Goal: Task Accomplishment & Management: Use online tool/utility

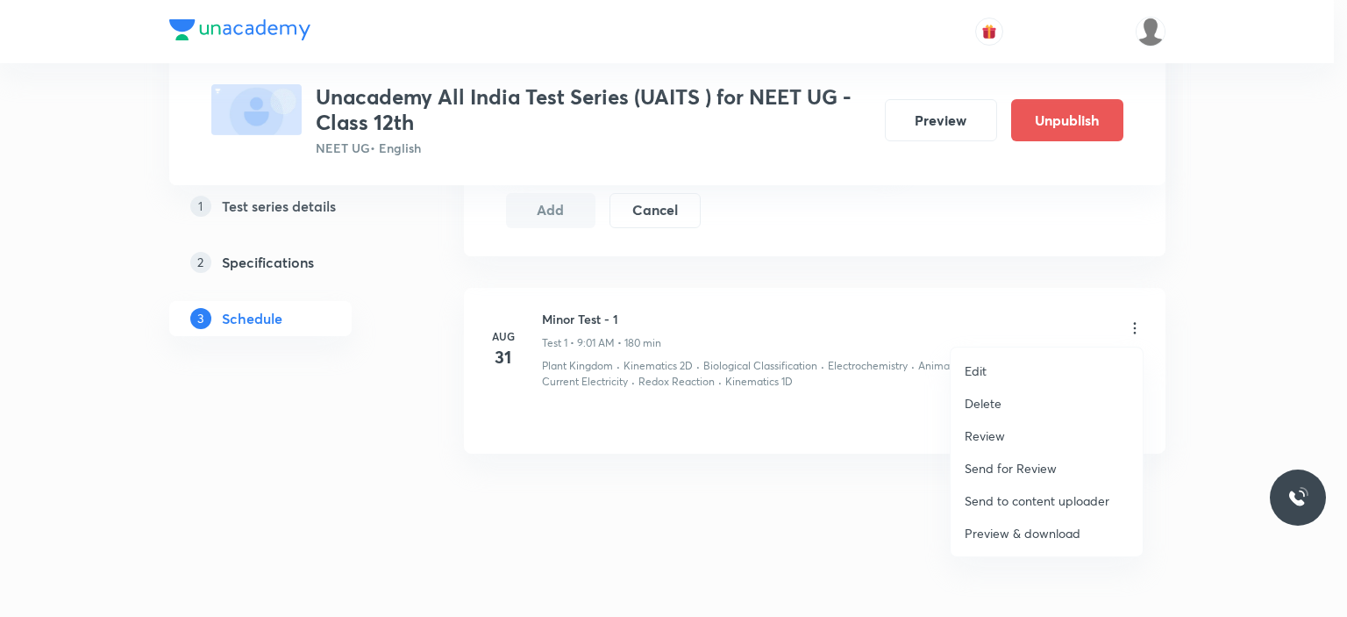
click at [1018, 529] on p "Preview & download" at bounding box center [1023, 533] width 116 height 18
click at [933, 129] on div at bounding box center [673, 308] width 1347 height 617
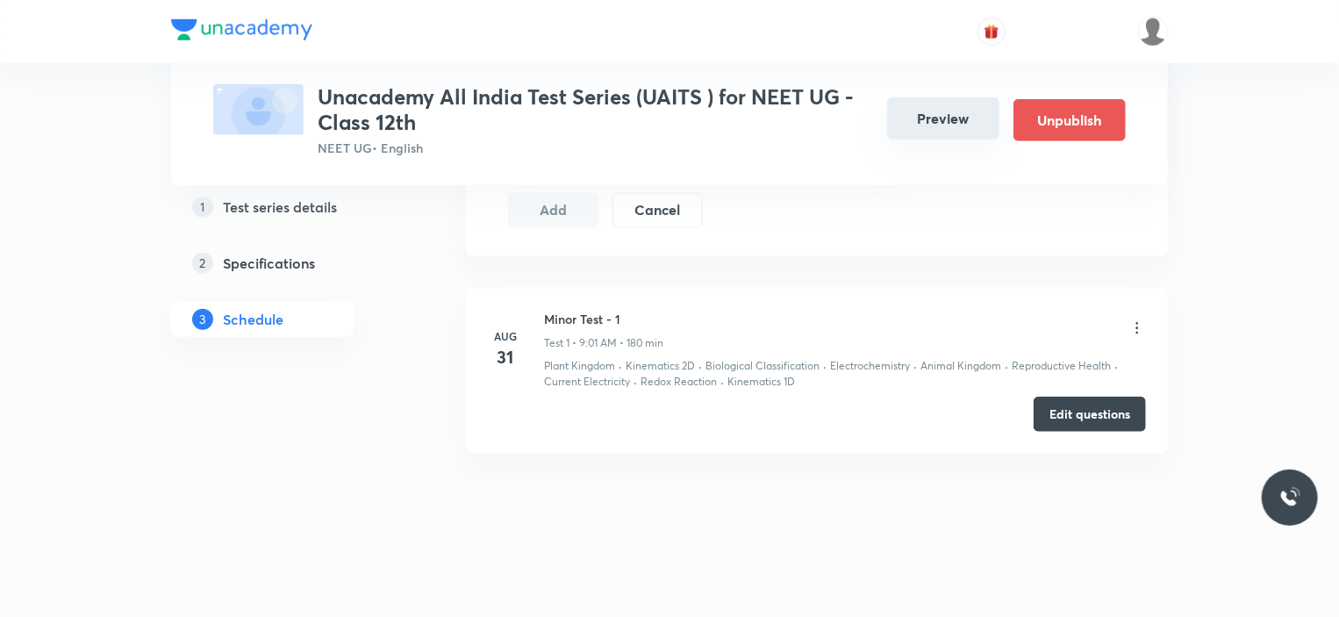
click at [930, 120] on button "Preview" at bounding box center [943, 118] width 112 height 42
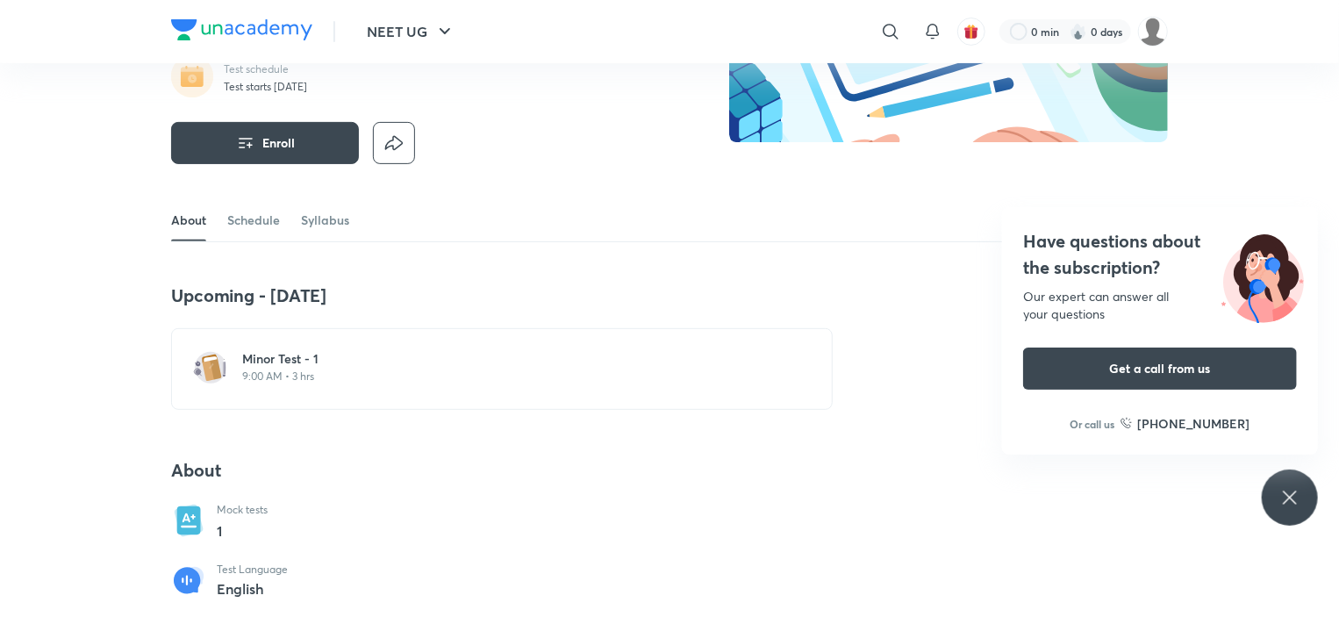
scroll to position [351, 0]
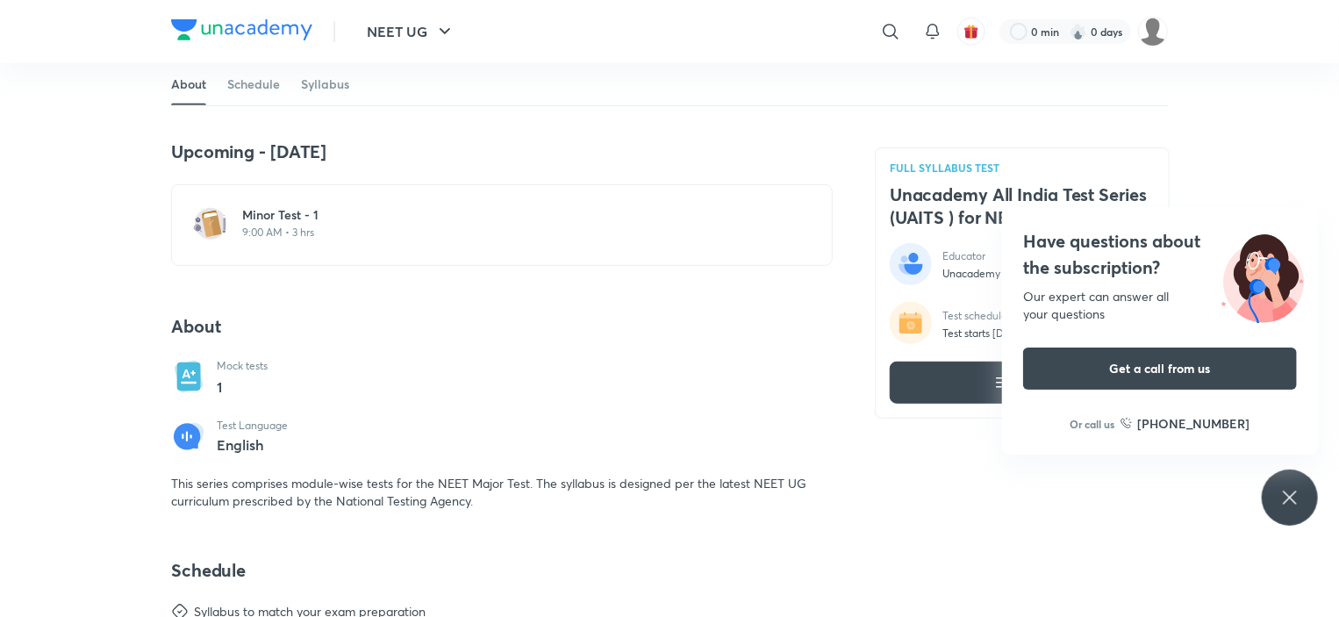
click at [319, 235] on p "9:00 AM • 3 hrs" at bounding box center [512, 232] width 540 height 14
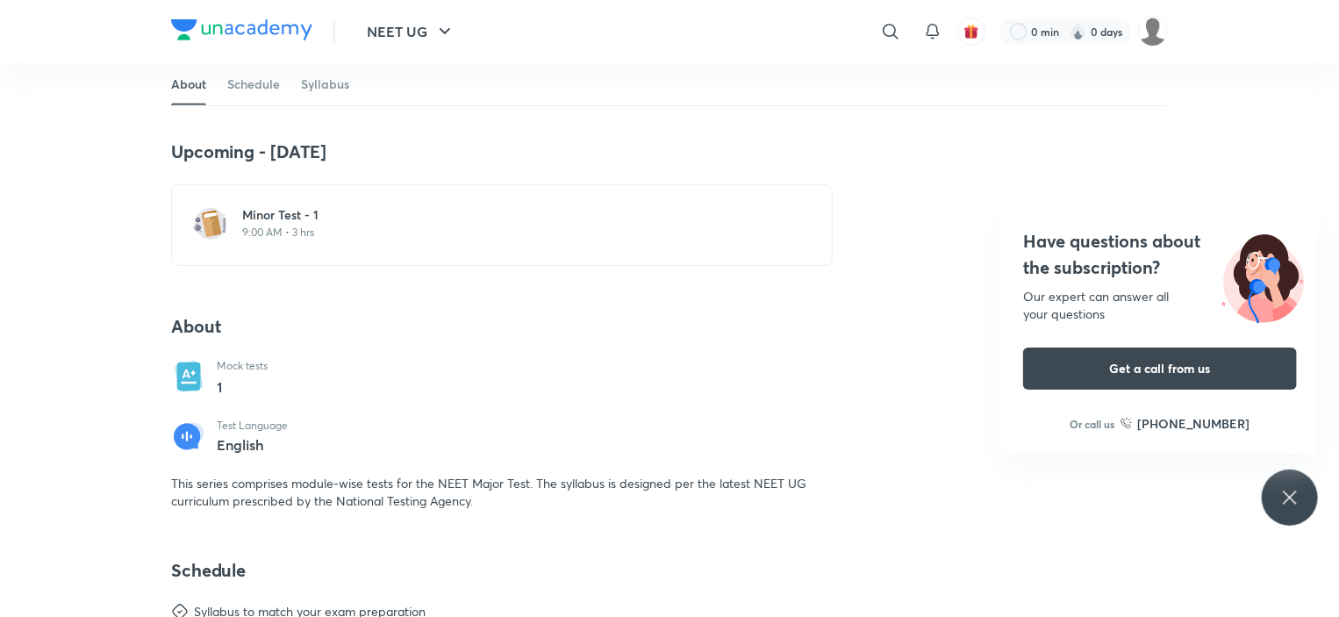
scroll to position [0, 0]
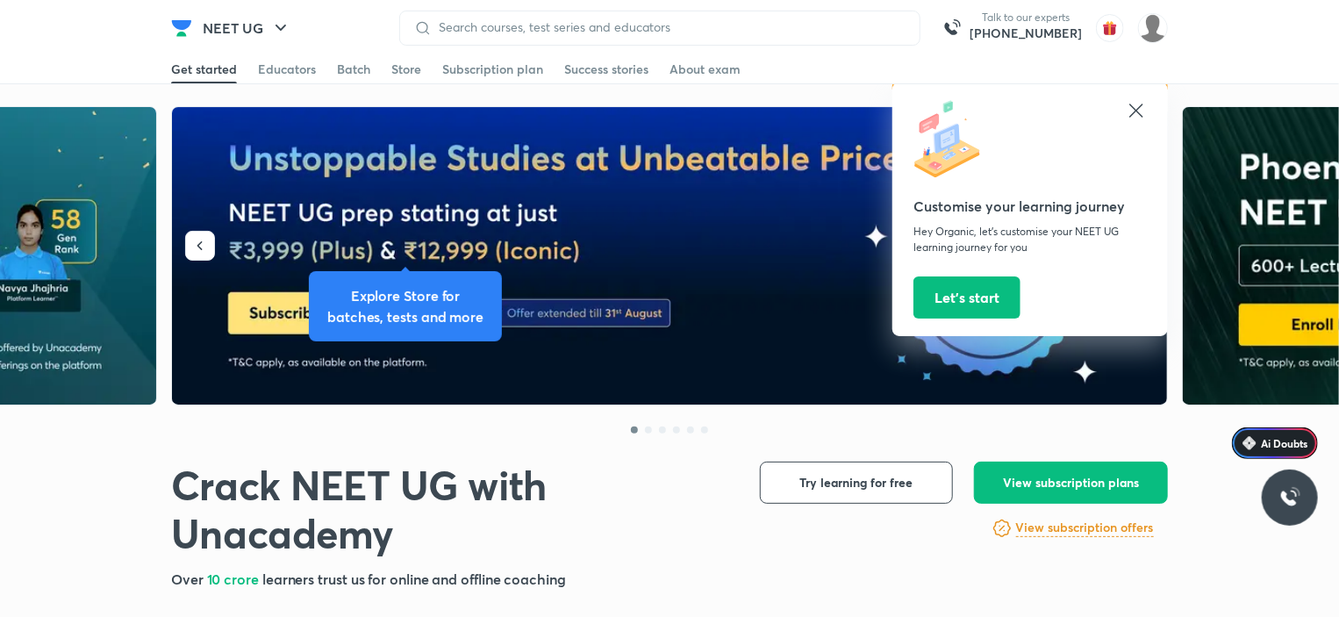
scroll to position [175, 0]
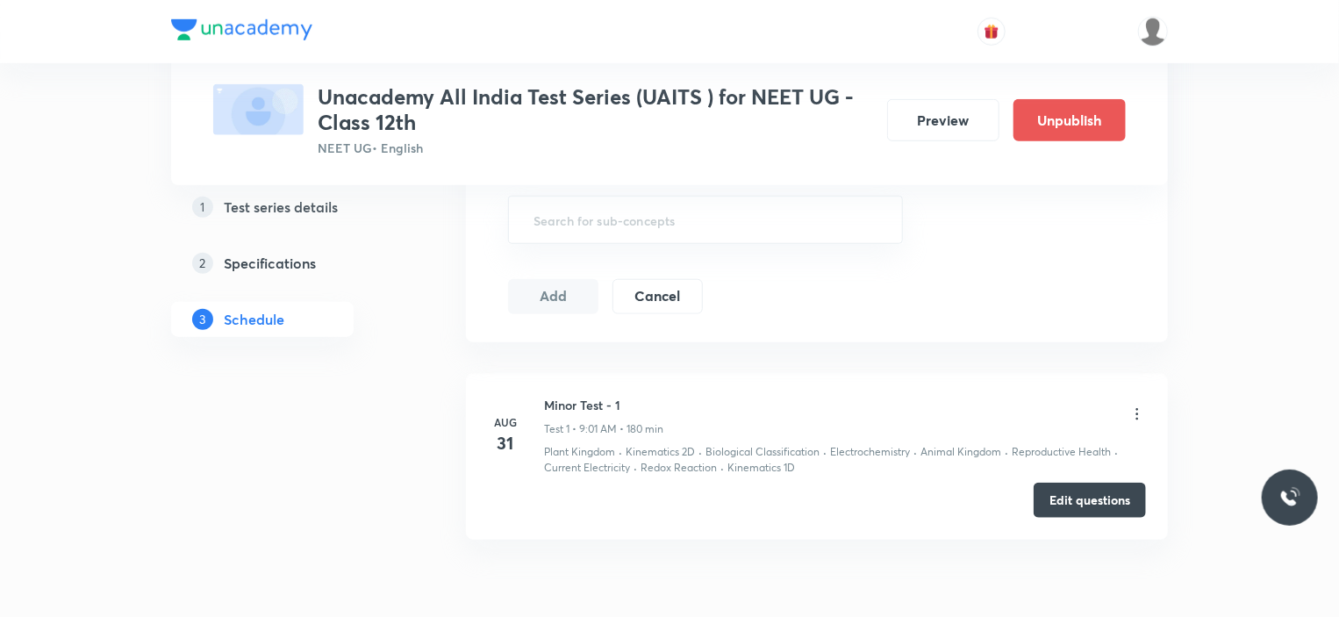
scroll to position [702, 0]
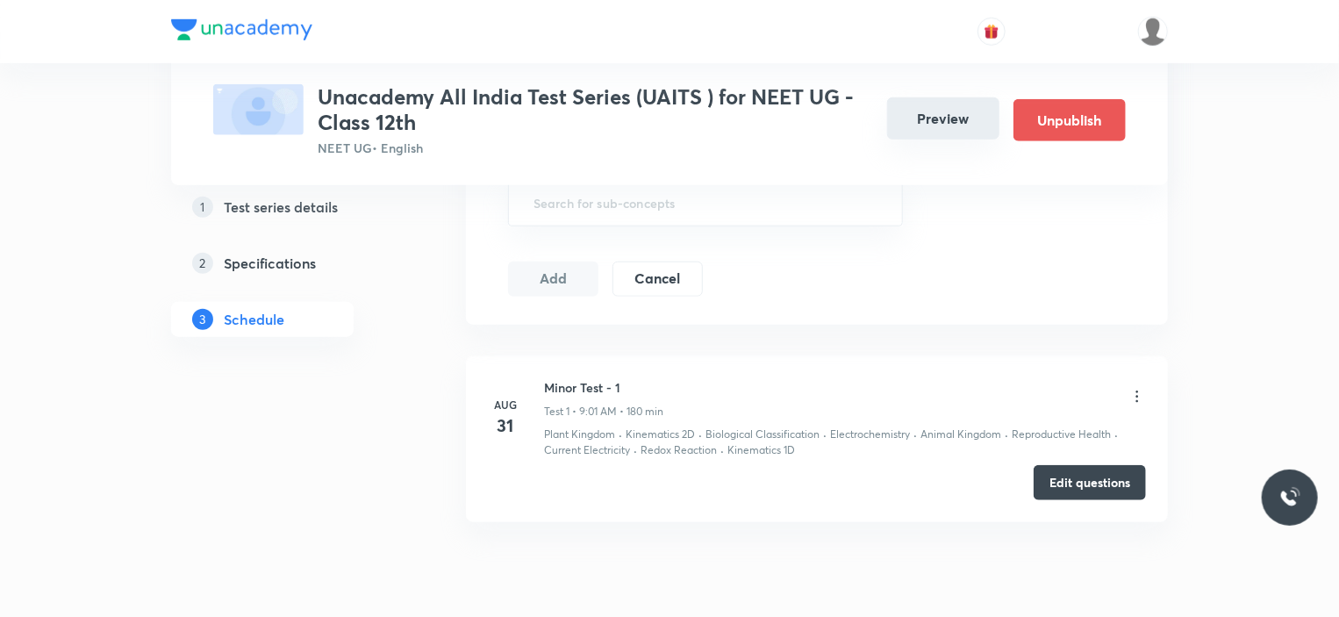
click at [955, 105] on button "Preview" at bounding box center [943, 118] width 112 height 42
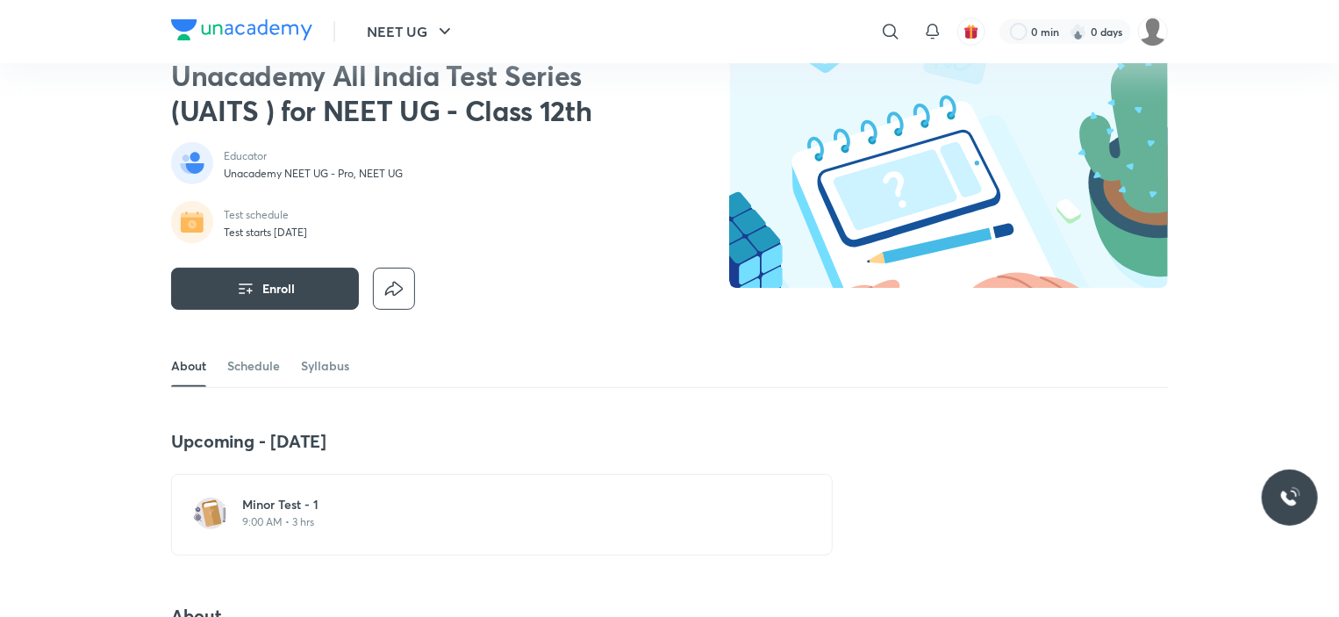
scroll to position [175, 0]
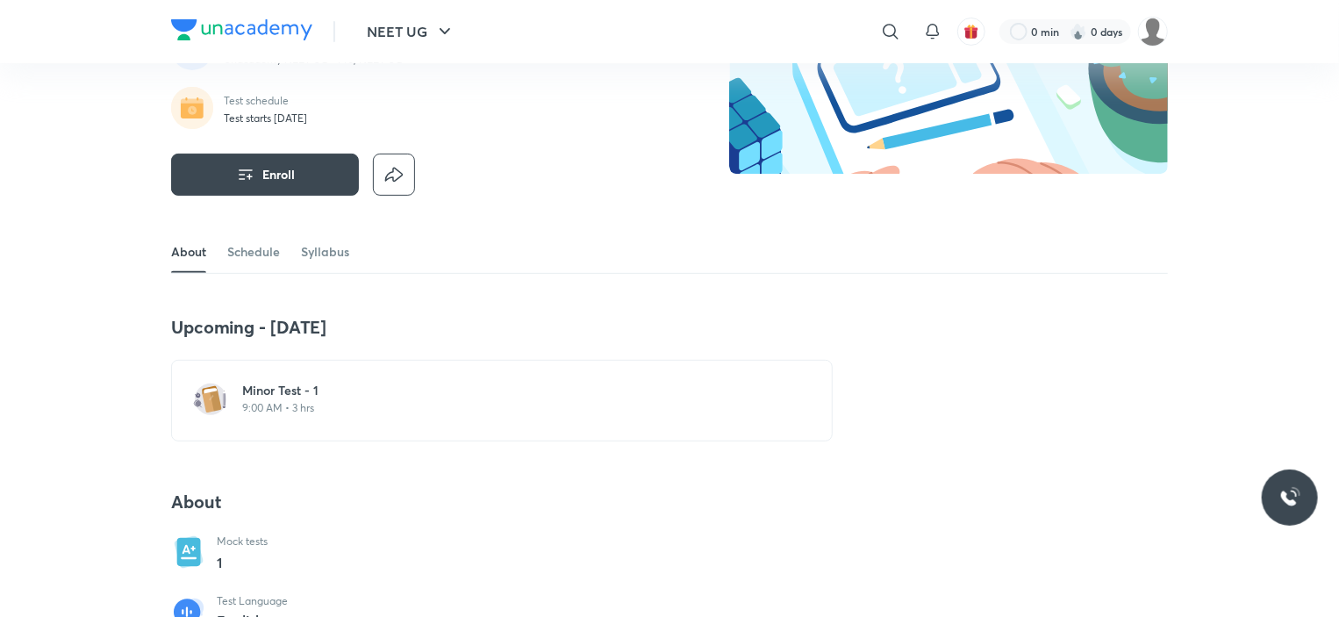
click at [363, 396] on h6 "Minor Test - 1" at bounding box center [512, 391] width 540 height 18
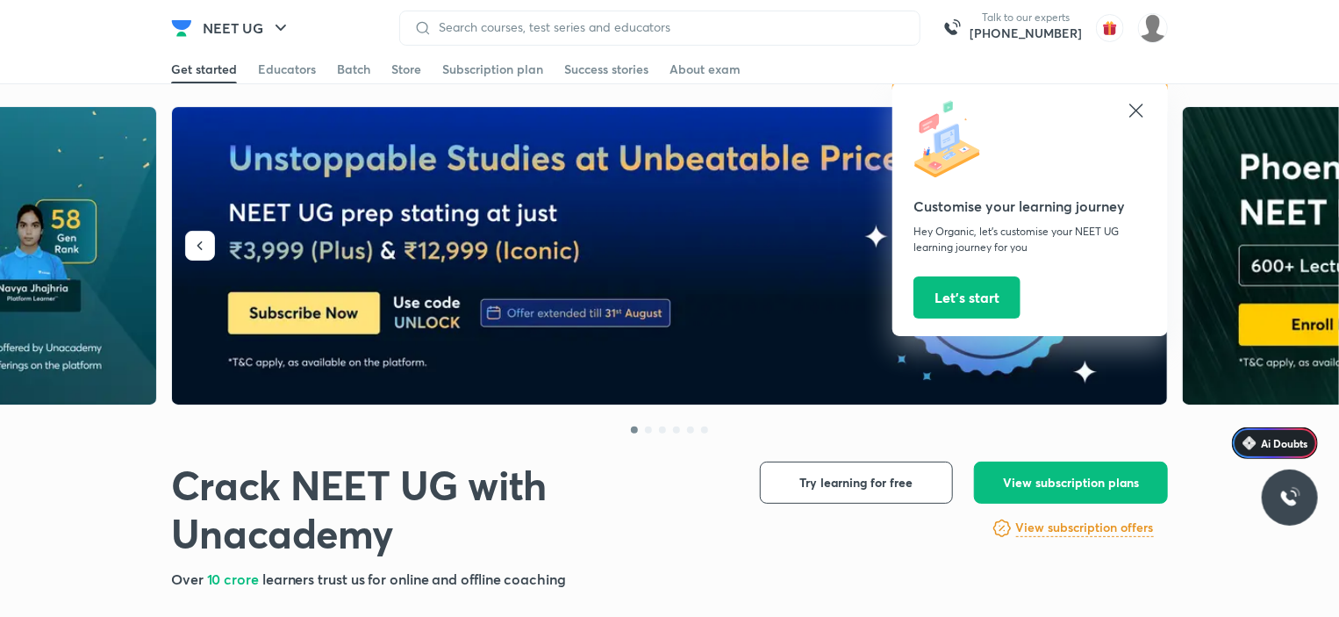
click at [1138, 106] on icon at bounding box center [1135, 110] width 21 height 21
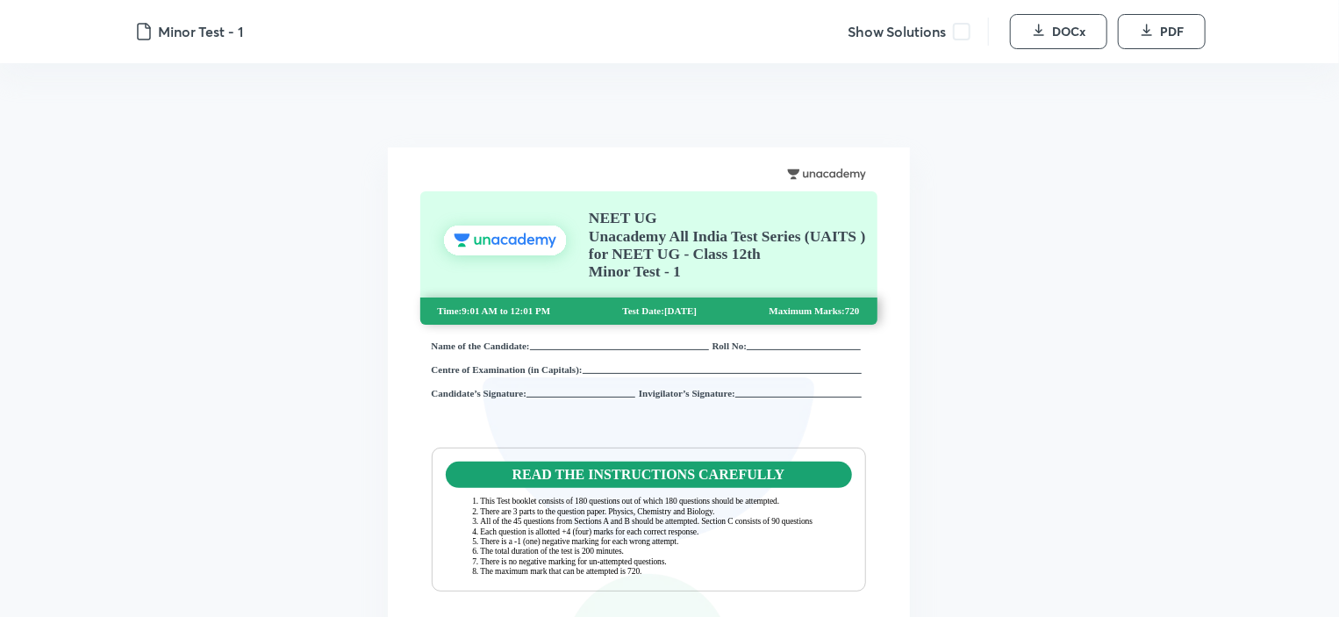
click at [962, 23] on span at bounding box center [962, 32] width 18 height 18
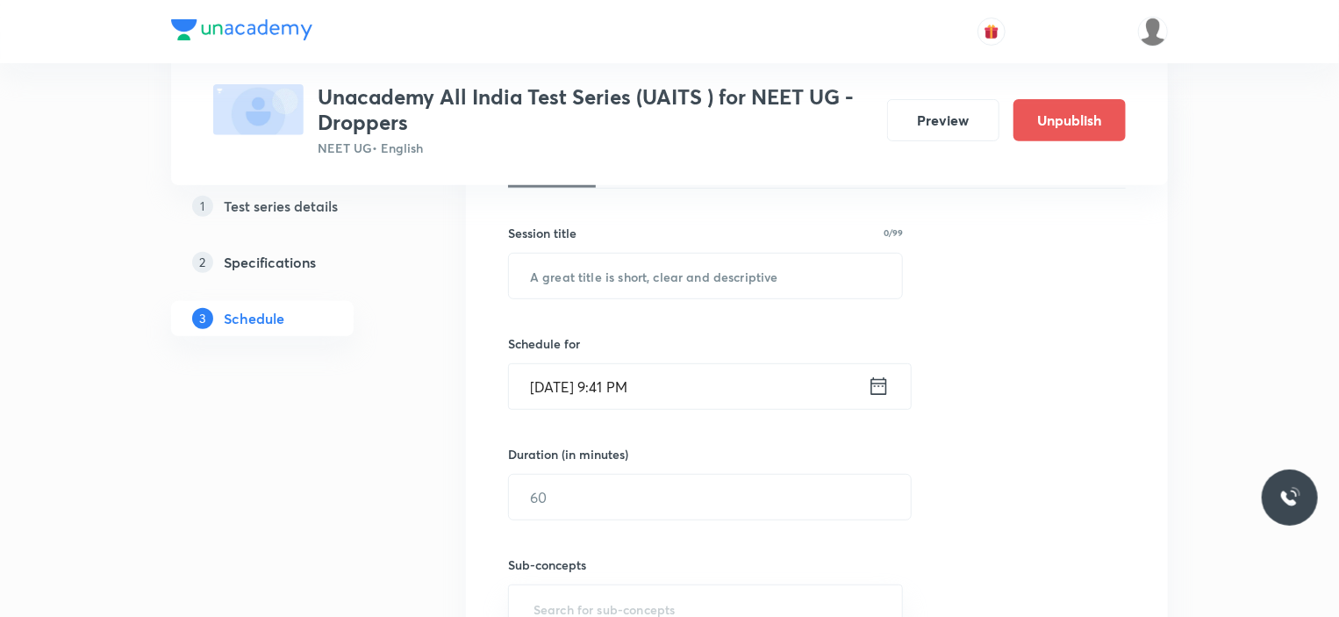
scroll to position [702, 0]
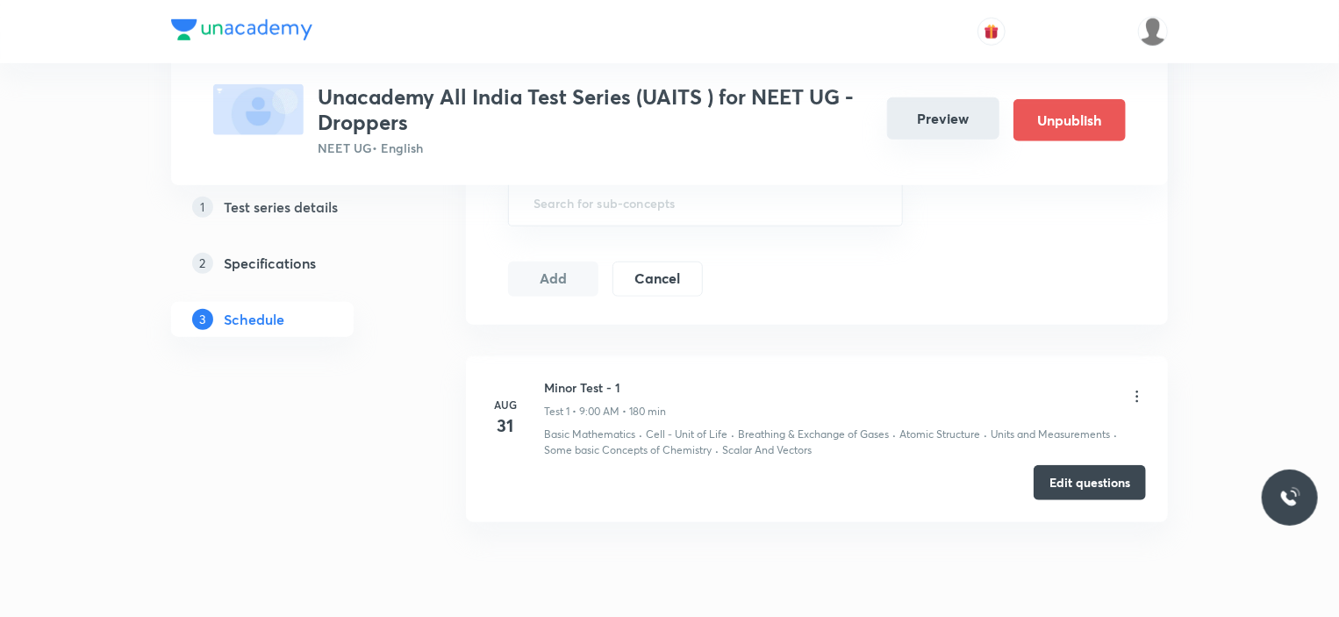
click at [939, 116] on button "Preview" at bounding box center [943, 118] width 112 height 42
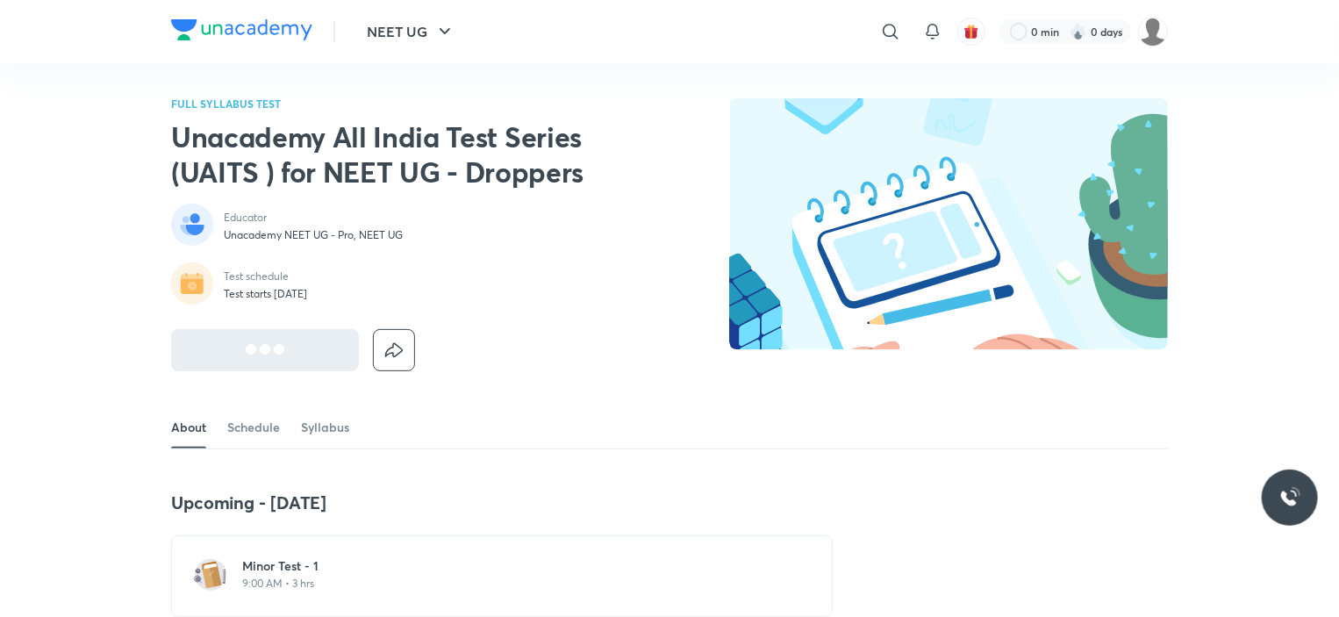
scroll to position [175, 0]
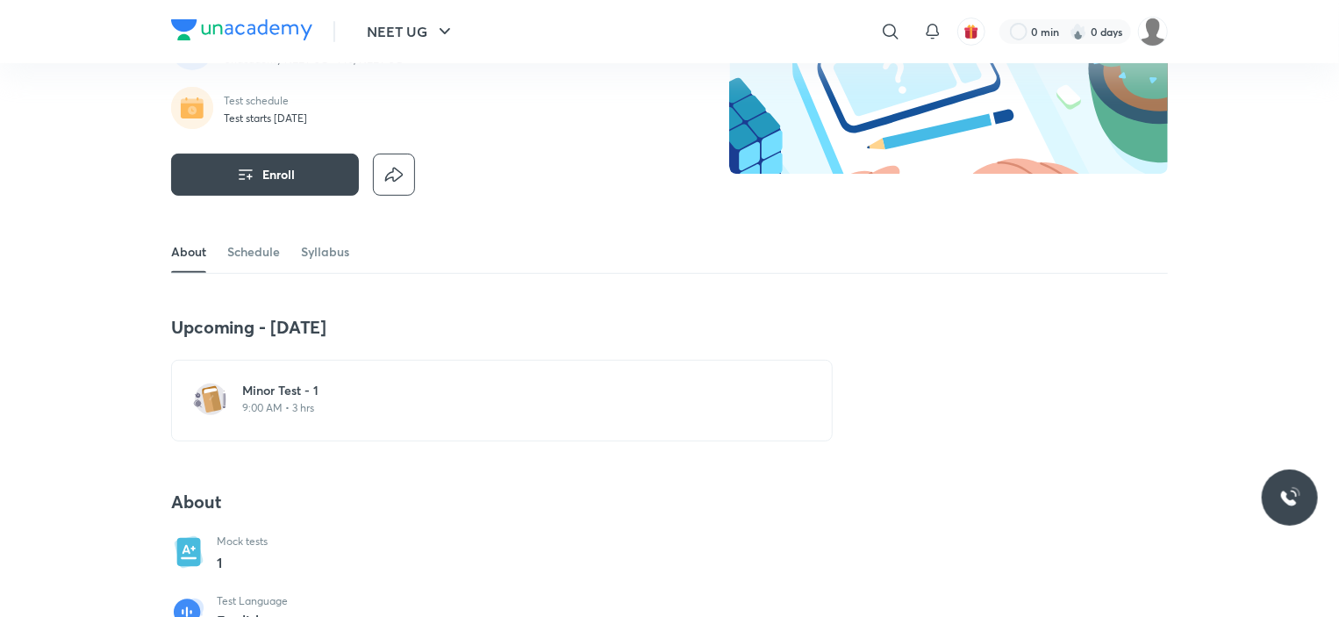
click at [330, 391] on h6 "Minor Test - 1" at bounding box center [512, 391] width 540 height 18
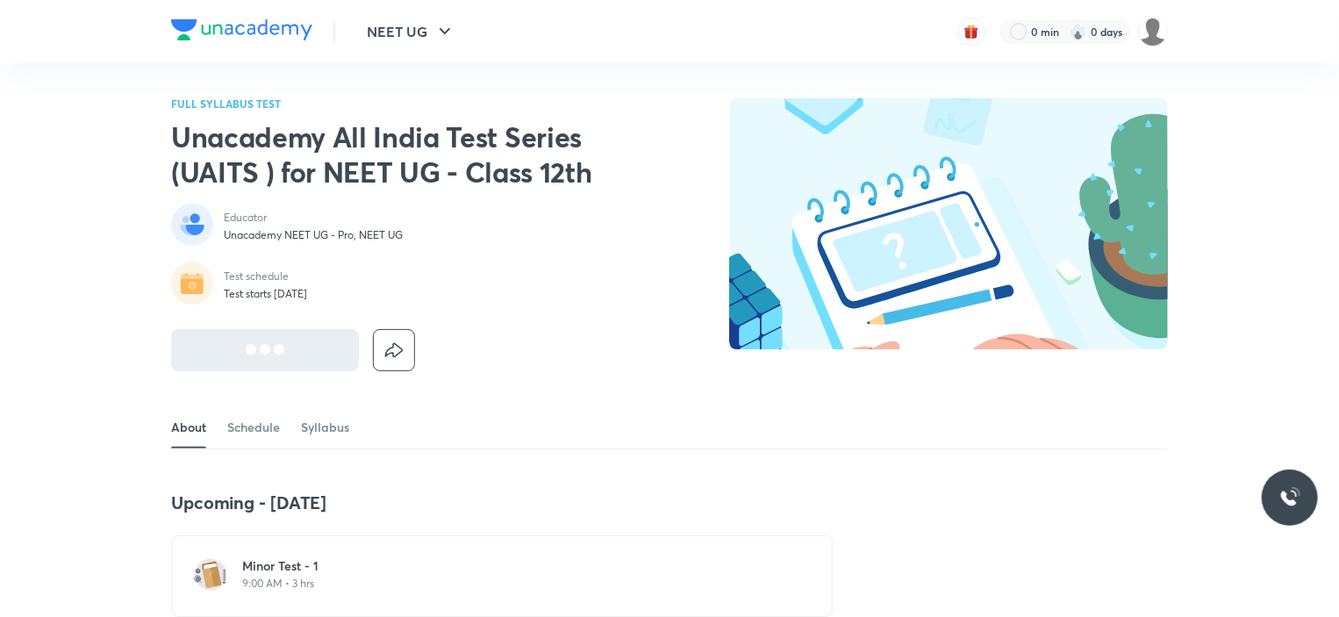
scroll to position [175, 0]
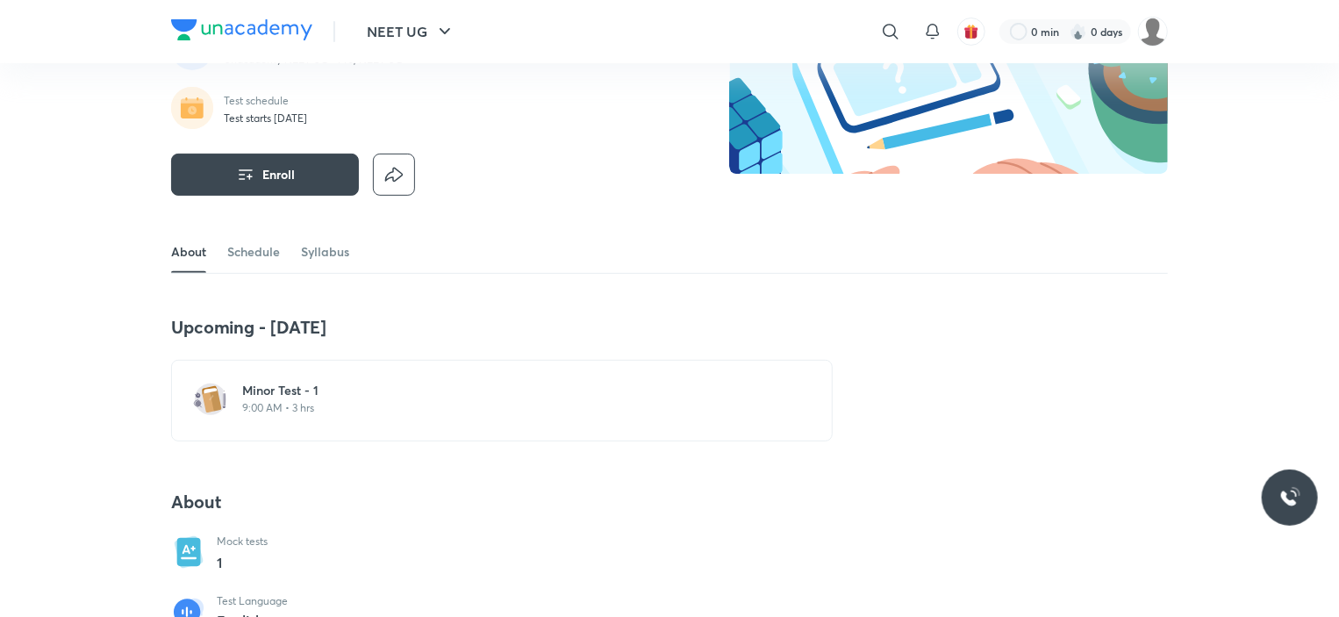
click at [335, 397] on h6 "Minor Test - 1" at bounding box center [512, 391] width 540 height 18
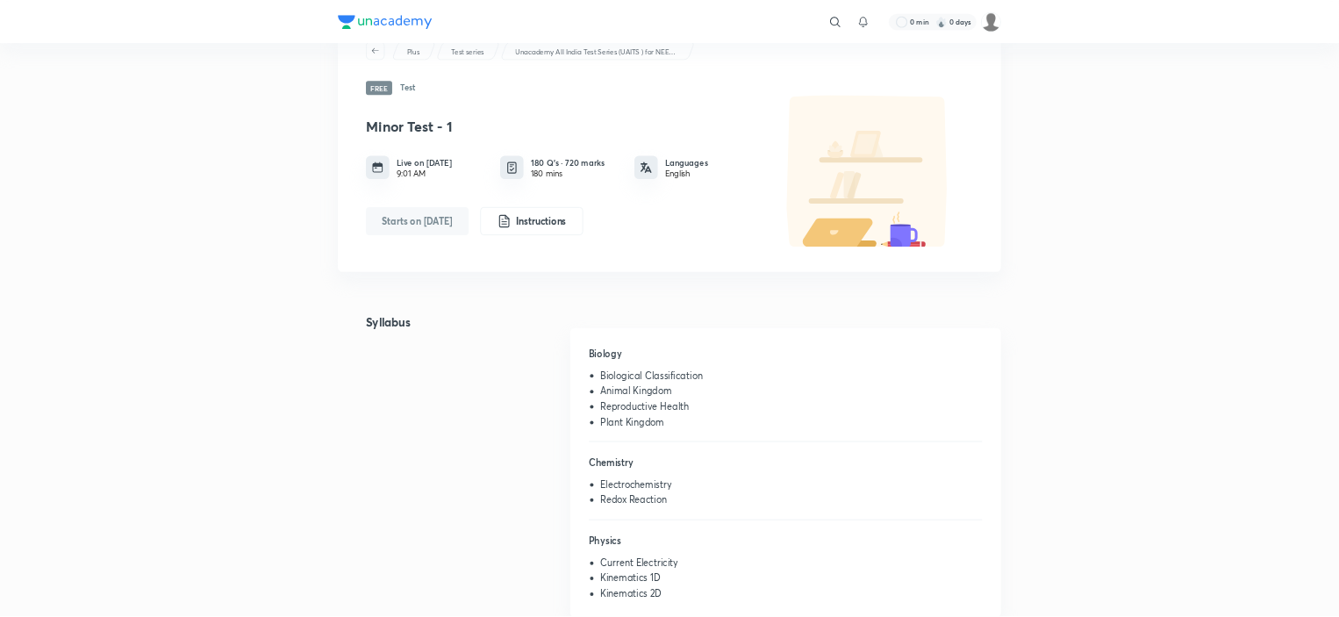
scroll to position [72, 0]
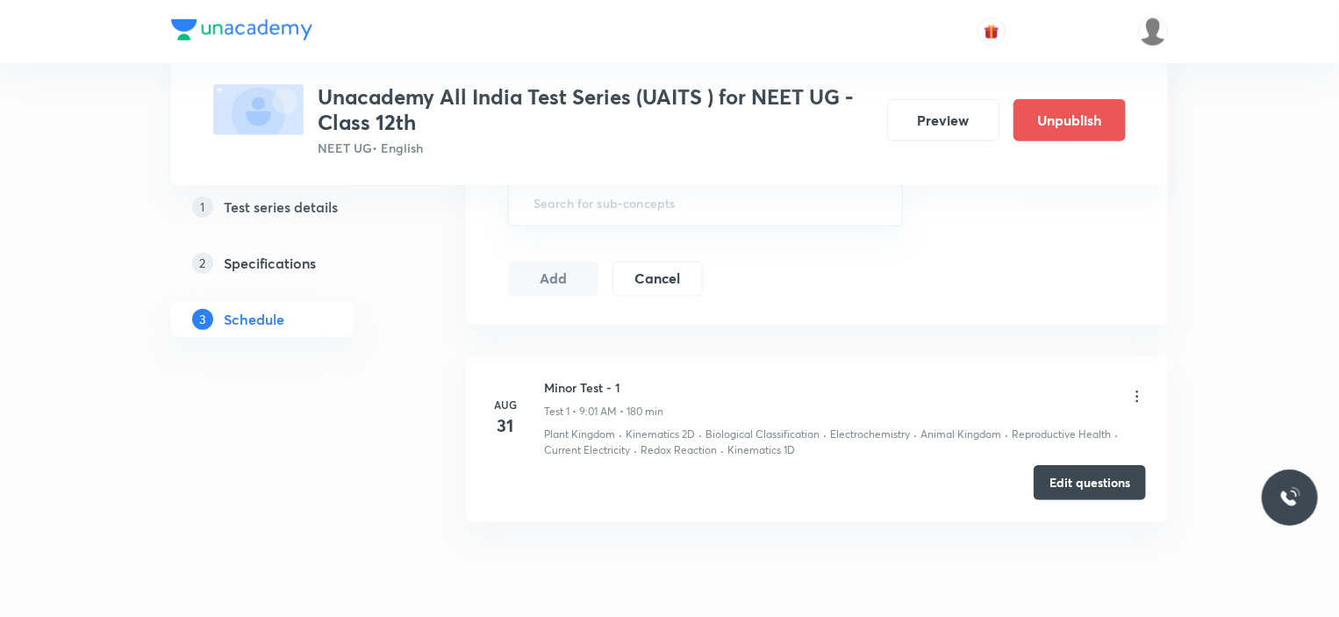
click at [1137, 391] on icon at bounding box center [1137, 396] width 3 height 11
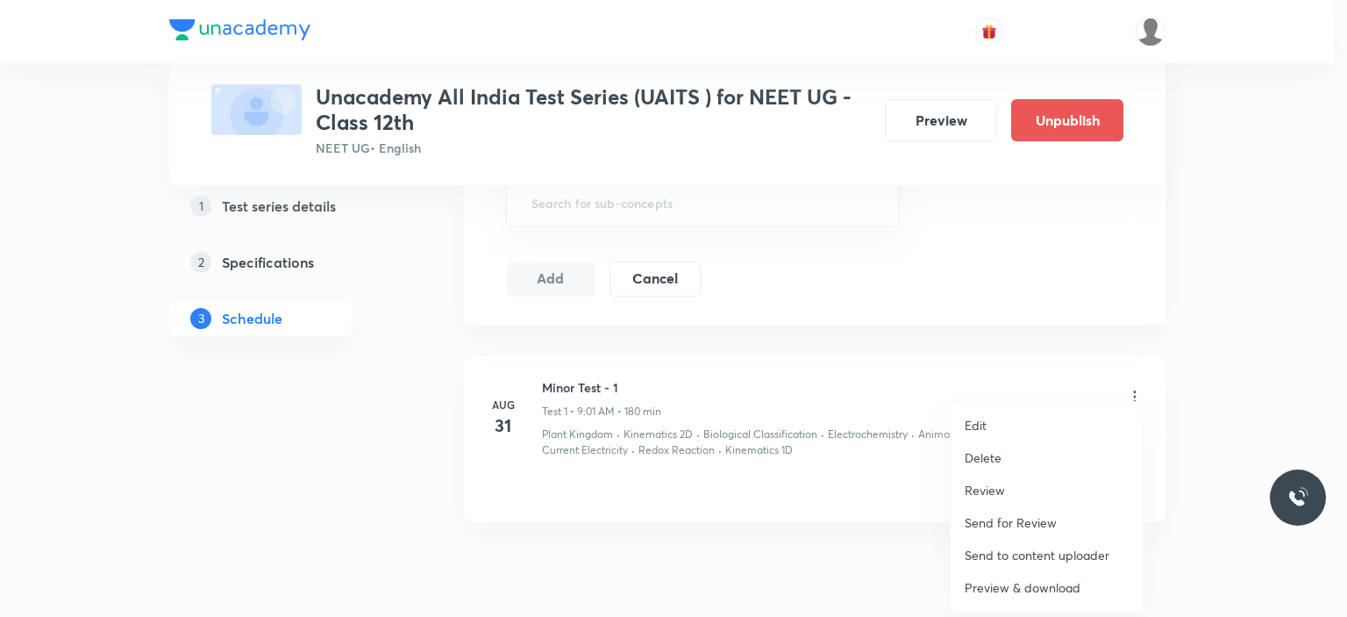
click at [983, 419] on p "Edit" at bounding box center [976, 425] width 22 height 18
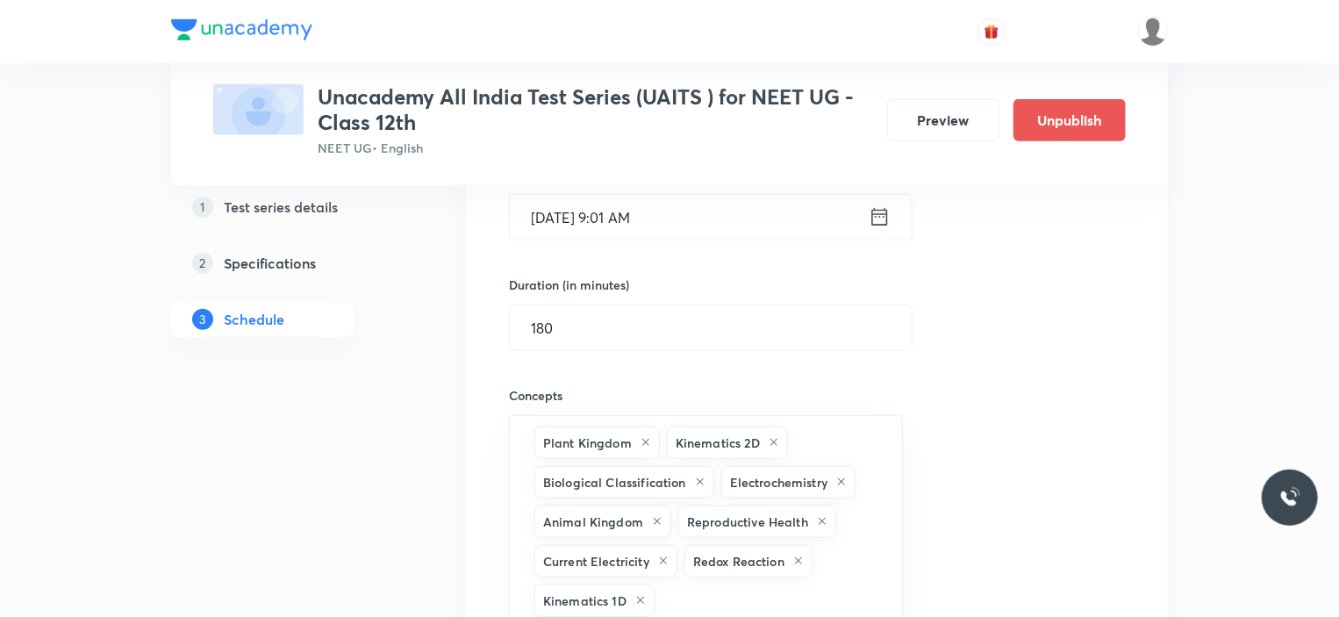
scroll to position [351, 0]
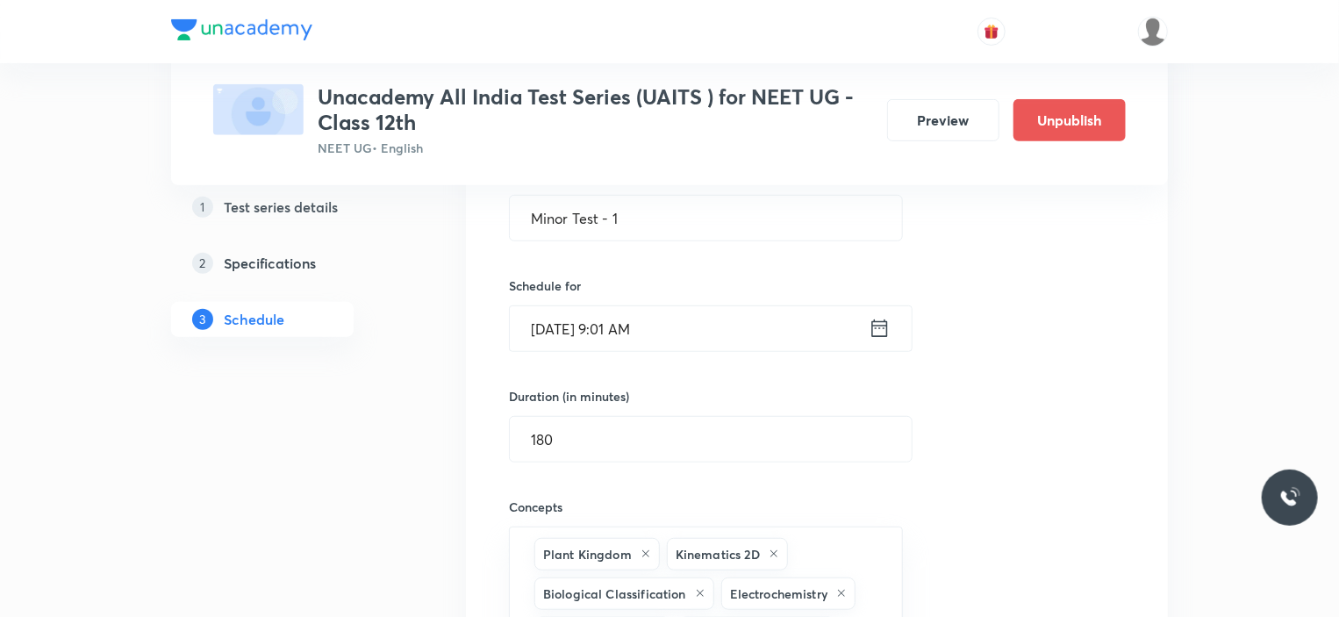
click at [875, 332] on icon at bounding box center [879, 328] width 22 height 25
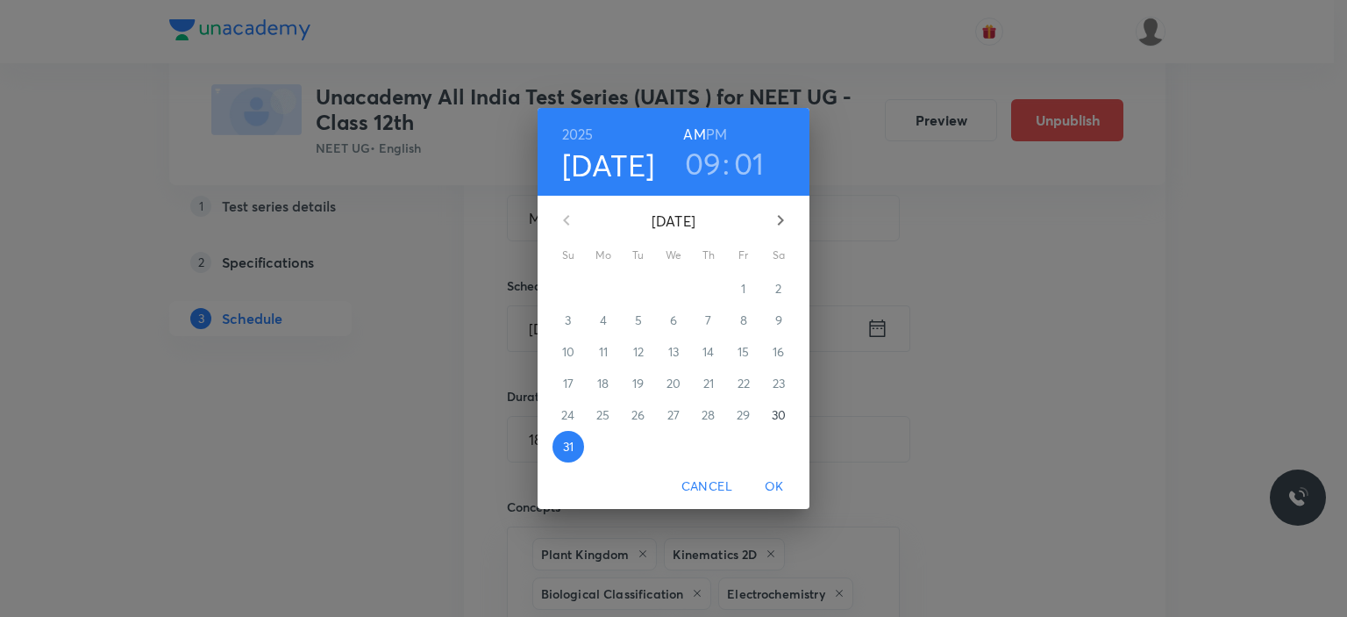
click at [747, 164] on h3 "01" at bounding box center [749, 163] width 31 height 37
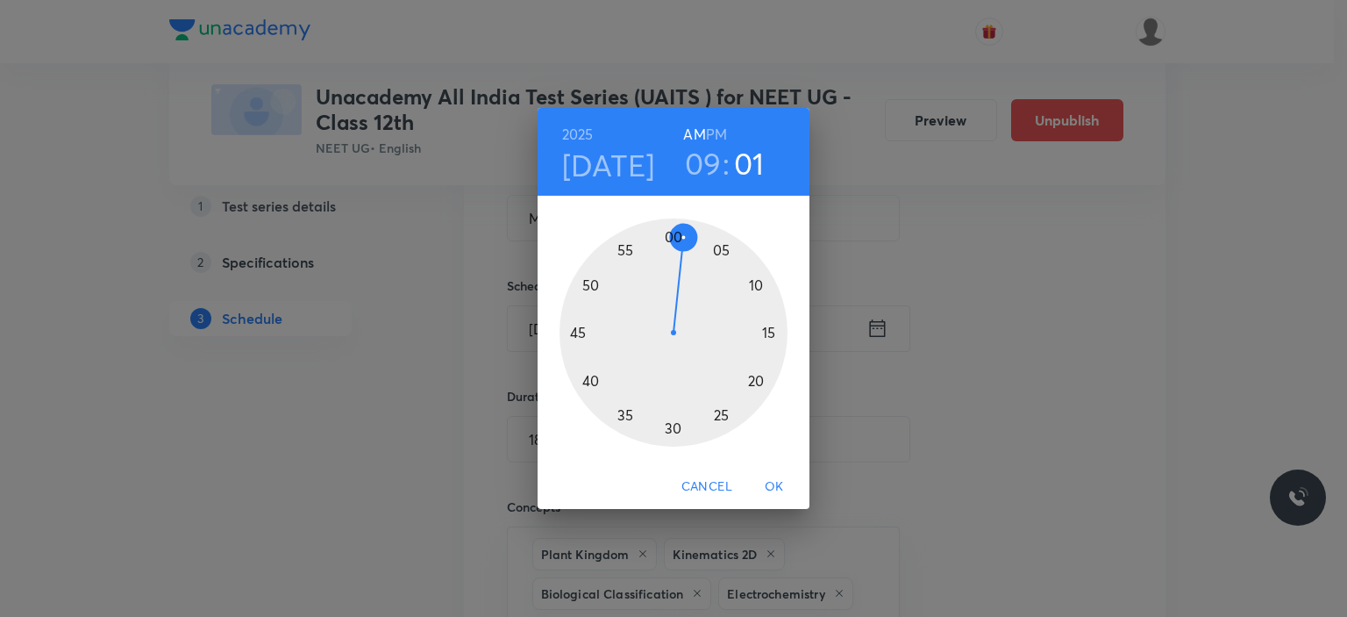
click at [673, 226] on div at bounding box center [674, 332] width 228 height 228
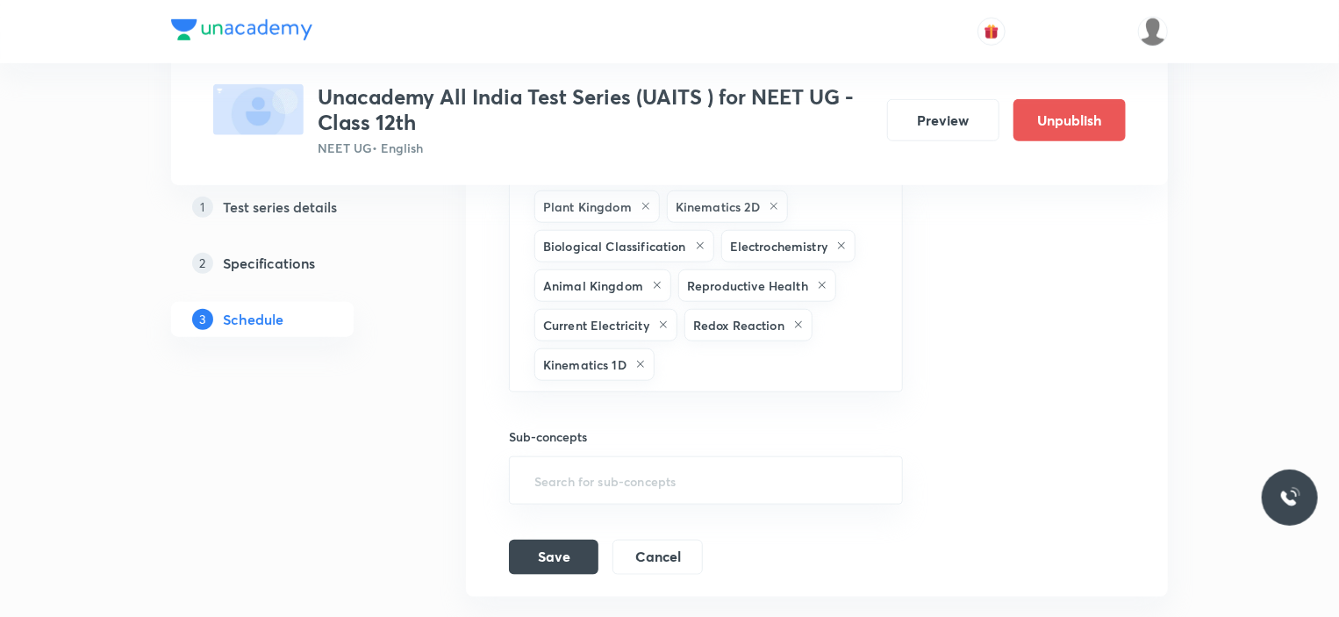
scroll to position [702, 0]
click at [520, 539] on button "Save" at bounding box center [553, 551] width 89 height 35
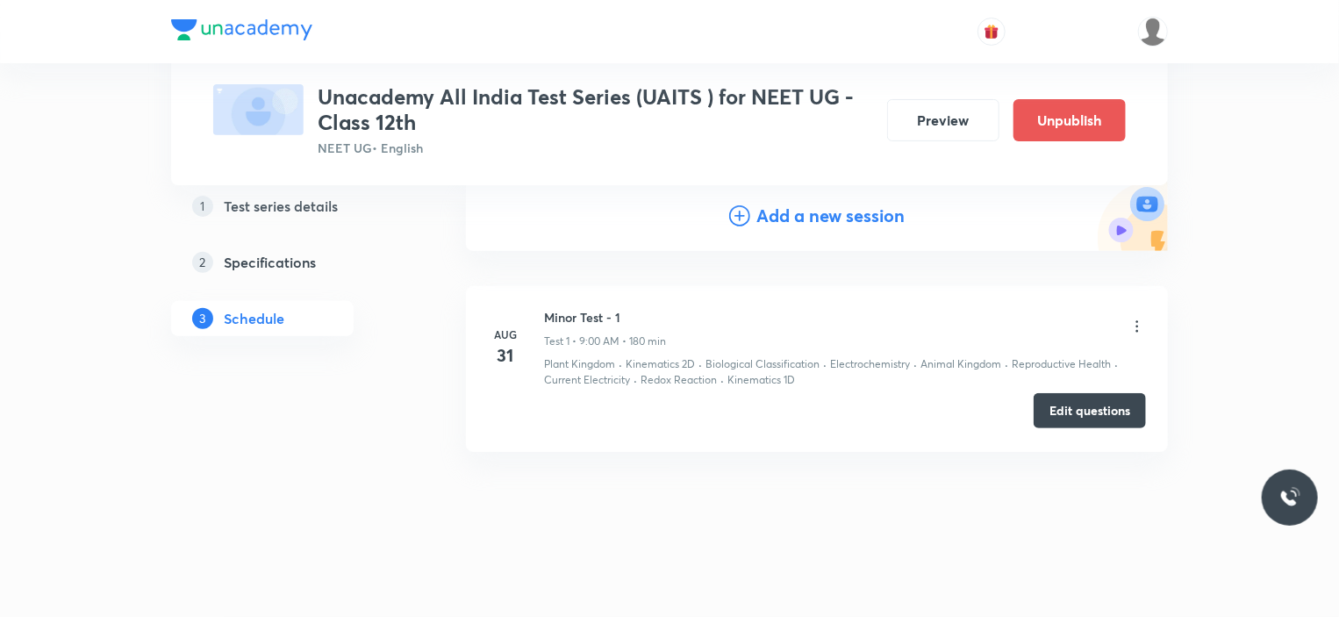
click at [1082, 419] on button "Edit questions" at bounding box center [1089, 410] width 112 height 35
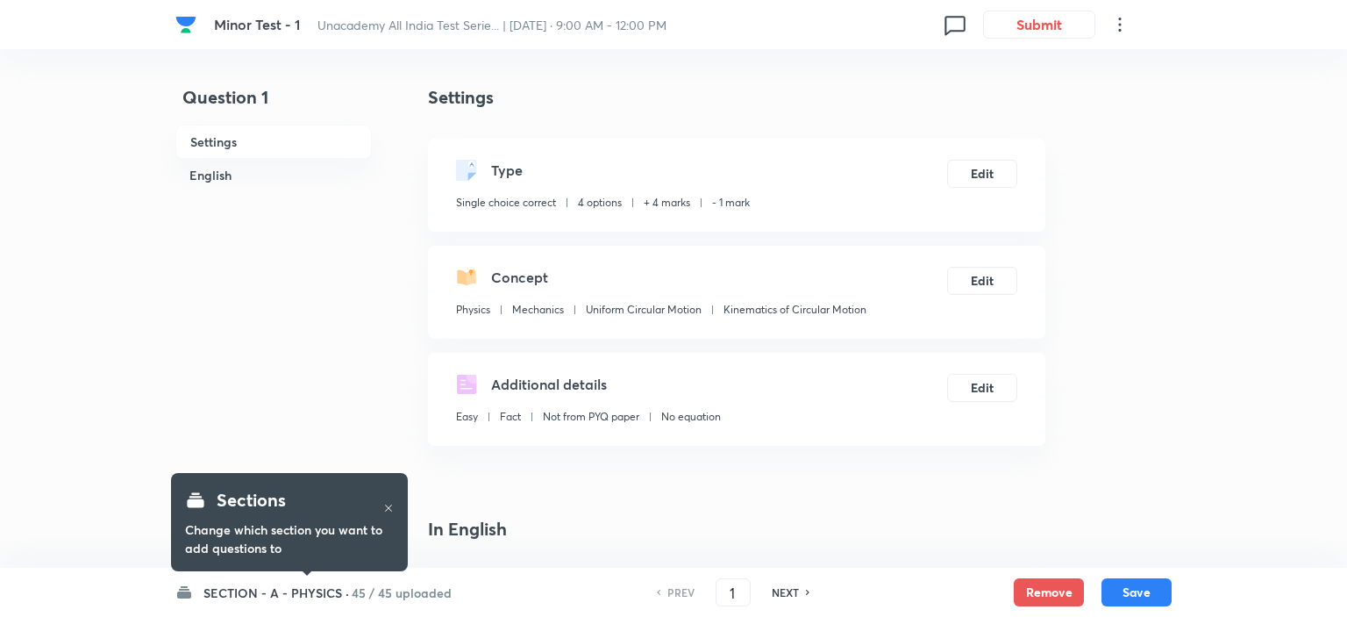
checkbox input "true"
click at [789, 594] on h6 "NEXT" at bounding box center [781, 592] width 27 height 16
type input "2"
checkbox input "false"
checkbox input "true"
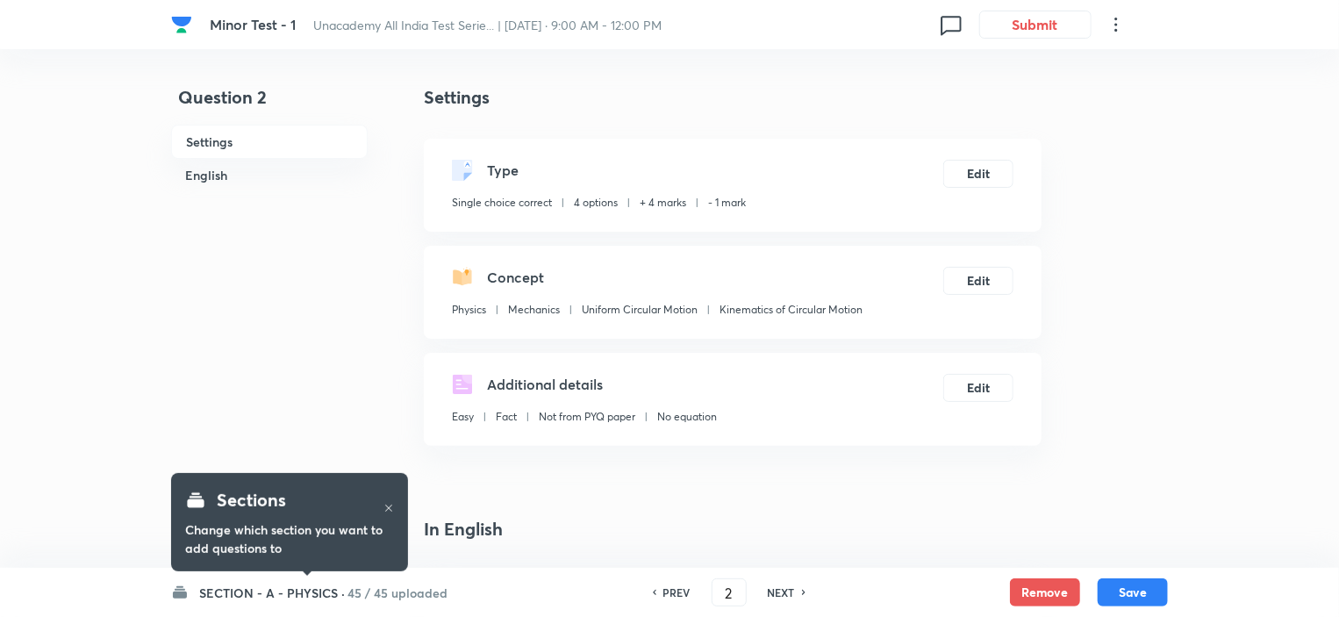
click at [789, 594] on h6 "NEXT" at bounding box center [781, 592] width 27 height 16
type input "3"
checkbox input "false"
checkbox input "true"
click at [789, 594] on h6 "NEXT" at bounding box center [781, 592] width 27 height 16
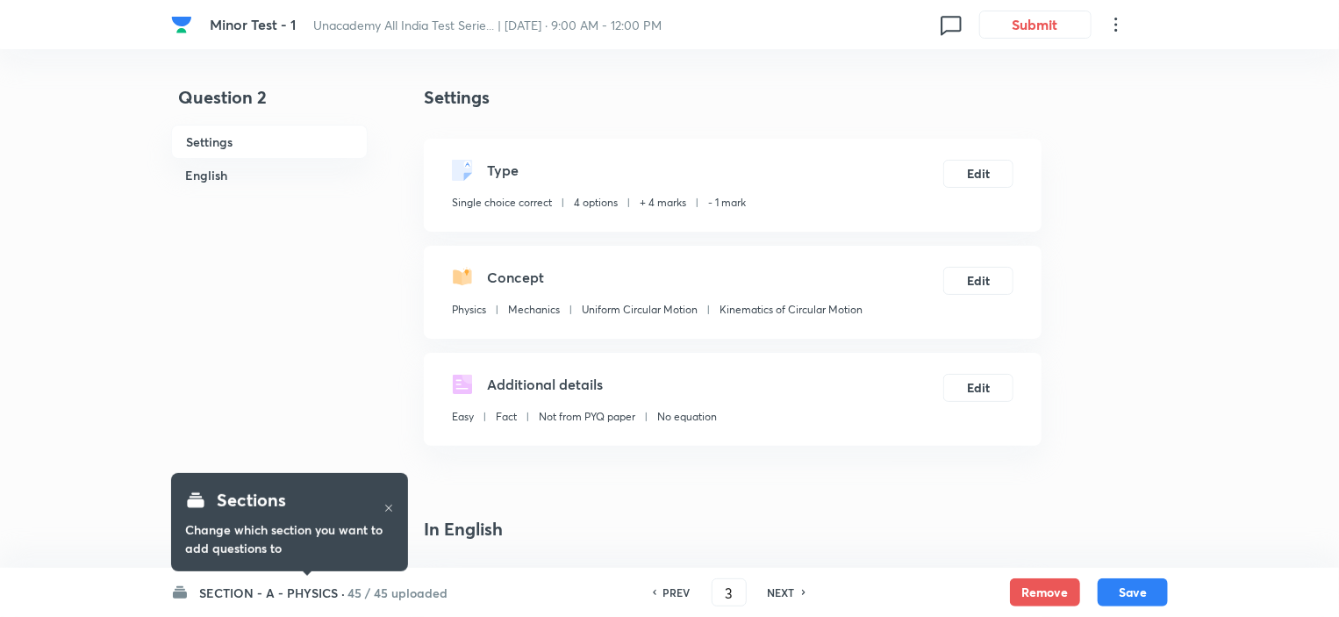
type input "4"
checkbox input "false"
checkbox input "true"
click at [789, 594] on h6 "NEXT" at bounding box center [781, 592] width 27 height 16
type input "5"
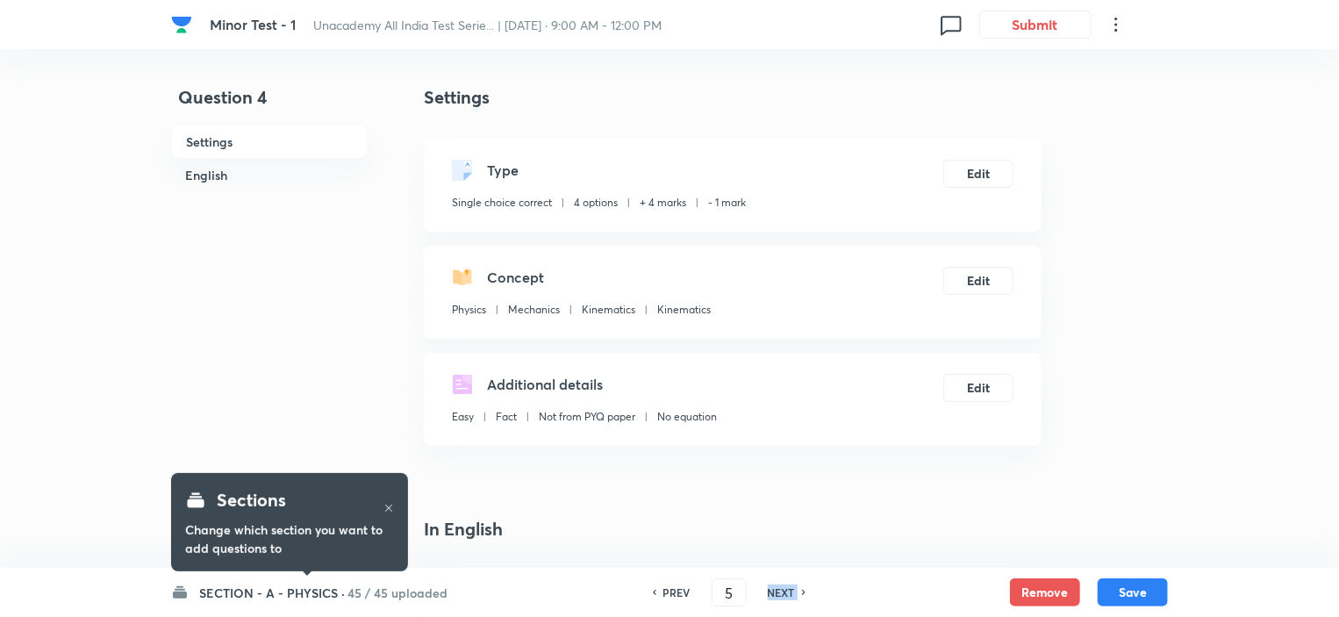
checkbox input "false"
checkbox input "true"
click at [789, 594] on h6 "NEXT" at bounding box center [781, 592] width 27 height 16
type input "6"
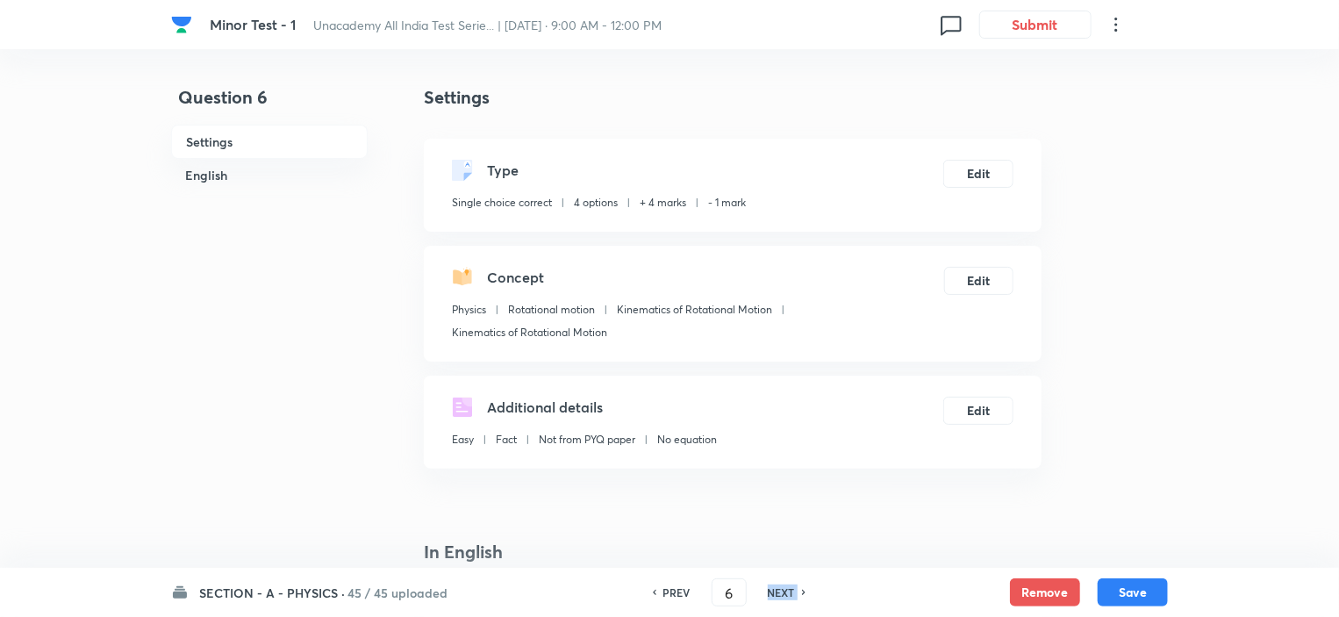
checkbox input "false"
checkbox input "true"
click at [789, 594] on h6 "NEXT" at bounding box center [781, 592] width 27 height 16
type input "7"
checkbox input "false"
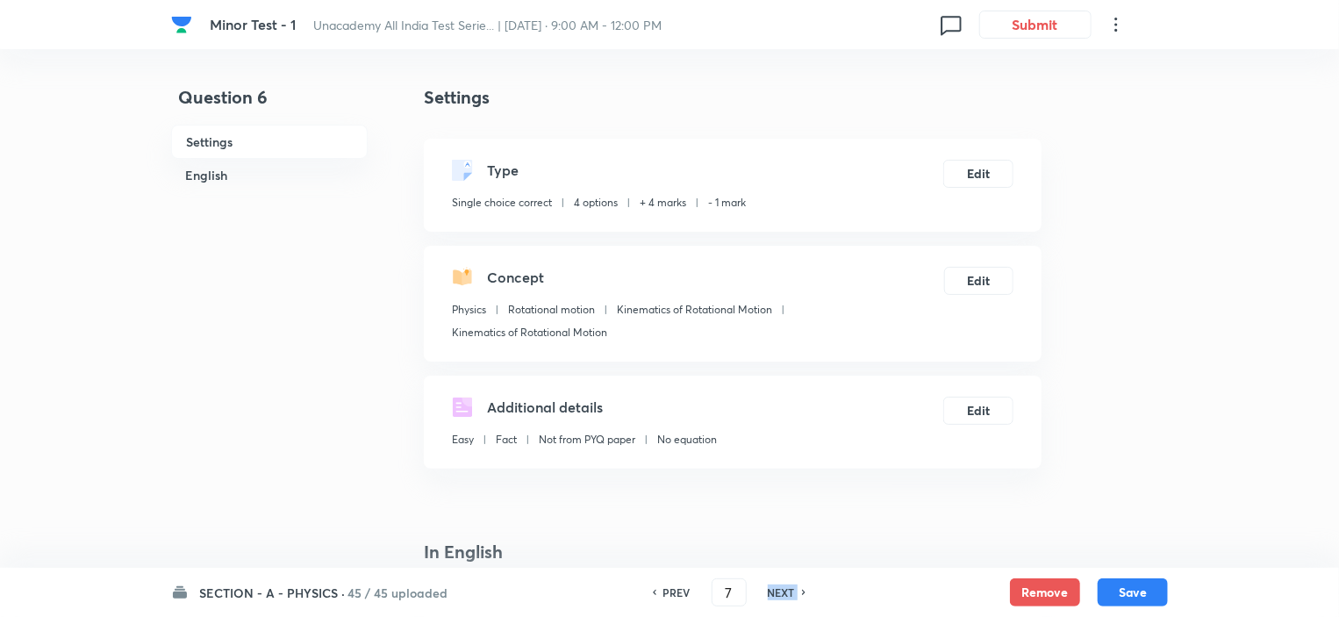
checkbox input "true"
click at [789, 594] on h6 "NEXT" at bounding box center [781, 592] width 27 height 16
type input "8"
checkbox input "true"
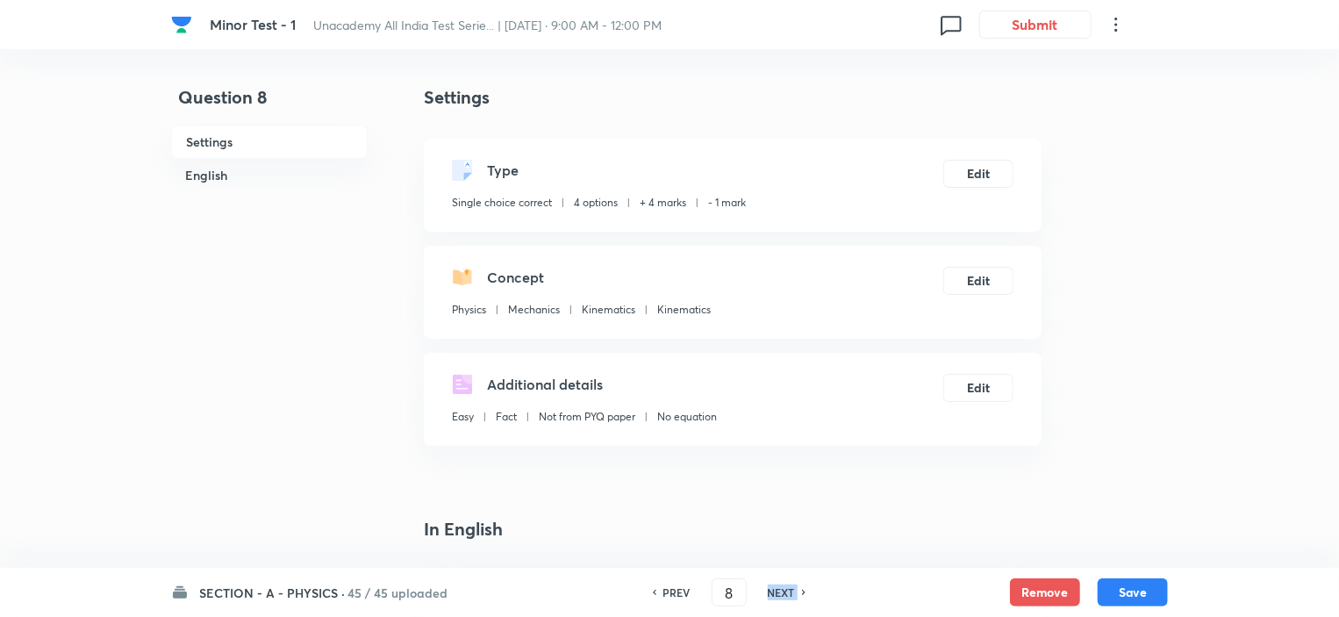
click at [789, 594] on h6 "NEXT" at bounding box center [781, 592] width 27 height 16
type input "9"
checkbox input "false"
checkbox input "true"
click at [789, 594] on h6 "NEXT" at bounding box center [781, 592] width 27 height 16
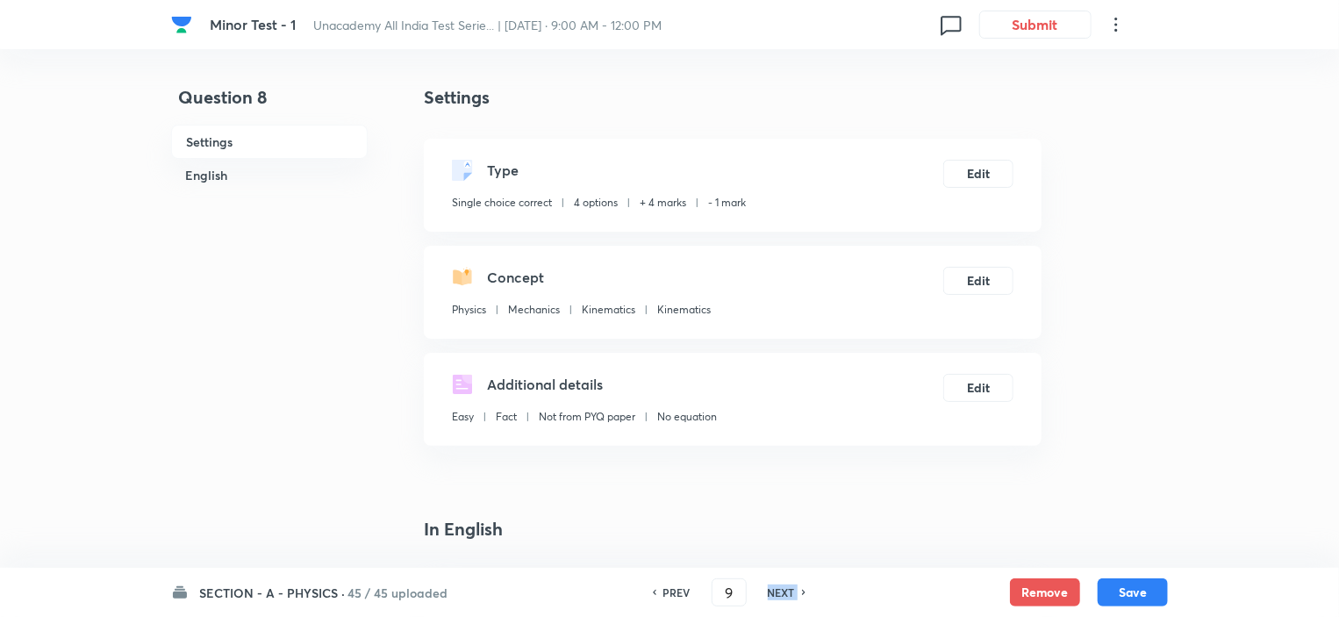
type input "10"
checkbox input "true"
click at [789, 594] on h6 "NEXT" at bounding box center [781, 592] width 27 height 16
type input "11"
checkbox input "true"
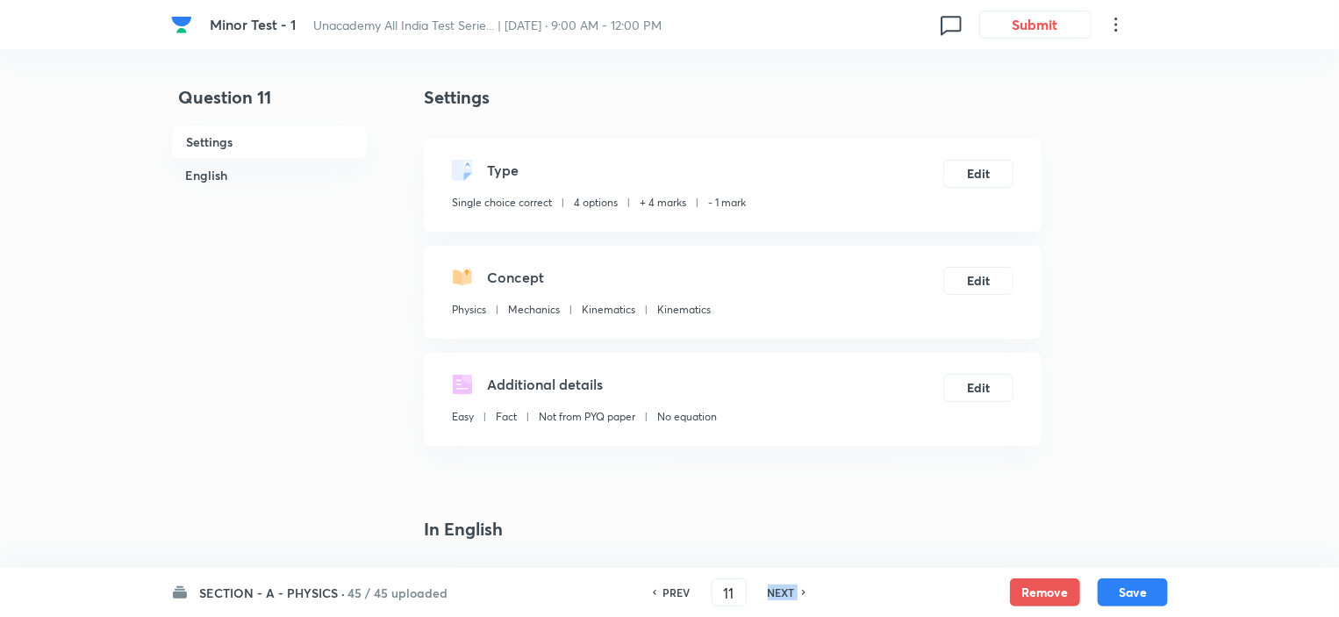
click at [789, 594] on h6 "NEXT" at bounding box center [781, 592] width 27 height 16
type input "12"
checkbox input "false"
checkbox input "true"
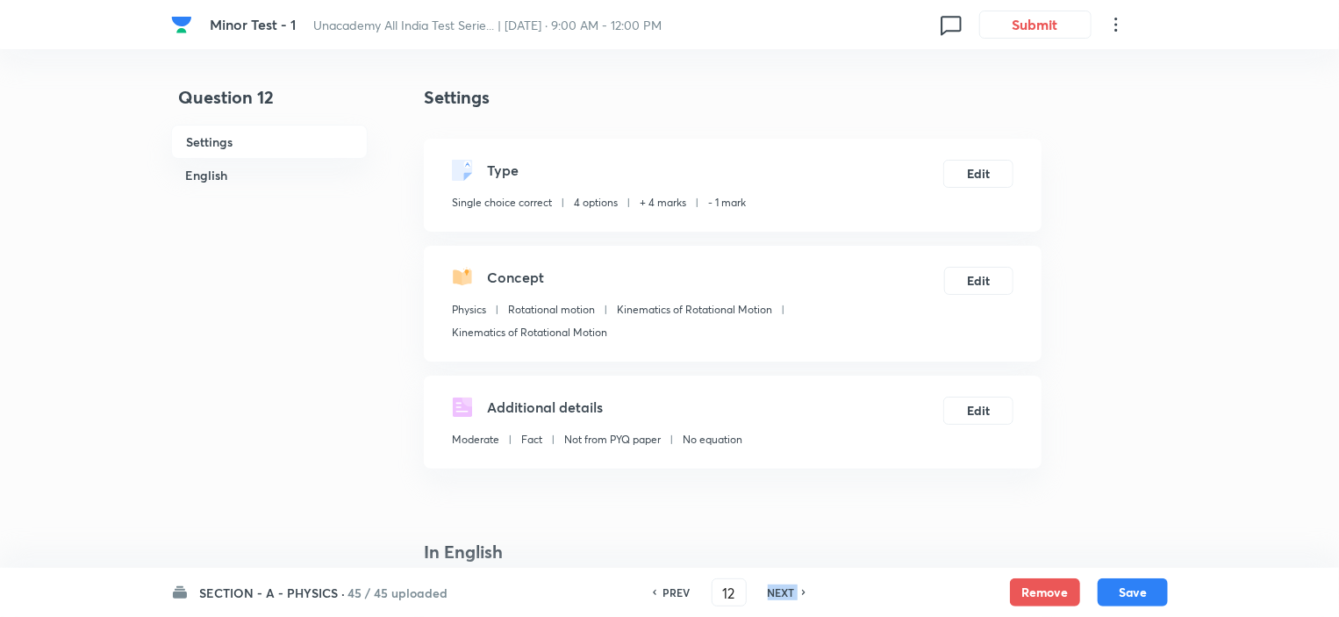
click at [789, 594] on h6 "NEXT" at bounding box center [781, 592] width 27 height 16
type input "13"
checkbox input "false"
checkbox input "true"
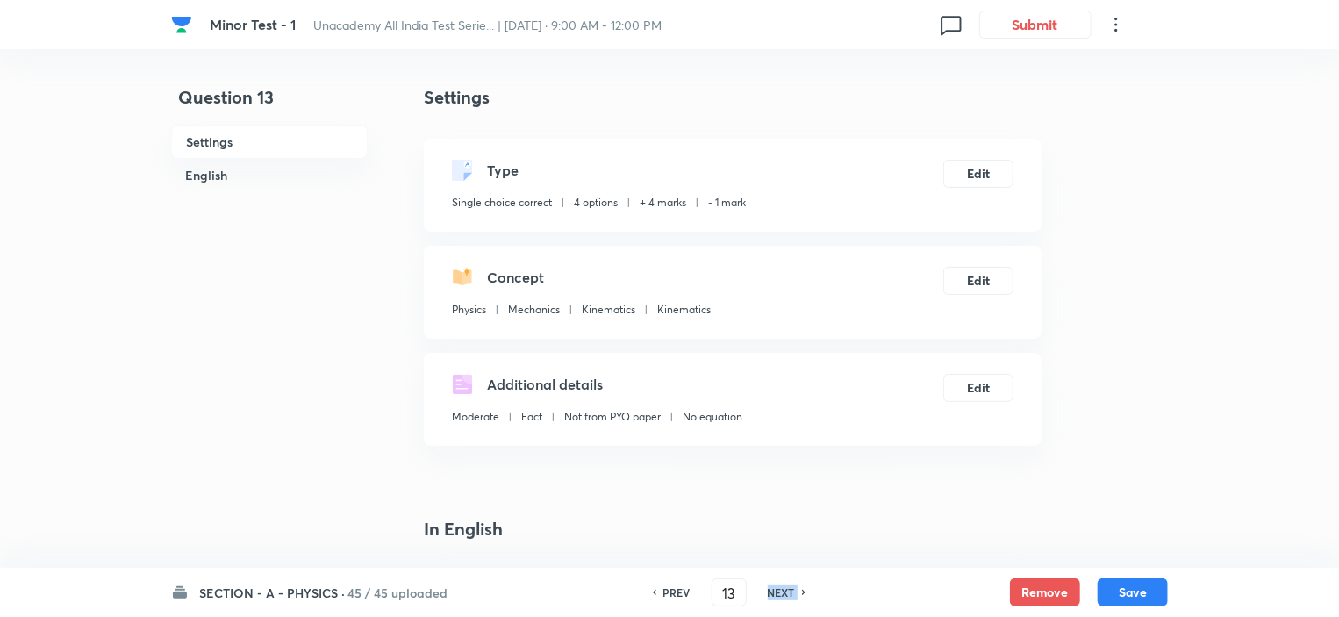
click at [789, 594] on h6 "NEXT" at bounding box center [781, 592] width 27 height 16
type input "14"
checkbox input "false"
checkbox input "true"
click at [789, 594] on h6 "NEXT" at bounding box center [781, 592] width 27 height 16
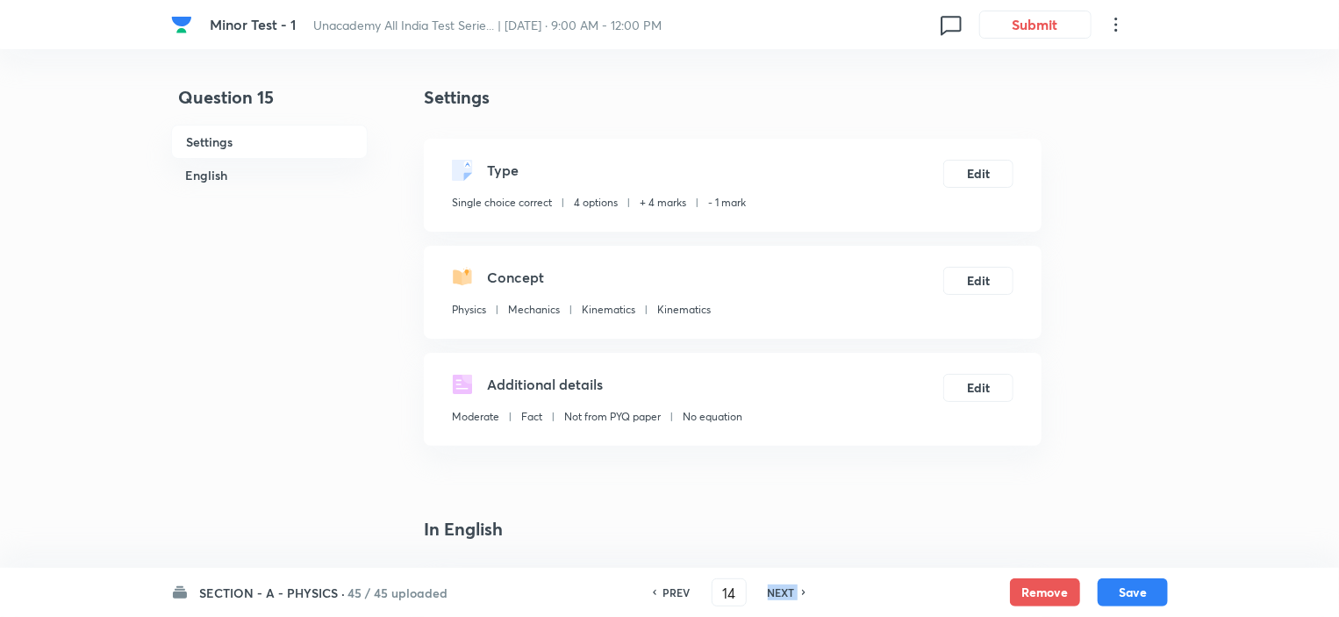
type input "15"
checkbox input "false"
checkbox input "true"
click at [789, 594] on h6 "NEXT" at bounding box center [781, 592] width 27 height 16
type input "16"
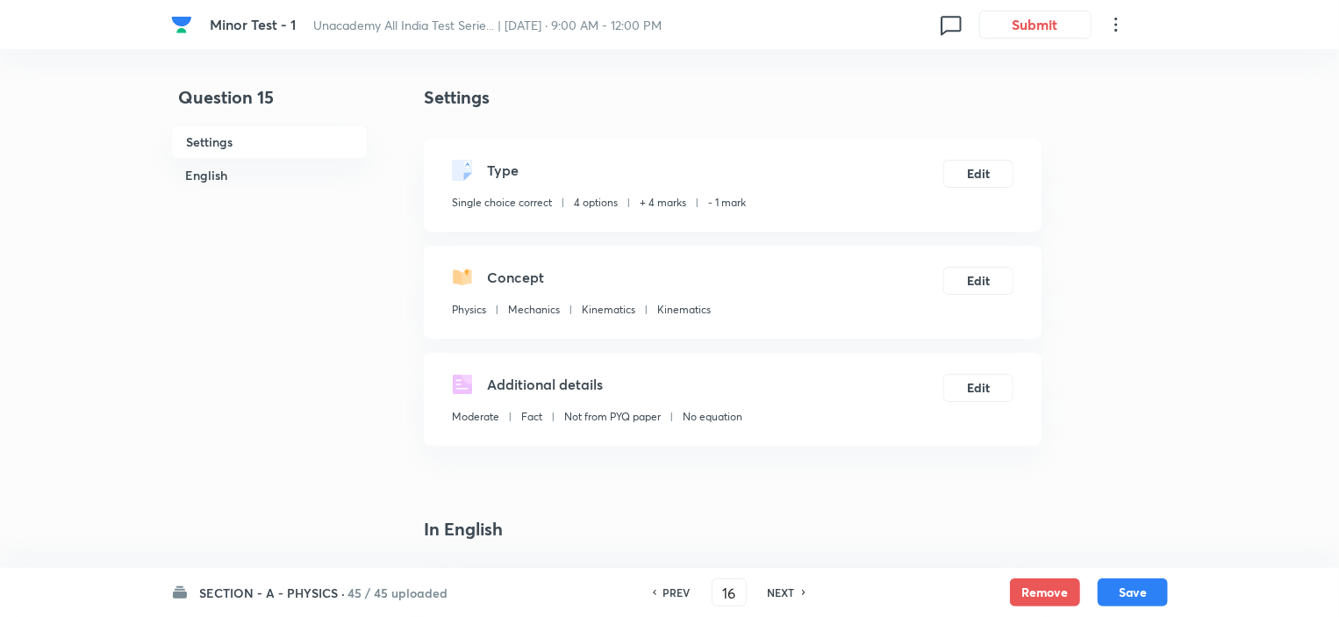
checkbox input "false"
checkbox input "true"
click at [789, 594] on h6 "NEXT" at bounding box center [781, 592] width 27 height 16
type input "17"
checkbox input "false"
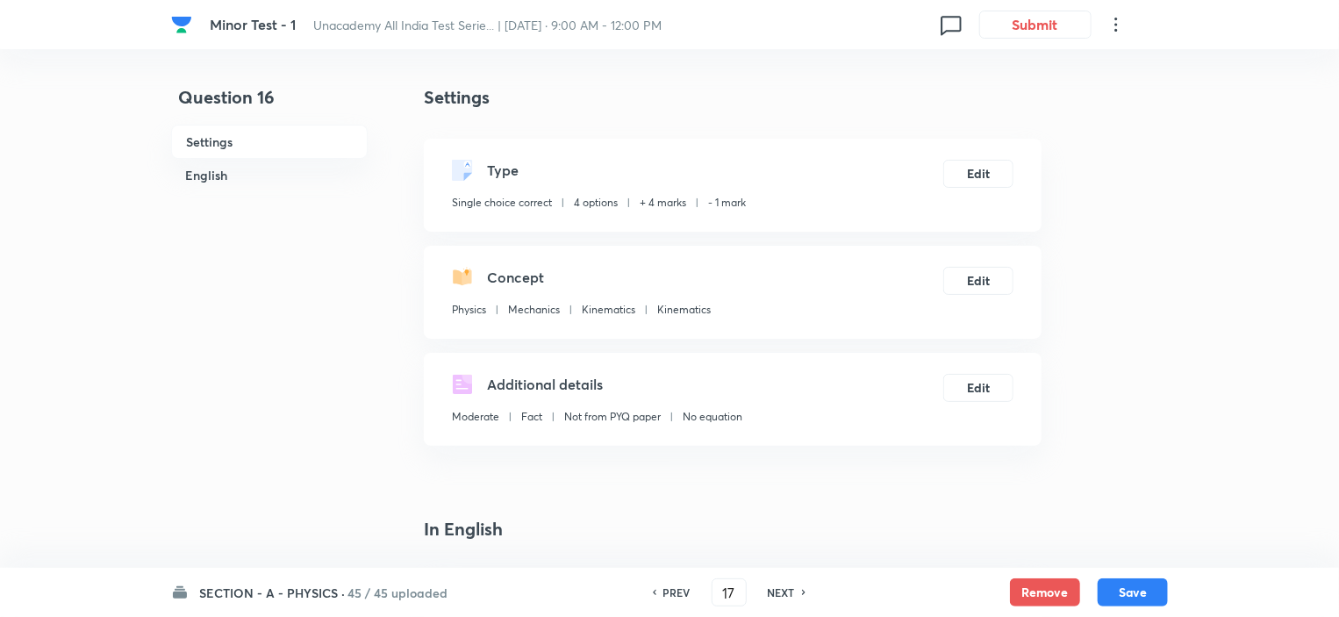
checkbox input "true"
click at [789, 594] on h6 "NEXT" at bounding box center [781, 592] width 27 height 16
type input "18"
checkbox input "false"
checkbox input "true"
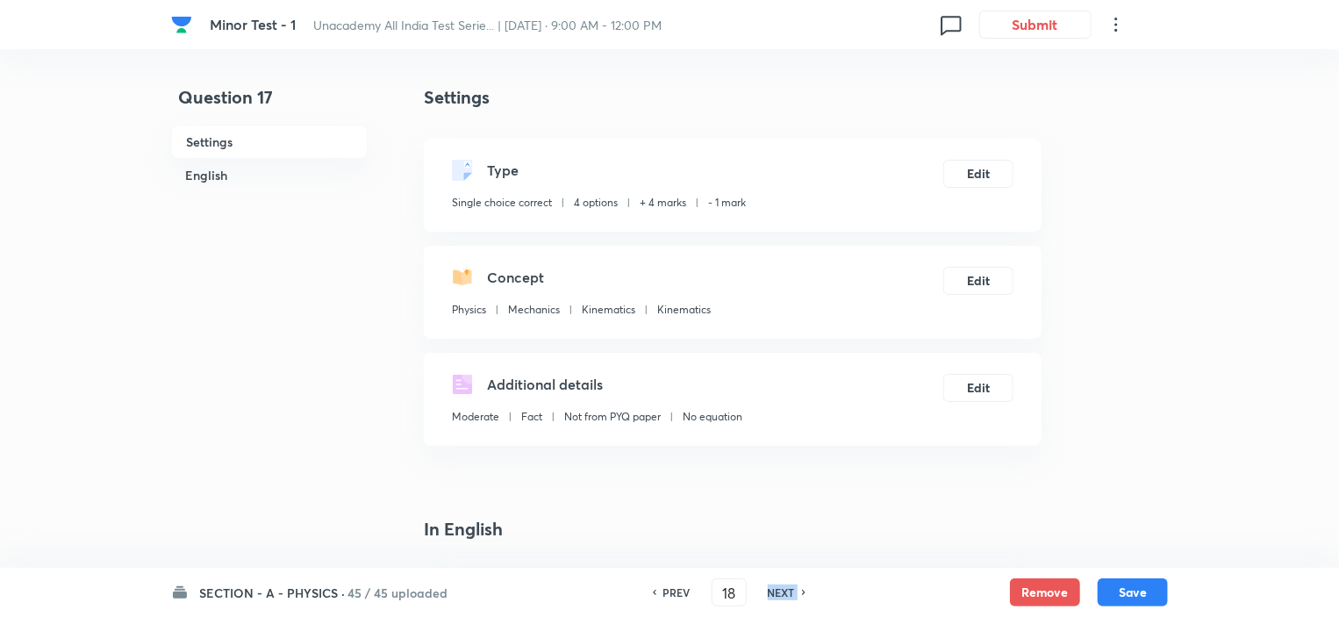
click at [789, 594] on h6 "NEXT" at bounding box center [781, 592] width 27 height 16
type input "19"
checkbox input "false"
checkbox input "true"
click at [789, 594] on h6 "NEXT" at bounding box center [781, 592] width 27 height 16
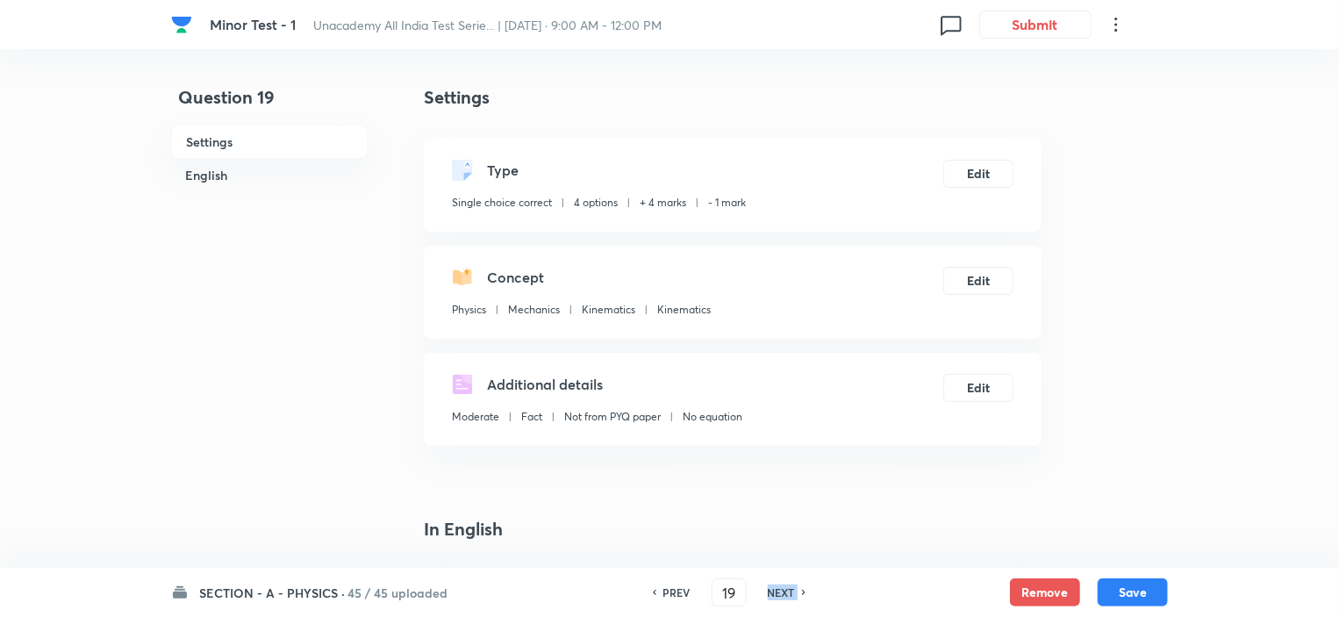
type input "20"
checkbox input "false"
checkbox input "true"
click at [789, 594] on h6 "NEXT" at bounding box center [781, 592] width 27 height 16
type input "21"
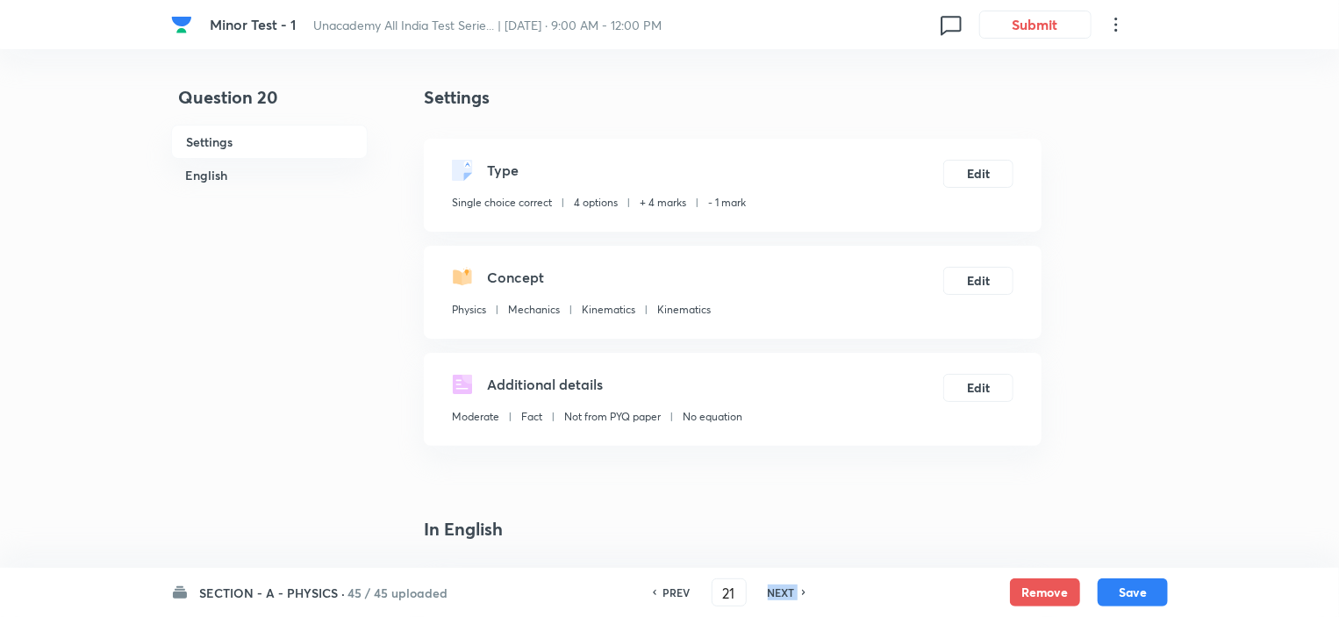
checkbox input "false"
checkbox input "true"
click at [789, 594] on h6 "NEXT" at bounding box center [781, 592] width 27 height 16
type input "22"
checkbox input "false"
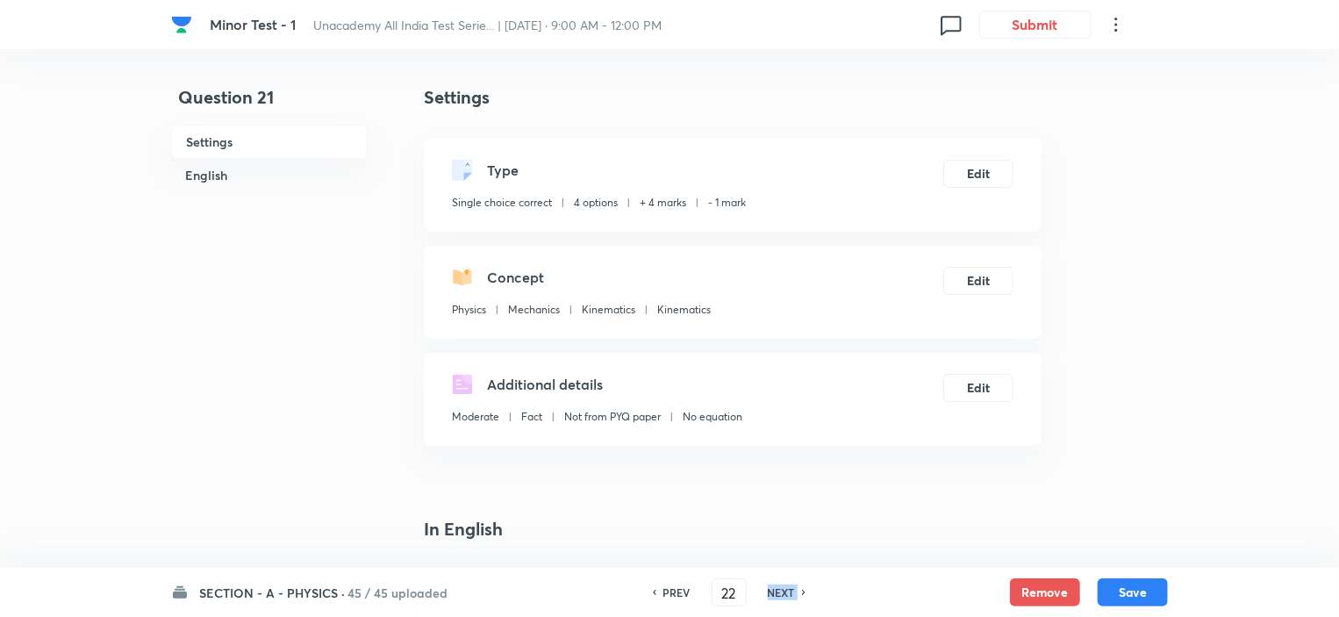
checkbox input "true"
click at [789, 594] on h6 "NEXT" at bounding box center [781, 592] width 27 height 16
type input "23"
checkbox input "false"
checkbox input "true"
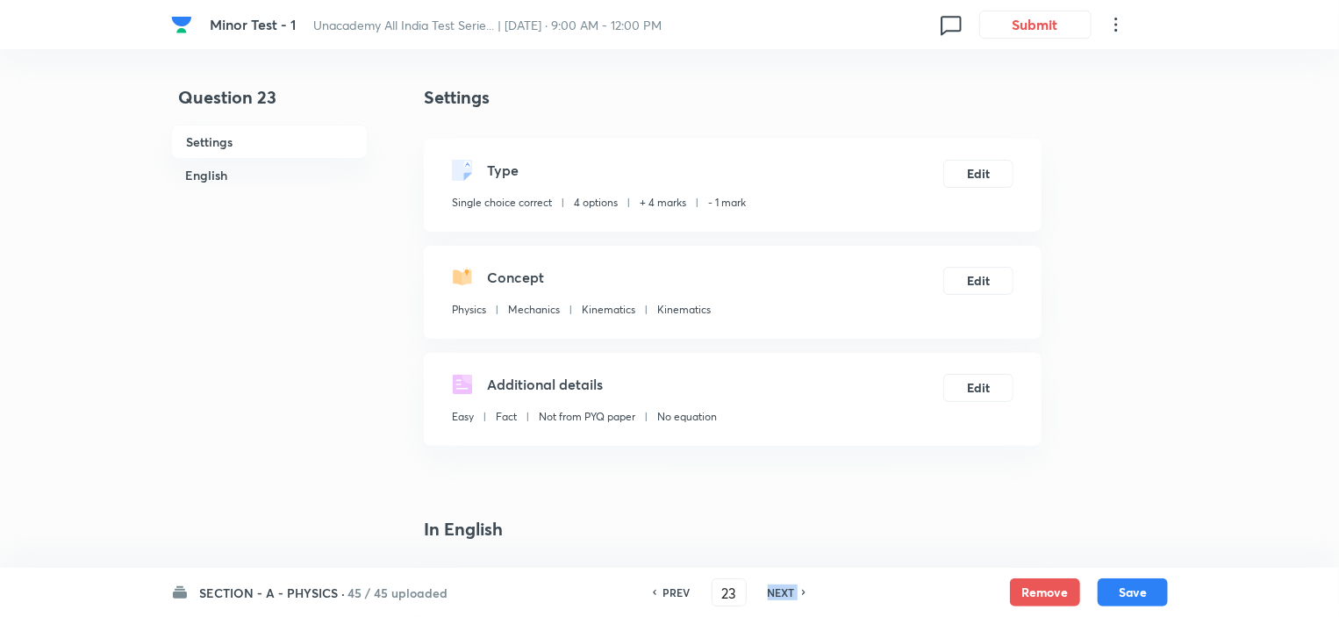
click at [789, 594] on h6 "NEXT" at bounding box center [781, 592] width 27 height 16
type input "24"
checkbox input "false"
checkbox input "true"
click at [789, 594] on h6 "NEXT" at bounding box center [781, 592] width 27 height 16
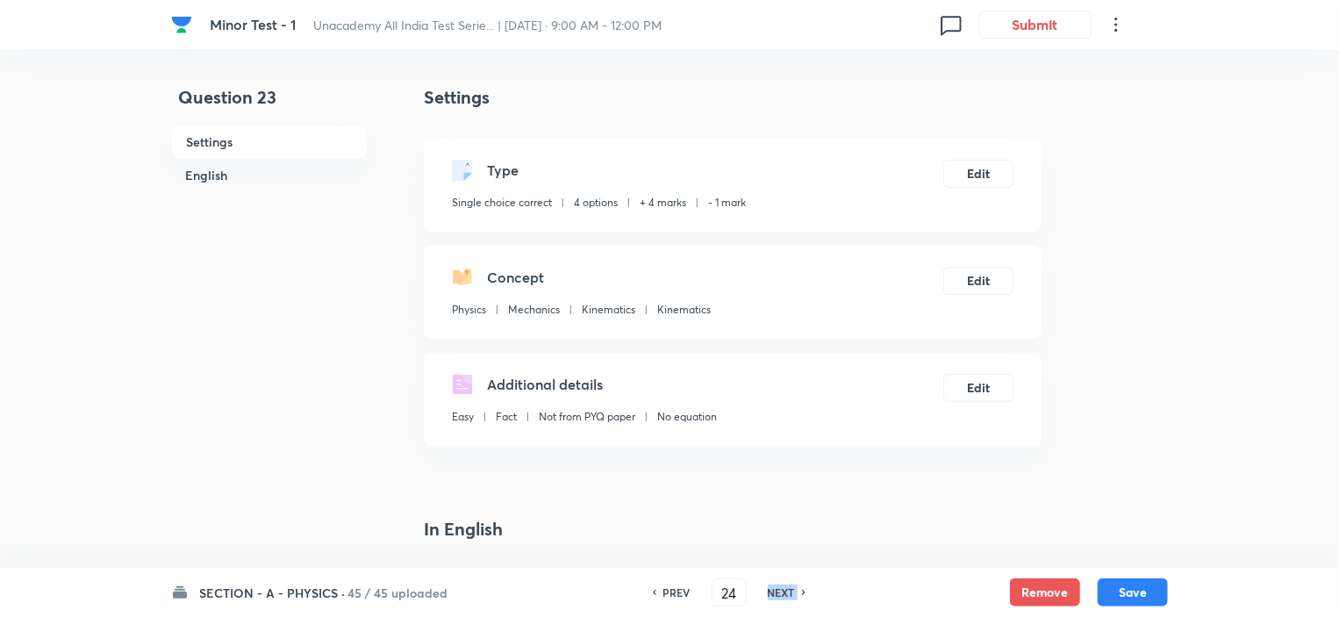
type input "25"
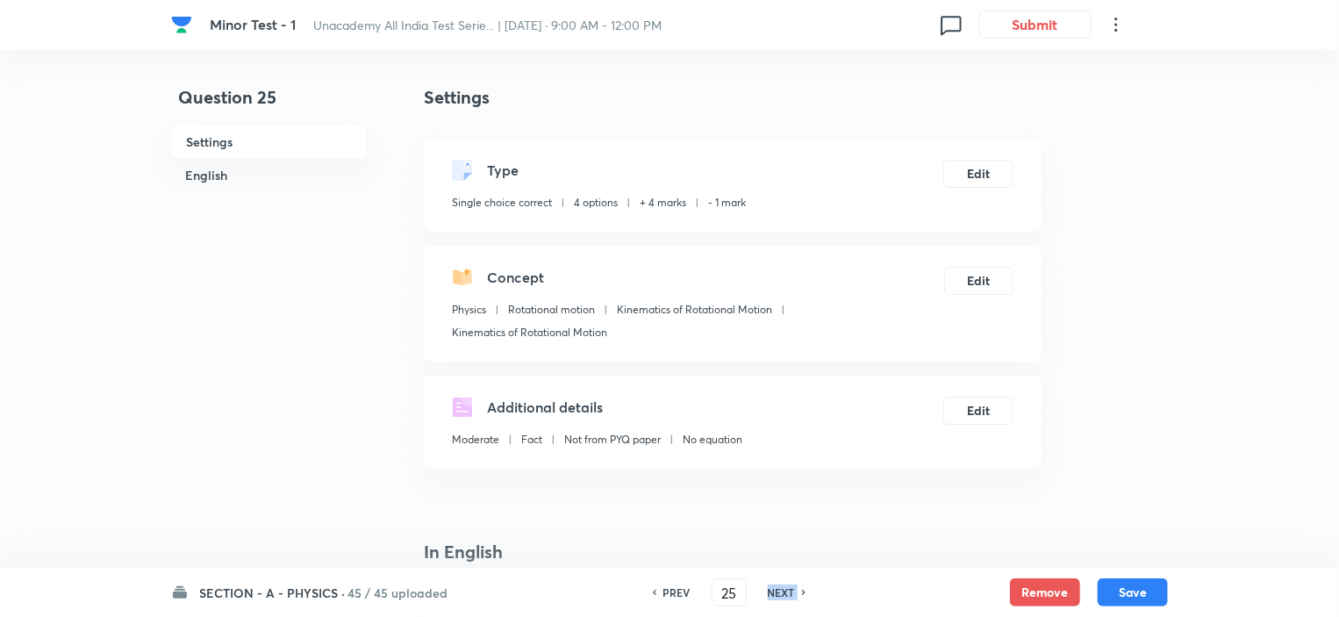
checkbox input "false"
checkbox input "true"
click at [789, 594] on h6 "NEXT" at bounding box center [781, 592] width 27 height 16
type input "26"
checkbox input "true"
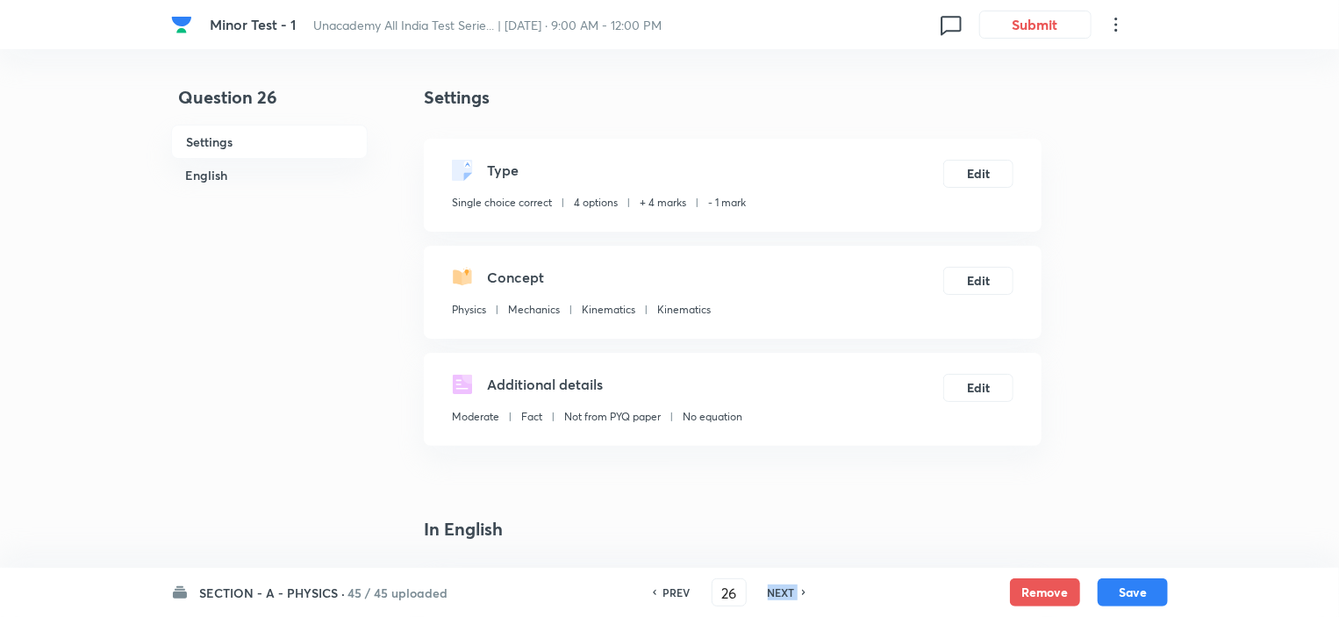
click at [789, 594] on h6 "NEXT" at bounding box center [781, 592] width 27 height 16
type input "27"
checkbox input "false"
checkbox input "true"
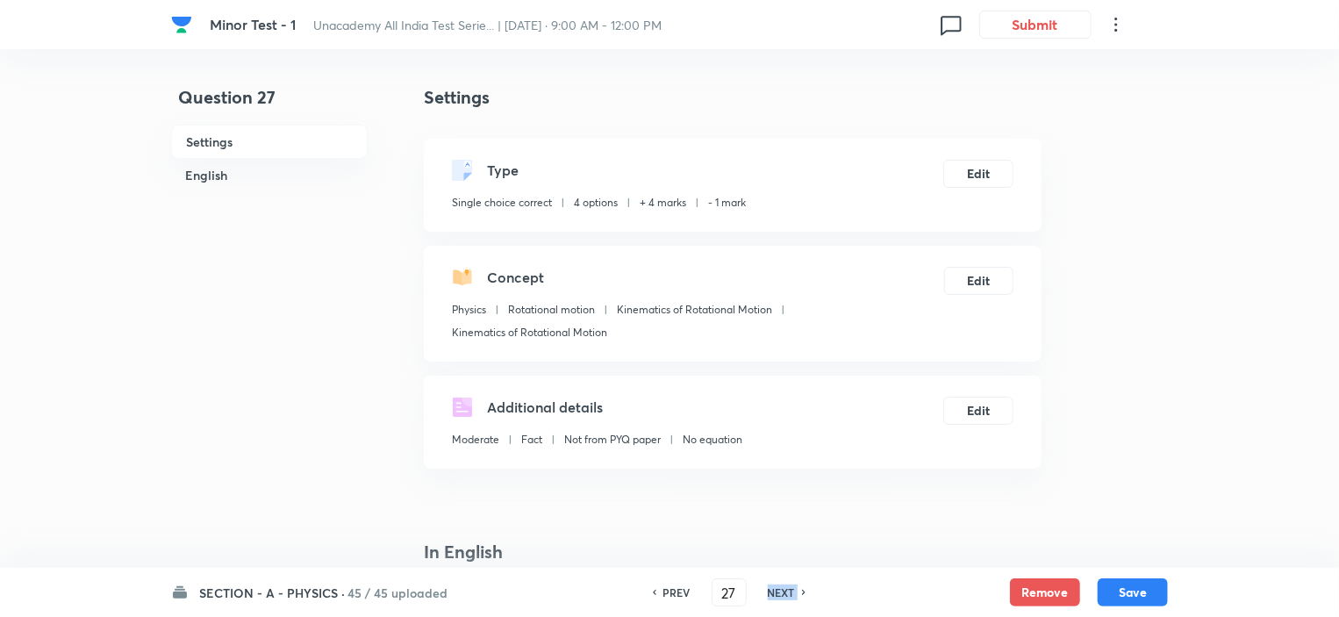
click at [789, 594] on h6 "NEXT" at bounding box center [781, 592] width 27 height 16
type input "28"
checkbox input "false"
checkbox input "true"
click at [789, 594] on h6 "NEXT" at bounding box center [781, 592] width 27 height 16
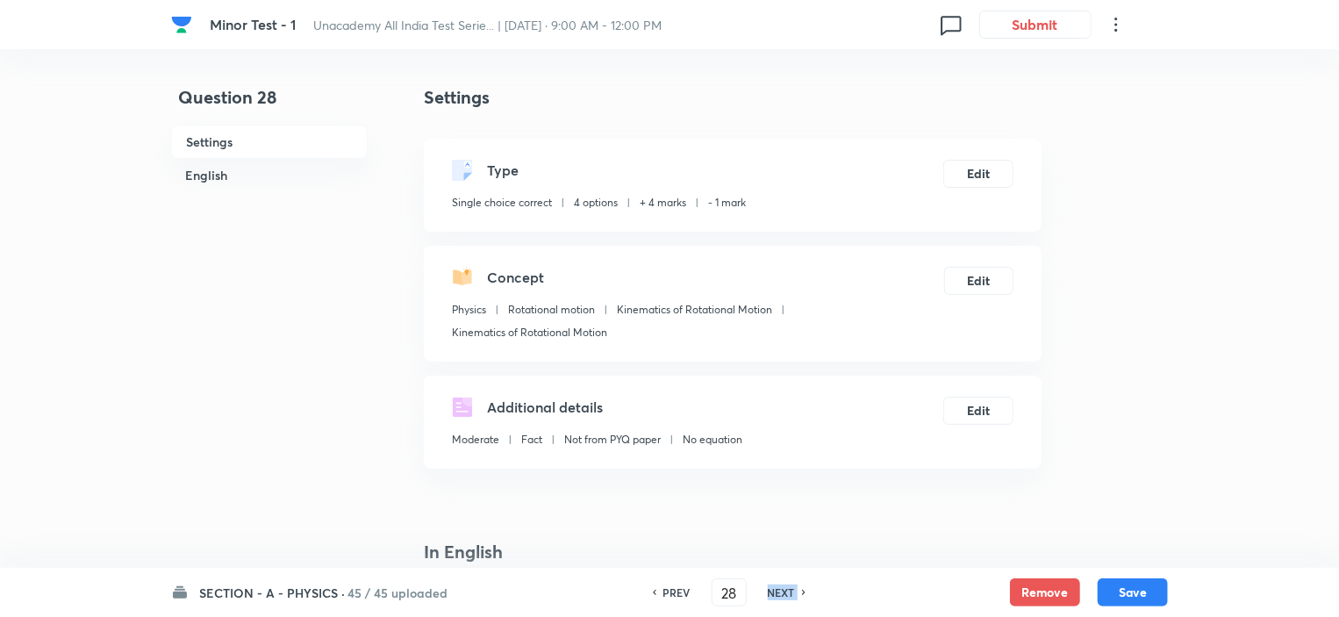
type input "29"
checkbox input "true"
click at [789, 594] on h6 "NEXT" at bounding box center [781, 592] width 27 height 16
type input "30"
checkbox input "false"
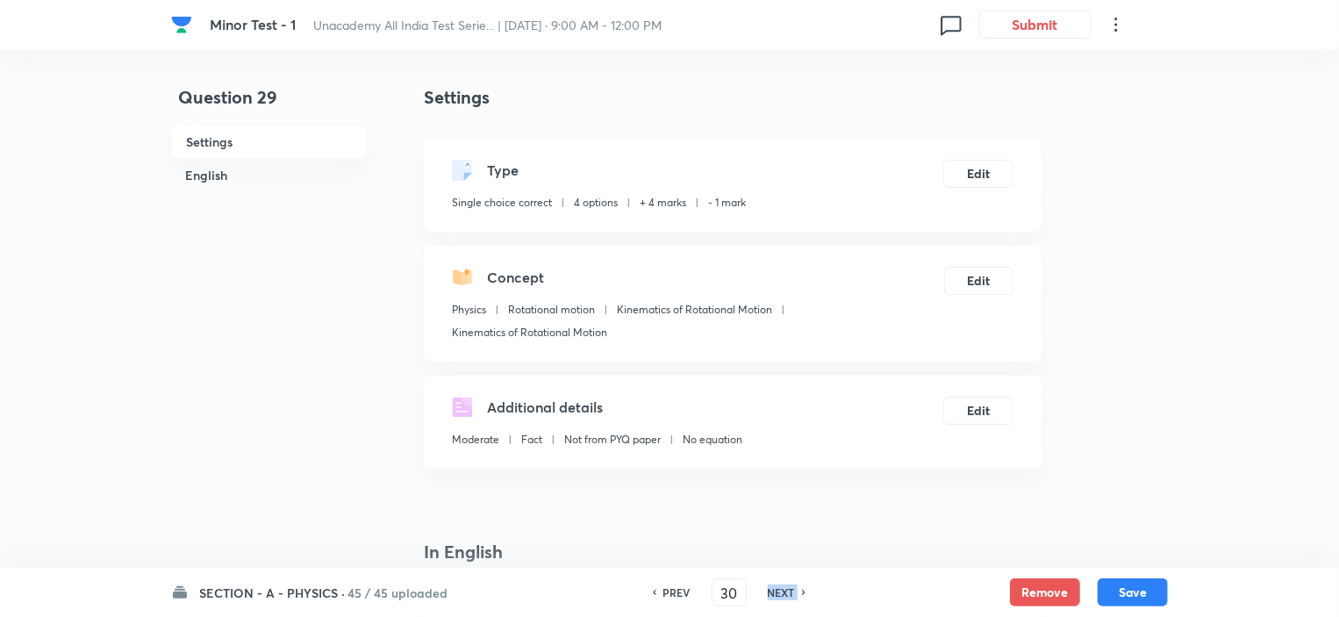
checkbox input "true"
click at [789, 594] on h6 "NEXT" at bounding box center [781, 592] width 27 height 16
type input "31"
checkbox input "false"
checkbox input "true"
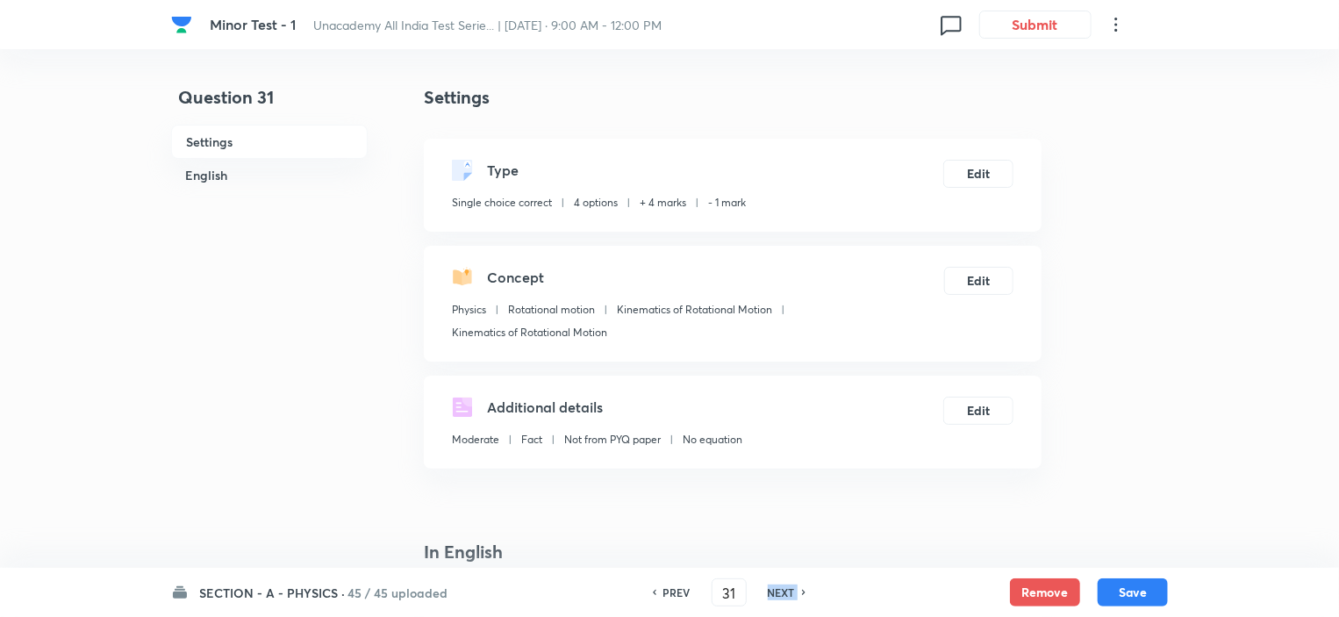
click at [789, 594] on h6 "NEXT" at bounding box center [781, 592] width 27 height 16
type input "32"
checkbox input "false"
checkbox input "true"
click at [789, 594] on h6 "NEXT" at bounding box center [781, 592] width 27 height 16
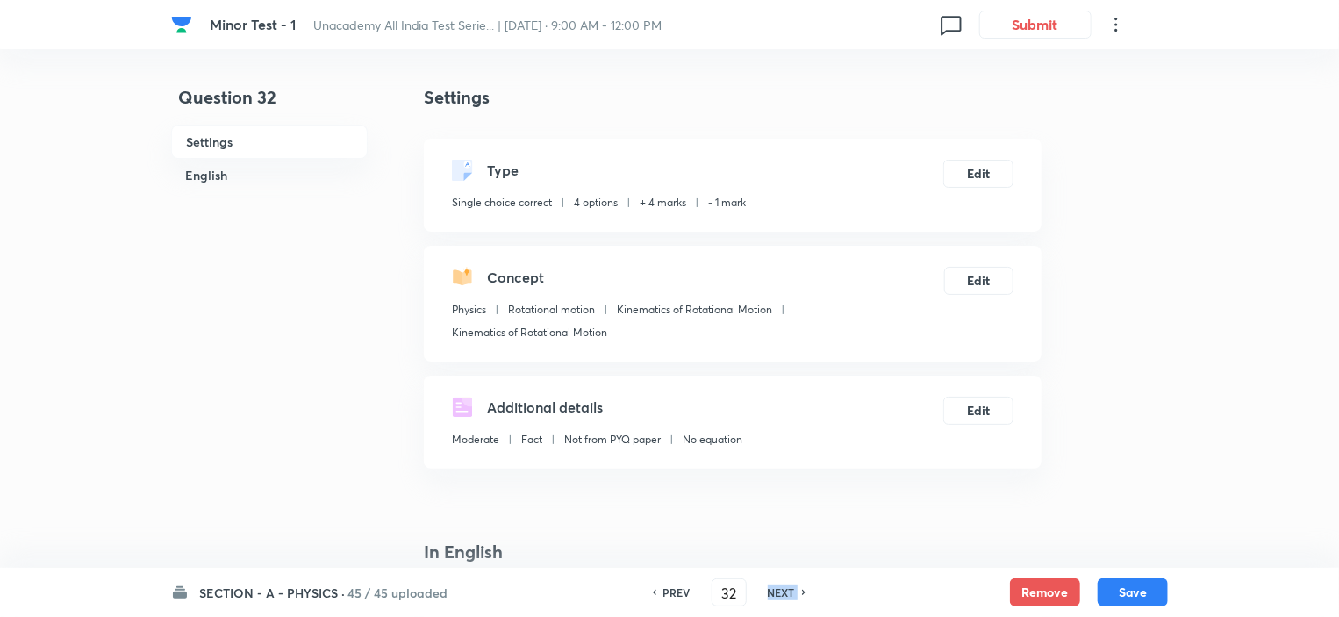
type input "33"
checkbox input "true"
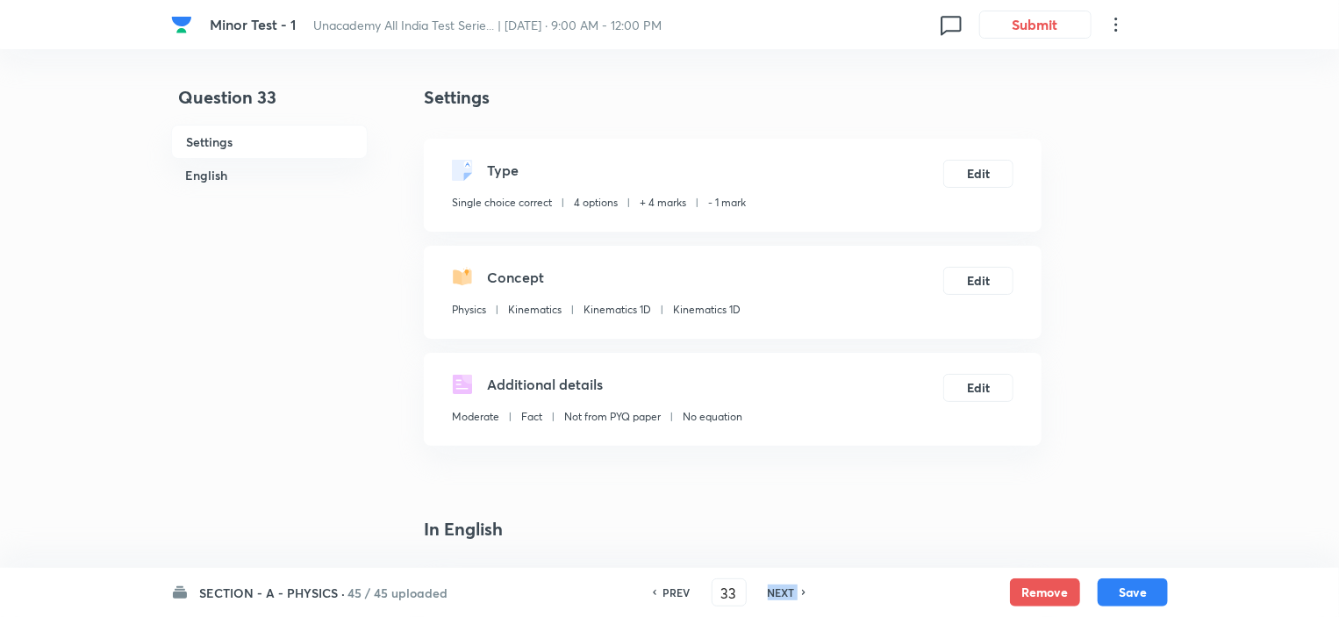
click at [789, 594] on h6 "NEXT" at bounding box center [781, 592] width 27 height 16
type input "34"
checkbox input "false"
checkbox input "true"
click at [789, 594] on h6 "NEXT" at bounding box center [781, 592] width 27 height 16
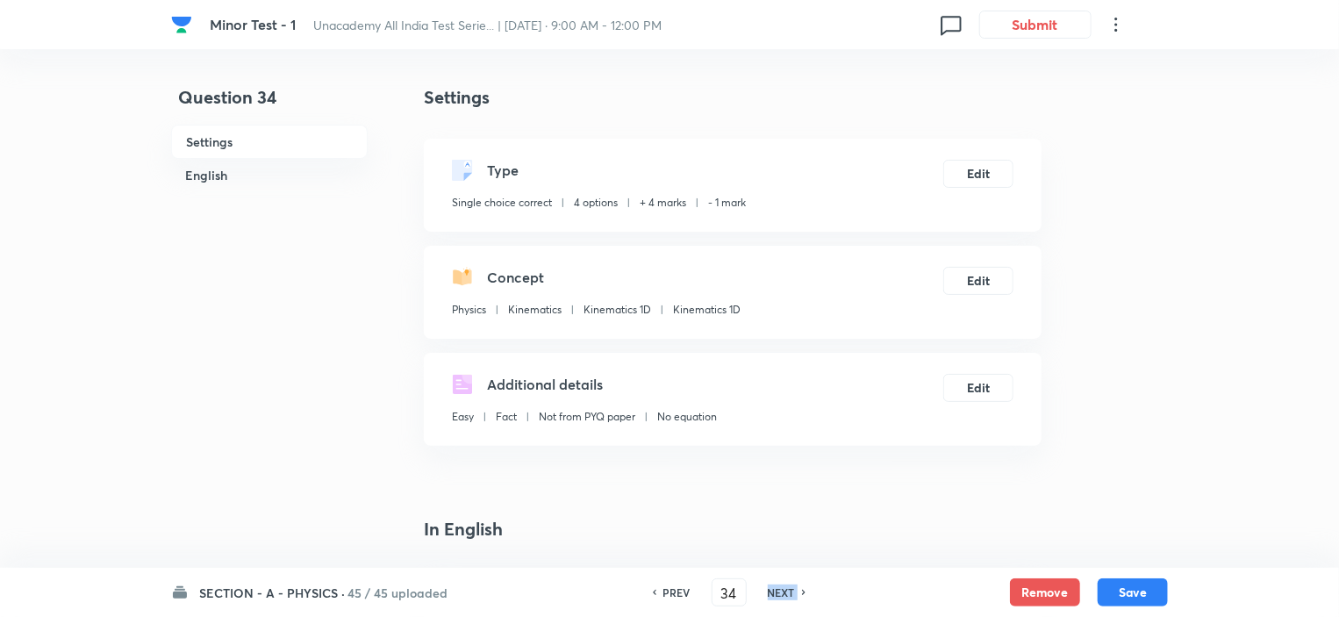
type input "35"
checkbox input "false"
checkbox input "true"
click at [789, 594] on h6 "NEXT" at bounding box center [781, 592] width 27 height 16
type input "36"
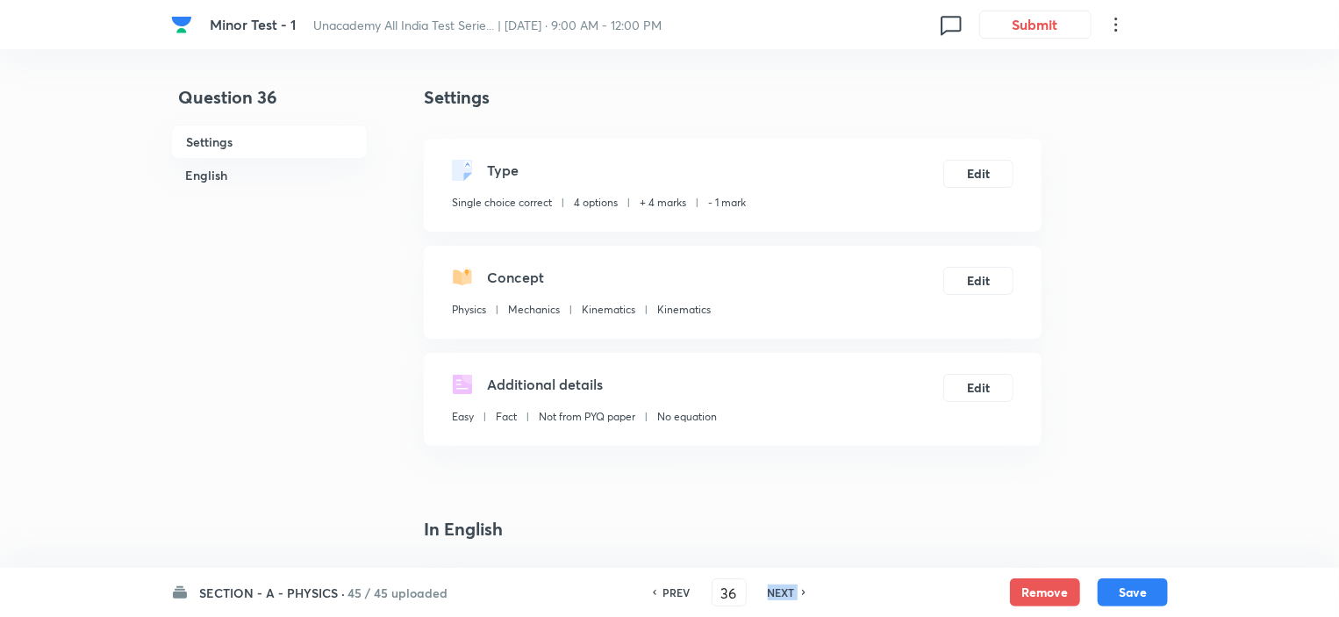
checkbox input "false"
checkbox input "true"
click at [789, 594] on h6 "NEXT" at bounding box center [781, 592] width 27 height 16
type input "37"
checkbox input "false"
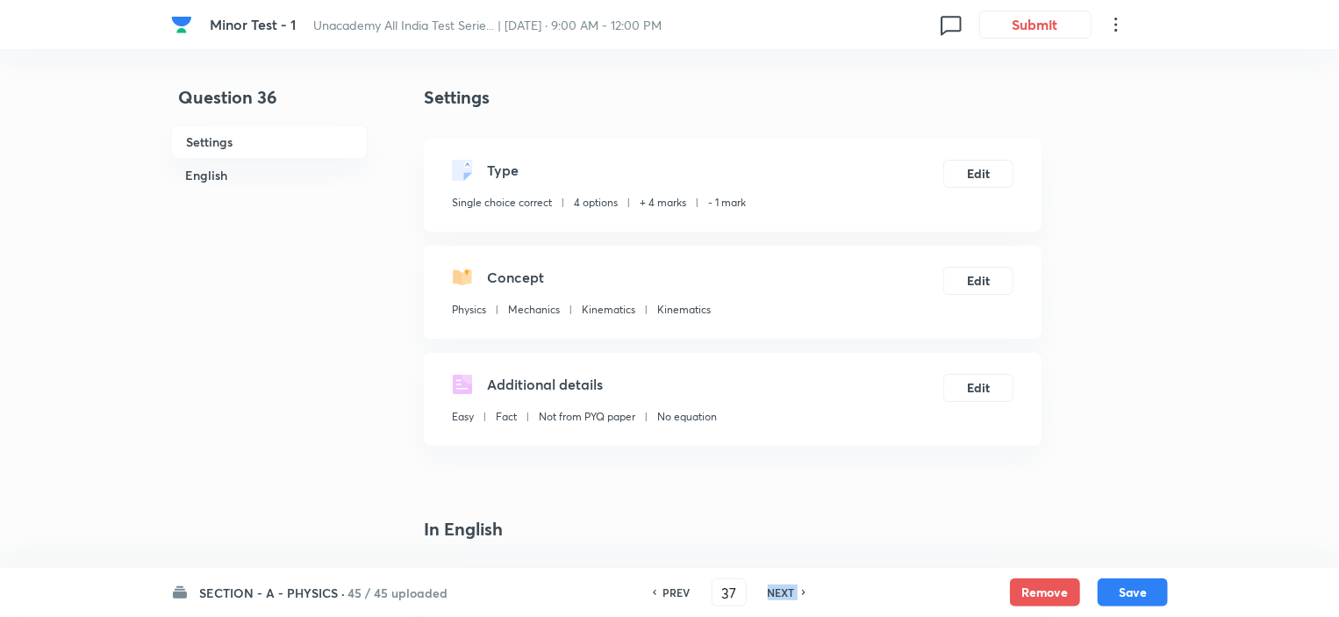
checkbox input "true"
click at [789, 594] on h6 "NEXT" at bounding box center [781, 592] width 27 height 16
type input "38"
checkbox input "false"
checkbox input "true"
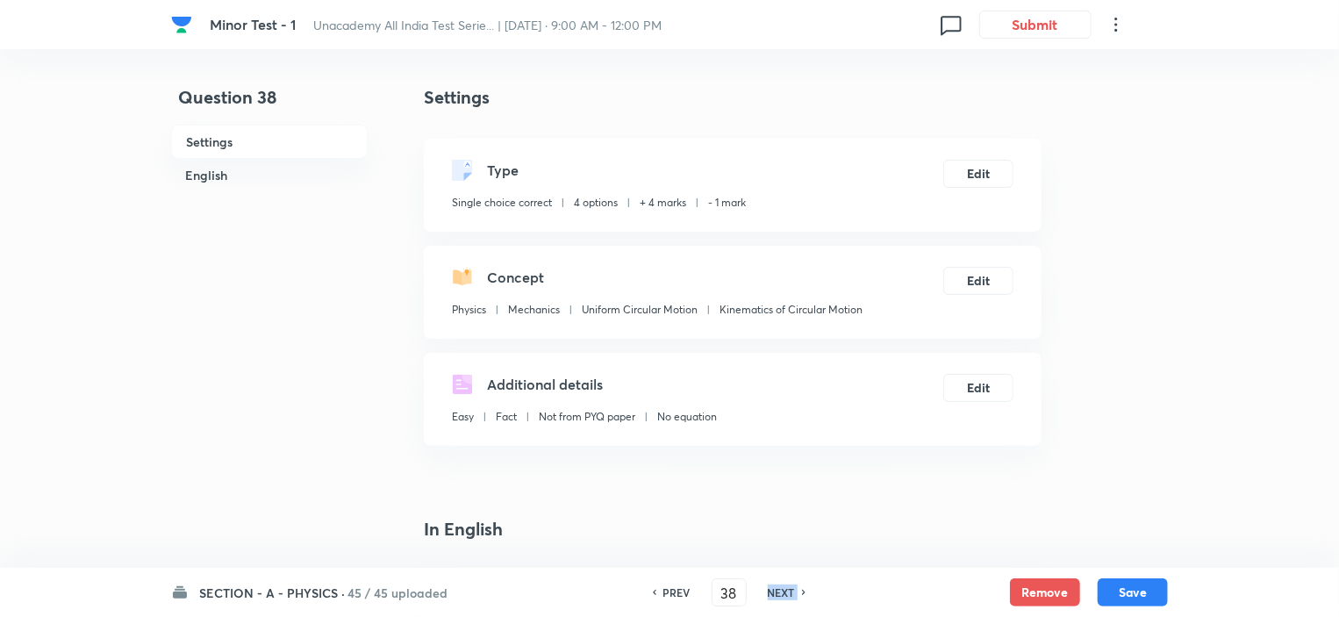
click at [789, 594] on h6 "NEXT" at bounding box center [781, 592] width 27 height 16
type input "39"
checkbox input "false"
checkbox input "true"
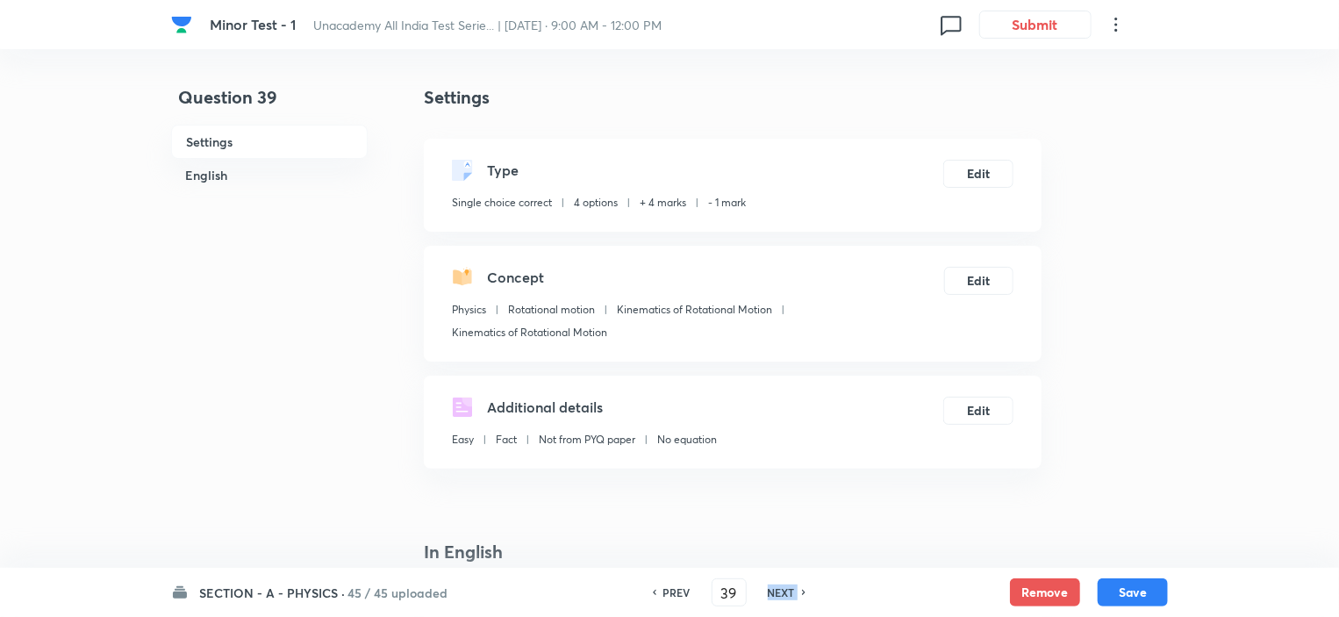
click at [789, 594] on h6 "NEXT" at bounding box center [781, 592] width 27 height 16
type input "40"
checkbox input "false"
checkbox input "true"
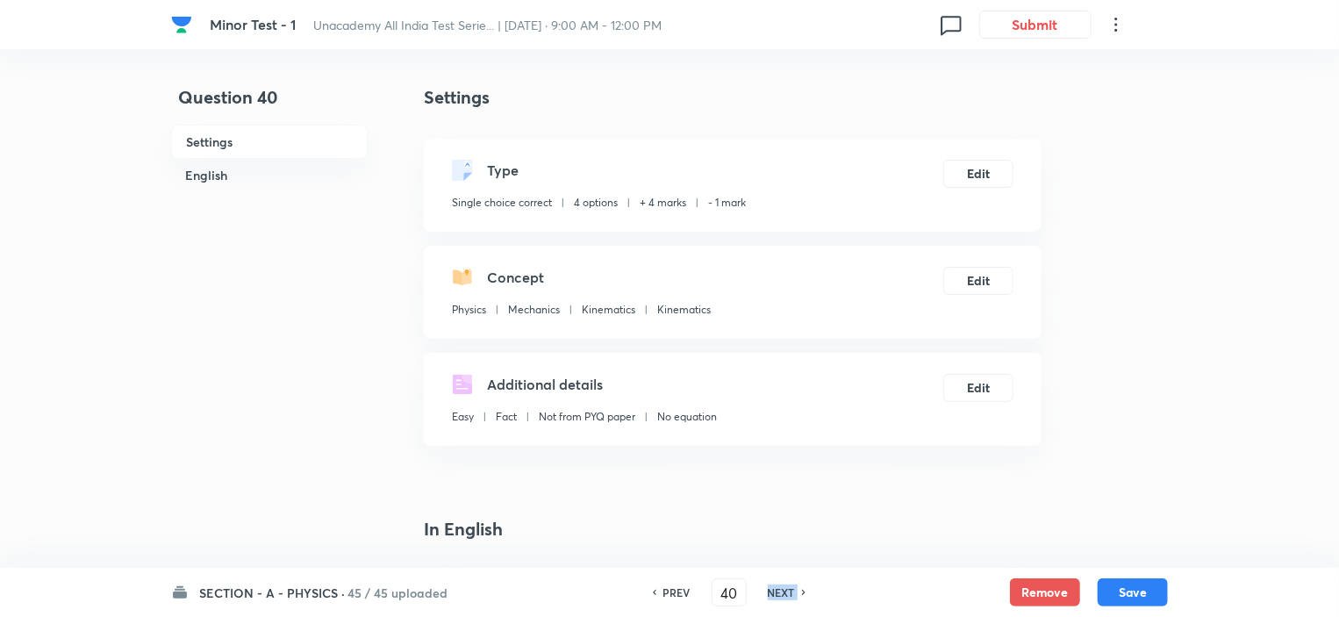
click at [789, 594] on h6 "NEXT" at bounding box center [781, 592] width 27 height 16
type input "41"
checkbox input "false"
checkbox input "true"
click at [789, 594] on h6 "NEXT" at bounding box center [781, 592] width 27 height 16
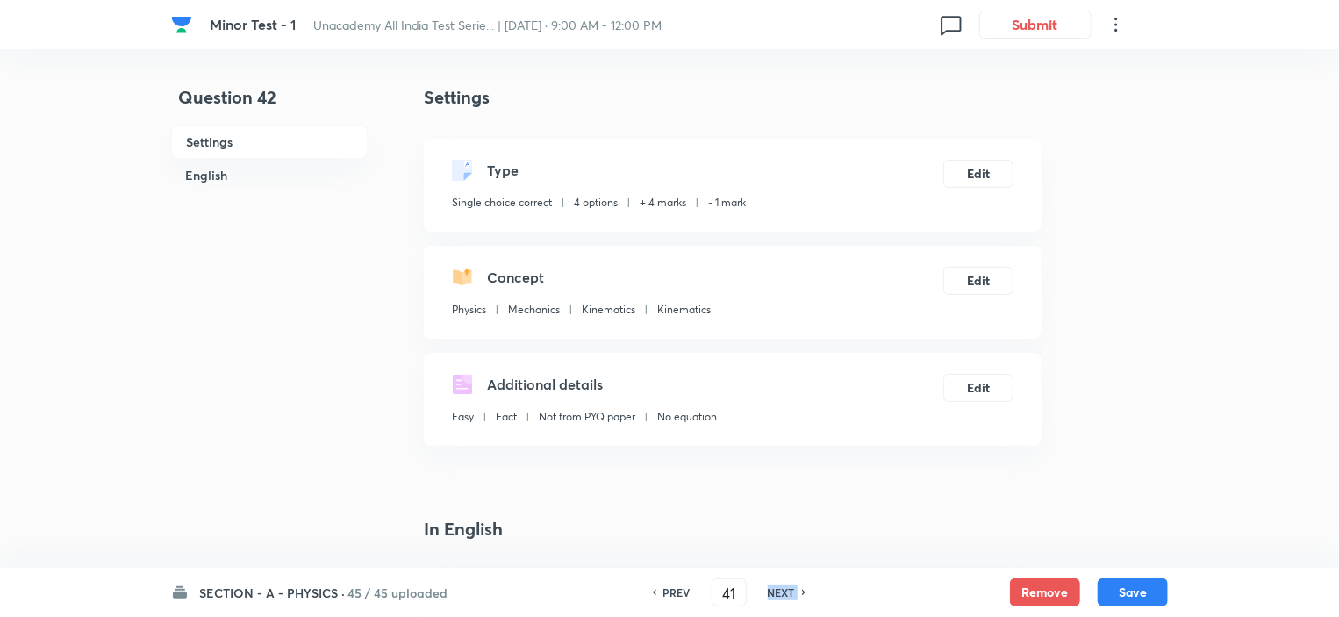
type input "42"
checkbox input "false"
checkbox input "true"
click at [789, 594] on h6 "NEXT" at bounding box center [781, 592] width 27 height 16
type input "43"
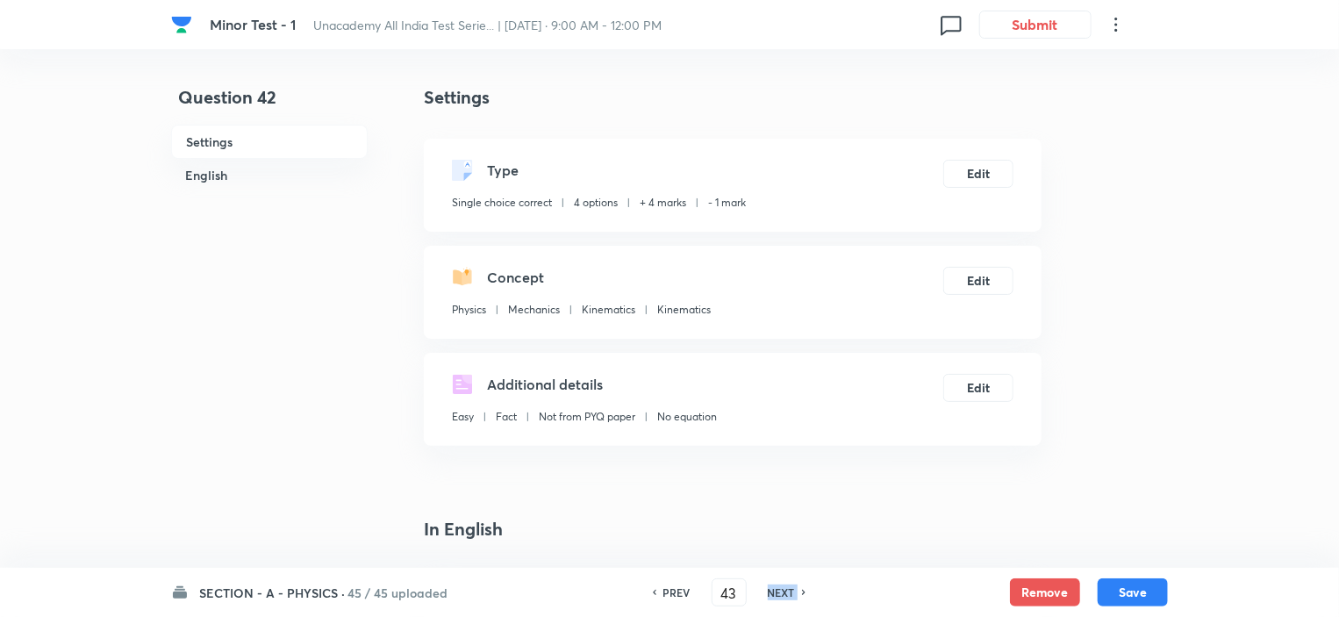
checkbox input "true"
click at [789, 594] on h6 "NEXT" at bounding box center [781, 592] width 27 height 16
type input "44"
checkbox input "false"
checkbox input "true"
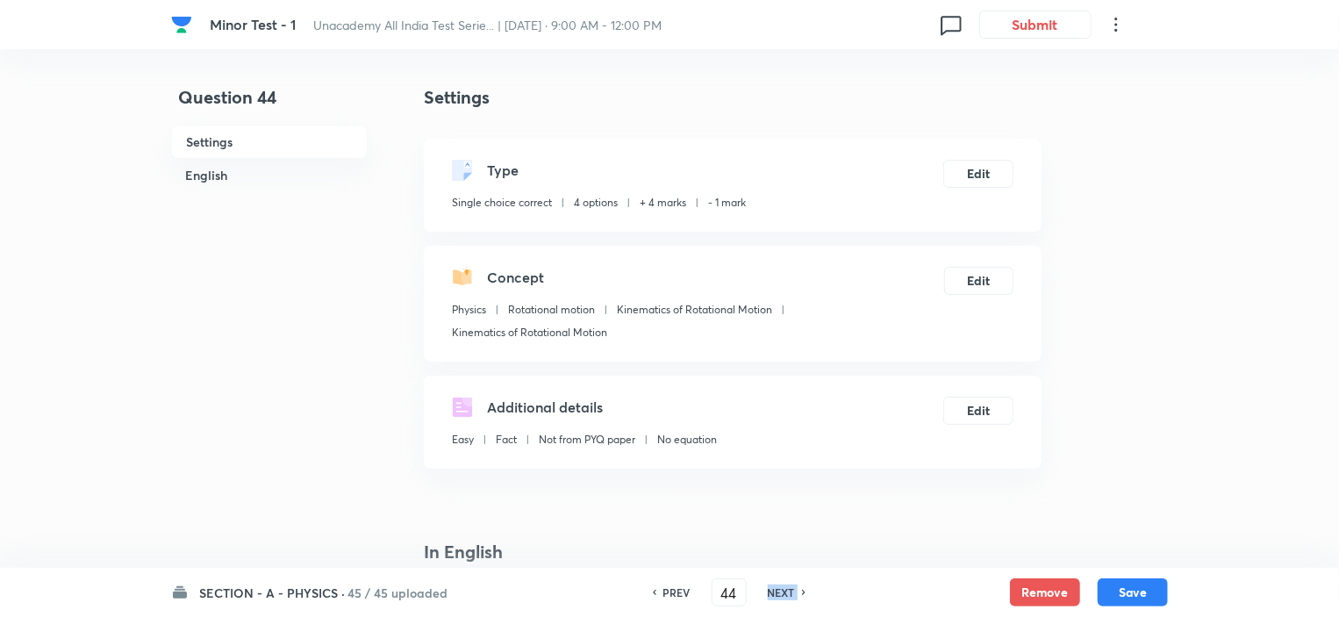
click at [789, 594] on h6 "NEXT" at bounding box center [781, 592] width 27 height 16
type input "45"
checkbox input "true"
click at [789, 594] on h6 "NEXT" at bounding box center [781, 592] width 27 height 16
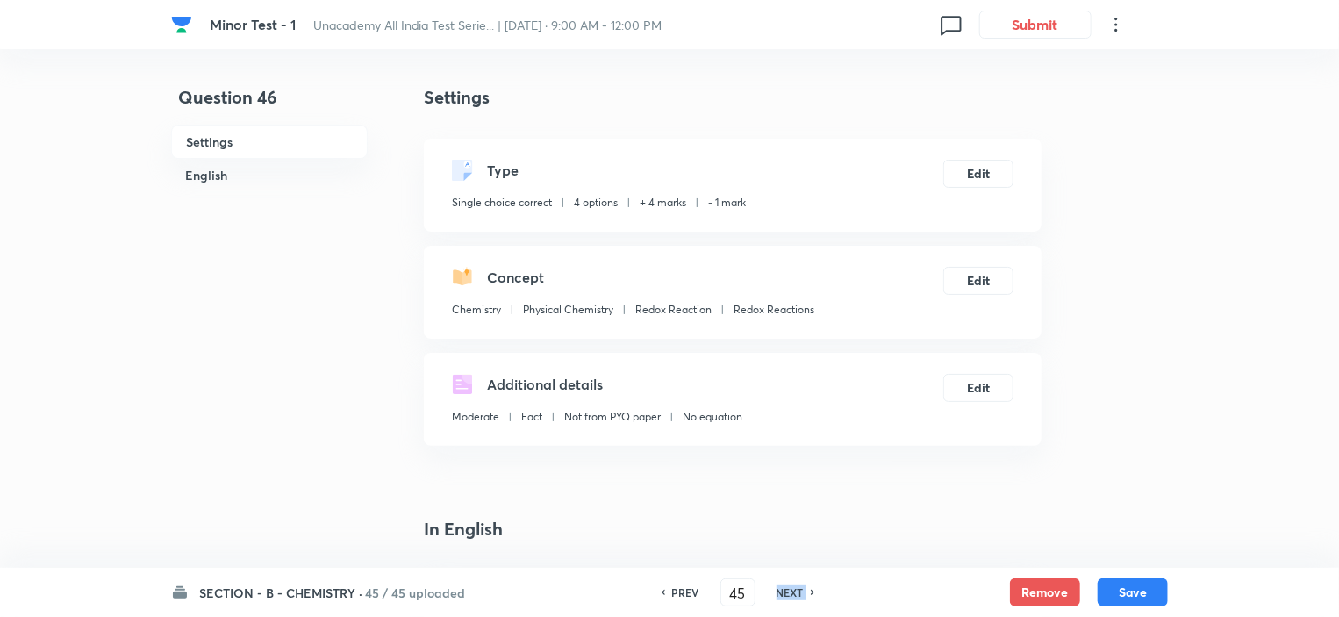
type input "46"
checkbox input "false"
checkbox input "true"
click at [789, 594] on h6 "NEXT" at bounding box center [789, 592] width 27 height 16
type input "47"
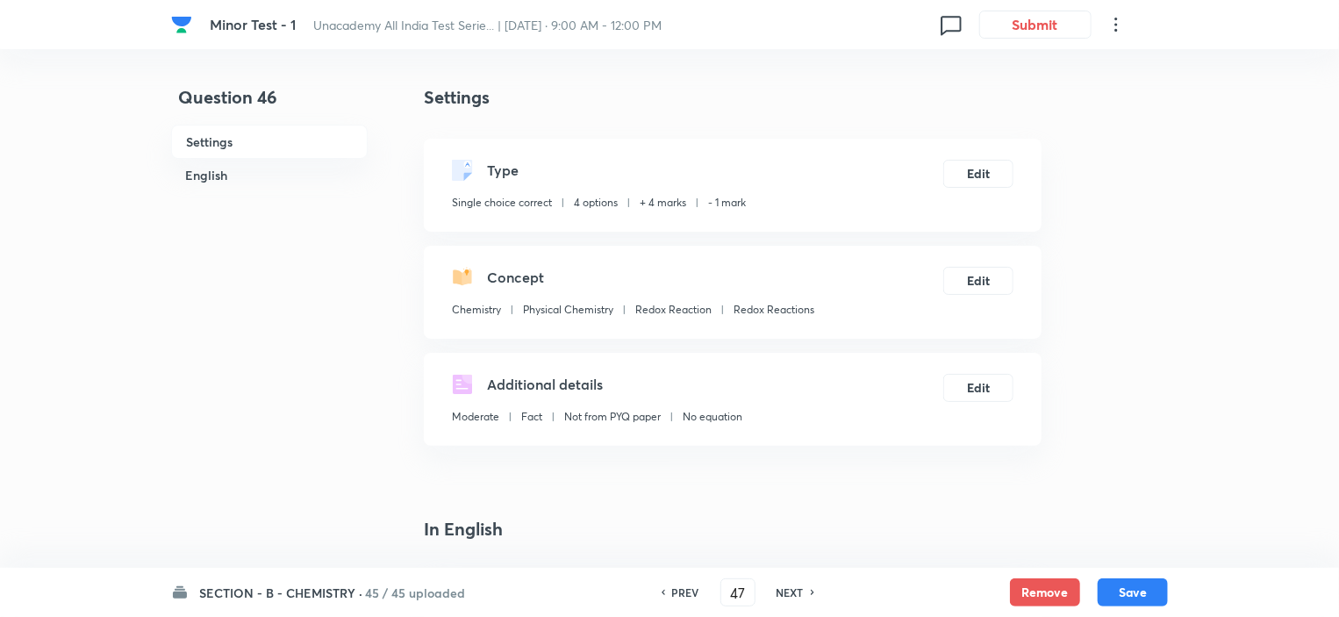
checkbox input "false"
checkbox input "true"
click at [789, 594] on h6 "NEXT" at bounding box center [789, 592] width 27 height 16
type input "48"
checkbox input "false"
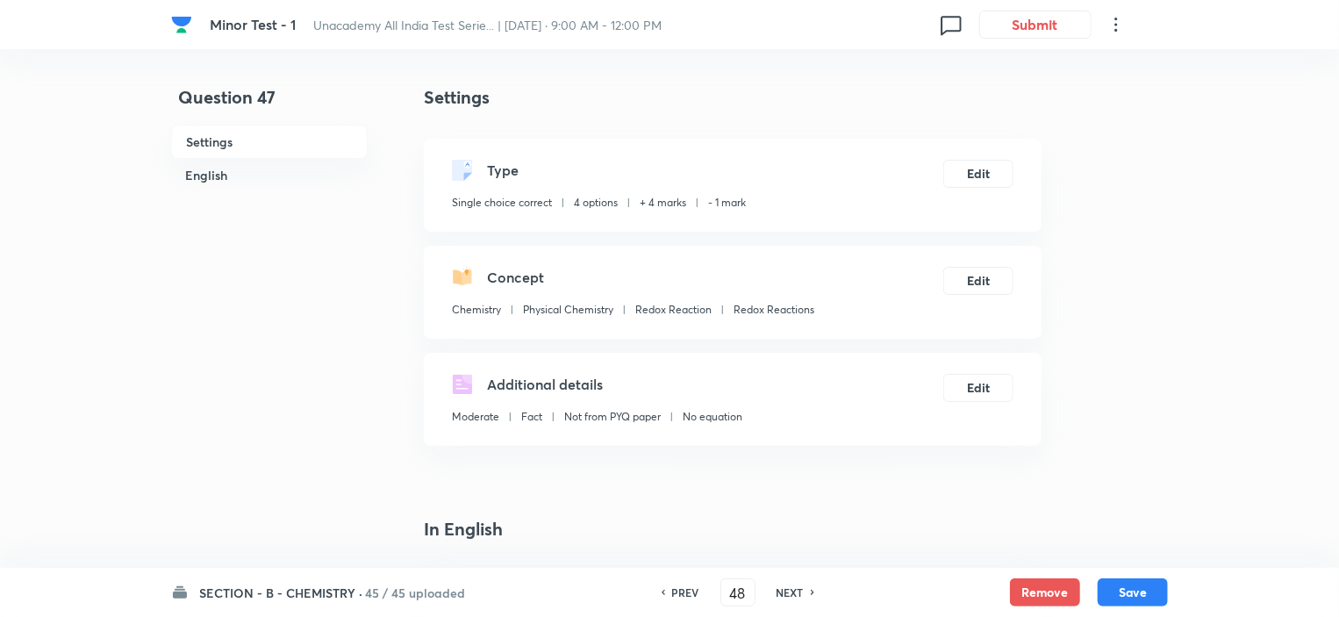
checkbox input "true"
click at [789, 594] on h6 "NEXT" at bounding box center [789, 592] width 27 height 16
type input "49"
checkbox input "false"
checkbox input "true"
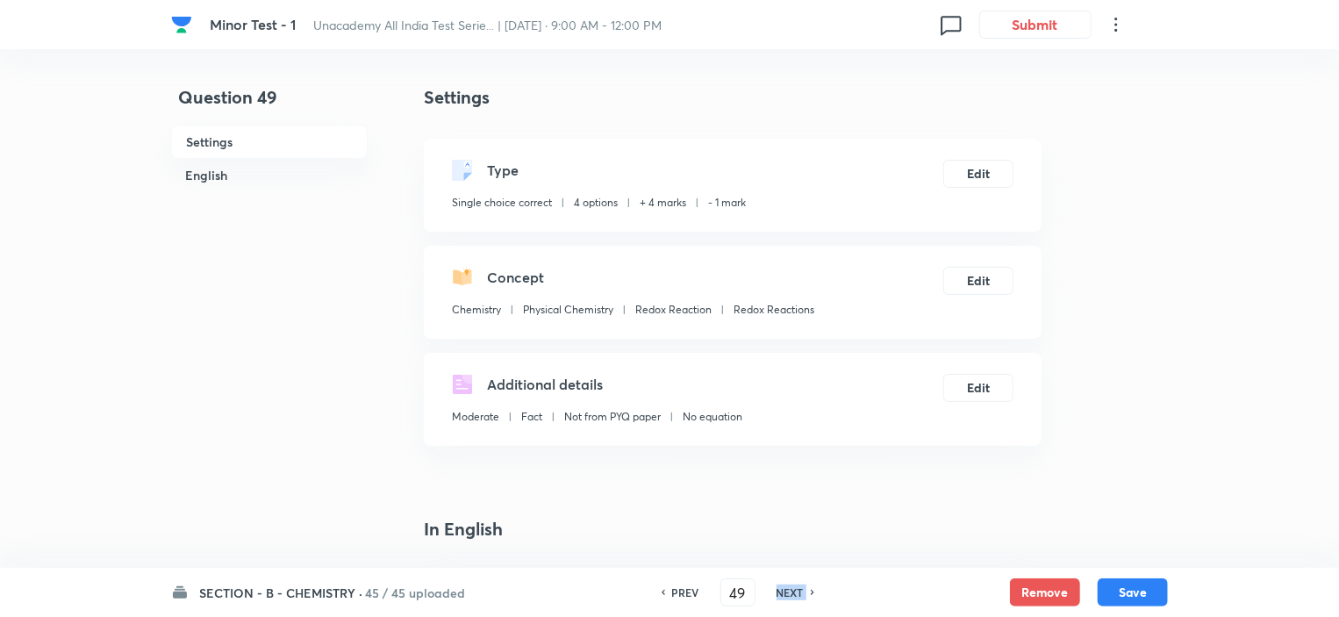
click at [789, 594] on h6 "NEXT" at bounding box center [789, 592] width 27 height 16
type input "50"
checkbox input "false"
checkbox input "true"
click at [789, 594] on h6 "NEXT" at bounding box center [789, 592] width 27 height 16
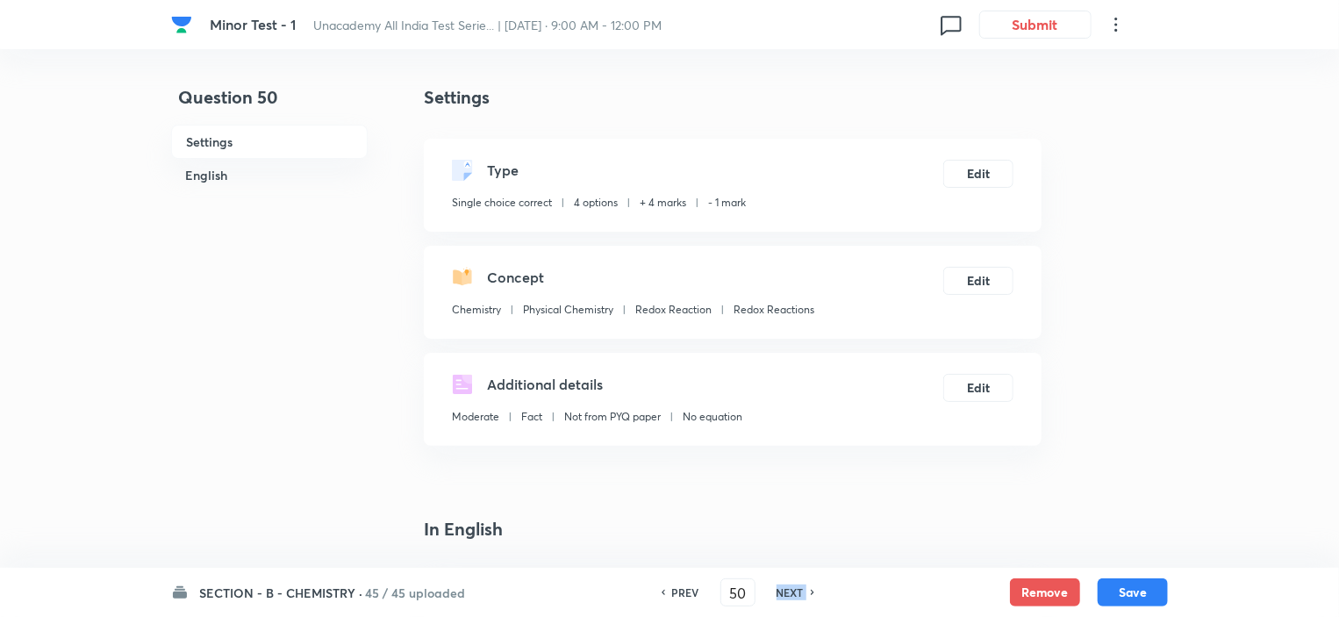
type input "51"
checkbox input "true"
click at [789, 594] on h6 "NEXT" at bounding box center [789, 592] width 27 height 16
type input "52"
checkbox input "false"
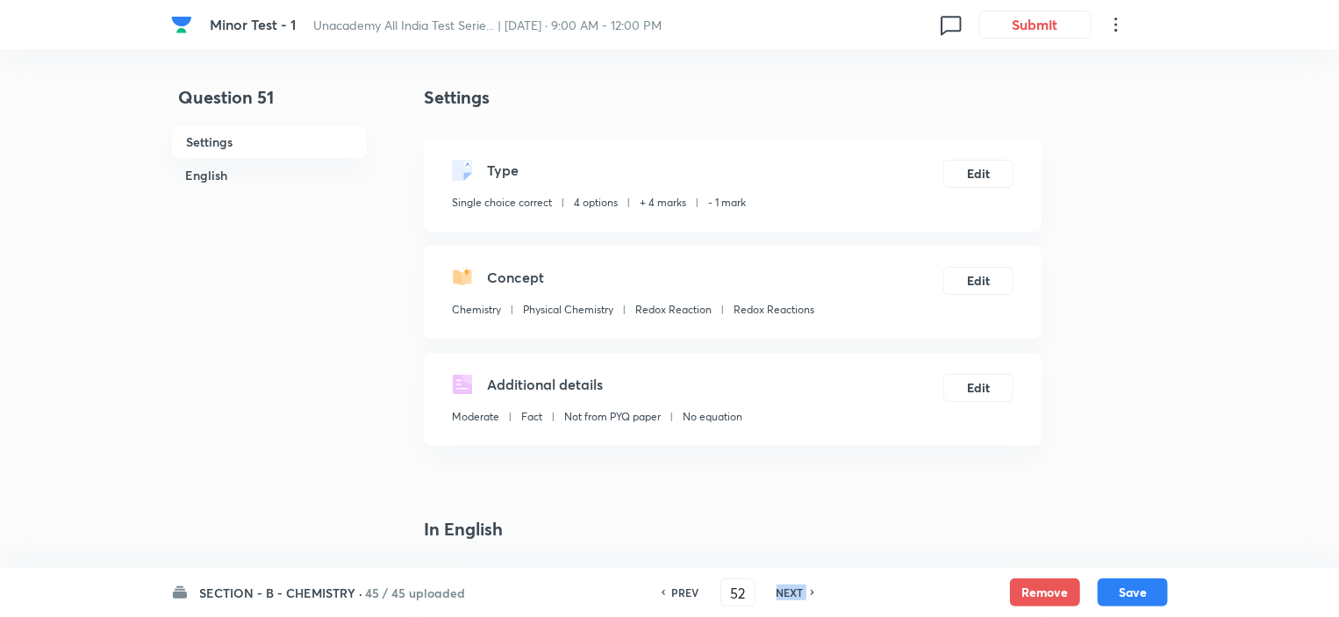
checkbox input "true"
click at [789, 594] on h6 "NEXT" at bounding box center [789, 592] width 27 height 16
type input "53"
checkbox input "true"
click at [789, 594] on h6 "NEXT" at bounding box center [789, 592] width 27 height 16
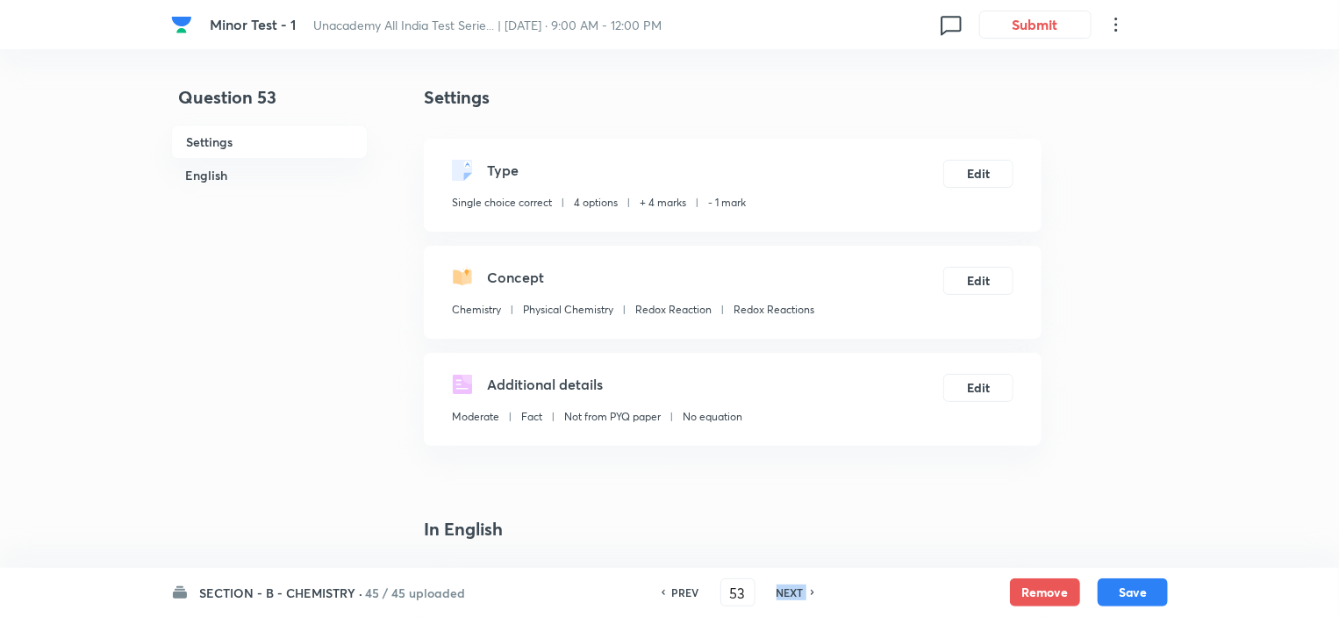
type input "54"
checkbox input "false"
checkbox input "true"
click at [789, 594] on h6 "NEXT" at bounding box center [789, 592] width 27 height 16
type input "55"
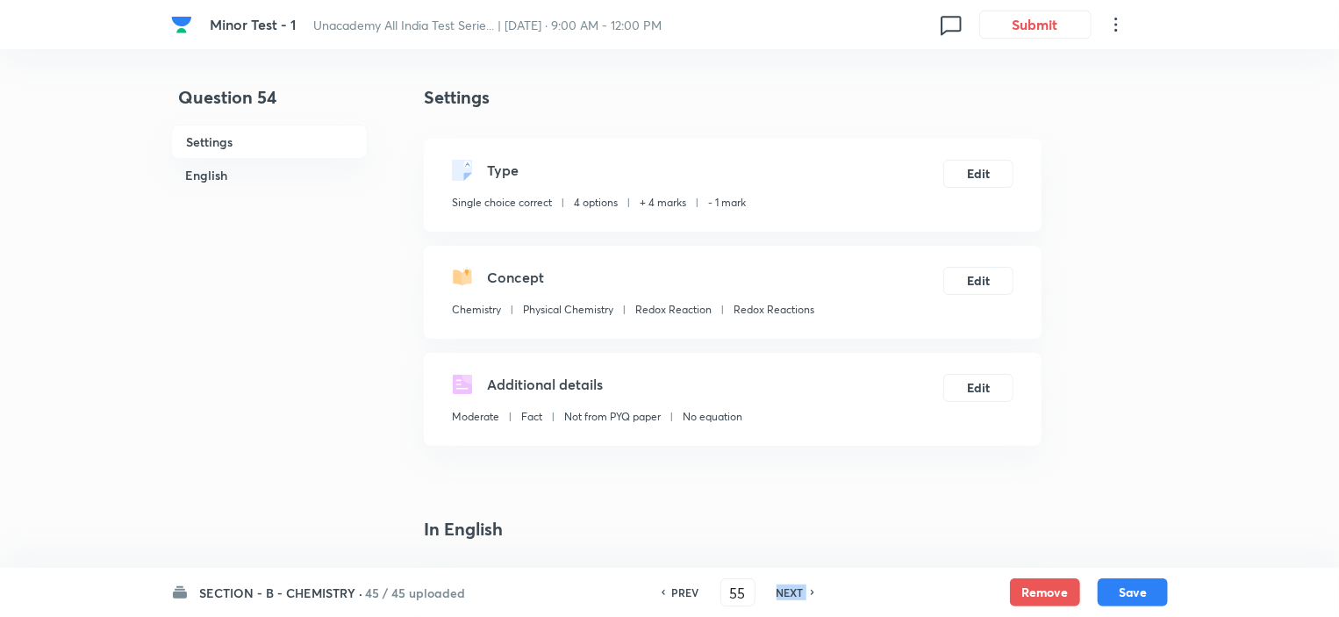
checkbox input "false"
checkbox input "true"
click at [789, 594] on h6 "NEXT" at bounding box center [789, 592] width 27 height 16
type input "56"
checkbox input "true"
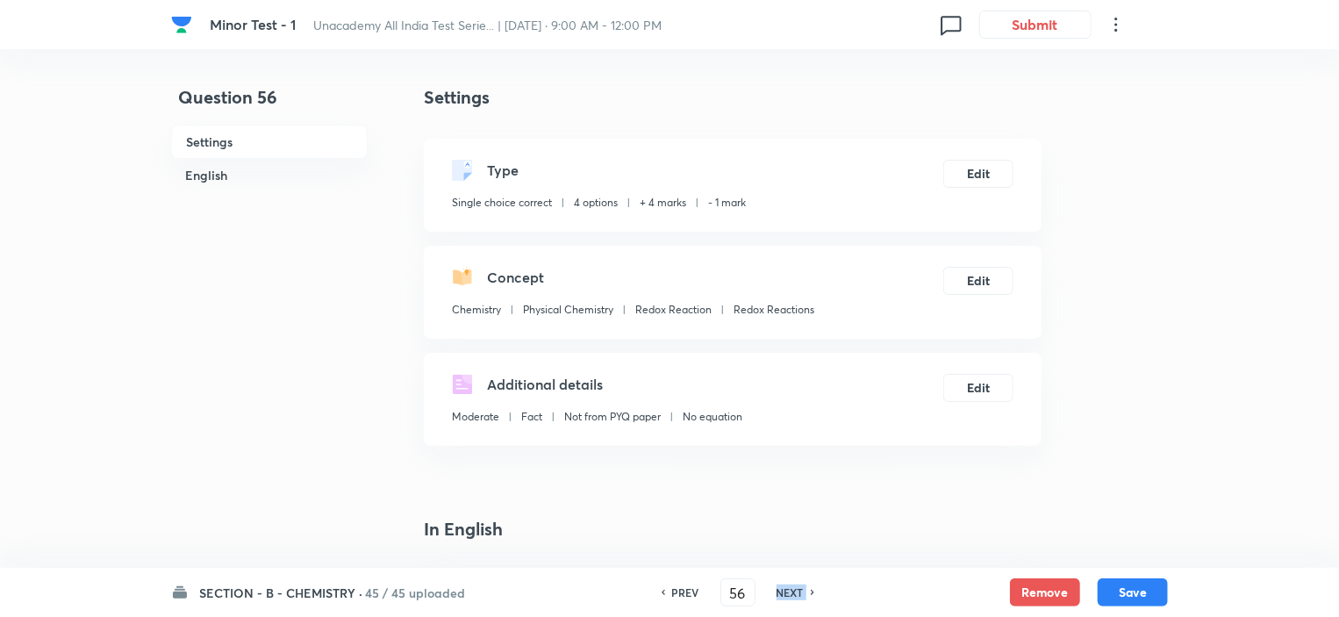
click at [789, 594] on h6 "NEXT" at bounding box center [789, 592] width 27 height 16
type input "57"
checkbox input "false"
checkbox input "true"
click at [789, 594] on h6 "NEXT" at bounding box center [789, 592] width 27 height 16
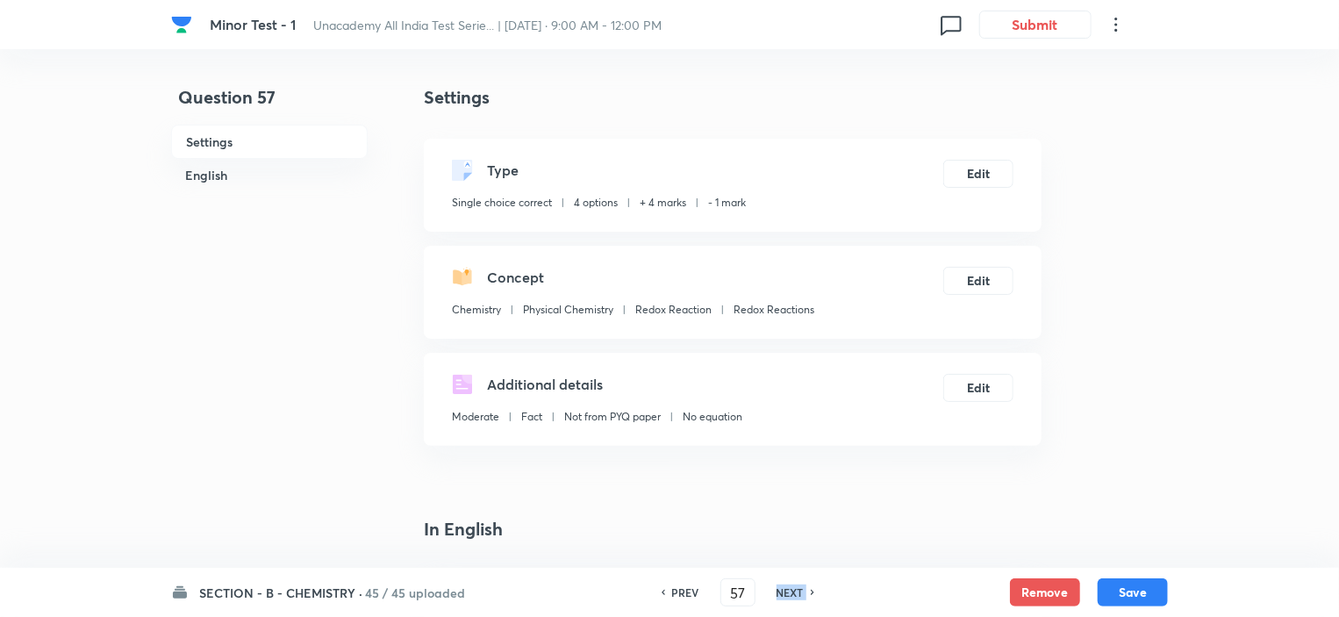
type input "58"
checkbox input "false"
checkbox input "true"
click at [789, 594] on h6 "NEXT" at bounding box center [789, 592] width 27 height 16
type input "59"
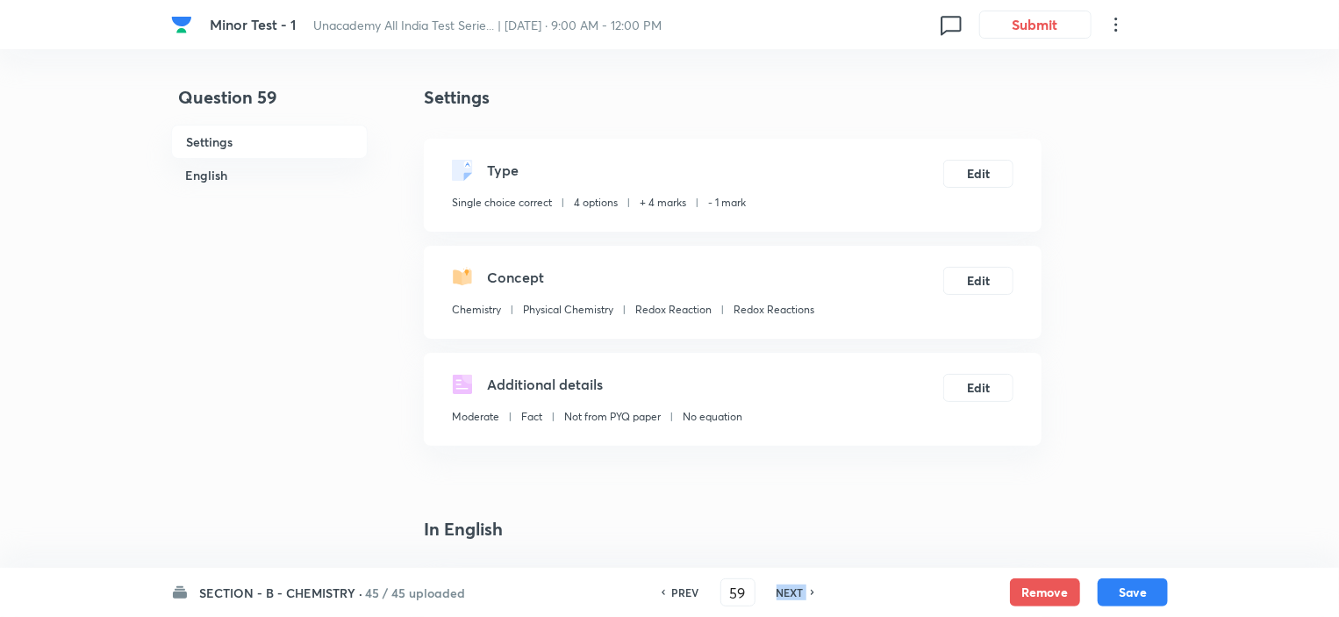
checkbox input "false"
checkbox input "true"
click at [789, 594] on h6 "NEXT" at bounding box center [789, 592] width 27 height 16
type input "60"
checkbox input "true"
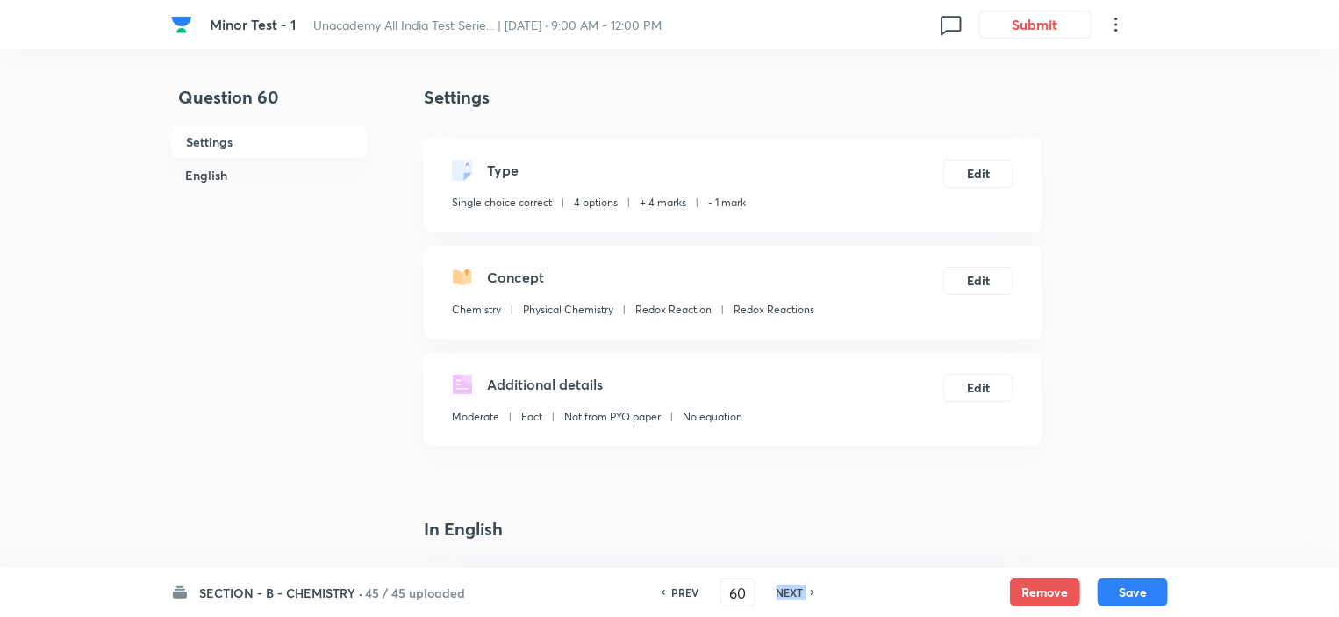
click at [789, 594] on h6 "NEXT" at bounding box center [789, 592] width 27 height 16
type input "61"
checkbox input "false"
checkbox input "true"
click at [789, 594] on h6 "NEXT" at bounding box center [789, 592] width 27 height 16
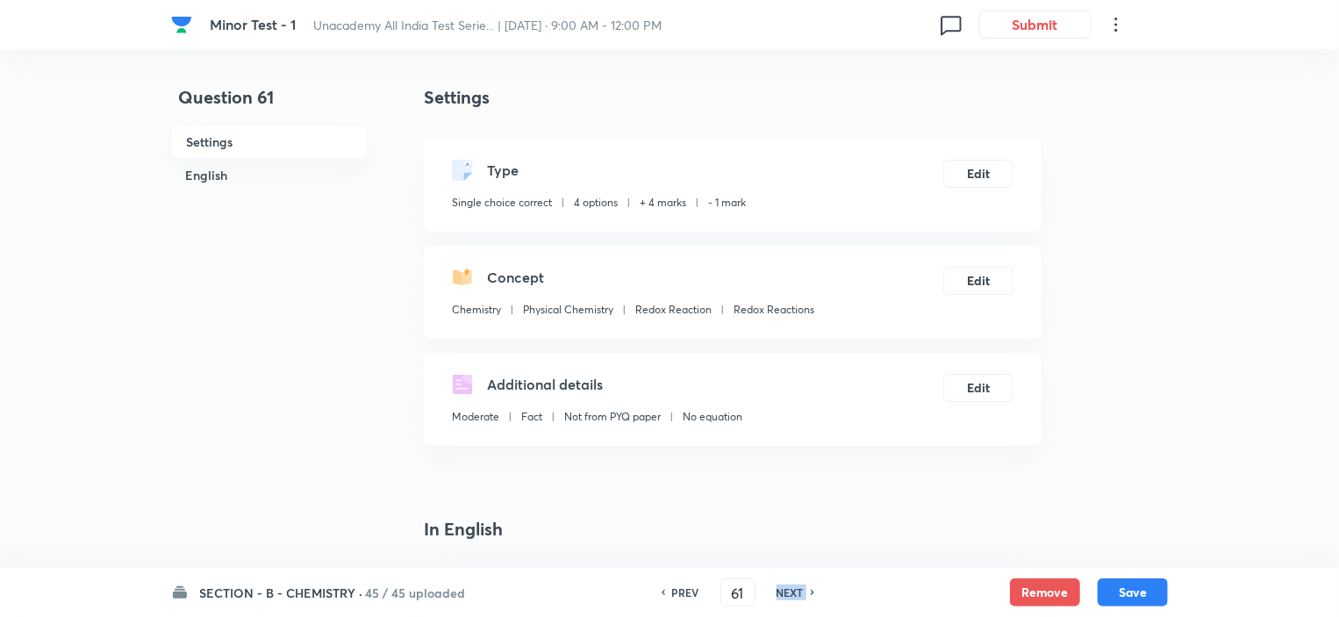
type input "62"
checkbox input "false"
checkbox input "true"
click at [789, 594] on h6 "NEXT" at bounding box center [789, 592] width 27 height 16
type input "63"
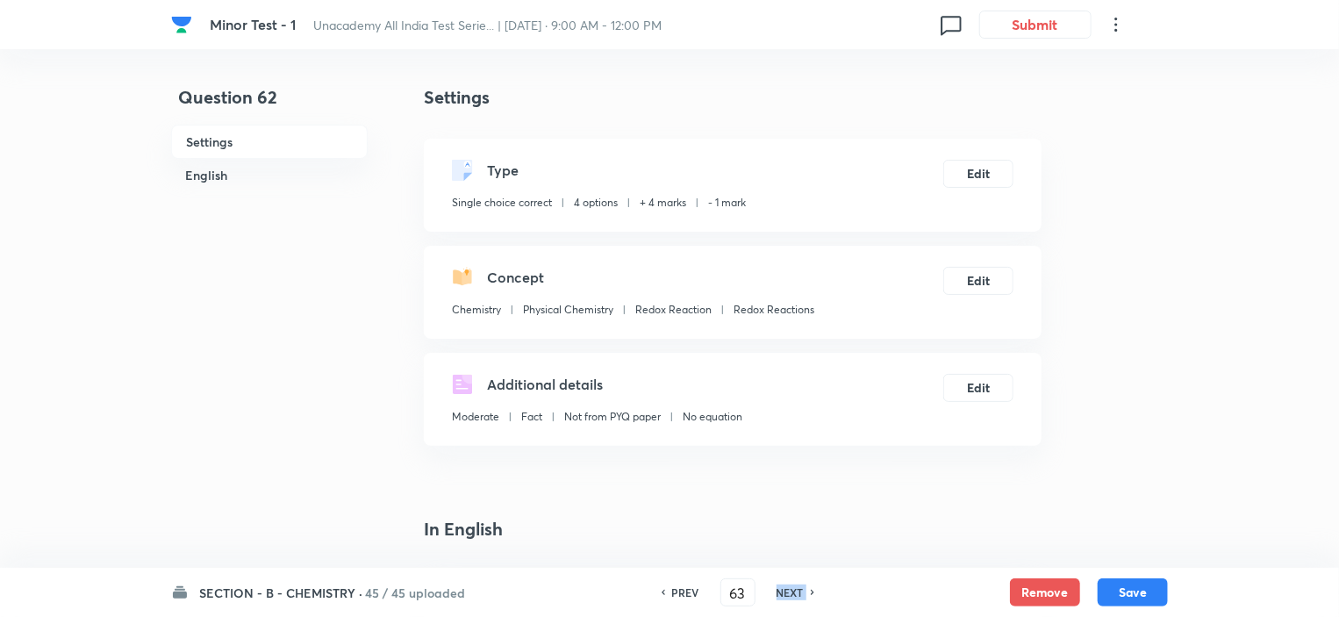
checkbox input "false"
checkbox input "true"
click at [789, 594] on h6 "NEXT" at bounding box center [789, 592] width 27 height 16
type input "64"
checkbox input "false"
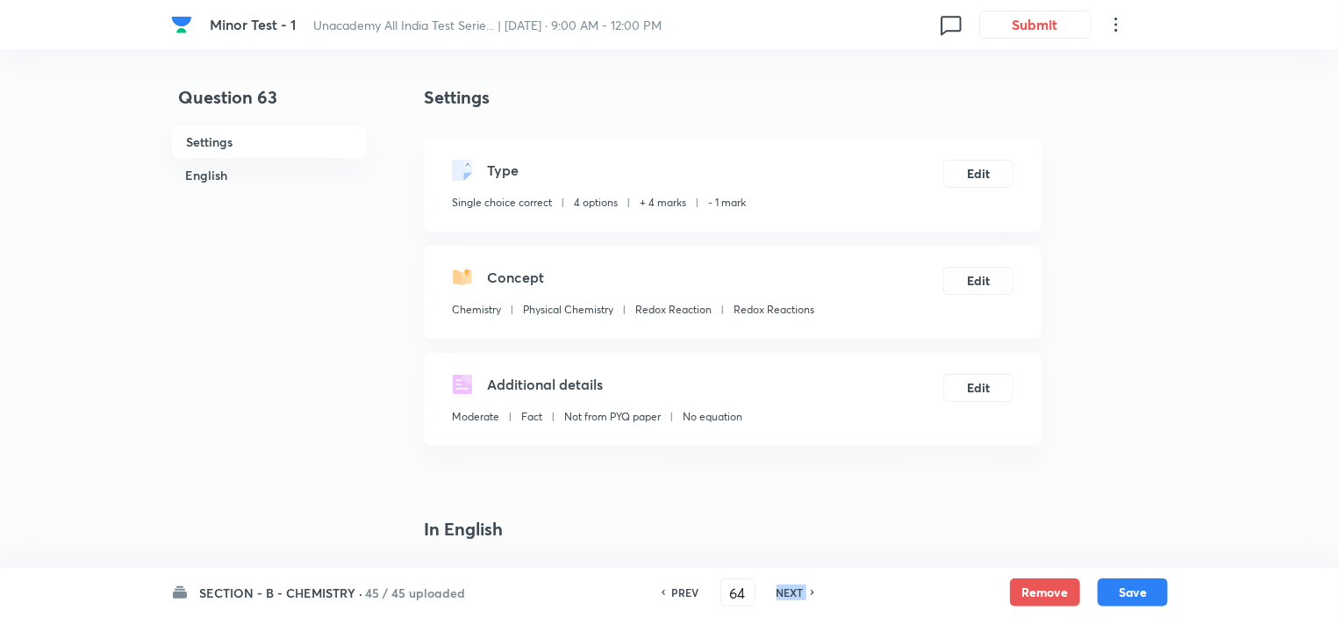
checkbox input "true"
click at [789, 594] on h6 "NEXT" at bounding box center [789, 592] width 27 height 16
type input "65"
checkbox input "false"
checkbox input "true"
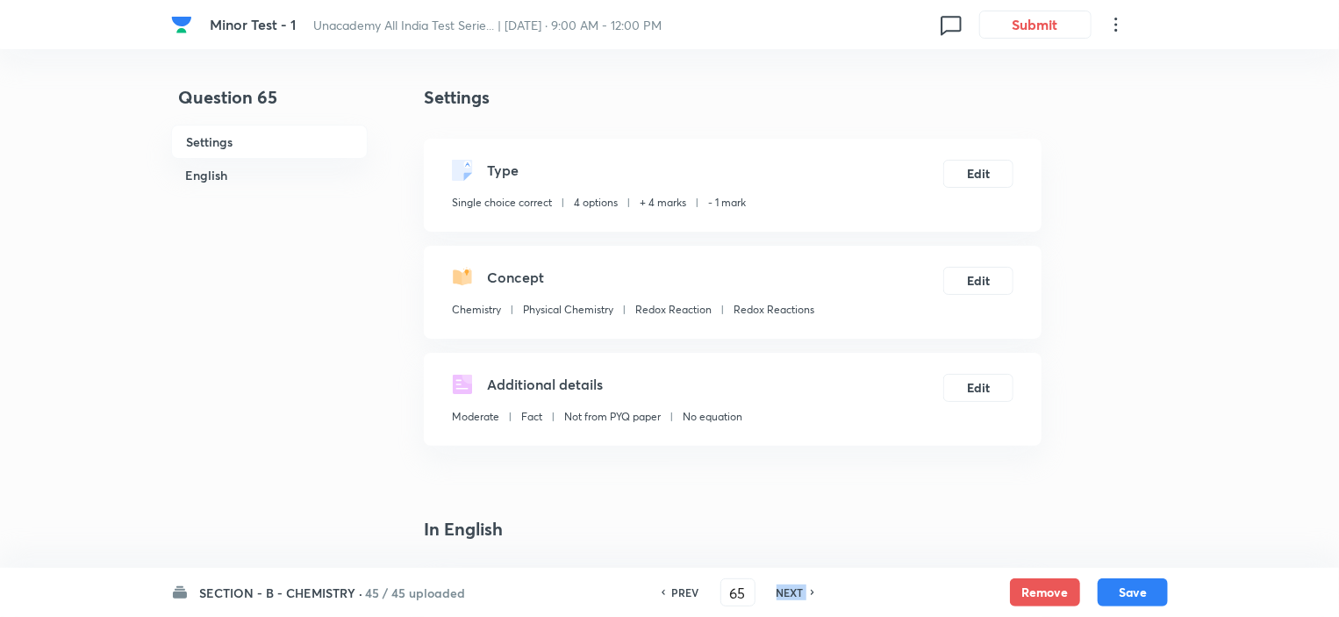
click at [789, 594] on h6 "NEXT" at bounding box center [789, 592] width 27 height 16
type input "66"
checkbox input "false"
checkbox input "true"
click at [789, 594] on h6 "NEXT" at bounding box center [789, 592] width 27 height 16
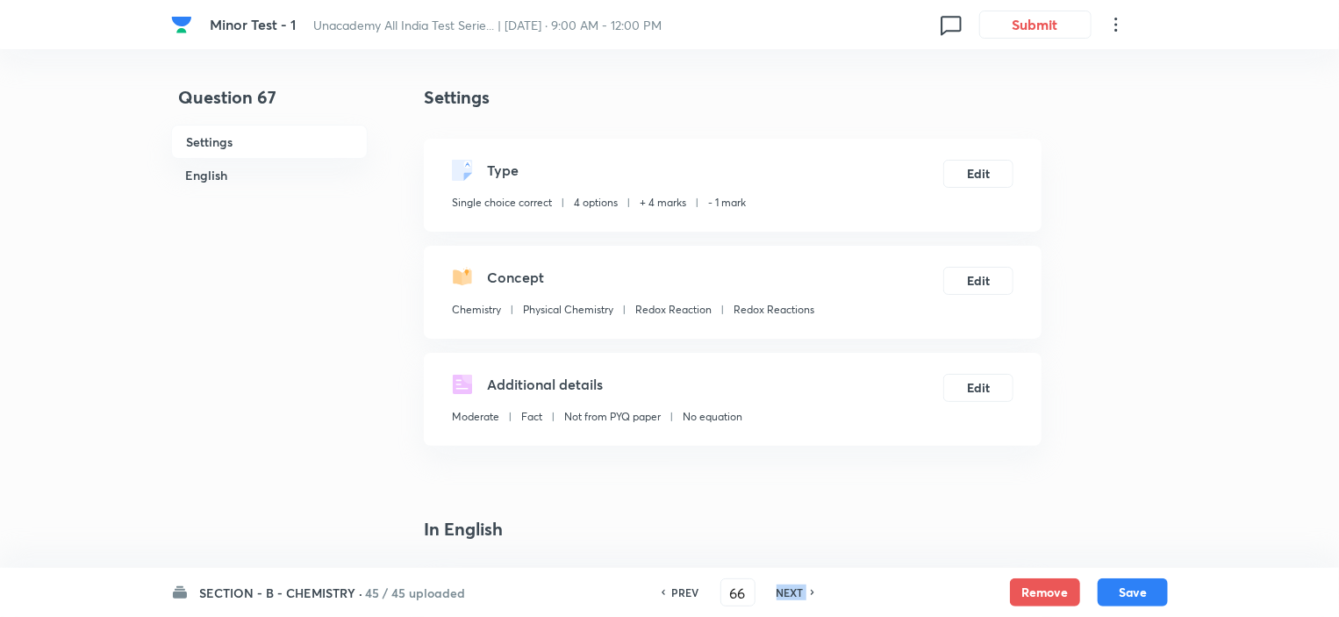
type input "67"
checkbox input "false"
checkbox input "true"
click at [789, 594] on h6 "NEXT" at bounding box center [789, 592] width 27 height 16
type input "68"
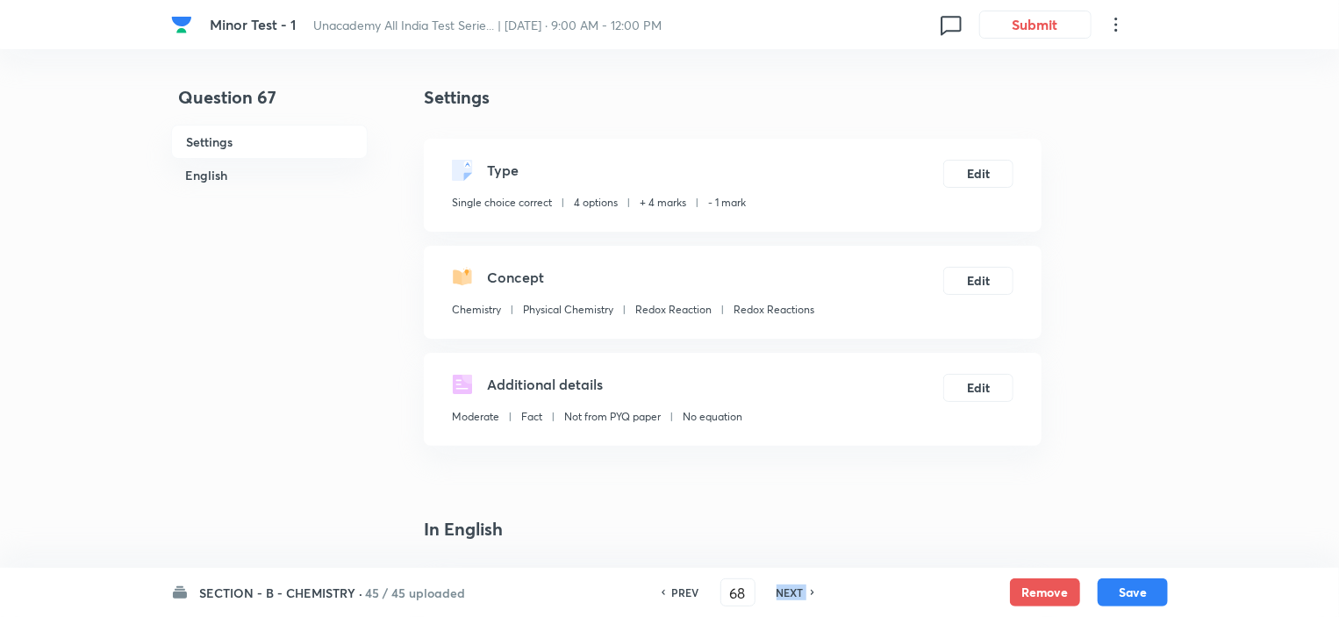
checkbox input "false"
checkbox input "true"
click at [789, 594] on h6 "NEXT" at bounding box center [789, 592] width 27 height 16
type input "69"
checkbox input "false"
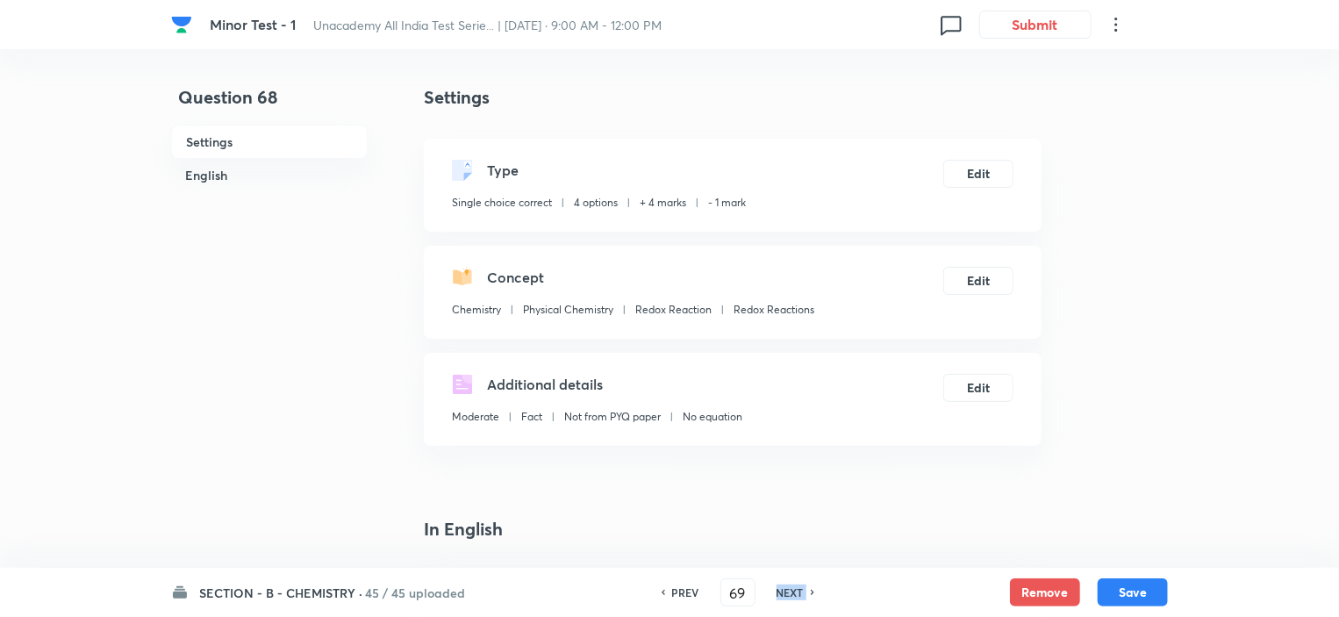
checkbox input "true"
click at [789, 594] on h6 "NEXT" at bounding box center [789, 592] width 27 height 16
type input "70"
checkbox input "false"
checkbox input "true"
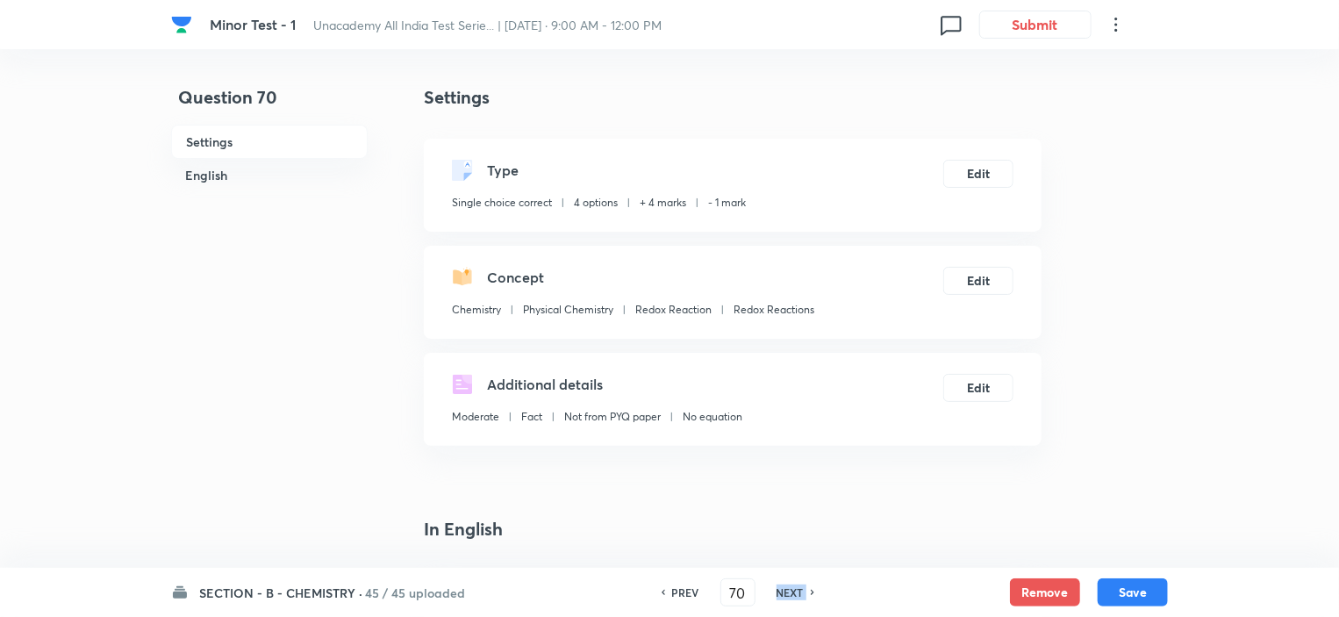
click at [789, 594] on h6 "NEXT" at bounding box center [789, 592] width 27 height 16
type input "71"
checkbox input "false"
checkbox input "true"
click at [789, 594] on h6 "NEXT" at bounding box center [789, 592] width 27 height 16
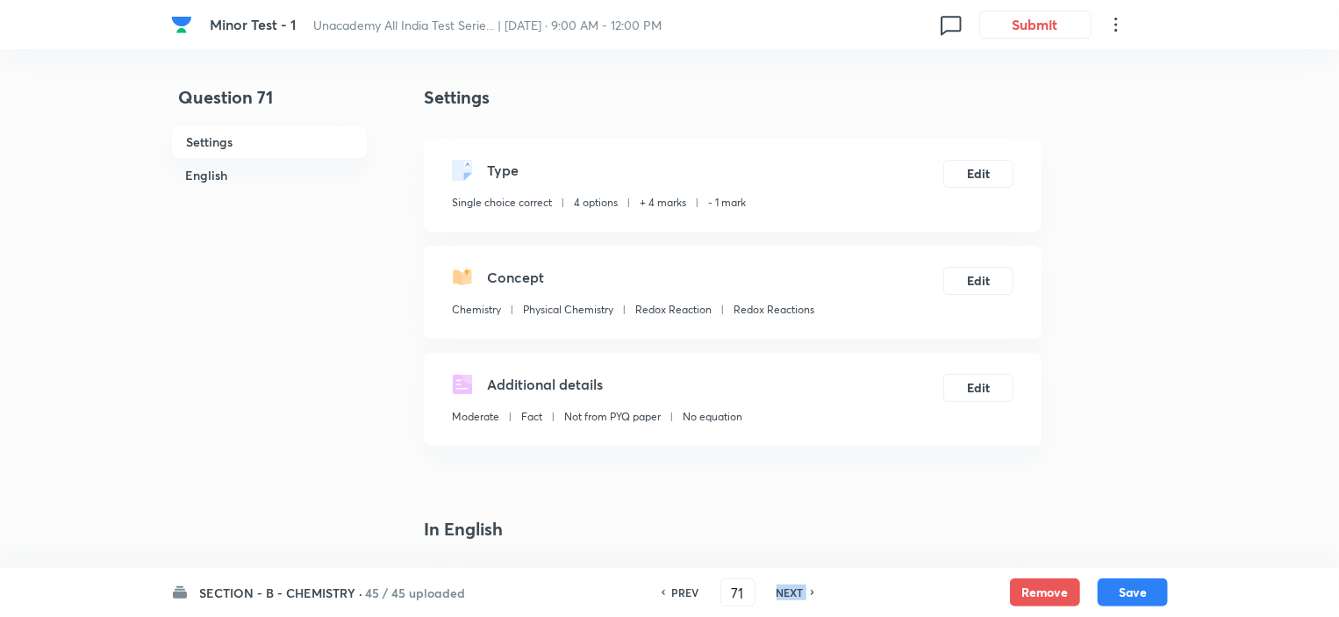
type input "72"
click at [789, 594] on h6 "NEXT" at bounding box center [789, 592] width 27 height 16
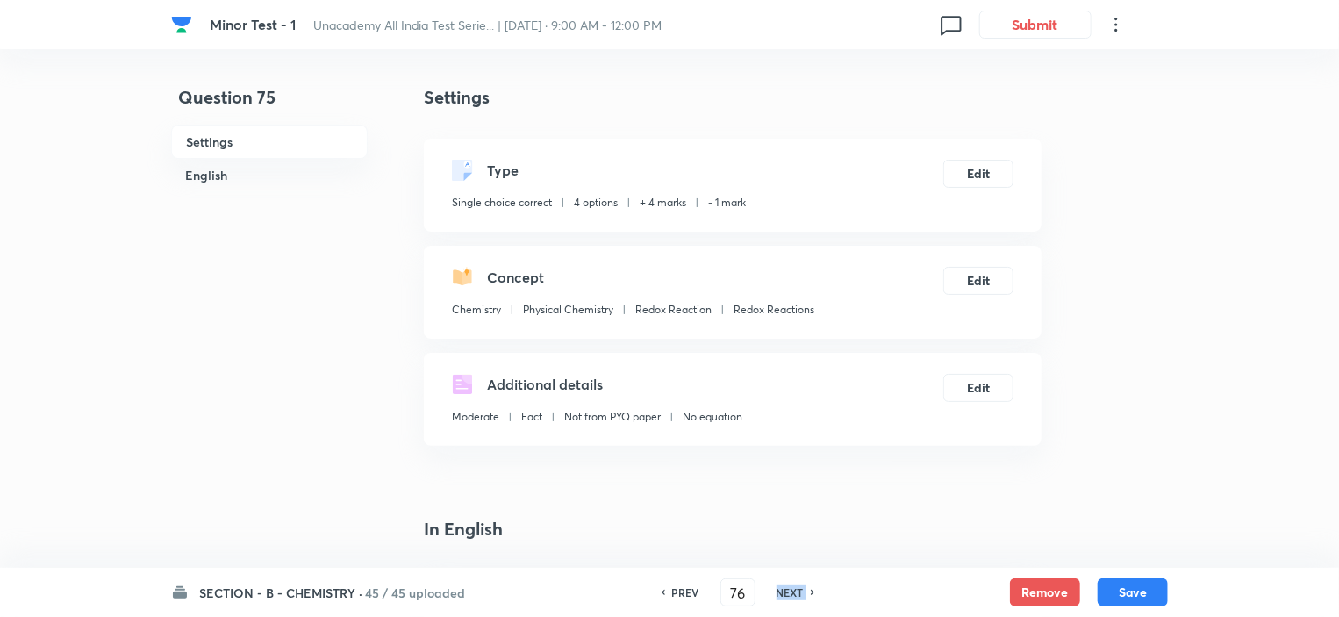
click at [789, 594] on h6 "NEXT" at bounding box center [789, 592] width 27 height 16
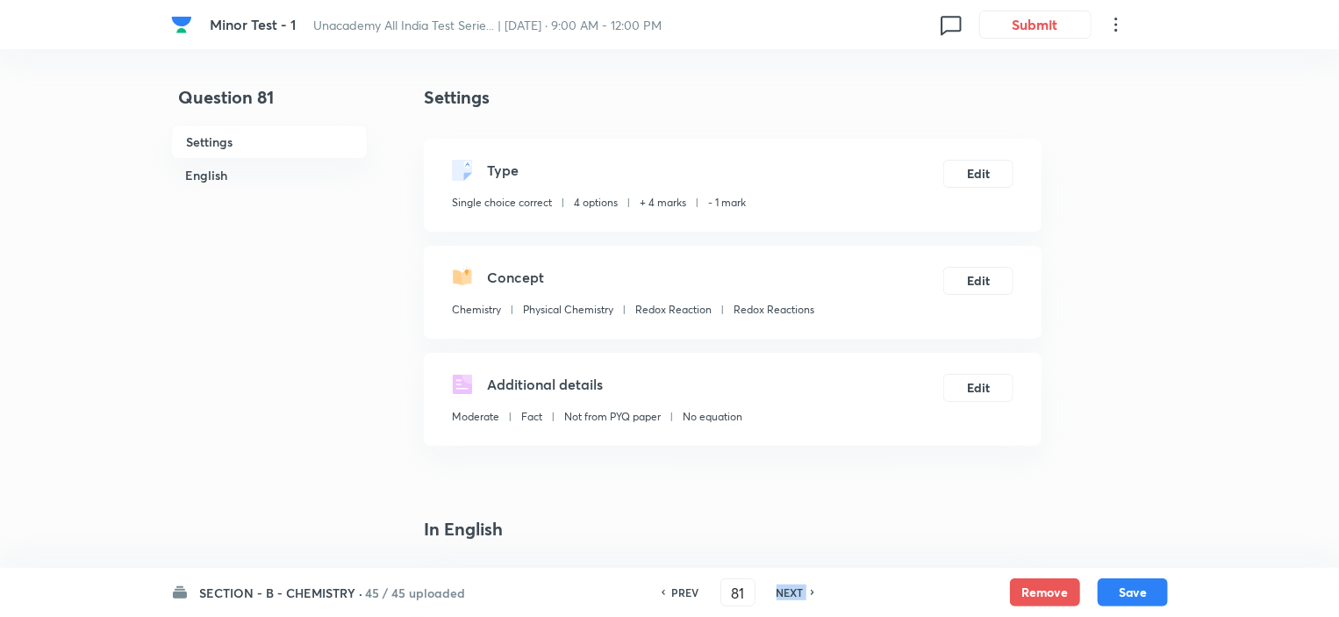
click at [789, 594] on h6 "NEXT" at bounding box center [789, 592] width 27 height 16
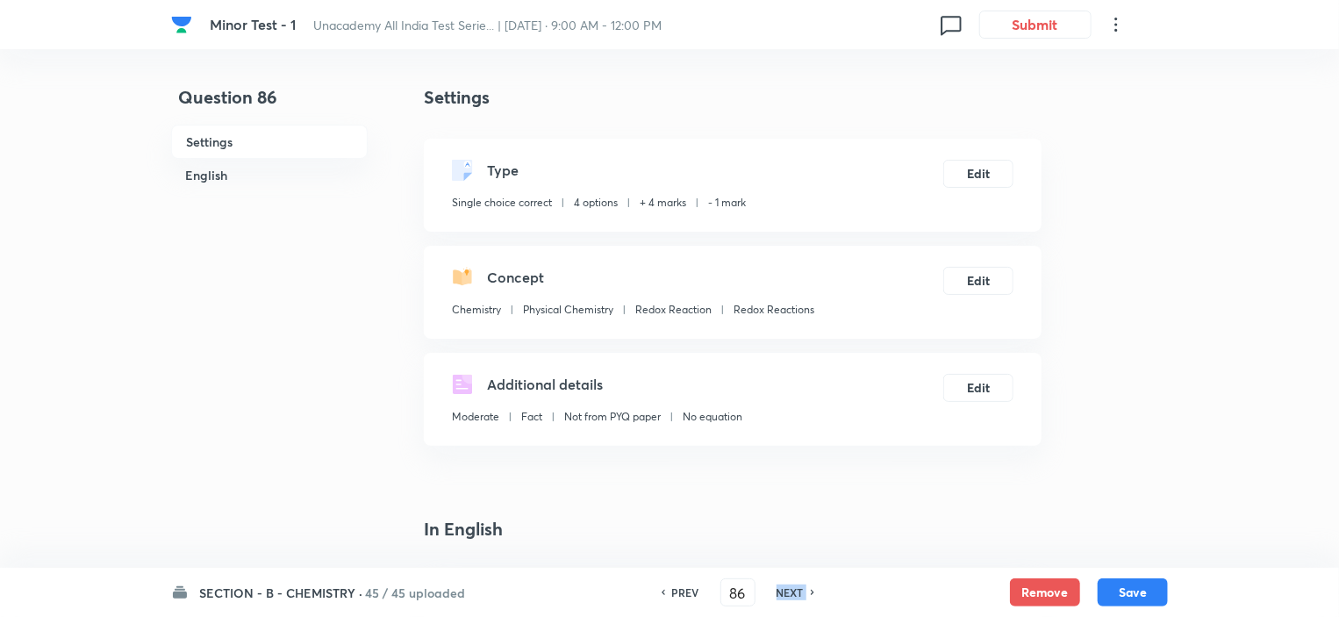
click at [789, 594] on h6 "NEXT" at bounding box center [789, 592] width 27 height 16
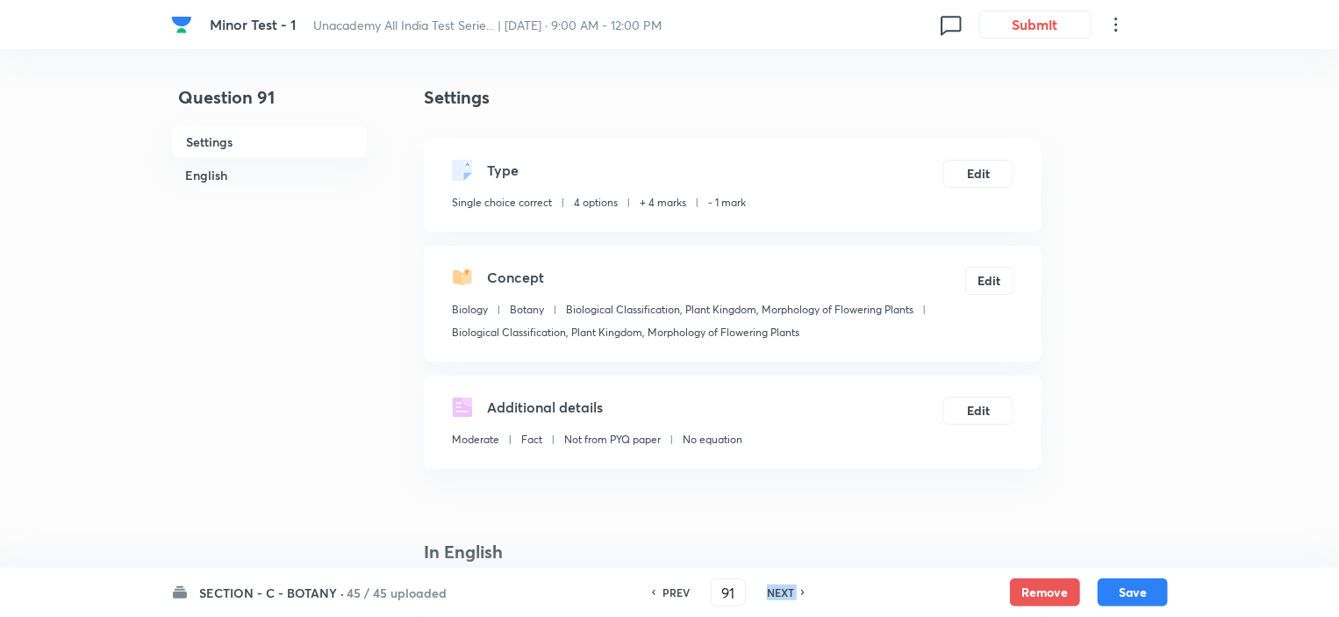
click at [789, 594] on h6 "NEXT" at bounding box center [780, 592] width 27 height 16
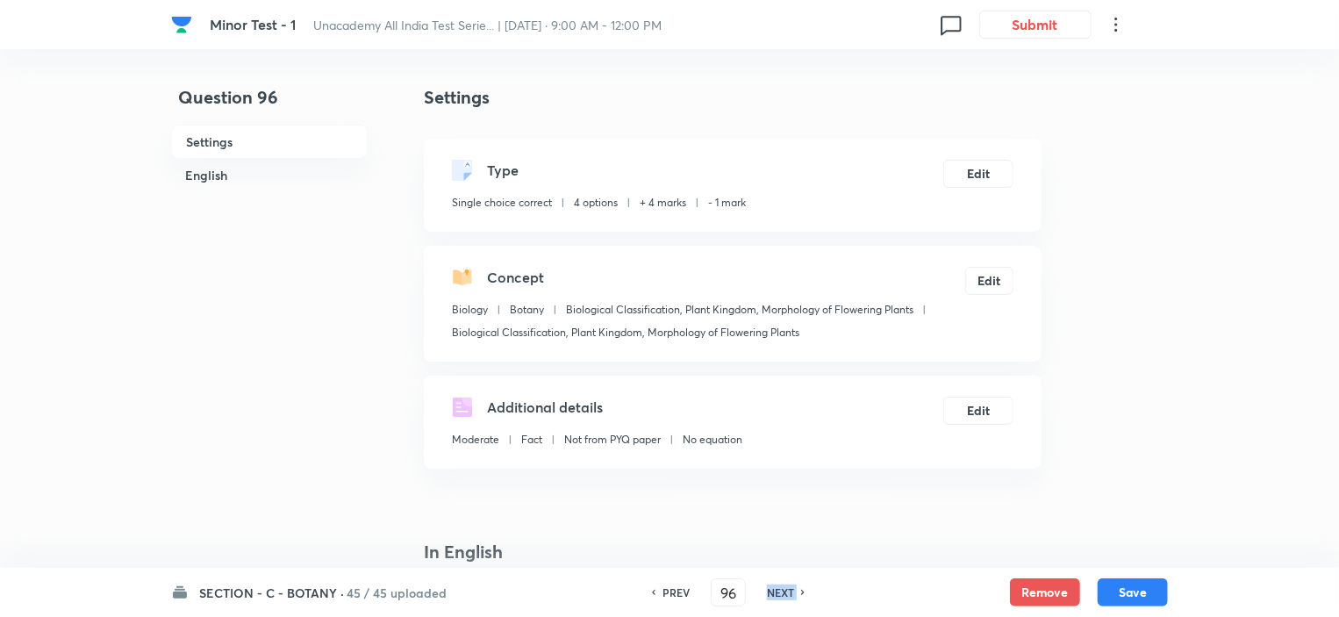
click at [789, 594] on h6 "NEXT" at bounding box center [780, 592] width 27 height 16
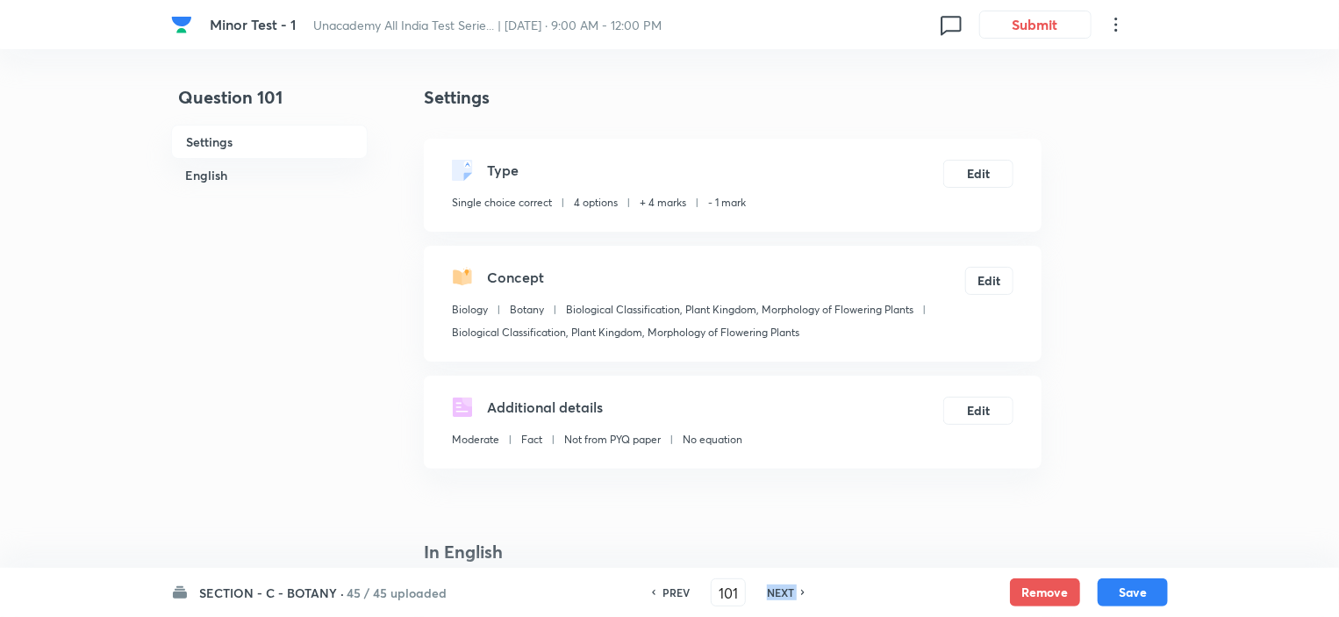
click at [789, 594] on h6 "NEXT" at bounding box center [780, 592] width 27 height 16
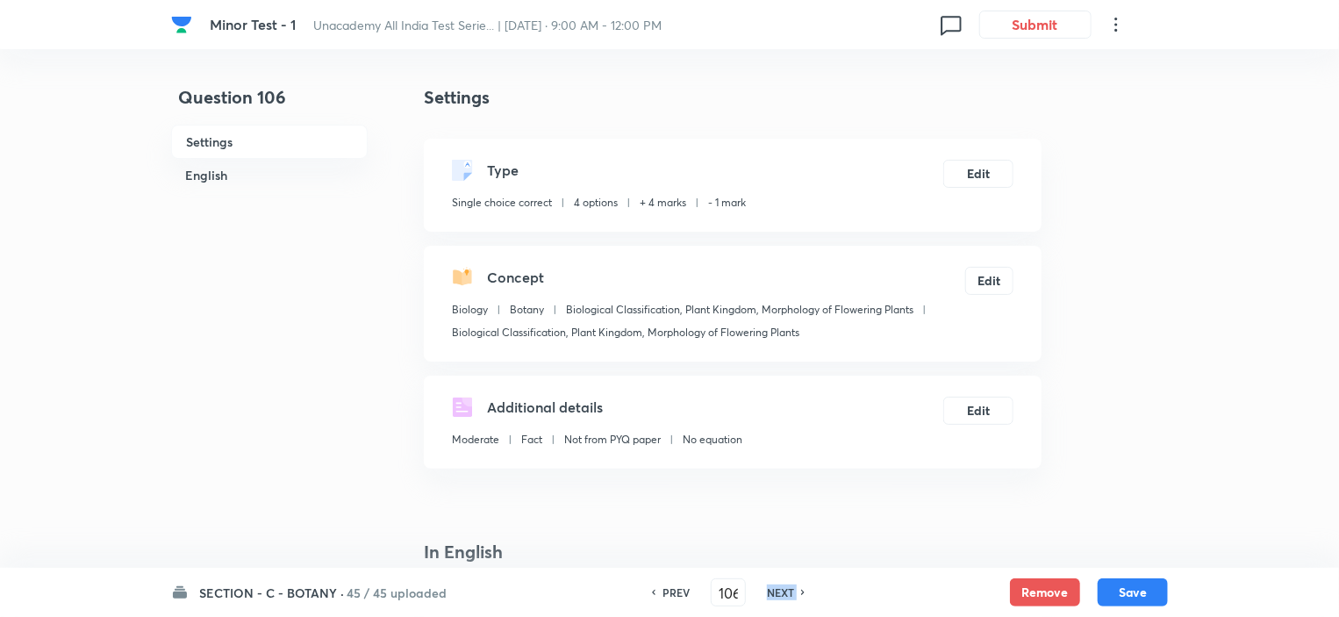
click at [789, 594] on h6 "NEXT" at bounding box center [780, 592] width 27 height 16
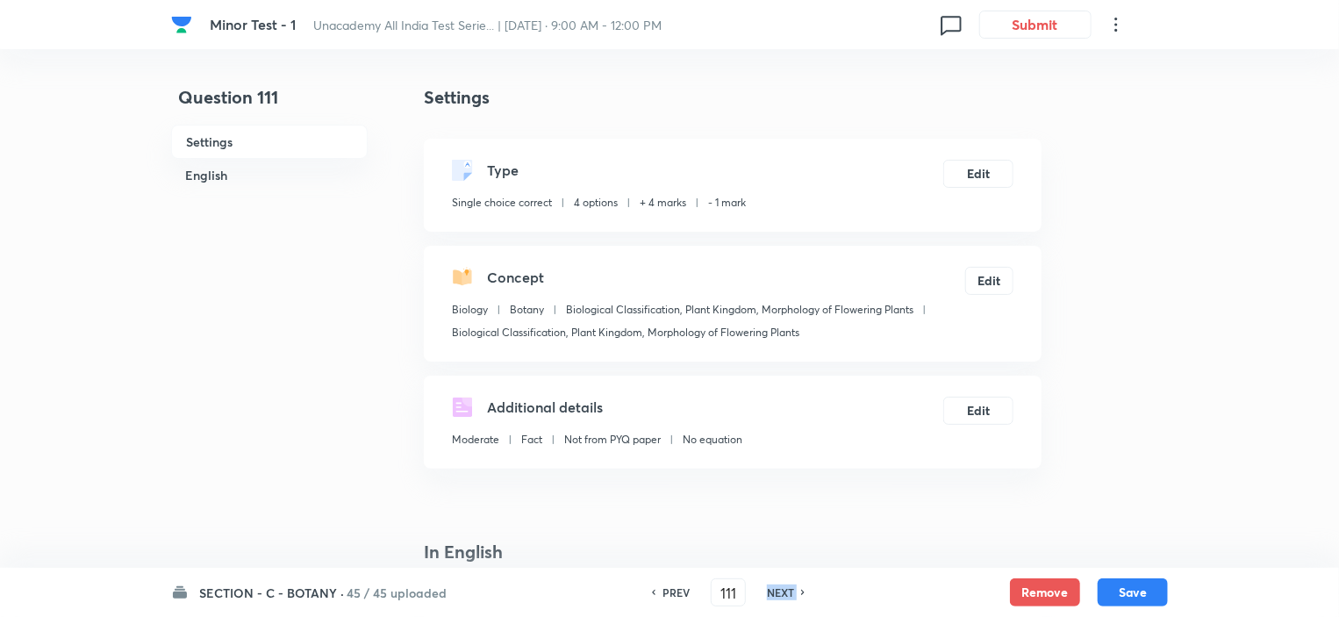
click at [789, 594] on h6 "NEXT" at bounding box center [780, 592] width 27 height 16
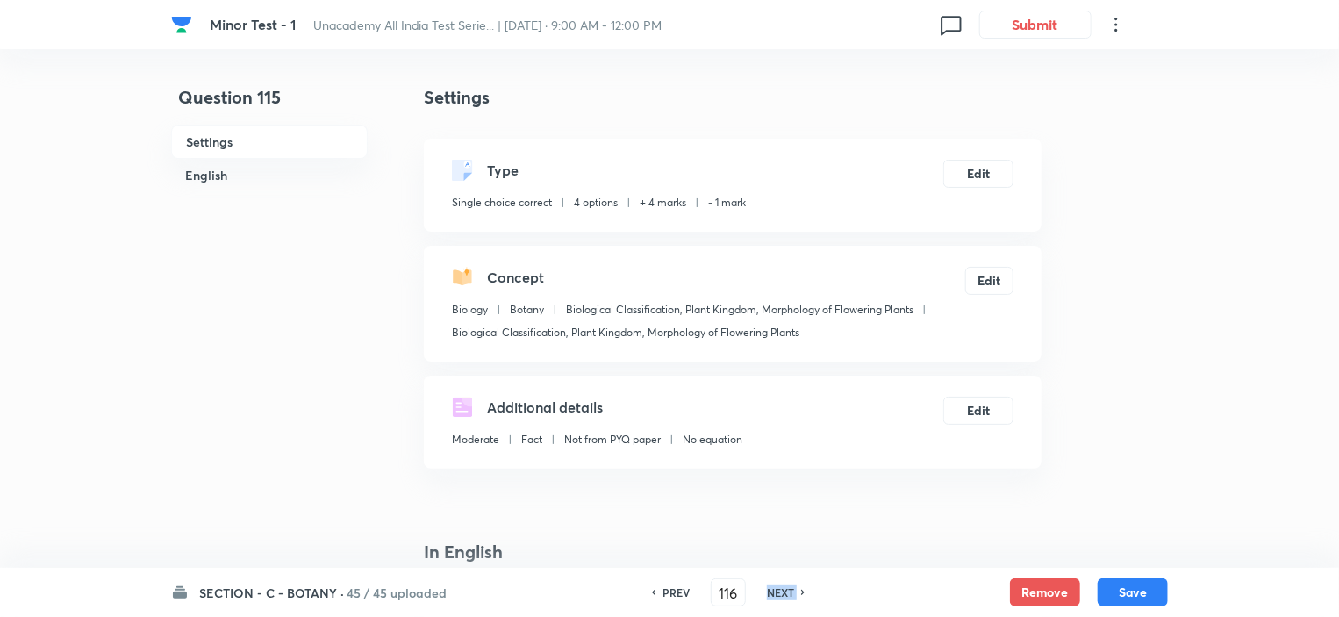
click at [789, 594] on h6 "NEXT" at bounding box center [780, 592] width 27 height 16
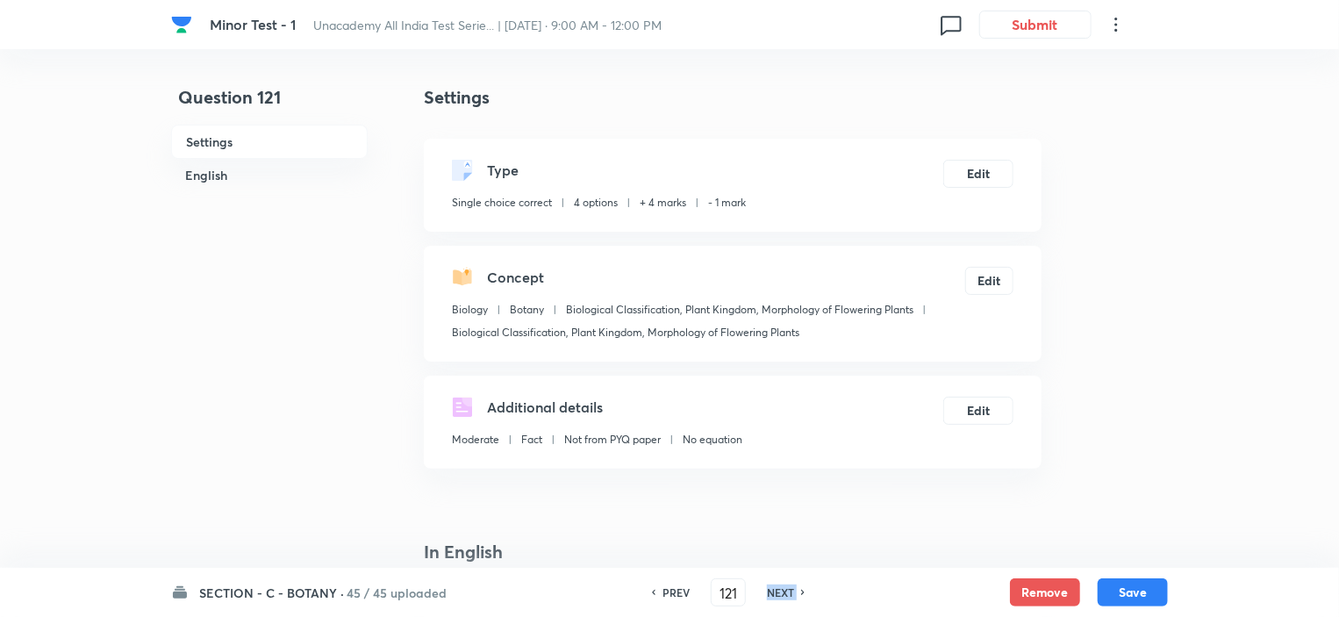
click at [789, 594] on h6 "NEXT" at bounding box center [780, 592] width 27 height 16
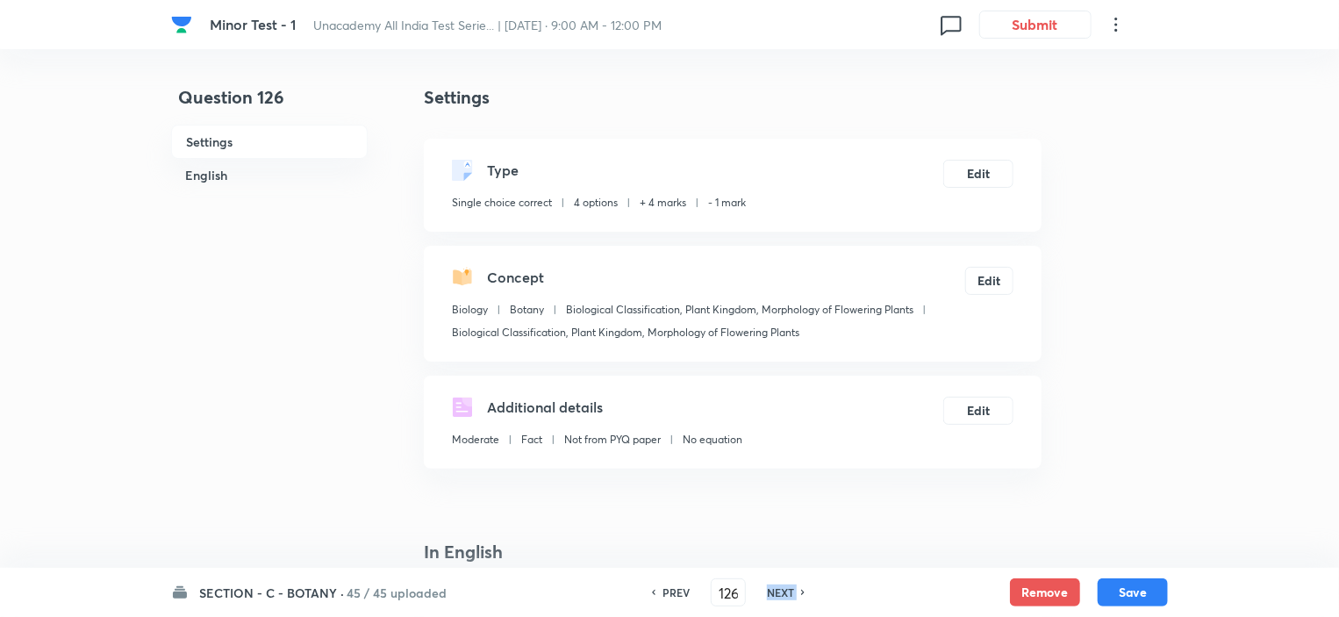
click at [789, 594] on h6 "NEXT" at bounding box center [780, 592] width 27 height 16
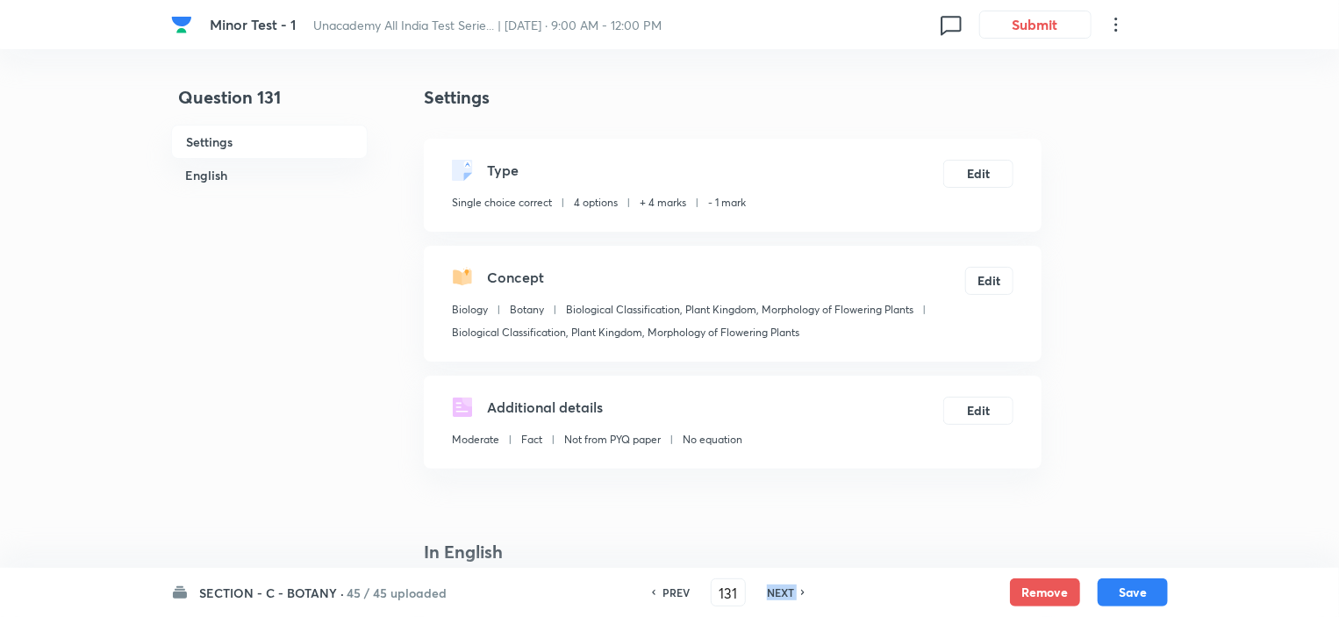
click at [789, 594] on h6 "NEXT" at bounding box center [780, 592] width 27 height 16
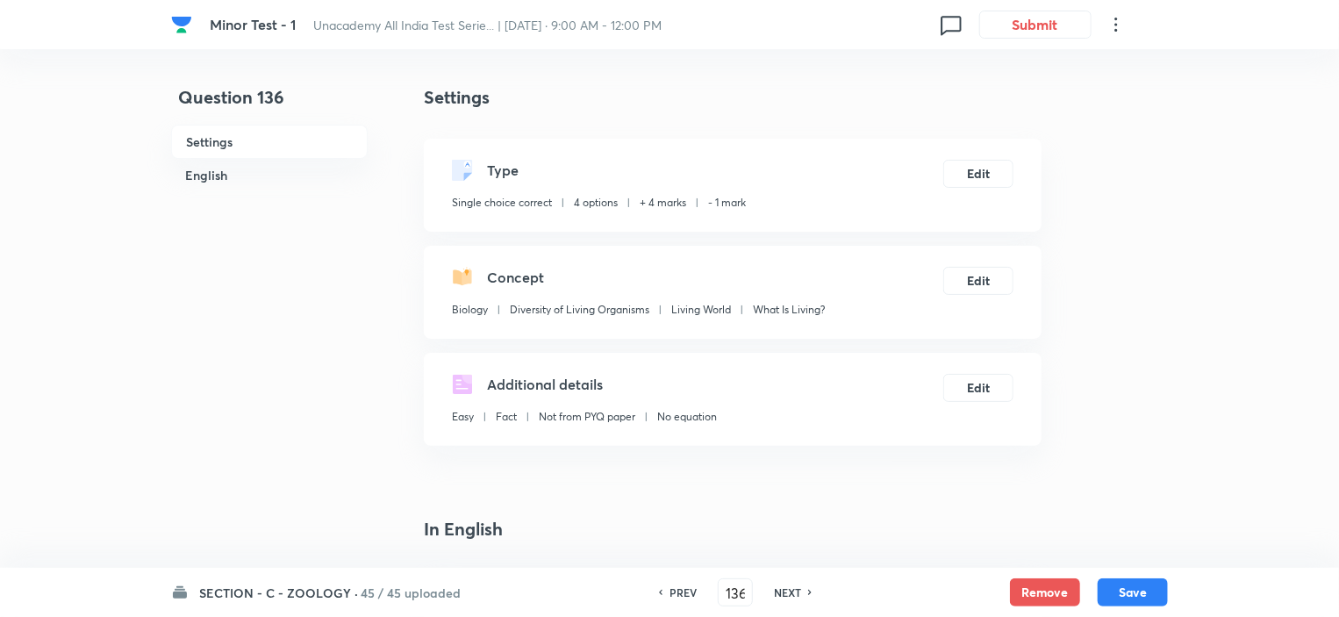
click at [789, 594] on h6 "NEXT" at bounding box center [787, 592] width 27 height 16
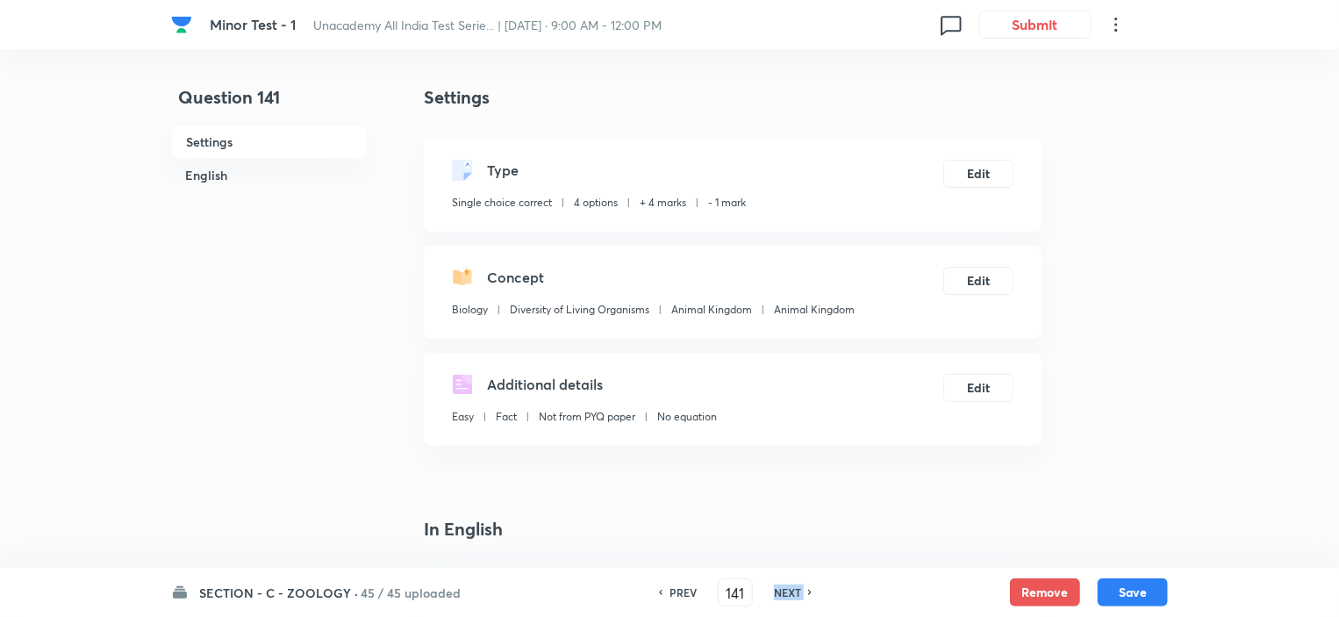
click at [789, 594] on h6 "NEXT" at bounding box center [787, 592] width 27 height 16
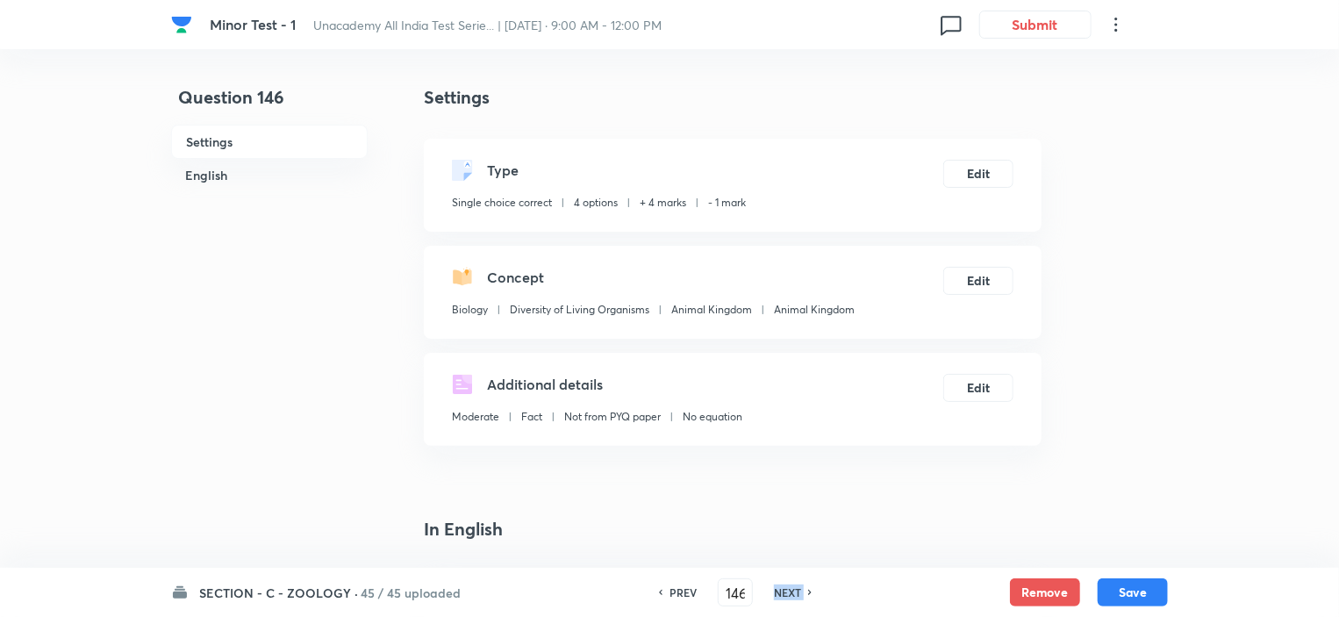
click at [789, 594] on h6 "NEXT" at bounding box center [787, 592] width 27 height 16
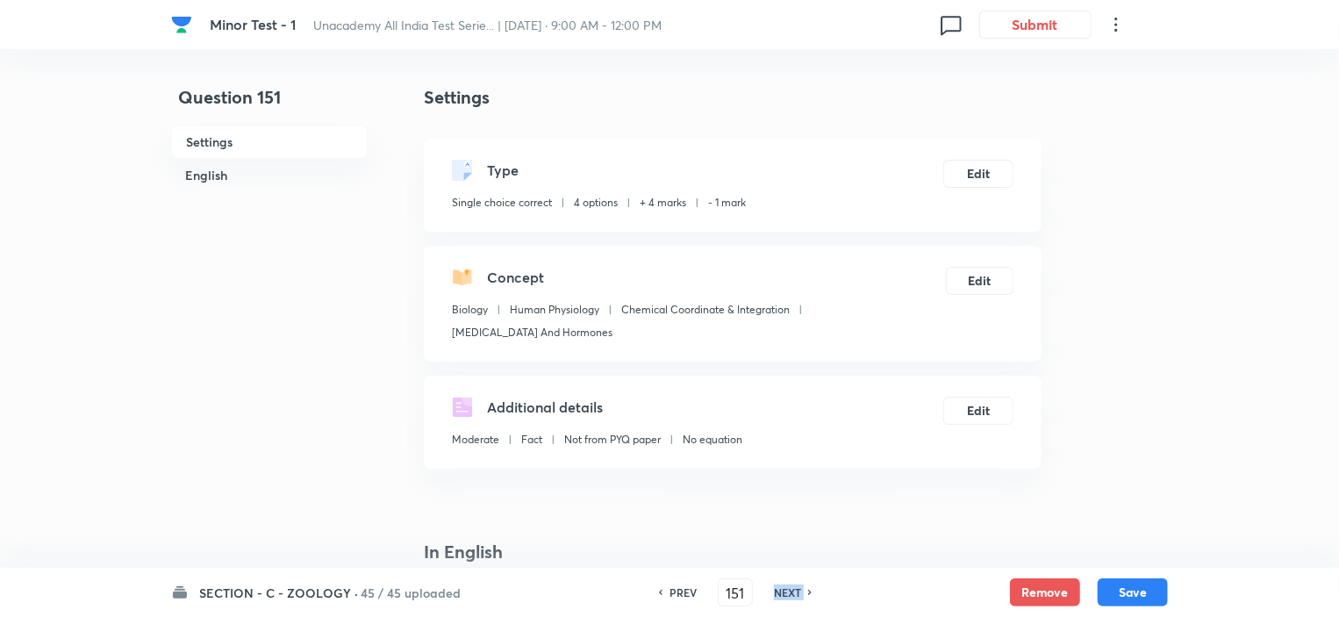
click at [789, 594] on h6 "NEXT" at bounding box center [787, 592] width 27 height 16
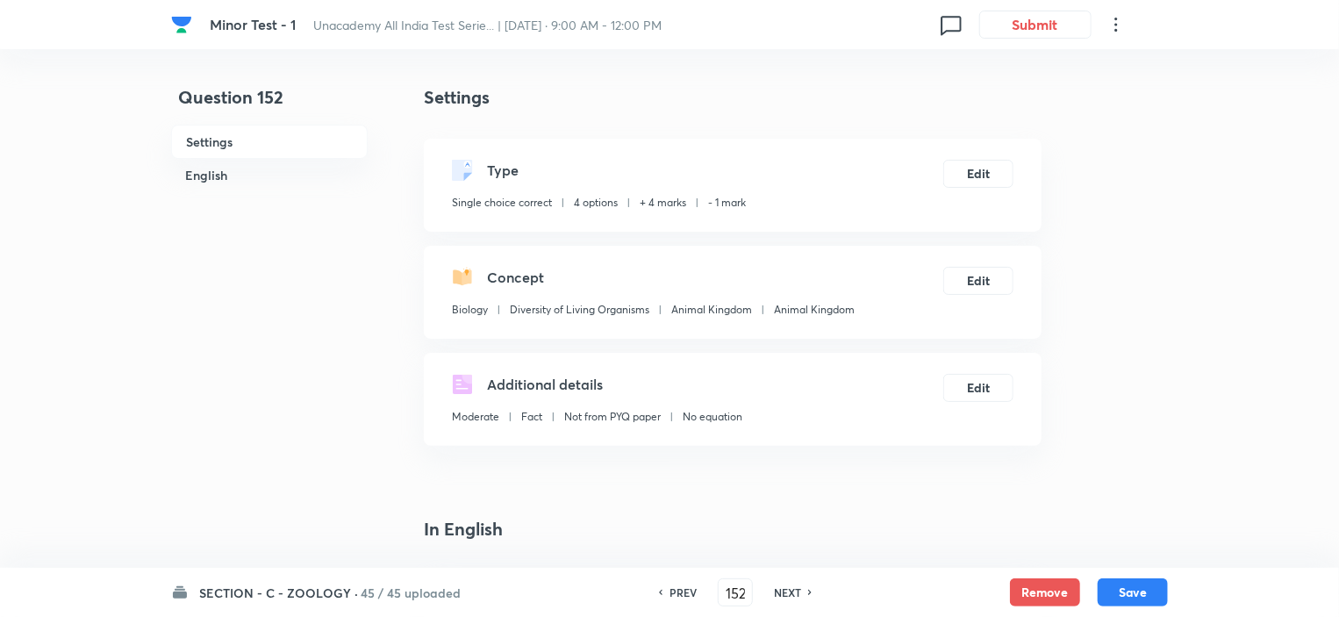
click at [789, 594] on h6 "NEXT" at bounding box center [787, 592] width 27 height 16
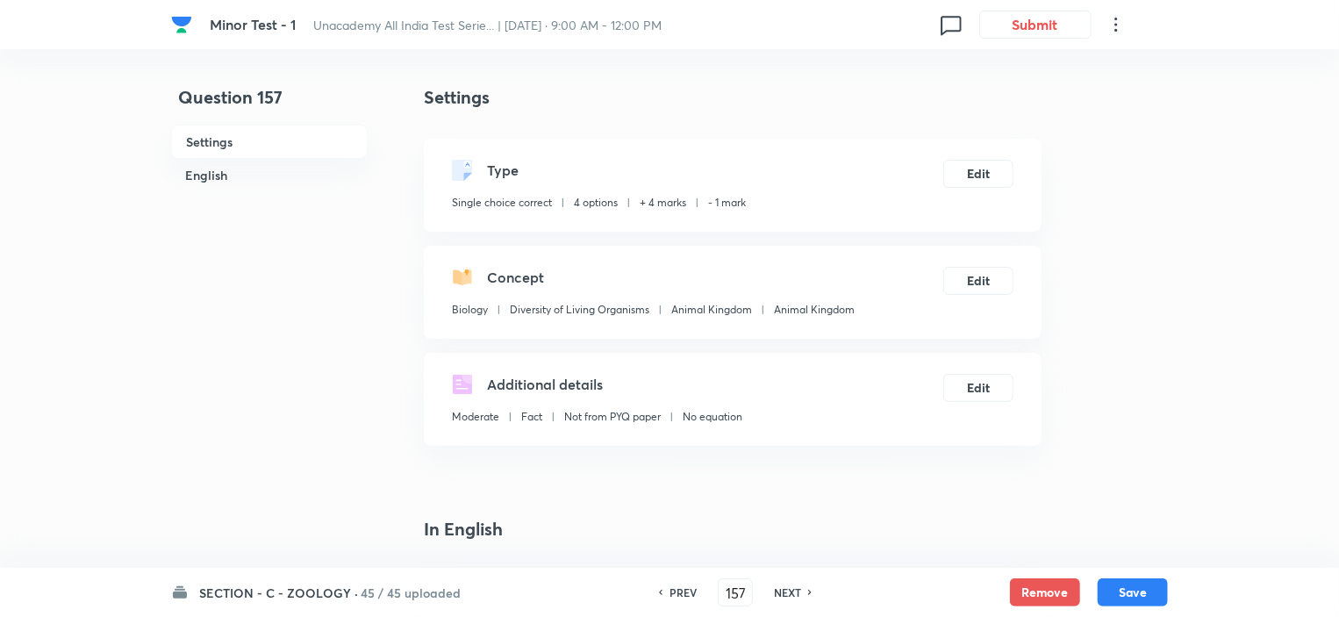
click at [789, 594] on h6 "NEXT" at bounding box center [787, 592] width 27 height 16
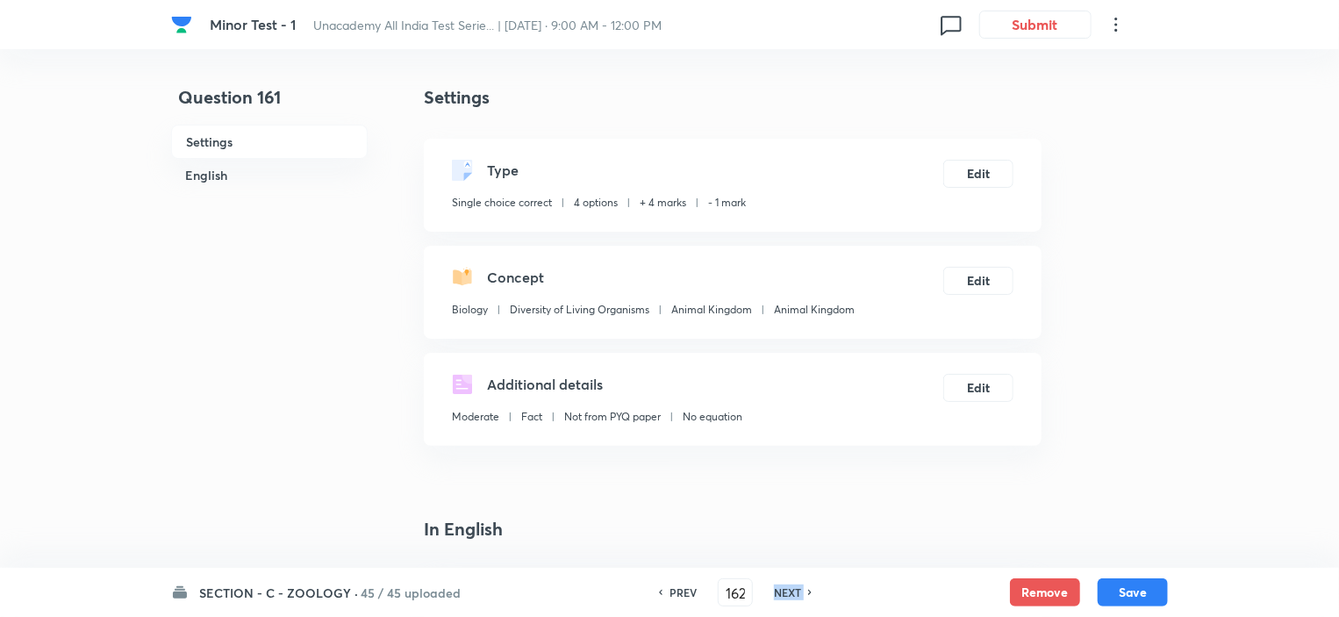
click at [789, 594] on h6 "NEXT" at bounding box center [787, 592] width 27 height 16
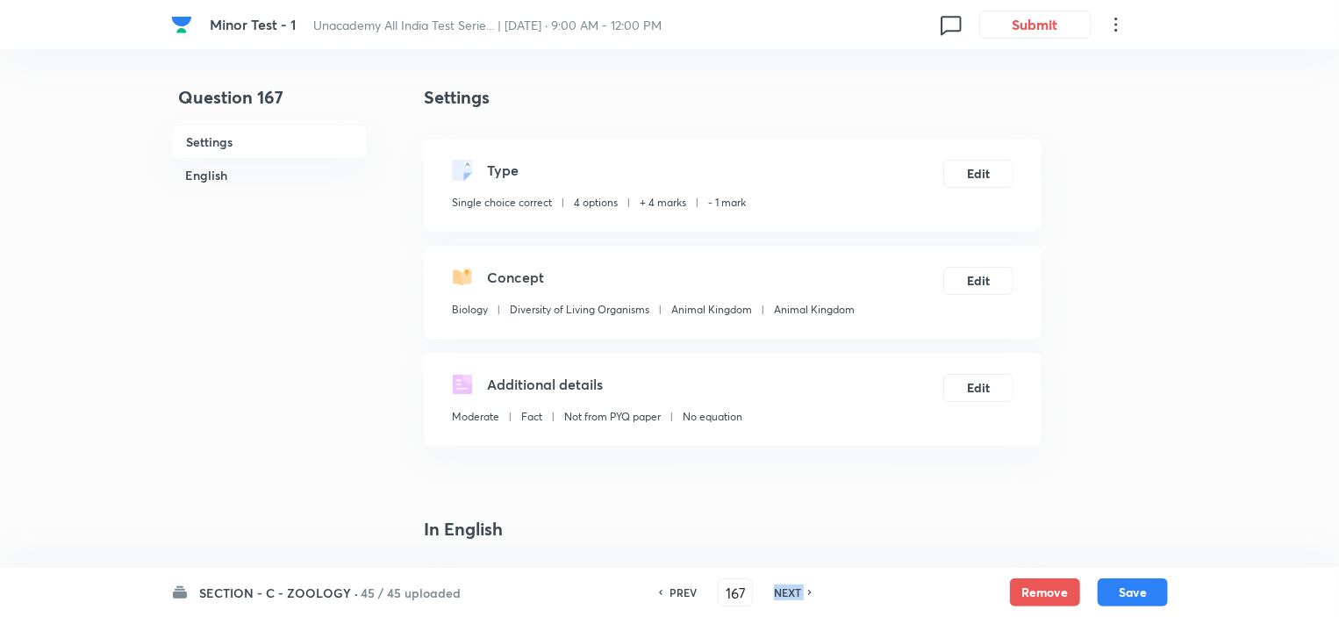
click at [789, 594] on h6 "NEXT" at bounding box center [787, 592] width 27 height 16
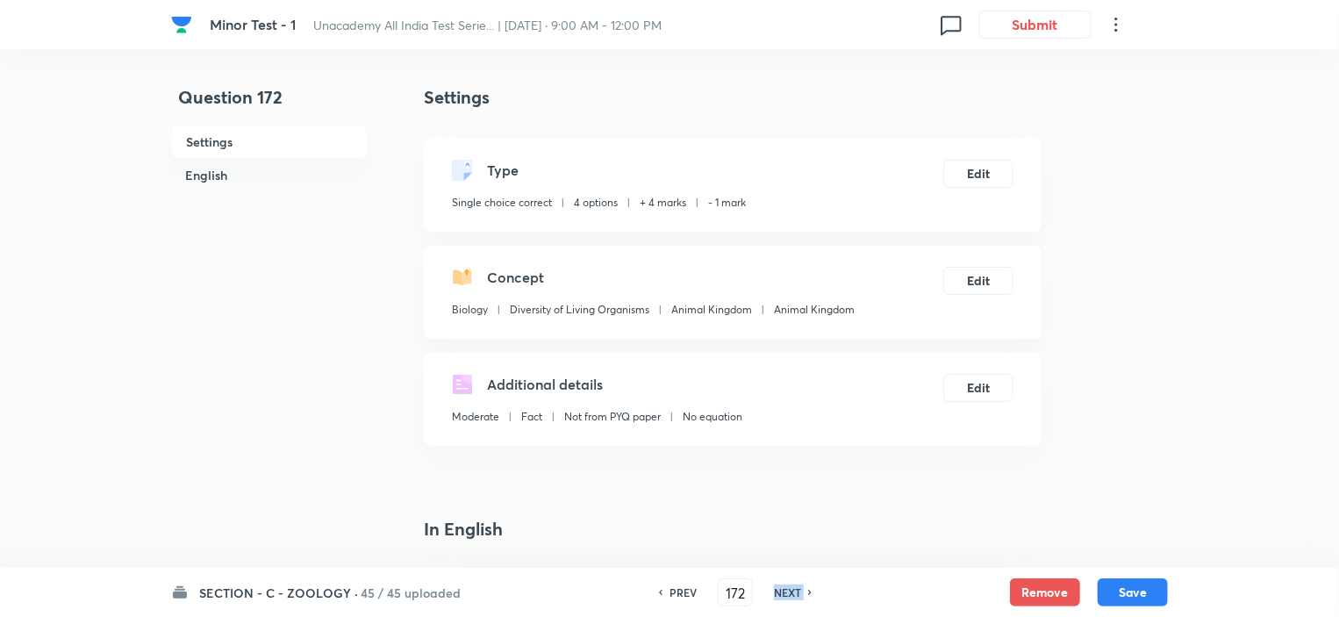
click at [789, 594] on h6 "NEXT" at bounding box center [787, 592] width 27 height 16
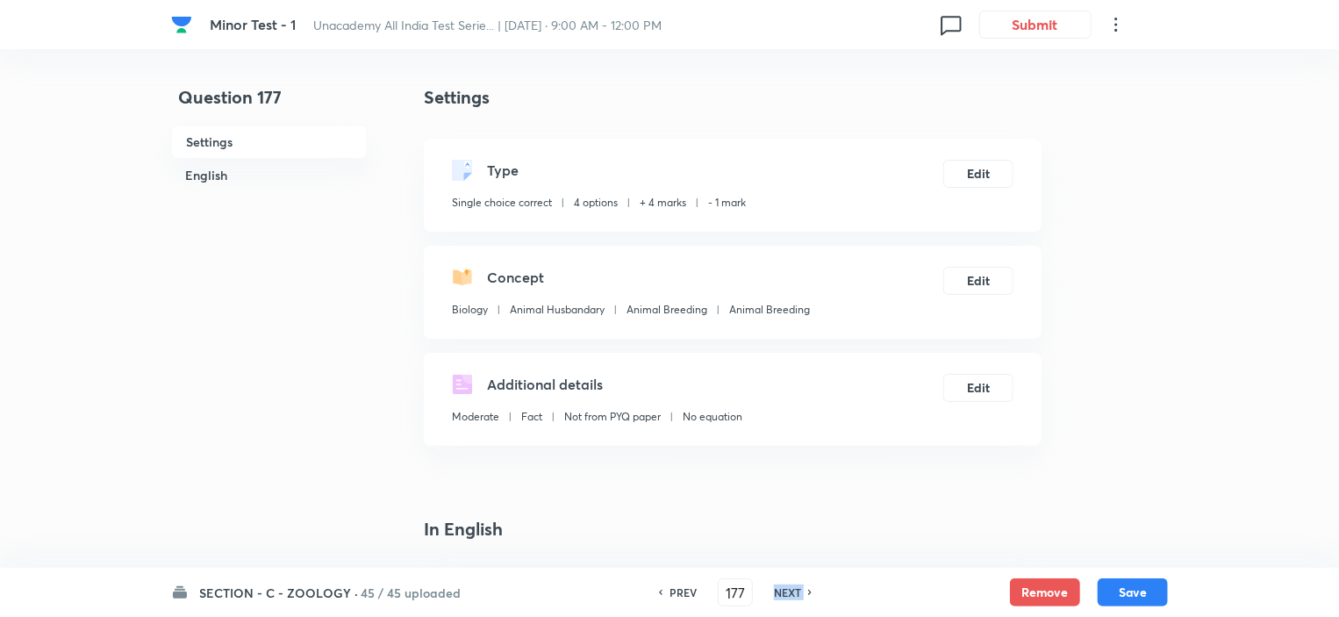
click at [789, 594] on h6 "NEXT" at bounding box center [787, 592] width 27 height 16
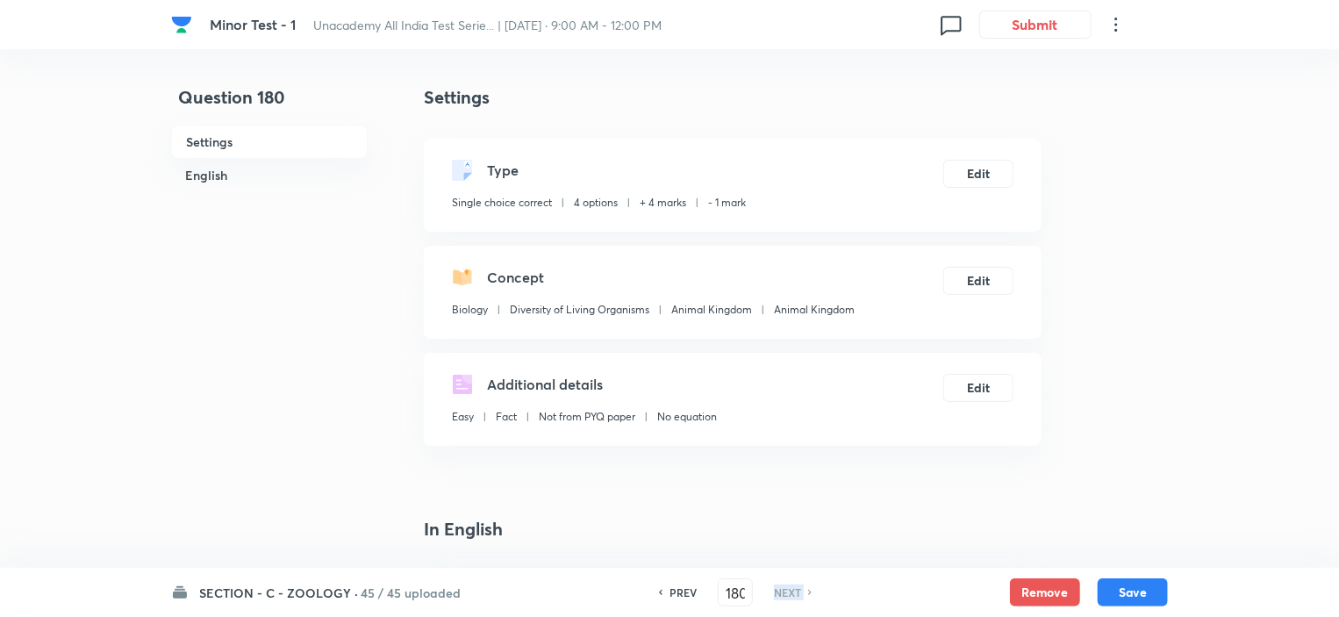
click at [789, 594] on h6 "NEXT" at bounding box center [787, 592] width 27 height 16
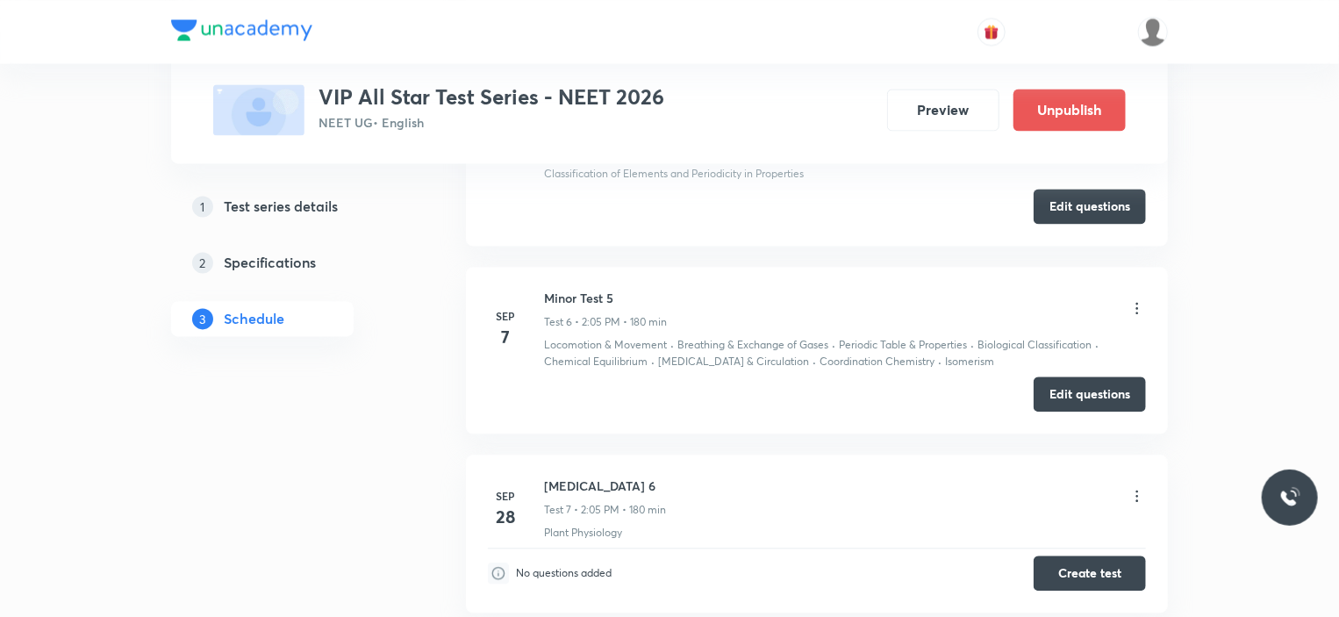
click at [1137, 304] on icon at bounding box center [1137, 307] width 3 height 11
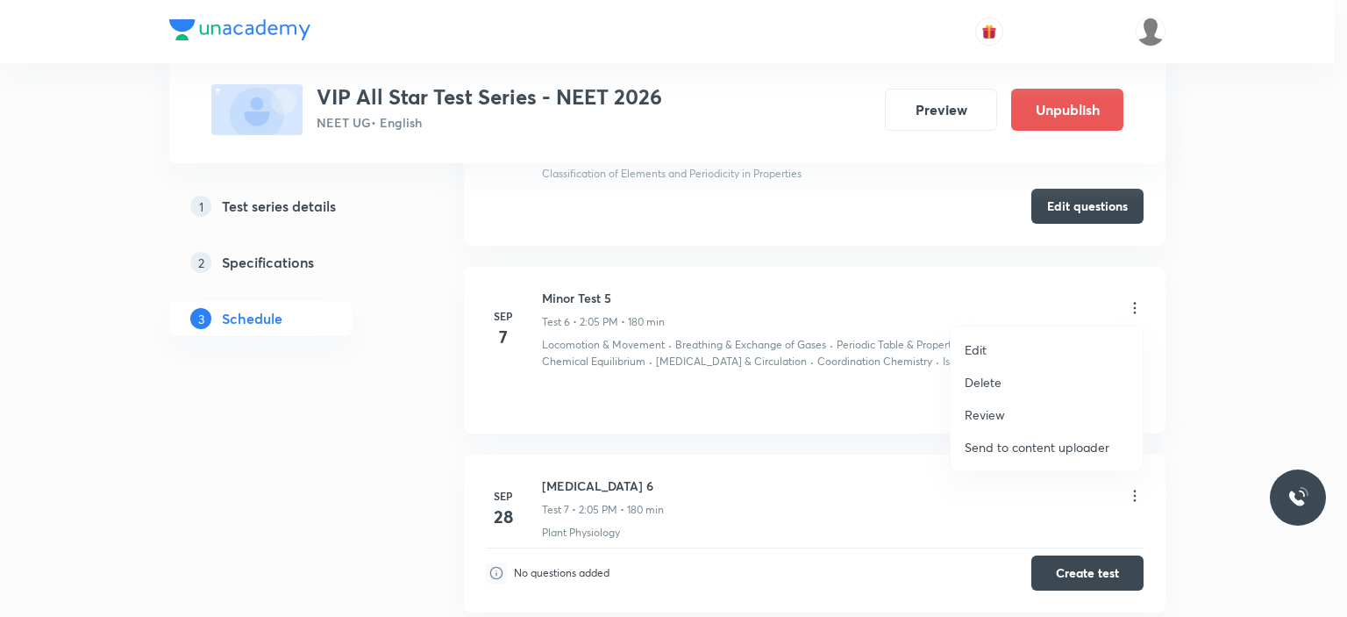
click at [1216, 337] on div at bounding box center [673, 308] width 1347 height 617
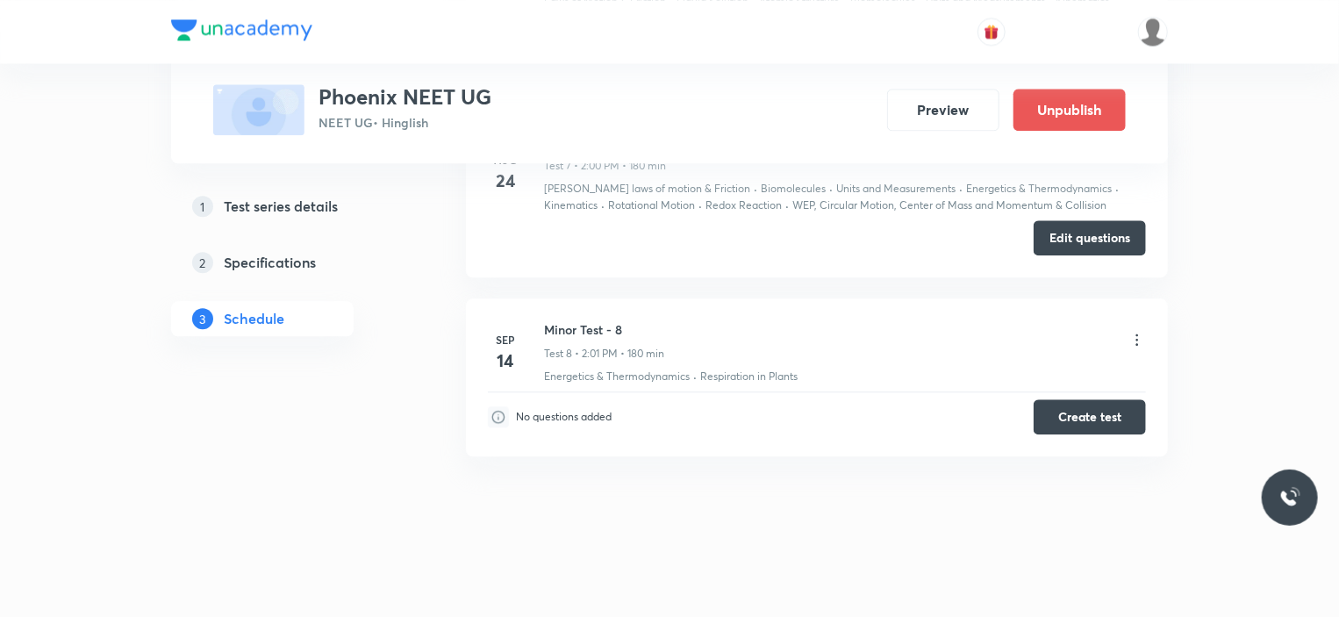
click at [1078, 412] on button "Create test" at bounding box center [1089, 416] width 112 height 35
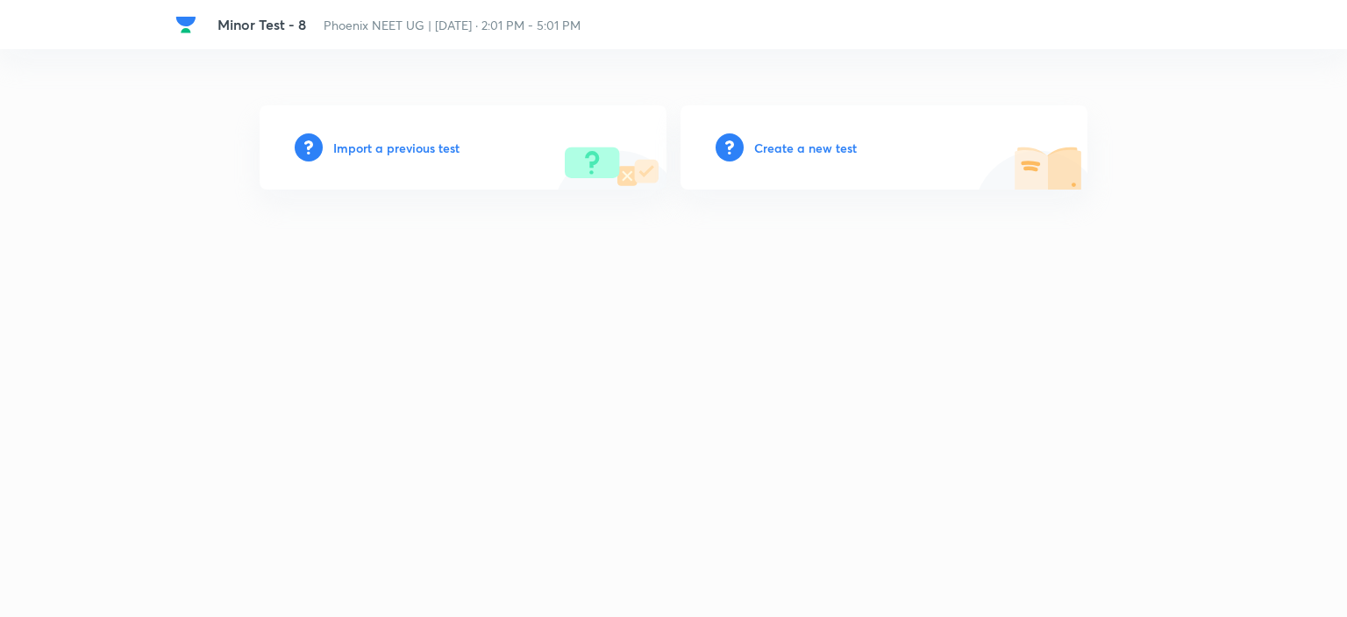
click at [388, 150] on h6 "Import a previous test" at bounding box center [396, 148] width 126 height 18
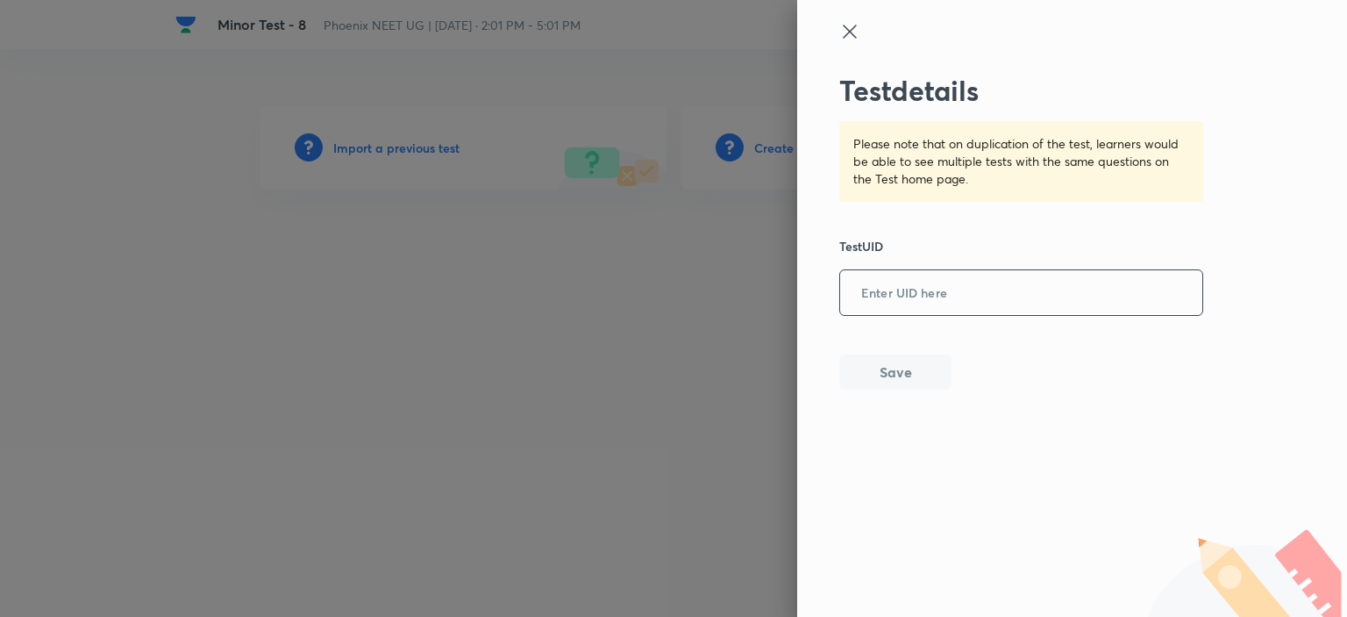
click at [886, 284] on input "text" at bounding box center [1021, 293] width 362 height 43
paste input "IRJAYP5LK5"
type input "IRJAYP5LK5"
click at [896, 375] on button "Save" at bounding box center [895, 370] width 112 height 35
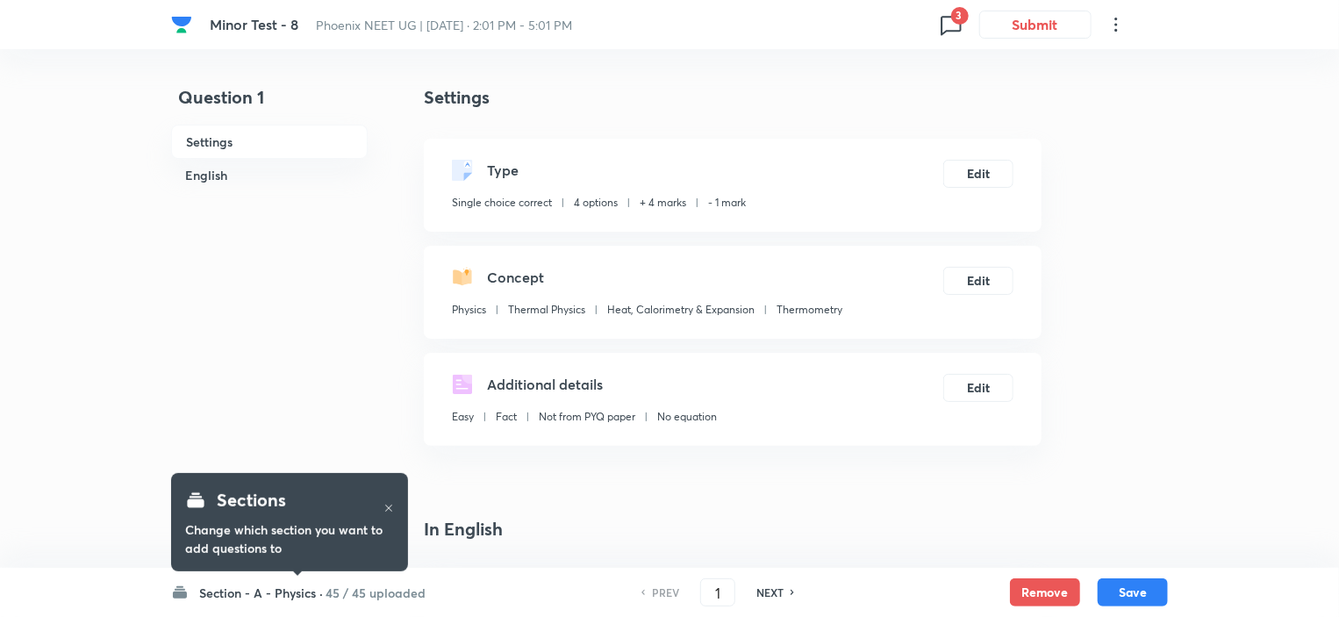
checkbox input "true"
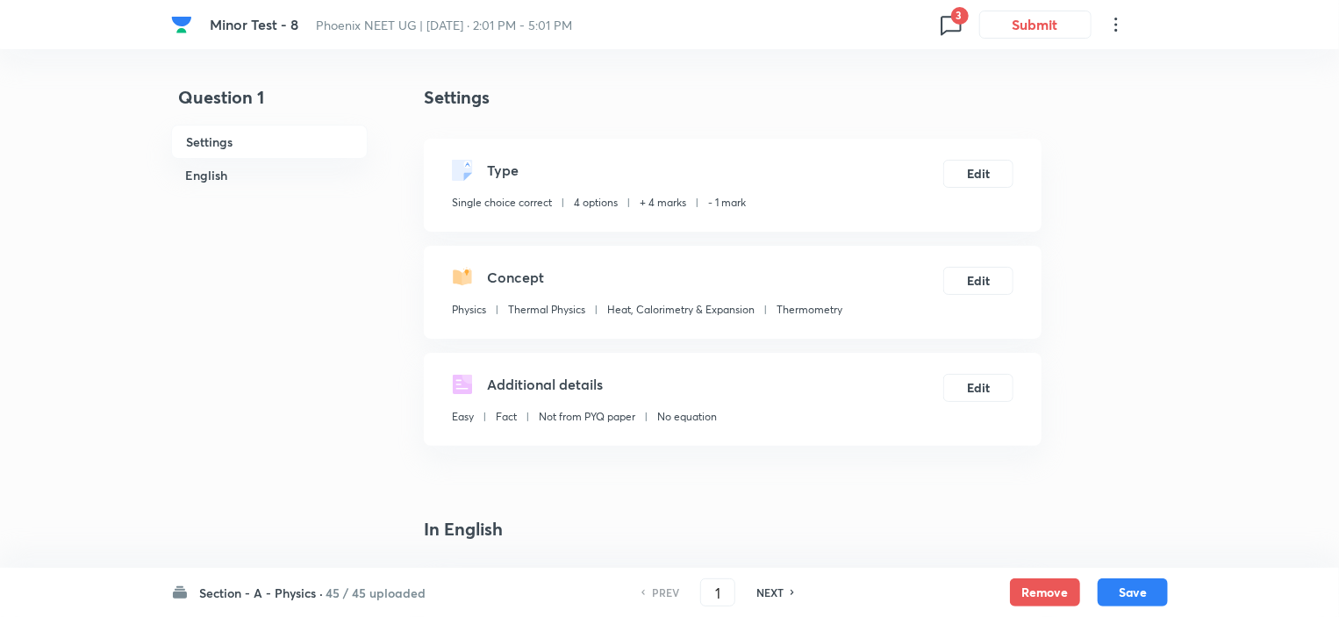
click at [1032, 574] on div "Section - A - Physics · 45 / 45 uploaded PREV 1 ​ NEXT Remove Save" at bounding box center [669, 592] width 996 height 49
click at [1032, 592] on button "Remove" at bounding box center [1045, 590] width 70 height 28
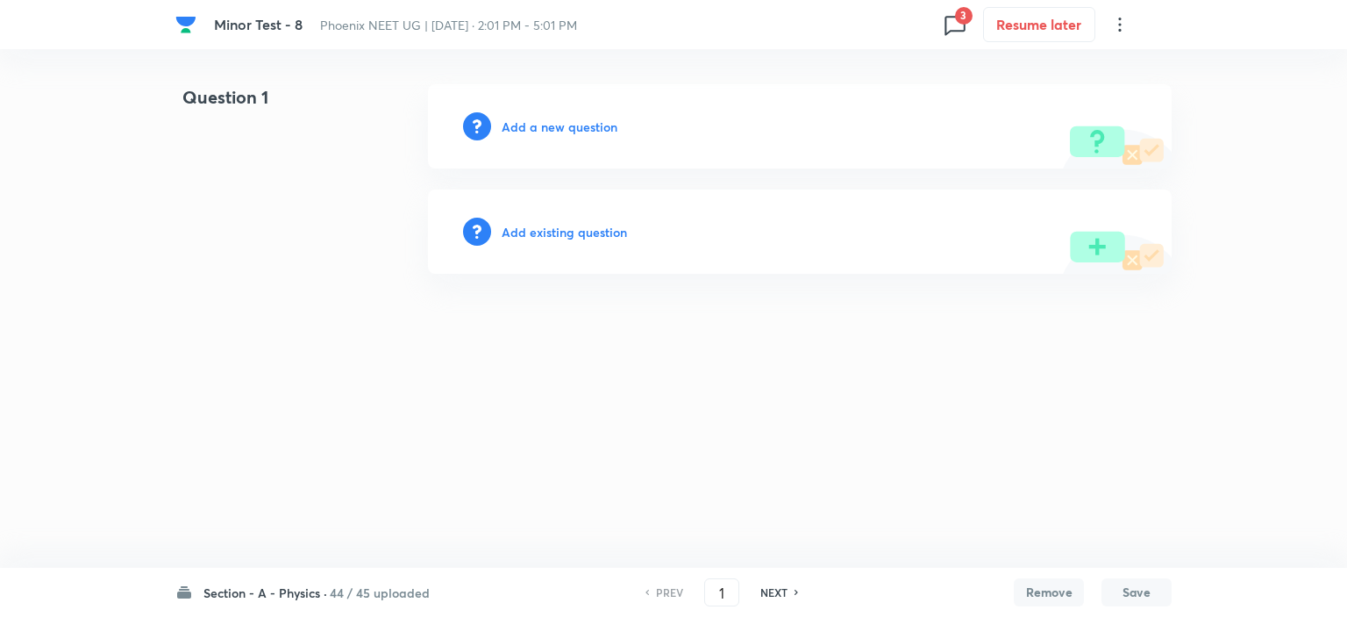
click at [774, 589] on h6 "NEXT" at bounding box center [774, 592] width 27 height 16
type input "2"
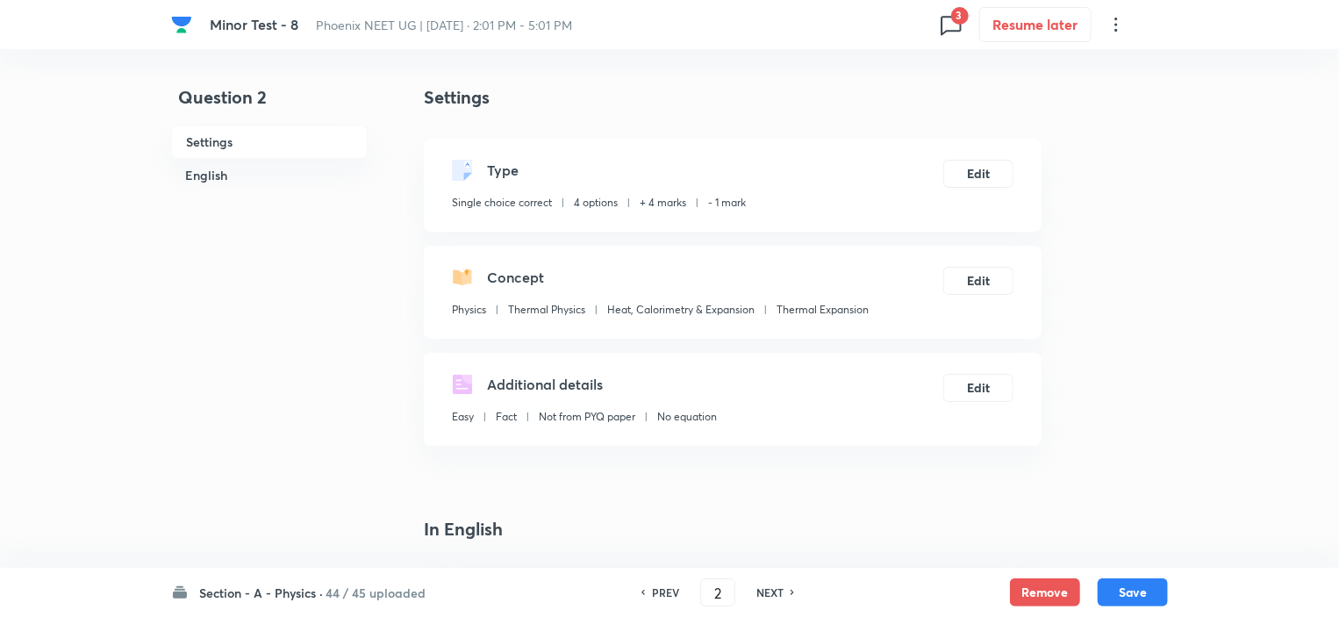
checkbox input "true"
click at [1024, 589] on button "Remove" at bounding box center [1045, 590] width 70 height 28
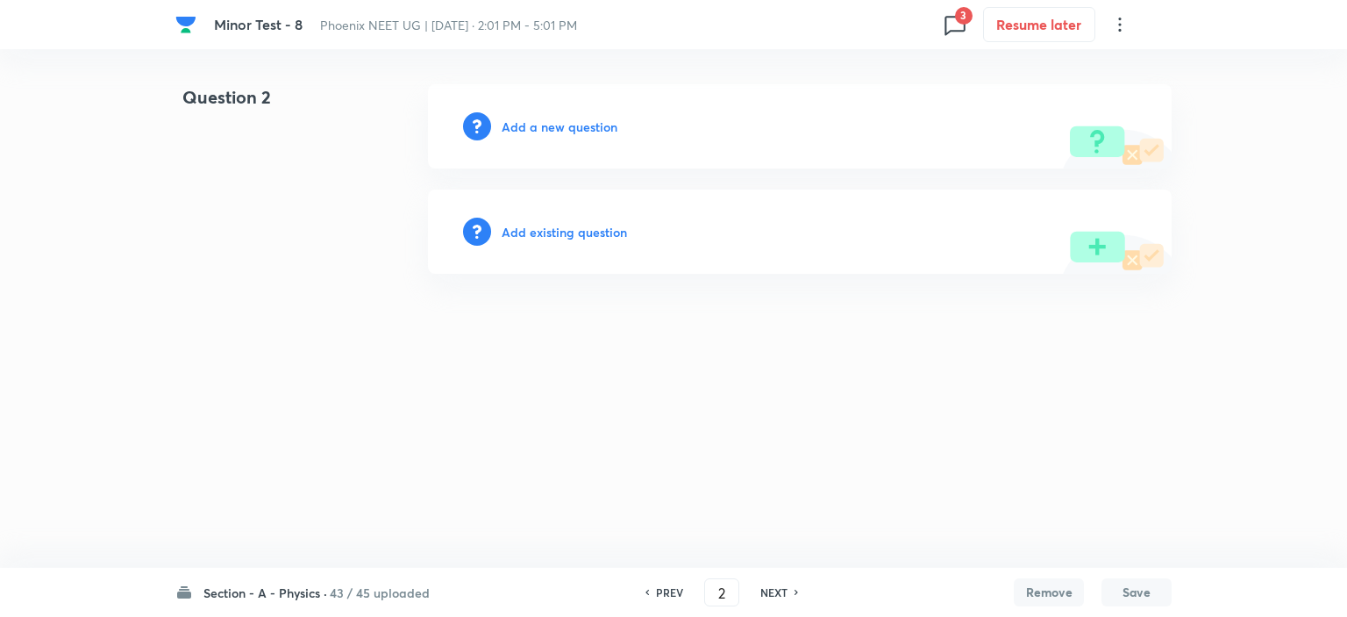
click at [764, 583] on div "PREV 2 ​ NEXT" at bounding box center [722, 592] width 226 height 28
click at [782, 589] on h6 "NEXT" at bounding box center [774, 592] width 27 height 16
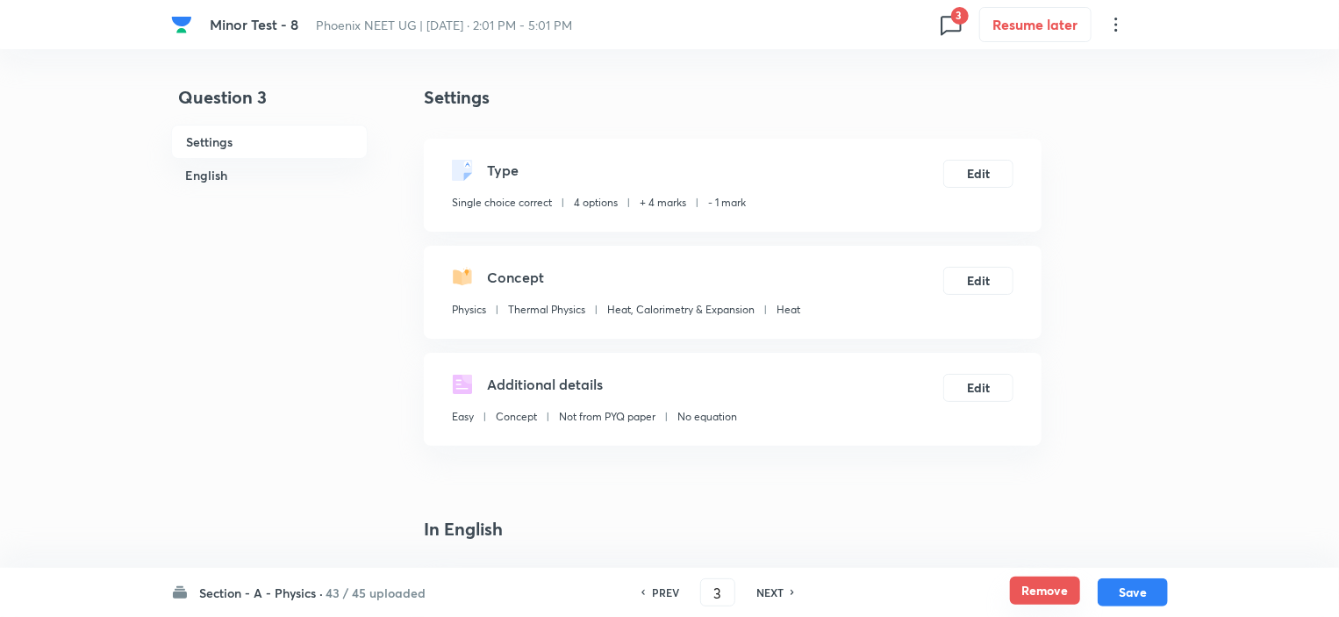
click at [1026, 592] on button "Remove" at bounding box center [1045, 590] width 70 height 28
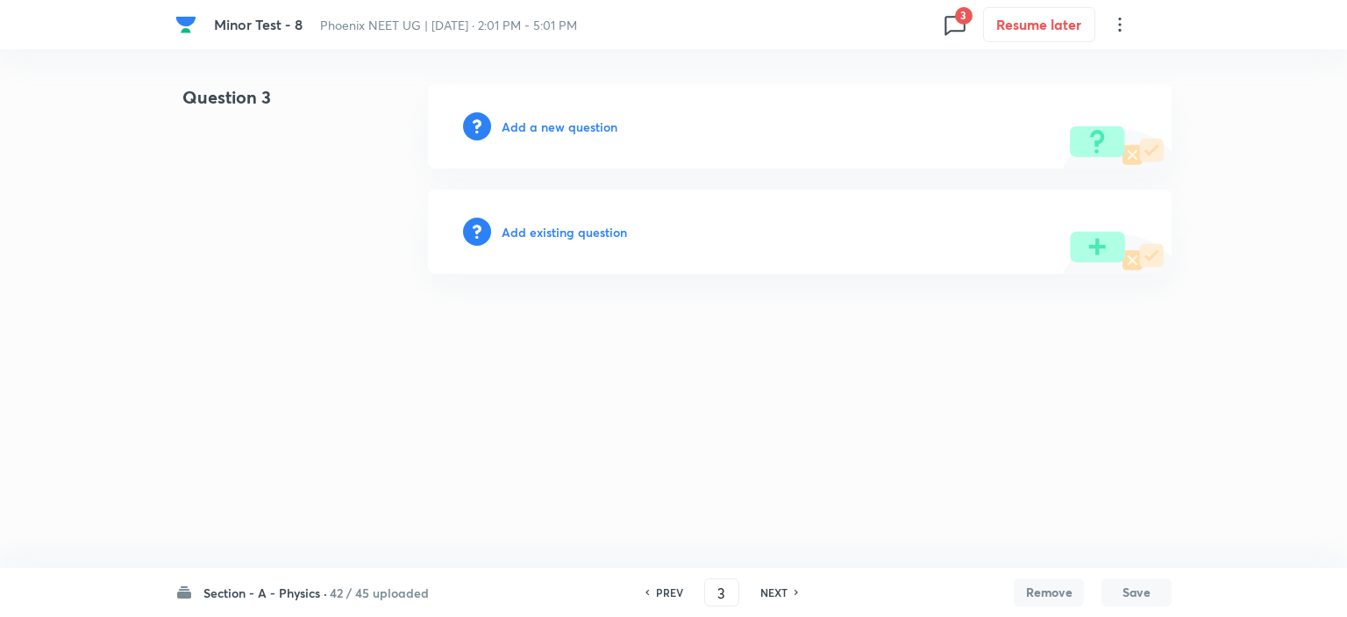
click at [772, 596] on h6 "NEXT" at bounding box center [774, 592] width 27 height 16
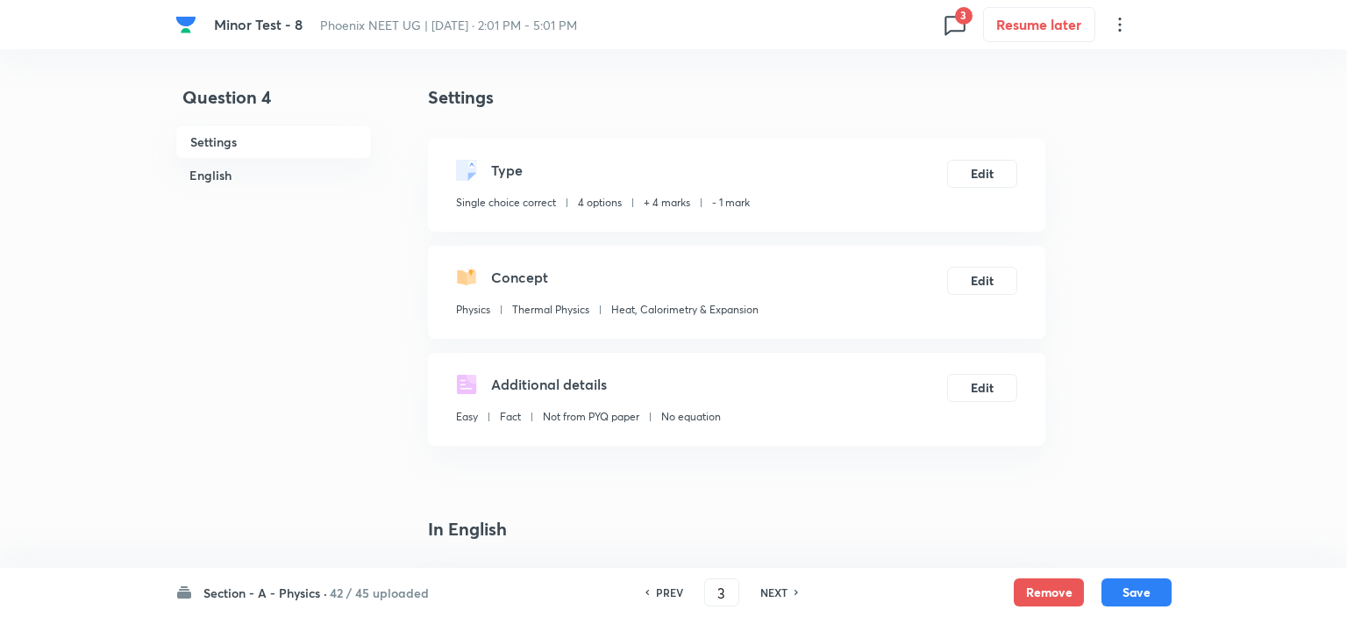
type input "4"
checkbox input "true"
click at [1027, 600] on button "Remove" at bounding box center [1045, 590] width 70 height 28
click at [761, 591] on h6 "NEXT" at bounding box center [769, 592] width 27 height 16
type input "5"
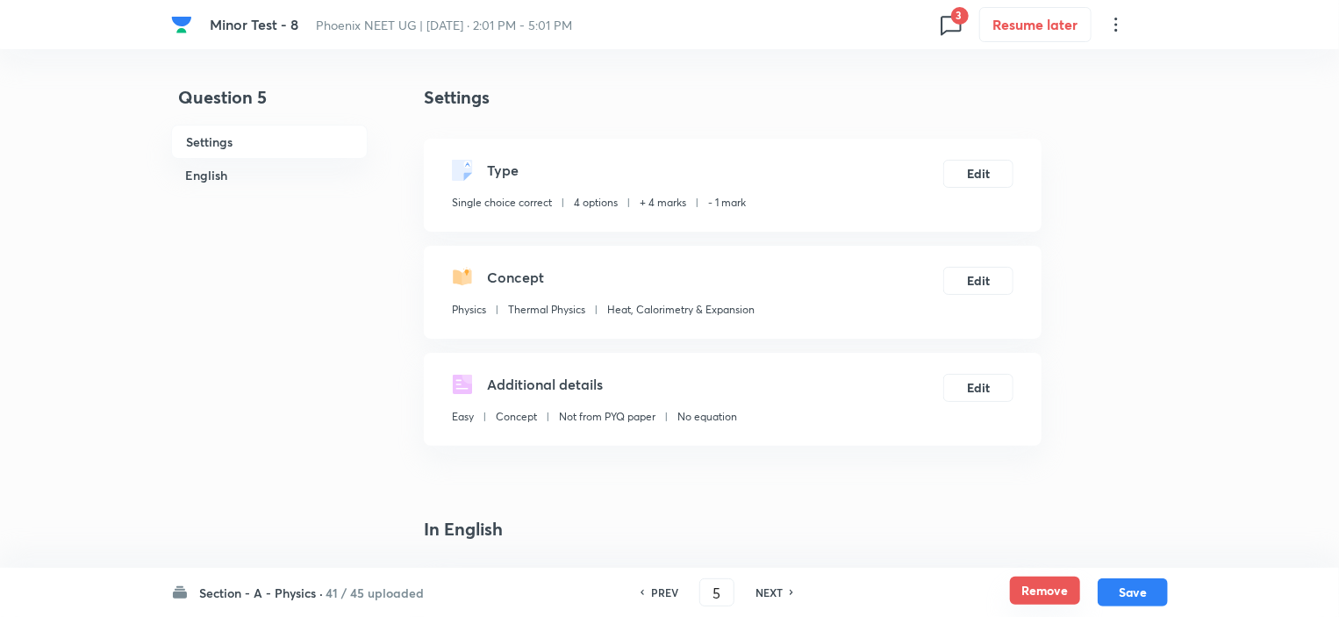
checkbox input "true"
click at [1043, 593] on button "Remove" at bounding box center [1045, 590] width 70 height 28
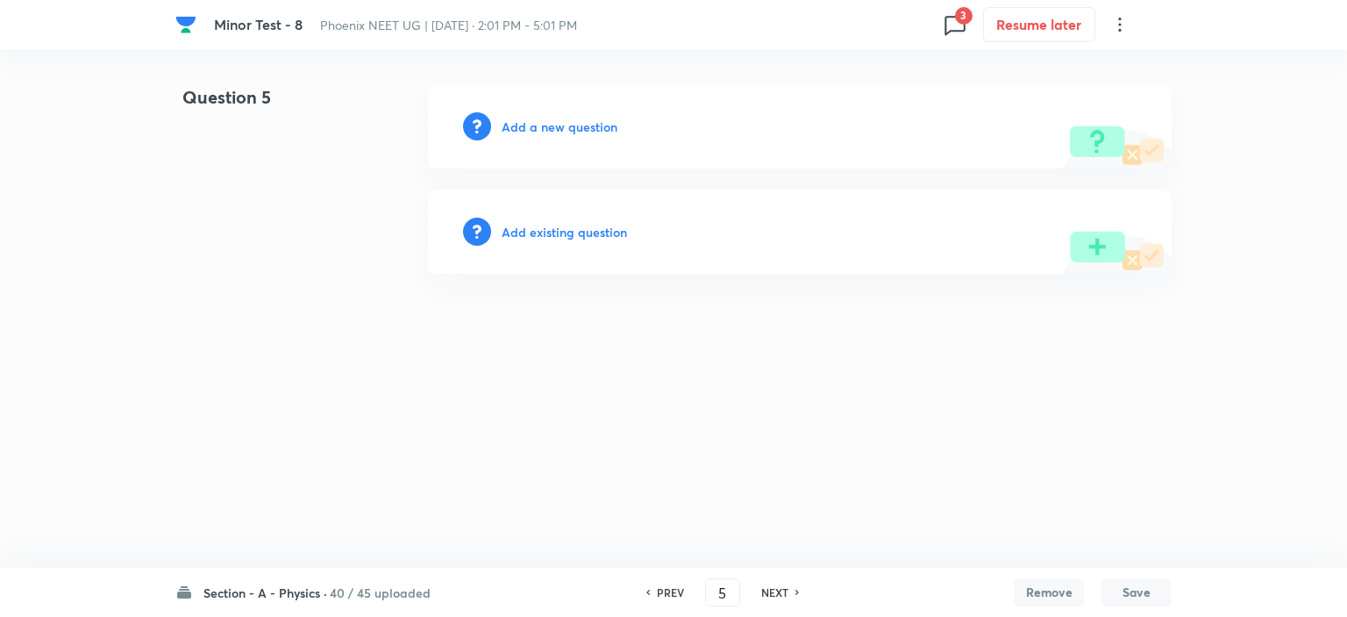
click at [777, 595] on h6 "NEXT" at bounding box center [774, 592] width 27 height 16
type input "6"
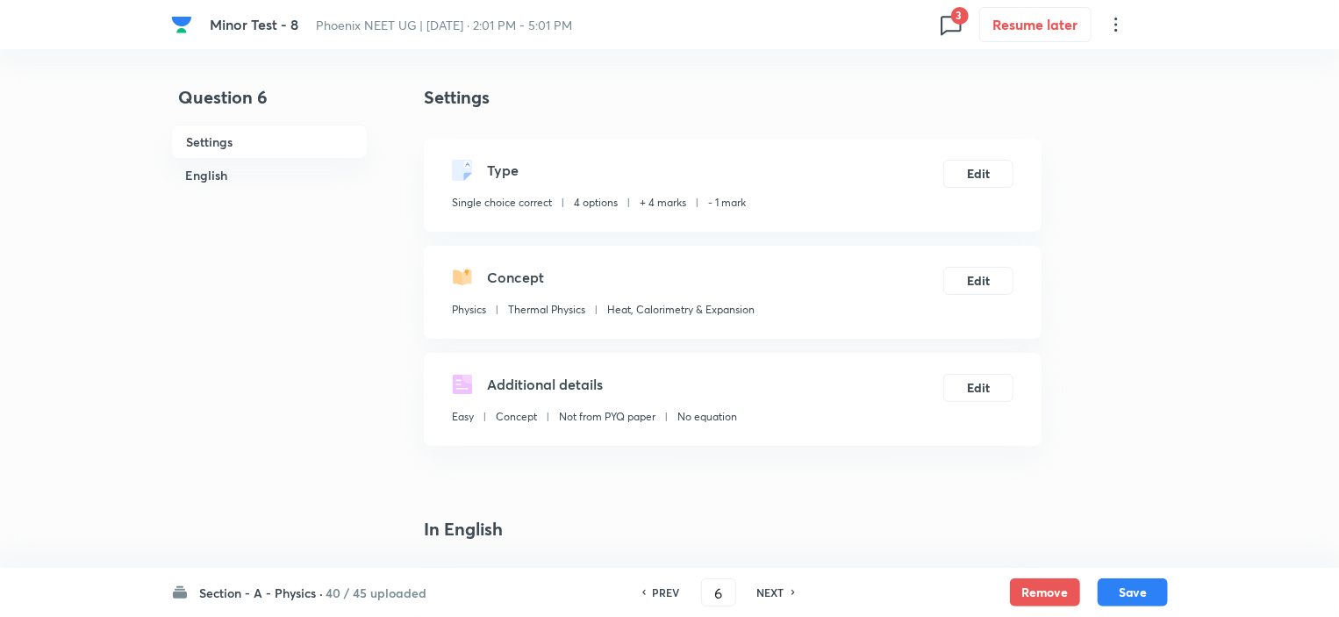
checkbox input "true"
click at [1053, 599] on button "Remove" at bounding box center [1045, 590] width 70 height 28
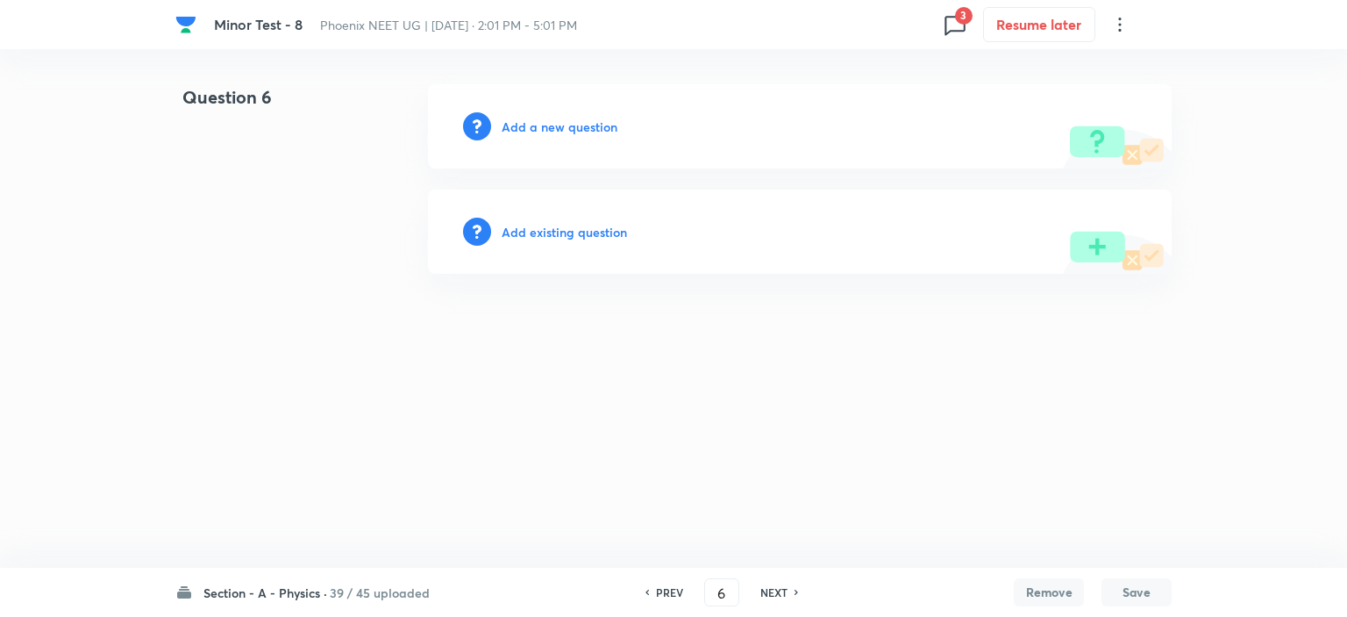
click at [762, 587] on h6 "NEXT" at bounding box center [774, 592] width 27 height 16
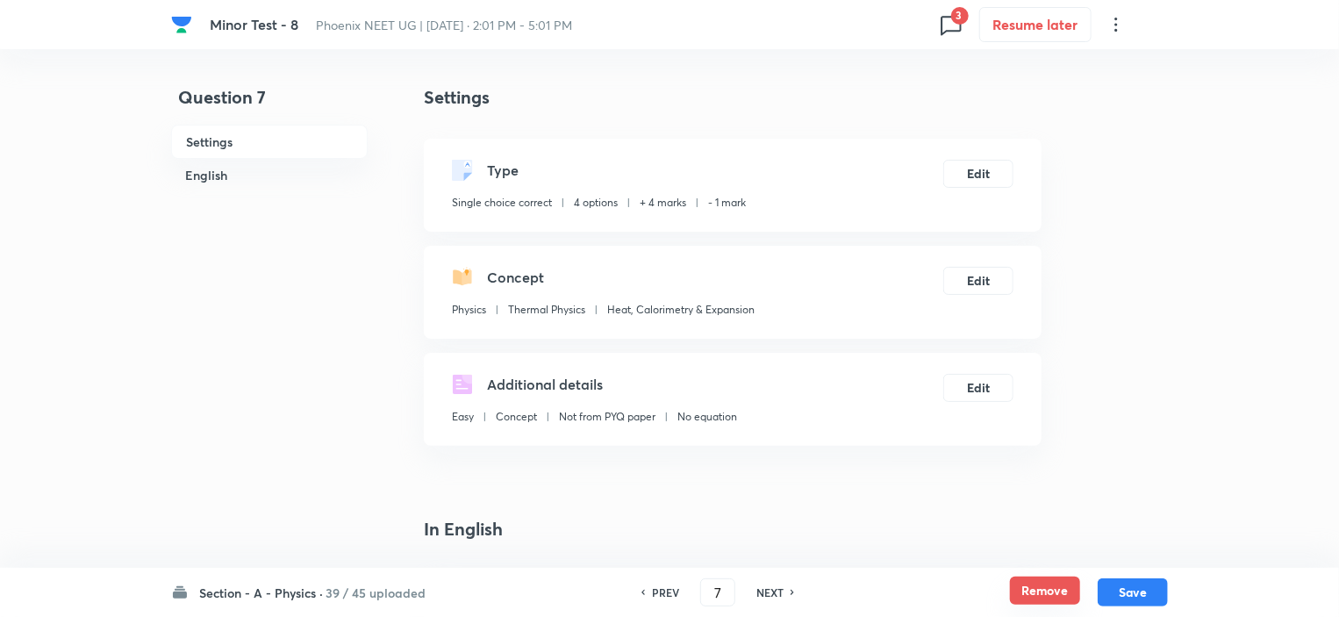
drag, startPoint x: 1057, startPoint y: 587, endPoint x: 1013, endPoint y: 588, distance: 43.9
click at [1057, 586] on button "Remove" at bounding box center [1045, 590] width 70 height 28
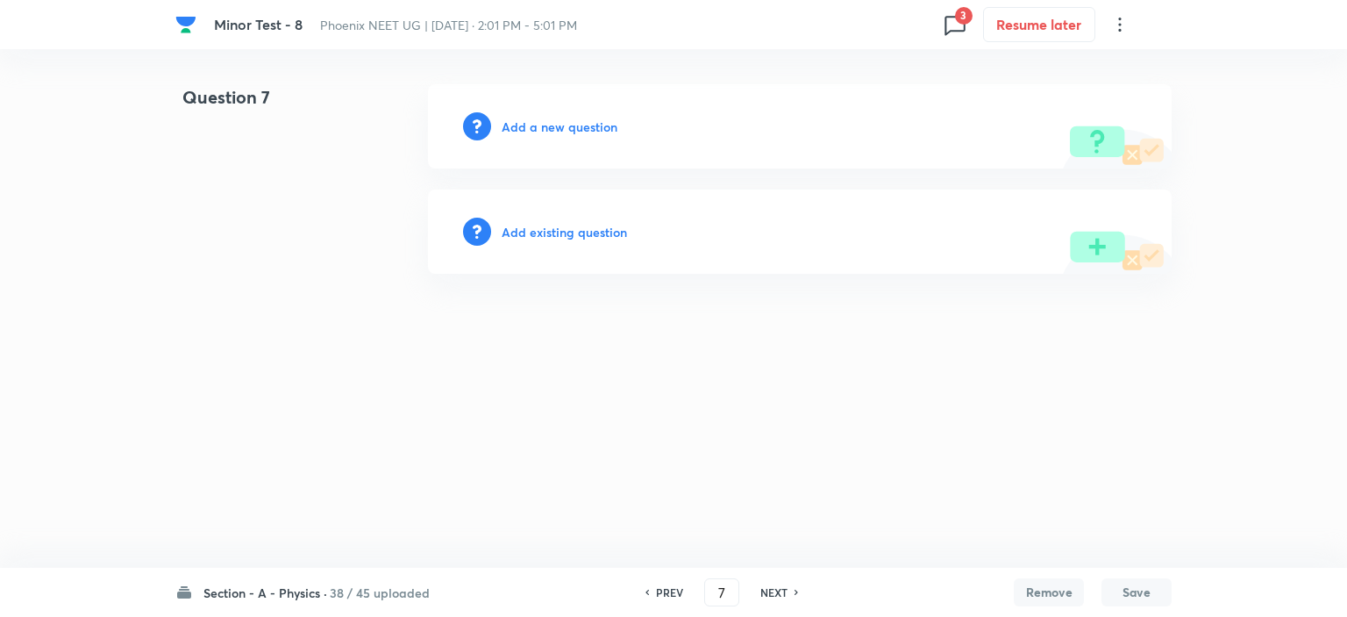
click at [770, 590] on h6 "NEXT" at bounding box center [774, 592] width 27 height 16
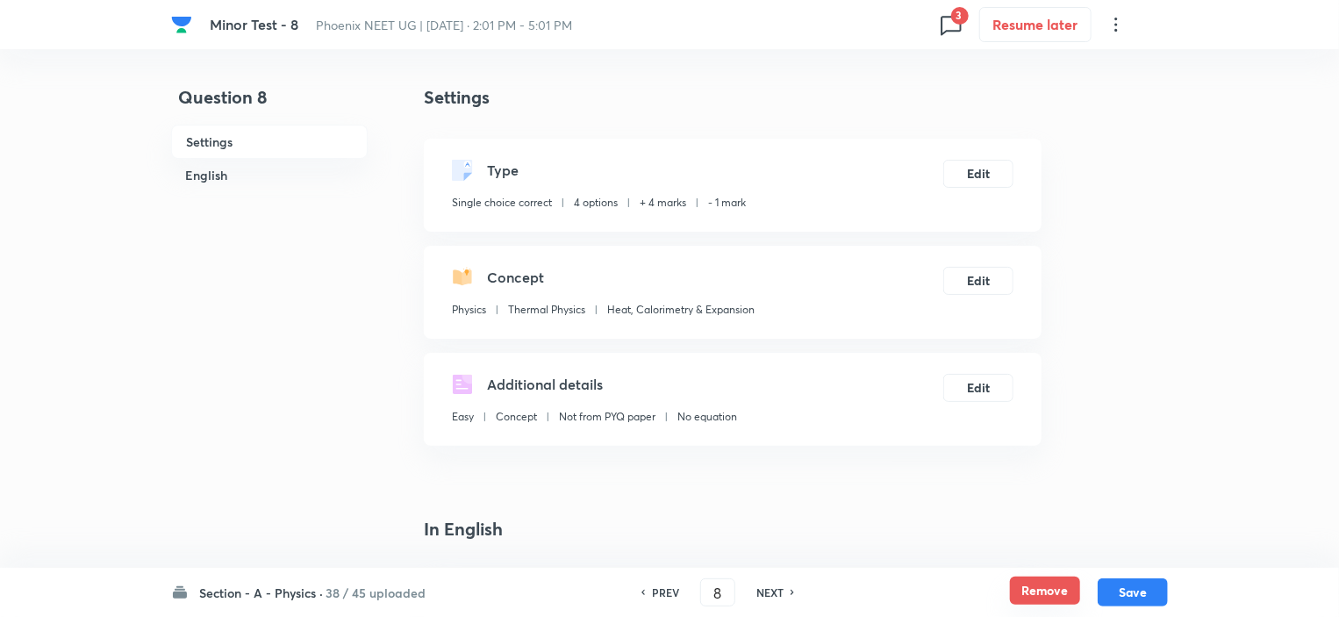
click at [1038, 585] on button "Remove" at bounding box center [1045, 590] width 70 height 28
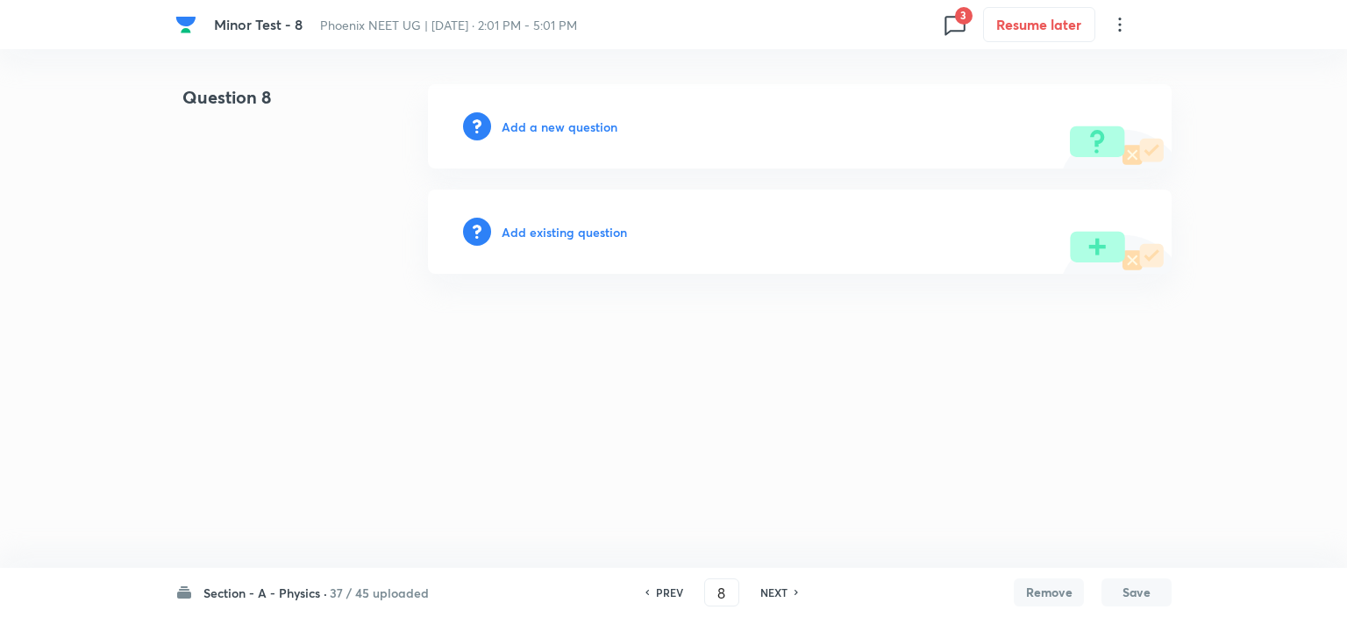
click at [765, 592] on h6 "NEXT" at bounding box center [774, 592] width 27 height 16
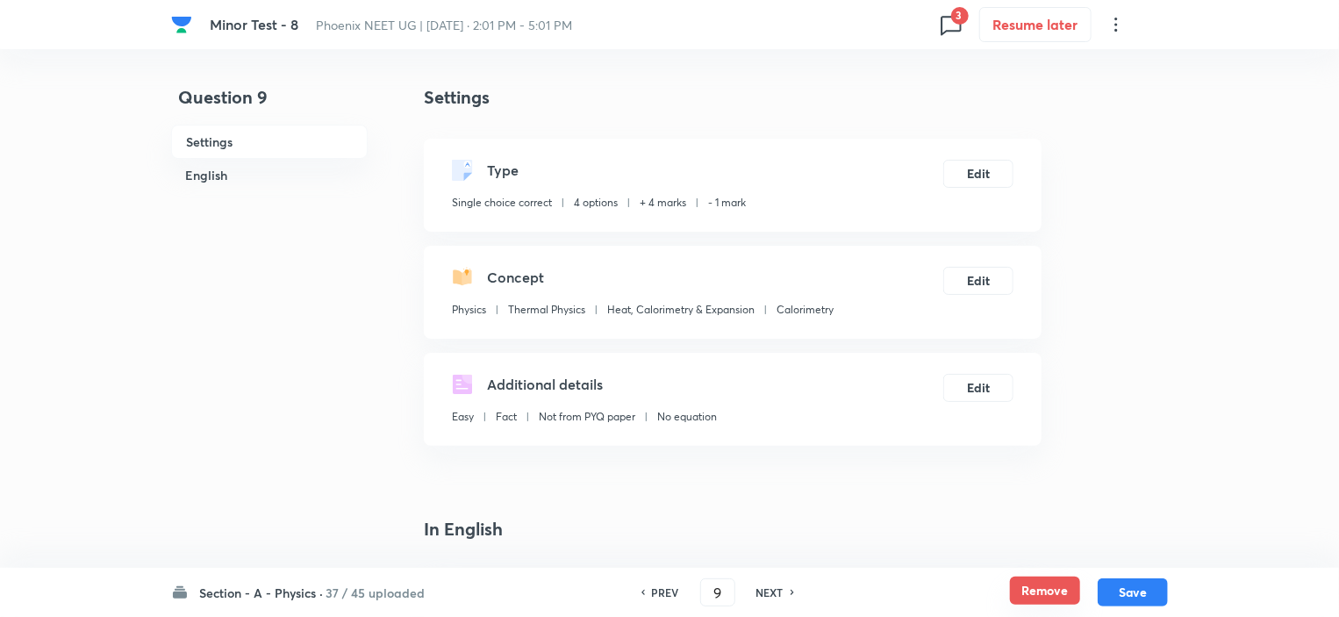
click at [1035, 592] on button "Remove" at bounding box center [1045, 590] width 70 height 28
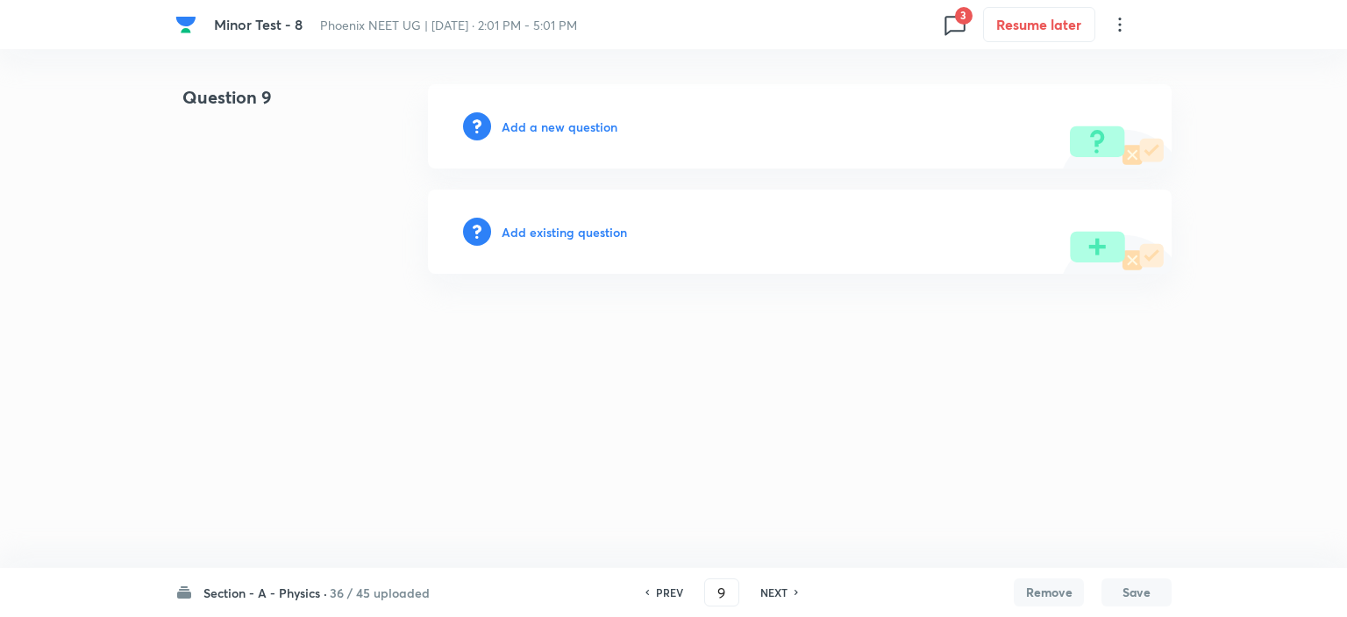
click at [782, 586] on h6 "NEXT" at bounding box center [774, 592] width 27 height 16
type input "10"
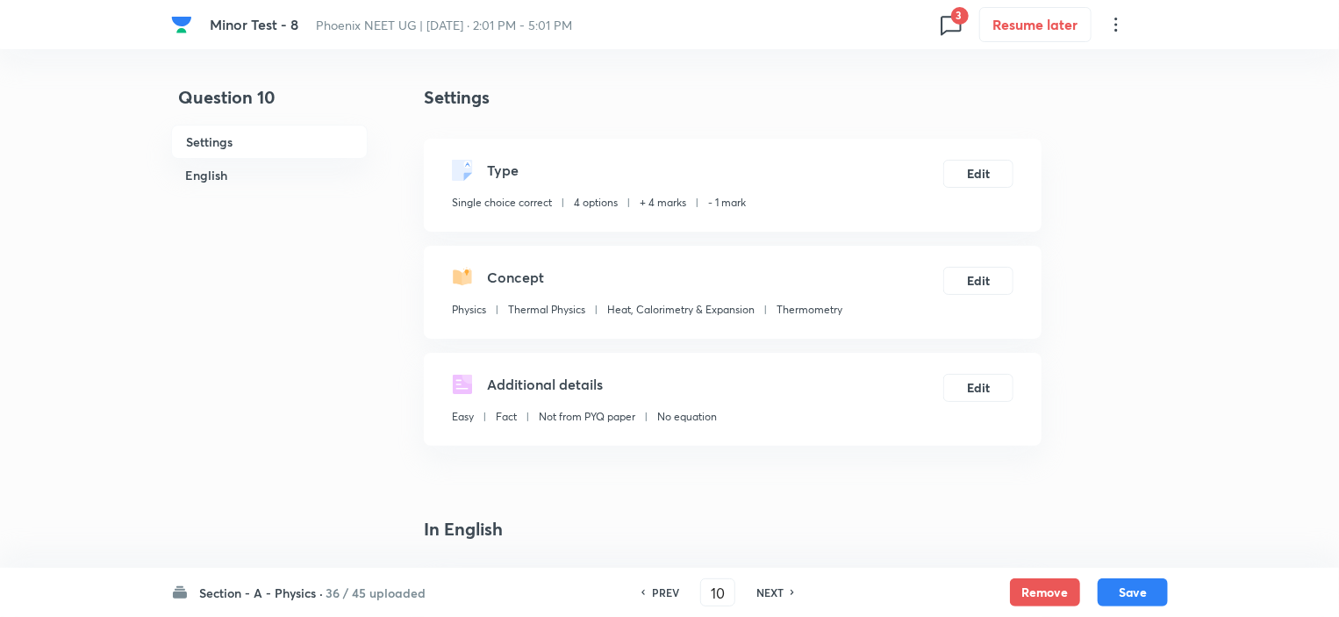
checkbox input "true"
drag, startPoint x: 1063, startPoint y: 596, endPoint x: 1037, endPoint y: 595, distance: 26.3
click at [1063, 596] on button "Remove" at bounding box center [1045, 590] width 70 height 28
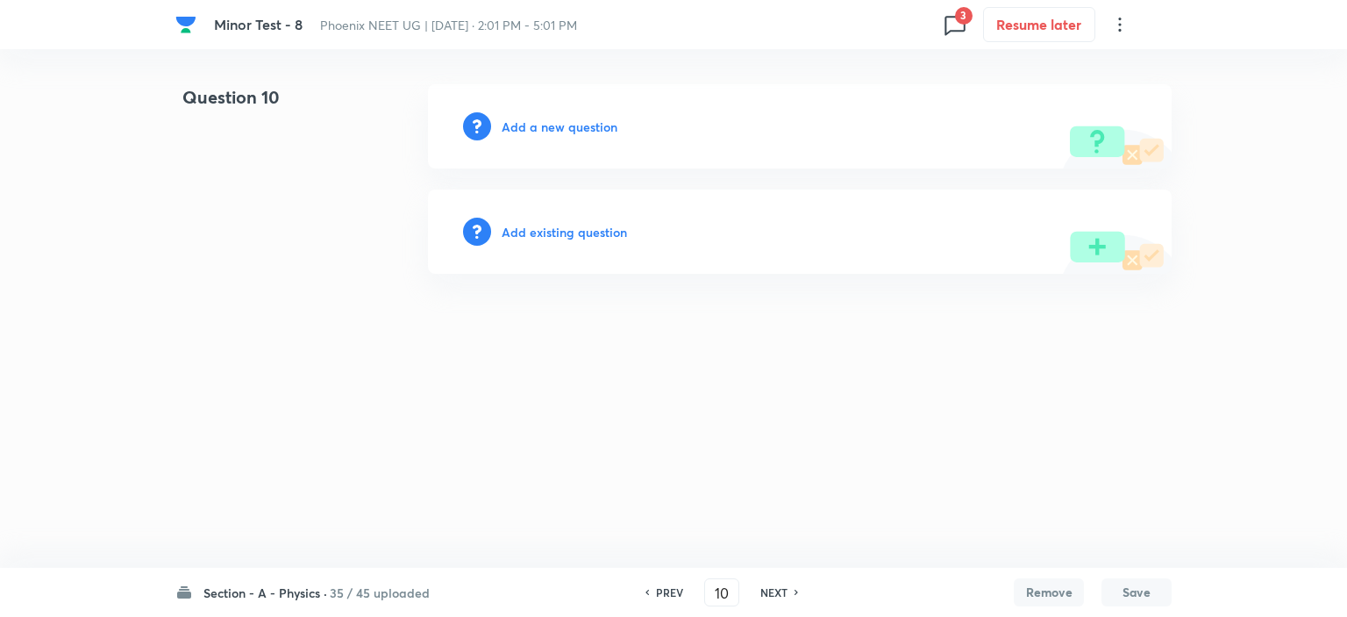
click at [764, 589] on h6 "NEXT" at bounding box center [774, 592] width 27 height 16
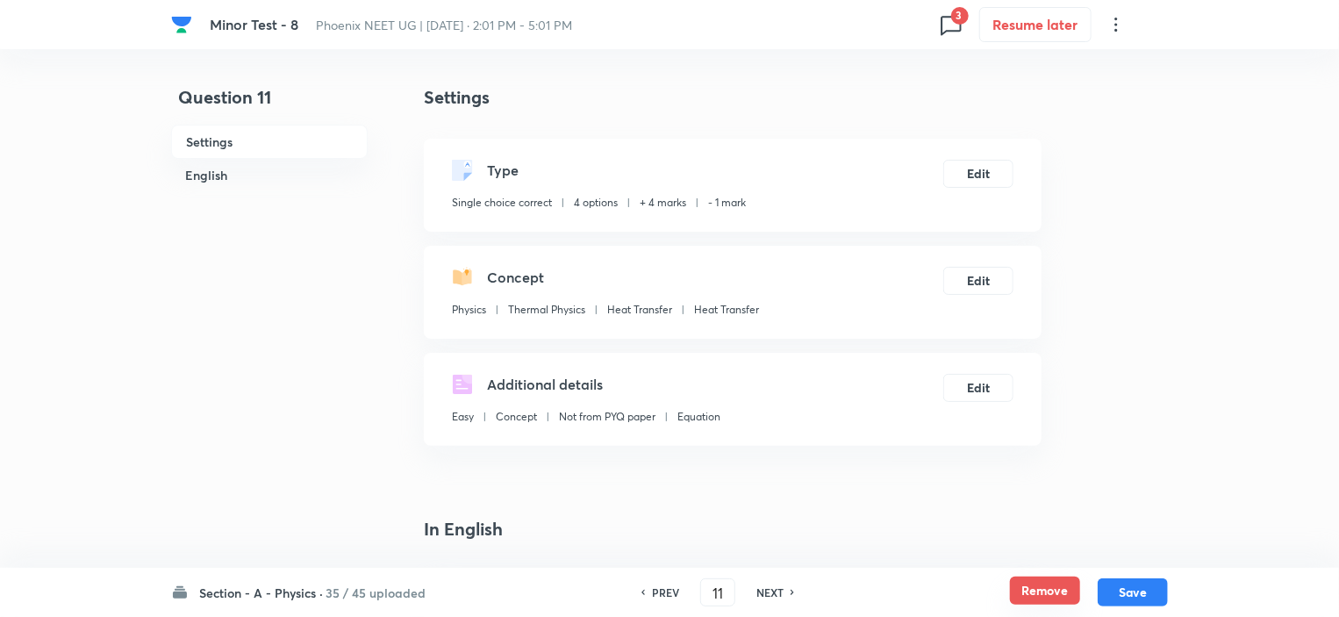
click at [1038, 585] on button "Remove" at bounding box center [1045, 590] width 70 height 28
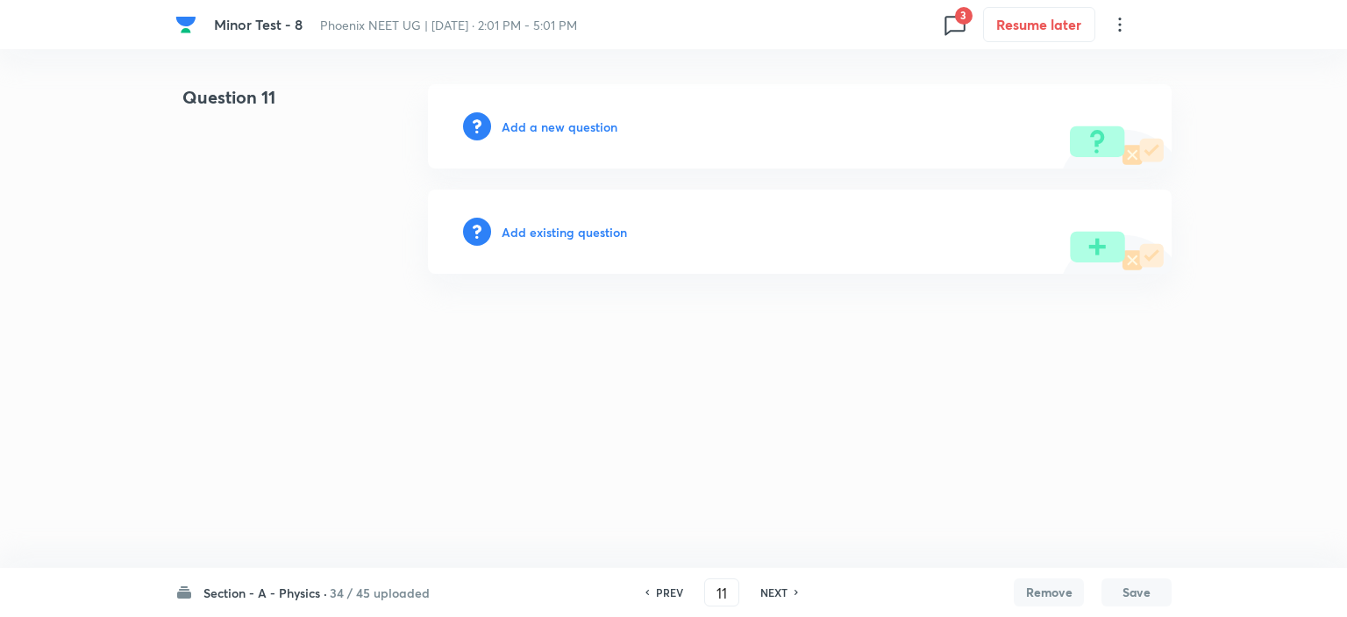
click at [773, 585] on h6 "NEXT" at bounding box center [774, 592] width 27 height 16
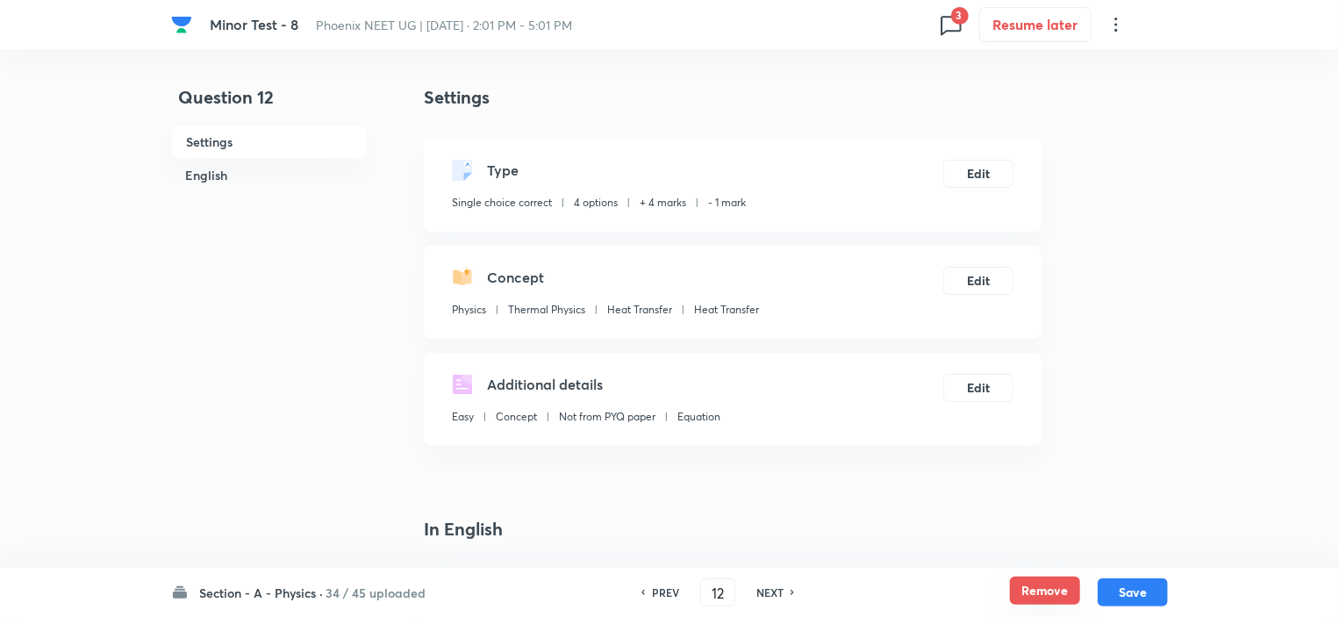
click at [1018, 590] on button "Remove" at bounding box center [1045, 590] width 70 height 28
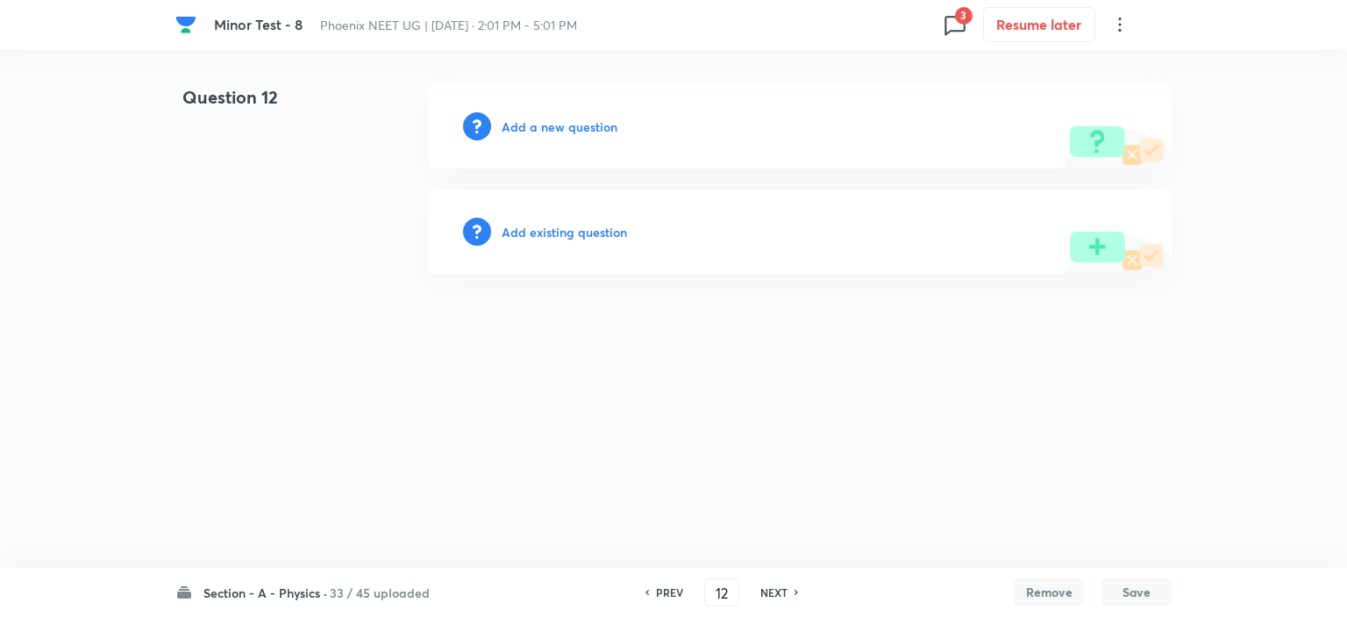
click at [775, 595] on h6 "NEXT" at bounding box center [774, 592] width 27 height 16
type input "13"
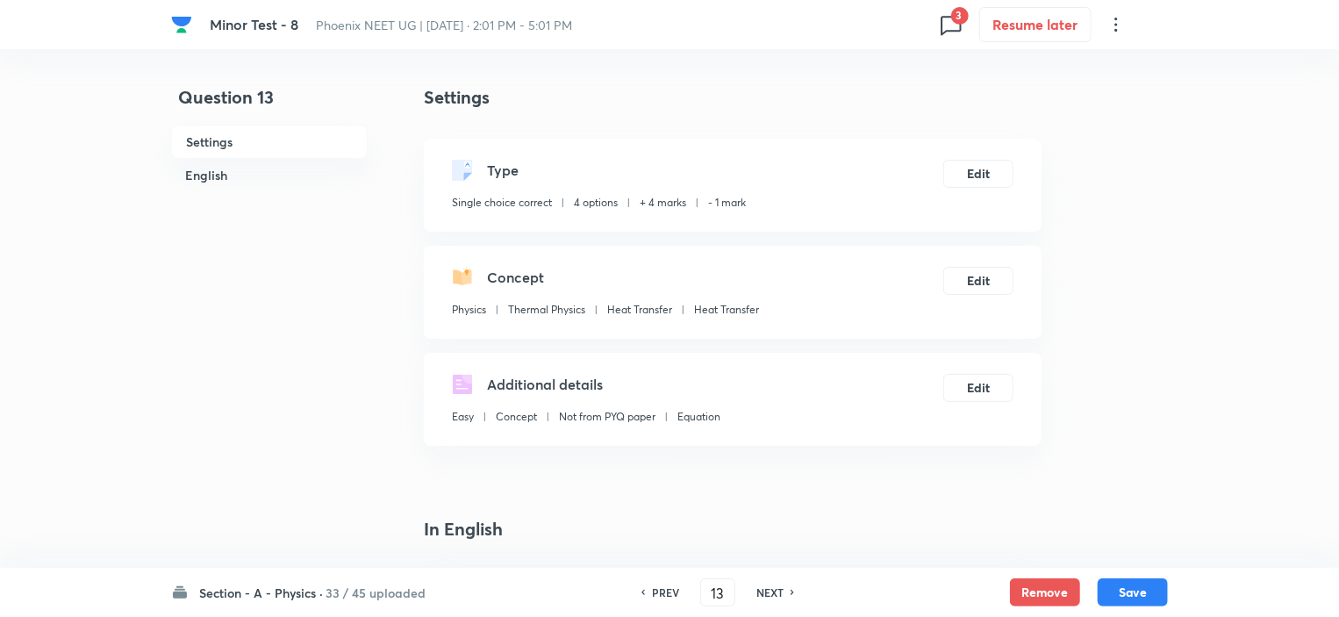
checkbox input "true"
click at [1040, 588] on button "Remove" at bounding box center [1045, 590] width 70 height 28
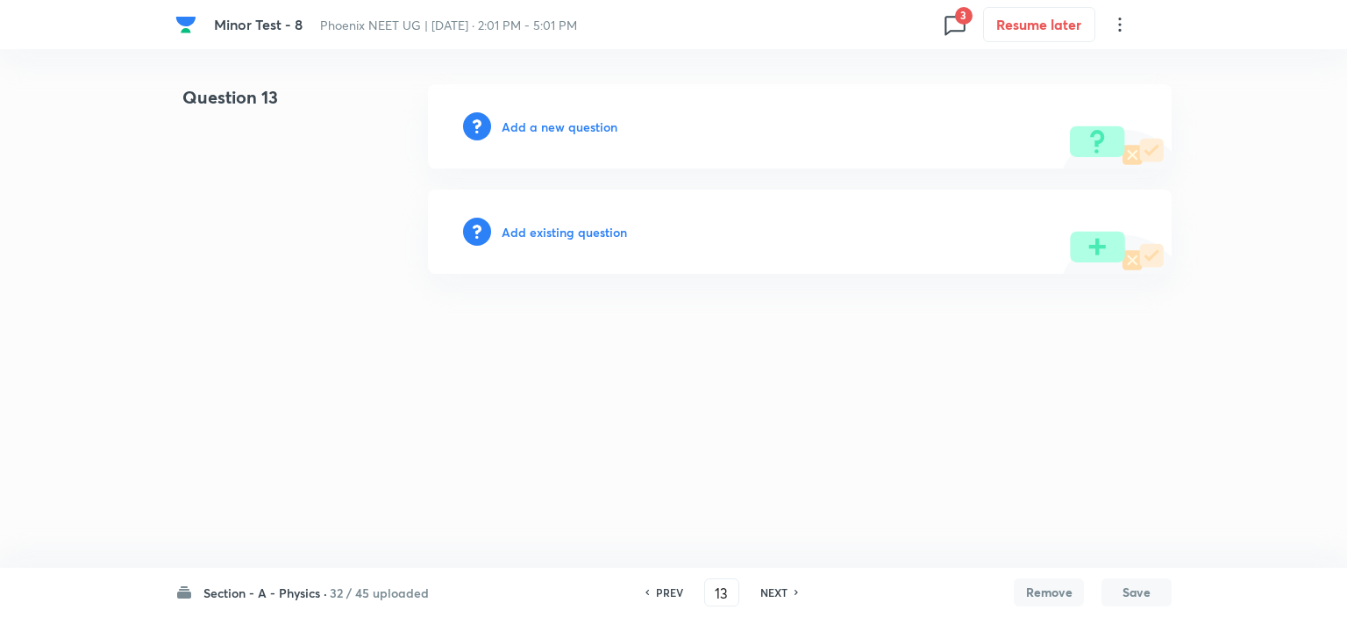
click at [778, 585] on h6 "NEXT" at bounding box center [774, 592] width 27 height 16
type input "14"
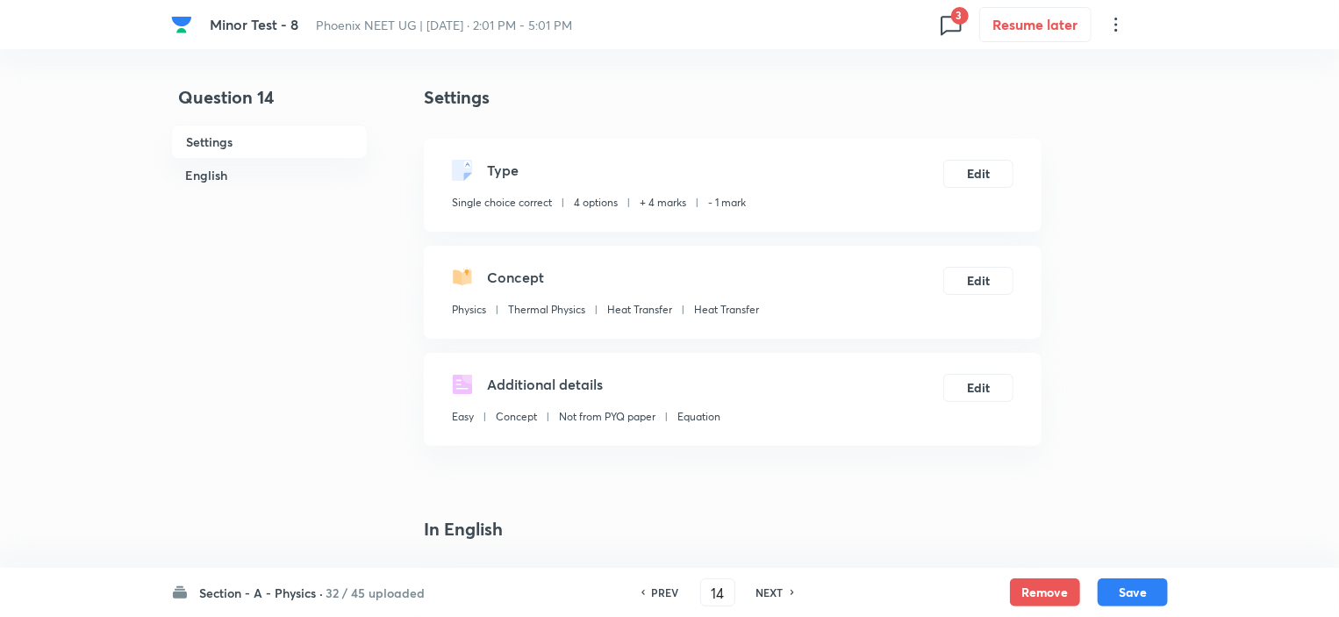
checkbox input "true"
drag, startPoint x: 1018, startPoint y: 596, endPoint x: 996, endPoint y: 593, distance: 21.2
click at [1018, 596] on button "Remove" at bounding box center [1045, 592] width 70 height 28
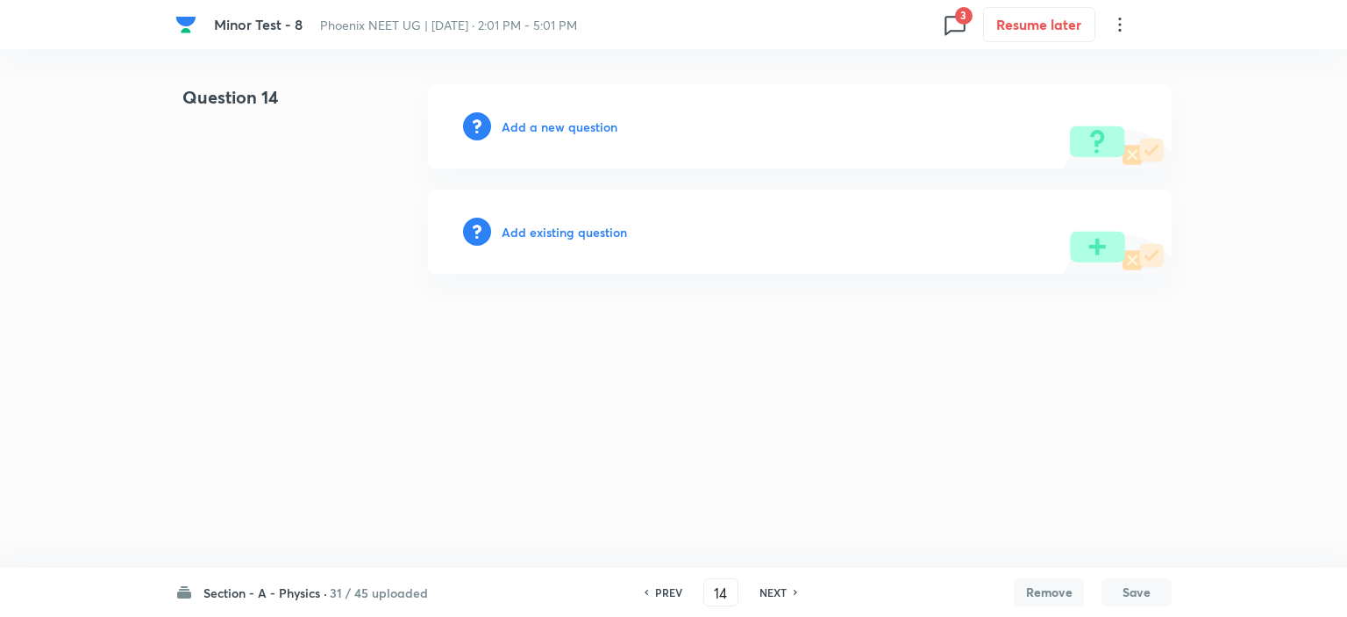
click at [778, 589] on h6 "NEXT" at bounding box center [773, 592] width 27 height 16
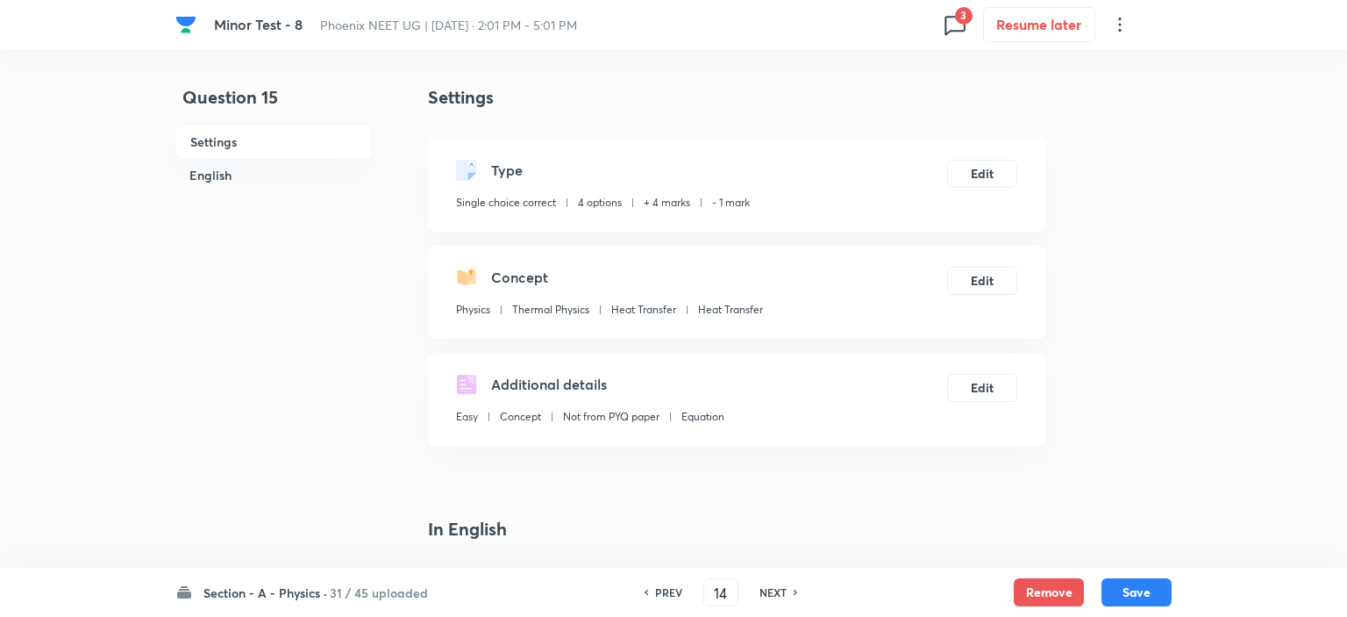
type input "15"
checkbox input "true"
click at [1065, 589] on button "Remove" at bounding box center [1045, 590] width 70 height 28
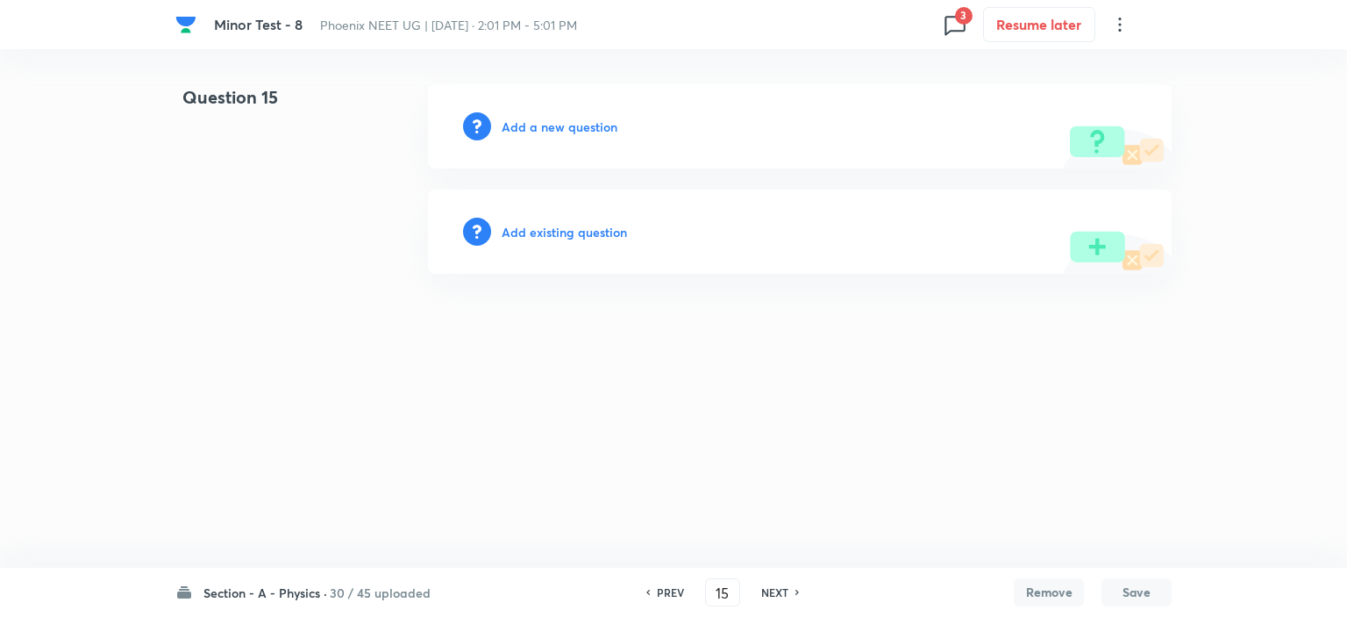
click at [786, 589] on h6 "NEXT" at bounding box center [774, 592] width 27 height 16
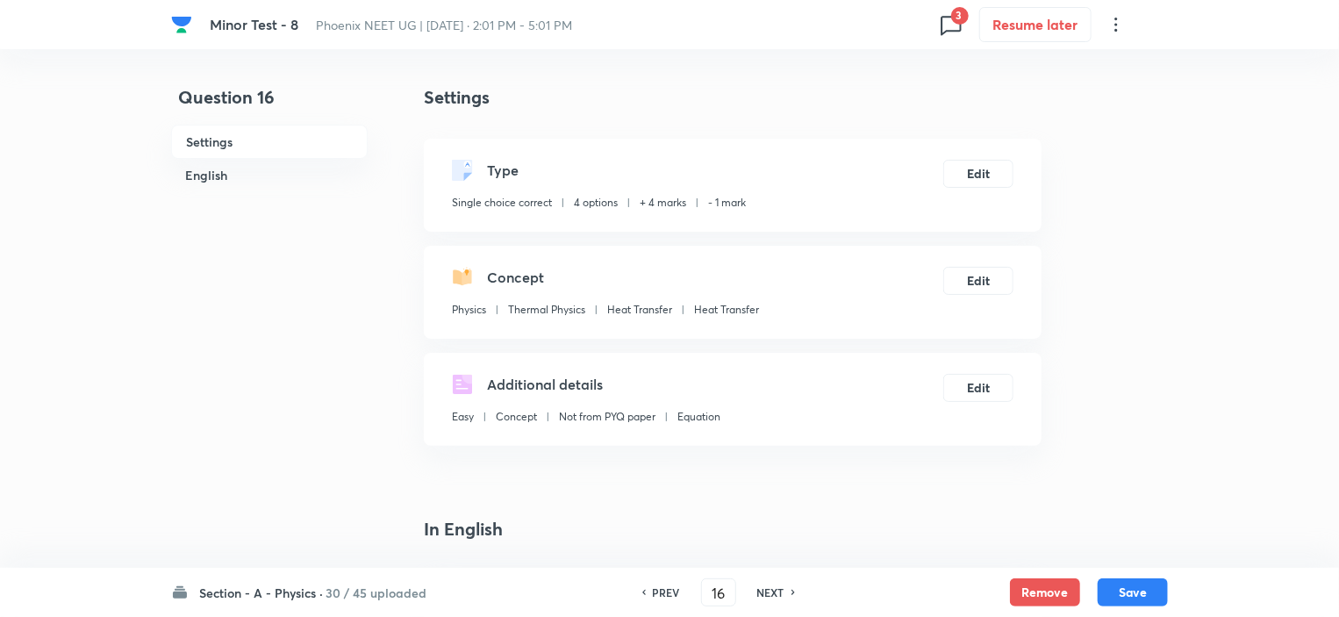
drag, startPoint x: 1027, startPoint y: 591, endPoint x: 1004, endPoint y: 589, distance: 22.9
click at [1028, 591] on button "Remove" at bounding box center [1045, 592] width 70 height 28
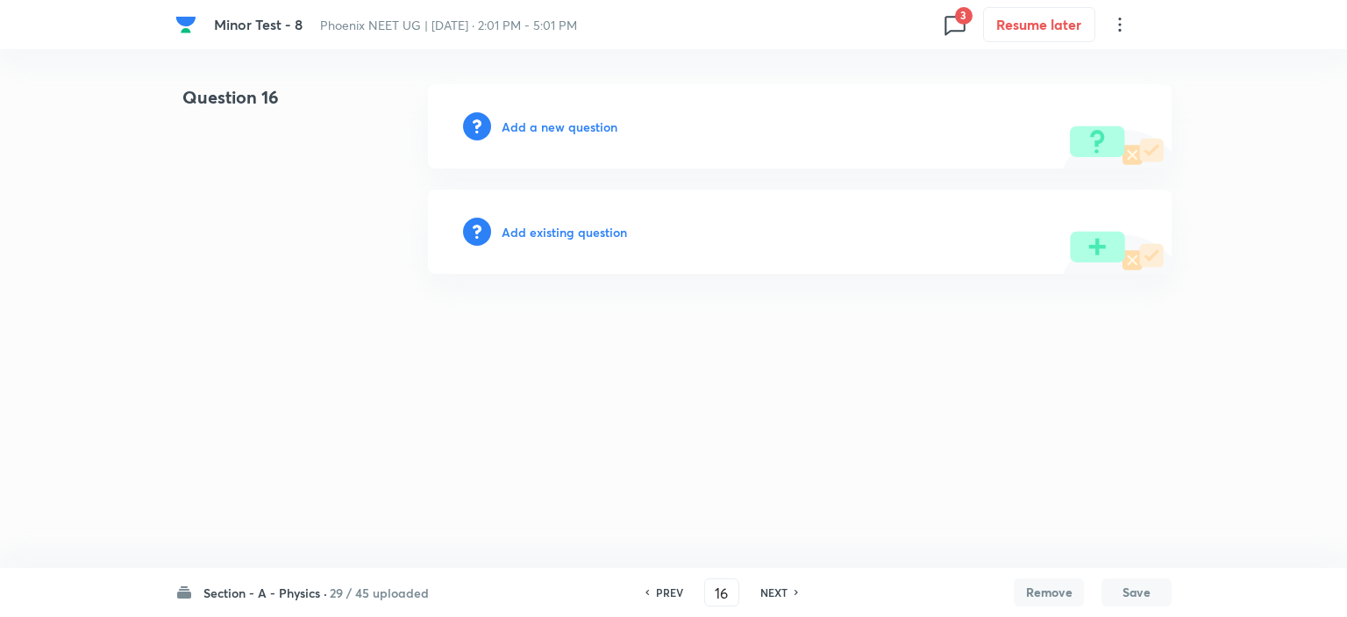
click at [779, 594] on h6 "NEXT" at bounding box center [774, 592] width 27 height 16
type input "17"
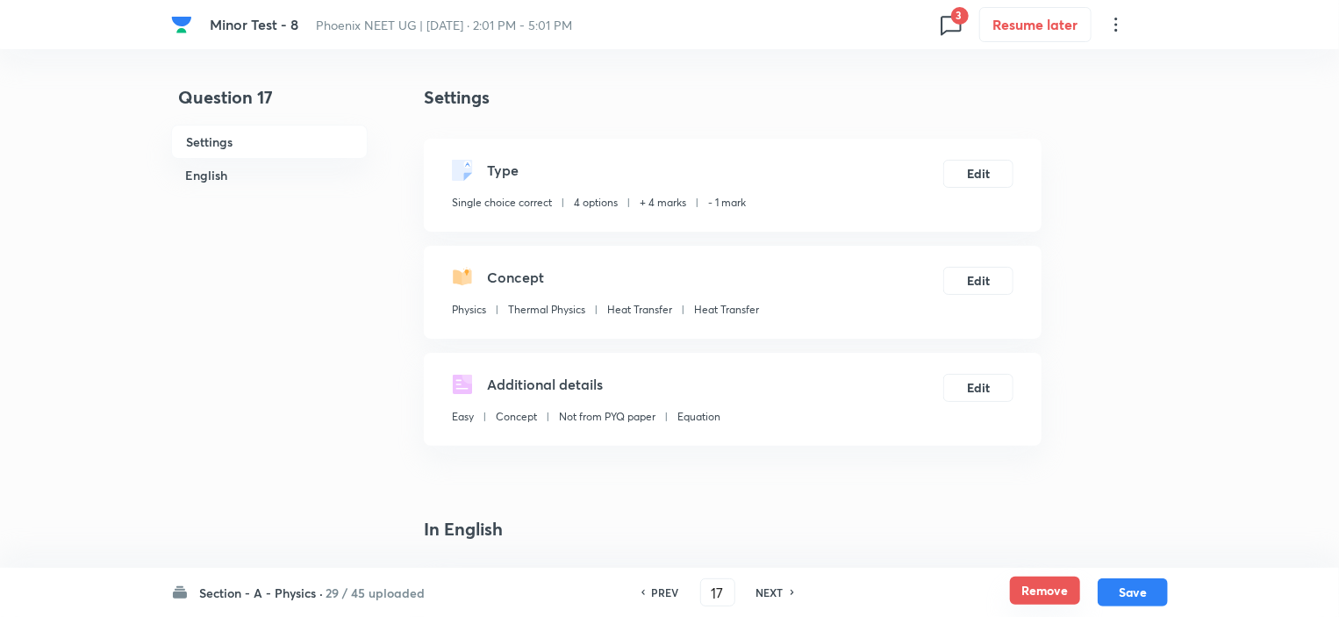
checkbox input "true"
click at [1045, 581] on button "Remove" at bounding box center [1045, 590] width 70 height 28
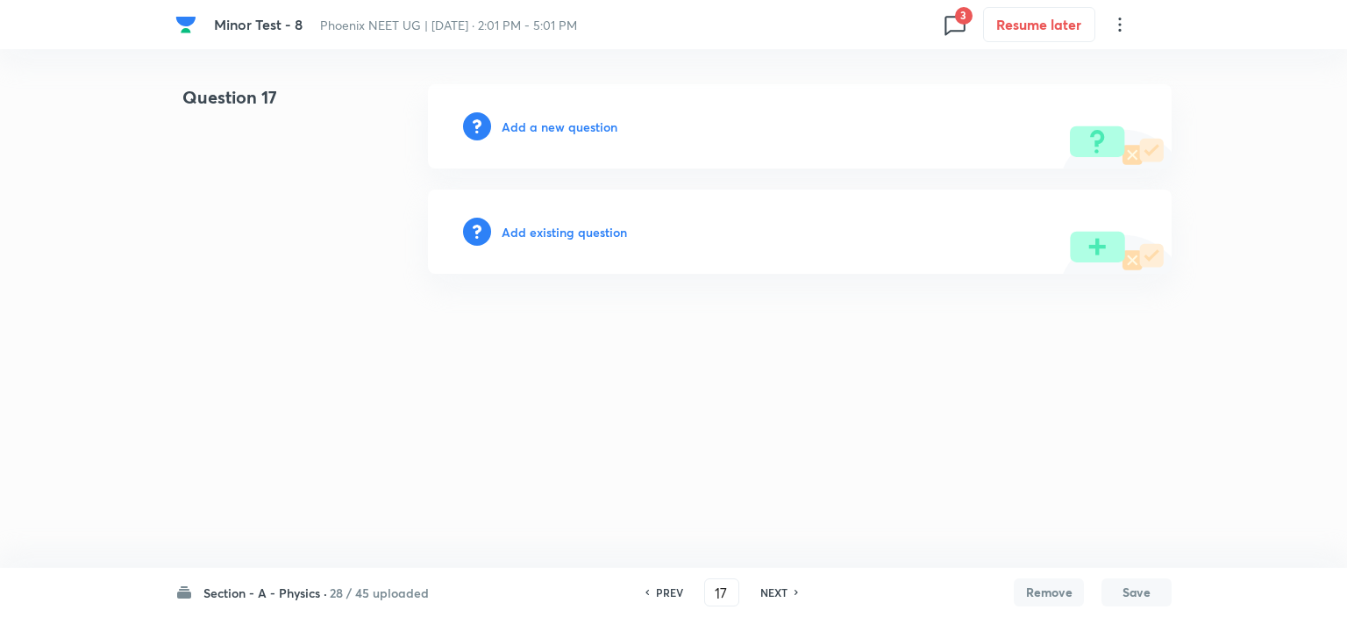
click at [765, 589] on h6 "NEXT" at bounding box center [774, 592] width 27 height 16
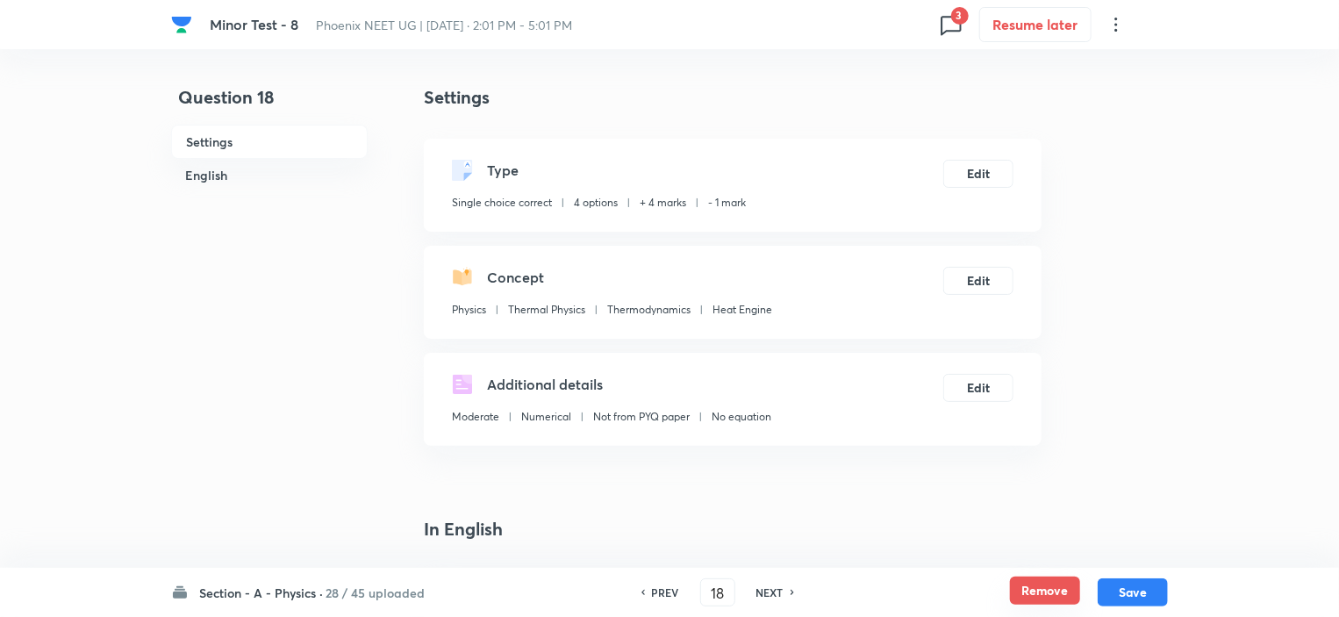
click at [1042, 595] on button "Remove" at bounding box center [1045, 590] width 70 height 28
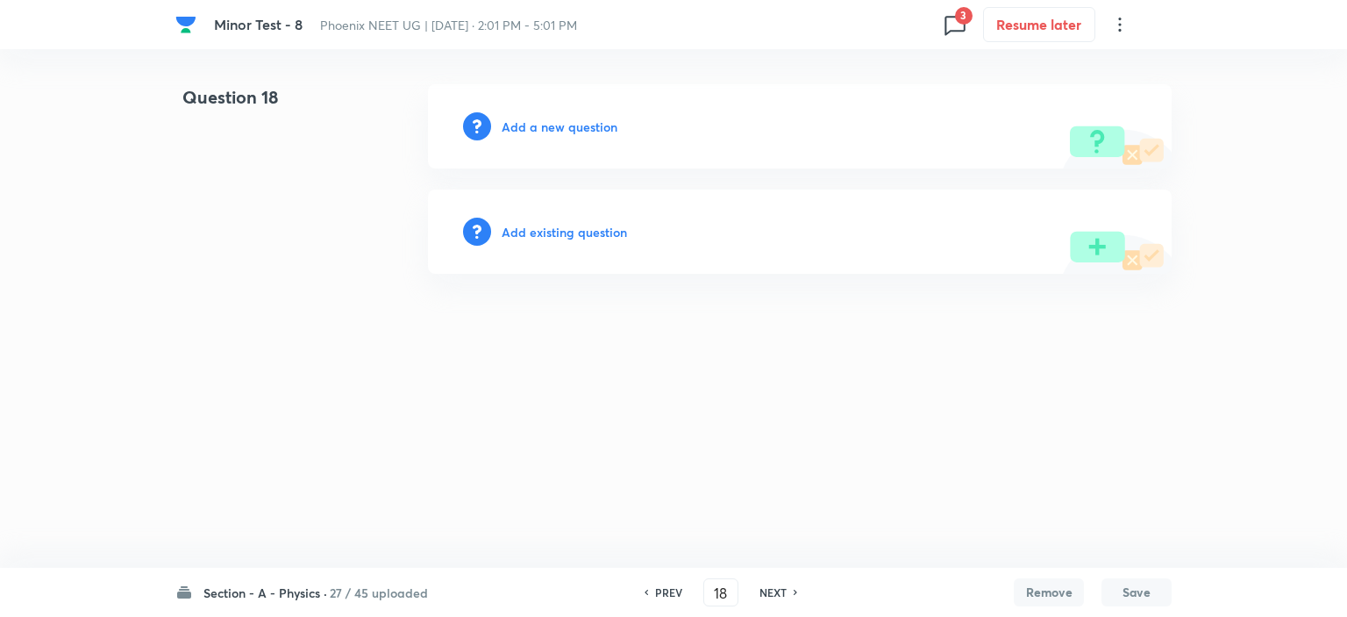
click at [764, 593] on h6 "NEXT" at bounding box center [773, 592] width 27 height 16
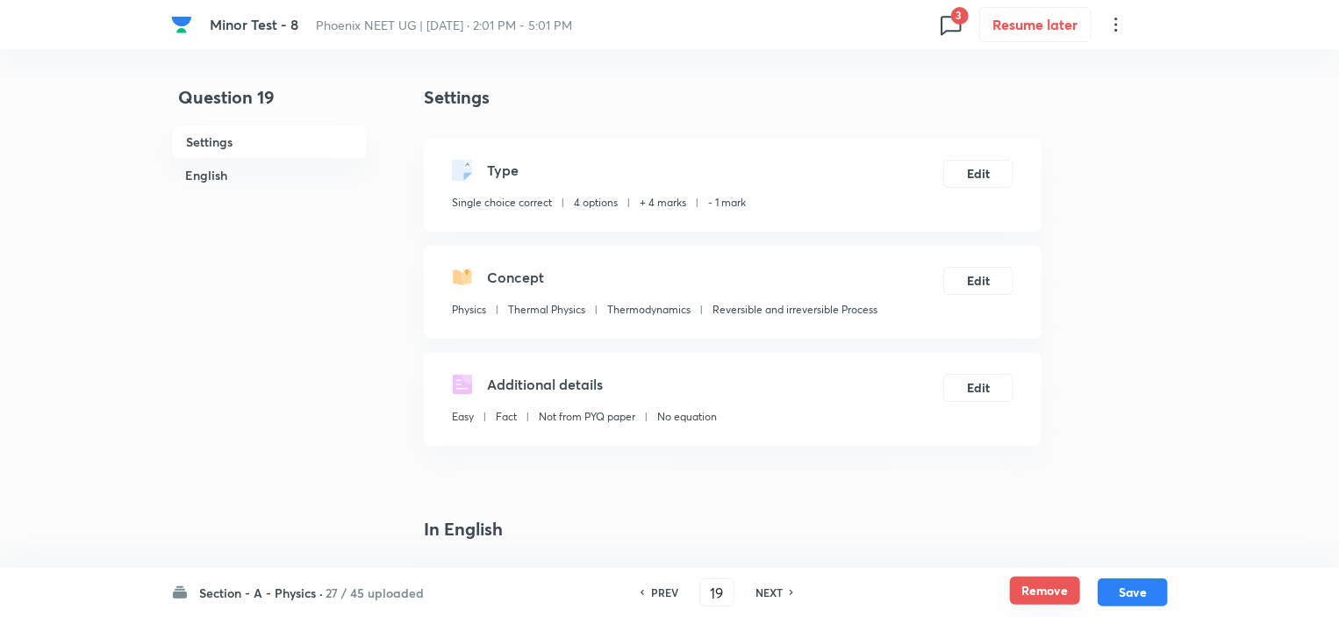
click at [1038, 592] on button "Remove" at bounding box center [1045, 590] width 70 height 28
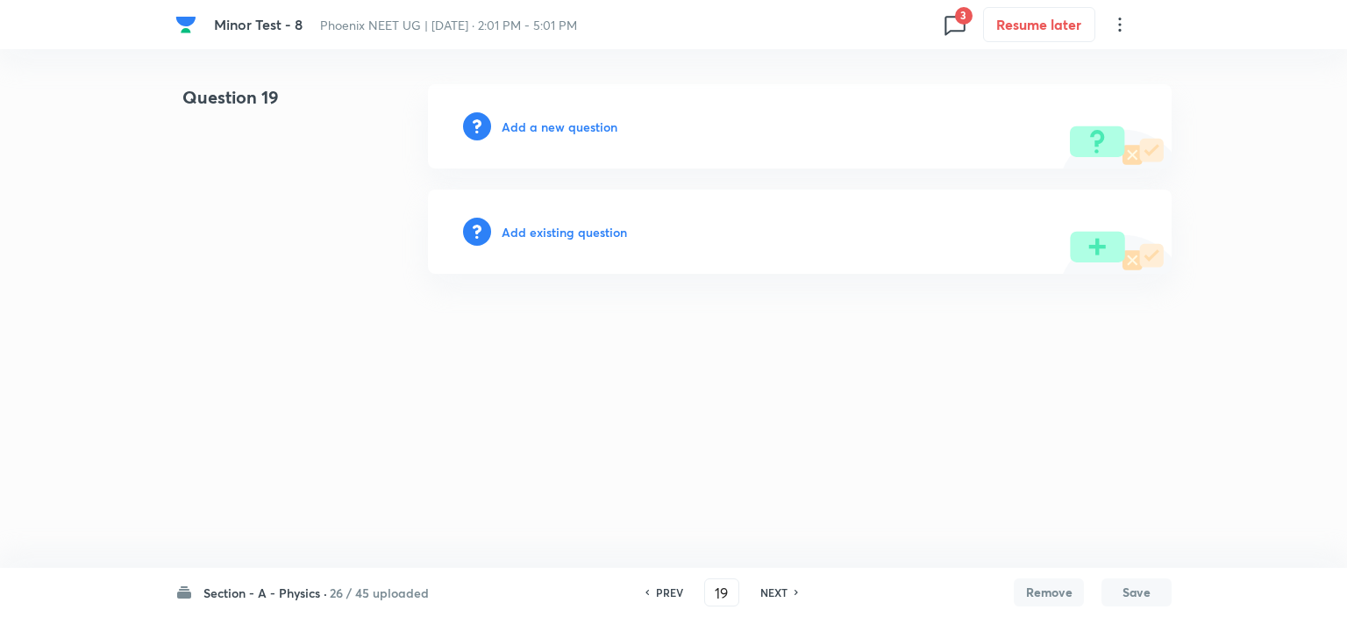
click at [768, 589] on h6 "NEXT" at bounding box center [774, 592] width 27 height 16
type input "20"
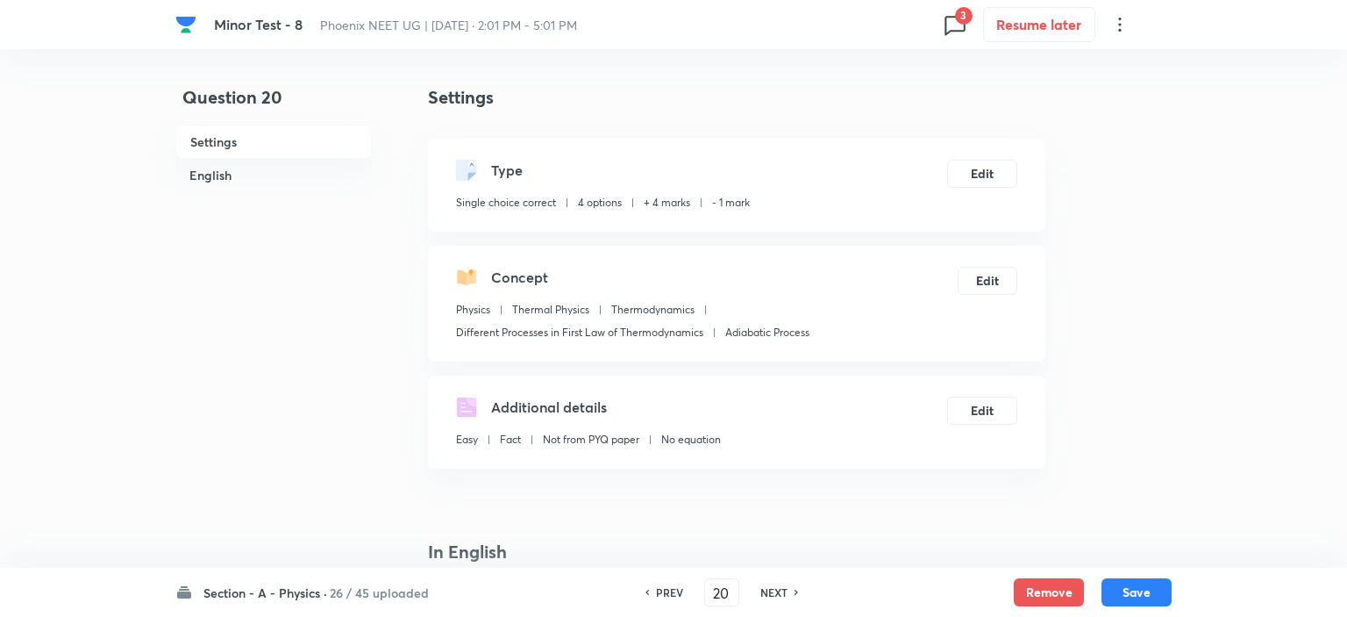
checkbox input "true"
click at [1056, 591] on button "Remove" at bounding box center [1045, 590] width 70 height 28
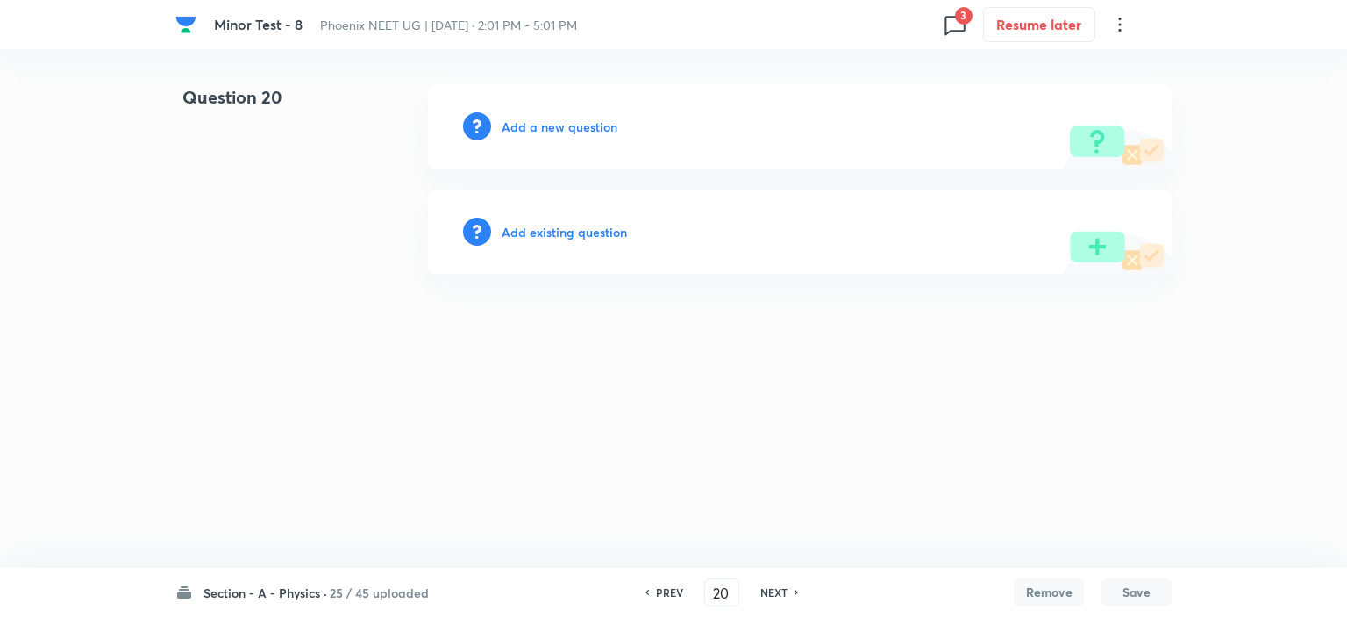
click at [768, 589] on h6 "NEXT" at bounding box center [774, 592] width 27 height 16
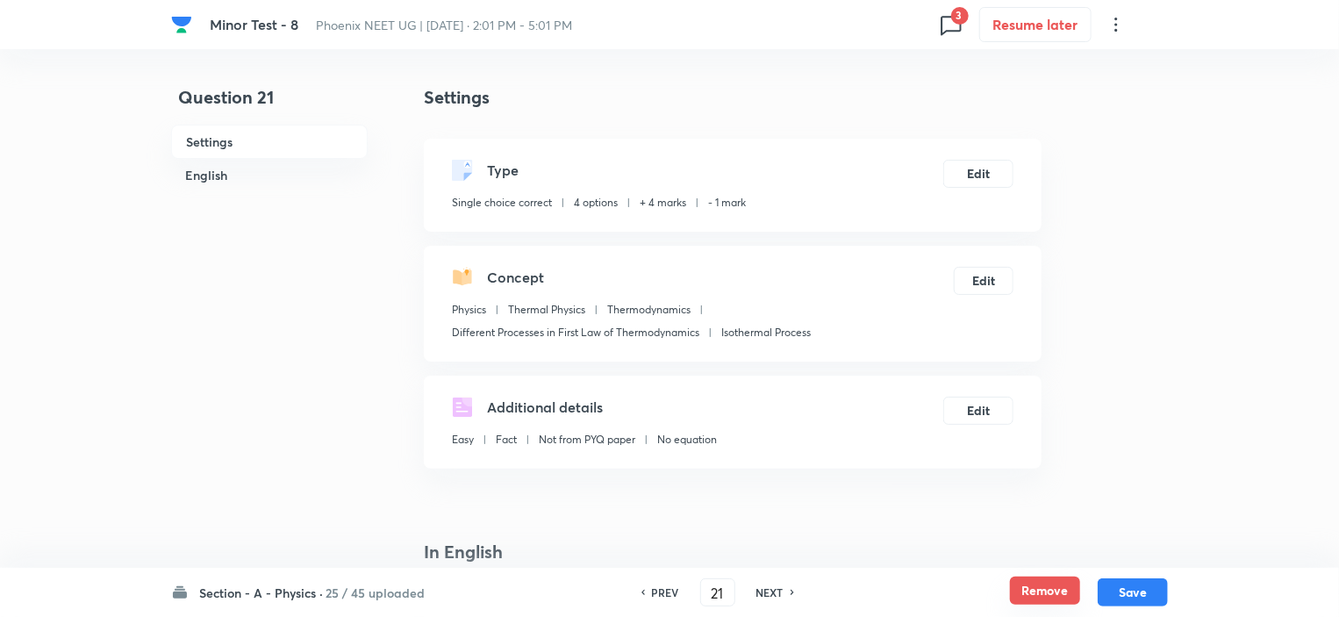
click at [1031, 601] on button "Remove" at bounding box center [1045, 590] width 70 height 28
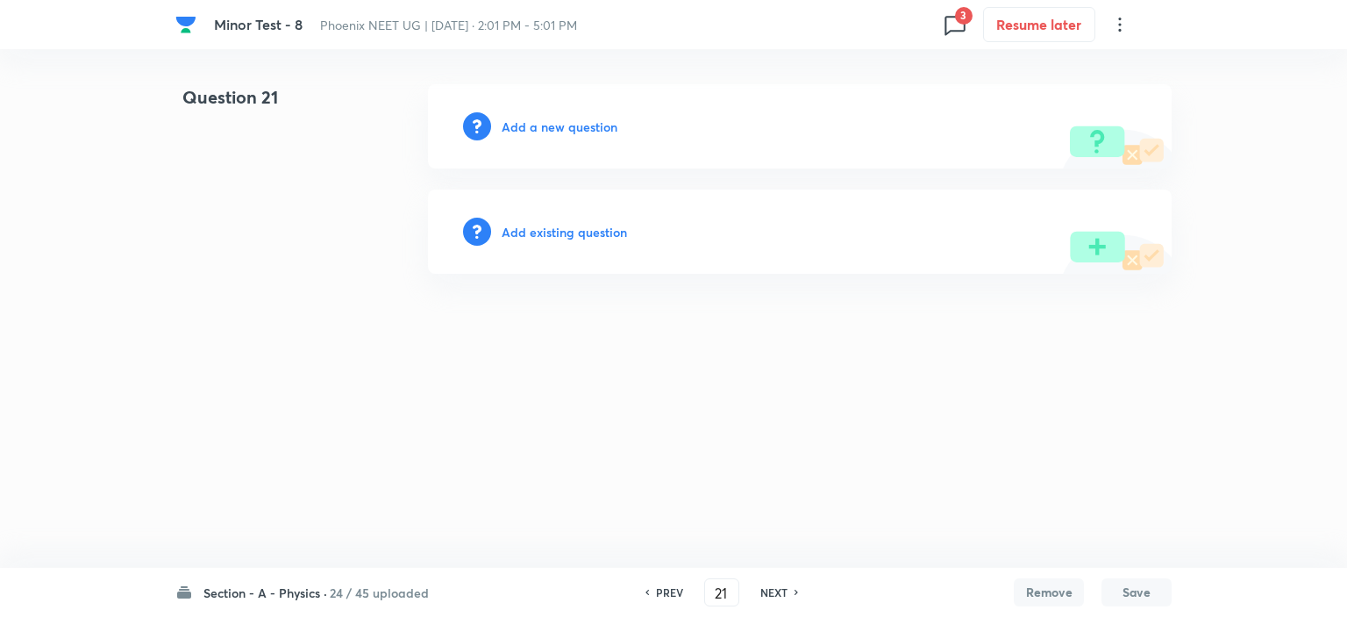
click at [771, 594] on h6 "NEXT" at bounding box center [774, 592] width 27 height 16
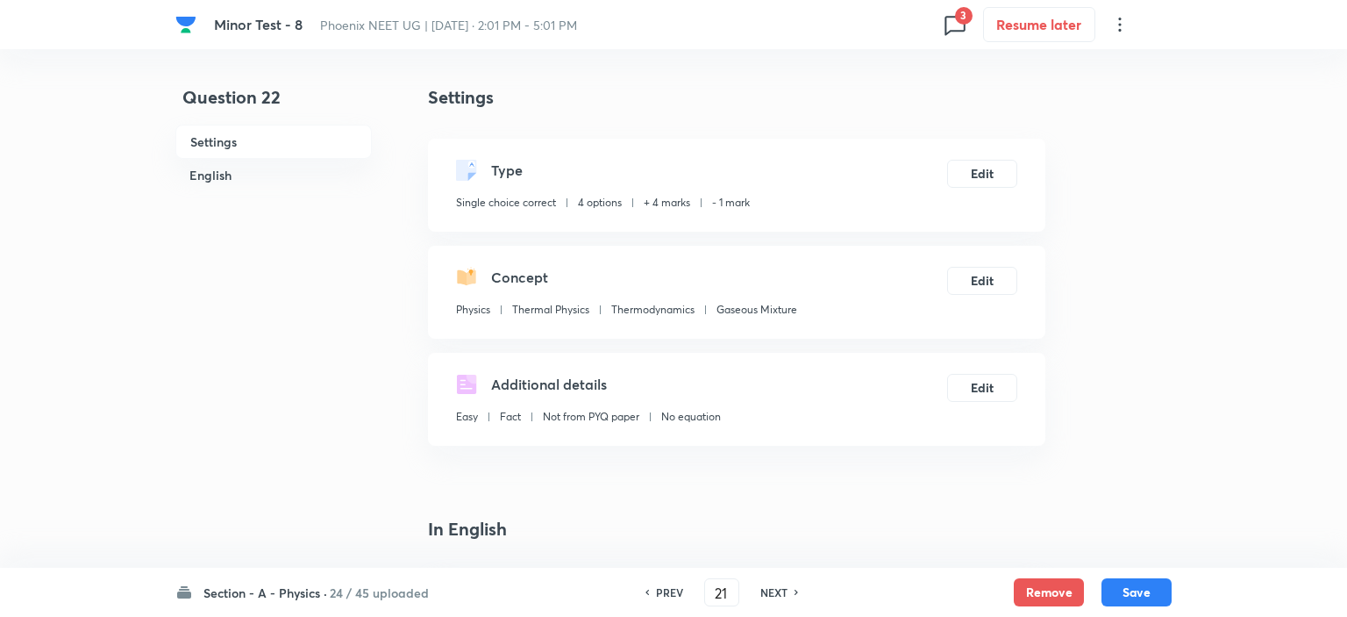
type input "22"
checkbox input "true"
click at [1054, 586] on button "Remove" at bounding box center [1045, 590] width 70 height 28
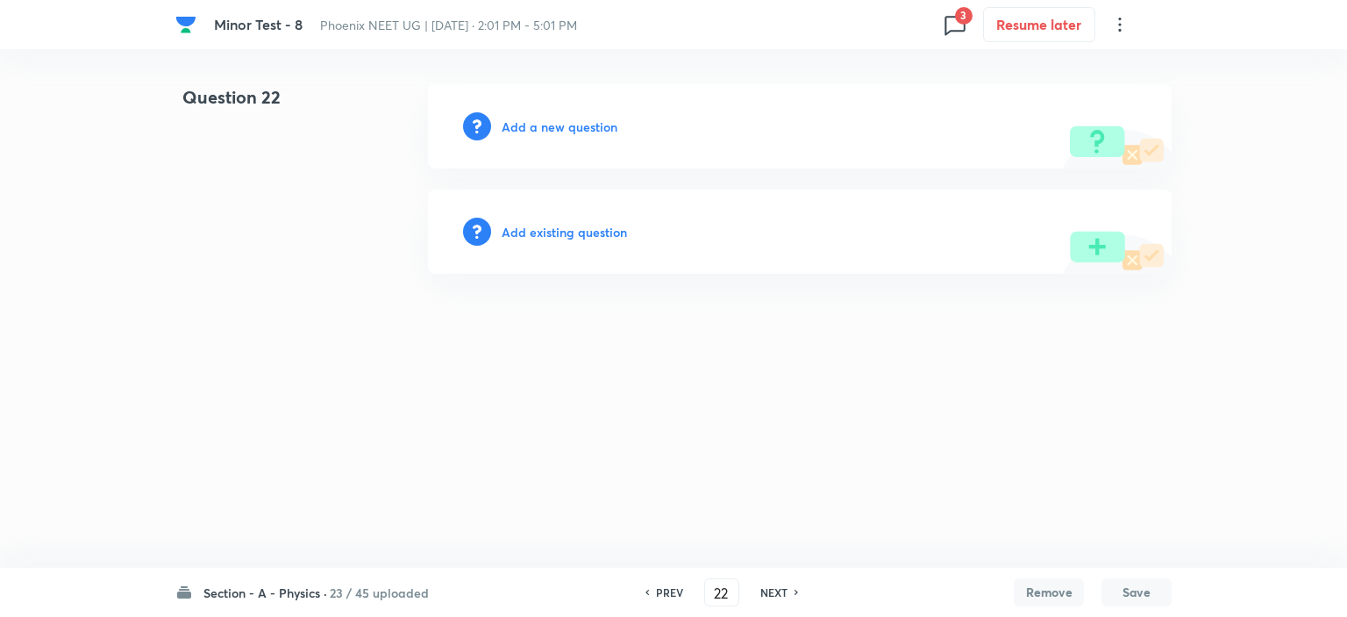
click at [771, 592] on h6 "NEXT" at bounding box center [774, 592] width 27 height 16
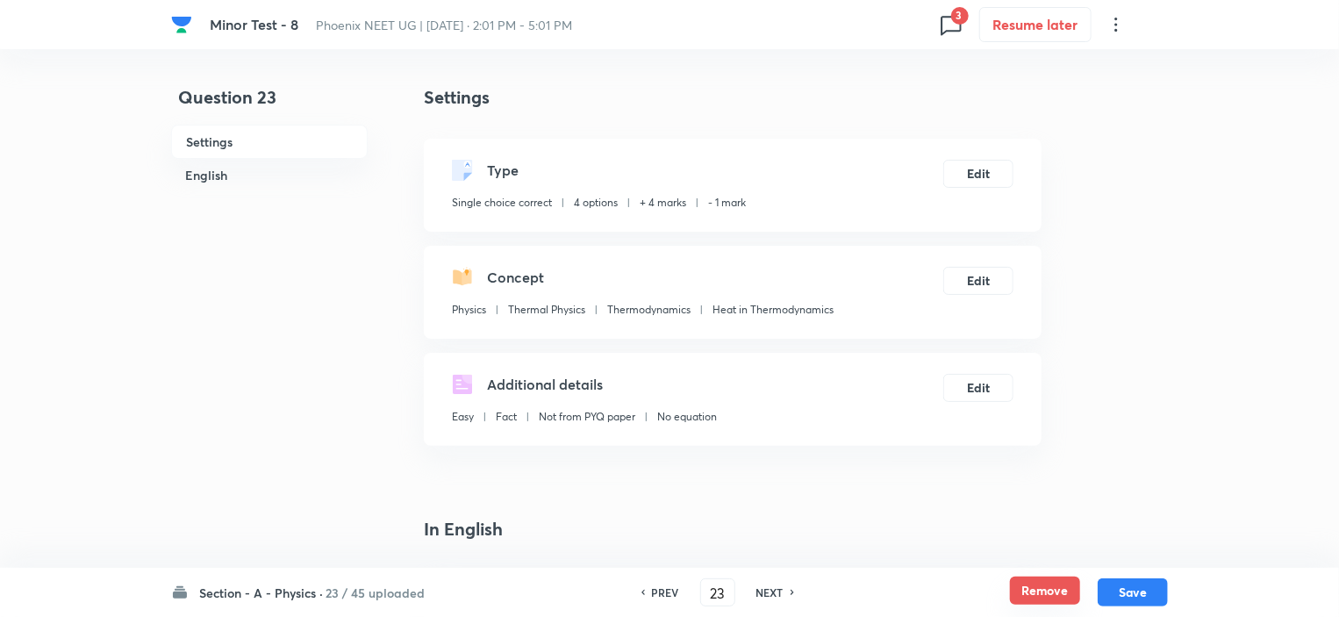
click at [1031, 591] on button "Remove" at bounding box center [1045, 590] width 70 height 28
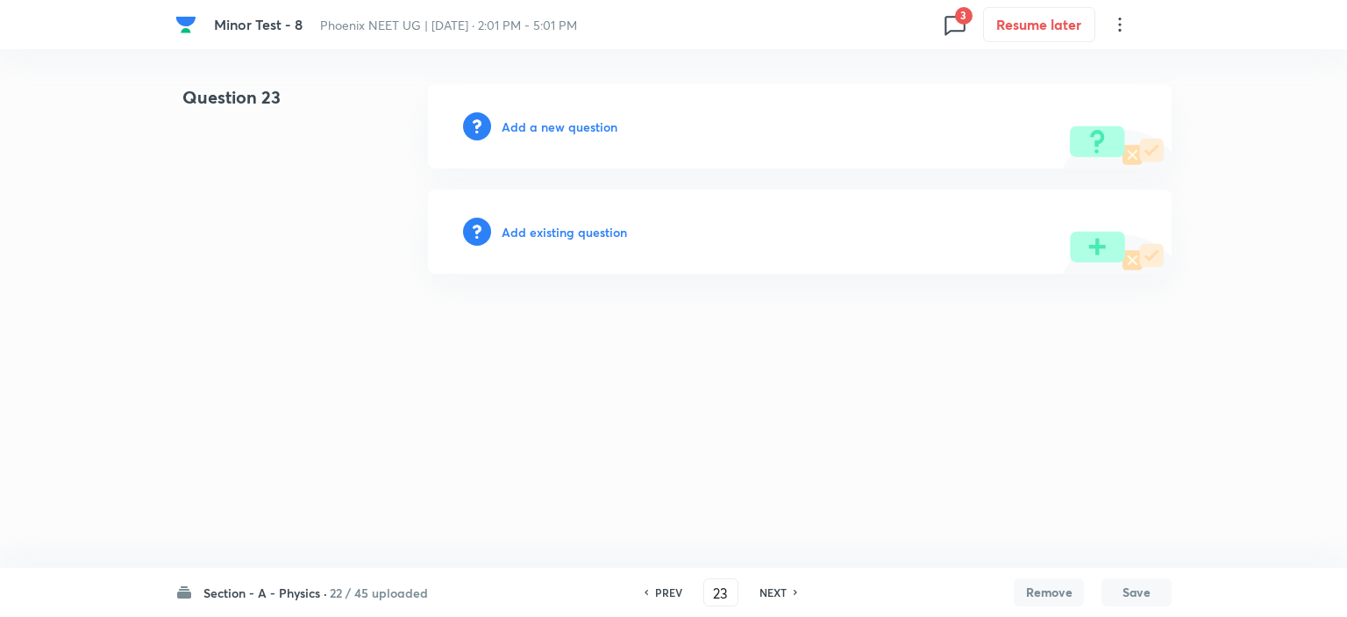
click at [772, 596] on h6 "NEXT" at bounding box center [773, 592] width 27 height 16
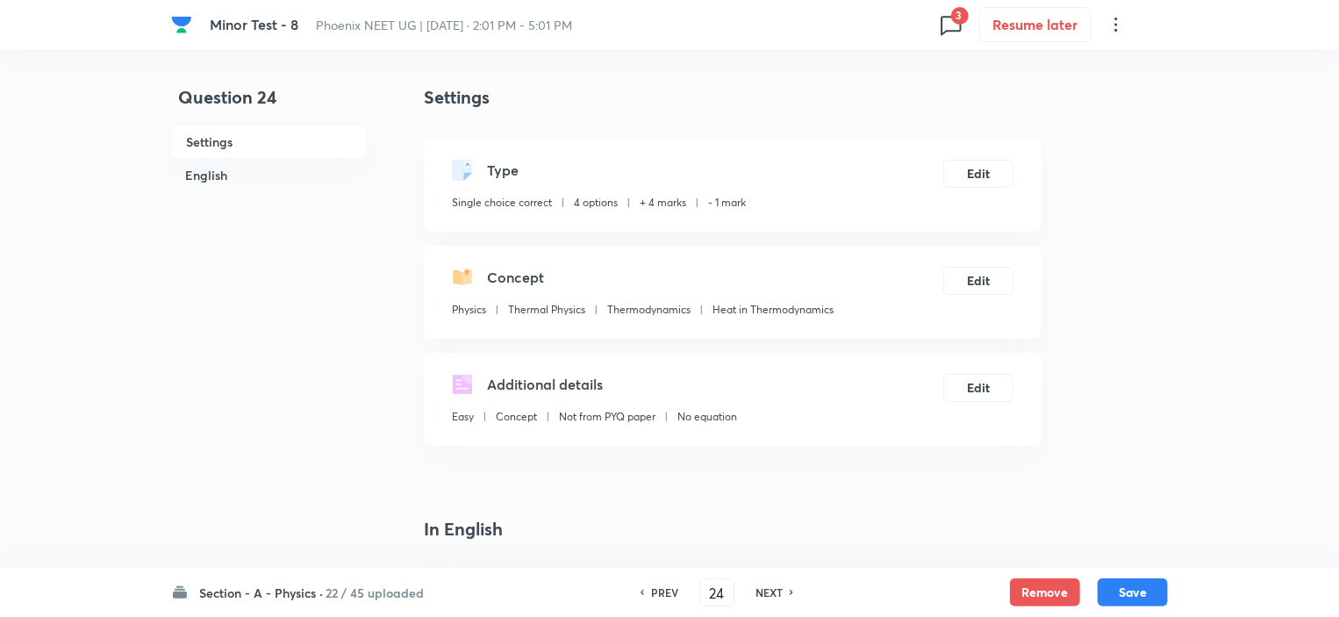
drag, startPoint x: 1018, startPoint y: 596, endPoint x: 1005, endPoint y: 596, distance: 12.3
click at [1020, 596] on button "Remove" at bounding box center [1045, 592] width 70 height 28
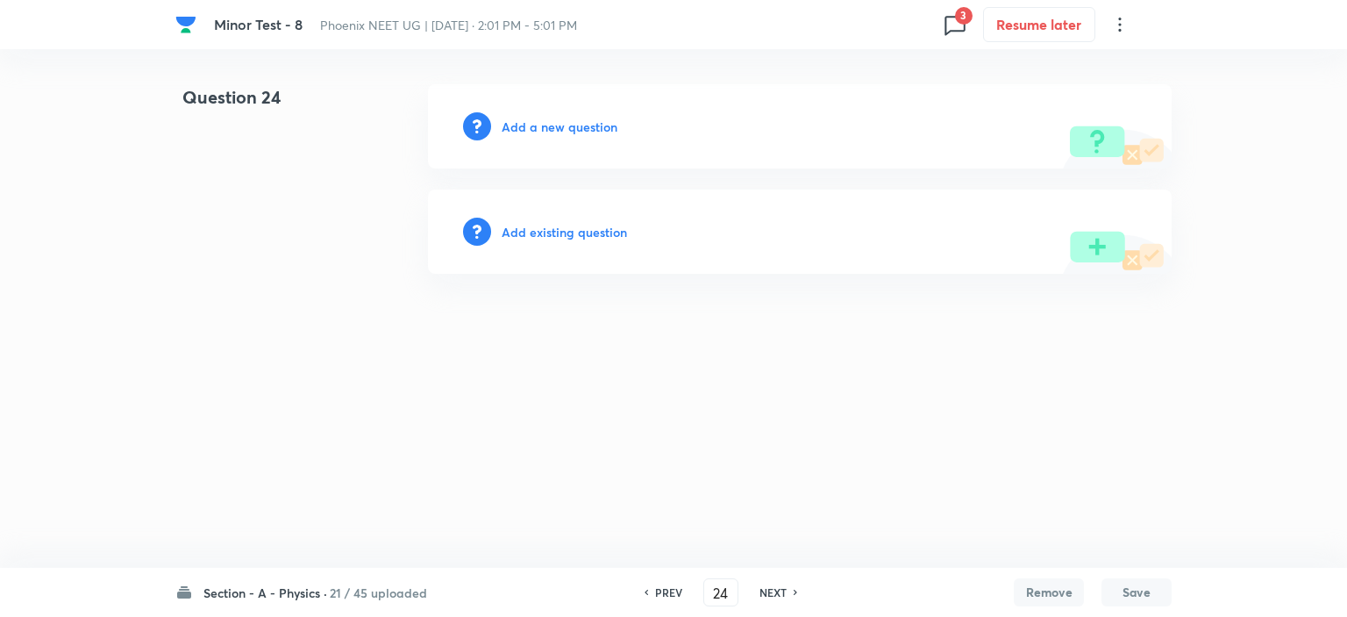
click at [761, 585] on h6 "NEXT" at bounding box center [773, 592] width 27 height 16
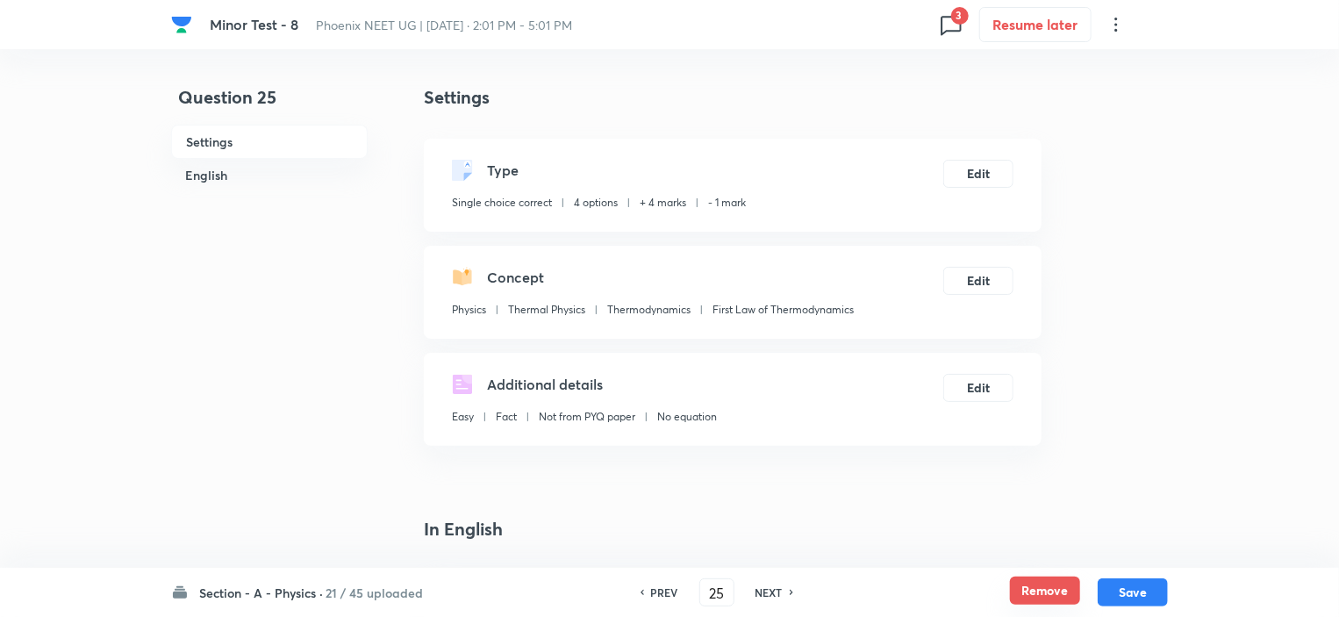
click at [1049, 593] on button "Remove" at bounding box center [1045, 590] width 70 height 28
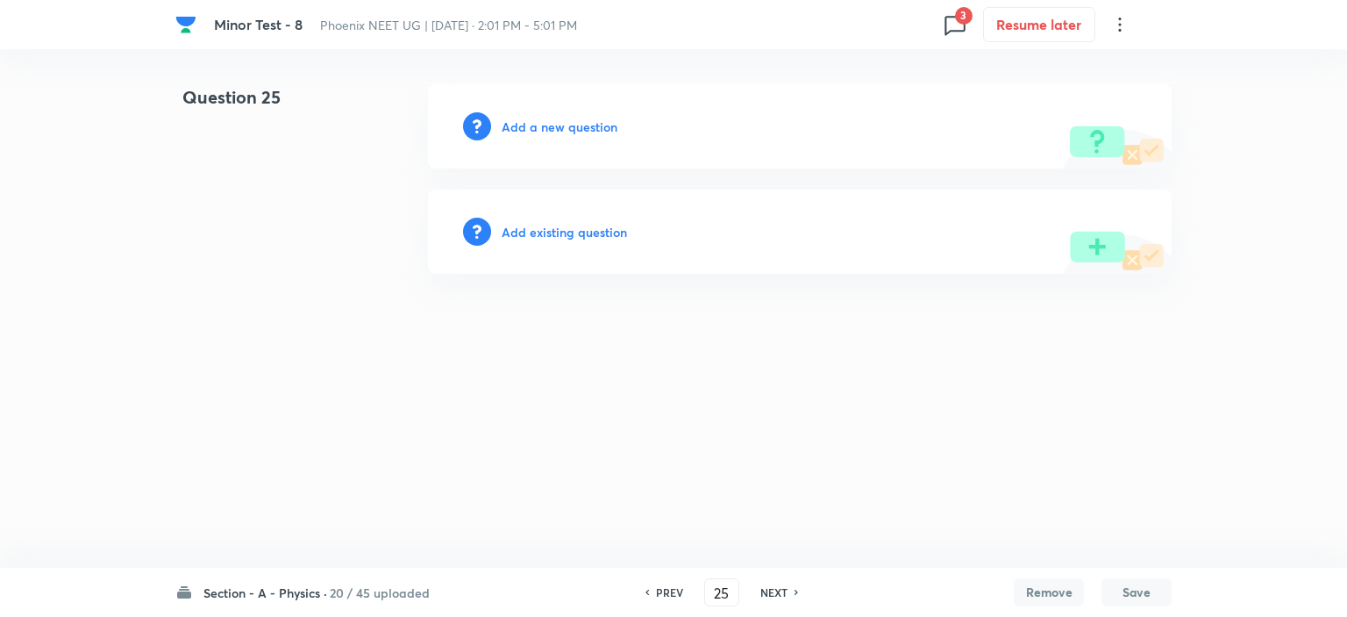
click at [788, 596] on div "NEXT" at bounding box center [777, 592] width 46 height 16
type input "26"
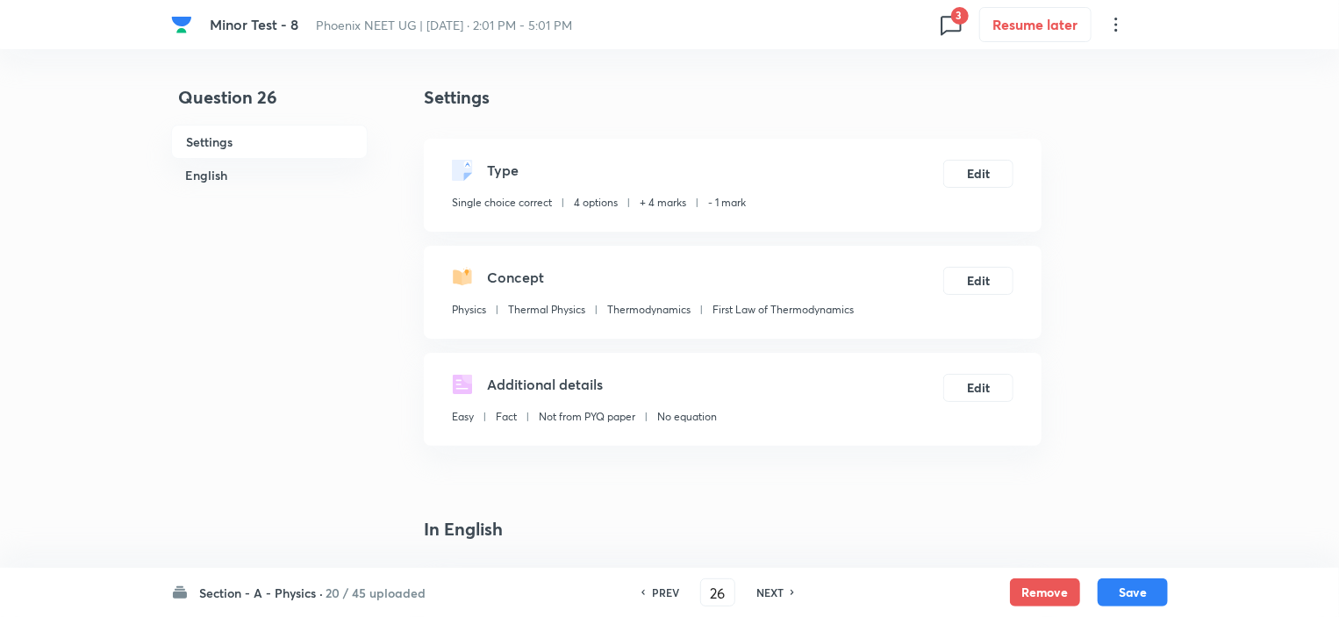
checkbox input "true"
click at [1037, 594] on button "Remove" at bounding box center [1045, 590] width 70 height 28
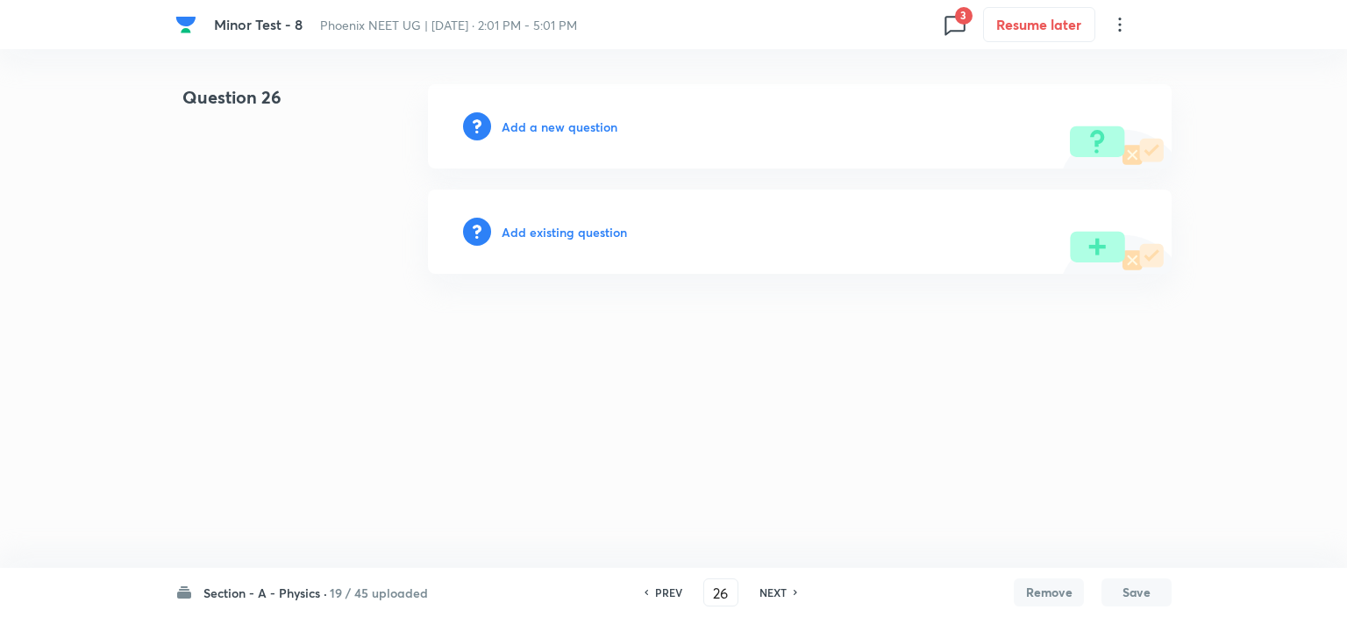
click at [788, 592] on div "NEXT" at bounding box center [776, 592] width 46 height 16
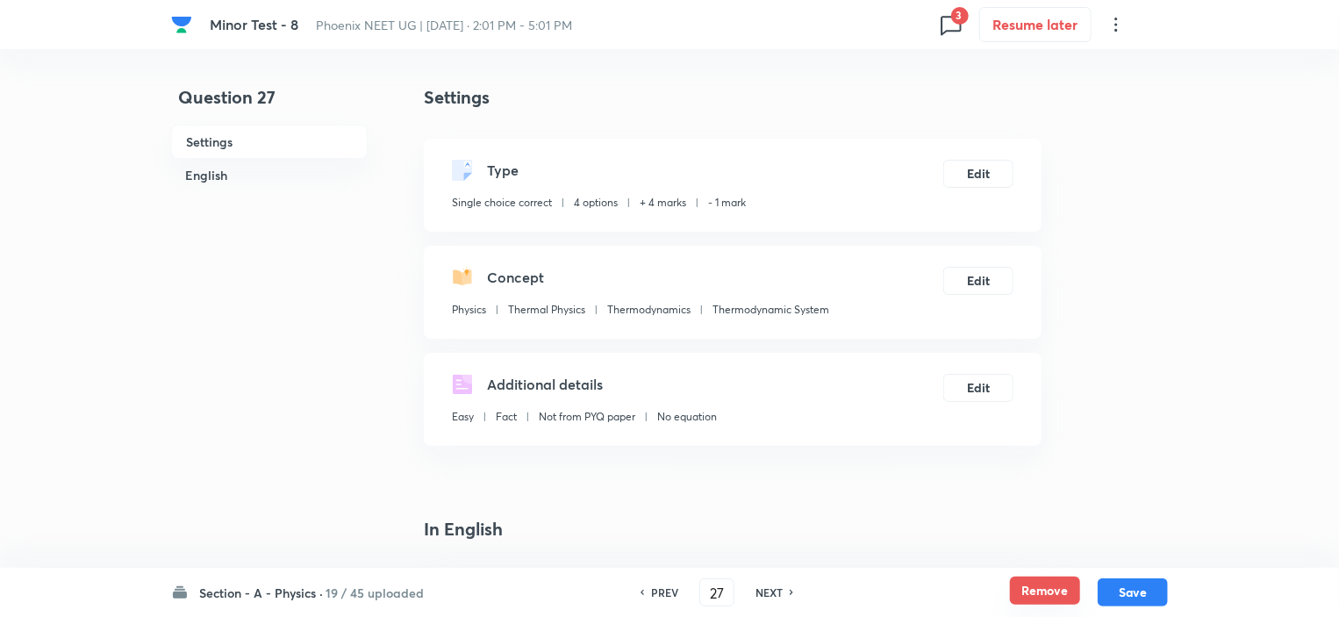
click at [1052, 585] on button "Remove" at bounding box center [1045, 590] width 70 height 28
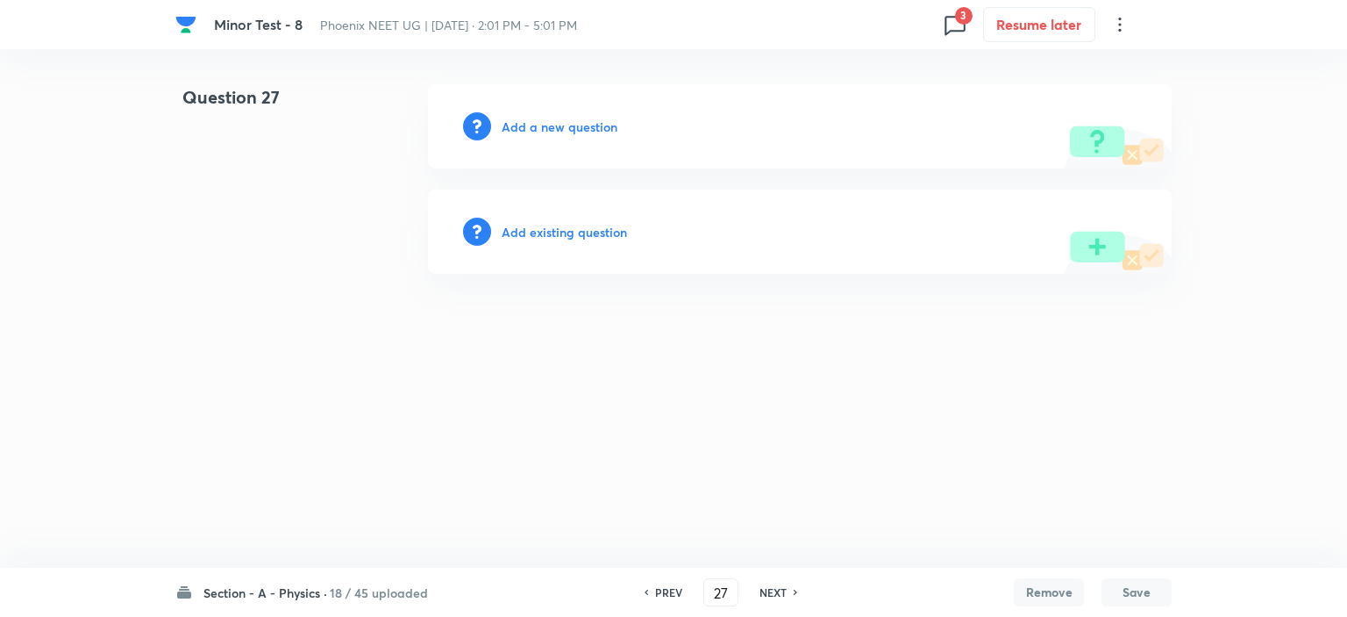
click at [768, 590] on h6 "NEXT" at bounding box center [773, 592] width 27 height 16
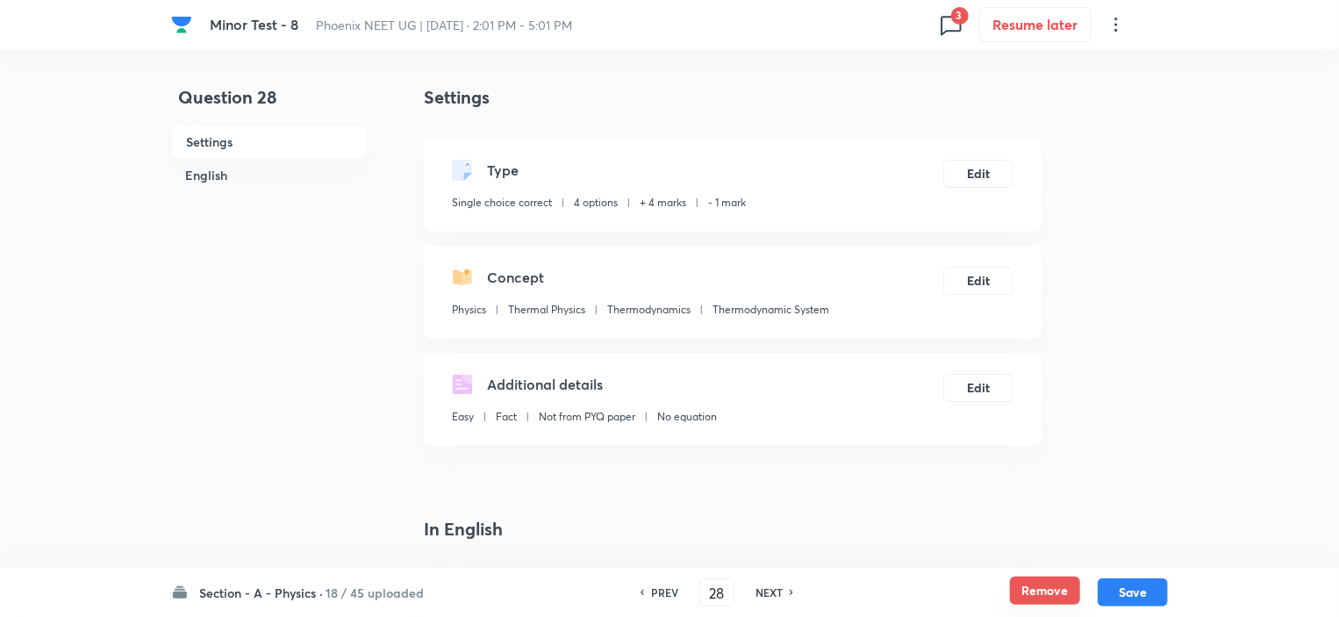
click at [1036, 586] on button "Remove" at bounding box center [1045, 590] width 70 height 28
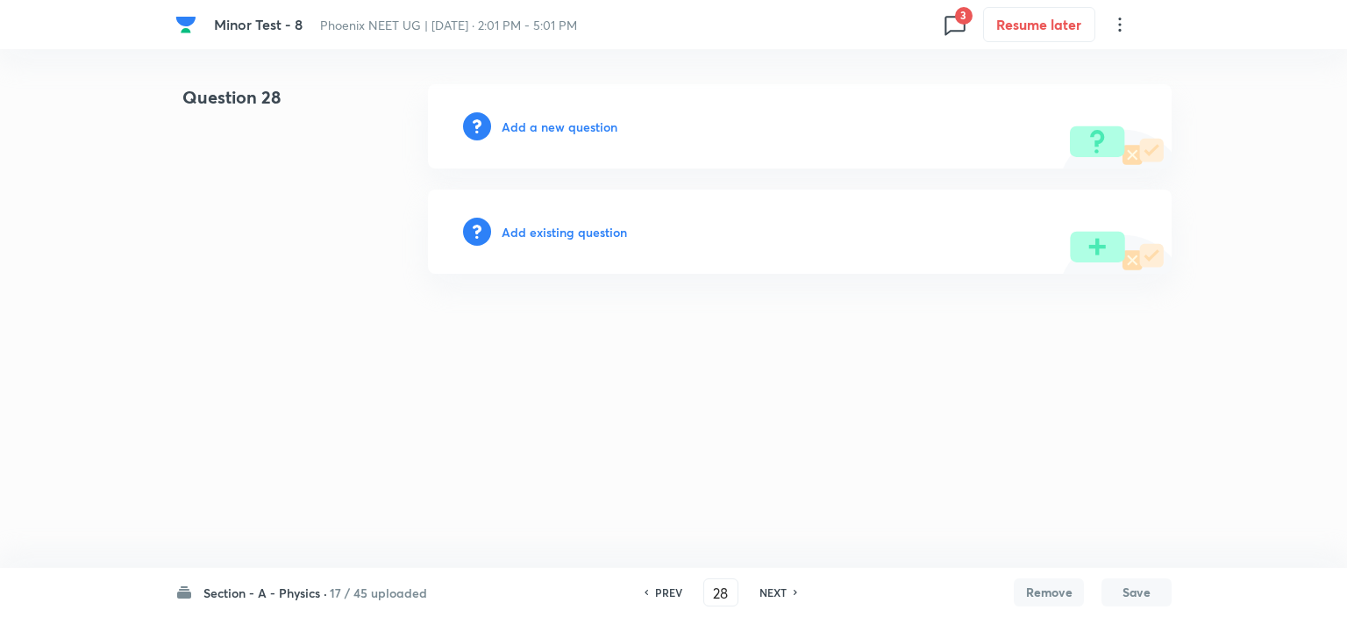
click at [770, 591] on h6 "NEXT" at bounding box center [773, 592] width 27 height 16
type input "29"
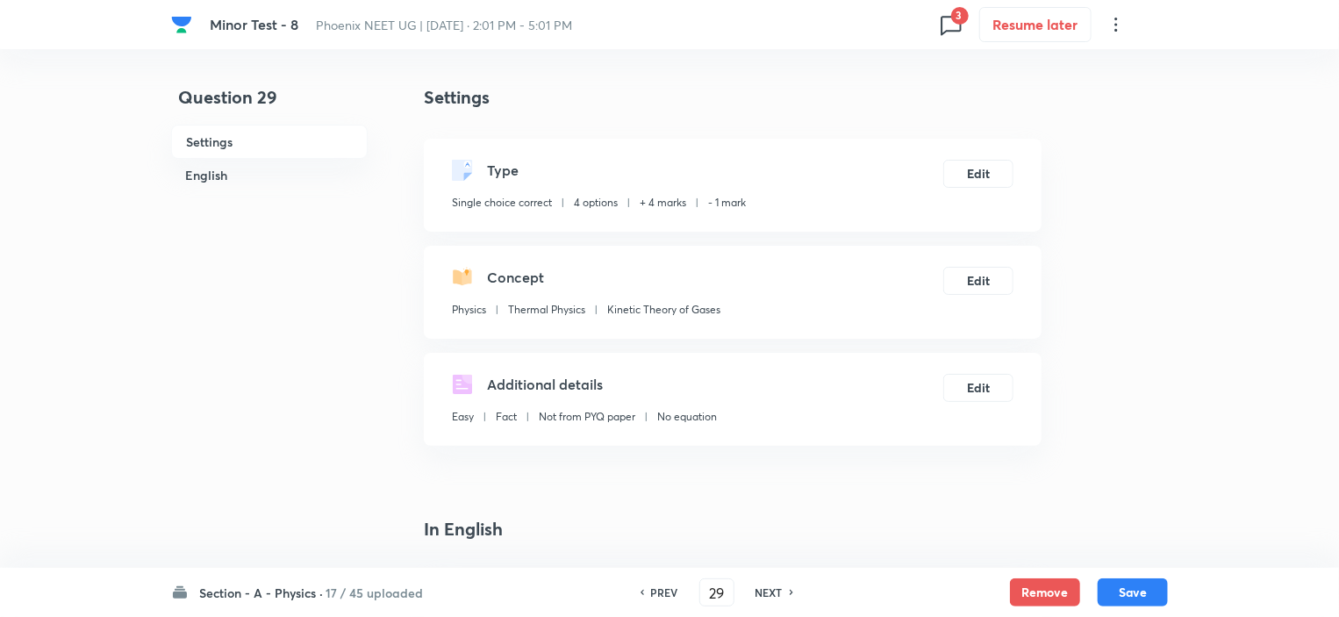
checkbox input "true"
click at [1037, 592] on button "Remove" at bounding box center [1045, 590] width 70 height 28
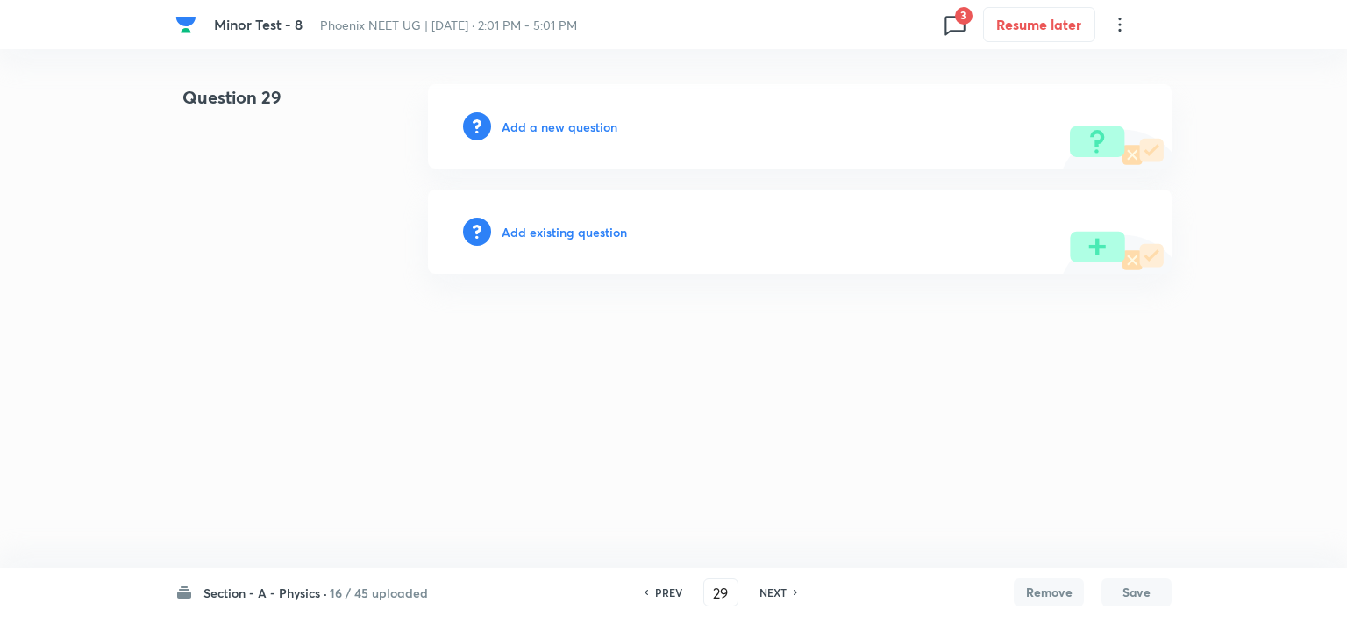
click at [761, 592] on h6 "NEXT" at bounding box center [773, 592] width 27 height 16
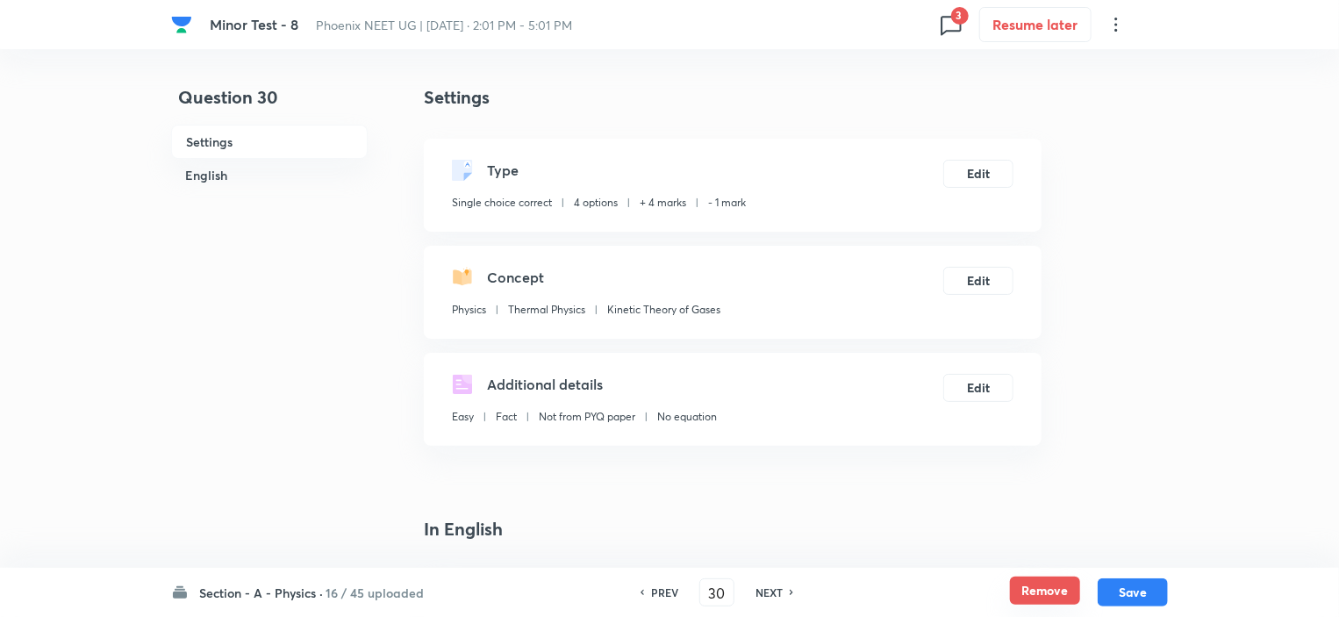
click at [1038, 587] on button "Remove" at bounding box center [1045, 590] width 70 height 28
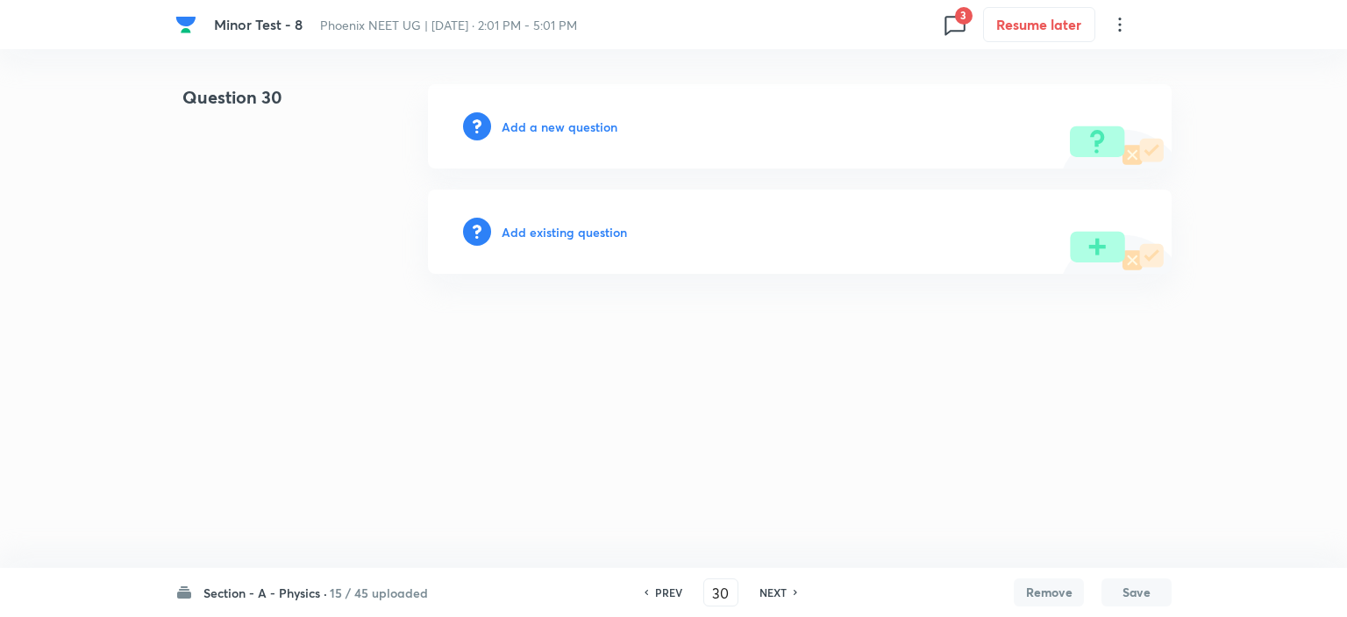
click at [776, 592] on h6 "NEXT" at bounding box center [773, 592] width 27 height 16
type input "31"
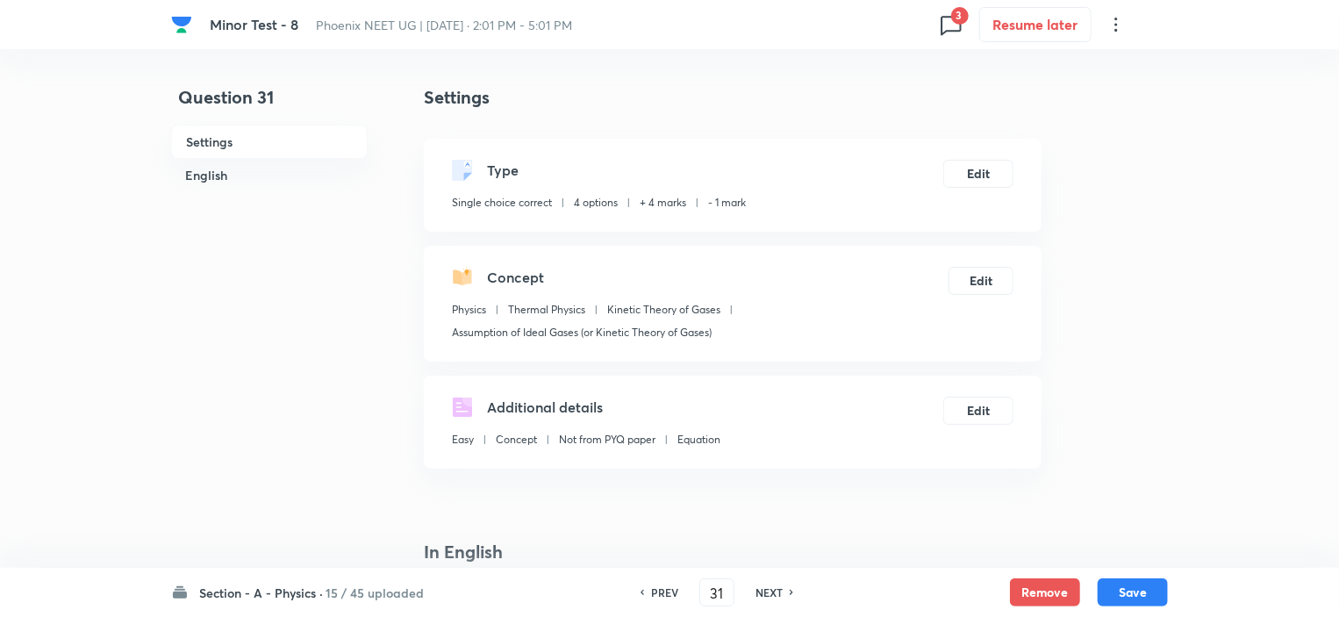
checkbox input "true"
click at [1064, 589] on button "Remove" at bounding box center [1045, 590] width 70 height 28
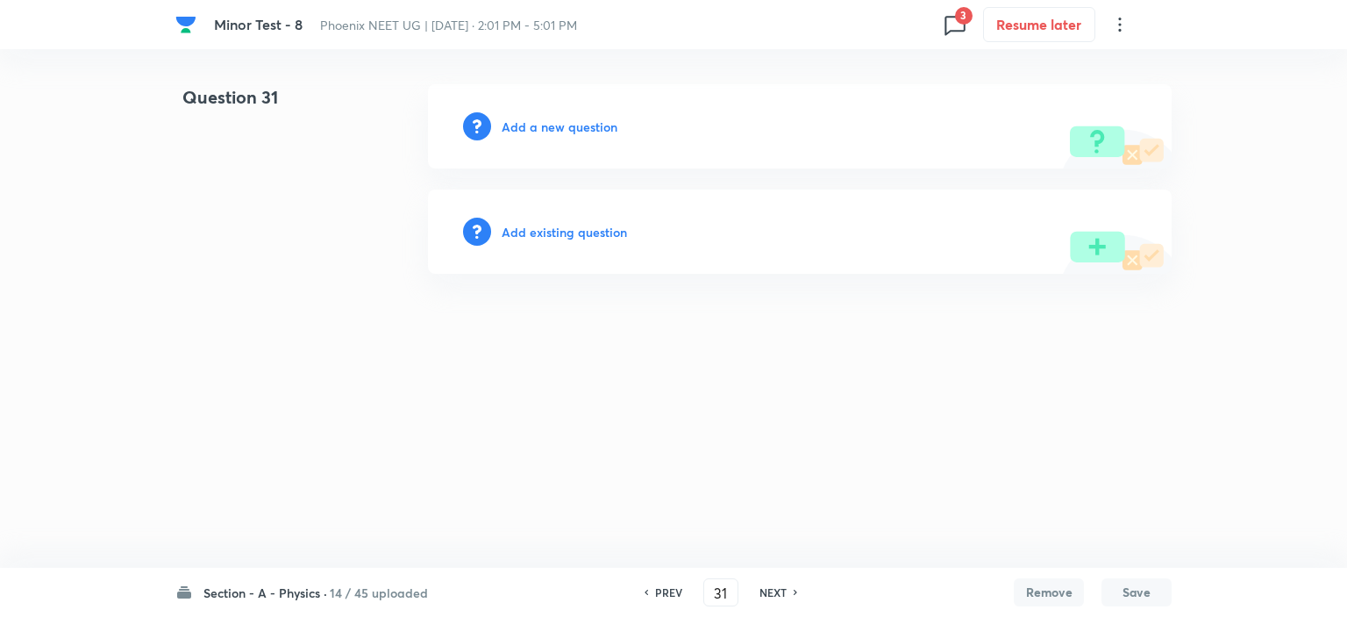
click at [776, 590] on h6 "NEXT" at bounding box center [773, 592] width 27 height 16
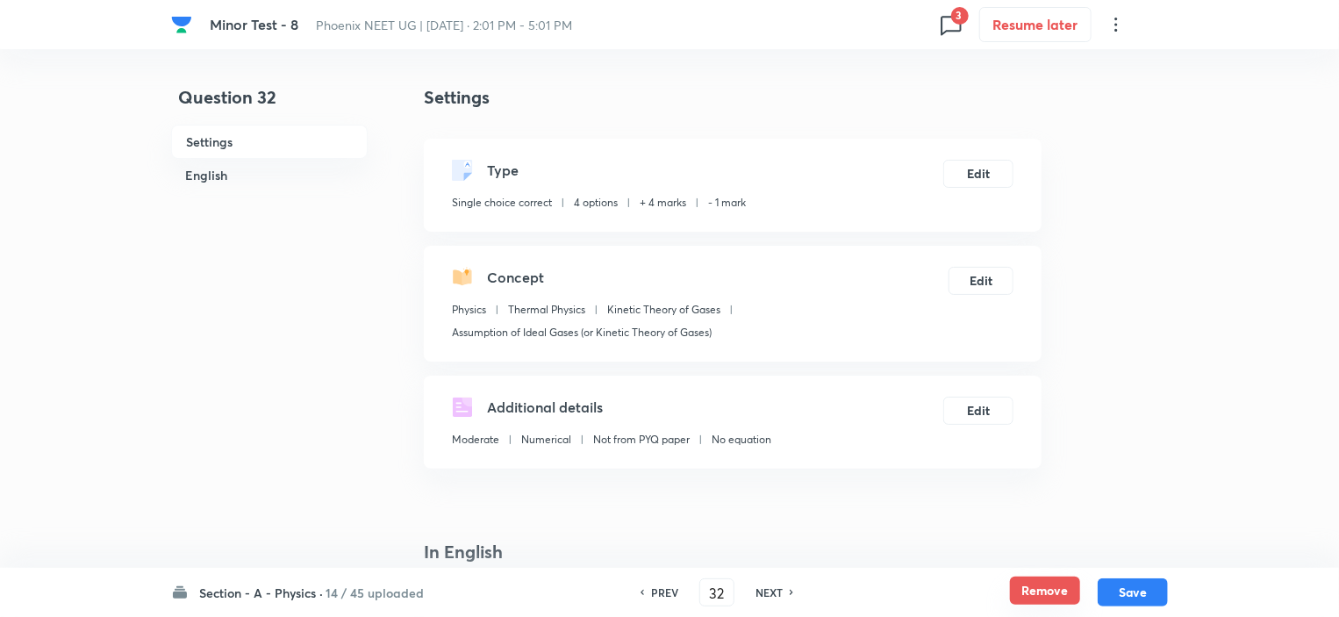
click at [1060, 589] on button "Remove" at bounding box center [1045, 590] width 70 height 28
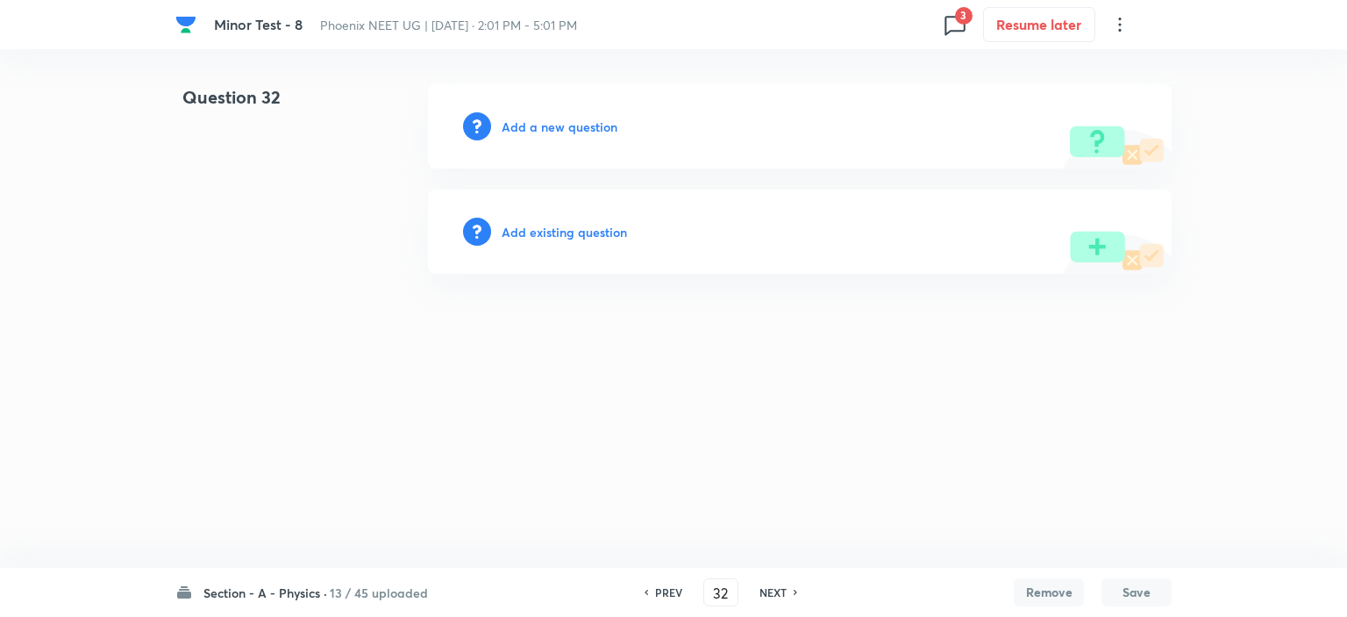
click at [760, 596] on h6 "NEXT" at bounding box center [773, 592] width 27 height 16
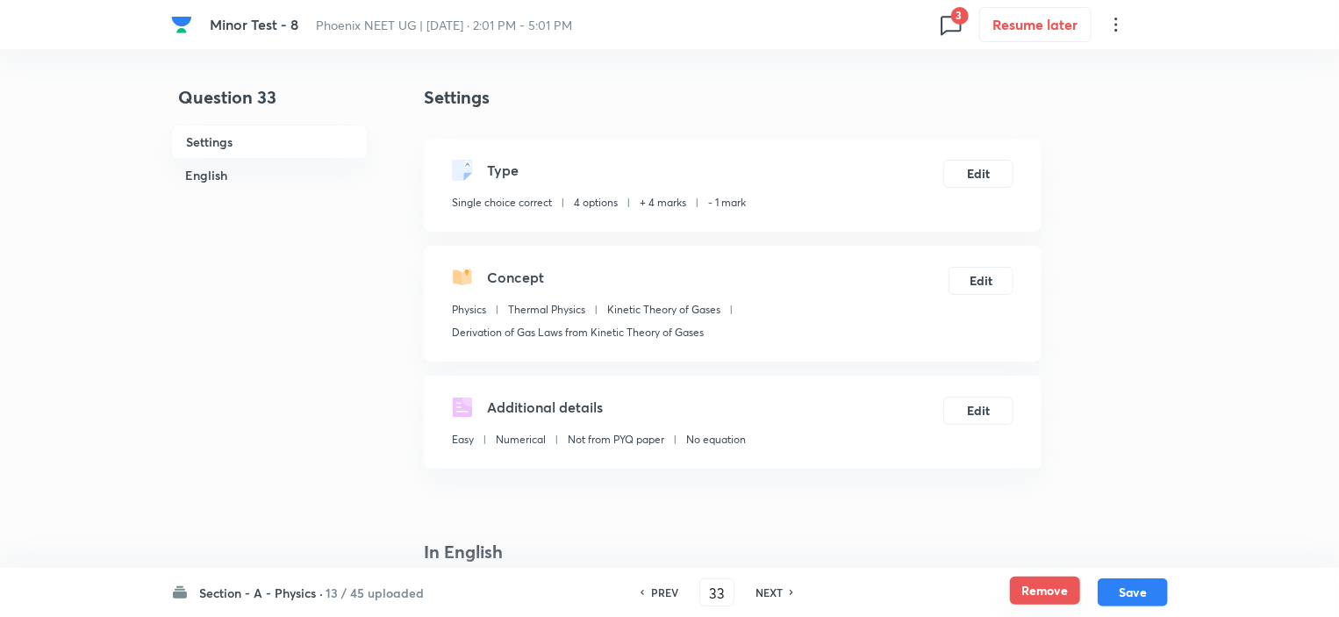
click at [1032, 594] on button "Remove" at bounding box center [1045, 590] width 70 height 28
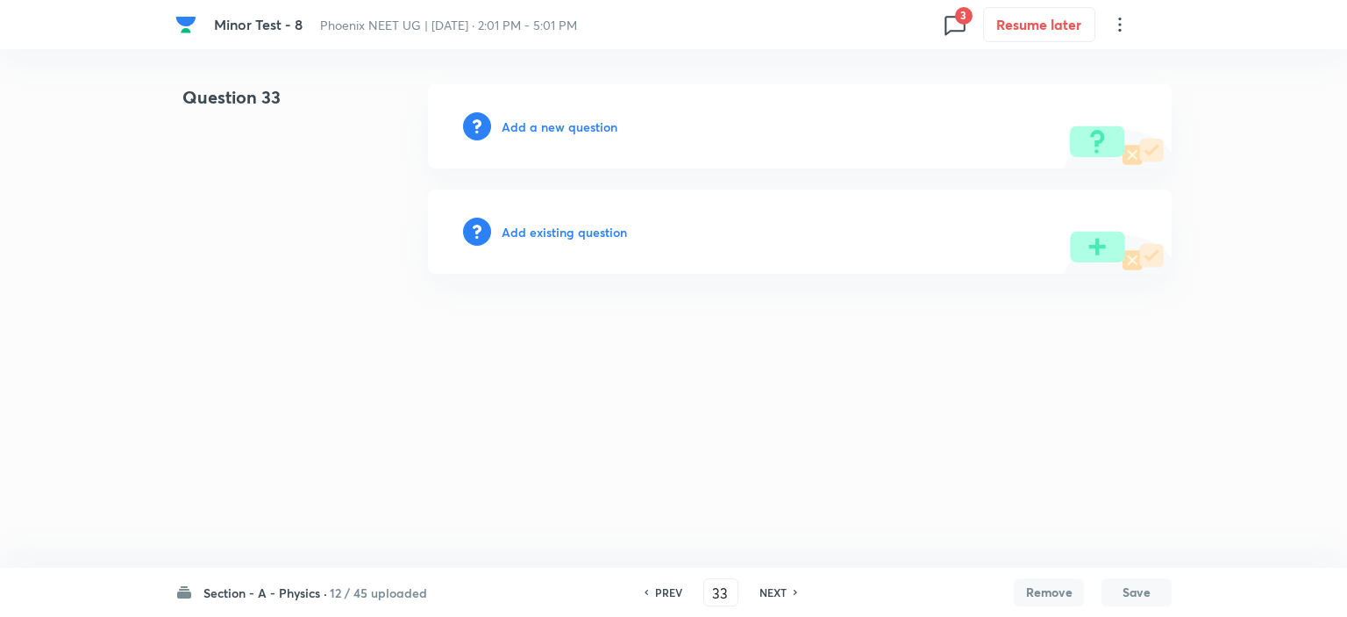
click at [777, 593] on h6 "NEXT" at bounding box center [773, 592] width 27 height 16
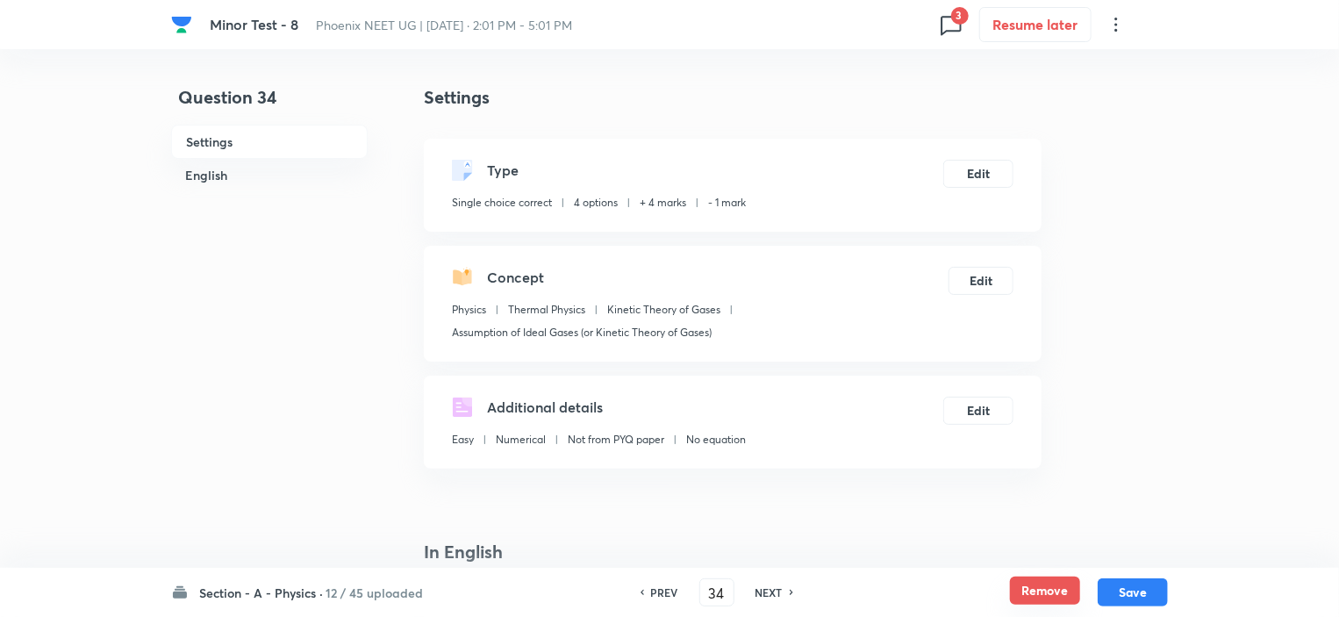
click at [1063, 590] on button "Remove" at bounding box center [1045, 590] width 70 height 28
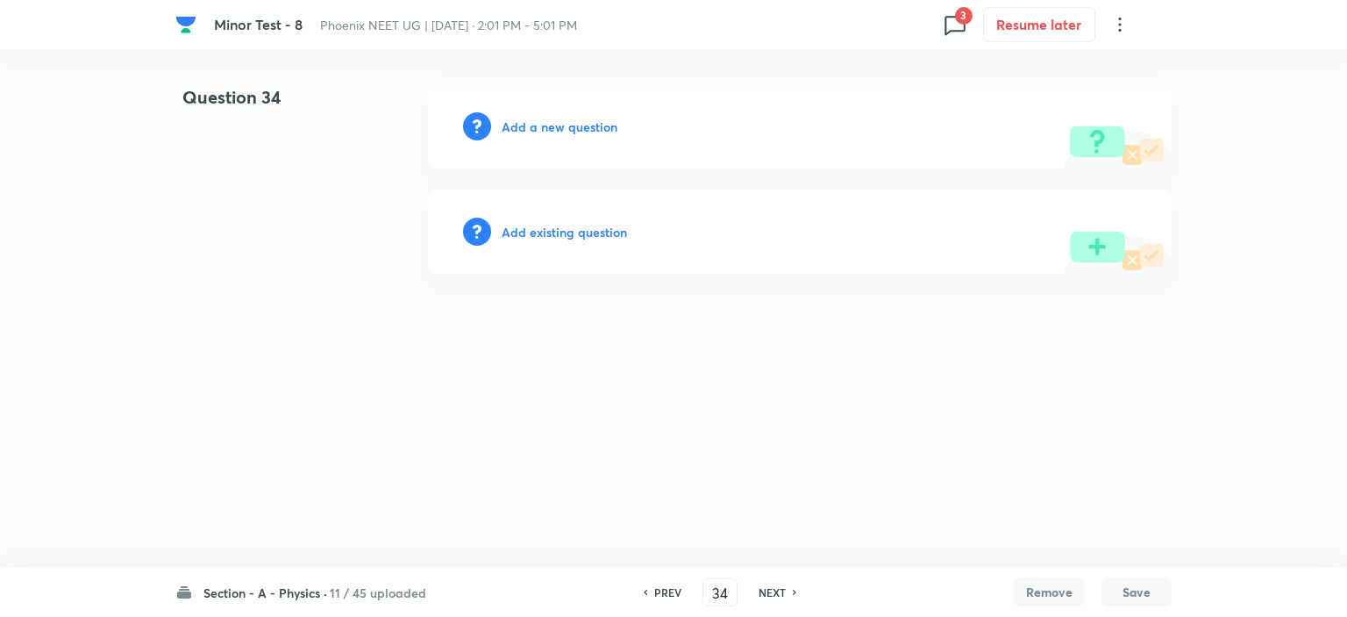
click at [775, 589] on h6 "NEXT" at bounding box center [772, 592] width 27 height 16
type input "35"
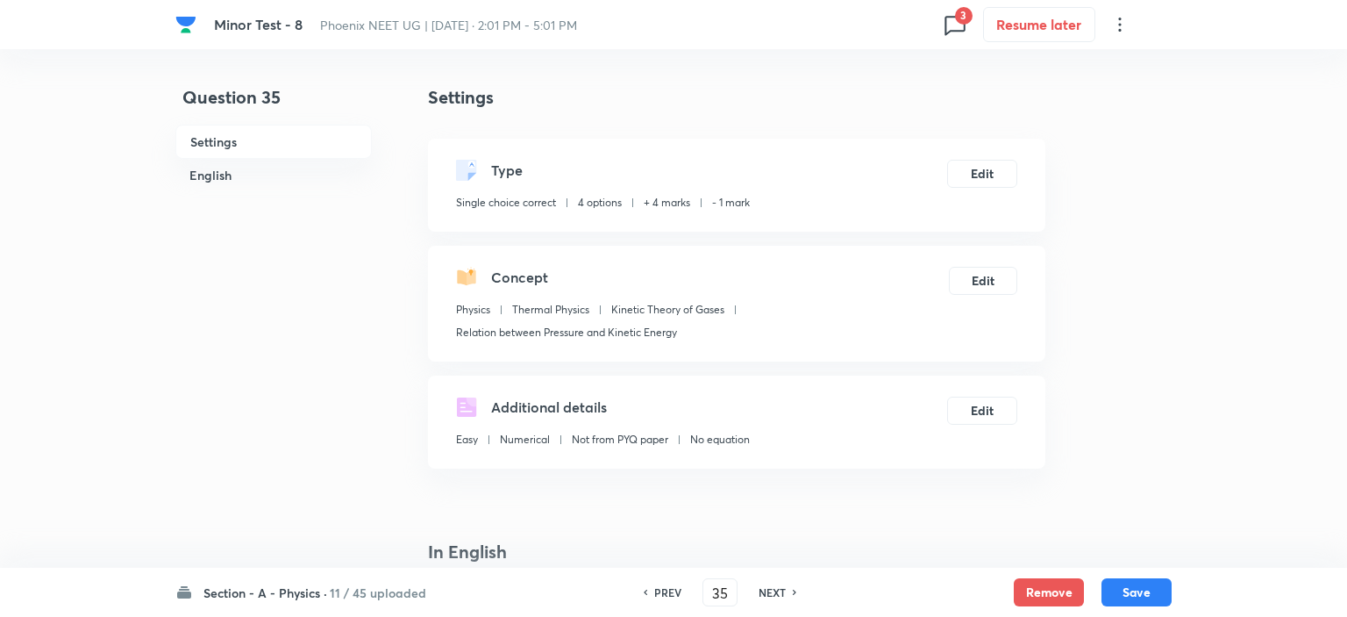
checkbox input "true"
click at [1046, 587] on button "Remove" at bounding box center [1045, 590] width 70 height 28
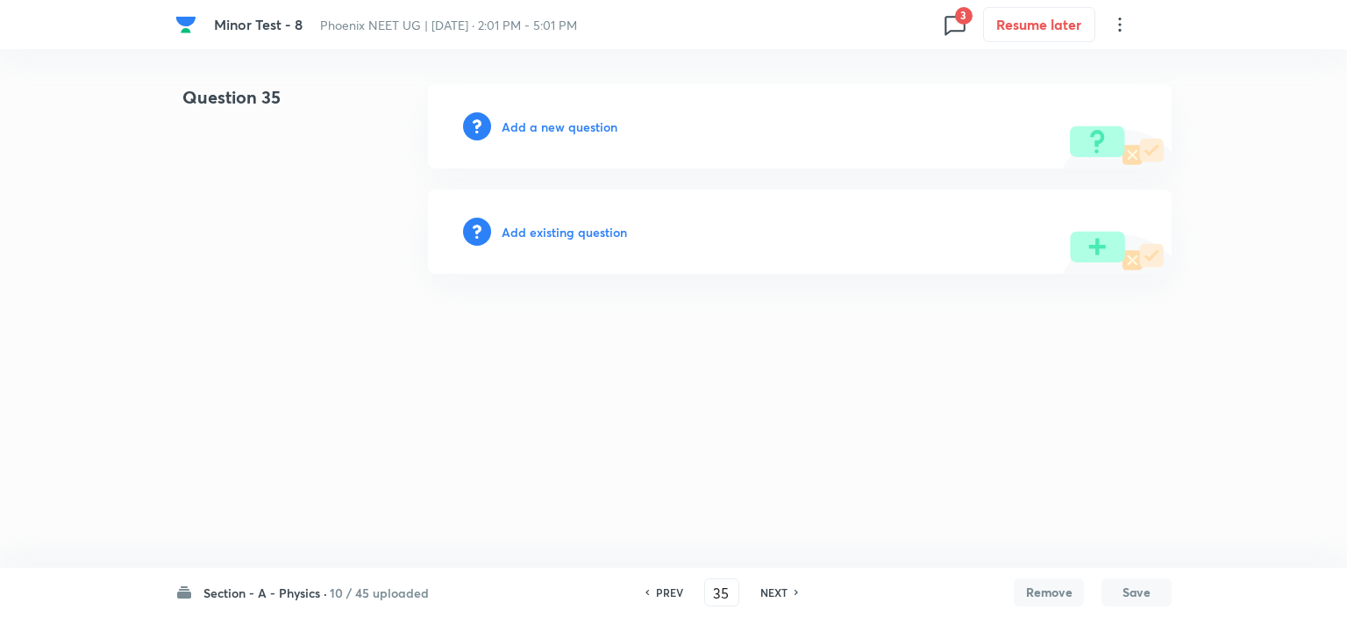
click at [770, 592] on h6 "NEXT" at bounding box center [774, 592] width 27 height 16
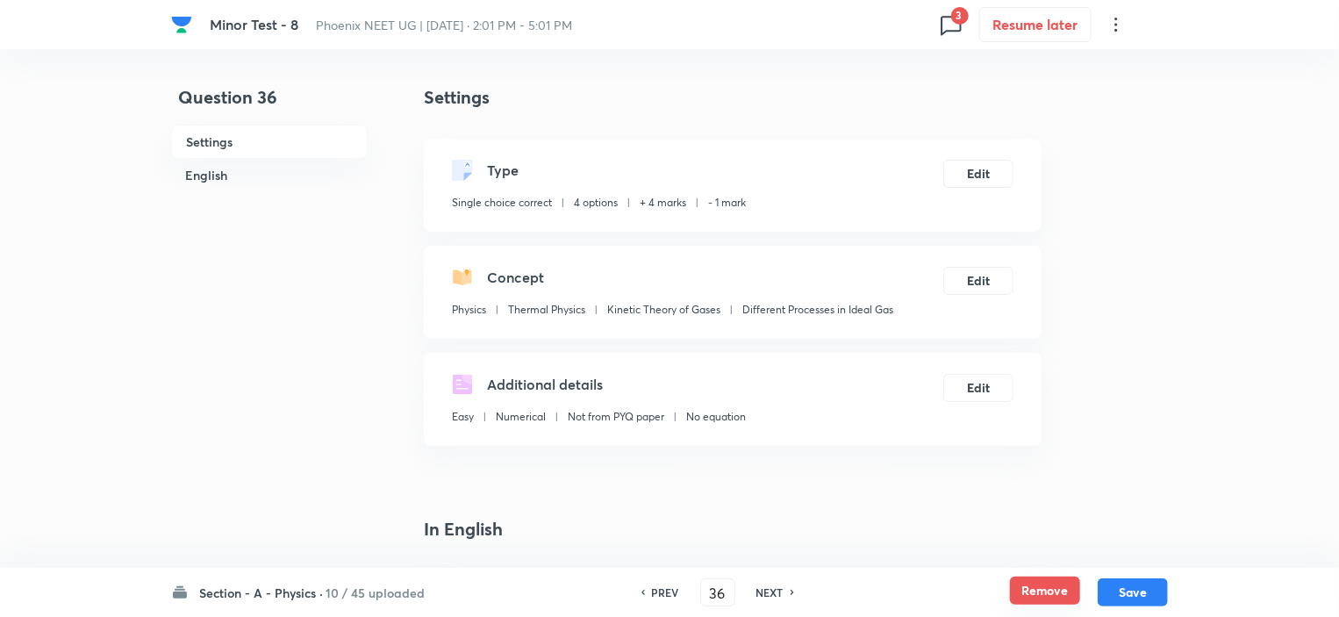
click at [1049, 596] on button "Remove" at bounding box center [1045, 590] width 70 height 28
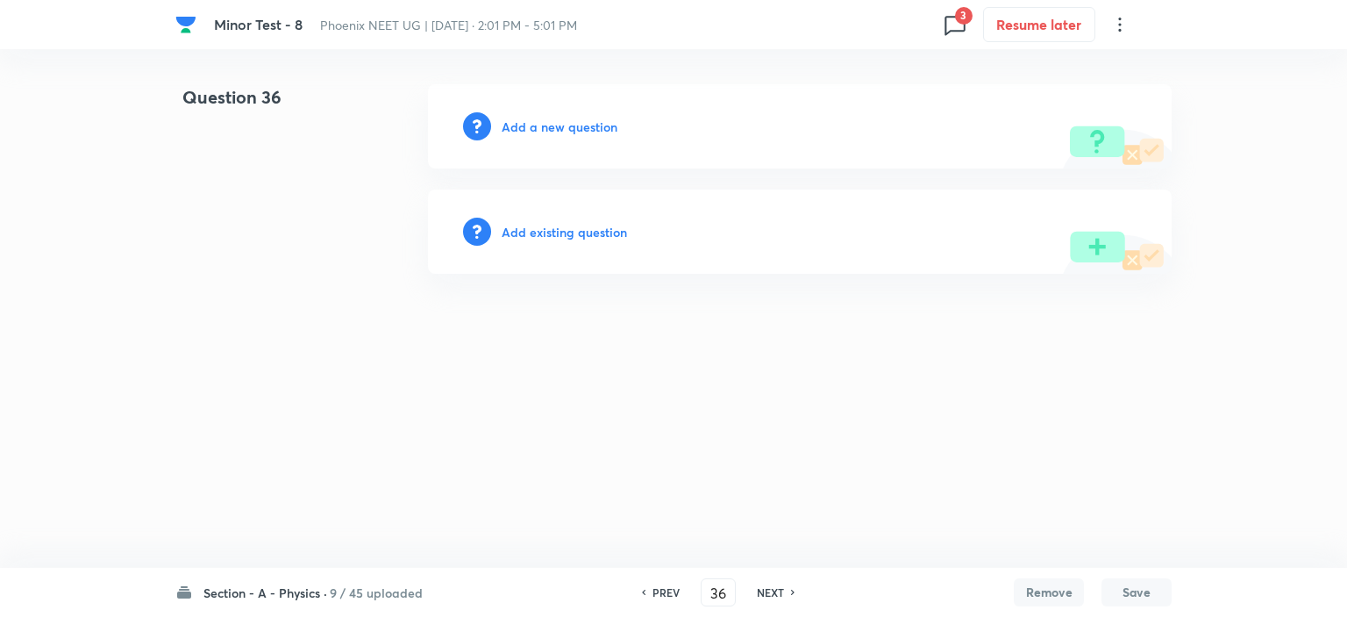
click at [779, 590] on h6 "NEXT" at bounding box center [770, 592] width 27 height 16
type input "37"
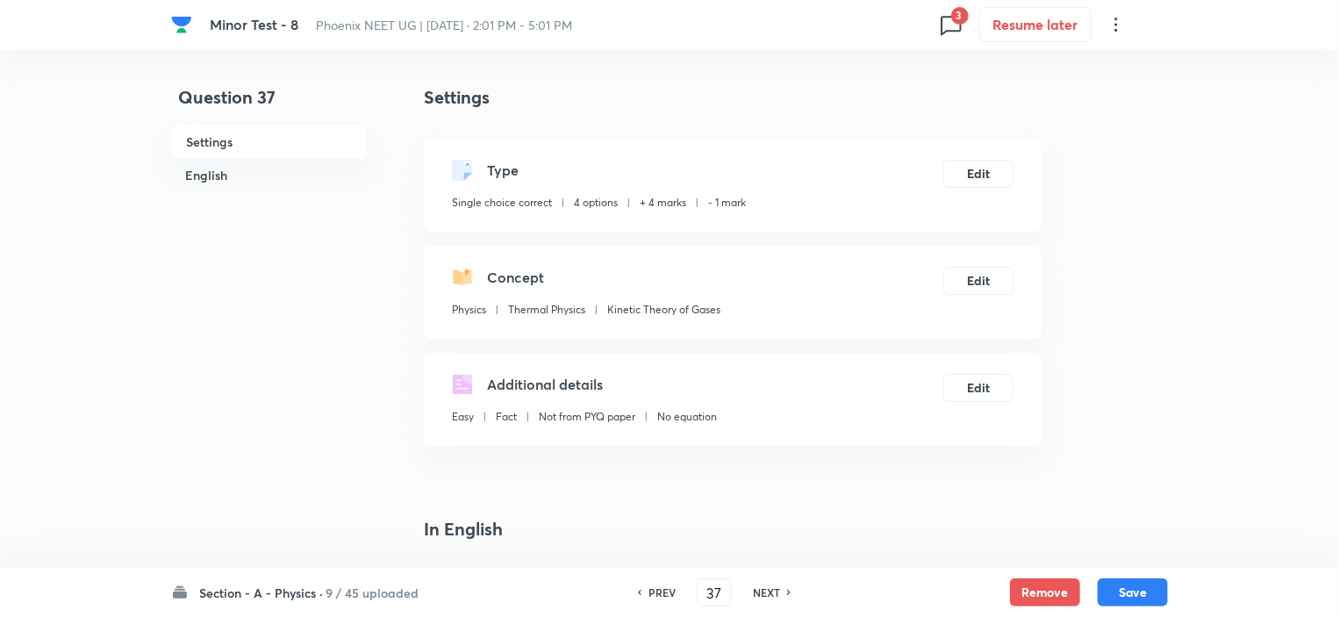
checkbox input "true"
click at [1058, 596] on button "Remove" at bounding box center [1045, 590] width 70 height 28
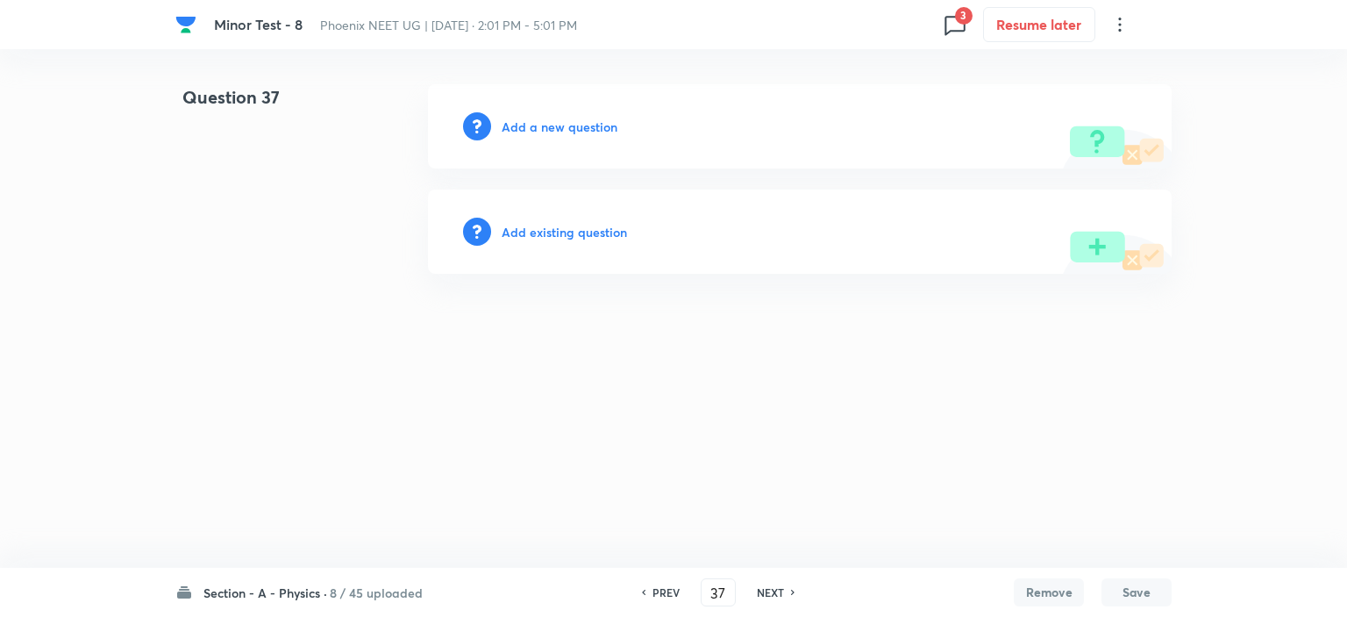
click at [769, 595] on h6 "NEXT" at bounding box center [770, 592] width 27 height 16
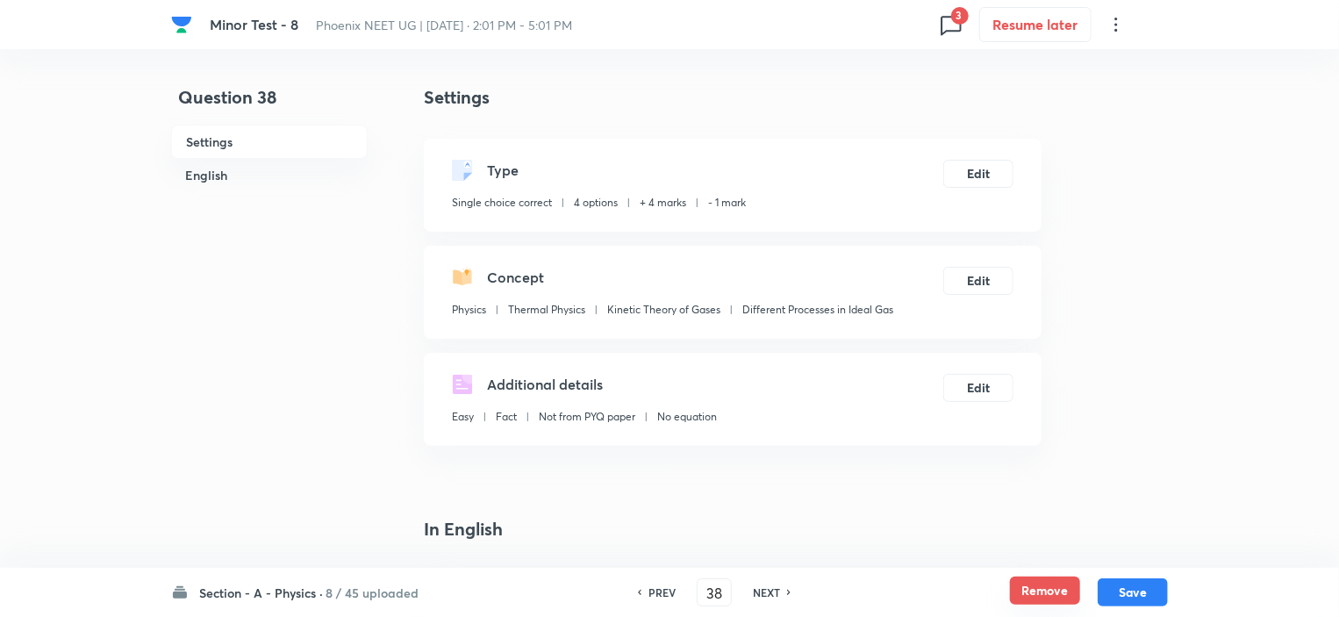
click at [1049, 586] on button "Remove" at bounding box center [1045, 590] width 70 height 28
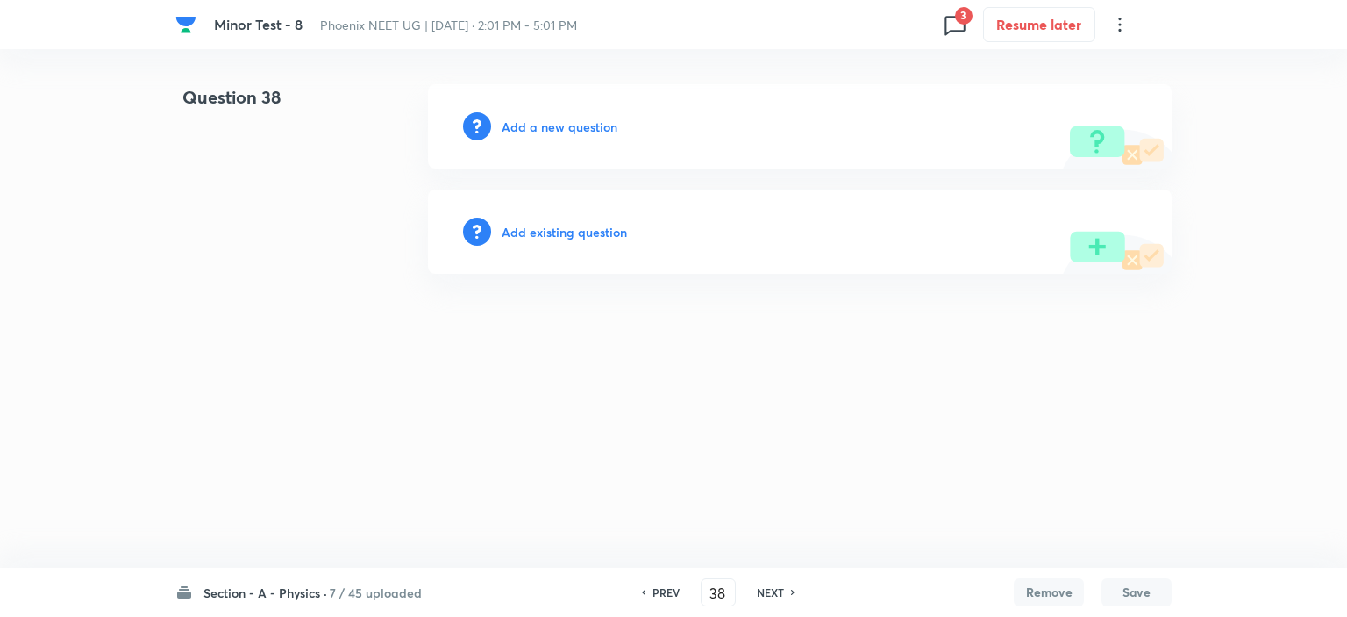
click at [771, 602] on div "PREV 38 ​ NEXT" at bounding box center [718, 592] width 226 height 28
click at [771, 597] on h6 "NEXT" at bounding box center [770, 592] width 27 height 16
type input "39"
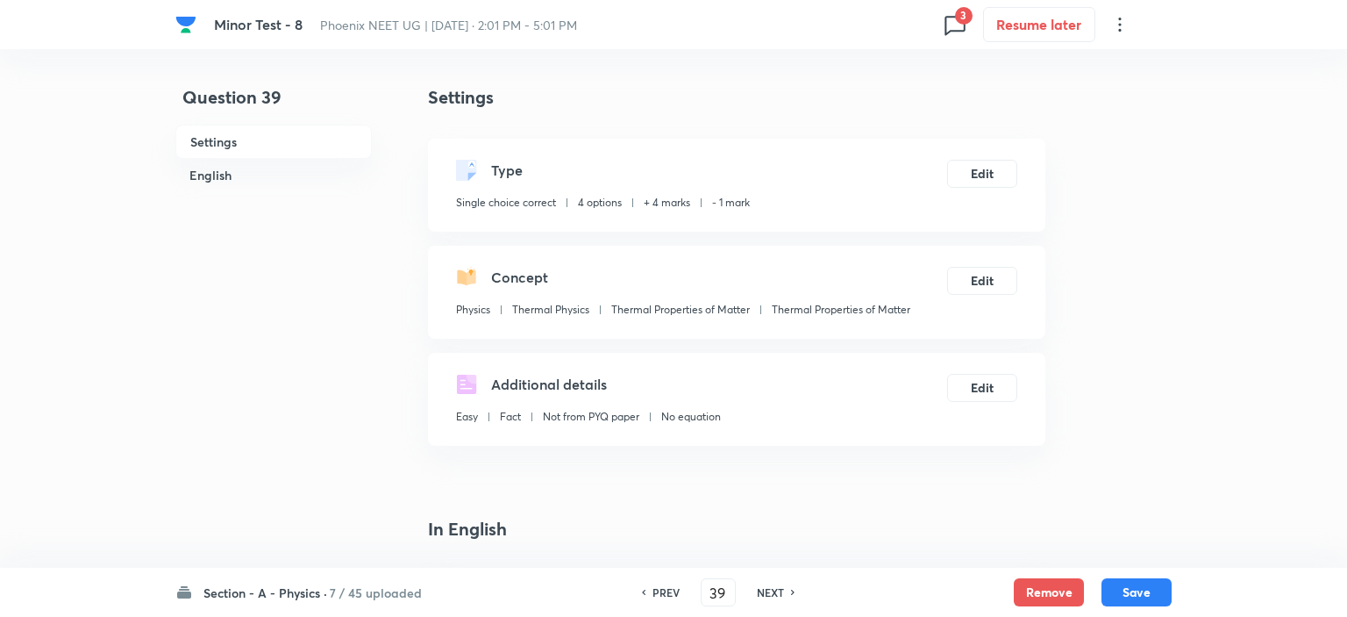
checkbox input "true"
drag, startPoint x: 1030, startPoint y: 590, endPoint x: 944, endPoint y: 592, distance: 86.0
click at [1032, 589] on button "Remove" at bounding box center [1045, 592] width 70 height 28
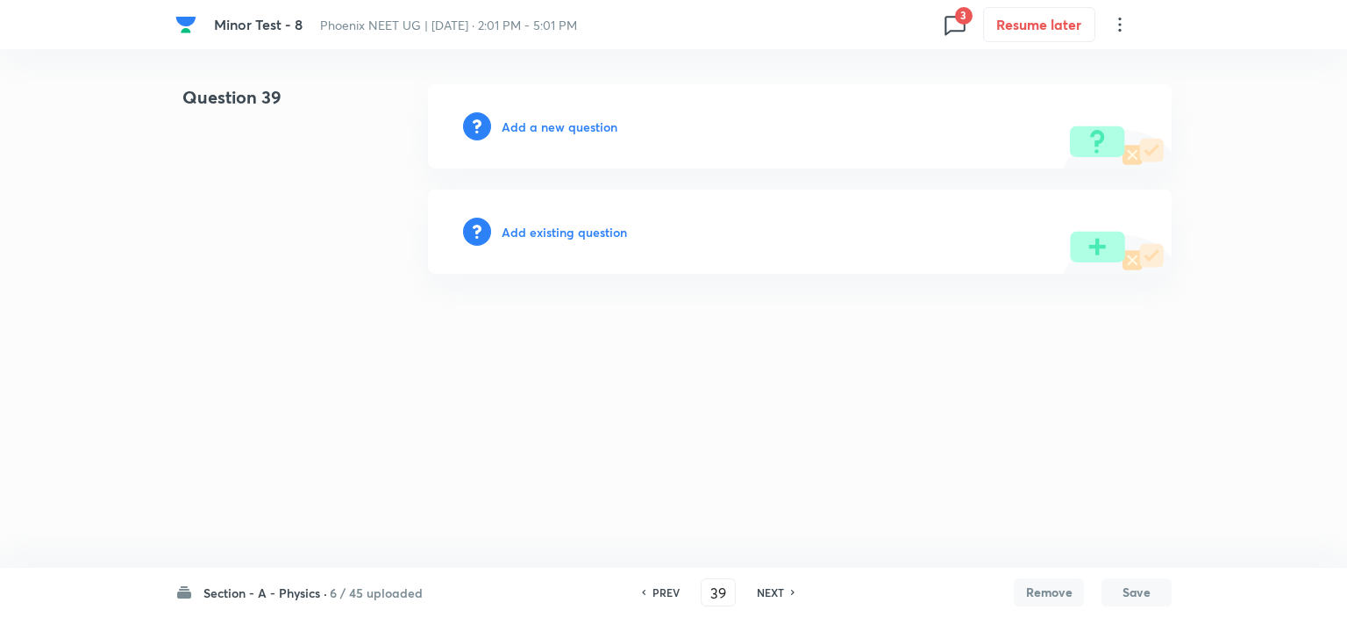
click at [758, 589] on h6 "NEXT" at bounding box center [770, 592] width 27 height 16
type input "40"
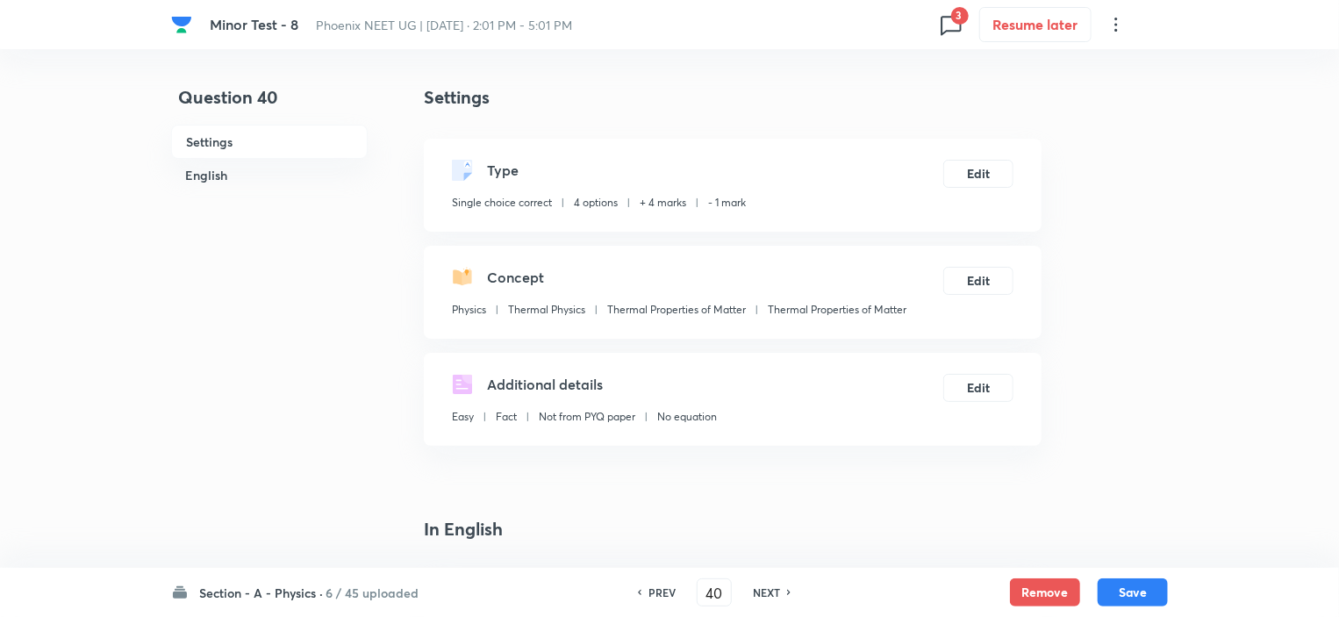
checkbox input "true"
click at [1041, 588] on button "Remove" at bounding box center [1045, 590] width 70 height 28
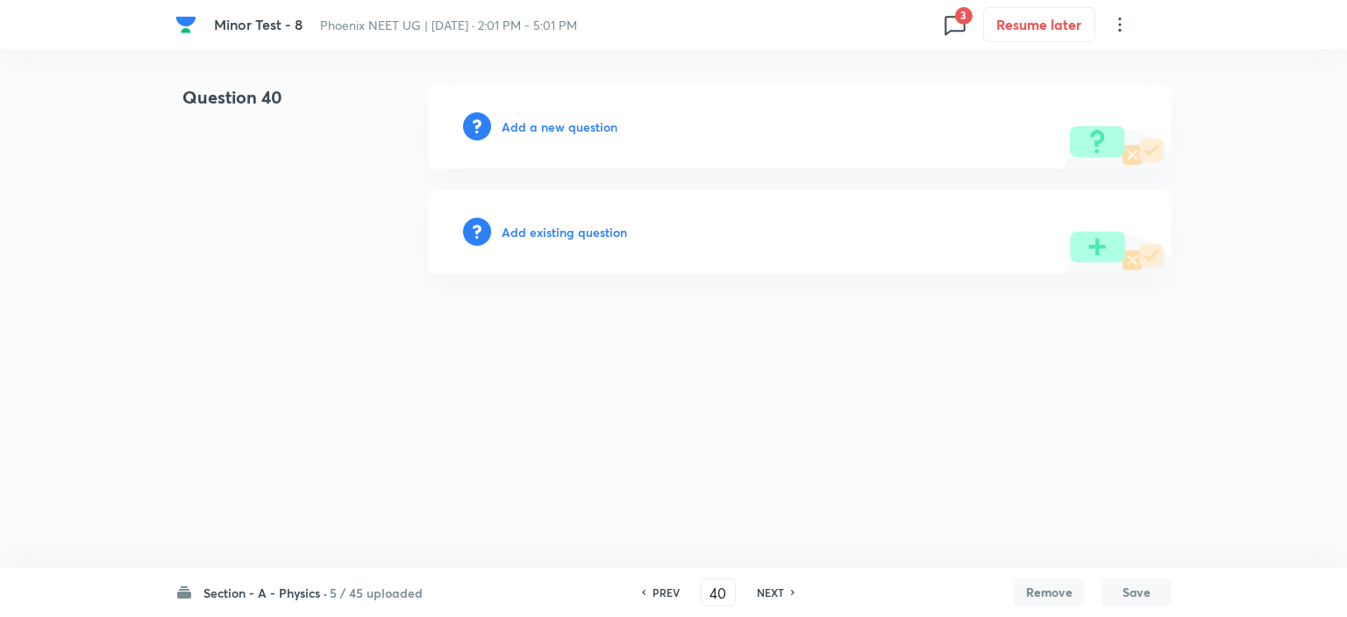
click at [764, 594] on h6 "NEXT" at bounding box center [770, 592] width 27 height 16
type input "41"
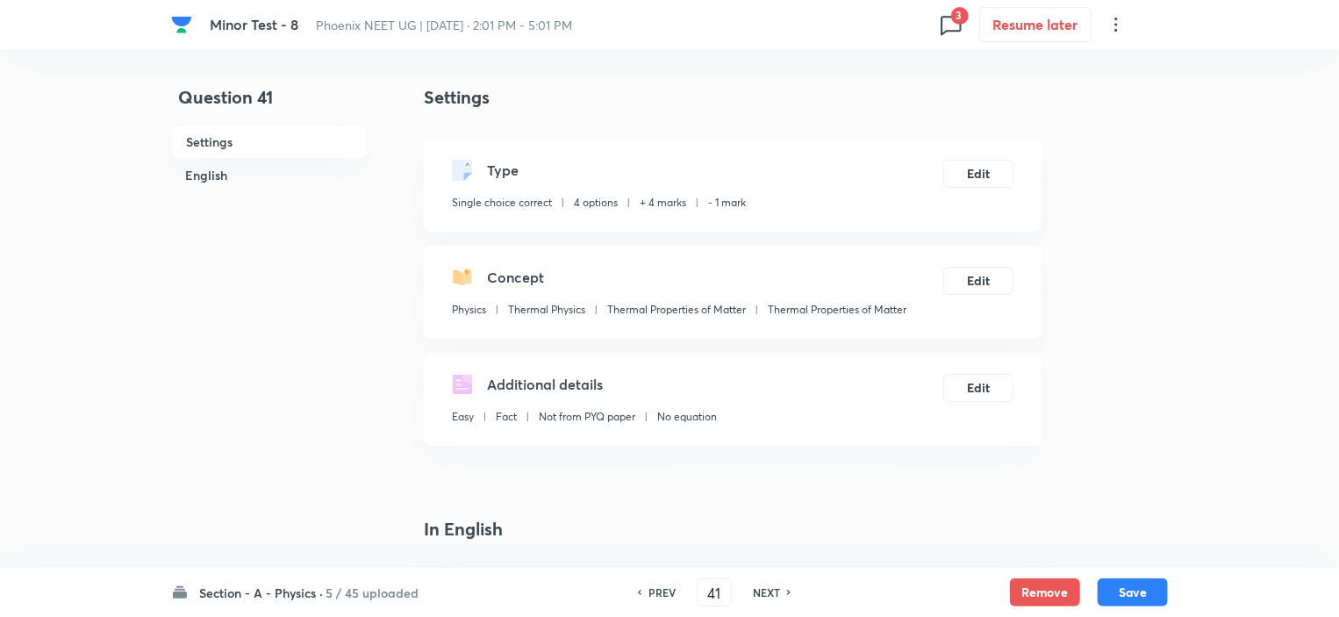
checkbox input "true"
click at [1045, 583] on button "Remove" at bounding box center [1045, 590] width 70 height 28
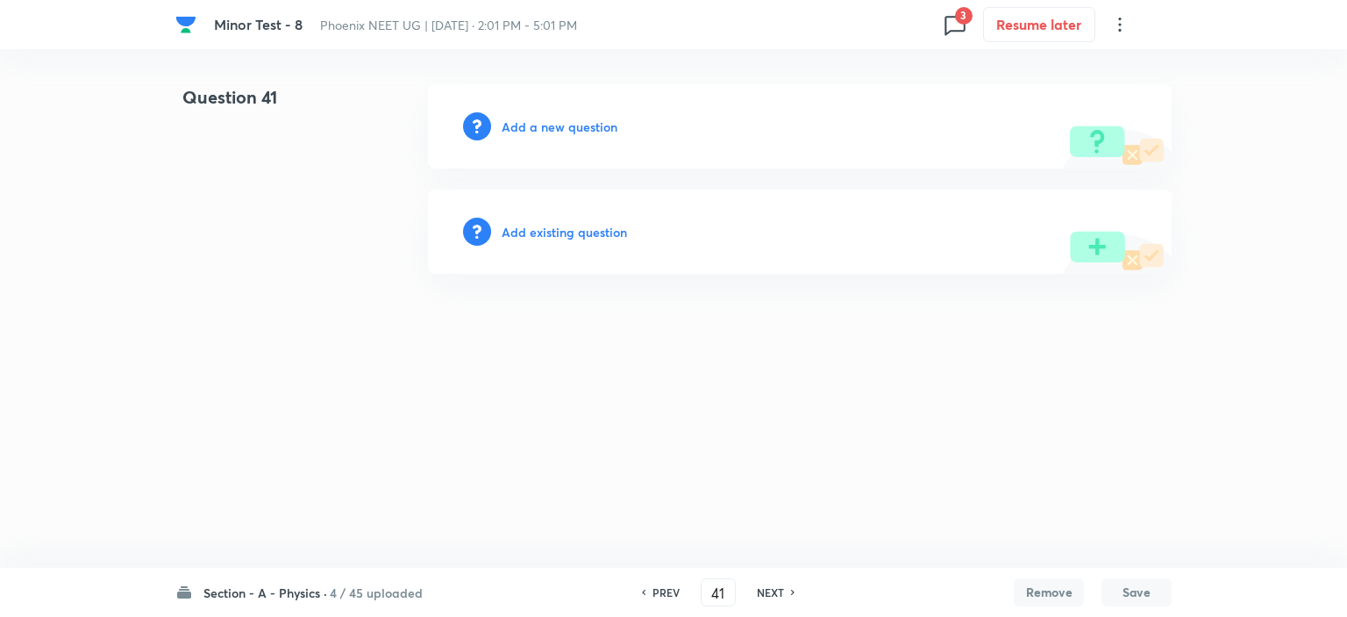
click at [765, 591] on h6 "NEXT" at bounding box center [770, 592] width 27 height 16
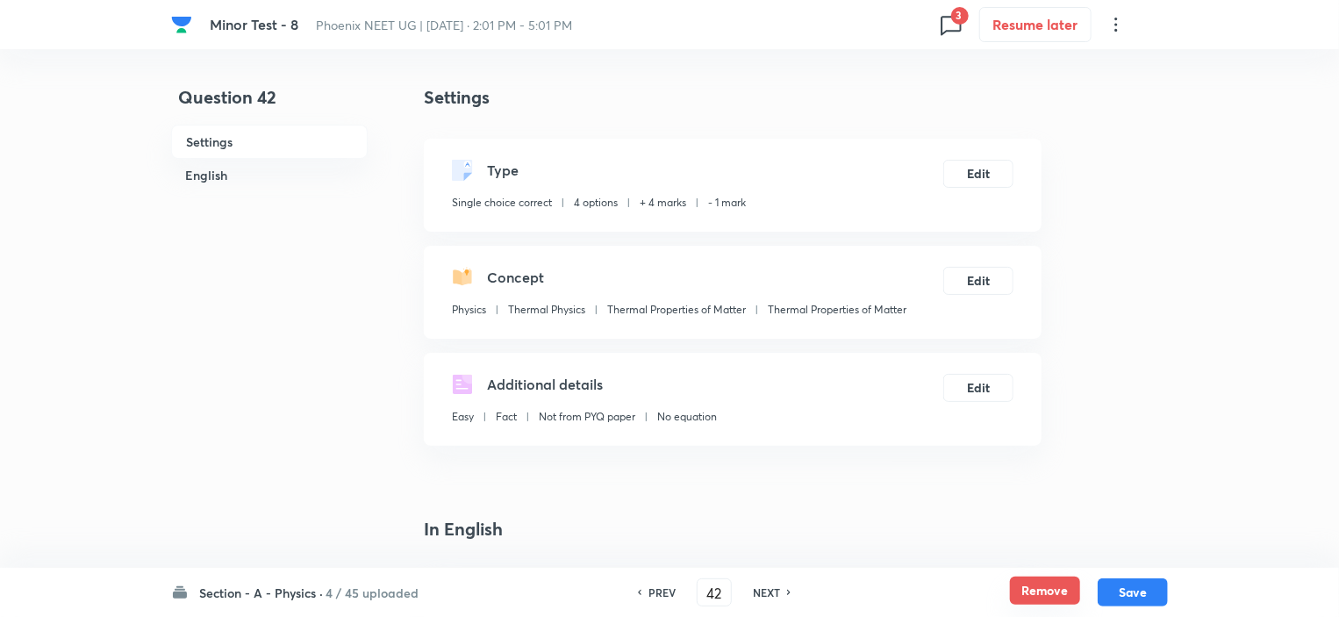
click at [1037, 586] on button "Remove" at bounding box center [1045, 590] width 70 height 28
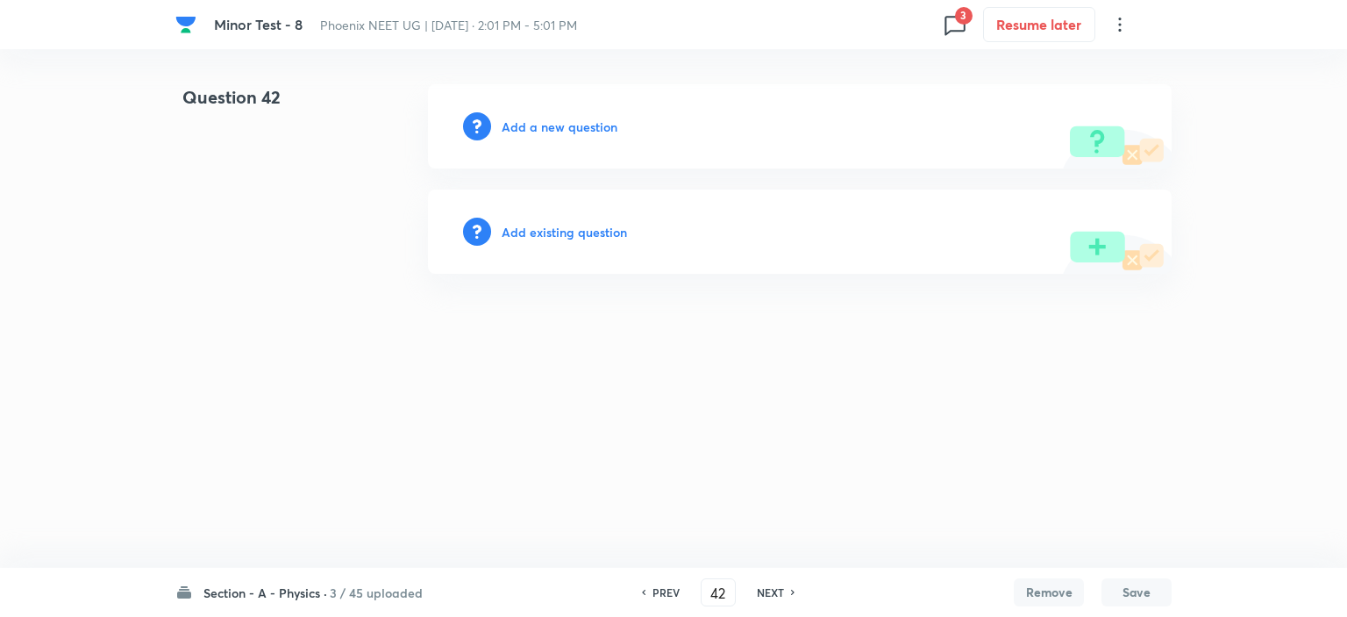
click at [775, 586] on h6 "NEXT" at bounding box center [770, 592] width 27 height 16
type input "43"
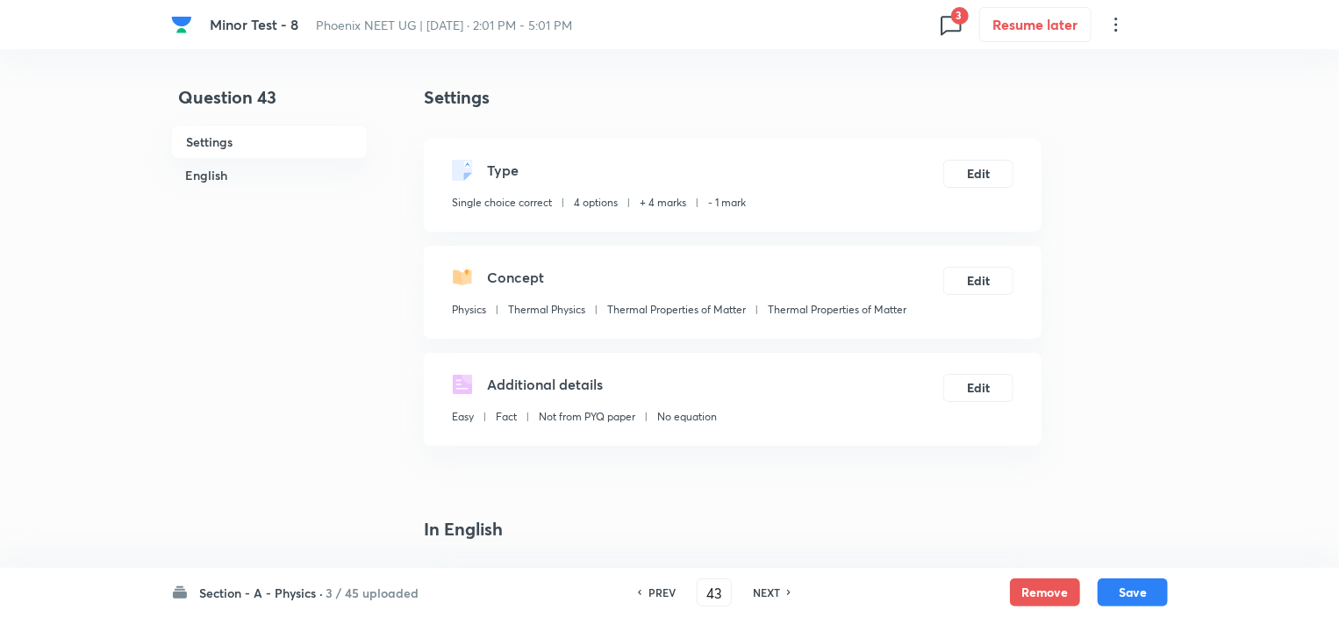
checkbox input "true"
click at [1067, 582] on button "Remove" at bounding box center [1045, 590] width 70 height 28
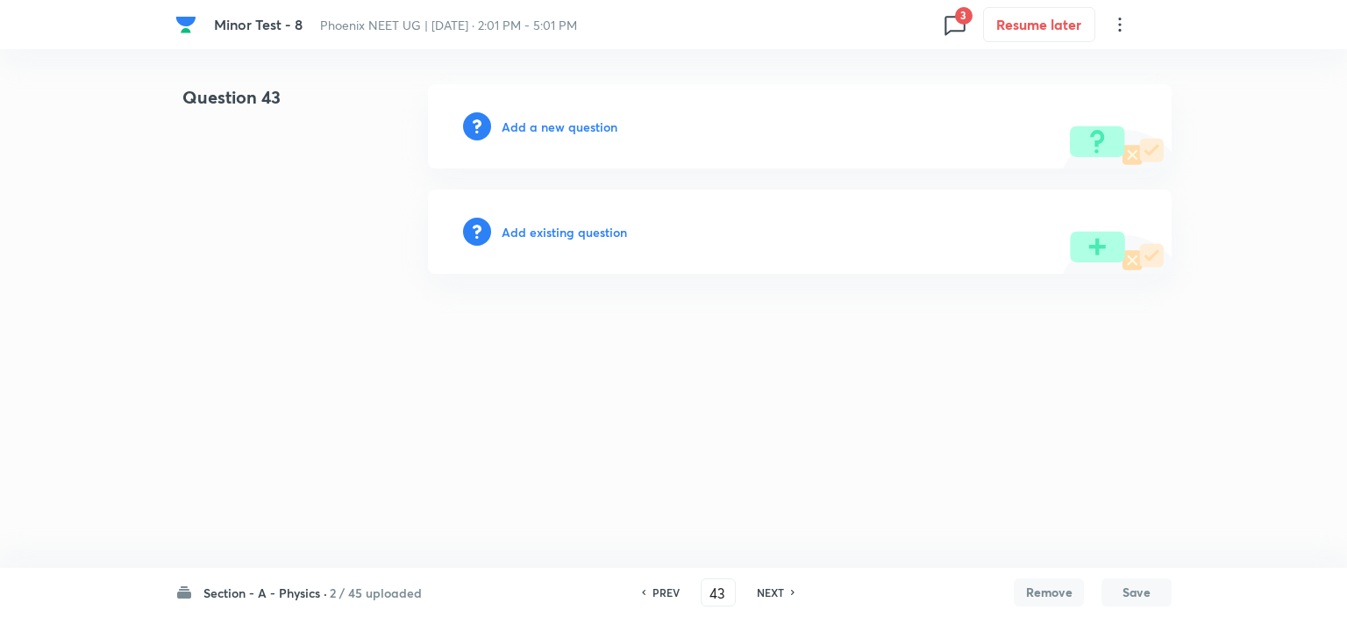
click at [767, 589] on h6 "NEXT" at bounding box center [770, 592] width 27 height 16
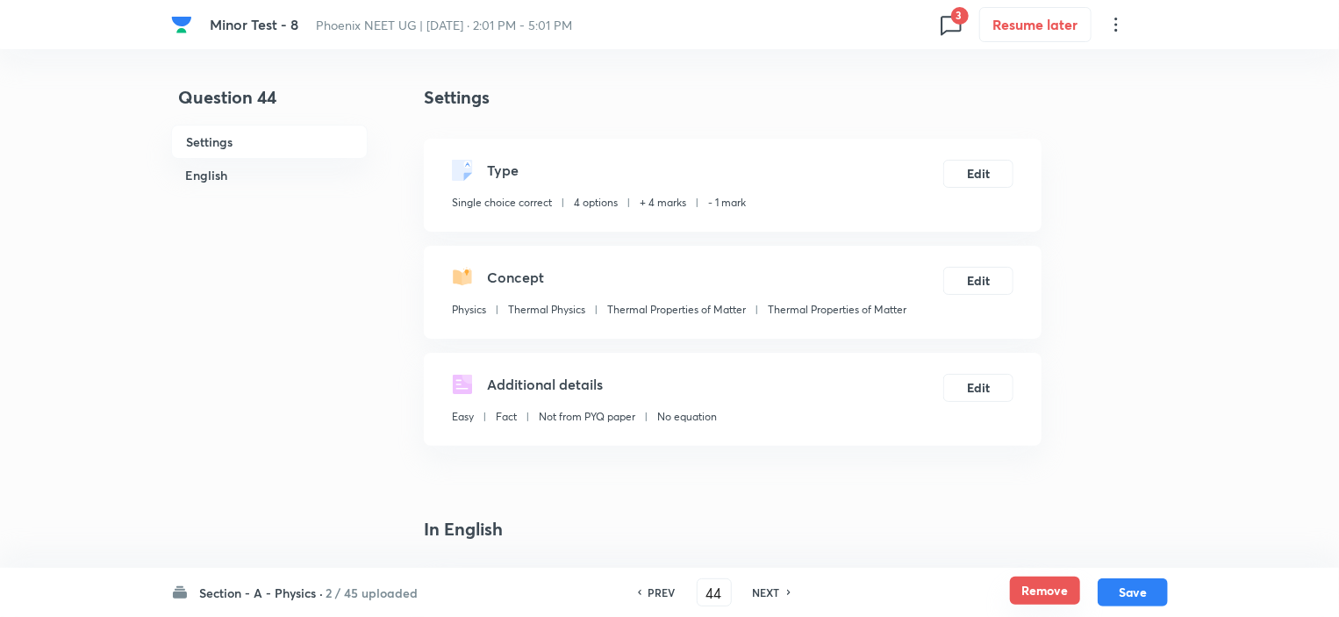
click at [1039, 589] on button "Remove" at bounding box center [1045, 590] width 70 height 28
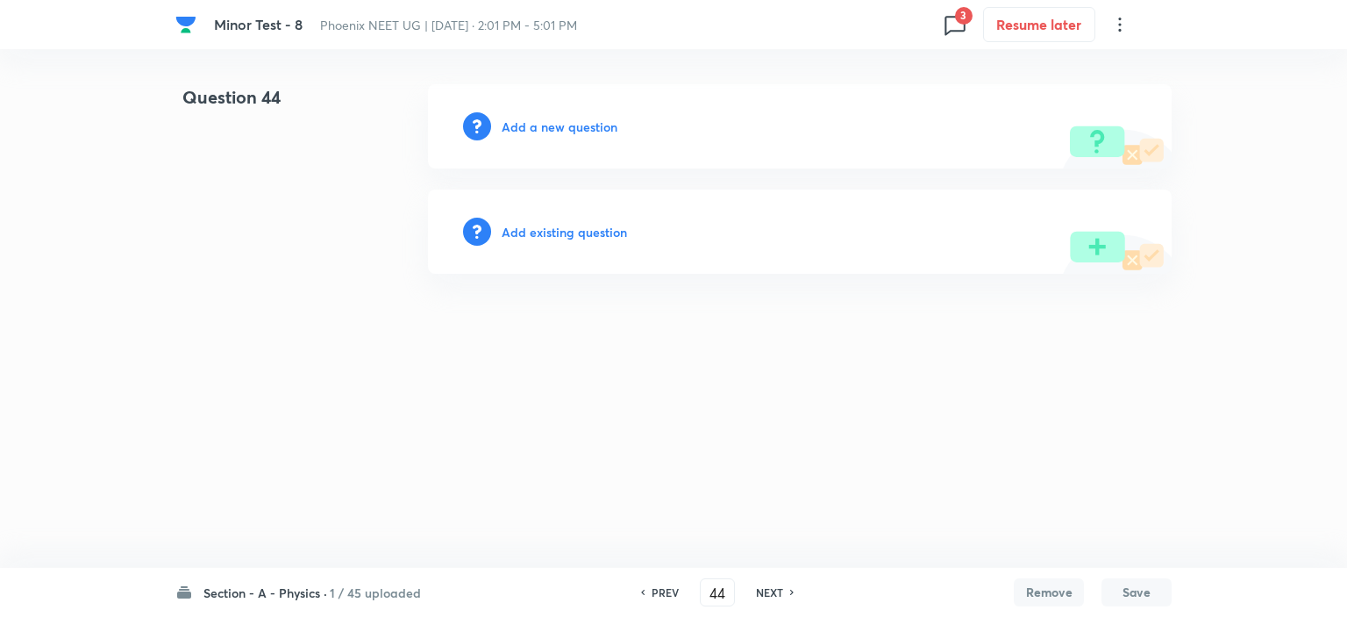
click at [771, 591] on h6 "NEXT" at bounding box center [769, 592] width 27 height 16
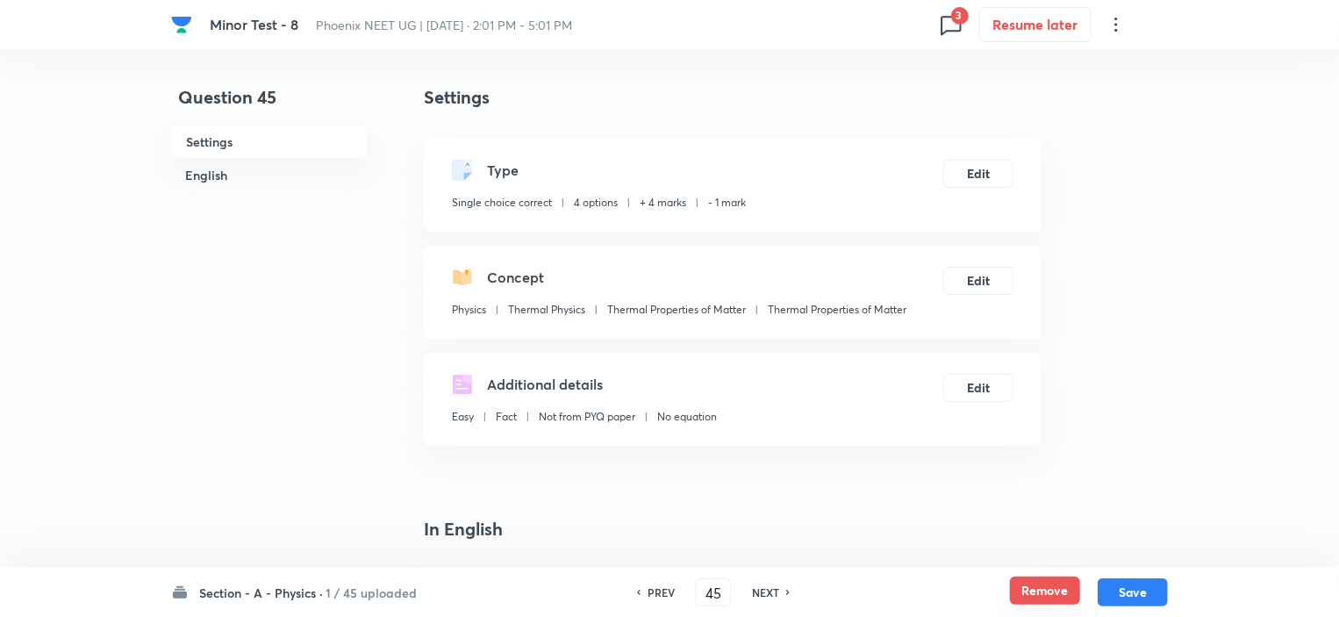
click at [1025, 592] on button "Remove" at bounding box center [1045, 590] width 70 height 28
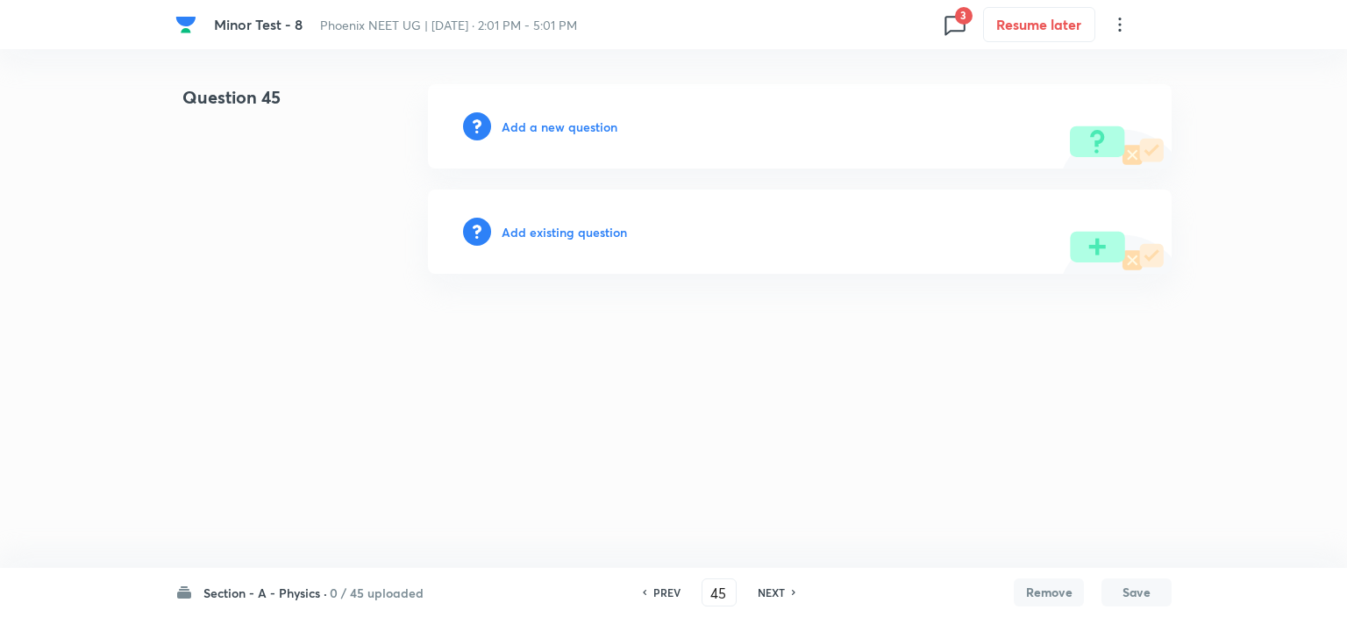
click at [759, 589] on h6 "NEXT" at bounding box center [771, 592] width 27 height 16
type input "46"
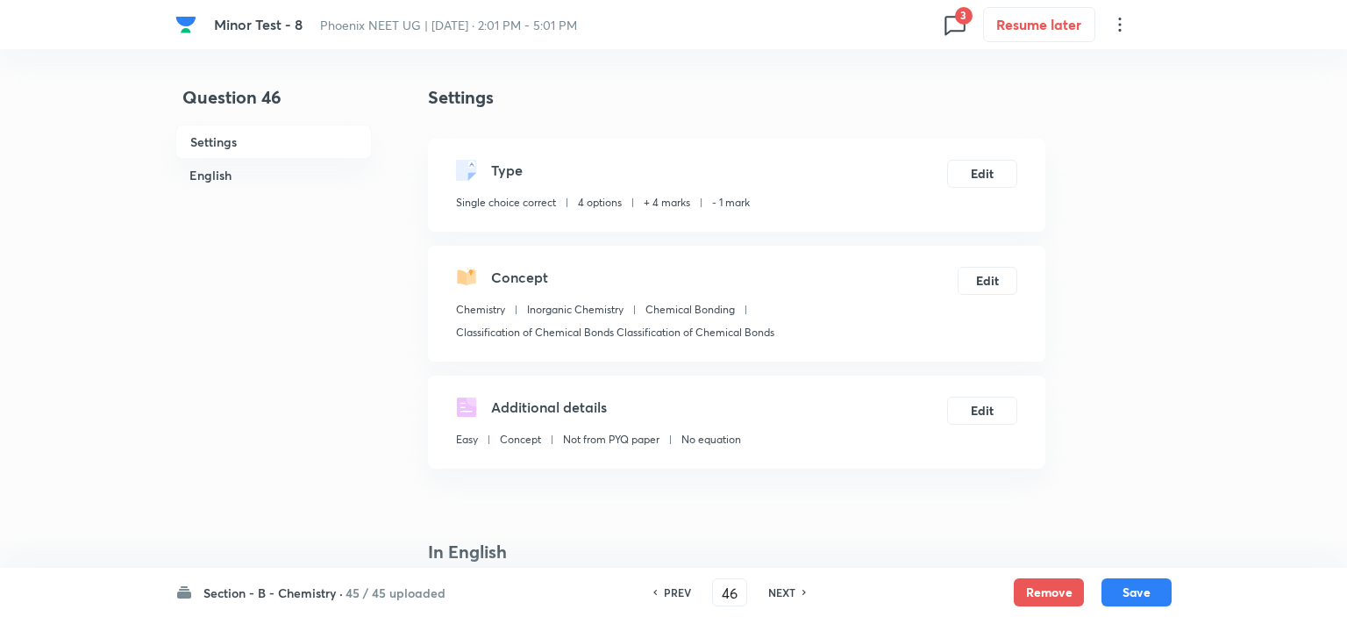
checkbox input "true"
click at [1057, 596] on button "Remove" at bounding box center [1045, 590] width 70 height 28
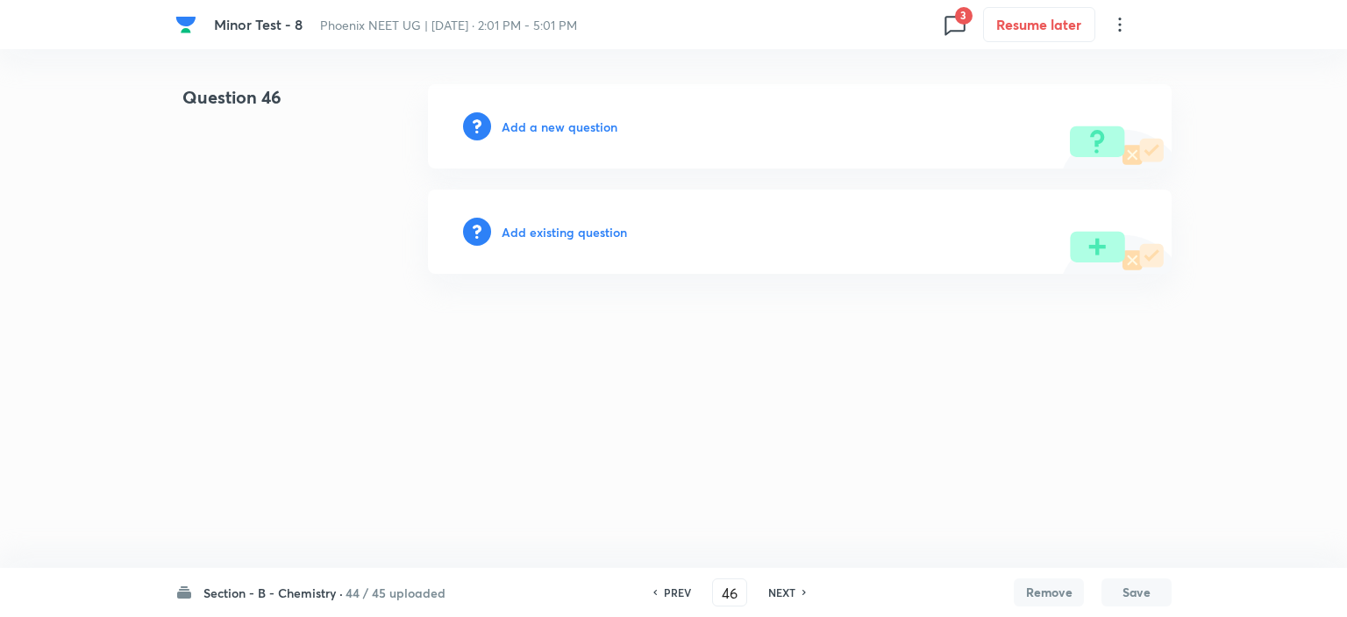
click at [779, 589] on h6 "NEXT" at bounding box center [781, 592] width 27 height 16
type input "47"
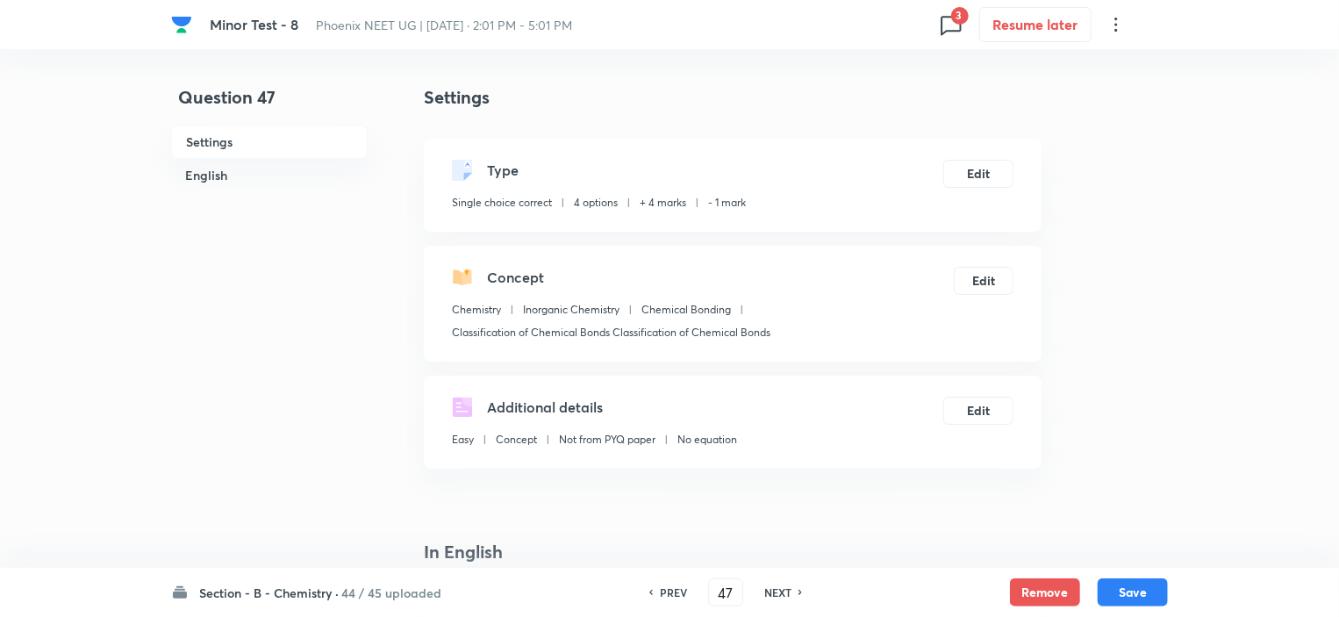
checkbox input "true"
click at [1035, 585] on button "Remove" at bounding box center [1045, 590] width 70 height 28
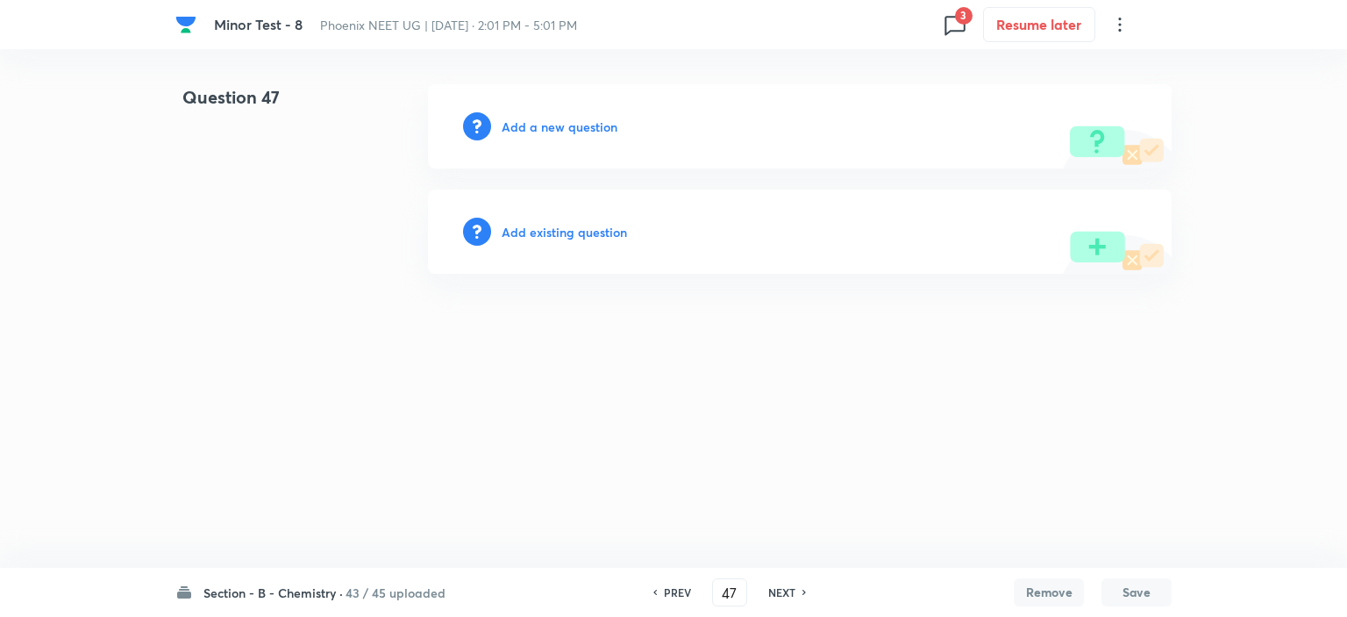
click at [780, 592] on h6 "NEXT" at bounding box center [781, 592] width 27 height 16
type input "48"
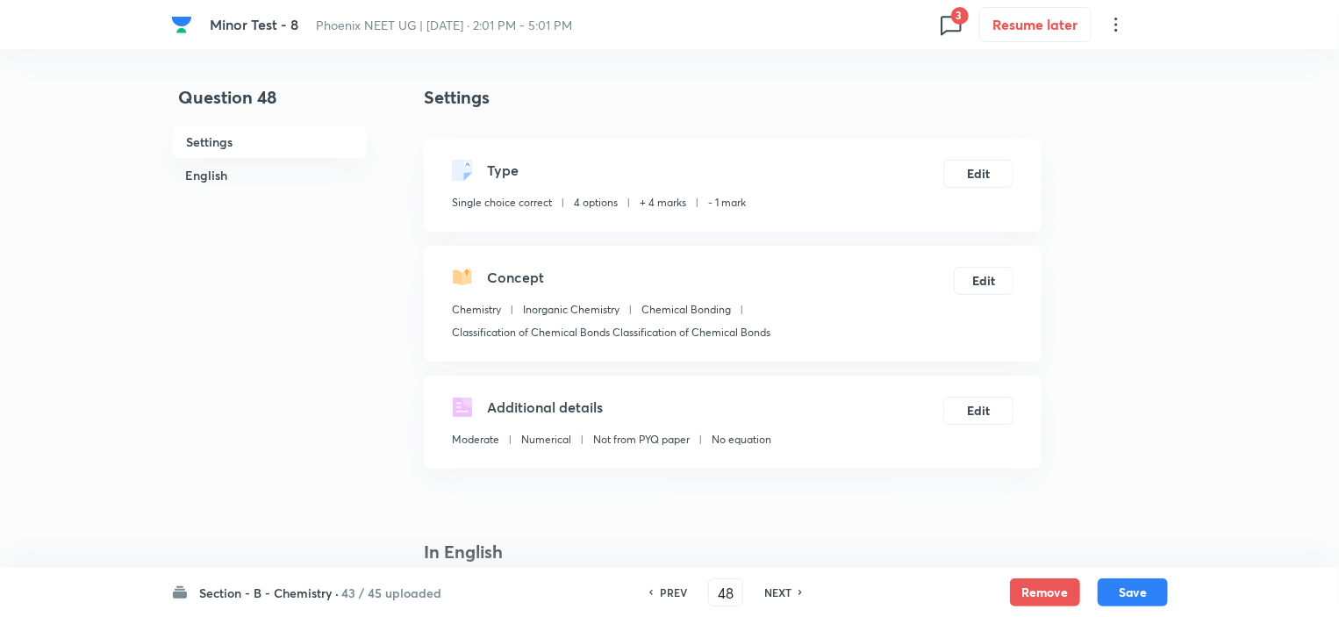
checkbox input "true"
click at [1032, 589] on button "Remove" at bounding box center [1045, 590] width 70 height 28
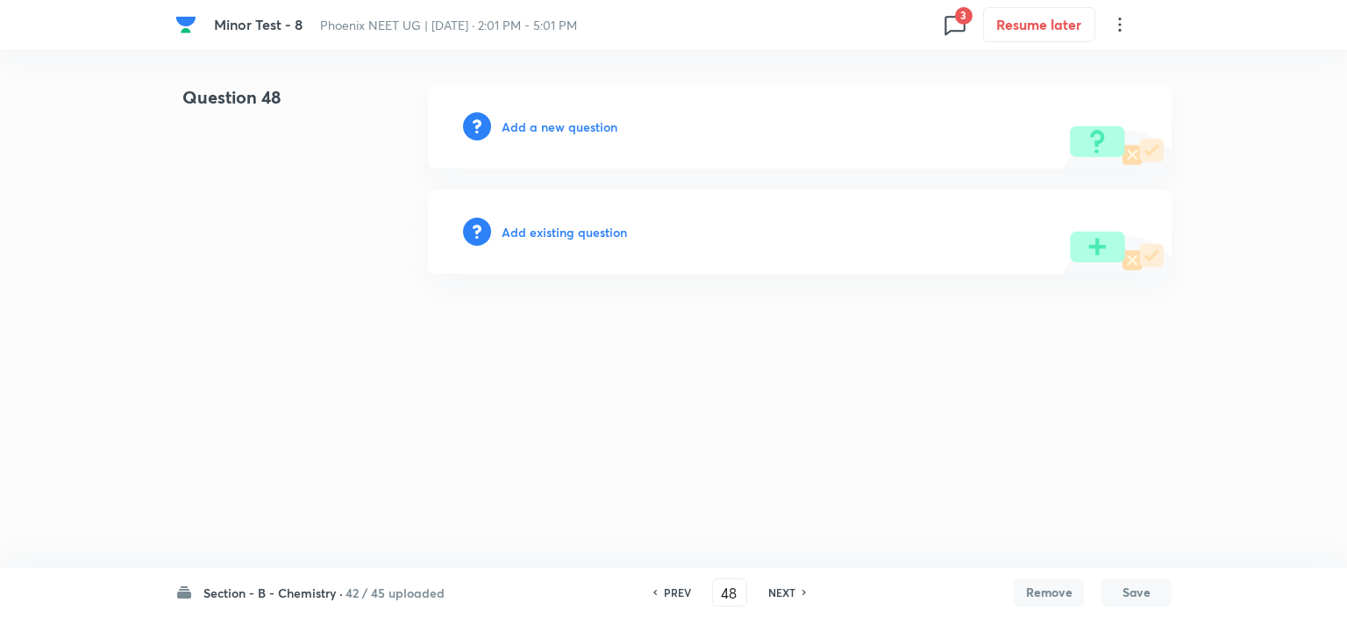
click at [772, 592] on h6 "NEXT" at bounding box center [781, 592] width 27 height 16
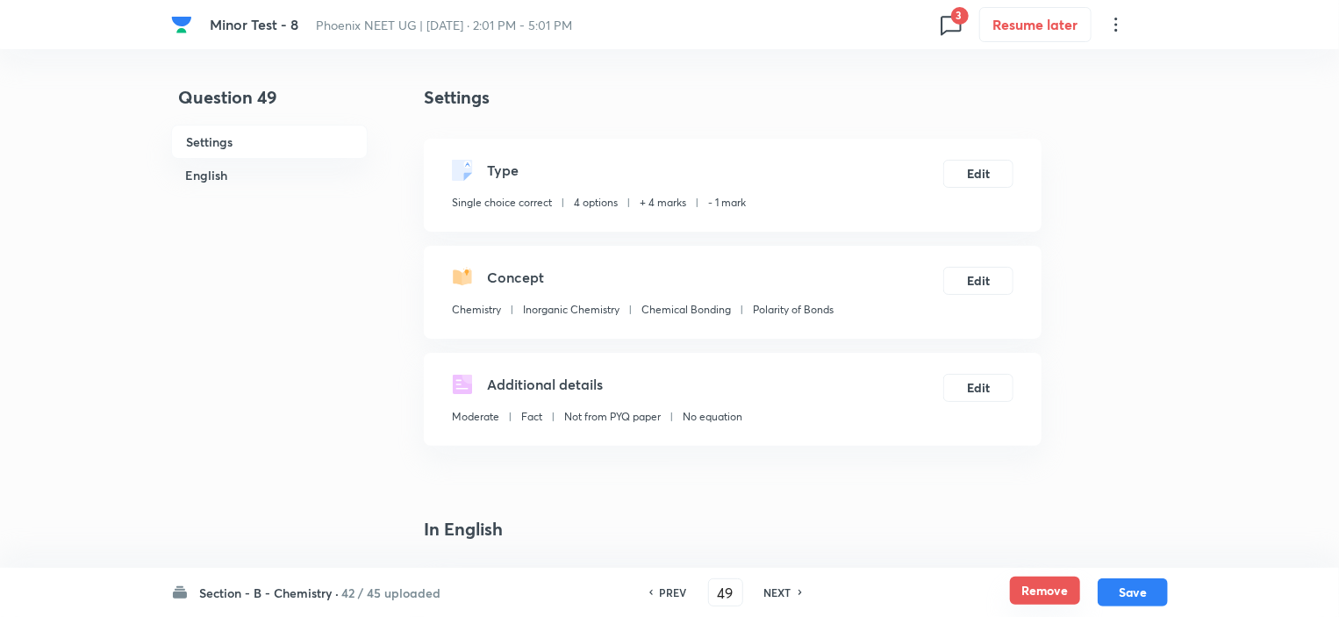
click at [1045, 592] on button "Remove" at bounding box center [1045, 590] width 70 height 28
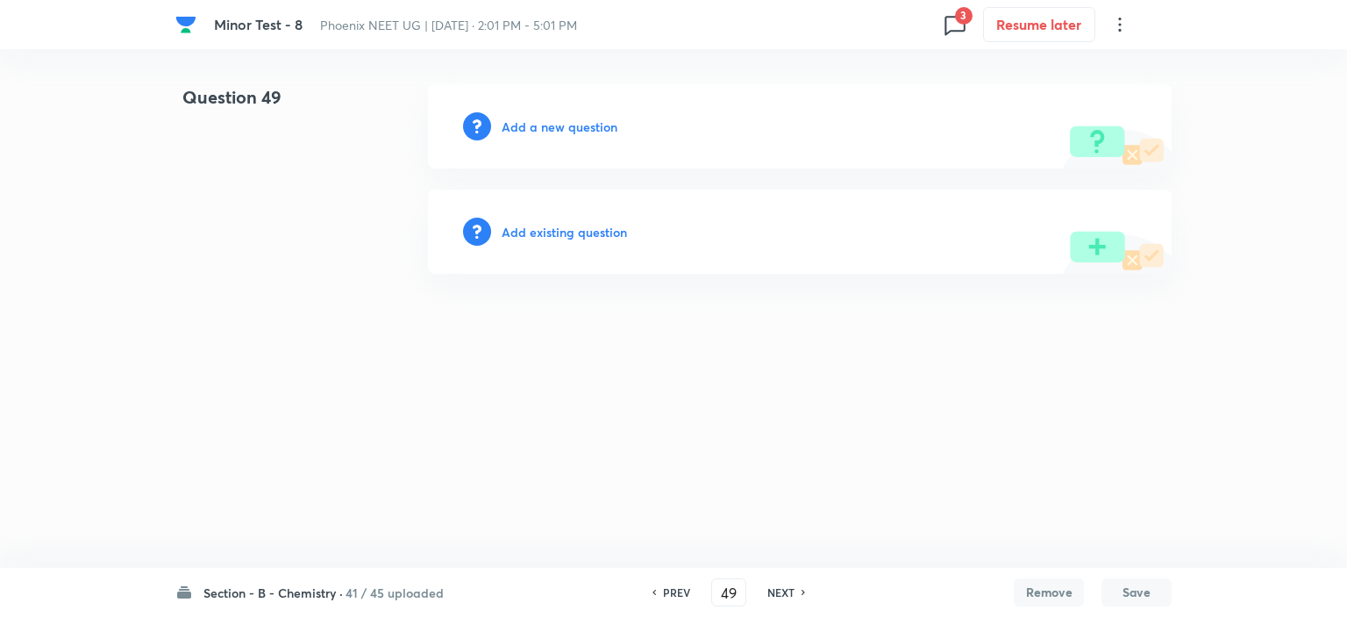
click at [786, 593] on h6 "NEXT" at bounding box center [781, 592] width 27 height 16
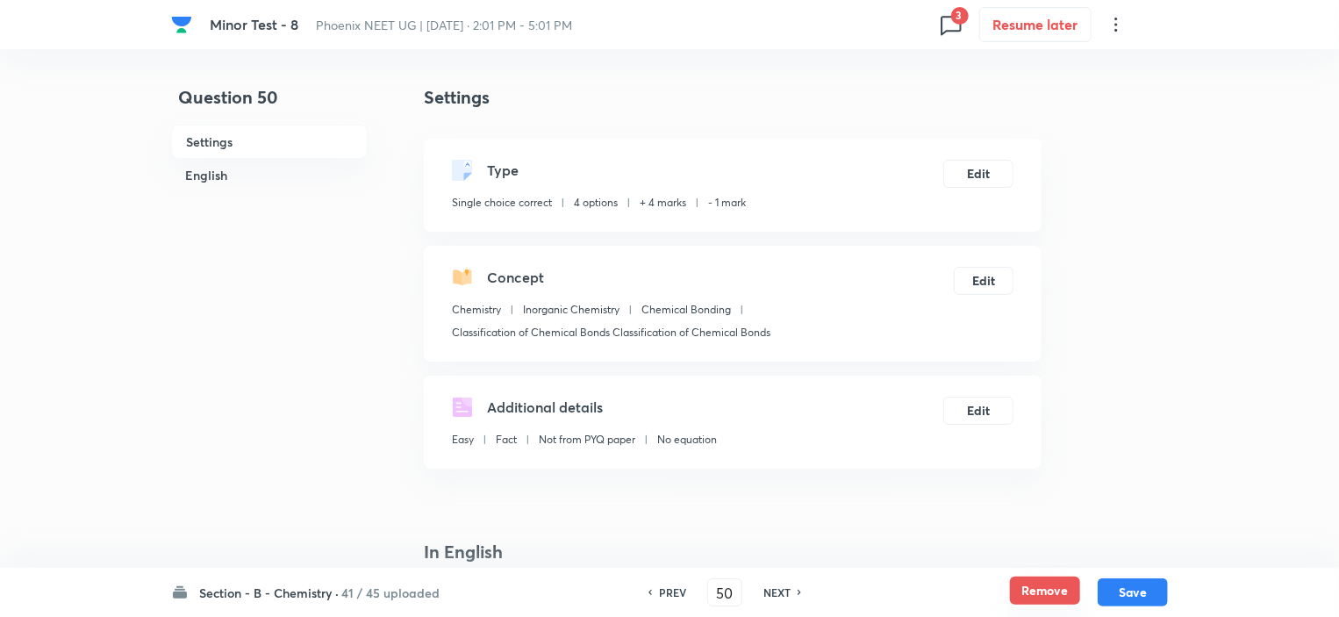
click at [1033, 596] on button "Remove" at bounding box center [1045, 590] width 70 height 28
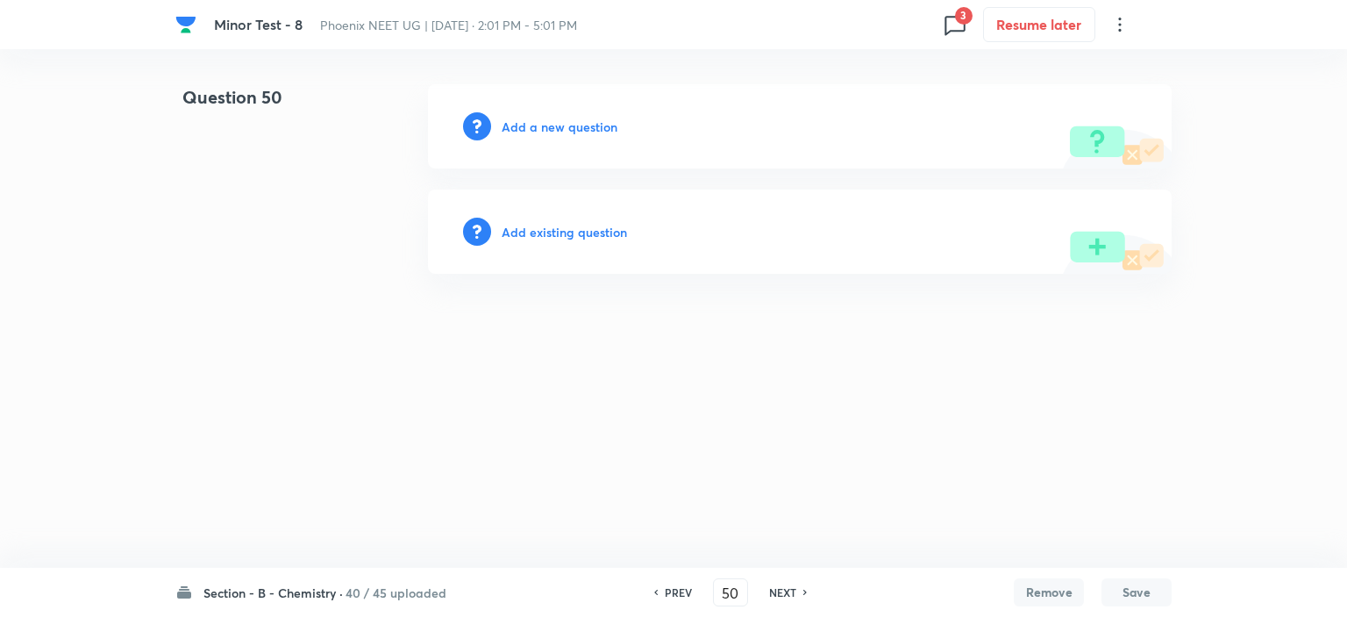
click at [787, 589] on h6 "NEXT" at bounding box center [782, 592] width 27 height 16
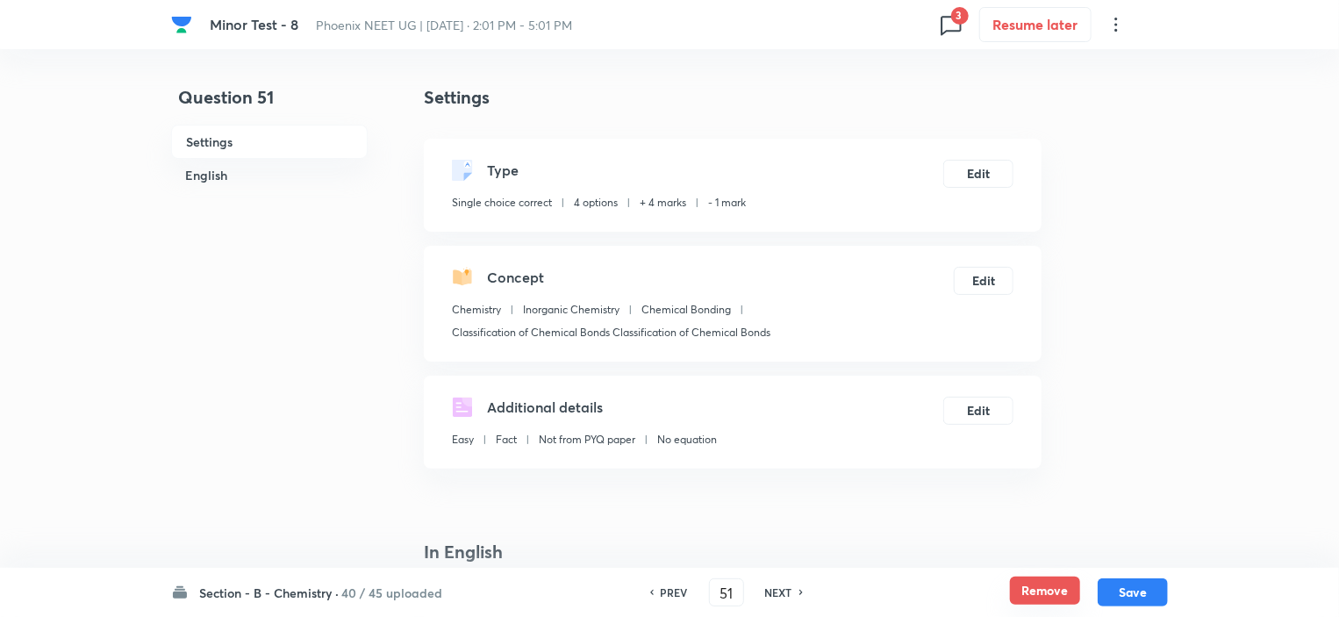
click at [1021, 586] on button "Remove" at bounding box center [1045, 590] width 70 height 28
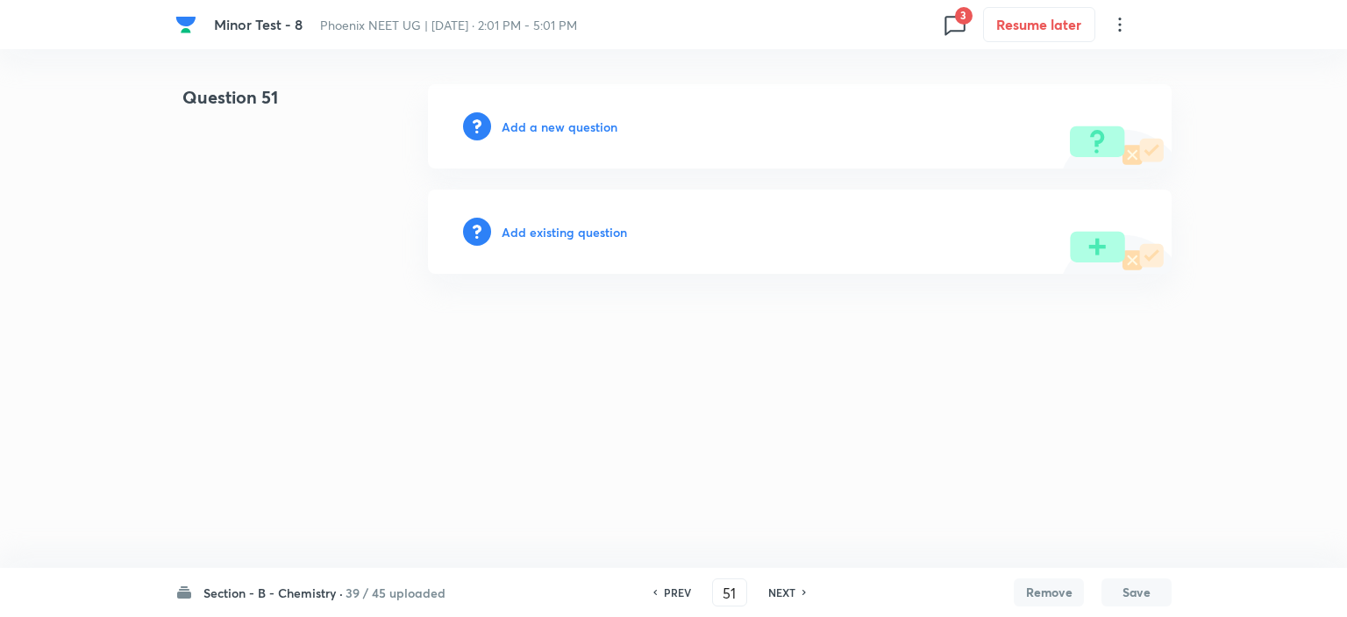
click at [785, 592] on h6 "NEXT" at bounding box center [781, 592] width 27 height 16
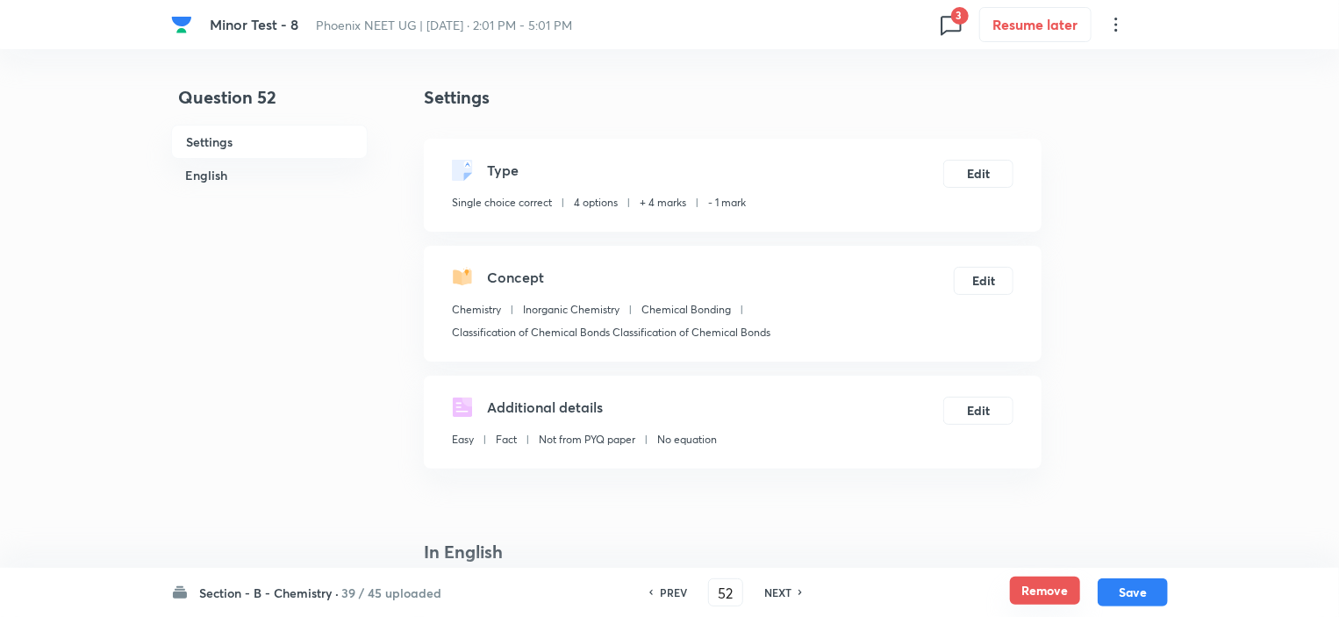
click at [1038, 586] on button "Remove" at bounding box center [1045, 590] width 70 height 28
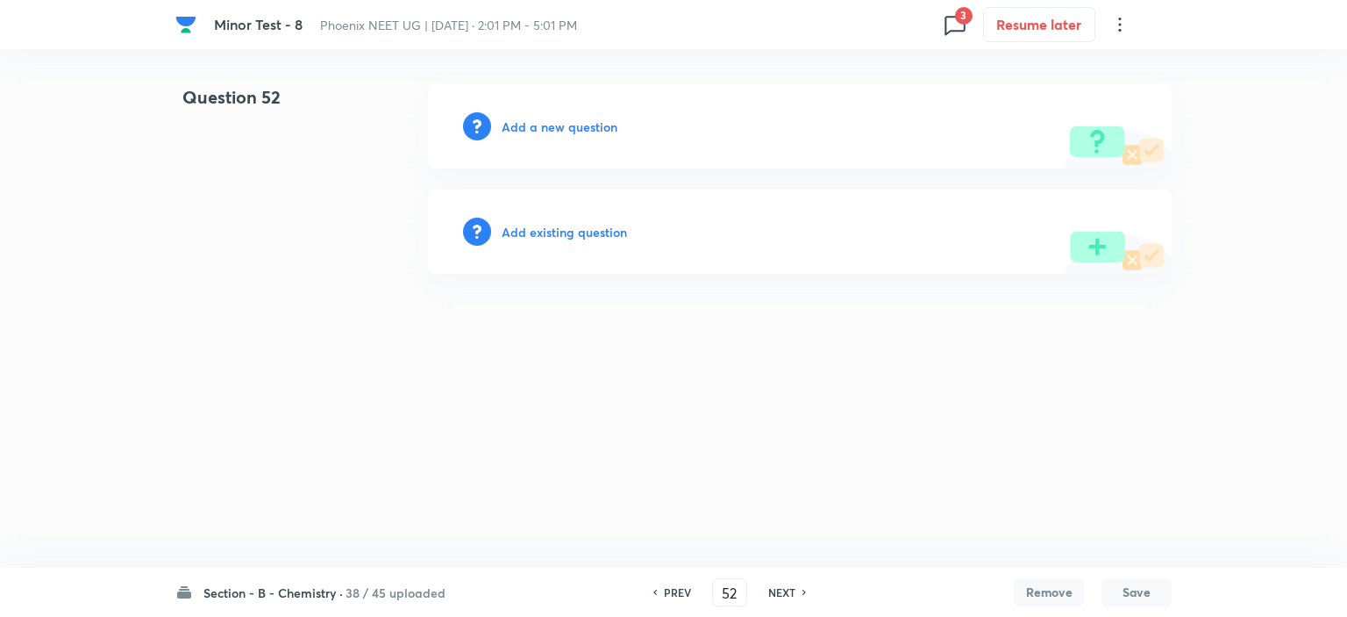
click at [762, 592] on div "NEXT" at bounding box center [784, 592] width 46 height 16
type input "53"
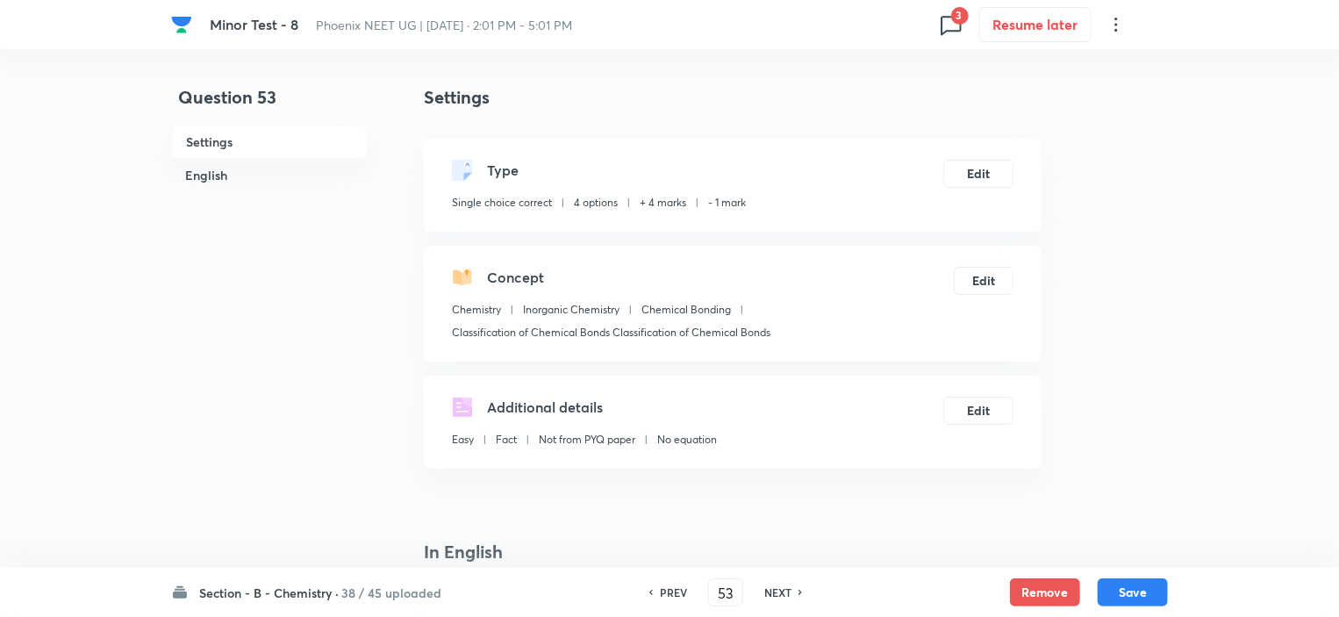
checkbox input "true"
click at [1024, 587] on button "Remove" at bounding box center [1045, 590] width 70 height 28
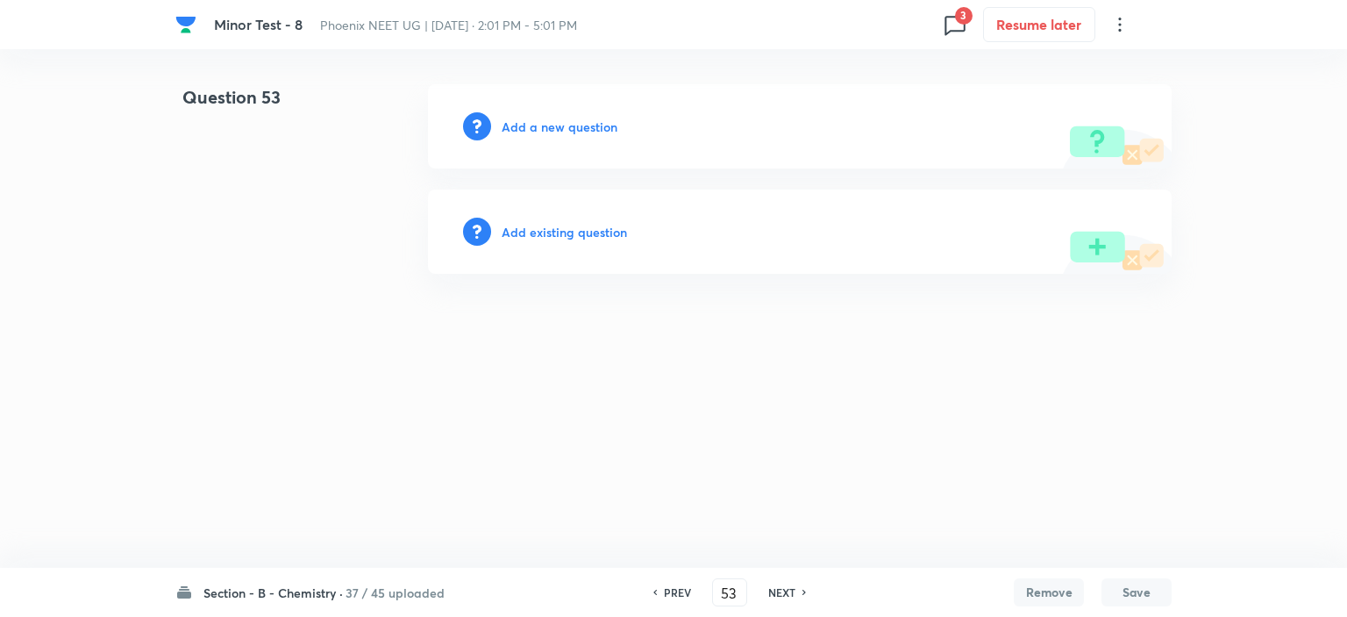
click at [777, 592] on h6 "NEXT" at bounding box center [781, 592] width 27 height 16
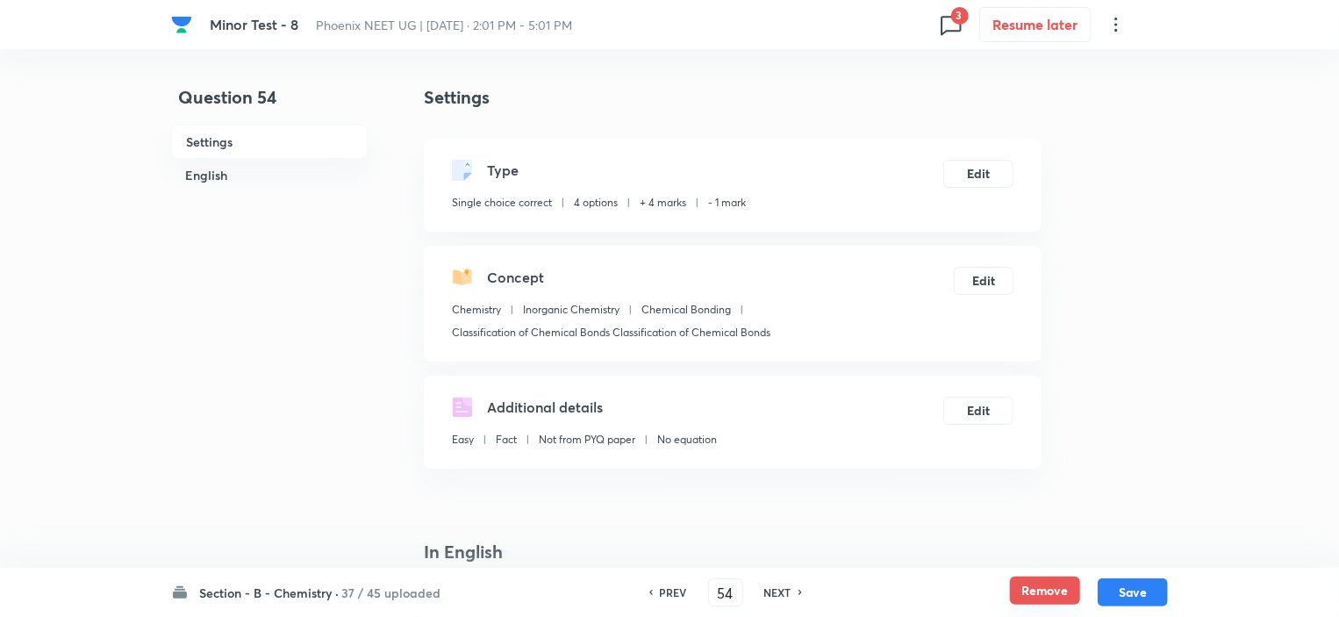
click at [1054, 589] on button "Remove" at bounding box center [1045, 590] width 70 height 28
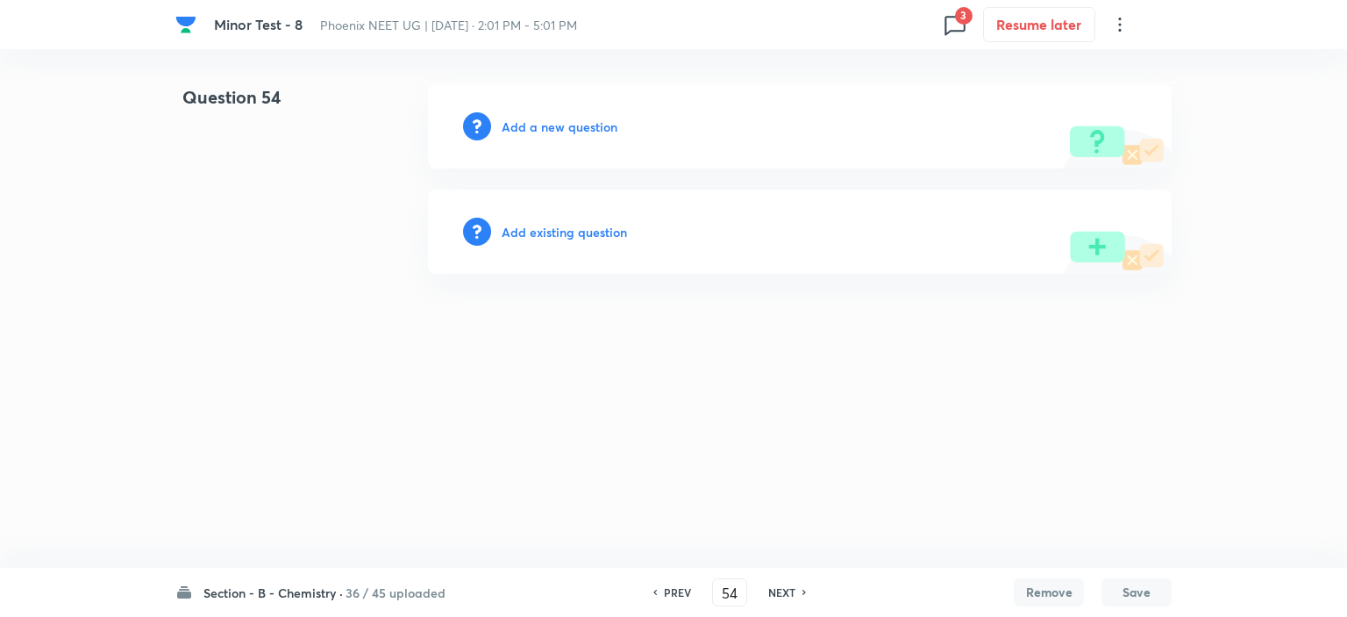
click at [789, 589] on h6 "NEXT" at bounding box center [781, 592] width 27 height 16
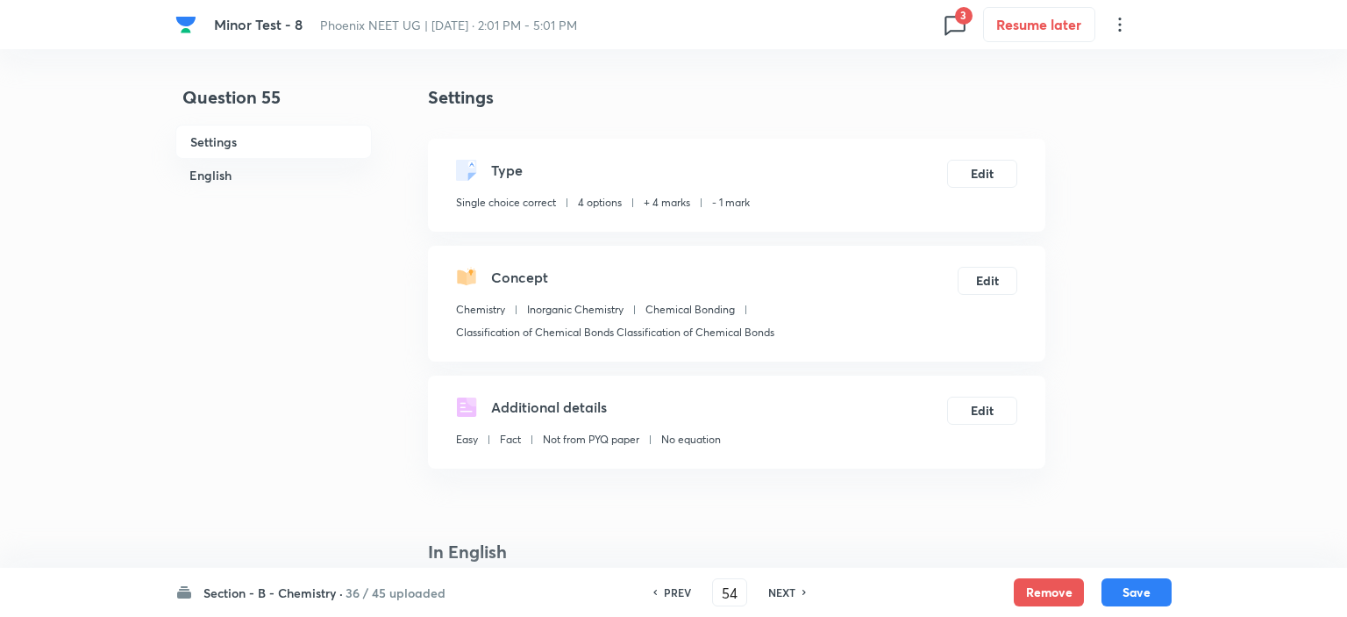
type input "55"
checkbox input "true"
click at [1021, 585] on button "Remove" at bounding box center [1045, 590] width 70 height 28
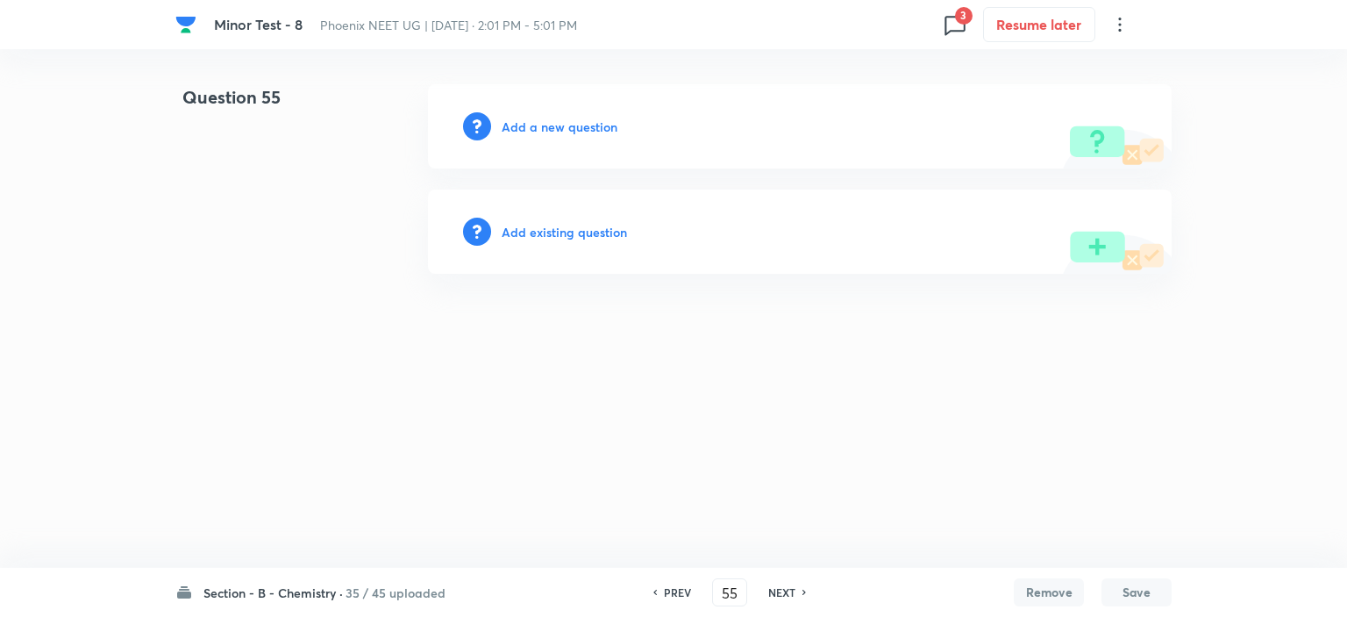
click at [788, 589] on h6 "NEXT" at bounding box center [781, 592] width 27 height 16
type input "56"
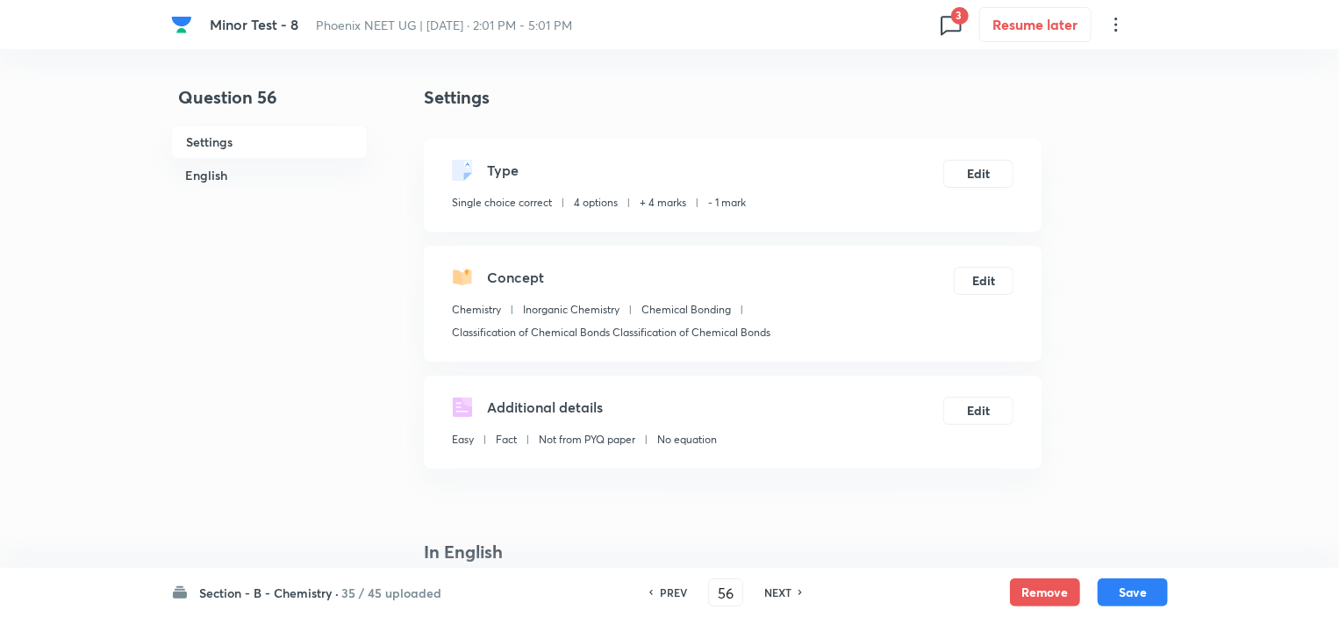
checkbox input "true"
click at [1051, 590] on button "Remove" at bounding box center [1045, 590] width 70 height 28
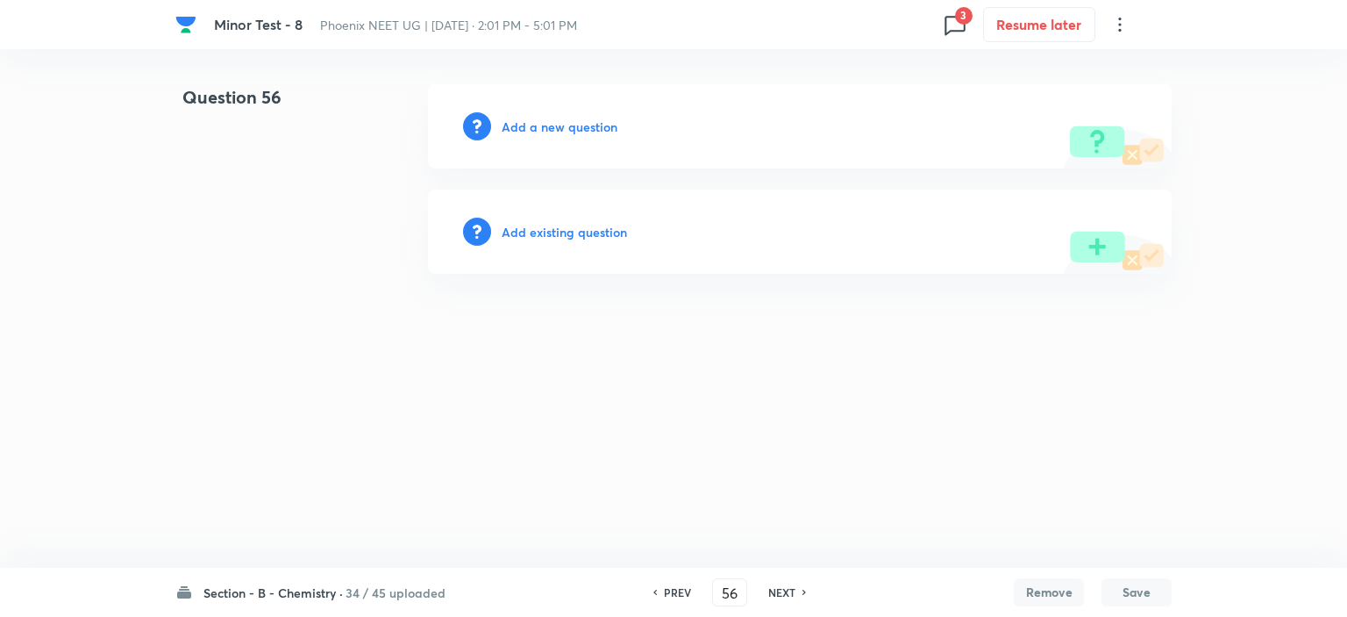
click at [786, 588] on h6 "NEXT" at bounding box center [781, 592] width 27 height 16
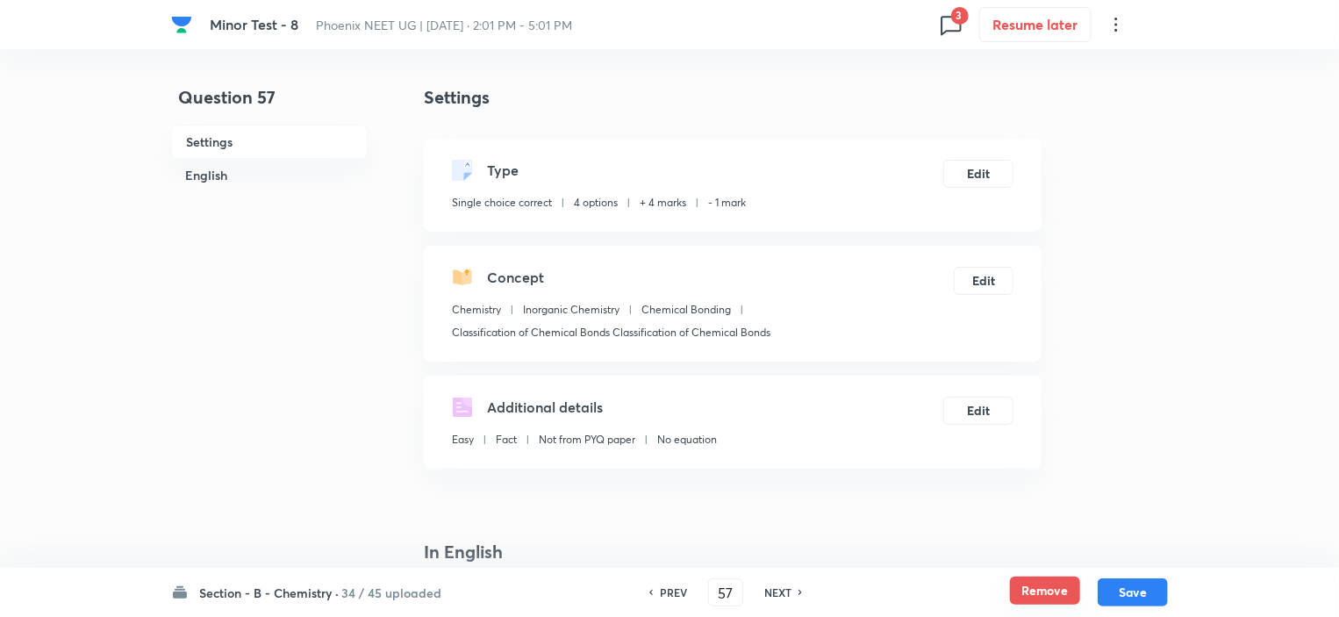
click at [1033, 584] on button "Remove" at bounding box center [1045, 590] width 70 height 28
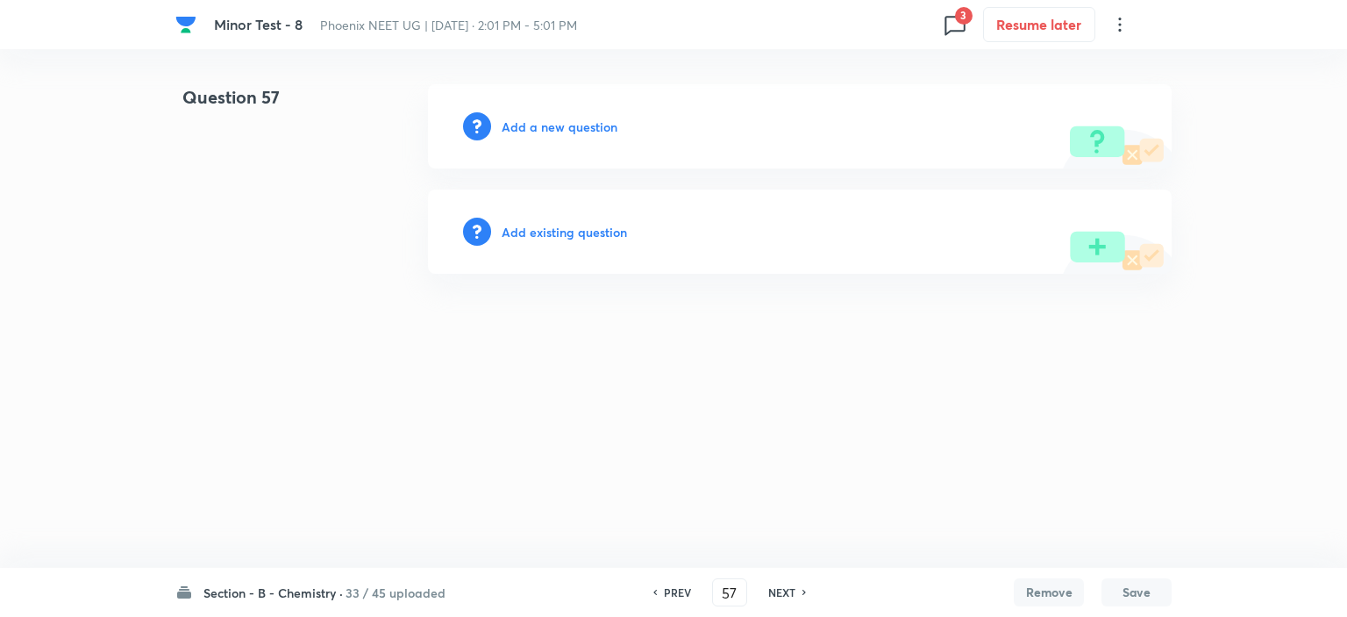
click at [764, 587] on div "NEXT" at bounding box center [784, 592] width 46 height 16
type input "58"
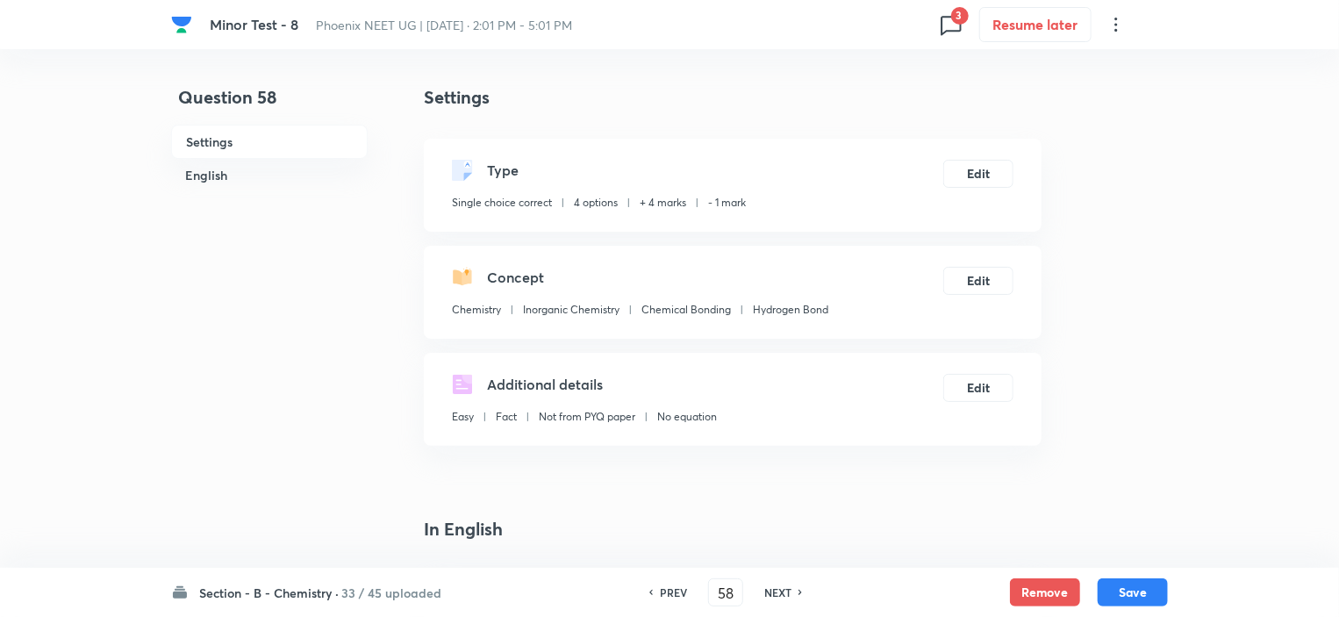
checkbox input "true"
click at [1060, 589] on button "Remove" at bounding box center [1045, 590] width 70 height 28
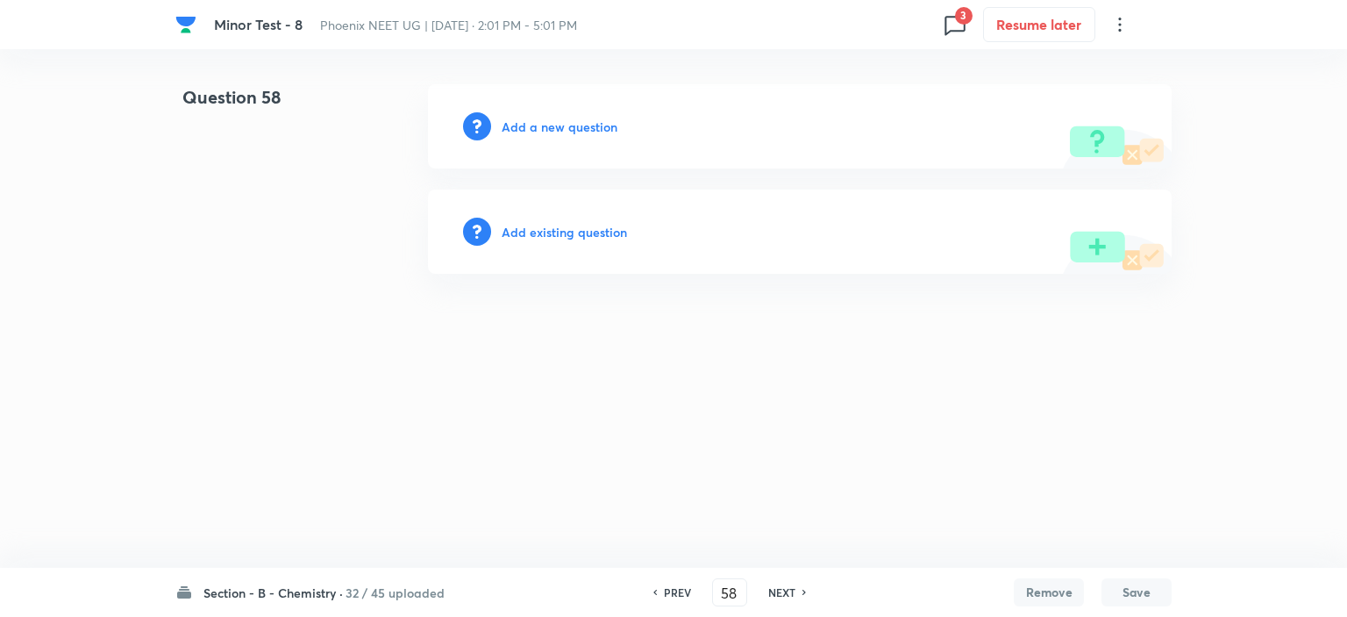
click at [782, 590] on h6 "NEXT" at bounding box center [781, 592] width 27 height 16
type input "59"
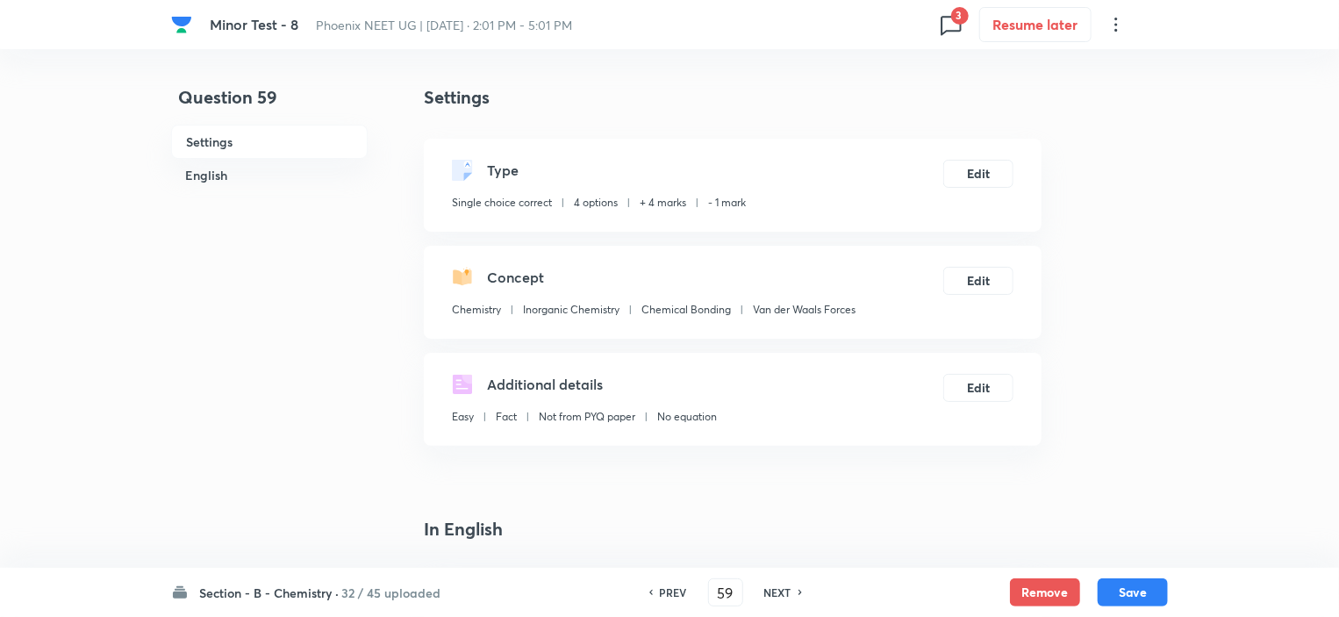
checkbox input "true"
click at [1046, 589] on button "Remove" at bounding box center [1045, 590] width 70 height 28
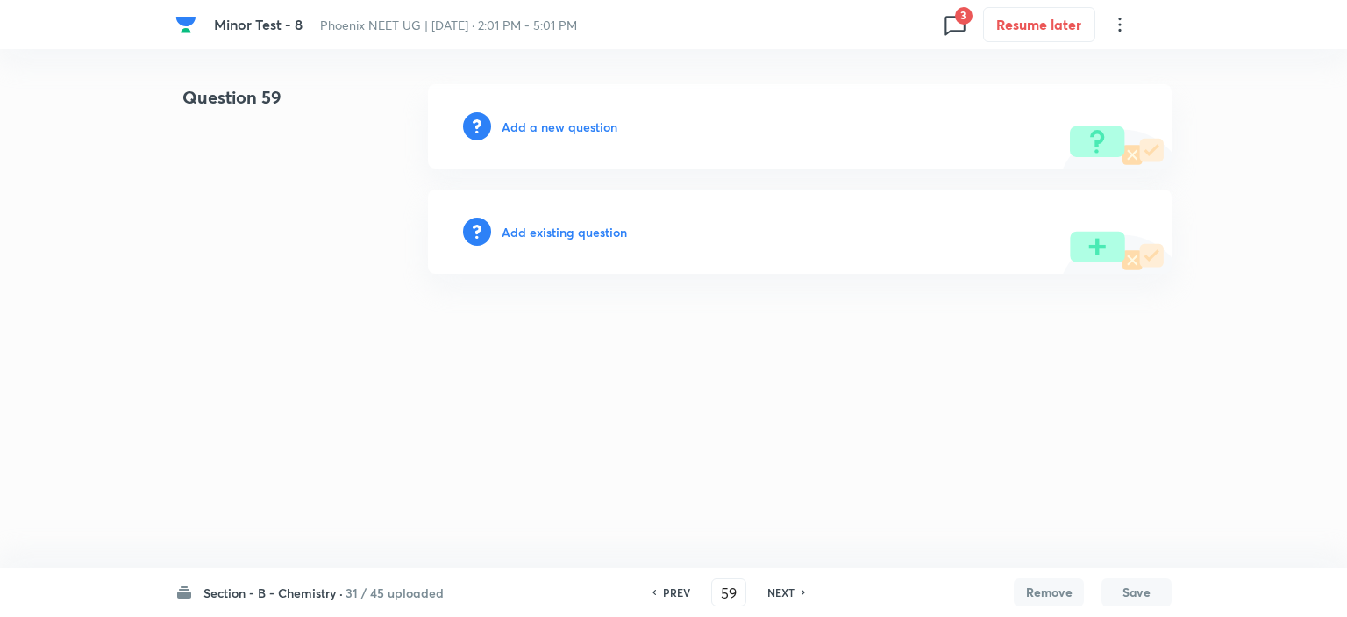
click at [778, 596] on h6 "NEXT" at bounding box center [781, 592] width 27 height 16
type input "60"
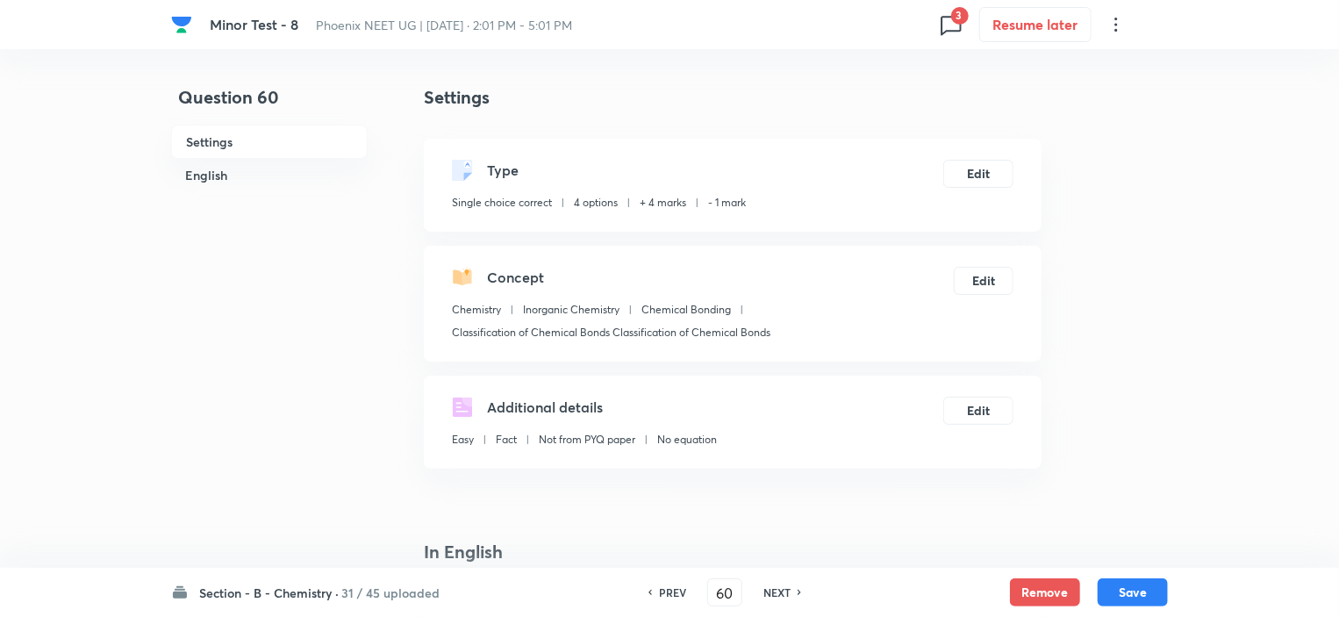
checkbox input "true"
click at [1035, 592] on button "Remove" at bounding box center [1045, 590] width 70 height 28
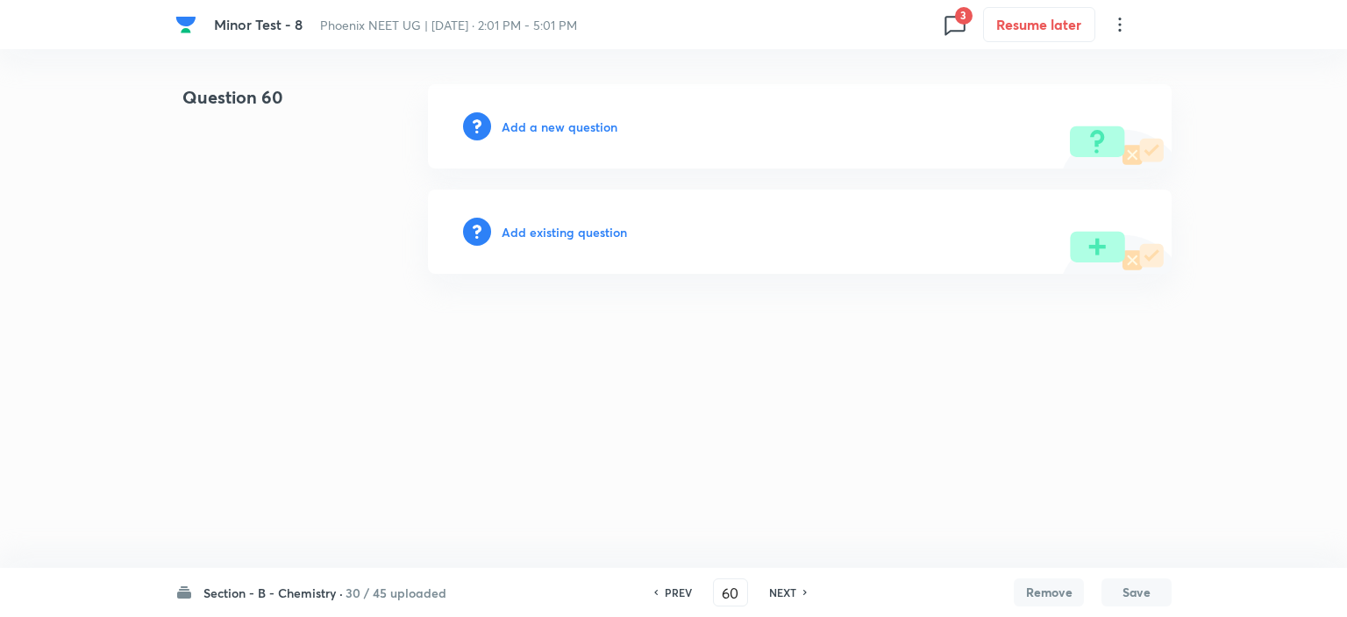
click at [784, 591] on h6 "NEXT" at bounding box center [782, 592] width 27 height 16
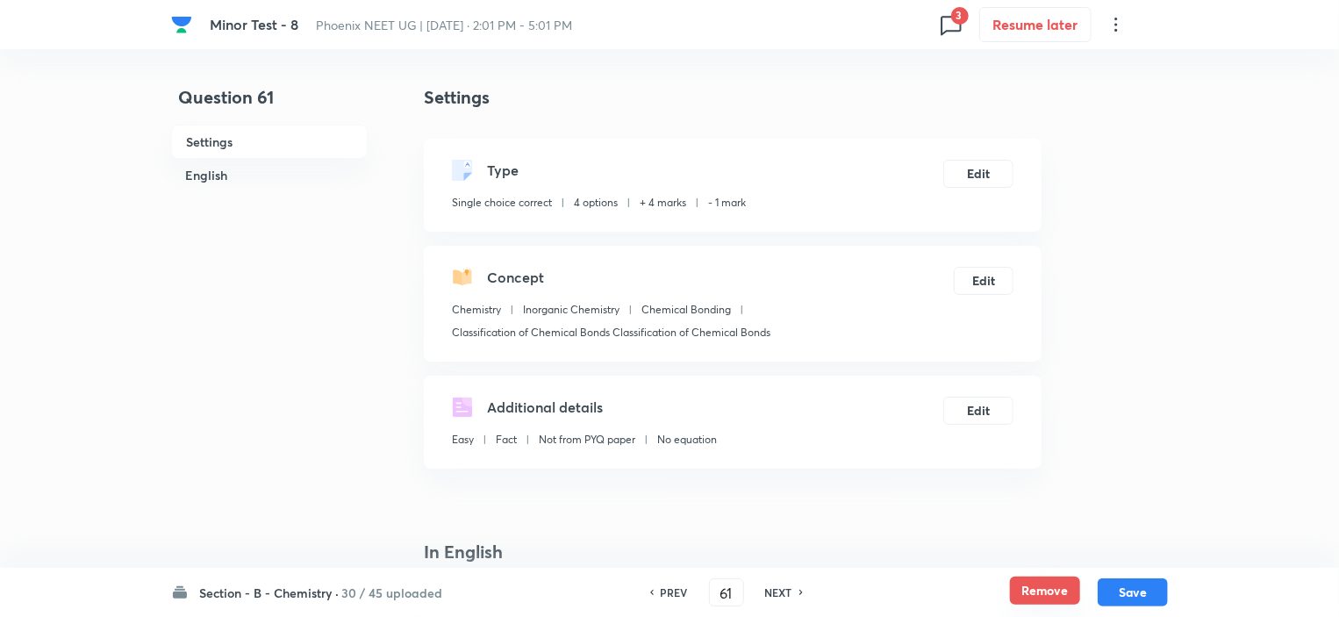
click at [1039, 587] on button "Remove" at bounding box center [1045, 590] width 70 height 28
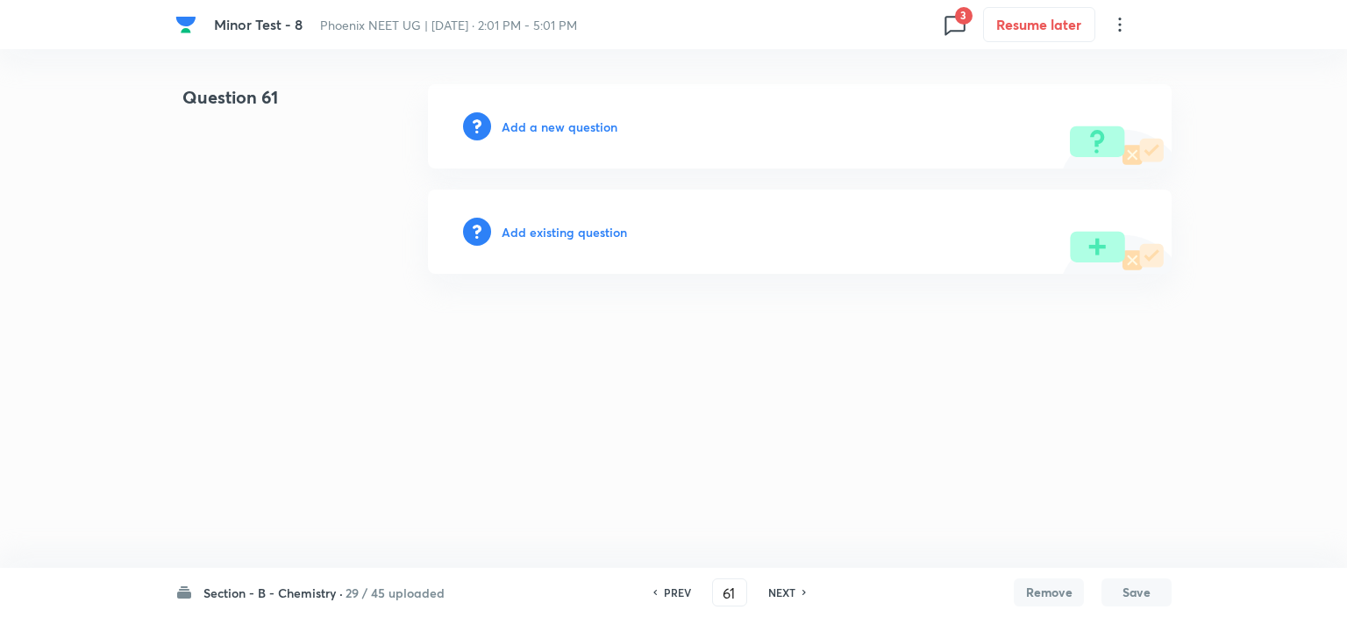
click at [763, 587] on div "NEXT" at bounding box center [784, 592] width 46 height 16
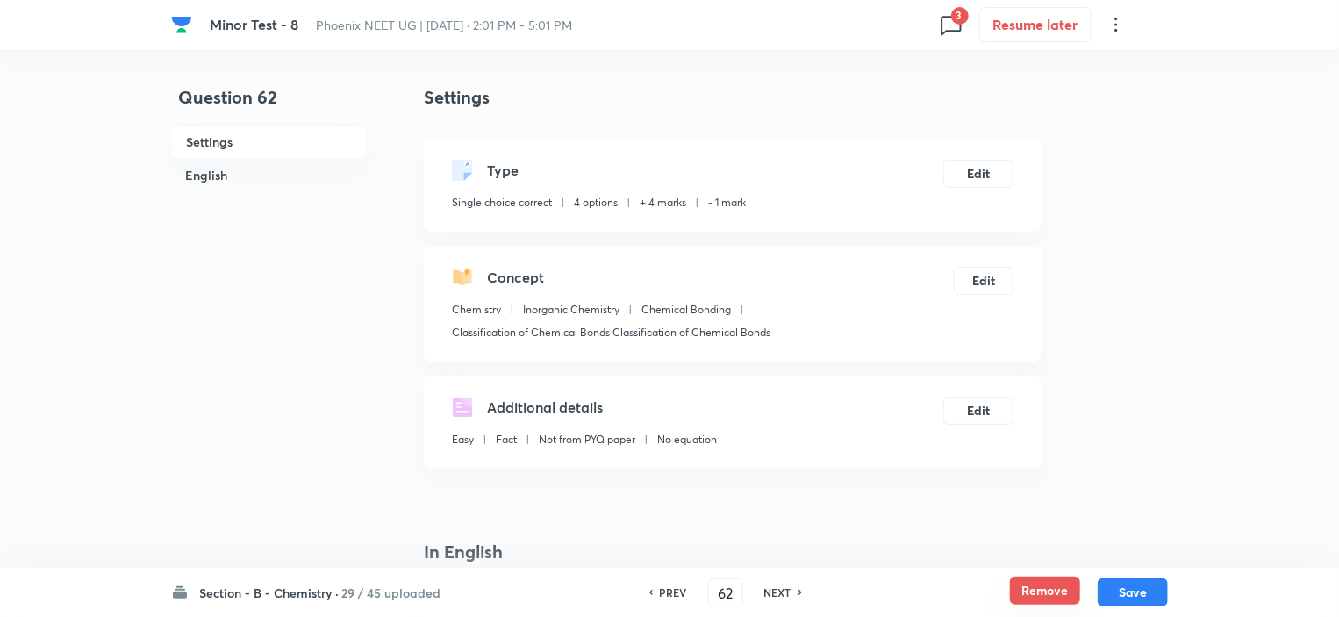
click at [1031, 578] on button "Remove" at bounding box center [1045, 590] width 70 height 28
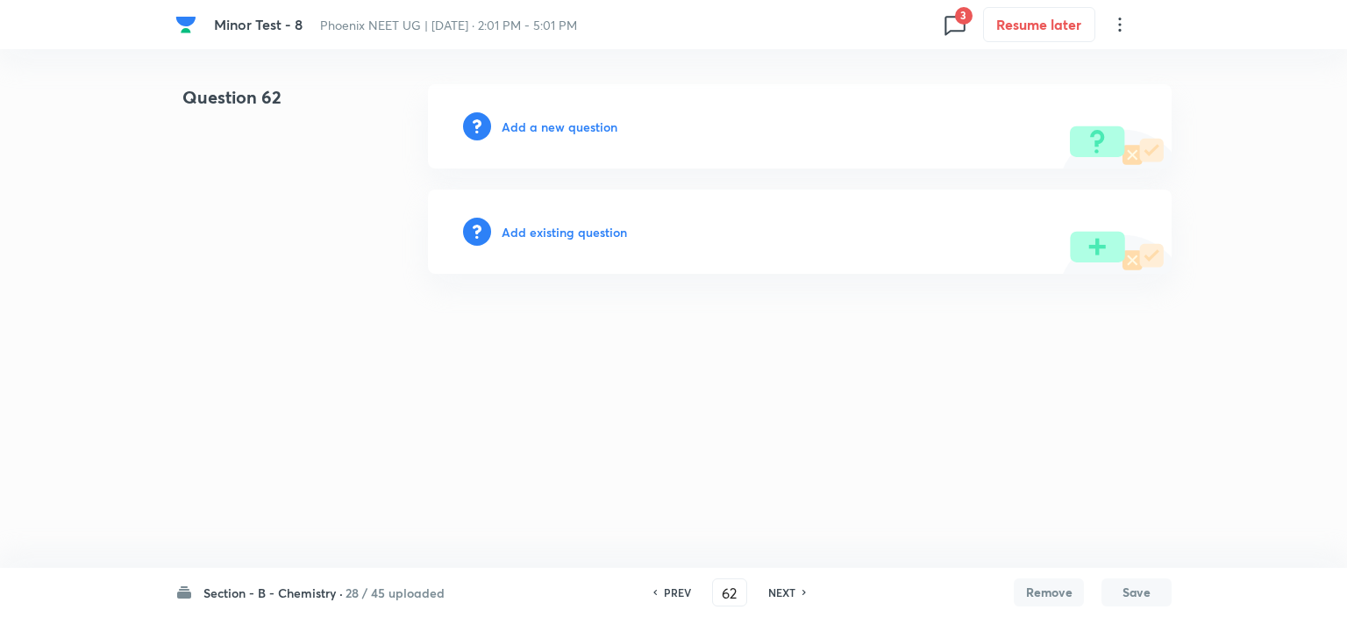
click at [782, 587] on h6 "NEXT" at bounding box center [781, 592] width 27 height 16
type input "63"
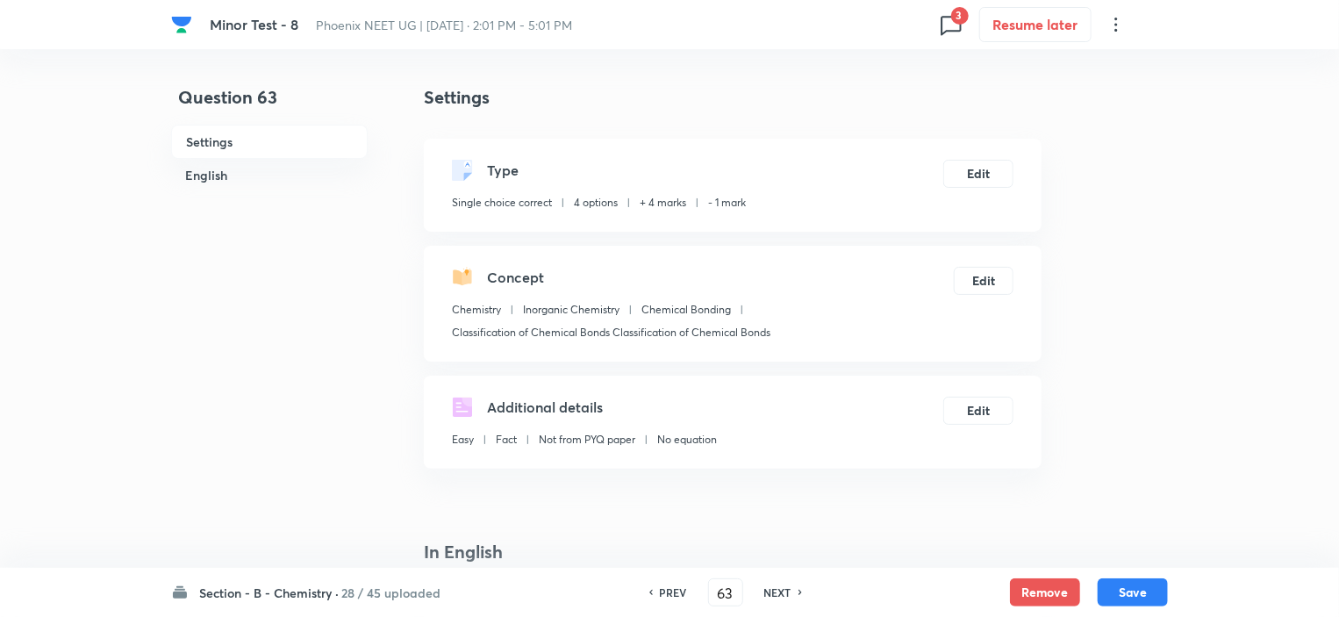
checkbox input "true"
click at [1053, 592] on button "Remove" at bounding box center [1045, 590] width 70 height 28
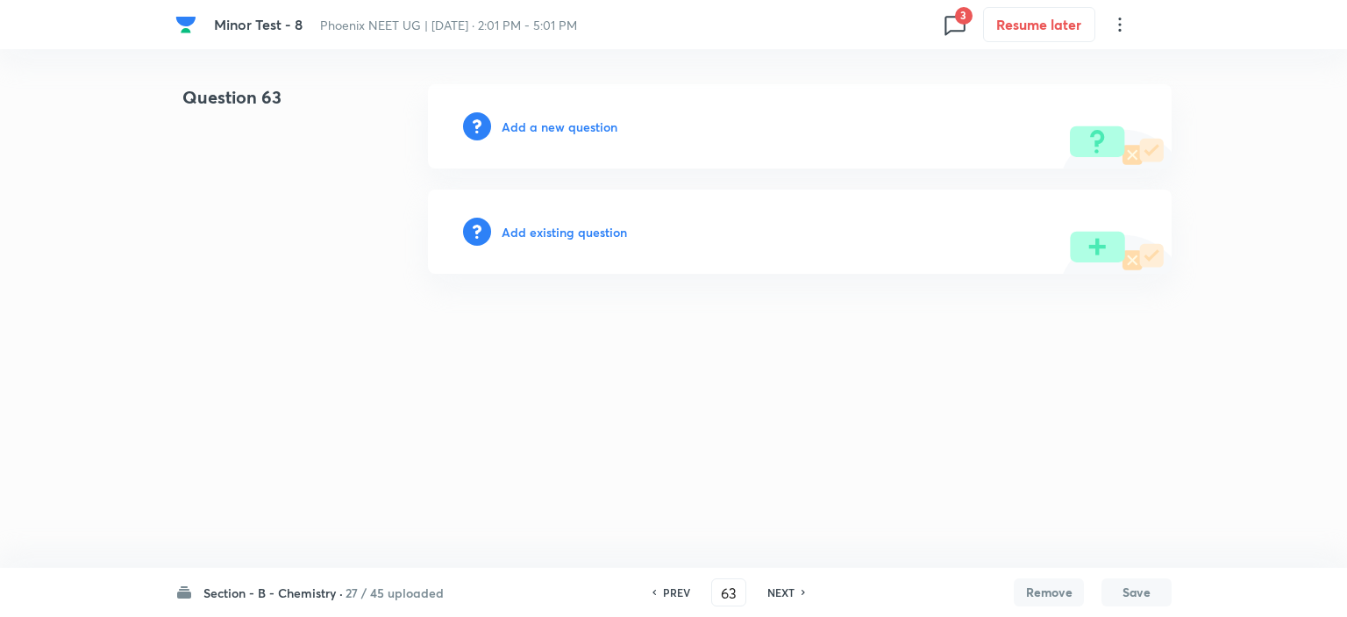
click at [762, 596] on div "NEXT" at bounding box center [784, 592] width 46 height 16
type input "64"
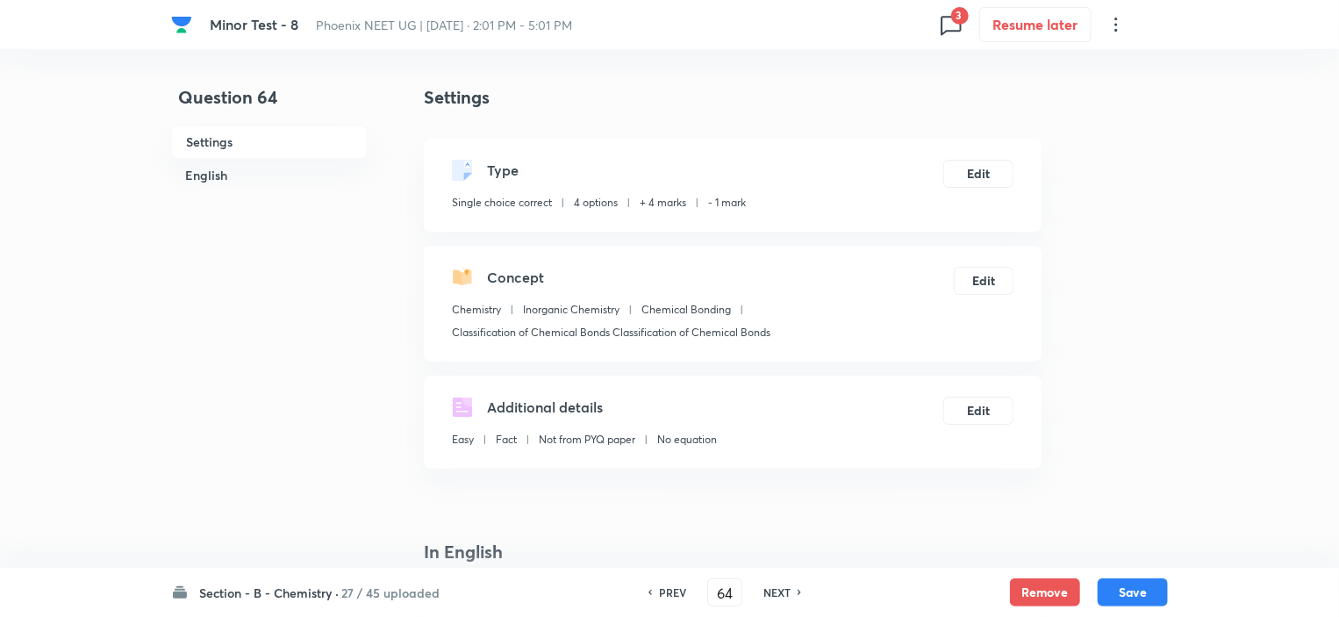
checkbox input "true"
click at [1039, 593] on button "Remove" at bounding box center [1045, 590] width 70 height 28
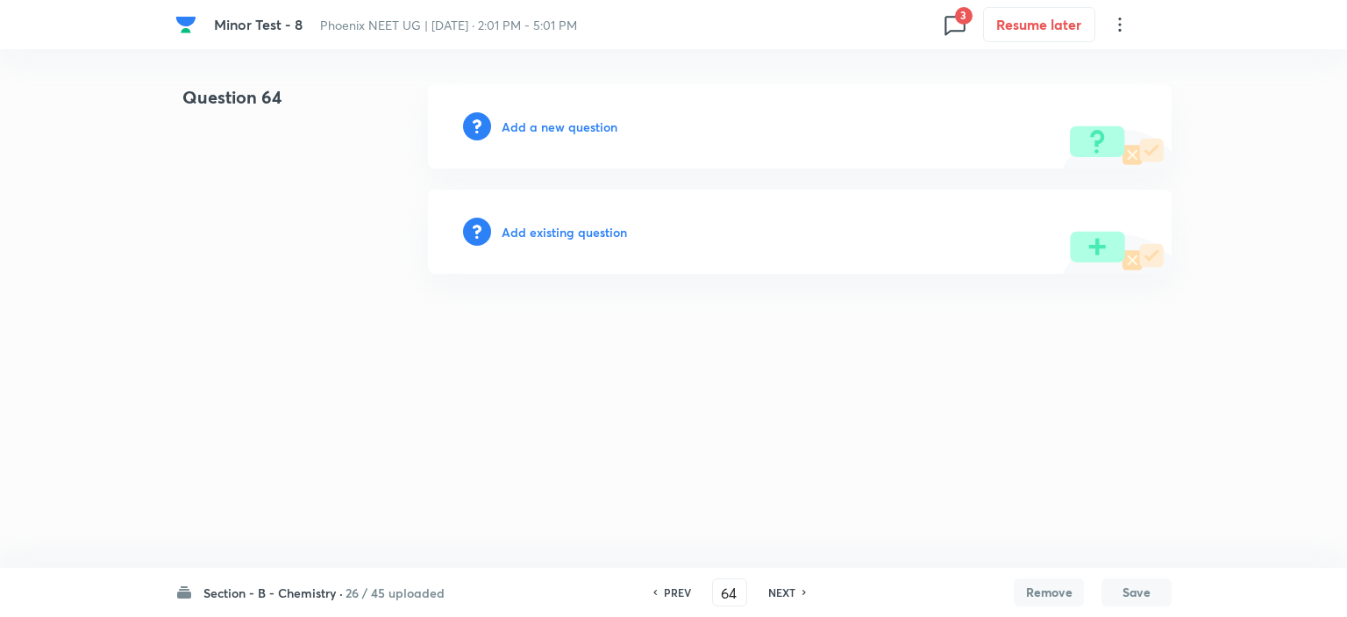
click at [768, 596] on h6 "NEXT" at bounding box center [781, 592] width 27 height 16
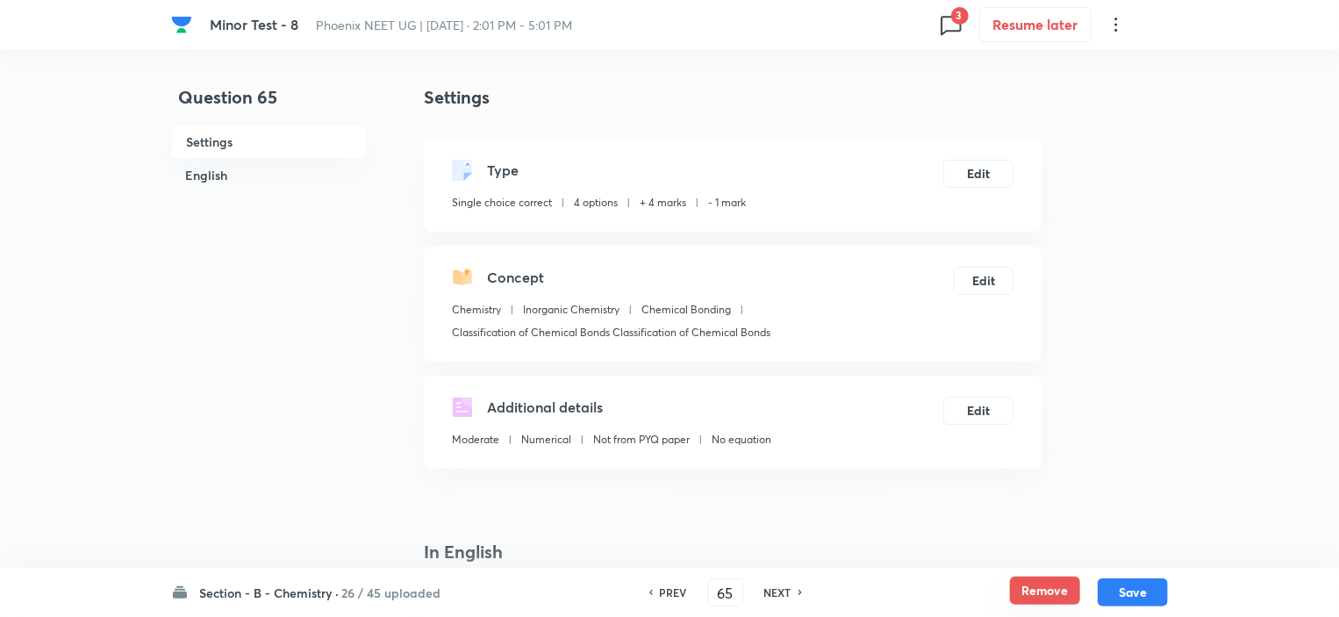
click at [1042, 589] on button "Remove" at bounding box center [1045, 590] width 70 height 28
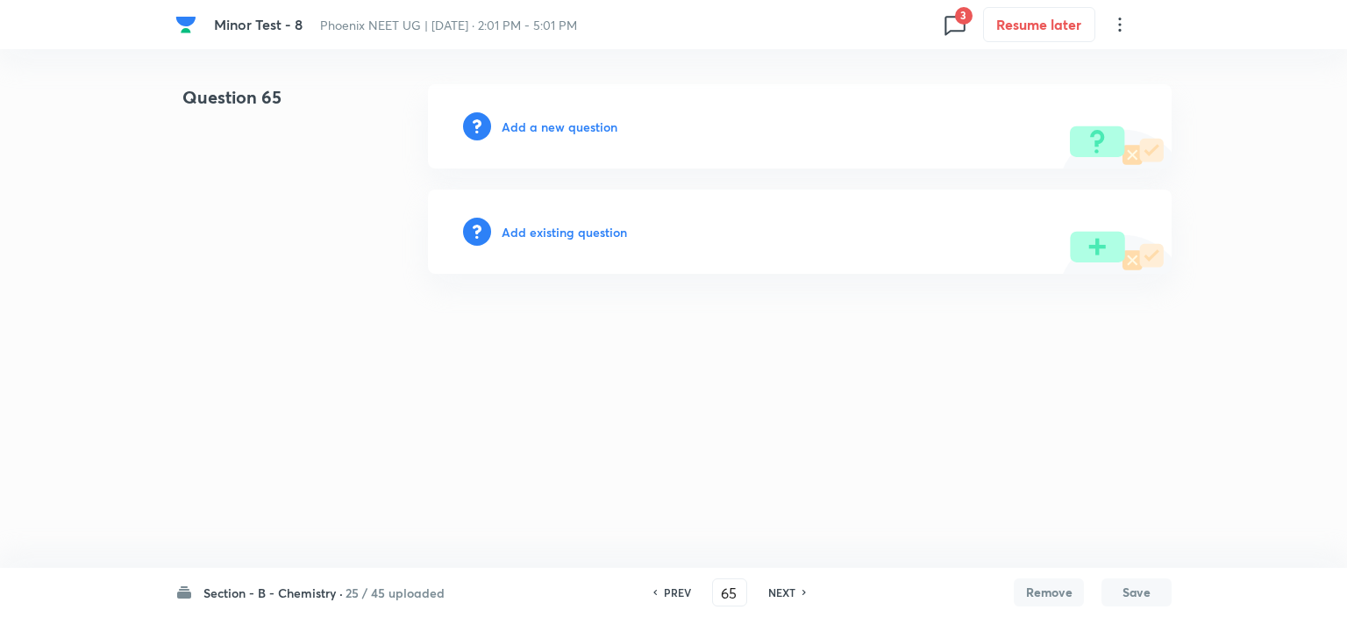
click at [786, 589] on h6 "NEXT" at bounding box center [781, 592] width 27 height 16
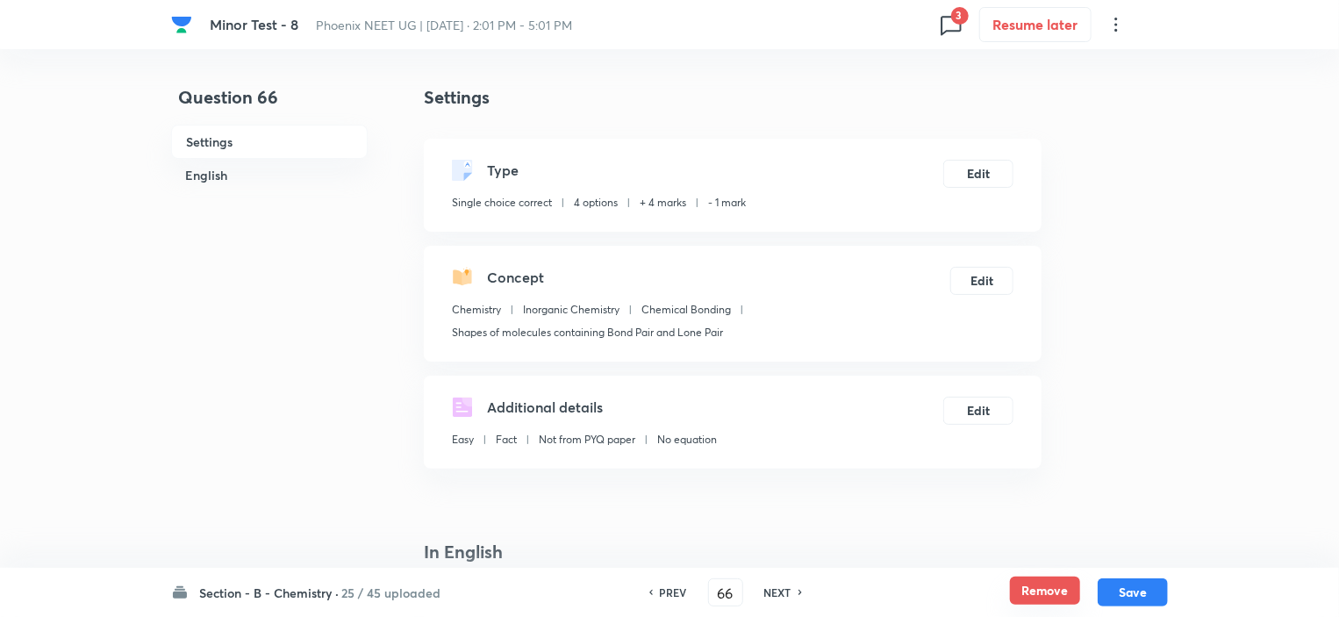
click at [1032, 588] on button "Remove" at bounding box center [1045, 590] width 70 height 28
click at [788, 585] on h6 "NEXT" at bounding box center [781, 592] width 27 height 16
click at [1035, 587] on button "Remove" at bounding box center [1045, 590] width 70 height 28
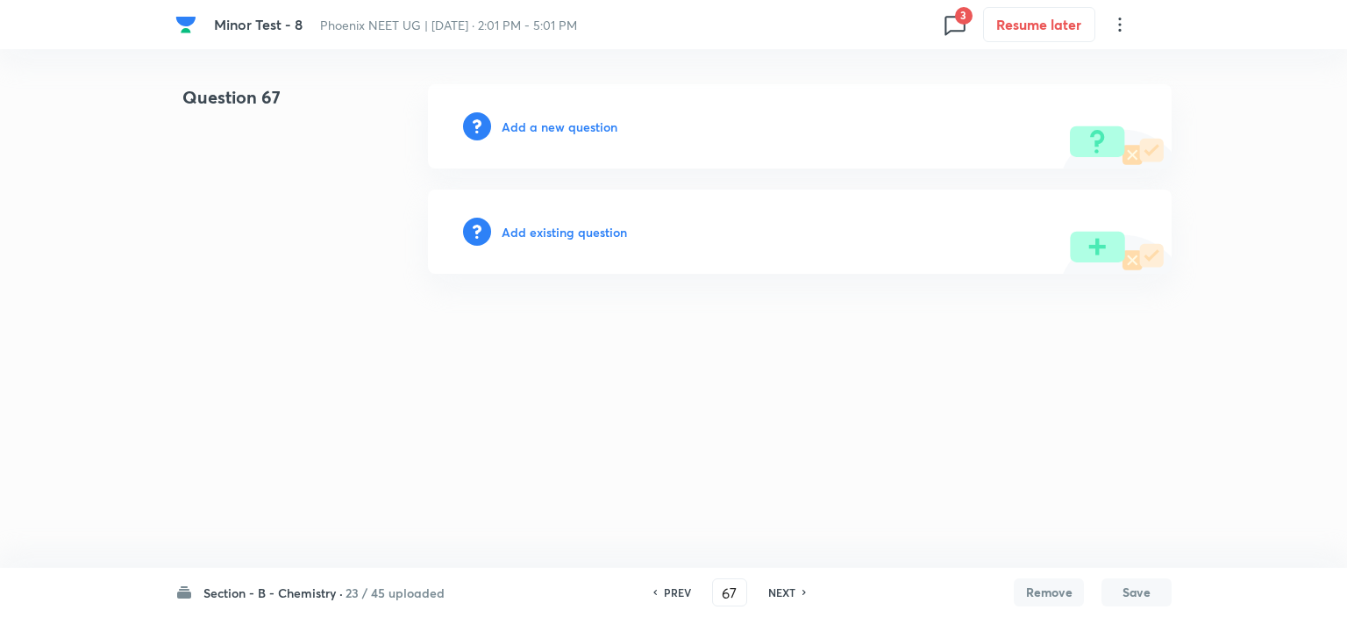
click at [775, 587] on h6 "NEXT" at bounding box center [781, 592] width 27 height 16
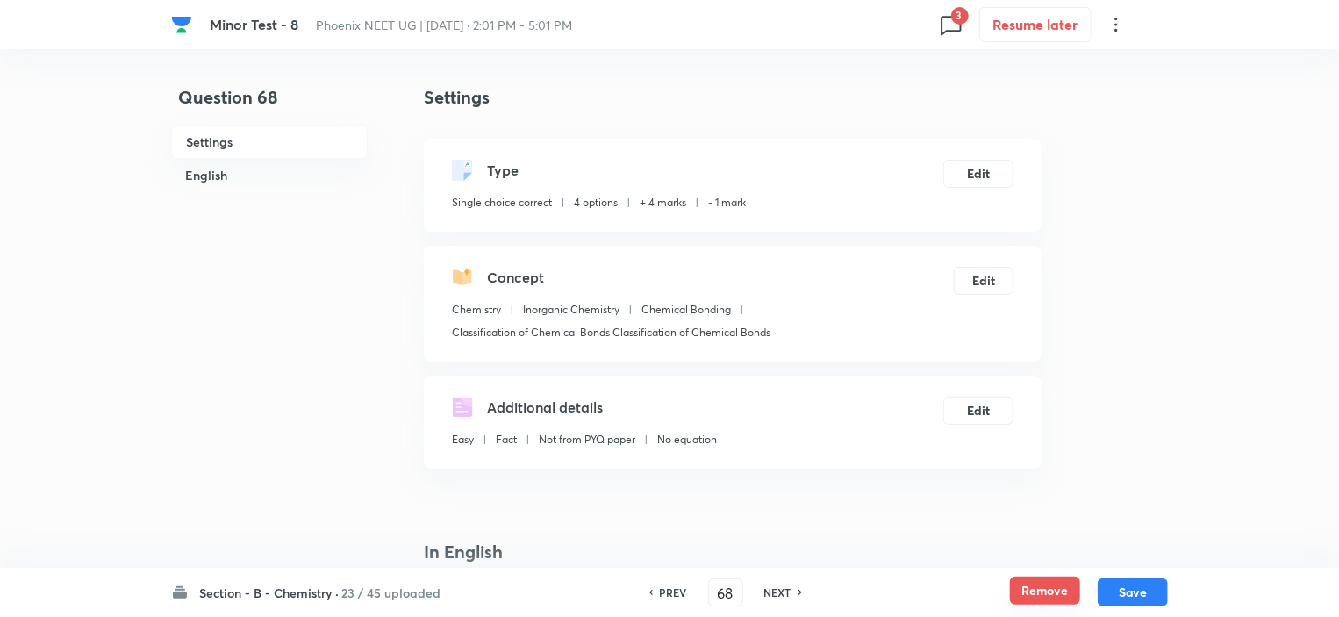
click at [1031, 593] on button "Remove" at bounding box center [1045, 590] width 70 height 28
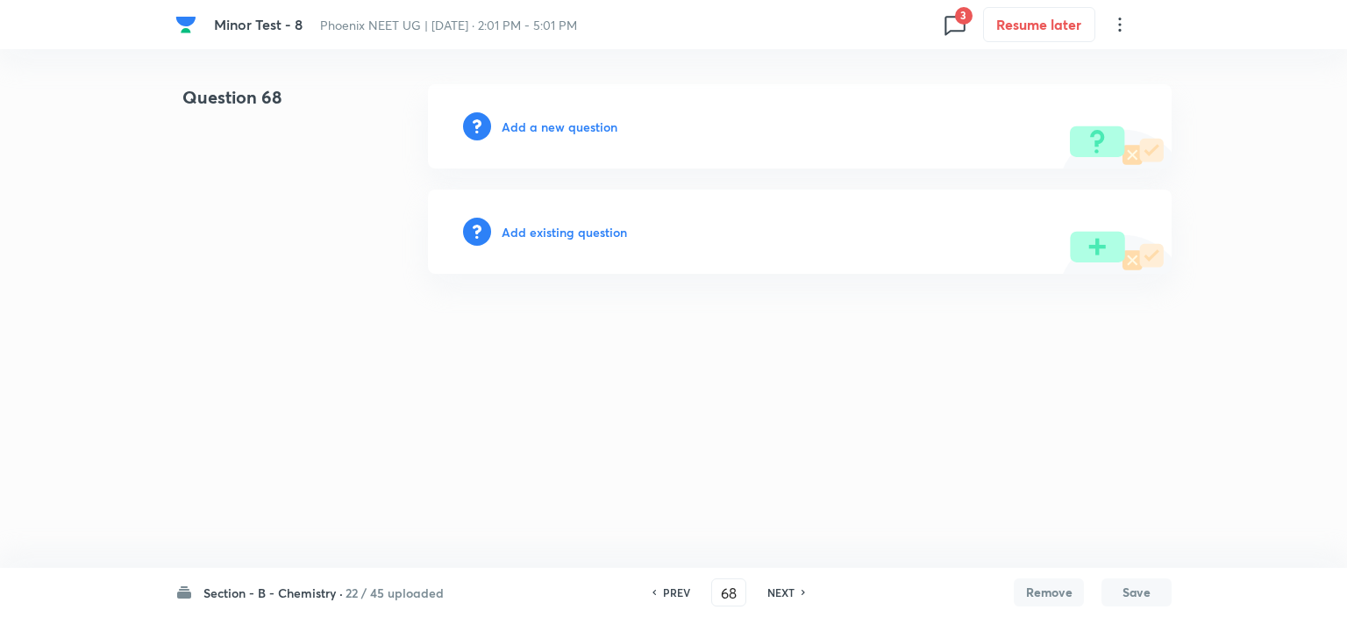
click at [773, 589] on h6 "NEXT" at bounding box center [781, 592] width 27 height 16
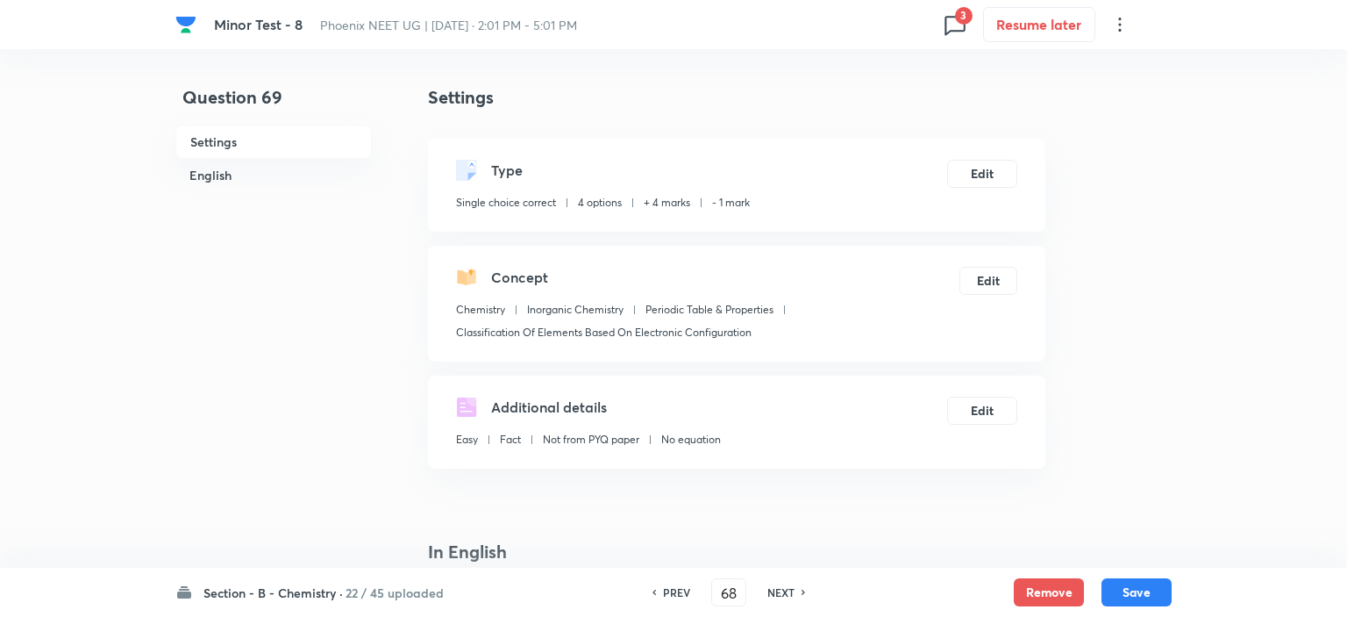
type input "69"
checkbox input "true"
click at [1025, 584] on button "Remove" at bounding box center [1045, 590] width 70 height 28
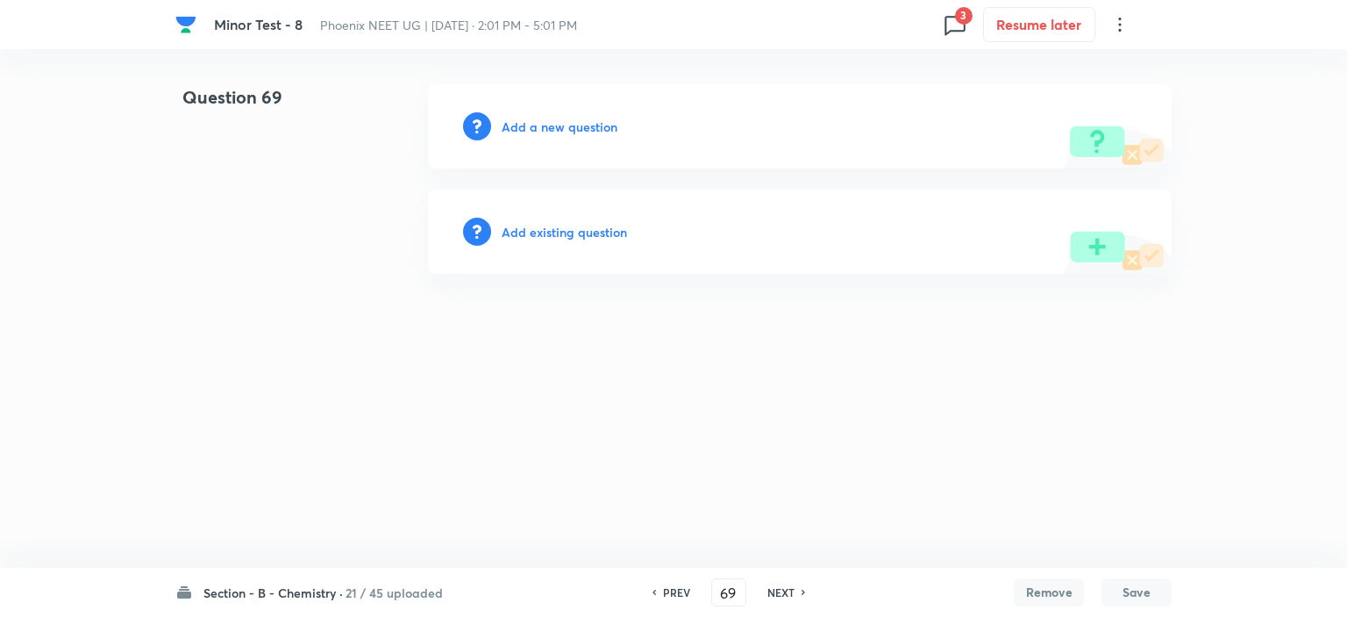
click at [782, 584] on h6 "NEXT" at bounding box center [781, 592] width 27 height 16
type input "70"
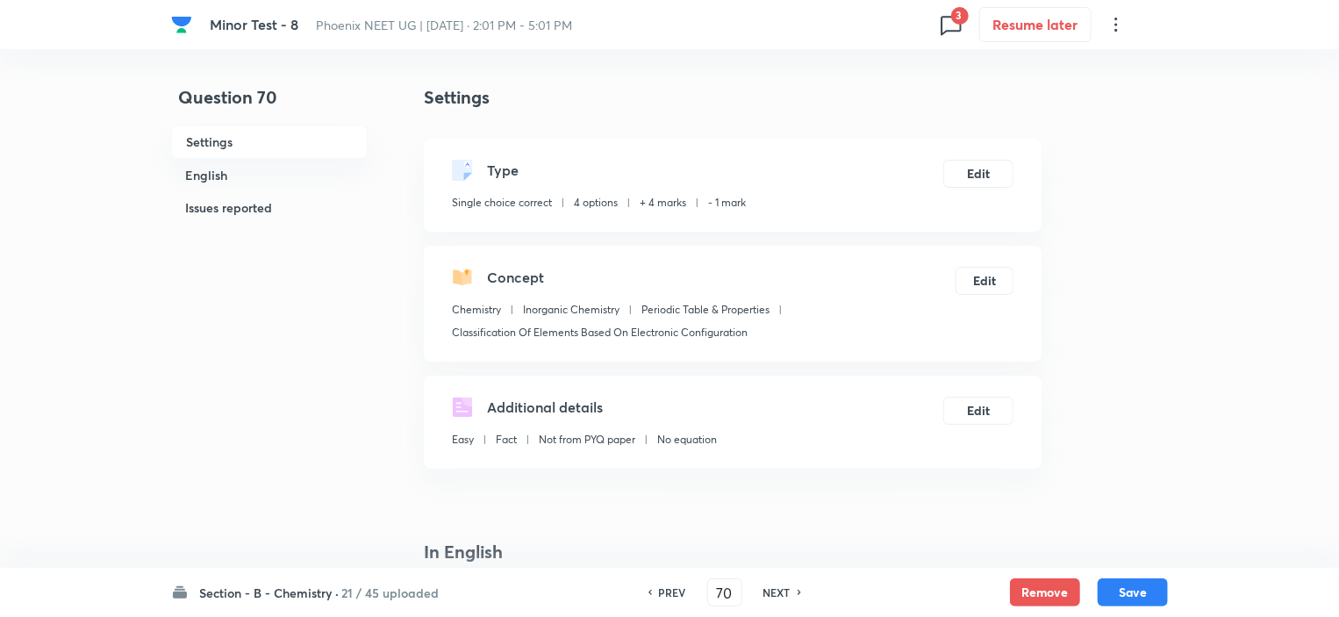
checkbox input "true"
click at [1035, 583] on button "Remove" at bounding box center [1045, 590] width 70 height 28
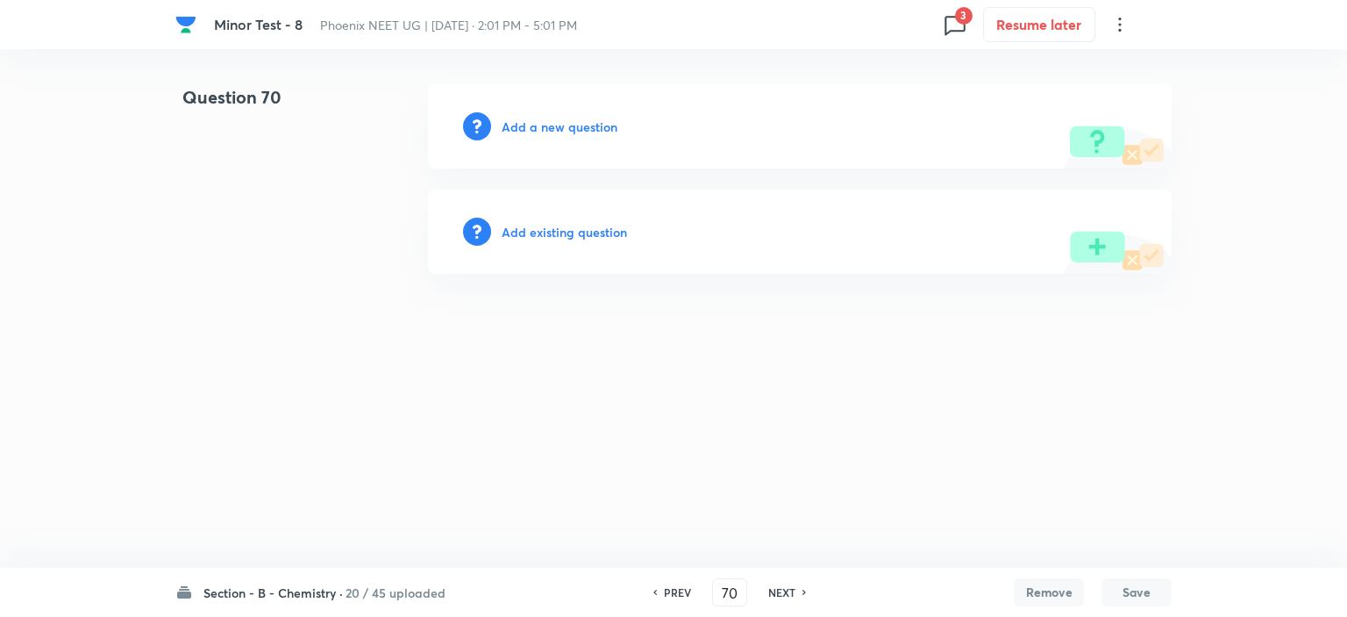
click at [757, 592] on div "PREV 70 ​ NEXT" at bounding box center [730, 592] width 226 height 28
click at [773, 592] on h6 "NEXT" at bounding box center [781, 592] width 27 height 16
type input "71"
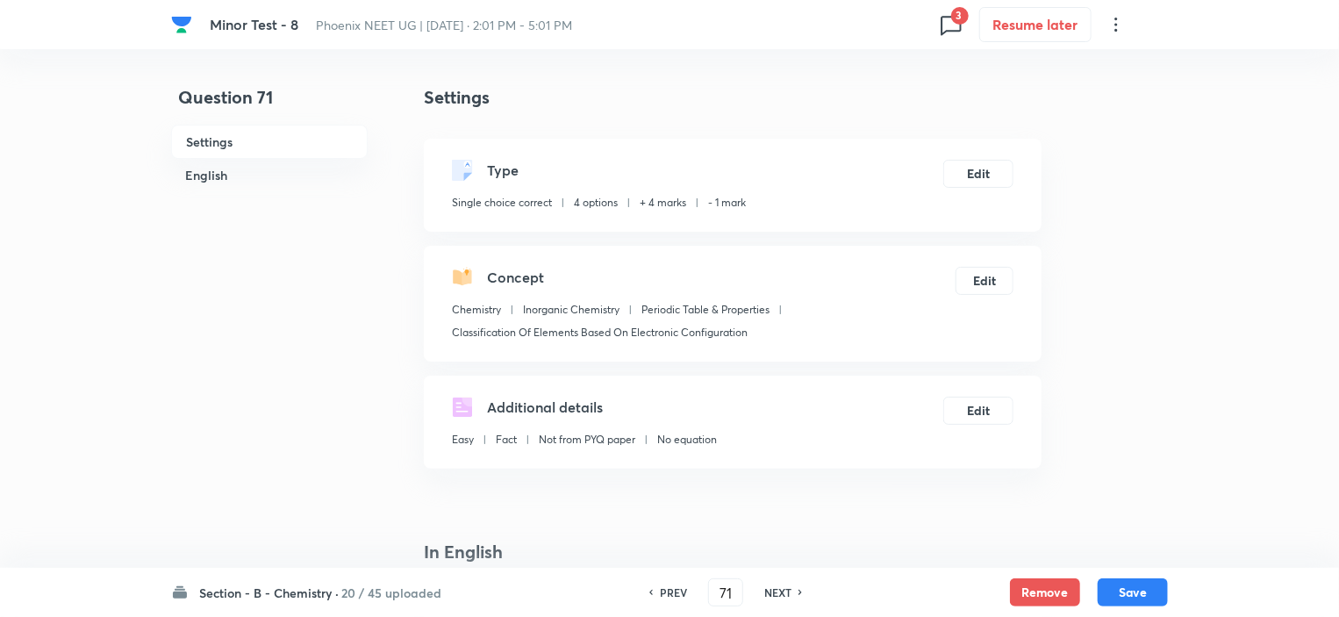
checkbox input "true"
click at [1023, 596] on button "Remove" at bounding box center [1045, 590] width 70 height 28
click at [768, 589] on h6 "NEXT" at bounding box center [777, 592] width 27 height 16
type input "72"
checkbox input "false"
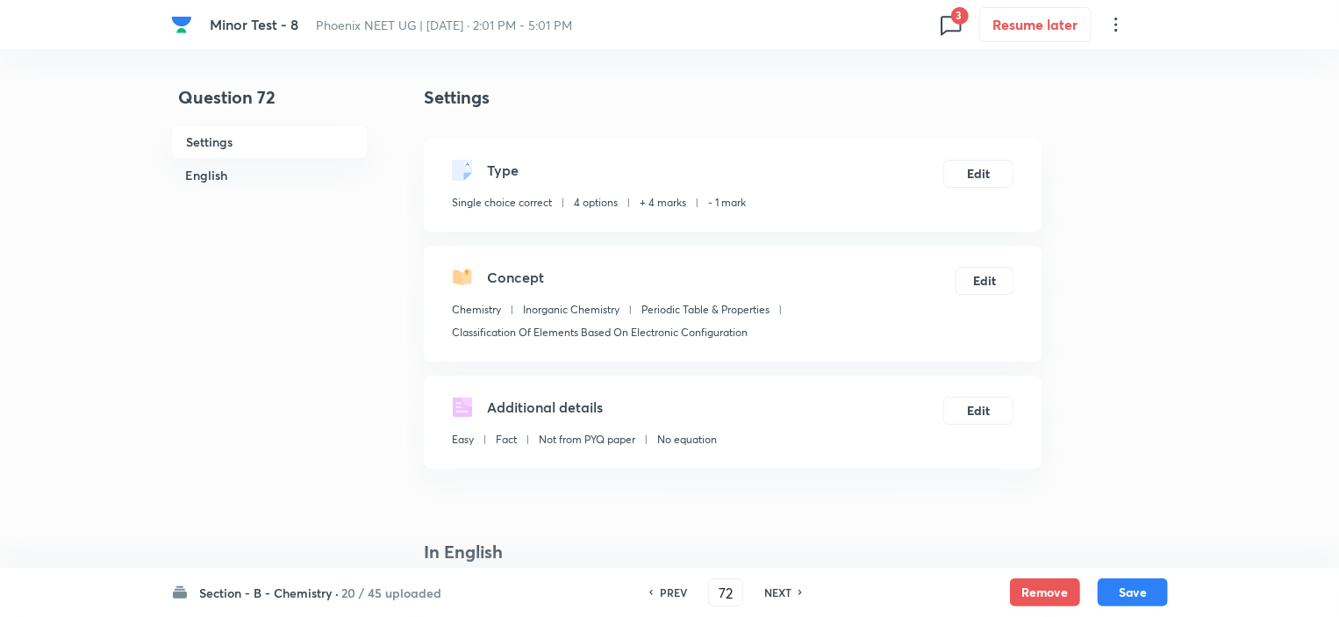
checkbox input "false"
click at [1055, 596] on button "Remove" at bounding box center [1045, 590] width 70 height 28
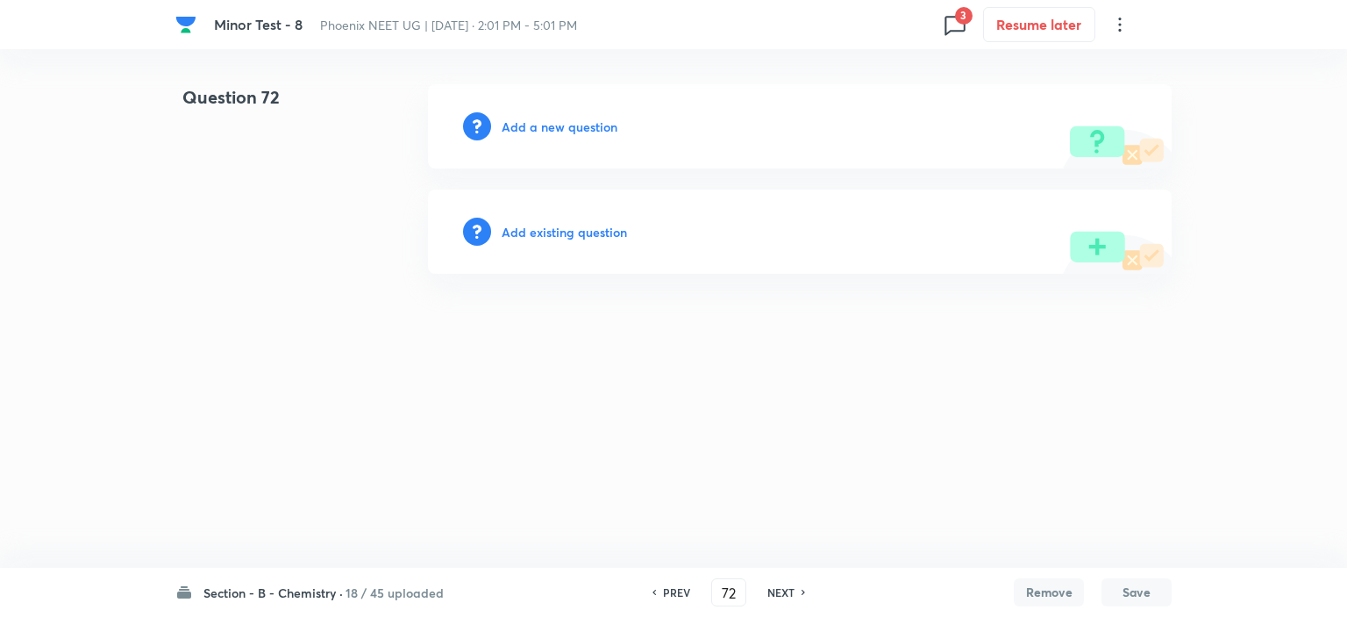
click at [782, 590] on h6 "NEXT" at bounding box center [781, 592] width 27 height 16
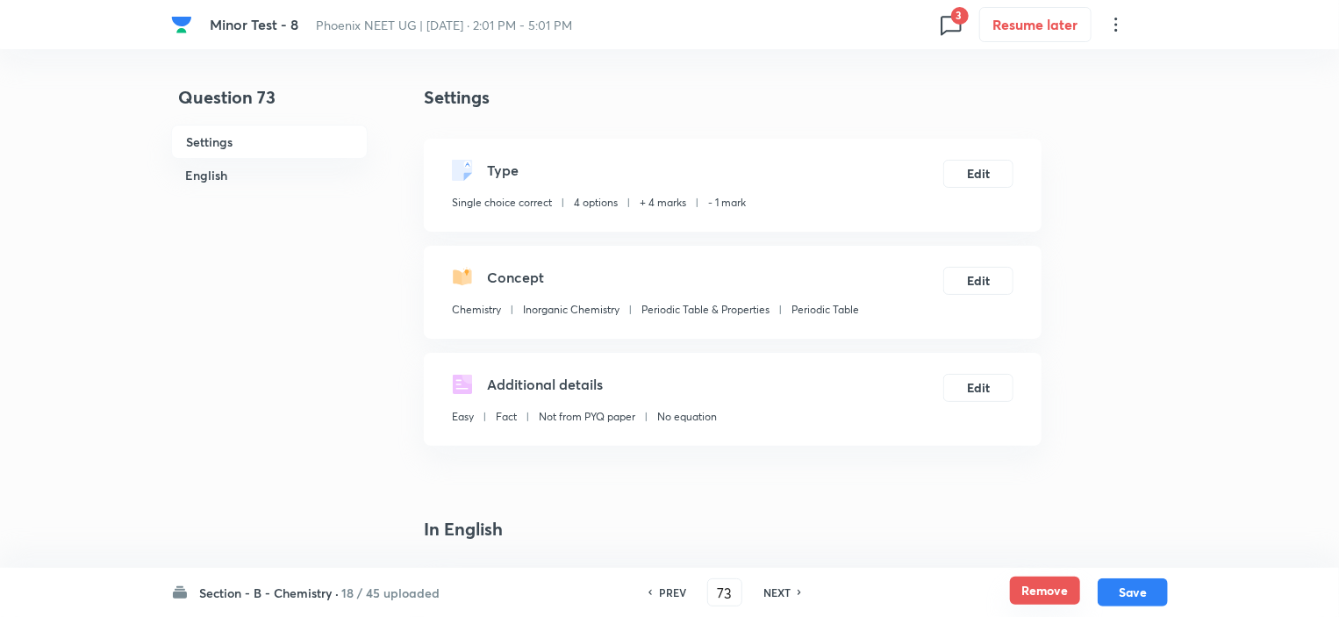
click at [1053, 592] on button "Remove" at bounding box center [1045, 590] width 70 height 28
click at [776, 589] on h6 "NEXT" at bounding box center [776, 592] width 27 height 16
type input "74"
checkbox input "false"
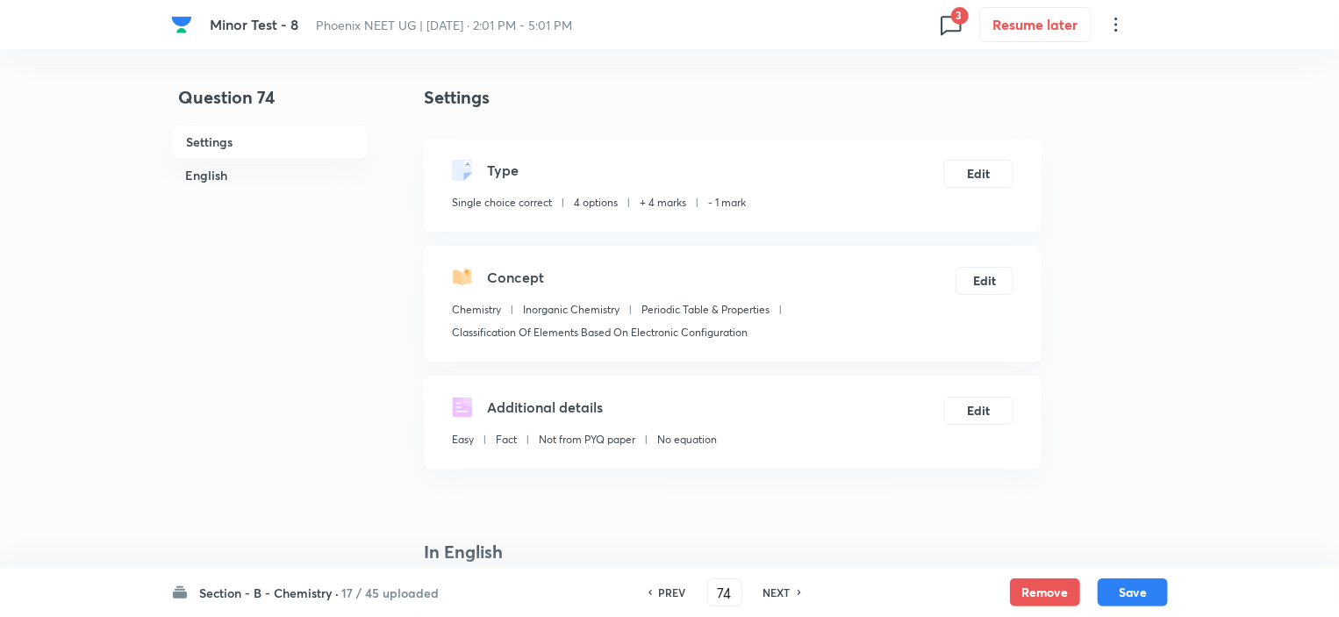
checkbox input "false"
click at [1060, 589] on button "Remove" at bounding box center [1045, 590] width 70 height 28
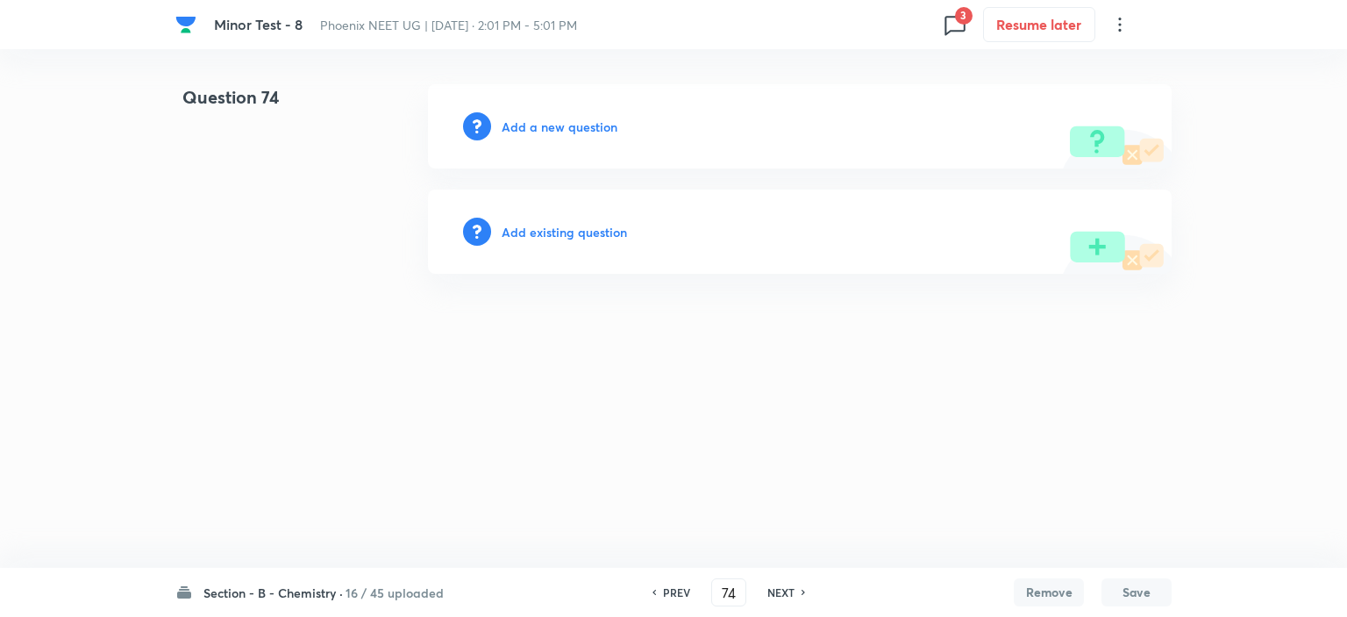
click at [779, 595] on h6 "NEXT" at bounding box center [781, 592] width 27 height 16
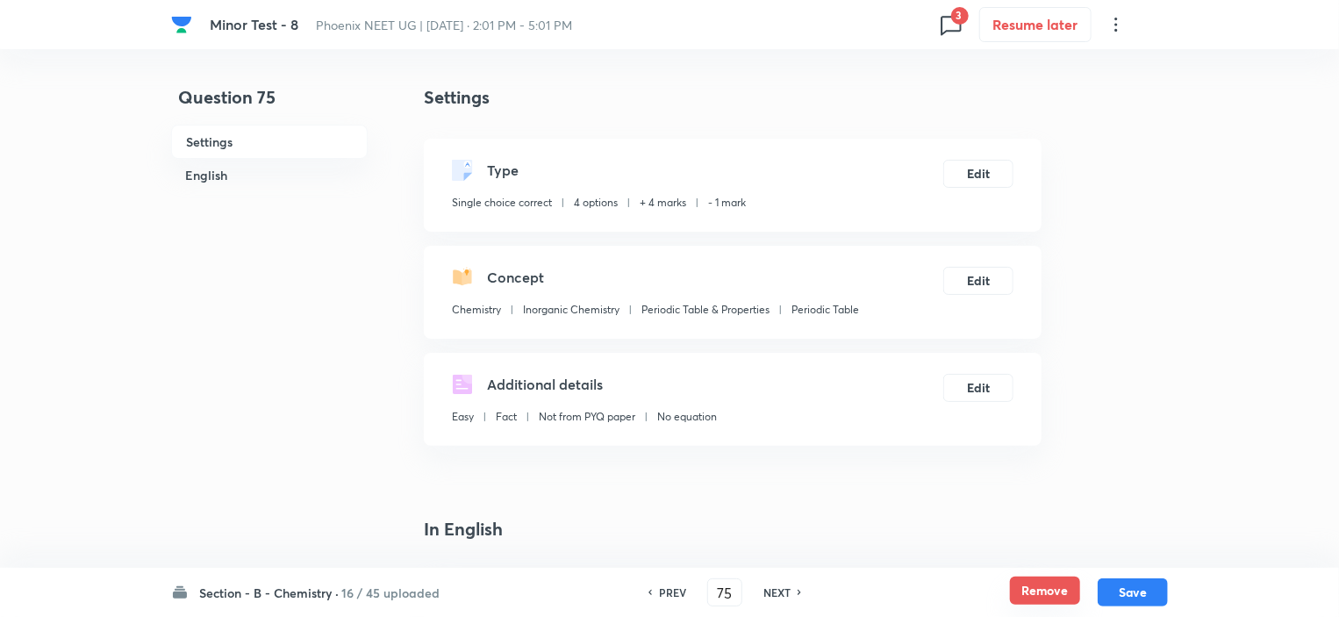
click at [1032, 589] on button "Remove" at bounding box center [1045, 590] width 70 height 28
click at [767, 589] on h6 "NEXT" at bounding box center [776, 592] width 27 height 16
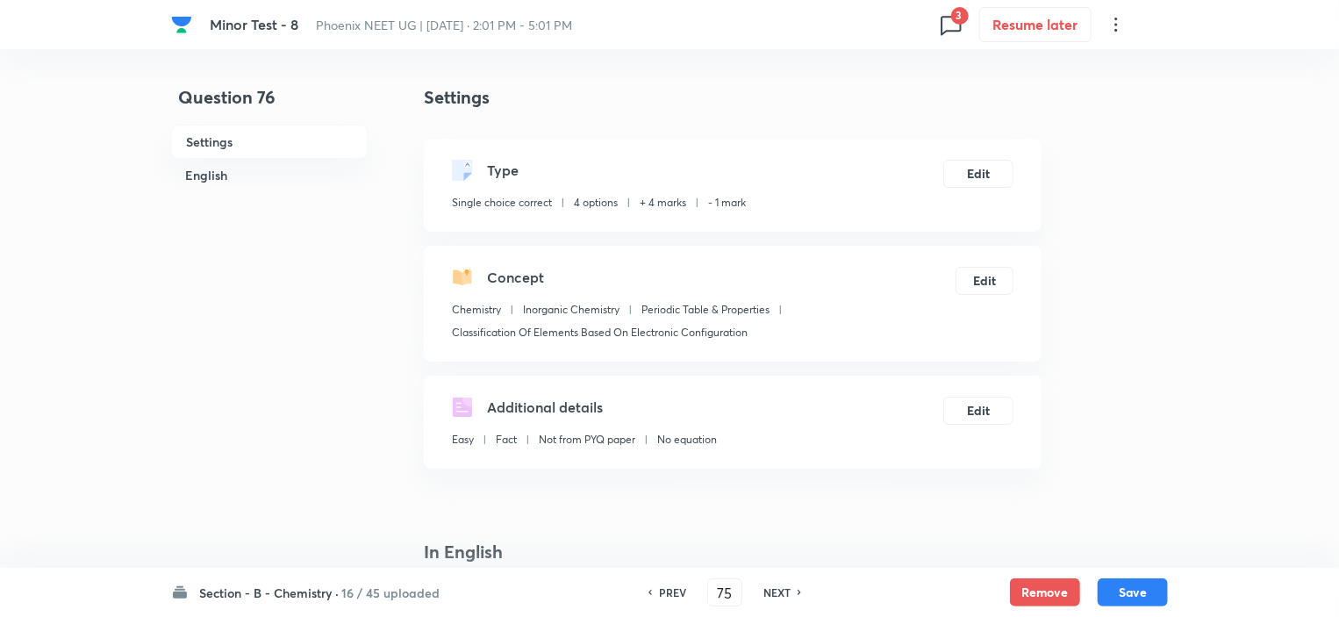
type input "76"
checkbox input "false"
click at [1036, 585] on button "Remove" at bounding box center [1045, 590] width 70 height 28
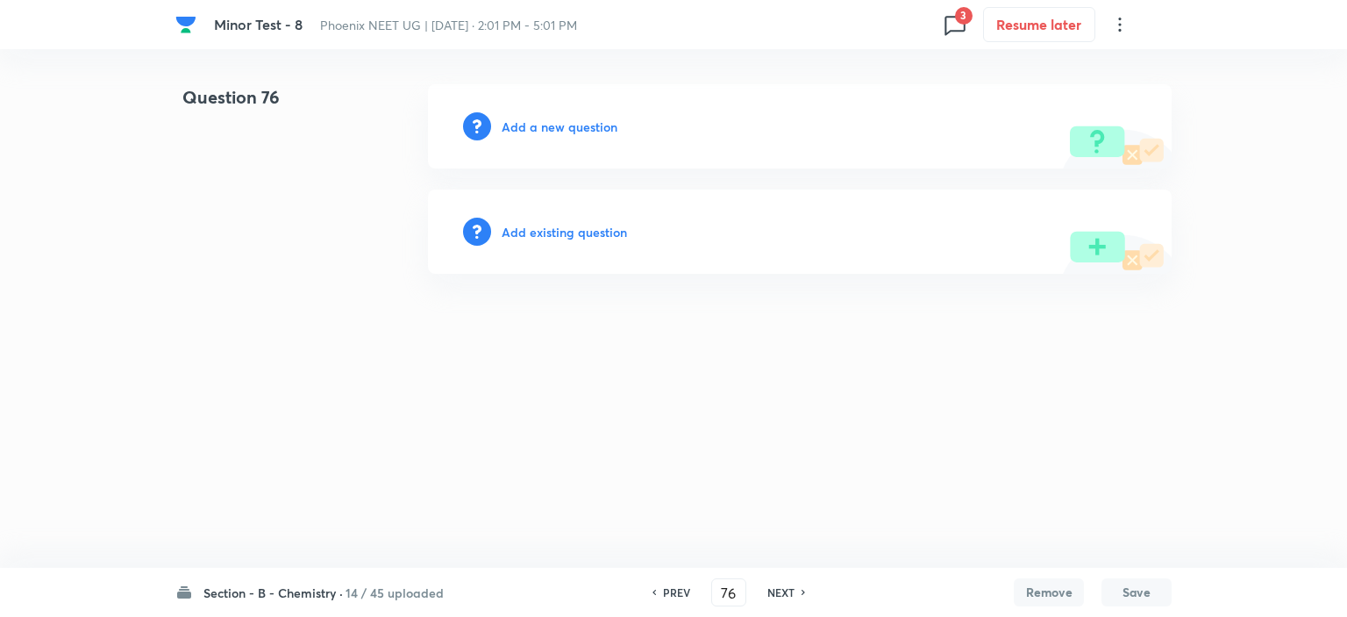
click at [776, 588] on h6 "NEXT" at bounding box center [781, 592] width 27 height 16
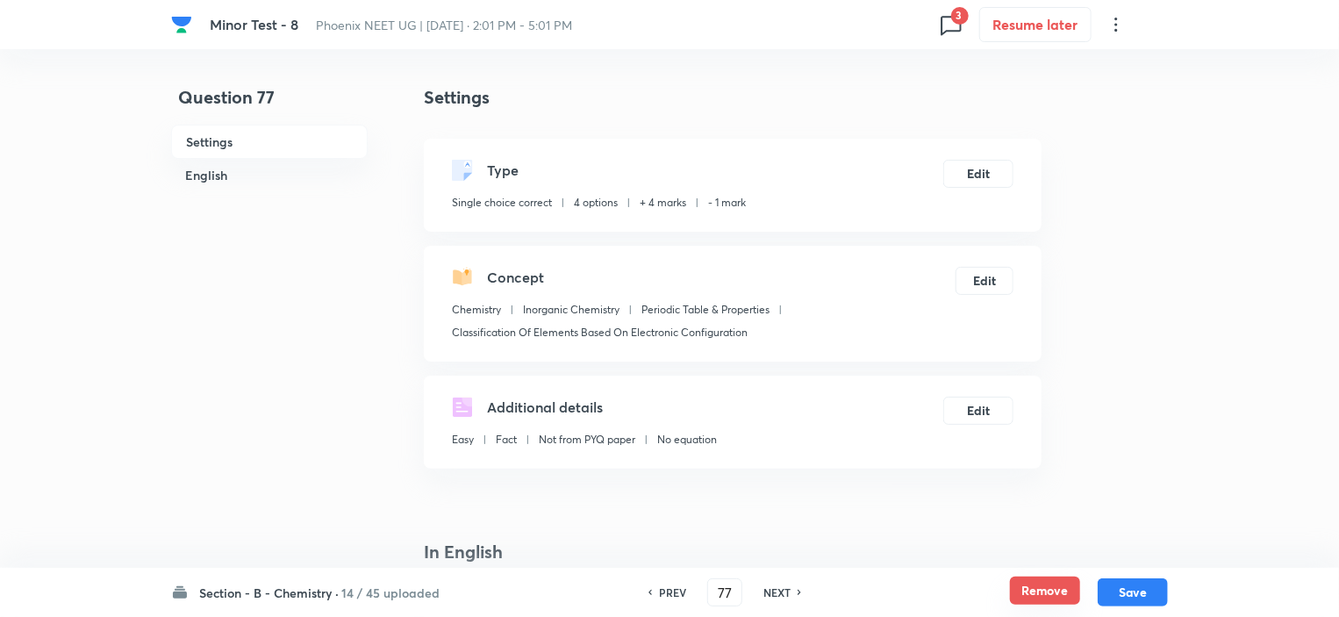
click at [1039, 584] on button "Remove" at bounding box center [1045, 590] width 70 height 28
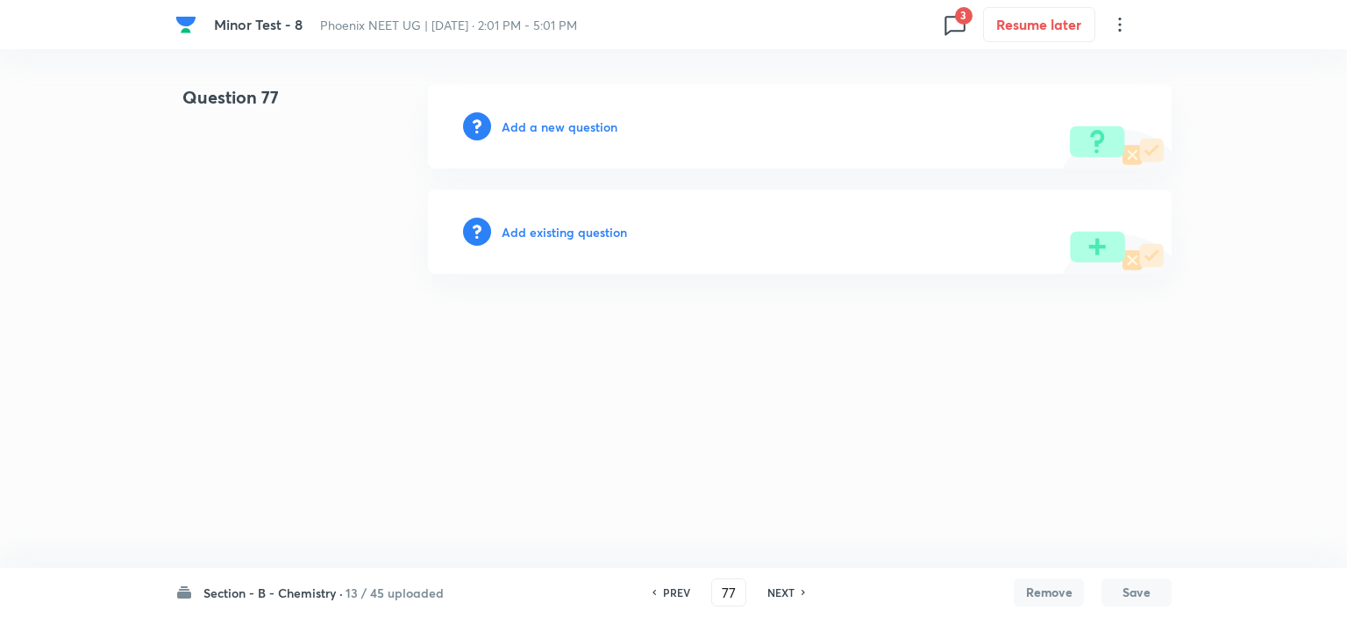
click at [774, 589] on h6 "NEXT" at bounding box center [781, 592] width 27 height 16
type input "78"
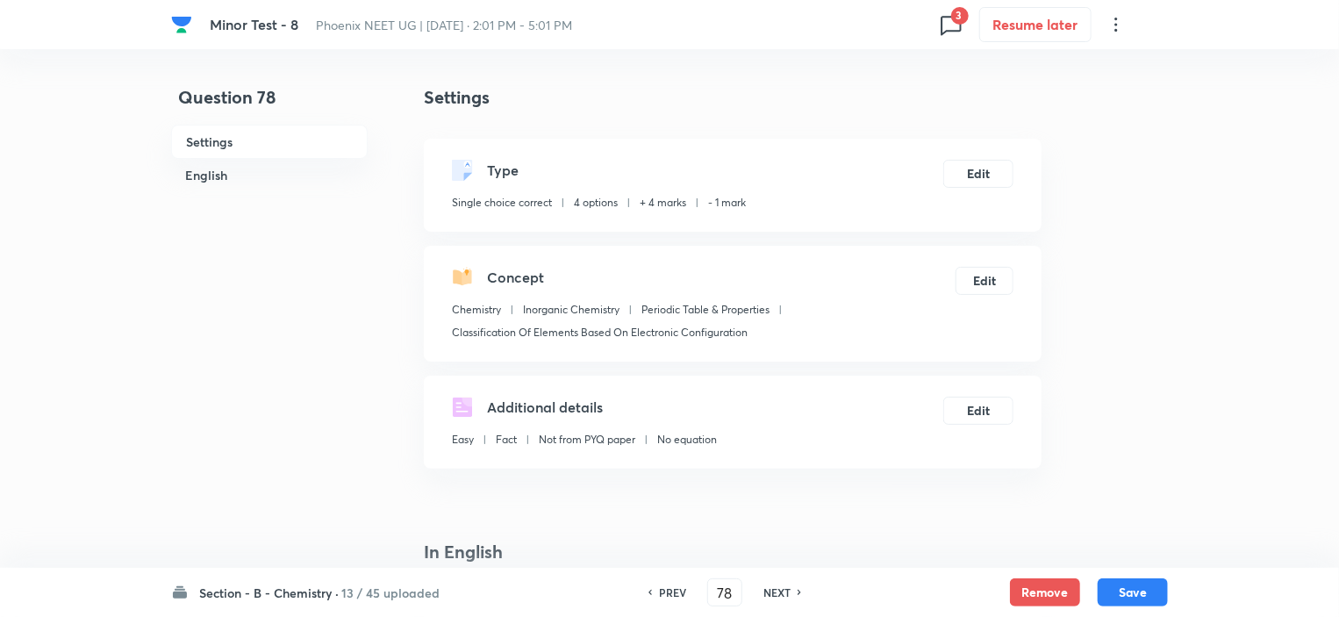
checkbox input "true"
click at [1013, 595] on button "Remove" at bounding box center [1045, 590] width 70 height 28
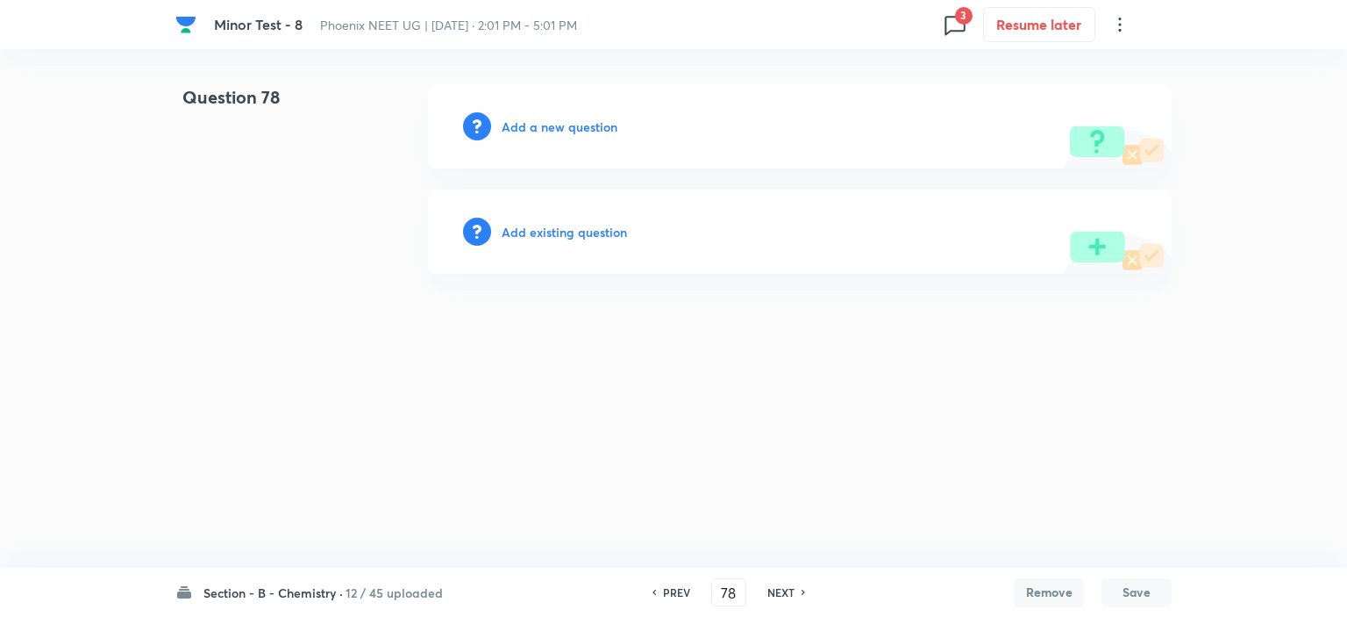
click at [778, 589] on h6 "NEXT" at bounding box center [781, 592] width 27 height 16
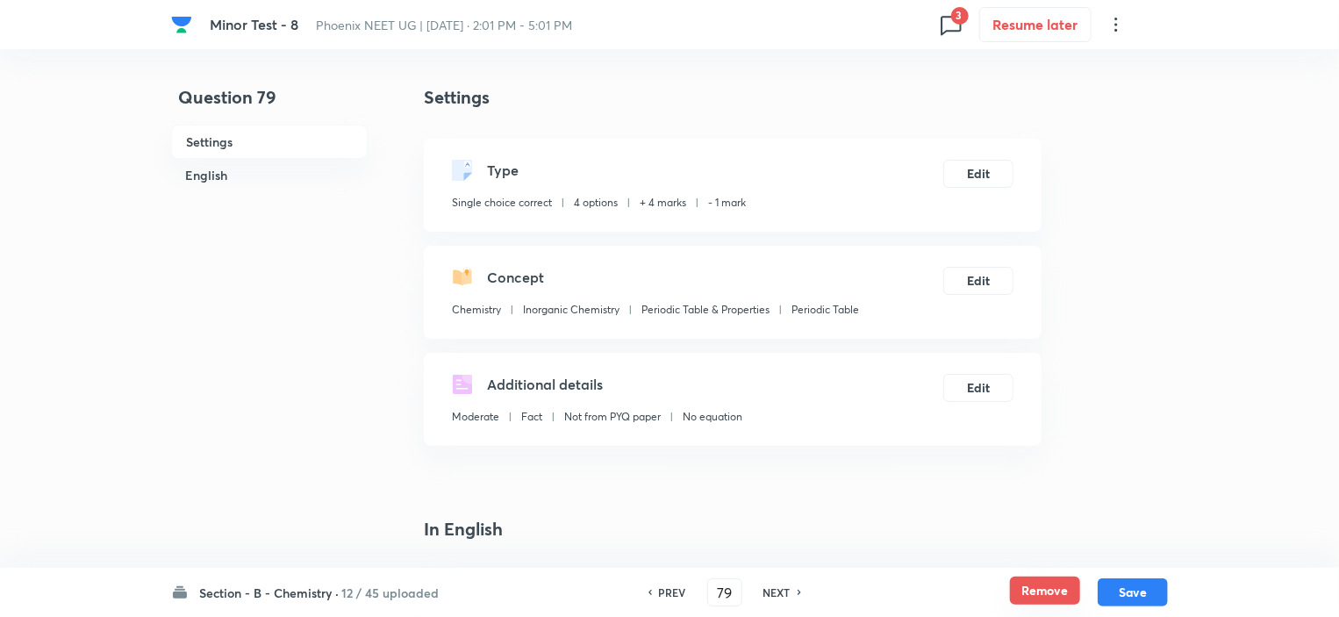
click at [1030, 589] on button "Remove" at bounding box center [1045, 590] width 70 height 28
click at [773, 596] on h6 "NEXT" at bounding box center [781, 592] width 27 height 16
click at [1054, 601] on button "Remove" at bounding box center [1045, 590] width 70 height 28
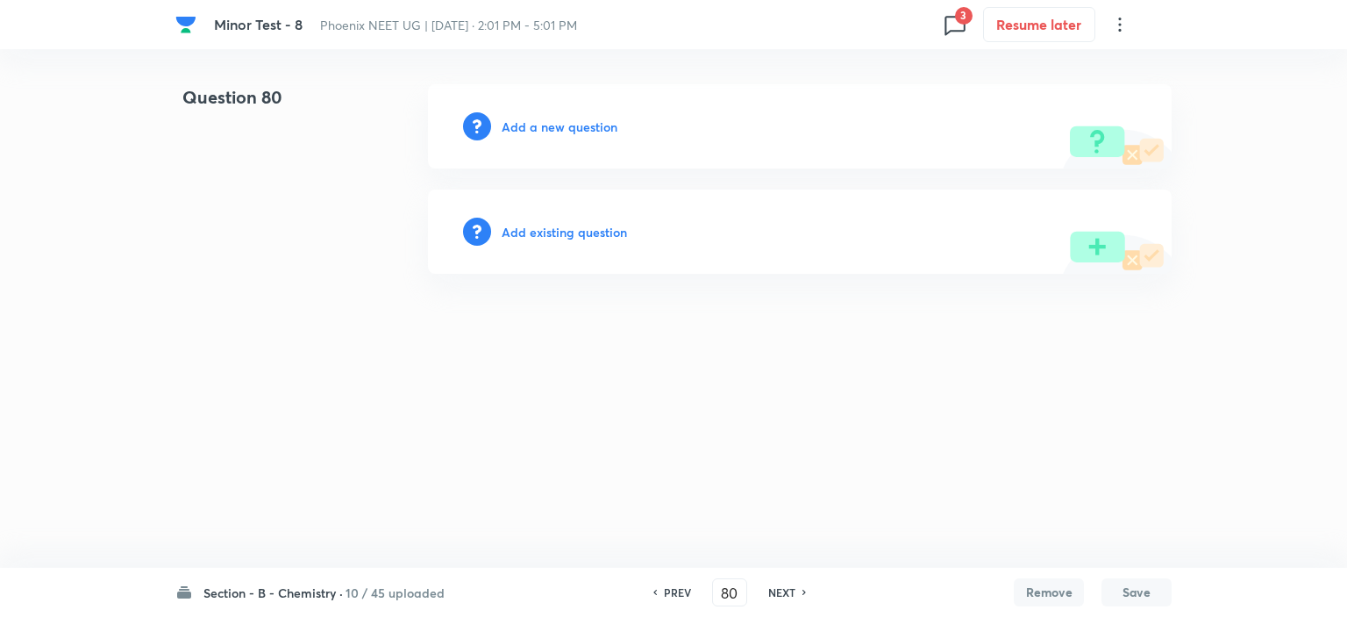
click at [777, 589] on h6 "NEXT" at bounding box center [781, 592] width 27 height 16
type input "81"
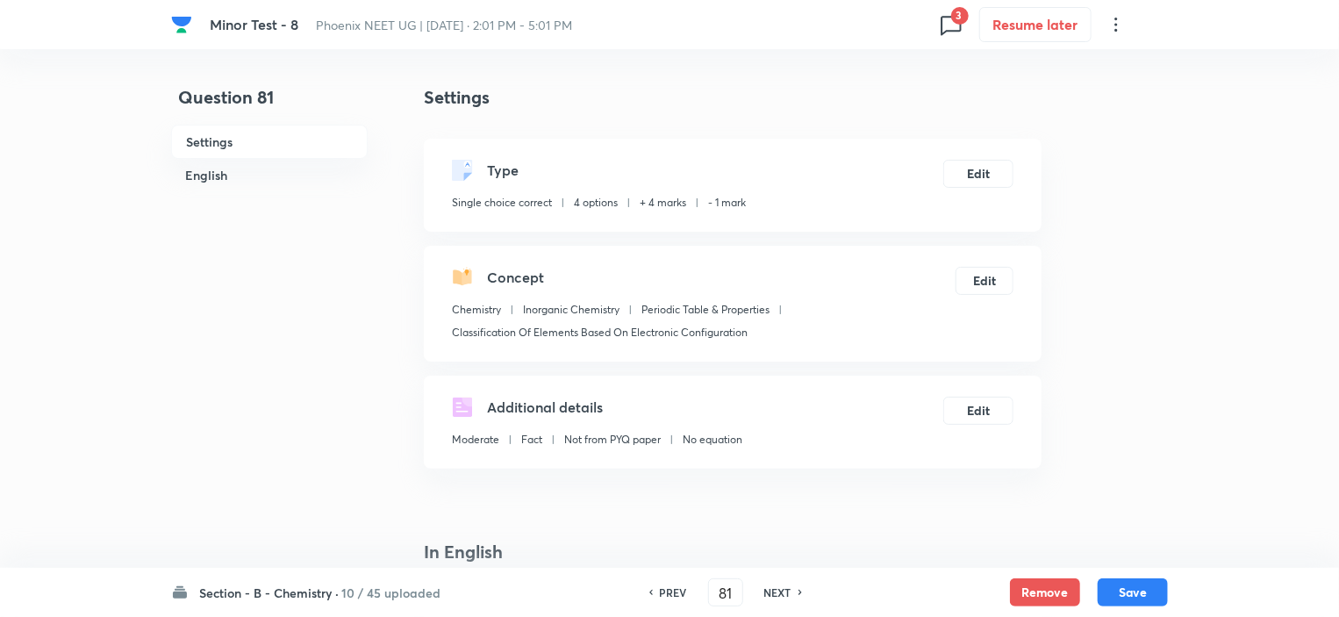
checkbox input "true"
click at [1040, 591] on button "Remove" at bounding box center [1045, 590] width 70 height 28
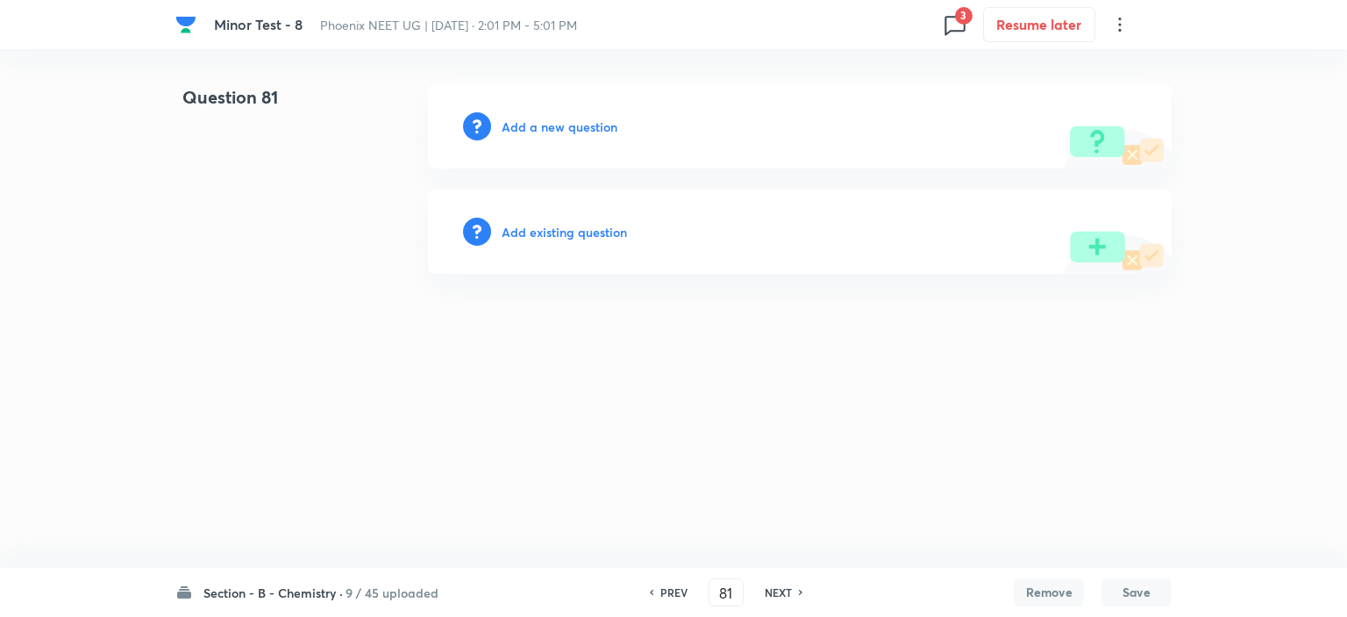
click at [777, 587] on h6 "NEXT" at bounding box center [778, 592] width 27 height 16
type input "82"
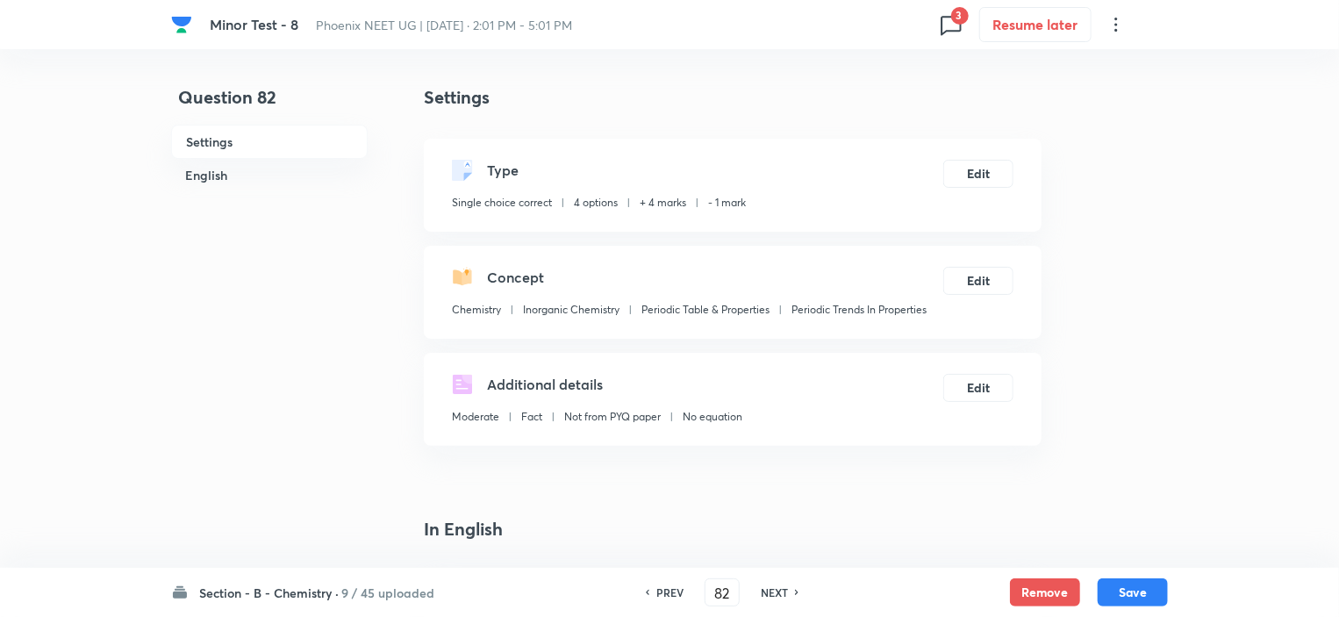
checkbox input "true"
click at [1023, 584] on button "Remove" at bounding box center [1045, 590] width 70 height 28
drag, startPoint x: 775, startPoint y: 592, endPoint x: 786, endPoint y: 596, distance: 11.1
click at [775, 591] on h6 "NEXT" at bounding box center [774, 592] width 27 height 16
type input "83"
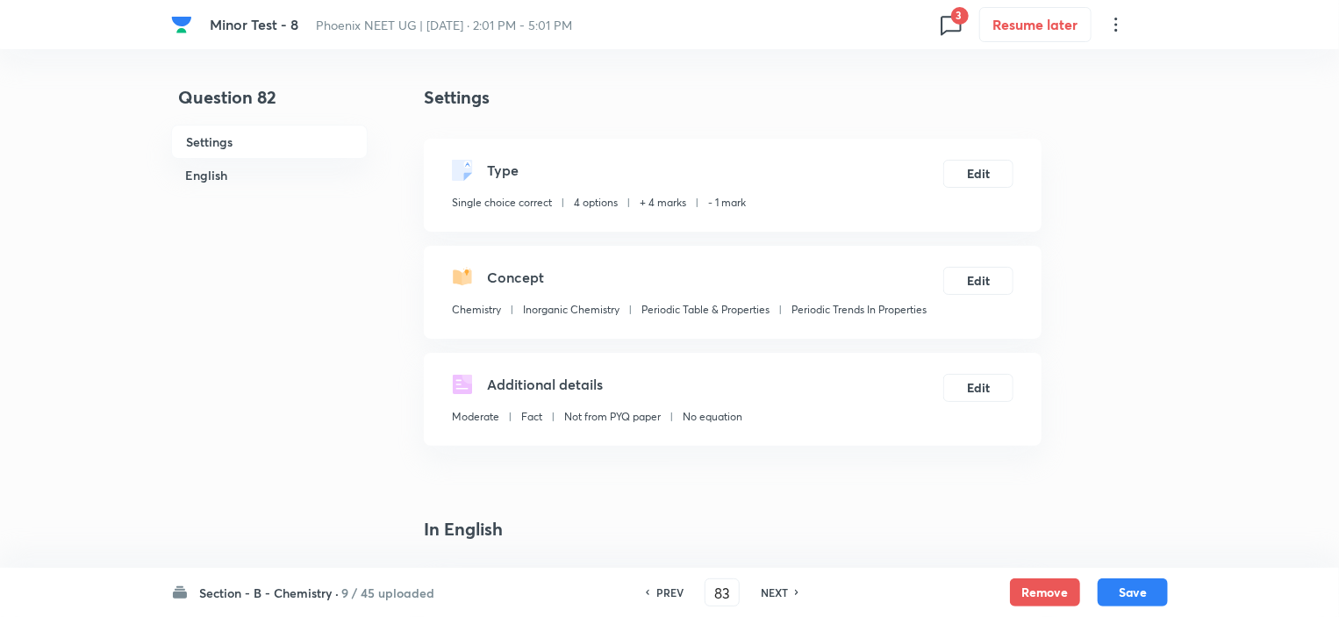
checkbox input "false"
click at [1047, 597] on button "Remove" at bounding box center [1045, 590] width 70 height 28
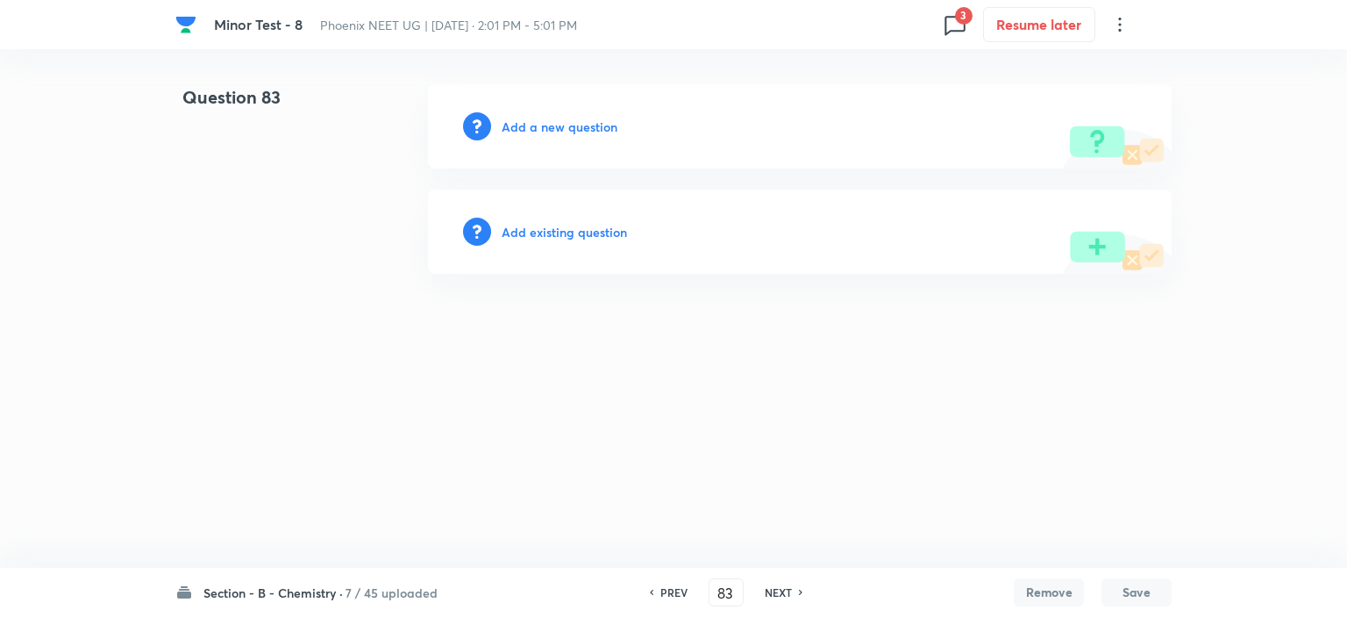
click at [782, 596] on h6 "NEXT" at bounding box center [778, 592] width 27 height 16
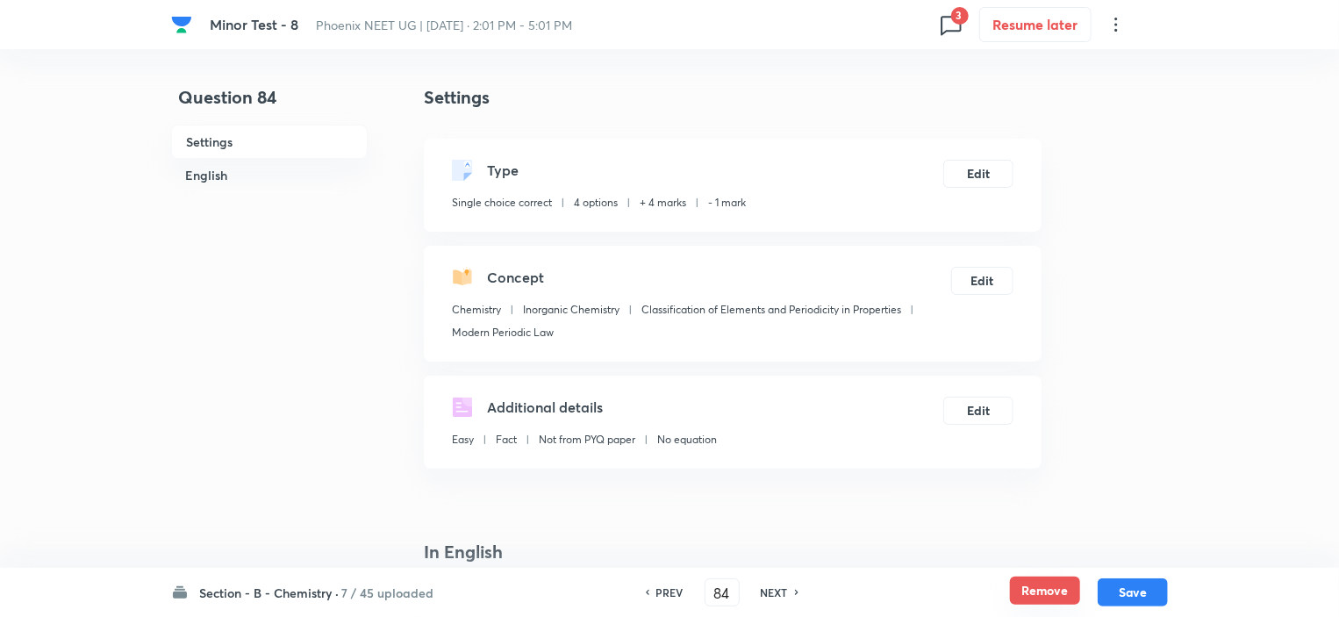
click at [1067, 596] on button "Remove" at bounding box center [1045, 590] width 70 height 28
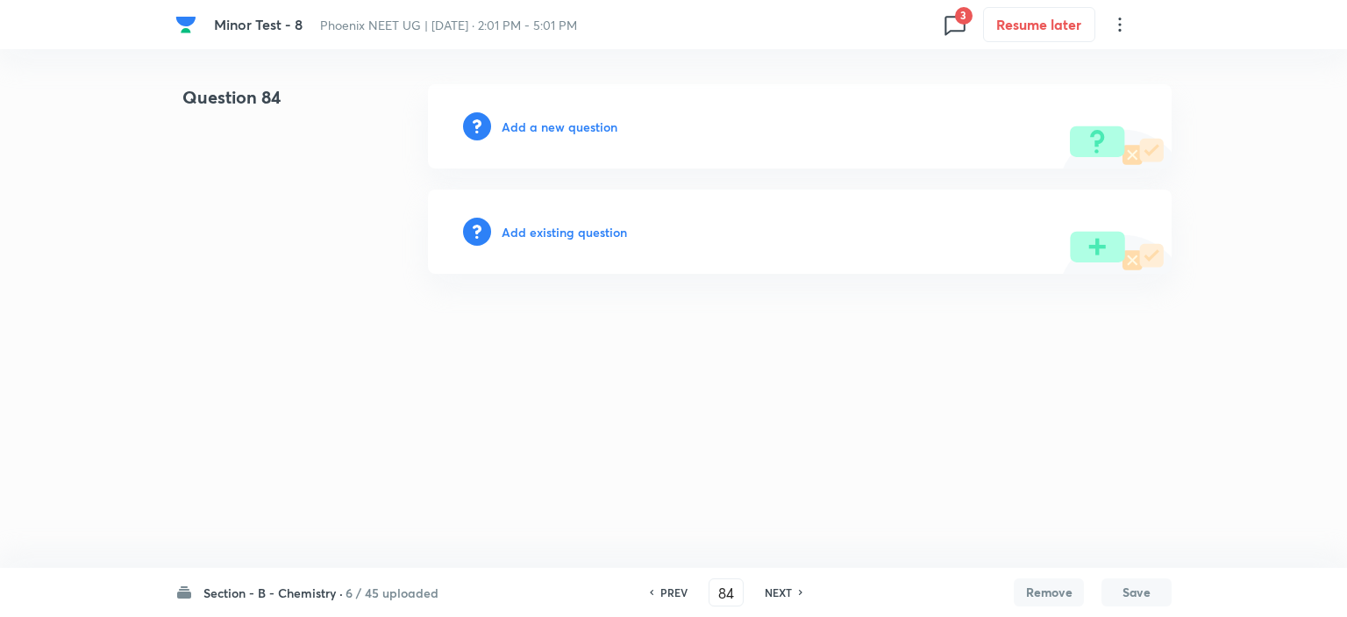
click at [774, 590] on h6 "NEXT" at bounding box center [778, 592] width 27 height 16
type input "85"
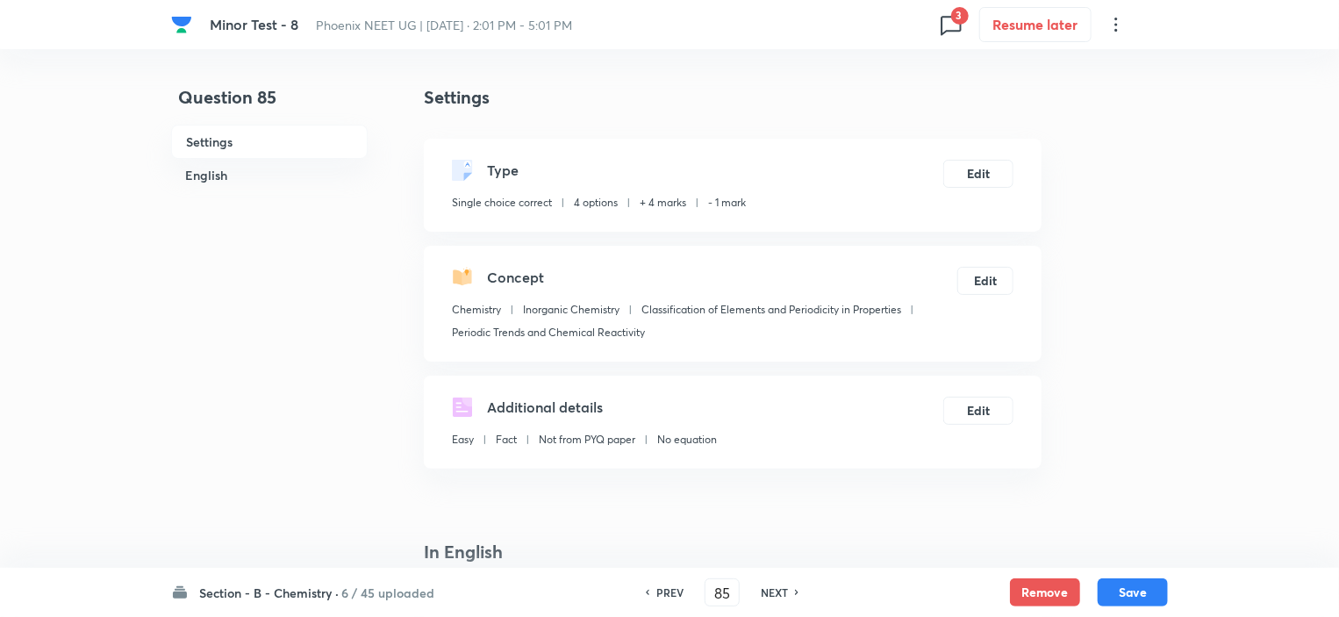
checkbox input "true"
click at [1033, 592] on button "Remove" at bounding box center [1045, 590] width 70 height 28
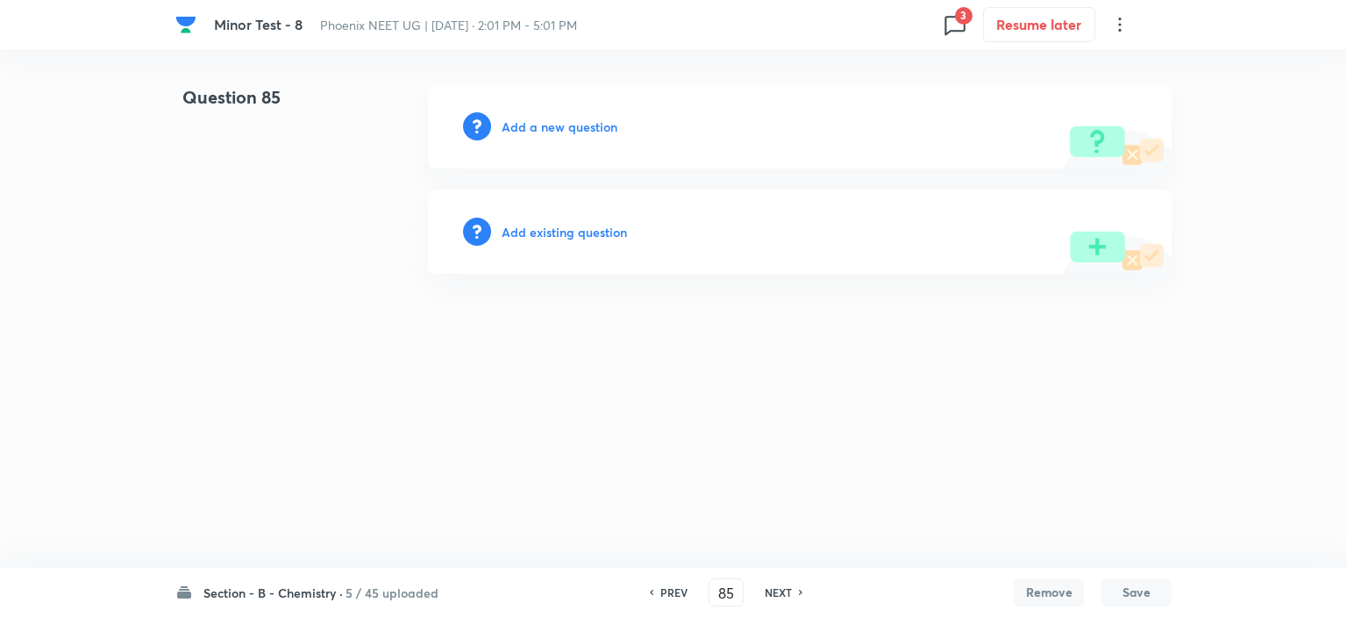
click at [771, 592] on h6 "NEXT" at bounding box center [778, 592] width 27 height 16
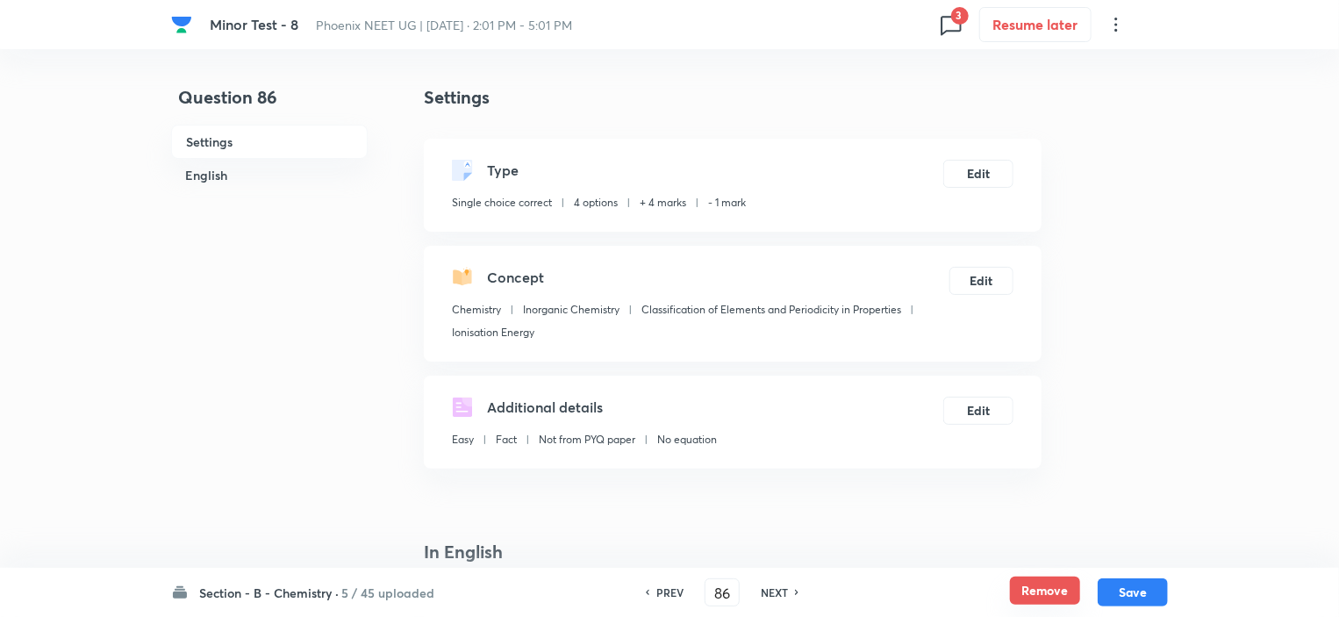
click at [1039, 591] on button "Remove" at bounding box center [1045, 590] width 70 height 28
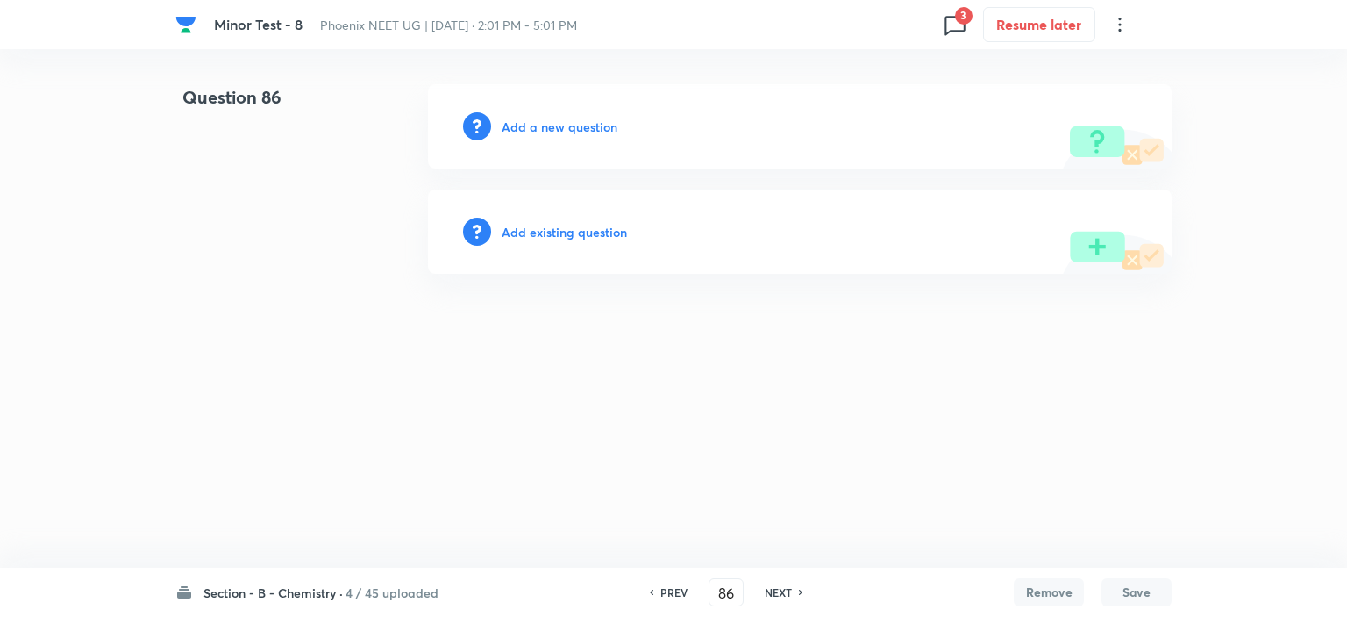
click at [785, 592] on h6 "NEXT" at bounding box center [778, 592] width 27 height 16
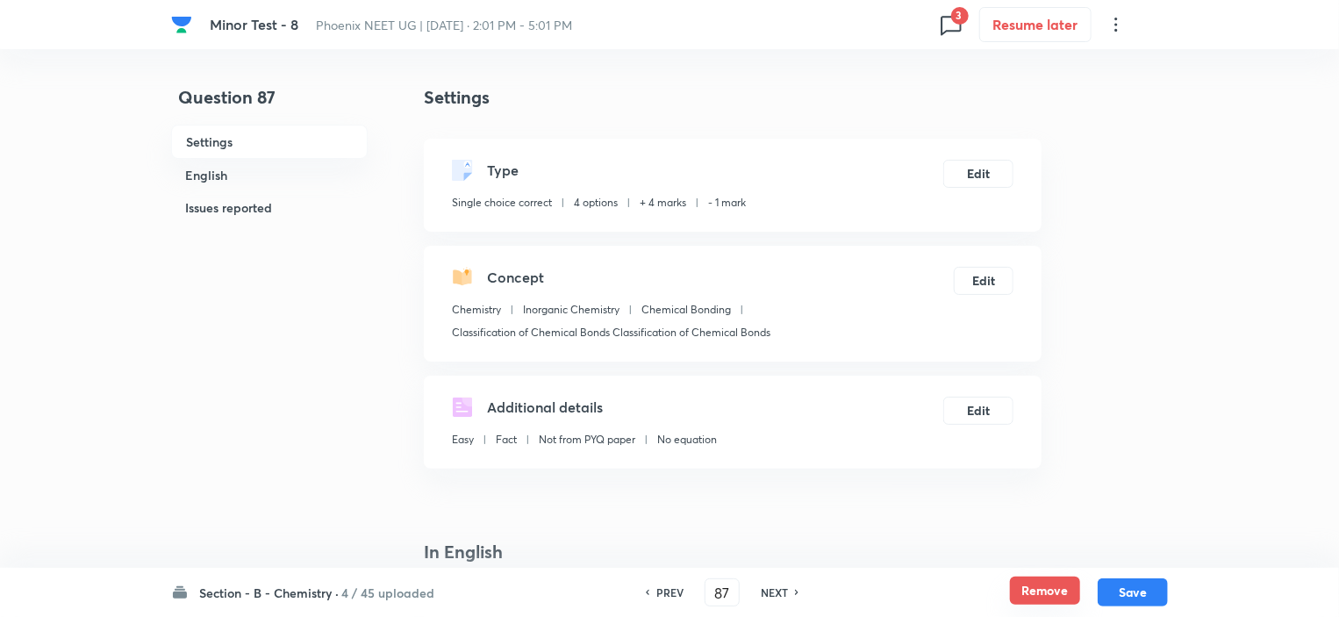
click at [1039, 592] on button "Remove" at bounding box center [1045, 590] width 70 height 28
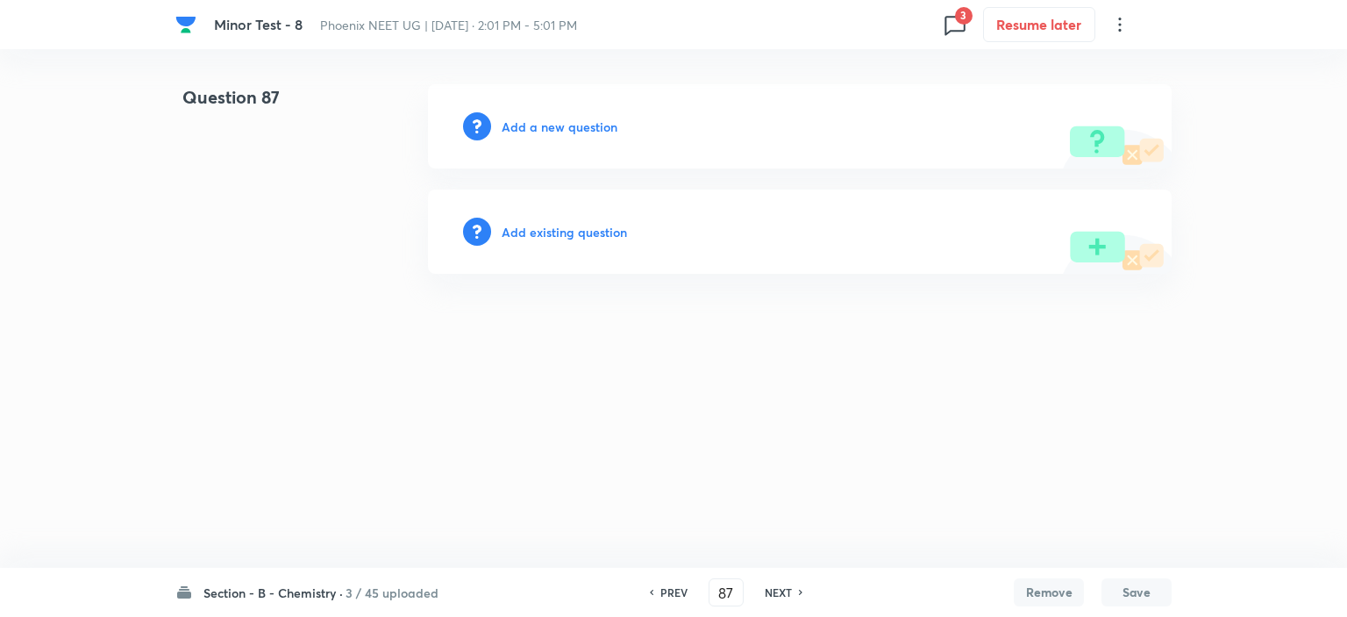
click at [762, 589] on div "NEXT" at bounding box center [781, 592] width 46 height 16
type input "88"
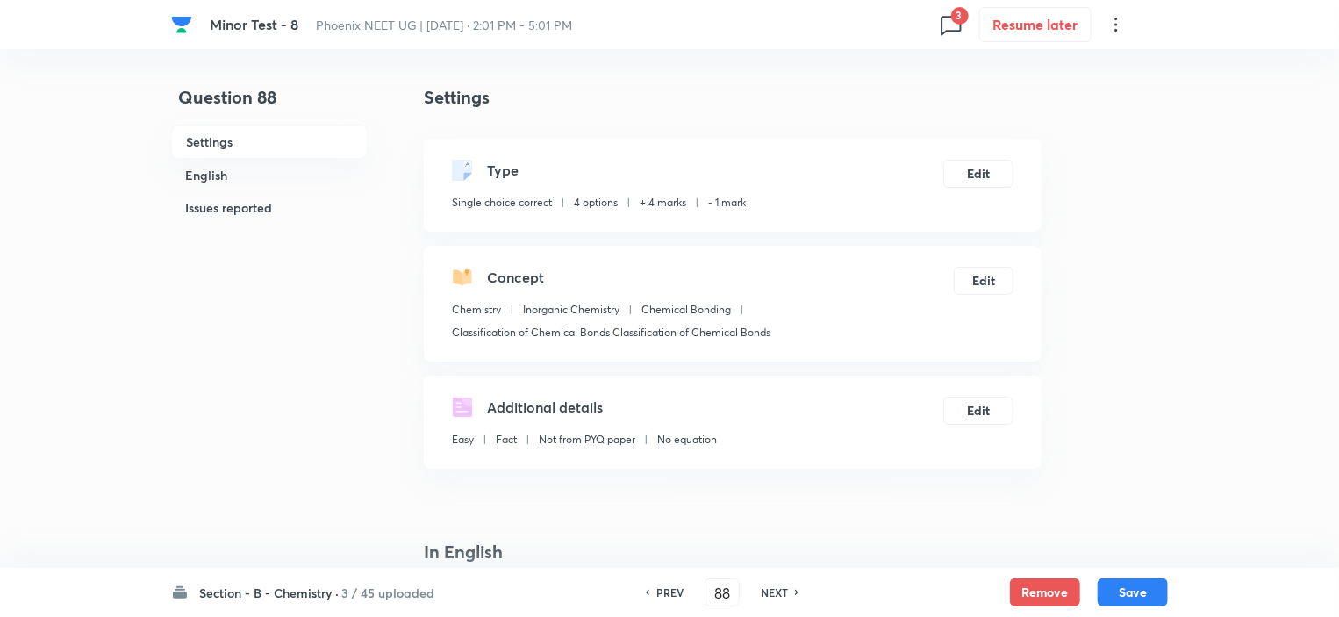
checkbox input "true"
drag, startPoint x: 1029, startPoint y: 586, endPoint x: 1011, endPoint y: 586, distance: 17.5
click at [1031, 585] on button "Remove" at bounding box center [1045, 590] width 70 height 28
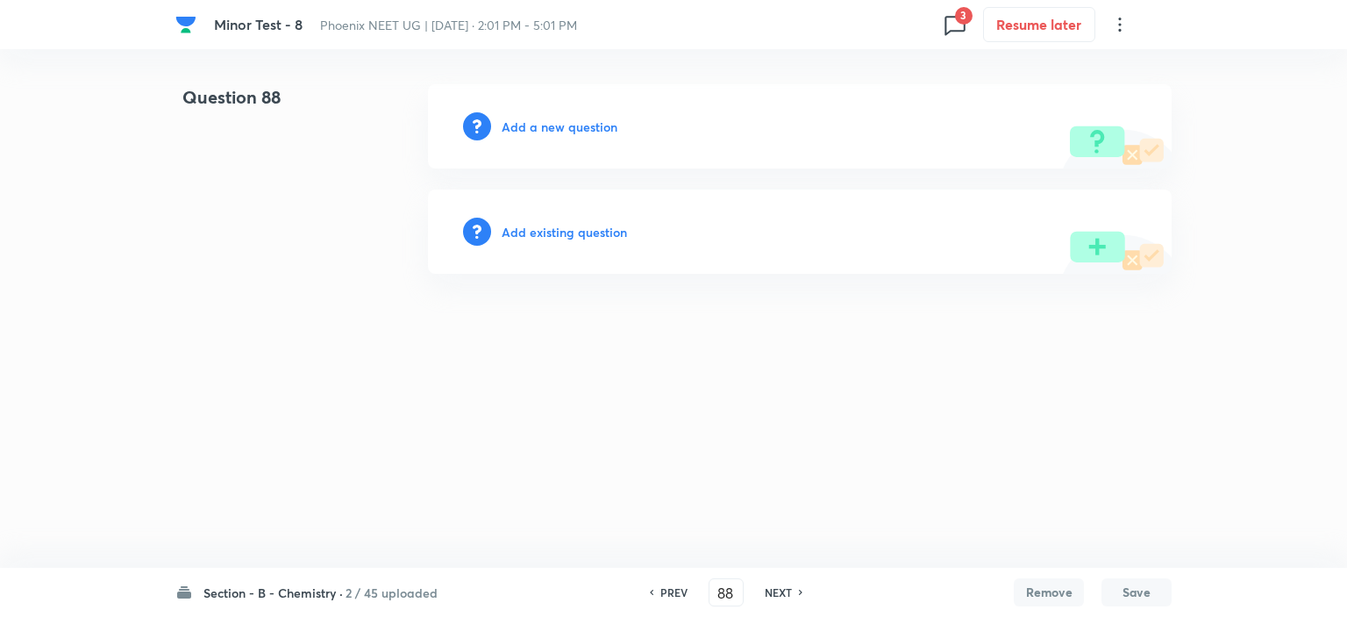
click at [768, 595] on h6 "NEXT" at bounding box center [778, 592] width 27 height 16
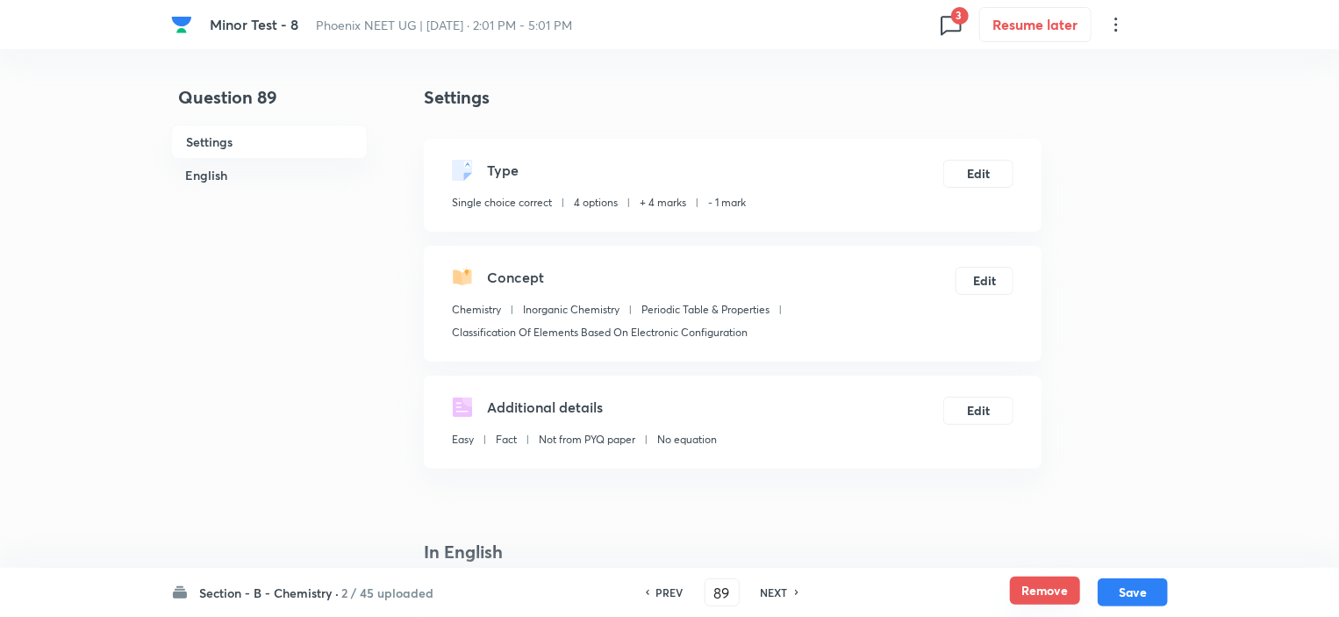
click at [1032, 590] on button "Remove" at bounding box center [1045, 590] width 70 height 28
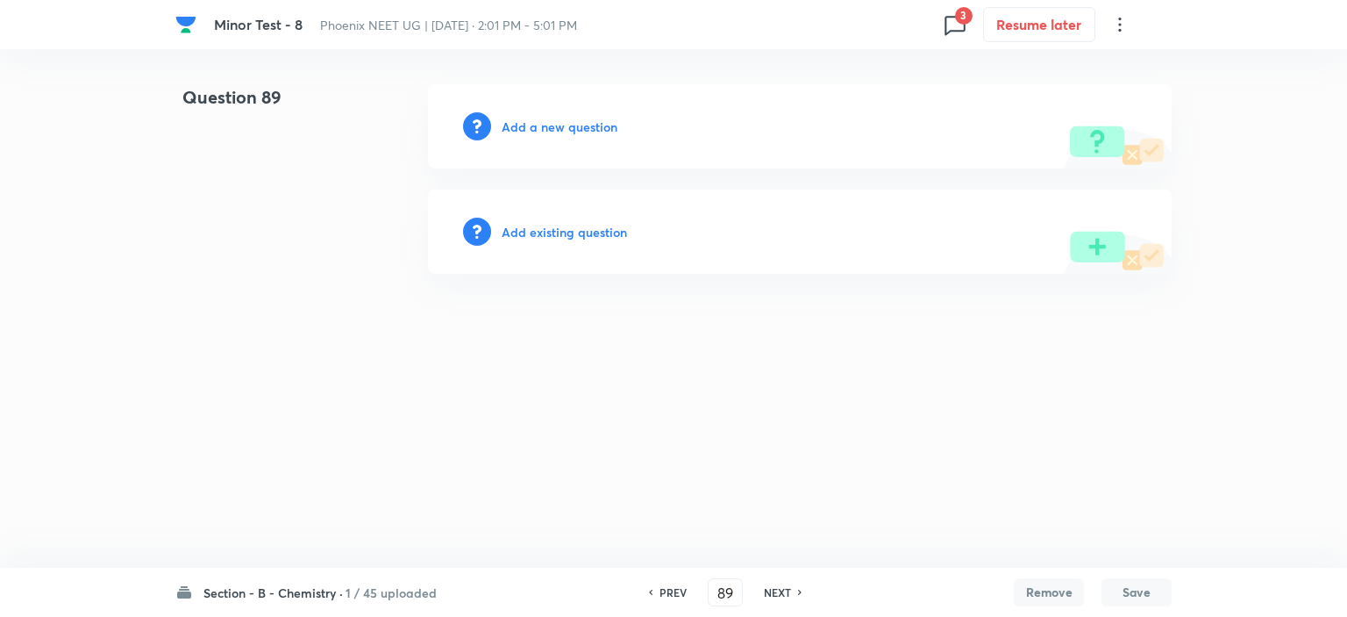
click at [789, 590] on div "NEXT" at bounding box center [780, 592] width 46 height 16
type input "90"
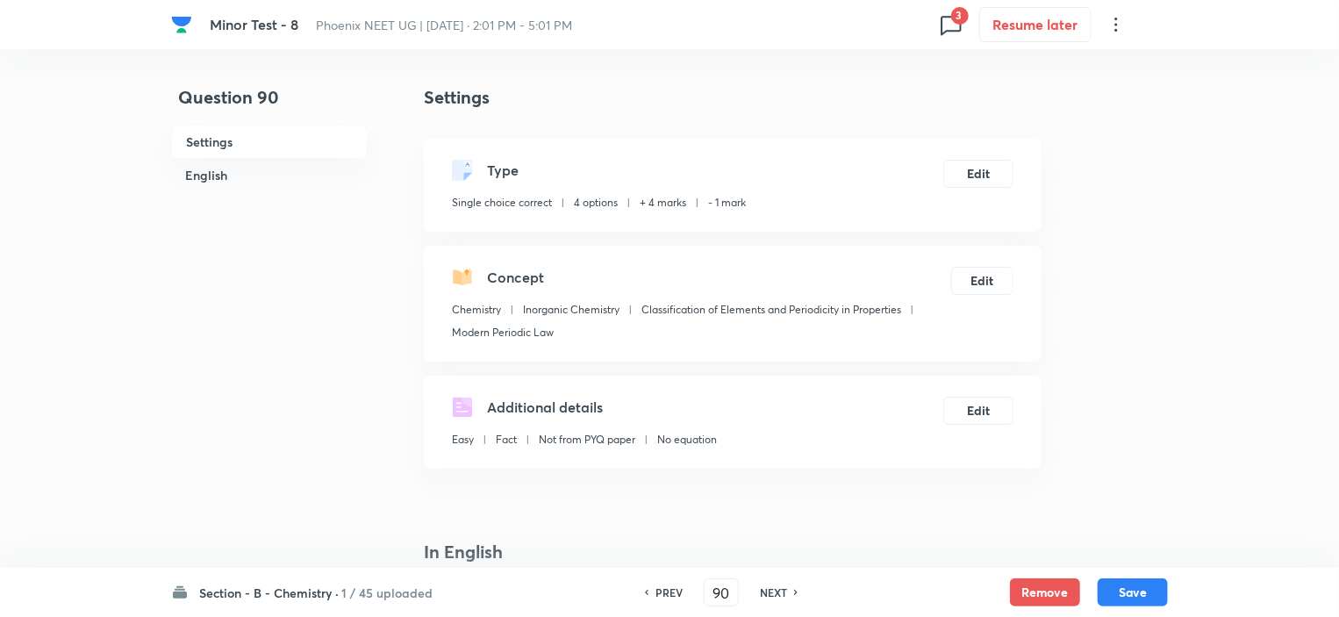
checkbox input "true"
click at [1018, 589] on button "Remove" at bounding box center [1045, 590] width 70 height 28
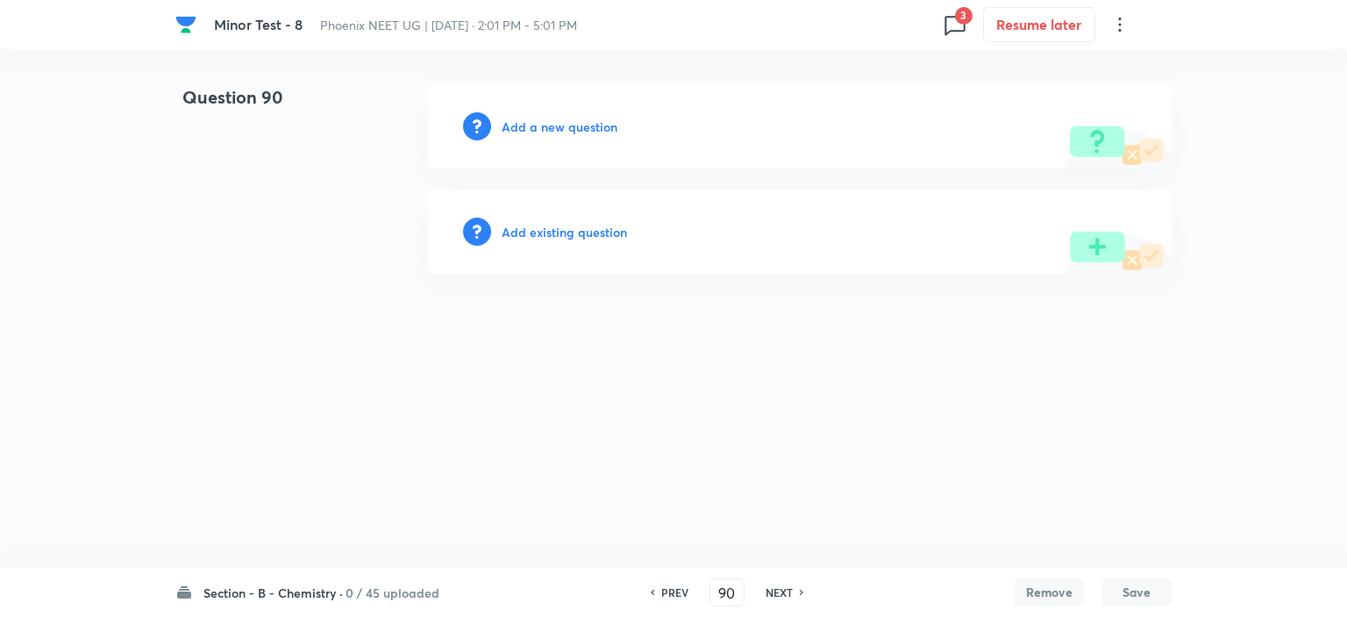
click at [783, 584] on h6 "NEXT" at bounding box center [779, 592] width 27 height 16
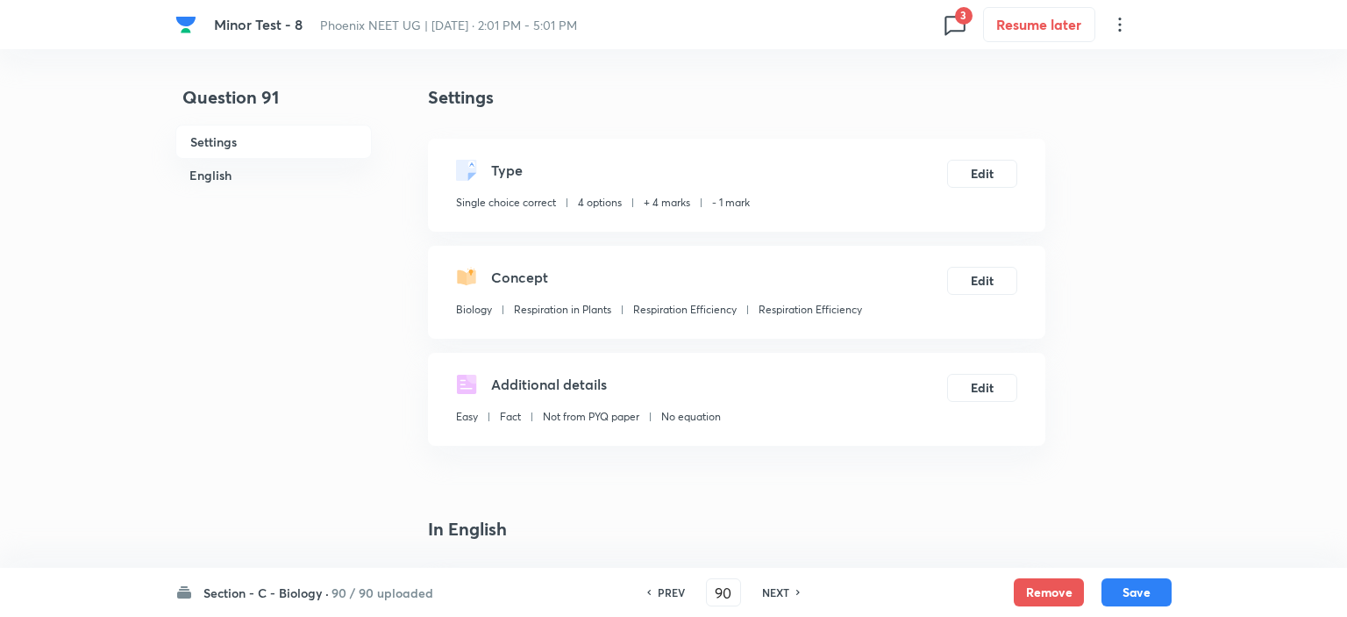
type input "91"
checkbox input "true"
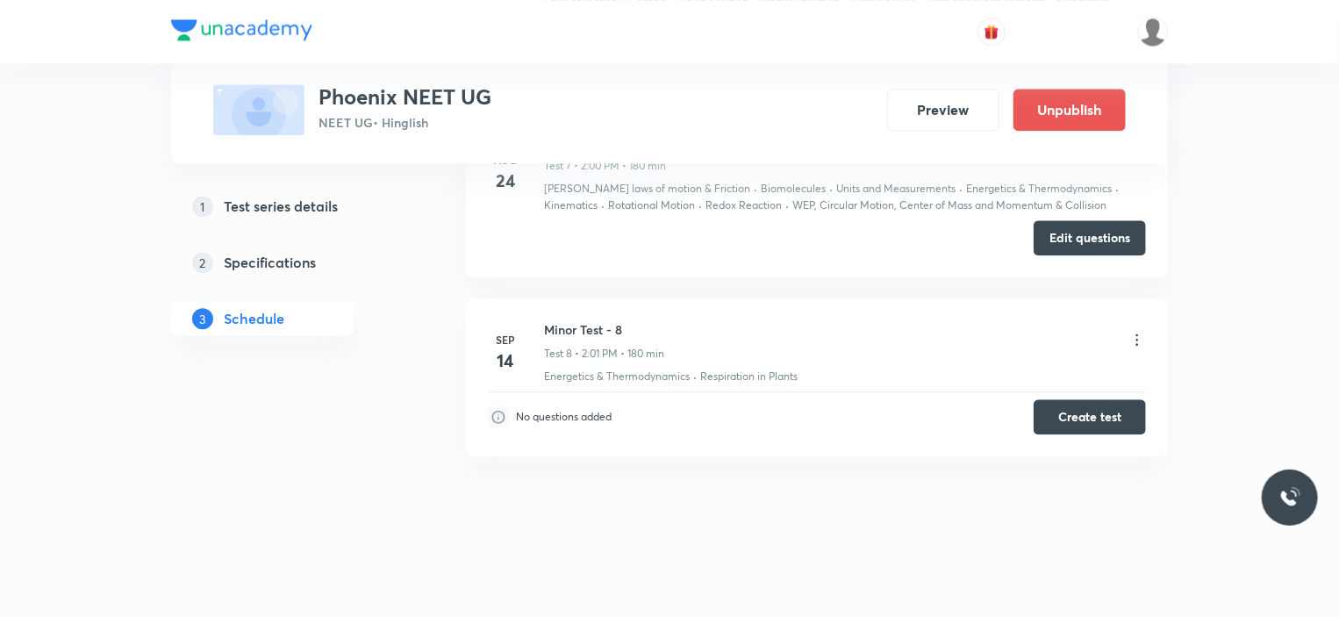
click at [1139, 331] on icon at bounding box center [1137, 340] width 18 height 18
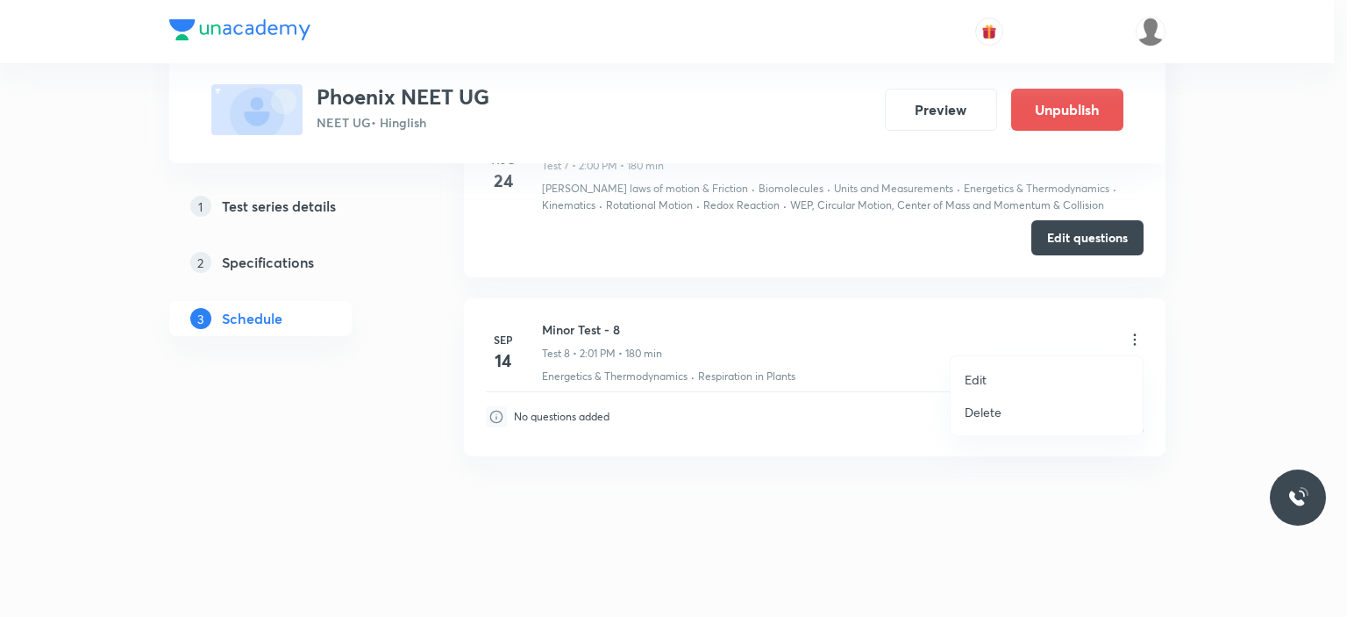
click at [989, 379] on li "Edit" at bounding box center [1047, 379] width 192 height 32
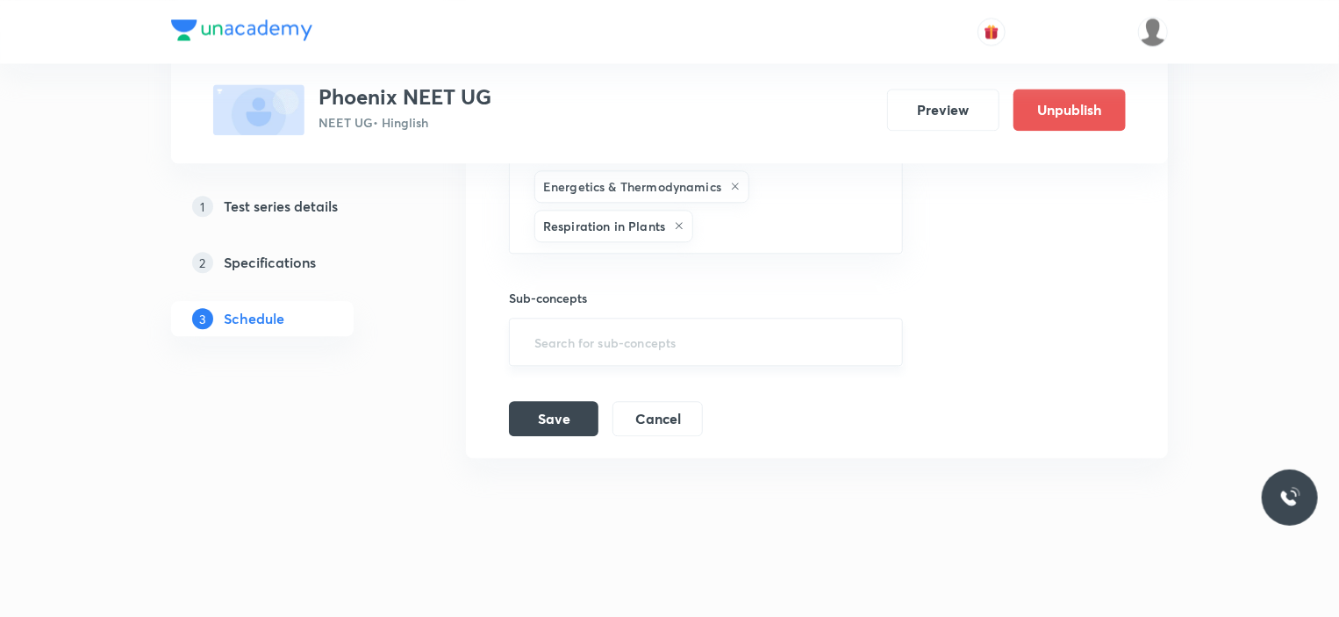
scroll to position [1625, 0]
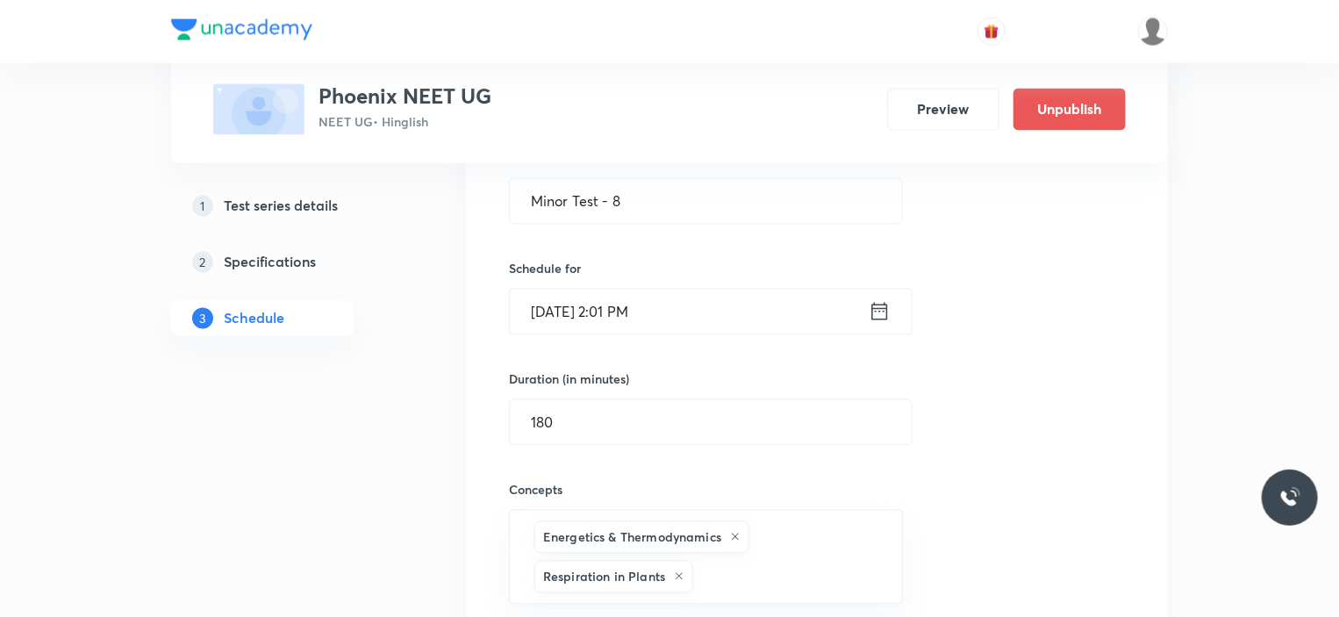
click at [877, 313] on icon at bounding box center [879, 311] width 22 height 25
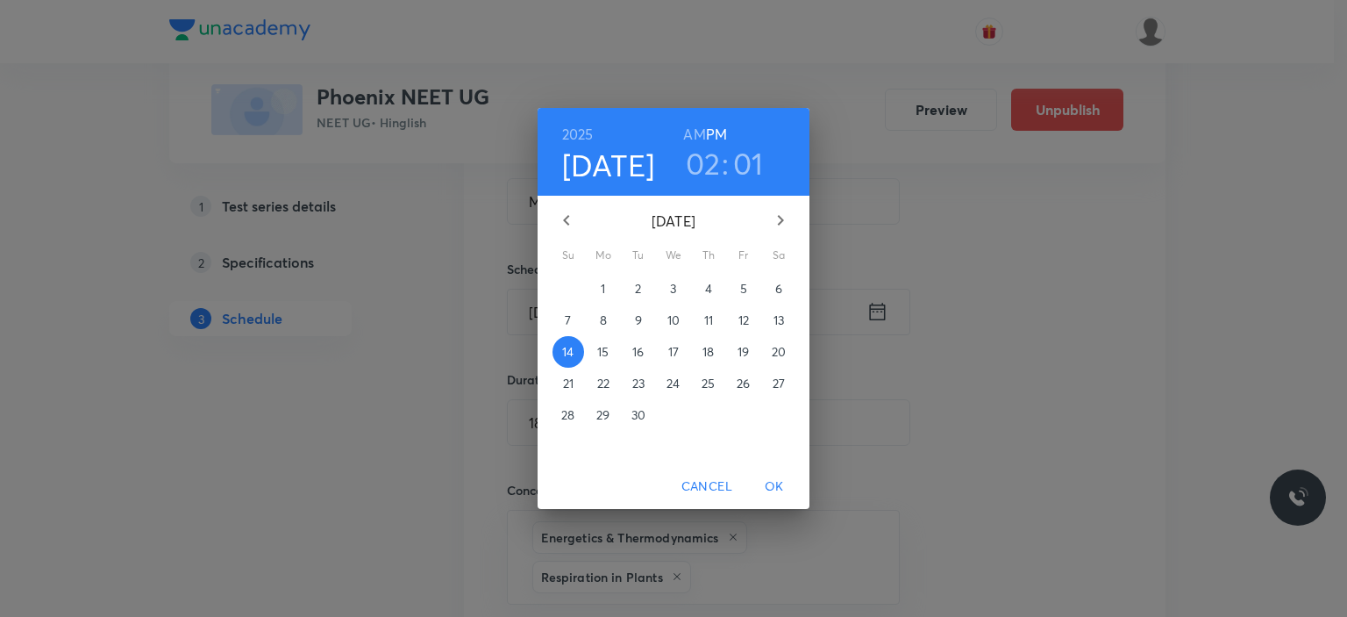
click at [747, 175] on h3 "01" at bounding box center [748, 163] width 31 height 37
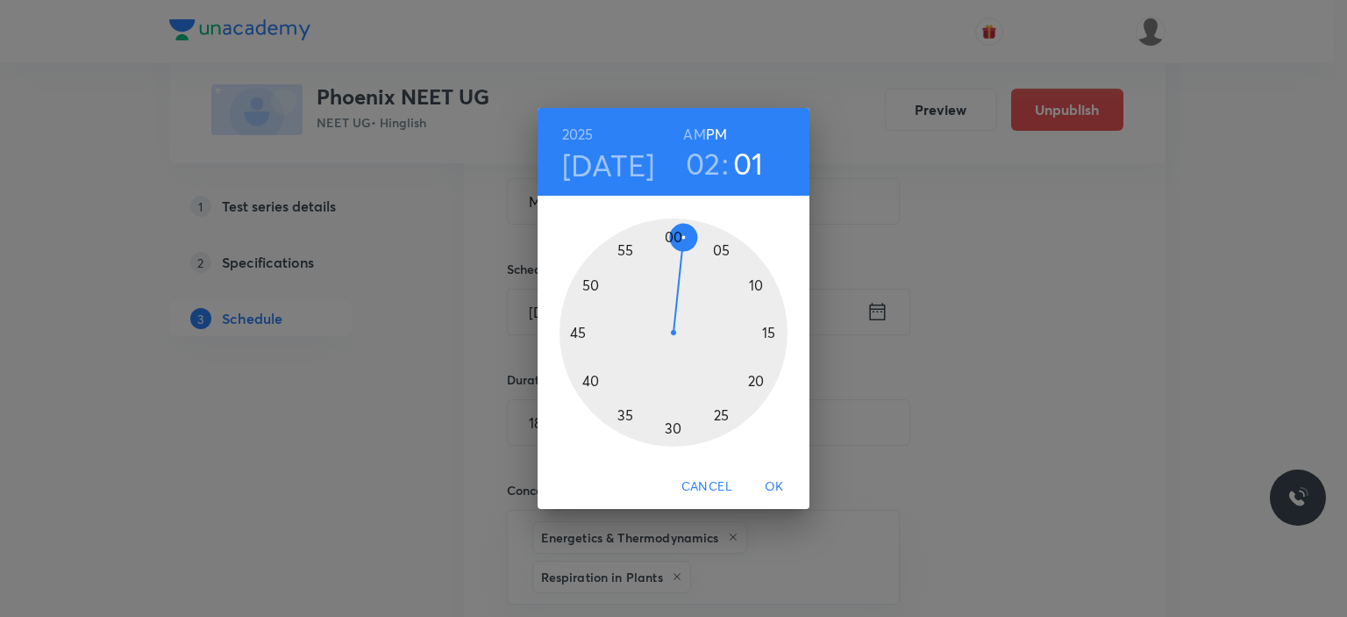
click at [674, 233] on div at bounding box center [674, 332] width 228 height 228
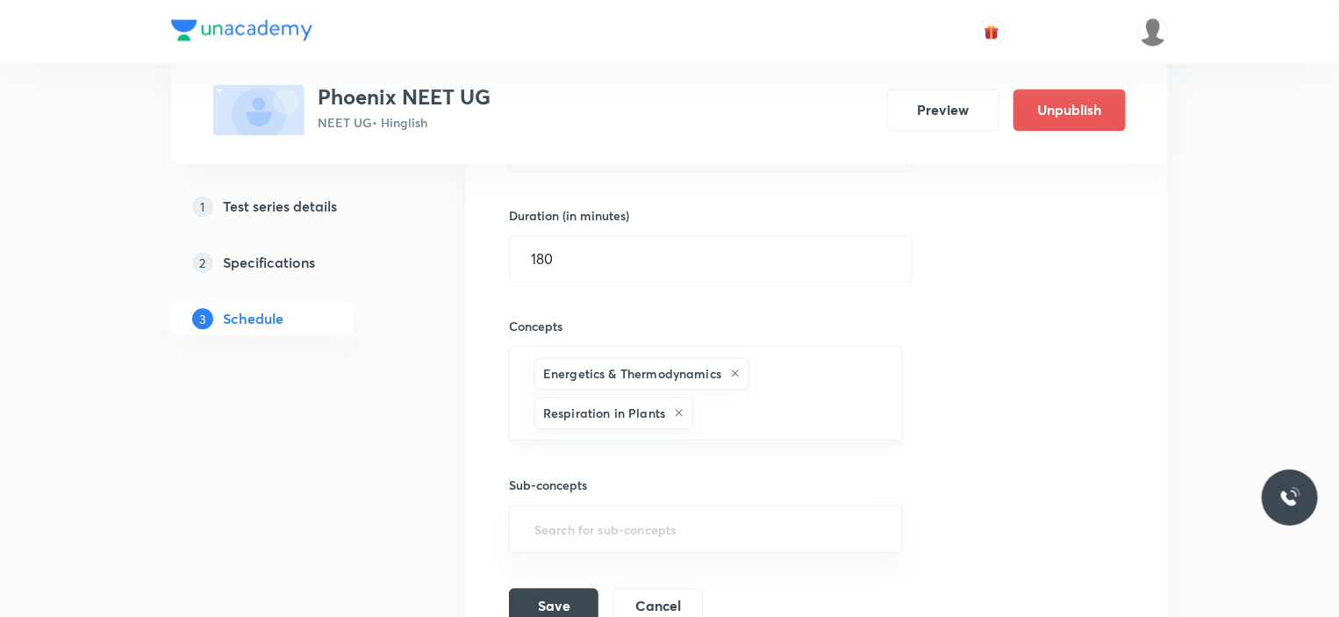
scroll to position [1801, 0]
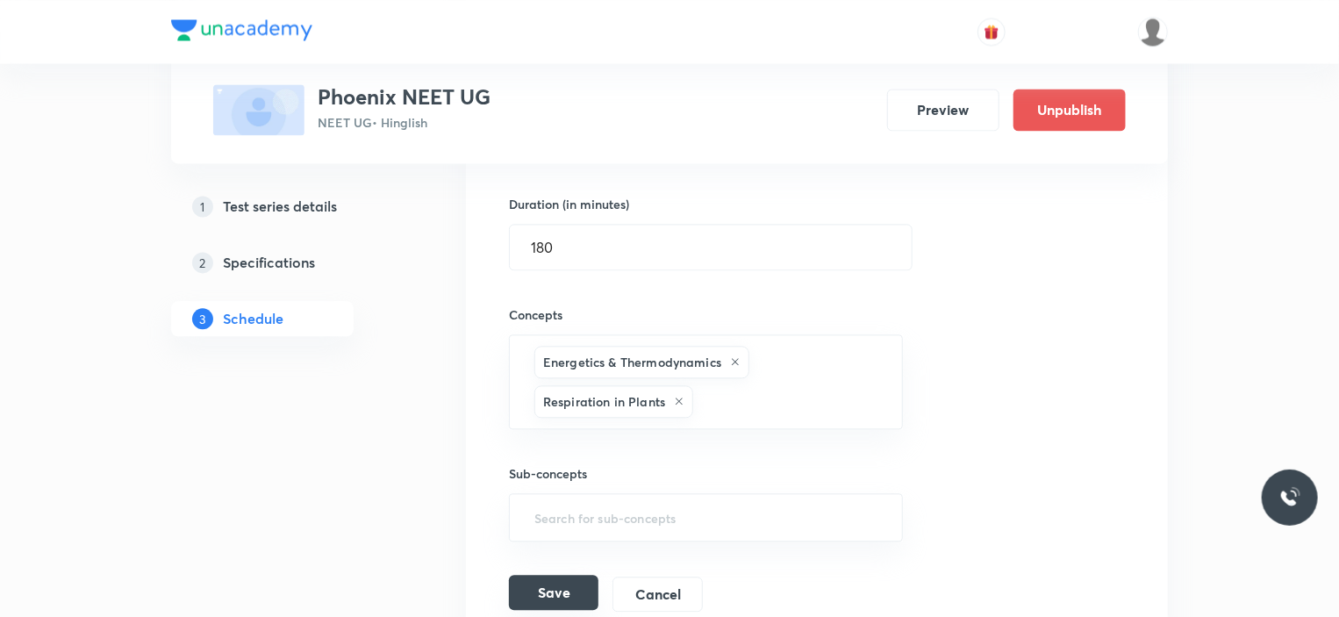
click at [565, 587] on button "Save" at bounding box center [553, 592] width 89 height 35
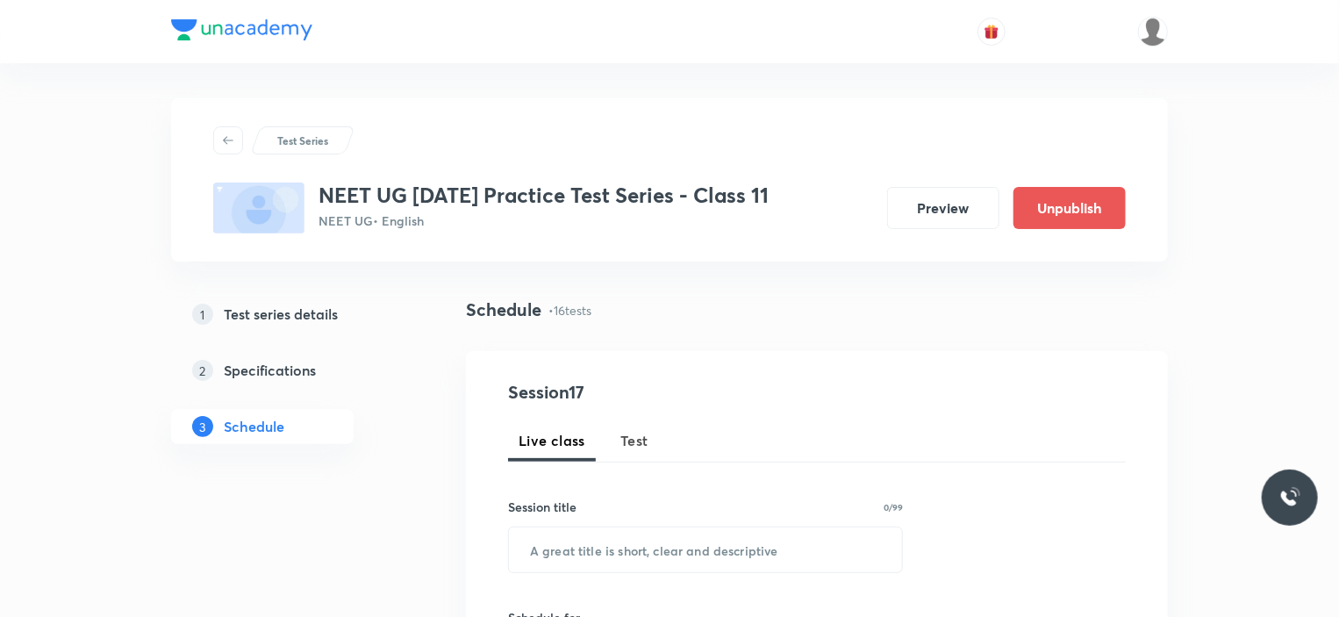
scroll to position [2765, 0]
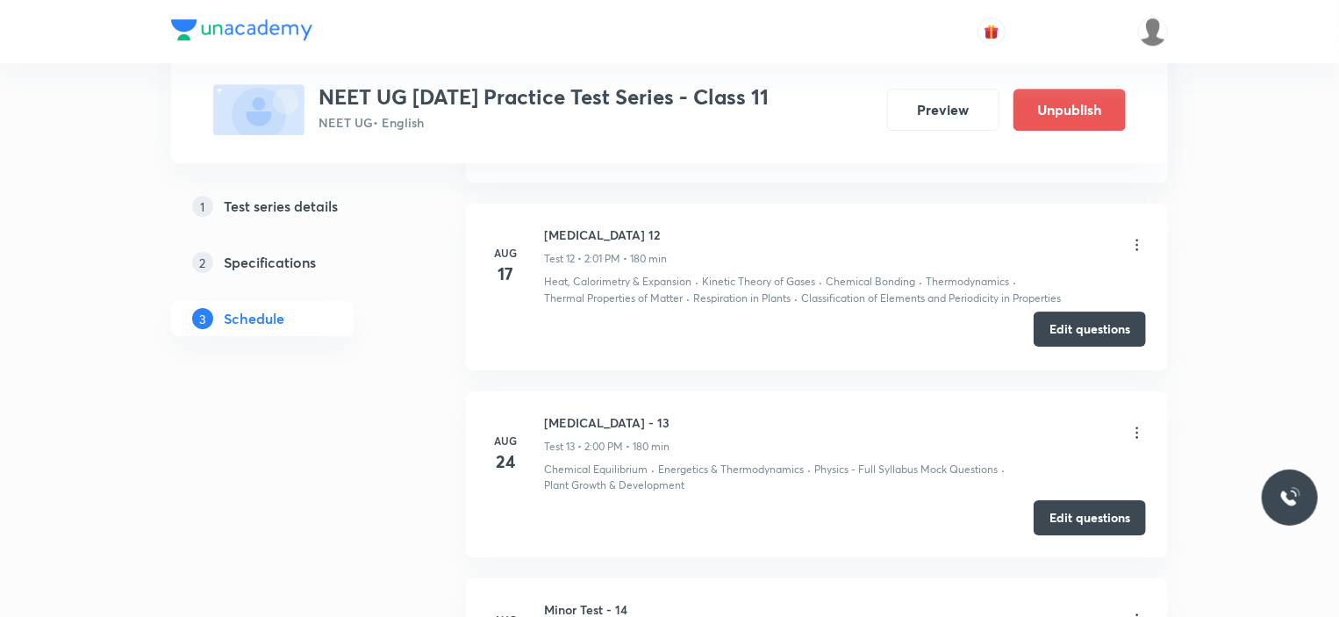
click at [1082, 329] on button "Edit questions" at bounding box center [1089, 328] width 112 height 35
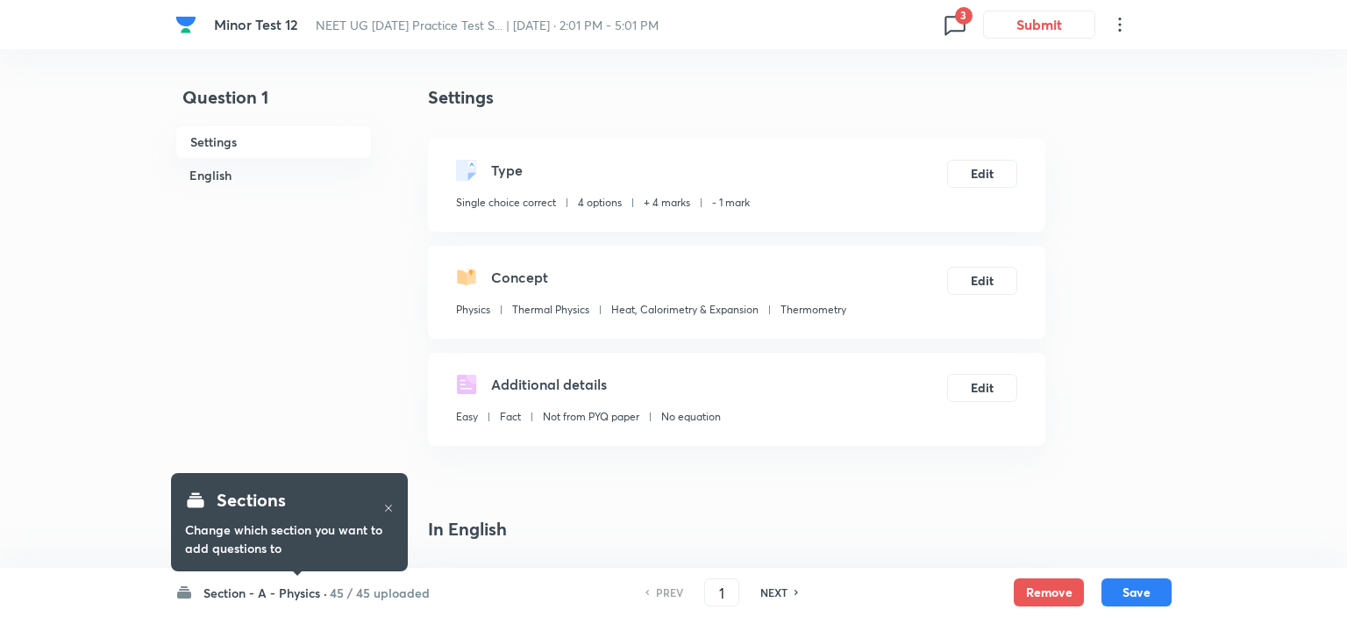
checkbox input "true"
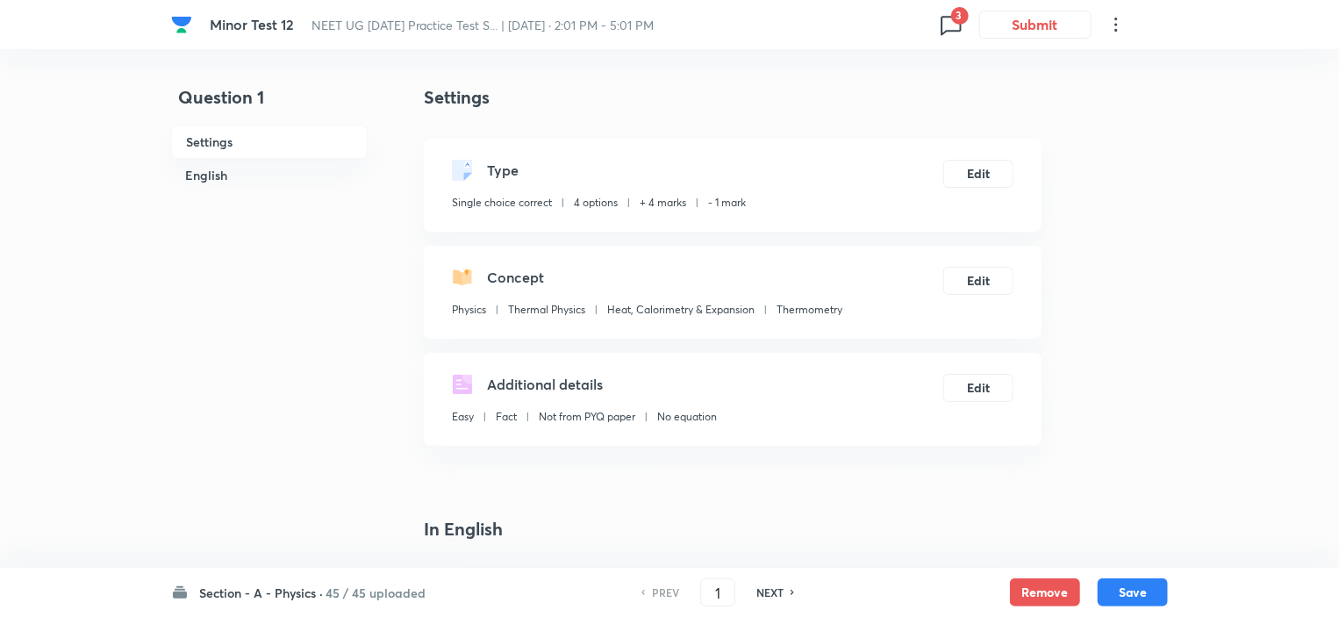
click at [951, 20] on span "3" at bounding box center [960, 16] width 18 height 18
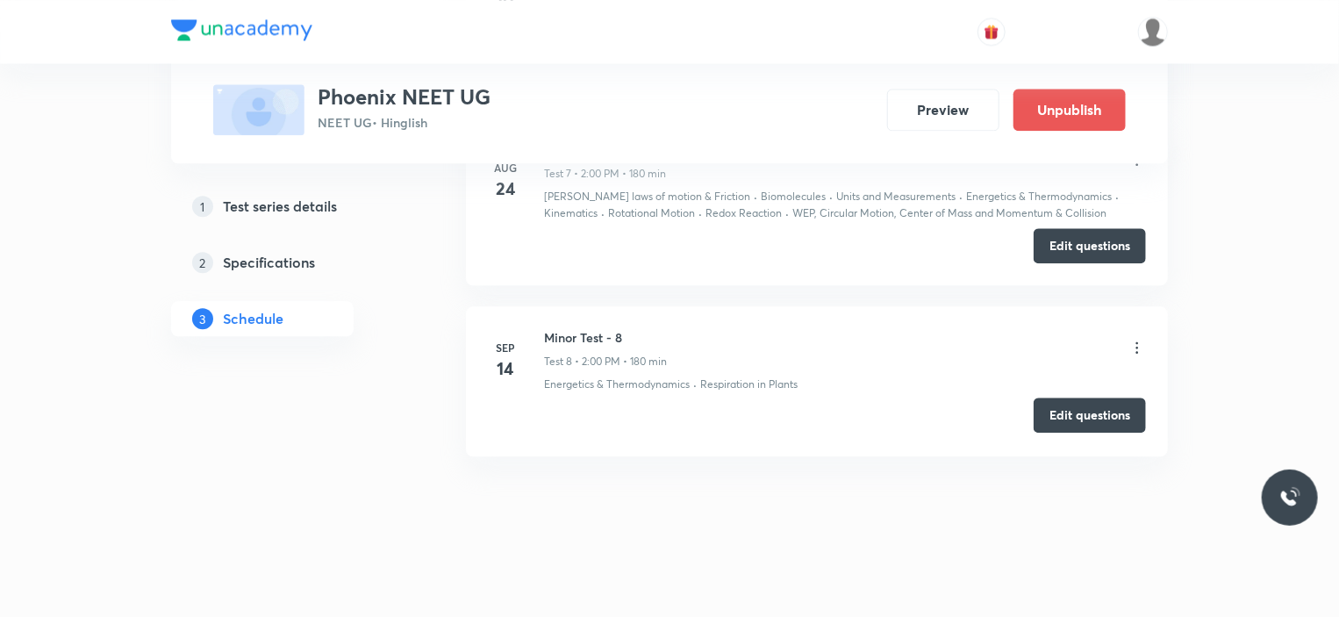
click at [1106, 410] on button "Edit questions" at bounding box center [1089, 414] width 112 height 35
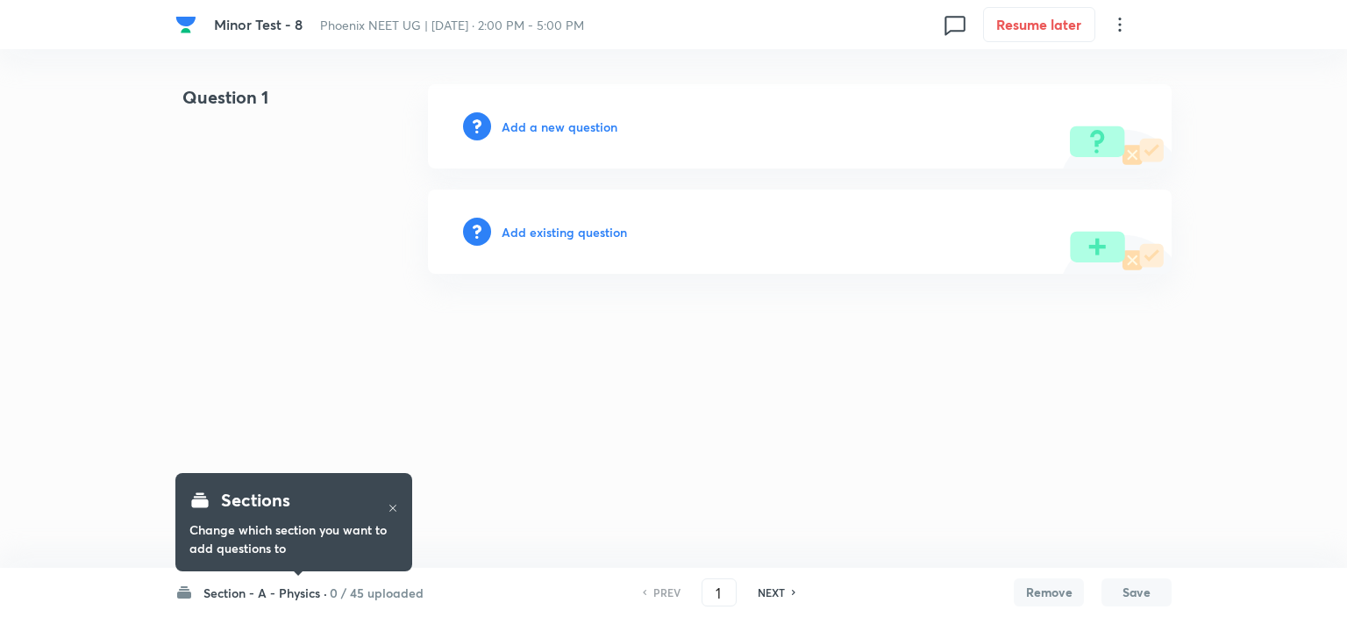
click at [348, 593] on h6 "0 / 45 uploaded" at bounding box center [377, 592] width 94 height 18
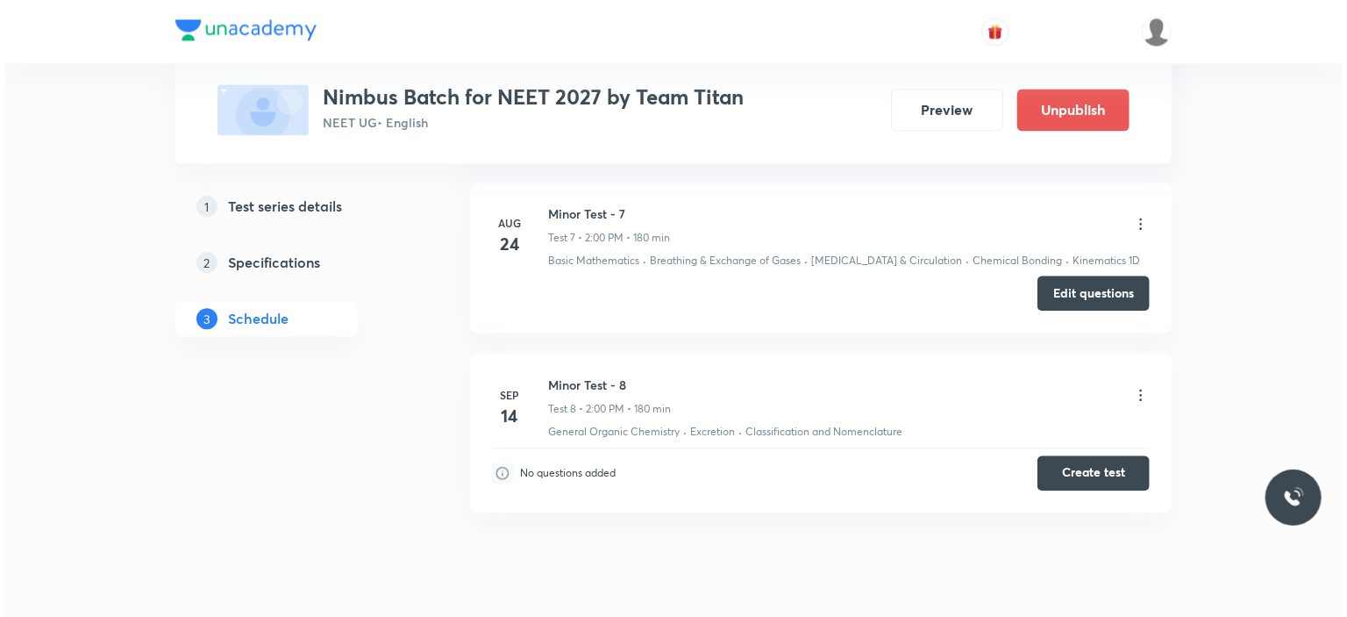
scroll to position [1985, 0]
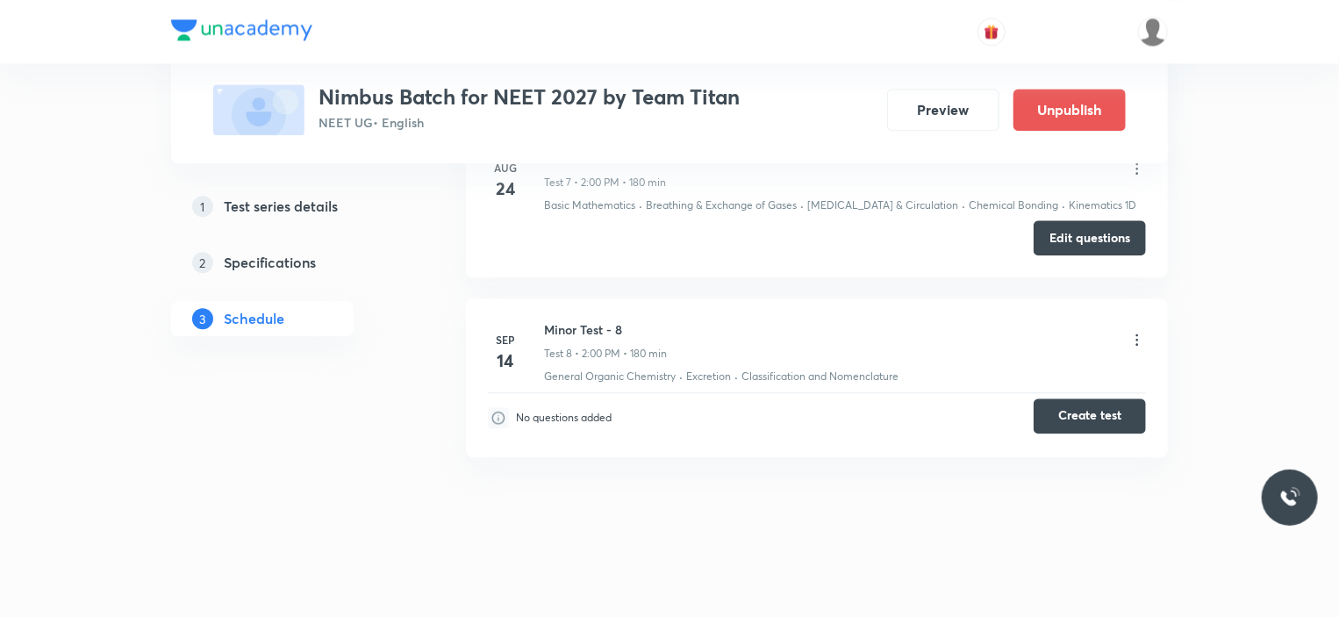
click at [1102, 404] on button "Create test" at bounding box center [1089, 415] width 112 height 35
click at [1138, 339] on icon at bounding box center [1137, 338] width 3 height 11
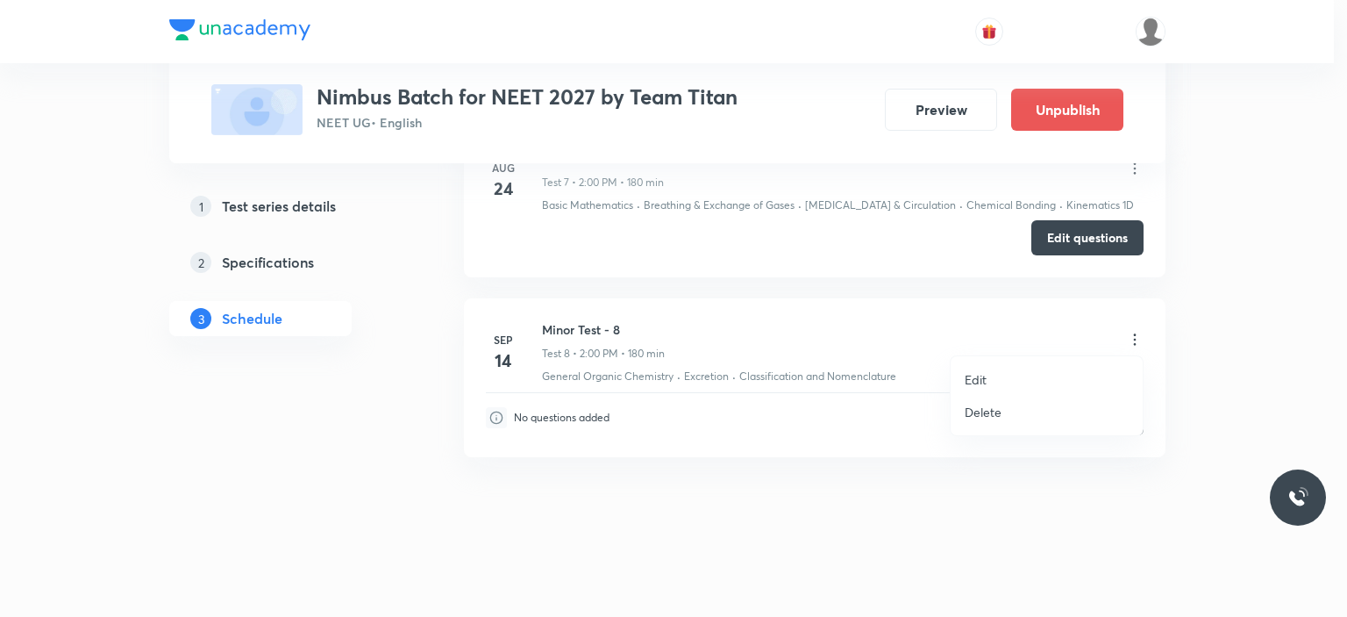
click at [988, 372] on li "Edit" at bounding box center [1047, 379] width 192 height 32
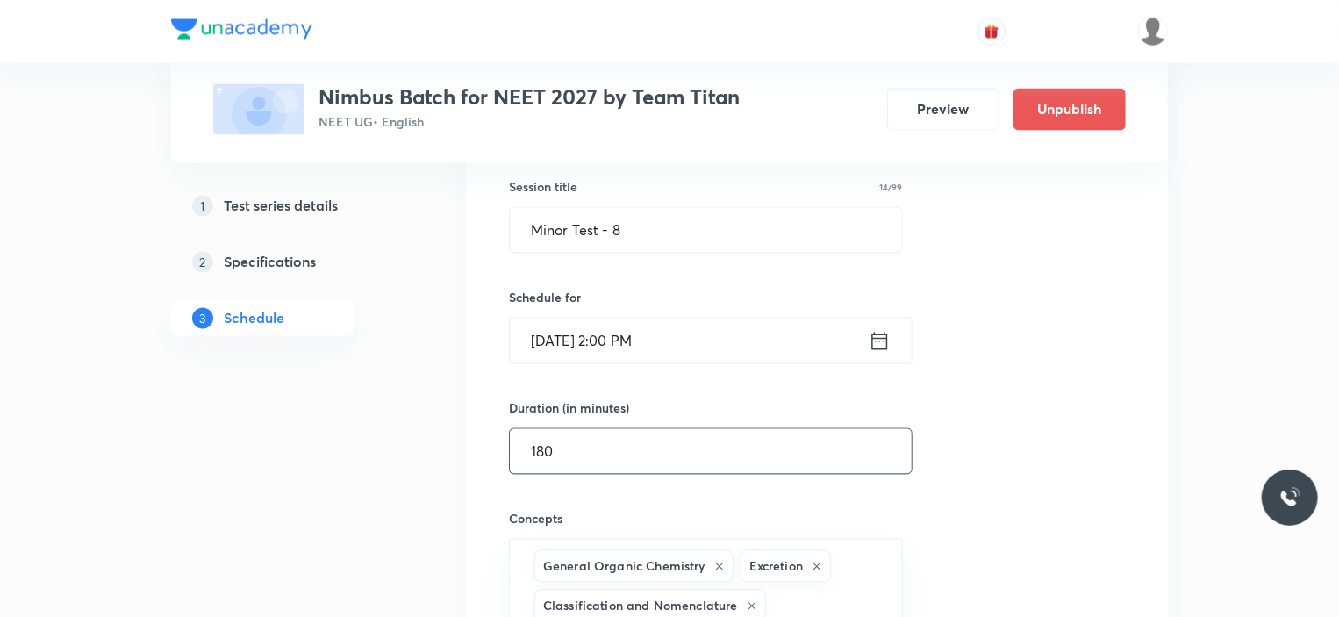
scroll to position [1593, 0]
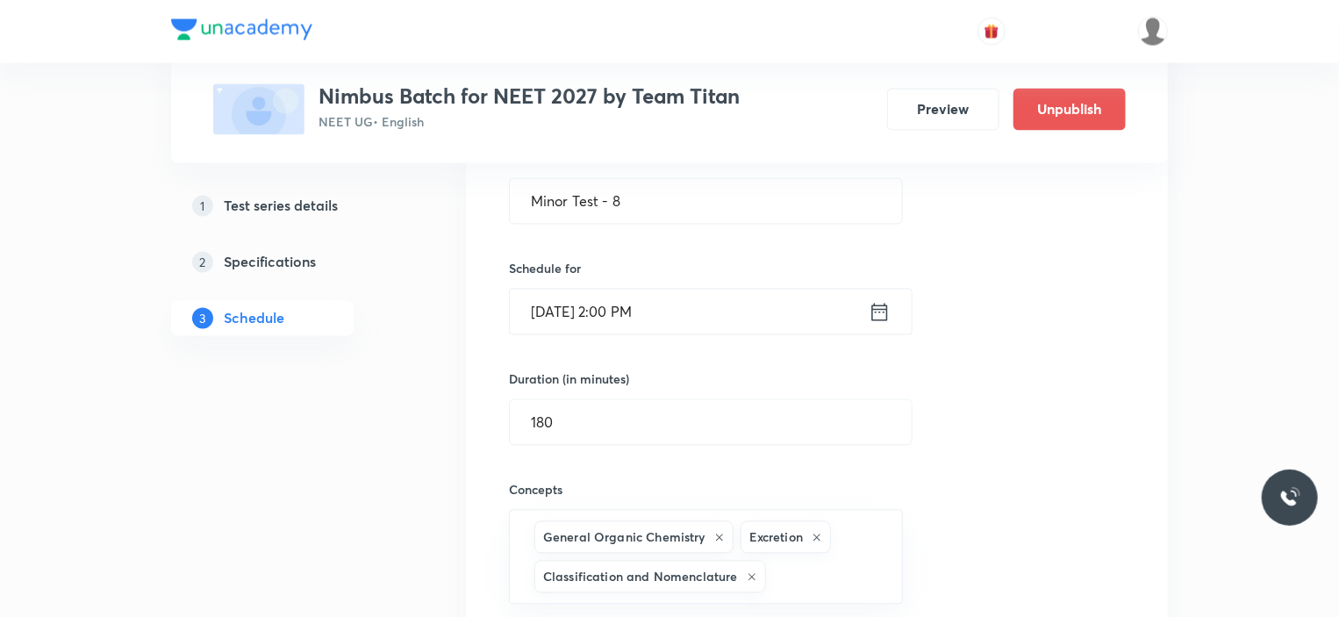
click at [875, 315] on icon at bounding box center [879, 312] width 22 height 25
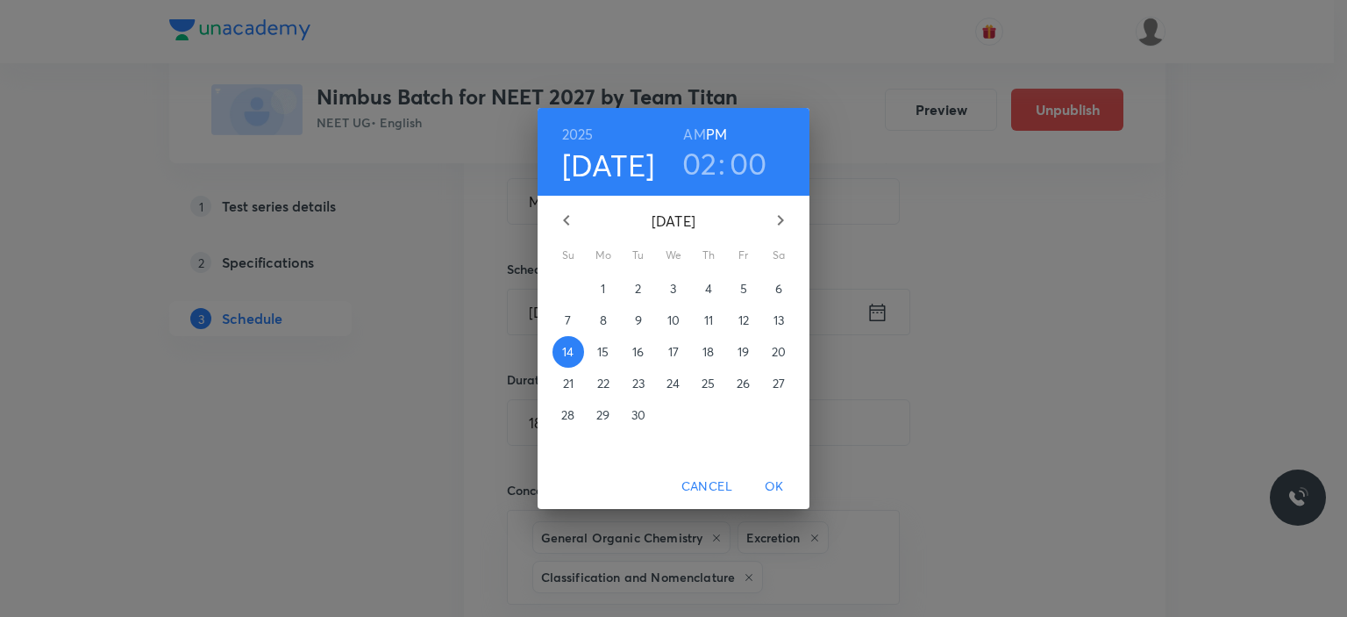
click at [747, 174] on h3 "00" at bounding box center [749, 163] width 38 height 37
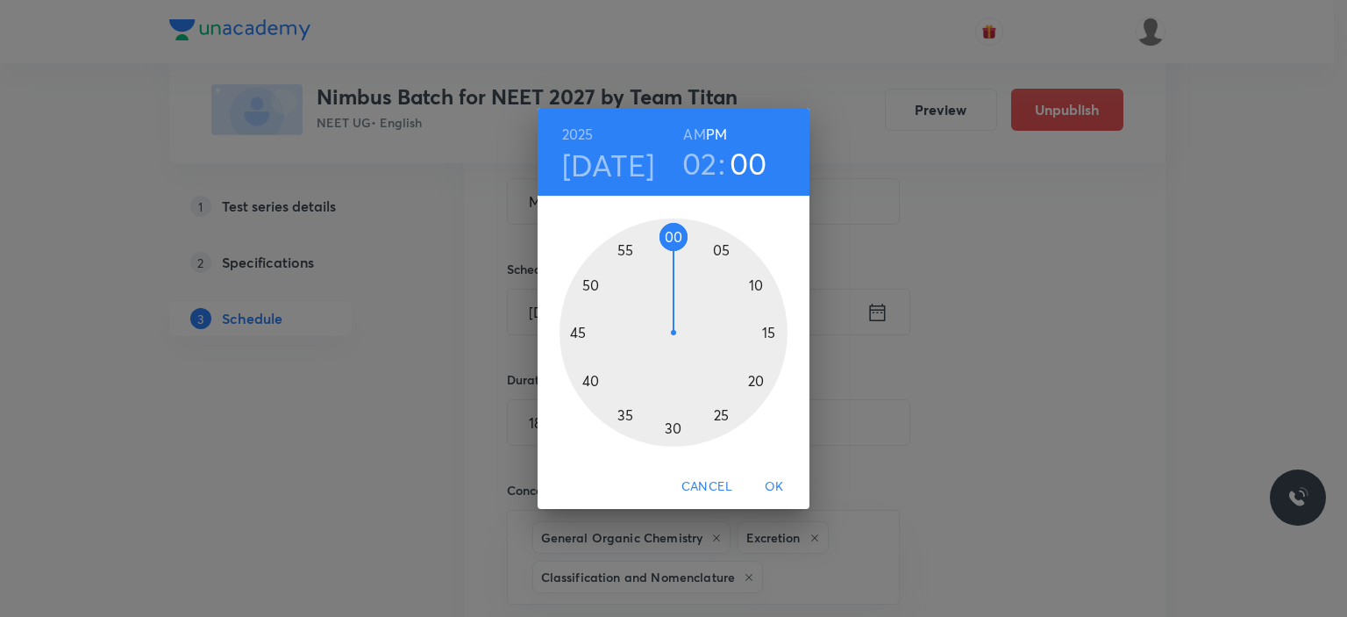
click at [682, 232] on div at bounding box center [674, 332] width 228 height 228
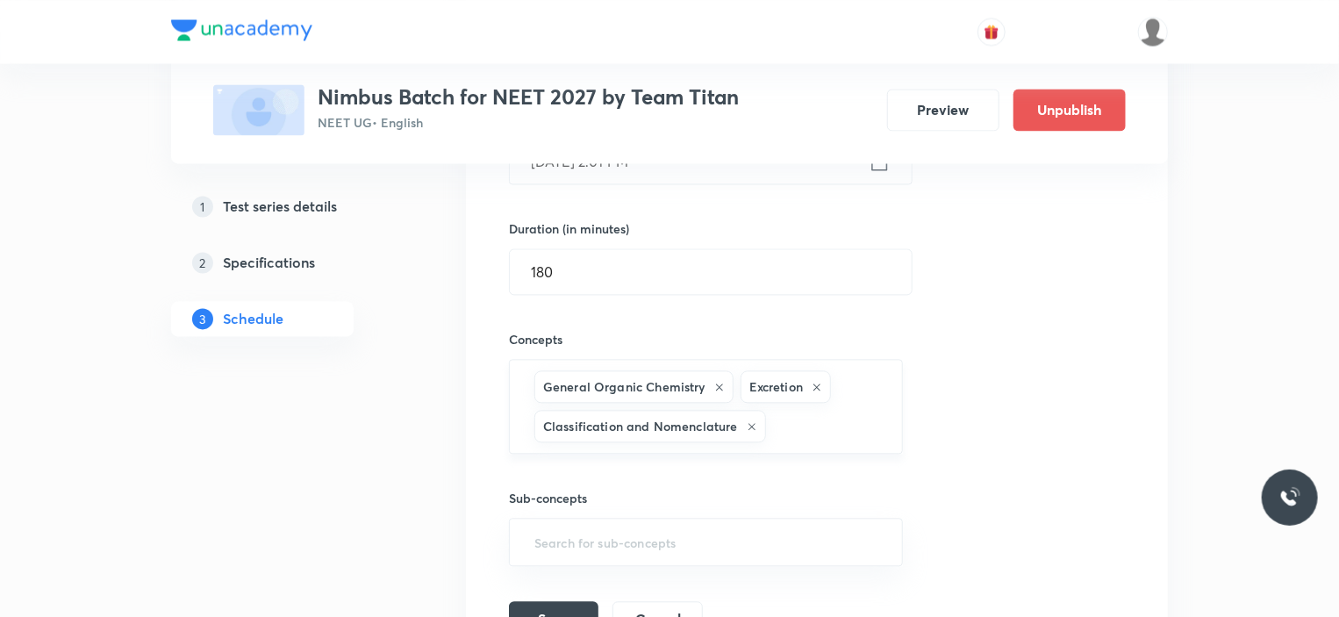
scroll to position [1768, 0]
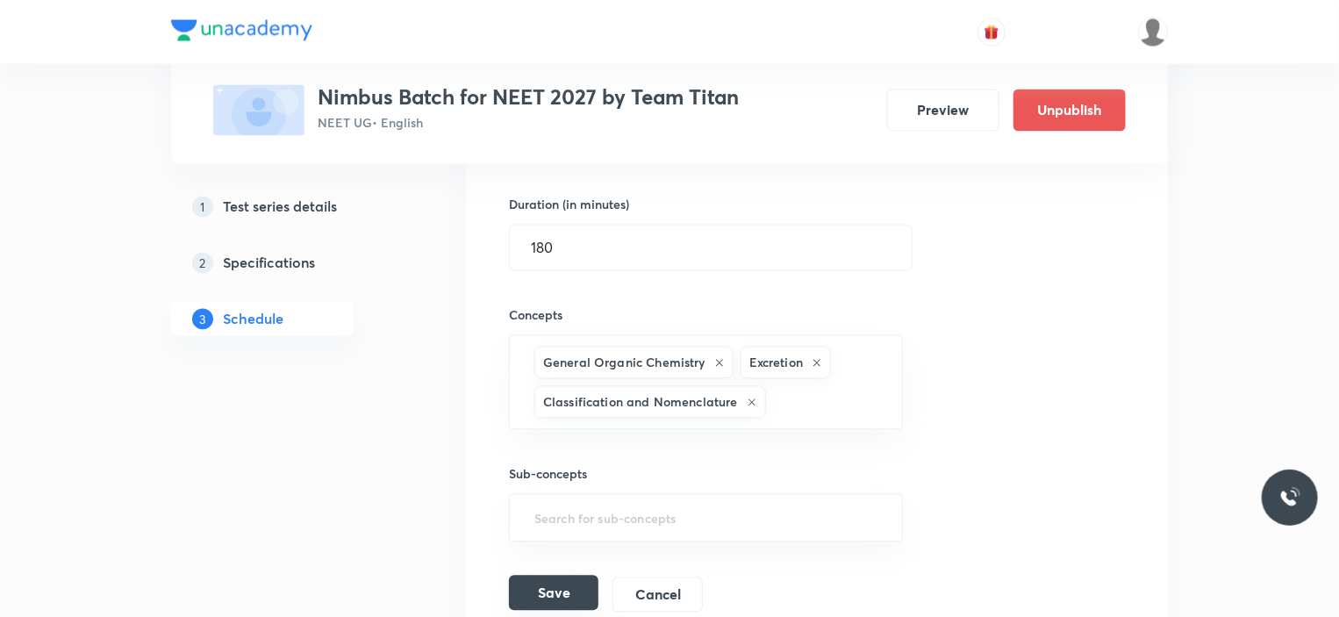
click at [549, 575] on button "Save" at bounding box center [553, 592] width 89 height 35
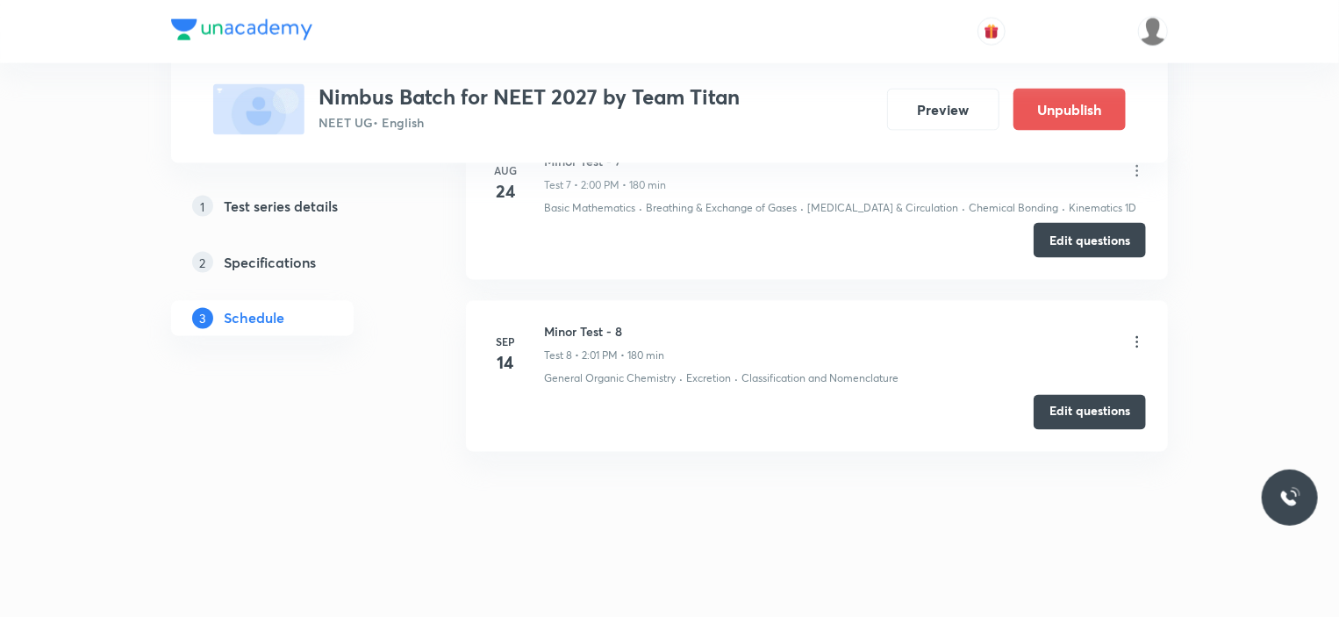
scroll to position [1399, 0]
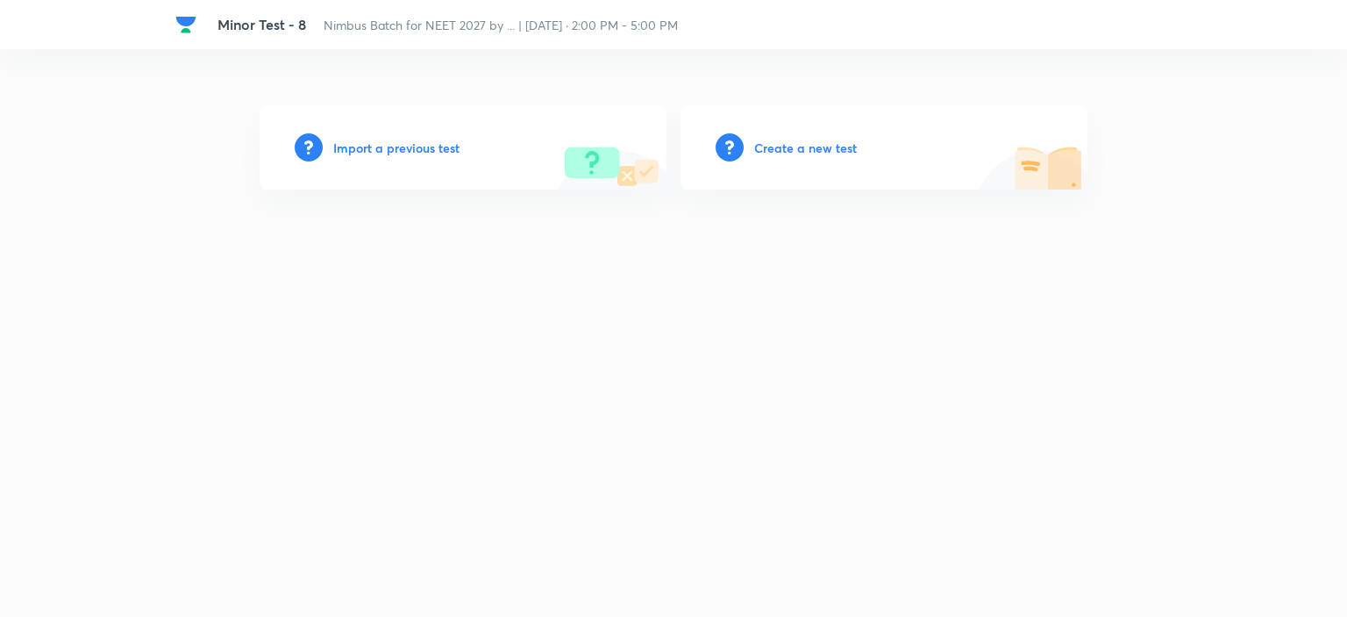
click at [404, 148] on h6 "Import a previous test" at bounding box center [396, 148] width 126 height 18
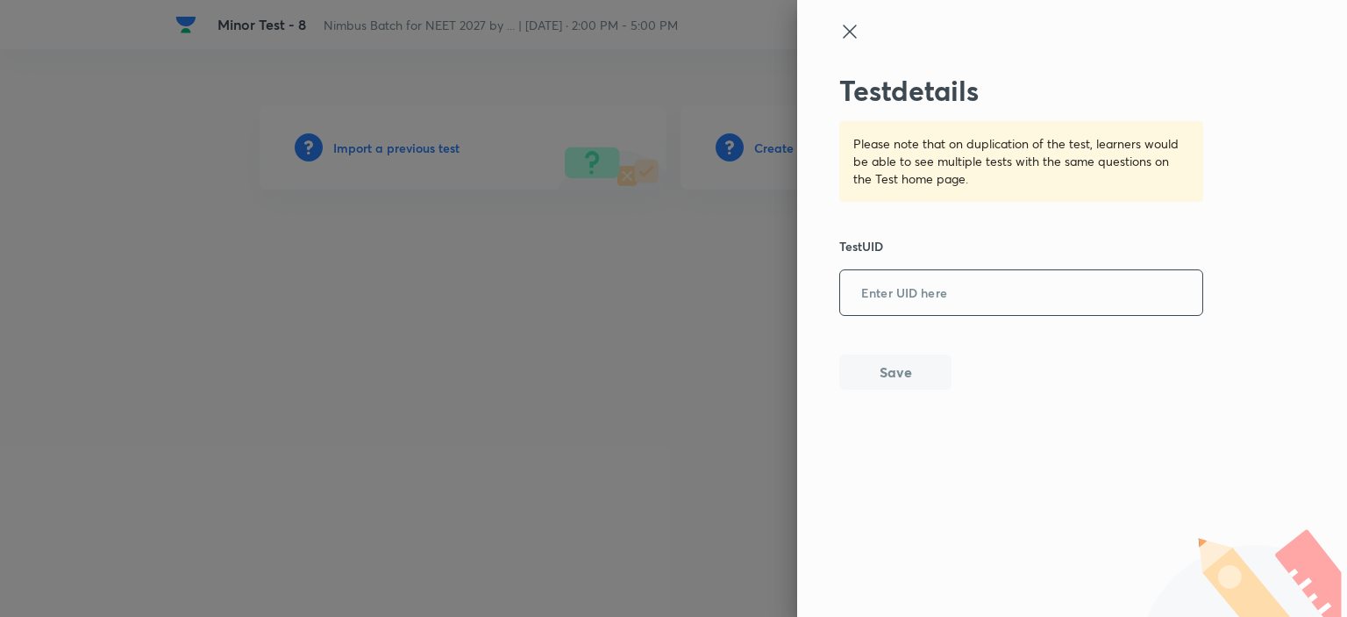
click at [903, 293] on input "text" at bounding box center [1021, 293] width 362 height 43
paste input "YG1H8Q6BDQ"
type input "YG1H8Q6BDQ"
click at [926, 371] on button "Save" at bounding box center [895, 370] width 112 height 35
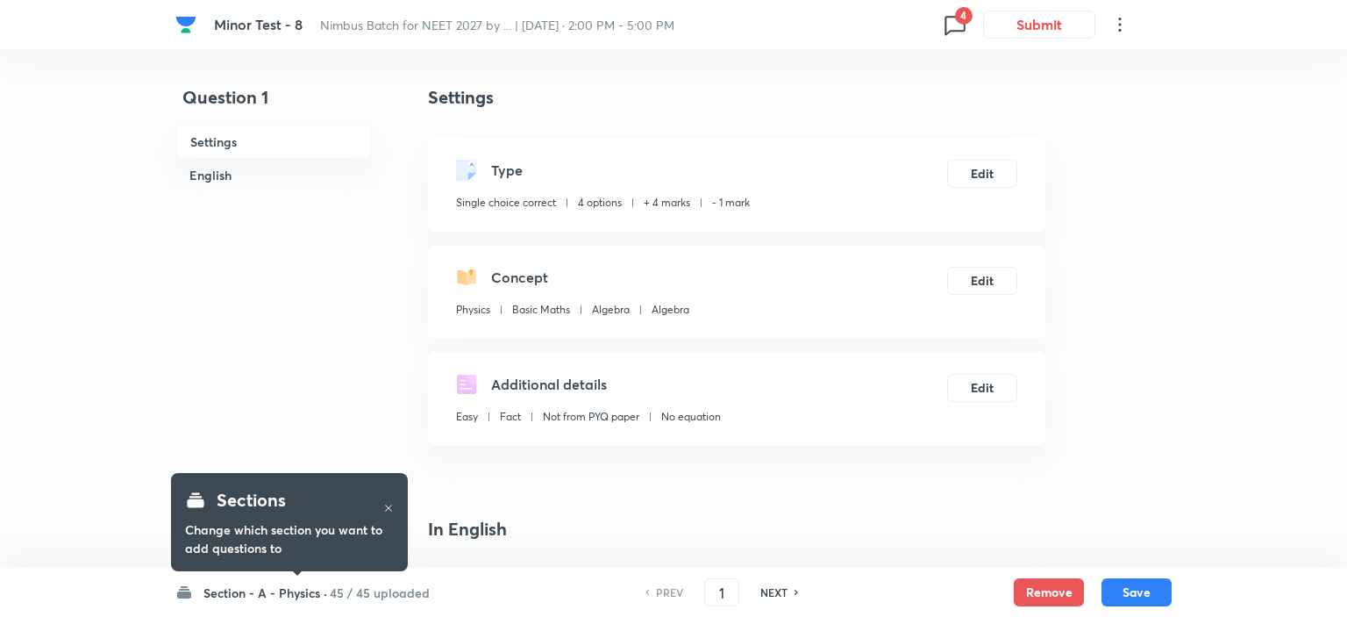
checkbox input "true"
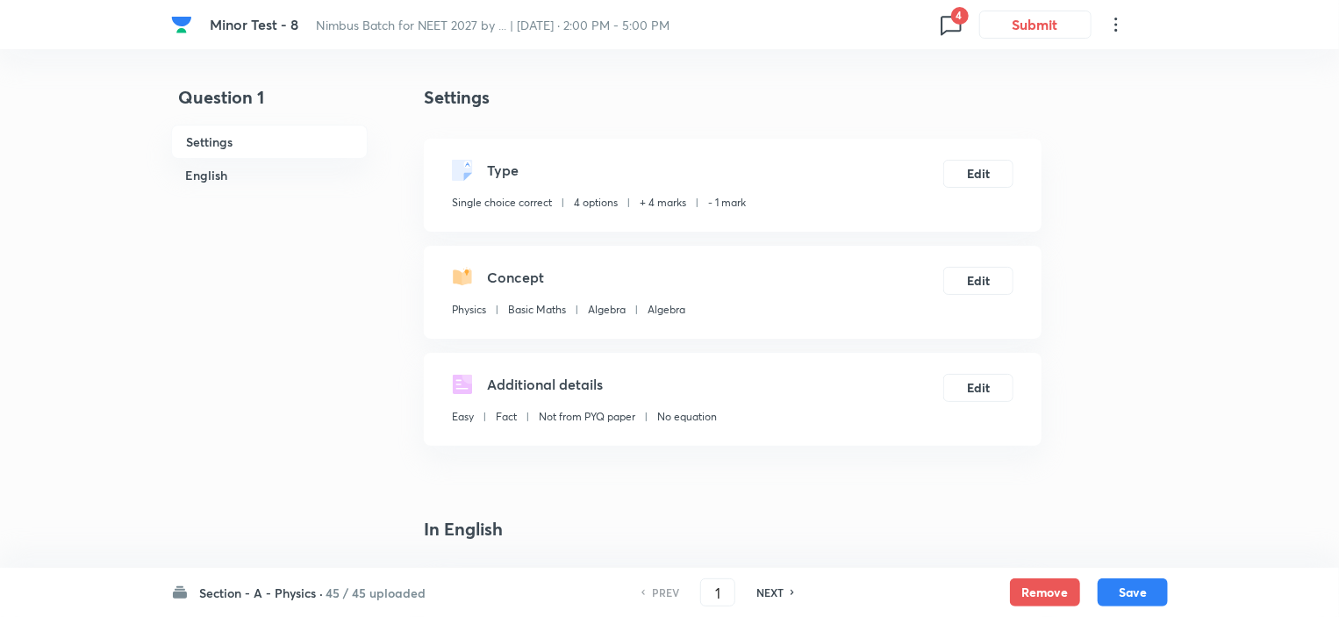
click at [946, 12] on icon at bounding box center [951, 25] width 28 height 28
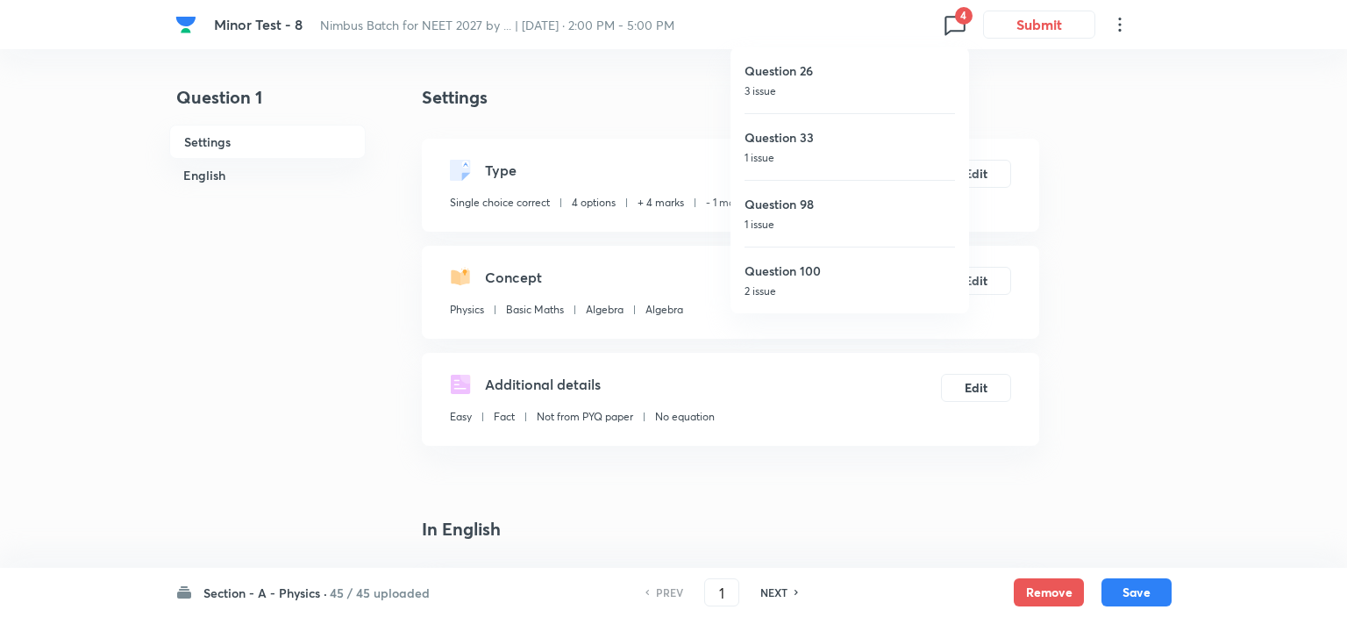
click at [796, 225] on p "1 issue" at bounding box center [850, 225] width 211 height 16
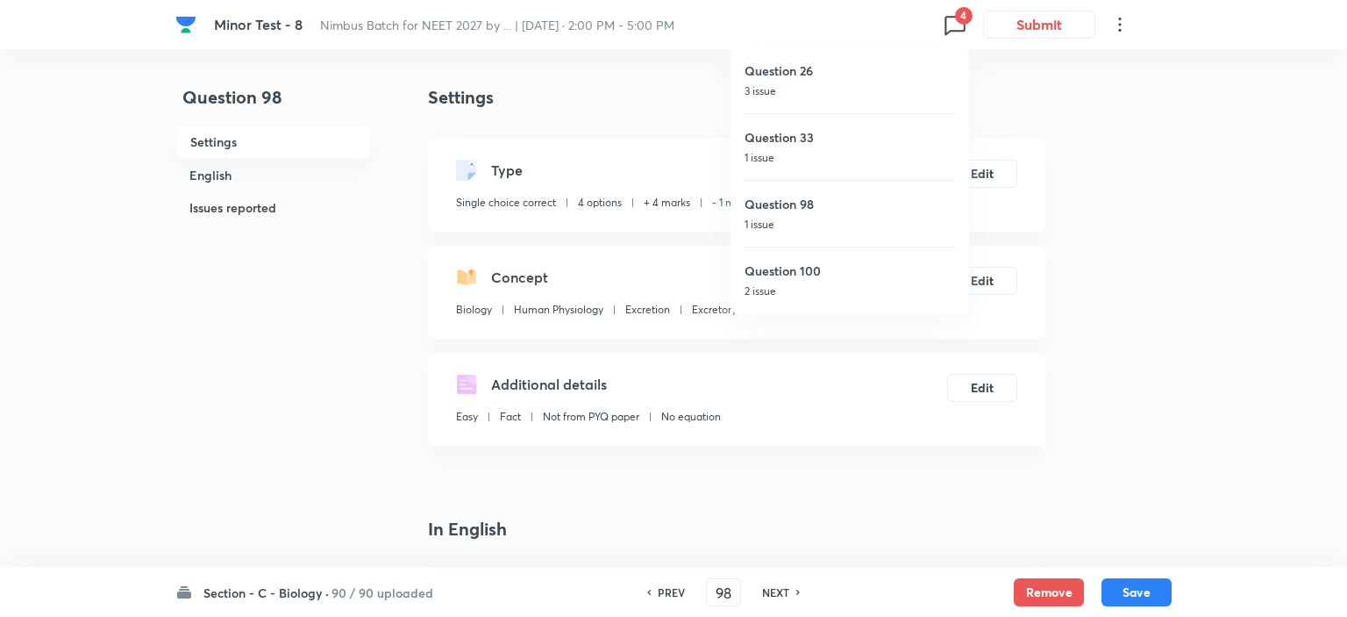
type input "98"
checkbox input "false"
checkbox input "true"
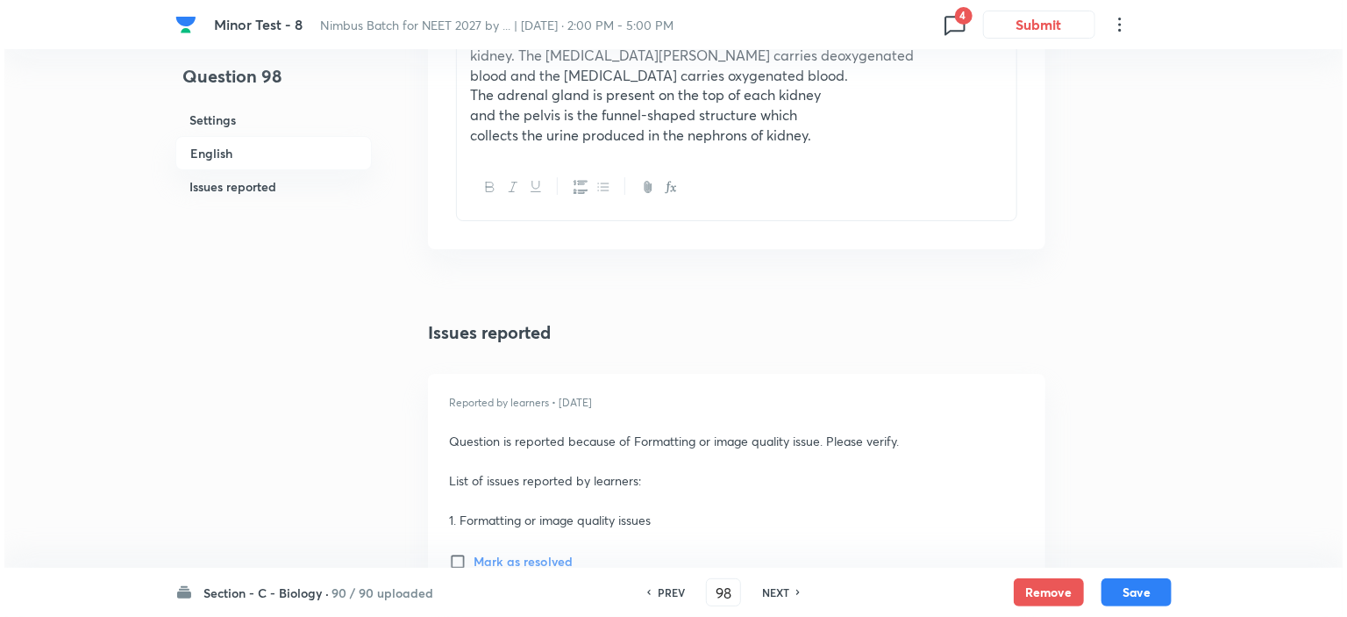
scroll to position [3147, 0]
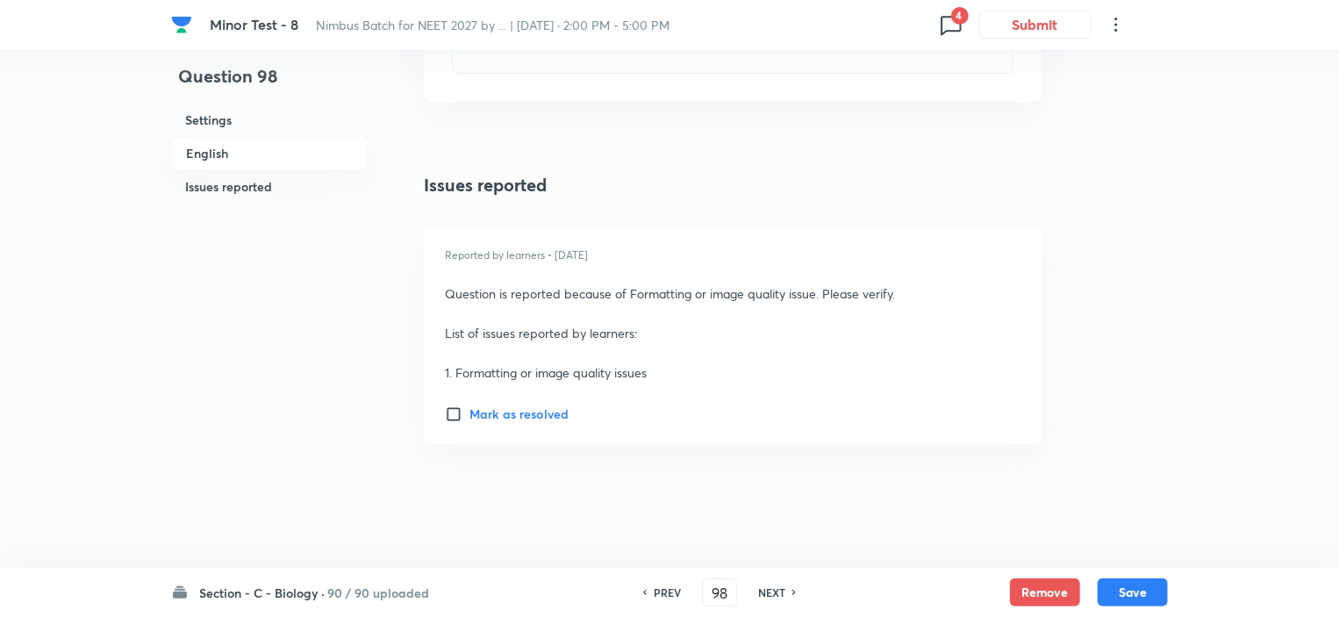
click at [947, 33] on icon at bounding box center [951, 25] width 28 height 28
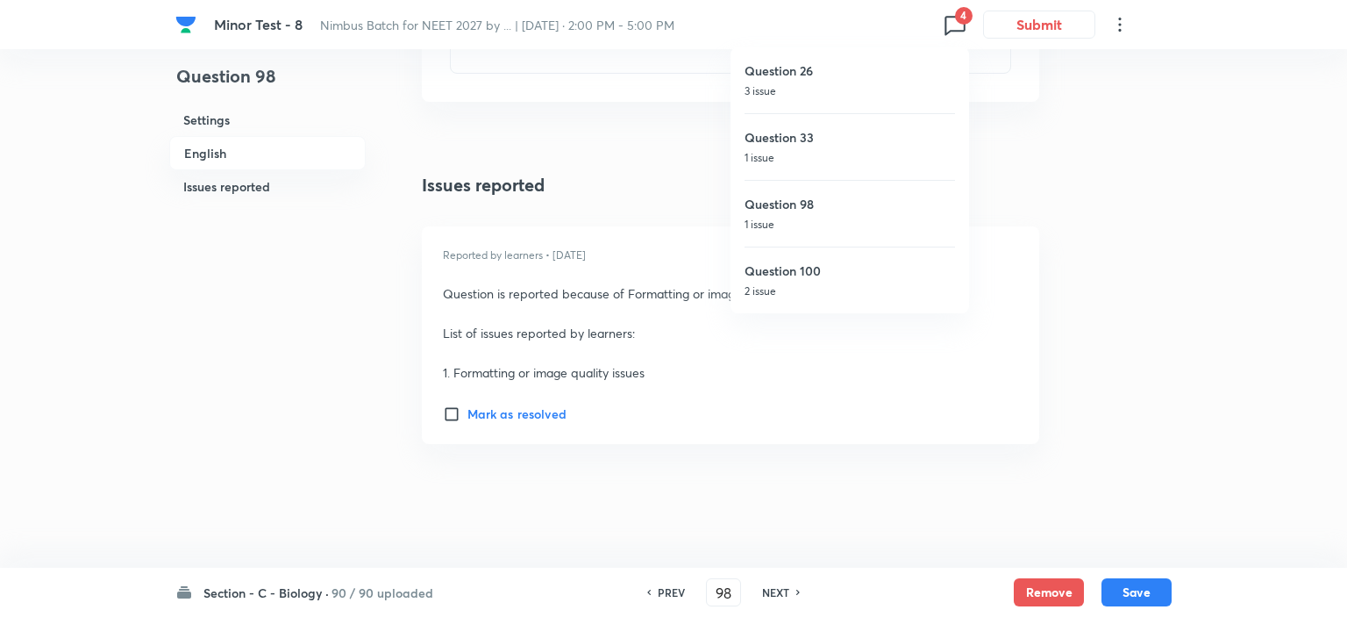
click at [773, 277] on h6 "Question 100" at bounding box center [850, 270] width 211 height 18
type input "100"
checkbox input "false"
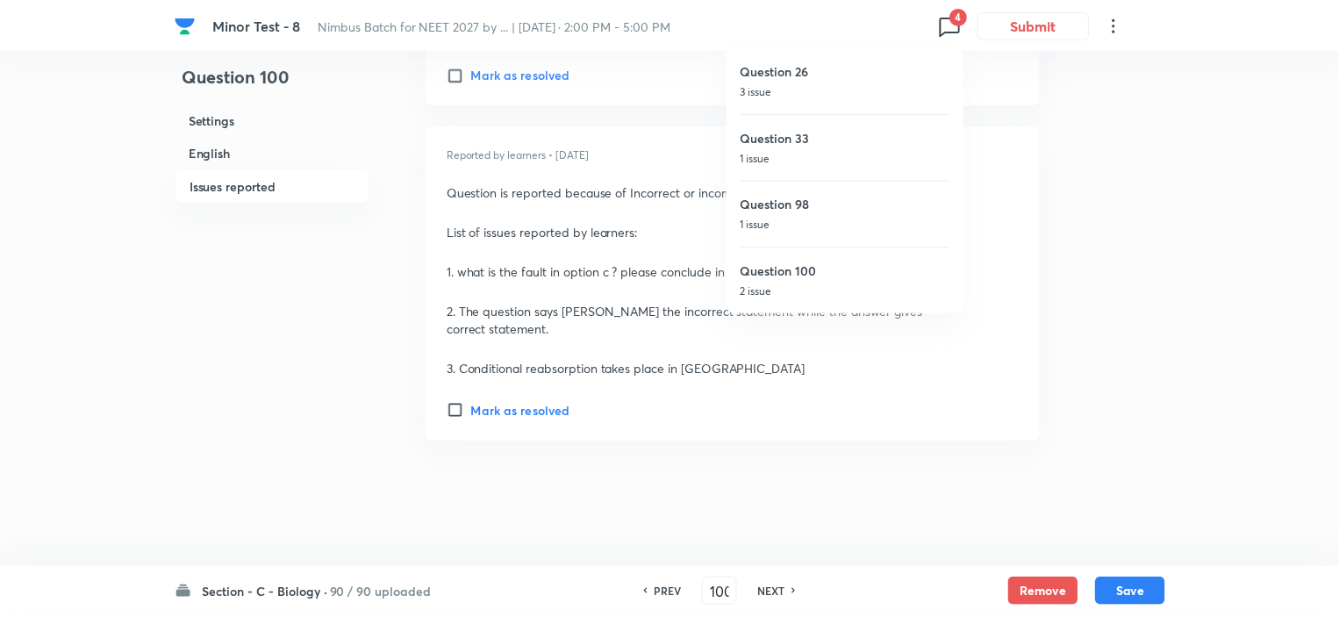
scroll to position [2700, 0]
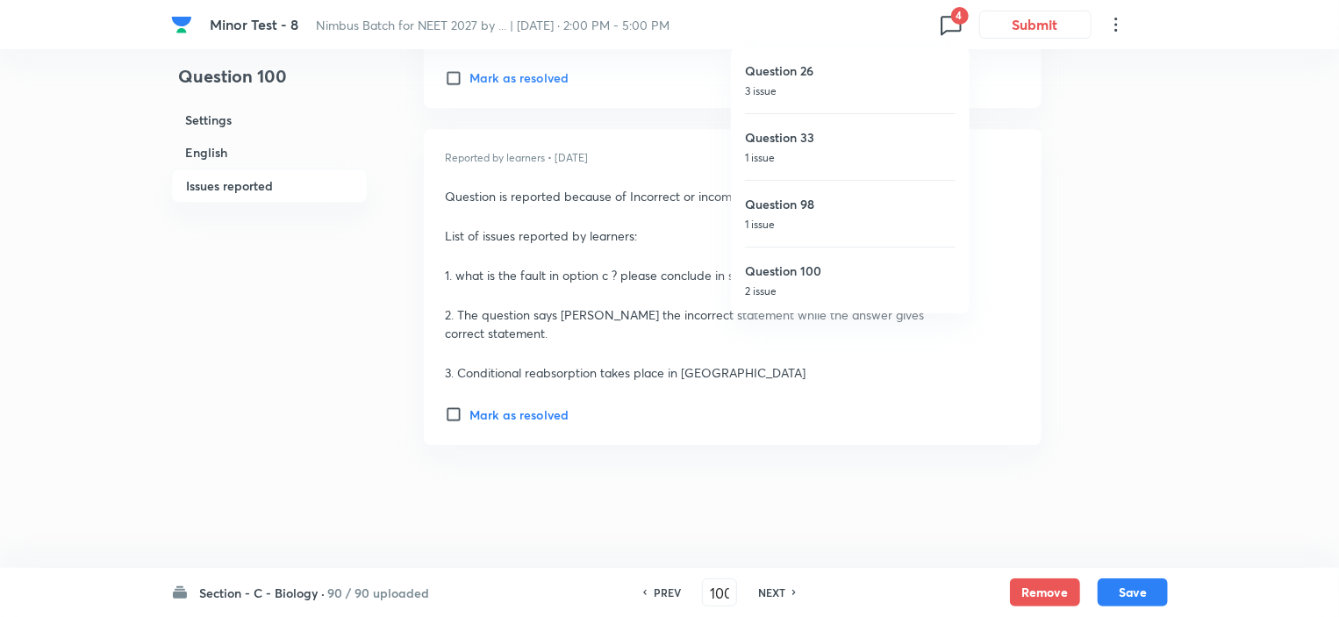
checkbox input "true"
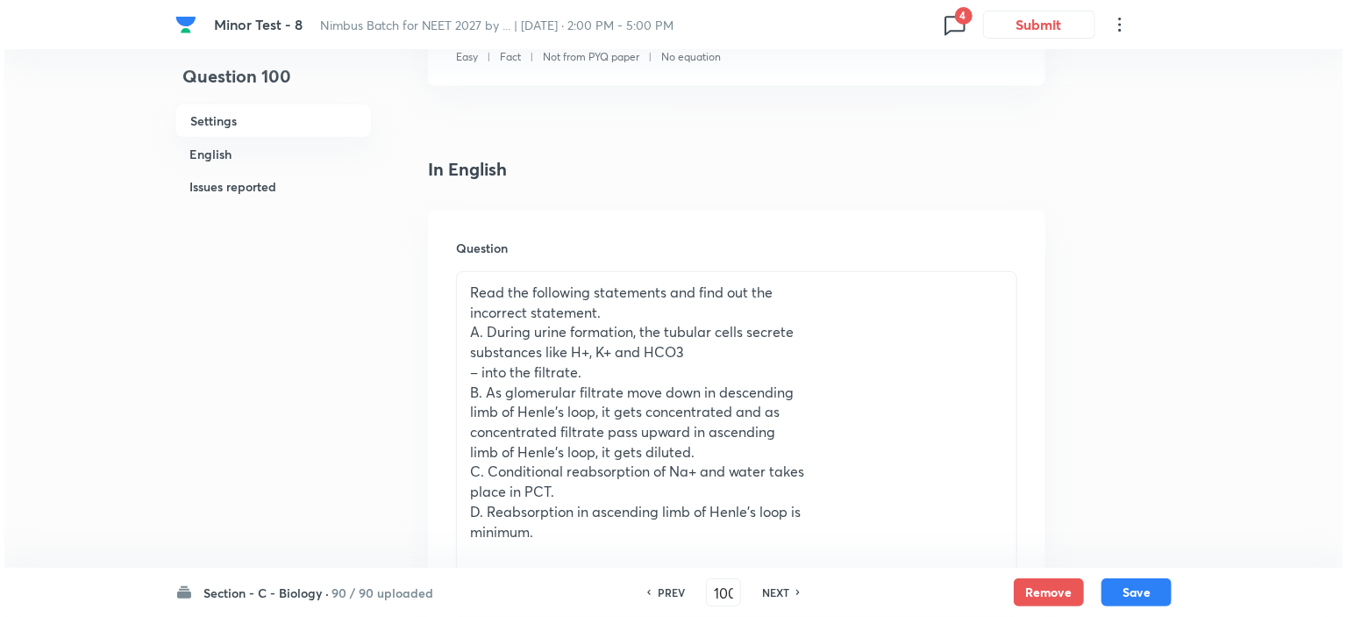
scroll to position [0, 0]
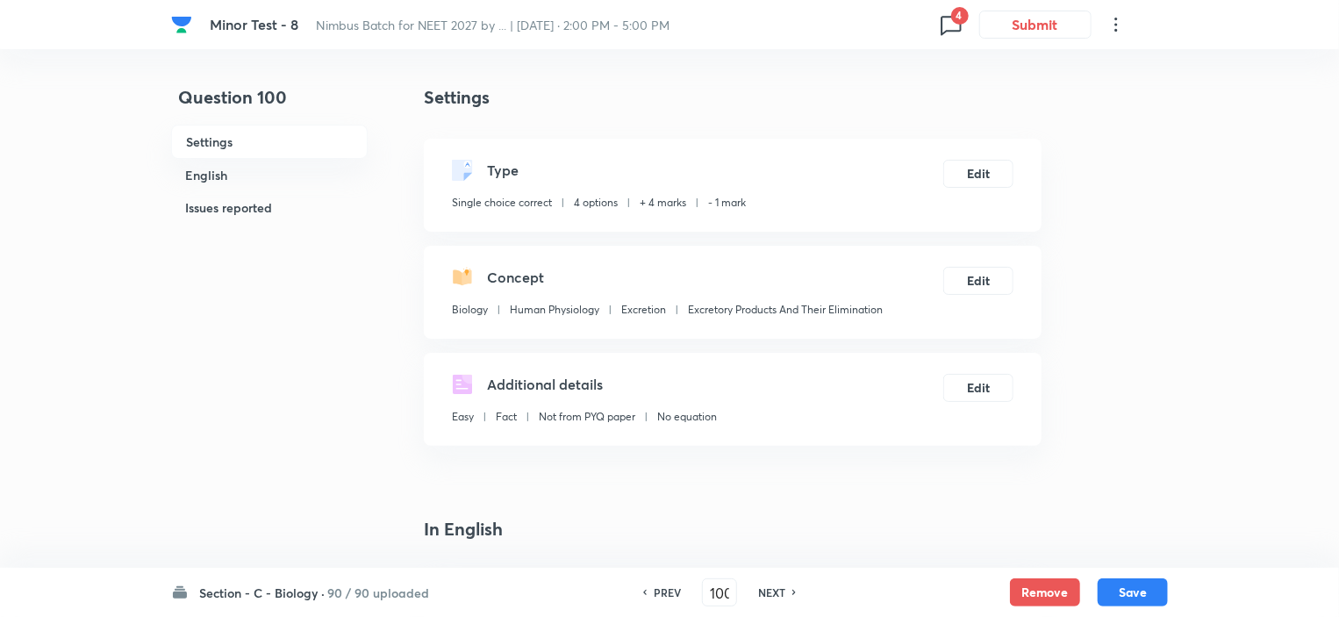
click at [275, 596] on h6 "Section - C - Biology ·" at bounding box center [261, 592] width 125 height 18
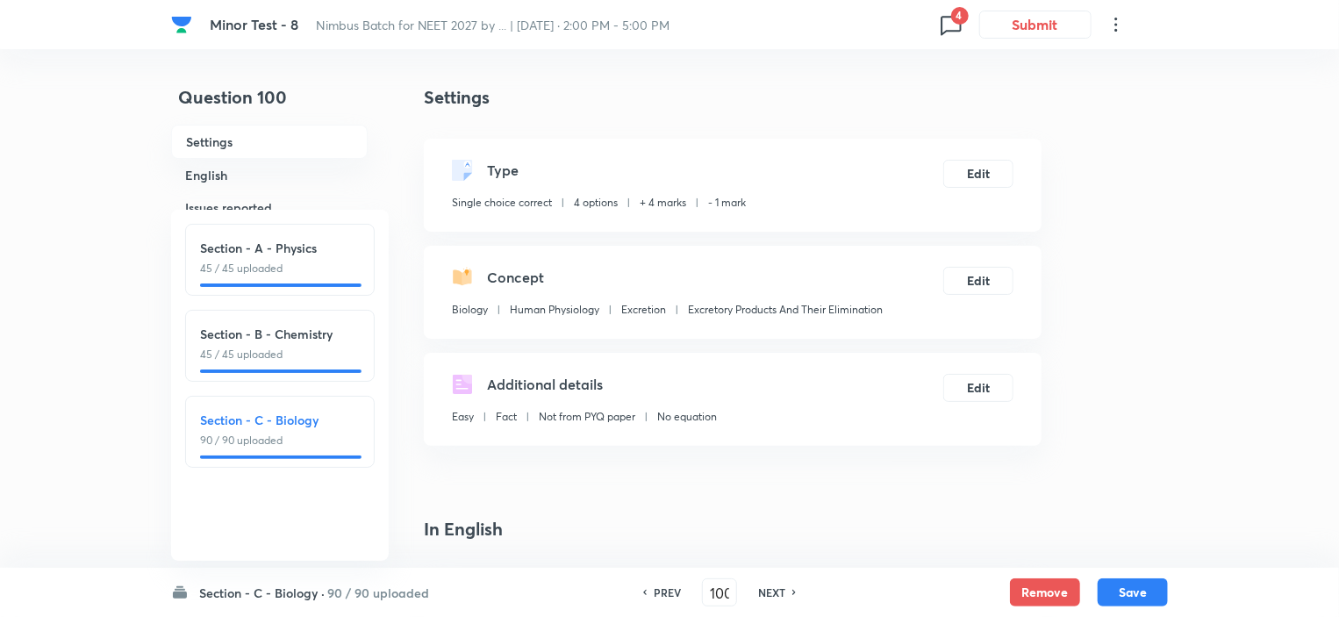
click at [260, 276] on div "Section - A - Physics 45 / 45 uploaded" at bounding box center [279, 260] width 189 height 72
type input "1"
checkbox input "false"
checkbox input "true"
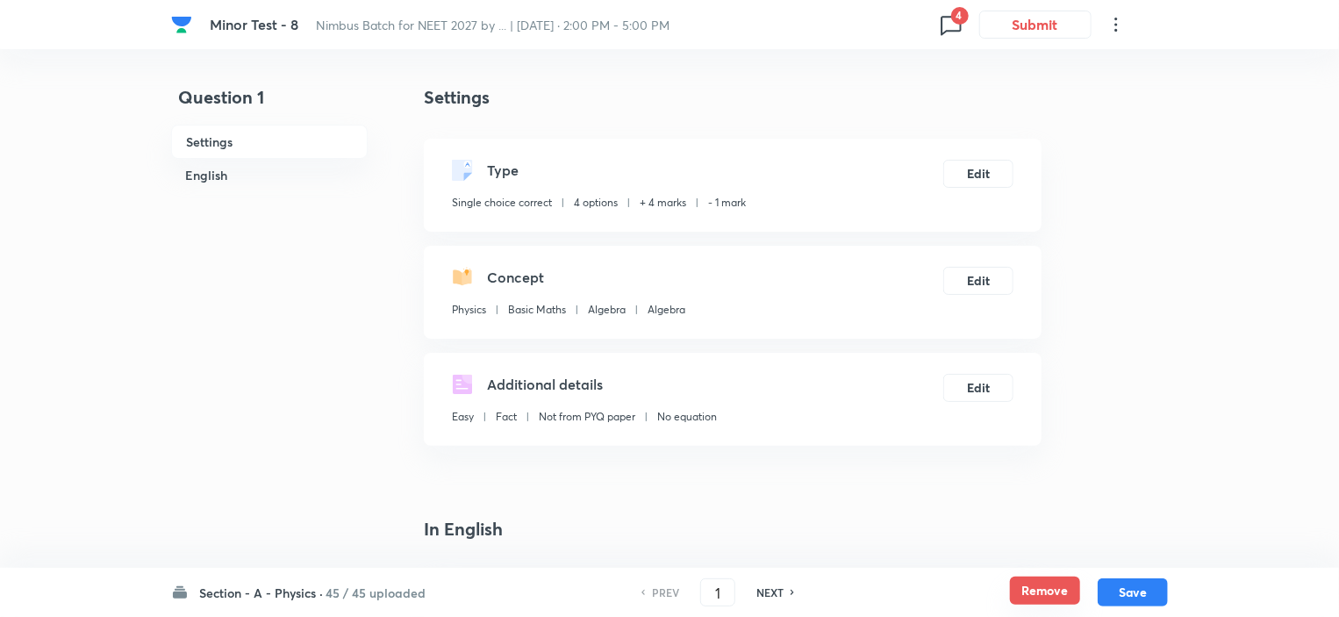
click at [1054, 589] on button "Remove" at bounding box center [1045, 590] width 70 height 28
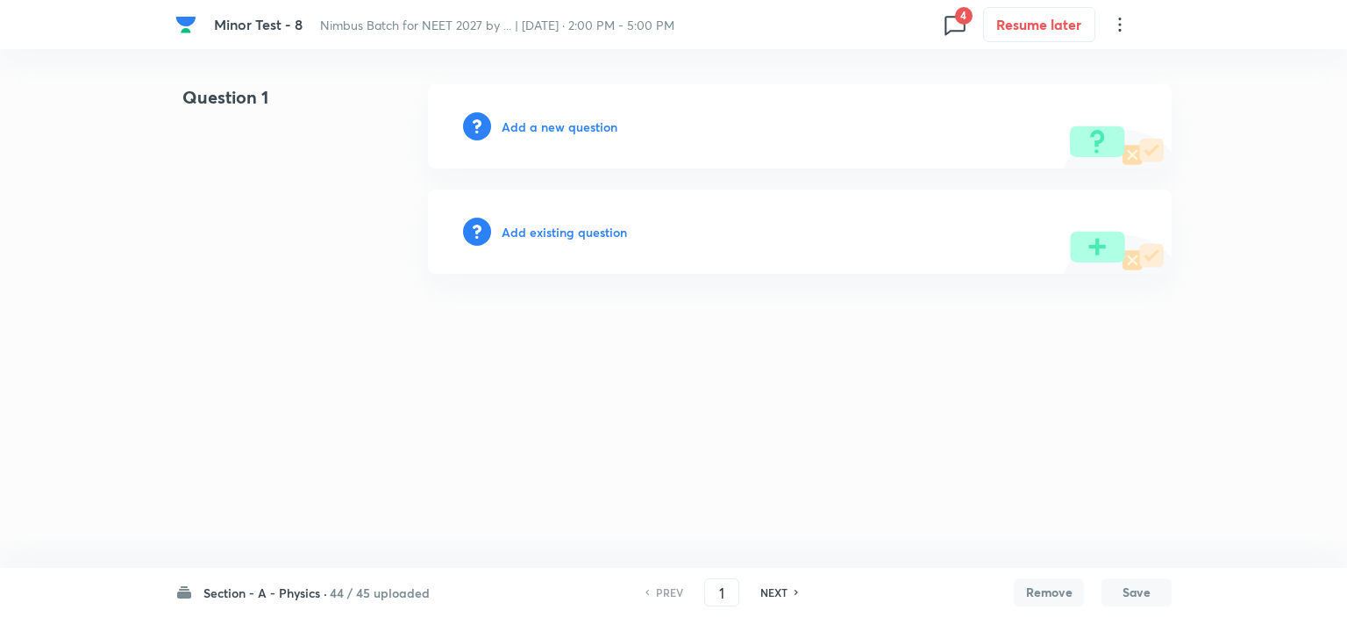
click at [765, 596] on h6 "NEXT" at bounding box center [774, 592] width 27 height 16
type input "2"
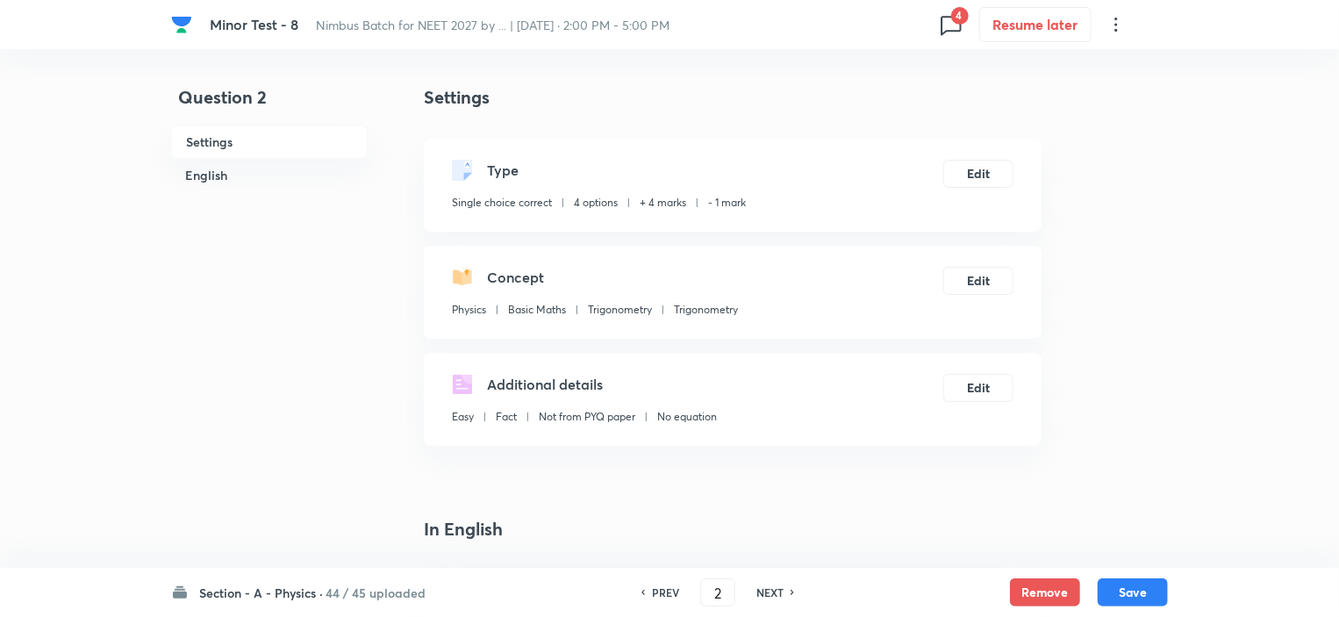
checkbox input "true"
click at [1017, 583] on button "Remove" at bounding box center [1045, 590] width 70 height 28
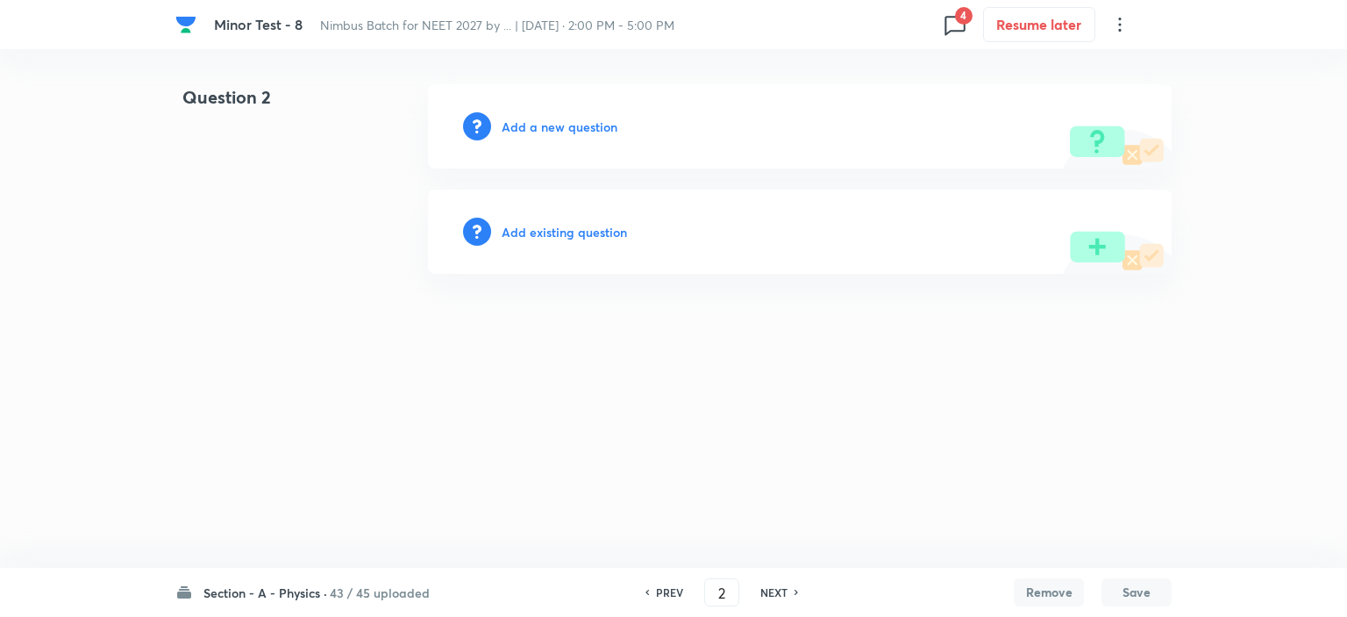
click at [782, 589] on h6 "NEXT" at bounding box center [774, 592] width 27 height 16
type input "3"
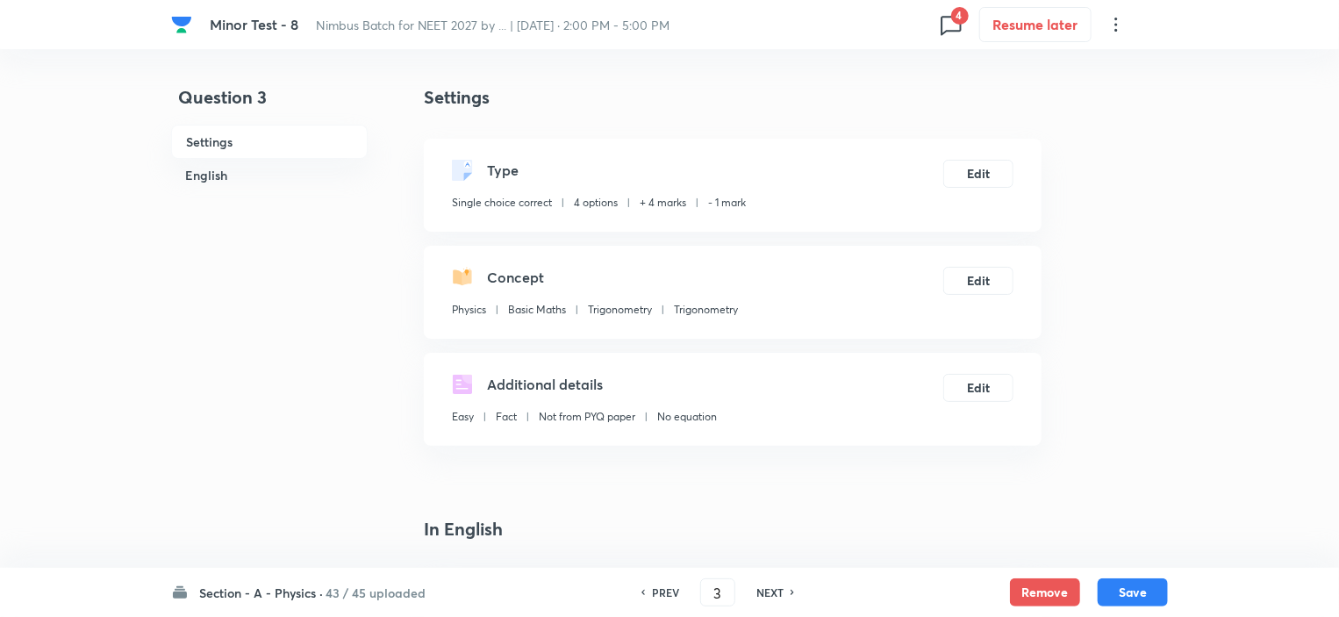
checkbox input "true"
click at [1039, 589] on button "Remove" at bounding box center [1045, 590] width 70 height 28
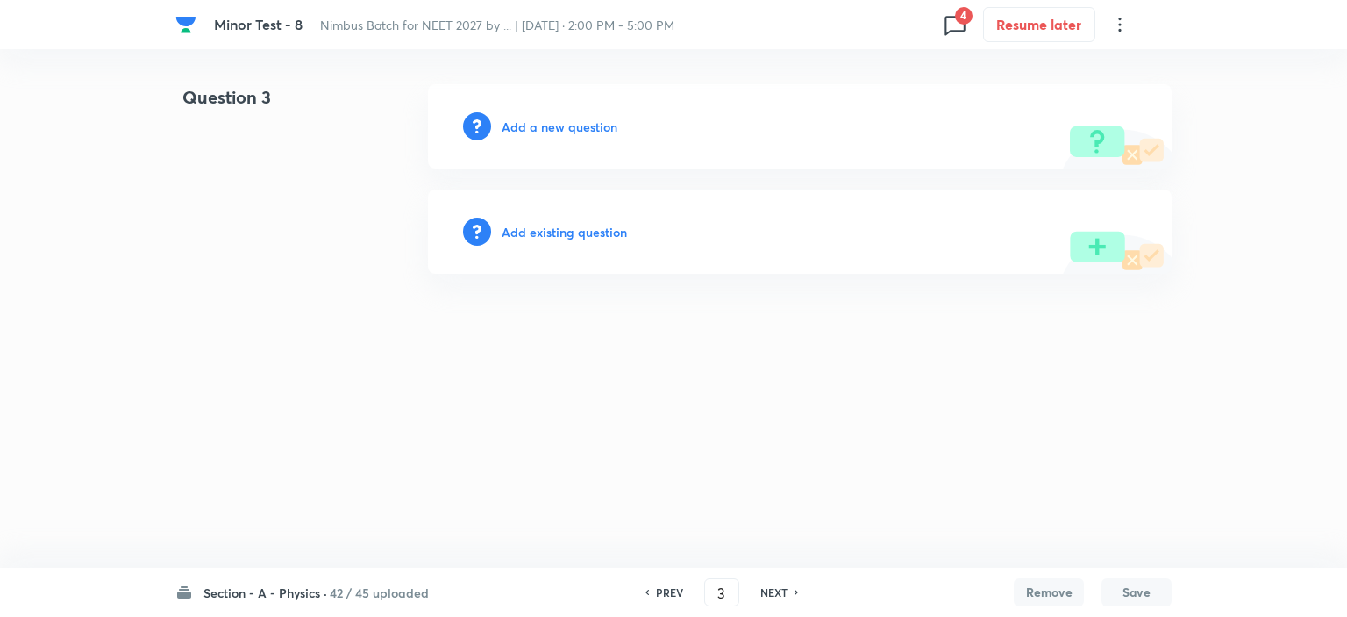
click at [779, 589] on h6 "NEXT" at bounding box center [774, 592] width 27 height 16
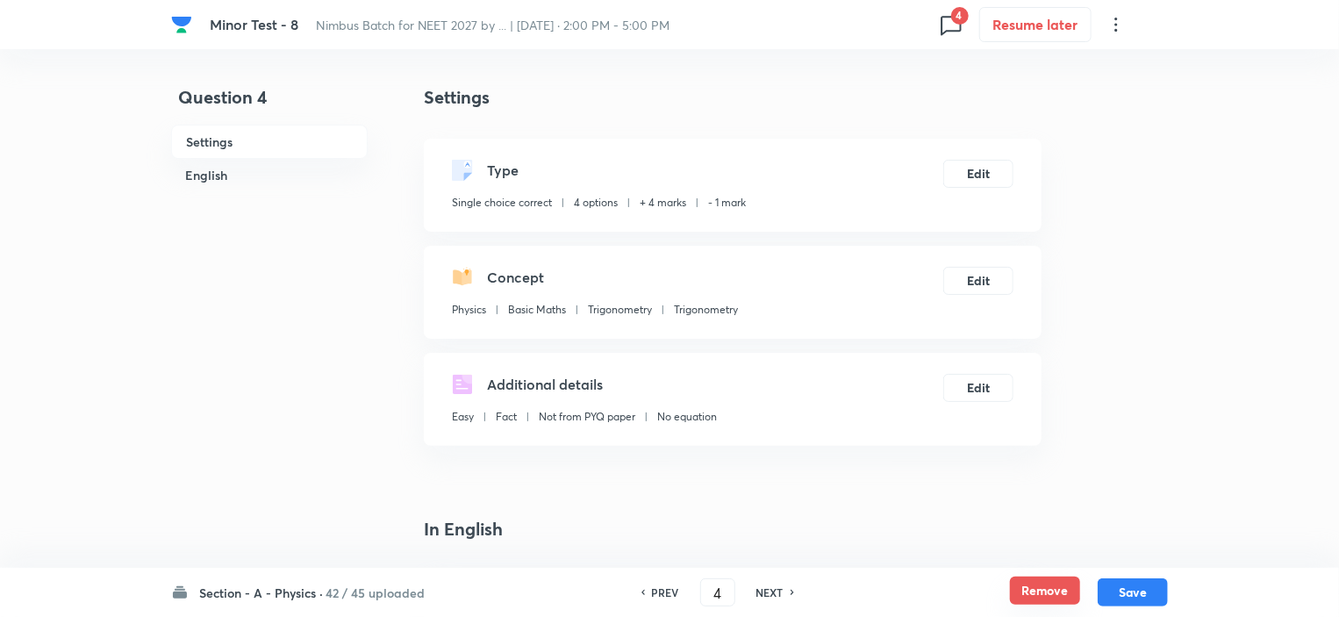
click at [1042, 591] on button "Remove" at bounding box center [1045, 590] width 70 height 28
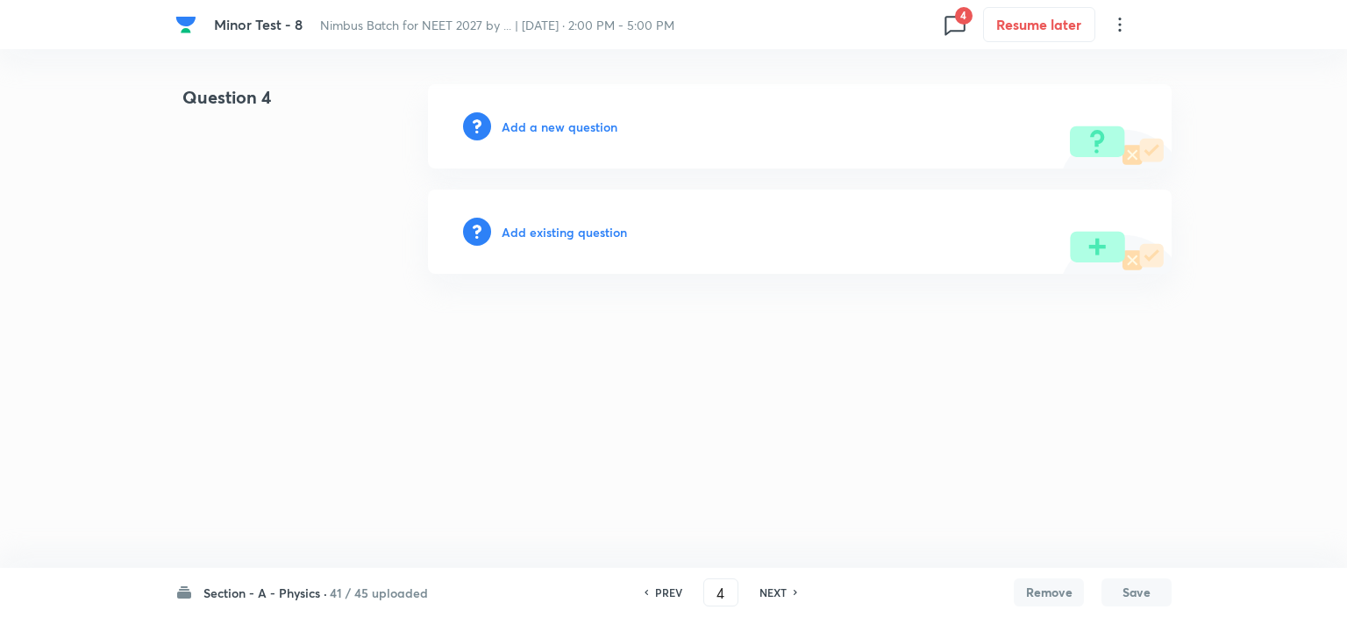
click at [763, 588] on h6 "NEXT" at bounding box center [773, 592] width 27 height 16
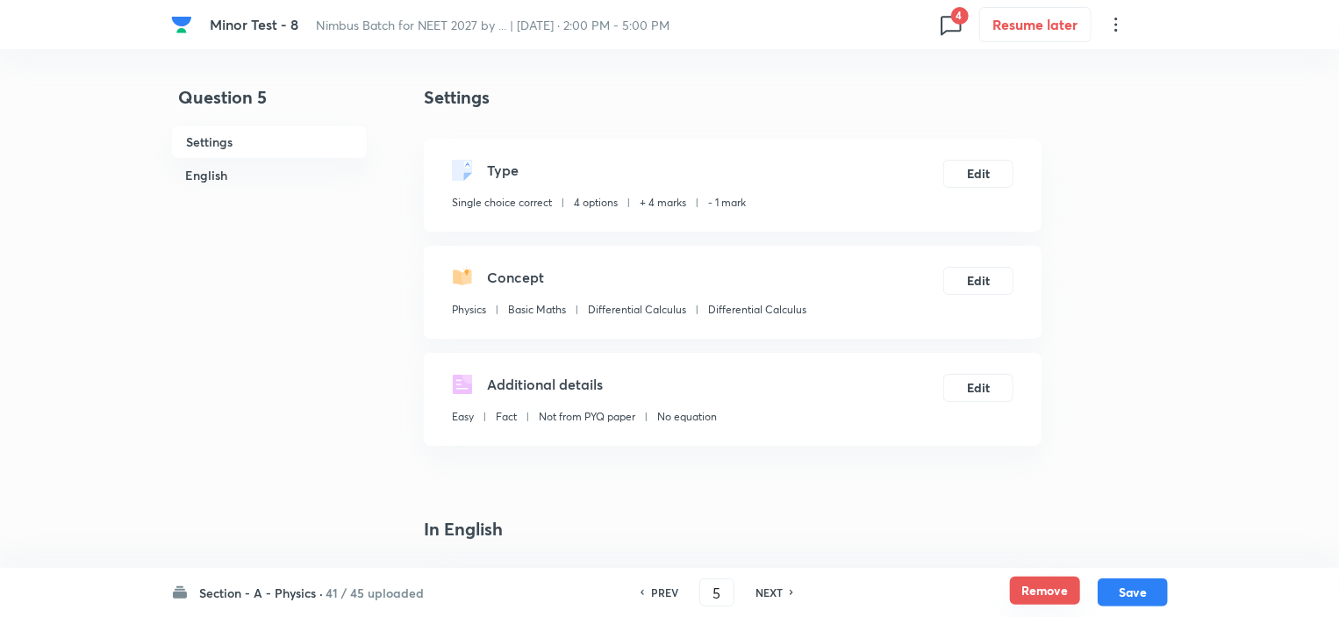
click at [1042, 585] on button "Remove" at bounding box center [1045, 590] width 70 height 28
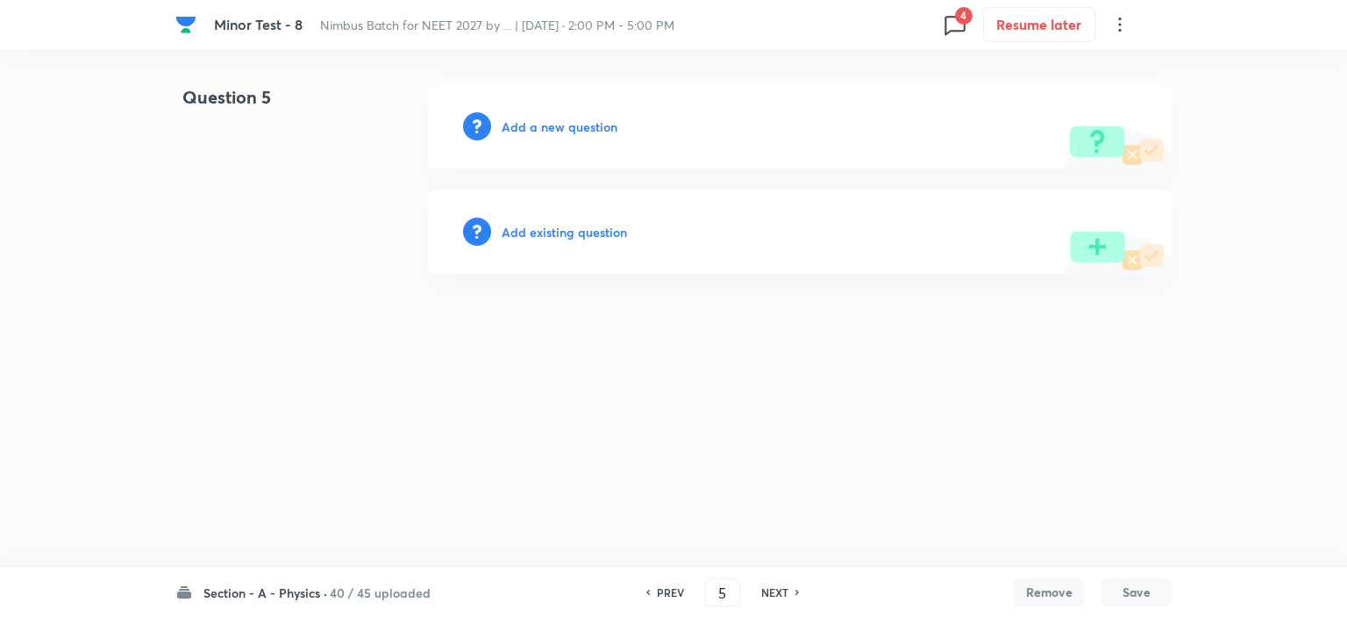
click at [785, 594] on h6 "NEXT" at bounding box center [774, 592] width 27 height 16
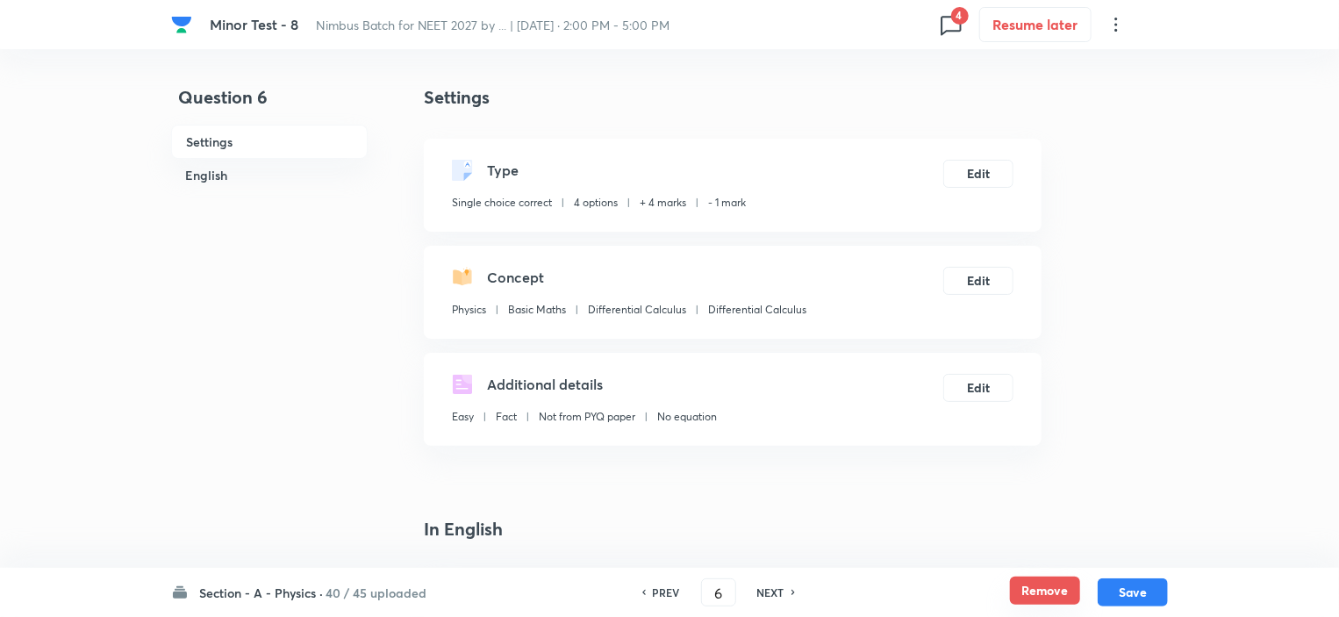
click at [1060, 590] on button "Remove" at bounding box center [1045, 590] width 70 height 28
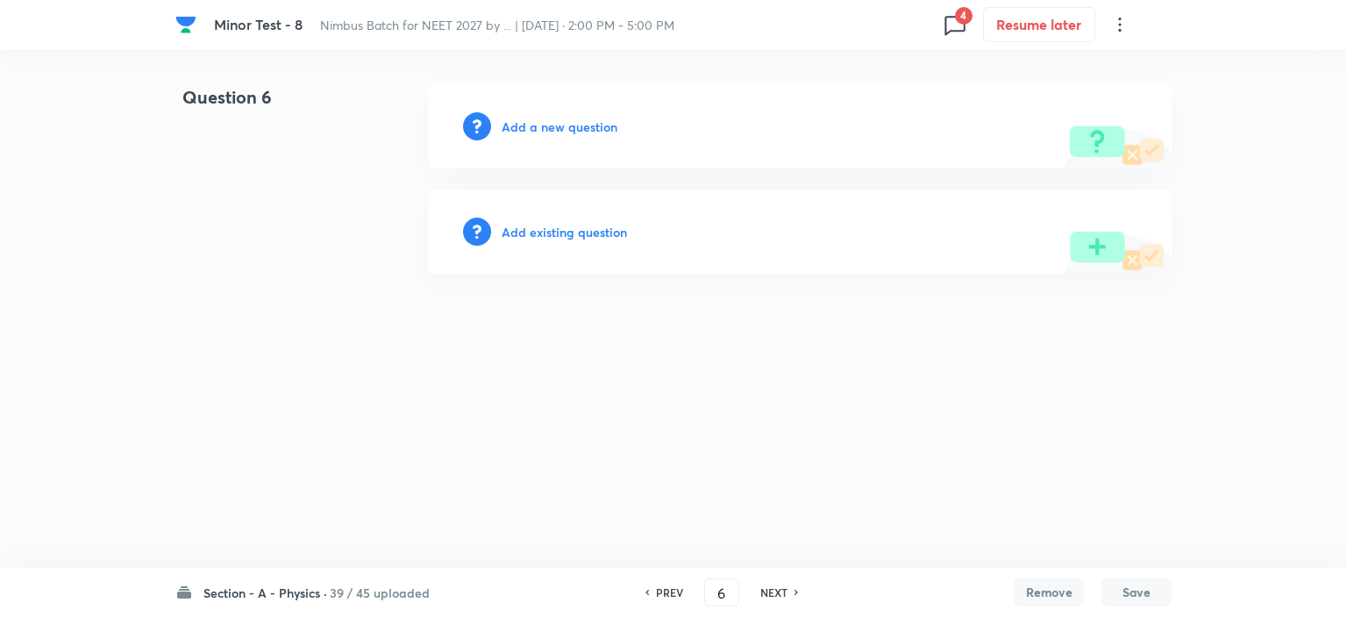
click at [768, 592] on h6 "NEXT" at bounding box center [774, 592] width 27 height 16
type input "7"
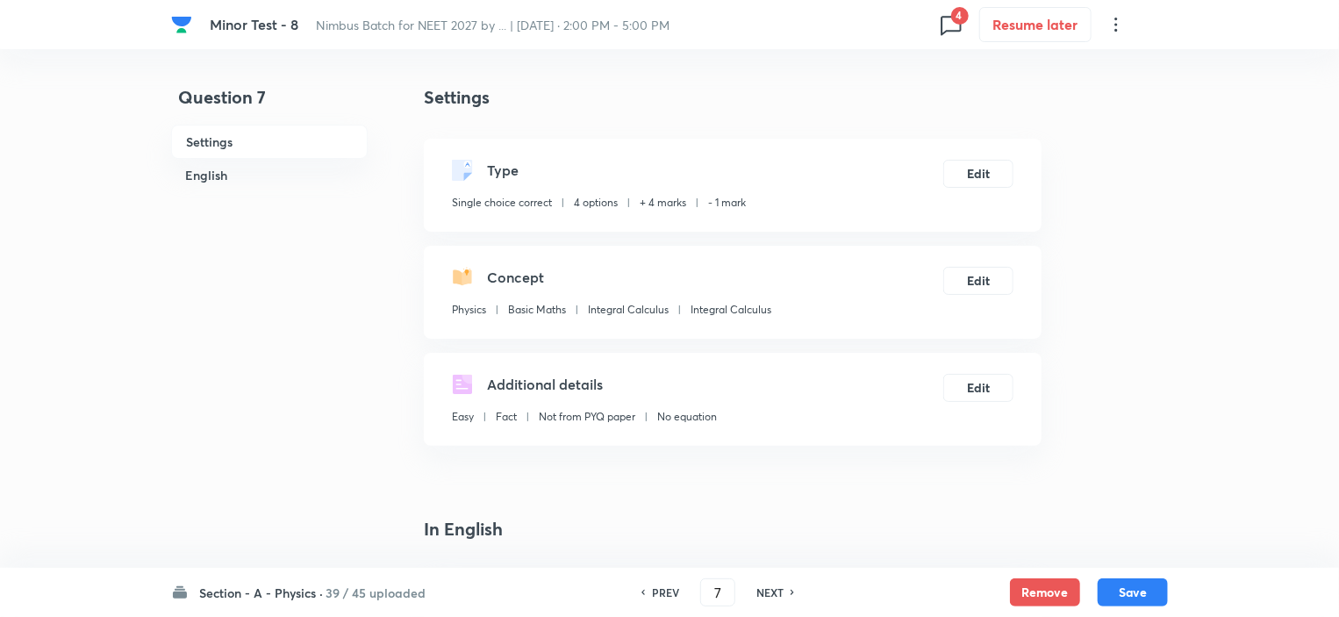
checkbox input "true"
click at [1052, 598] on button "Remove" at bounding box center [1045, 590] width 70 height 28
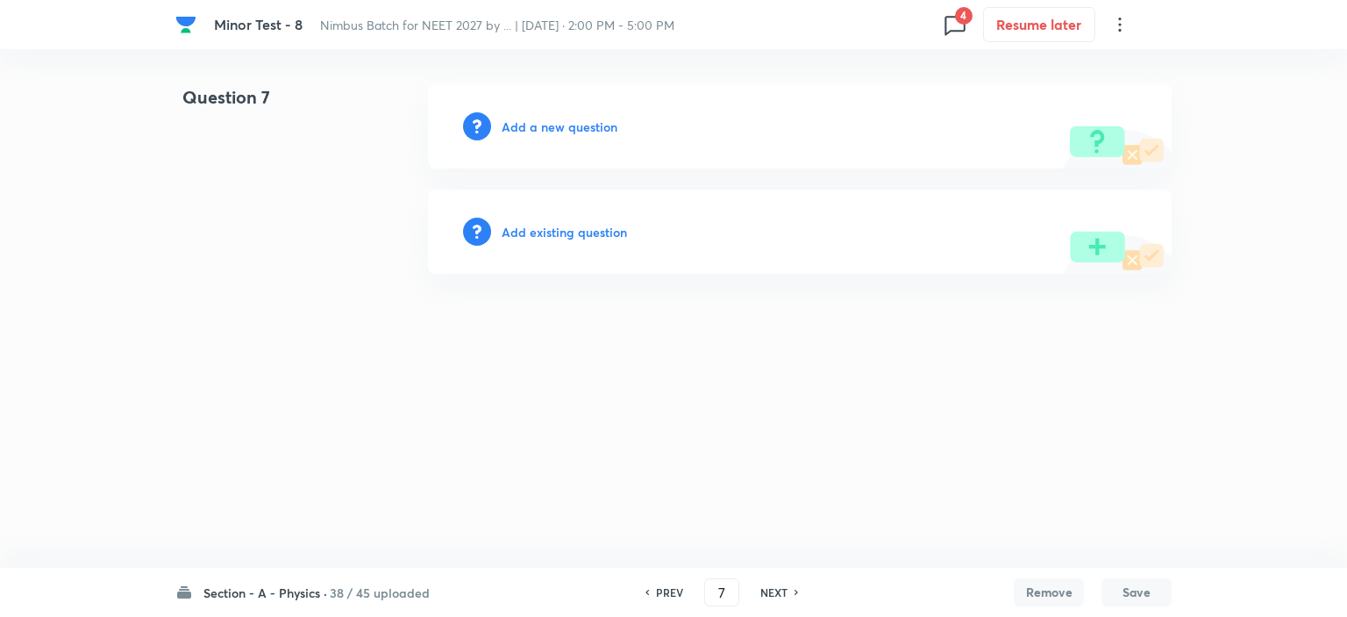
click at [768, 594] on h6 "NEXT" at bounding box center [774, 592] width 27 height 16
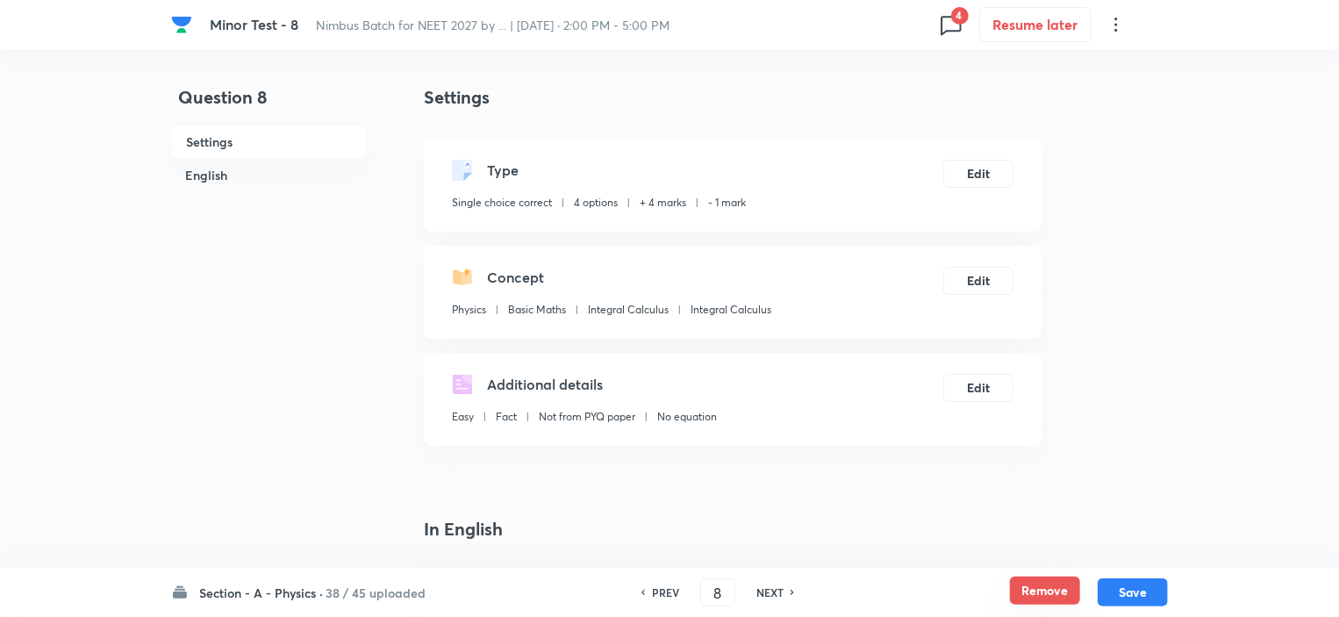
click at [1039, 590] on button "Remove" at bounding box center [1045, 590] width 70 height 28
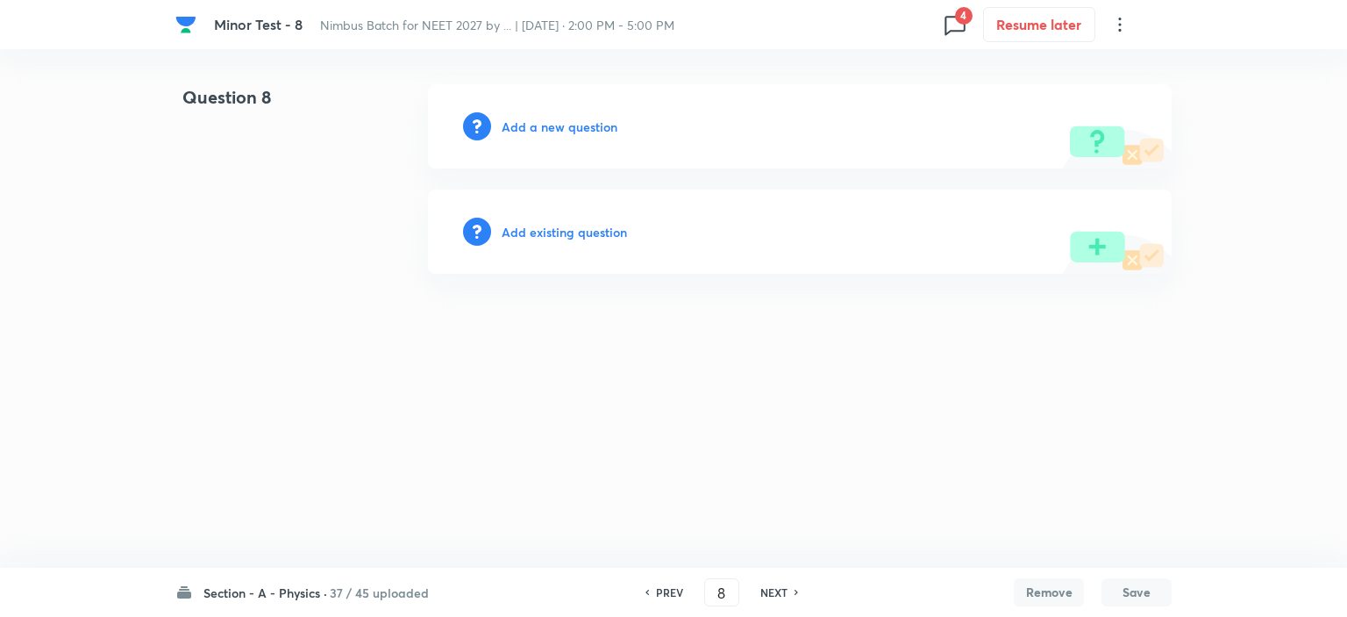
click at [770, 589] on h6 "NEXT" at bounding box center [774, 592] width 27 height 16
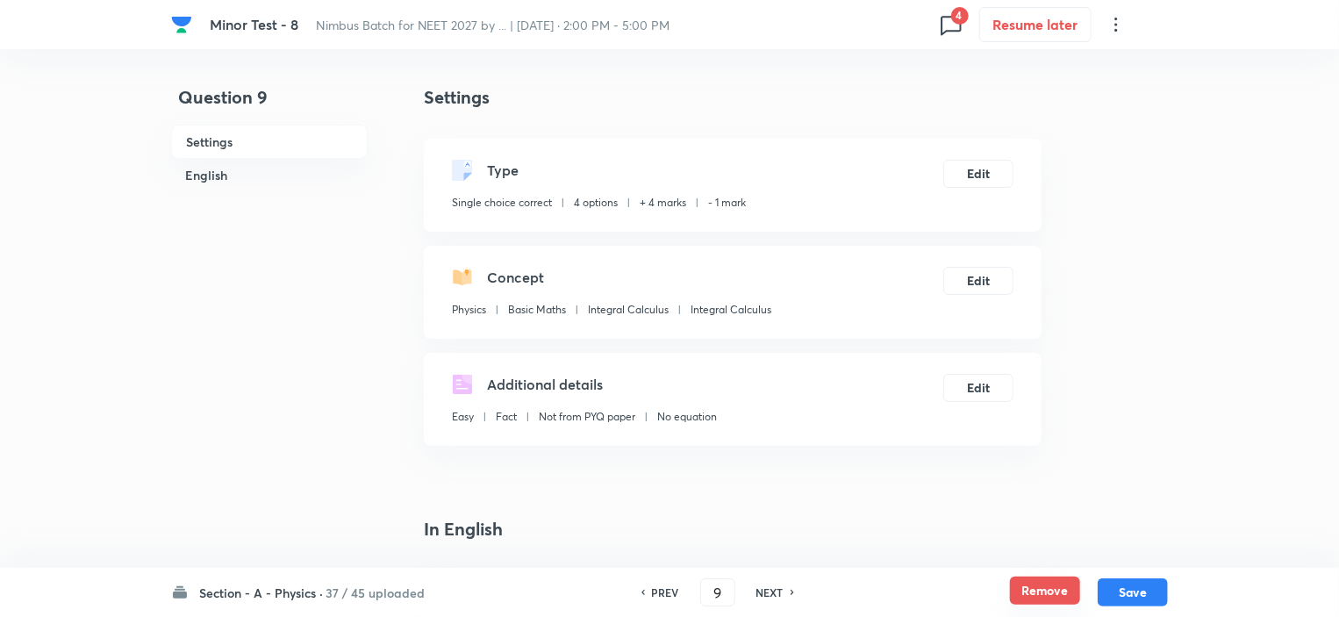
click at [1067, 595] on button "Remove" at bounding box center [1045, 590] width 70 height 28
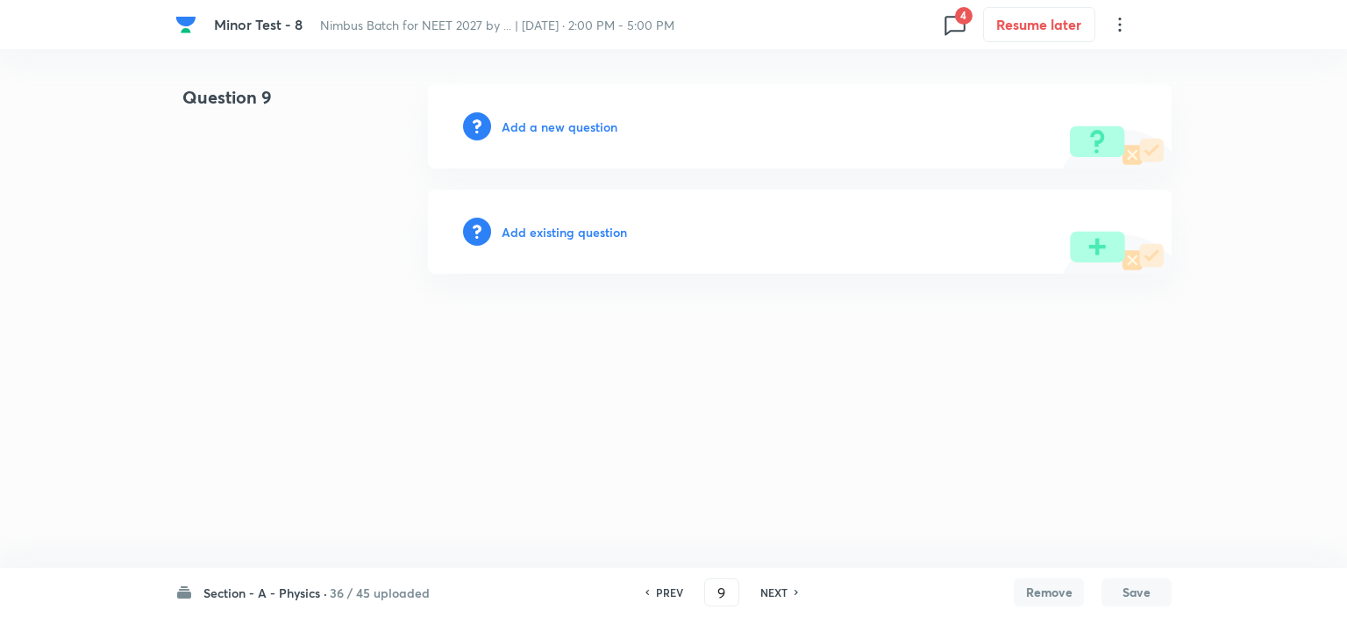
click at [777, 586] on h6 "NEXT" at bounding box center [774, 592] width 27 height 16
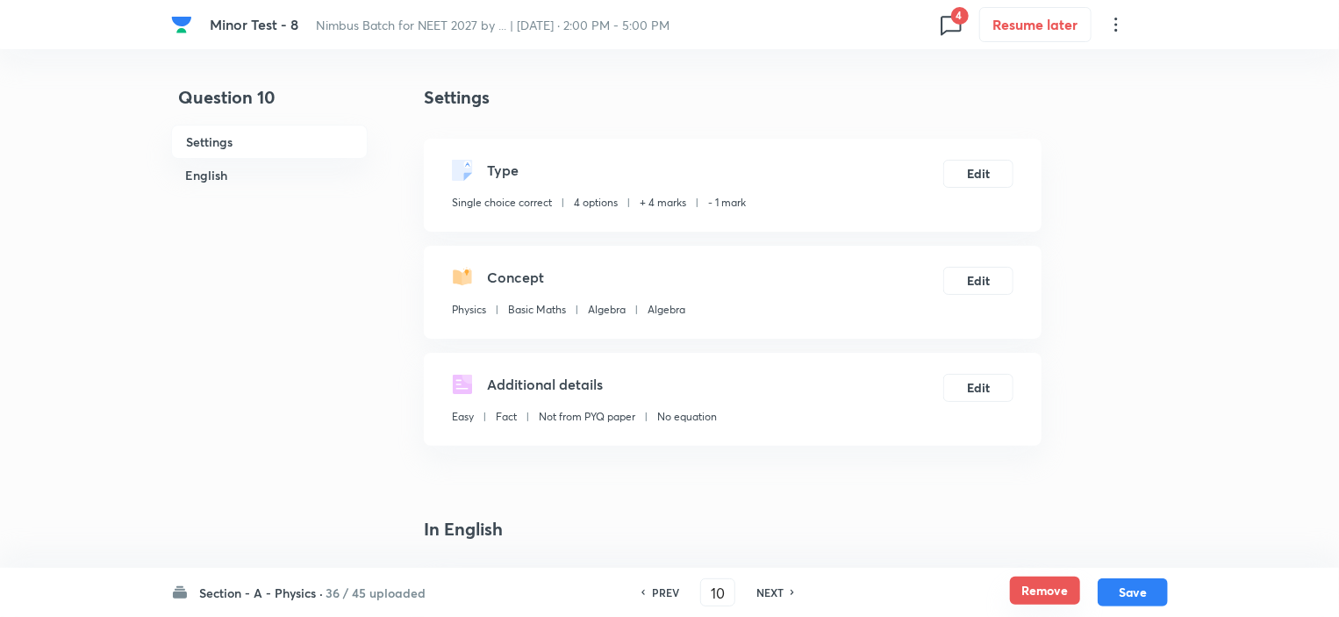
click at [1057, 589] on button "Remove" at bounding box center [1045, 590] width 70 height 28
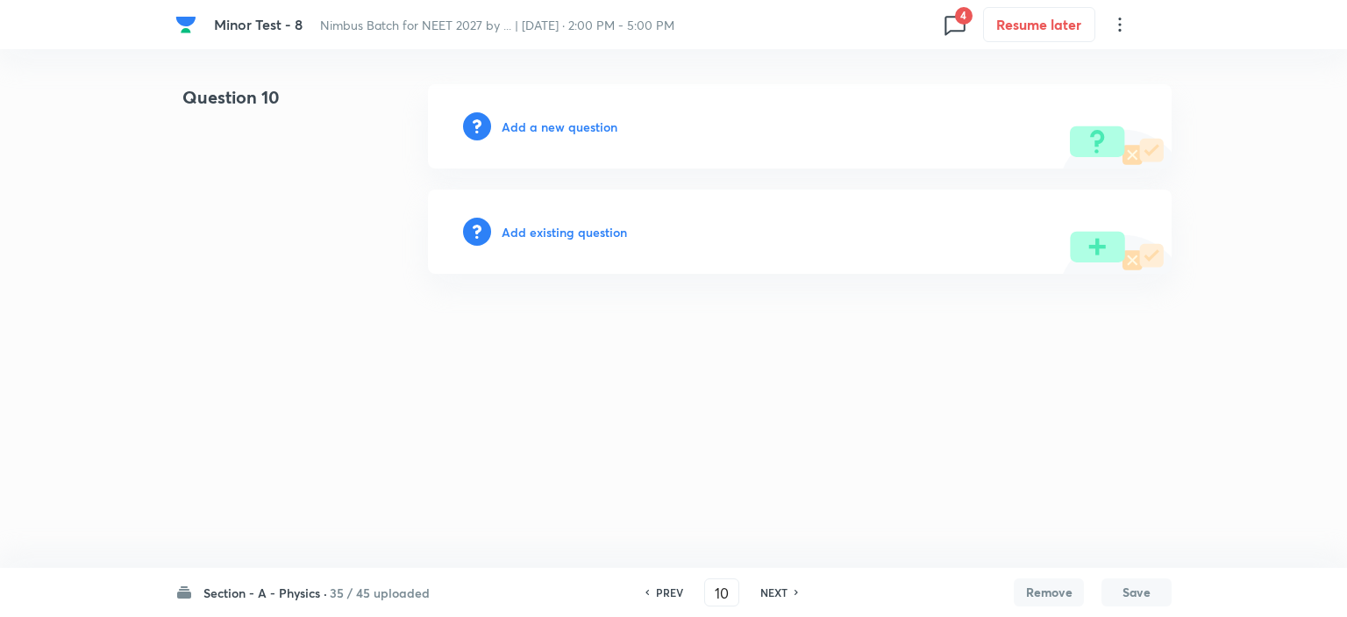
click at [775, 593] on h6 "NEXT" at bounding box center [774, 592] width 27 height 16
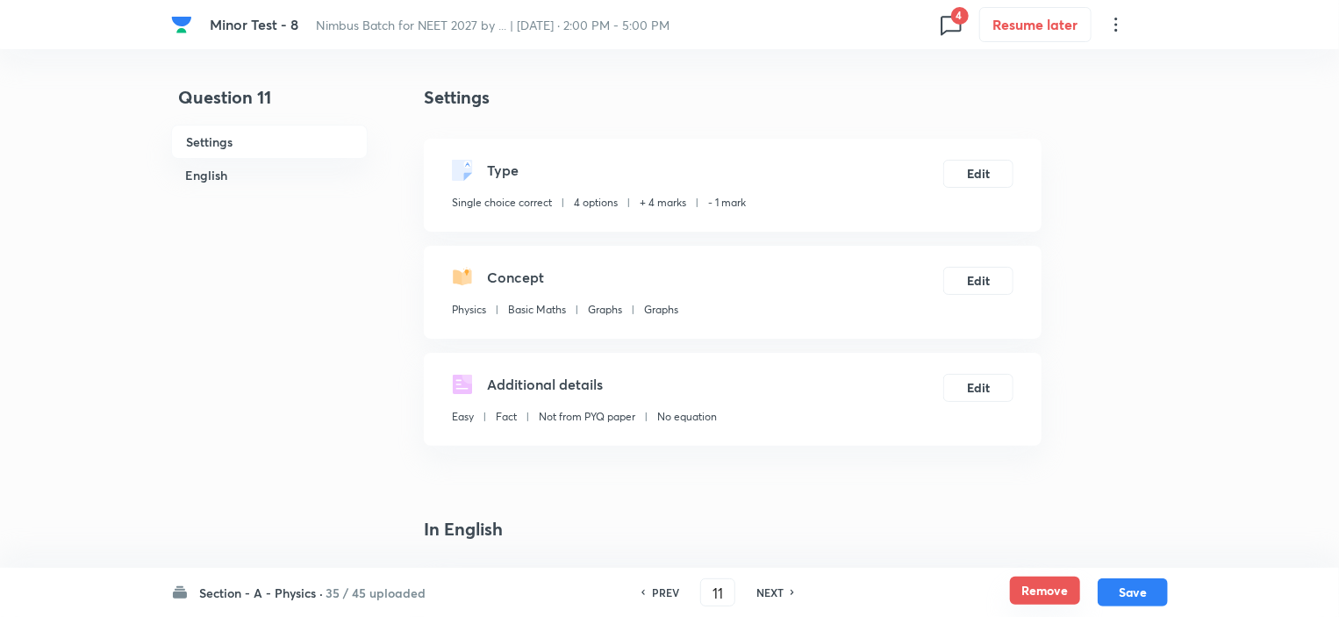
click at [1032, 593] on button "Remove" at bounding box center [1045, 590] width 70 height 28
click at [765, 591] on h6 "NEXT" at bounding box center [769, 592] width 27 height 16
type input "12"
checkbox input "false"
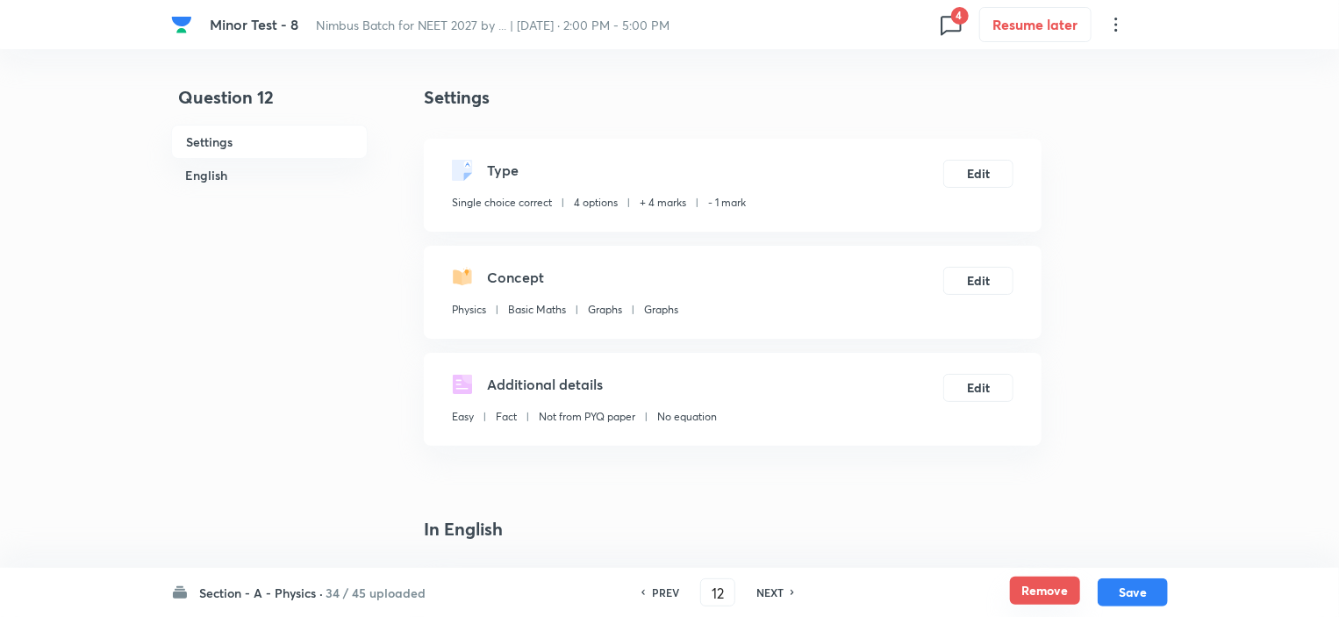
click at [1039, 594] on button "Remove" at bounding box center [1045, 590] width 70 height 28
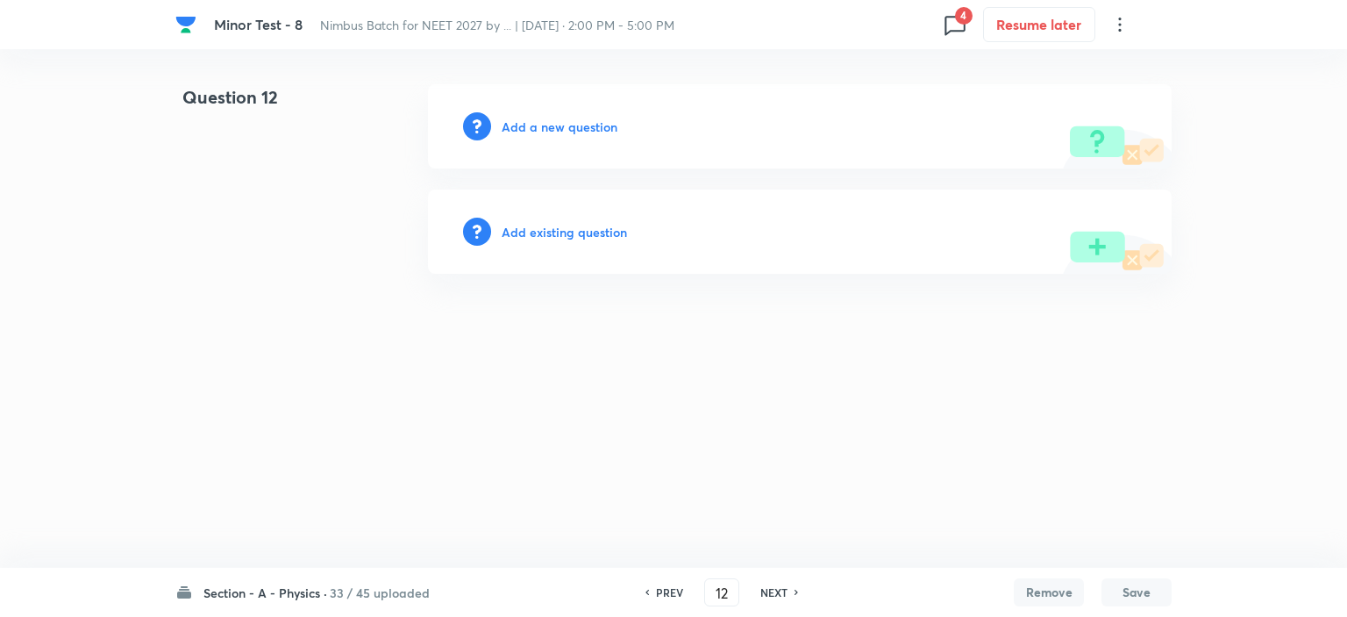
click at [770, 588] on h6 "NEXT" at bounding box center [774, 592] width 27 height 16
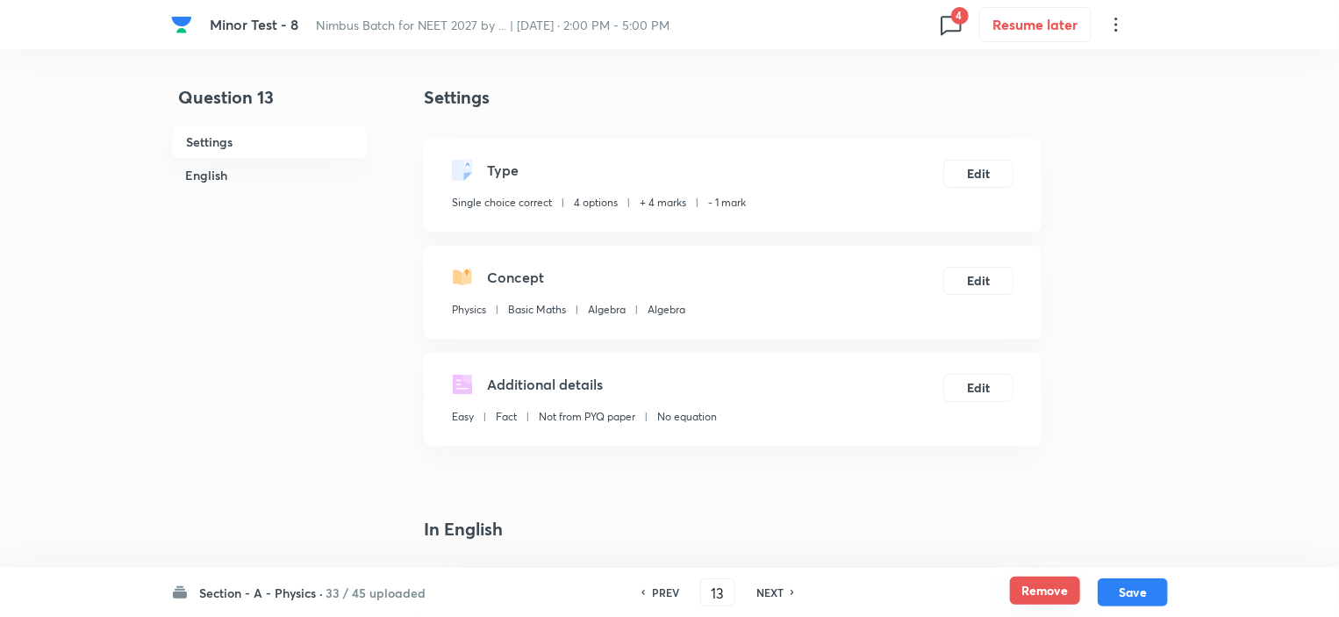
click at [1043, 593] on button "Remove" at bounding box center [1045, 590] width 70 height 28
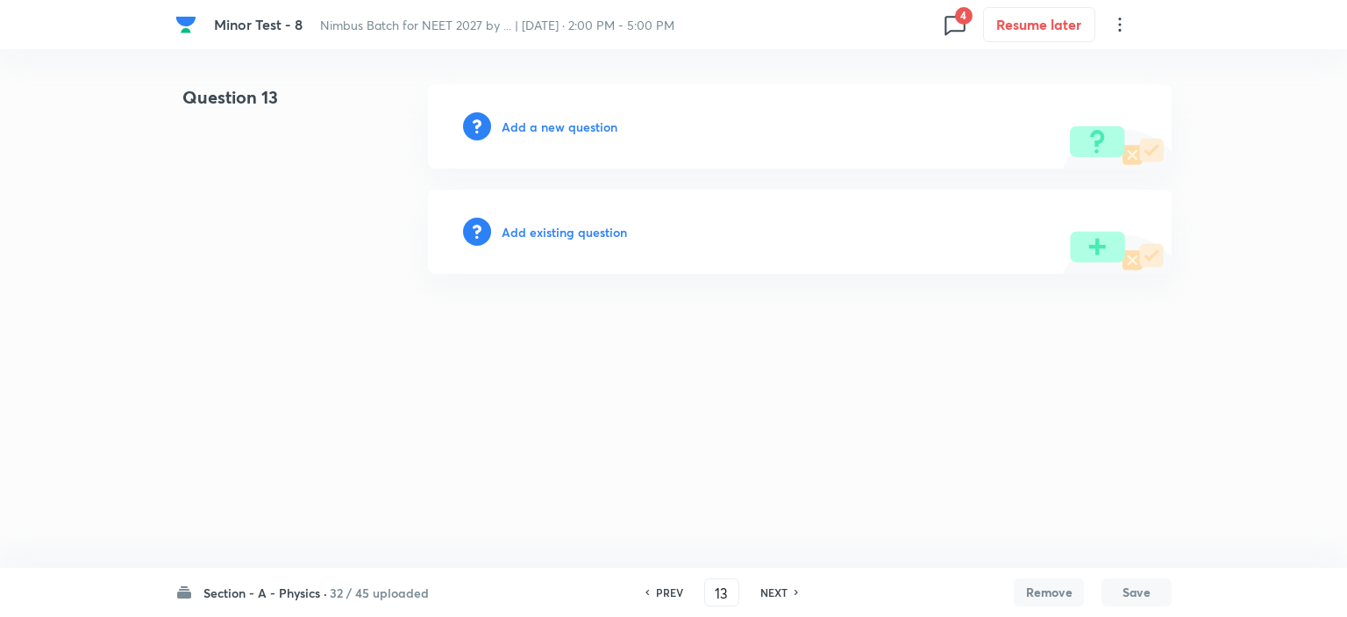
click at [783, 595] on h6 "NEXT" at bounding box center [774, 592] width 27 height 16
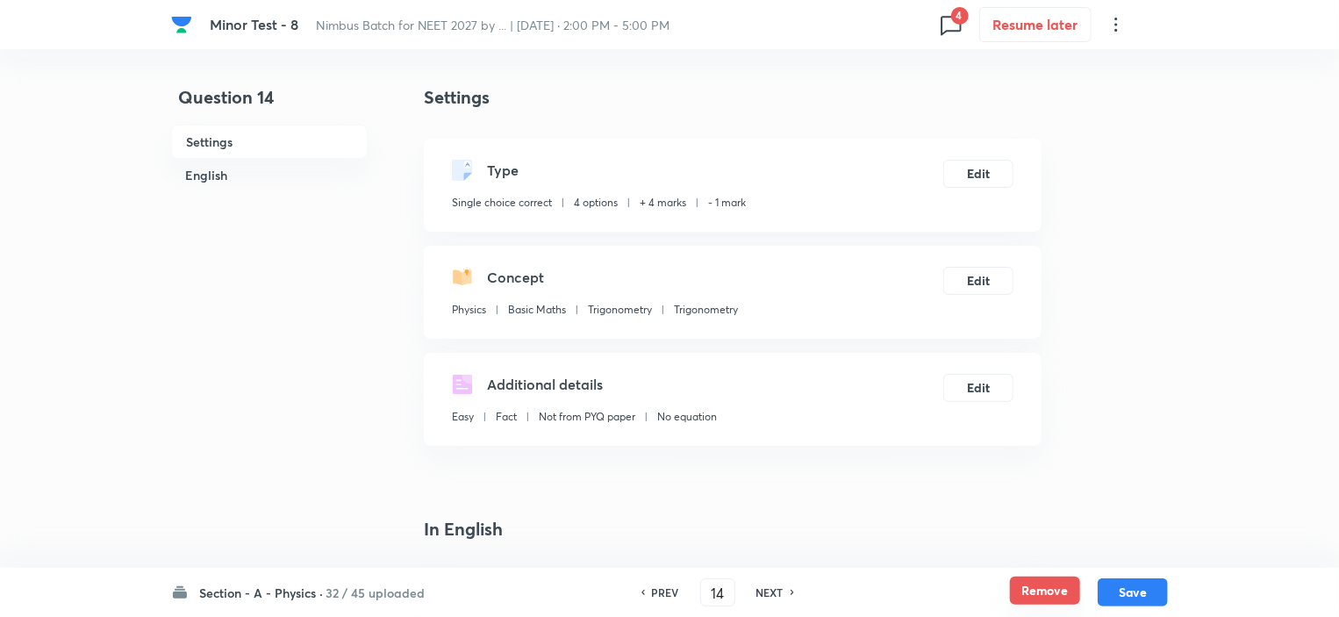
click at [1046, 596] on button "Remove" at bounding box center [1045, 590] width 70 height 28
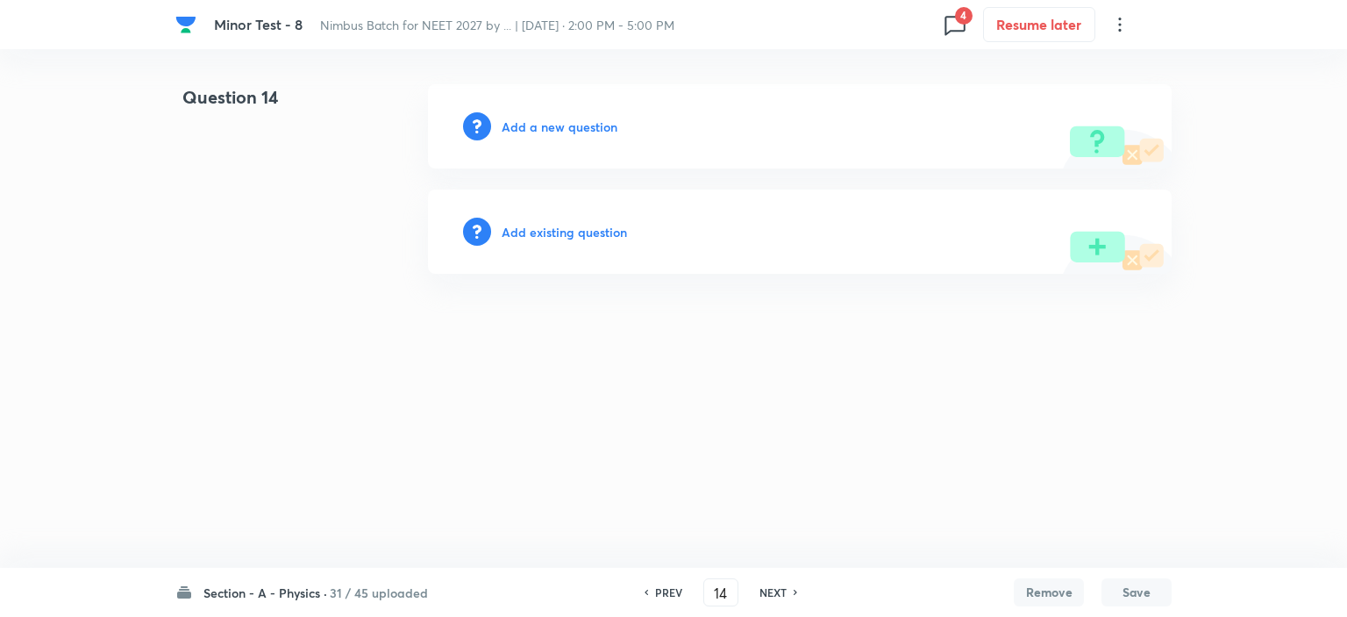
click at [775, 591] on h6 "NEXT" at bounding box center [773, 592] width 27 height 16
type input "15"
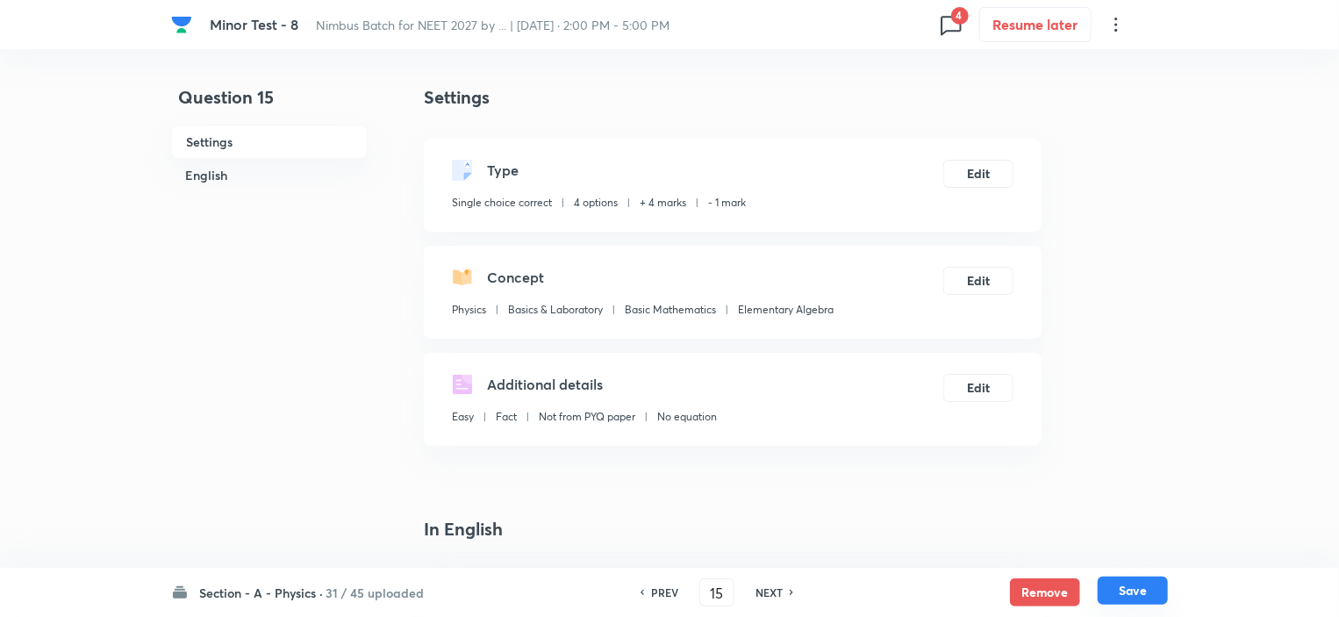
checkbox input "true"
click at [1040, 587] on button "Remove" at bounding box center [1045, 590] width 70 height 28
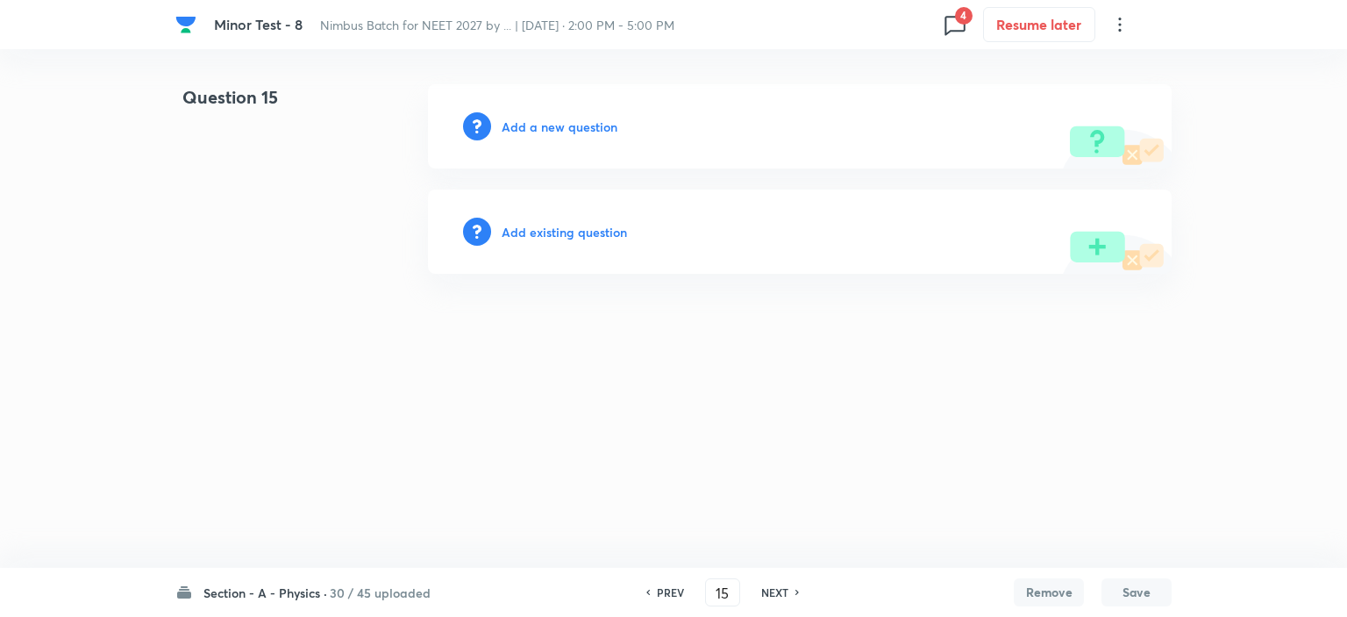
click at [777, 587] on h6 "NEXT" at bounding box center [774, 592] width 27 height 16
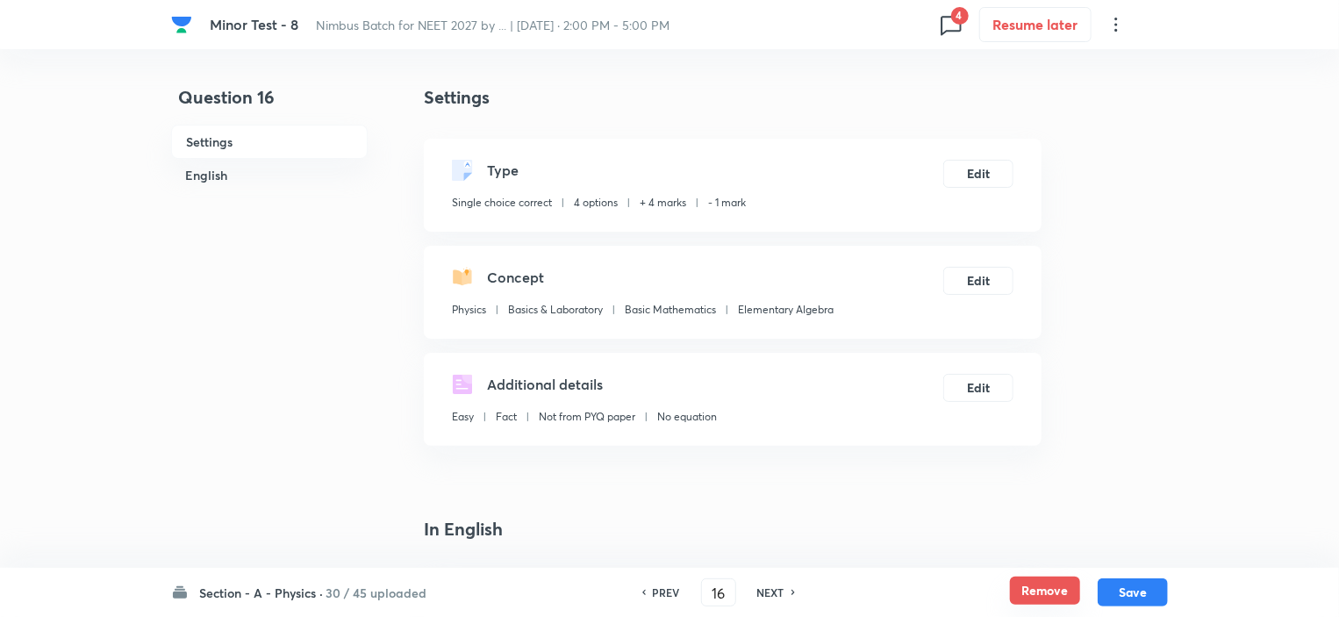
click at [1032, 596] on button "Remove" at bounding box center [1045, 590] width 70 height 28
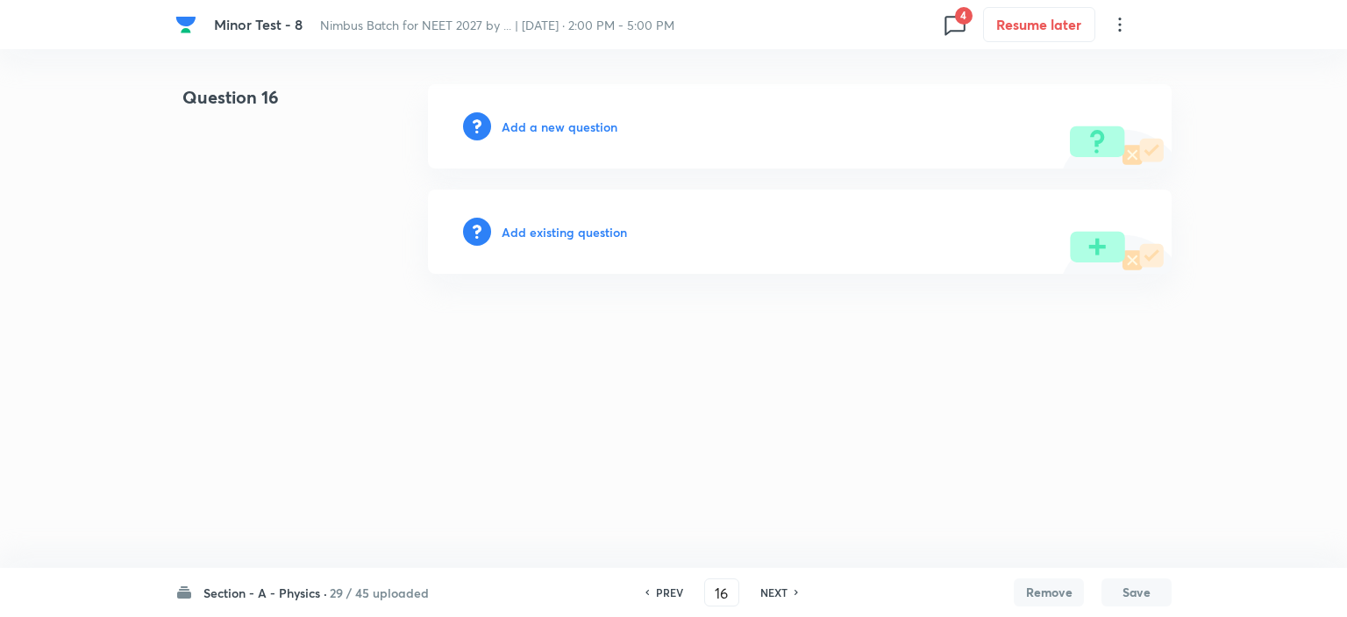
click at [778, 587] on h6 "NEXT" at bounding box center [774, 592] width 27 height 16
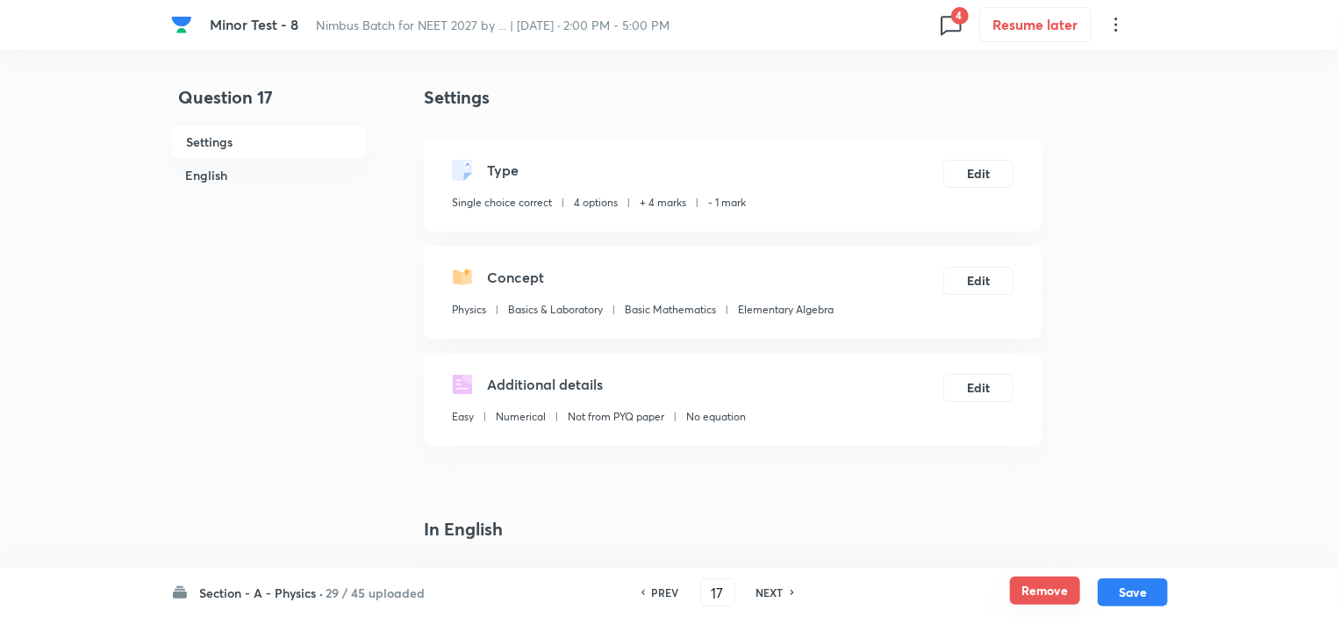
click at [1030, 596] on button "Remove" at bounding box center [1045, 590] width 70 height 28
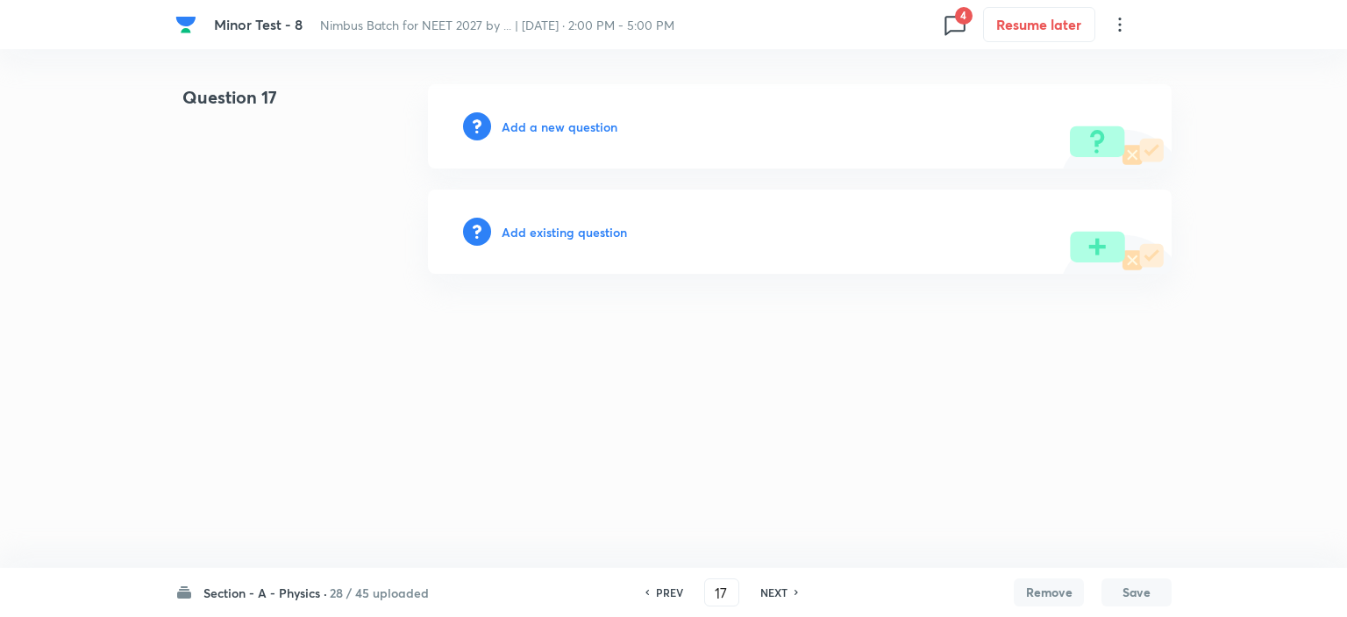
click at [778, 592] on h6 "NEXT" at bounding box center [774, 592] width 27 height 16
type input "18"
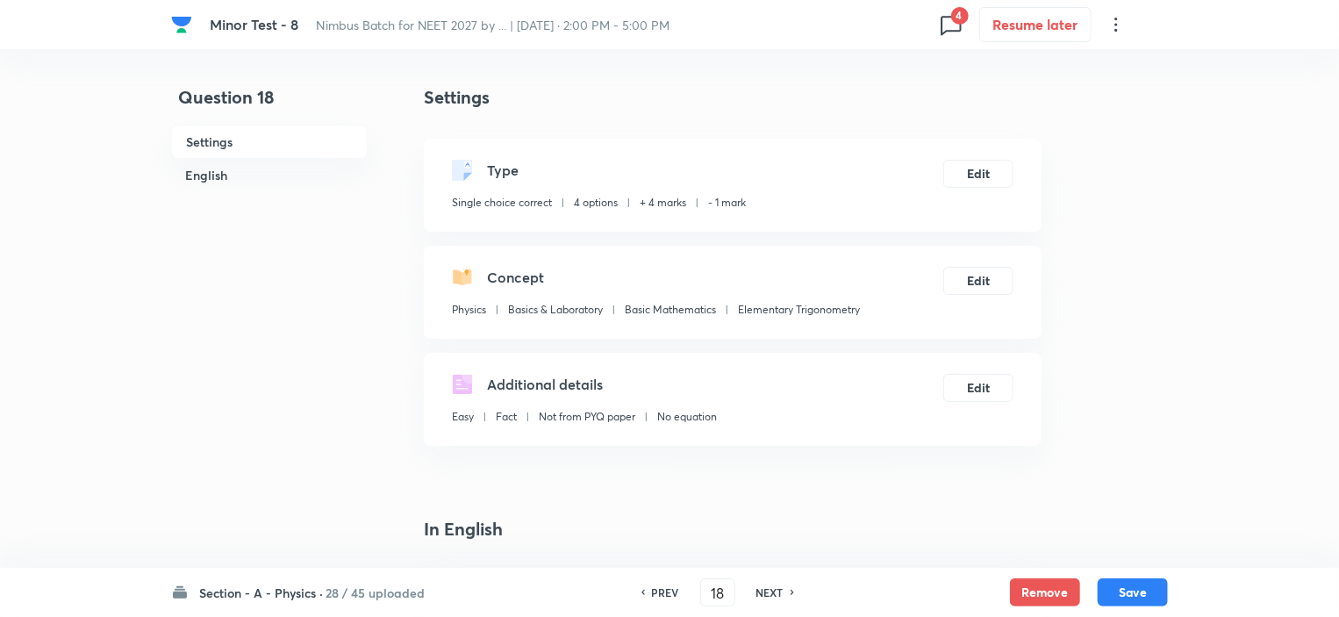
checkbox input "true"
click at [1056, 591] on button "Remove" at bounding box center [1045, 590] width 70 height 28
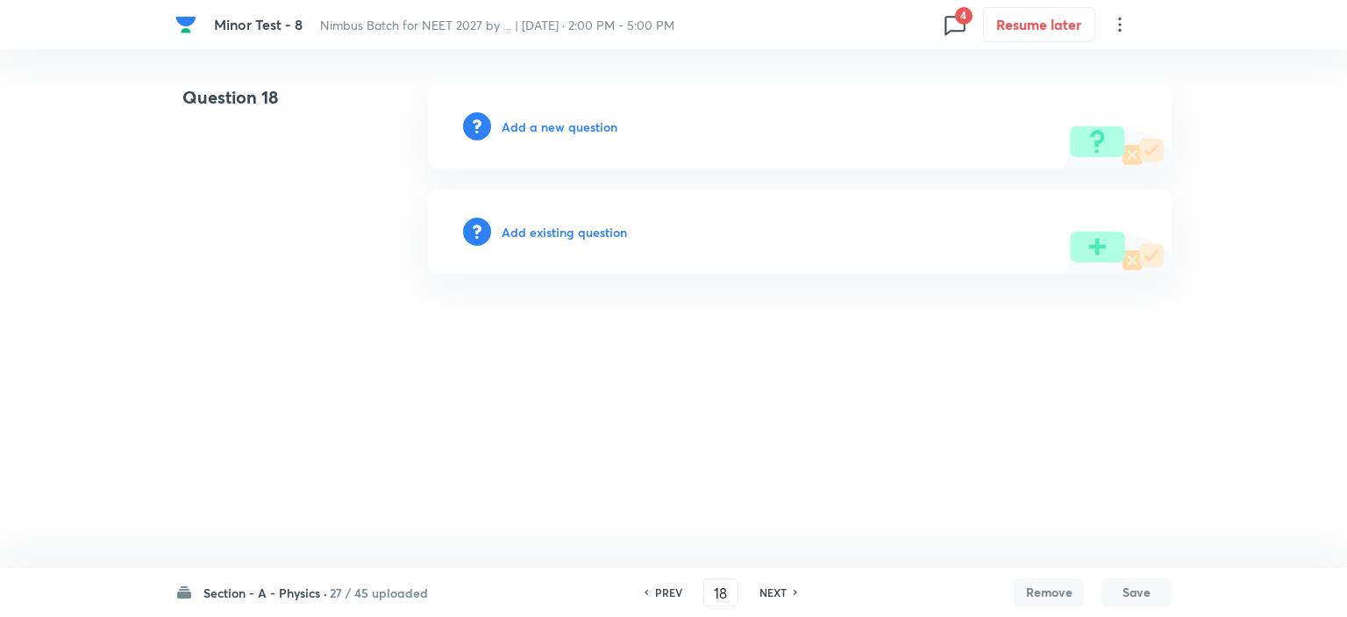
click at [767, 589] on h6 "NEXT" at bounding box center [773, 592] width 27 height 16
type input "19"
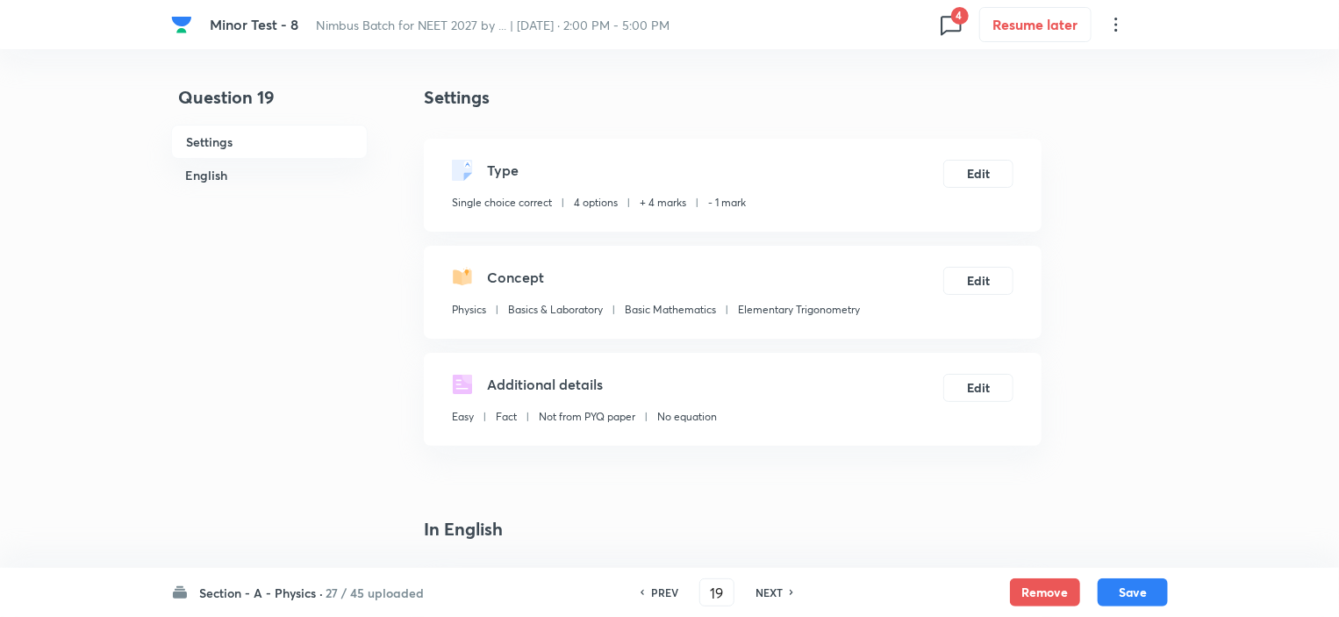
checkbox input "true"
click at [1047, 589] on button "Remove" at bounding box center [1045, 590] width 70 height 28
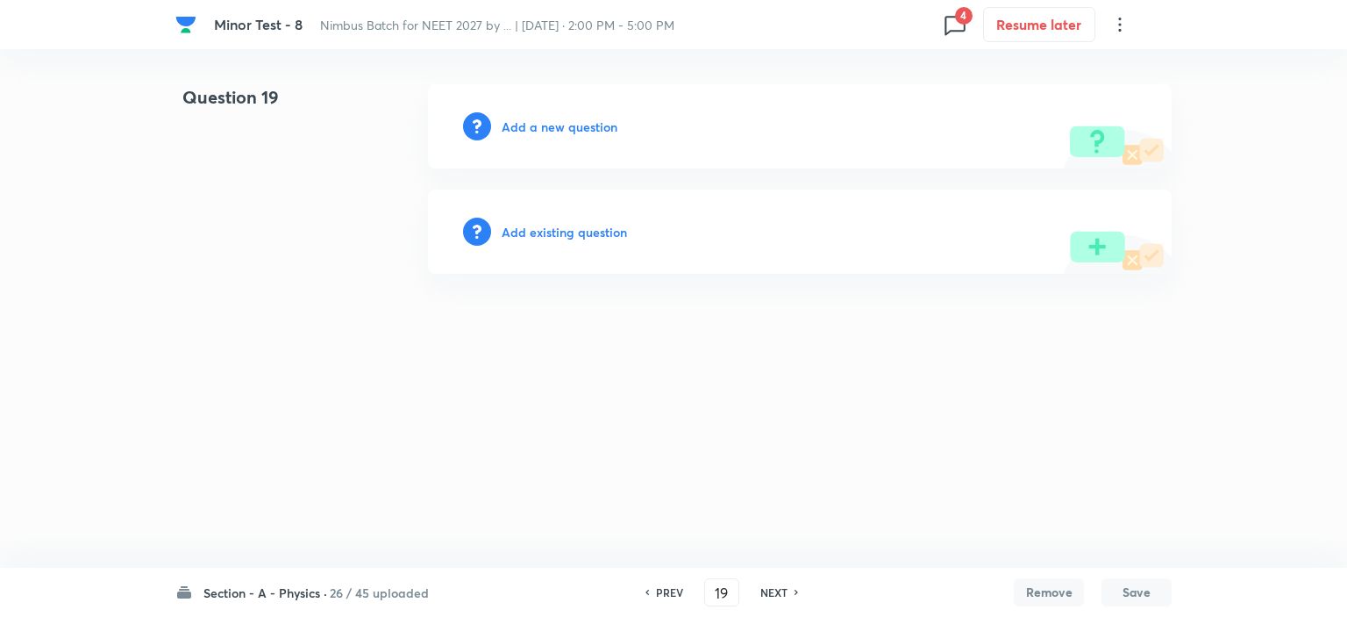
click at [772, 588] on h6 "NEXT" at bounding box center [774, 592] width 27 height 16
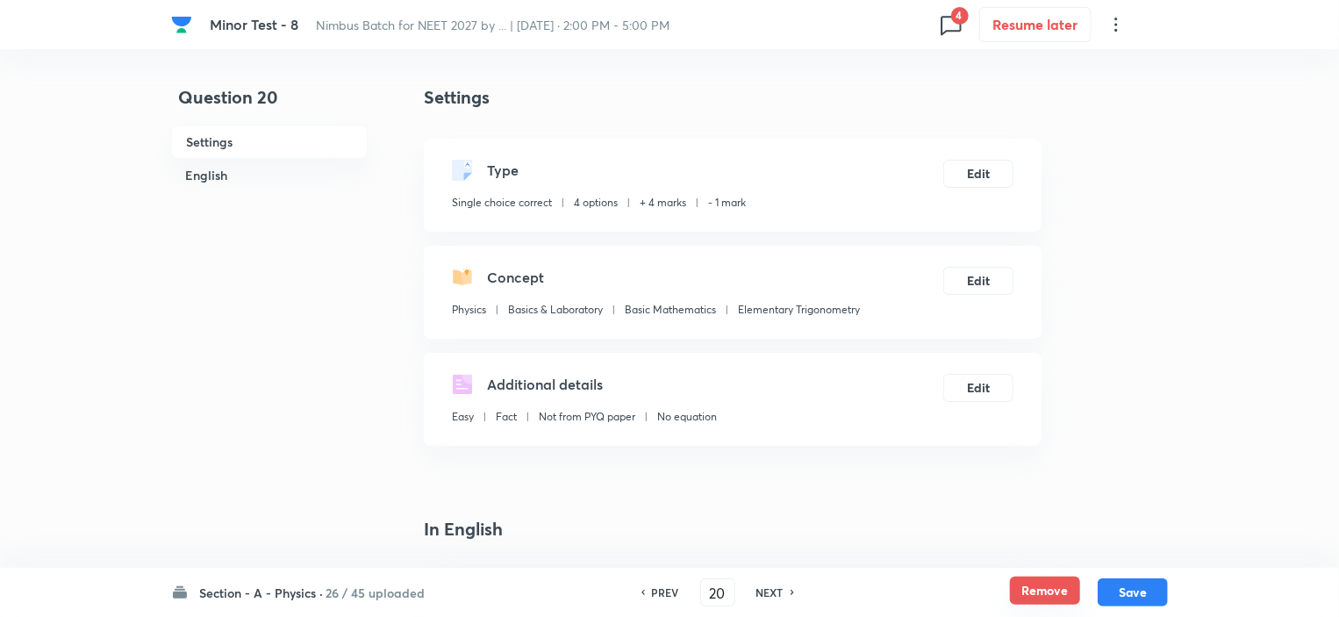
click at [1070, 590] on button "Remove" at bounding box center [1045, 590] width 70 height 28
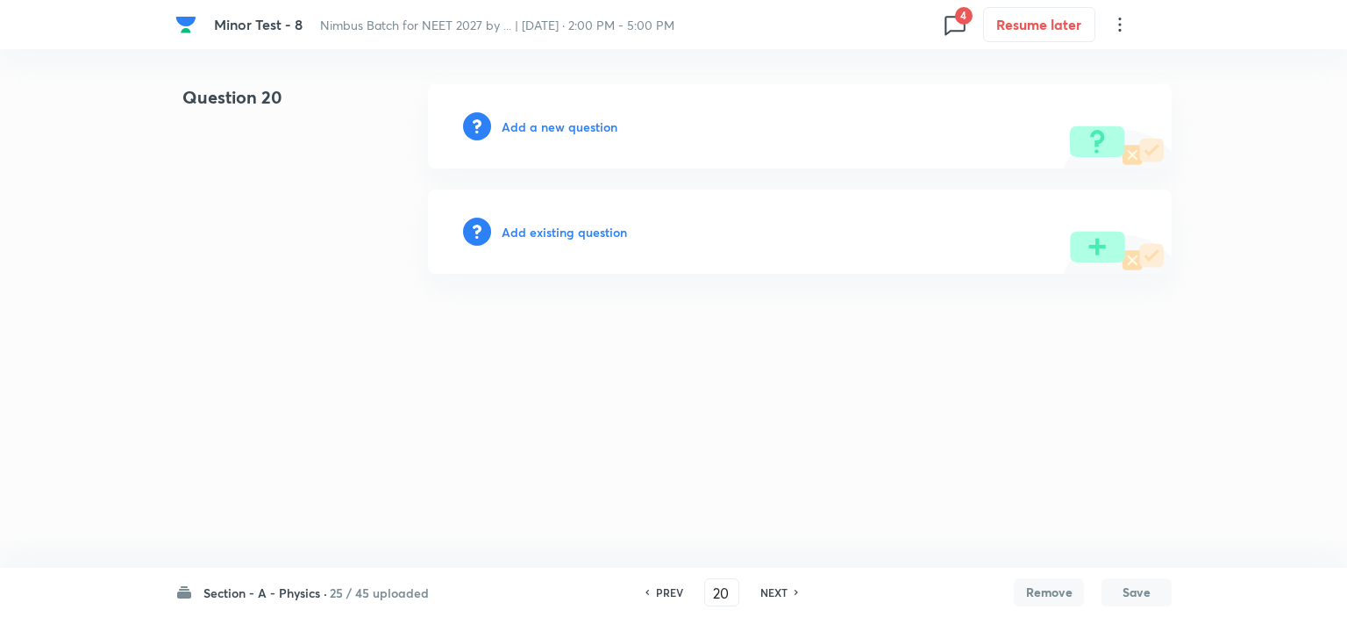
click at [778, 596] on h6 "NEXT" at bounding box center [774, 592] width 27 height 16
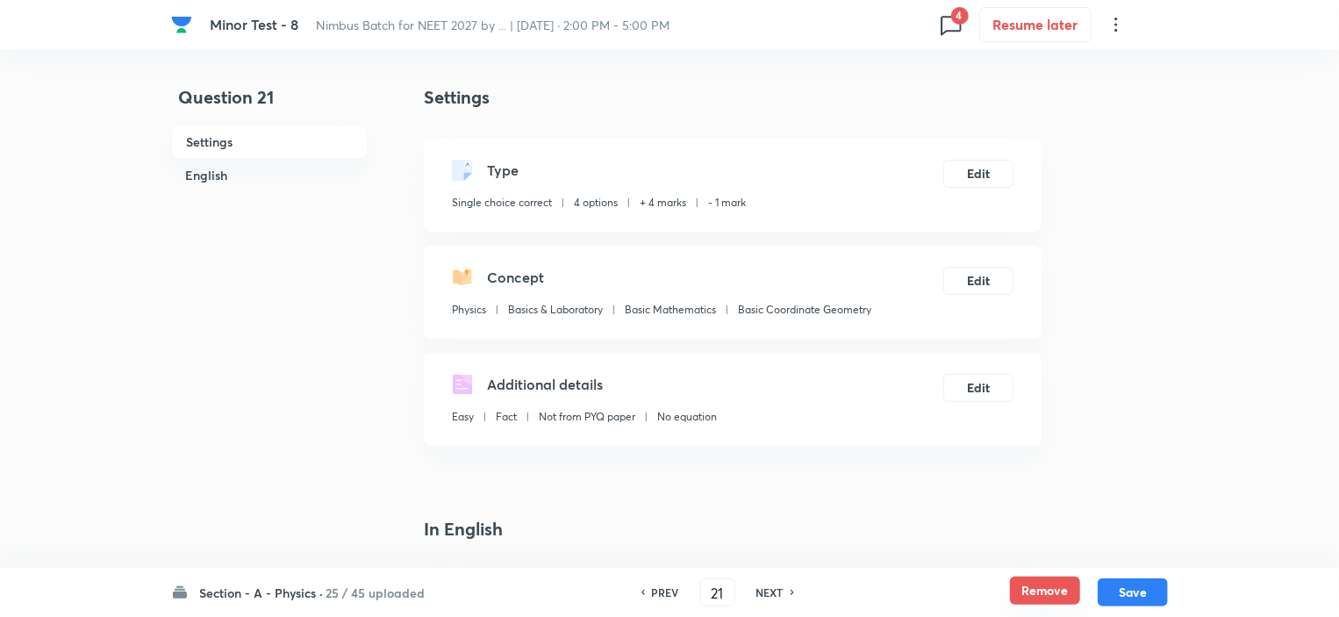
click at [1036, 598] on button "Remove" at bounding box center [1045, 590] width 70 height 28
click at [787, 591] on div "NEXT" at bounding box center [777, 592] width 46 height 16
type input "22"
checkbox input "true"
click at [1042, 597] on button "Remove" at bounding box center [1045, 590] width 70 height 28
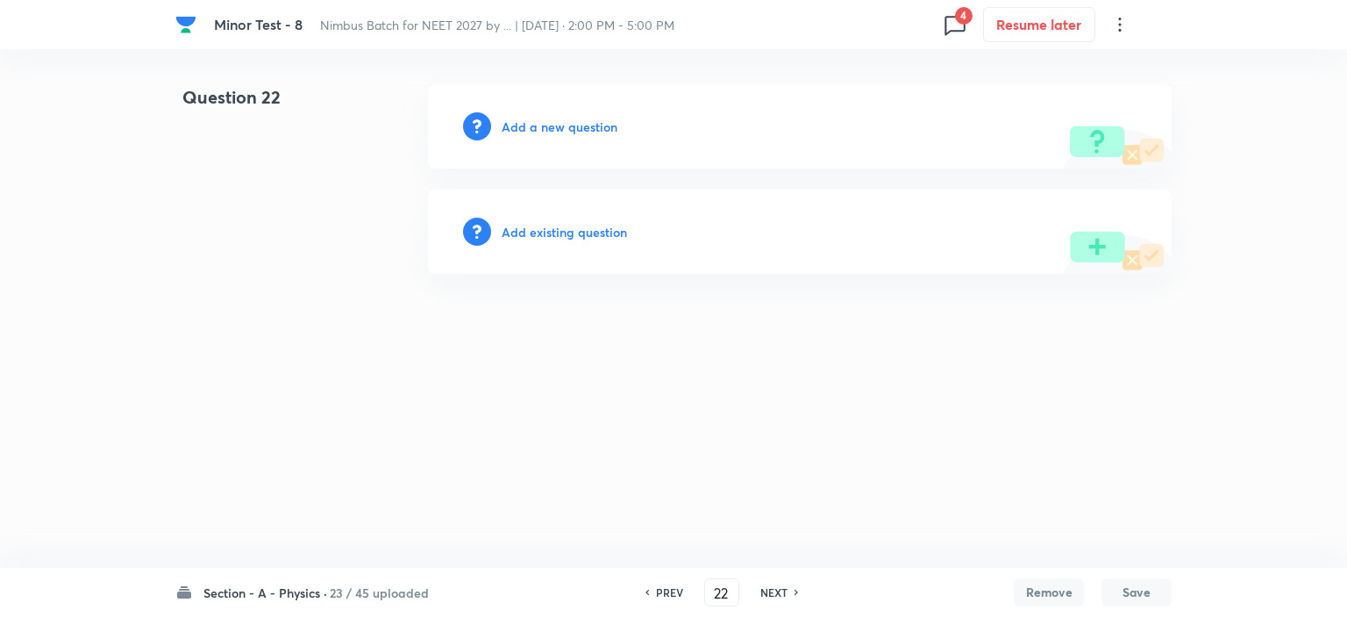
click at [782, 591] on h6 "NEXT" at bounding box center [774, 592] width 27 height 16
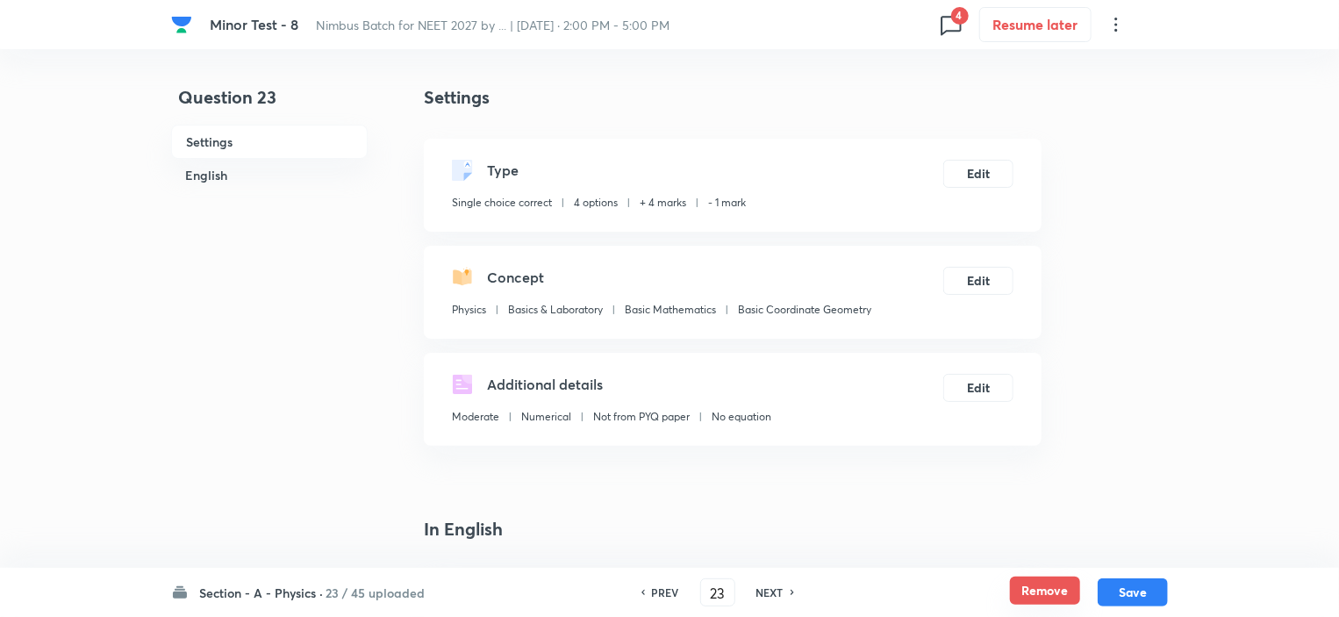
click at [1056, 596] on button "Remove" at bounding box center [1045, 590] width 70 height 28
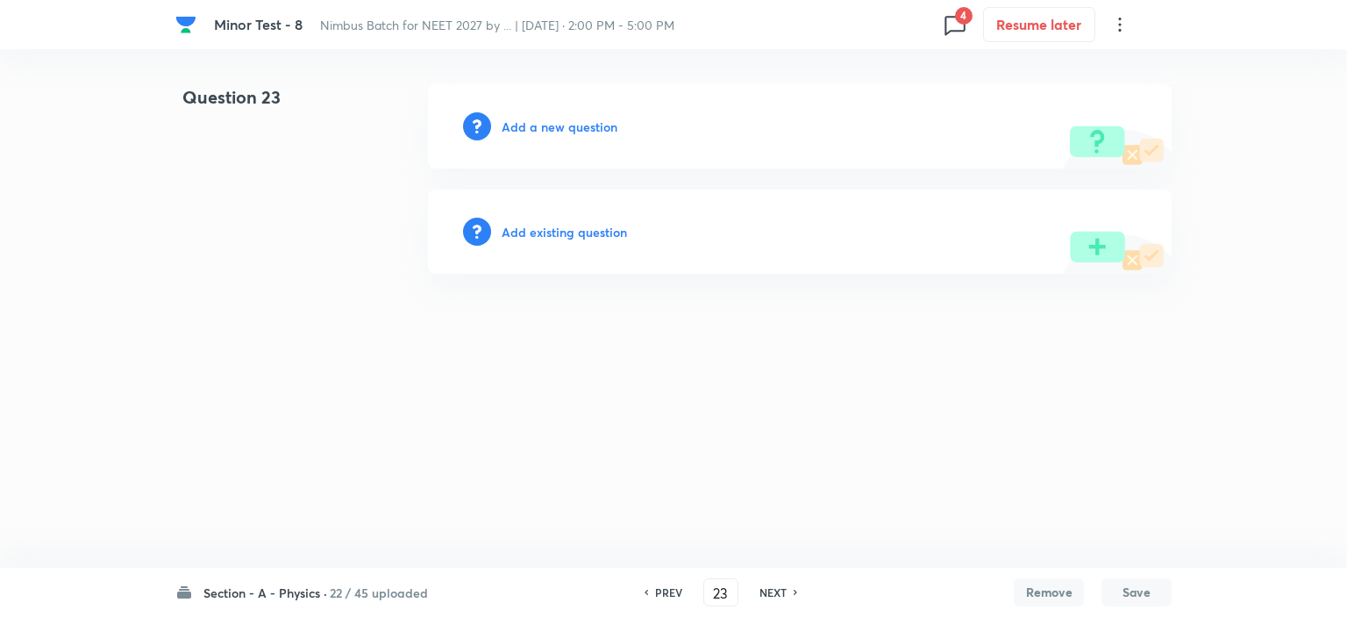
click at [782, 595] on h6 "NEXT" at bounding box center [773, 592] width 27 height 16
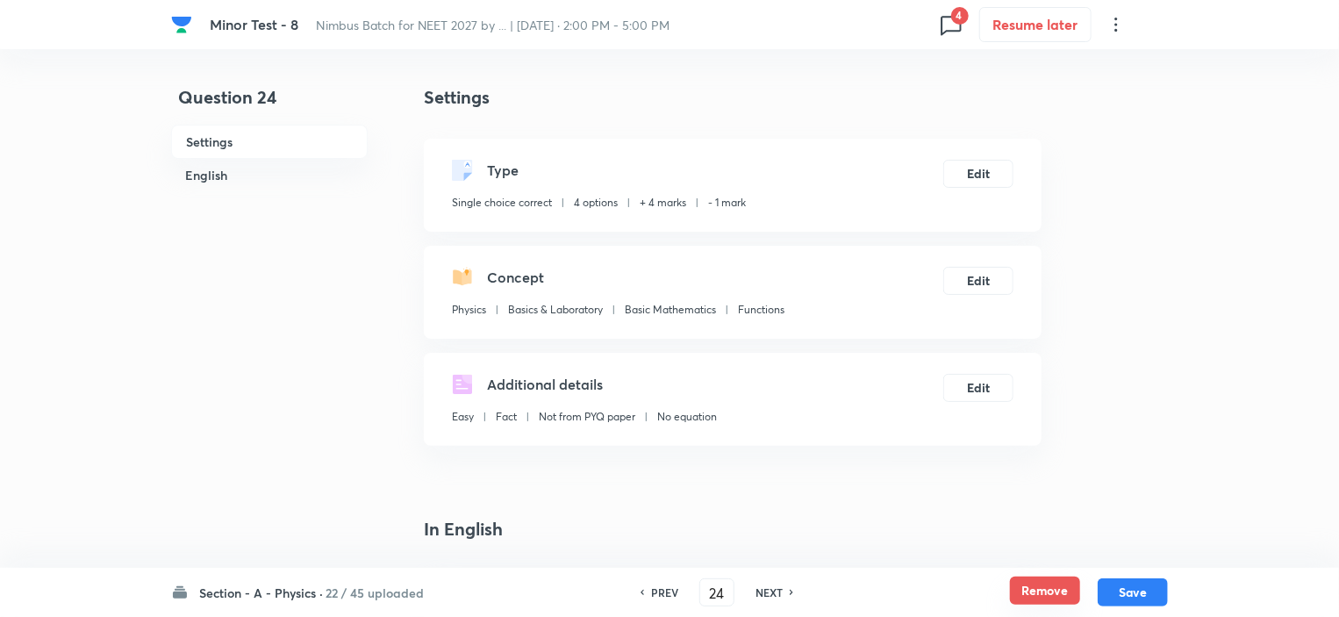
click at [1067, 596] on button "Remove" at bounding box center [1045, 590] width 70 height 28
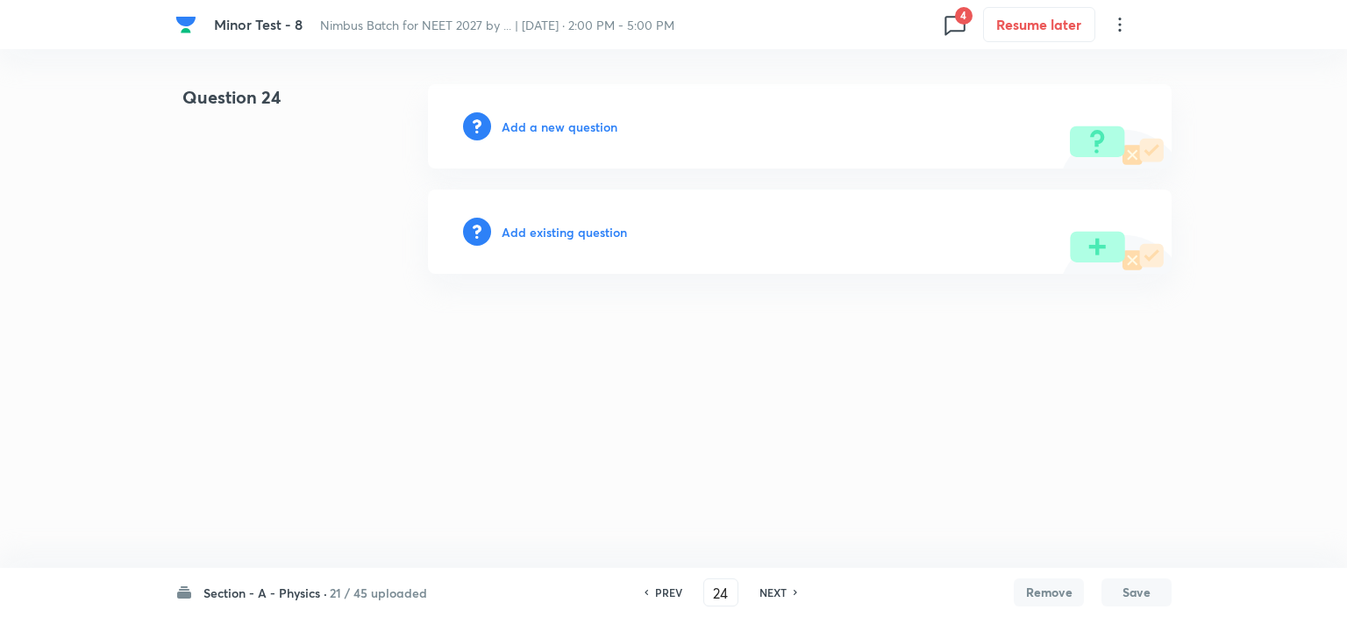
click at [770, 595] on h6 "NEXT" at bounding box center [773, 592] width 27 height 16
type input "25"
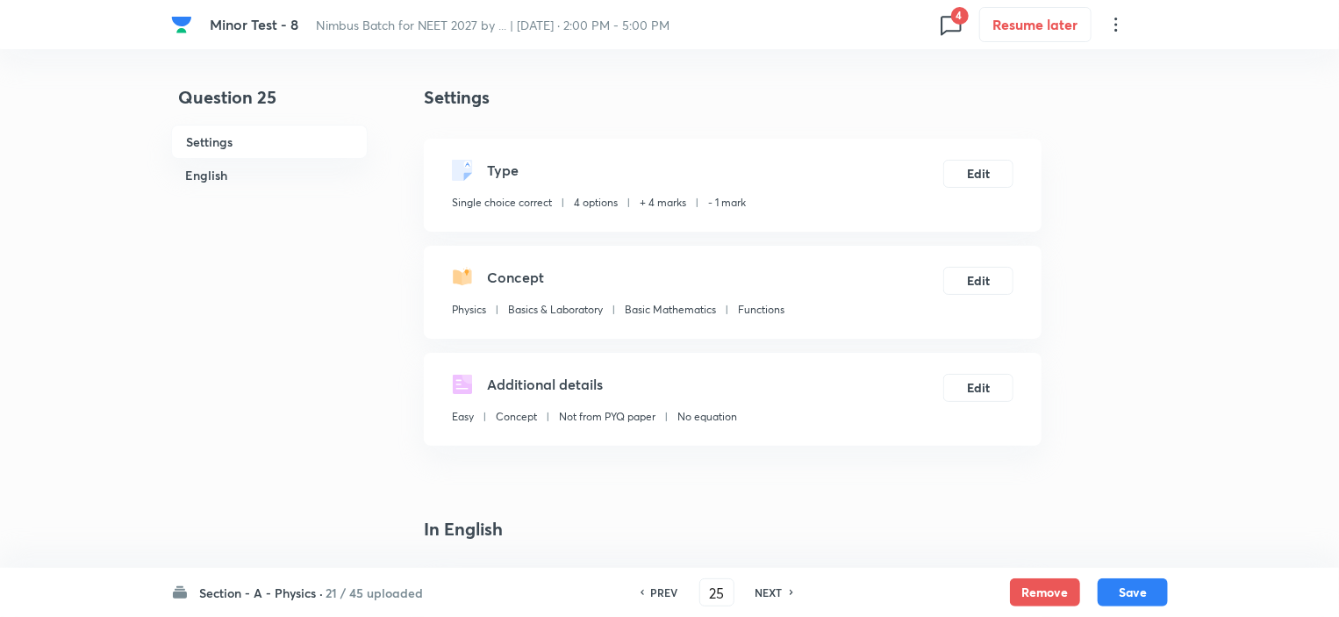
checkbox input "true"
click at [1041, 590] on button "Remove" at bounding box center [1045, 590] width 70 height 28
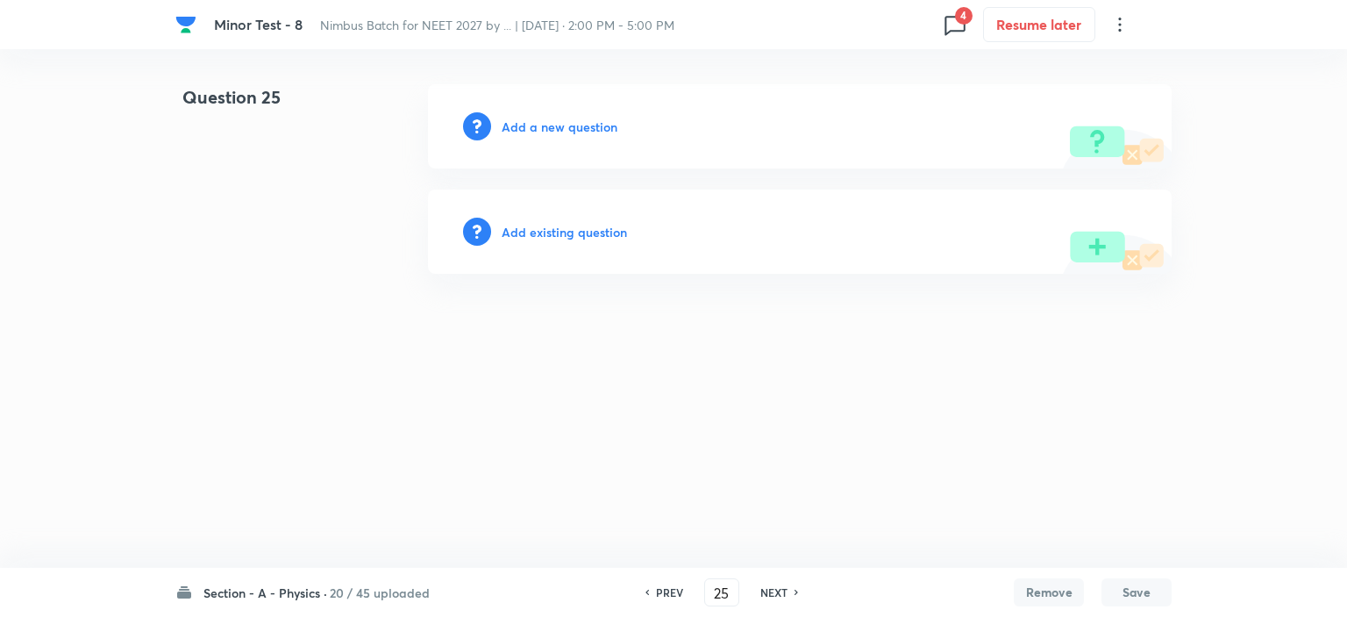
click at [780, 588] on h6 "NEXT" at bounding box center [774, 592] width 27 height 16
type input "26"
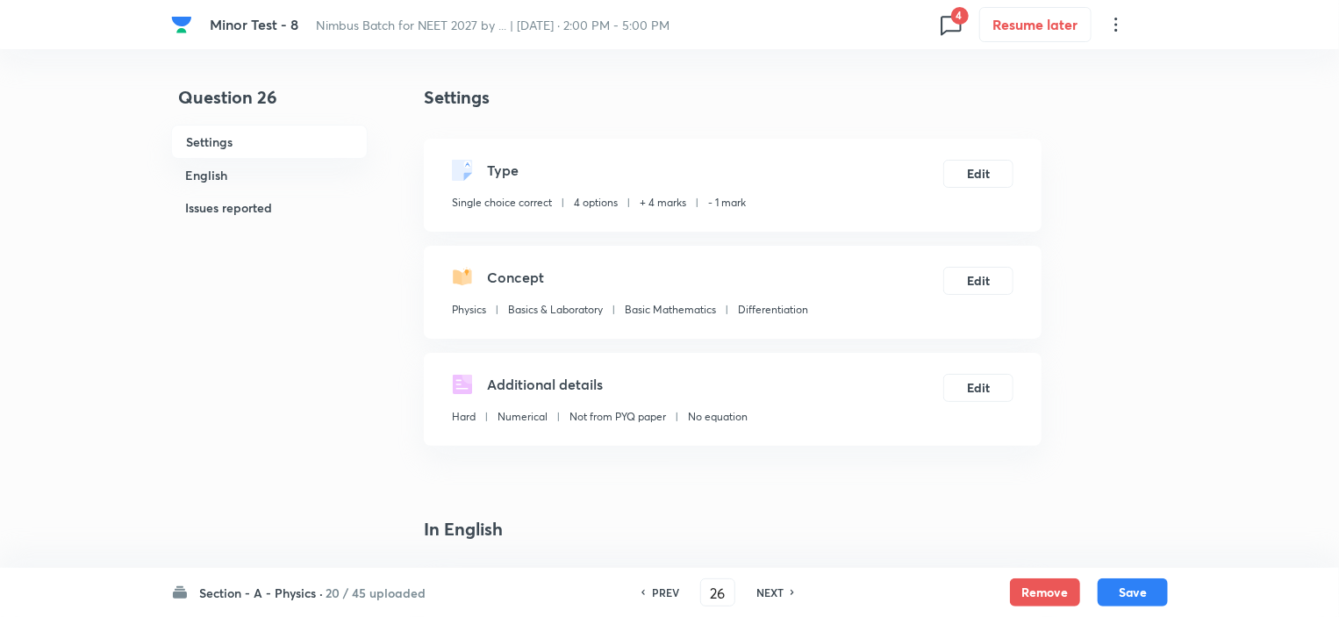
checkbox input "true"
click at [1032, 589] on button "Remove" at bounding box center [1045, 590] width 70 height 28
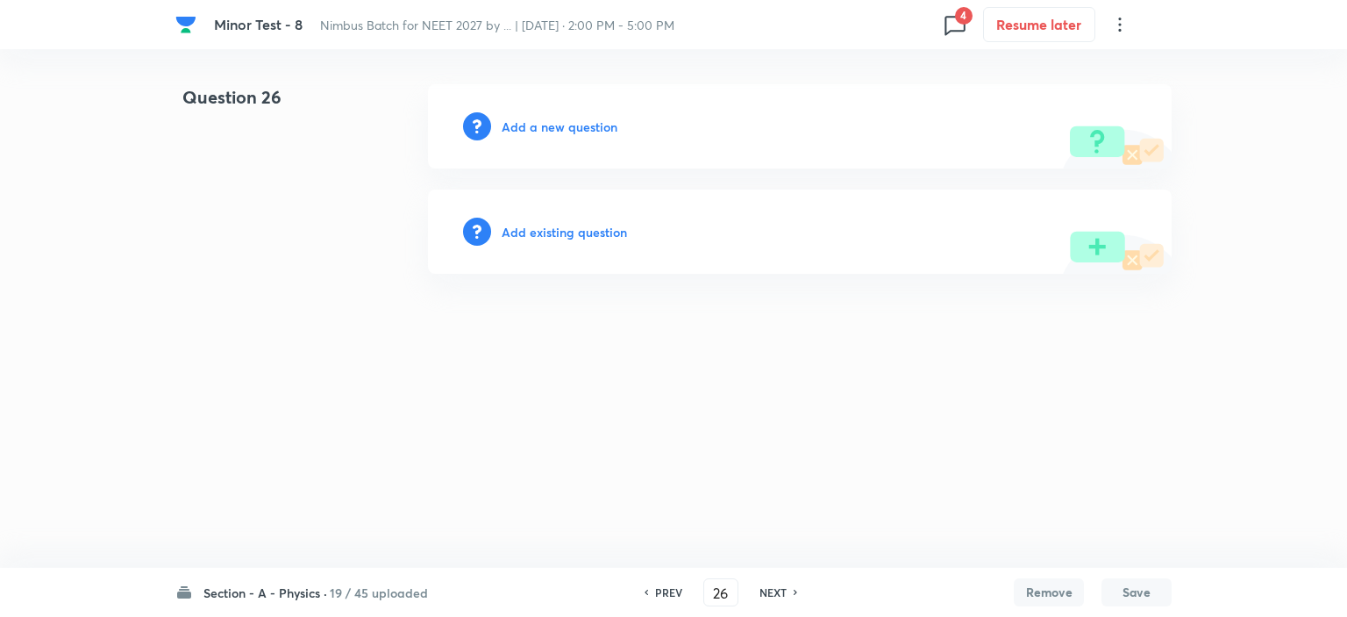
click at [776, 590] on h6 "NEXT" at bounding box center [773, 592] width 27 height 16
type input "27"
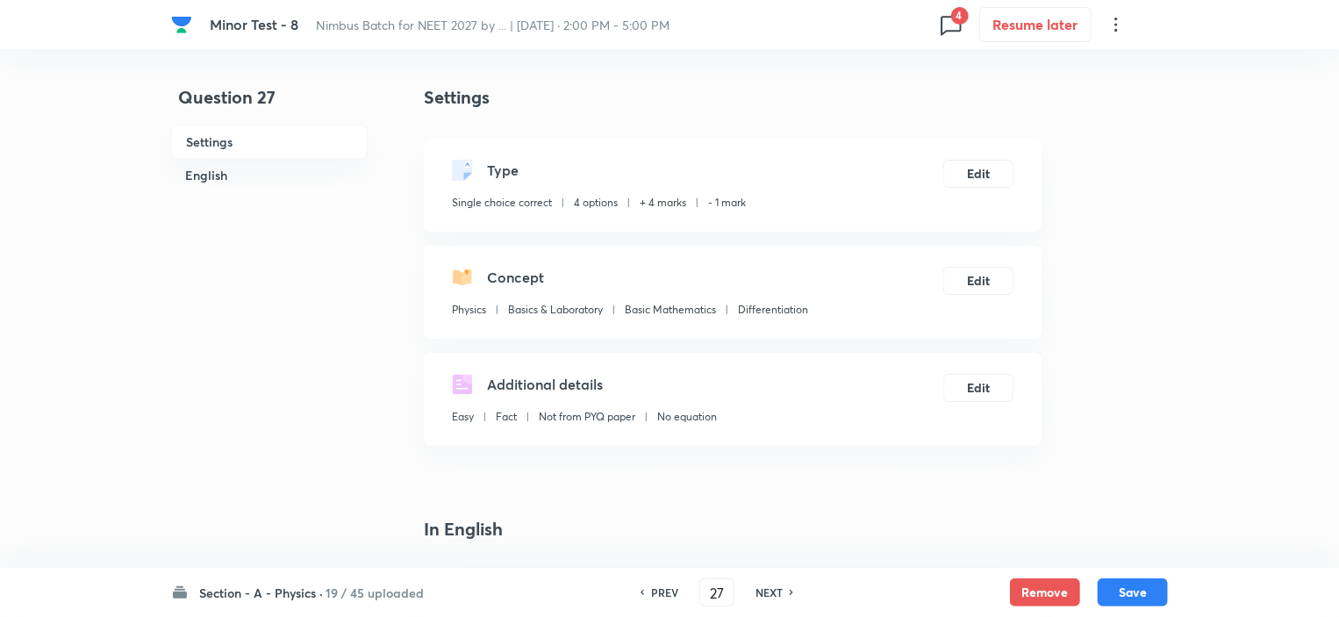
checkbox input "true"
click at [1053, 590] on button "Remove" at bounding box center [1045, 590] width 70 height 28
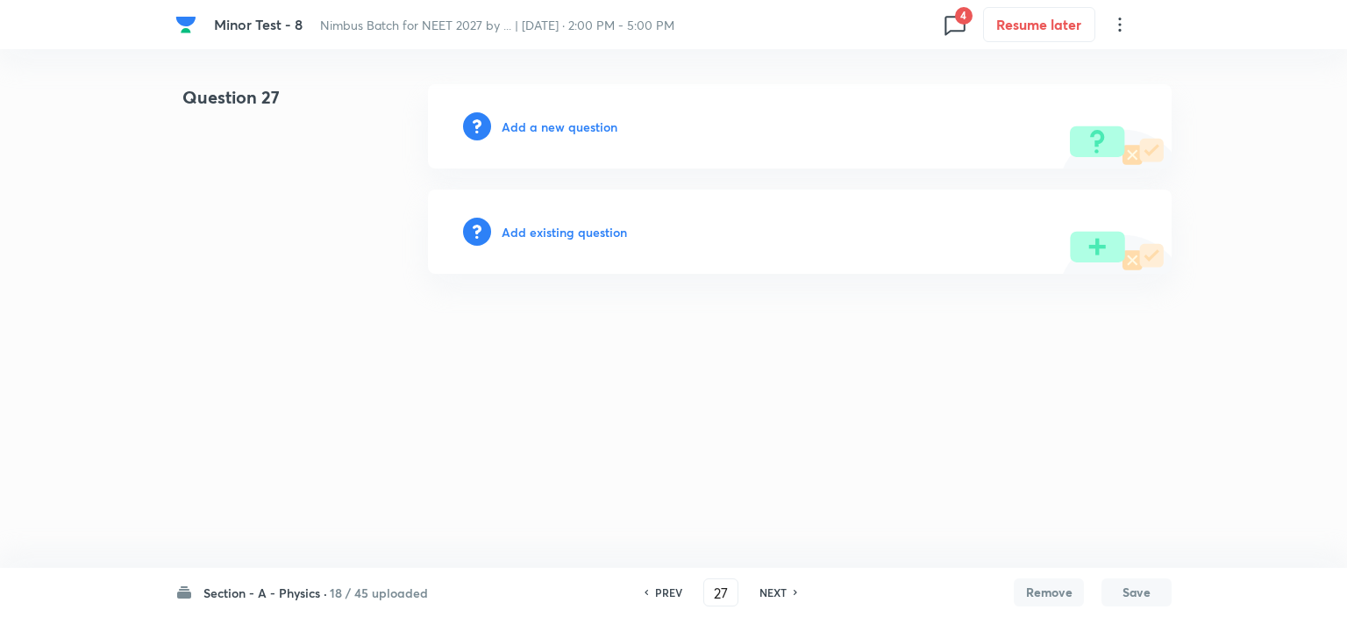
click at [762, 591] on h6 "NEXT" at bounding box center [773, 592] width 27 height 16
type input "28"
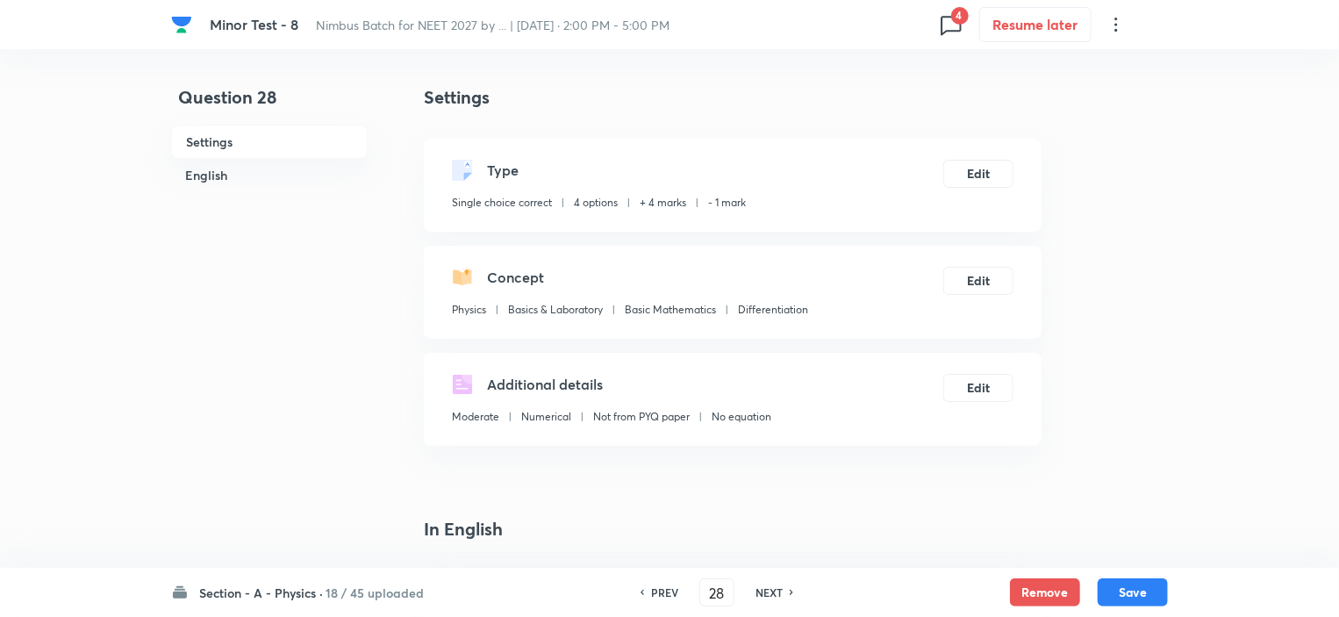
checkbox input "true"
click at [1025, 591] on button "Remove" at bounding box center [1045, 590] width 70 height 28
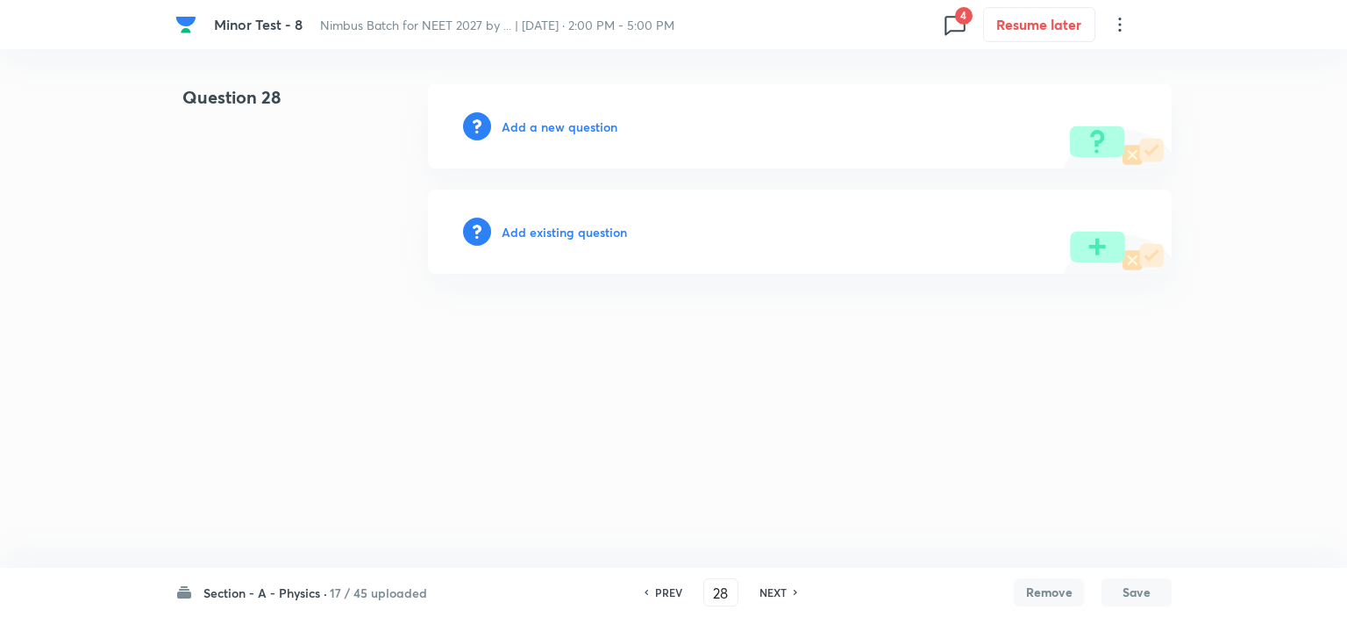
click at [776, 593] on h6 "NEXT" at bounding box center [773, 592] width 27 height 16
type input "29"
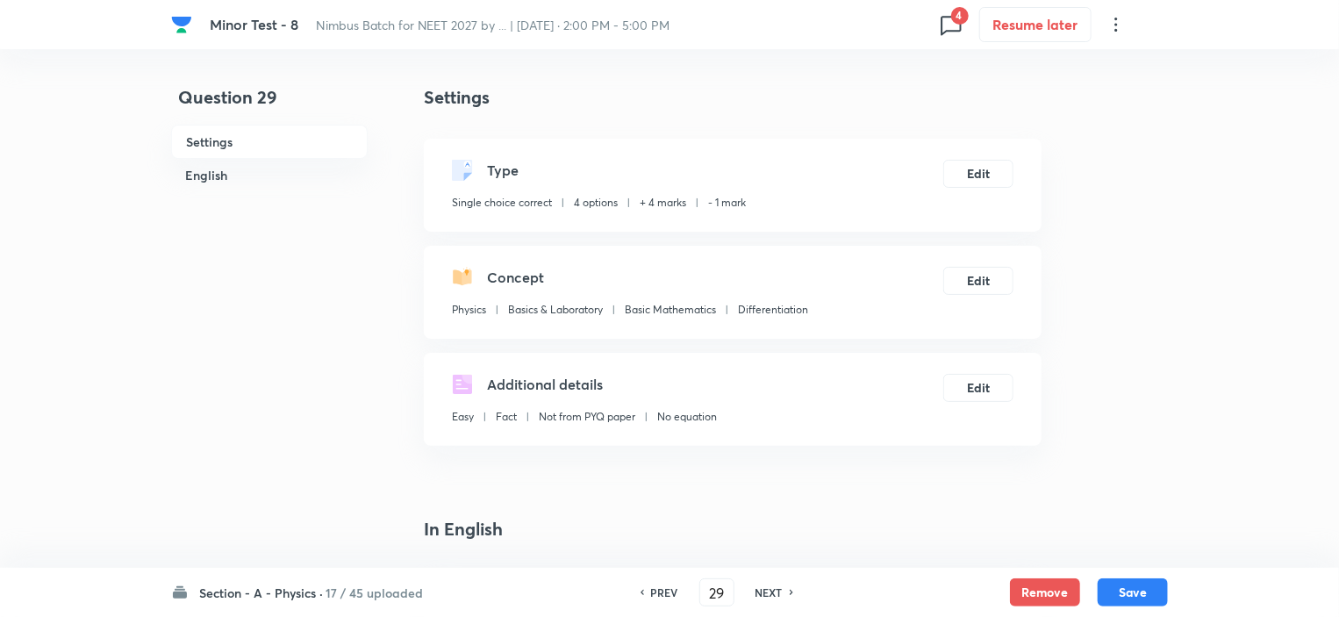
checkbox input "true"
click at [1063, 587] on button "Remove" at bounding box center [1045, 590] width 70 height 28
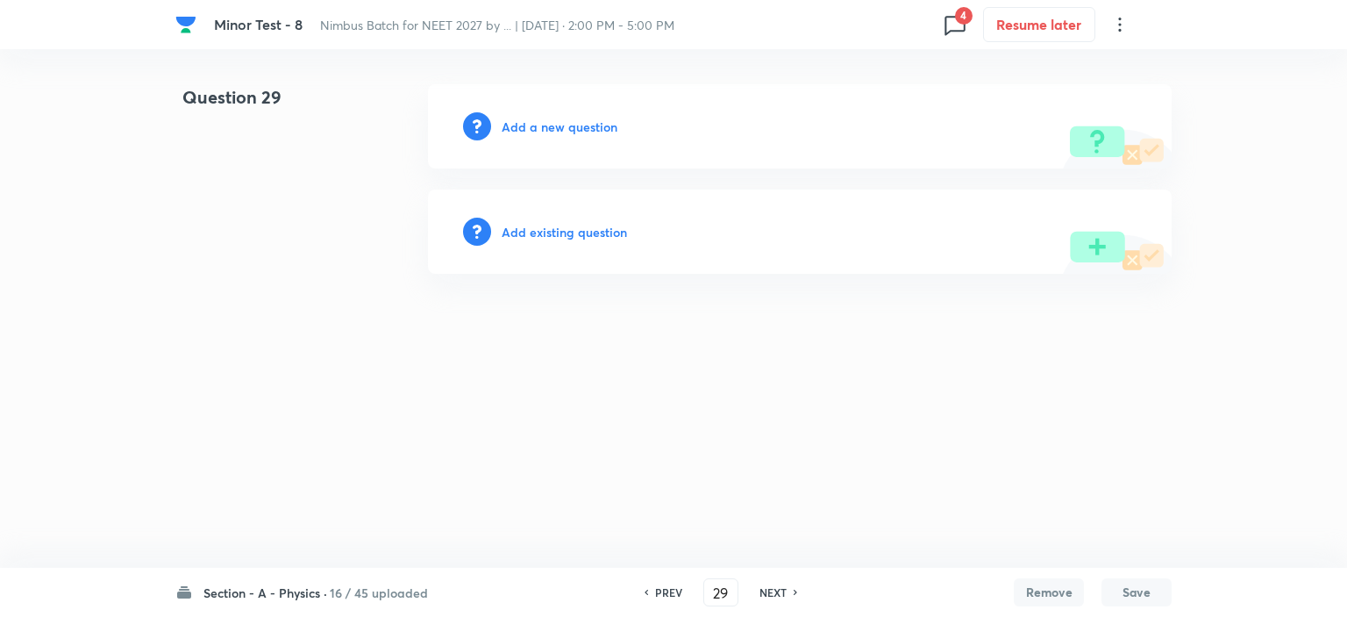
click at [773, 588] on h6 "NEXT" at bounding box center [773, 592] width 27 height 16
type input "30"
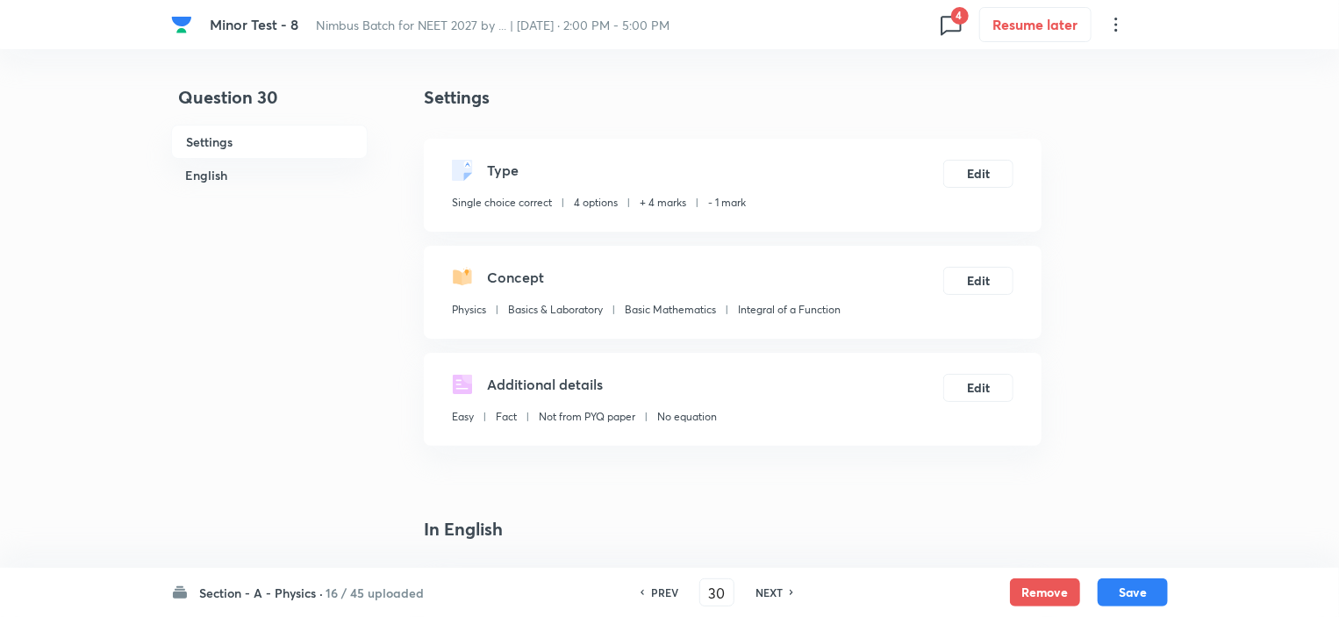
checkbox input "true"
click at [1039, 589] on button "Remove" at bounding box center [1045, 590] width 70 height 28
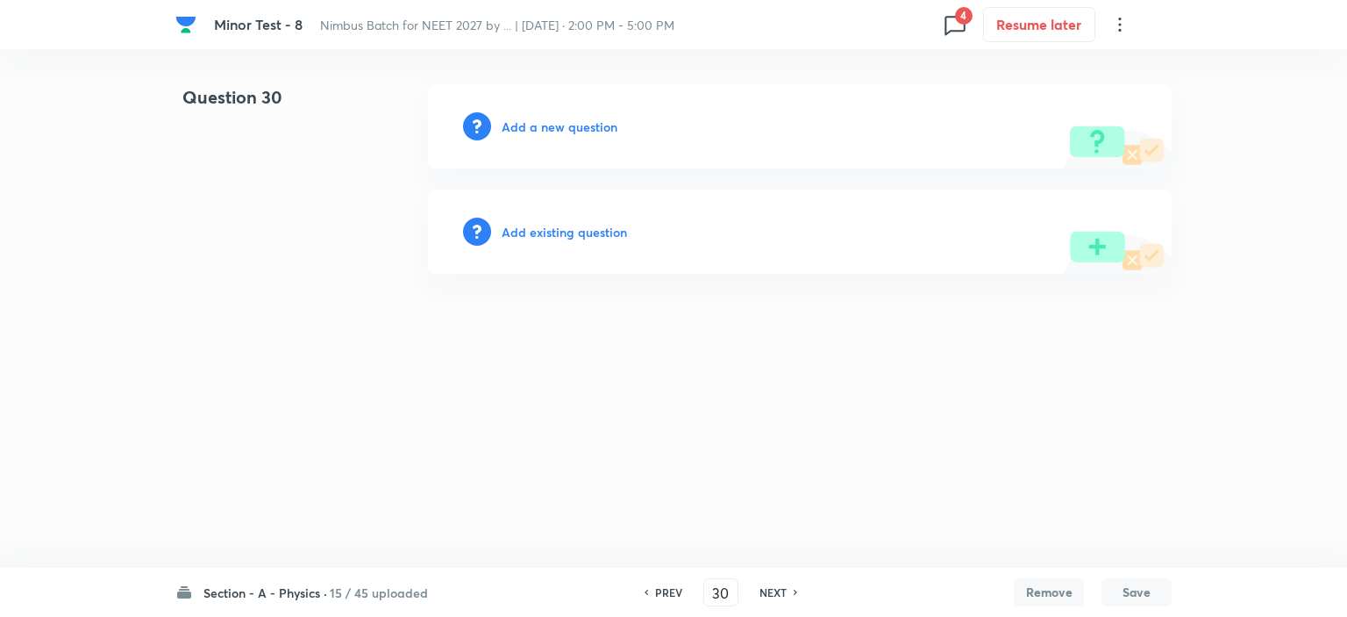
click at [771, 589] on h6 "NEXT" at bounding box center [773, 592] width 27 height 16
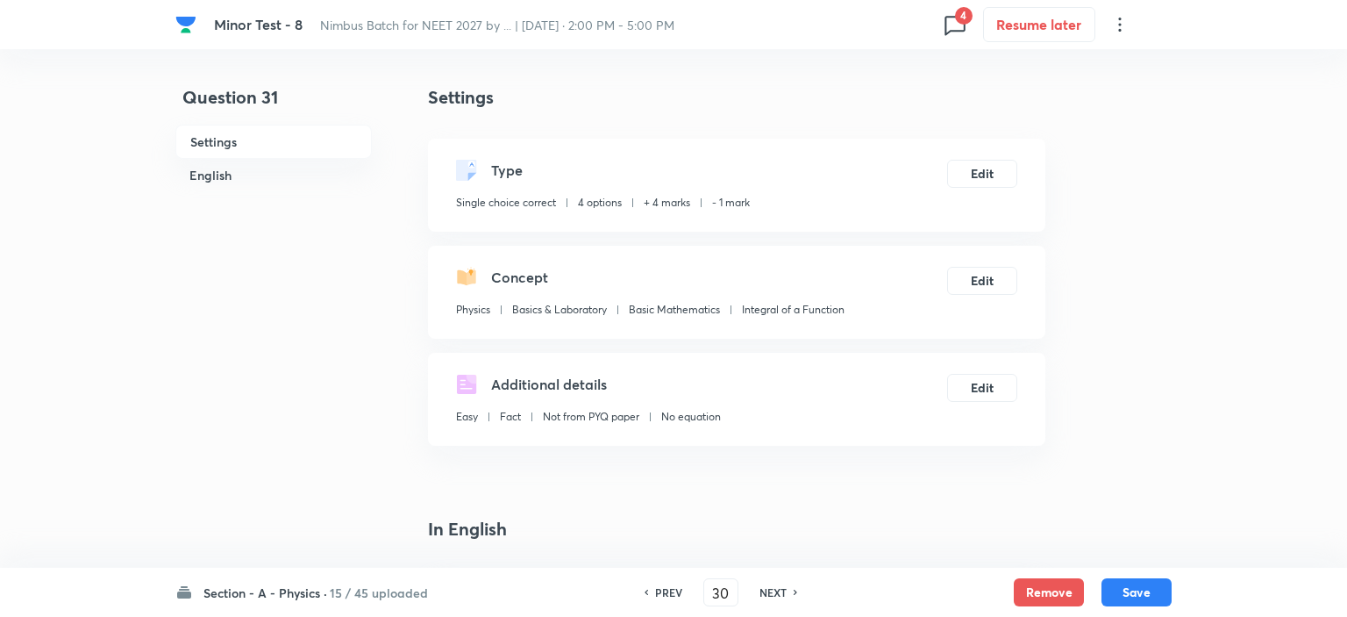
type input "31"
checkbox input "true"
click at [1022, 589] on button "Remove" at bounding box center [1045, 590] width 70 height 28
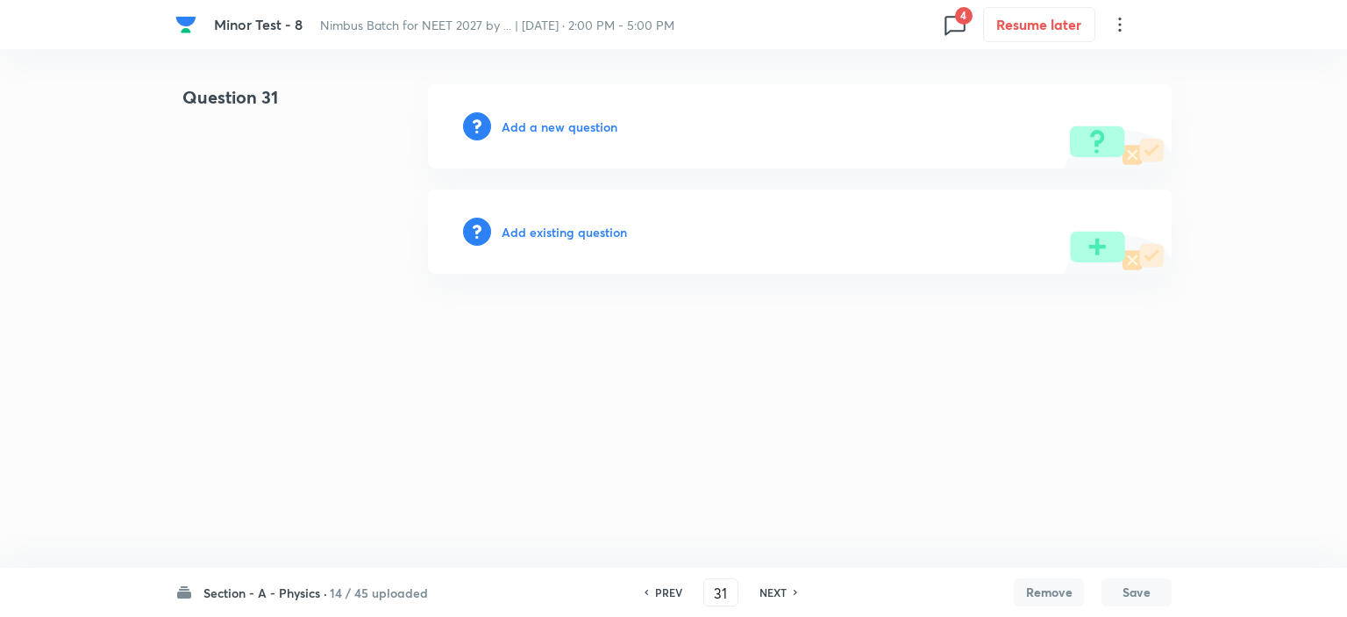
click at [788, 586] on div "NEXT" at bounding box center [776, 592] width 46 height 16
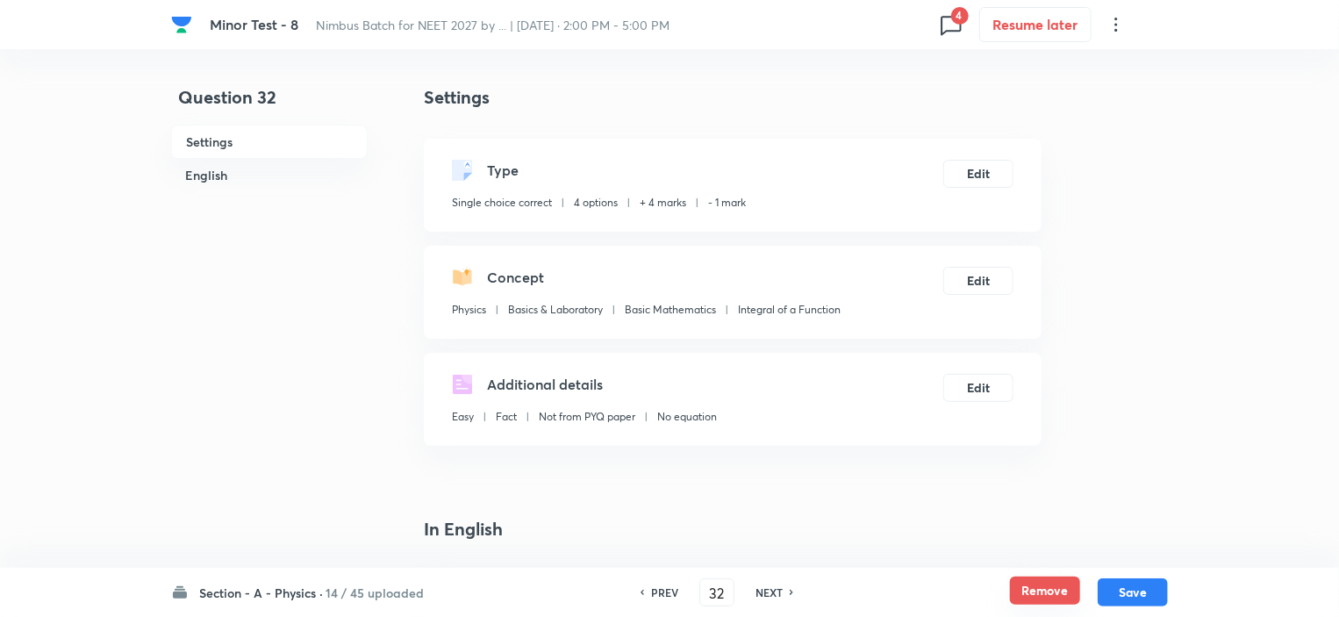
click at [1054, 584] on button "Remove" at bounding box center [1045, 590] width 70 height 28
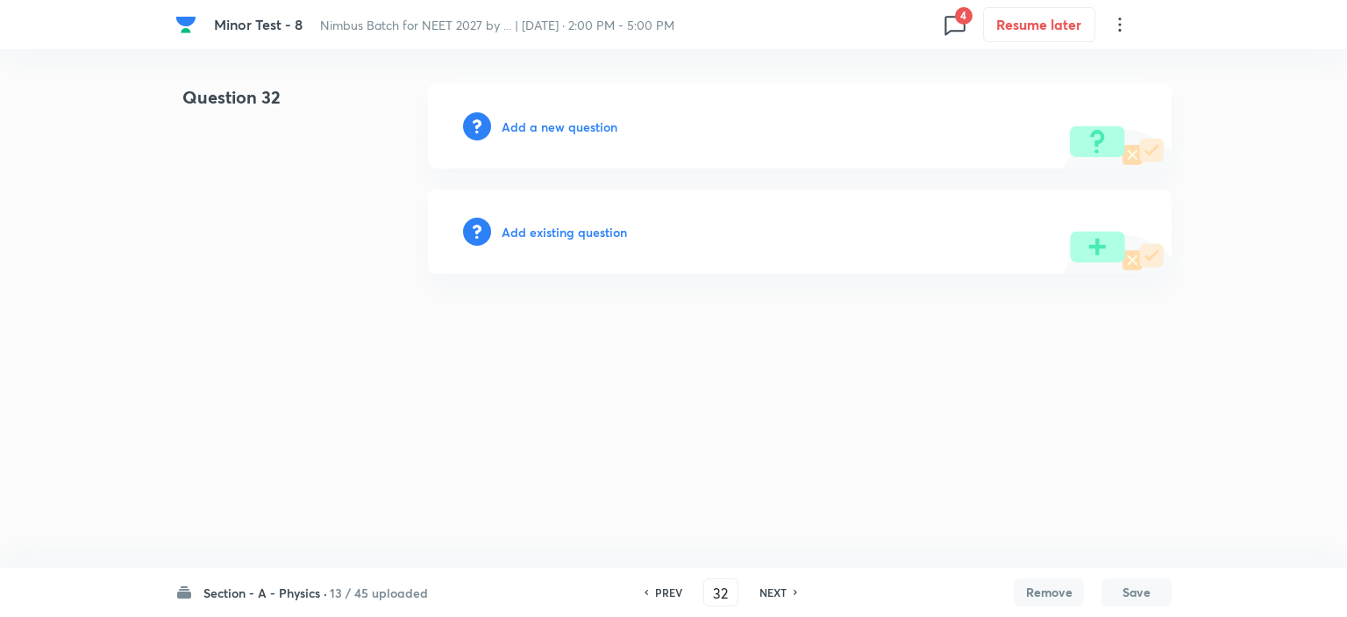
click at [773, 593] on h6 "NEXT" at bounding box center [773, 592] width 27 height 16
type input "33"
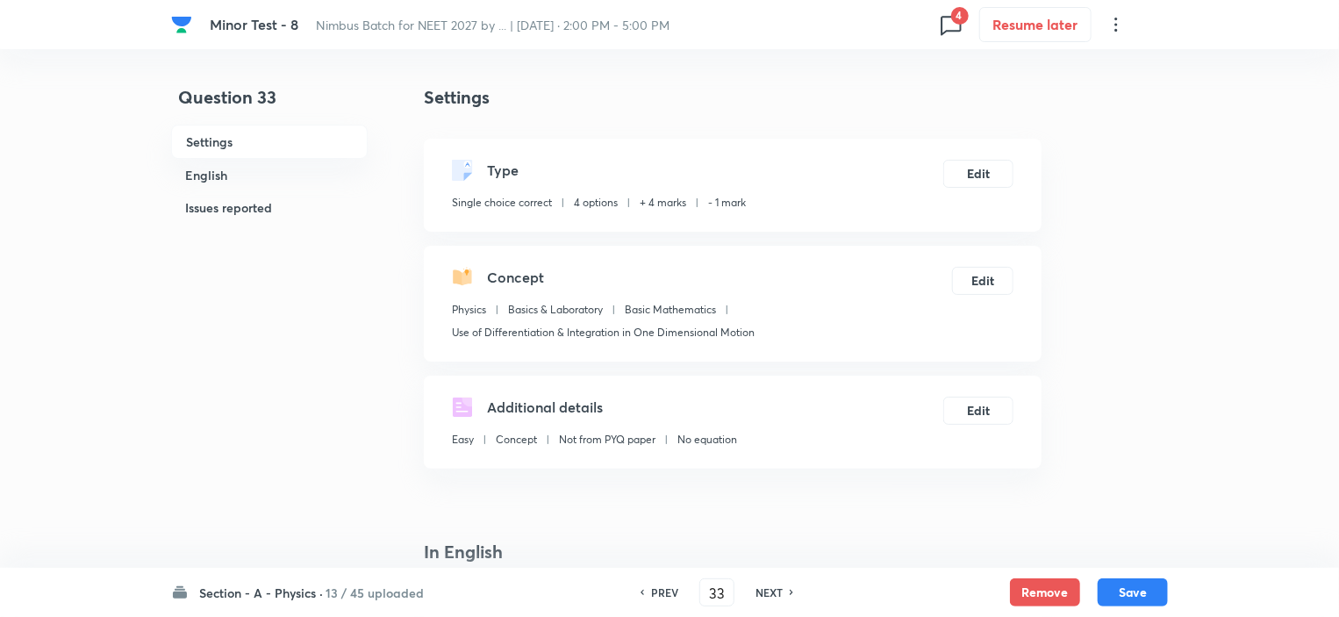
checkbox input "true"
click at [1035, 585] on button "Remove" at bounding box center [1045, 590] width 70 height 28
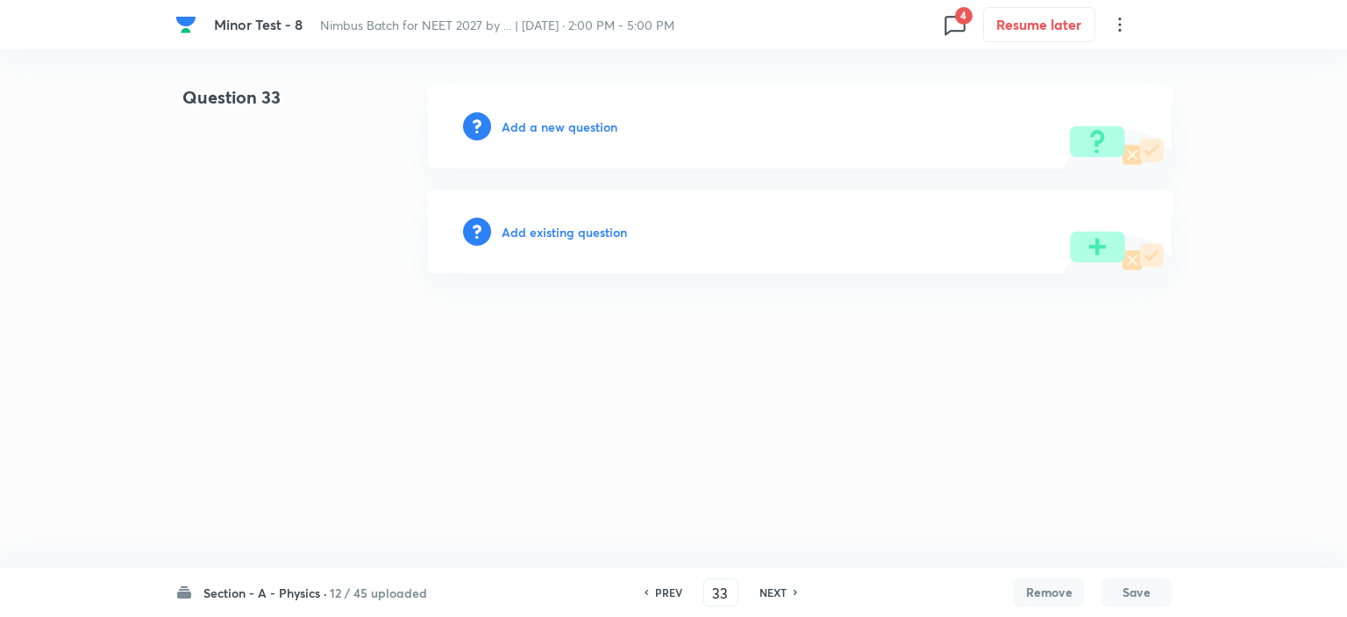
click at [785, 592] on h6 "NEXT" at bounding box center [773, 592] width 27 height 16
type input "34"
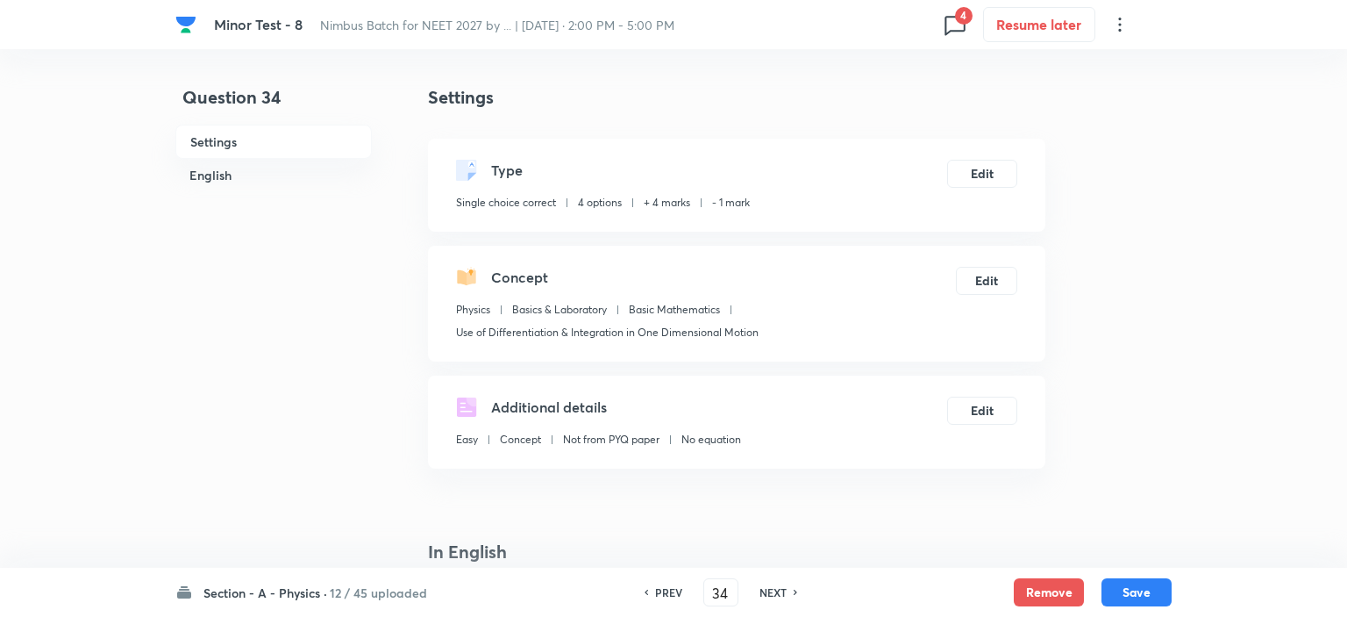
checkbox input "true"
click at [1028, 589] on button "Remove" at bounding box center [1045, 590] width 70 height 28
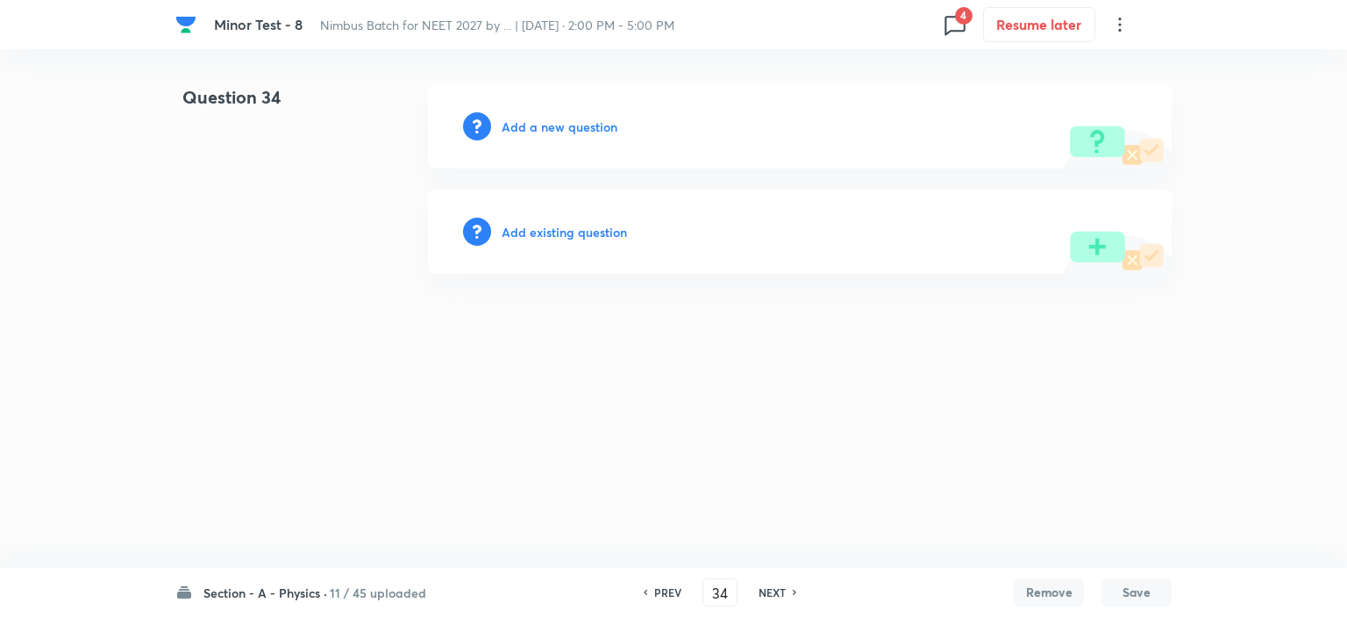
click at [777, 592] on h6 "NEXT" at bounding box center [772, 592] width 27 height 16
type input "35"
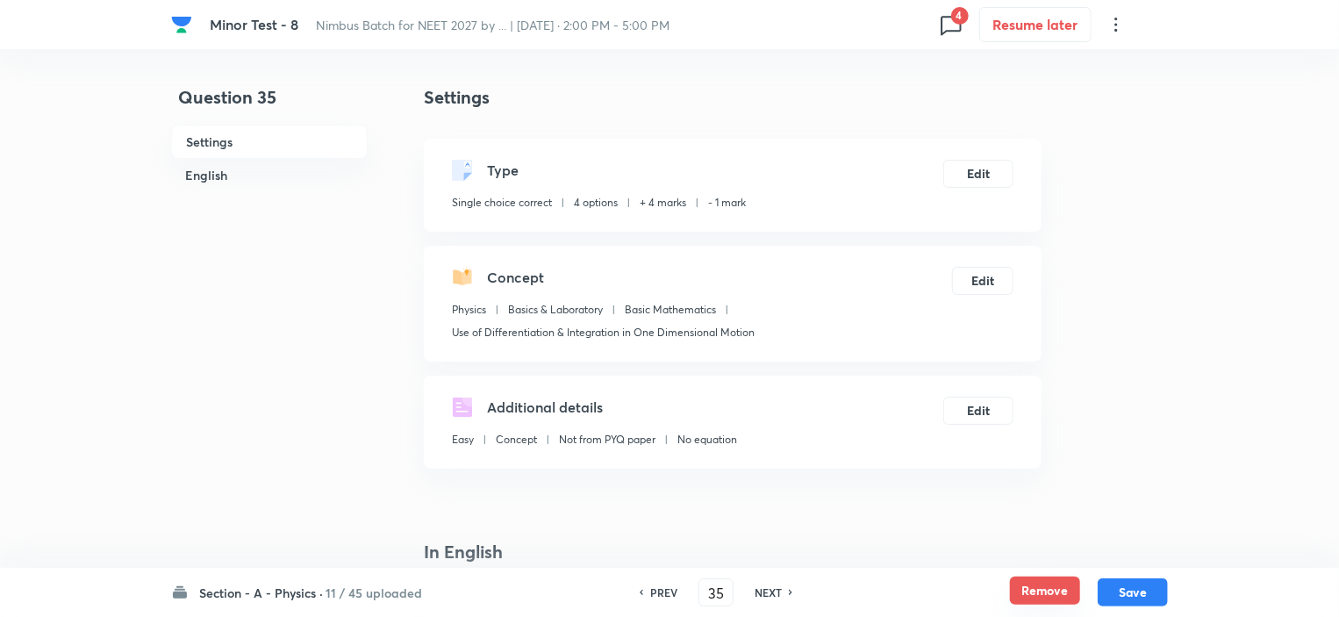
checkbox input "true"
click at [1055, 588] on button "Remove" at bounding box center [1045, 590] width 70 height 28
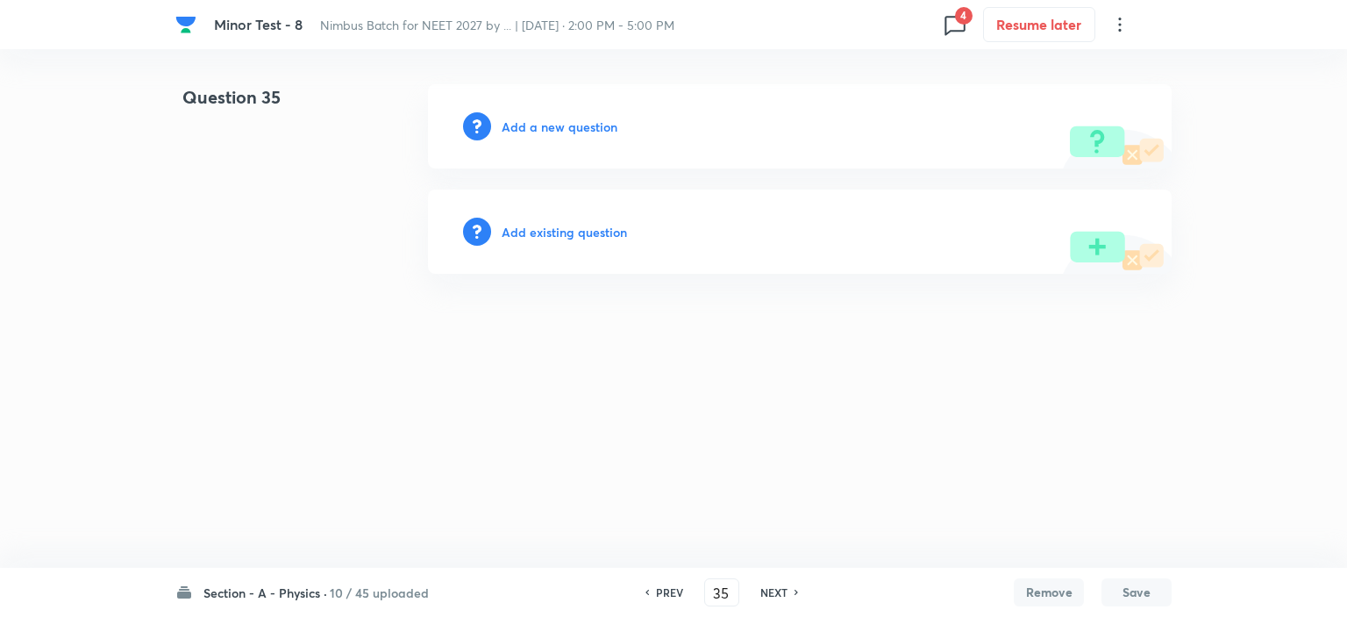
click at [761, 589] on h6 "NEXT" at bounding box center [774, 592] width 27 height 16
type input "36"
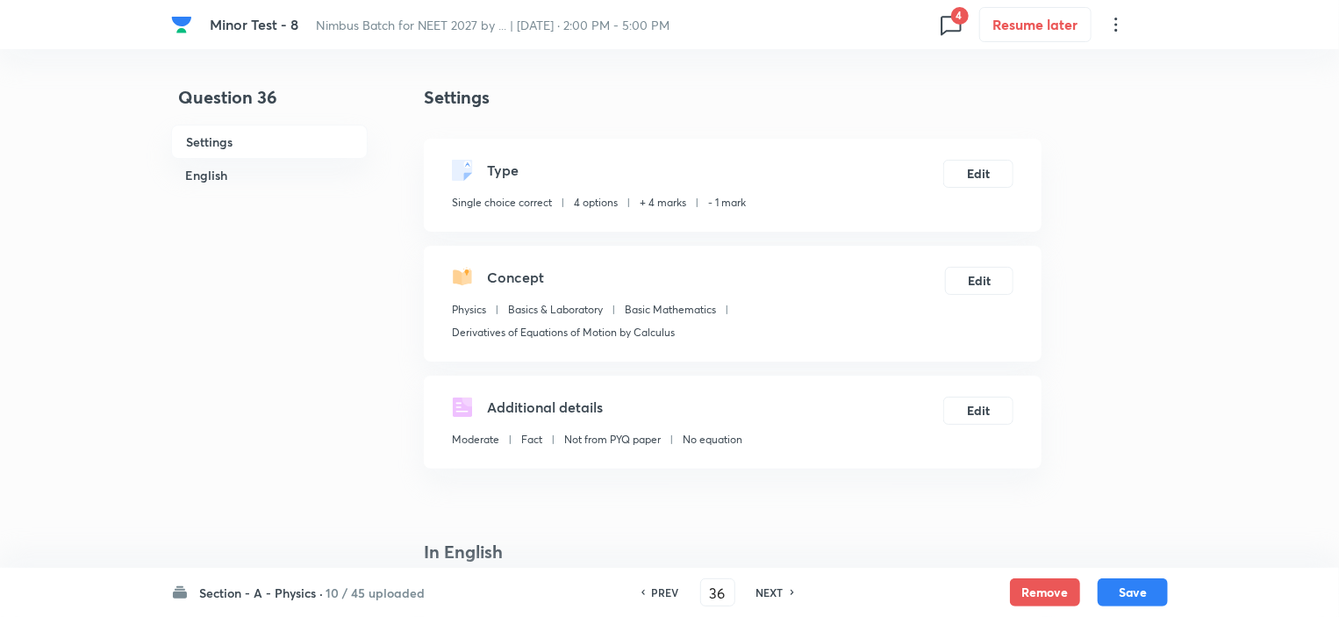
checkbox input "true"
click at [1054, 588] on button "Remove" at bounding box center [1045, 590] width 70 height 28
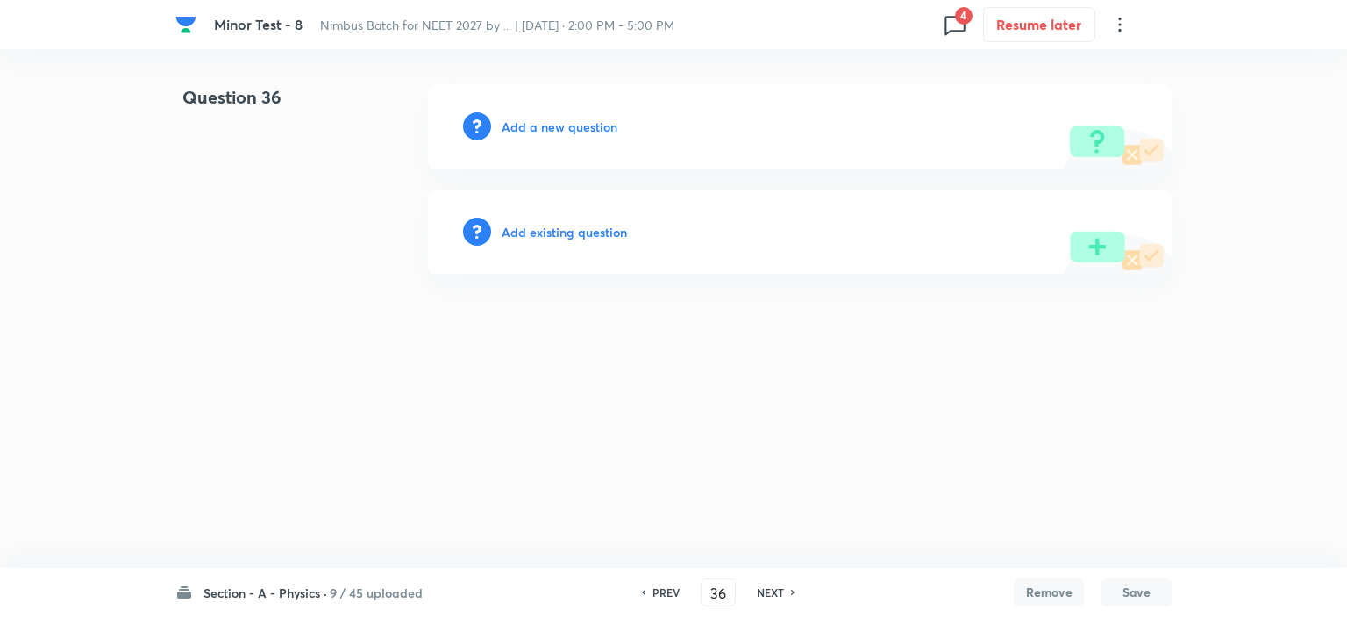
drag, startPoint x: 778, startPoint y: 592, endPoint x: 797, endPoint y: 589, distance: 19.5
click at [778, 592] on h6 "NEXT" at bounding box center [770, 592] width 27 height 16
type input "37"
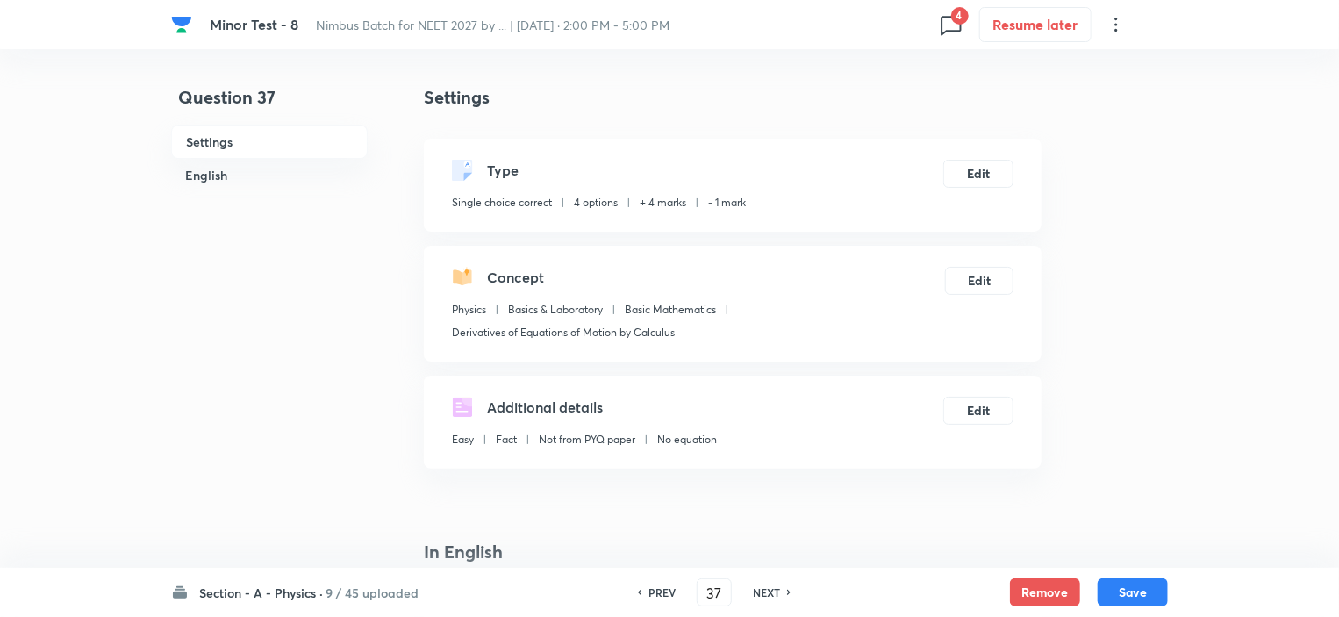
checkbox input "true"
click at [1032, 591] on button "Remove" at bounding box center [1045, 590] width 70 height 28
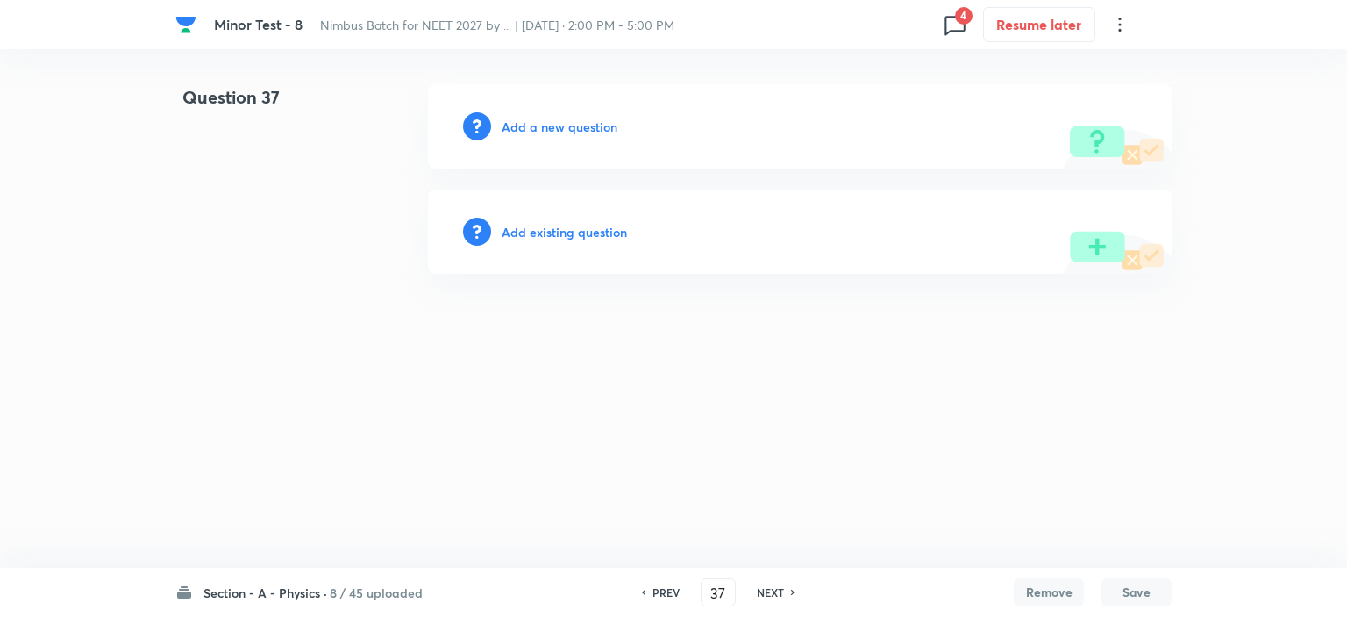
click at [773, 596] on h6 "NEXT" at bounding box center [770, 592] width 27 height 16
type input "38"
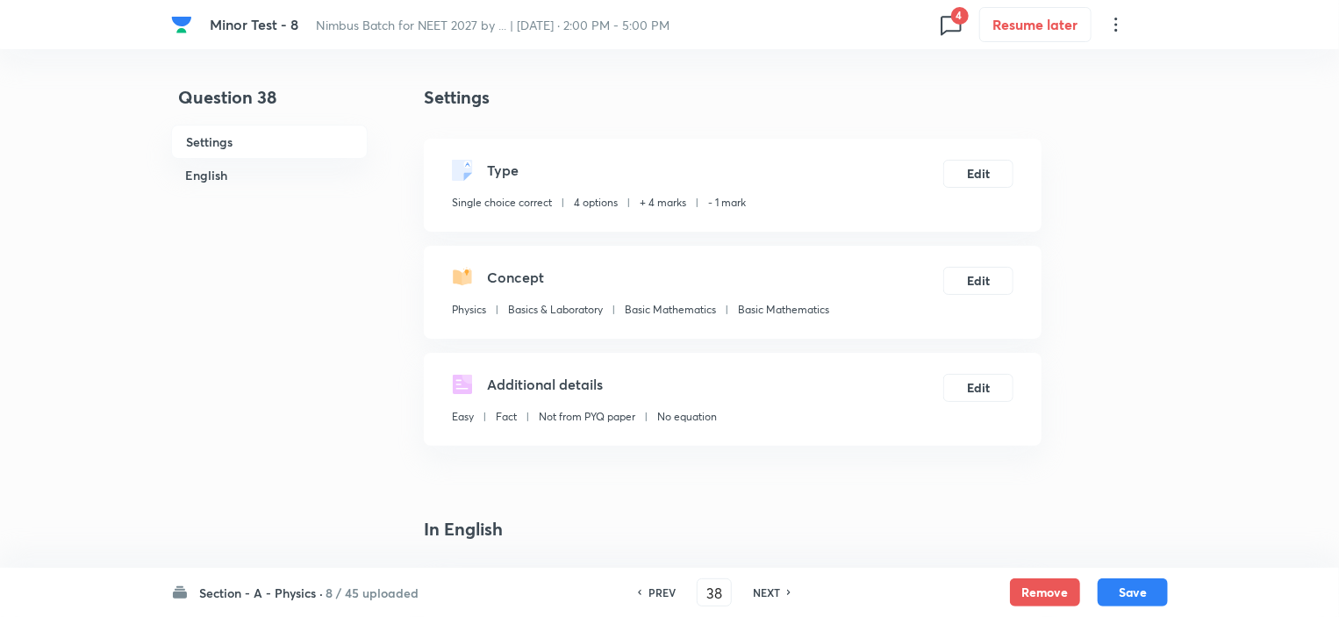
checkbox input "true"
drag, startPoint x: 1032, startPoint y: 591, endPoint x: 992, endPoint y: 599, distance: 40.3
click at [1033, 591] on button "Remove" at bounding box center [1045, 592] width 70 height 28
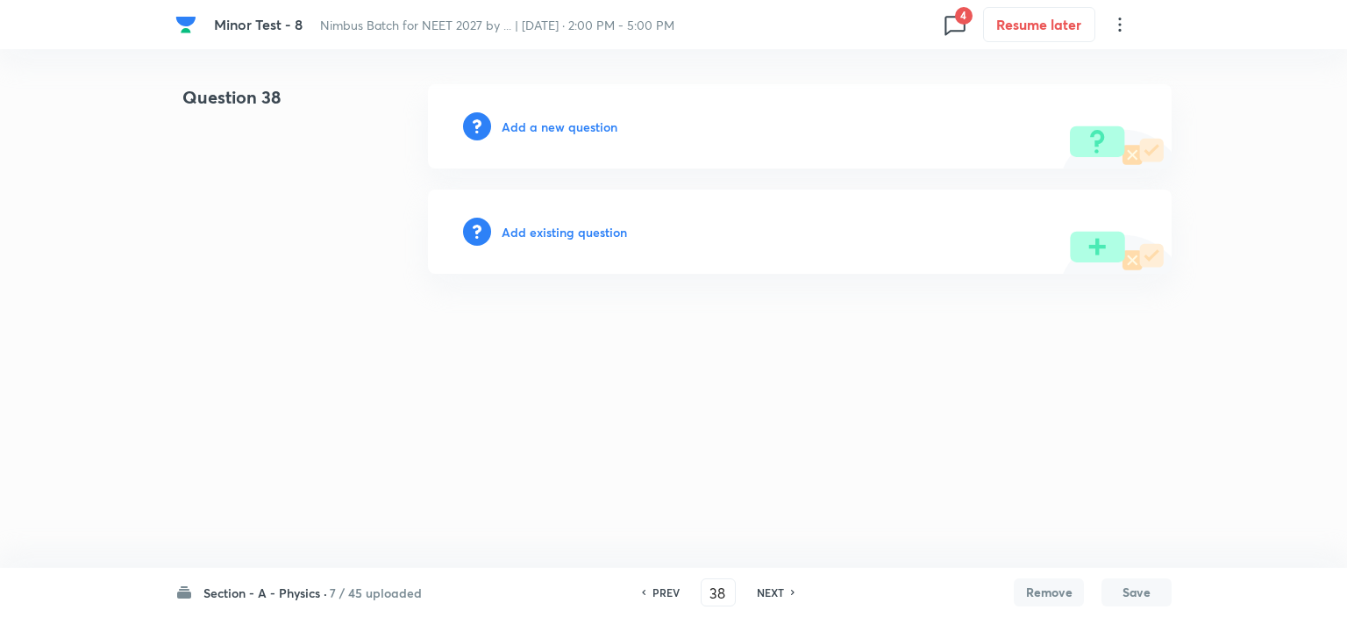
click at [779, 592] on h6 "NEXT" at bounding box center [770, 592] width 27 height 16
type input "39"
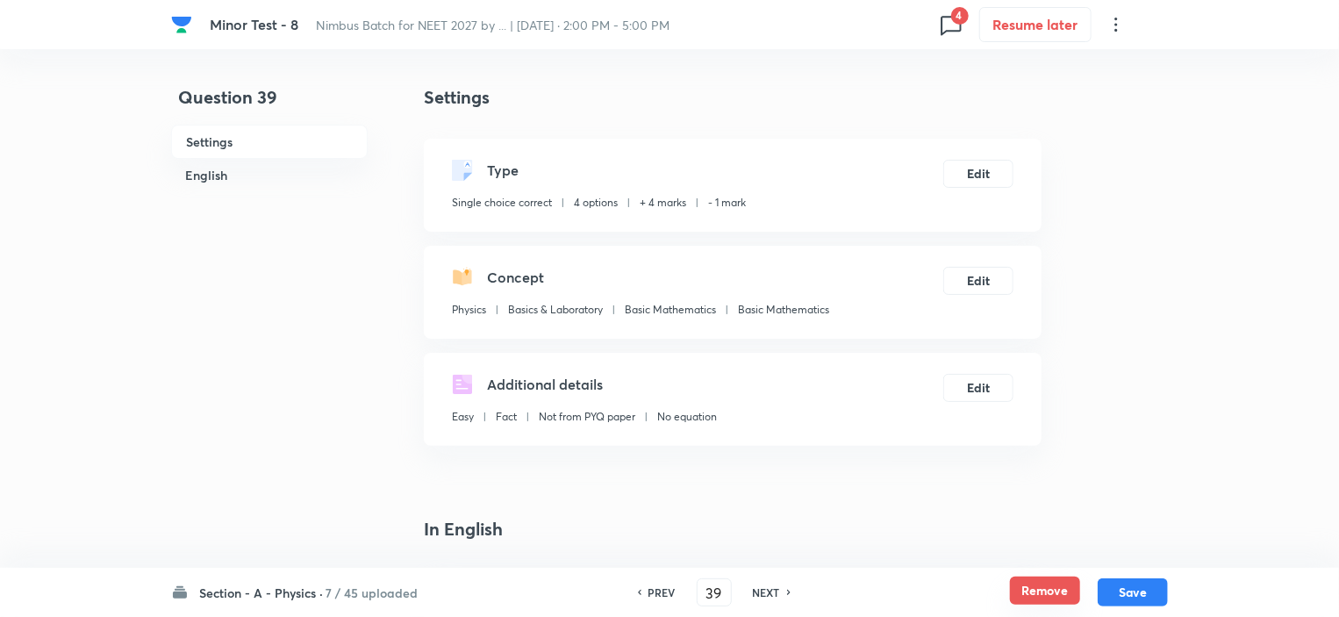
checkbox input "true"
click at [1068, 591] on button "Remove" at bounding box center [1045, 590] width 70 height 28
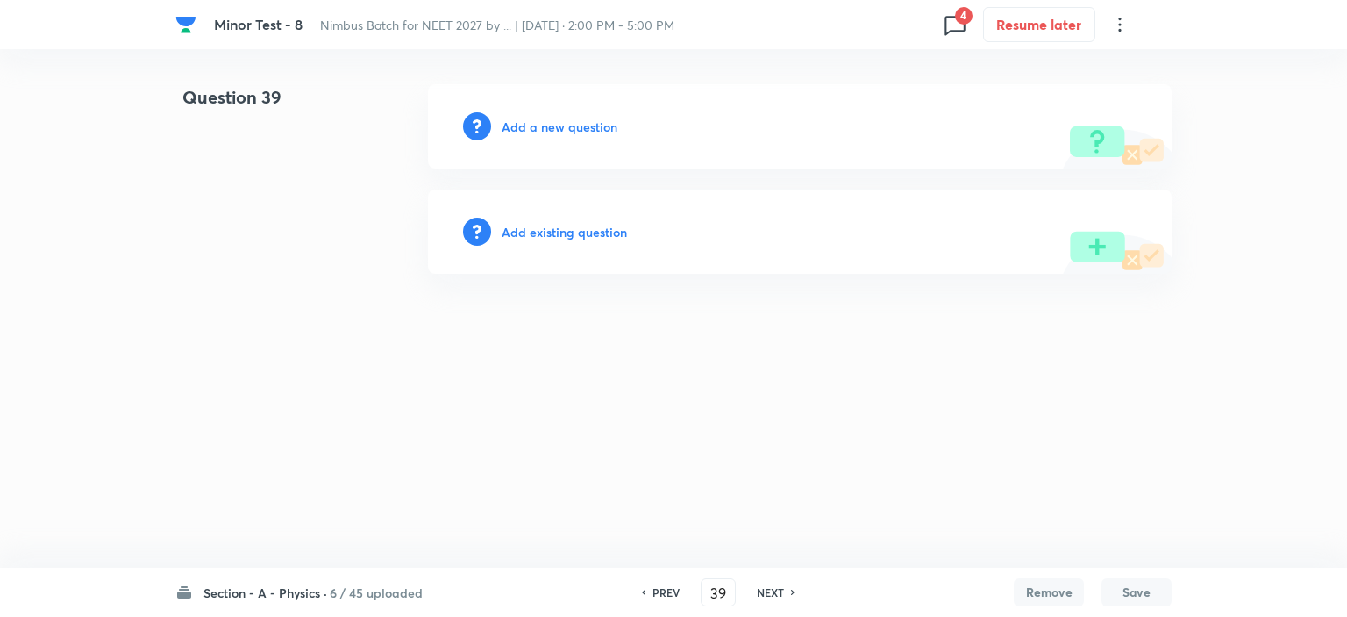
click at [770, 595] on h6 "NEXT" at bounding box center [770, 592] width 27 height 16
type input "40"
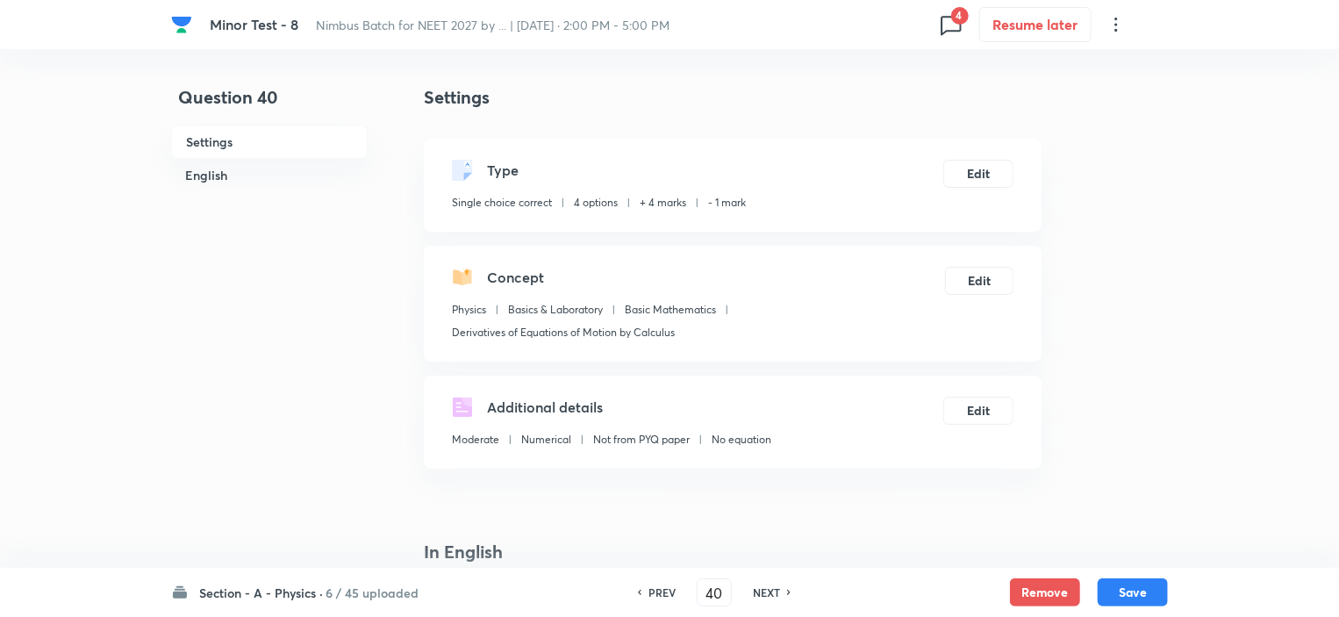
checkbox input "true"
click at [1029, 593] on button "Remove" at bounding box center [1045, 590] width 70 height 28
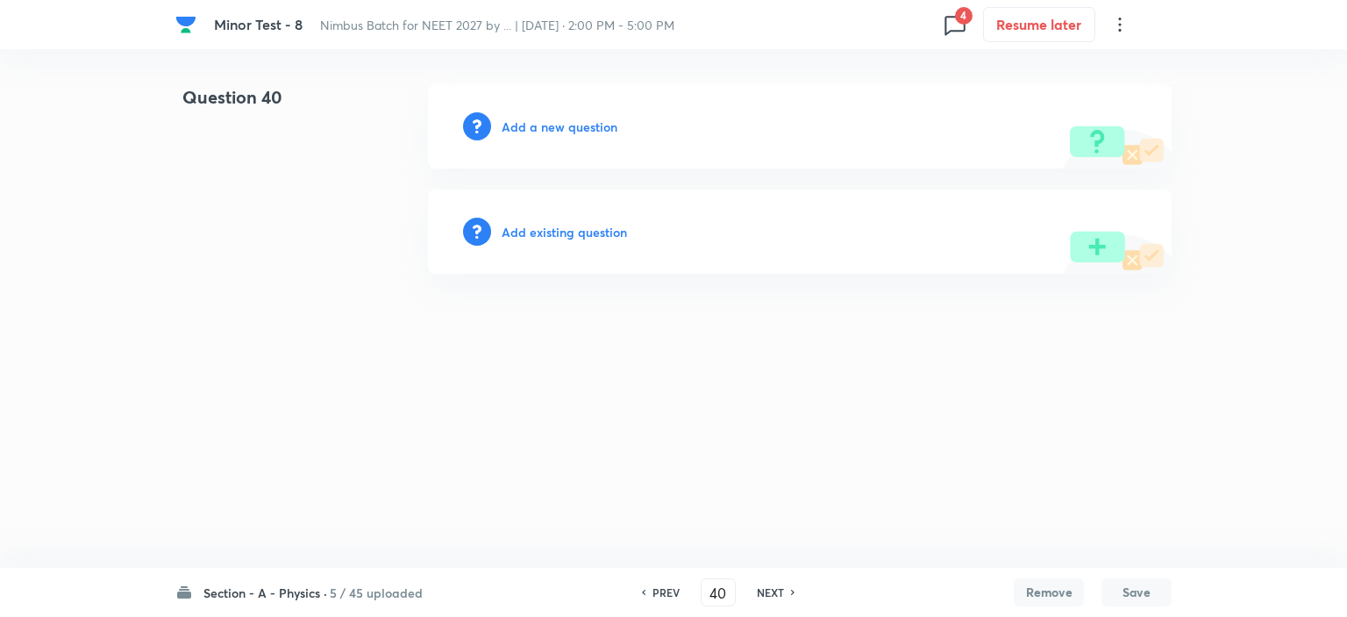
click at [779, 590] on h6 "NEXT" at bounding box center [770, 592] width 27 height 16
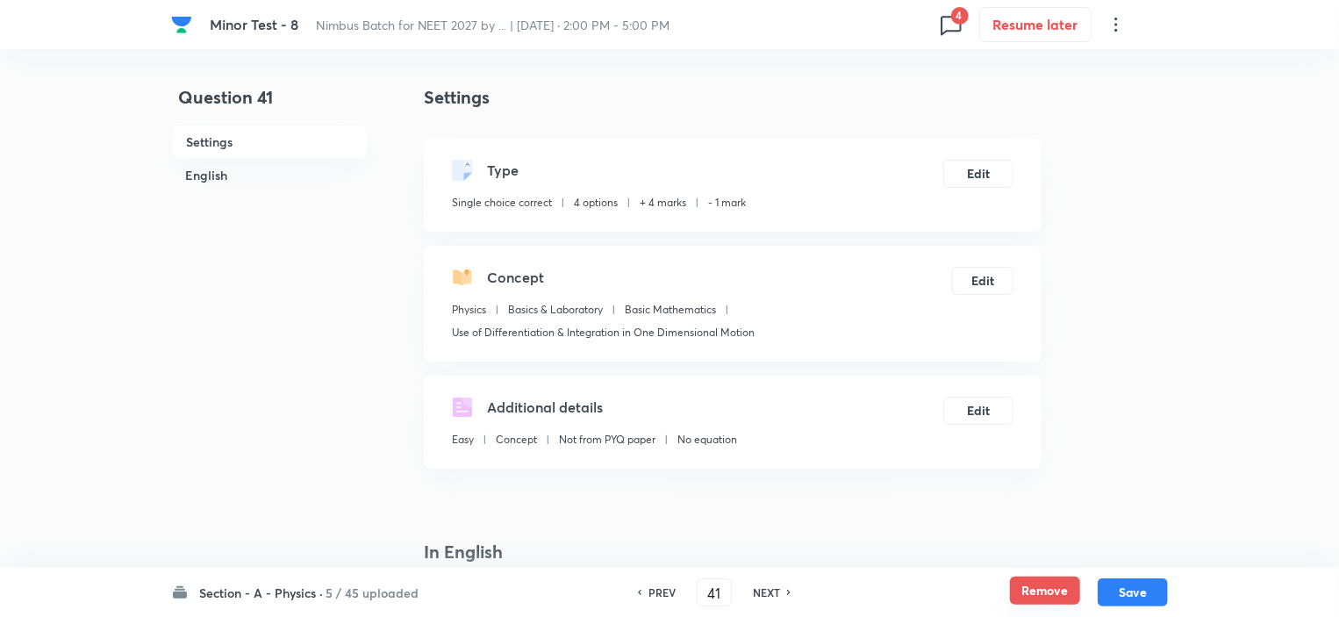
click at [1053, 592] on button "Remove" at bounding box center [1045, 590] width 70 height 28
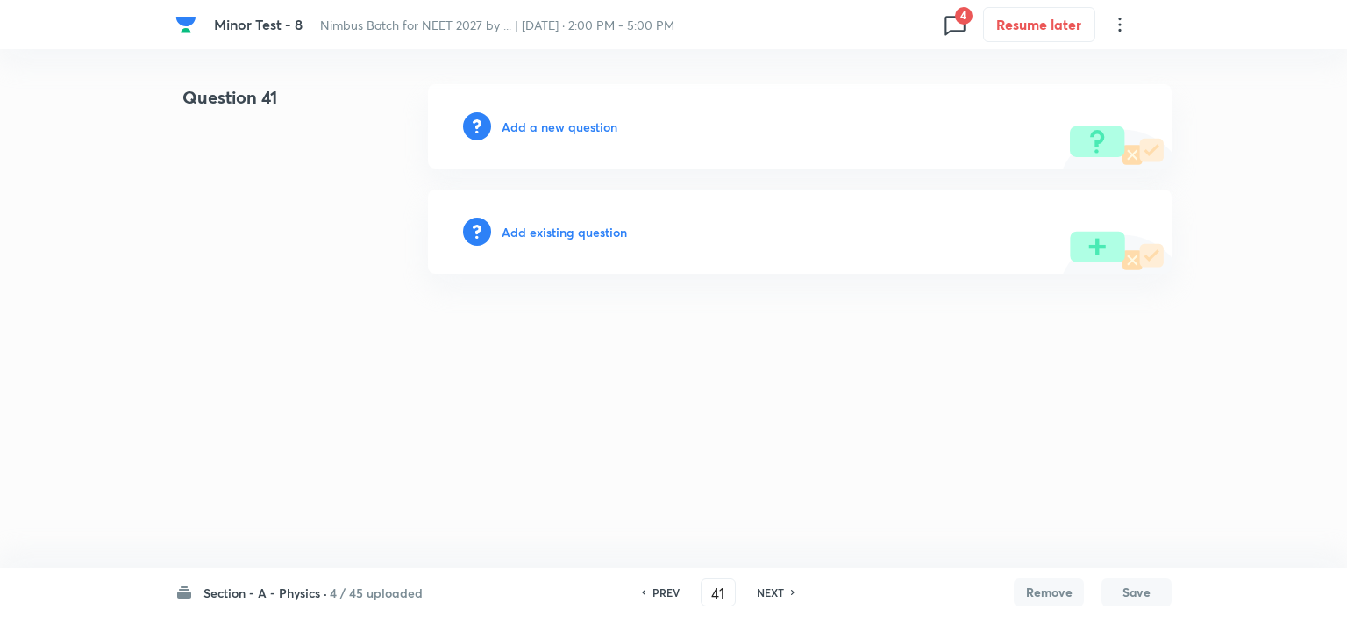
click at [765, 595] on h6 "NEXT" at bounding box center [770, 592] width 27 height 16
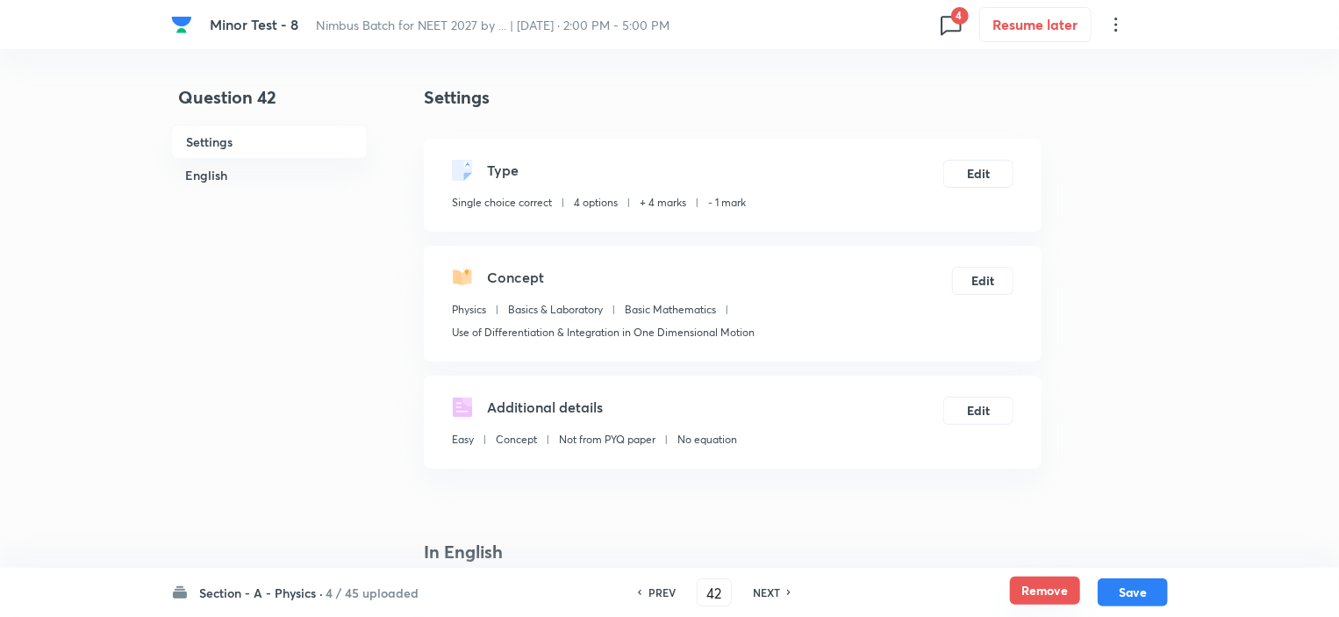
click at [1051, 596] on button "Remove" at bounding box center [1045, 590] width 70 height 28
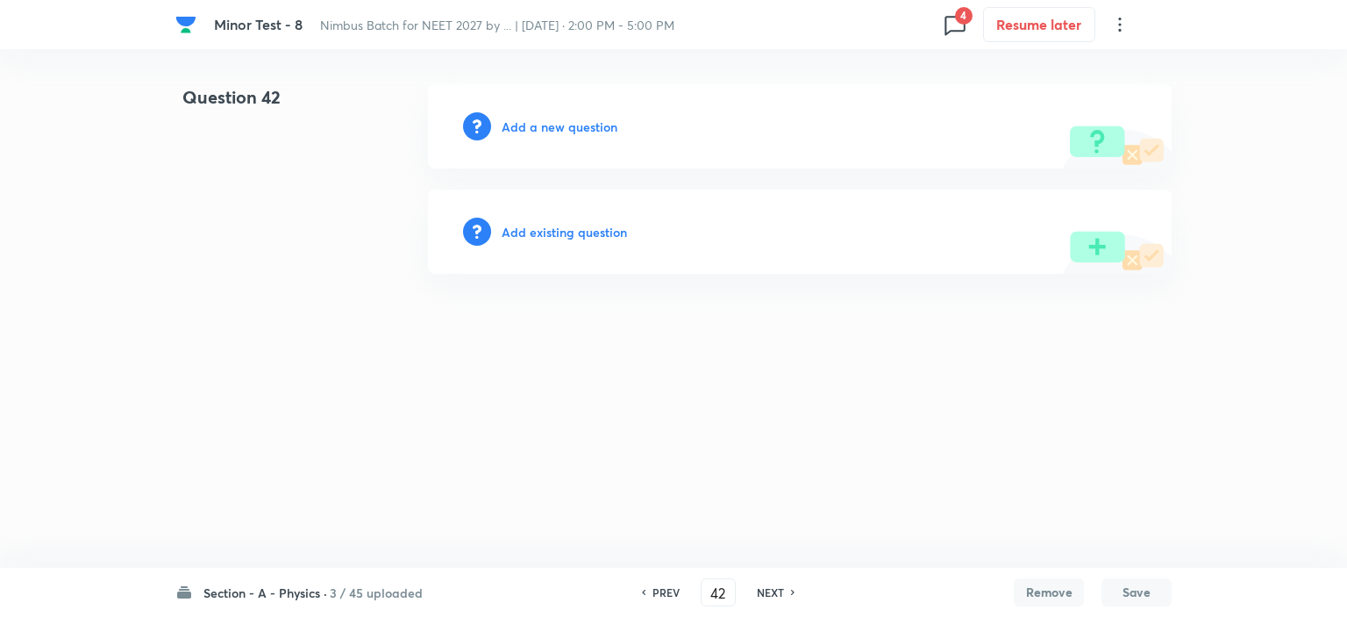
click at [775, 587] on h6 "NEXT" at bounding box center [770, 592] width 27 height 16
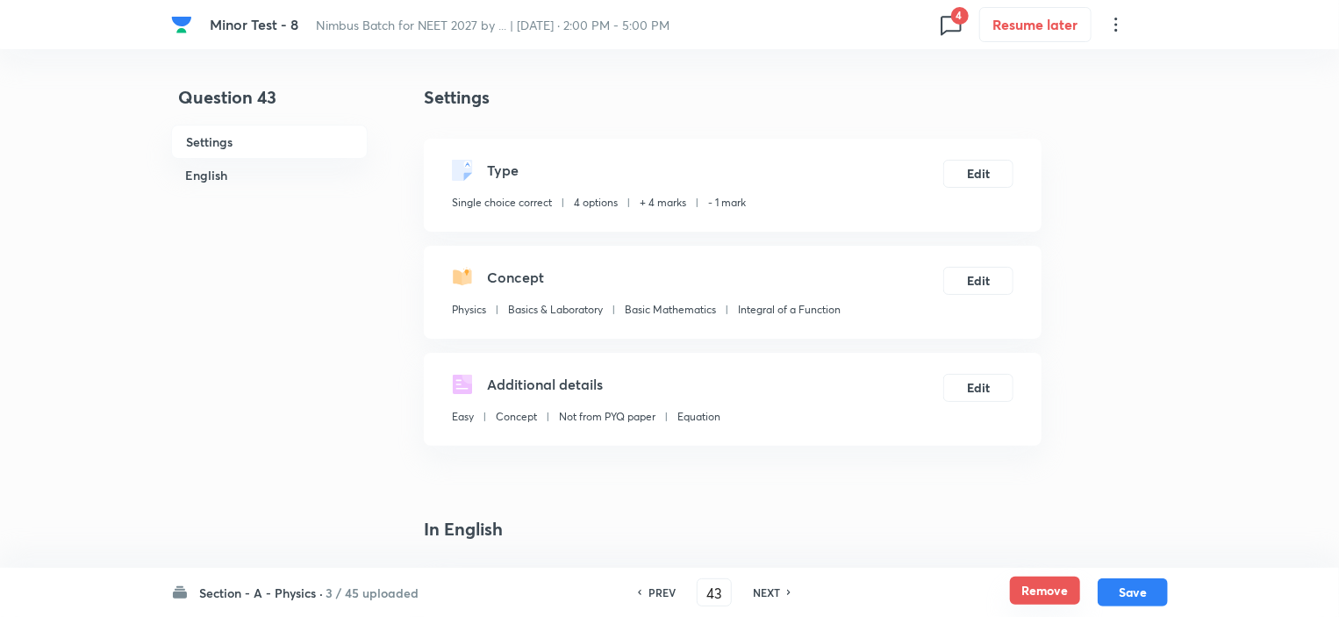
click at [1028, 589] on button "Remove" at bounding box center [1045, 590] width 70 height 28
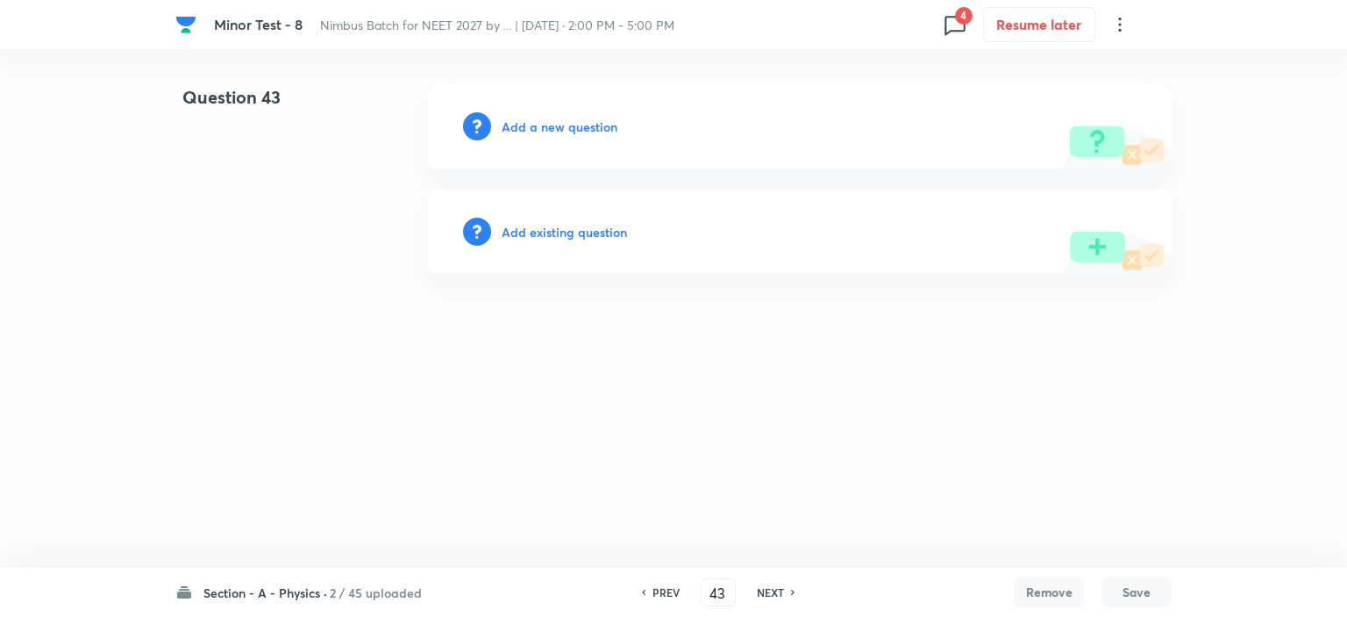
click at [757, 591] on h6 "NEXT" at bounding box center [770, 592] width 27 height 16
type input "44"
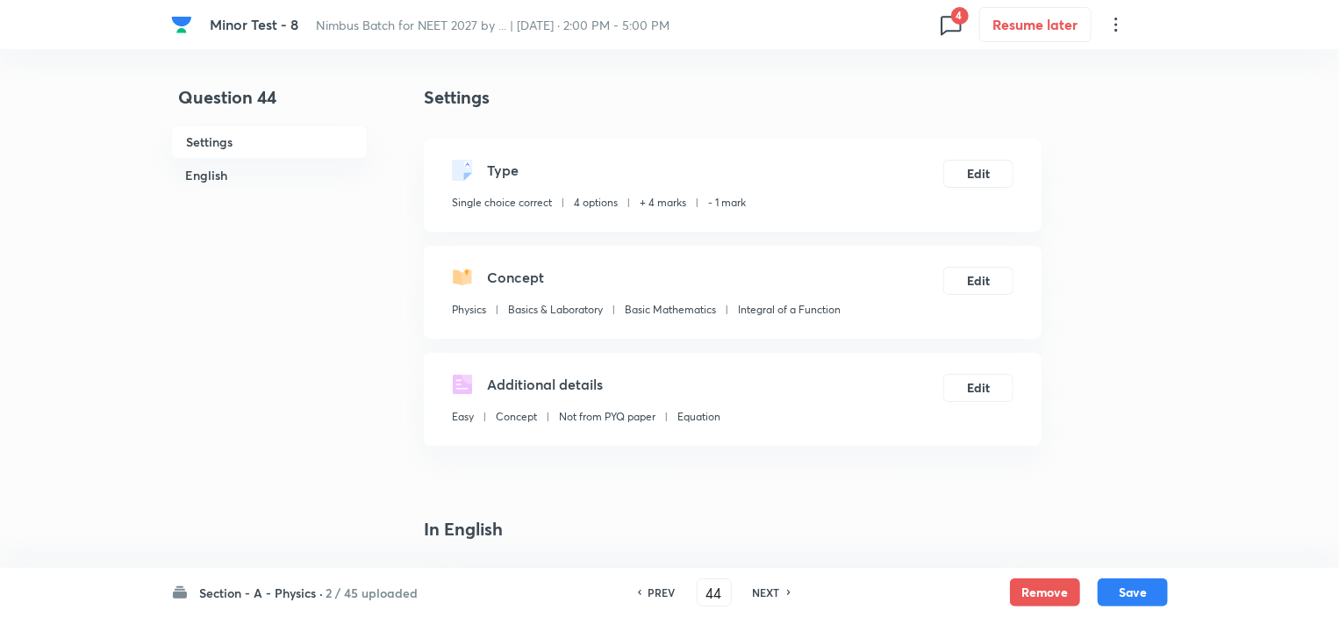
checkbox input "true"
click at [1028, 585] on button "Remove" at bounding box center [1045, 590] width 70 height 28
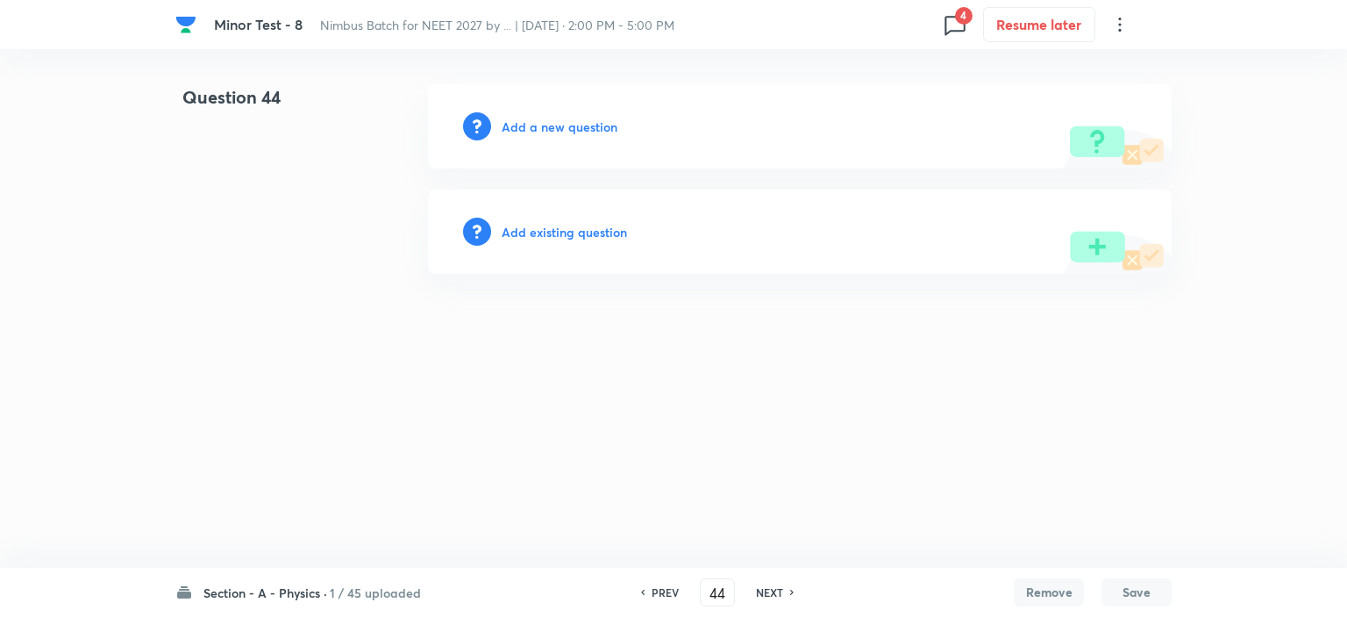
click at [772, 587] on h6 "NEXT" at bounding box center [769, 592] width 27 height 16
type input "45"
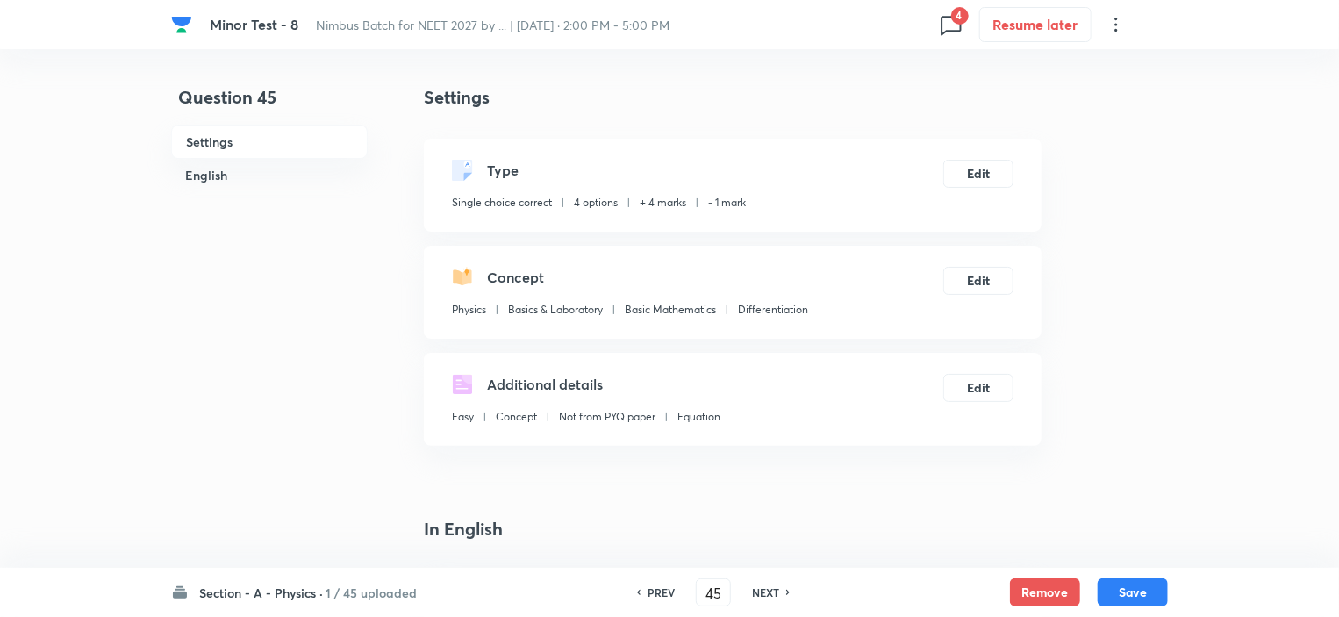
checkbox input "true"
click at [1053, 591] on button "Remove" at bounding box center [1045, 590] width 70 height 28
click at [768, 589] on h6 "NEXT" at bounding box center [765, 592] width 27 height 16
type input "46"
checkbox input "false"
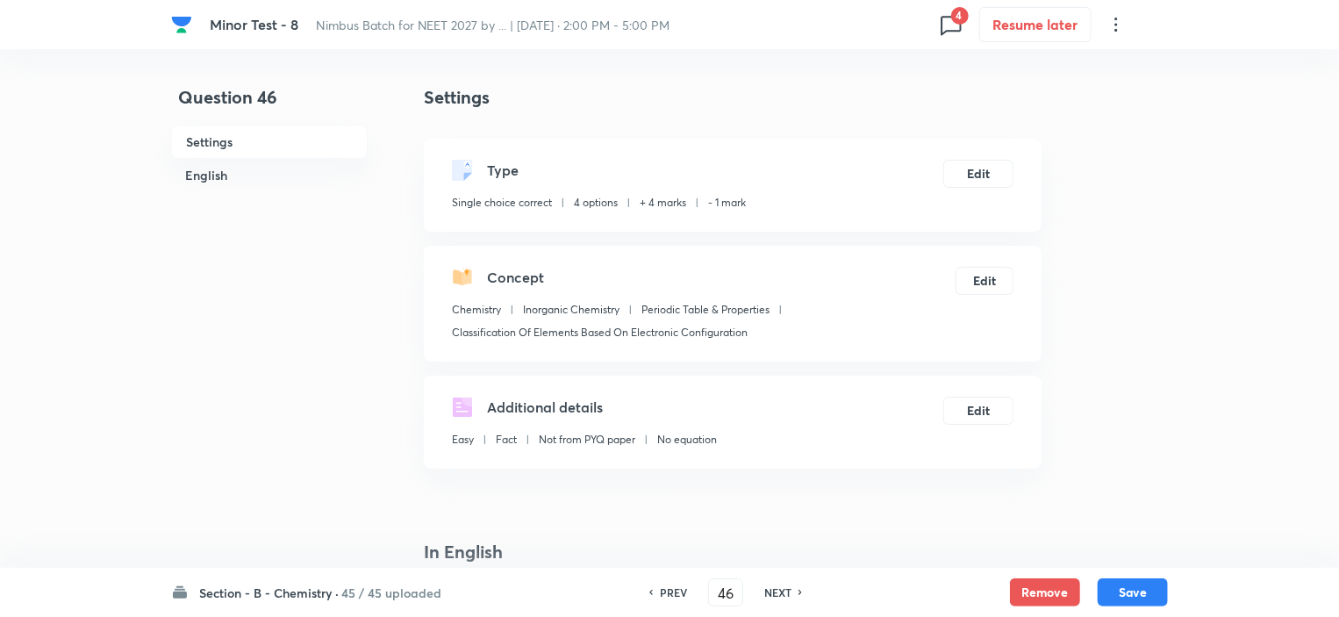
checkbox input "false"
click at [1030, 589] on button "Remove" at bounding box center [1045, 590] width 70 height 28
click at [779, 591] on h6 "NEXT" at bounding box center [777, 592] width 27 height 16
type input "47"
checkbox input "false"
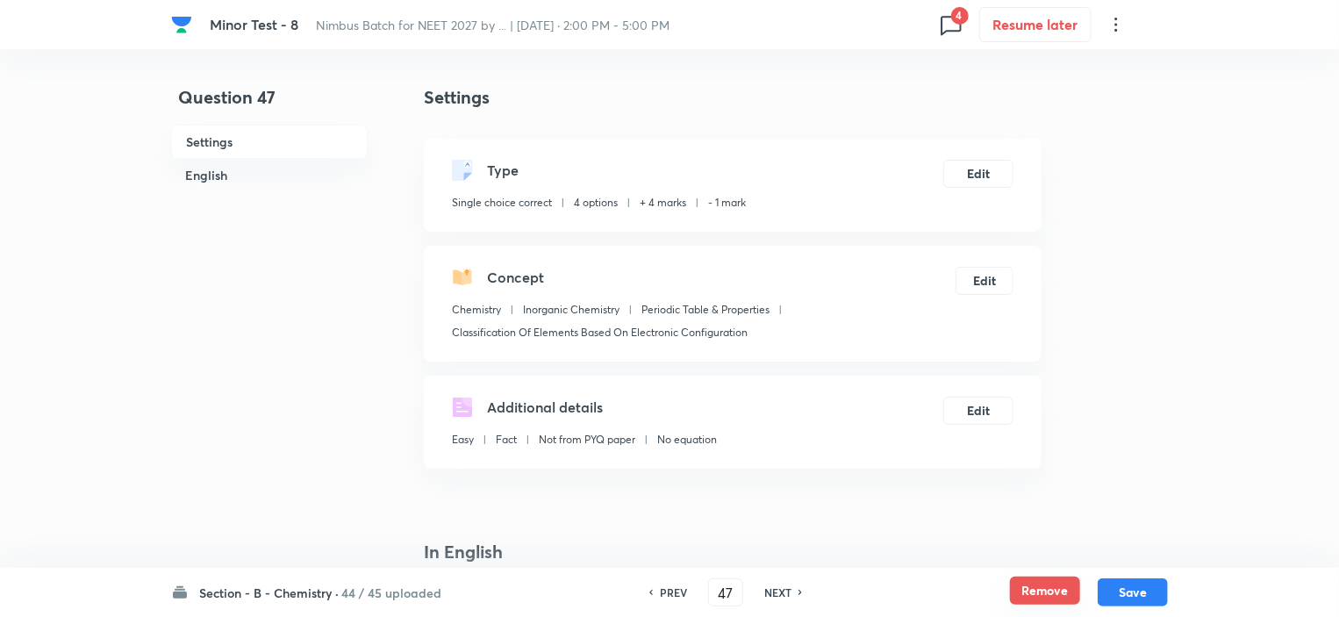
click at [1036, 596] on button "Remove" at bounding box center [1045, 590] width 70 height 28
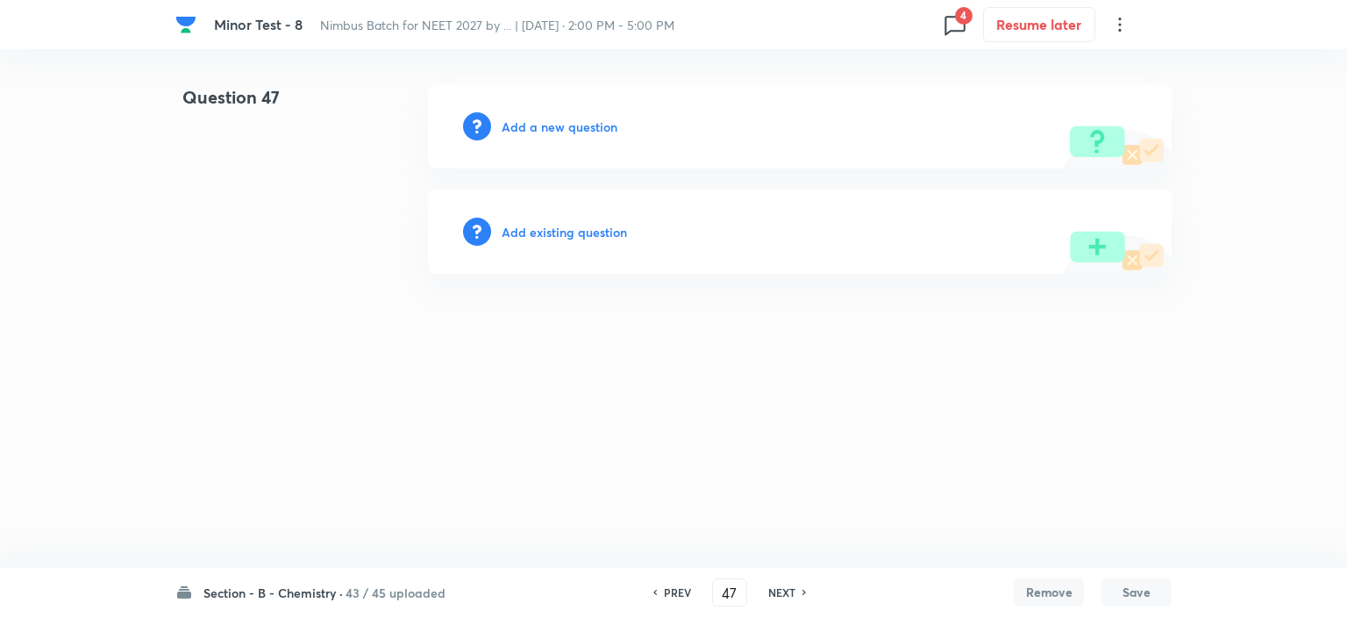
click at [787, 591] on h6 "NEXT" at bounding box center [781, 592] width 27 height 16
type input "48"
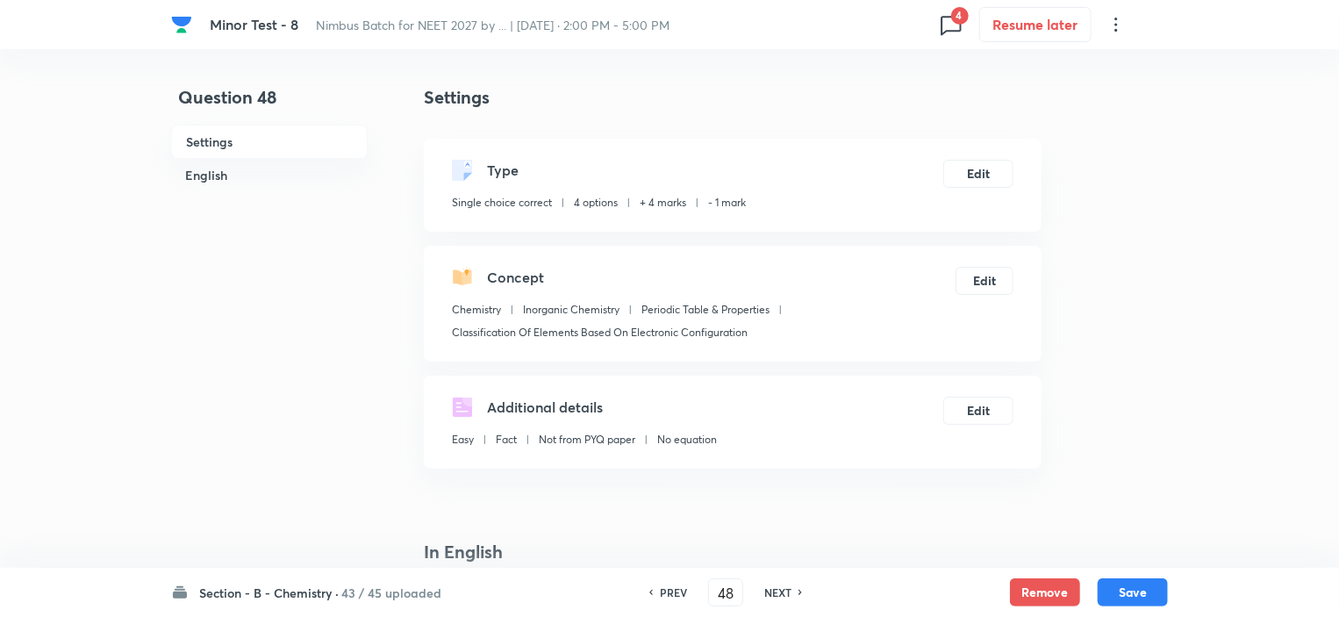
checkbox input "true"
click at [1030, 593] on button "Remove" at bounding box center [1045, 590] width 70 height 28
click at [775, 593] on h6 "NEXT" at bounding box center [777, 592] width 27 height 16
type input "49"
checkbox input "true"
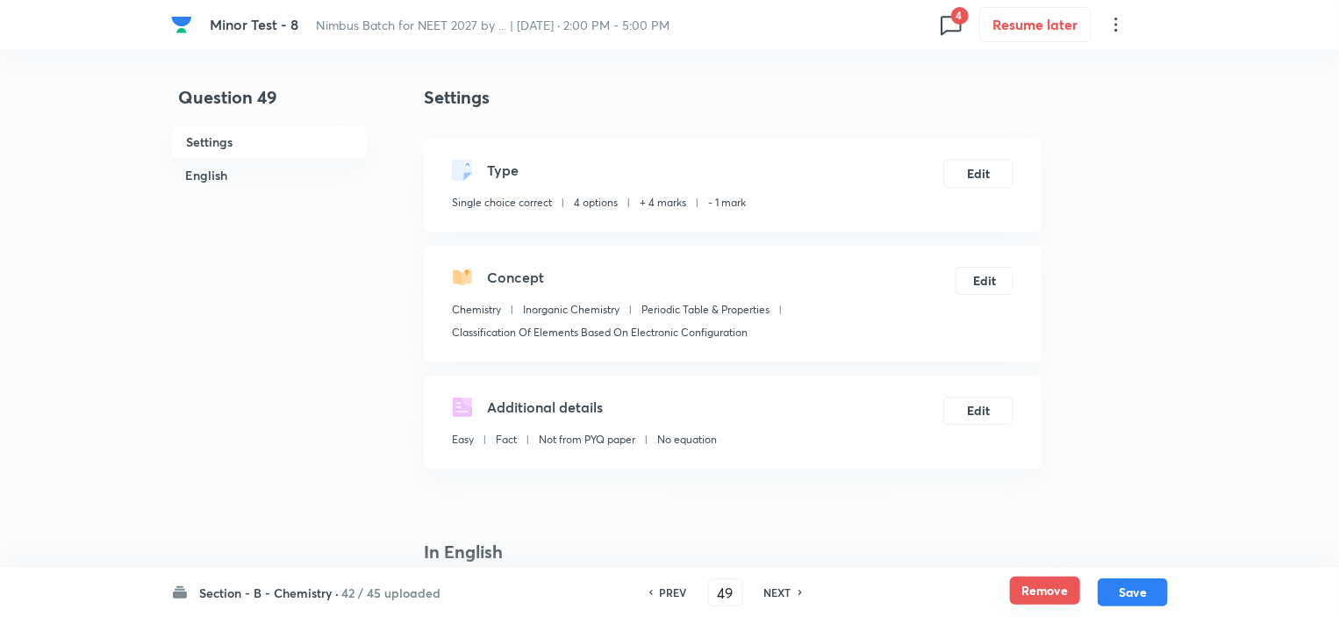
click at [1061, 588] on button "Remove" at bounding box center [1045, 590] width 70 height 28
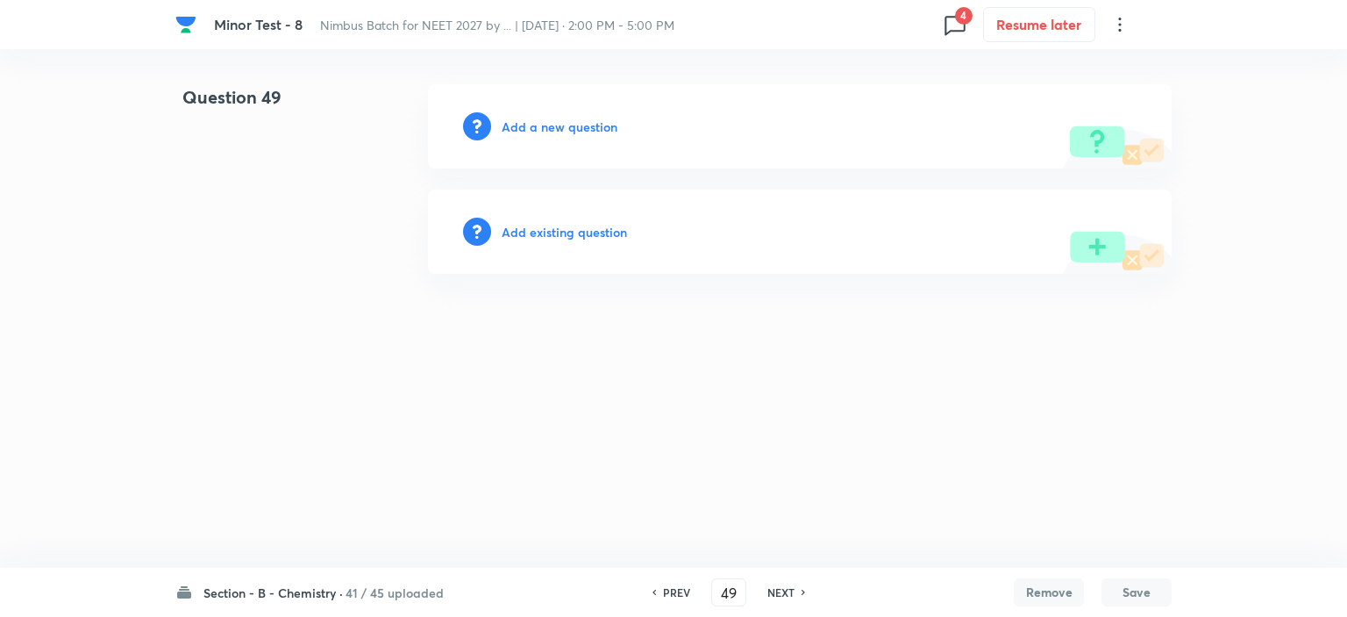
click at [779, 585] on h6 "NEXT" at bounding box center [781, 592] width 27 height 16
type input "50"
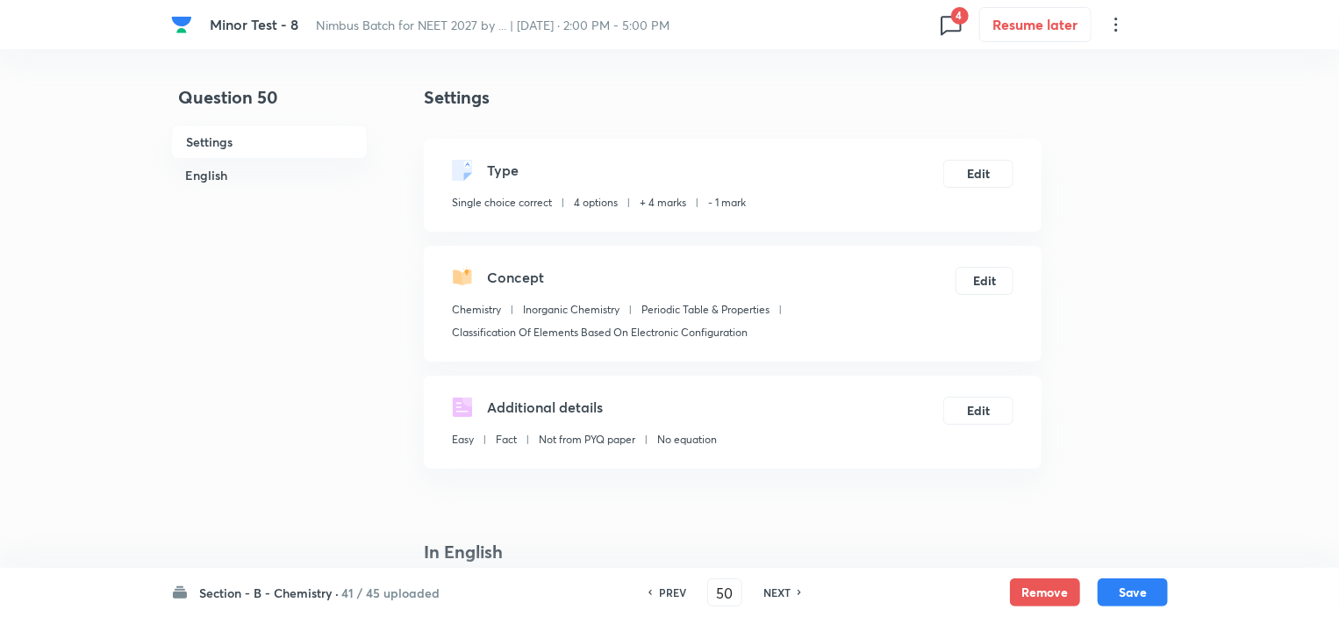
checkbox input "true"
click at [1060, 591] on button "Remove" at bounding box center [1045, 590] width 70 height 28
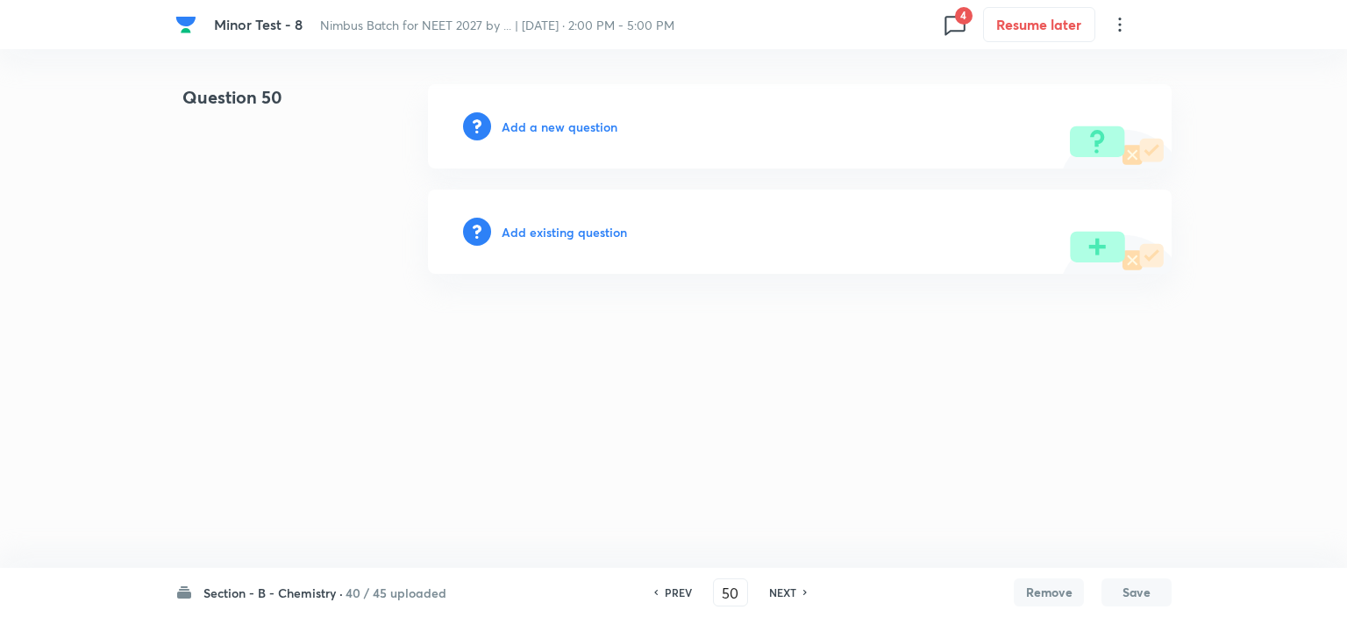
click at [777, 596] on h6 "NEXT" at bounding box center [782, 592] width 27 height 16
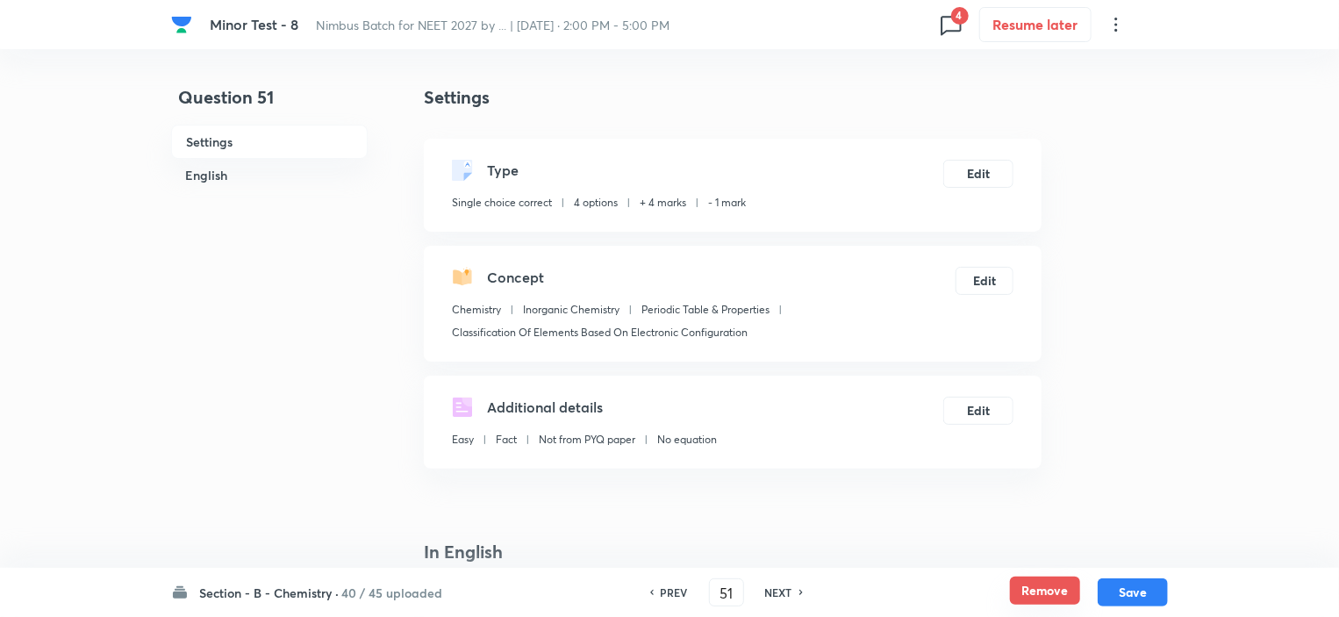
click at [1028, 594] on button "Remove" at bounding box center [1045, 590] width 70 height 28
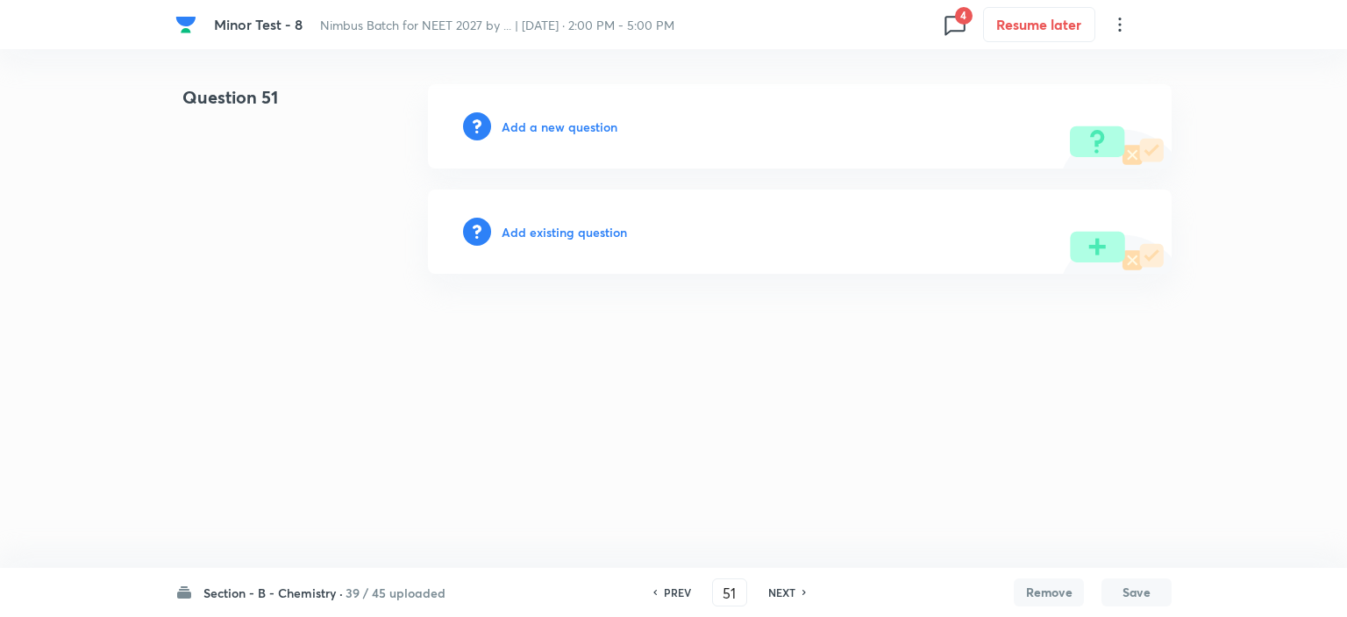
click at [787, 589] on h6 "NEXT" at bounding box center [781, 592] width 27 height 16
type input "52"
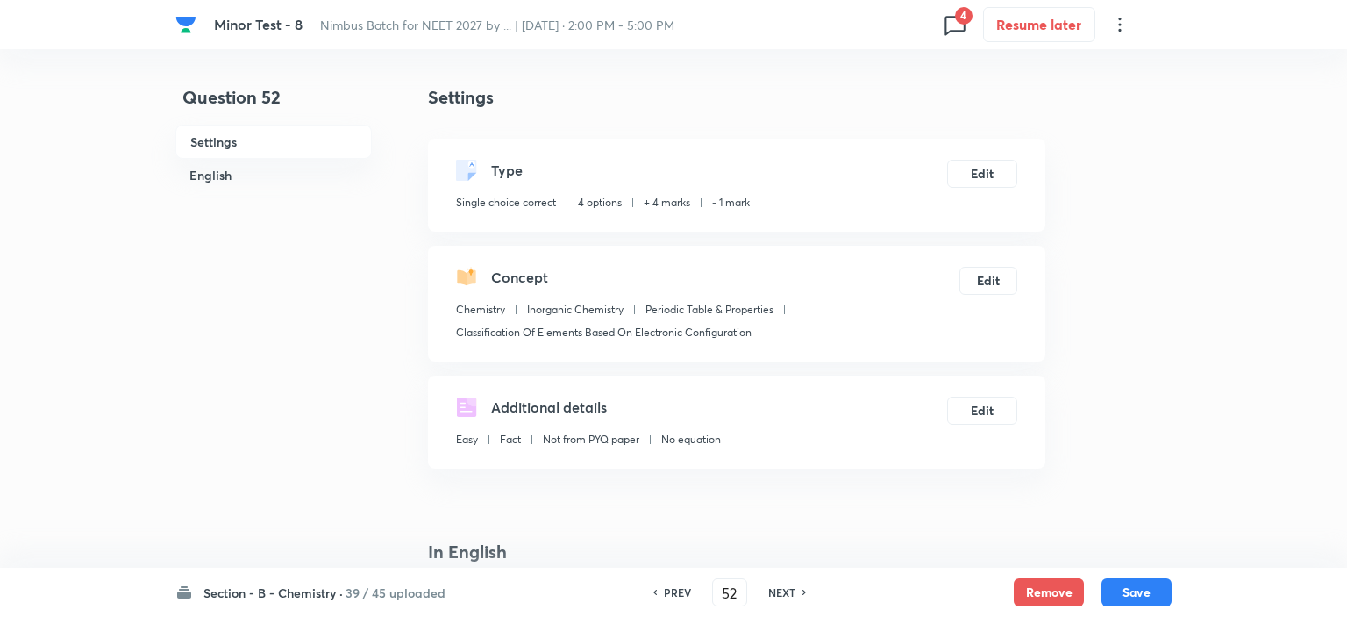
checkbox input "true"
click at [1032, 588] on button "Remove" at bounding box center [1045, 590] width 70 height 28
click at [780, 589] on h6 "NEXT" at bounding box center [777, 592] width 27 height 16
type input "53"
checkbox input "false"
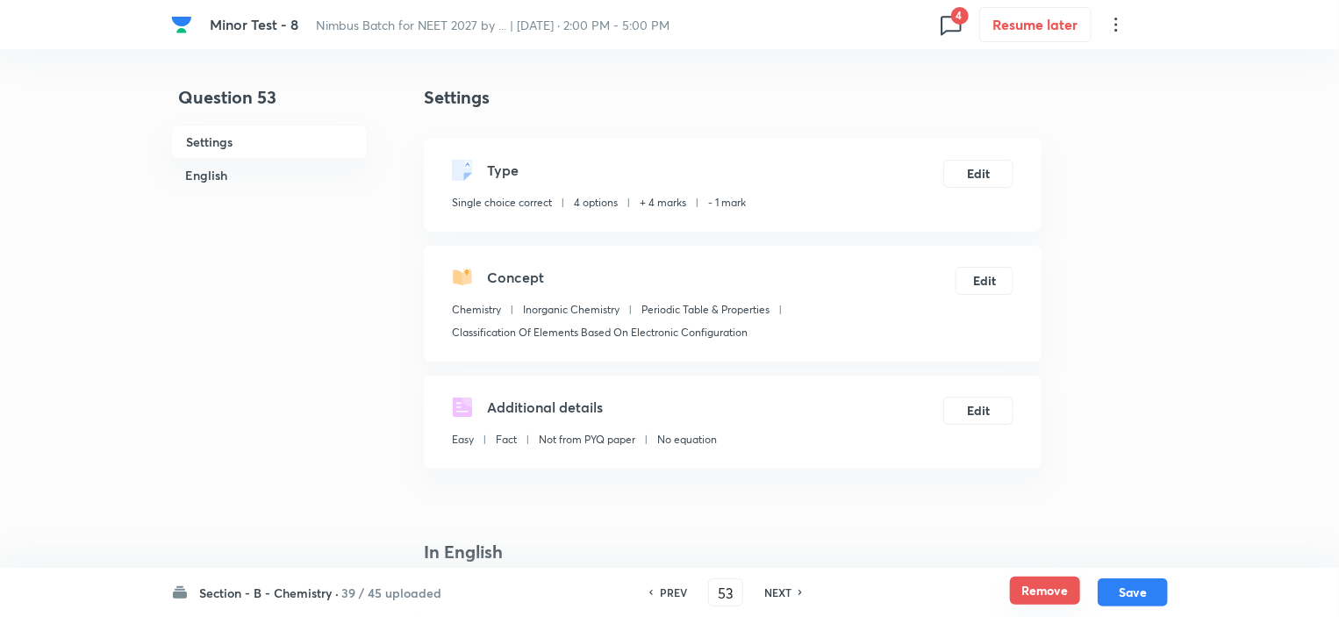
checkbox input "false"
click at [1041, 595] on button "Remove" at bounding box center [1045, 590] width 70 height 28
click at [768, 590] on h6 "NEXT" at bounding box center [777, 592] width 27 height 16
type input "54"
checkbox input "false"
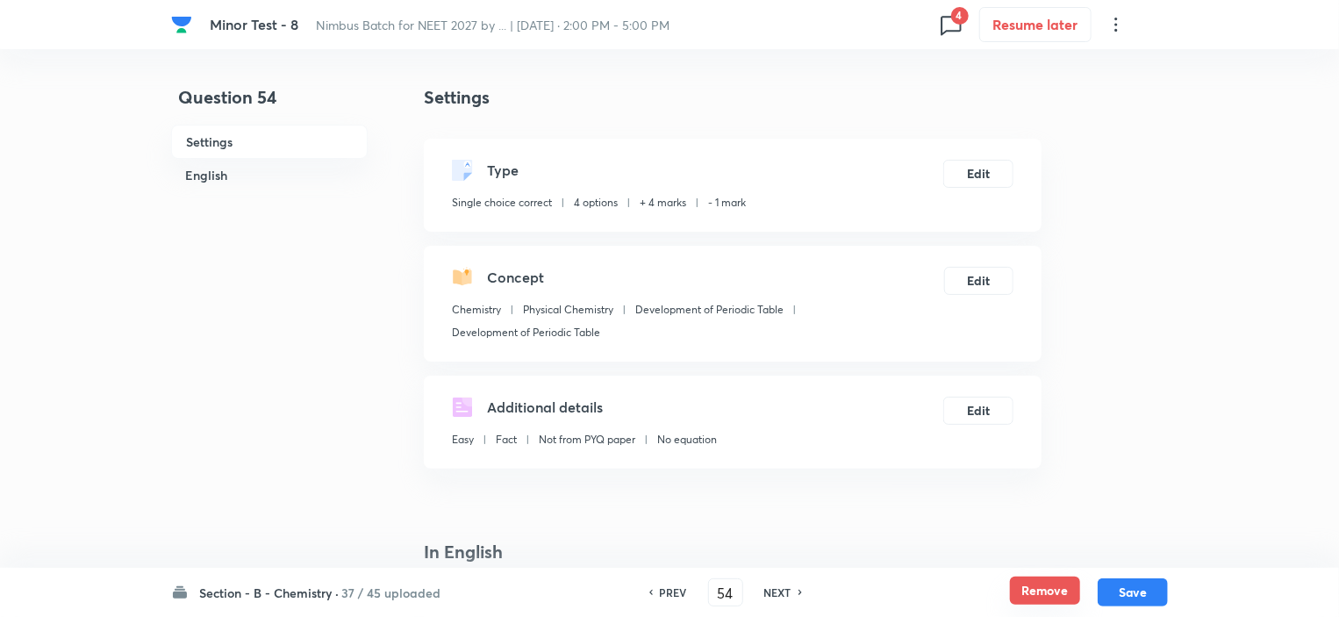
click at [1027, 582] on button "Remove" at bounding box center [1045, 590] width 70 height 28
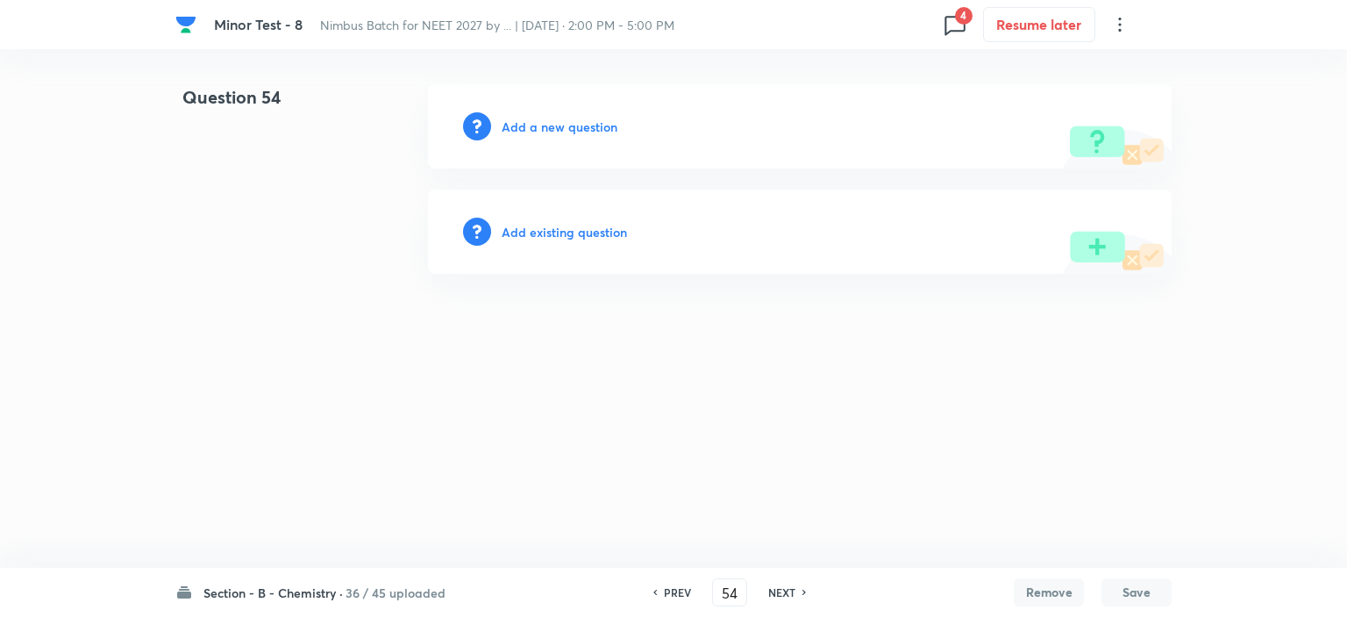
click at [777, 593] on h6 "NEXT" at bounding box center [781, 592] width 27 height 16
type input "55"
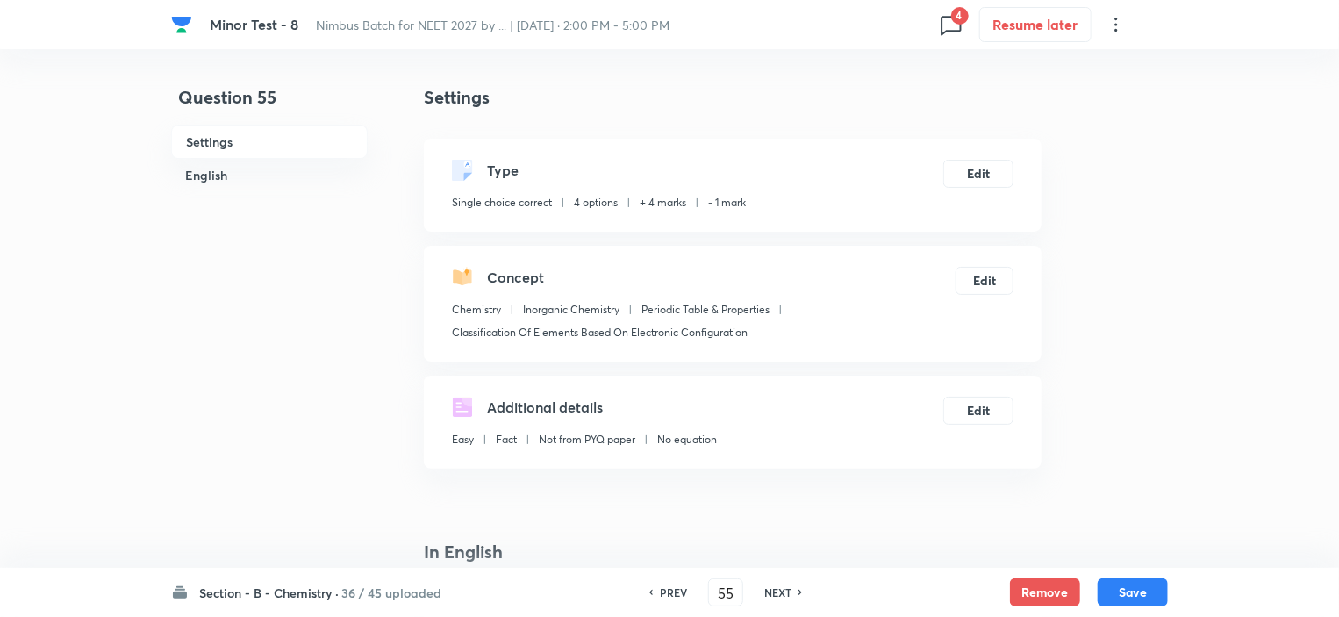
checkbox input "true"
click at [1041, 593] on button "Remove" at bounding box center [1045, 590] width 70 height 28
drag, startPoint x: 780, startPoint y: 588, endPoint x: 899, endPoint y: 590, distance: 119.3
click at [780, 587] on h6 "NEXT" at bounding box center [777, 592] width 27 height 16
type input "56"
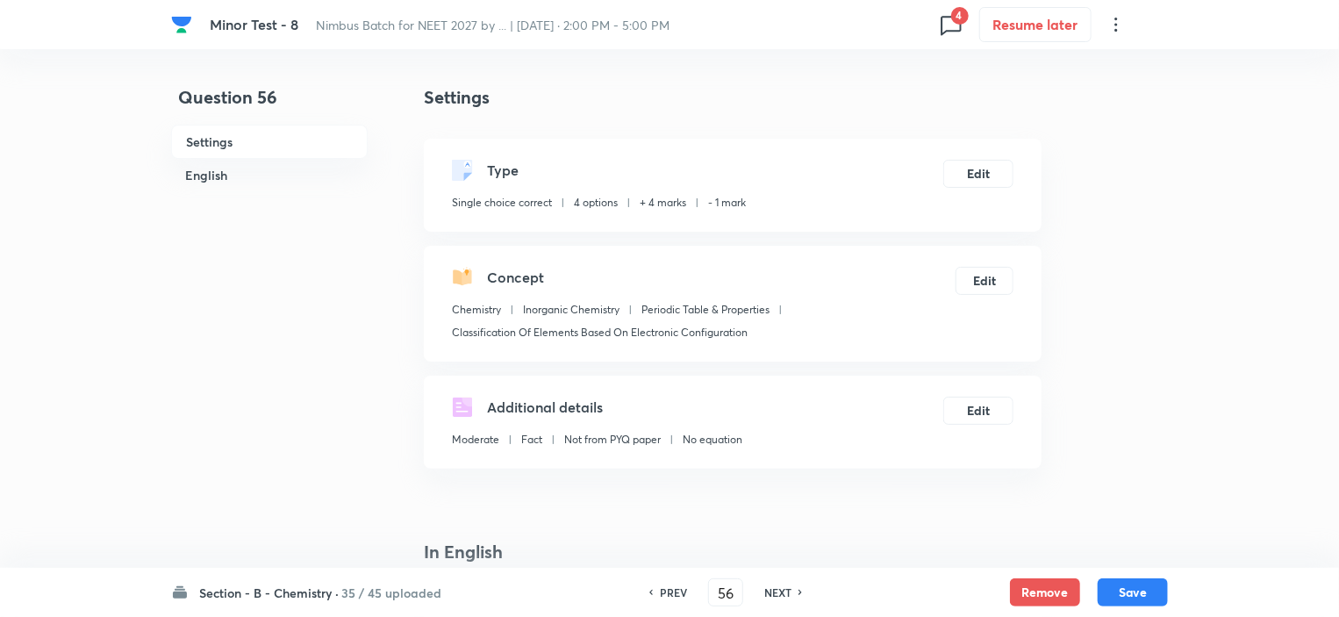
checkbox input "true"
click at [1046, 587] on button "Remove" at bounding box center [1045, 590] width 70 height 28
click at [767, 592] on h6 "NEXT" at bounding box center [777, 592] width 27 height 16
type input "57"
checkbox input "false"
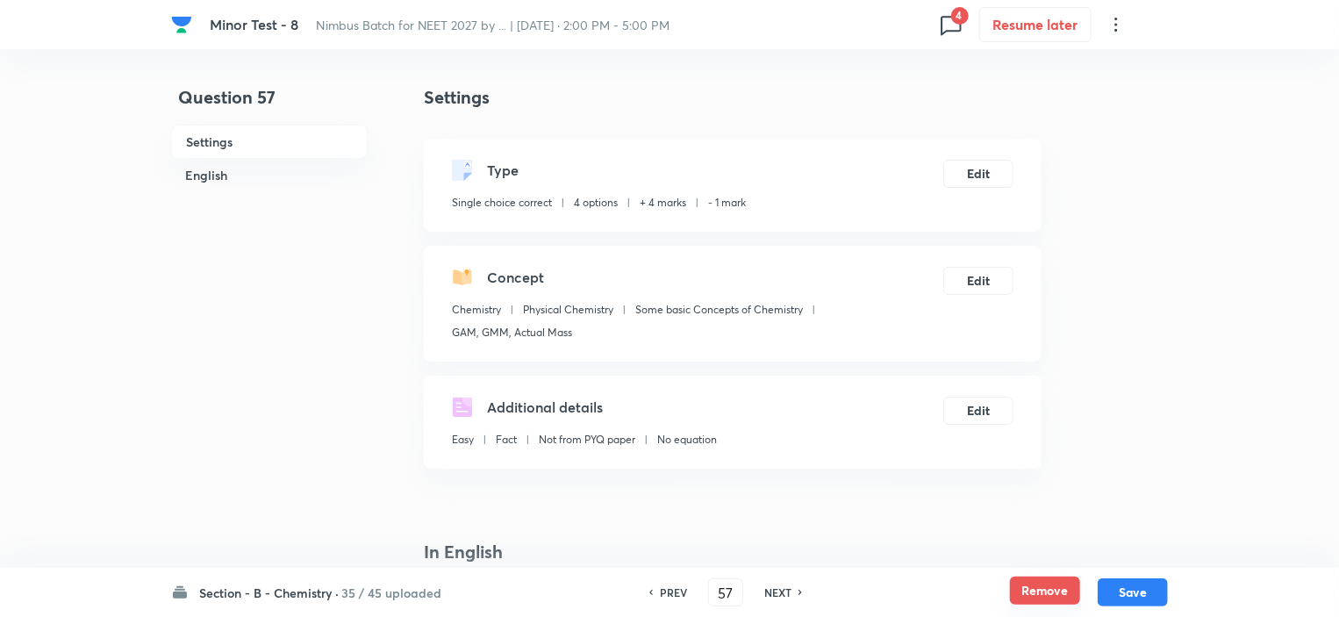
click at [1018, 593] on button "Remove" at bounding box center [1045, 590] width 70 height 28
checkbox input "false"
click at [768, 591] on h6 "NEXT" at bounding box center [777, 592] width 27 height 16
type input "58"
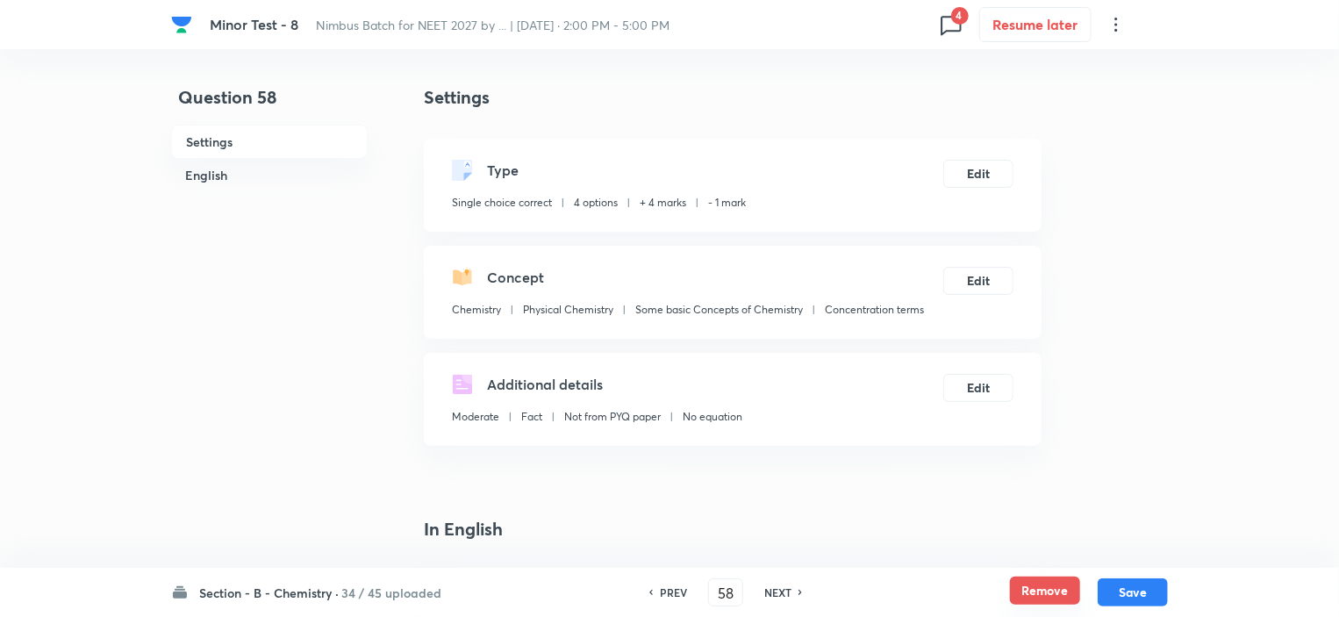
checkbox input "false"
click at [1056, 591] on button "Remove" at bounding box center [1045, 590] width 70 height 28
click at [771, 595] on h6 "NEXT" at bounding box center [777, 592] width 27 height 16
type input "59"
checkbox input "true"
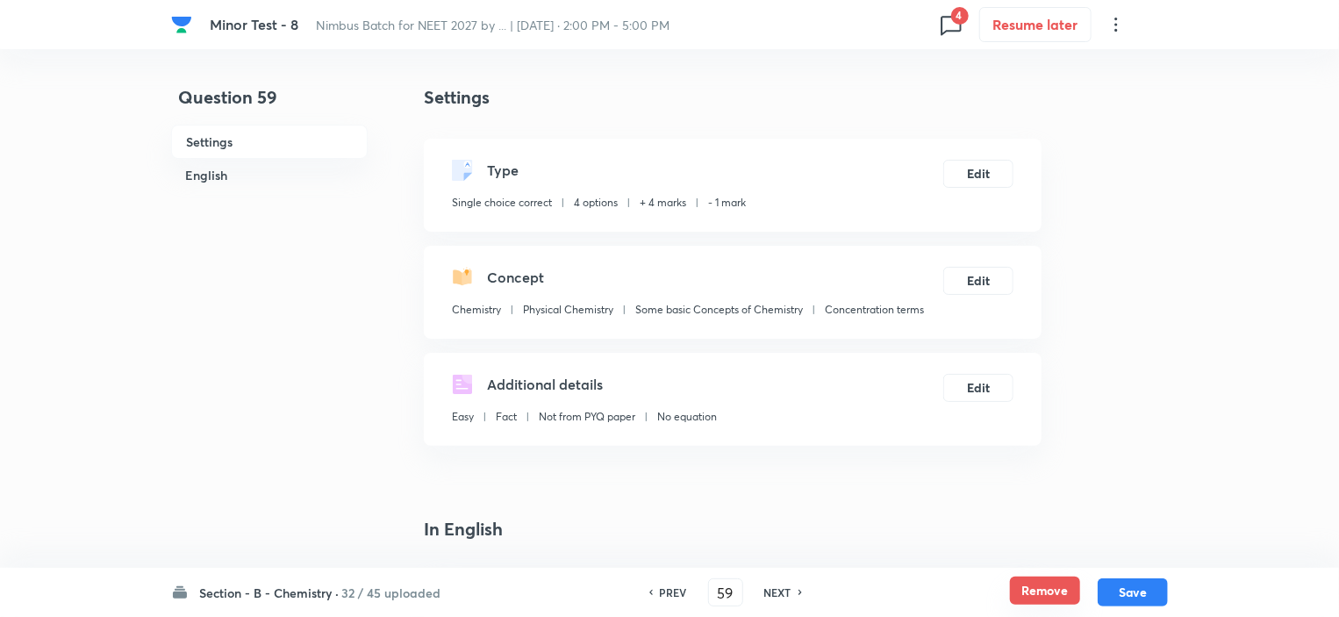
click at [1031, 594] on button "Remove" at bounding box center [1045, 590] width 70 height 28
click at [781, 596] on h6 "NEXT" at bounding box center [781, 592] width 27 height 16
type input "60"
checkbox input "true"
click at [1028, 592] on button "Remove" at bounding box center [1045, 590] width 70 height 28
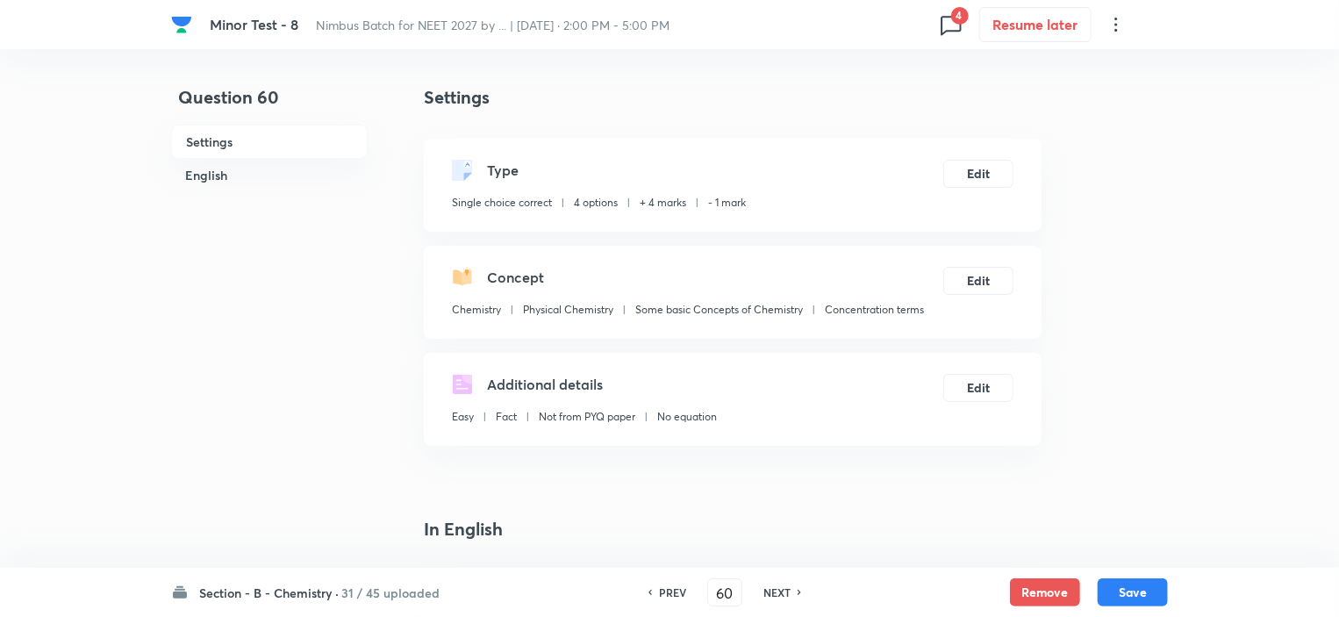
click at [777, 589] on h6 "NEXT" at bounding box center [776, 592] width 27 height 16
type input "61"
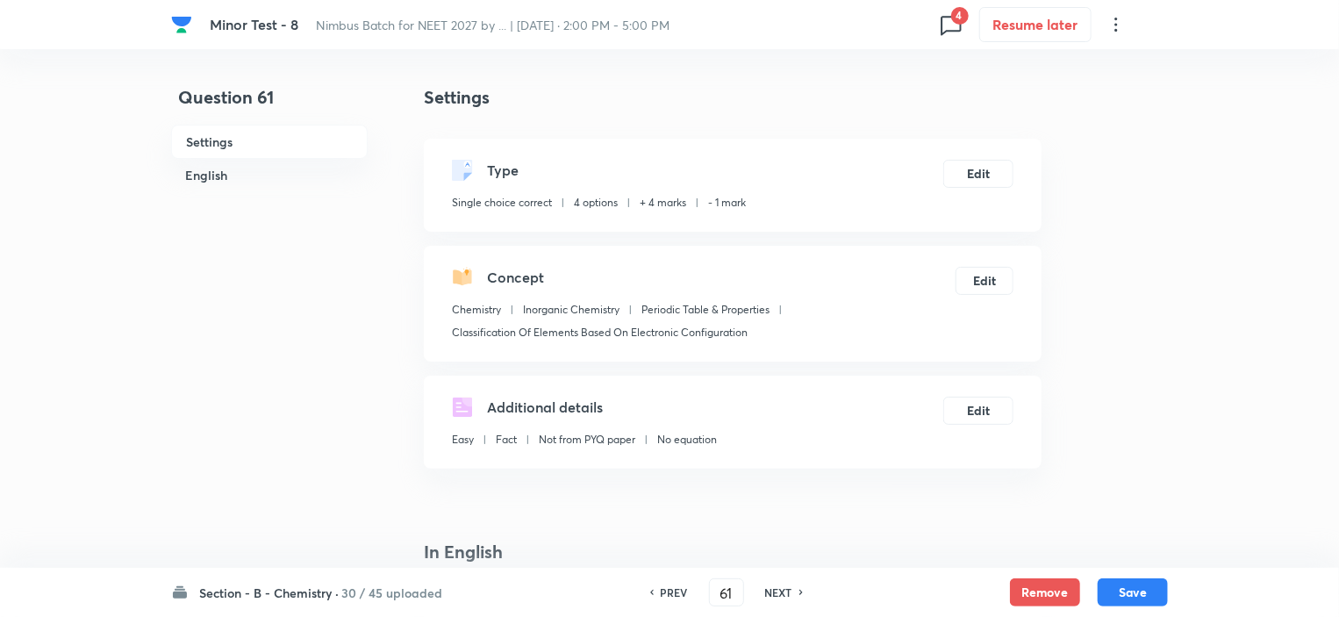
checkbox input "true"
click at [1042, 589] on button "Remove" at bounding box center [1045, 590] width 70 height 28
click at [775, 594] on h6 "NEXT" at bounding box center [782, 592] width 27 height 16
click at [1039, 589] on button "Remove" at bounding box center [1045, 590] width 70 height 28
click at [782, 593] on h6 "NEXT" at bounding box center [777, 592] width 27 height 16
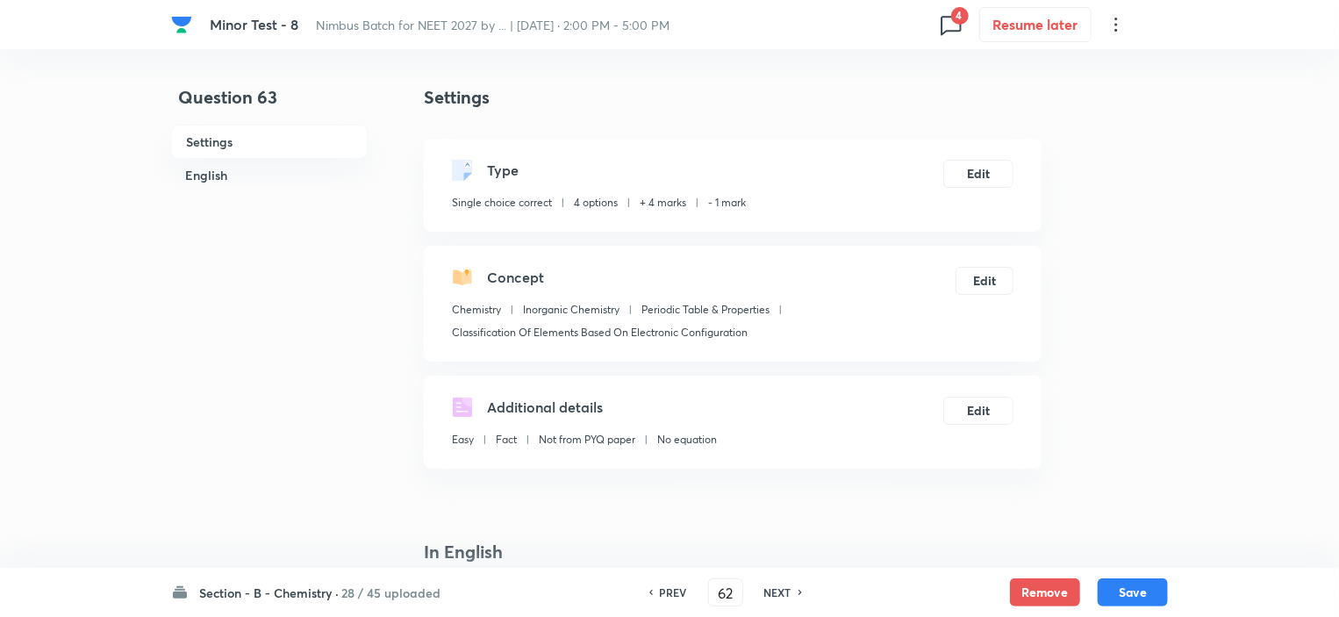
type input "63"
checkbox input "true"
click at [1063, 586] on button "Remove" at bounding box center [1045, 590] width 70 height 28
click at [789, 588] on h6 "NEXT" at bounding box center [777, 592] width 27 height 16
type input "64"
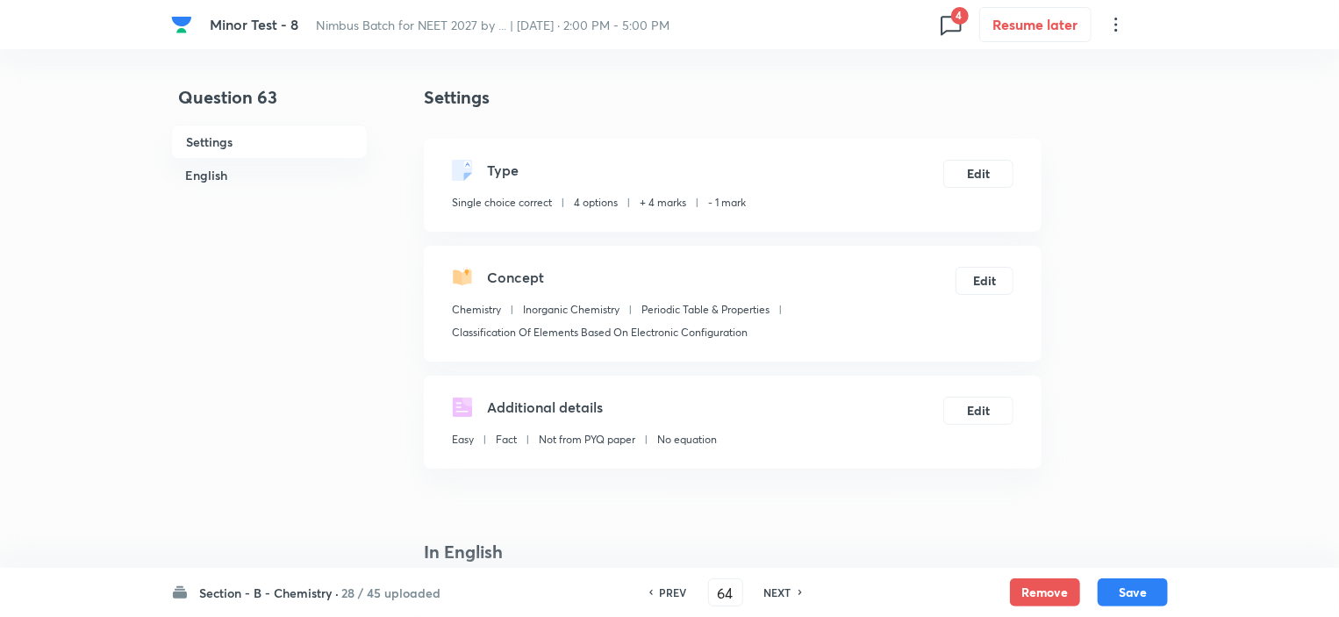
checkbox input "false"
click at [1016, 588] on button "Remove" at bounding box center [1045, 590] width 70 height 28
click at [782, 589] on h6 "NEXT" at bounding box center [776, 592] width 27 height 16
type input "65"
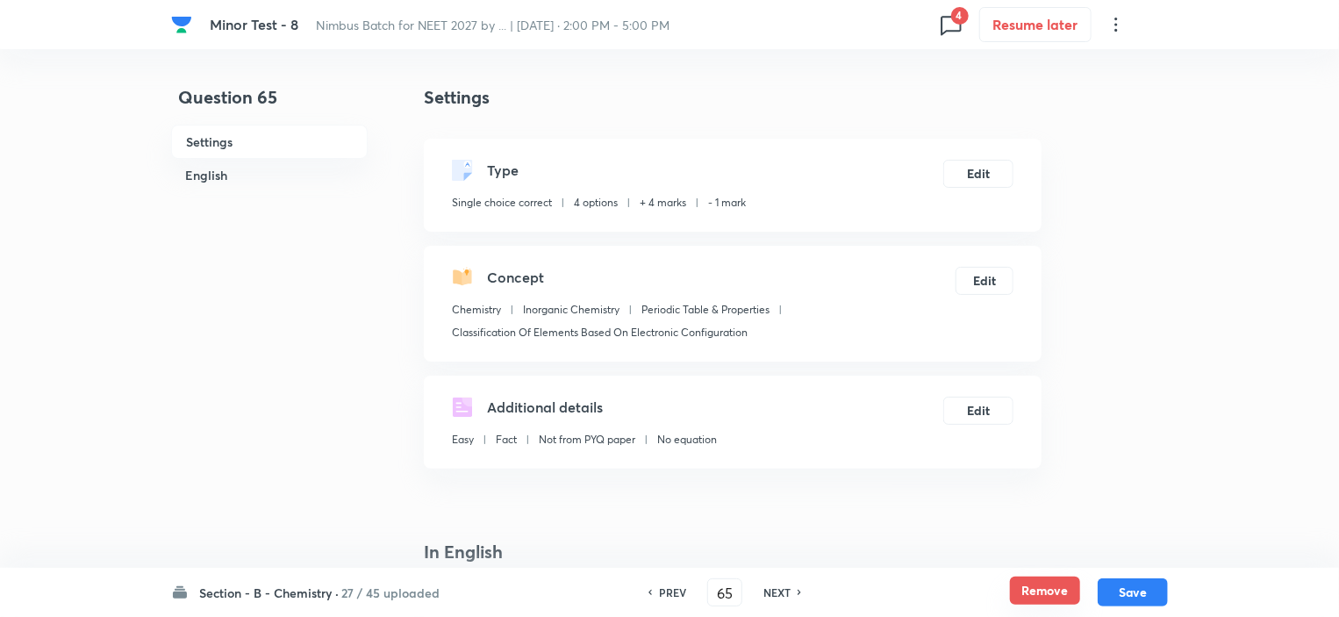
checkbox input "false"
click at [1023, 585] on button "Remove" at bounding box center [1045, 590] width 70 height 28
click at [779, 589] on h6 "NEXT" at bounding box center [777, 592] width 27 height 16
type input "66"
checkbox input "false"
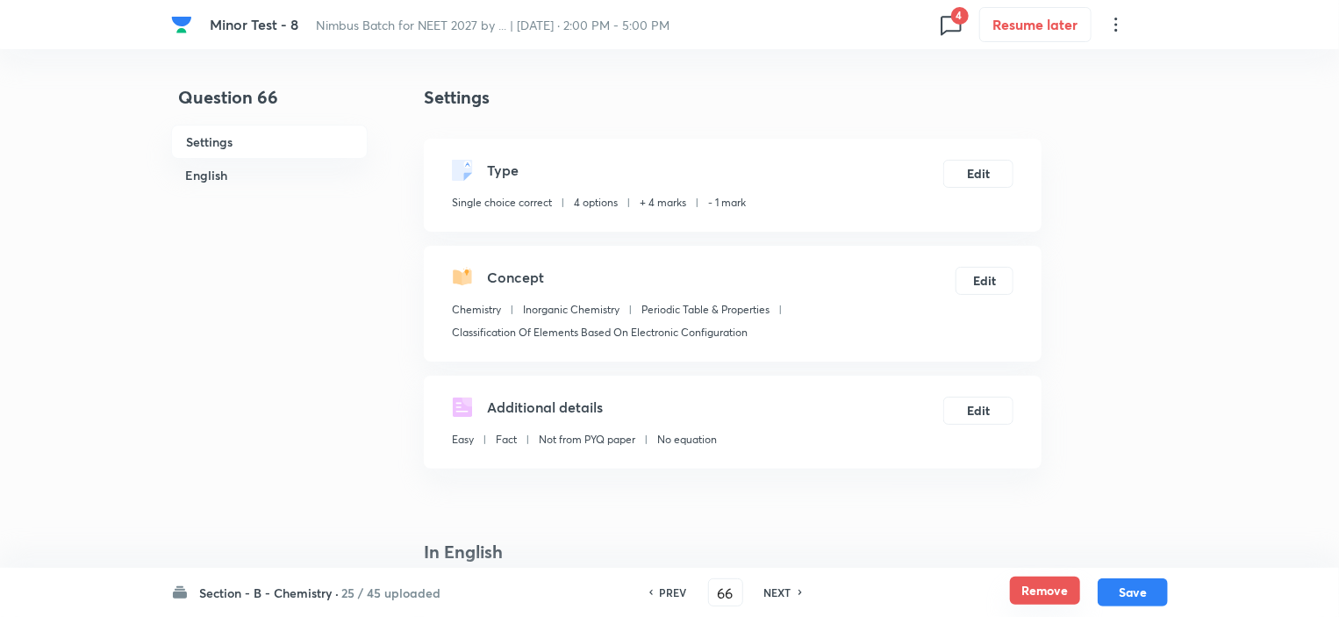
click at [1033, 582] on button "Remove" at bounding box center [1045, 590] width 70 height 28
click at [768, 589] on h6 "NEXT" at bounding box center [777, 592] width 27 height 16
type input "67"
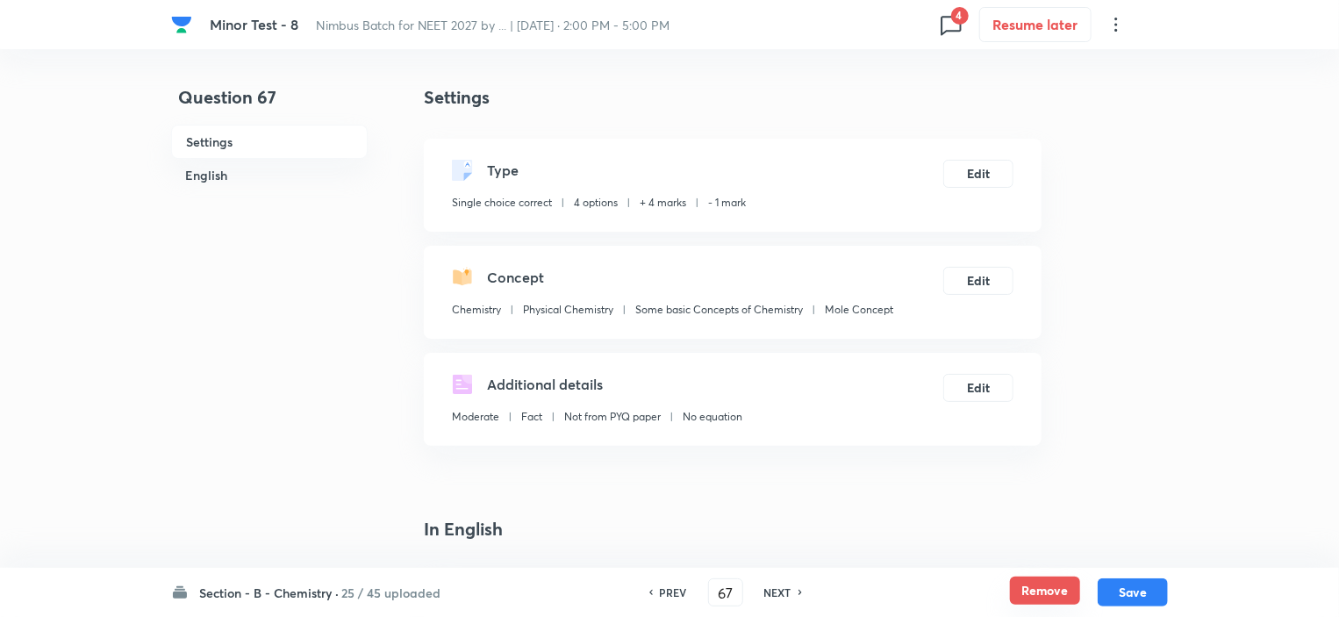
checkbox input "false"
click at [1037, 587] on button "Remove" at bounding box center [1045, 590] width 70 height 28
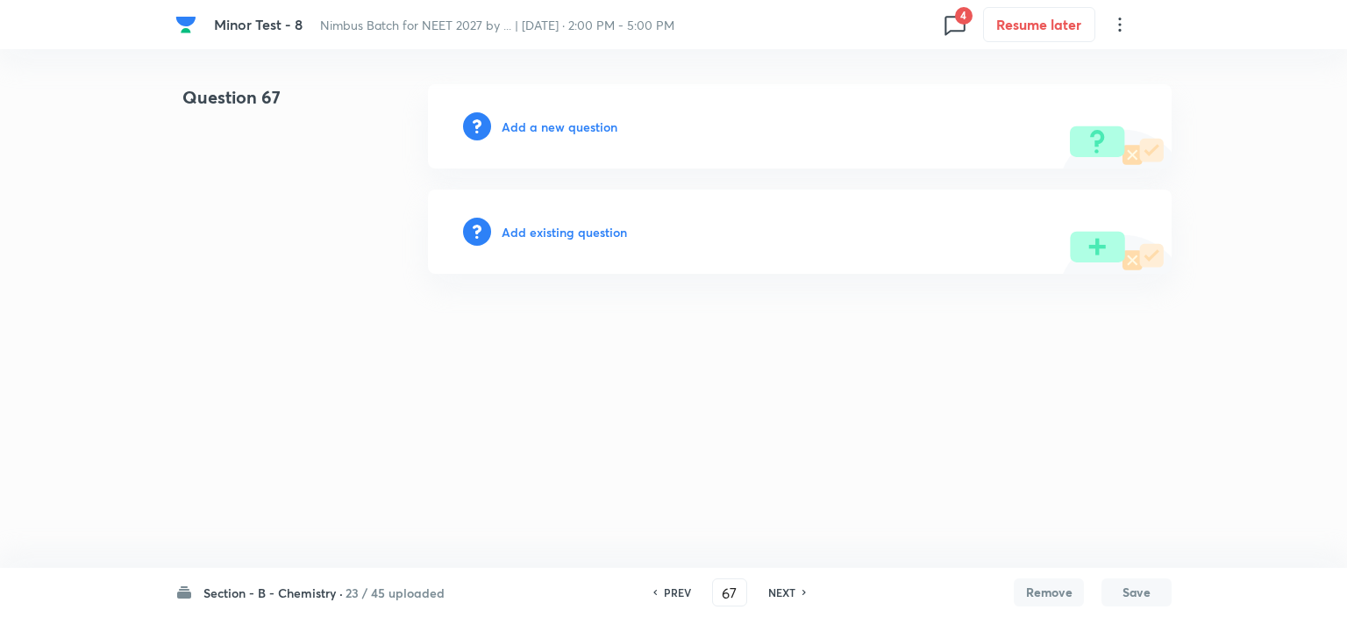
click at [774, 592] on h6 "NEXT" at bounding box center [781, 592] width 27 height 16
type input "68"
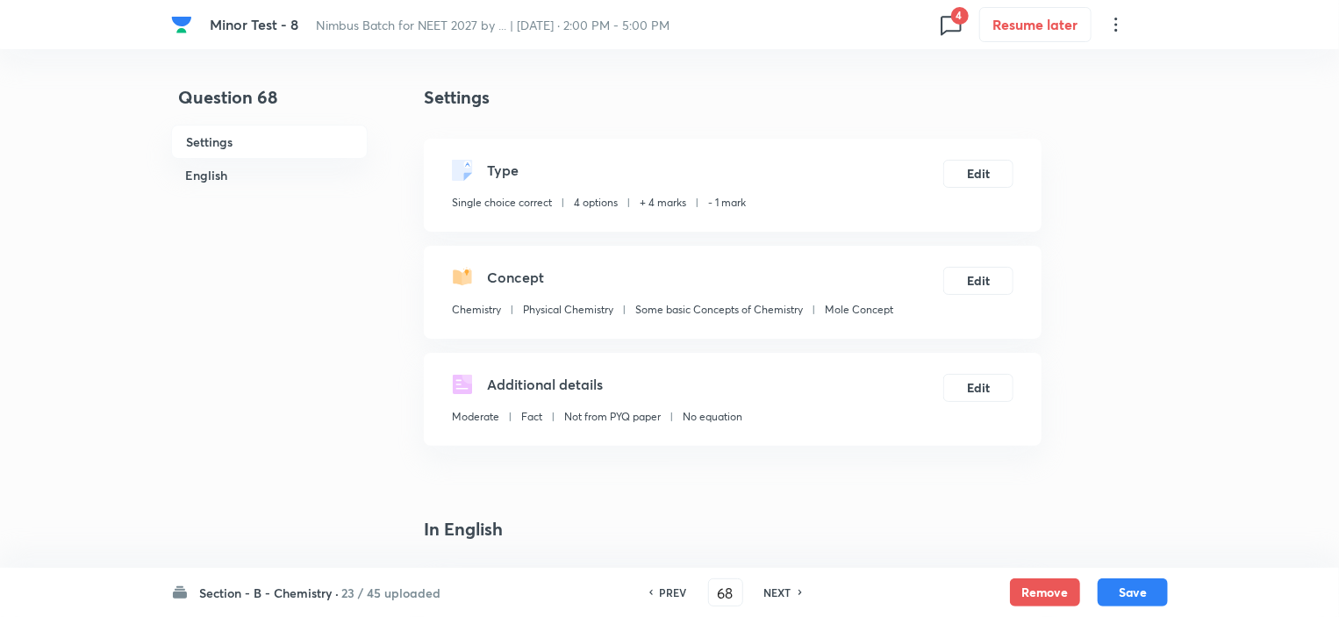
checkbox input "true"
click at [1032, 592] on button "Remove" at bounding box center [1045, 590] width 70 height 28
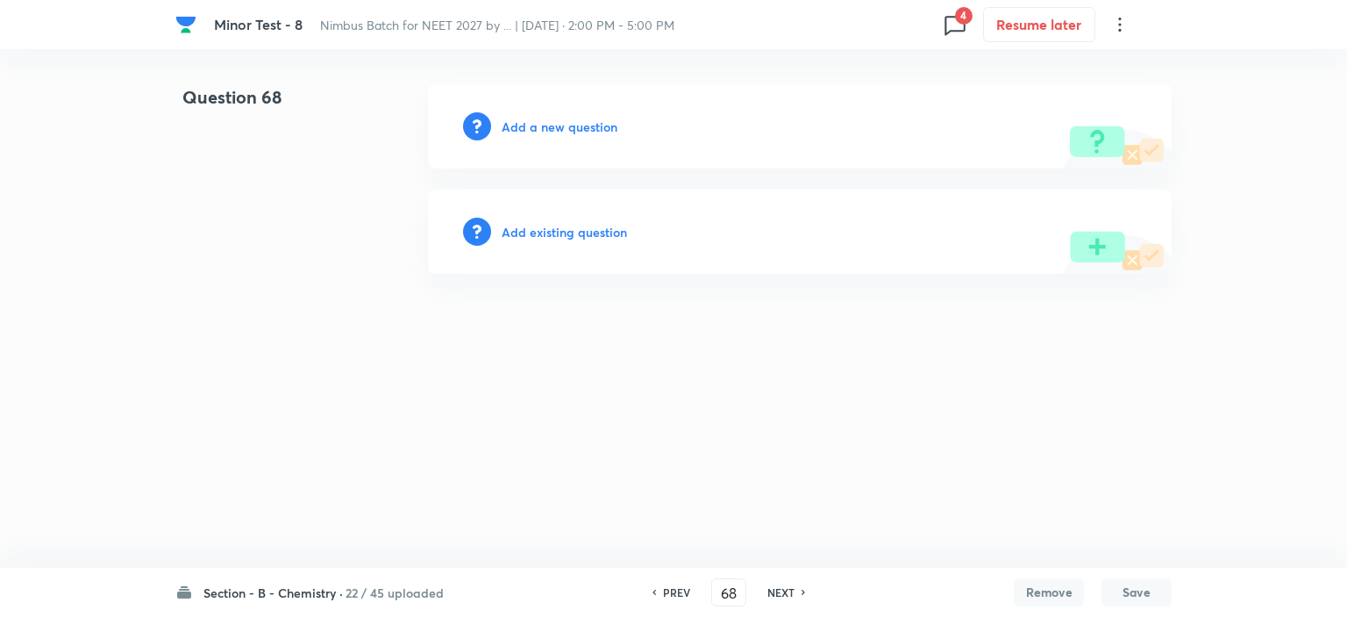
click at [775, 587] on h6 "NEXT" at bounding box center [781, 592] width 27 height 16
type input "69"
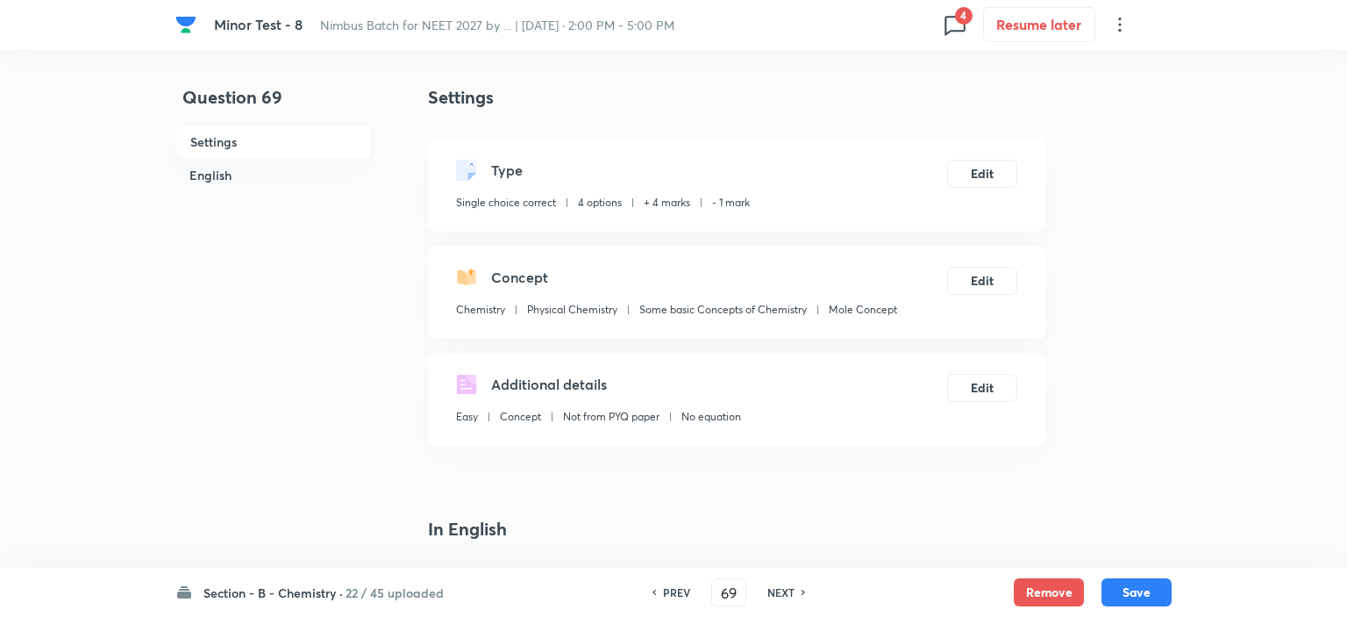
checkbox input "true"
click at [1025, 586] on button "Remove" at bounding box center [1045, 590] width 70 height 28
click at [768, 590] on h6 "NEXT" at bounding box center [776, 592] width 27 height 16
type input "70"
checkbox input "false"
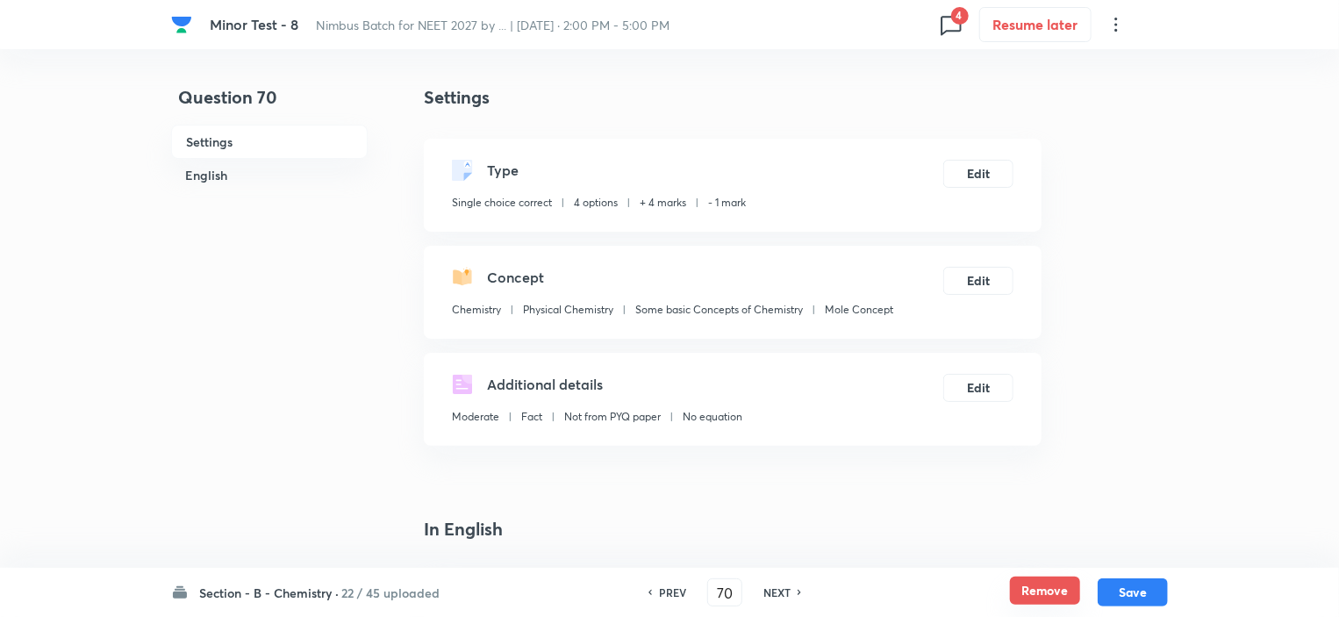
checkbox input "false"
drag, startPoint x: 1025, startPoint y: 589, endPoint x: 984, endPoint y: 597, distance: 41.3
click at [1026, 589] on button "Remove" at bounding box center [1045, 592] width 70 height 28
click at [758, 592] on div "NEXT" at bounding box center [779, 592] width 46 height 16
type input "71"
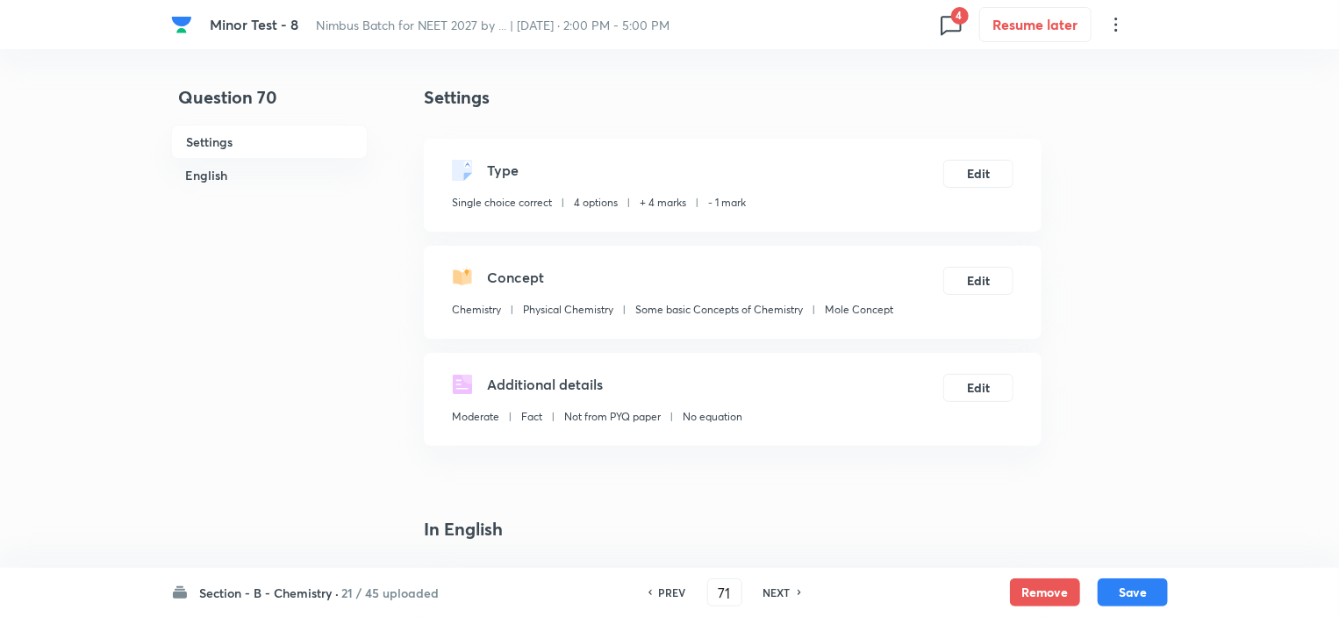
checkbox input "false"
click at [1020, 601] on button "Remove" at bounding box center [1045, 590] width 70 height 28
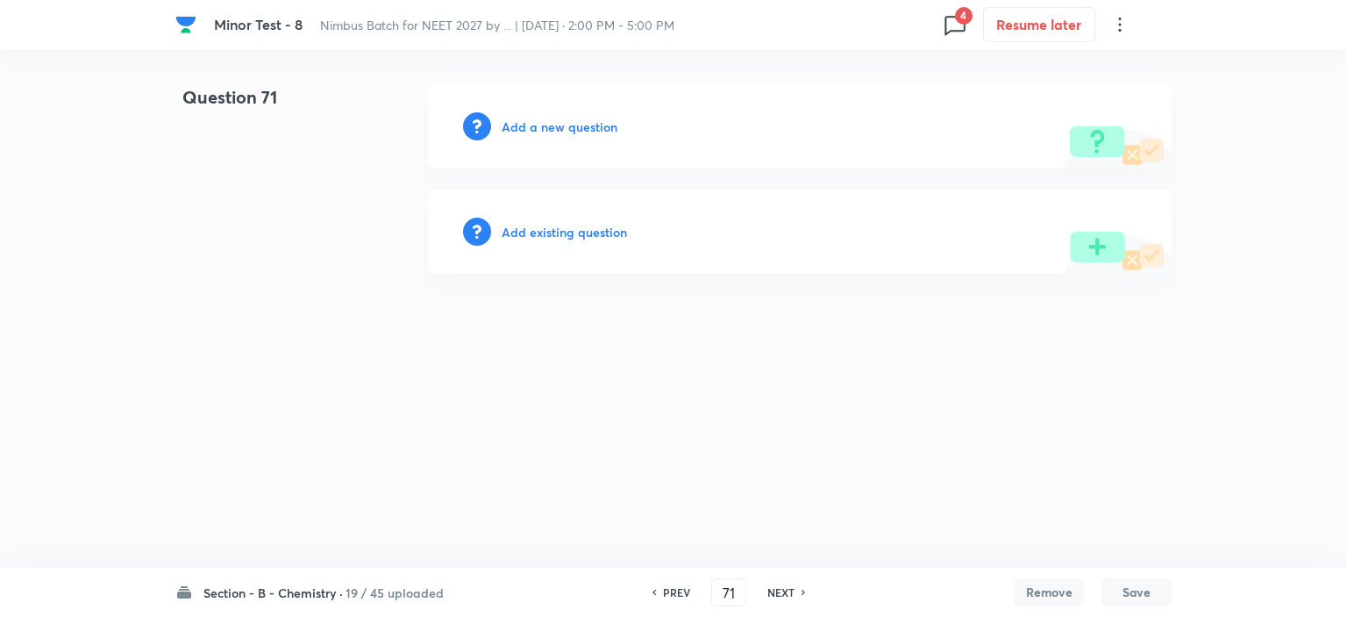
click at [786, 589] on h6 "NEXT" at bounding box center [781, 592] width 27 height 16
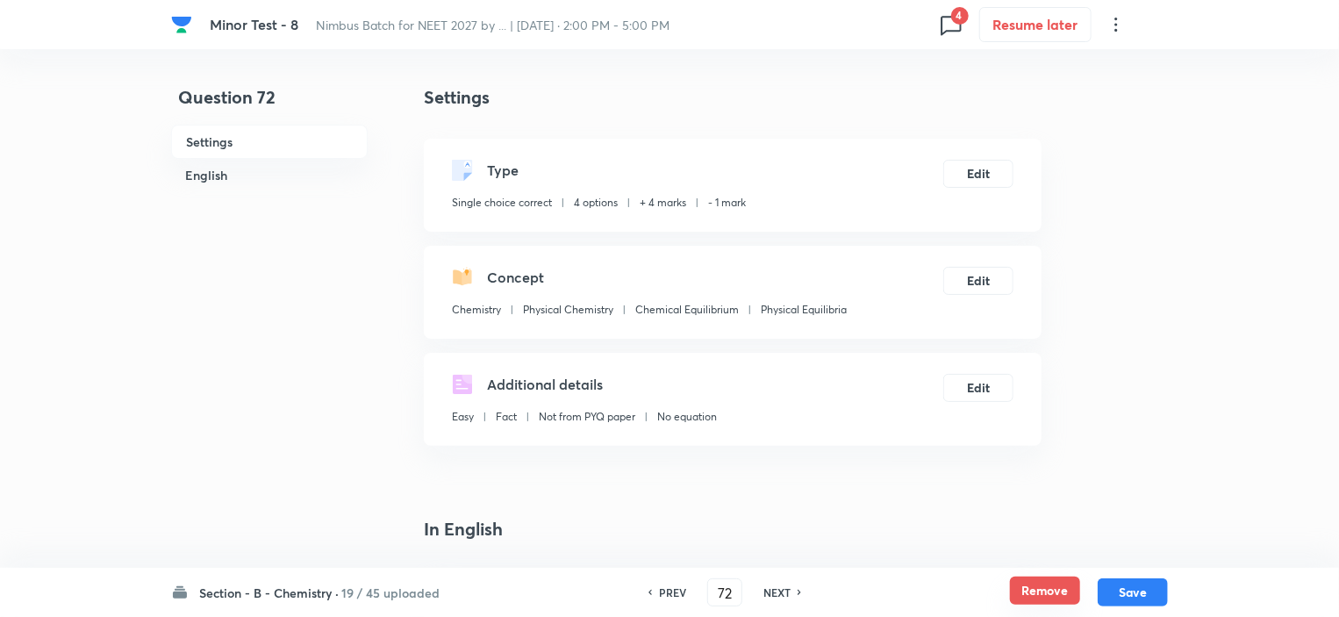
click at [1042, 583] on button "Remove" at bounding box center [1045, 590] width 70 height 28
click at [786, 584] on h6 "NEXT" at bounding box center [776, 592] width 27 height 16
type input "73"
checkbox input "false"
click at [1058, 591] on button "Remove" at bounding box center [1045, 590] width 70 height 28
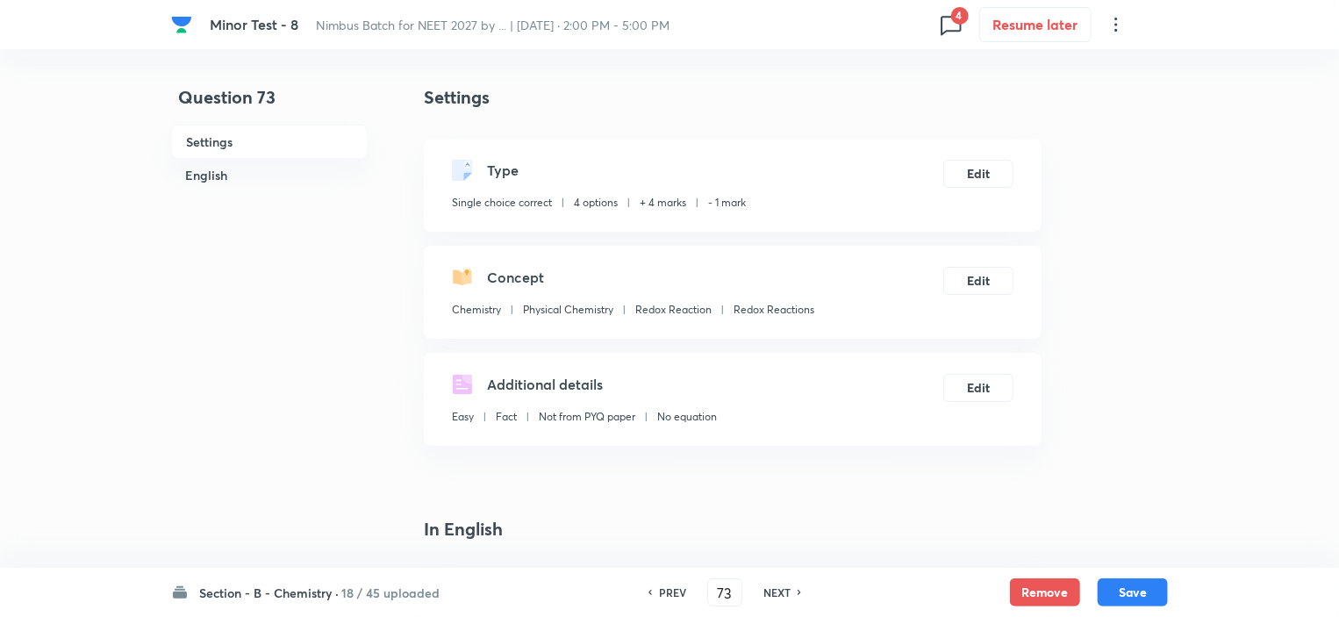
click at [781, 592] on h6 "NEXT" at bounding box center [776, 592] width 27 height 16
type input "74"
checkbox input "true"
click at [1052, 591] on button "Remove" at bounding box center [1045, 590] width 70 height 28
click at [772, 596] on h6 "NEXT" at bounding box center [776, 592] width 27 height 16
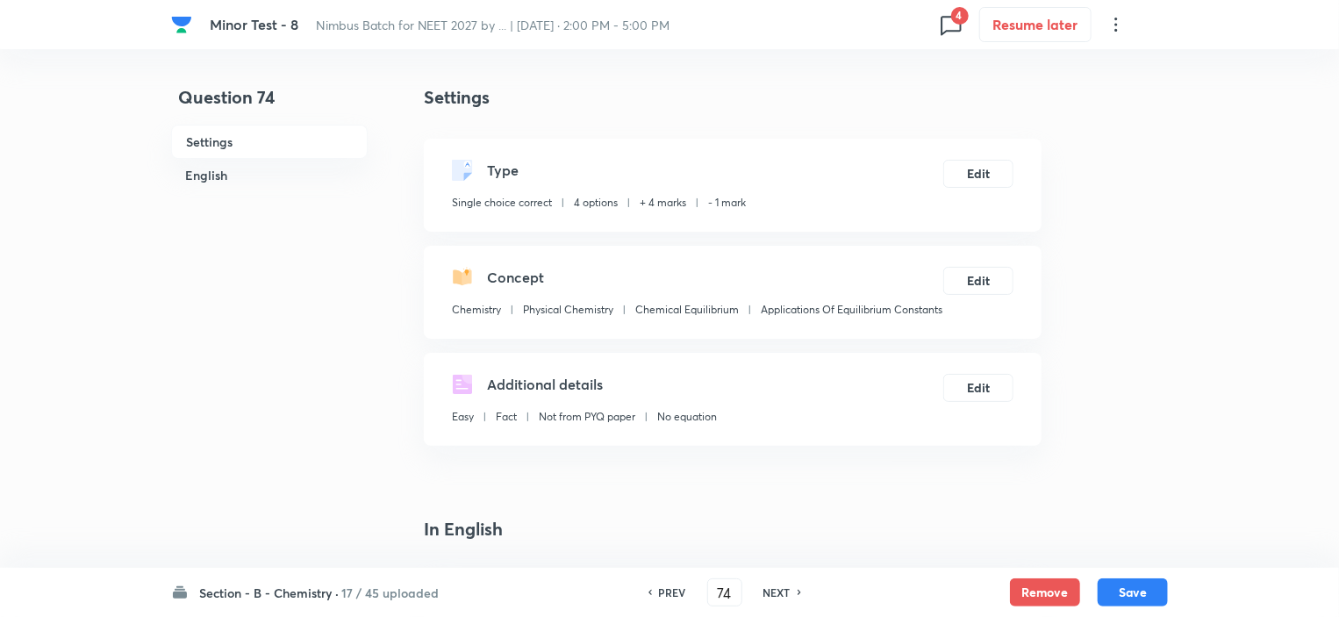
type input "75"
checkbox input "false"
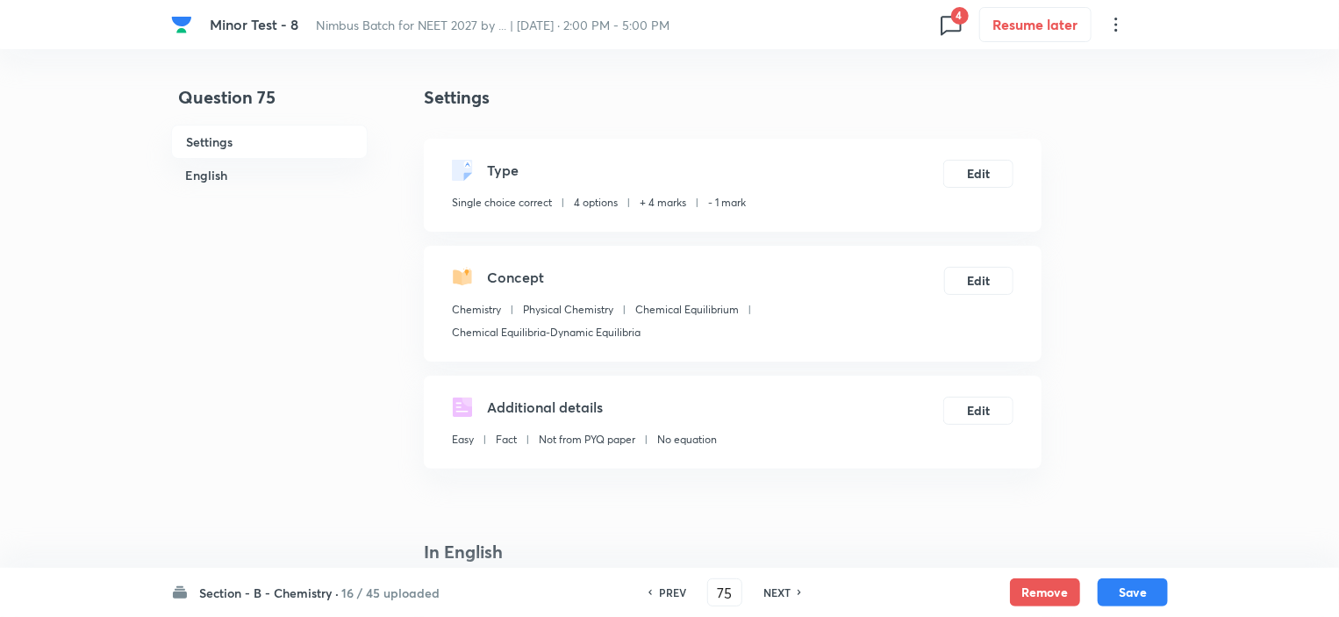
checkbox input "false"
click at [1091, 593] on div "Remove Save" at bounding box center [1089, 592] width 158 height 28
click at [1067, 596] on button "Remove" at bounding box center [1045, 590] width 70 height 28
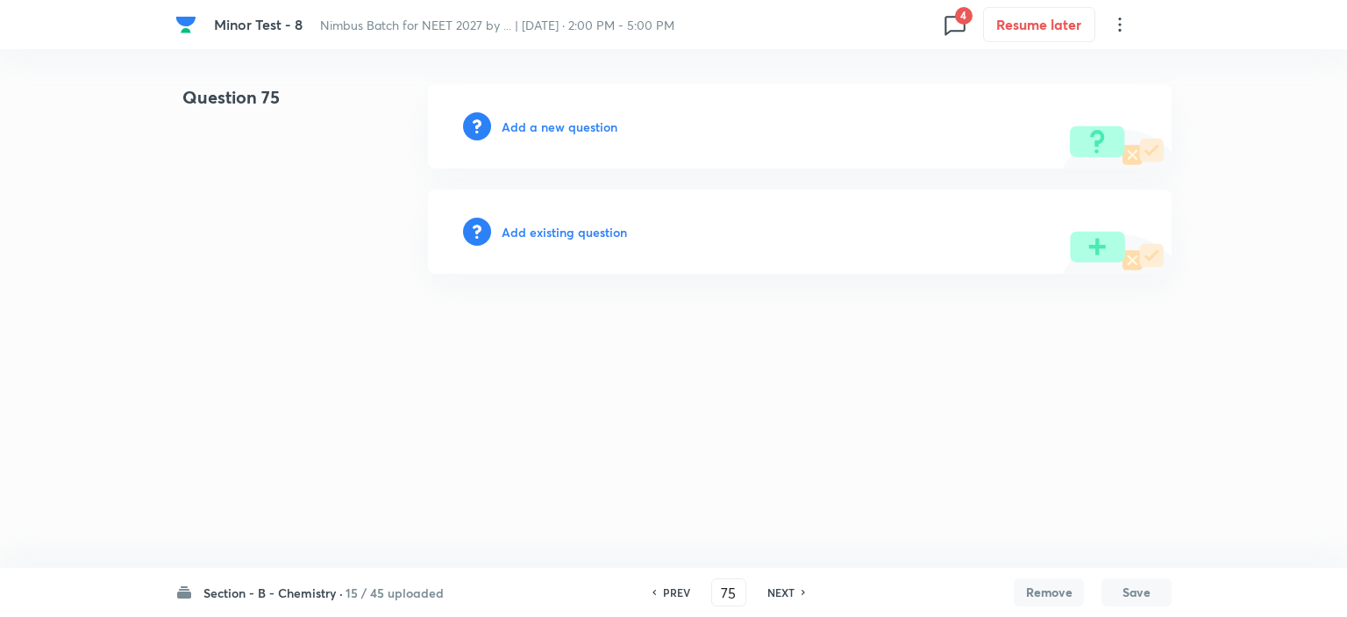
click at [786, 591] on h6 "NEXT" at bounding box center [781, 592] width 27 height 16
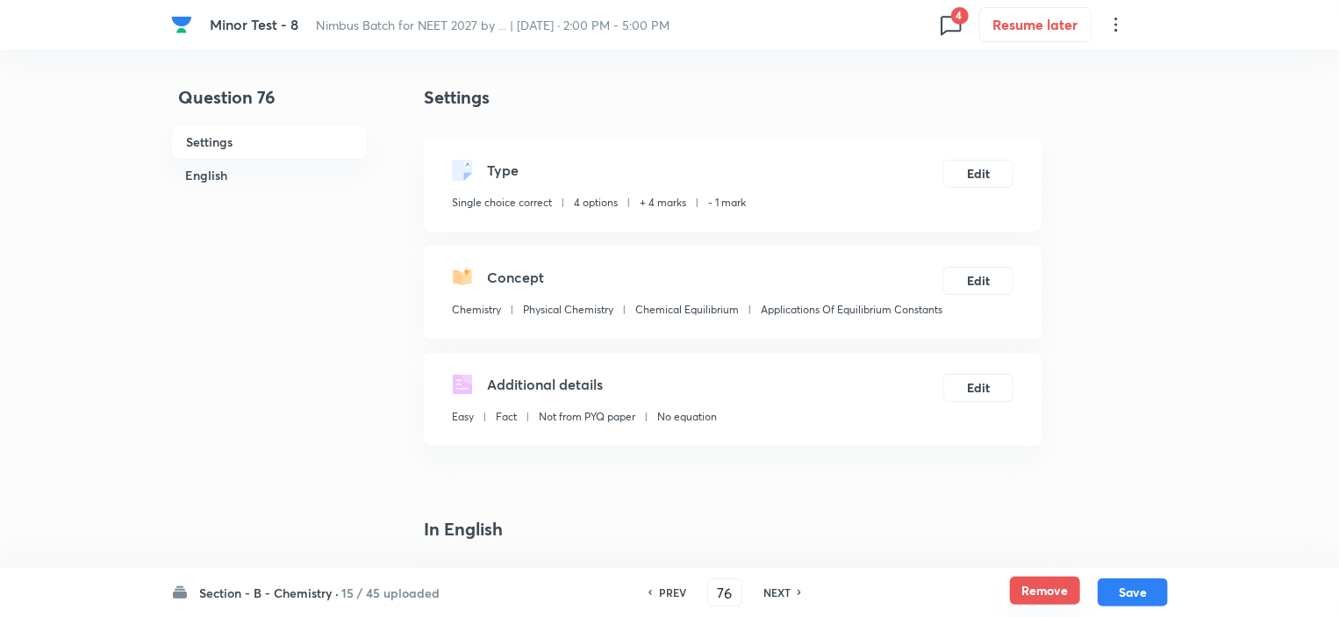
click at [1068, 591] on button "Remove" at bounding box center [1045, 590] width 70 height 28
click at [775, 592] on h6 "NEXT" at bounding box center [776, 592] width 27 height 16
type input "77"
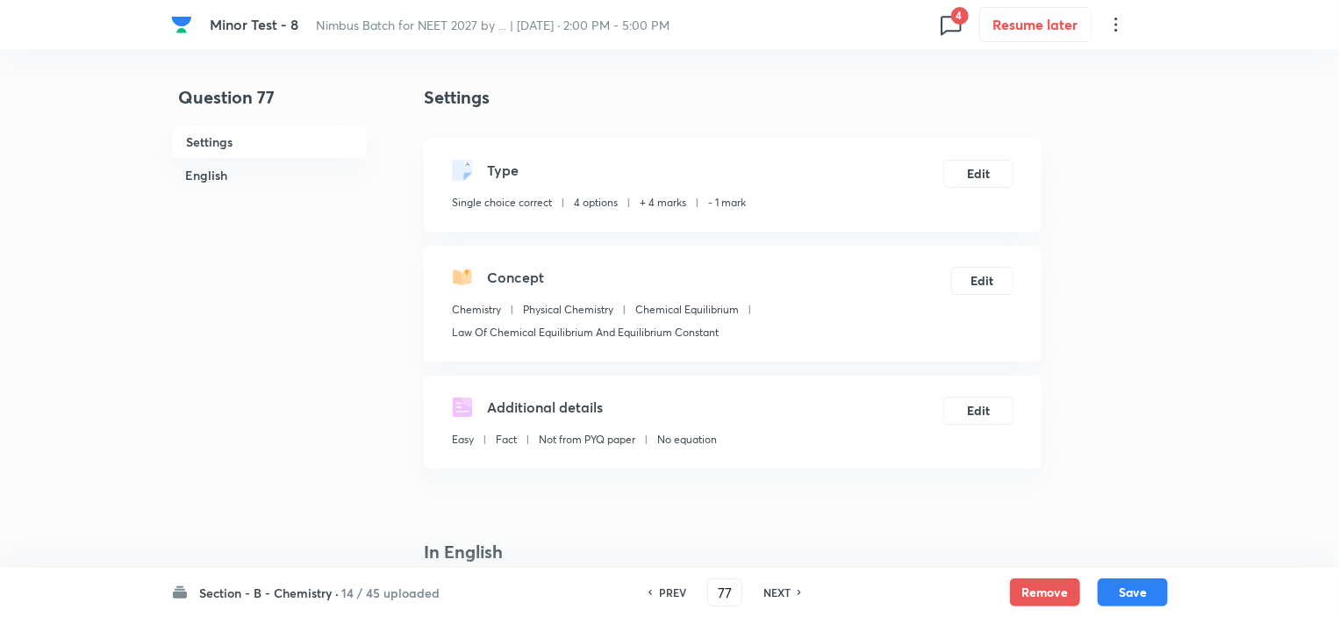
checkbox input "true"
click at [1039, 592] on button "Remove" at bounding box center [1045, 590] width 70 height 28
click at [786, 589] on h6 "NEXT" at bounding box center [776, 592] width 27 height 16
type input "78"
checkbox input "false"
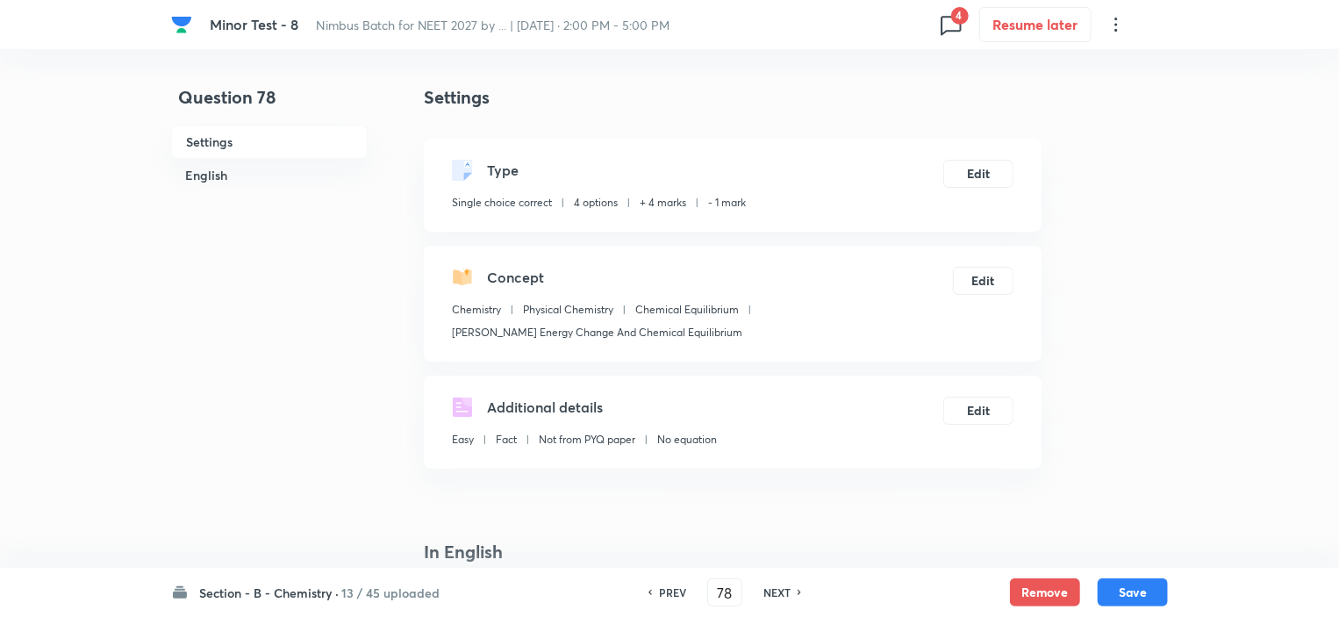
checkbox input "false"
click at [1021, 589] on button "Remove" at bounding box center [1045, 590] width 70 height 28
click at [768, 589] on h6 "NEXT" at bounding box center [776, 592] width 27 height 16
type input "79"
checkbox input "false"
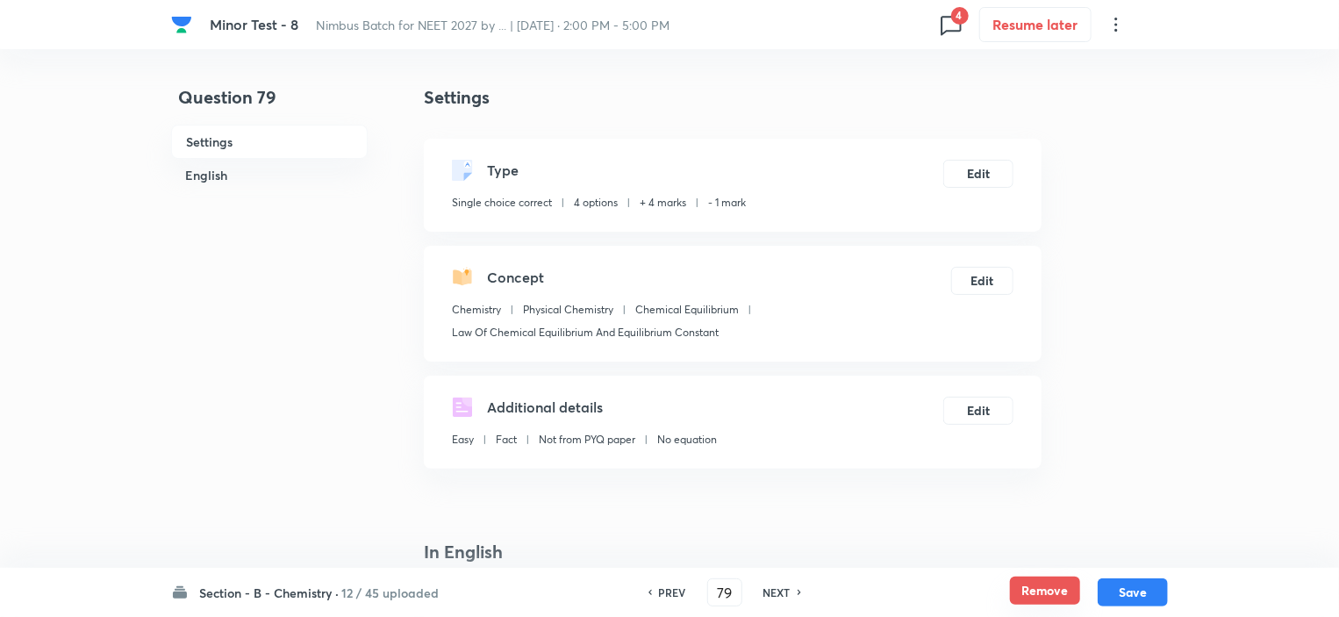
click at [1053, 589] on button "Remove" at bounding box center [1045, 590] width 70 height 28
click at [768, 589] on h6 "NEXT" at bounding box center [781, 592] width 27 height 16
drag, startPoint x: 1054, startPoint y: 595, endPoint x: 1032, endPoint y: 601, distance: 23.6
click at [1056, 595] on button "Remove" at bounding box center [1045, 590] width 70 height 28
click at [763, 596] on h6 "NEXT" at bounding box center [775, 592] width 27 height 16
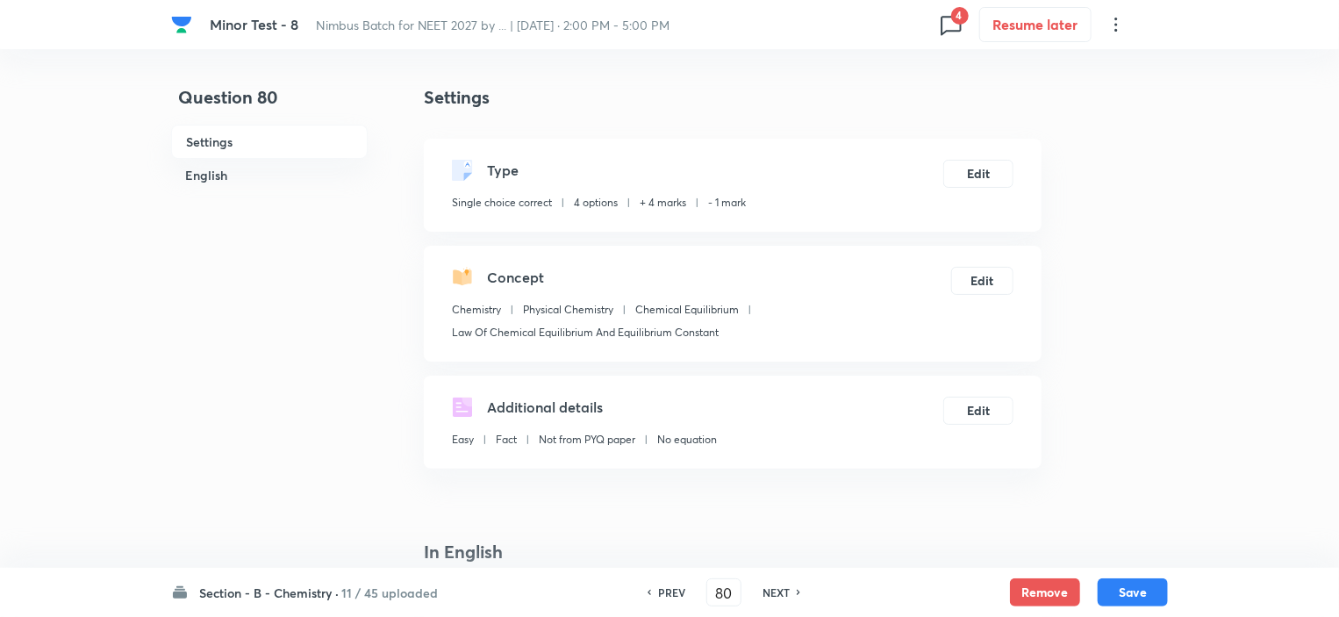
type input "81"
checkbox input "false"
click at [1046, 587] on button "Remove" at bounding box center [1045, 590] width 70 height 28
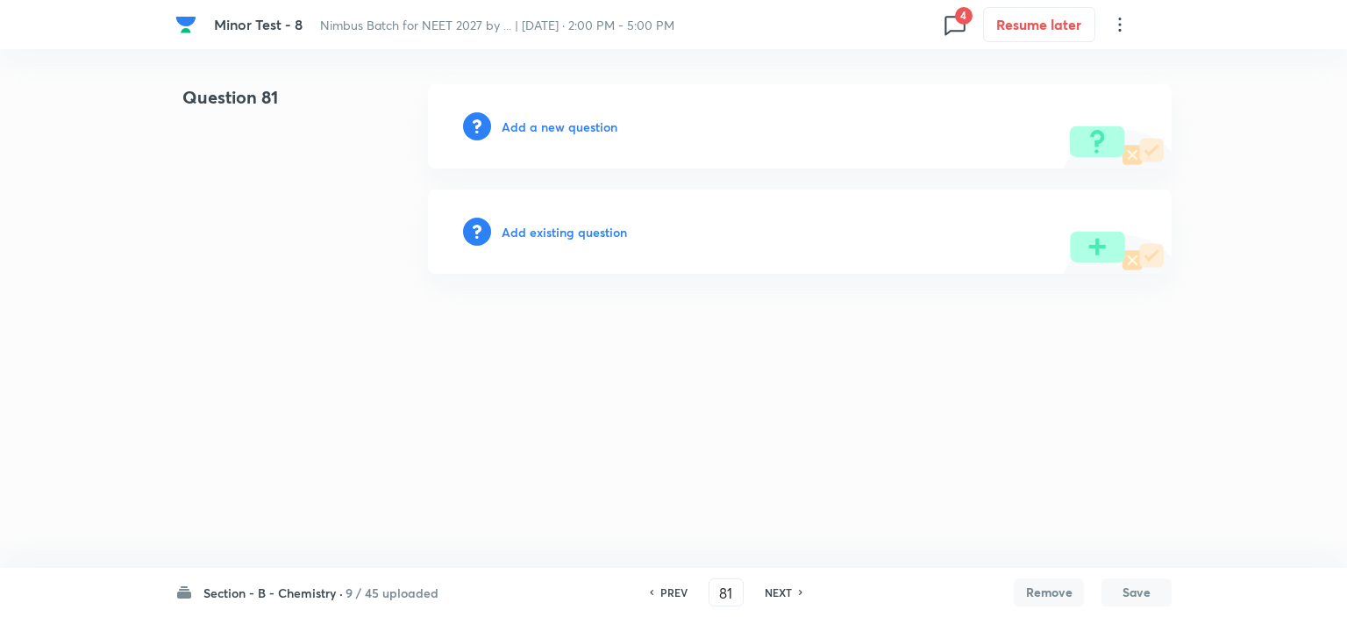
click at [786, 589] on h6 "NEXT" at bounding box center [778, 592] width 27 height 16
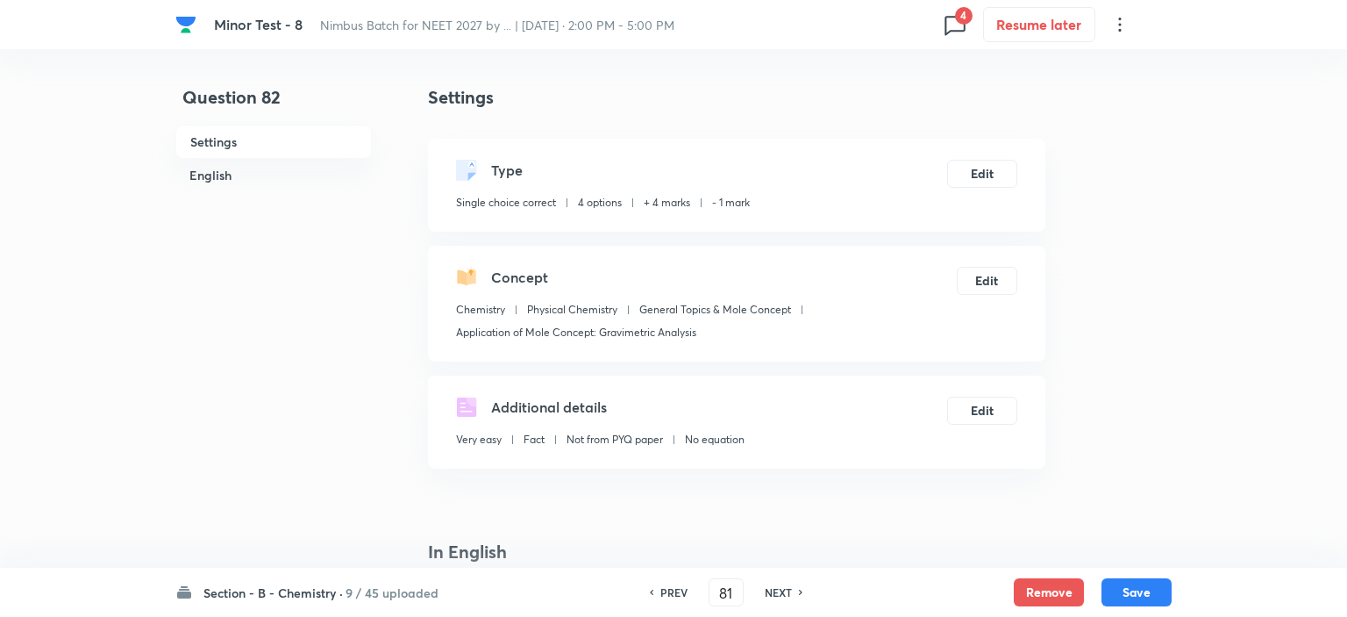
type input "82"
checkbox input "true"
click at [1012, 589] on button "Remove" at bounding box center [1045, 590] width 70 height 28
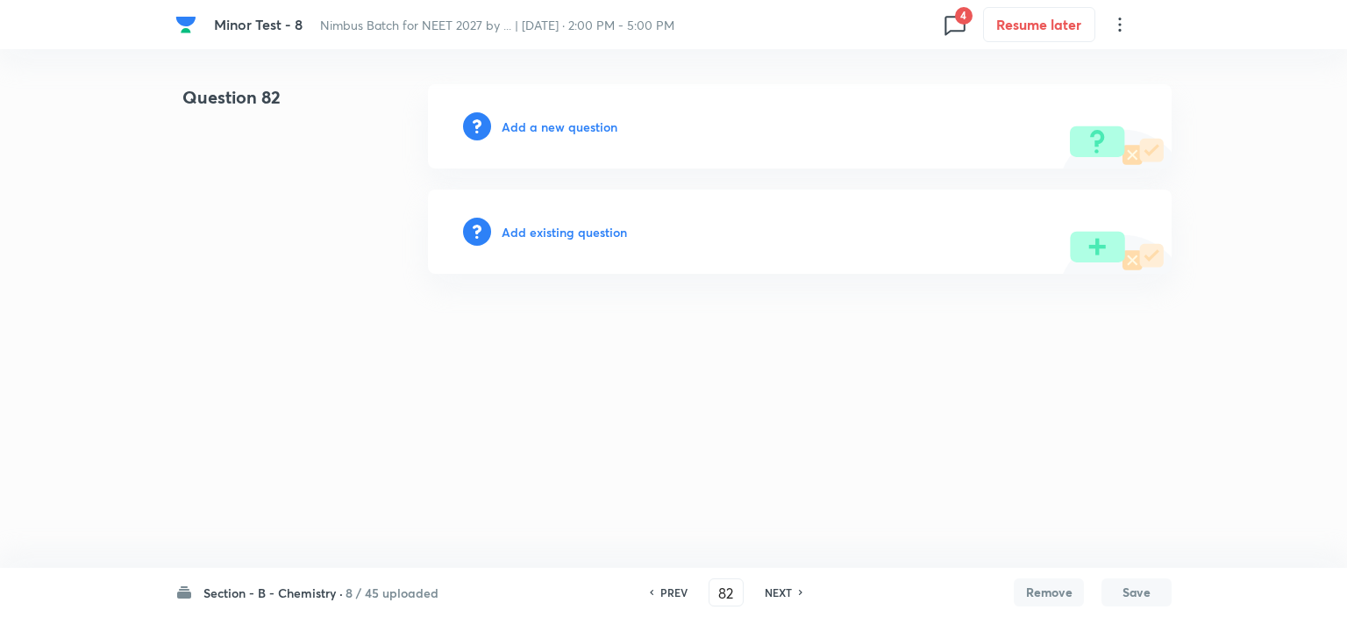
click at [769, 593] on h6 "NEXT" at bounding box center [778, 592] width 27 height 16
type input "83"
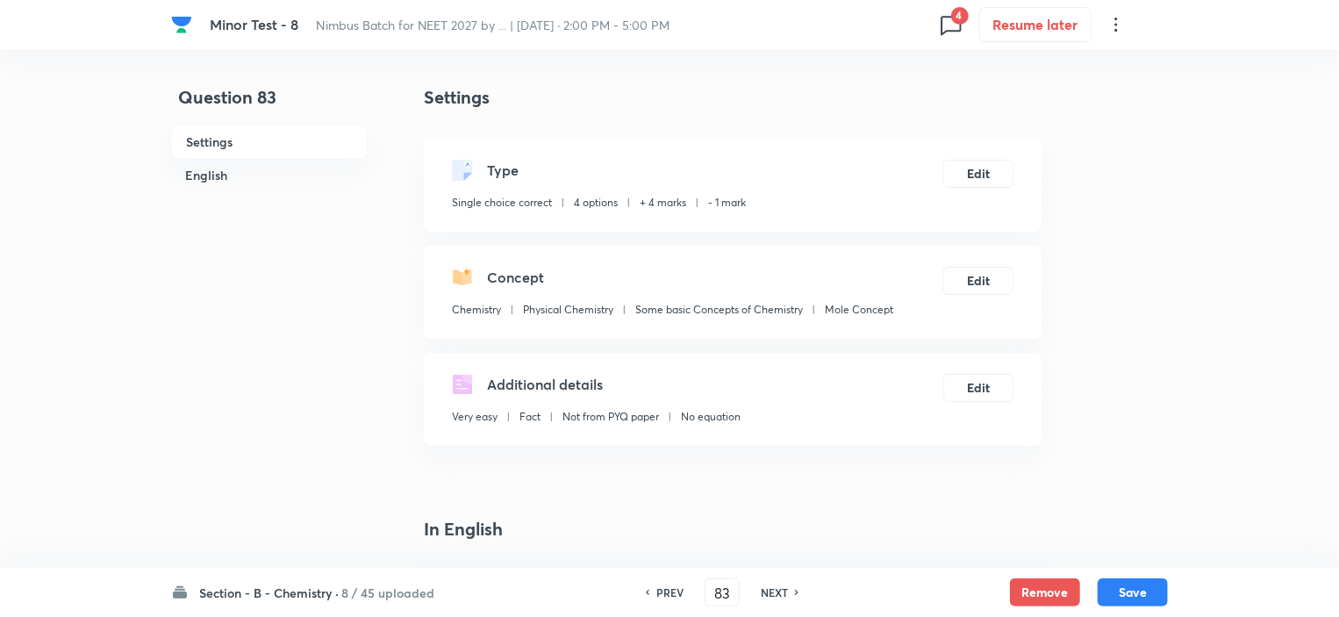
checkbox input "true"
drag, startPoint x: 1030, startPoint y: 591, endPoint x: 1008, endPoint y: 593, distance: 22.0
click at [1031, 591] on button "Remove" at bounding box center [1045, 592] width 70 height 28
click at [777, 594] on h6 "NEXT" at bounding box center [774, 592] width 27 height 16
type input "84"
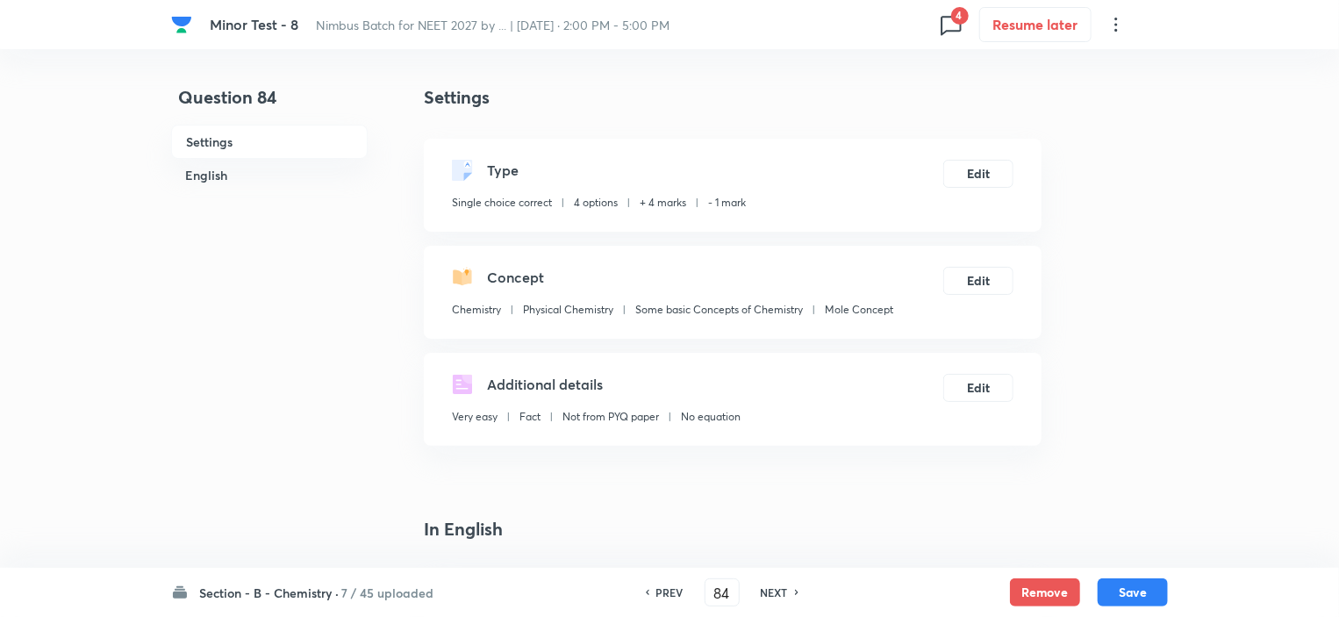
checkbox input "true"
click at [1032, 585] on button "Remove" at bounding box center [1045, 590] width 70 height 28
click at [779, 596] on h6 "NEXT" at bounding box center [774, 592] width 27 height 16
type input "85"
checkbox input "true"
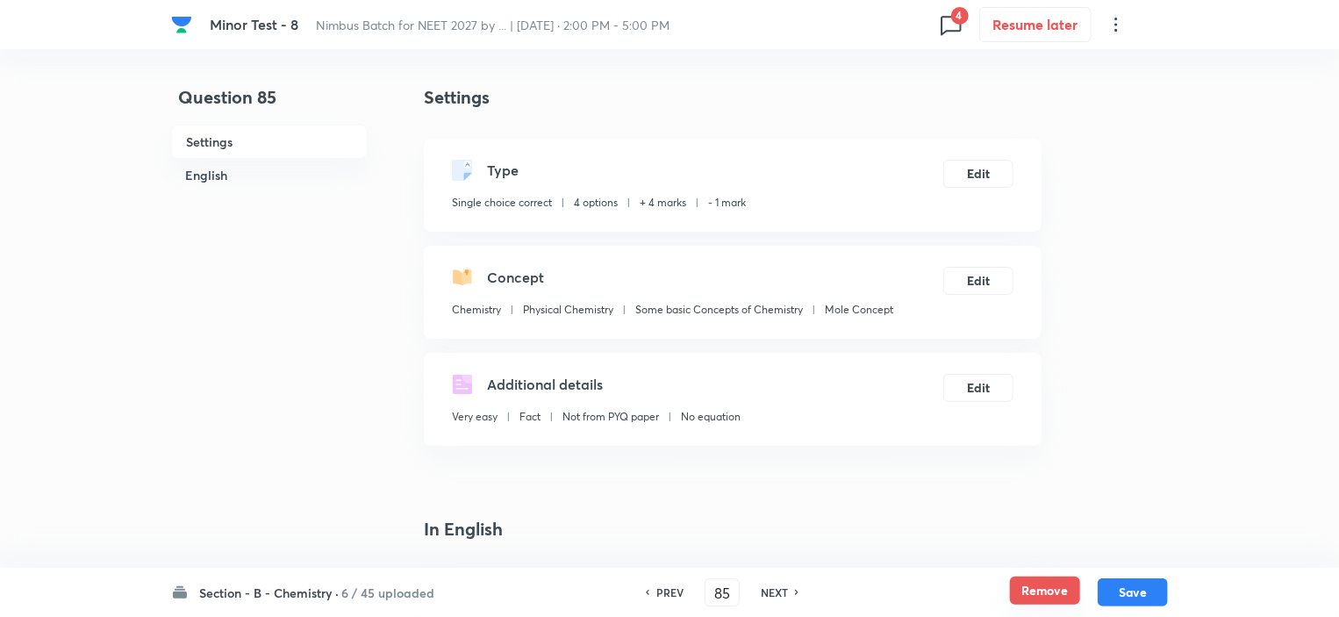
click at [1046, 588] on button "Remove" at bounding box center [1045, 590] width 70 height 28
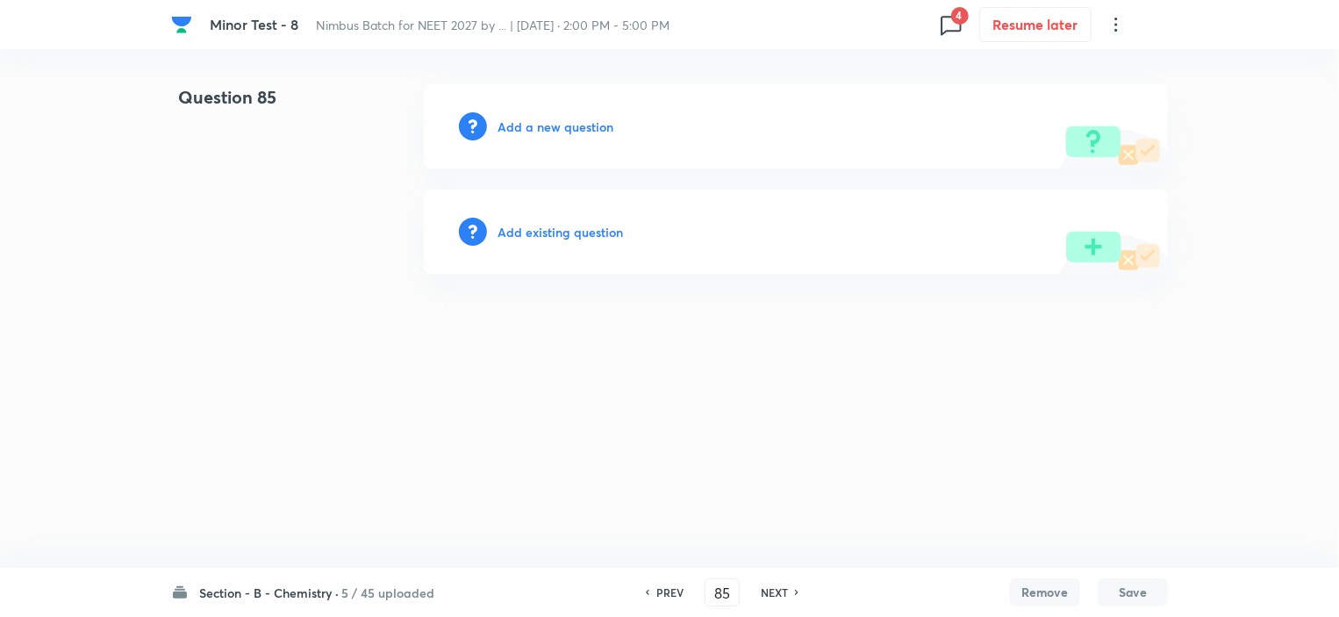
click at [782, 591] on h6 "NEXT" at bounding box center [774, 592] width 27 height 16
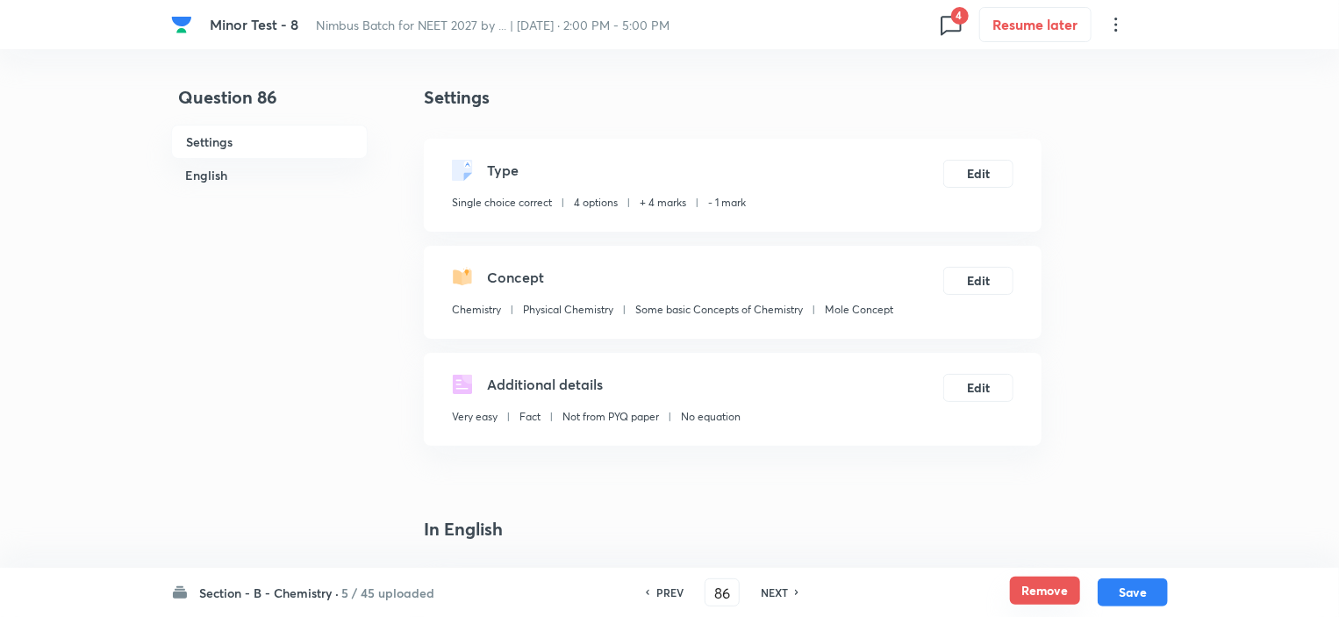
drag, startPoint x: 1024, startPoint y: 592, endPoint x: 1011, endPoint y: 596, distance: 13.6
click at [1025, 592] on button "Remove" at bounding box center [1045, 590] width 70 height 28
click at [789, 596] on h6 "NEXT" at bounding box center [778, 592] width 27 height 16
click at [1028, 591] on button "Remove" at bounding box center [1045, 590] width 70 height 28
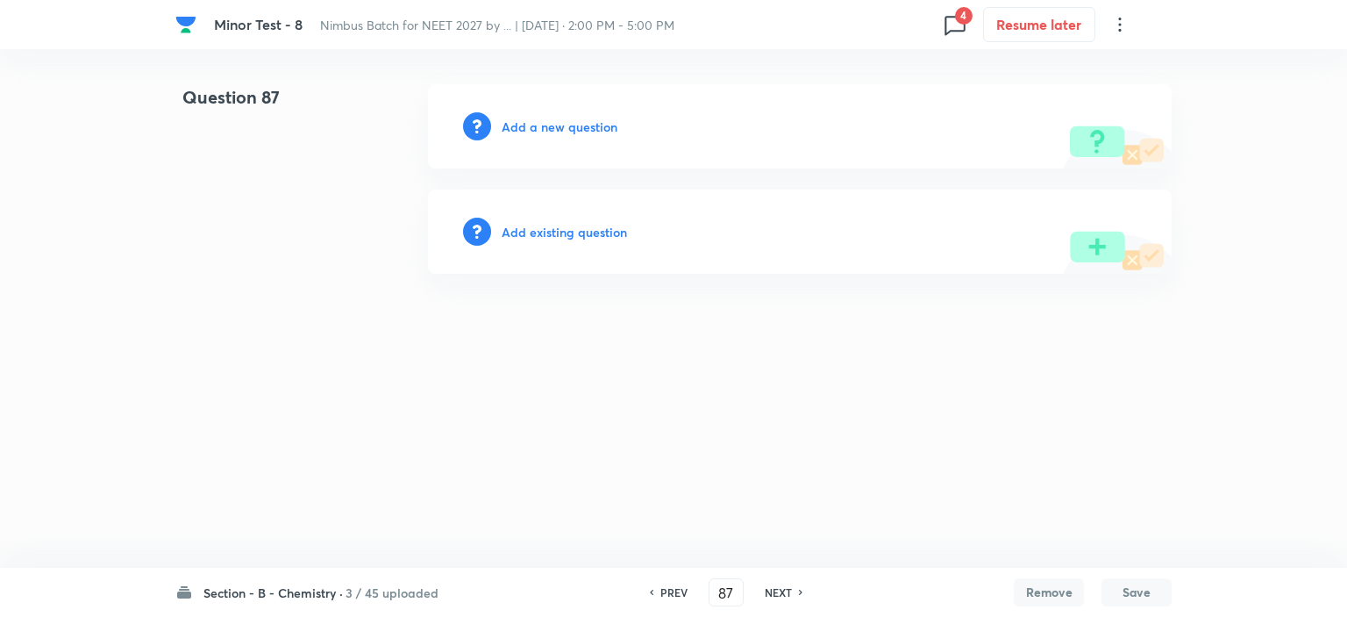
click at [779, 587] on h6 "NEXT" at bounding box center [778, 592] width 27 height 16
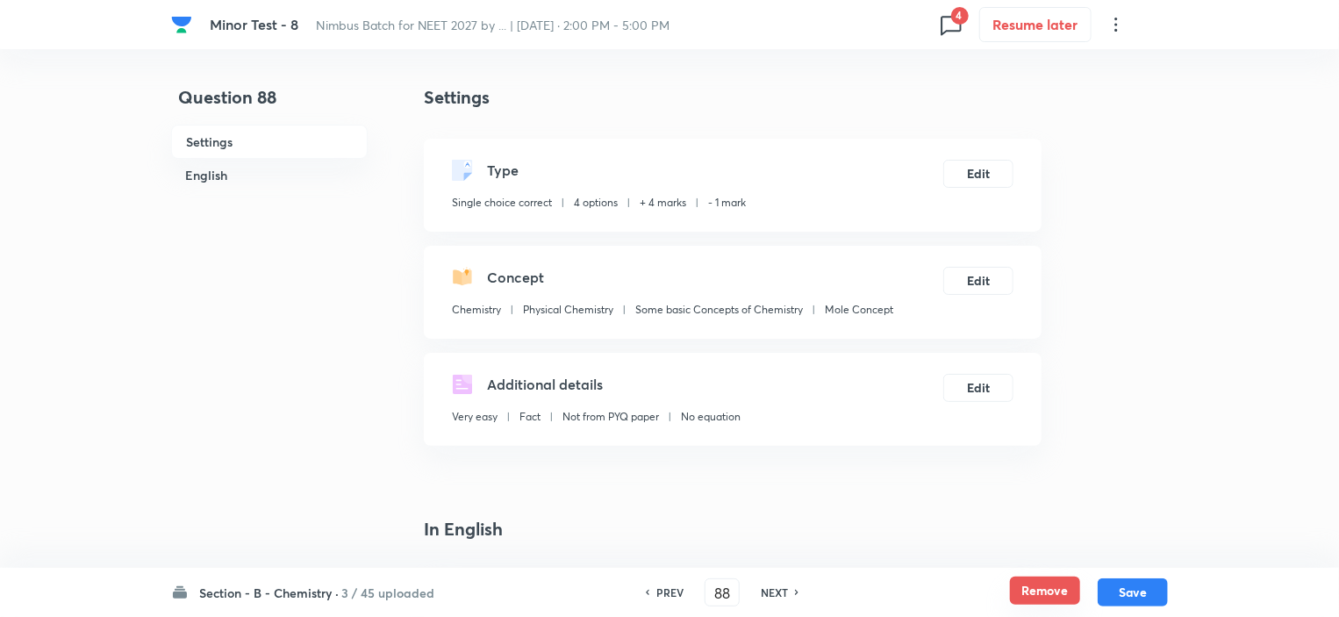
click at [1032, 590] on button "Remove" at bounding box center [1045, 590] width 70 height 28
click at [768, 592] on h6 "NEXT" at bounding box center [778, 592] width 27 height 16
type input "89"
checkbox input "true"
click at [1027, 593] on button "Remove" at bounding box center [1045, 590] width 70 height 28
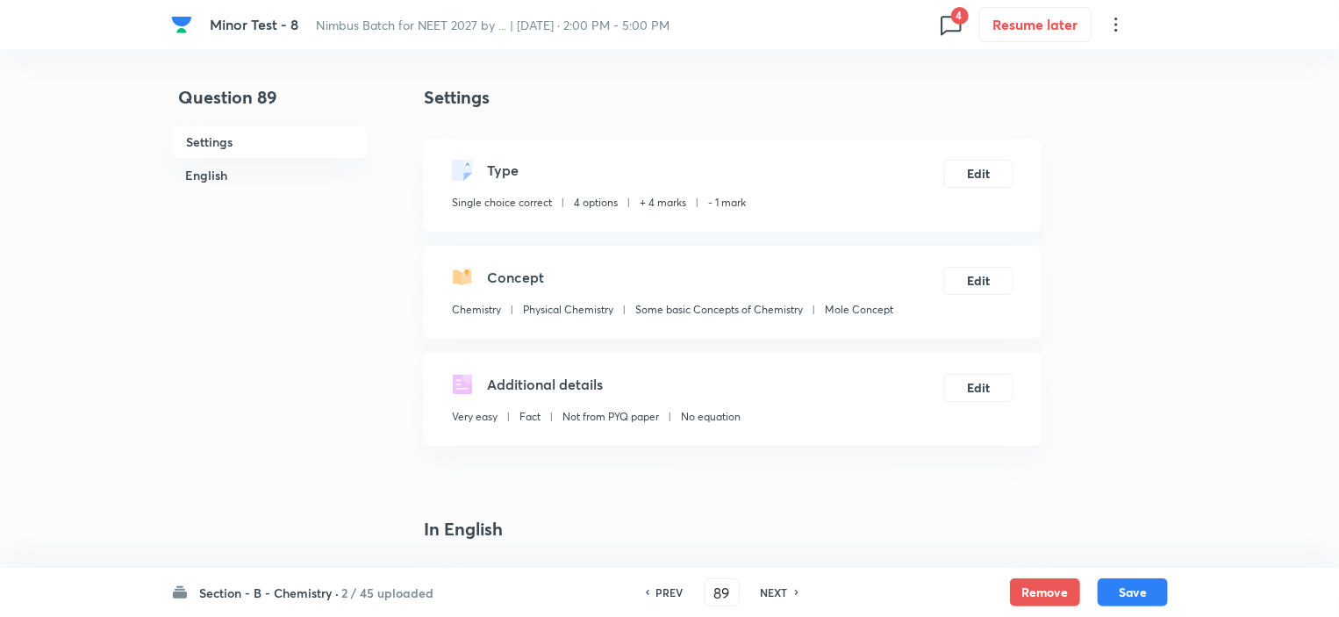
click at [777, 592] on h6 "NEXT" at bounding box center [774, 592] width 27 height 16
type input "90"
click at [1035, 595] on button "Remove" at bounding box center [1045, 590] width 70 height 28
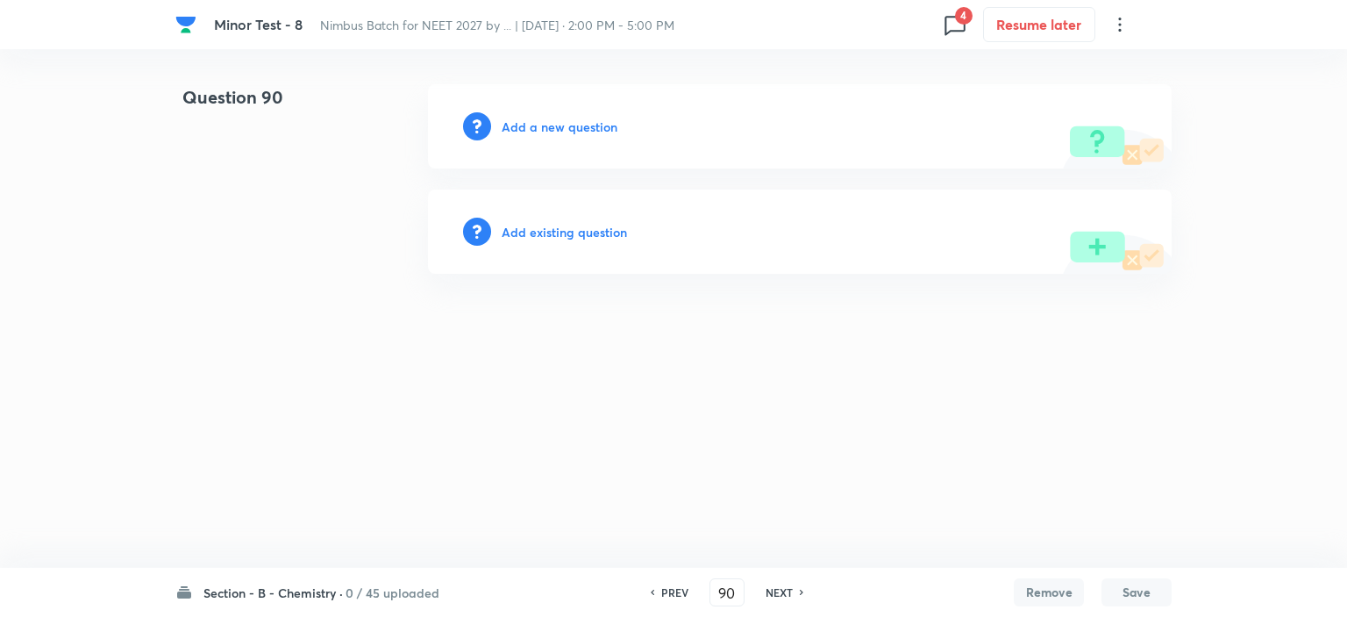
click at [382, 597] on h6 "0 / 45 uploaded" at bounding box center [393, 592] width 94 height 18
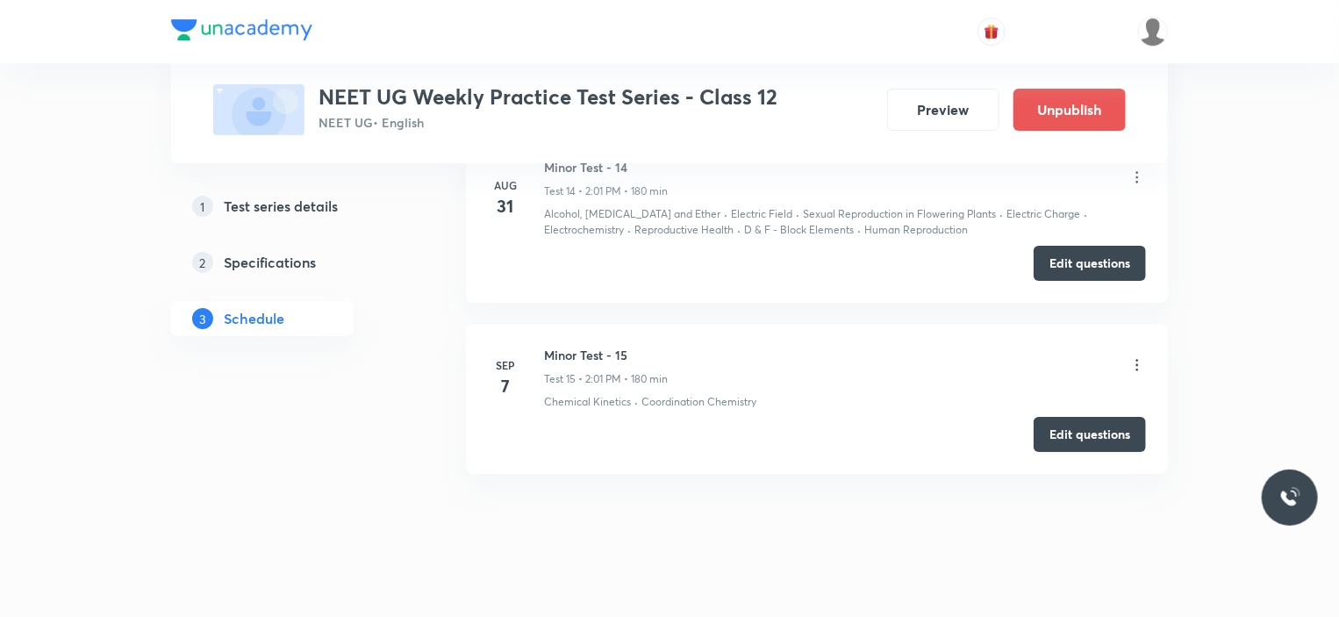
scroll to position [3158, 0]
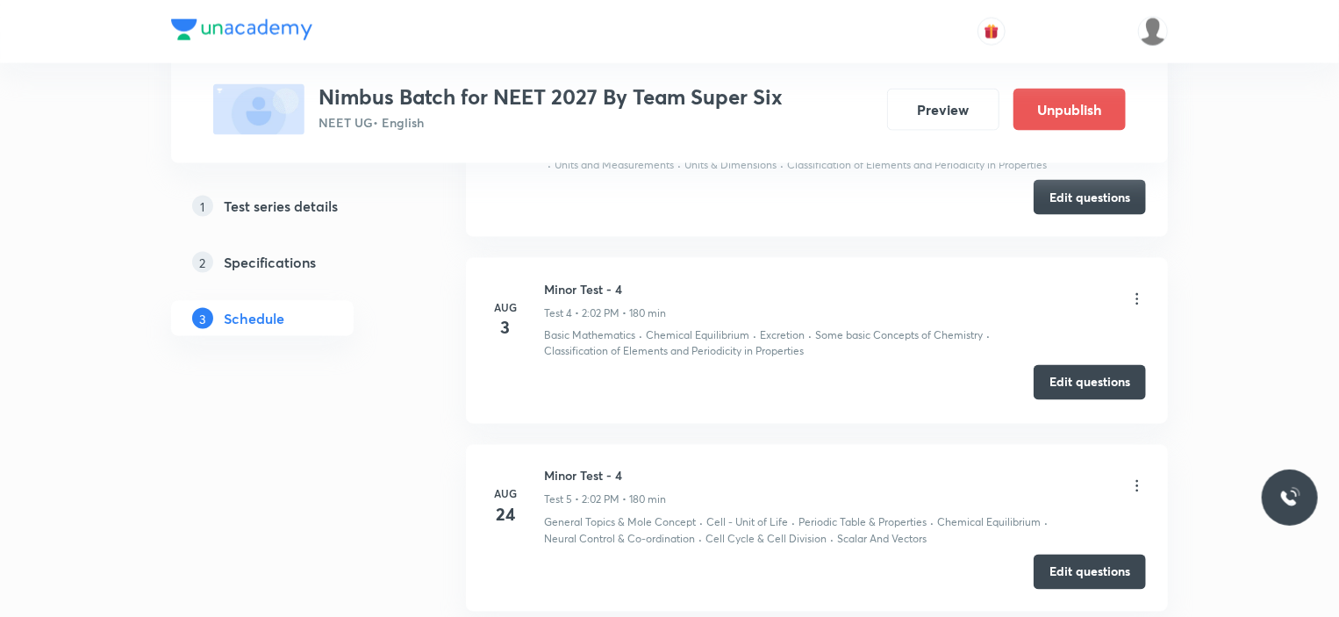
click at [1079, 385] on button "Edit questions" at bounding box center [1089, 382] width 112 height 35
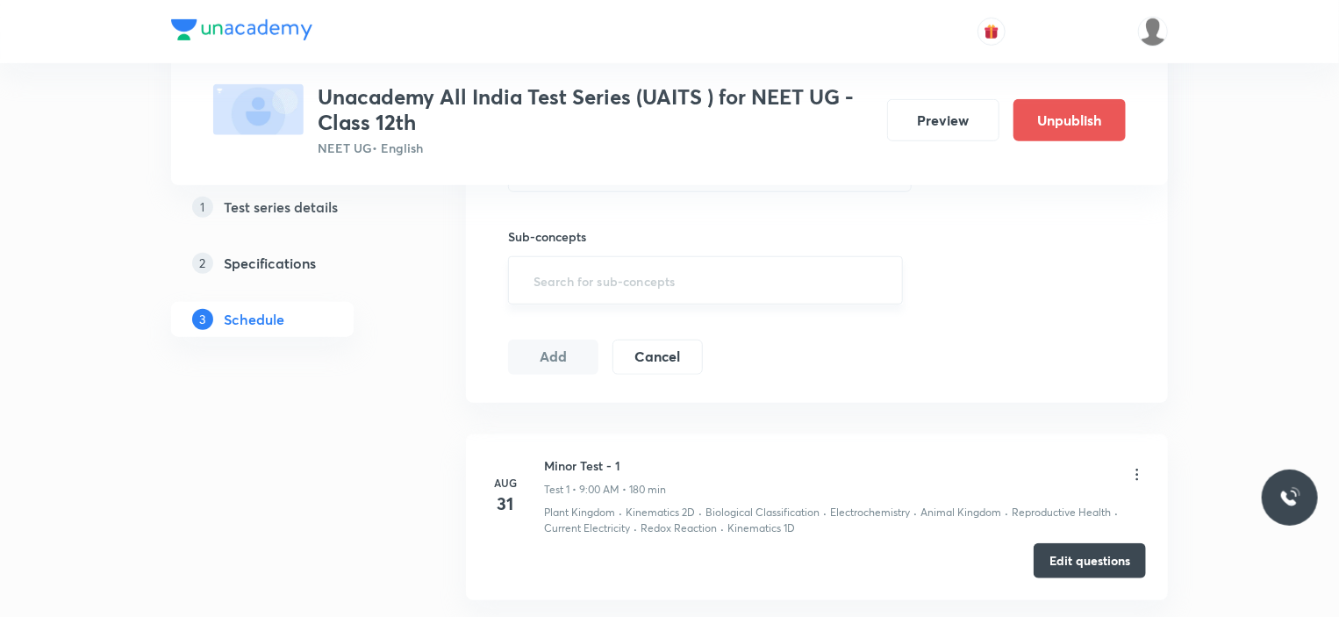
scroll to position [702, 0]
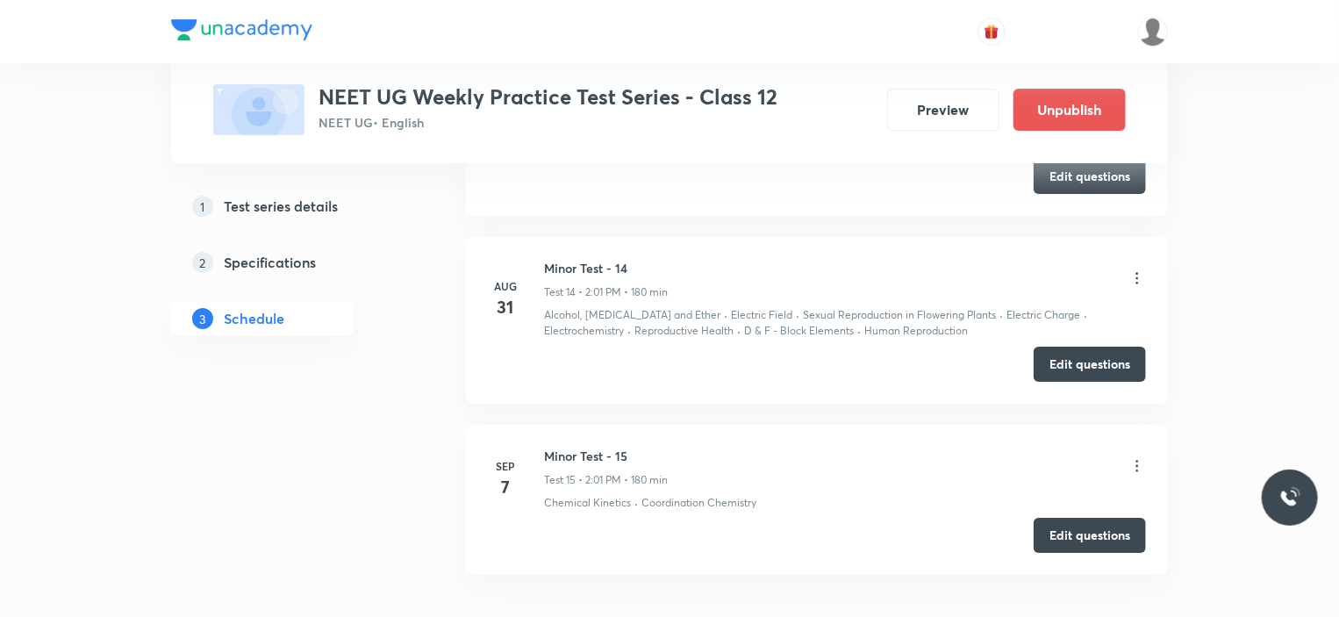
scroll to position [2514, 0]
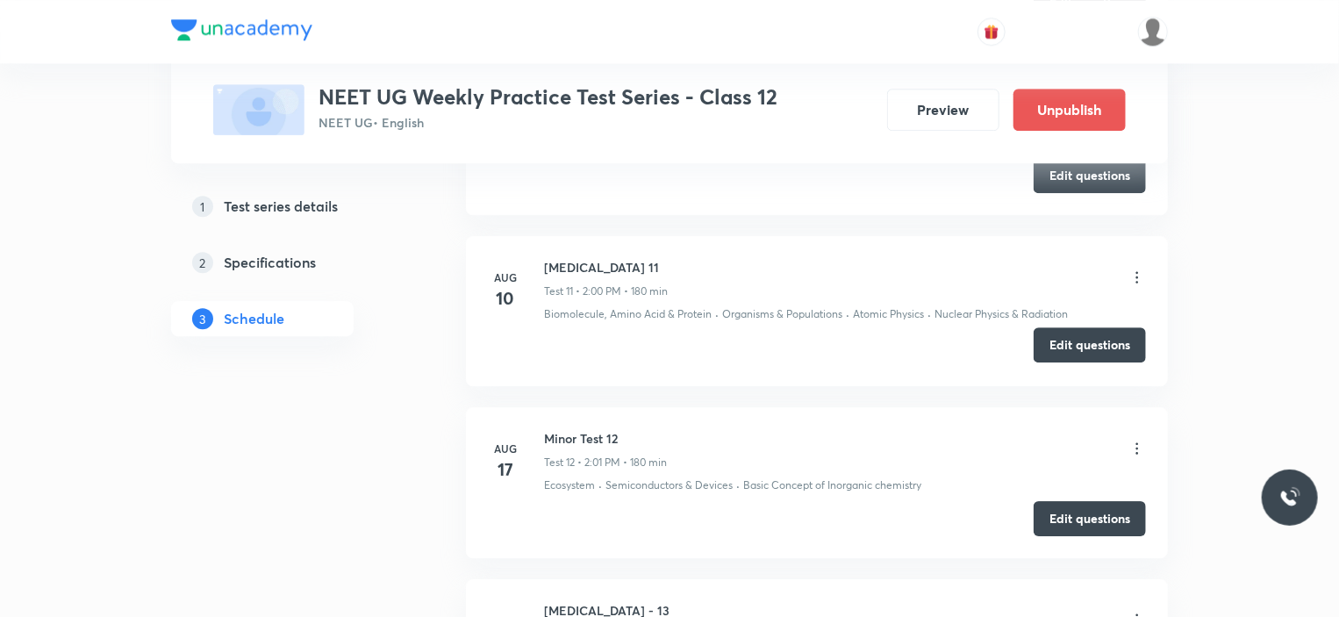
click at [1116, 339] on button "Edit questions" at bounding box center [1089, 344] width 112 height 35
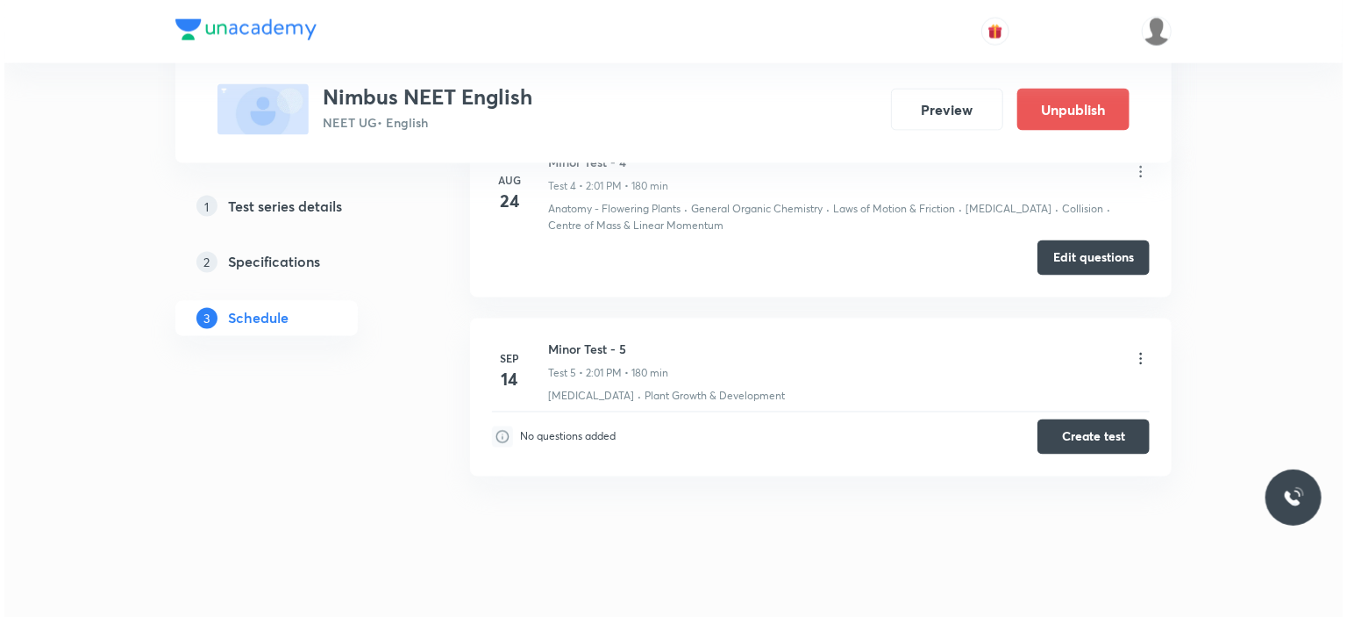
scroll to position [1439, 0]
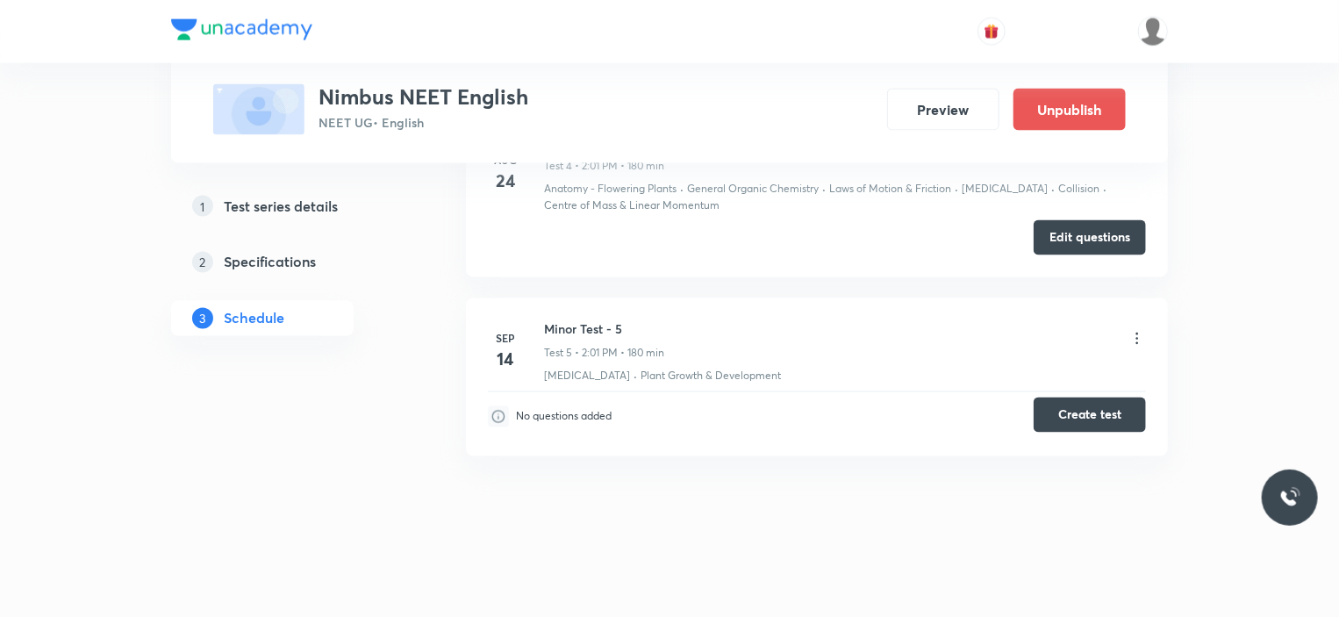
click at [1081, 414] on button "Create test" at bounding box center [1089, 414] width 112 height 35
click at [1136, 333] on icon at bounding box center [1137, 339] width 18 height 18
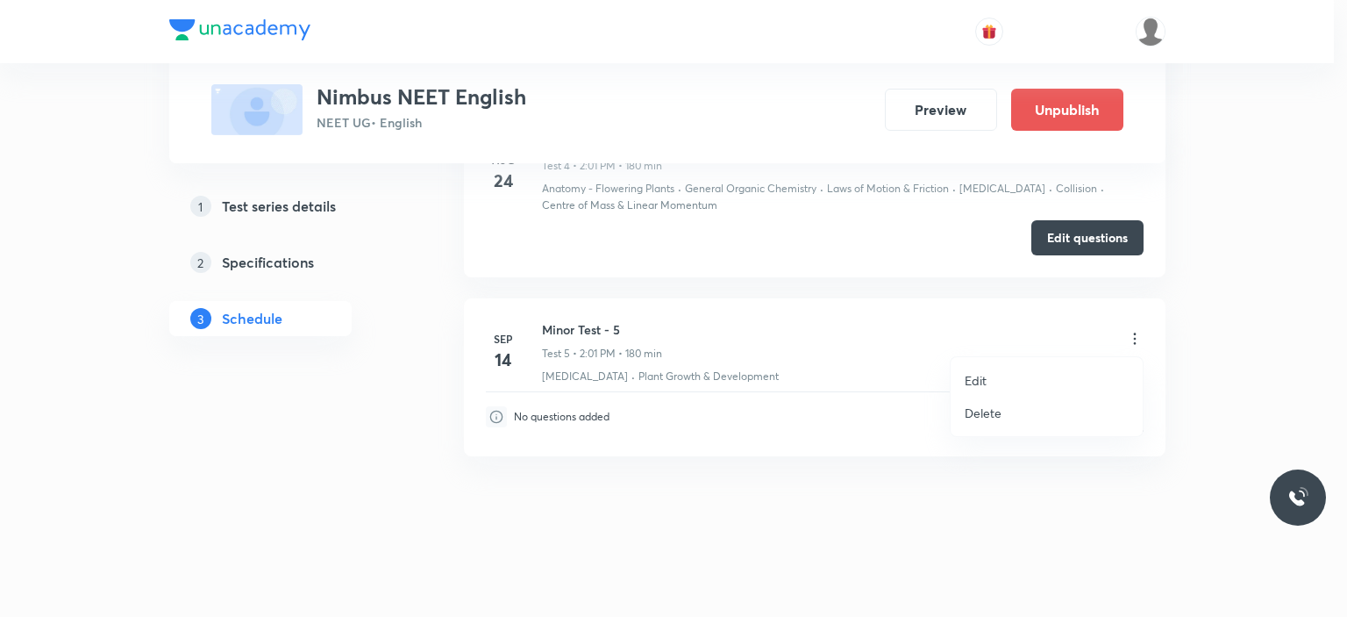
click at [972, 373] on p "Edit" at bounding box center [976, 380] width 22 height 18
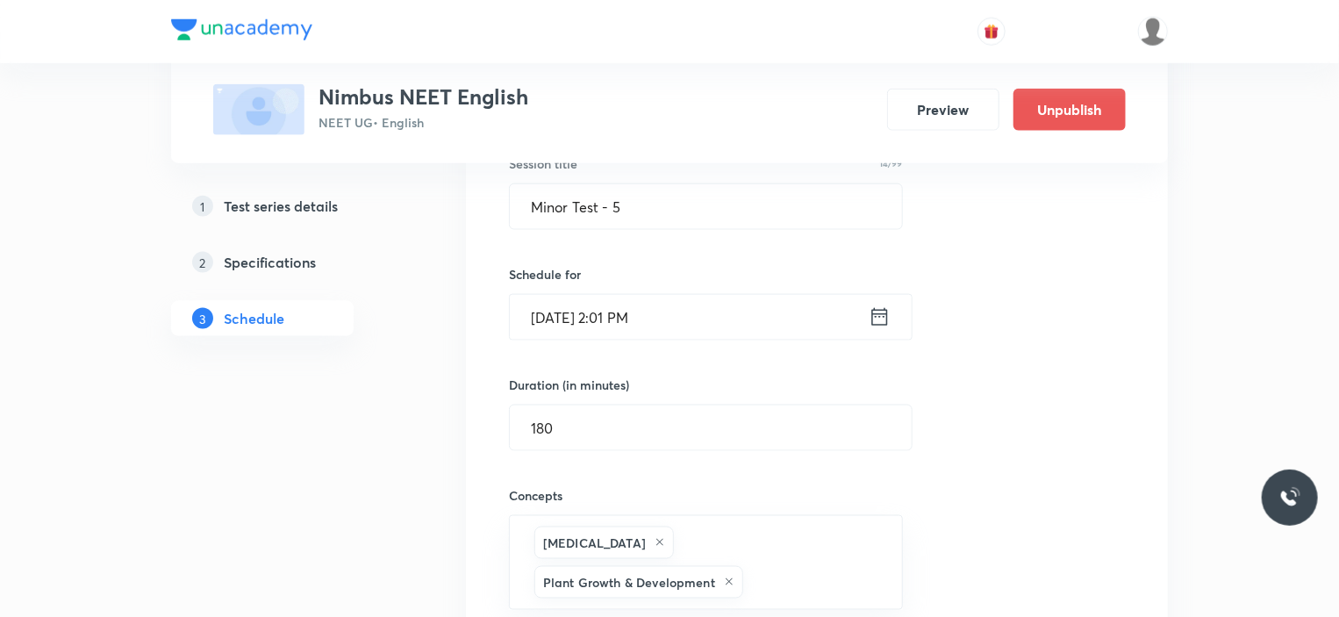
scroll to position [867, 0]
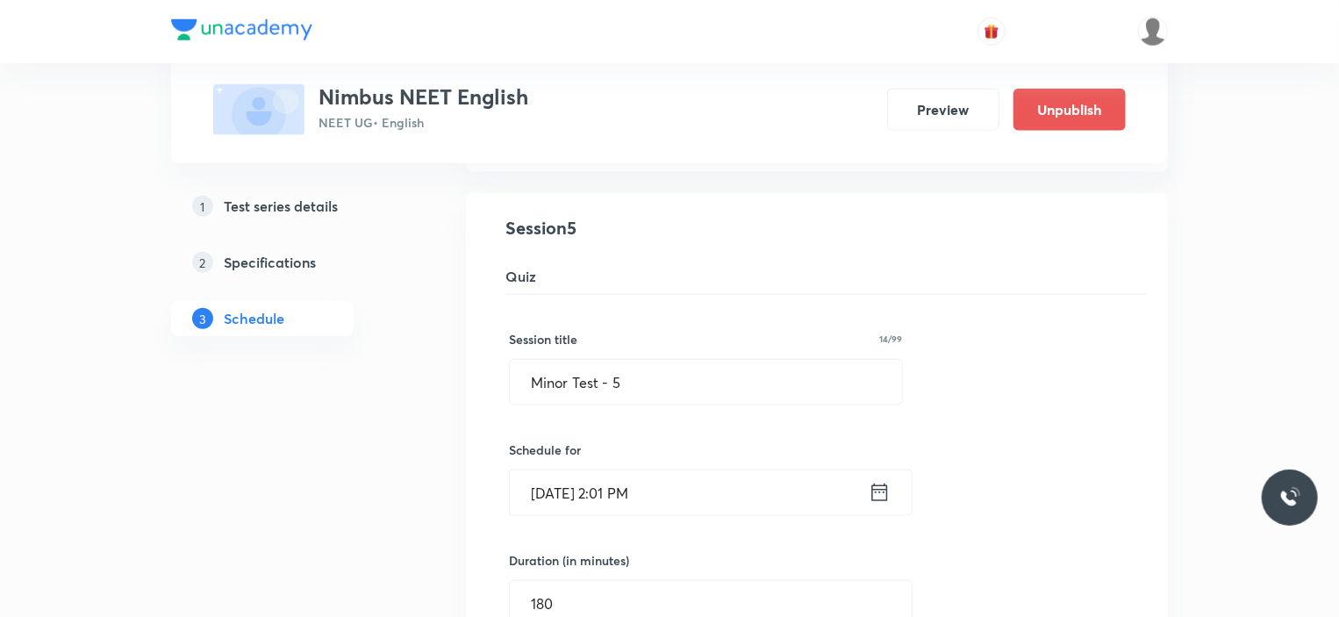
click at [875, 487] on icon at bounding box center [880, 492] width 16 height 18
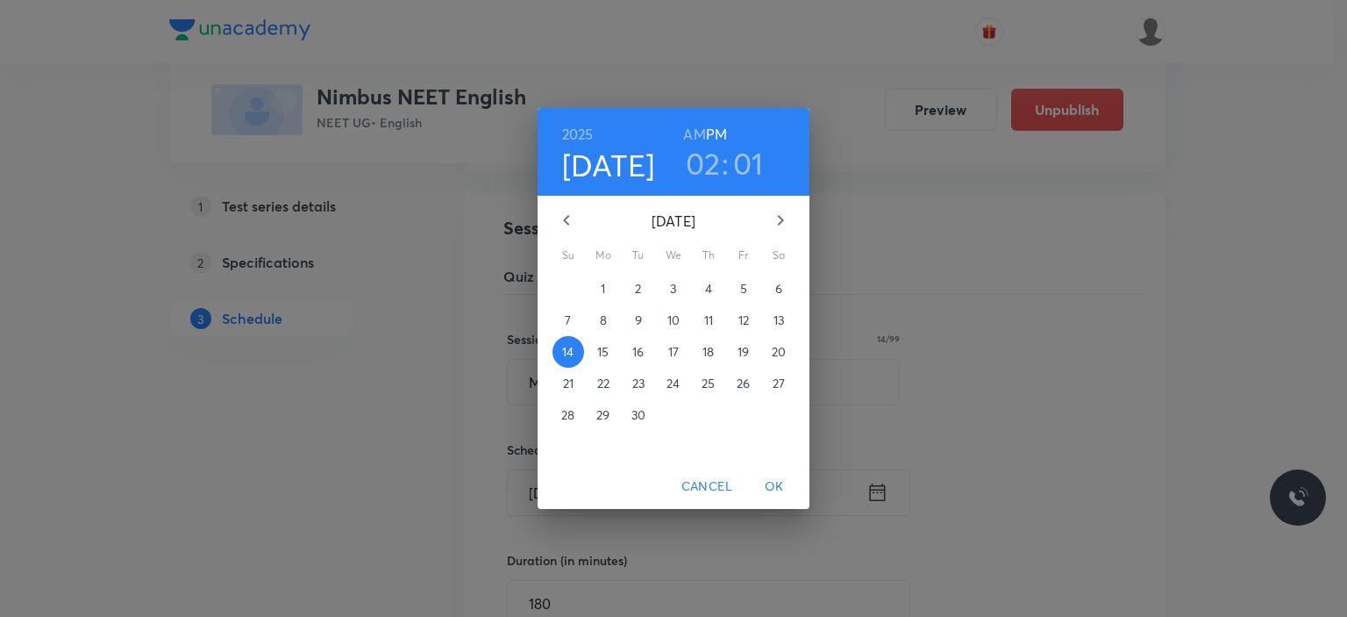
click at [749, 169] on h3 "01" at bounding box center [748, 163] width 31 height 37
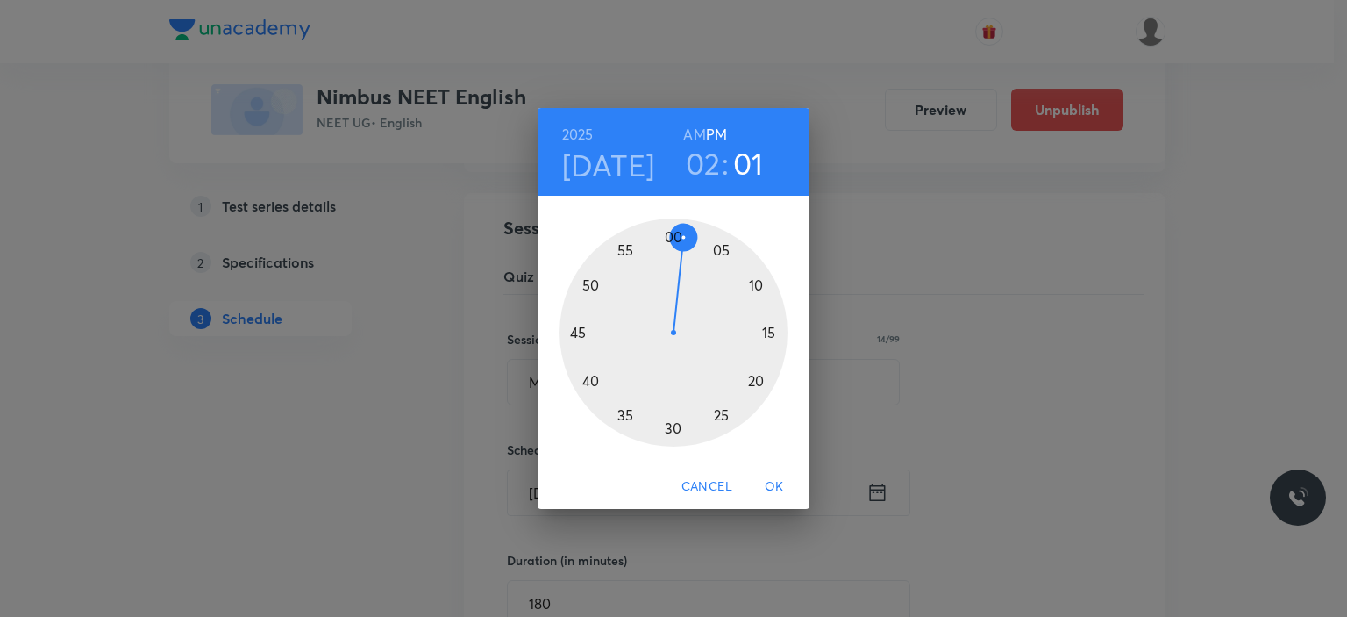
click at [672, 230] on div at bounding box center [674, 332] width 228 height 228
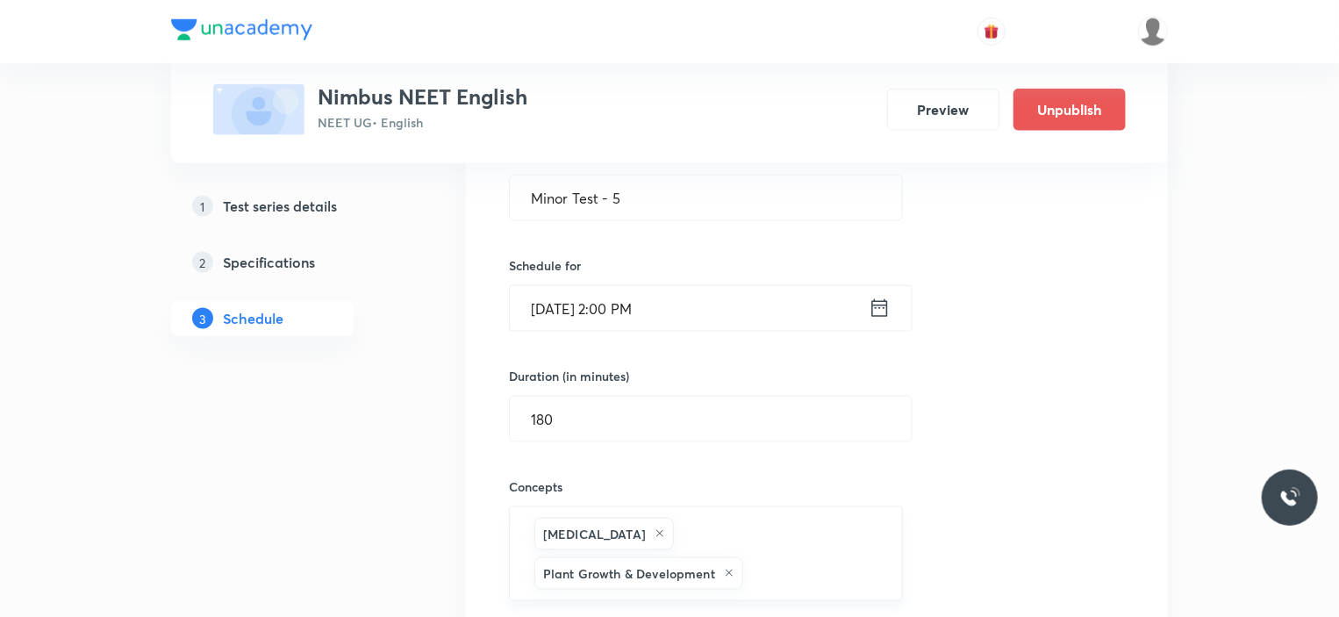
scroll to position [1218, 0]
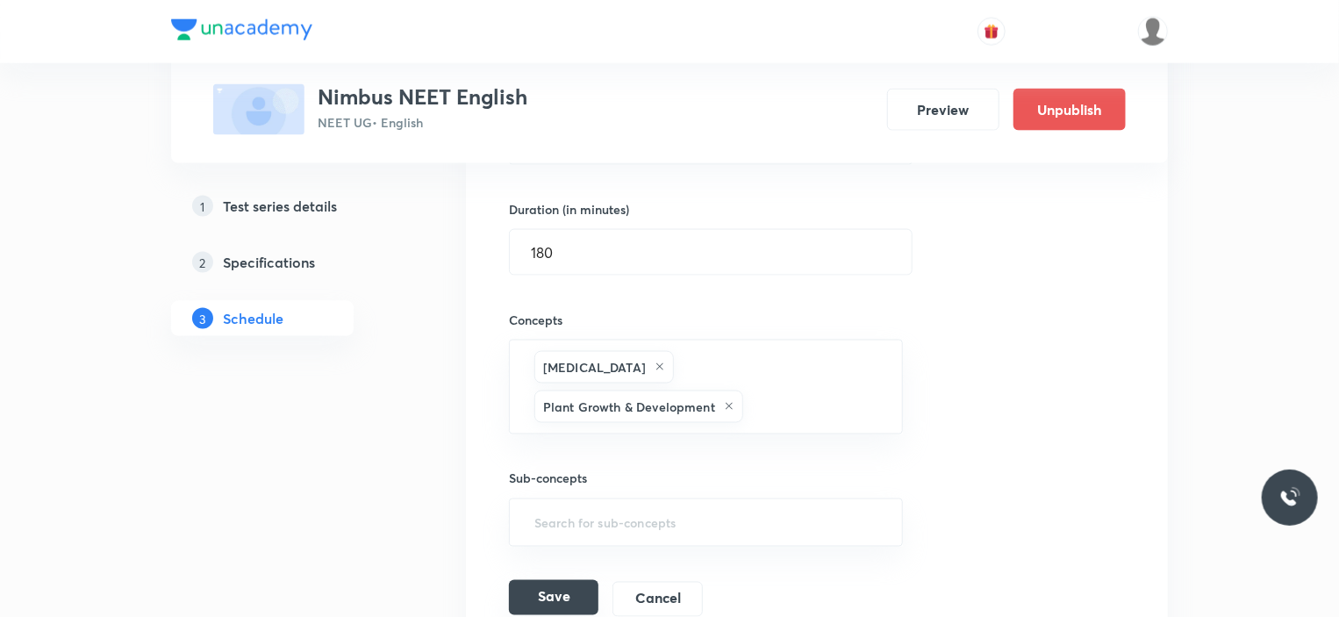
click at [570, 588] on button "Save" at bounding box center [553, 597] width 89 height 35
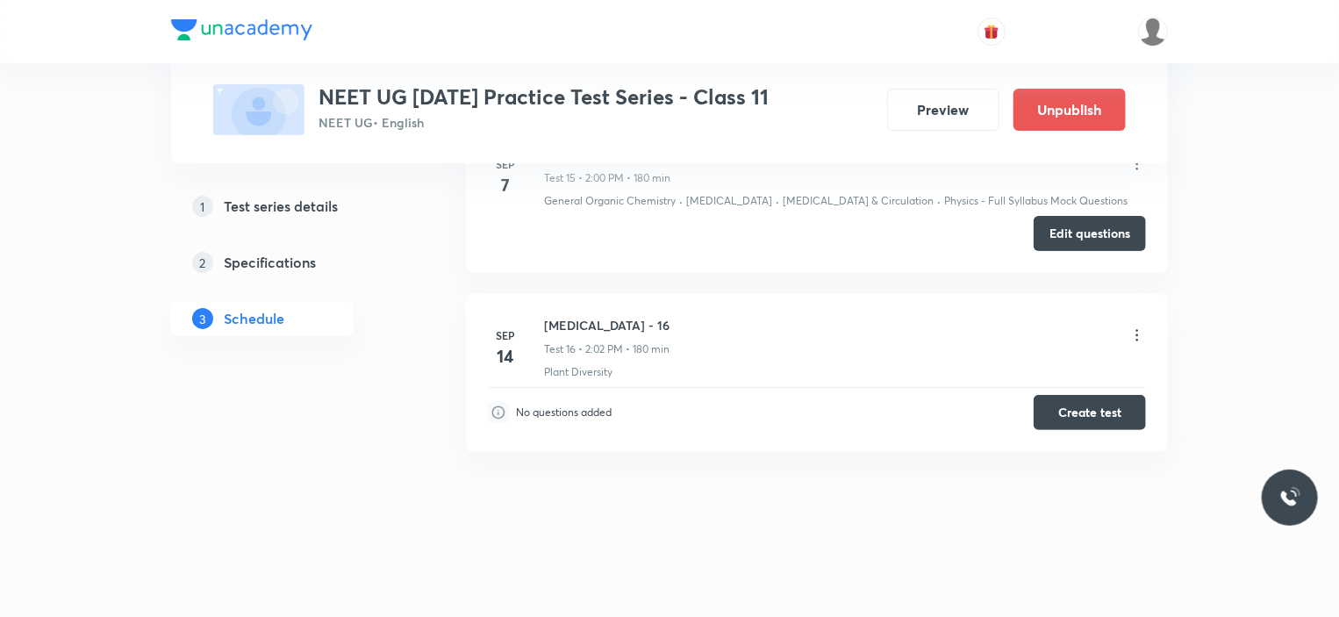
scroll to position [2951, 0]
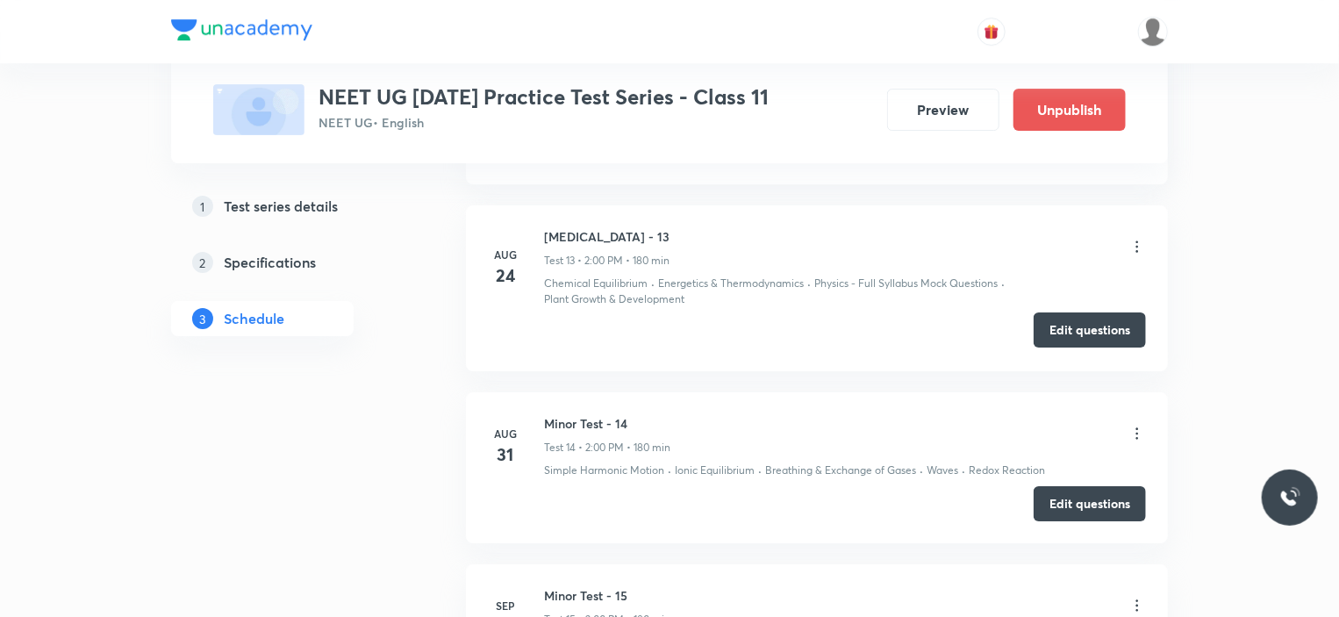
click at [1094, 334] on button "Edit questions" at bounding box center [1089, 329] width 112 height 35
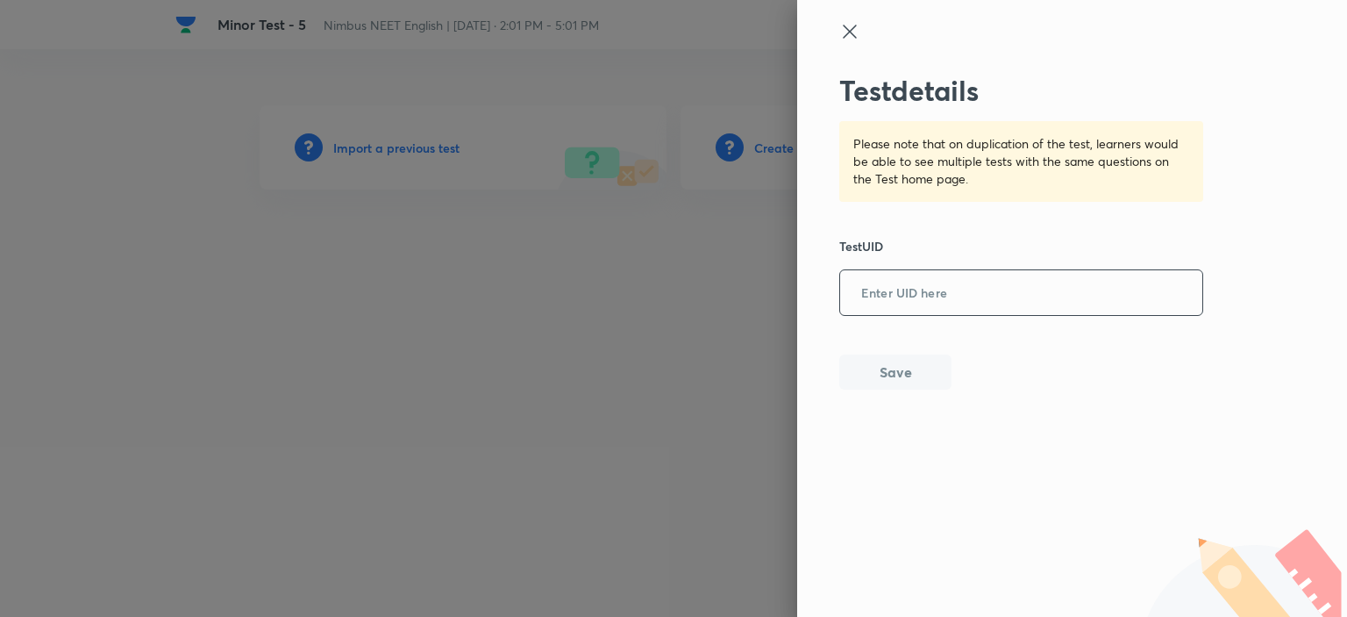
click at [882, 296] on input "text" at bounding box center [1021, 293] width 362 height 43
paste input "6UHGGMLWNB"
type input "6UHGGMLWNB"
click at [936, 369] on button "Save" at bounding box center [895, 370] width 112 height 35
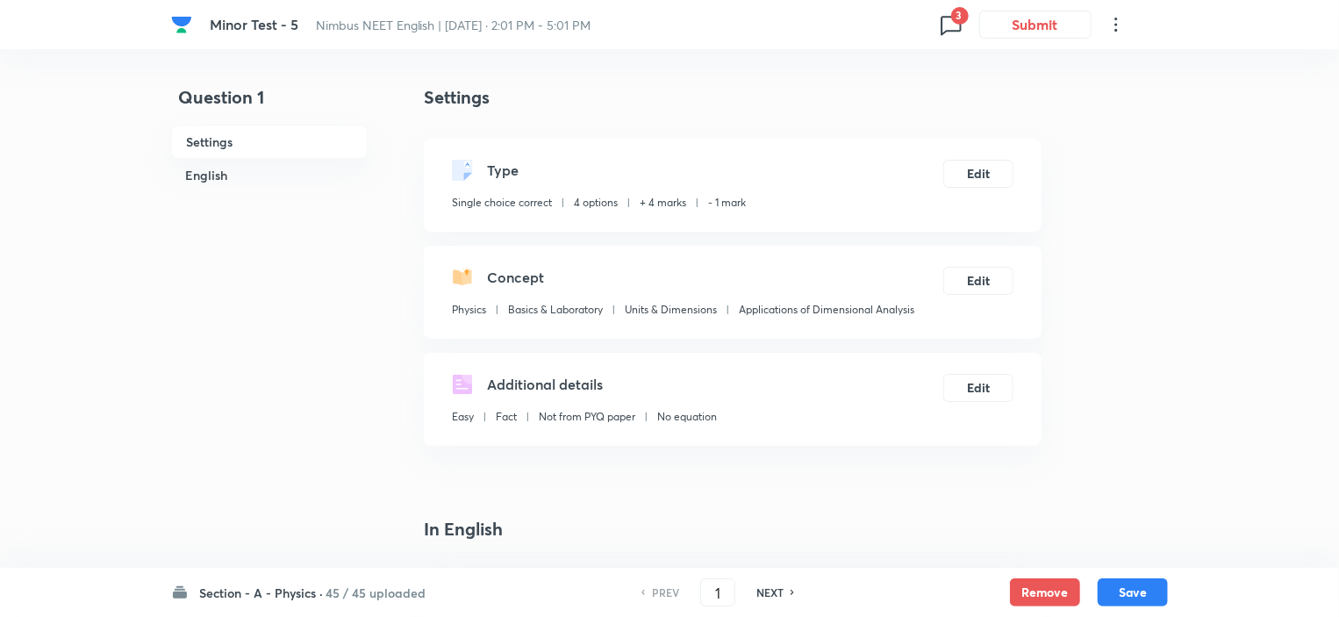
click at [330, 587] on h6 "45 / 45 uploaded" at bounding box center [375, 592] width 100 height 18
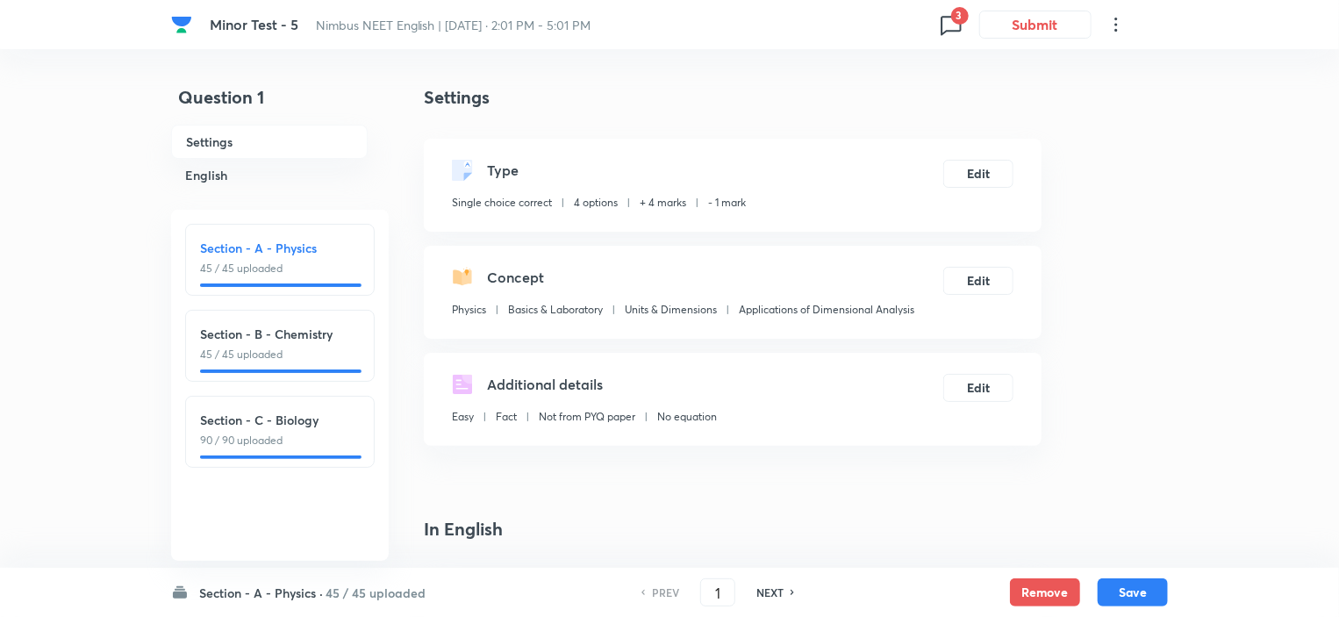
click at [279, 436] on p "90 / 90 uploaded" at bounding box center [280, 440] width 160 height 16
type input "91"
checkbox input "false"
checkbox input "true"
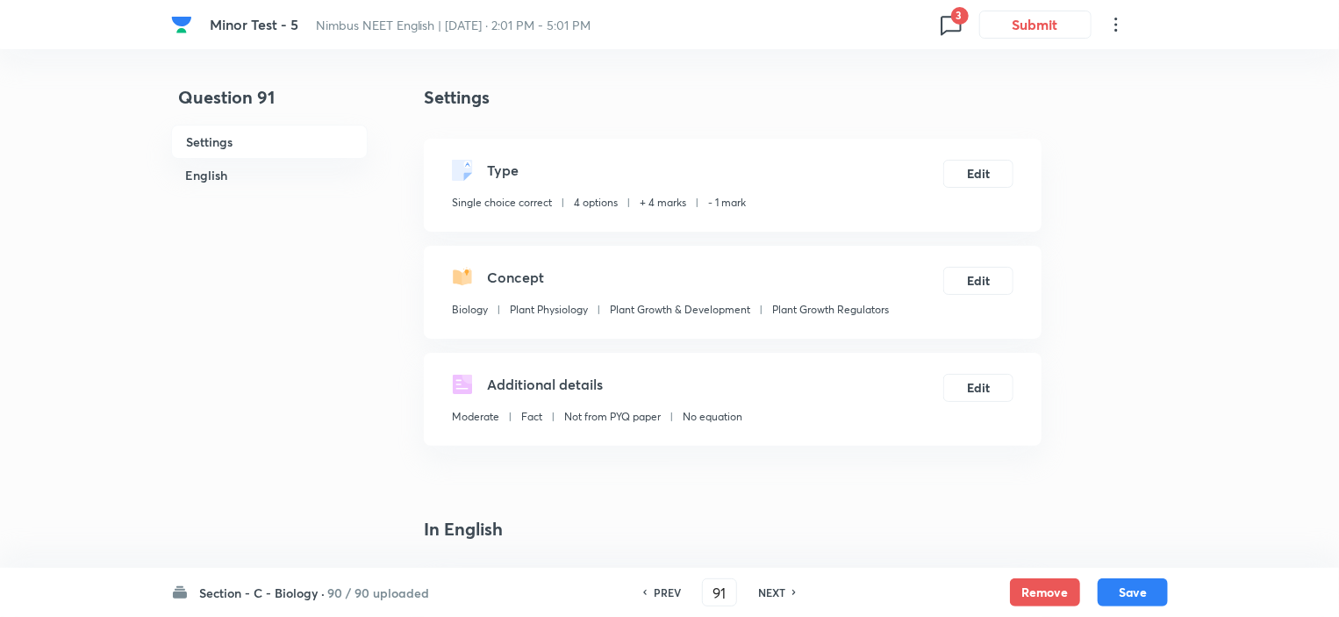
click at [332, 583] on h6 "90 / 90 uploaded" at bounding box center [378, 592] width 102 height 18
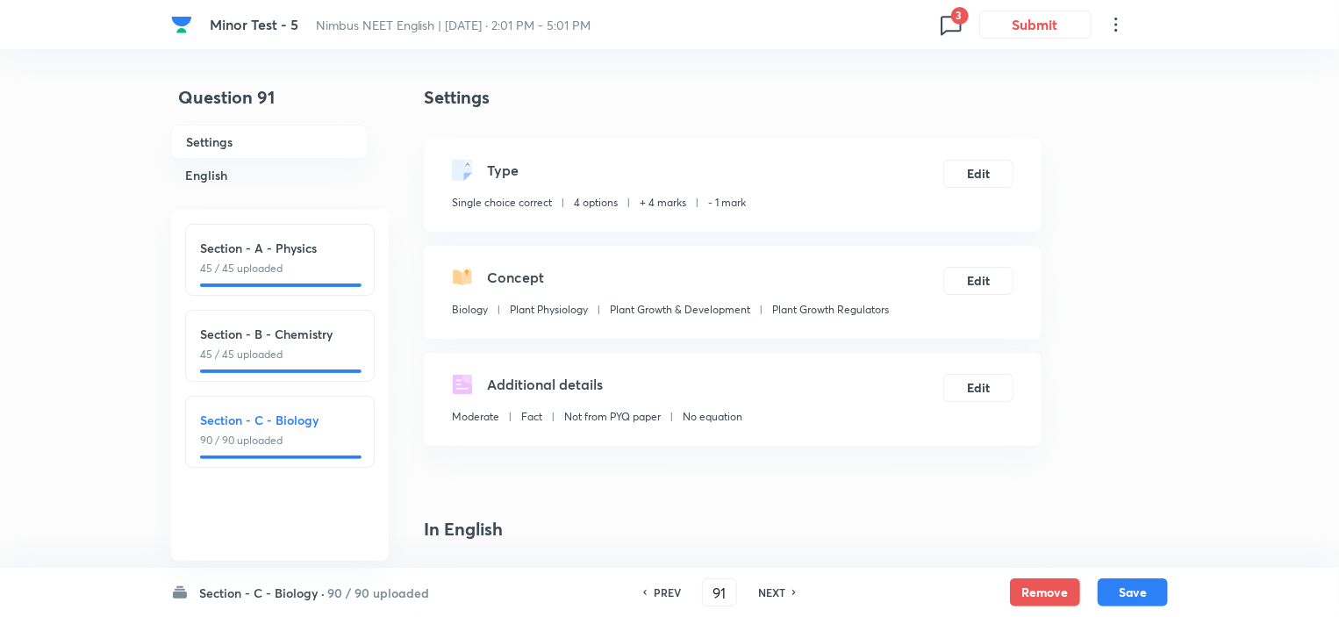
click at [270, 267] on p "45 / 45 uploaded" at bounding box center [280, 269] width 160 height 16
type input "1"
checkbox input "false"
checkbox input "true"
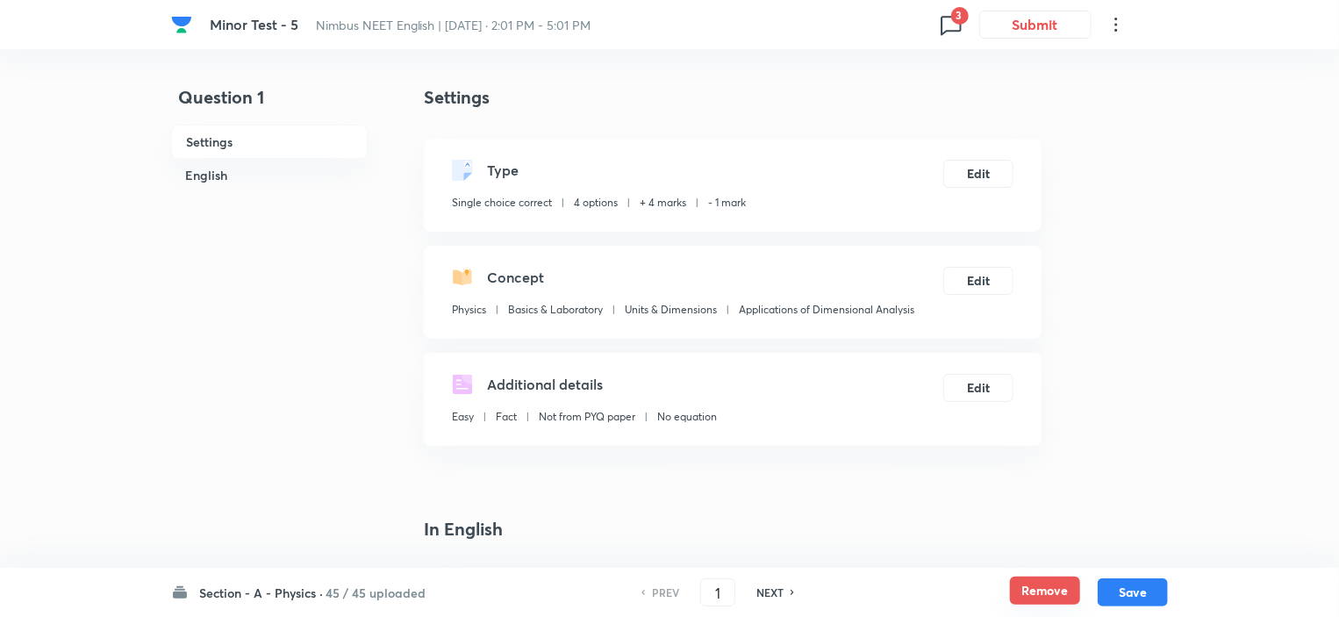
click at [1047, 594] on button "Remove" at bounding box center [1045, 590] width 70 height 28
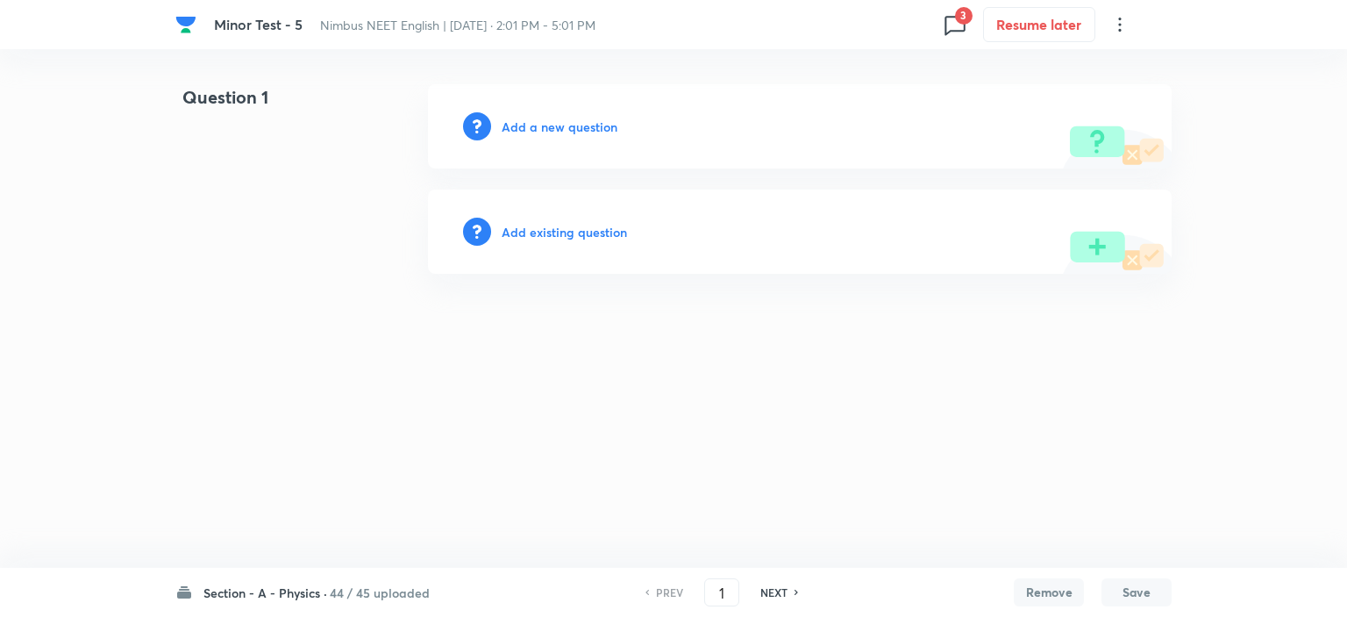
click at [775, 596] on h6 "NEXT" at bounding box center [774, 592] width 27 height 16
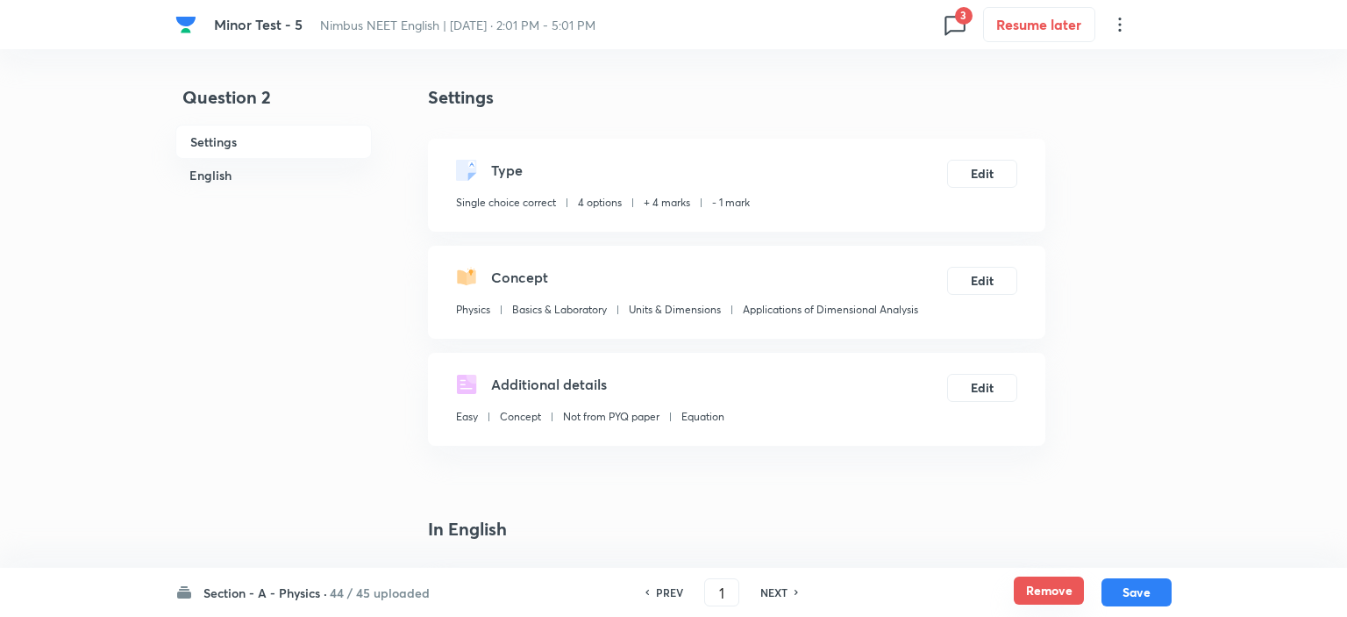
type input "2"
checkbox input "true"
click at [1061, 594] on button "Remove" at bounding box center [1045, 590] width 70 height 28
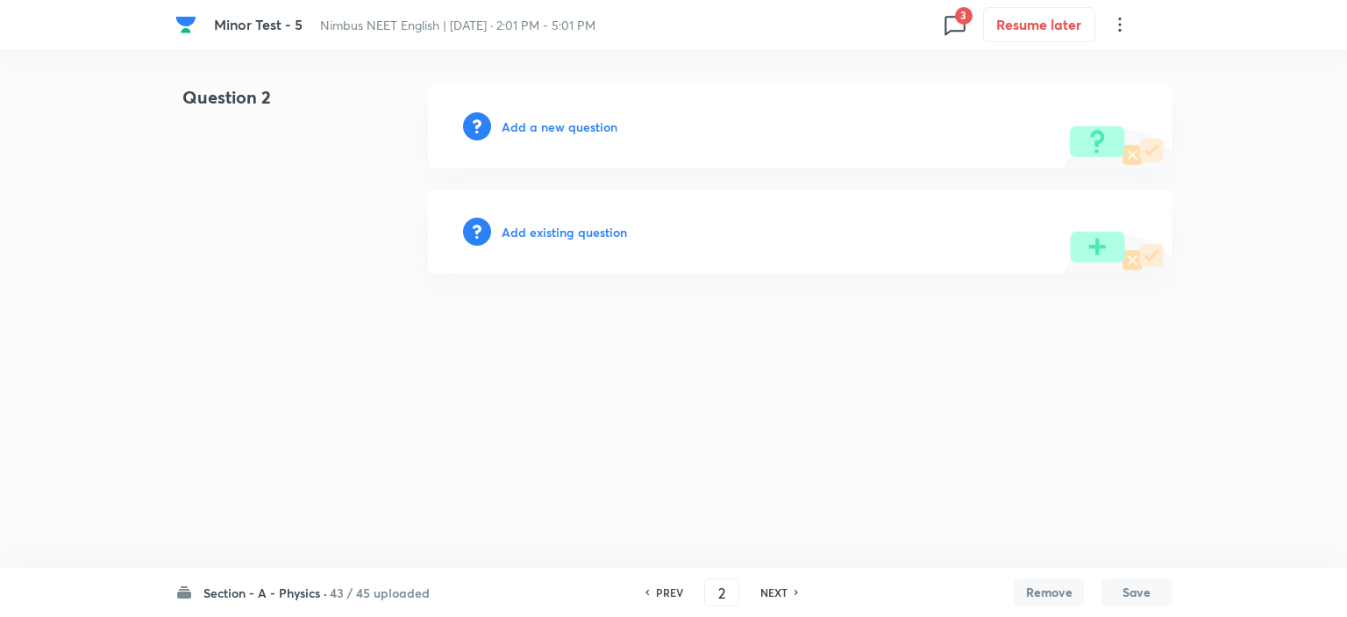
click at [787, 595] on div "NEXT" at bounding box center [777, 592] width 46 height 16
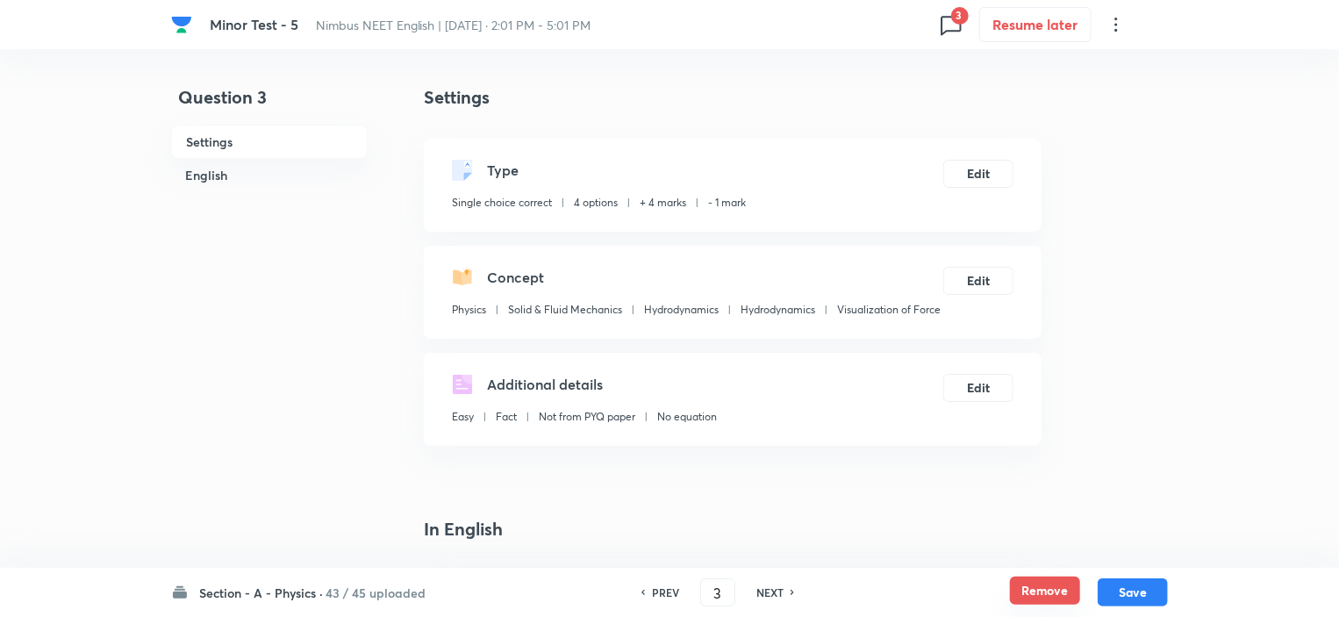
click at [1042, 596] on button "Remove" at bounding box center [1045, 590] width 70 height 28
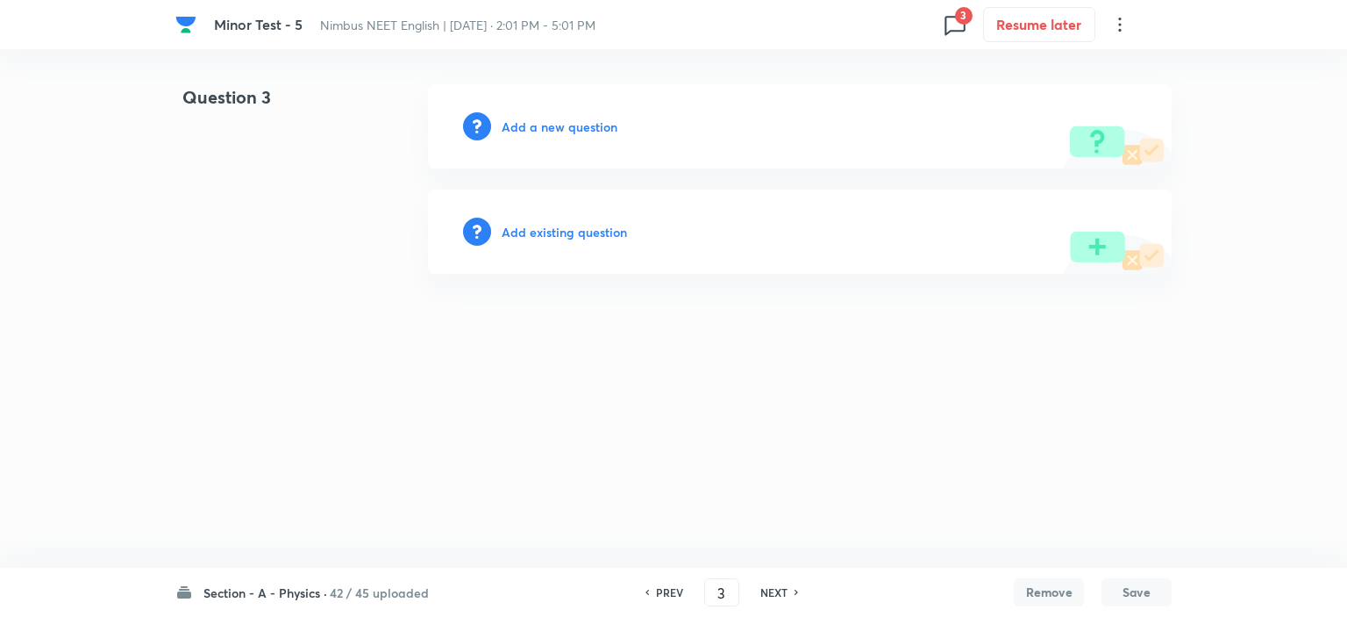
click at [772, 592] on h6 "NEXT" at bounding box center [774, 592] width 27 height 16
type input "4"
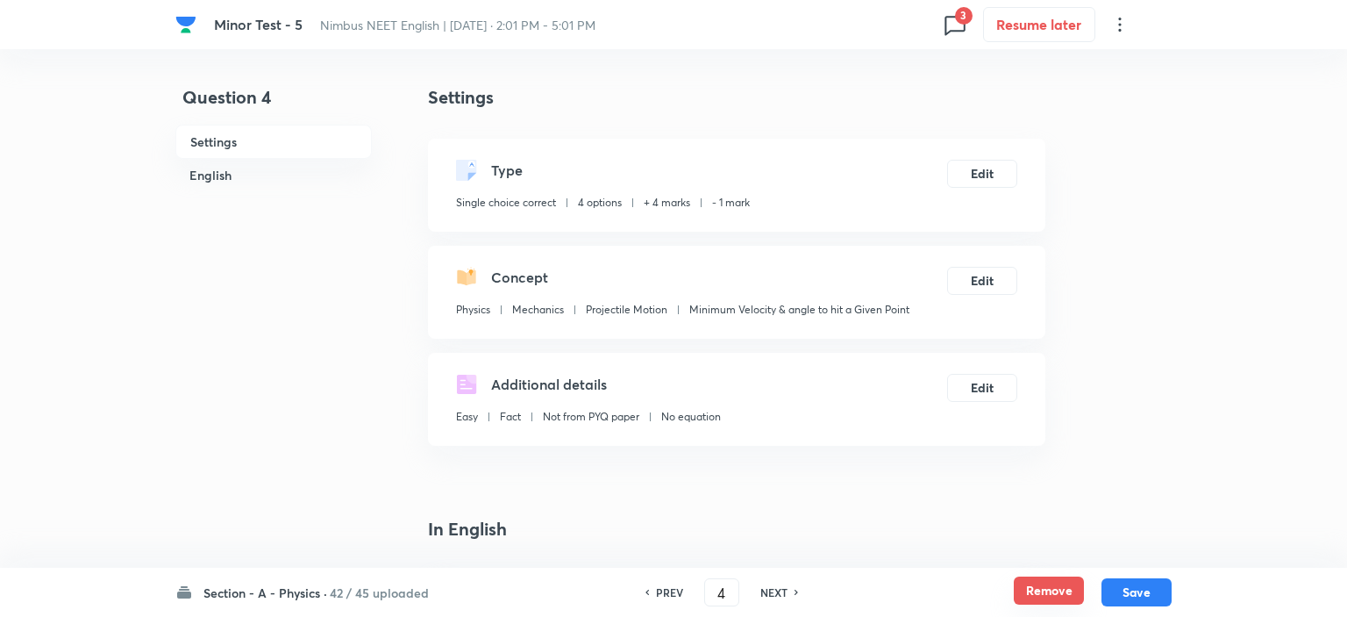
checkbox input "true"
click at [1054, 579] on button "Remove" at bounding box center [1045, 590] width 70 height 28
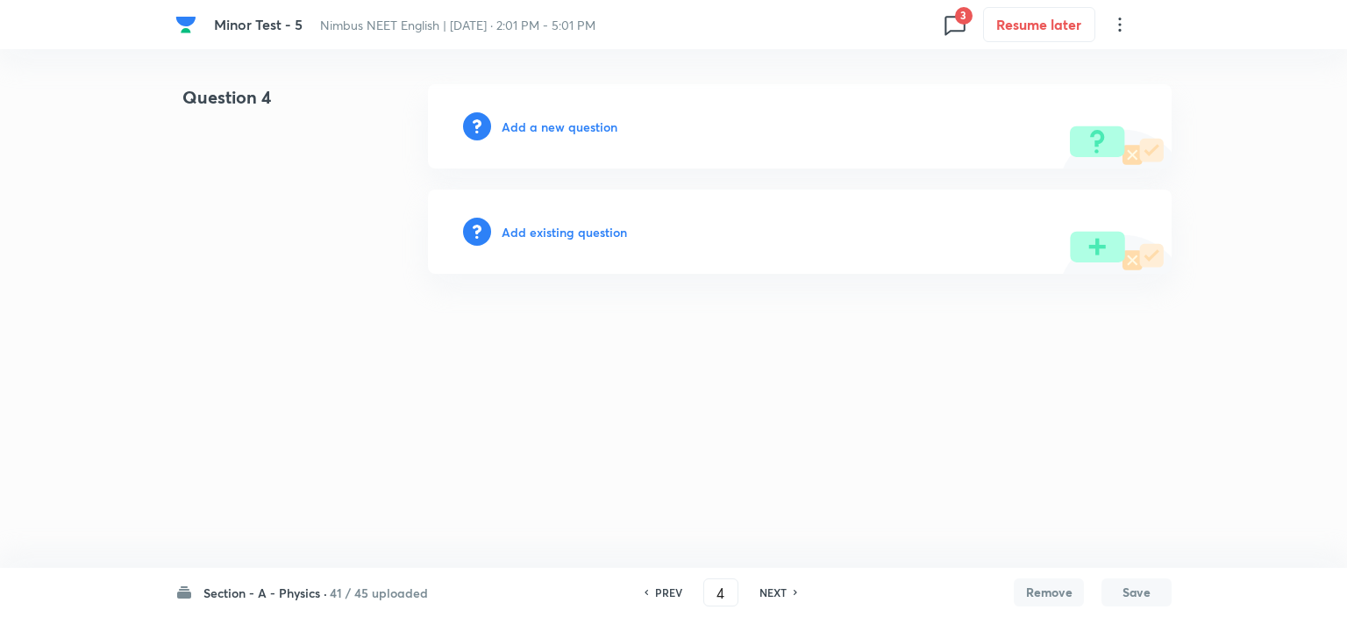
click at [772, 588] on h6 "NEXT" at bounding box center [773, 592] width 27 height 16
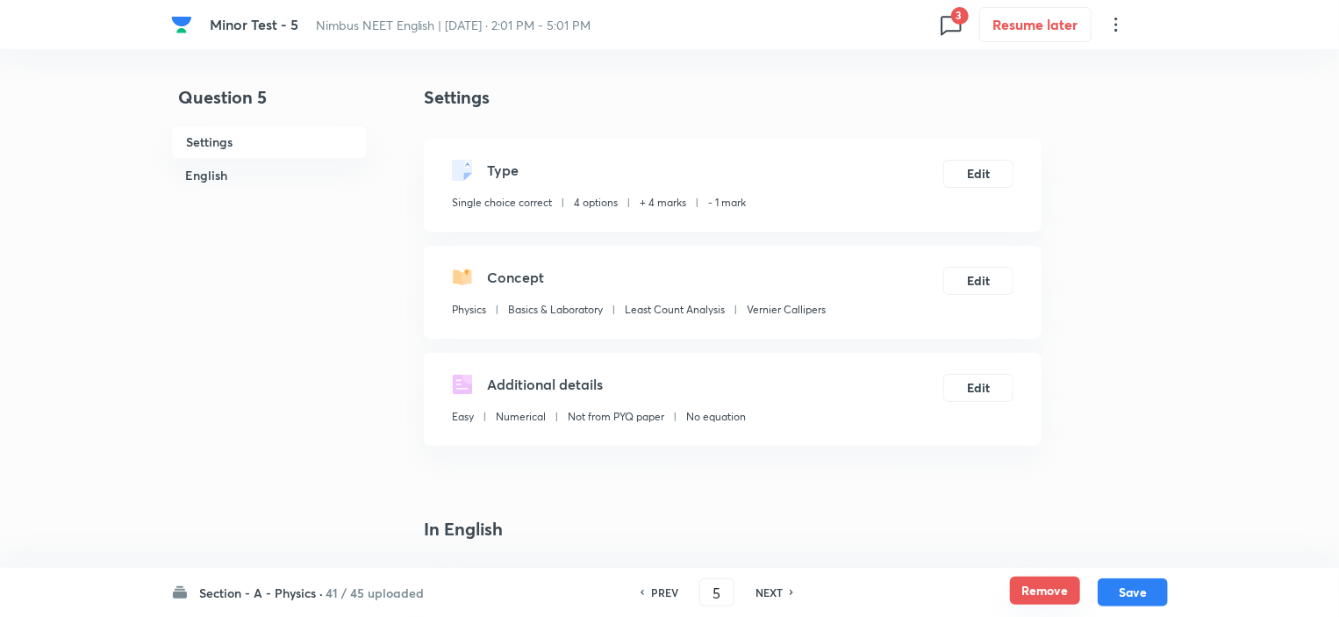
click at [1046, 591] on button "Remove" at bounding box center [1045, 590] width 70 height 28
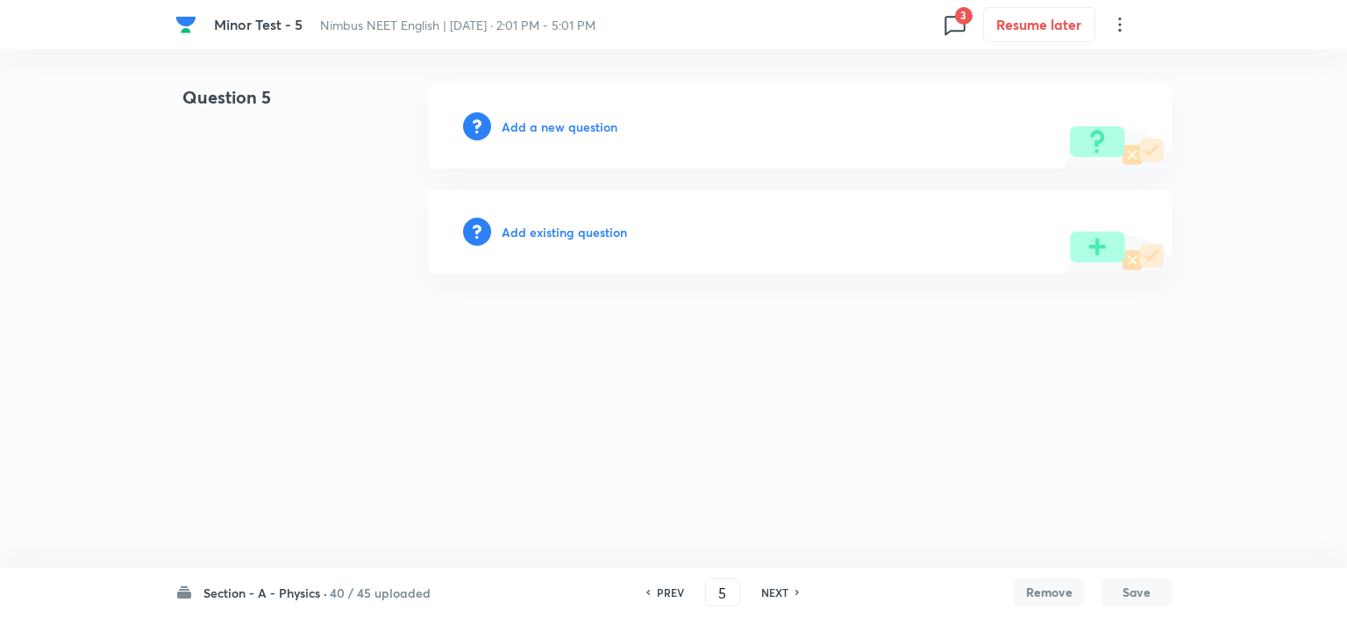
click at [775, 588] on h6 "NEXT" at bounding box center [774, 592] width 27 height 16
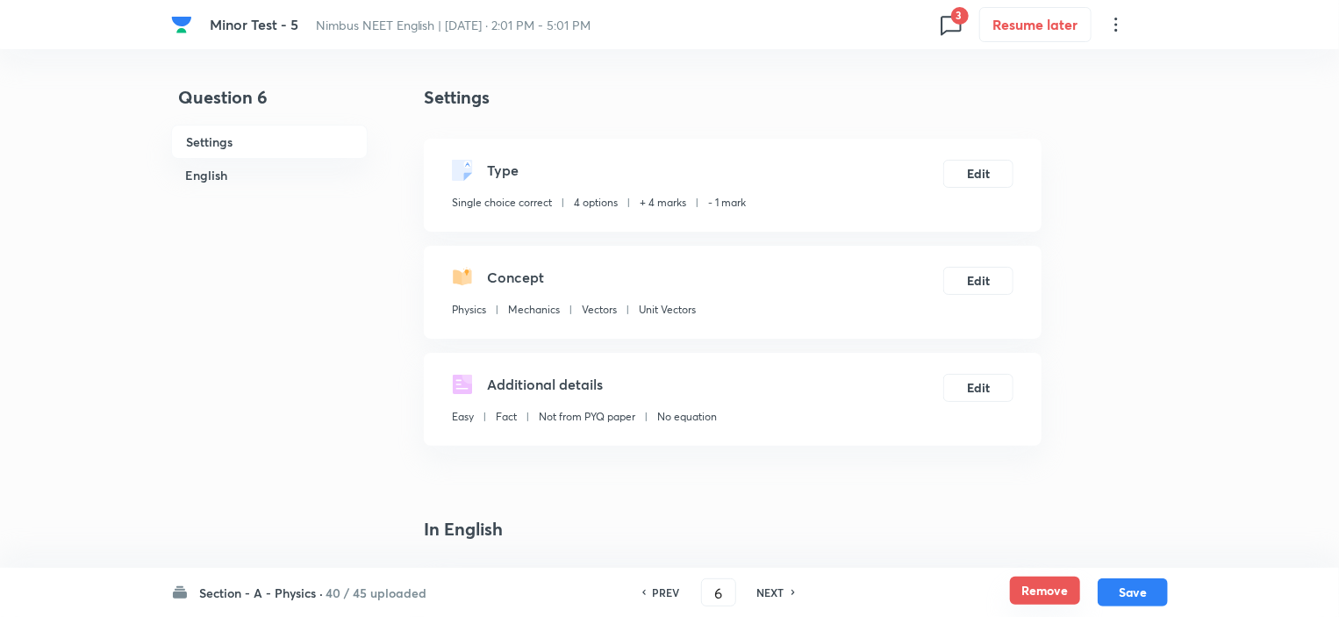
click at [1035, 595] on button "Remove" at bounding box center [1045, 590] width 70 height 28
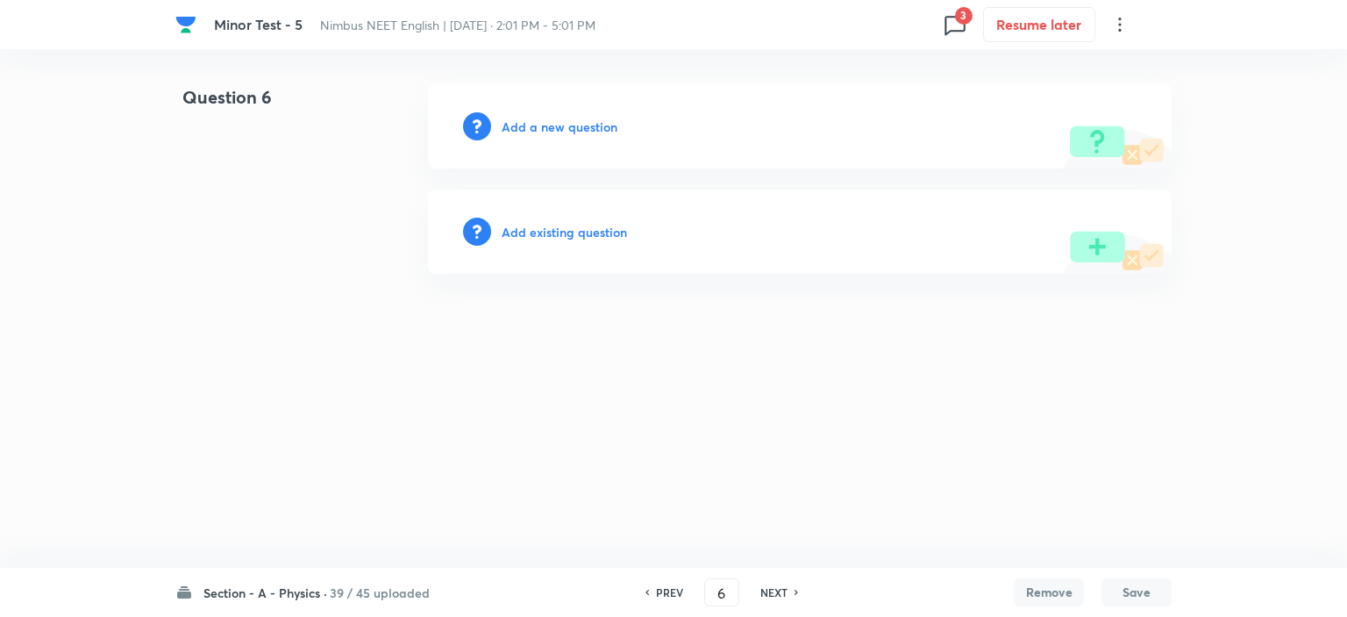
click at [775, 592] on h6 "NEXT" at bounding box center [774, 592] width 27 height 16
type input "7"
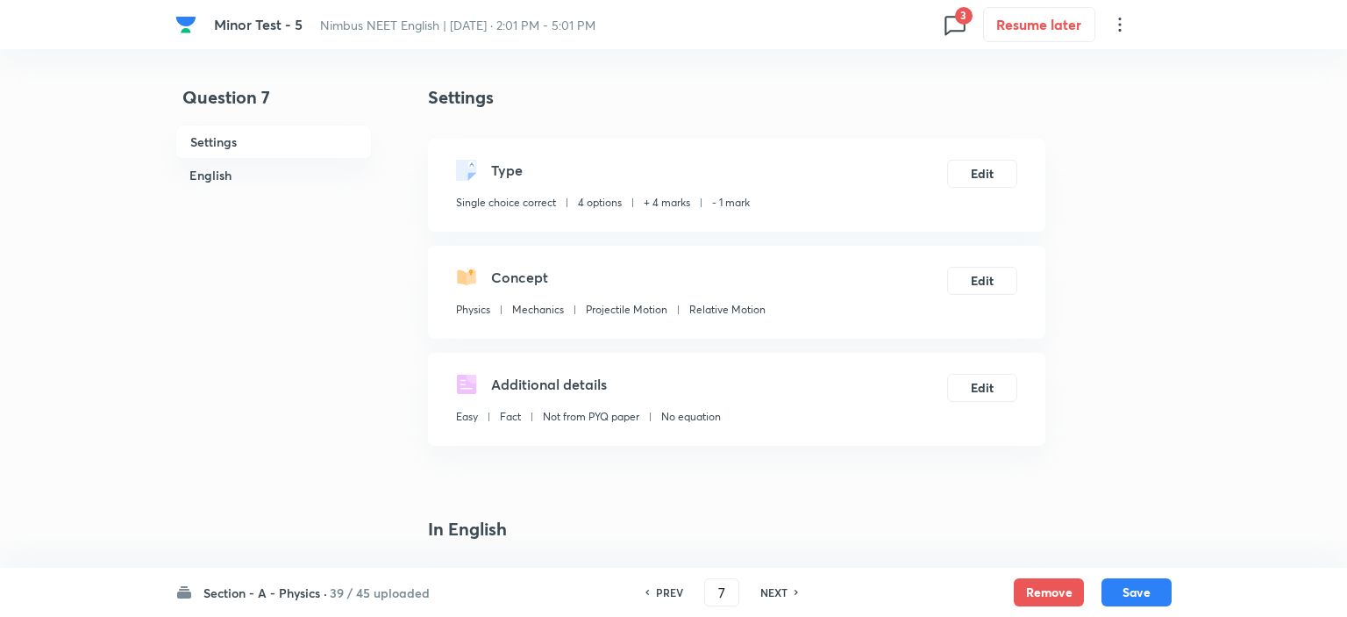
checkbox input "true"
click at [1032, 604] on button "Remove" at bounding box center [1045, 590] width 70 height 28
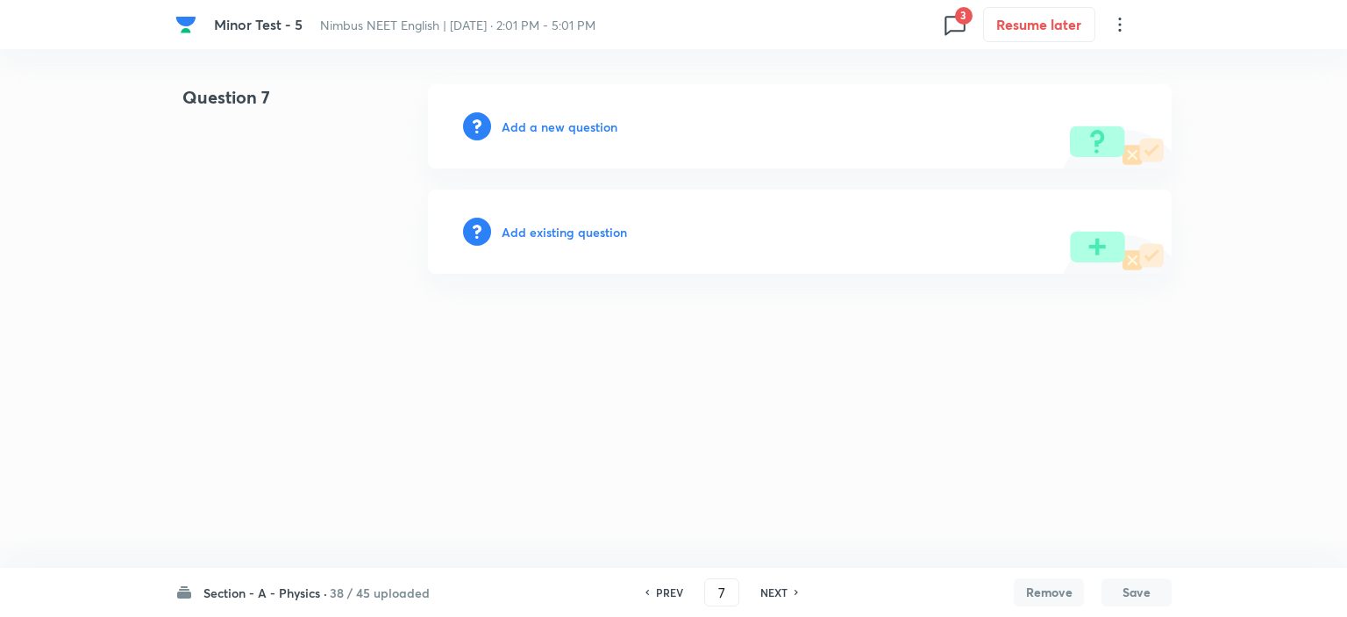
click at [777, 586] on h6 "NEXT" at bounding box center [774, 592] width 27 height 16
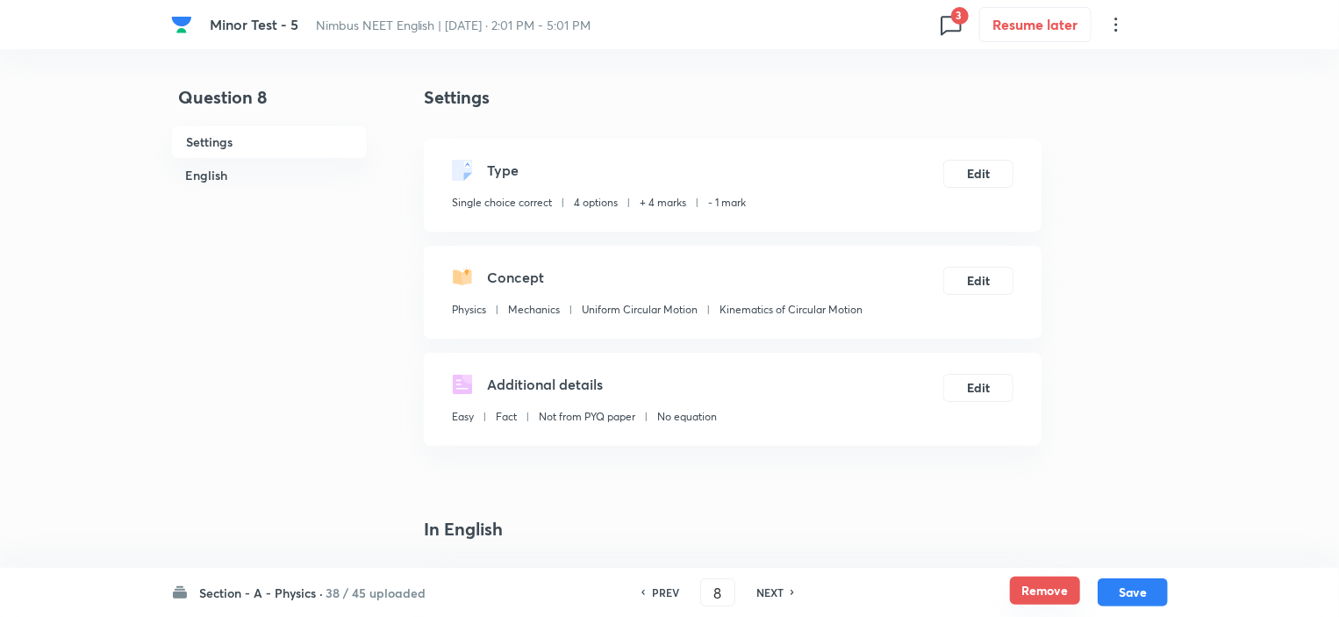
click at [1031, 587] on button "Remove" at bounding box center [1045, 590] width 70 height 28
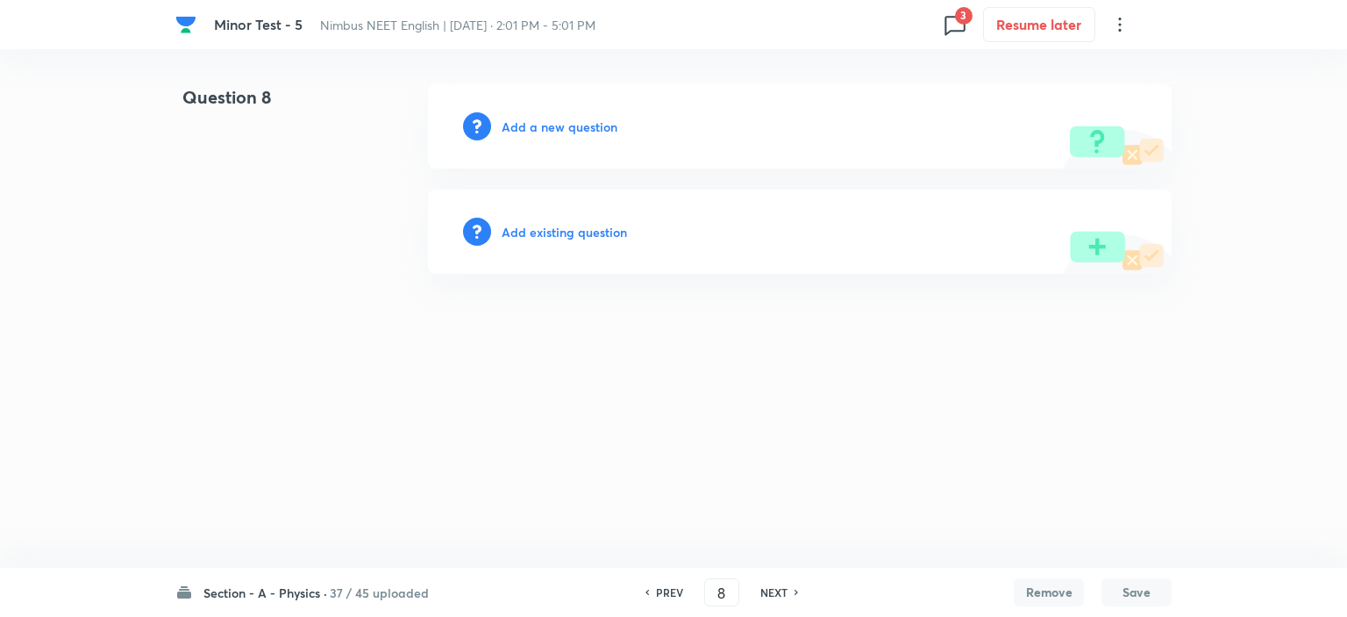
click at [773, 585] on h6 "NEXT" at bounding box center [774, 592] width 27 height 16
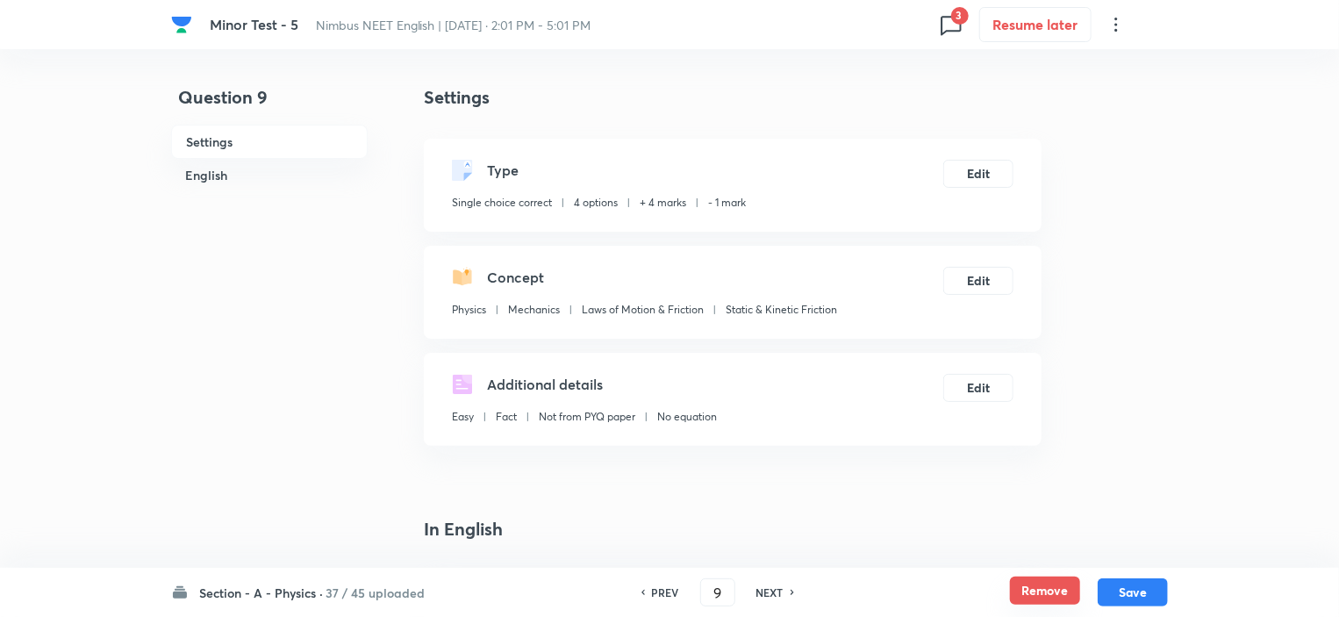
click at [1044, 582] on button "Remove" at bounding box center [1045, 590] width 70 height 28
click at [779, 591] on h6 "NEXT" at bounding box center [769, 592] width 27 height 16
type input "10"
checkbox input "true"
click at [1050, 590] on button "Remove" at bounding box center [1045, 590] width 70 height 28
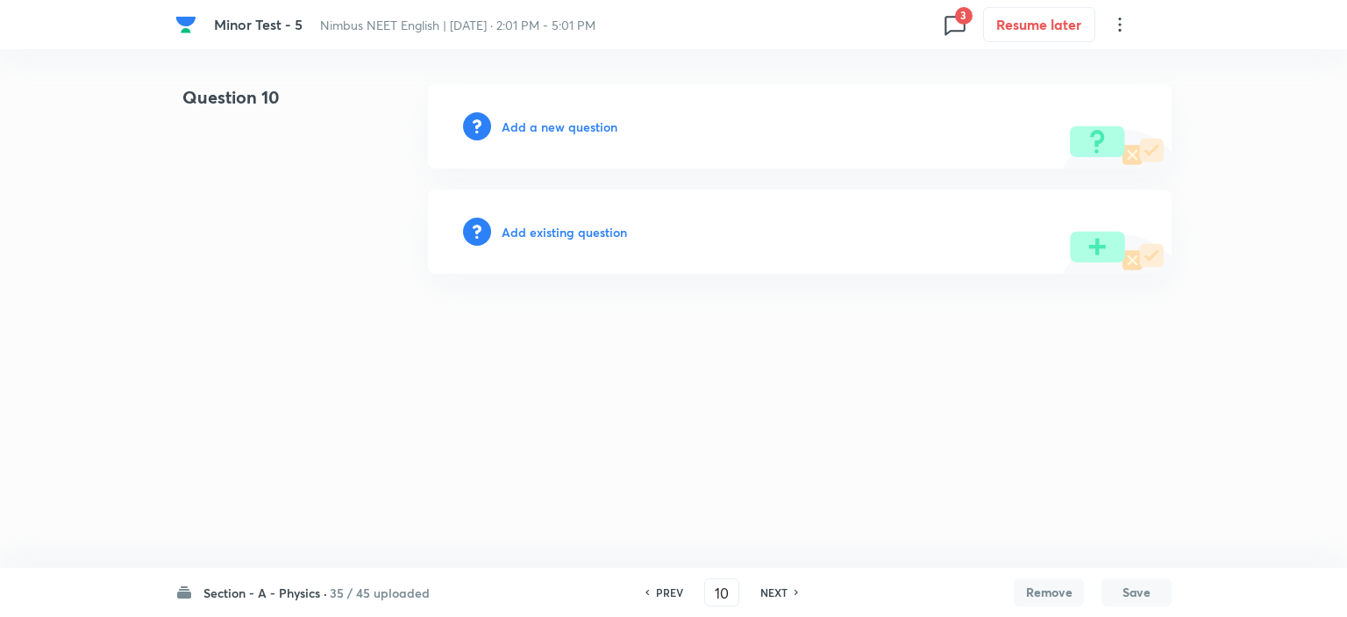
click at [770, 592] on h6 "NEXT" at bounding box center [774, 592] width 27 height 16
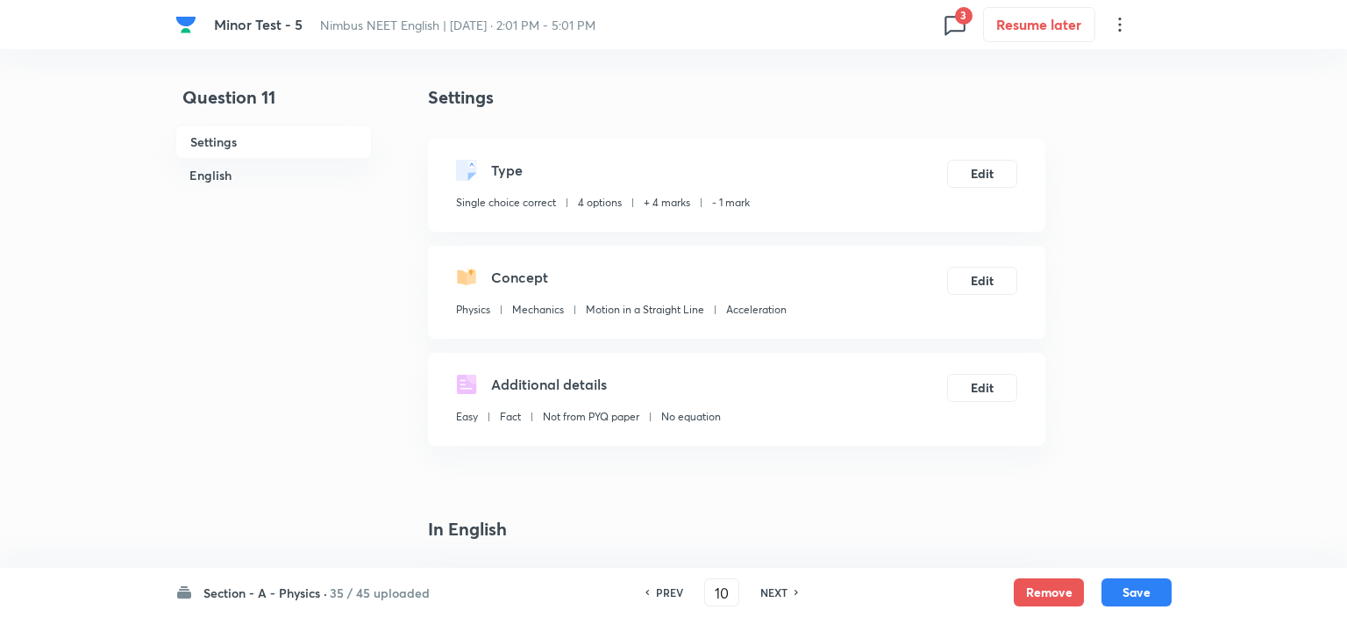
type input "11"
checkbox input "true"
click at [1032, 592] on button "Remove" at bounding box center [1045, 590] width 70 height 28
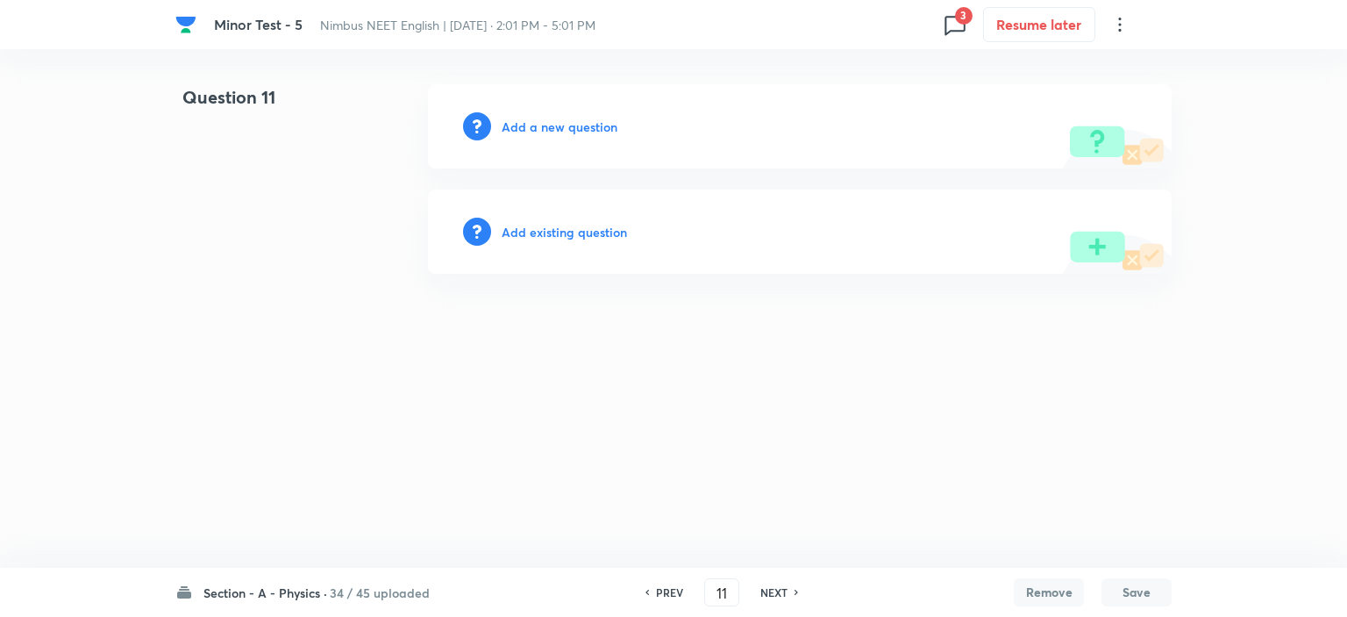
click at [768, 589] on h6 "NEXT" at bounding box center [774, 592] width 27 height 16
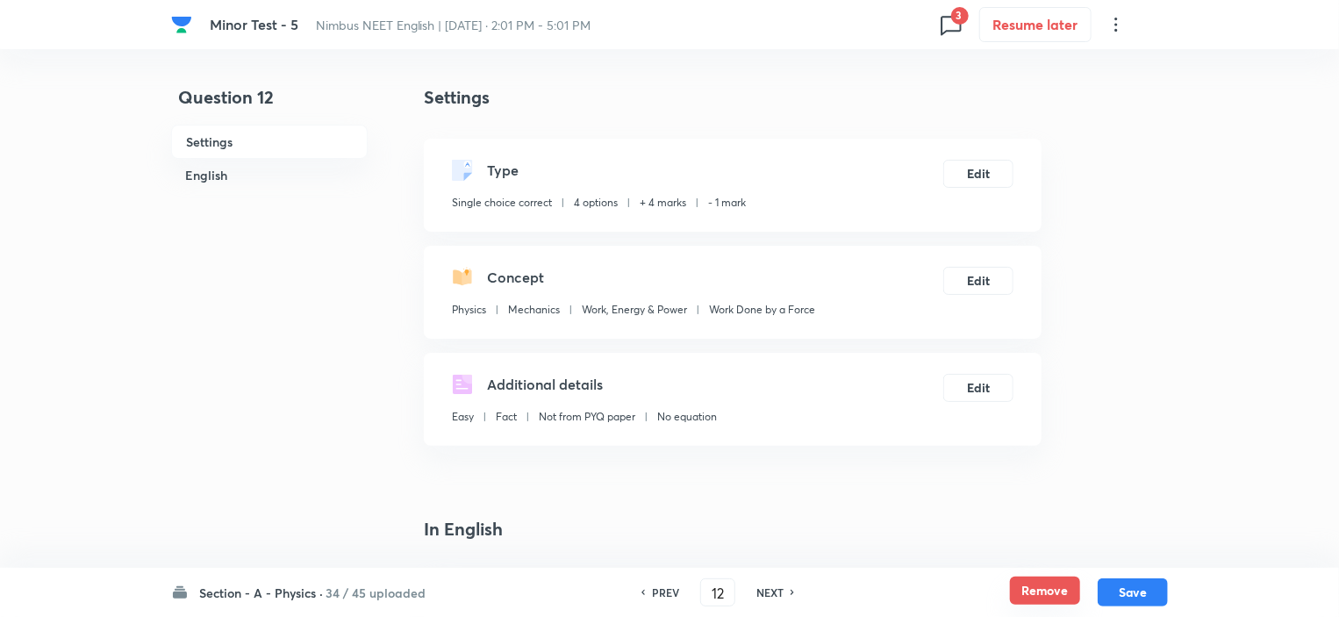
click at [1052, 590] on button "Remove" at bounding box center [1045, 590] width 70 height 28
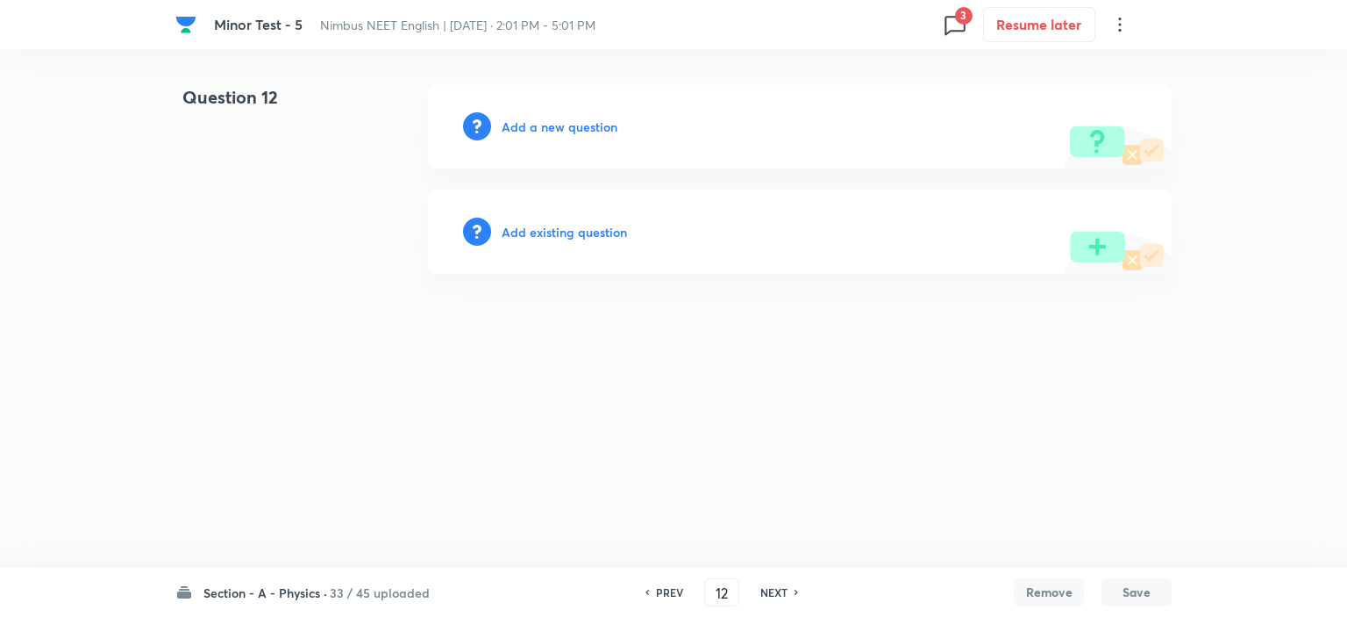
click at [768, 589] on h6 "NEXT" at bounding box center [774, 592] width 27 height 16
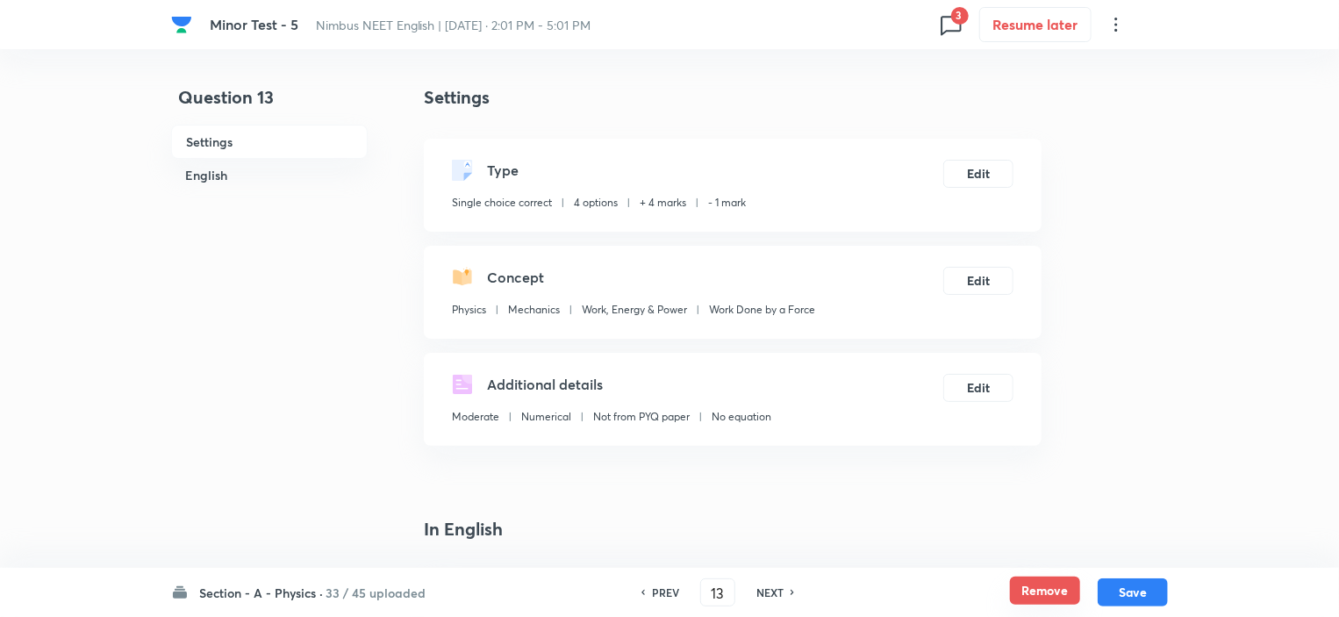
click at [1035, 589] on button "Remove" at bounding box center [1045, 590] width 70 height 28
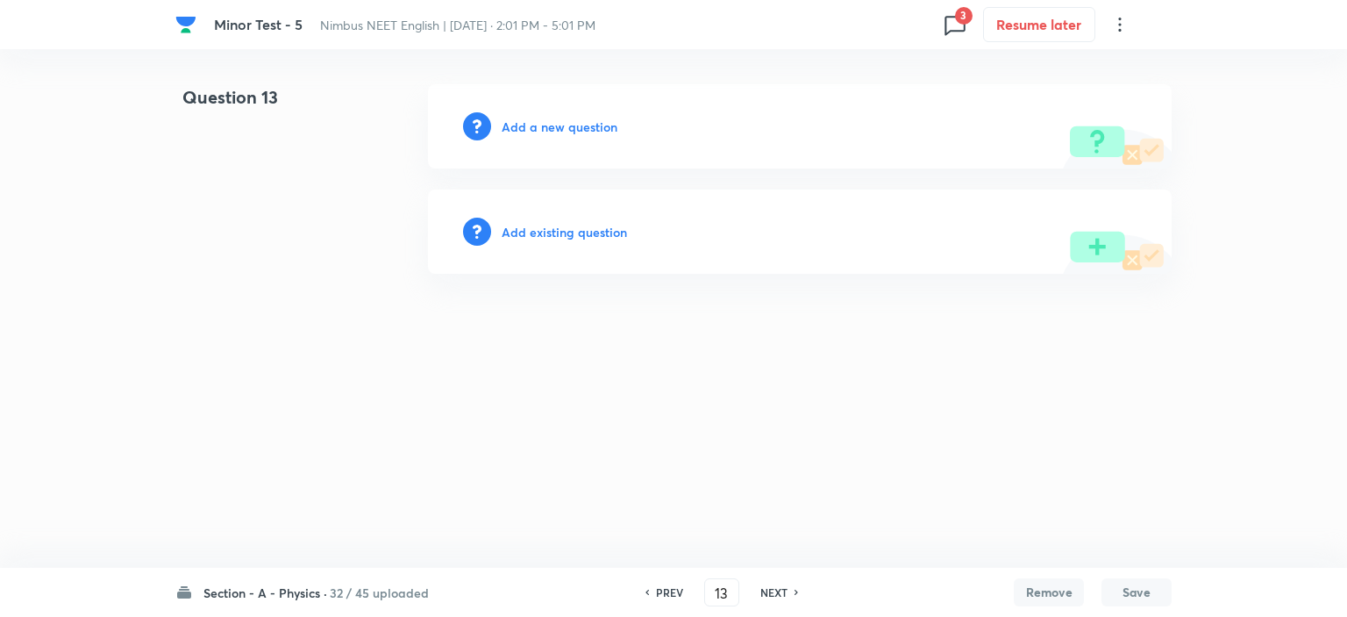
click at [777, 589] on h6 "NEXT" at bounding box center [774, 592] width 27 height 16
type input "14"
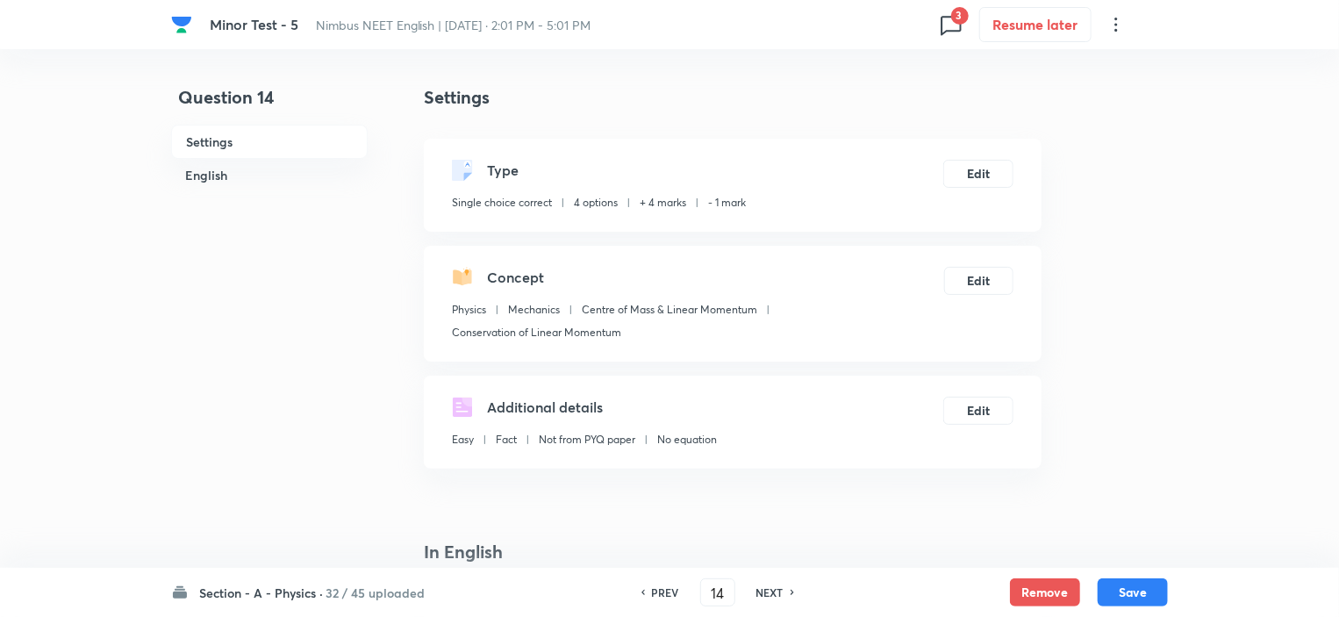
checkbox input "true"
click at [1034, 596] on button "Remove" at bounding box center [1045, 590] width 70 height 28
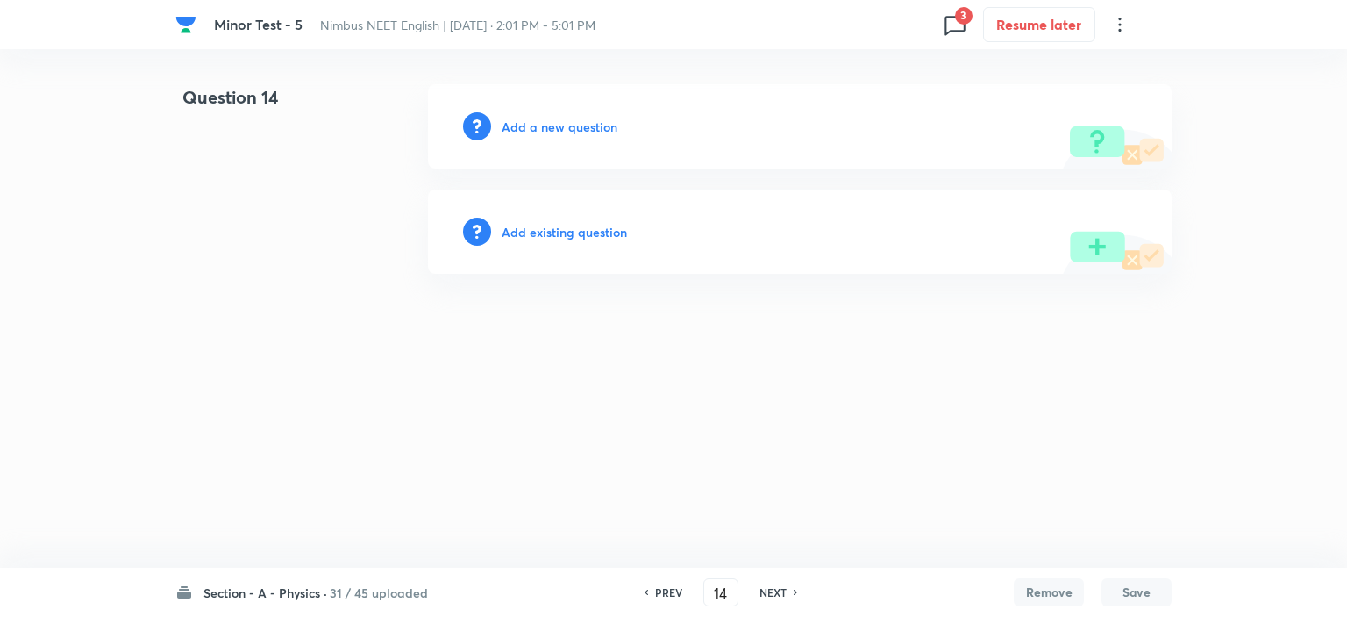
click at [782, 589] on h6 "NEXT" at bounding box center [773, 592] width 27 height 16
type input "15"
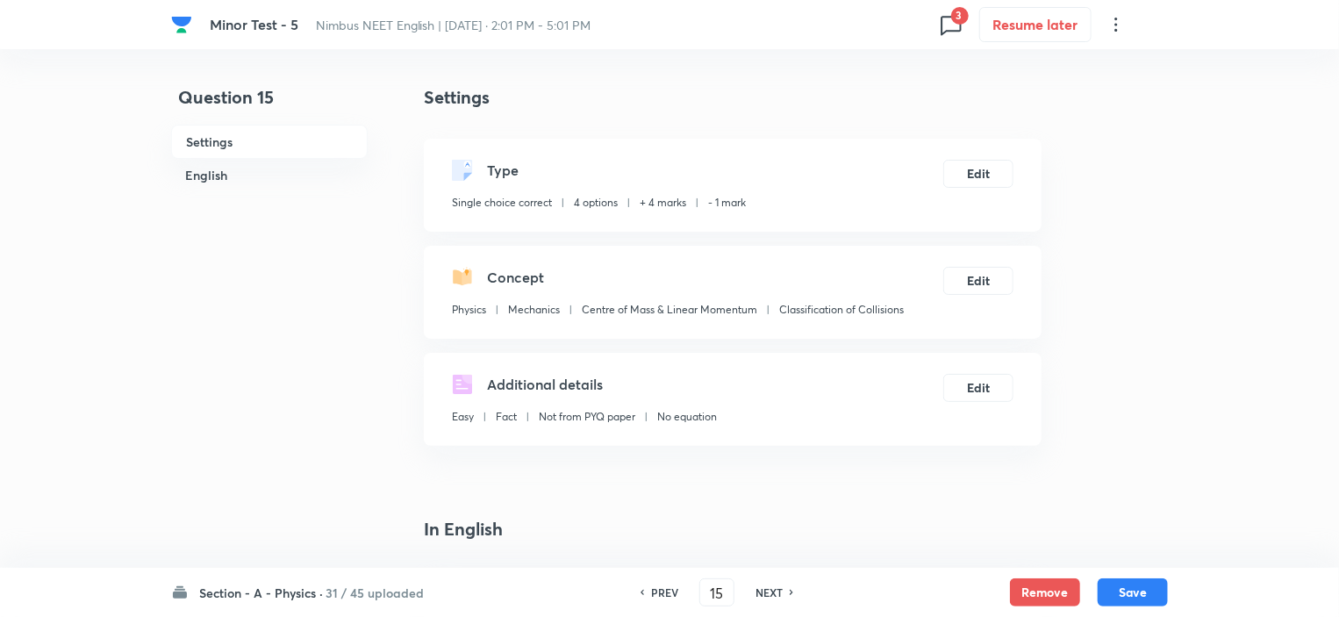
checkbox input "true"
click at [1026, 587] on button "Remove" at bounding box center [1045, 590] width 70 height 28
click at [772, 589] on h6 "NEXT" at bounding box center [773, 592] width 27 height 16
type input "16"
checkbox input "true"
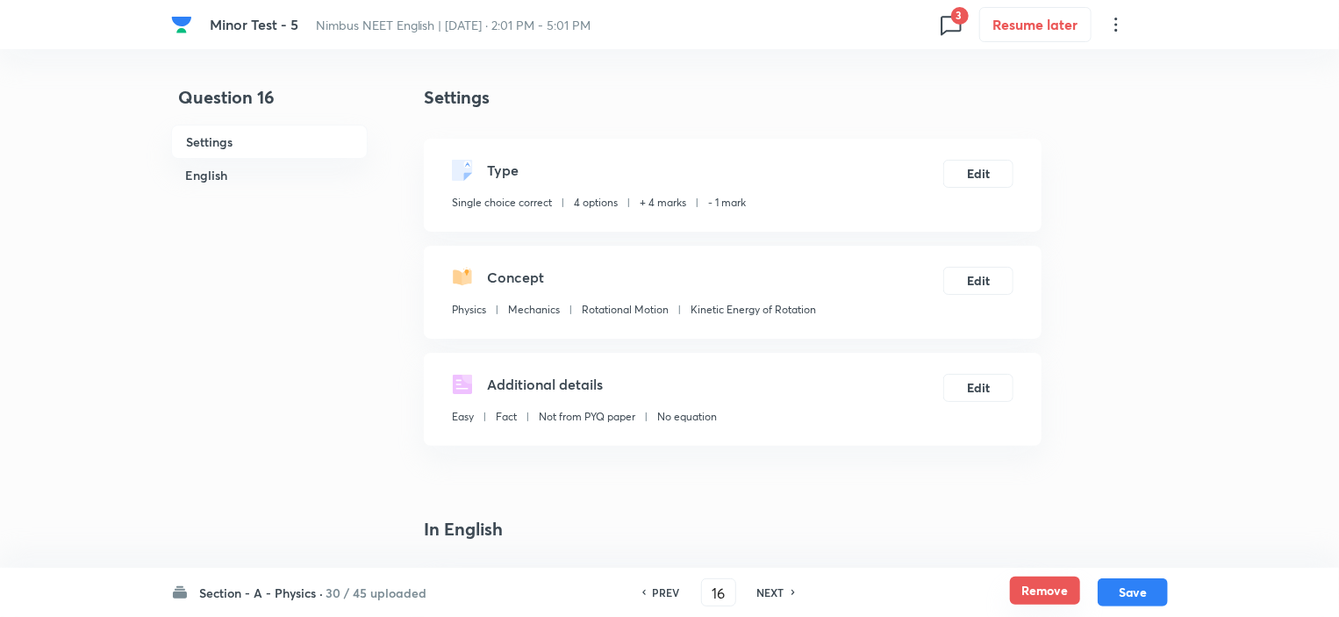
click at [1056, 592] on button "Remove" at bounding box center [1045, 590] width 70 height 28
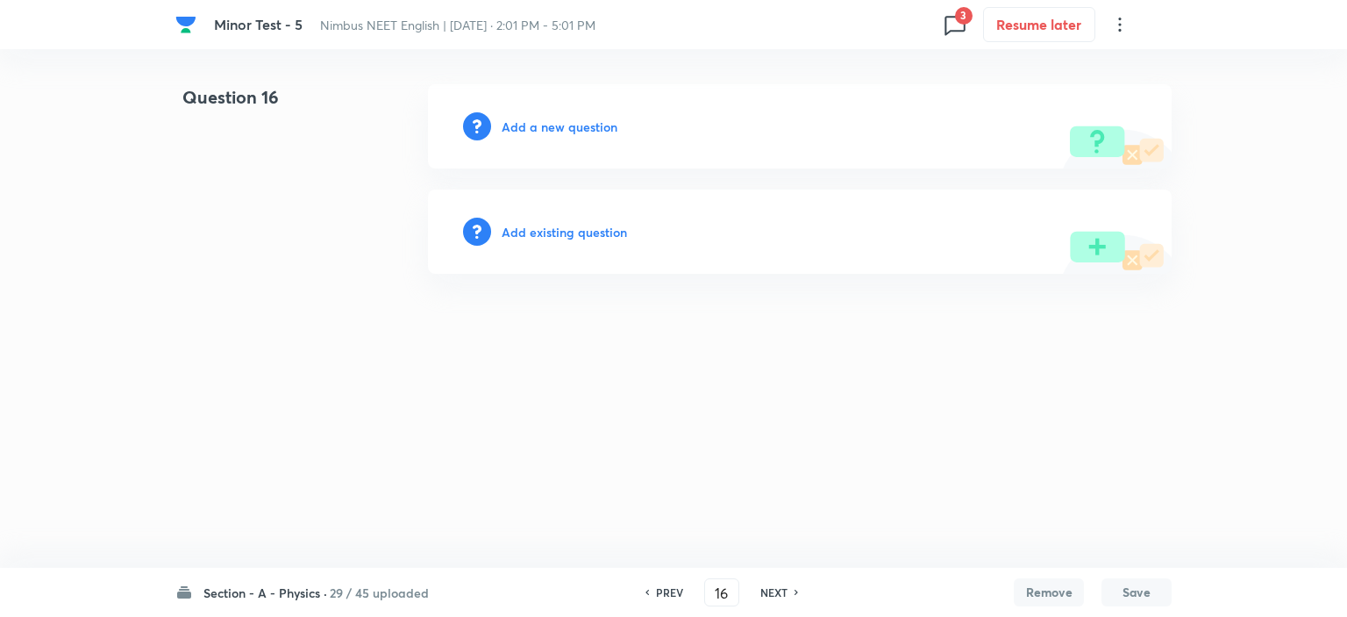
click at [761, 596] on h6 "NEXT" at bounding box center [774, 592] width 27 height 16
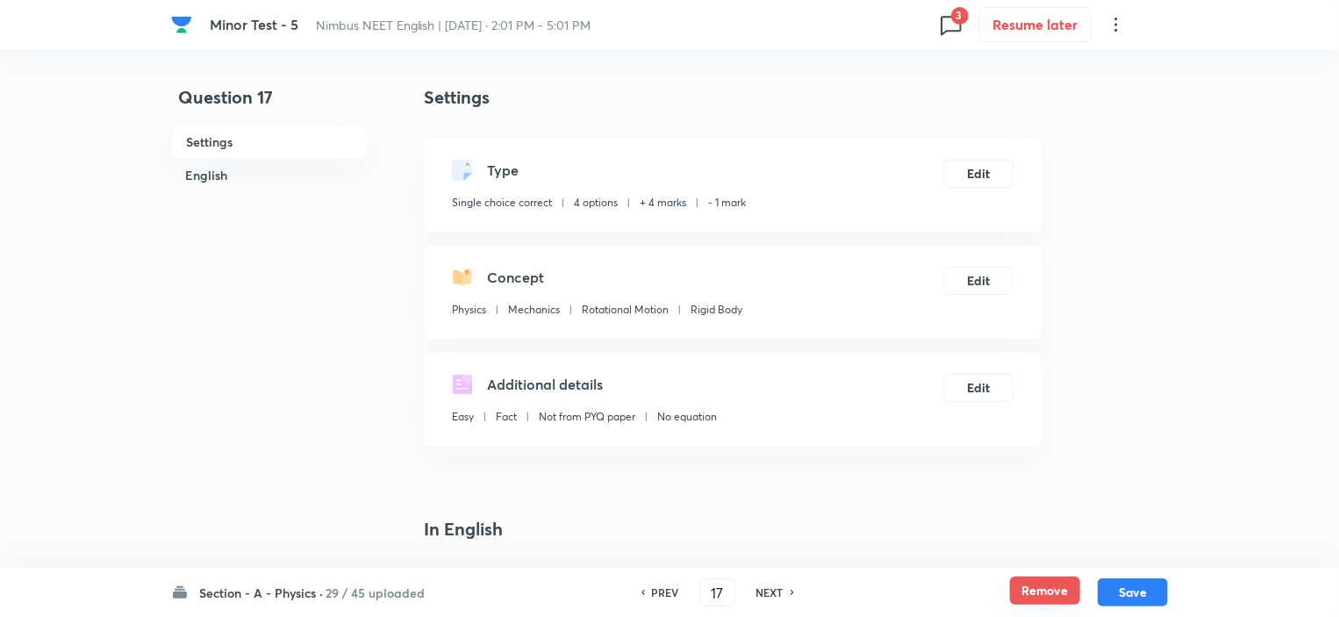
click at [1022, 593] on button "Remove" at bounding box center [1045, 590] width 70 height 28
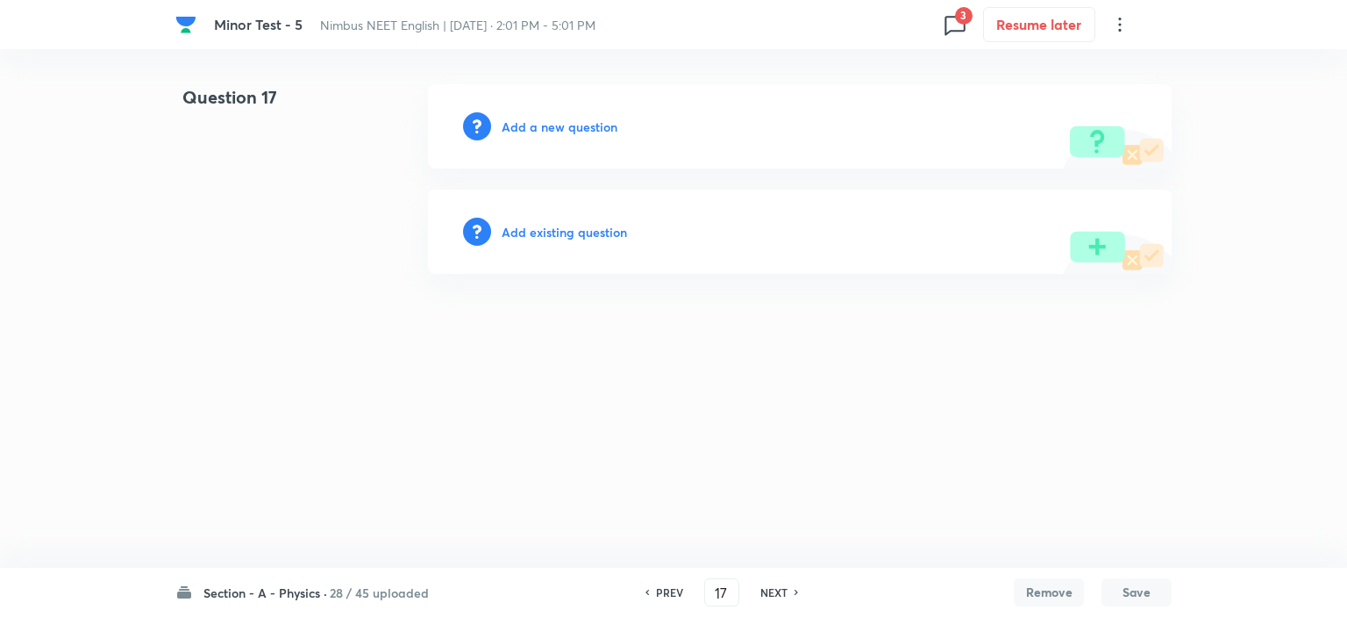
click at [782, 586] on h6 "NEXT" at bounding box center [774, 592] width 27 height 16
type input "18"
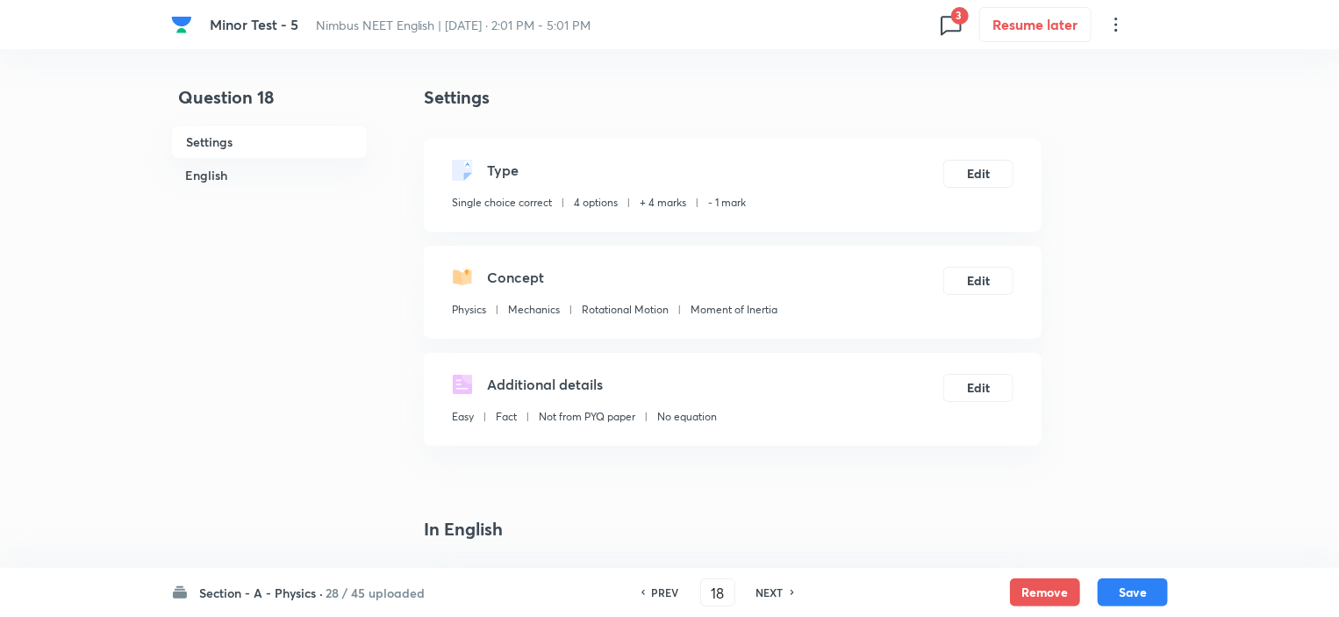
checkbox input "true"
click at [1046, 591] on button "Remove" at bounding box center [1045, 590] width 70 height 28
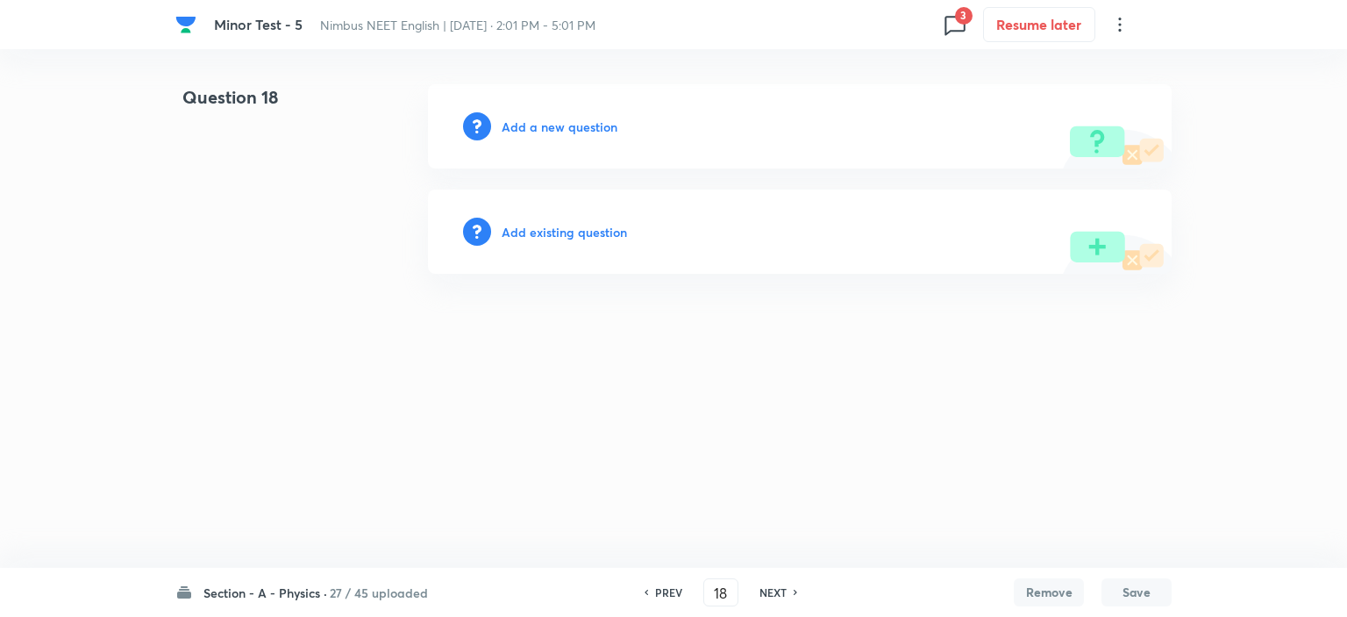
click at [762, 593] on h6 "NEXT" at bounding box center [773, 592] width 27 height 16
type input "19"
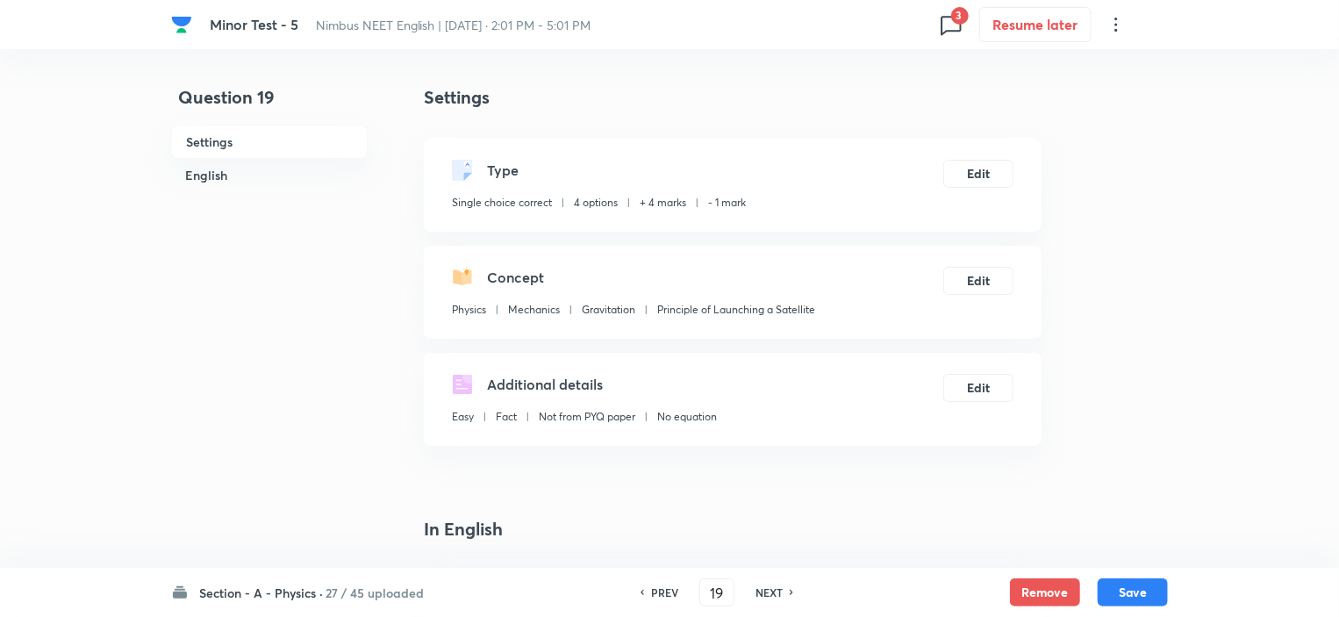
checkbox input "true"
click at [1023, 596] on button "Remove" at bounding box center [1045, 590] width 70 height 28
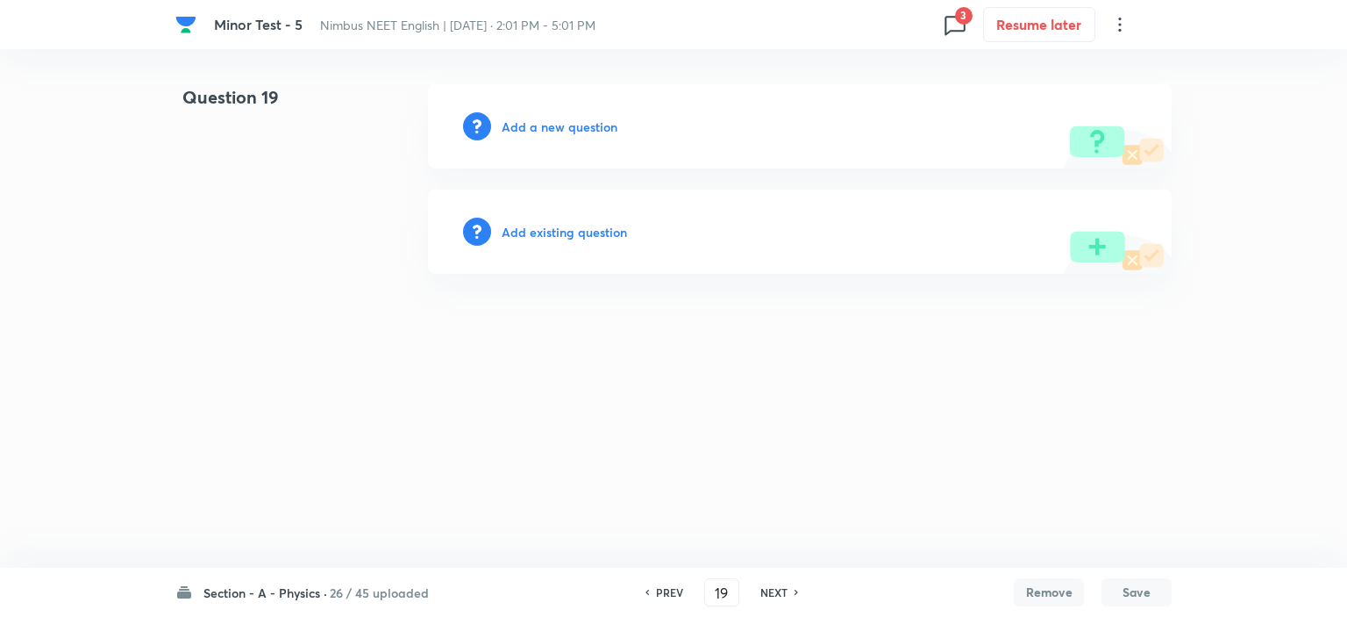
click at [762, 591] on h6 "NEXT" at bounding box center [774, 592] width 27 height 16
type input "20"
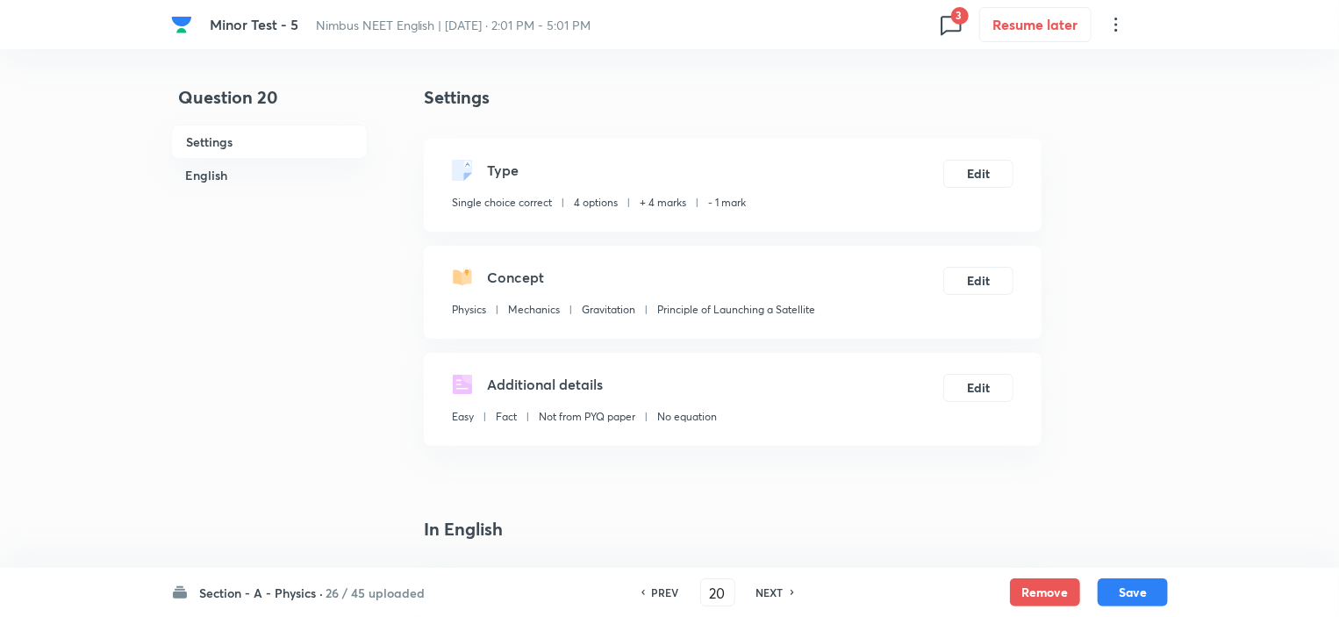
checkbox input "true"
click at [1029, 592] on button "Remove" at bounding box center [1045, 590] width 70 height 28
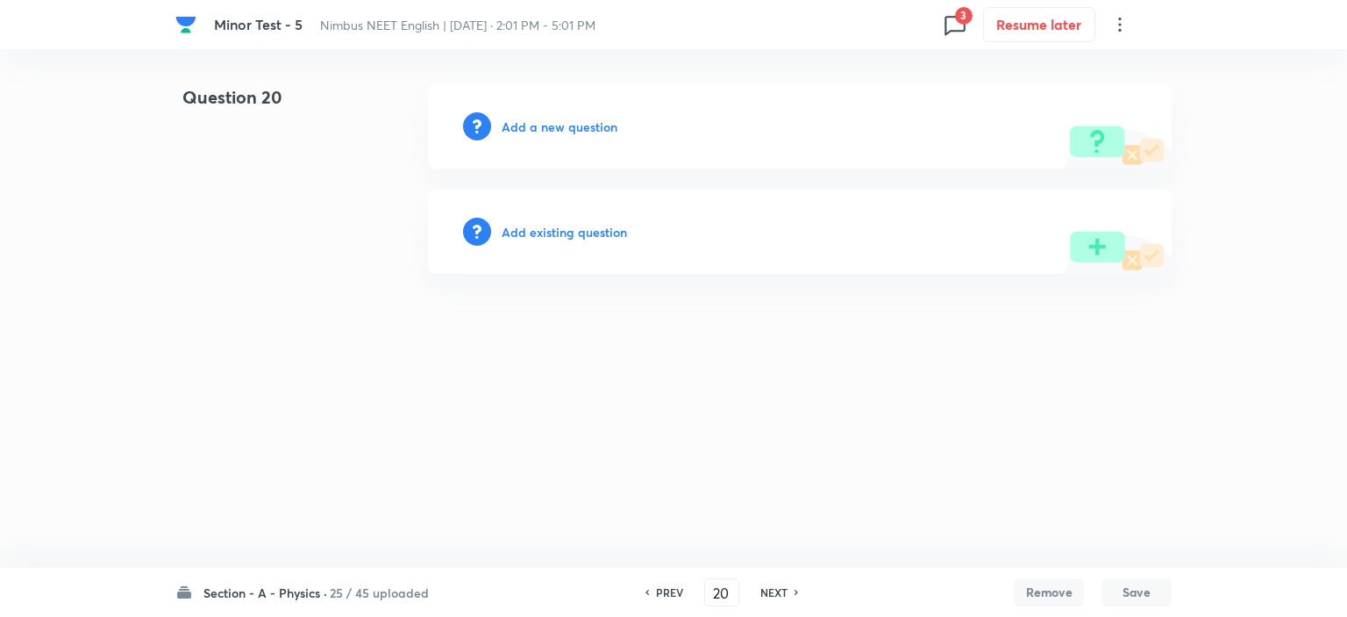
click at [787, 592] on div "NEXT" at bounding box center [777, 592] width 46 height 16
type input "21"
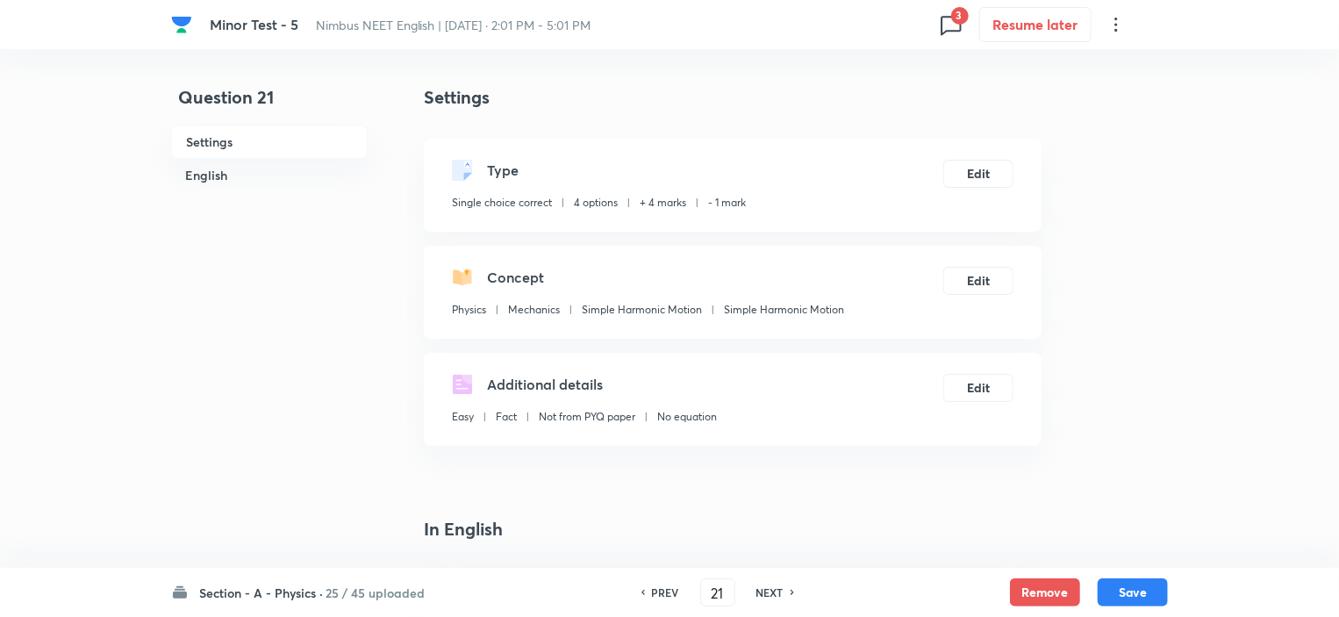
checkbox input "true"
click at [1036, 587] on button "Remove" at bounding box center [1045, 590] width 70 height 28
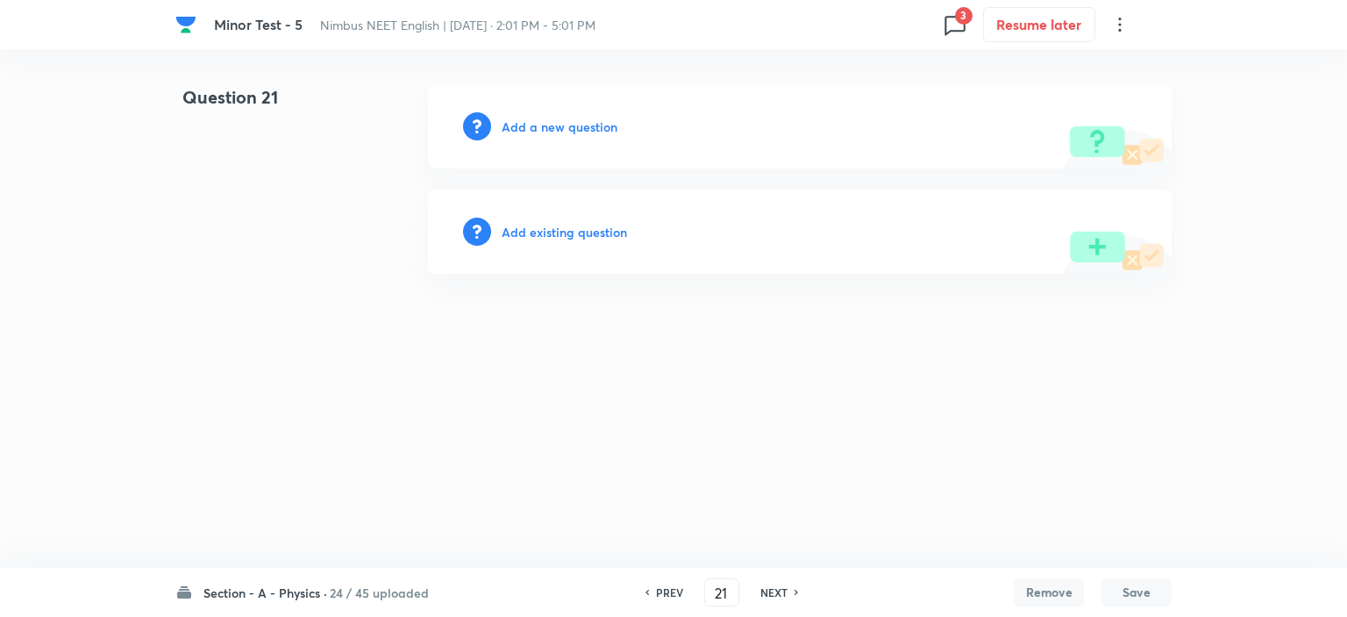
click at [768, 591] on h6 "NEXT" at bounding box center [774, 592] width 27 height 16
type input "22"
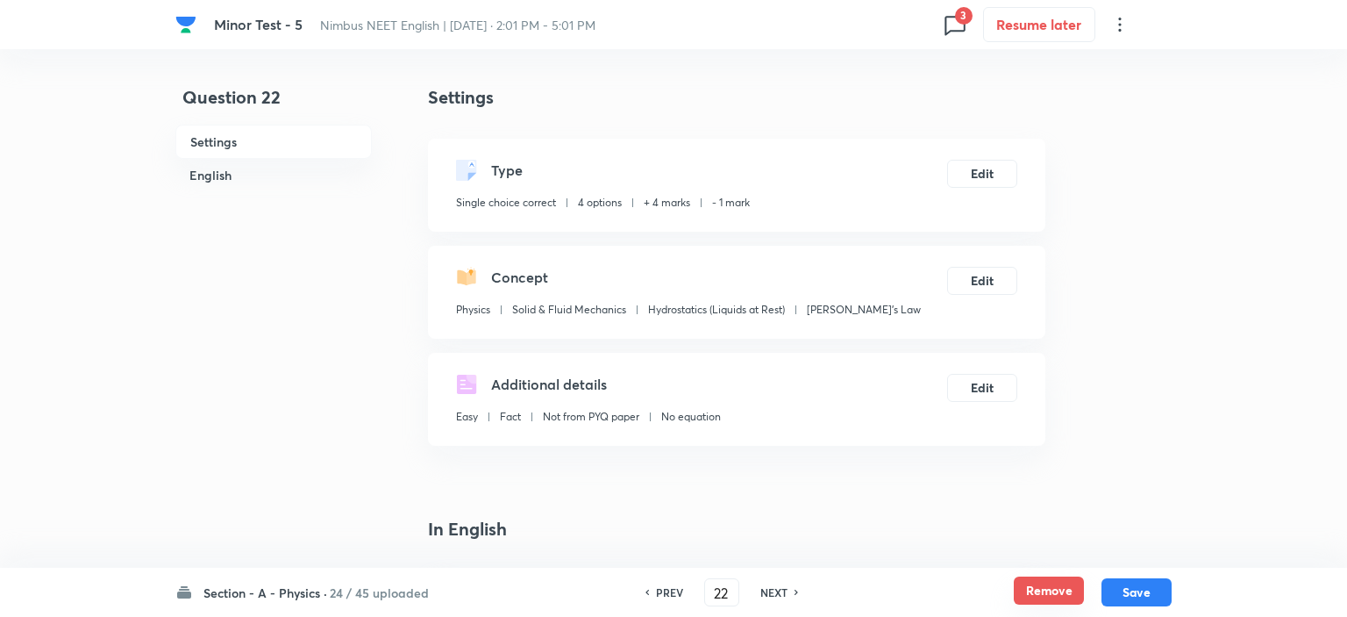
checkbox input "true"
click at [1056, 590] on button "Remove" at bounding box center [1045, 590] width 70 height 28
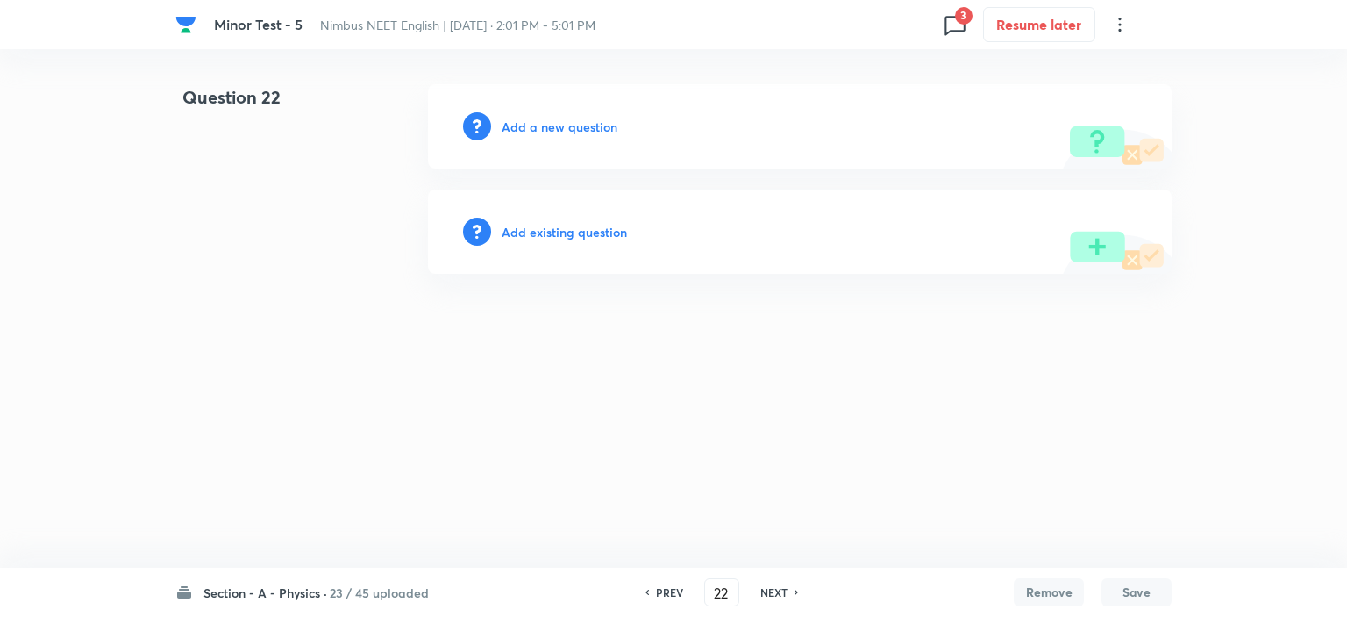
click at [756, 593] on div "NEXT" at bounding box center [777, 592] width 46 height 16
type input "23"
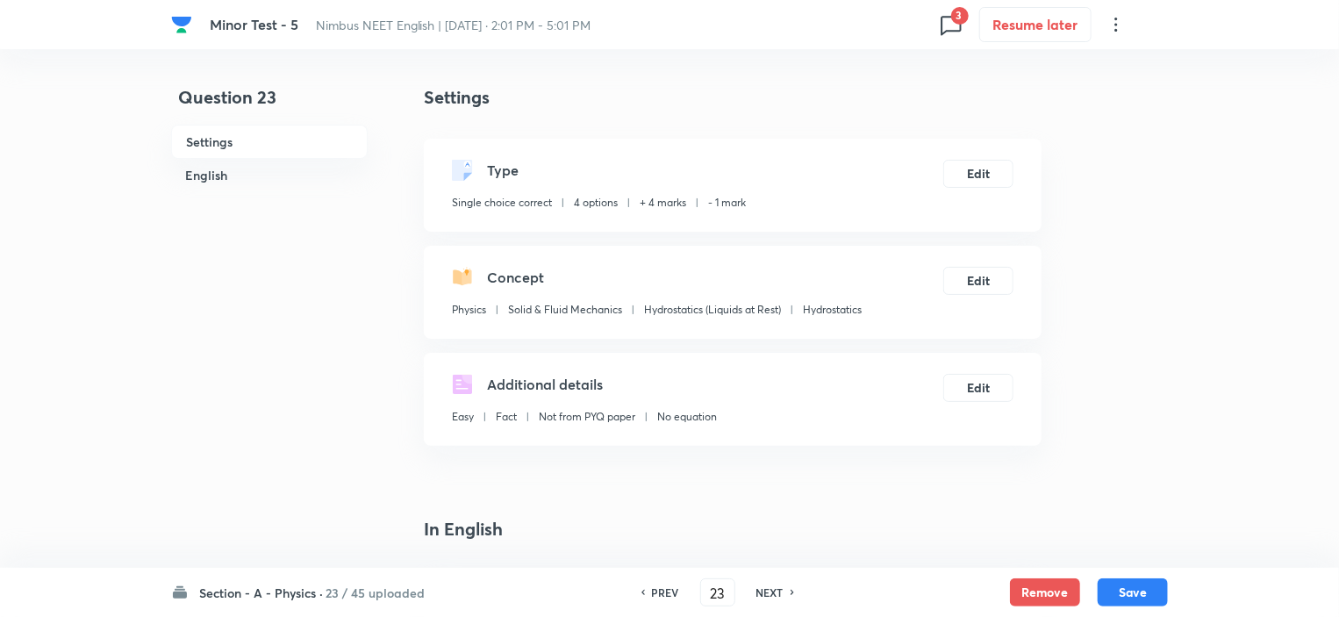
checkbox input "true"
click at [1033, 591] on button "Remove" at bounding box center [1045, 590] width 70 height 28
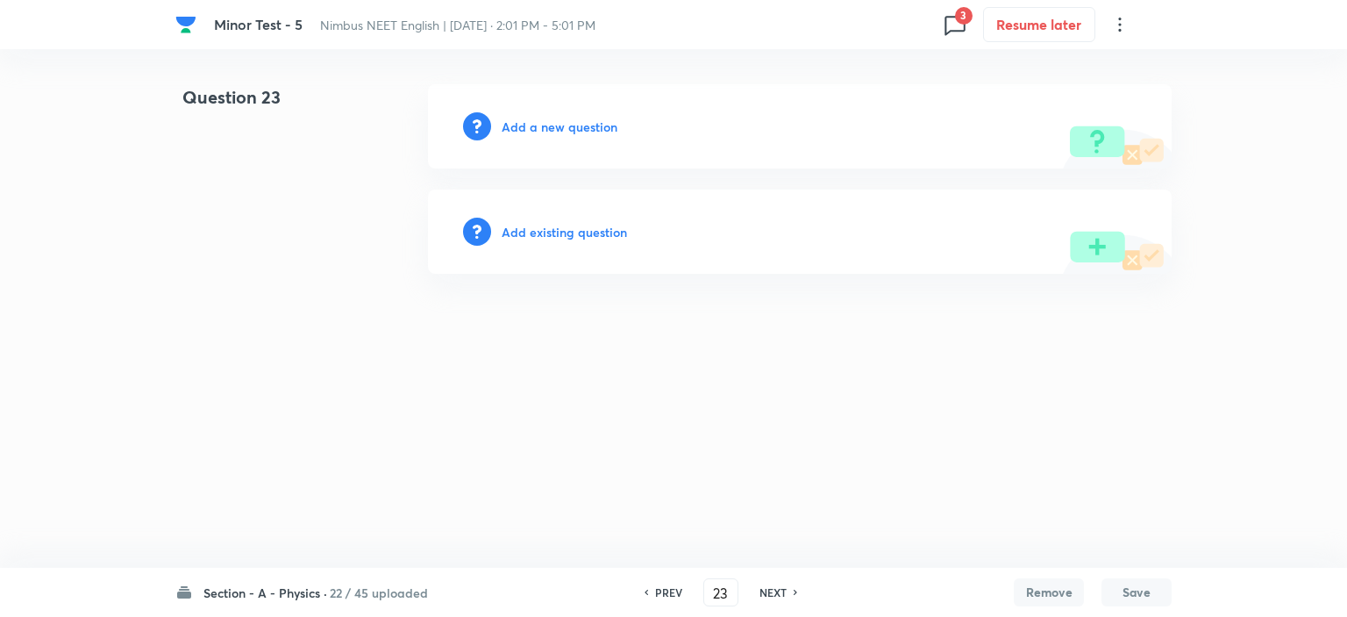
click at [769, 589] on h6 "NEXT" at bounding box center [773, 592] width 27 height 16
type input "24"
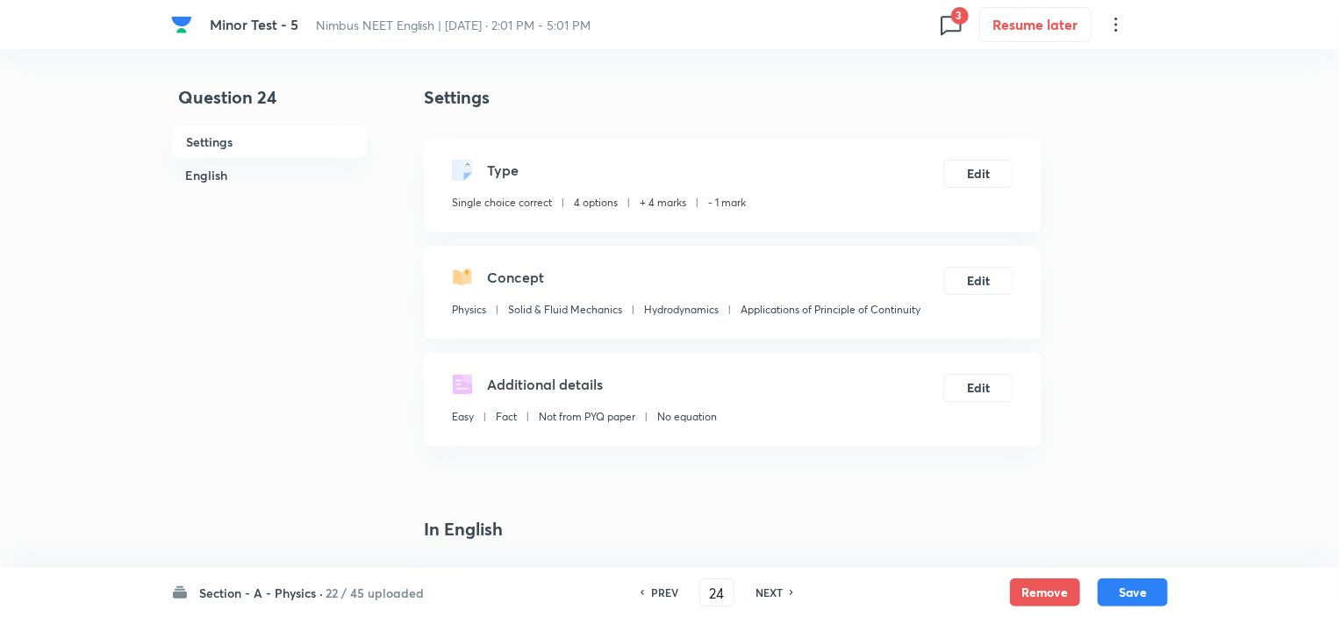
checkbox input "true"
click at [1032, 590] on button "Remove" at bounding box center [1045, 590] width 70 height 28
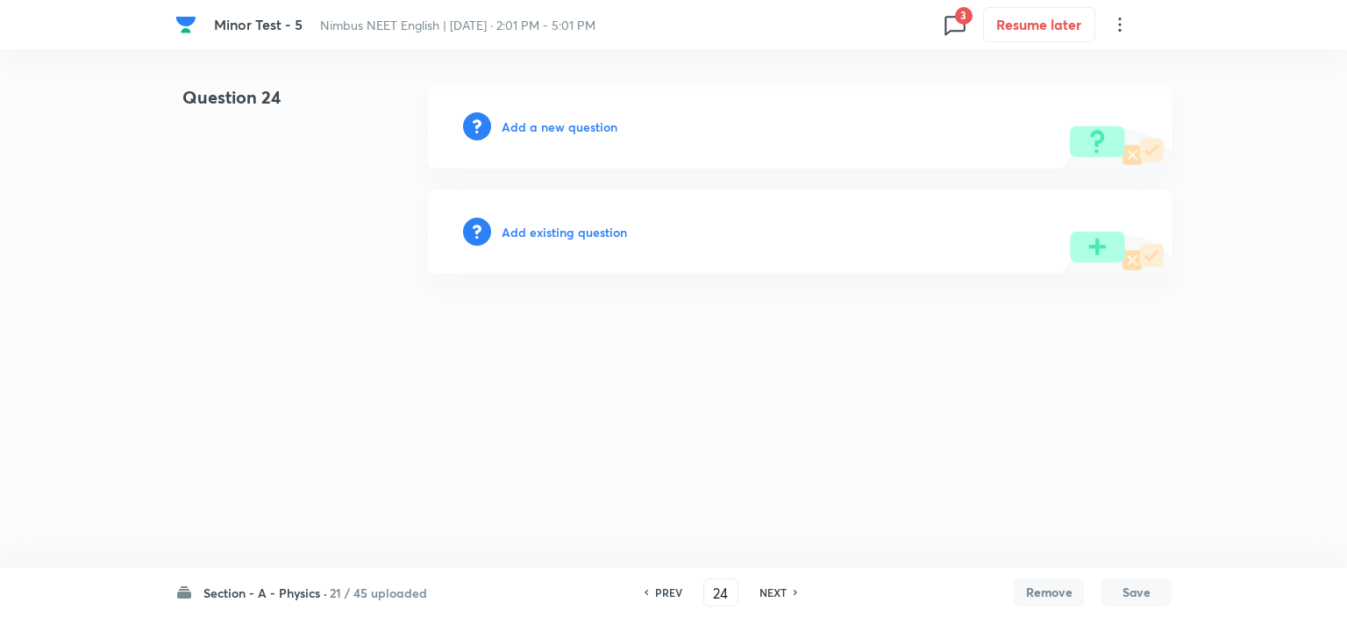
click at [771, 589] on h6 "NEXT" at bounding box center [773, 592] width 27 height 16
type input "25"
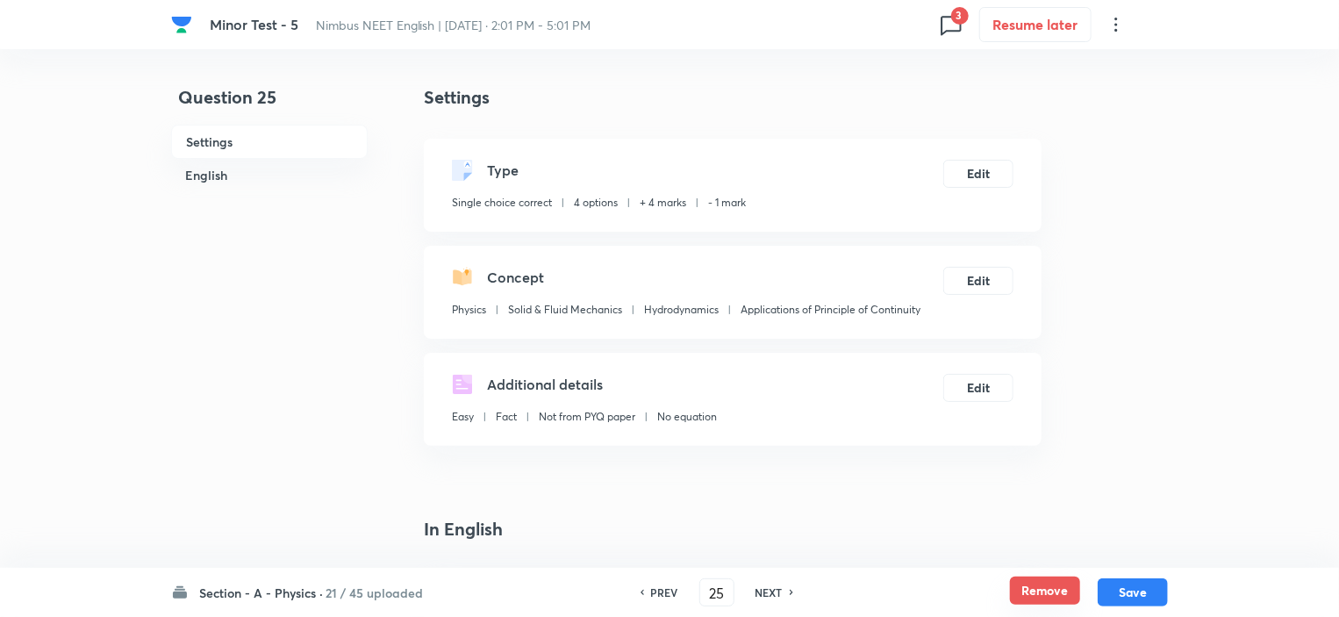
checkbox input "true"
click at [1046, 587] on button "Remove" at bounding box center [1045, 590] width 70 height 28
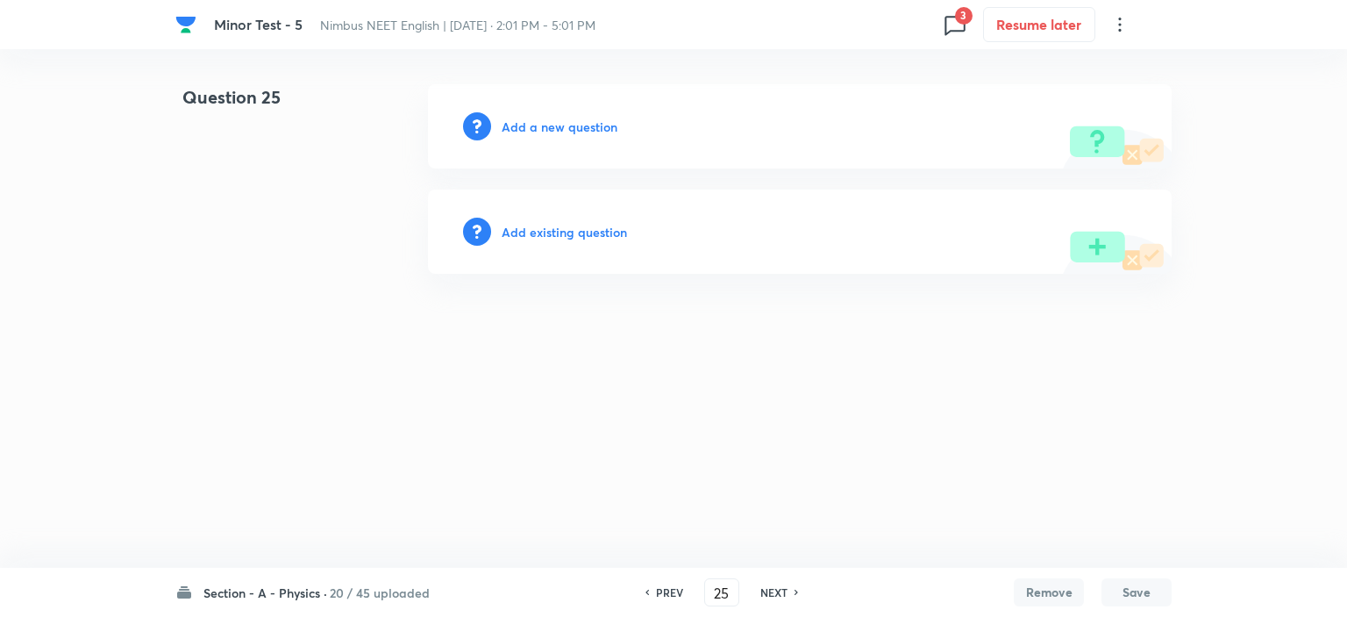
click at [769, 592] on h6 "NEXT" at bounding box center [774, 592] width 27 height 16
type input "26"
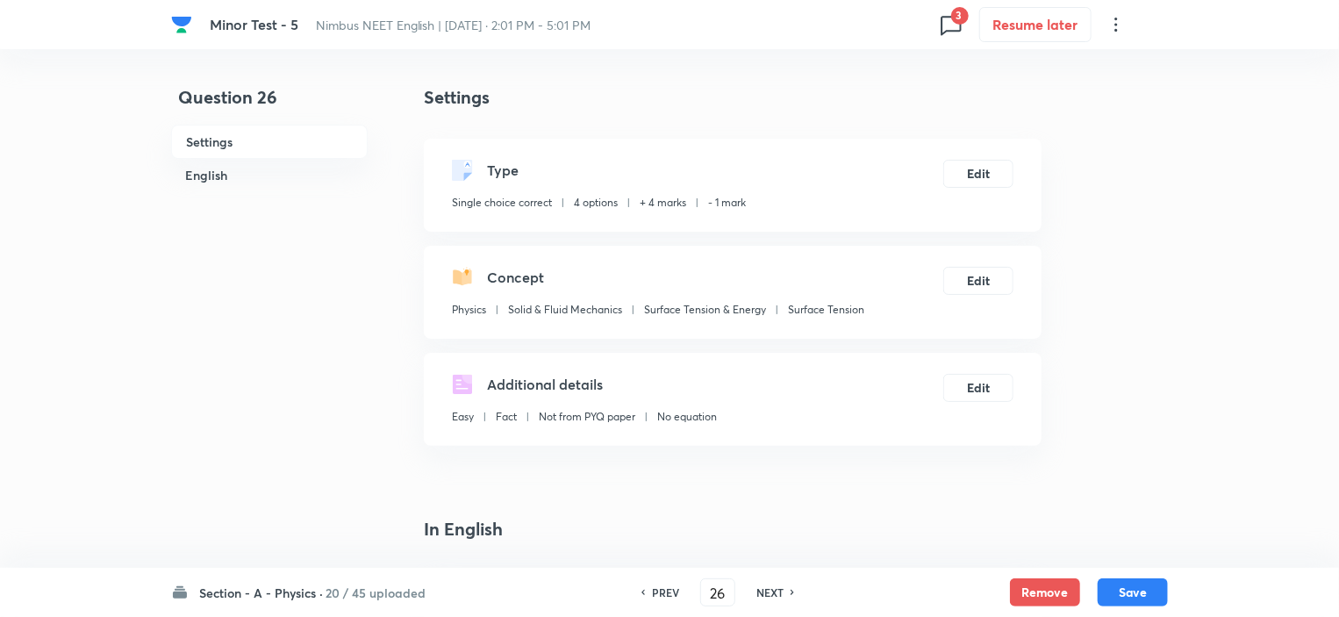
checkbox input "true"
click at [1016, 596] on button "Remove" at bounding box center [1045, 590] width 70 height 28
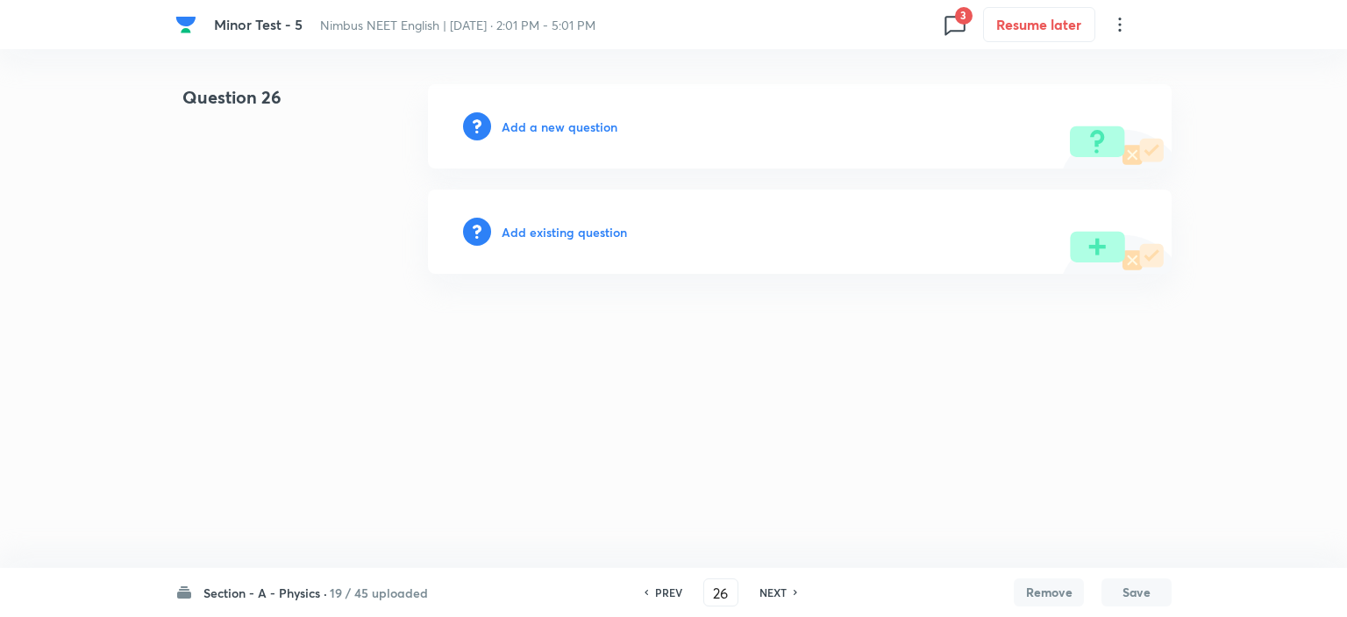
click at [775, 584] on h6 "NEXT" at bounding box center [773, 592] width 27 height 16
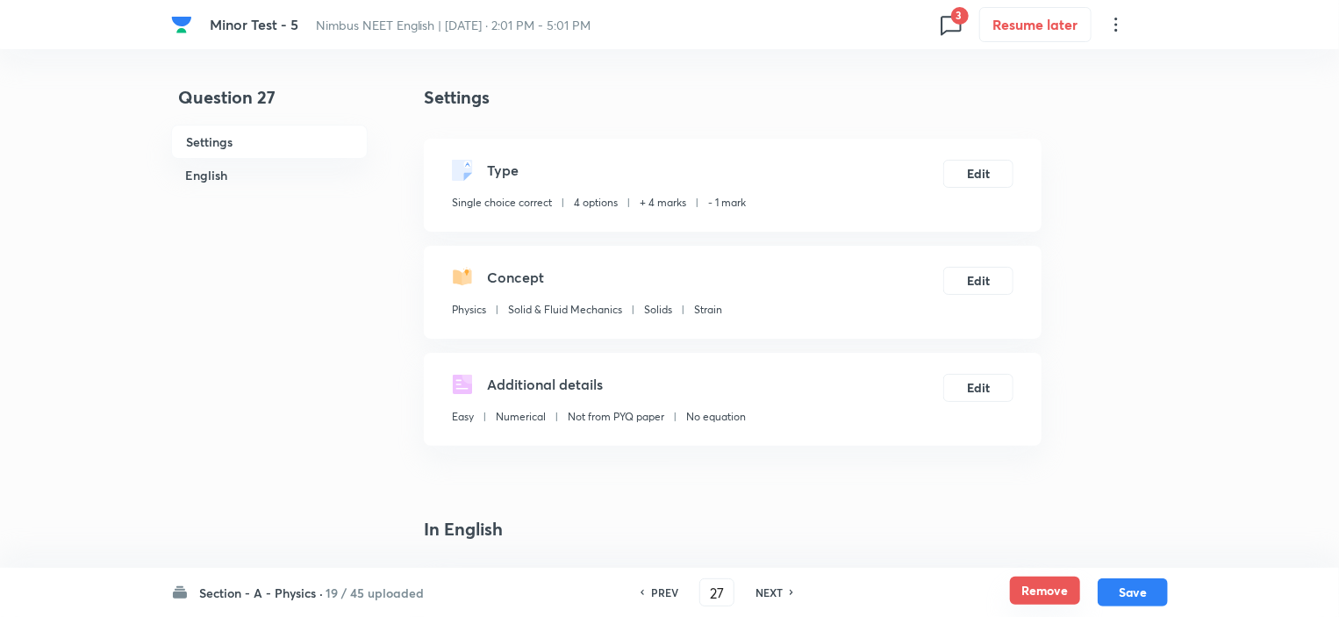
click at [1053, 583] on button "Remove" at bounding box center [1045, 590] width 70 height 28
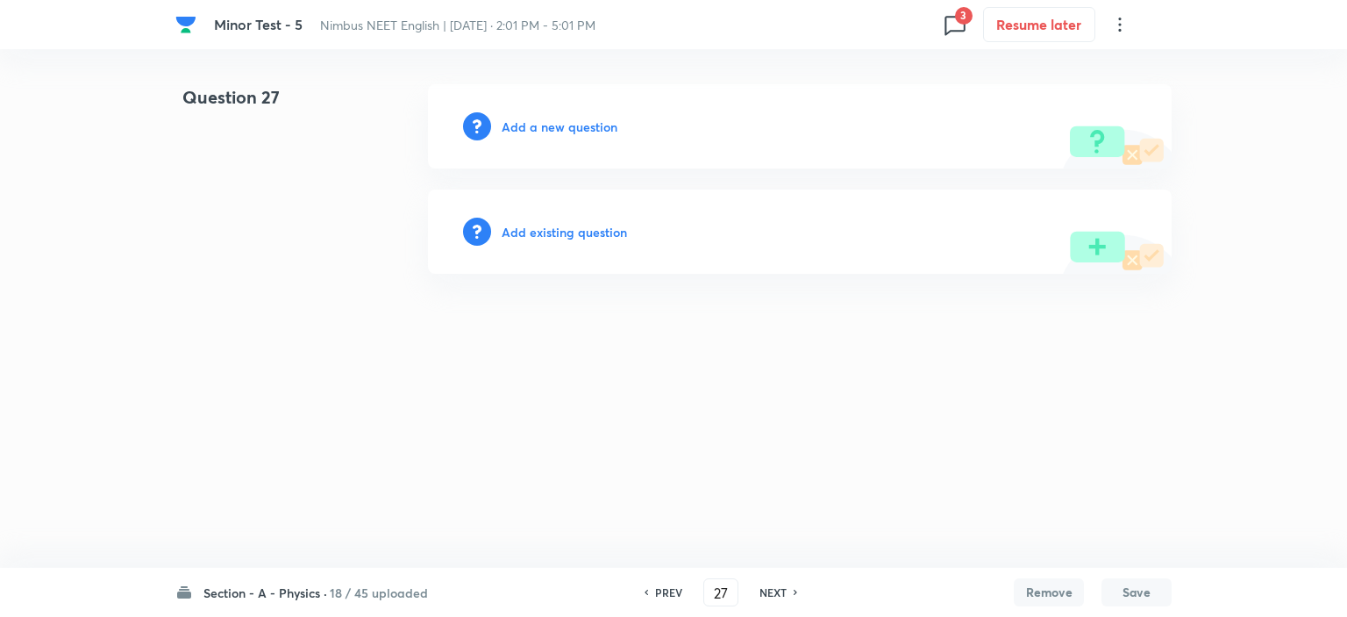
click at [772, 592] on h6 "NEXT" at bounding box center [773, 592] width 27 height 16
type input "28"
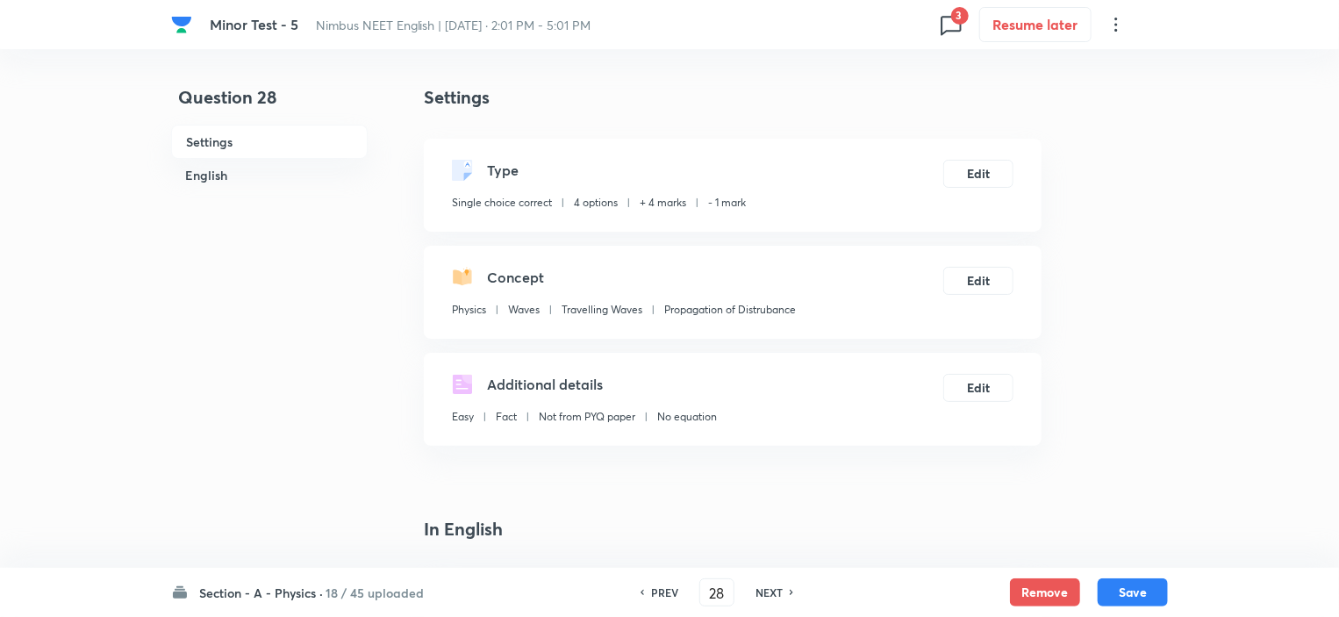
checkbox input "true"
click at [1048, 589] on button "Remove" at bounding box center [1045, 590] width 70 height 28
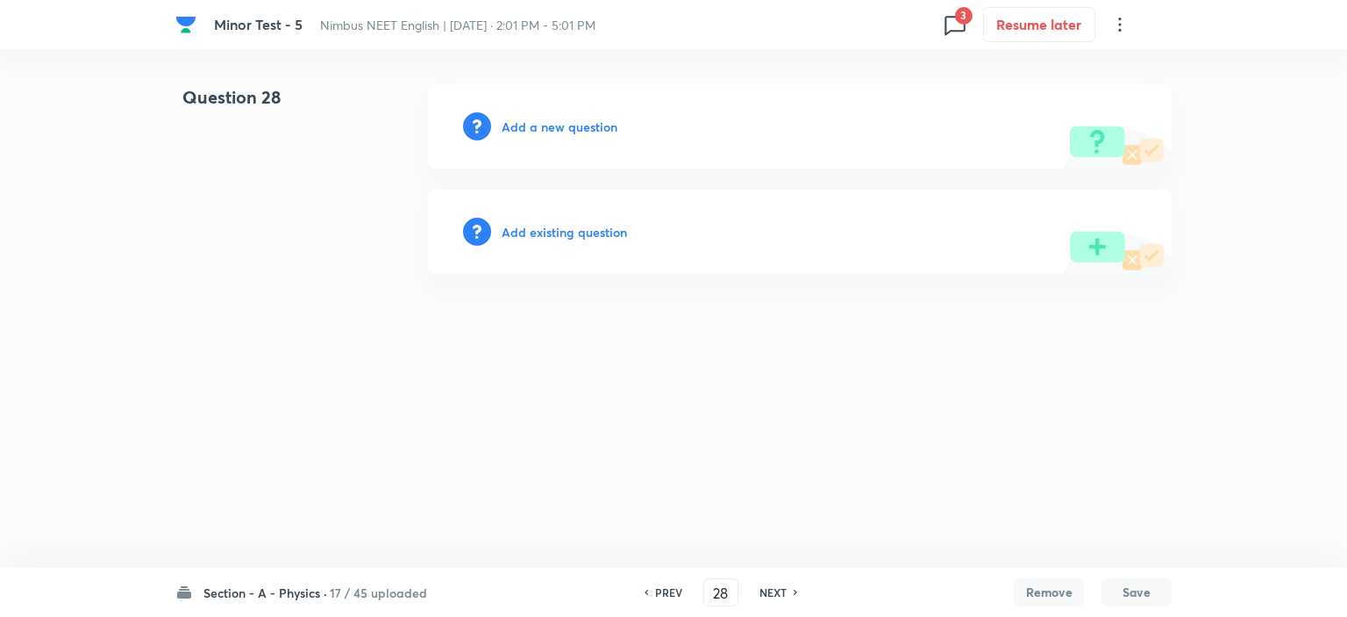
click at [765, 590] on h6 "NEXT" at bounding box center [773, 592] width 27 height 16
type input "29"
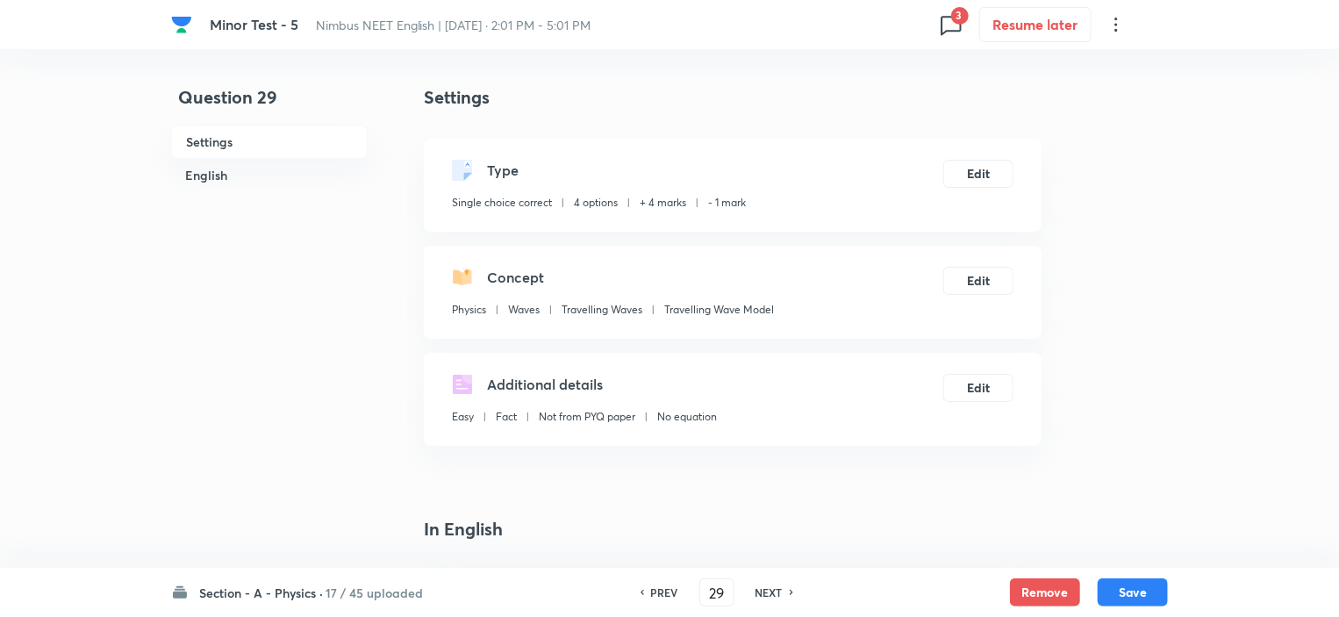
checkbox input "true"
click at [1018, 591] on button "Remove" at bounding box center [1045, 590] width 70 height 28
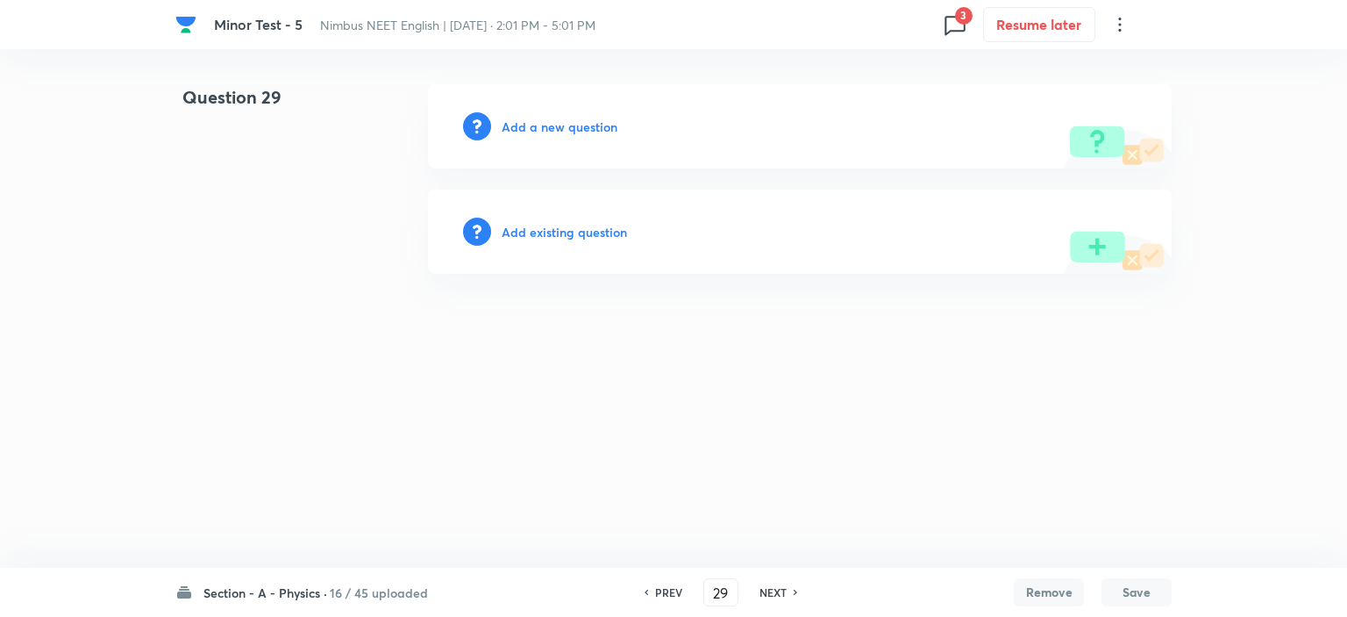
click at [786, 592] on h6 "NEXT" at bounding box center [773, 592] width 27 height 16
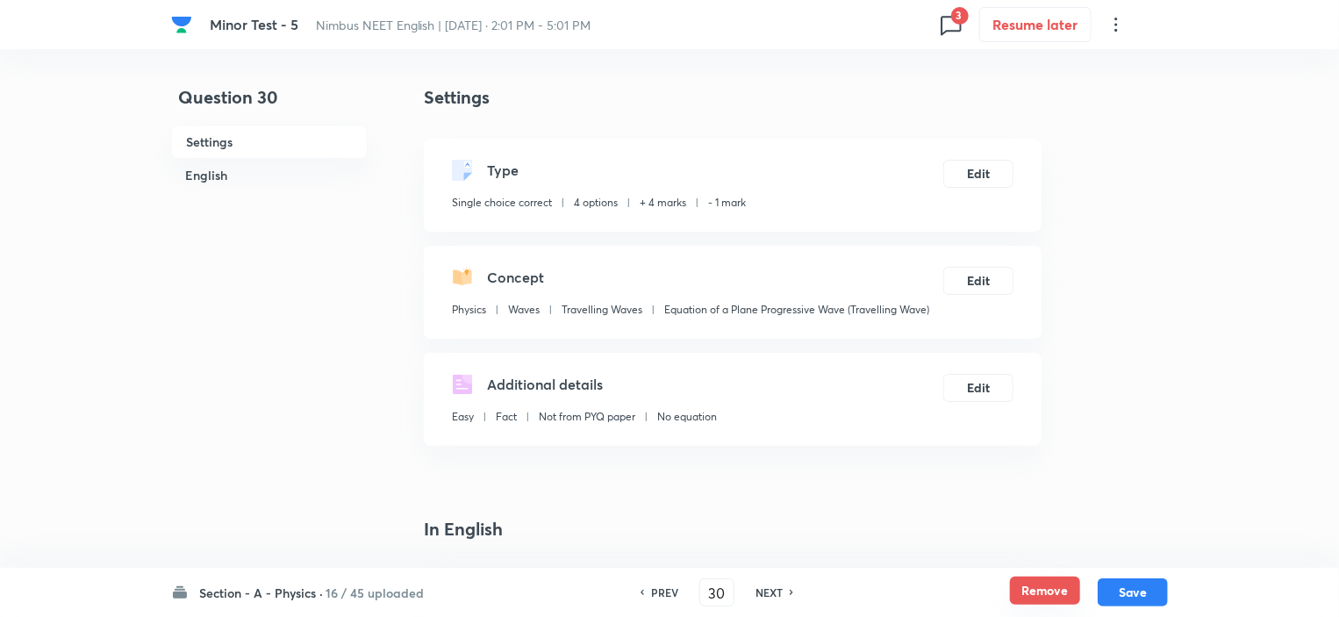
click at [1041, 588] on button "Remove" at bounding box center [1045, 590] width 70 height 28
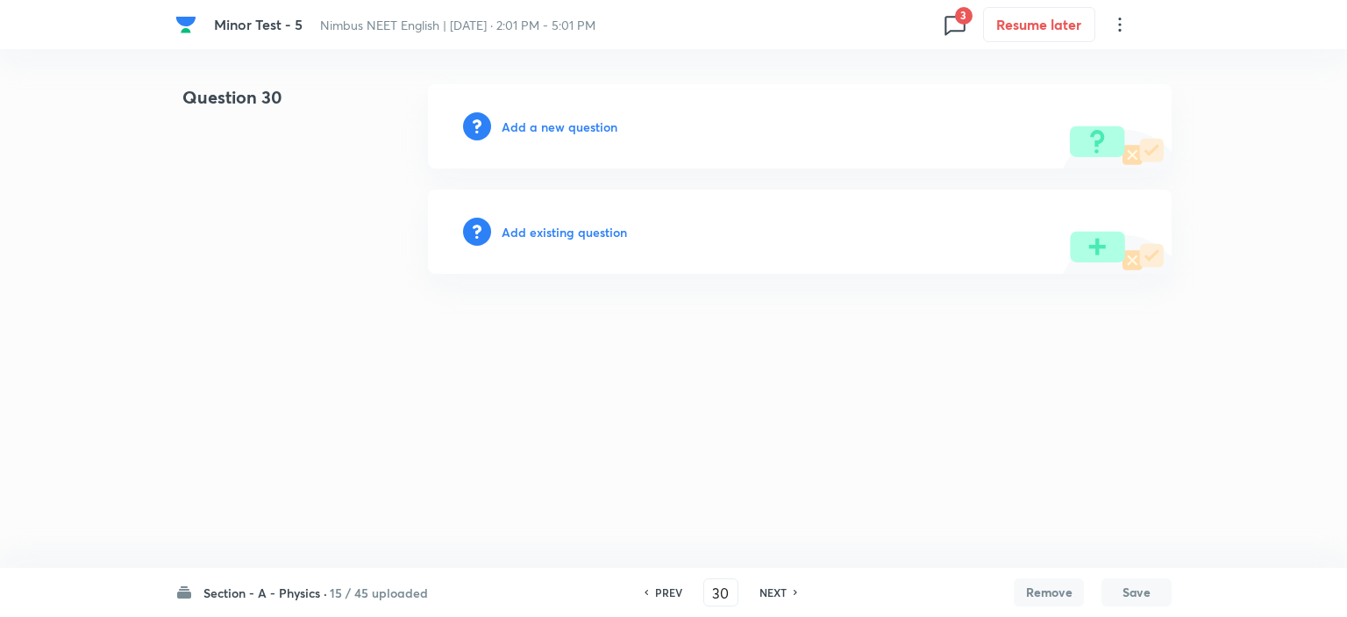
click at [756, 596] on div "NEXT" at bounding box center [776, 592] width 46 height 16
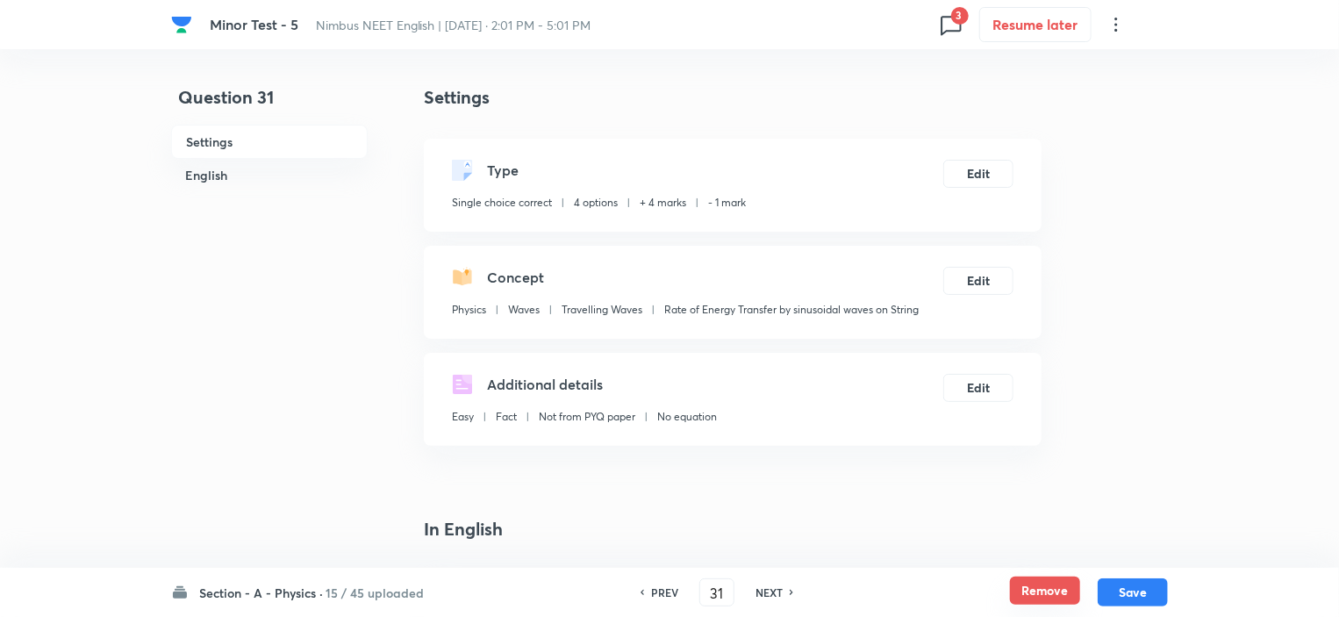
click at [1026, 588] on button "Remove" at bounding box center [1045, 590] width 70 height 28
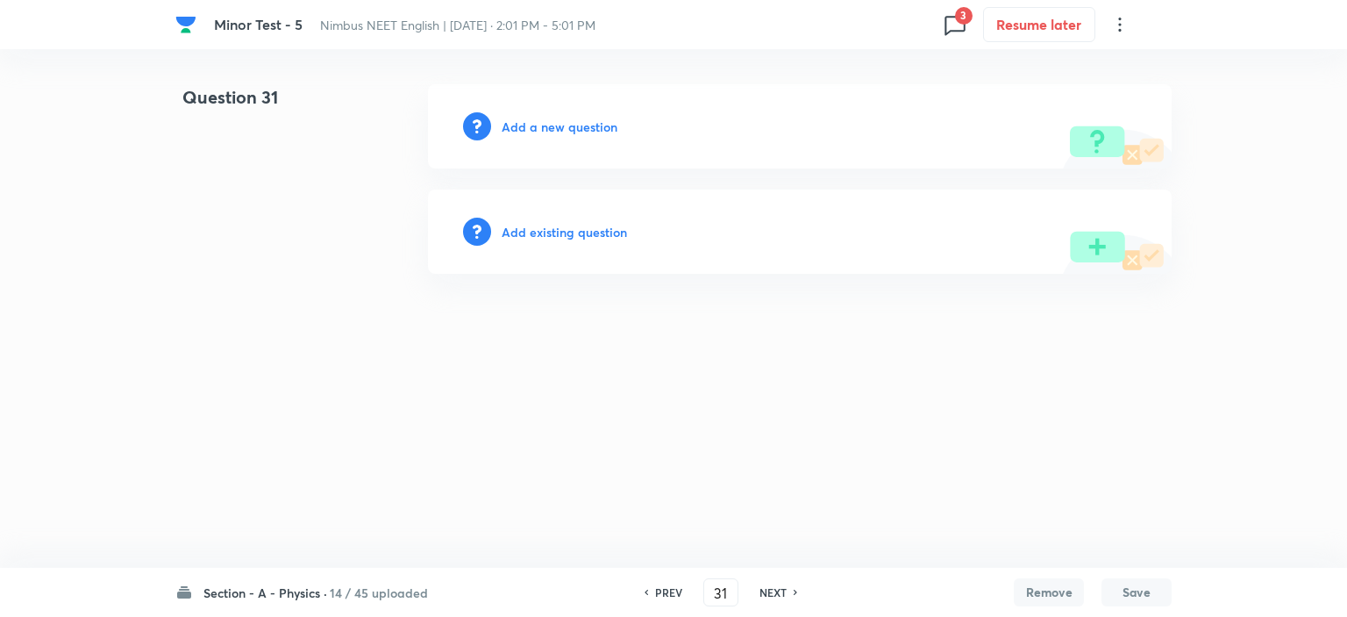
click at [782, 589] on h6 "NEXT" at bounding box center [773, 592] width 27 height 16
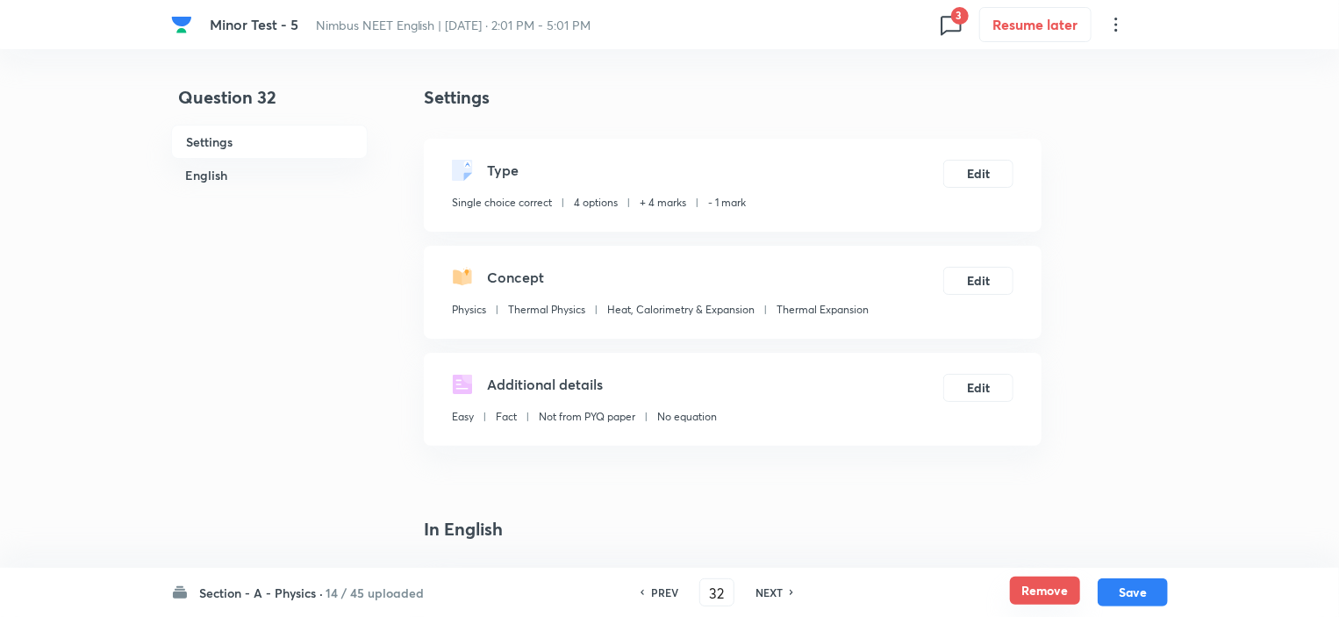
click at [1031, 589] on button "Remove" at bounding box center [1045, 590] width 70 height 28
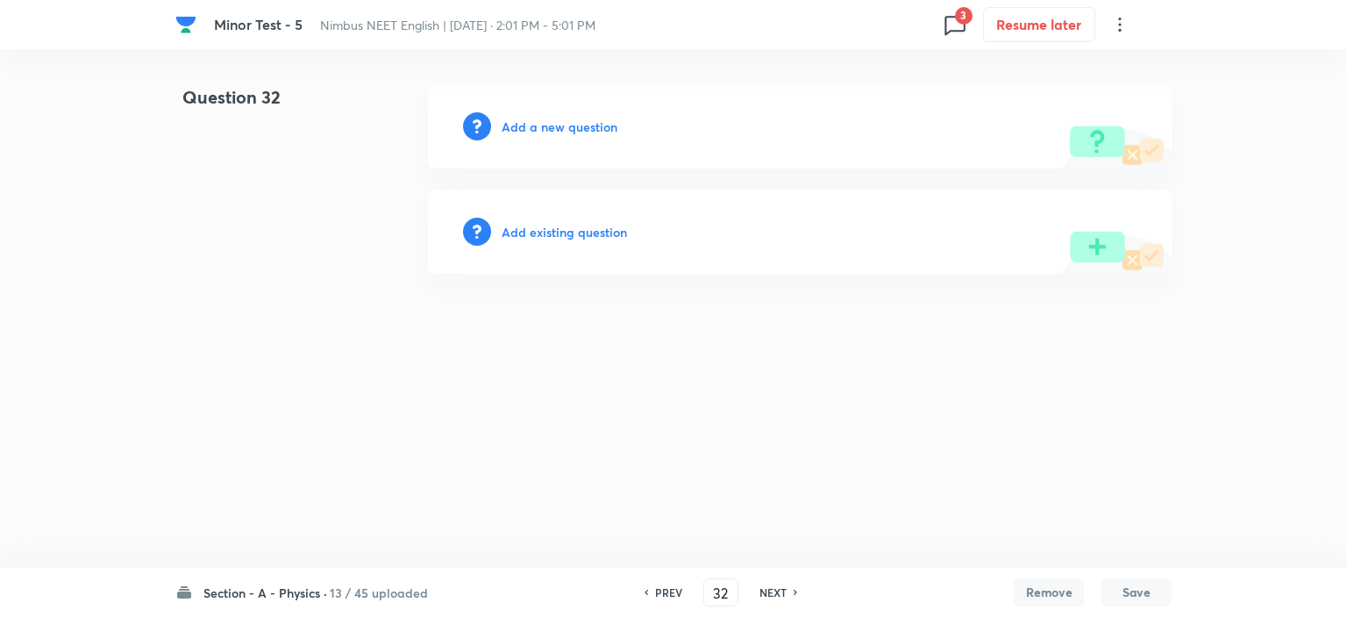
click at [774, 590] on h6 "NEXT" at bounding box center [773, 592] width 27 height 16
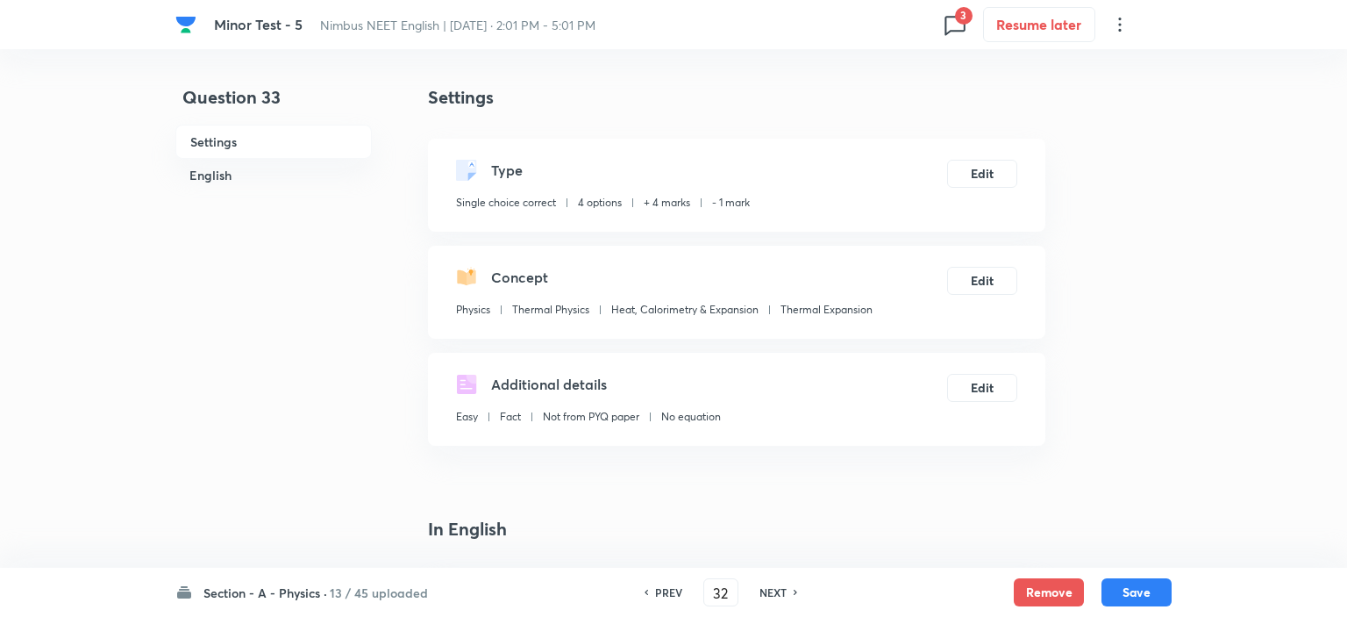
type input "33"
checkbox input "true"
click at [1046, 589] on button "Remove" at bounding box center [1045, 590] width 70 height 28
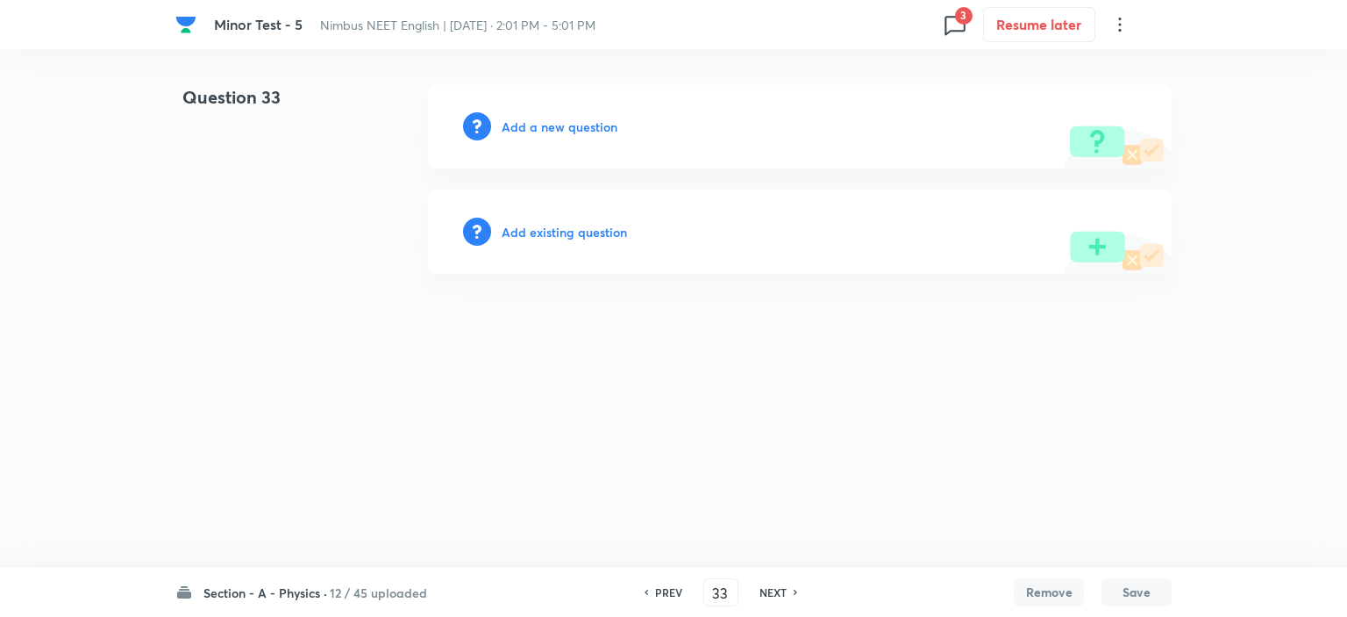
click at [774, 584] on h6 "NEXT" at bounding box center [773, 592] width 27 height 16
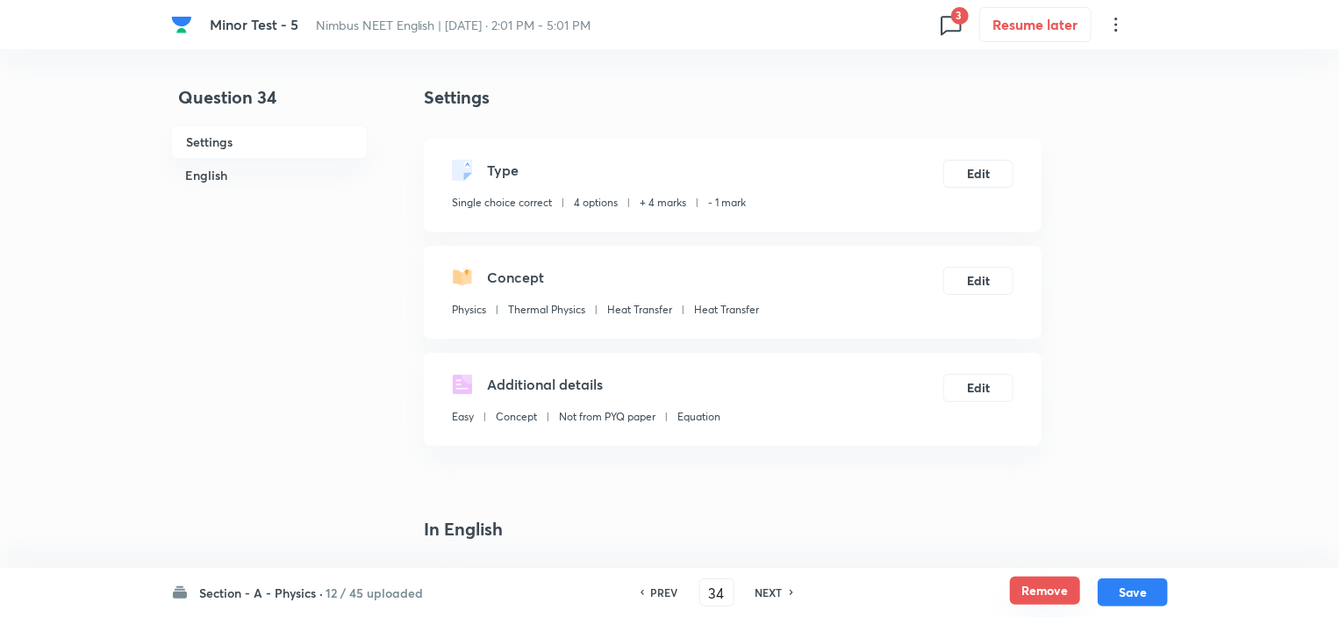
click at [1042, 593] on button "Remove" at bounding box center [1045, 590] width 70 height 28
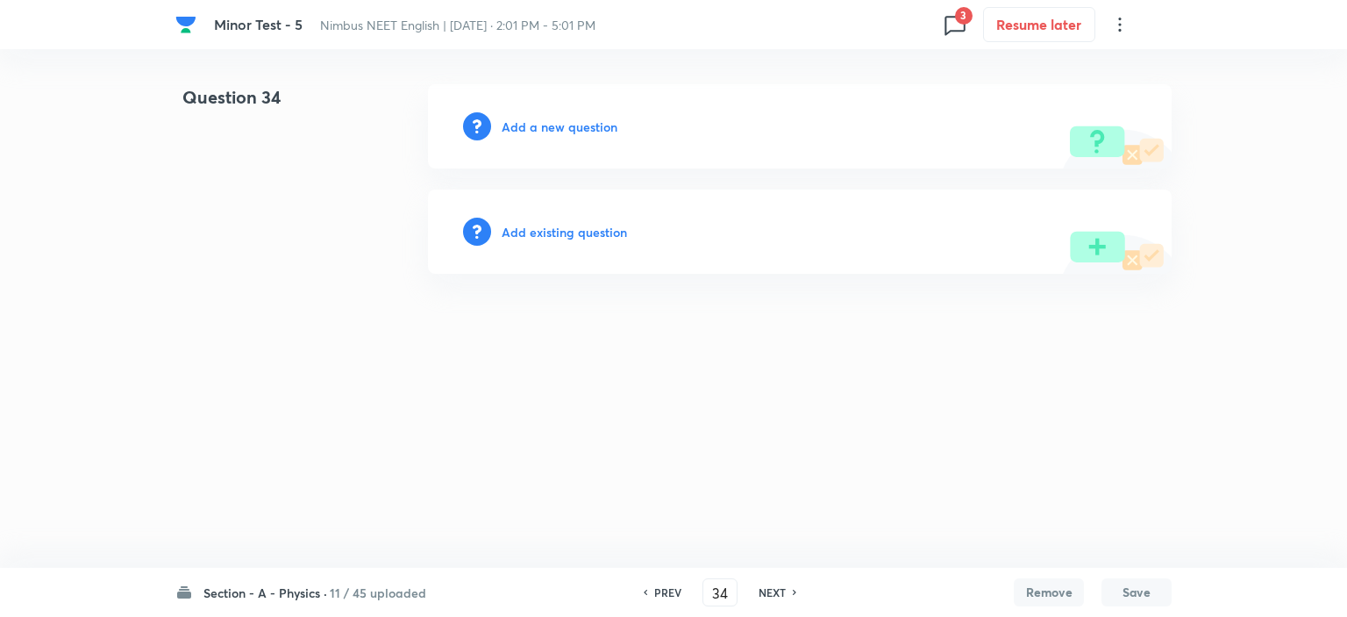
click at [761, 589] on h6 "NEXT" at bounding box center [772, 592] width 27 height 16
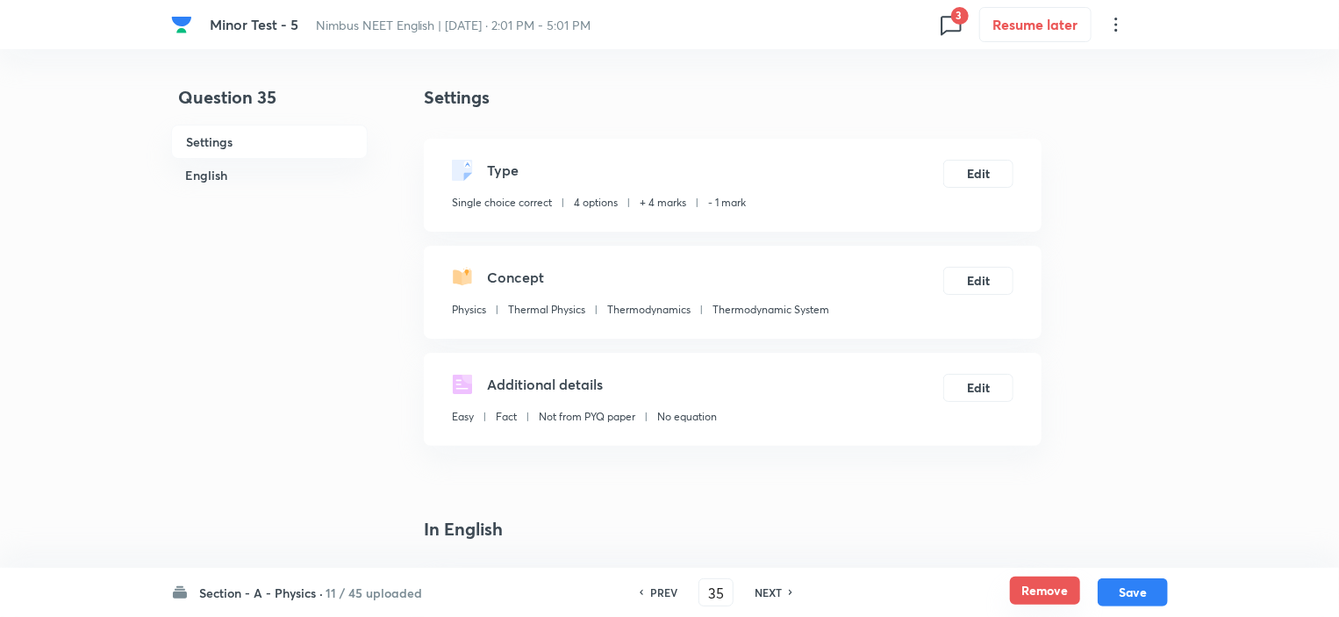
click at [1037, 596] on button "Remove" at bounding box center [1045, 590] width 70 height 28
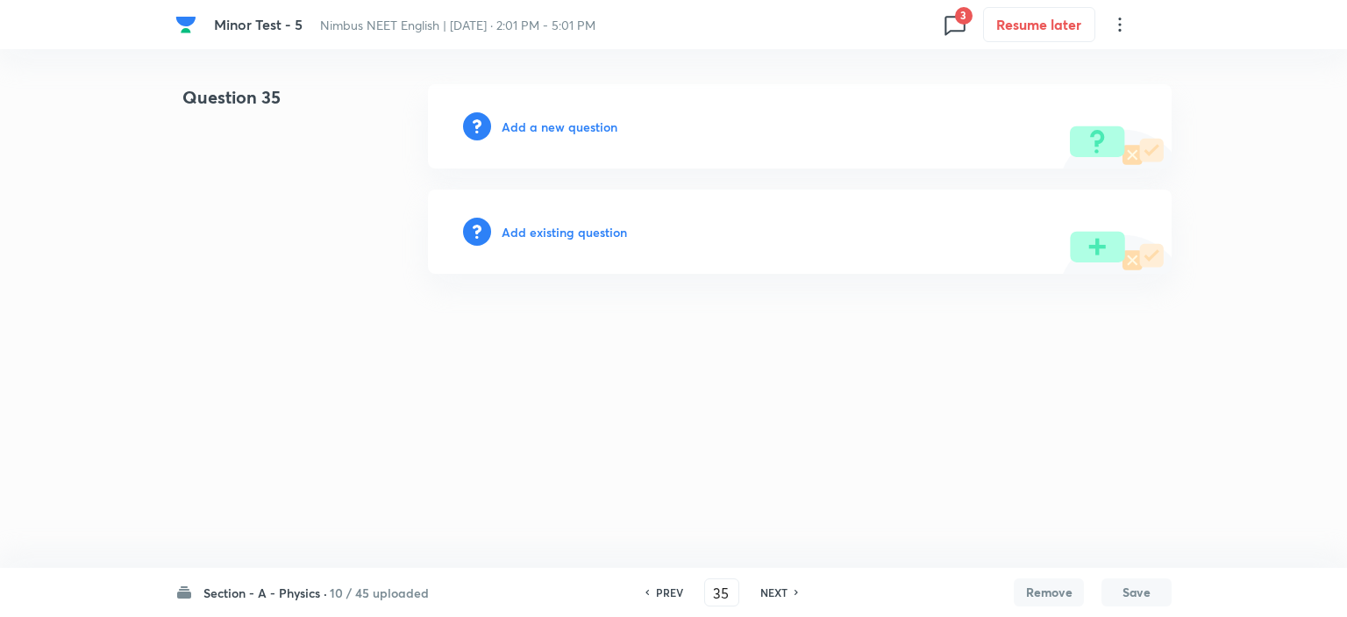
click at [769, 589] on h6 "NEXT" at bounding box center [774, 592] width 27 height 16
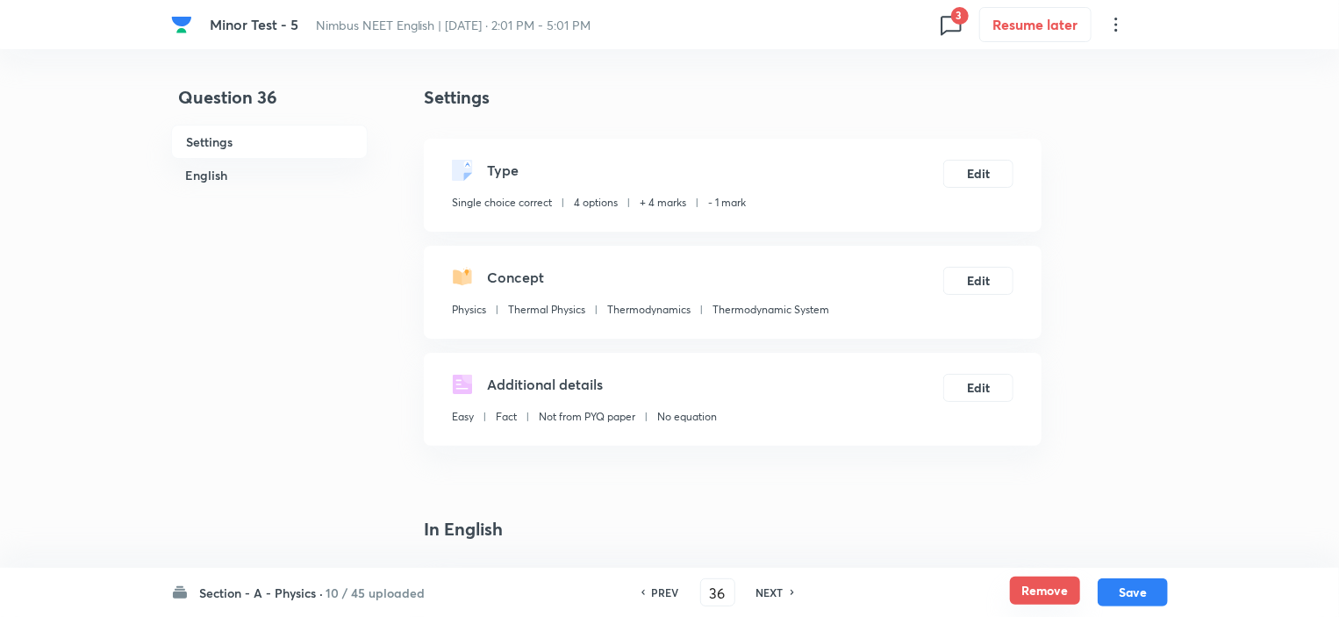
click at [1035, 585] on button "Remove" at bounding box center [1045, 590] width 70 height 28
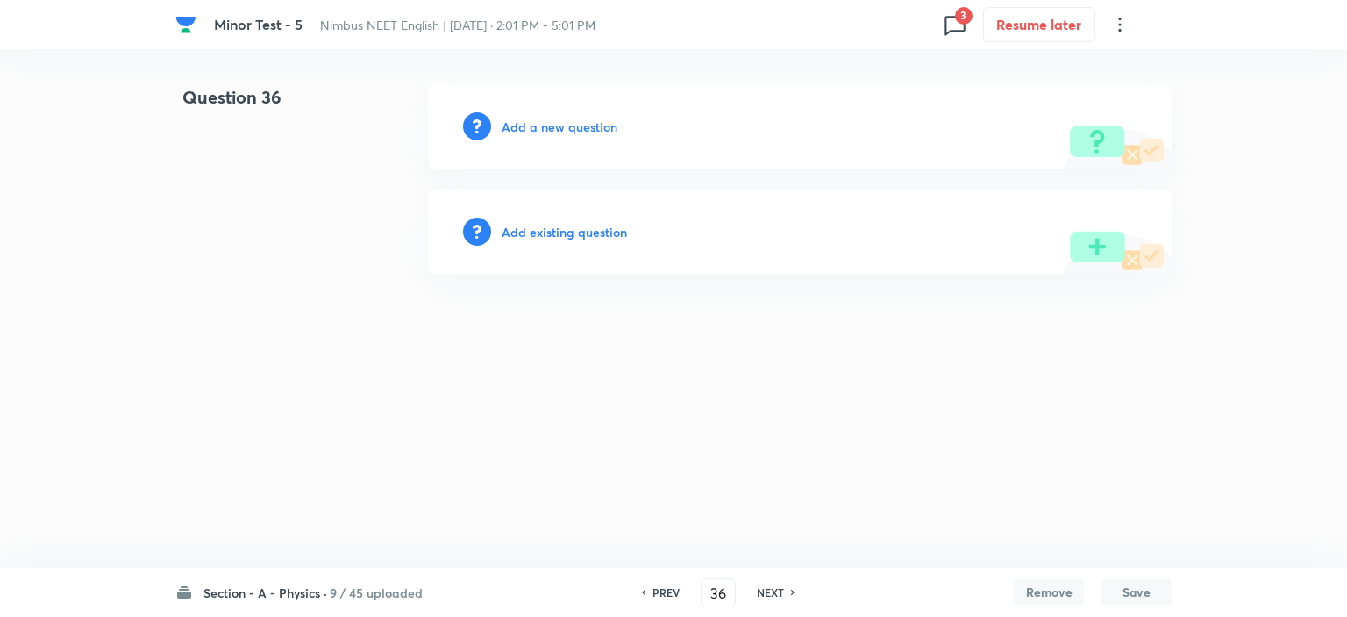
click at [764, 592] on h6 "NEXT" at bounding box center [770, 592] width 27 height 16
type input "37"
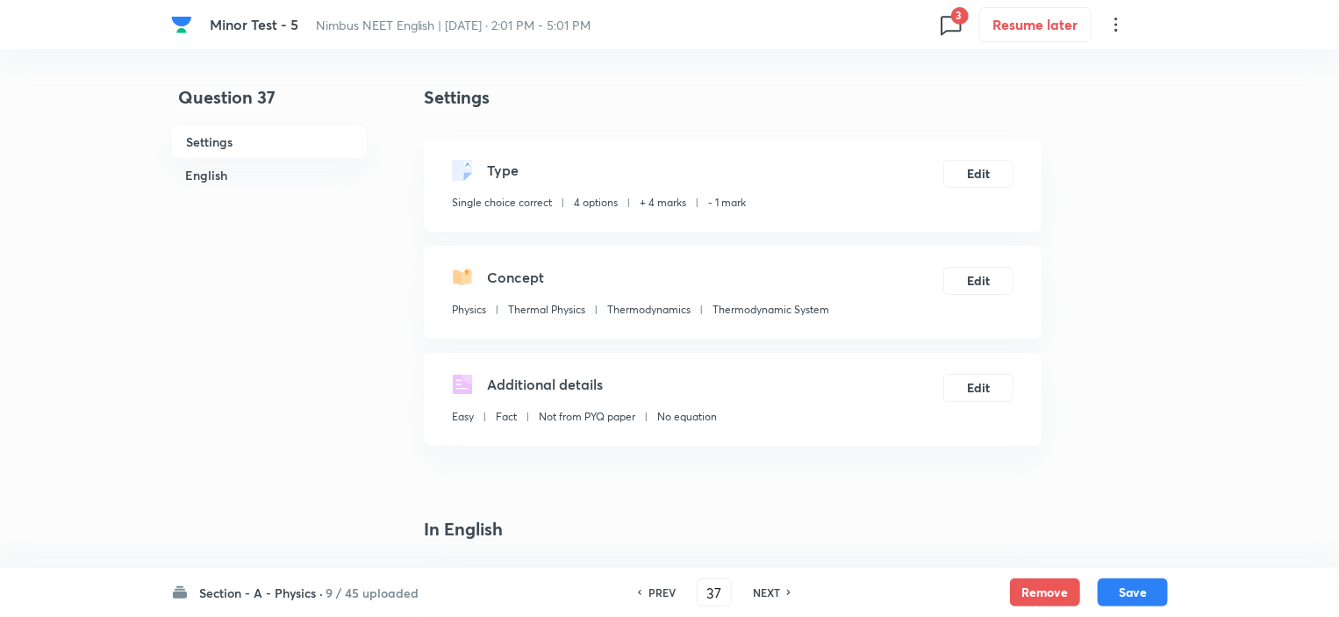
checkbox input "true"
click at [1039, 599] on button "Remove" at bounding box center [1045, 590] width 70 height 28
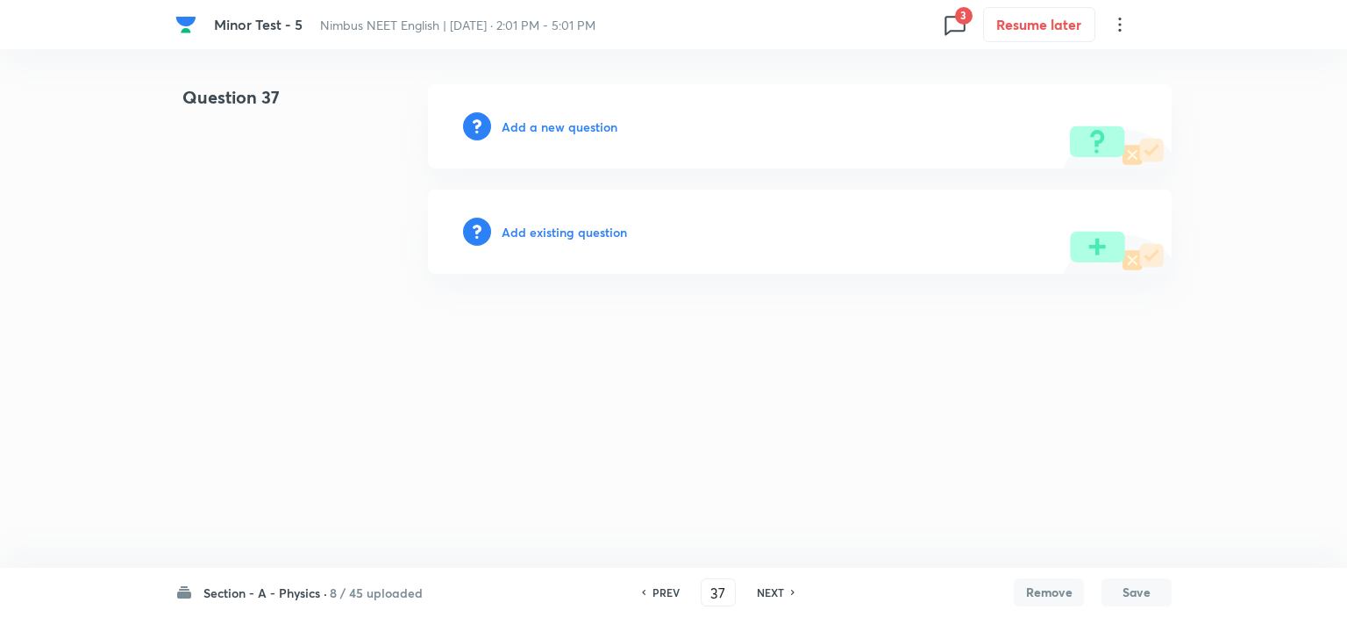
click at [775, 595] on h6 "NEXT" at bounding box center [770, 592] width 27 height 16
type input "38"
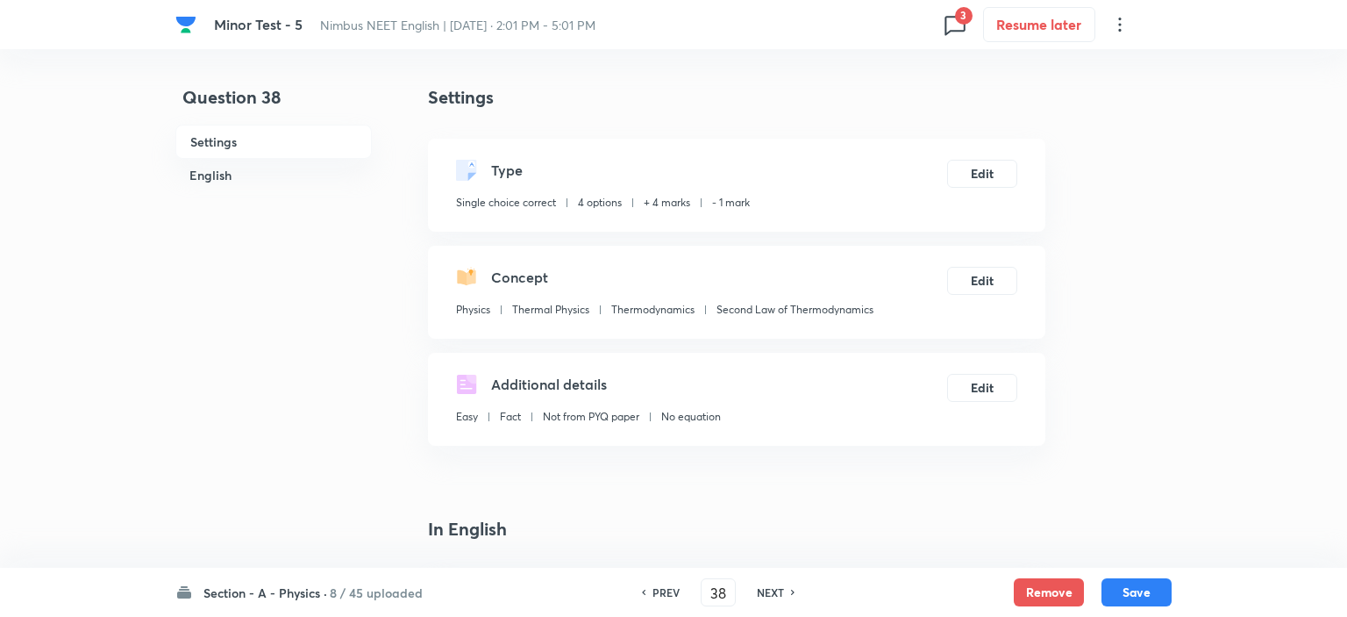
checkbox input "true"
click at [1051, 592] on button "Remove" at bounding box center [1045, 590] width 70 height 28
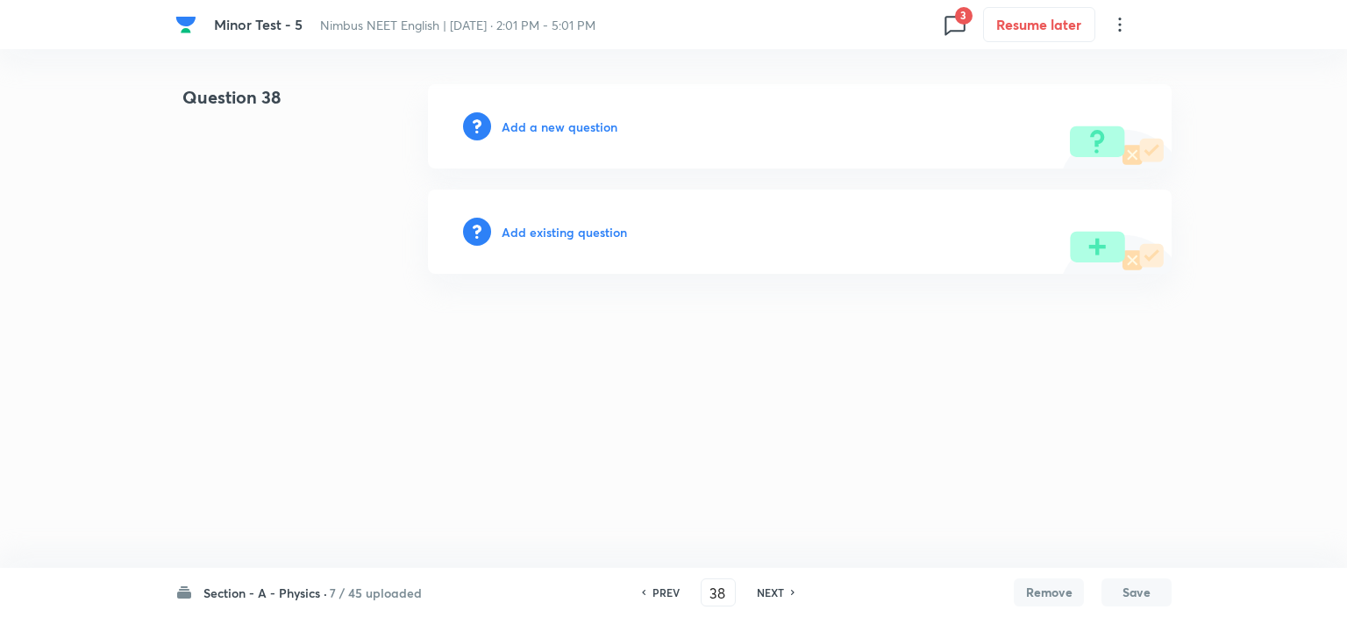
click at [761, 589] on h6 "NEXT" at bounding box center [770, 592] width 27 height 16
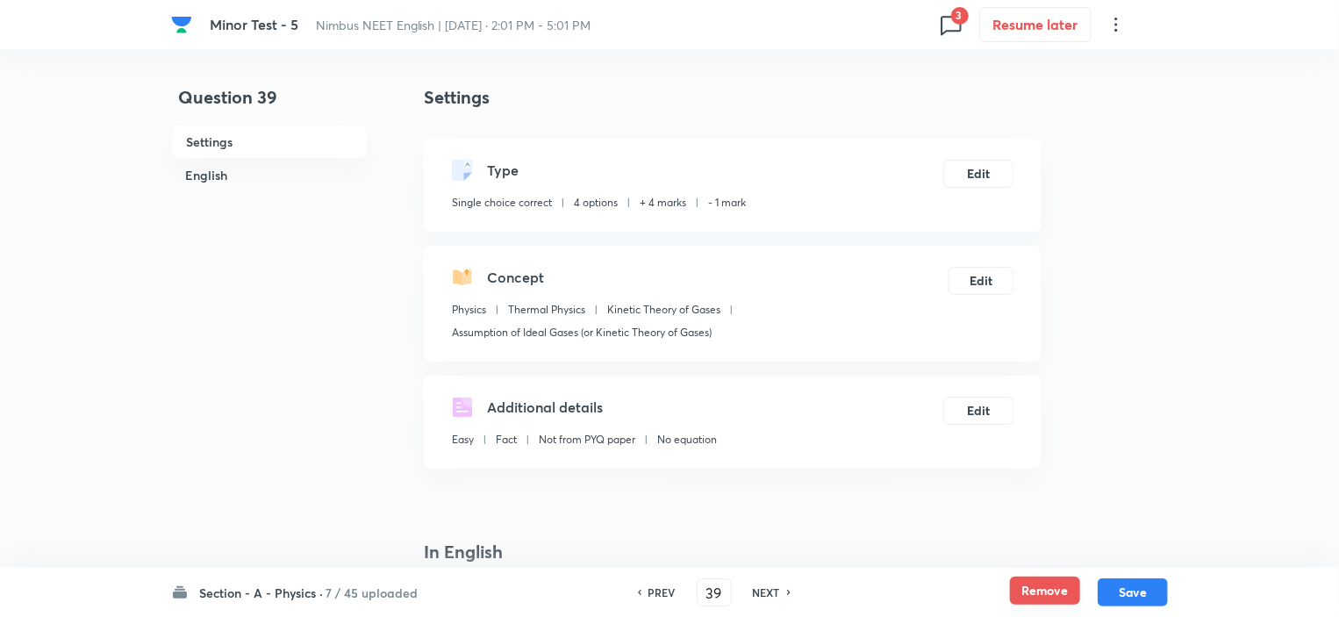
click at [1040, 594] on button "Remove" at bounding box center [1045, 590] width 70 height 28
click at [775, 589] on h6 "NEXT" at bounding box center [766, 592] width 27 height 16
type input "40"
checkbox input "false"
click at [1039, 590] on button "Remove" at bounding box center [1045, 590] width 70 height 28
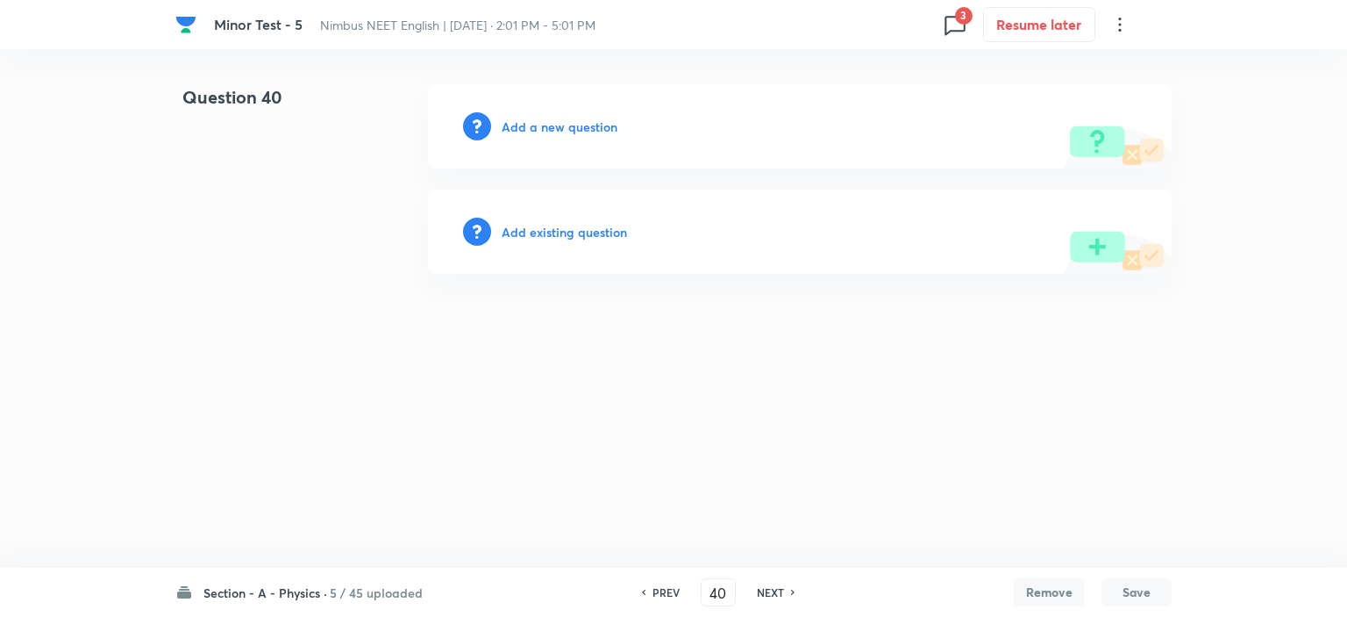
click at [757, 592] on h6 "NEXT" at bounding box center [770, 592] width 27 height 16
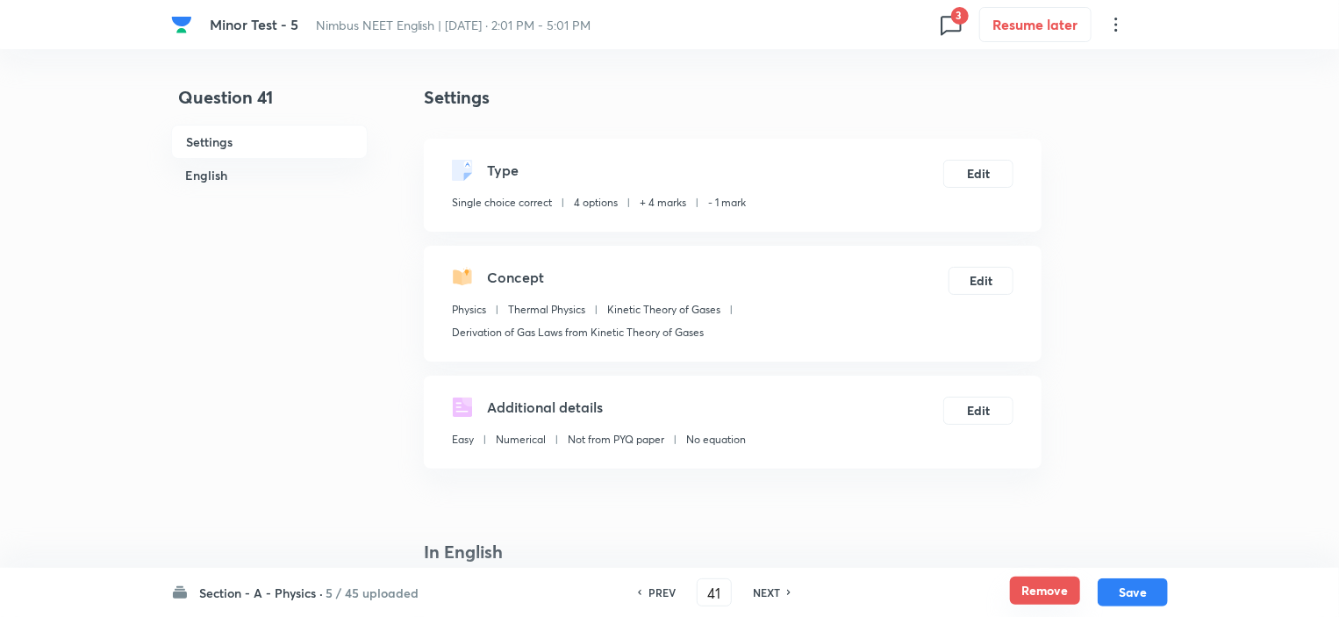
click at [1023, 589] on button "Remove" at bounding box center [1045, 590] width 70 height 28
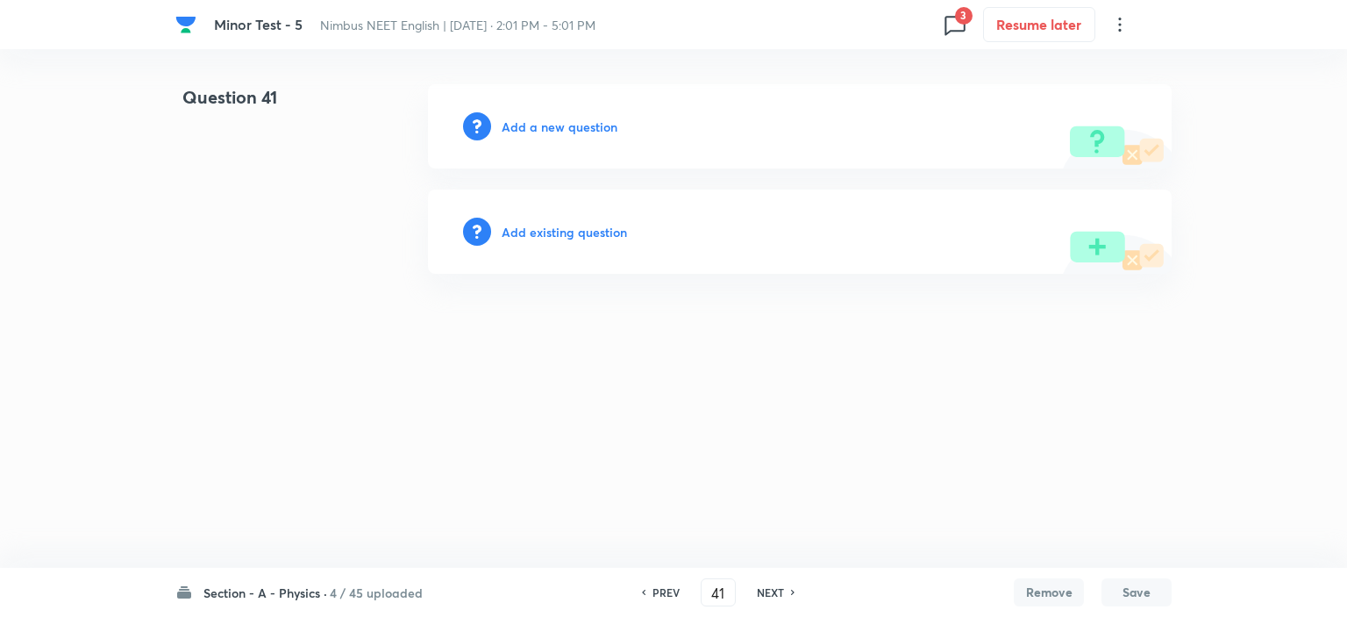
click at [754, 592] on div "NEXT" at bounding box center [773, 592] width 46 height 16
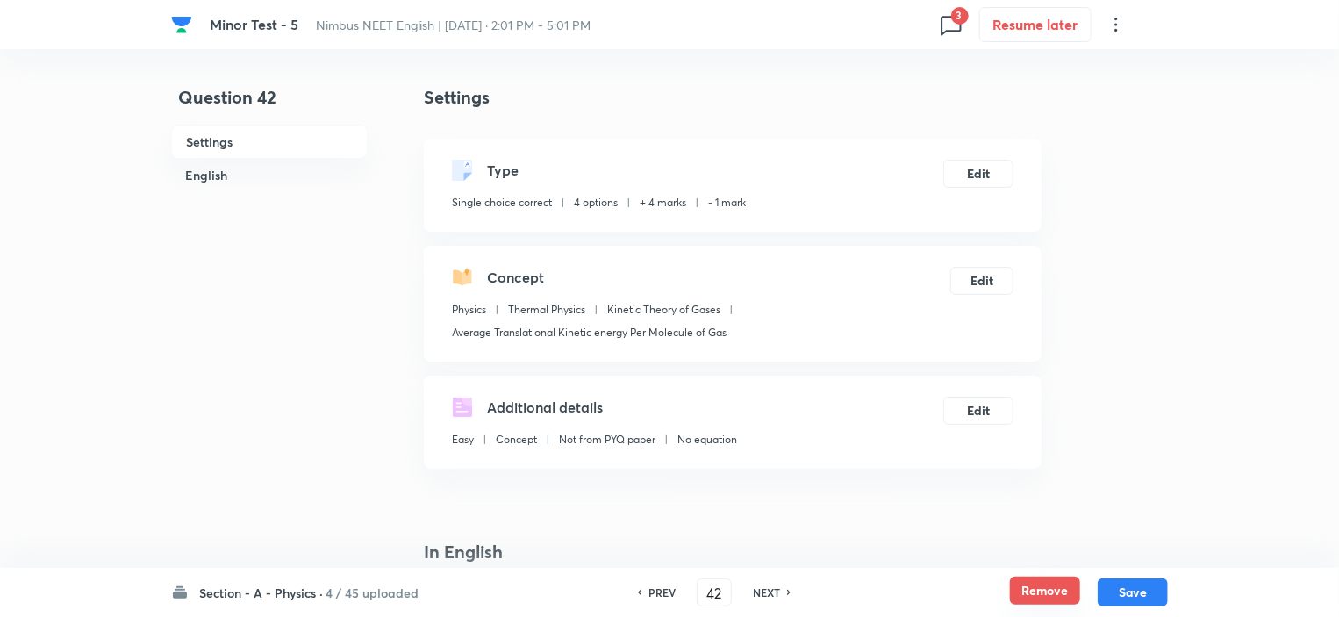
click at [1032, 590] on button "Remove" at bounding box center [1045, 590] width 70 height 28
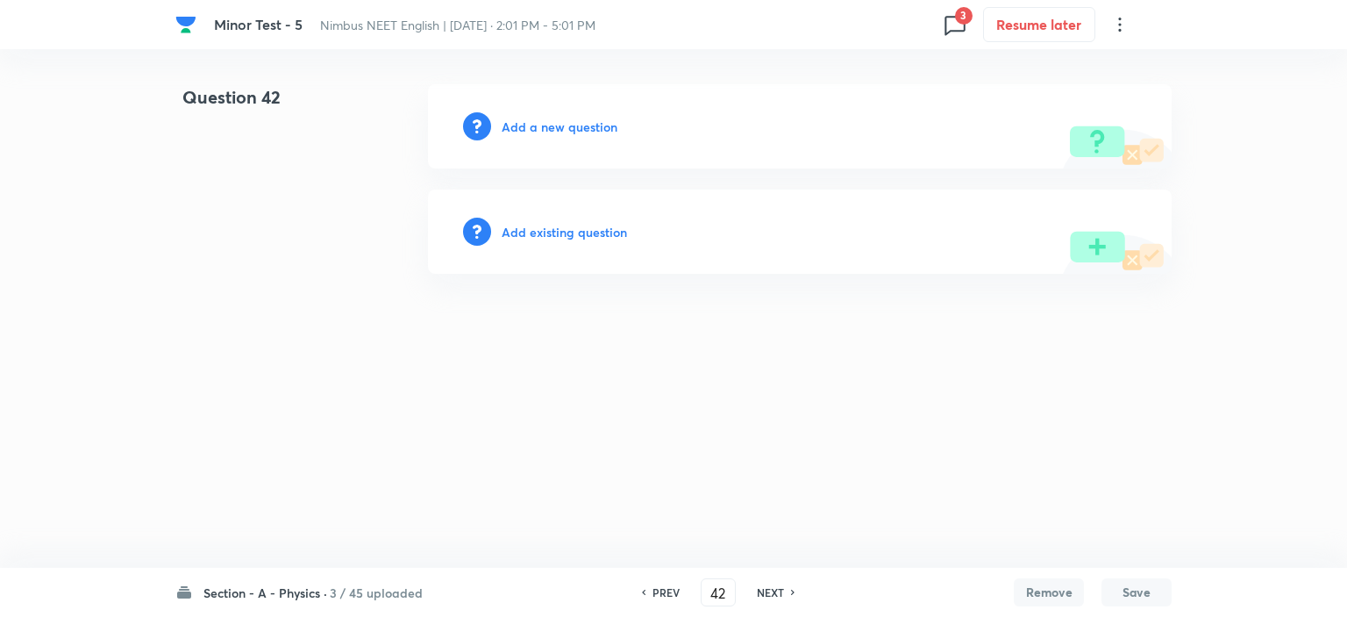
click at [774, 584] on h6 "NEXT" at bounding box center [770, 592] width 27 height 16
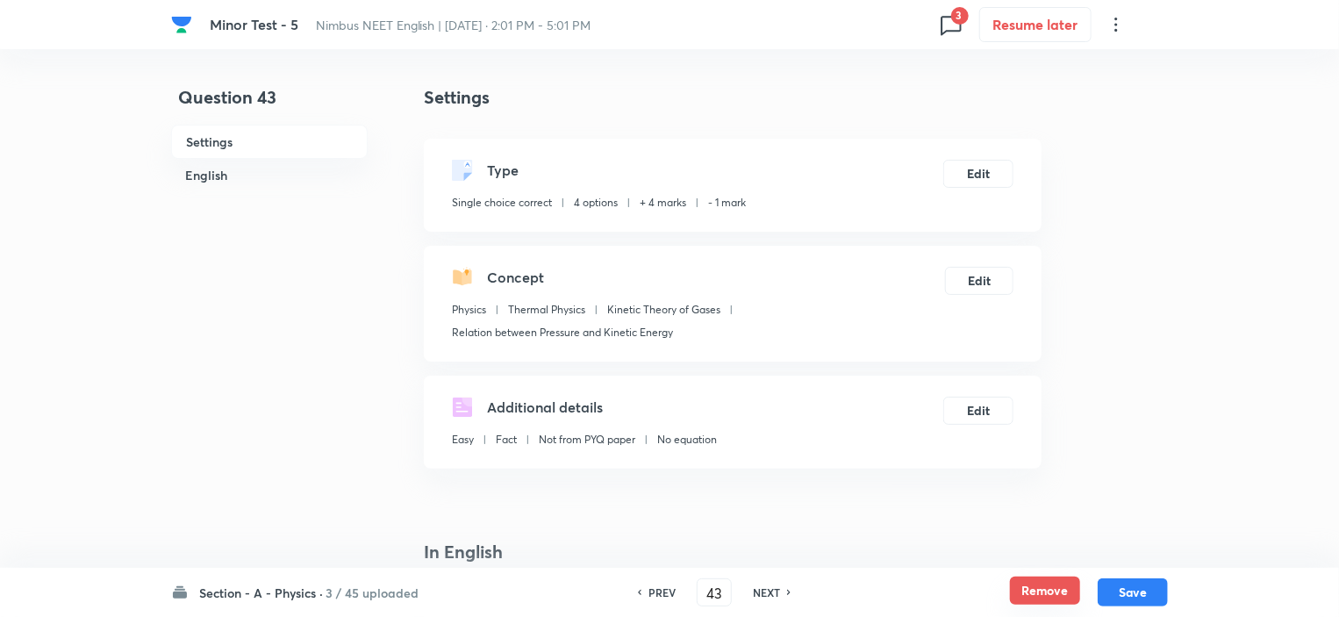
click at [1061, 591] on button "Remove" at bounding box center [1045, 590] width 70 height 28
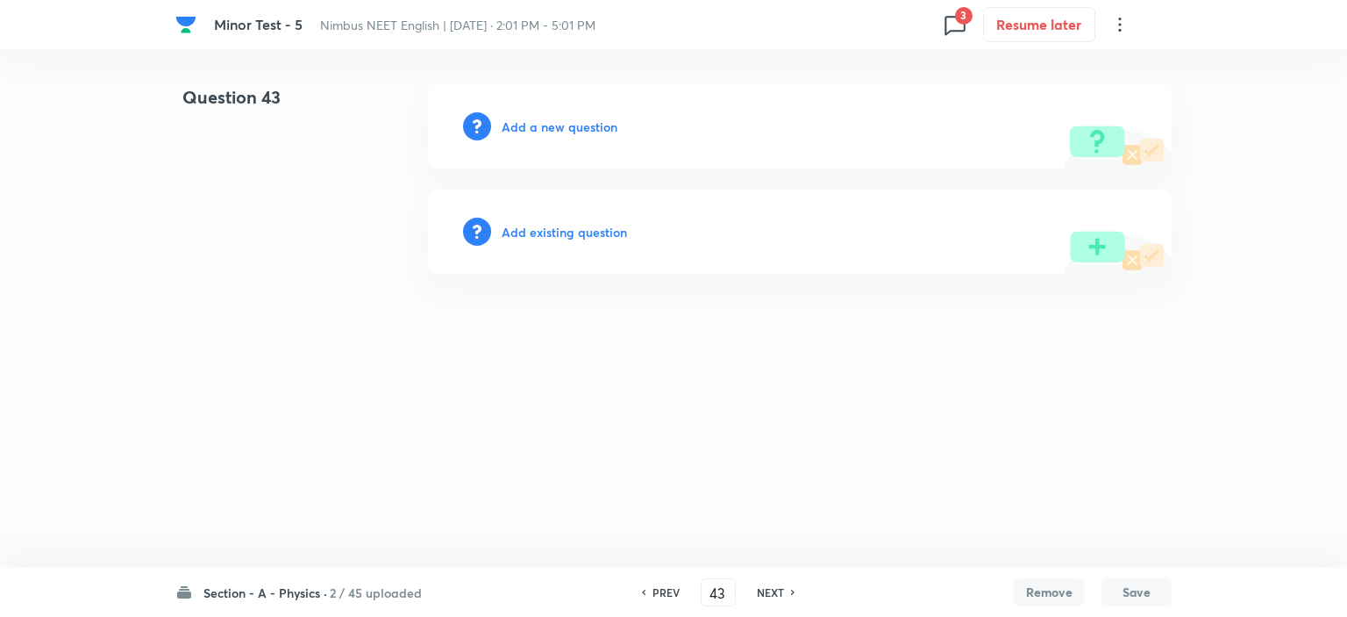
click at [768, 590] on h6 "NEXT" at bounding box center [770, 592] width 27 height 16
type input "44"
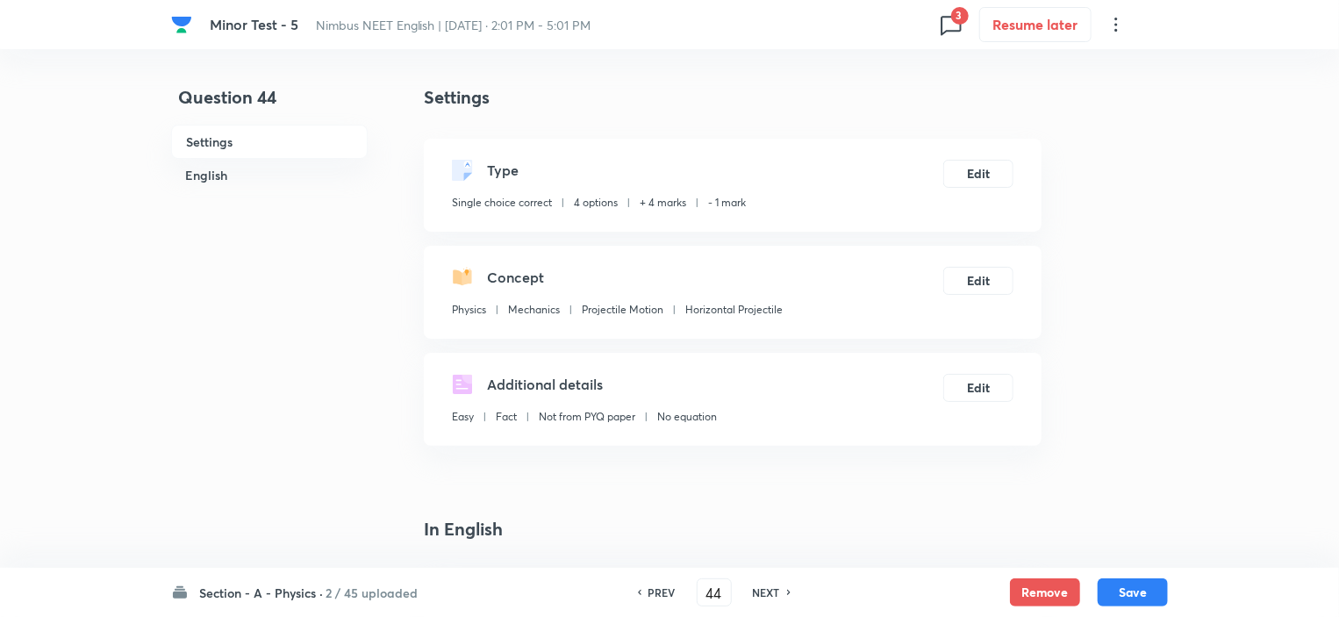
checkbox input "true"
click at [1042, 592] on button "Remove" at bounding box center [1045, 590] width 70 height 28
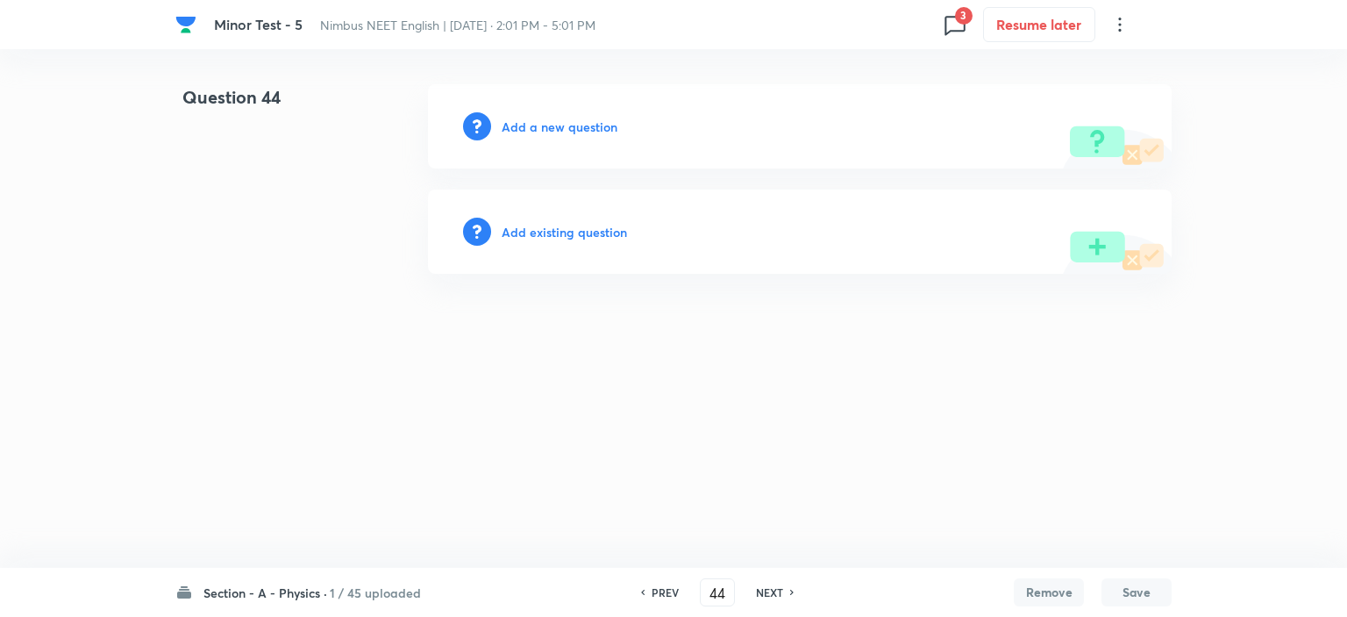
click at [773, 594] on h6 "NEXT" at bounding box center [769, 592] width 27 height 16
type input "45"
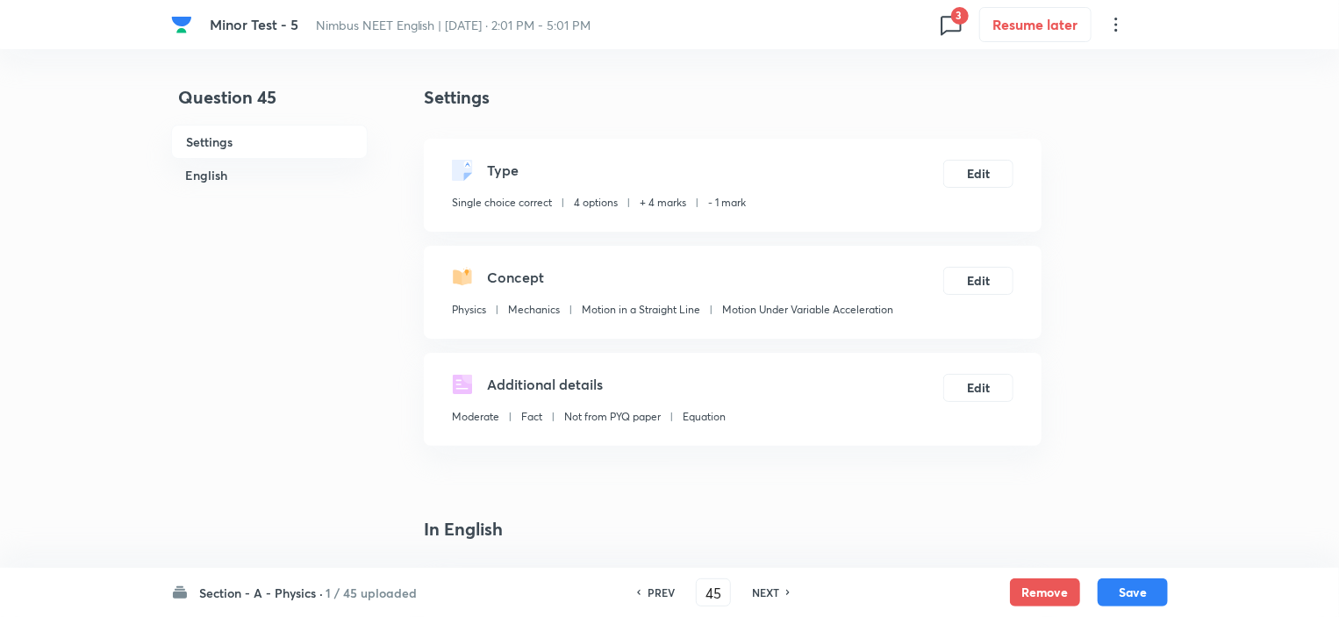
checkbox input "true"
click at [1039, 589] on button "Remove" at bounding box center [1045, 590] width 70 height 28
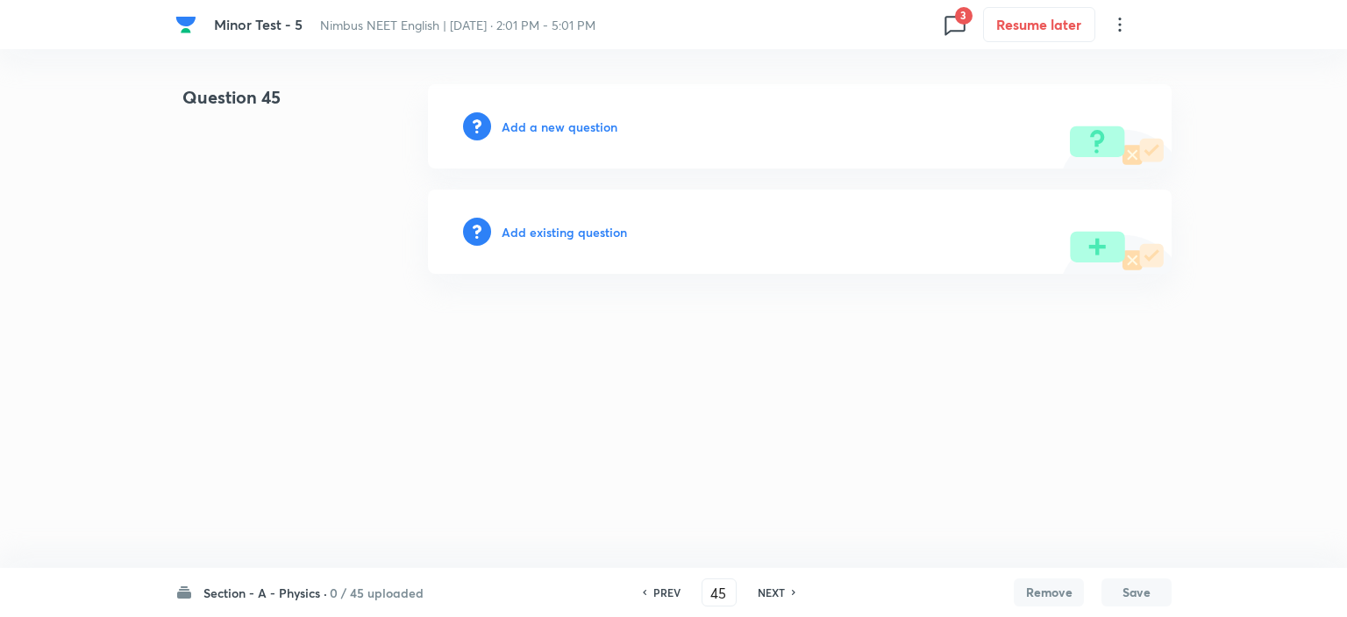
click at [772, 589] on h6 "NEXT" at bounding box center [771, 592] width 27 height 16
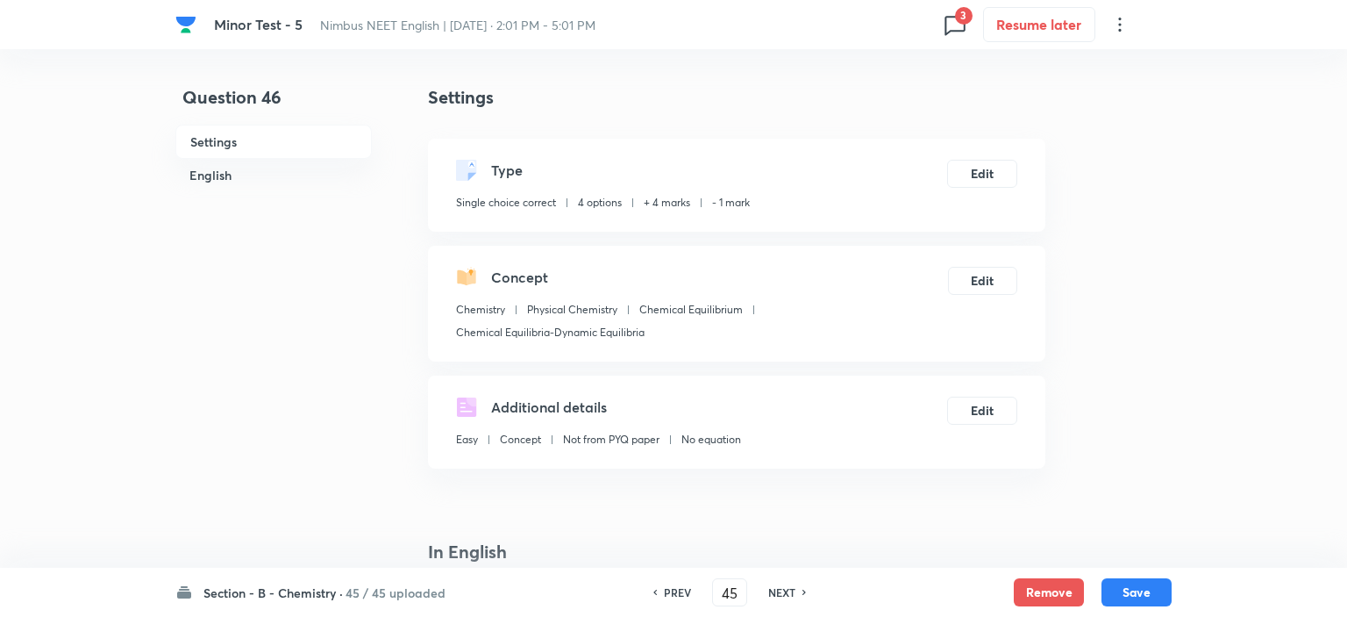
type input "46"
checkbox input "true"
click at [1066, 595] on button "Remove" at bounding box center [1045, 590] width 70 height 28
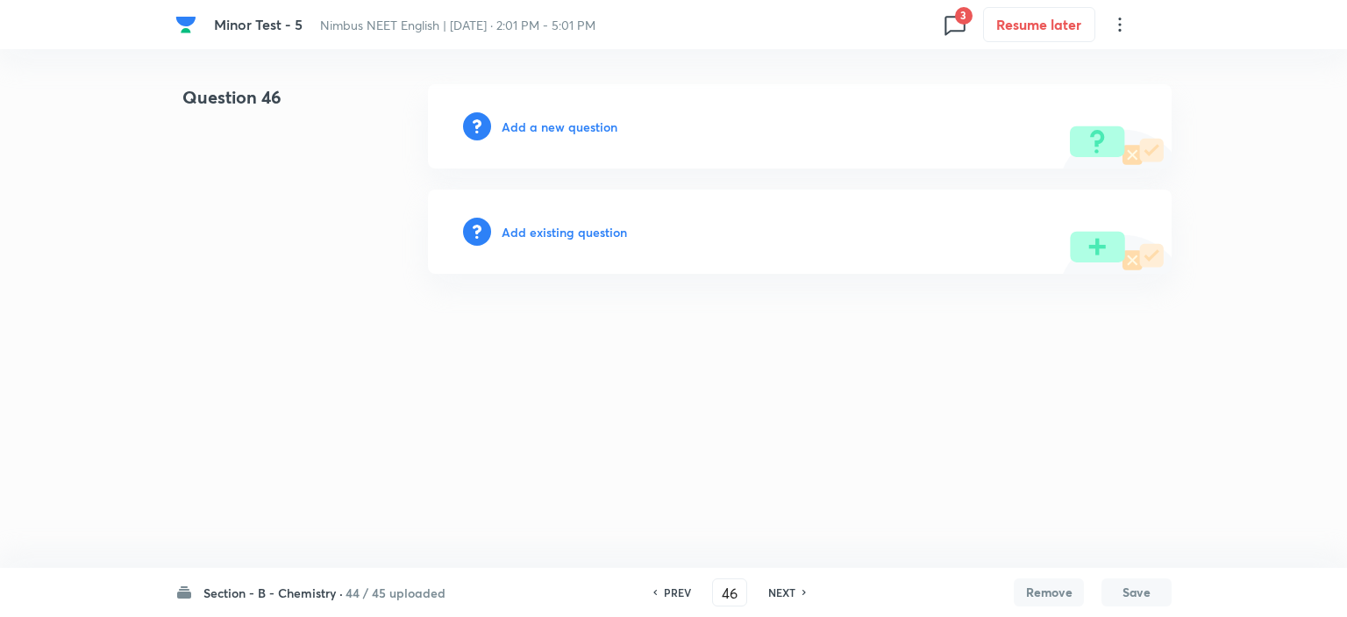
click at [792, 584] on h6 "NEXT" at bounding box center [781, 592] width 27 height 16
type input "47"
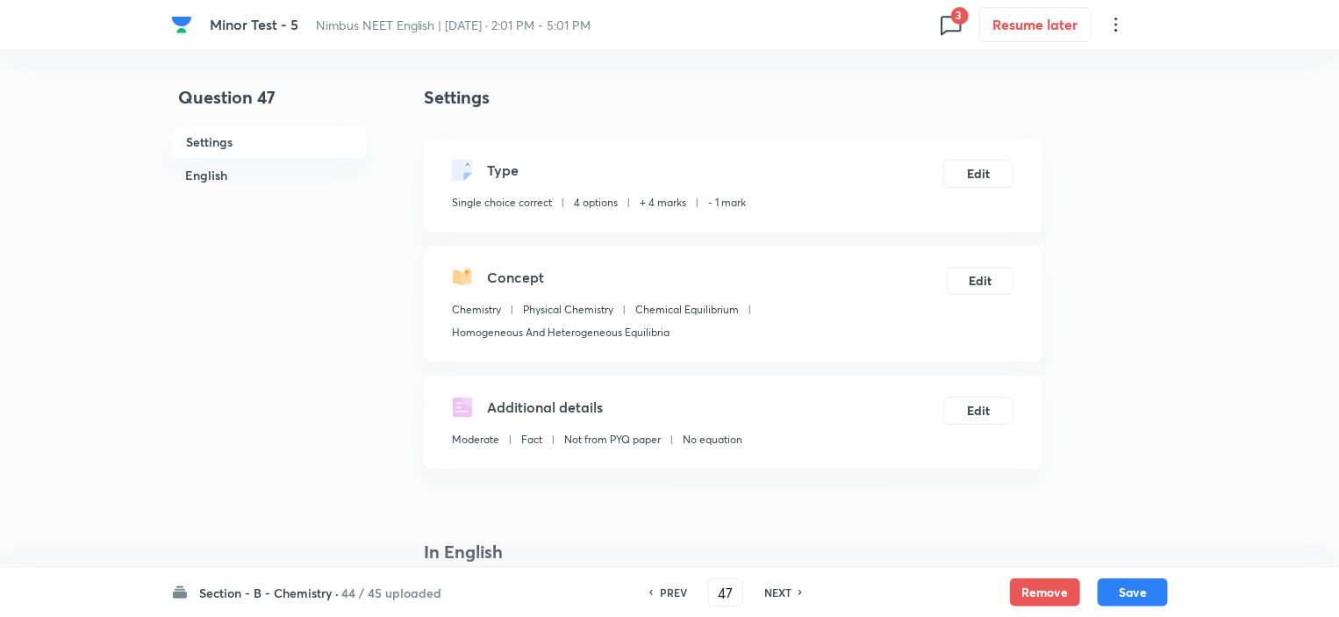
checkbox input "true"
click at [1042, 586] on button "Remove" at bounding box center [1045, 590] width 70 height 28
click at [784, 591] on h6 "NEXT" at bounding box center [777, 592] width 27 height 16
type input "48"
checkbox input "true"
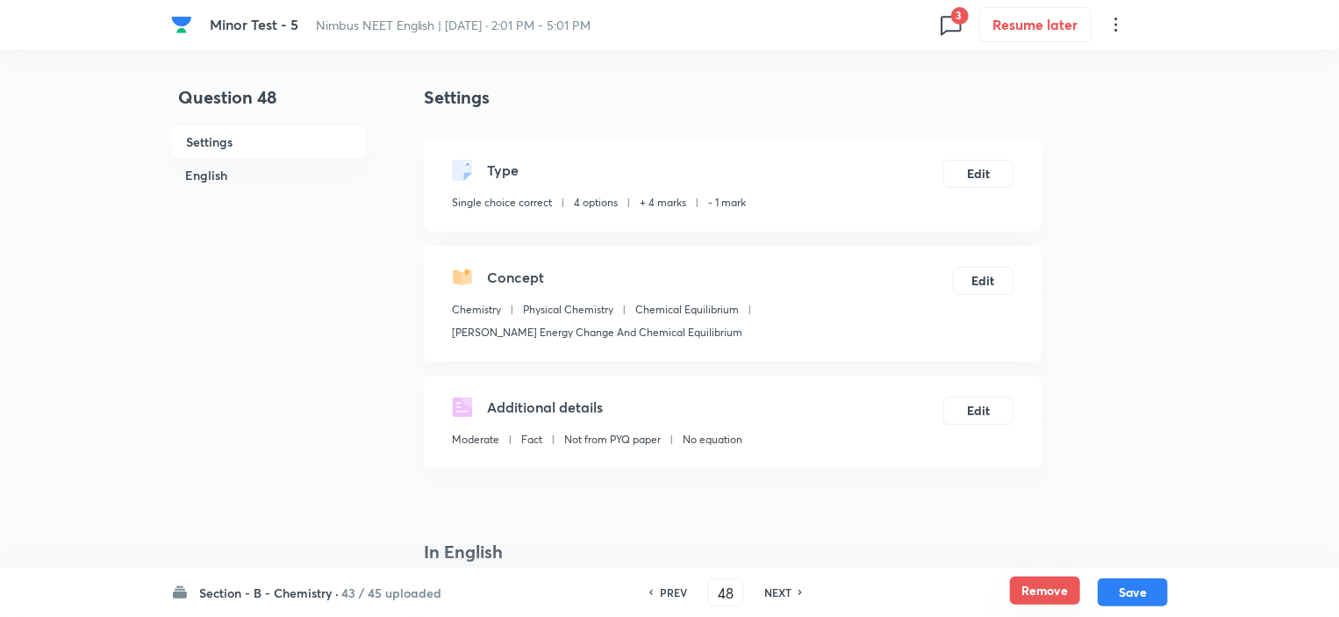
click at [1040, 595] on button "Remove" at bounding box center [1045, 590] width 70 height 28
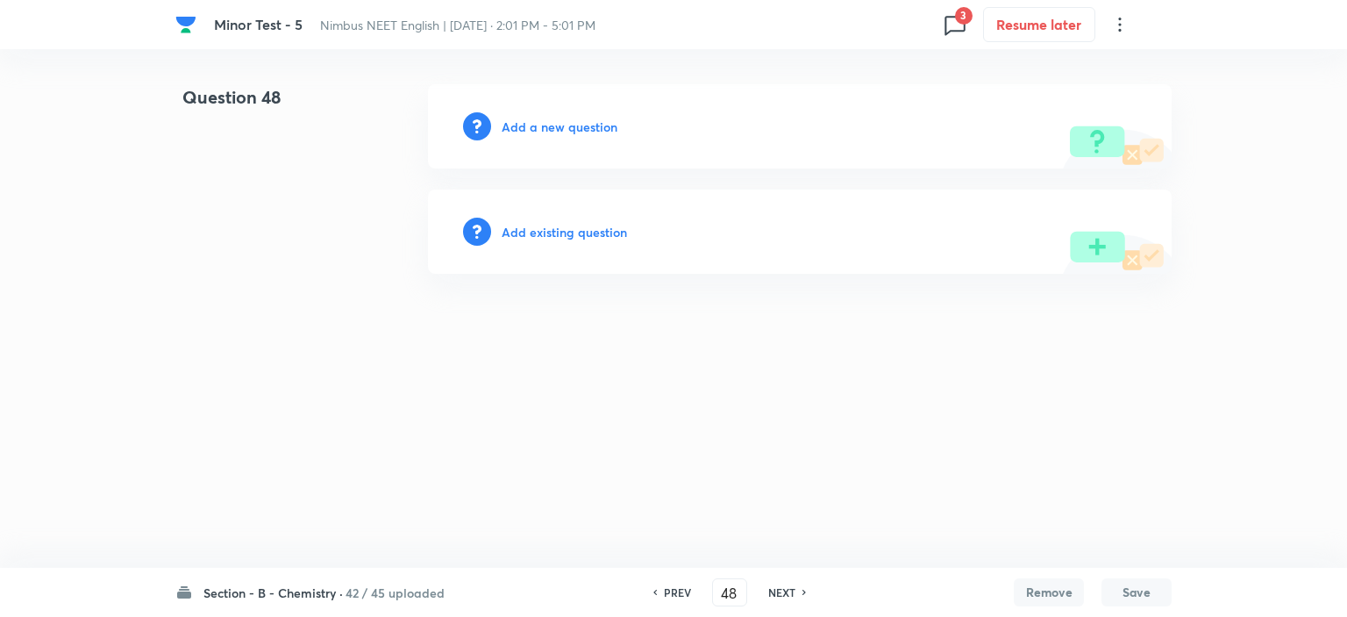
click at [768, 582] on div "PREV 48 ​ NEXT" at bounding box center [730, 592] width 226 height 28
click at [786, 592] on h6 "NEXT" at bounding box center [781, 592] width 27 height 16
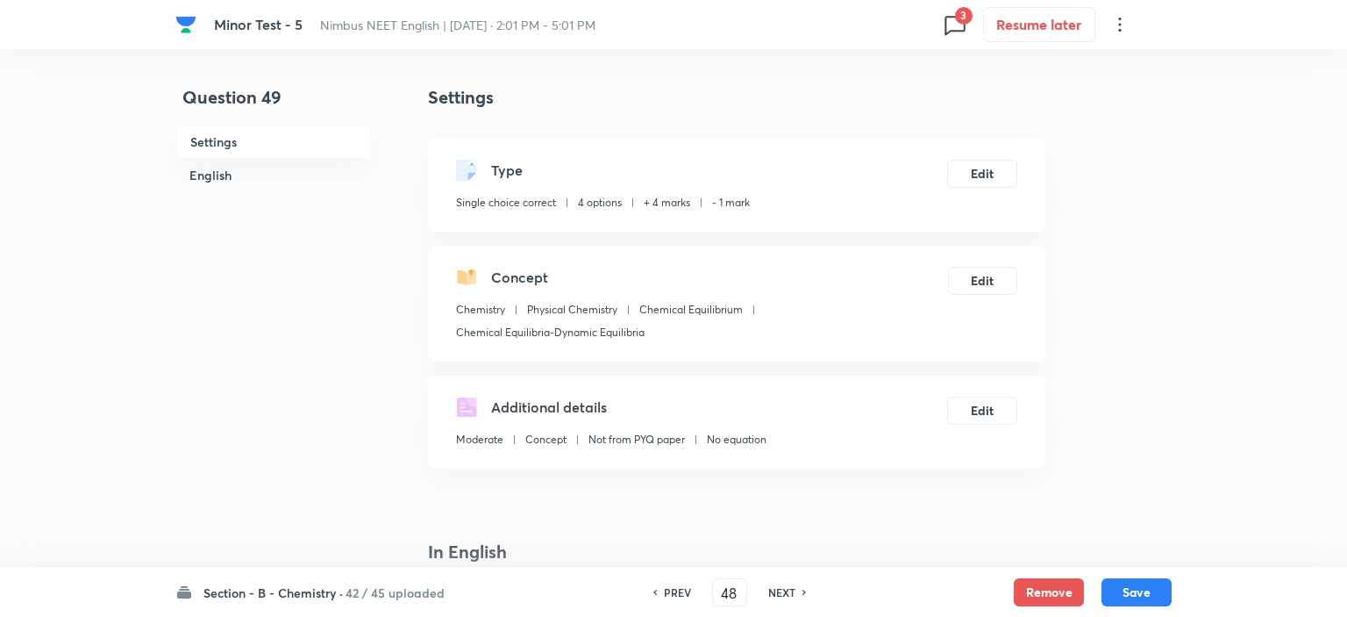
type input "49"
checkbox input "true"
click at [1053, 589] on button "Remove" at bounding box center [1045, 590] width 70 height 28
click at [784, 592] on h6 "NEXT" at bounding box center [777, 592] width 27 height 16
type input "50"
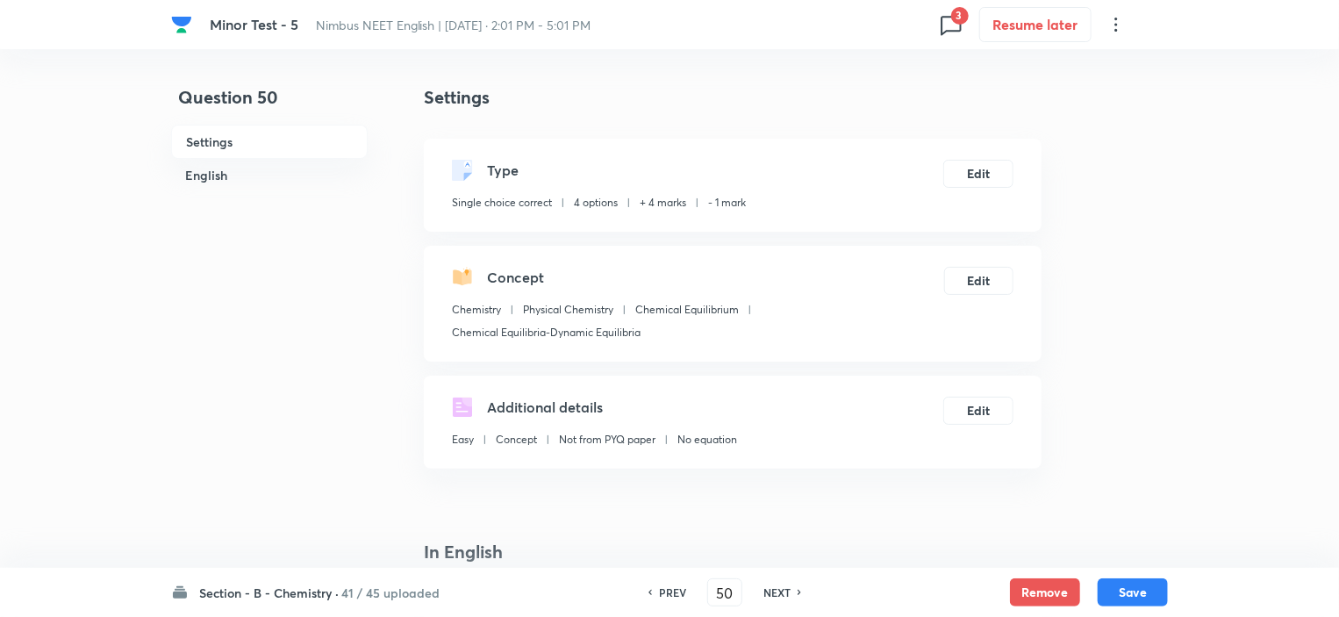
checkbox input "true"
click at [1064, 596] on button "Remove" at bounding box center [1045, 590] width 70 height 28
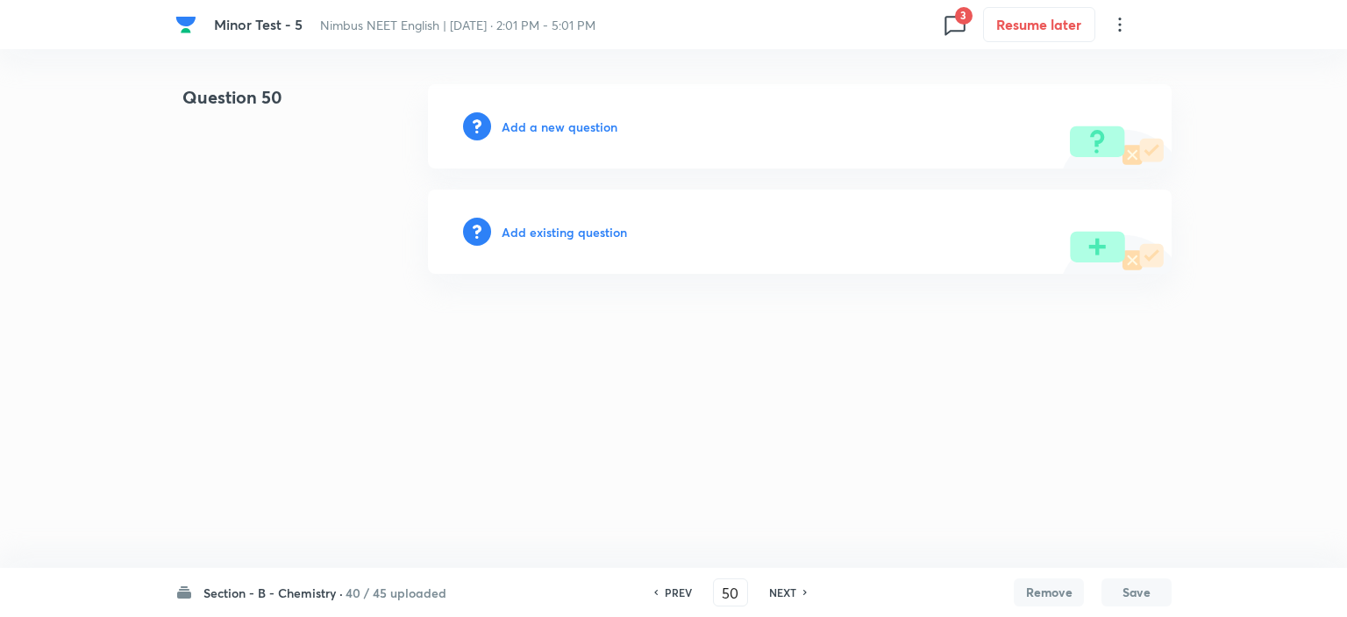
click at [782, 590] on h6 "NEXT" at bounding box center [782, 592] width 27 height 16
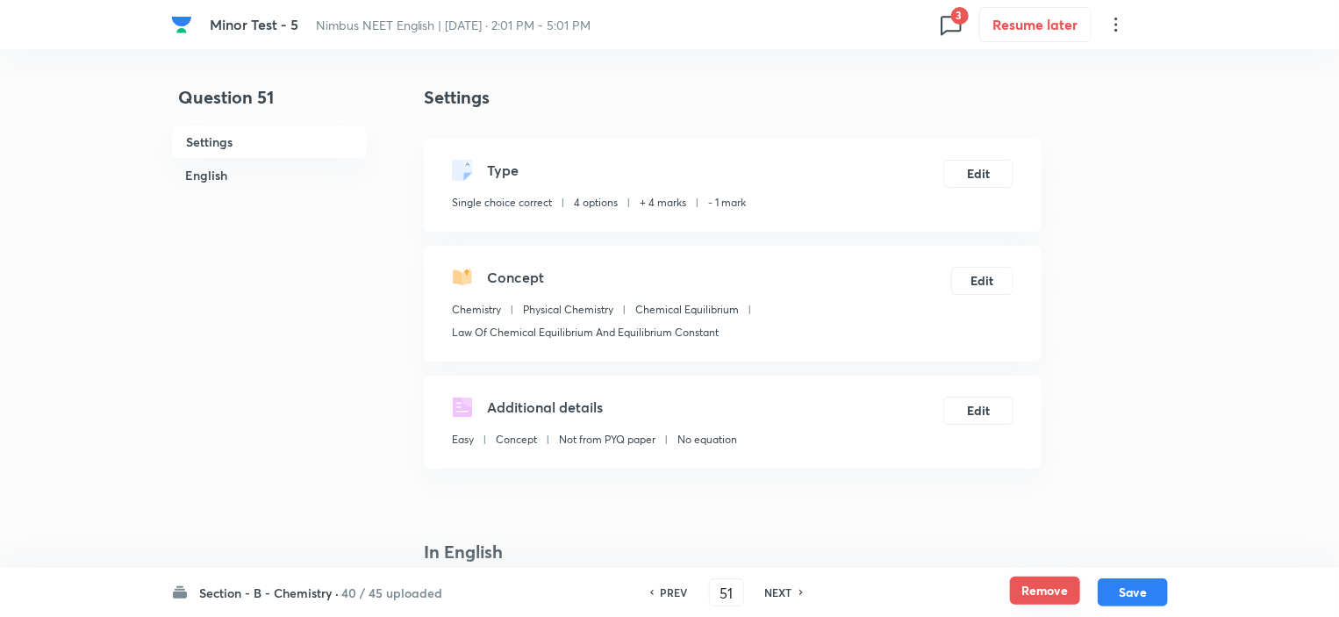
click at [1025, 592] on button "Remove" at bounding box center [1045, 590] width 70 height 28
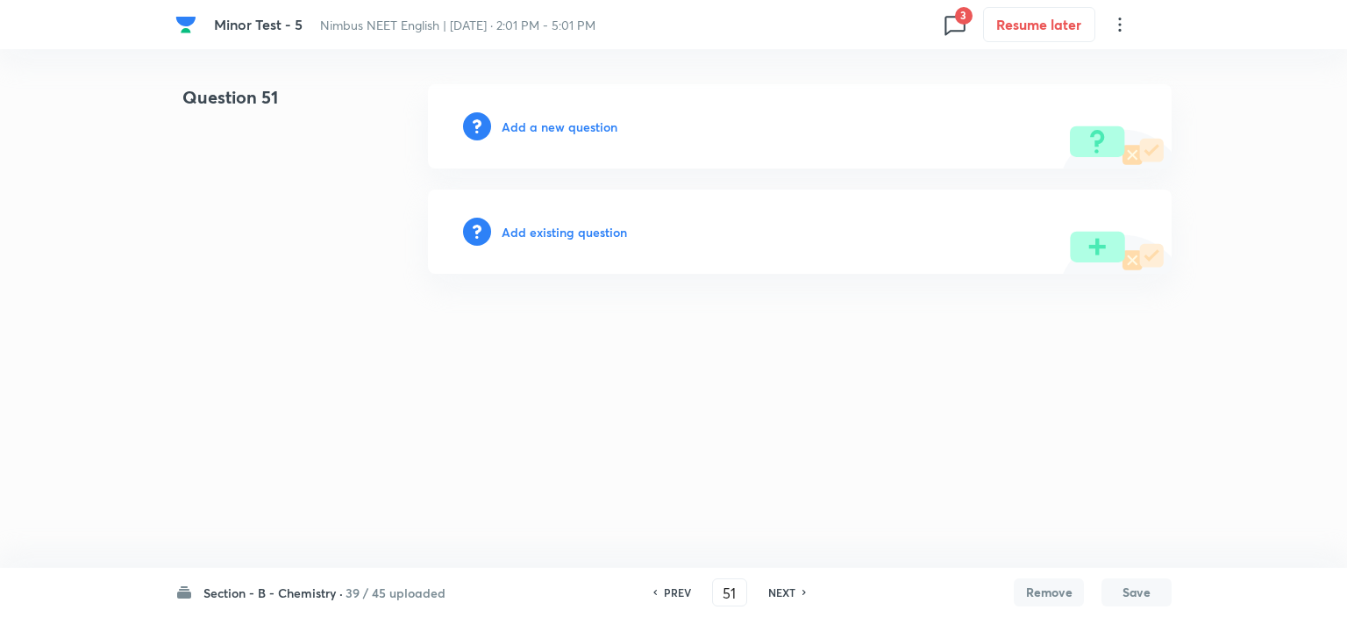
click at [789, 590] on h6 "NEXT" at bounding box center [781, 592] width 27 height 16
type input "52"
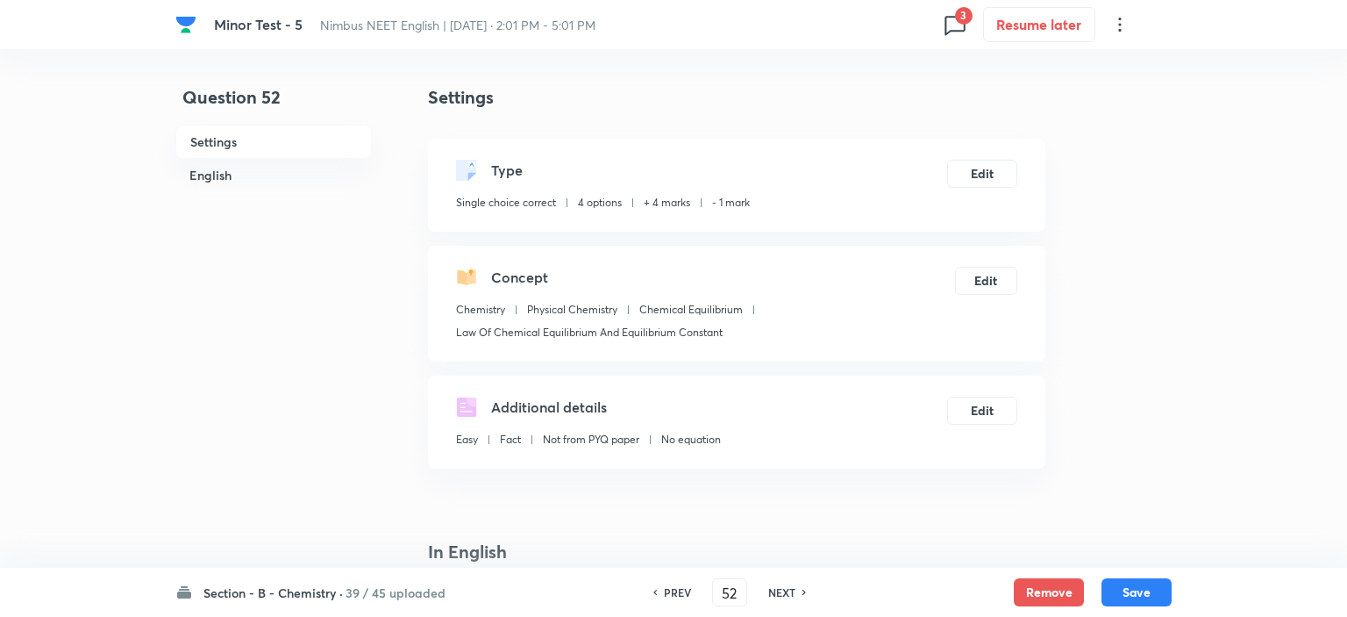
checkbox input "true"
click at [1022, 590] on button "Remove" at bounding box center [1045, 590] width 70 height 28
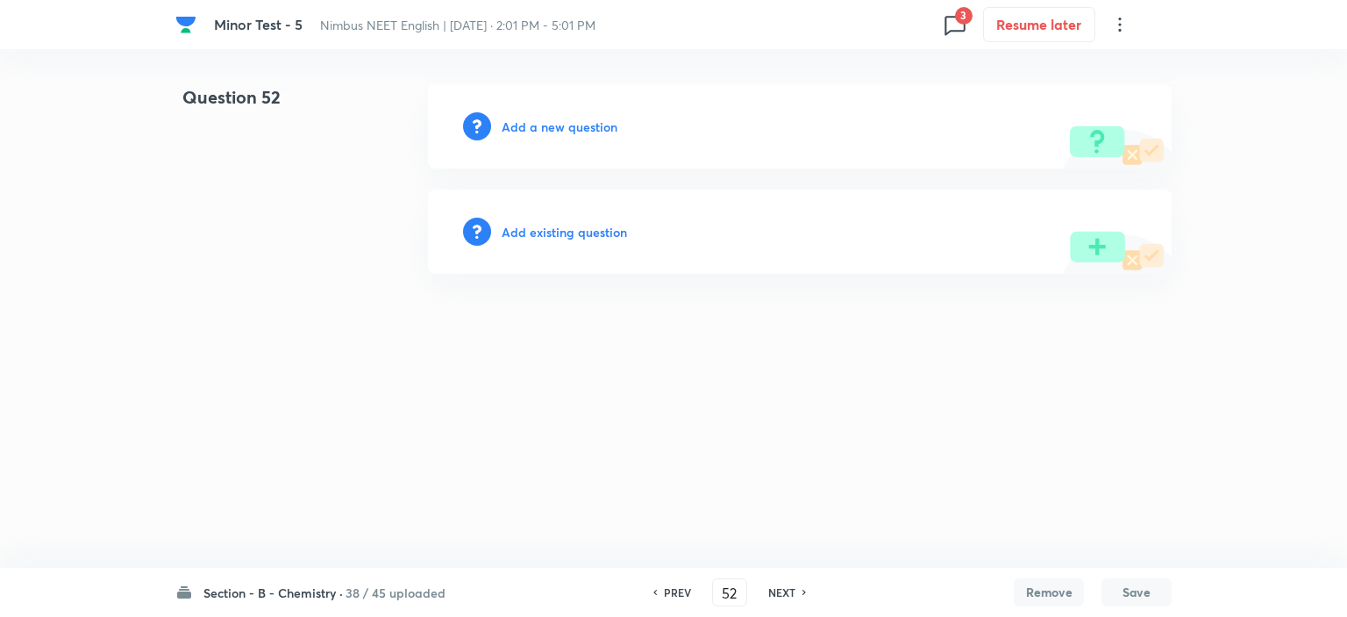
click at [792, 590] on h6 "NEXT" at bounding box center [781, 592] width 27 height 16
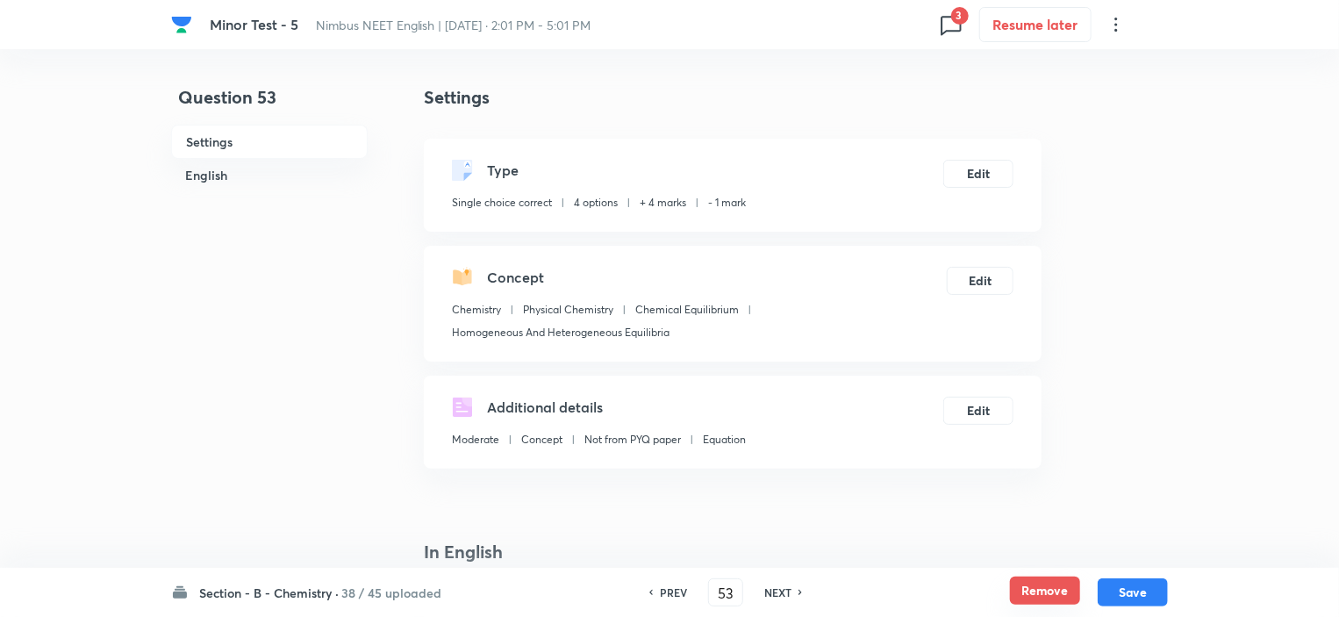
click at [1035, 594] on button "Remove" at bounding box center [1045, 590] width 70 height 28
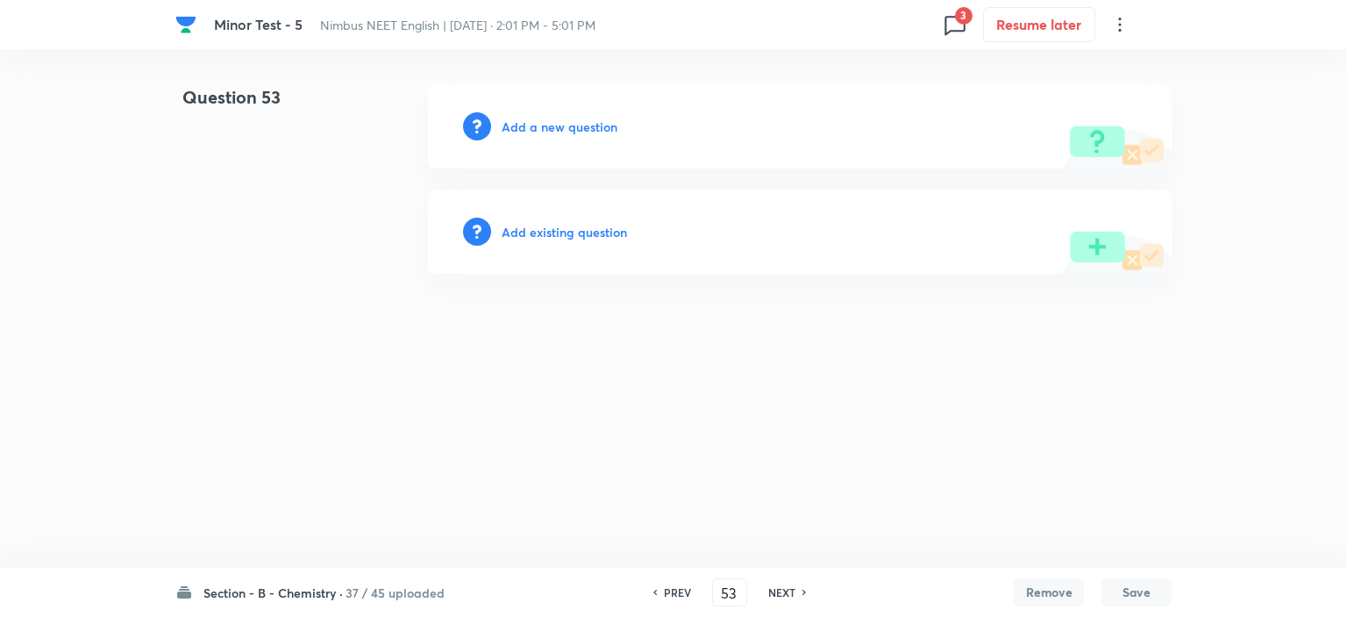
click at [769, 589] on h6 "NEXT" at bounding box center [781, 592] width 27 height 16
type input "54"
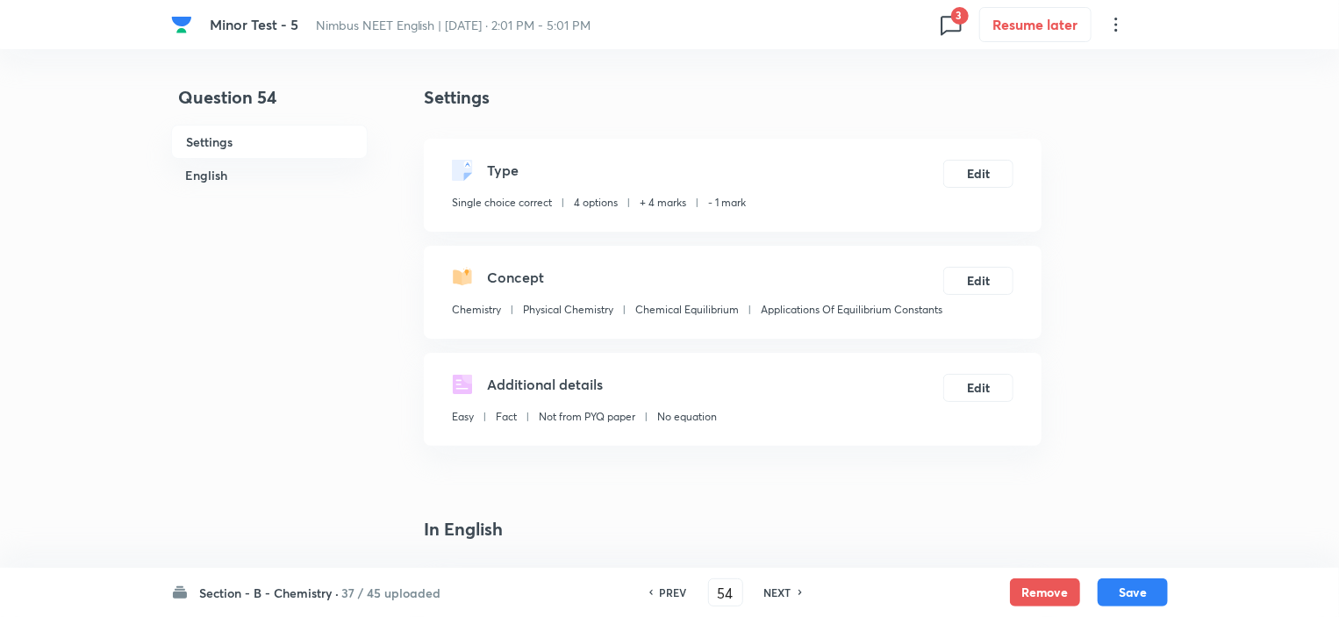
checkbox input "true"
click at [1021, 589] on button "Remove" at bounding box center [1045, 590] width 70 height 28
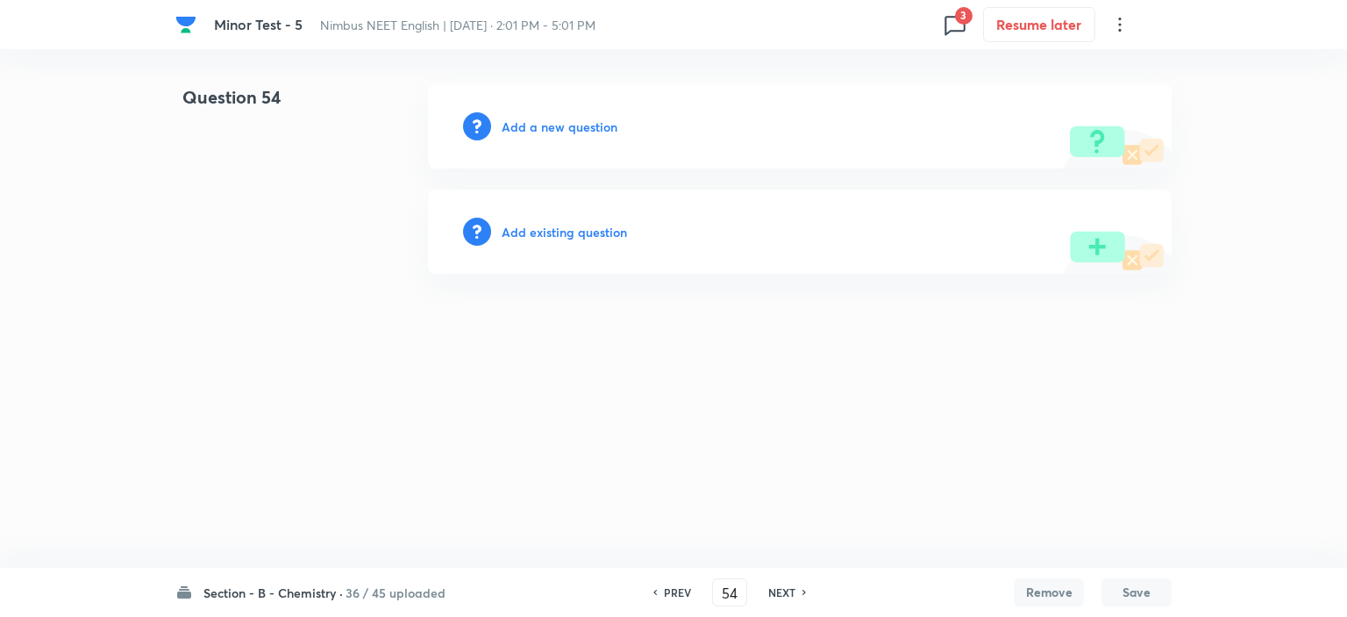
click at [781, 592] on h6 "NEXT" at bounding box center [781, 592] width 27 height 16
type input "55"
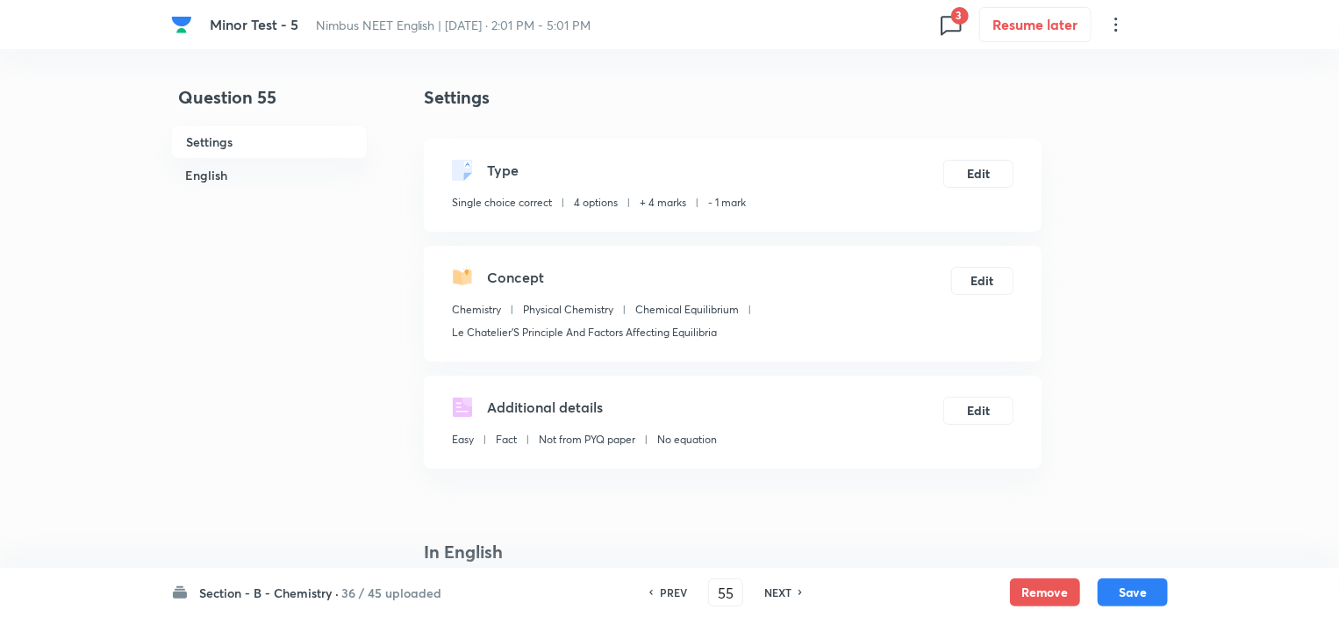
checkbox input "true"
click at [1056, 589] on button "Remove" at bounding box center [1045, 590] width 70 height 28
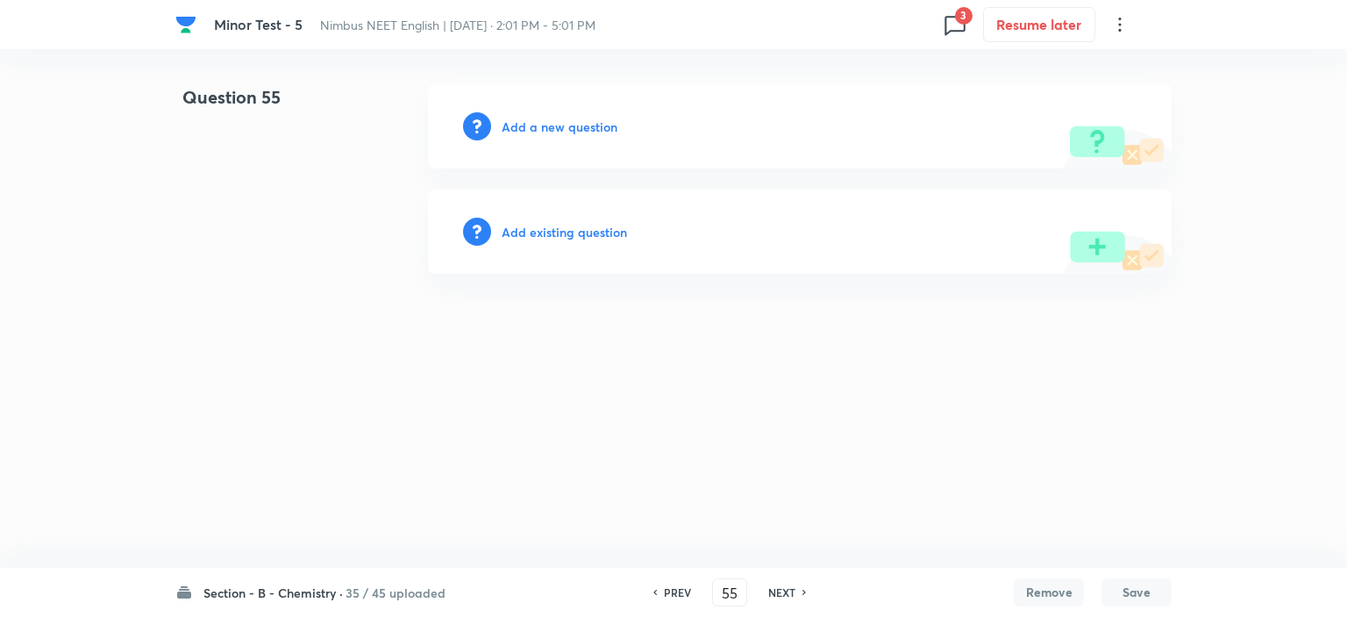
click at [782, 593] on h6 "NEXT" at bounding box center [781, 592] width 27 height 16
type input "56"
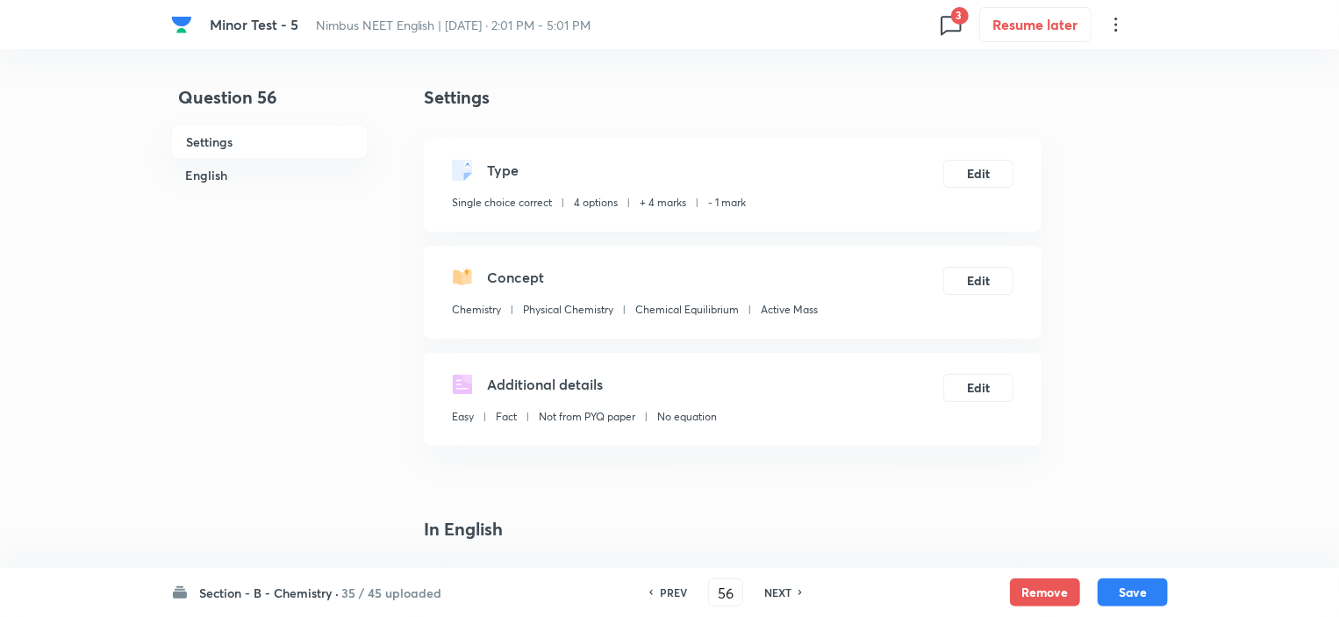
checkbox input "true"
click at [1018, 592] on button "Remove" at bounding box center [1045, 590] width 70 height 28
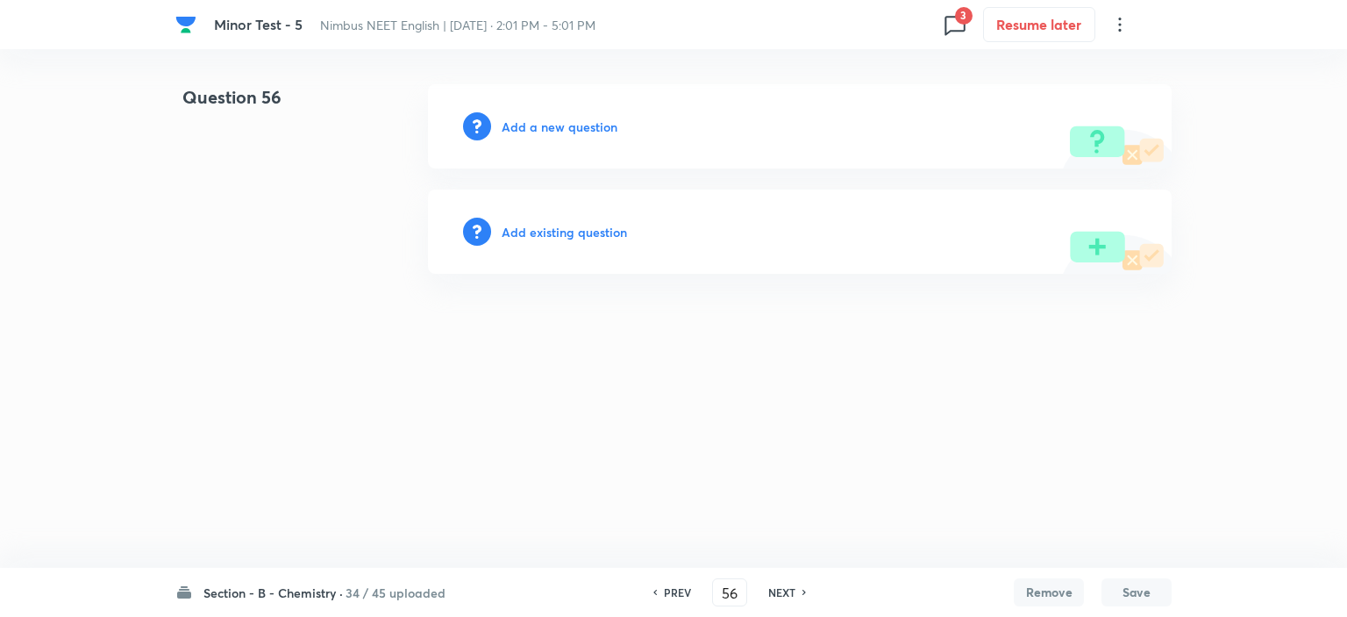
click at [797, 592] on div "NEXT" at bounding box center [784, 592] width 46 height 16
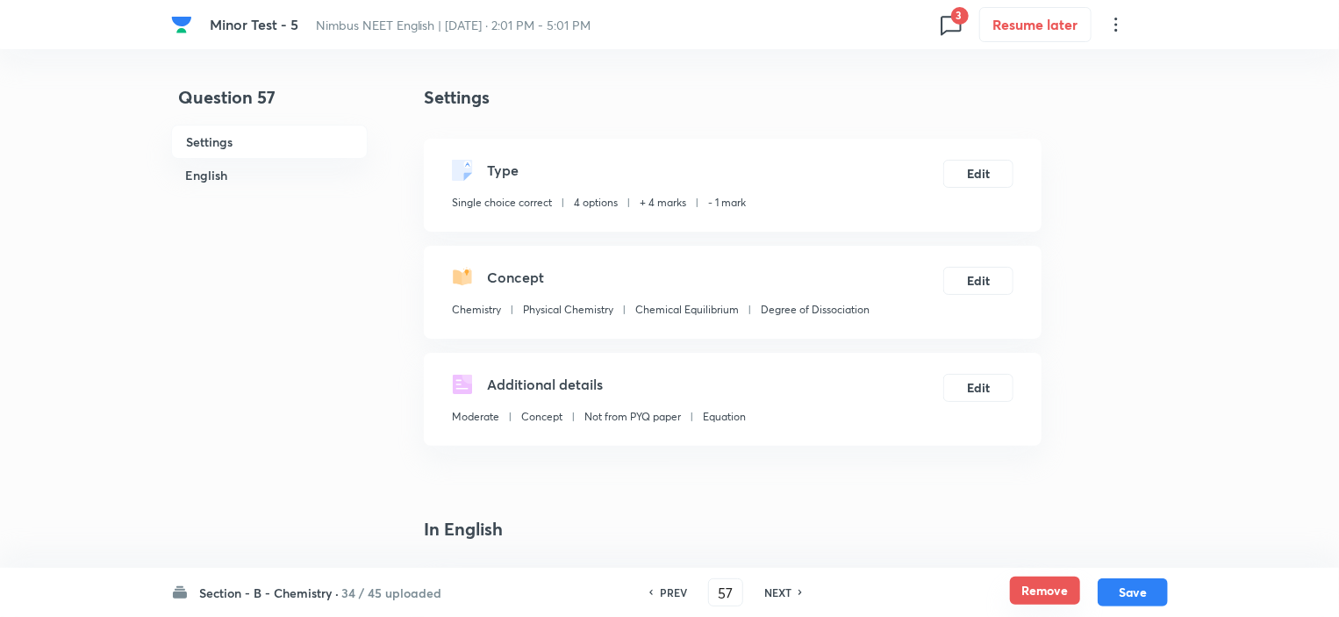
click at [1039, 586] on button "Remove" at bounding box center [1045, 590] width 70 height 28
click at [779, 594] on h6 "NEXT" at bounding box center [781, 592] width 27 height 16
type input "58"
checkbox input "true"
click at [1049, 588] on button "Remove" at bounding box center [1045, 590] width 70 height 28
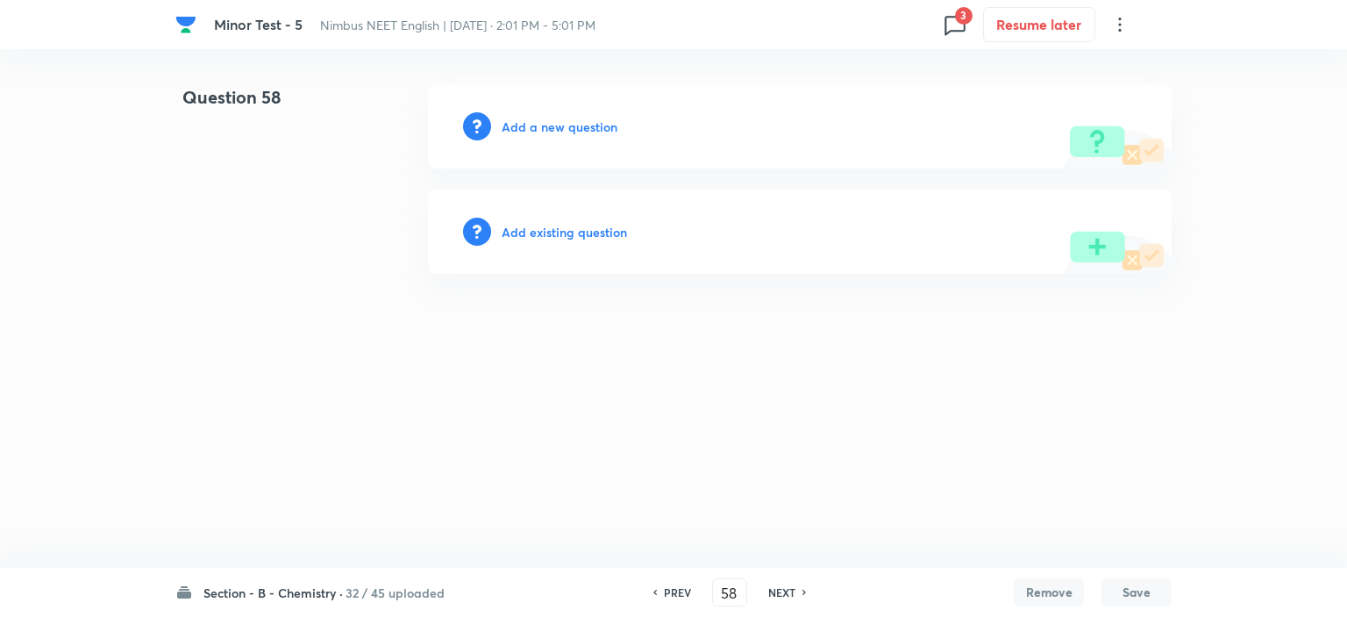
click at [790, 593] on h6 "NEXT" at bounding box center [781, 592] width 27 height 16
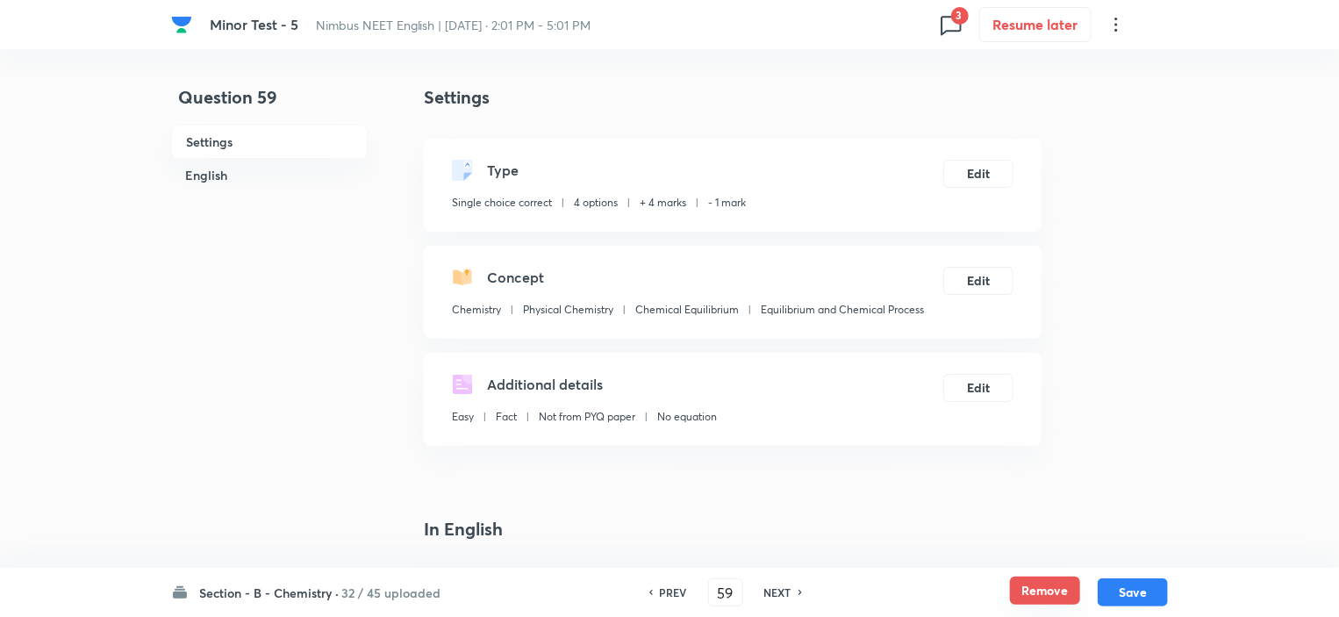
click at [1029, 594] on button "Remove" at bounding box center [1045, 590] width 70 height 28
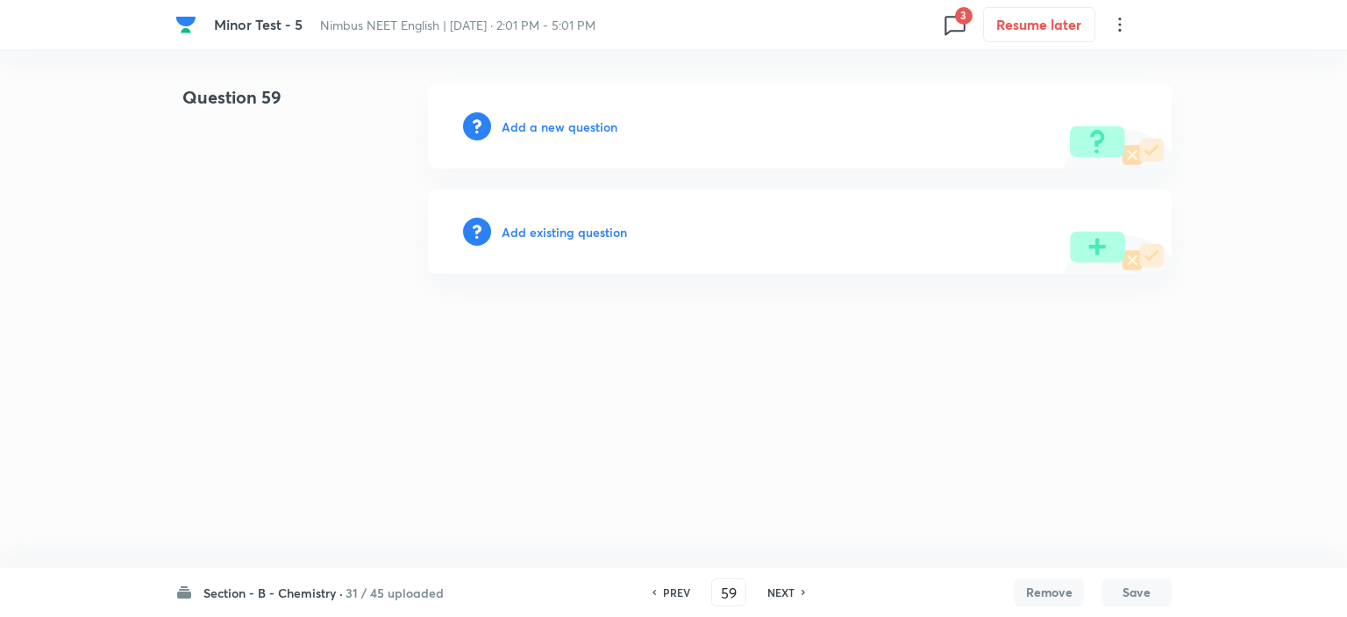
click at [786, 591] on h6 "NEXT" at bounding box center [781, 592] width 27 height 16
type input "60"
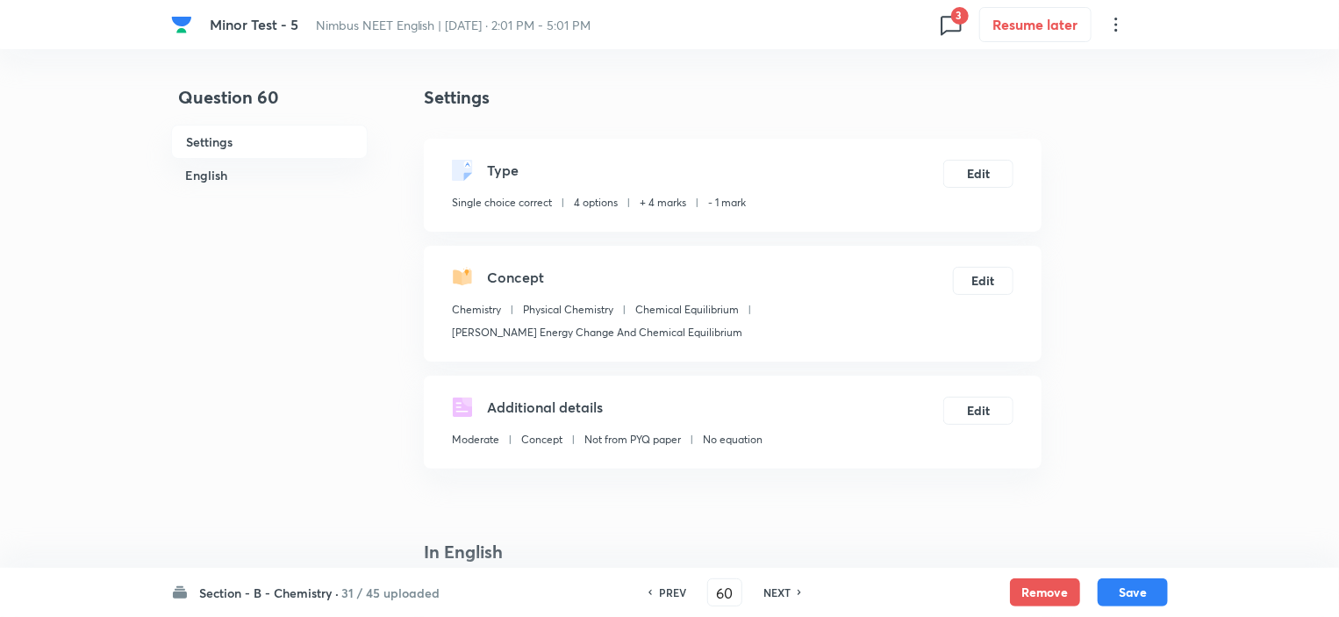
checkbox input "true"
click at [1030, 592] on button "Remove" at bounding box center [1045, 590] width 70 height 28
click at [774, 595] on h6 "NEXT" at bounding box center [776, 592] width 27 height 16
type input "61"
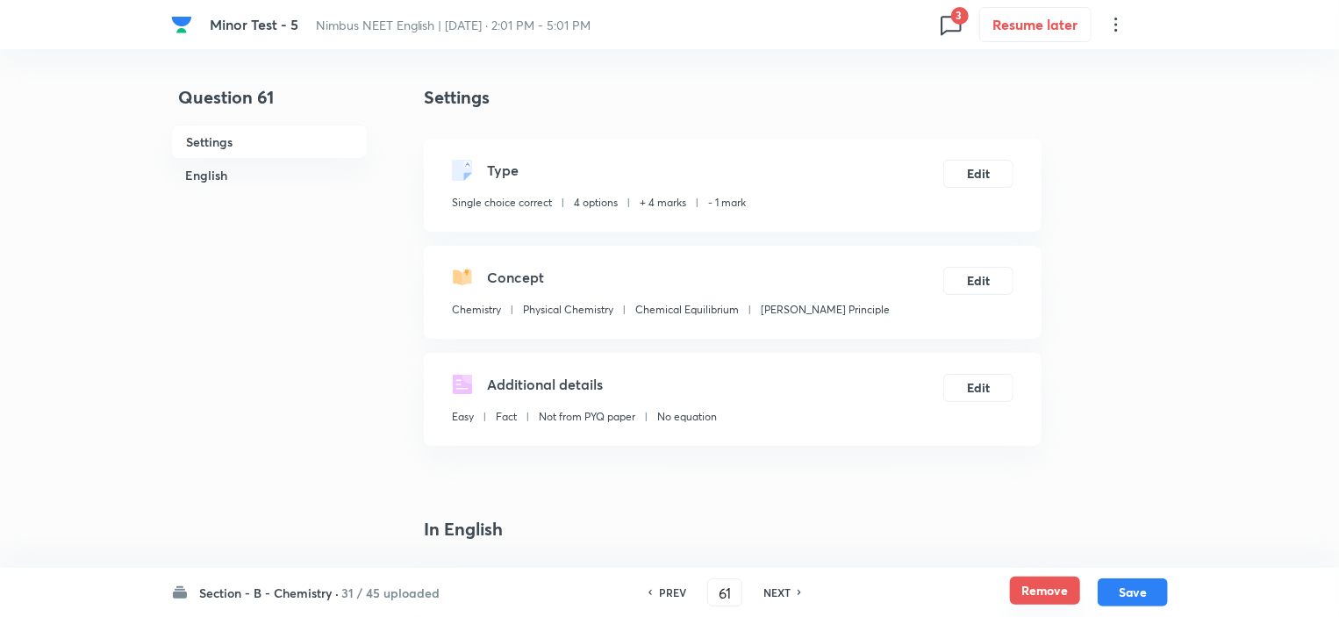
checkbox input "false"
click at [1041, 589] on button "Remove" at bounding box center [1045, 590] width 70 height 28
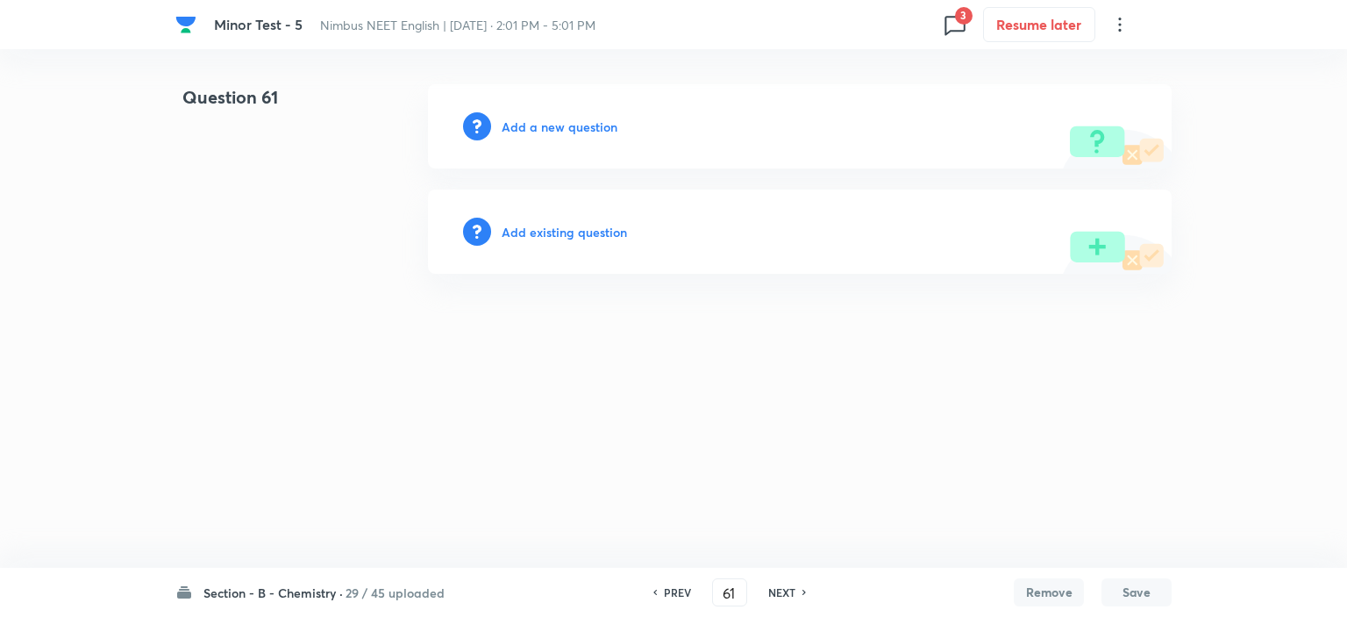
click at [775, 594] on h6 "NEXT" at bounding box center [781, 592] width 27 height 16
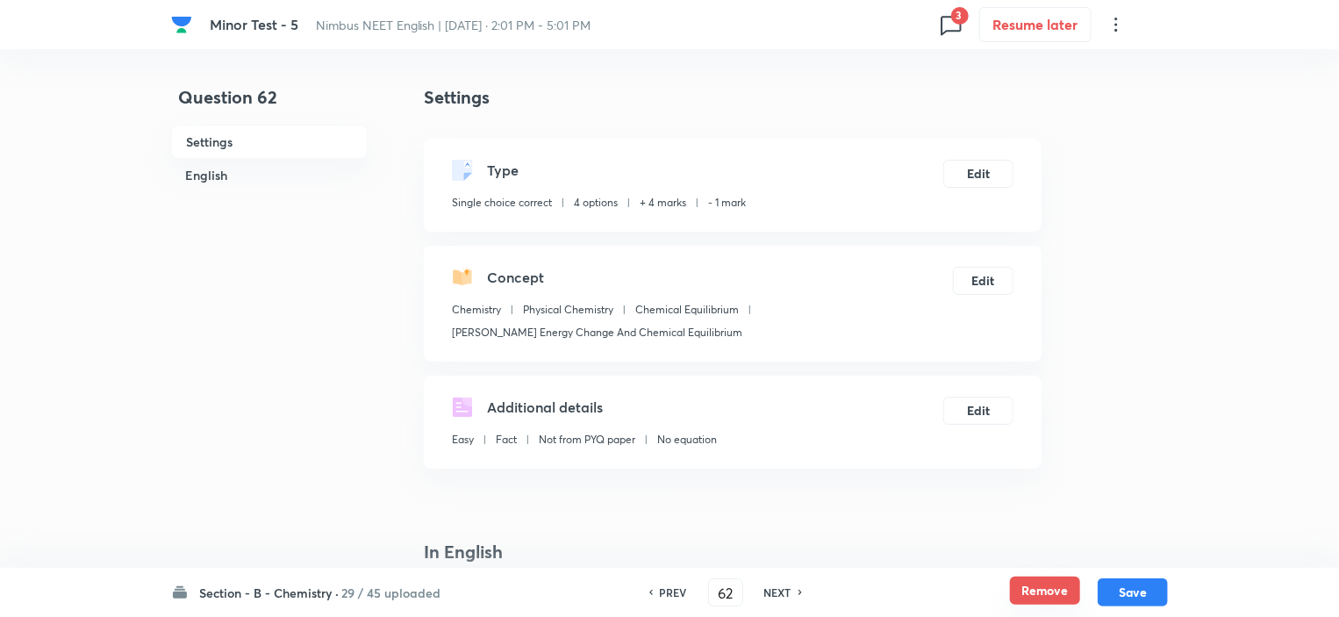
click at [1025, 594] on button "Remove" at bounding box center [1045, 590] width 70 height 28
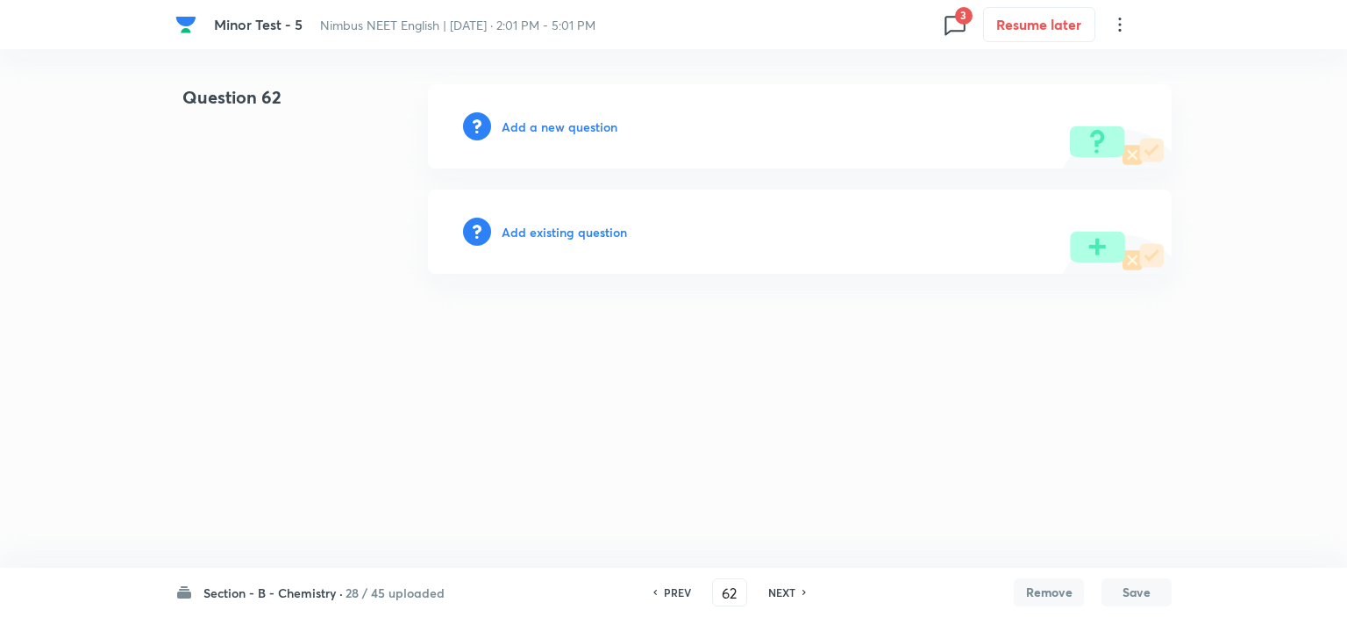
click at [771, 591] on h6 "NEXT" at bounding box center [781, 592] width 27 height 16
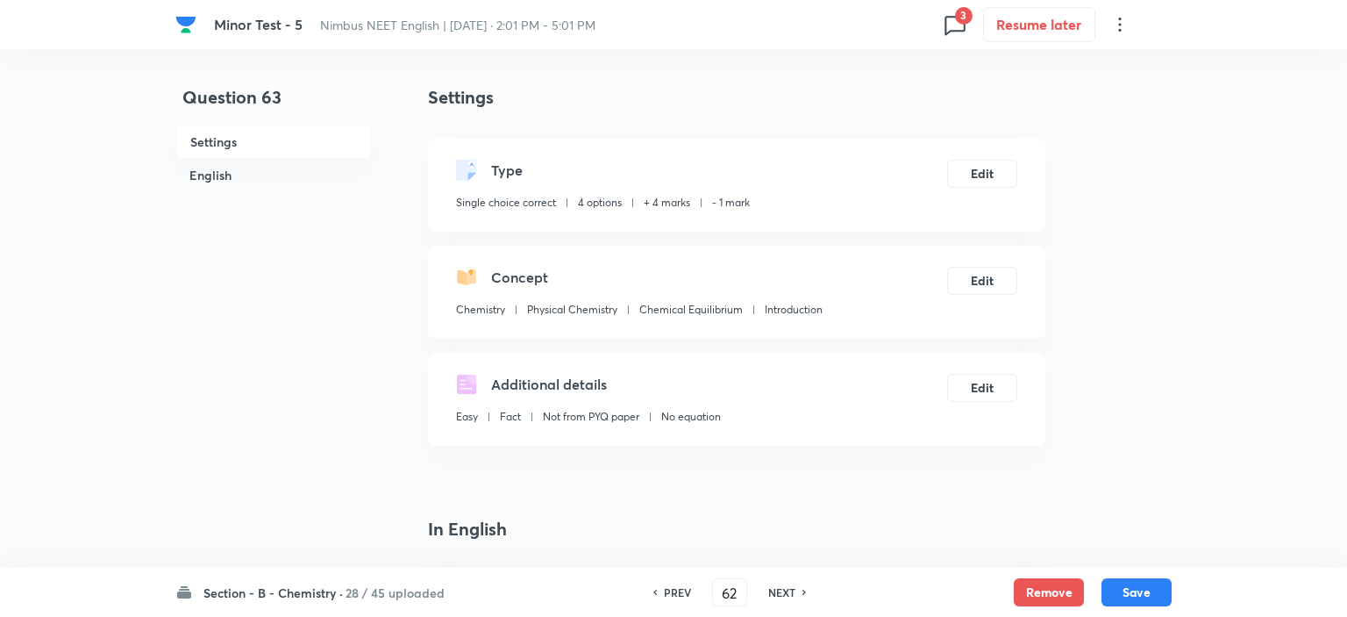
type input "63"
checkbox input "true"
click at [1023, 589] on button "Remove" at bounding box center [1045, 590] width 70 height 28
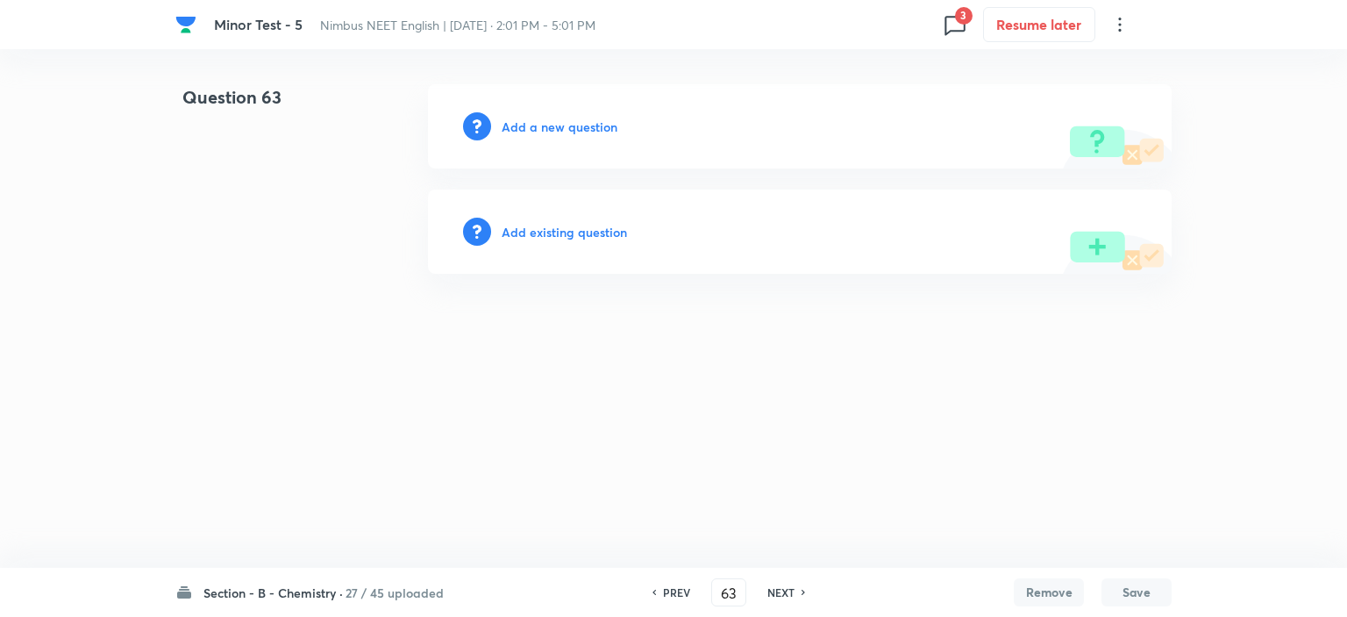
click at [761, 588] on div "NEXT" at bounding box center [784, 592] width 46 height 16
type input "64"
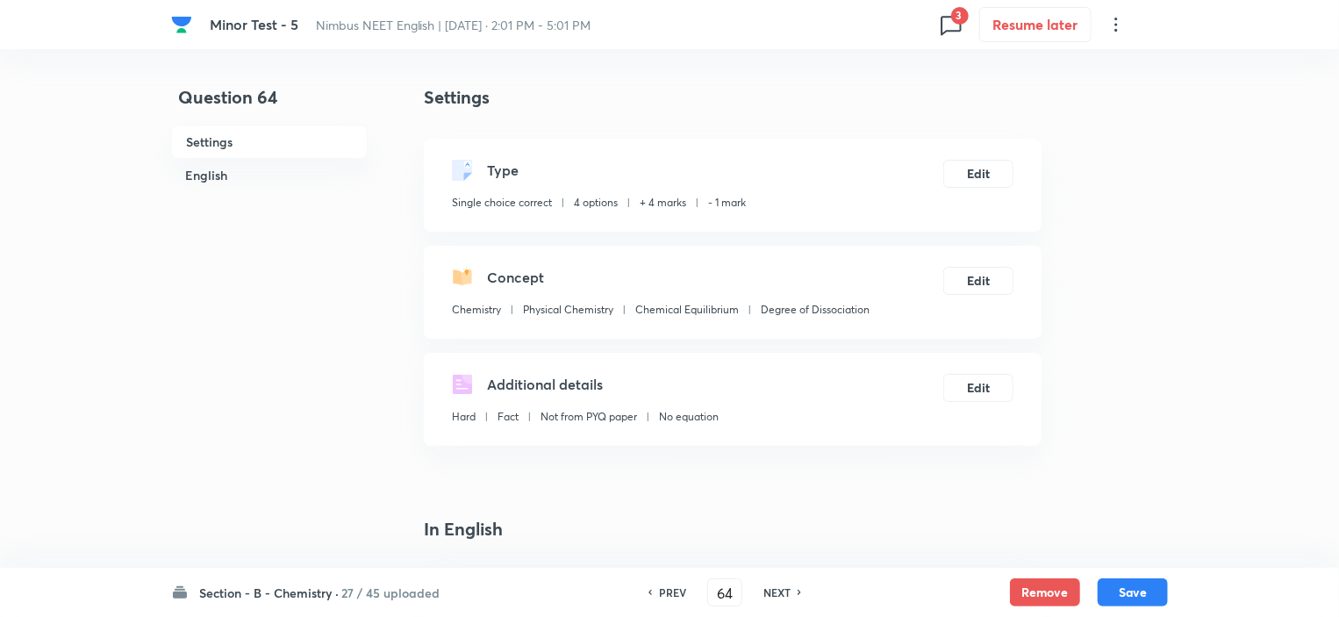
checkbox input "true"
click at [1042, 587] on button "Remove" at bounding box center [1045, 590] width 70 height 28
click at [787, 596] on h6 "NEXT" at bounding box center [776, 592] width 27 height 16
type input "65"
checkbox input "true"
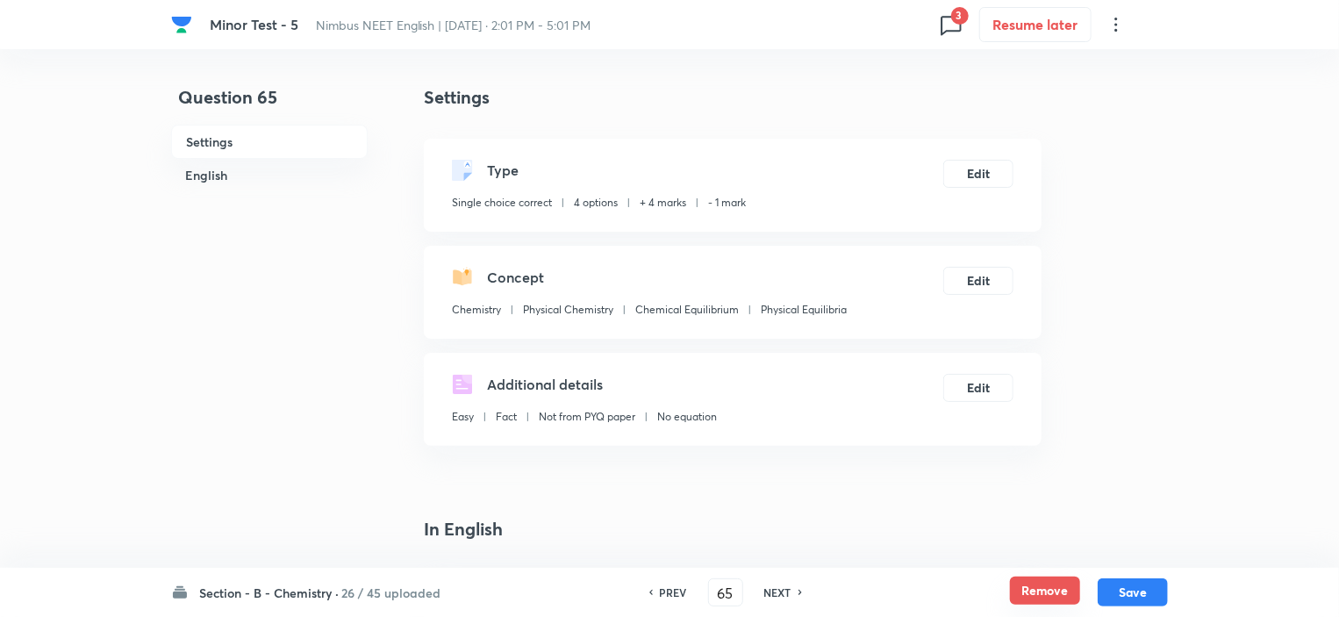
click at [1048, 581] on button "Remove" at bounding box center [1045, 590] width 70 height 28
click at [785, 592] on h6 "NEXT" at bounding box center [777, 592] width 27 height 16
type input "66"
checkbox input "false"
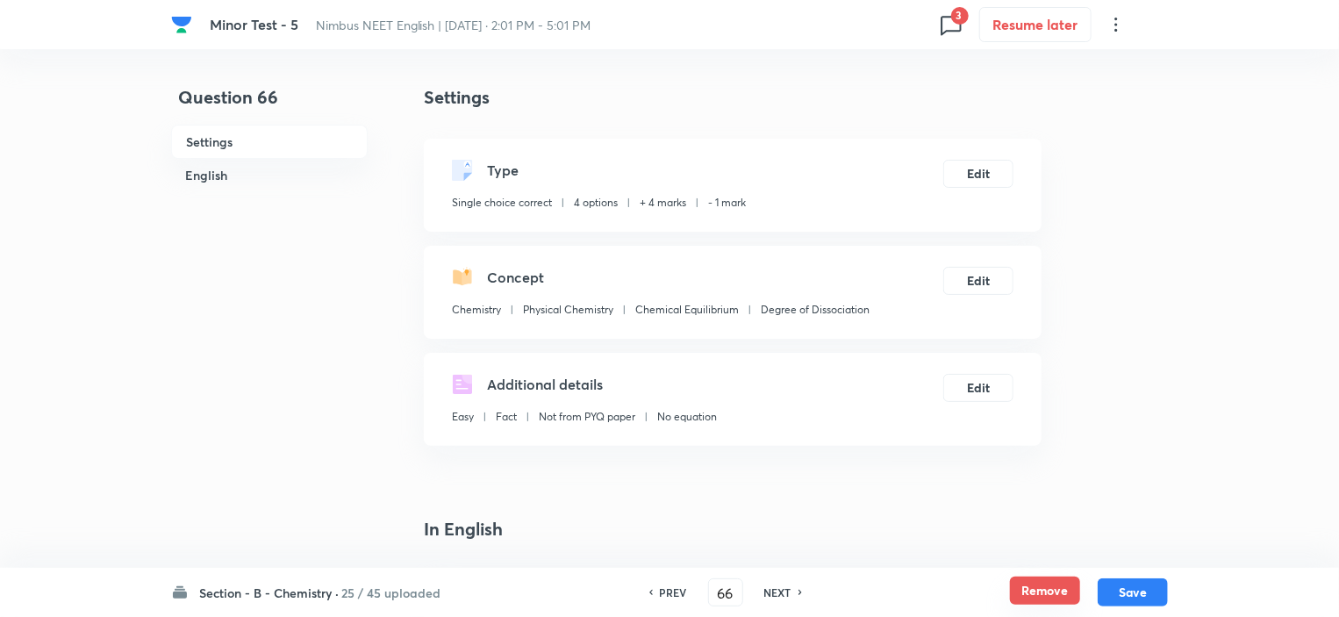
click at [1016, 587] on button "Remove" at bounding box center [1045, 590] width 70 height 28
click at [775, 595] on h6 "NEXT" at bounding box center [777, 592] width 27 height 16
type input "67"
checkbox input "false"
click at [1061, 587] on button "Remove" at bounding box center [1045, 590] width 70 height 28
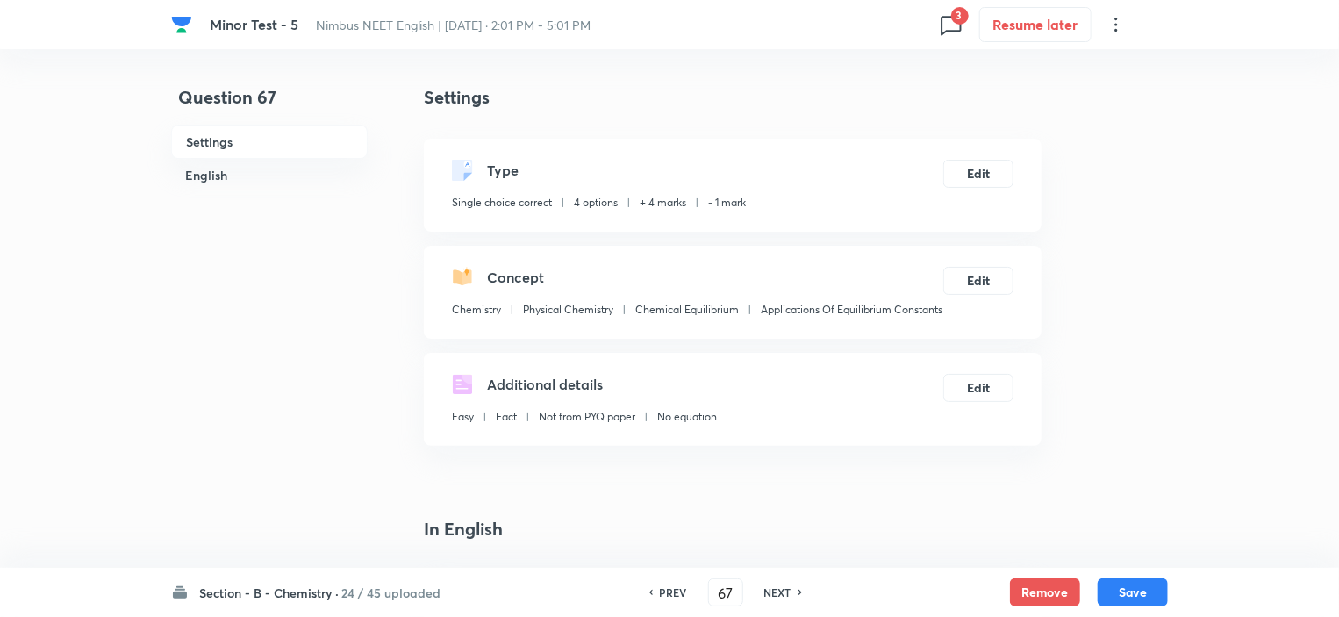
click at [779, 592] on h6 "NEXT" at bounding box center [777, 592] width 27 height 16
type input "68"
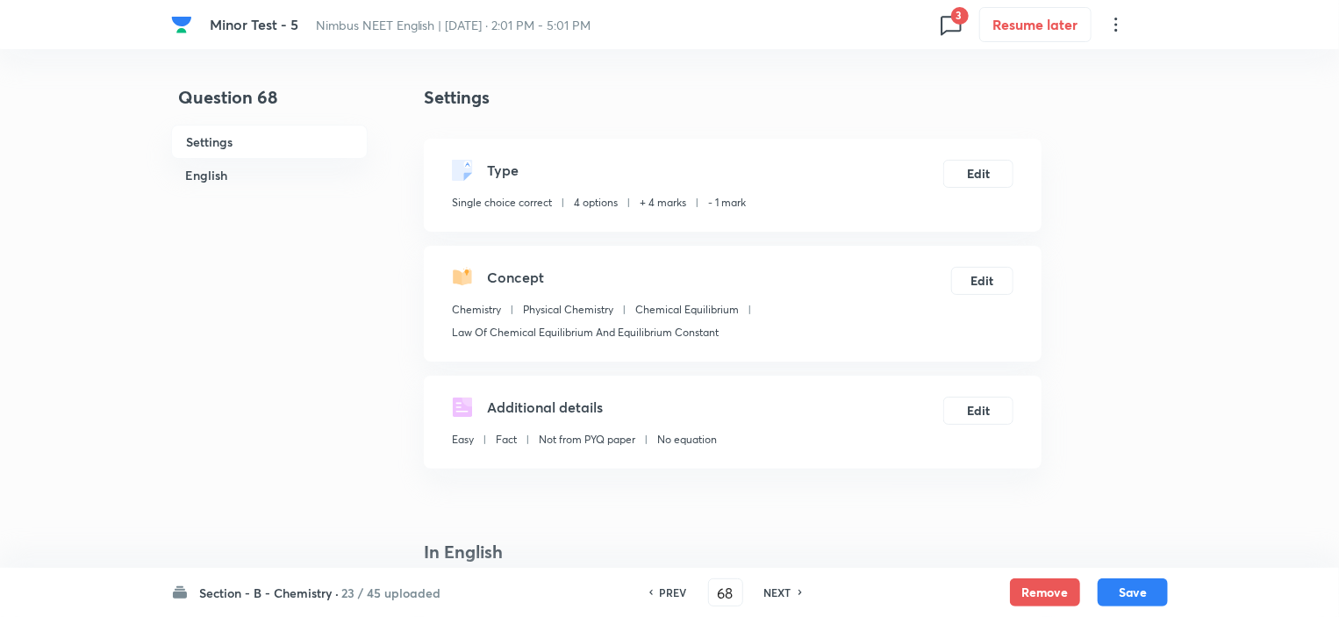
checkbox input "true"
click at [1050, 589] on button "Remove" at bounding box center [1045, 590] width 70 height 28
click at [786, 589] on h6 "NEXT" at bounding box center [781, 592] width 27 height 16
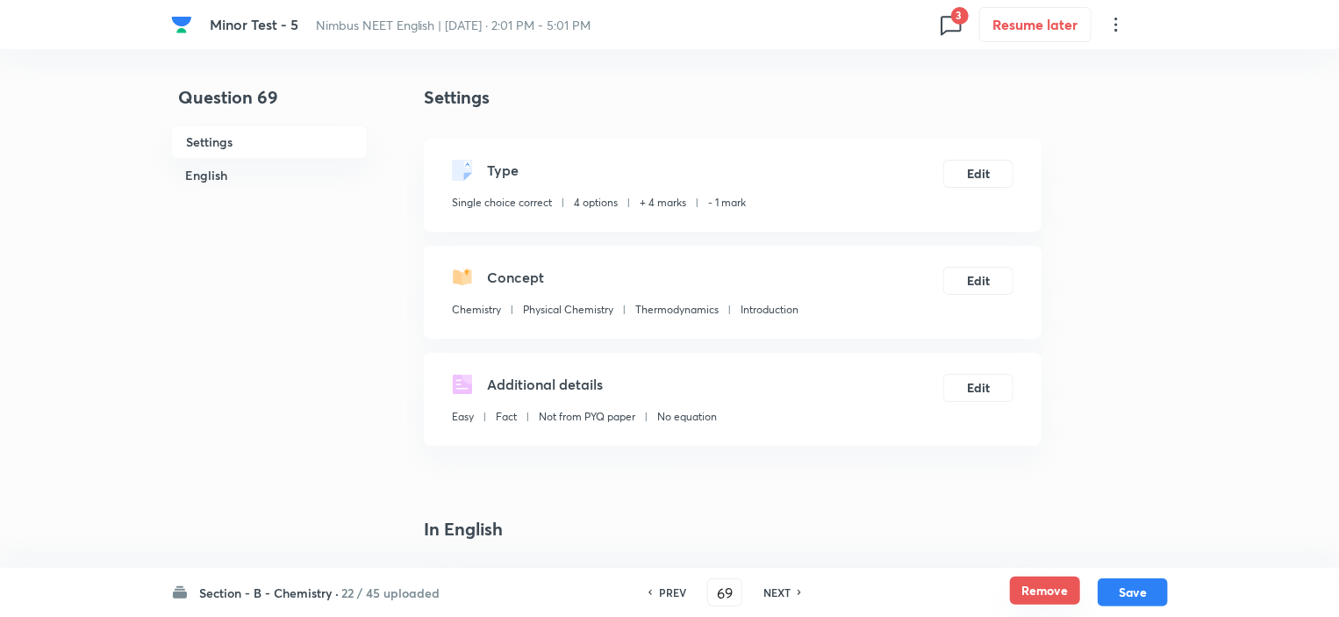
click at [1057, 596] on button "Remove" at bounding box center [1045, 590] width 70 height 28
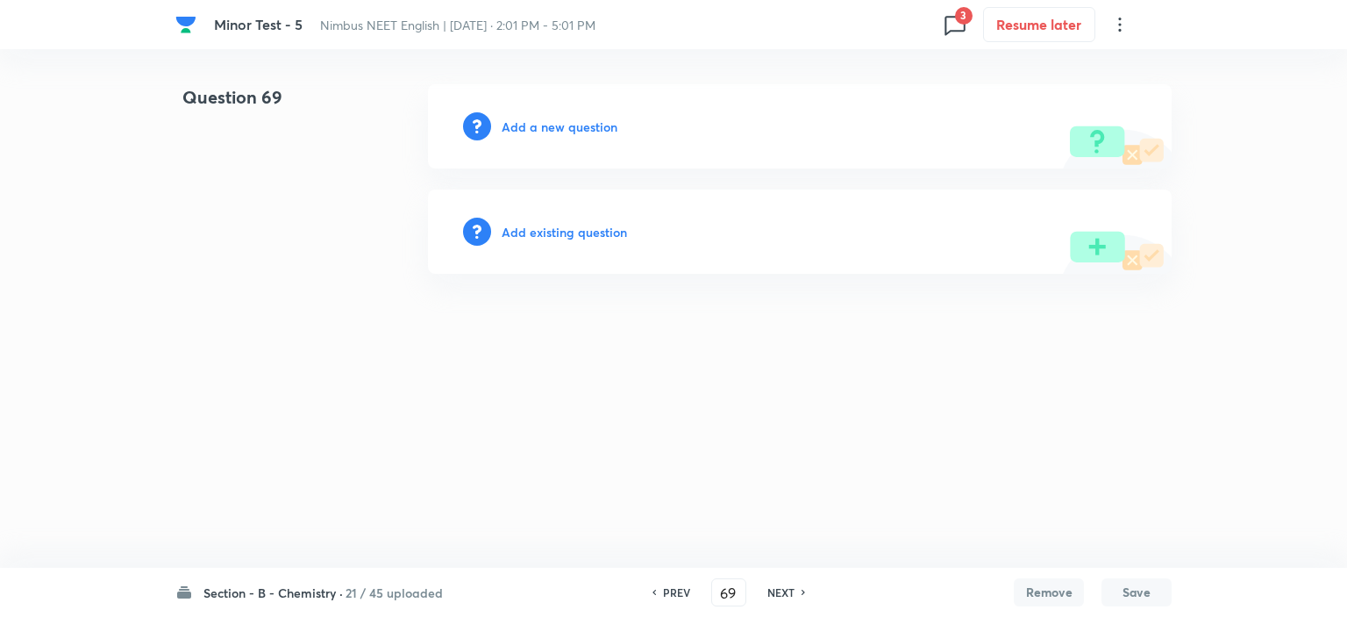
click at [782, 592] on h6 "NEXT" at bounding box center [781, 592] width 27 height 16
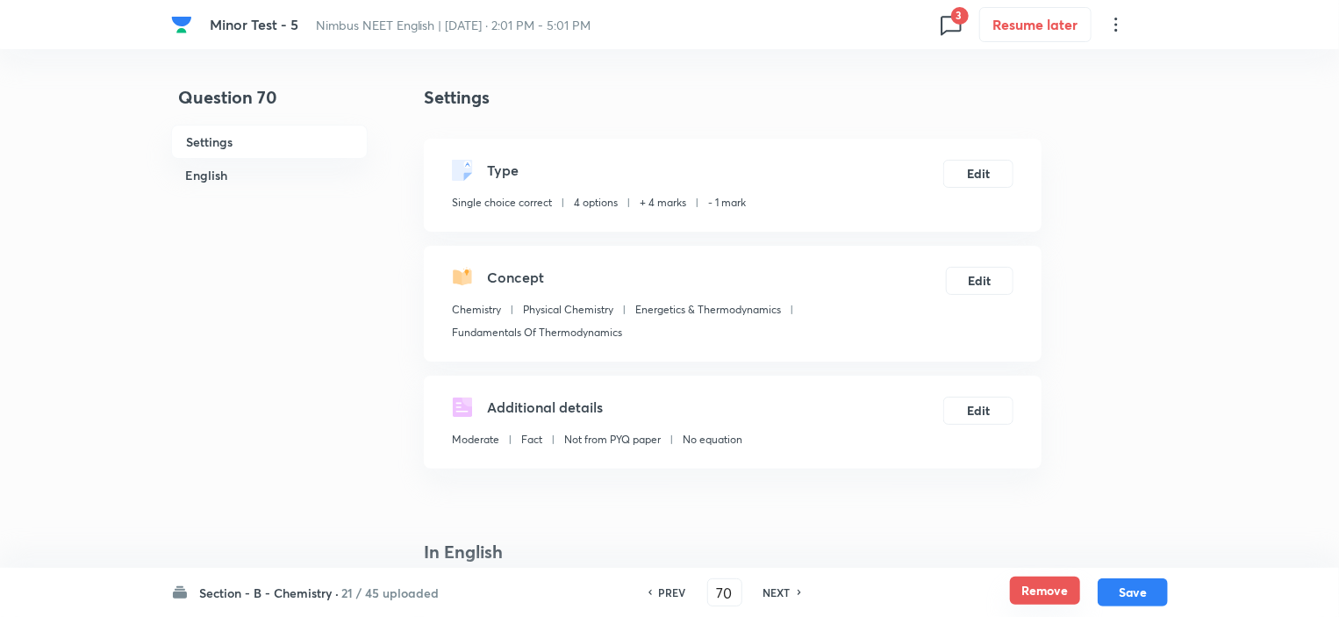
click at [1035, 589] on button "Remove" at bounding box center [1045, 590] width 70 height 28
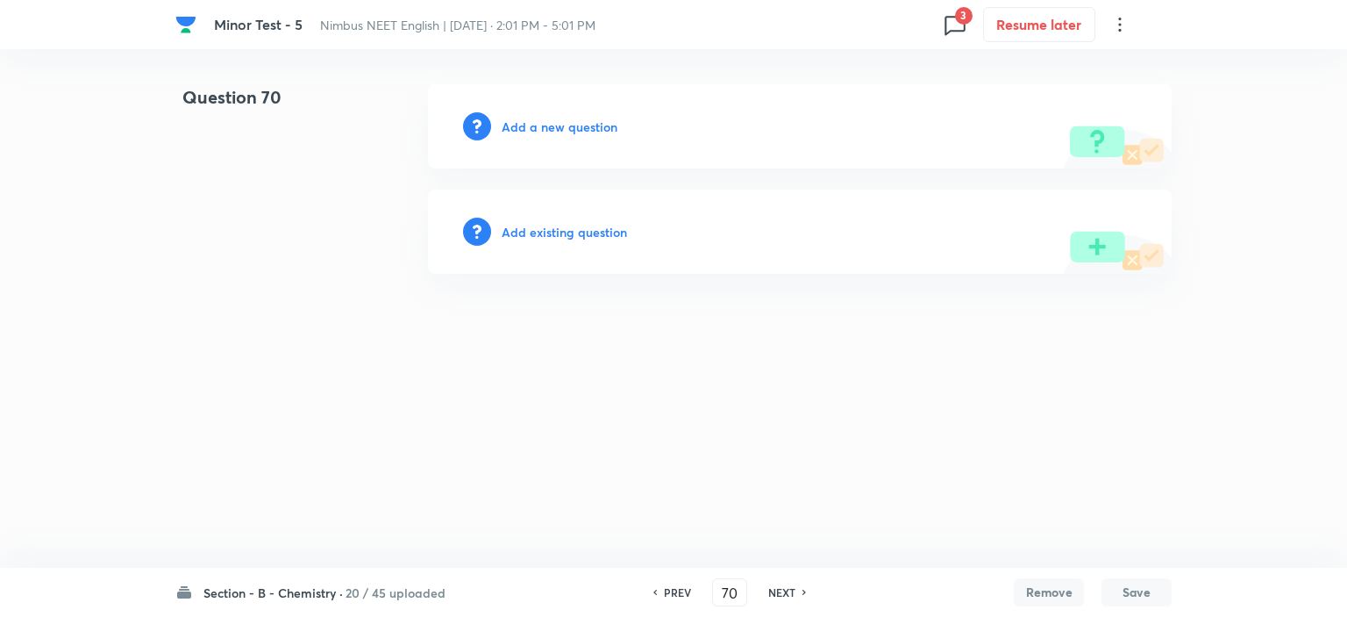
click at [779, 589] on h6 "NEXT" at bounding box center [781, 592] width 27 height 16
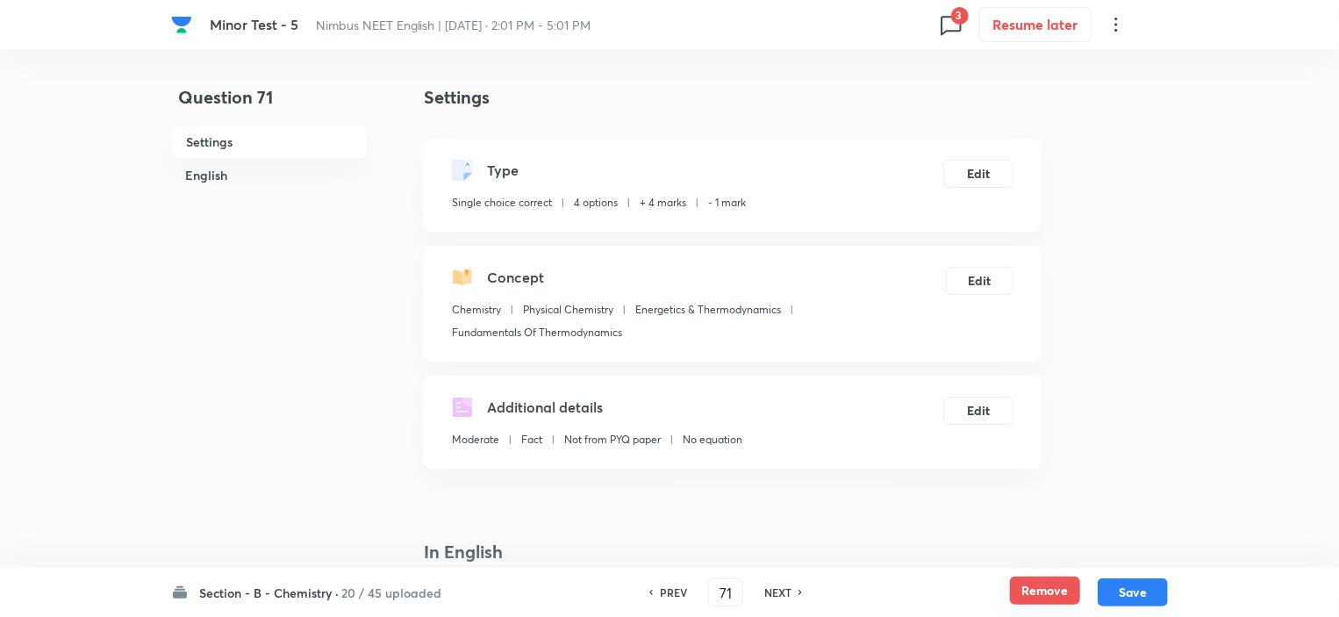
click at [1046, 585] on button "Remove" at bounding box center [1045, 590] width 70 height 28
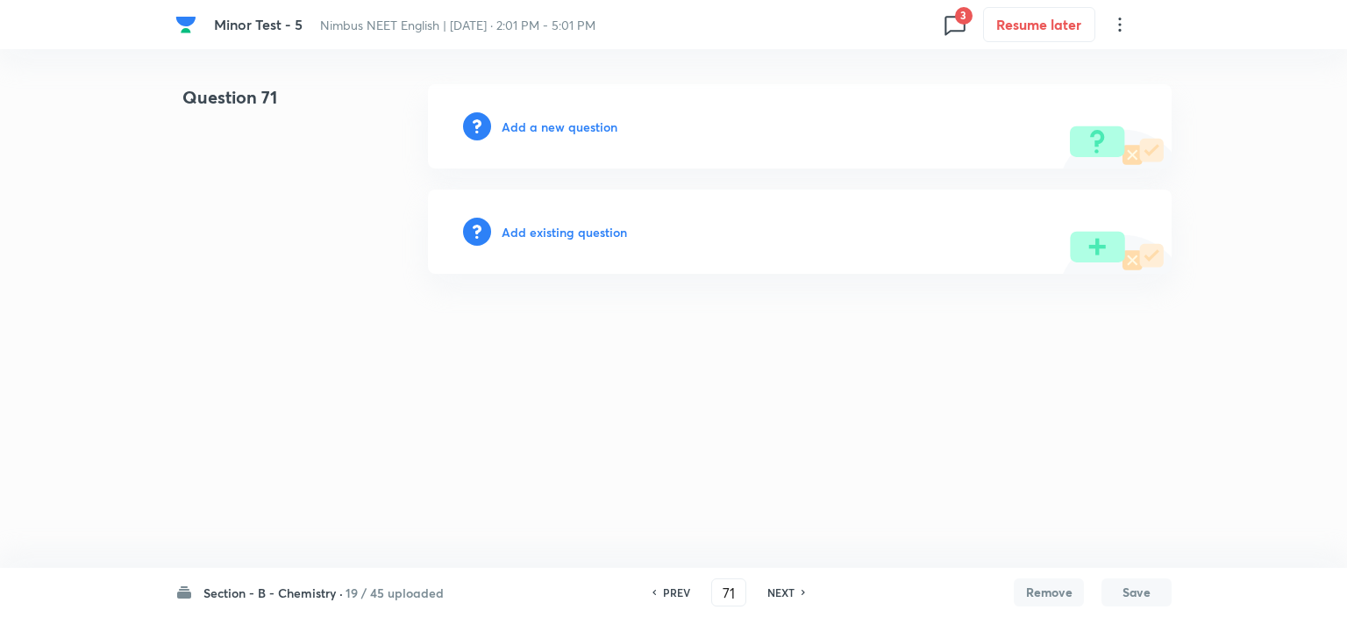
click at [782, 587] on h6 "NEXT" at bounding box center [781, 592] width 27 height 16
type input "72"
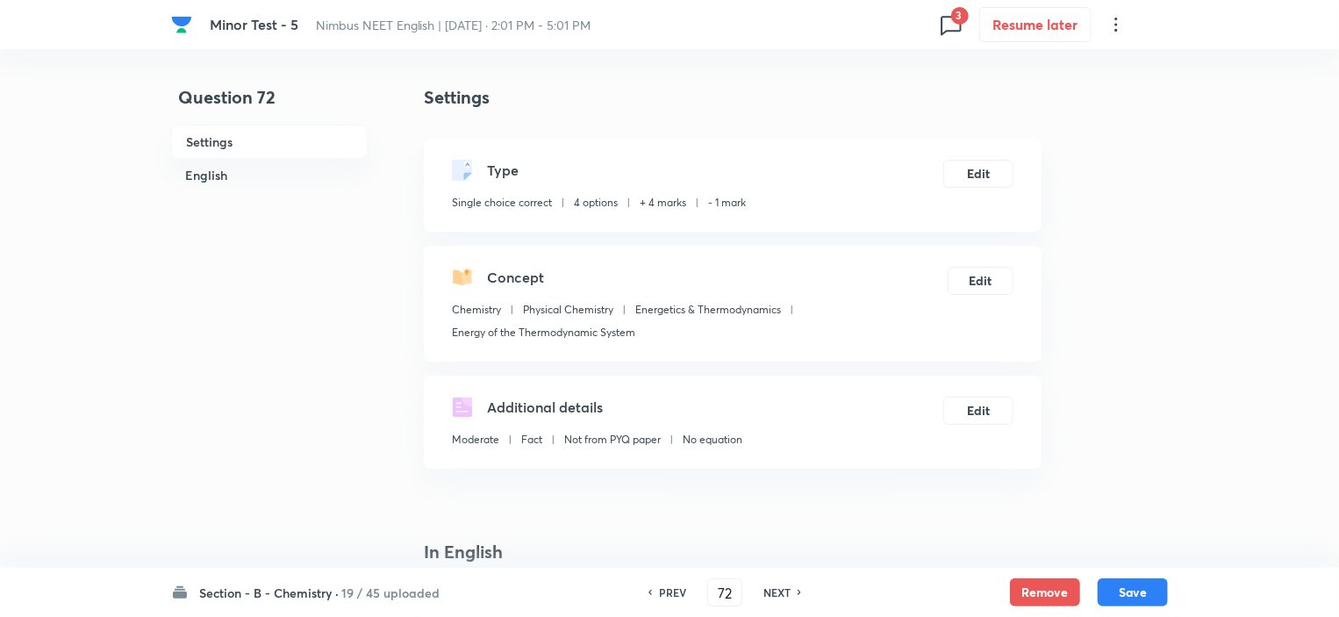
checkbox input "true"
click at [1031, 590] on button "Remove" at bounding box center [1045, 590] width 70 height 28
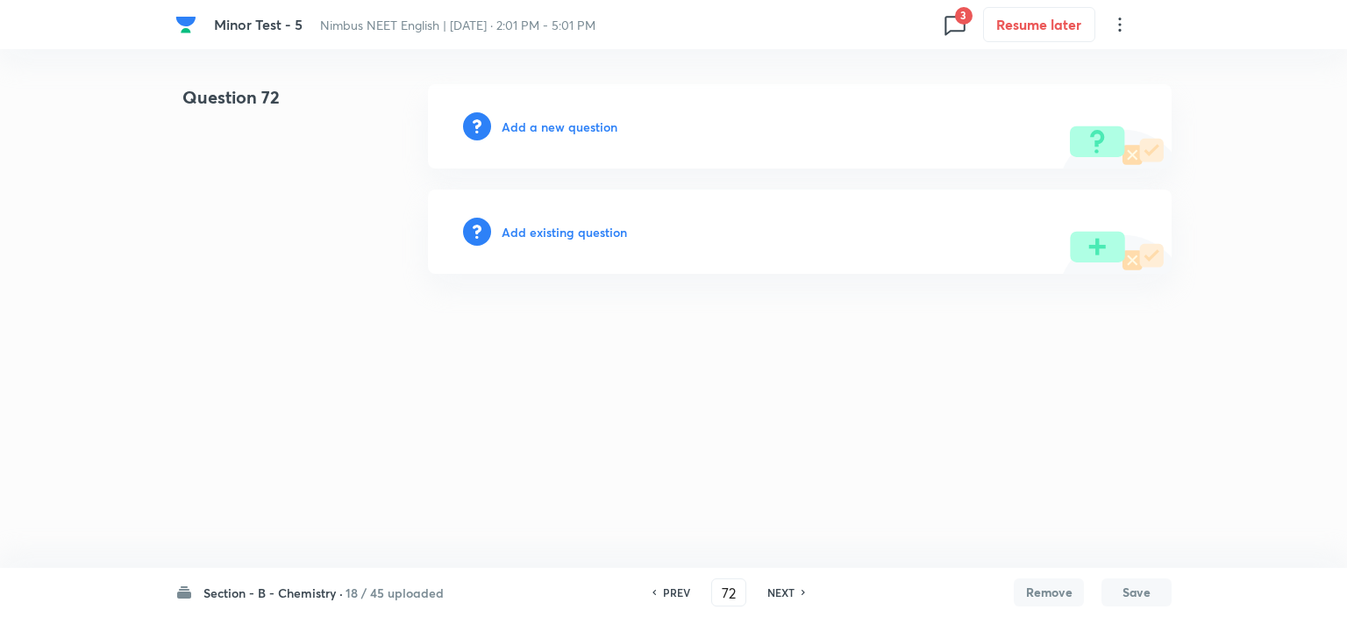
click at [781, 593] on h6 "NEXT" at bounding box center [781, 592] width 27 height 16
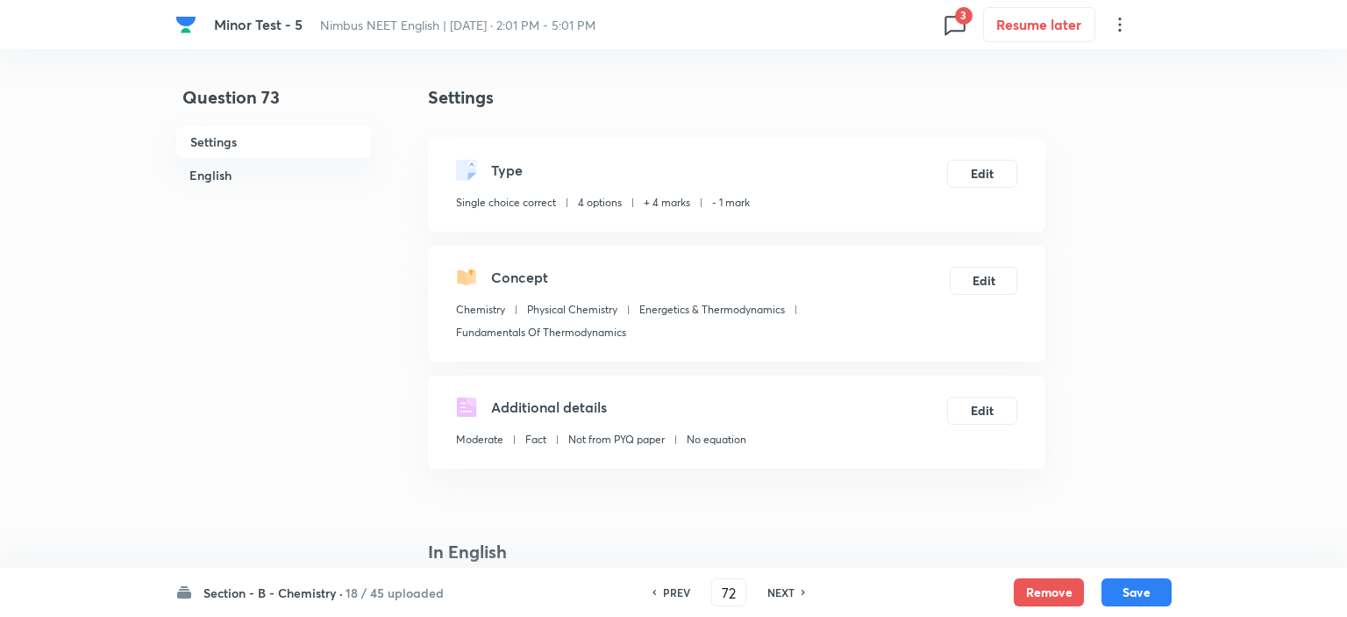
type input "73"
checkbox input "true"
click at [1069, 589] on button "Remove" at bounding box center [1045, 590] width 70 height 28
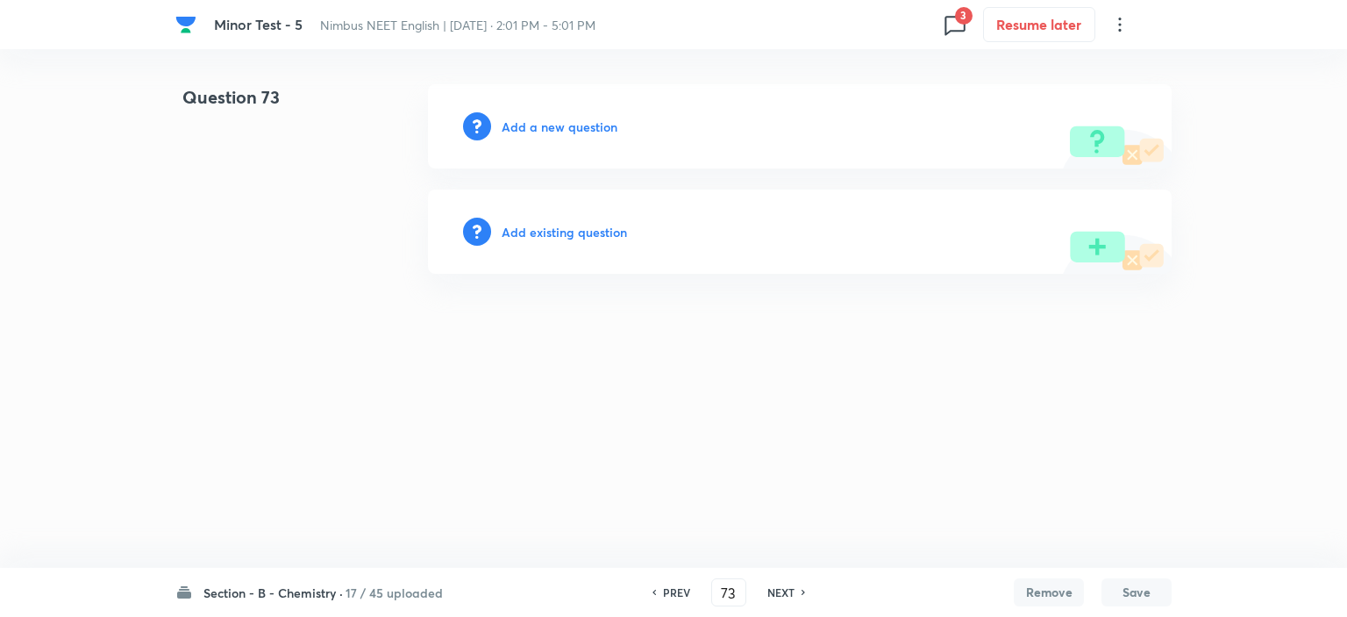
click at [780, 596] on h6 "NEXT" at bounding box center [781, 592] width 27 height 16
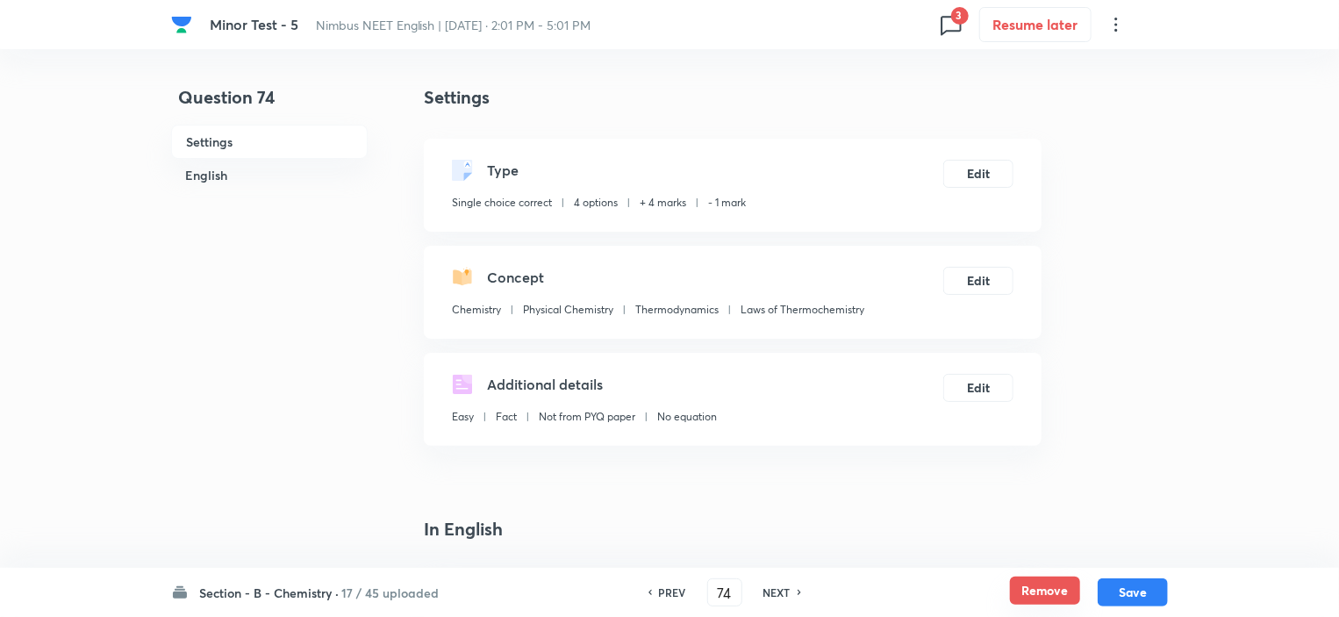
click at [1046, 583] on button "Remove" at bounding box center [1045, 590] width 70 height 28
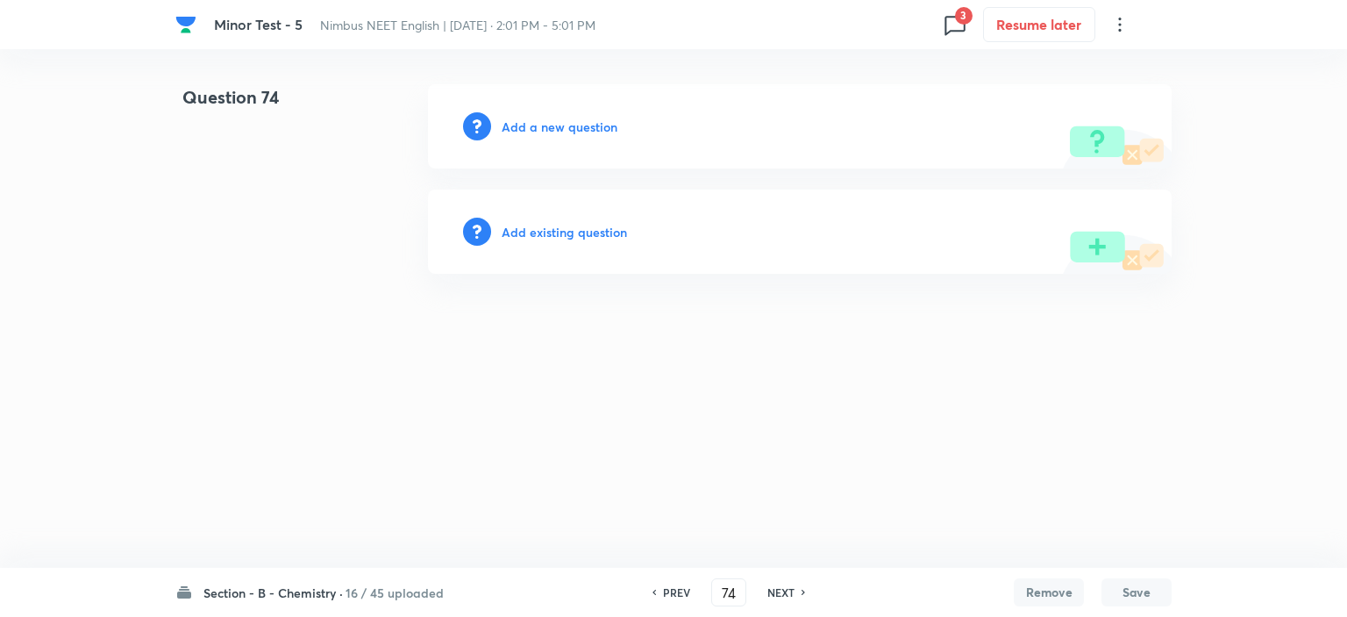
click at [785, 589] on h6 "NEXT" at bounding box center [781, 592] width 27 height 16
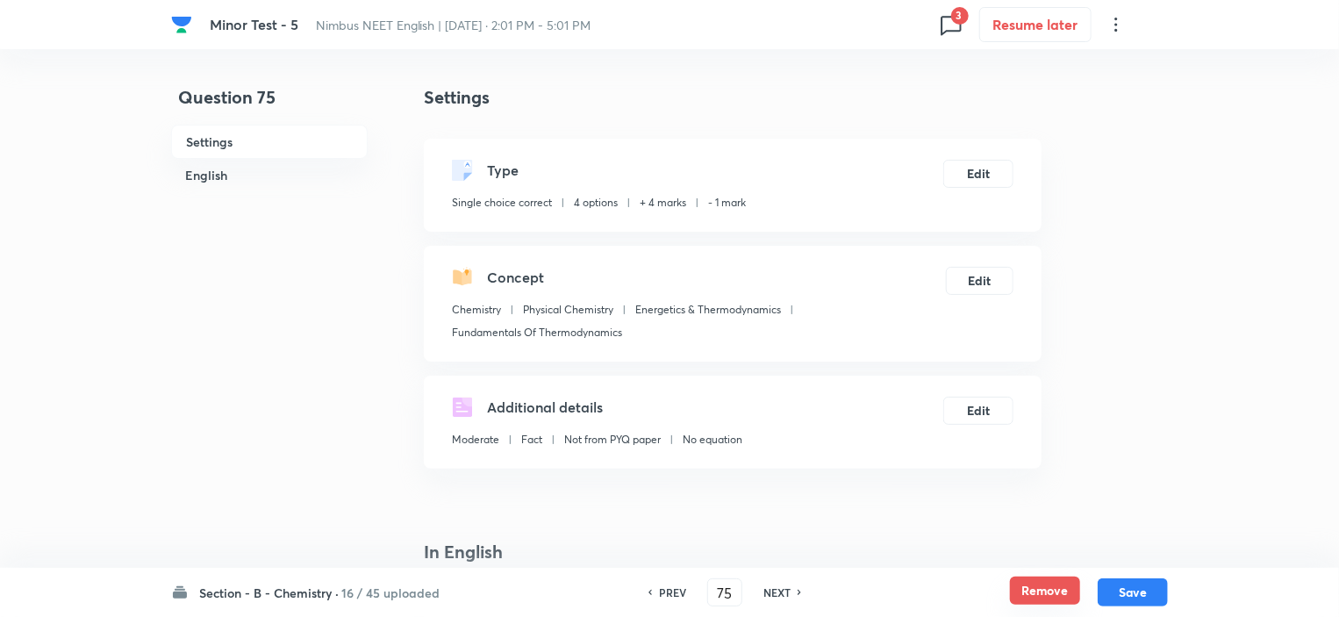
click at [1031, 584] on button "Remove" at bounding box center [1045, 590] width 70 height 28
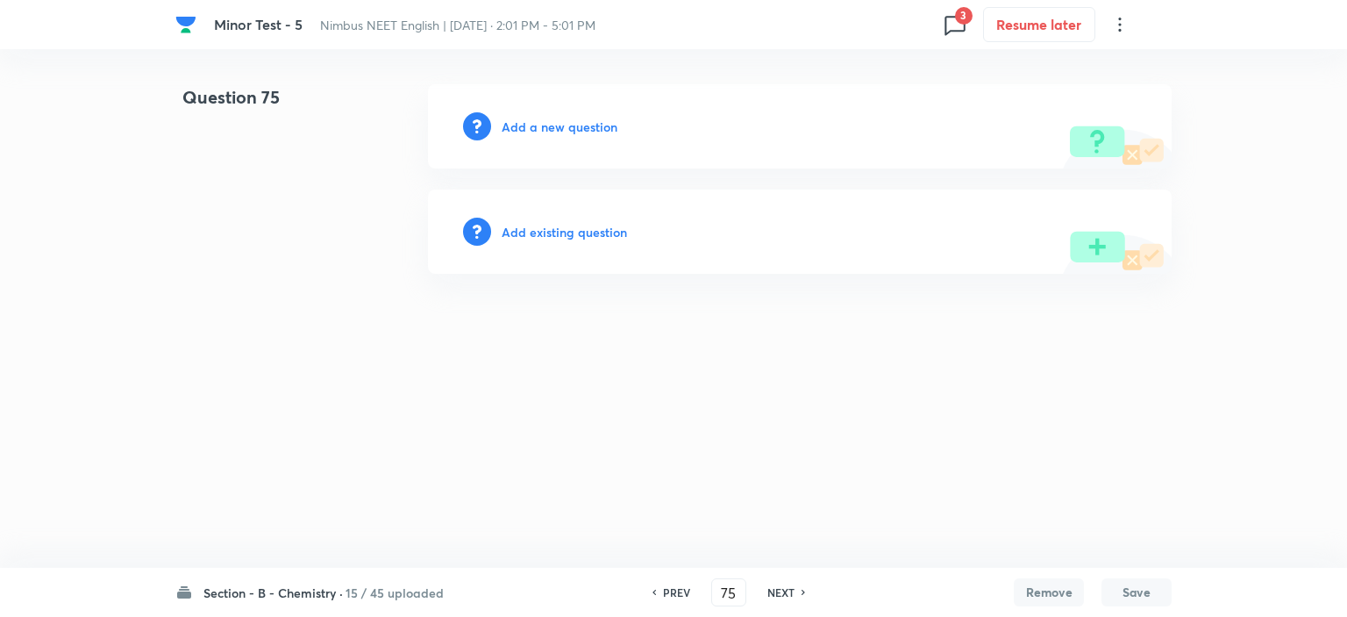
click at [768, 592] on h6 "NEXT" at bounding box center [781, 592] width 27 height 16
type input "76"
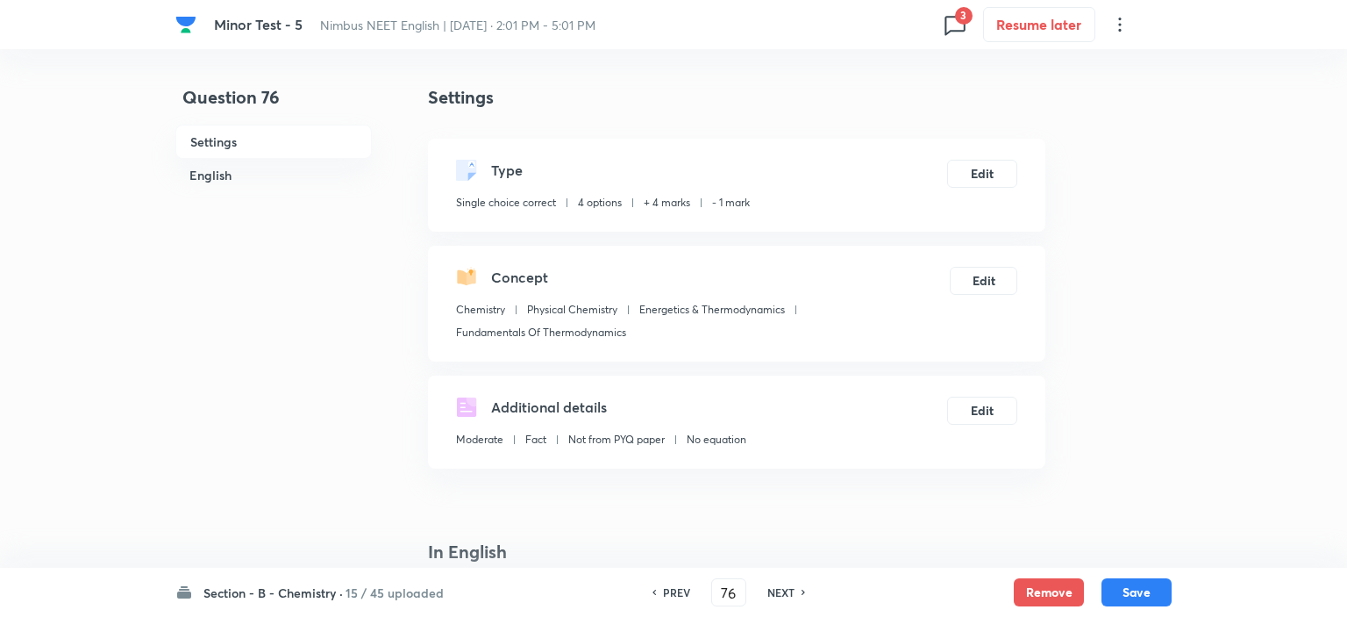
checkbox input "true"
click at [1032, 589] on button "Remove" at bounding box center [1045, 590] width 70 height 28
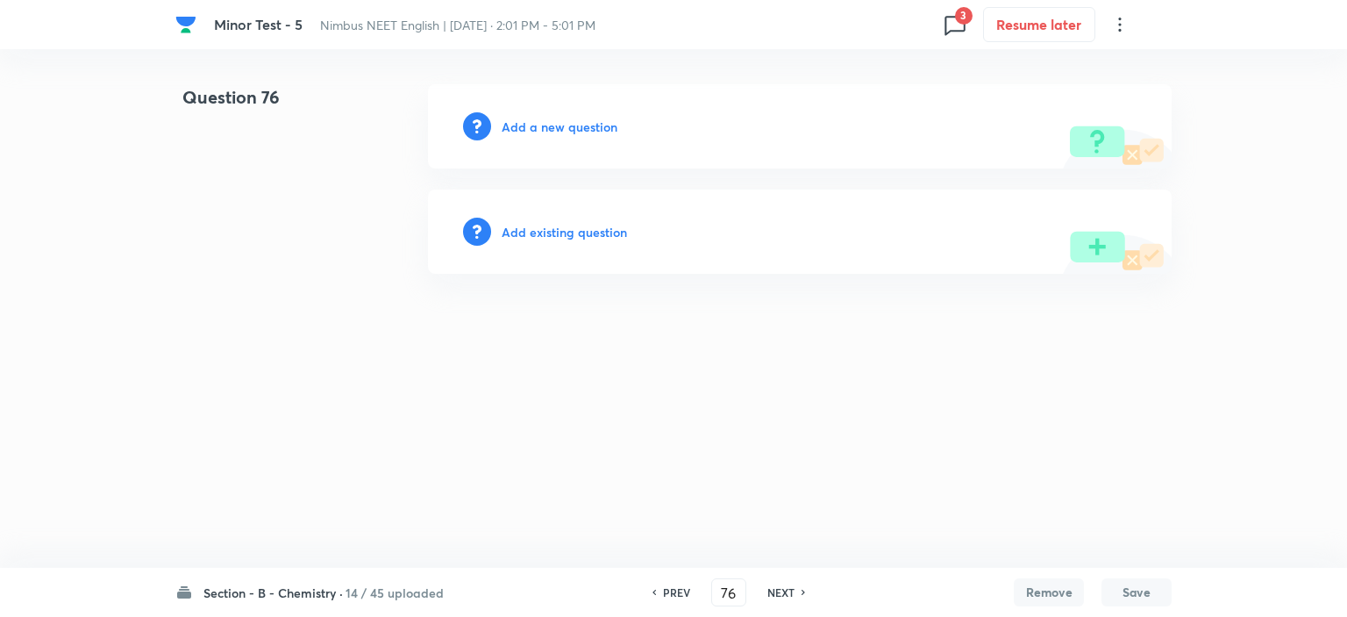
click at [791, 590] on h6 "NEXT" at bounding box center [781, 592] width 27 height 16
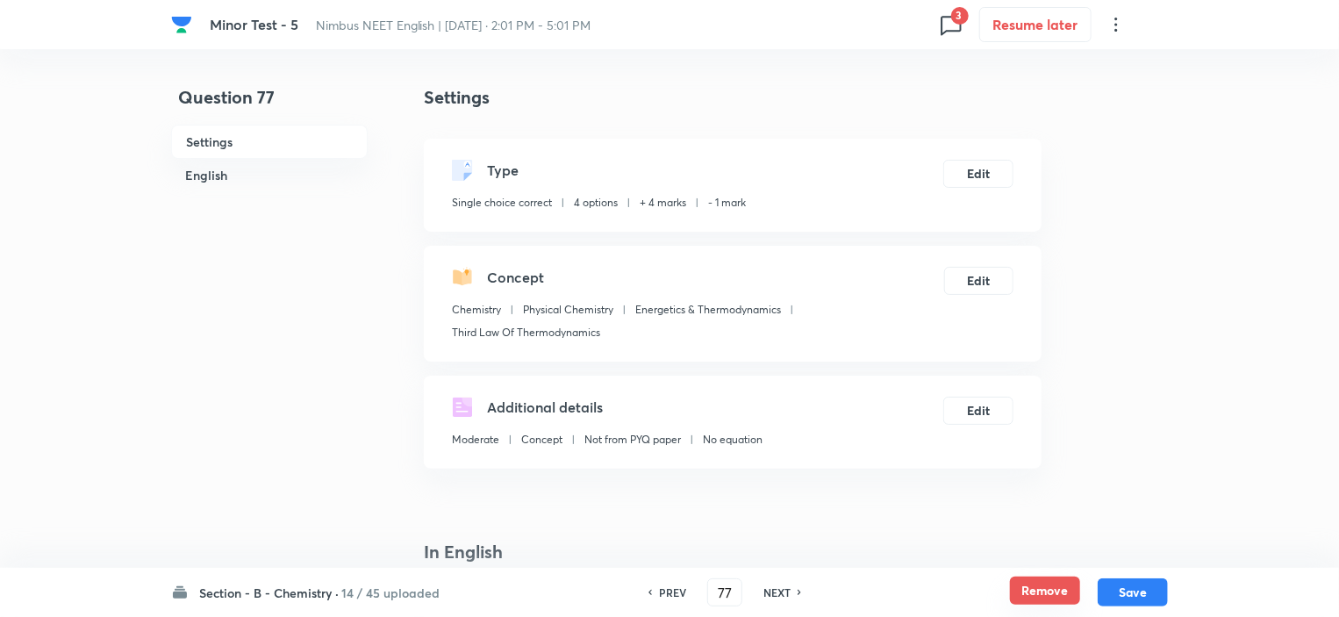
click at [1042, 589] on button "Remove" at bounding box center [1045, 590] width 70 height 28
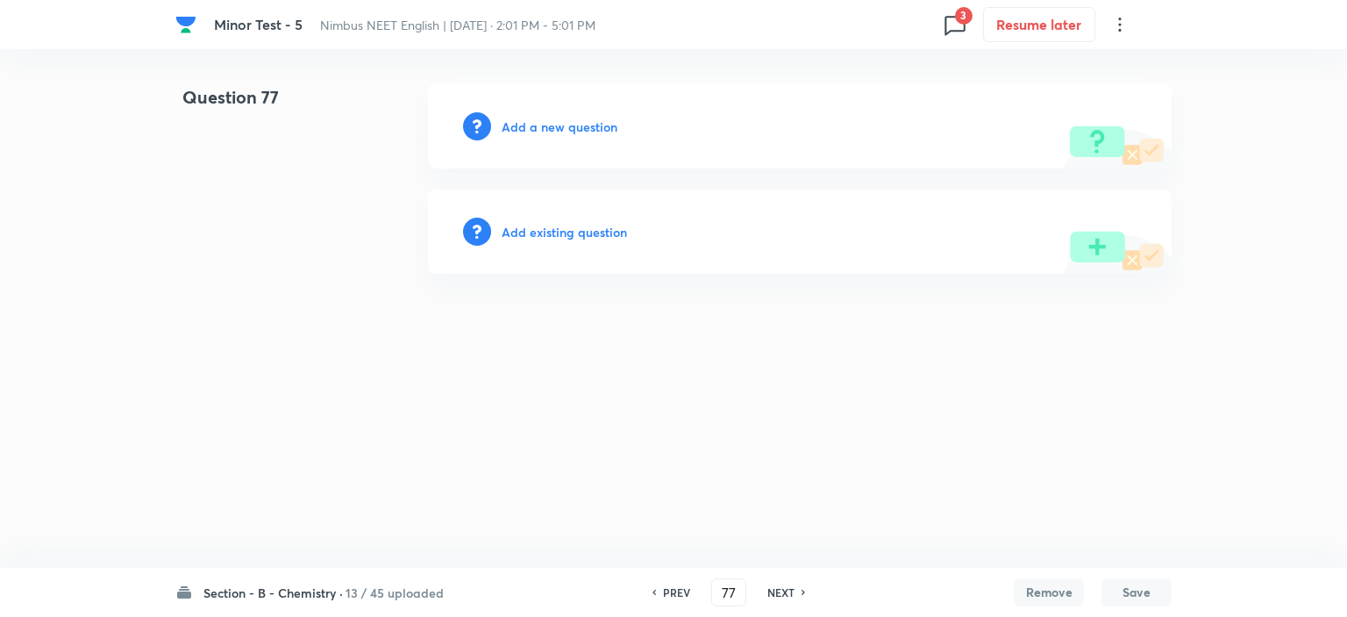
click at [775, 584] on h6 "NEXT" at bounding box center [781, 592] width 27 height 16
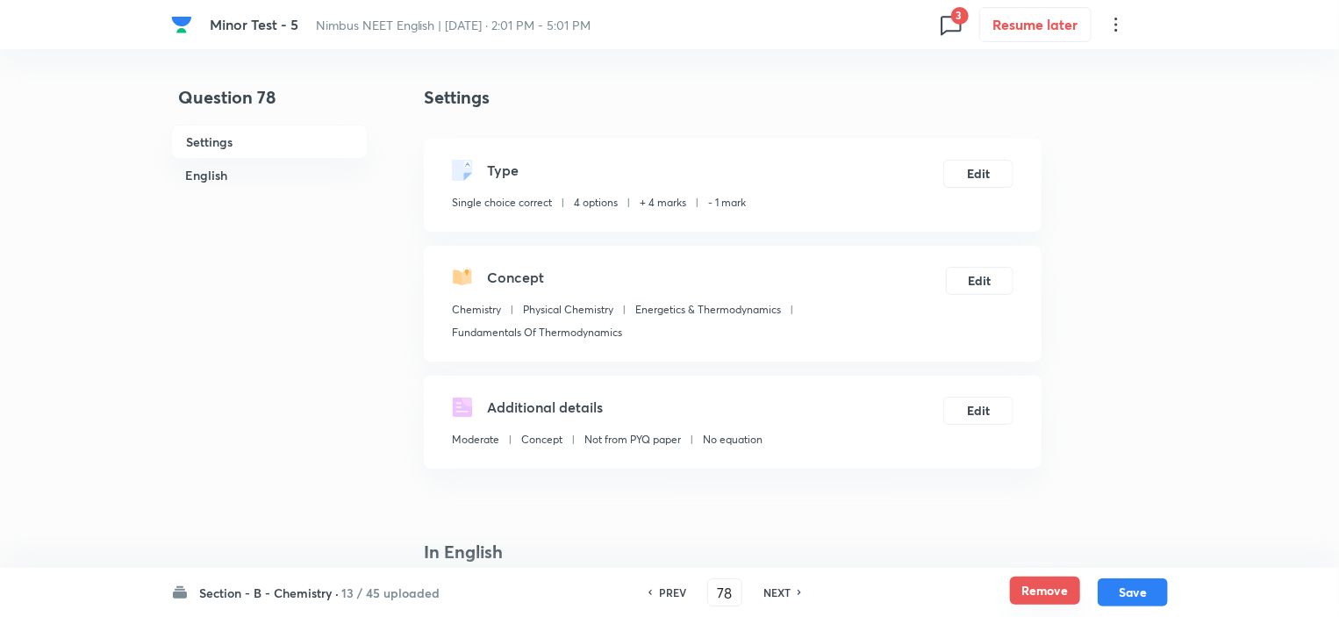
click at [1039, 593] on button "Remove" at bounding box center [1045, 590] width 70 height 28
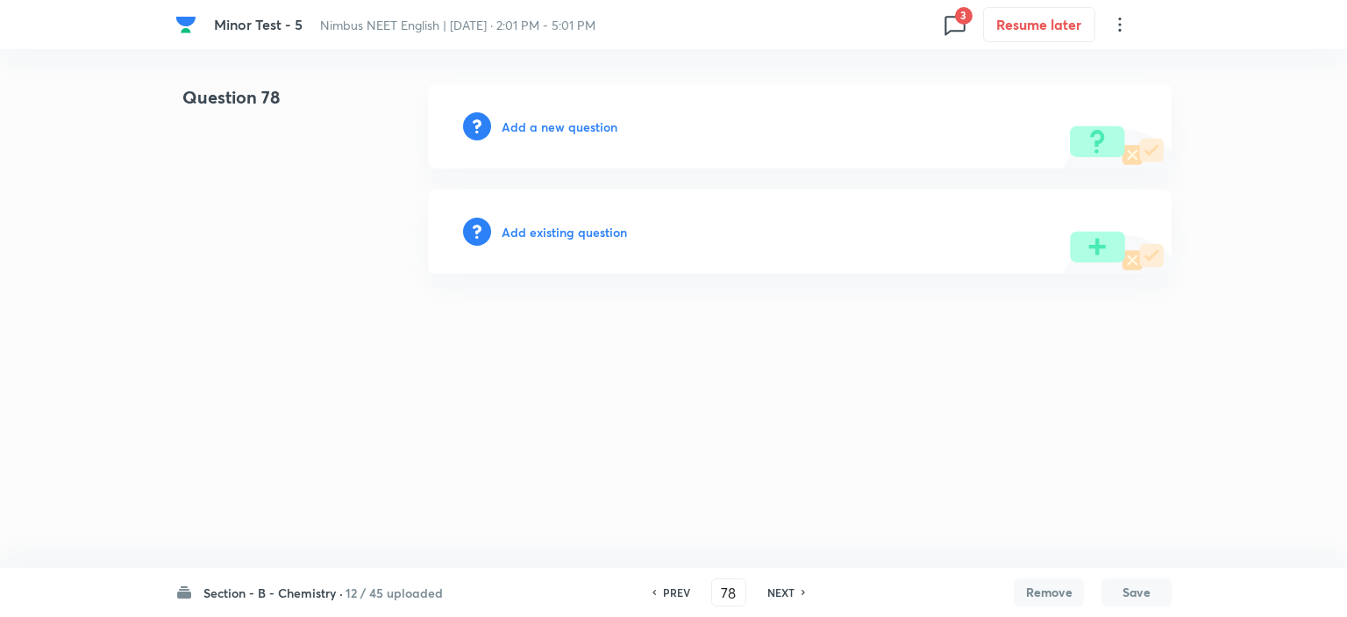
click at [775, 595] on h6 "NEXT" at bounding box center [781, 592] width 27 height 16
type input "79"
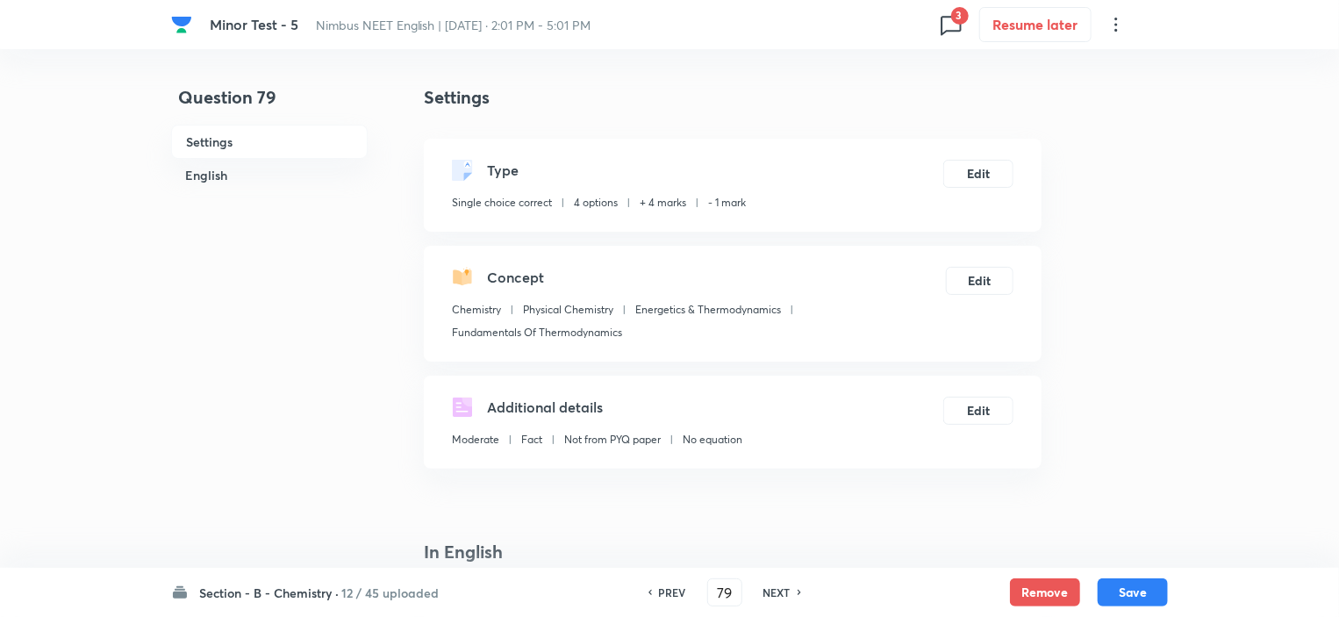
checkbox input "true"
click at [1045, 594] on button "Remove" at bounding box center [1045, 590] width 70 height 28
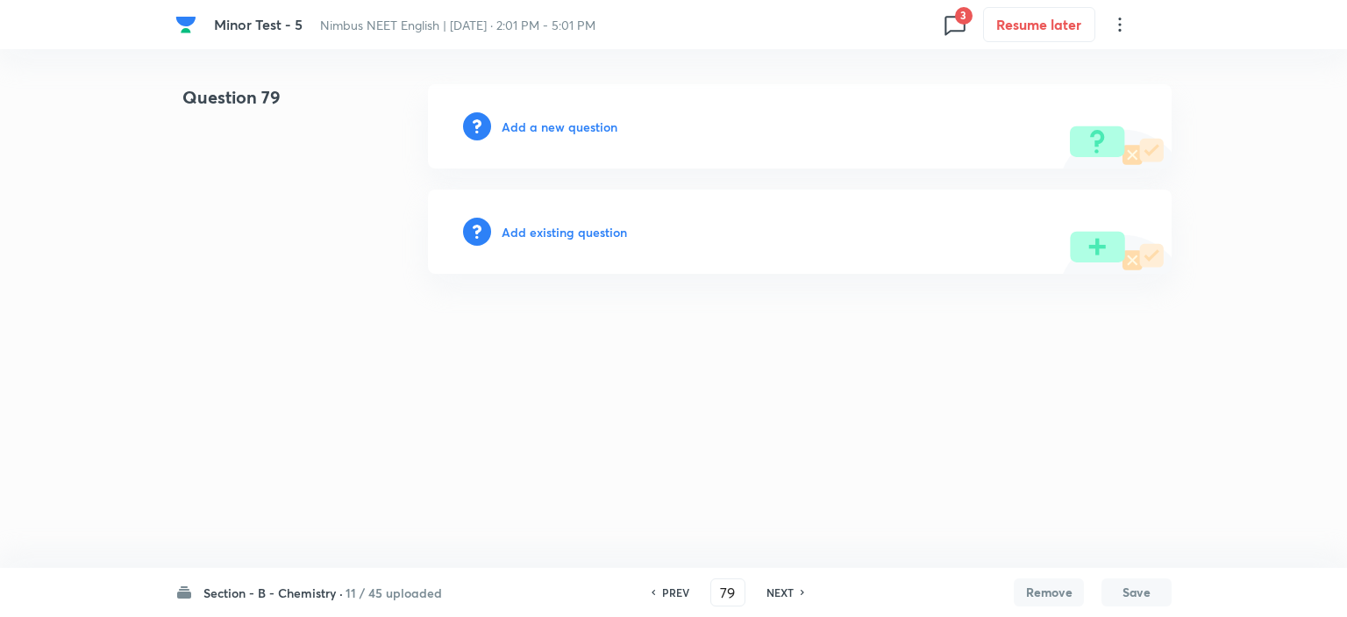
click at [778, 589] on h6 "NEXT" at bounding box center [780, 592] width 27 height 16
type input "80"
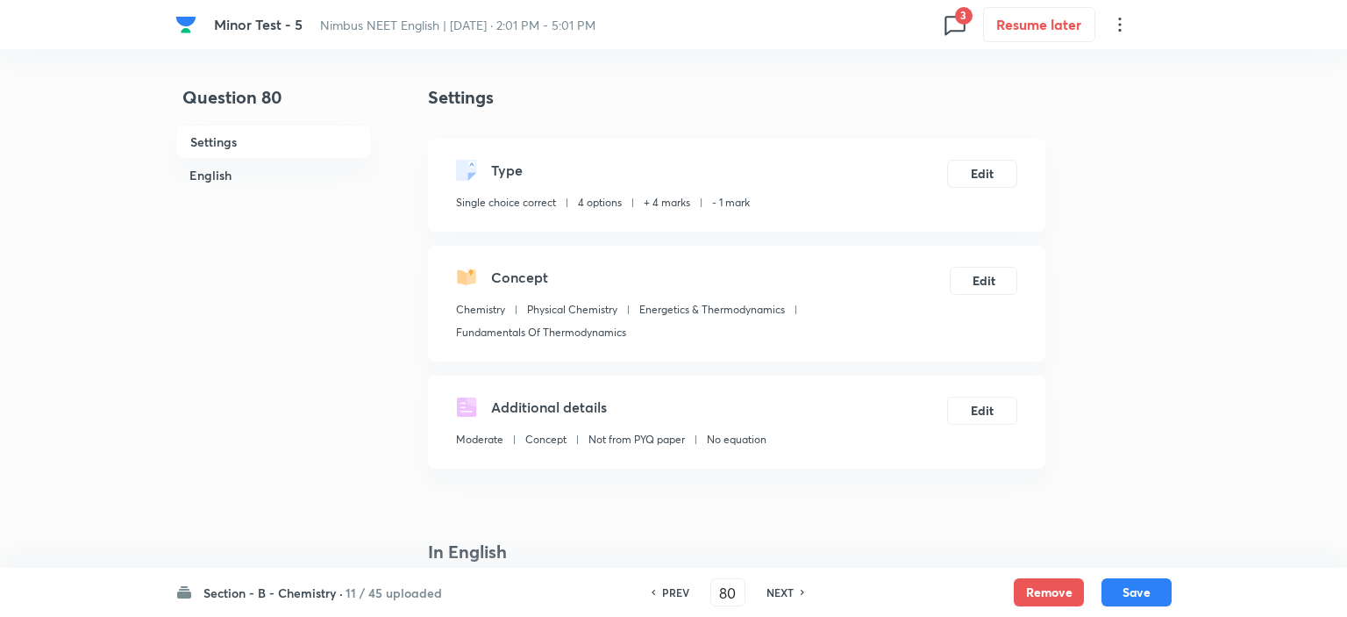
checkbox input "true"
click at [1050, 592] on button "Remove" at bounding box center [1045, 590] width 70 height 28
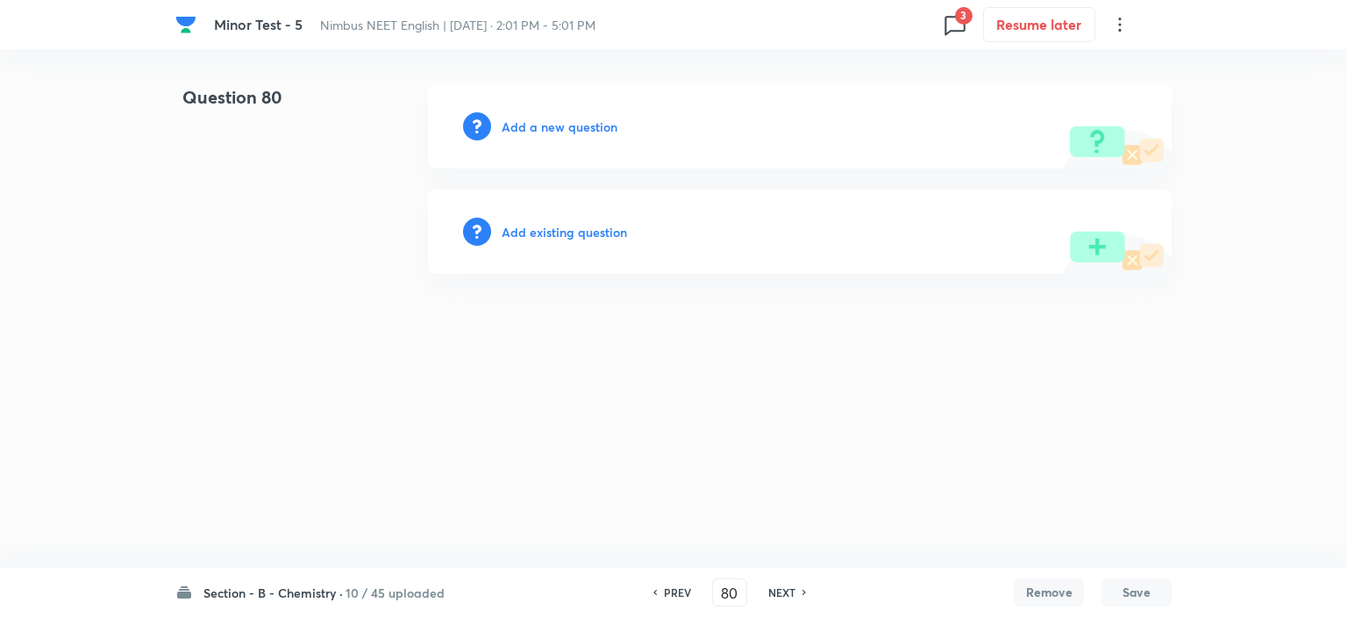
click at [789, 587] on h6 "NEXT" at bounding box center [781, 592] width 27 height 16
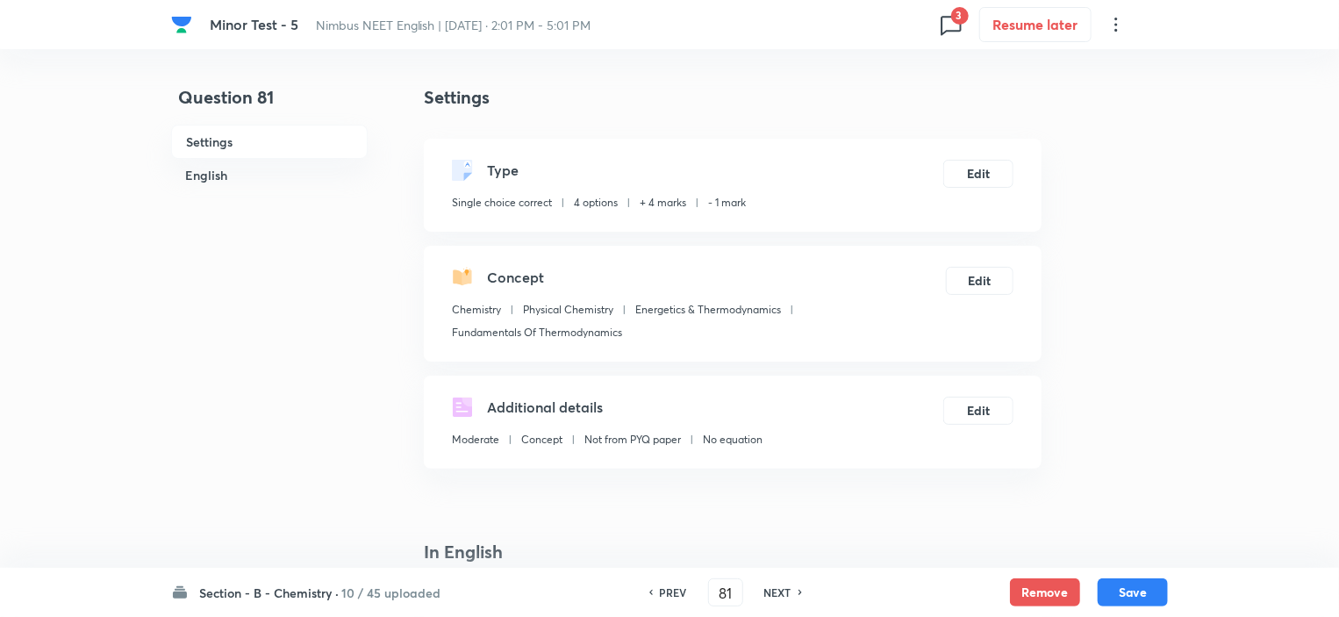
drag, startPoint x: 1020, startPoint y: 591, endPoint x: 947, endPoint y: 593, distance: 72.8
click at [1020, 589] on button "Remove" at bounding box center [1045, 592] width 70 height 28
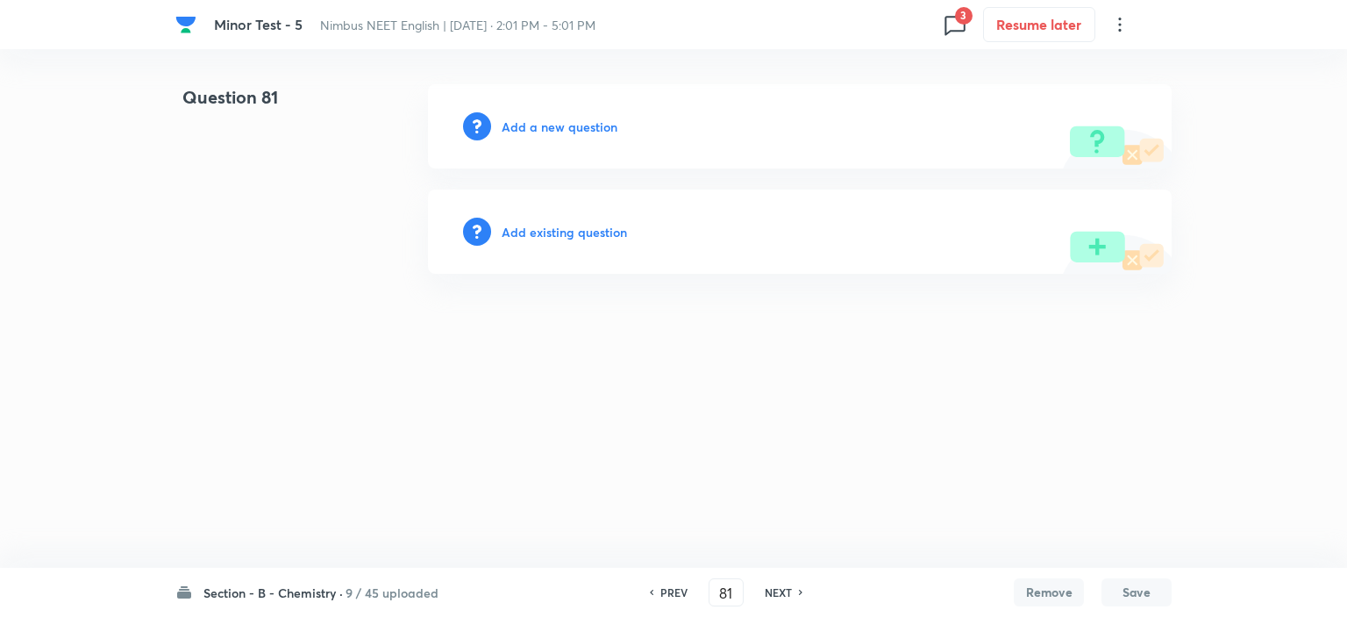
click at [772, 589] on h6 "NEXT" at bounding box center [778, 592] width 27 height 16
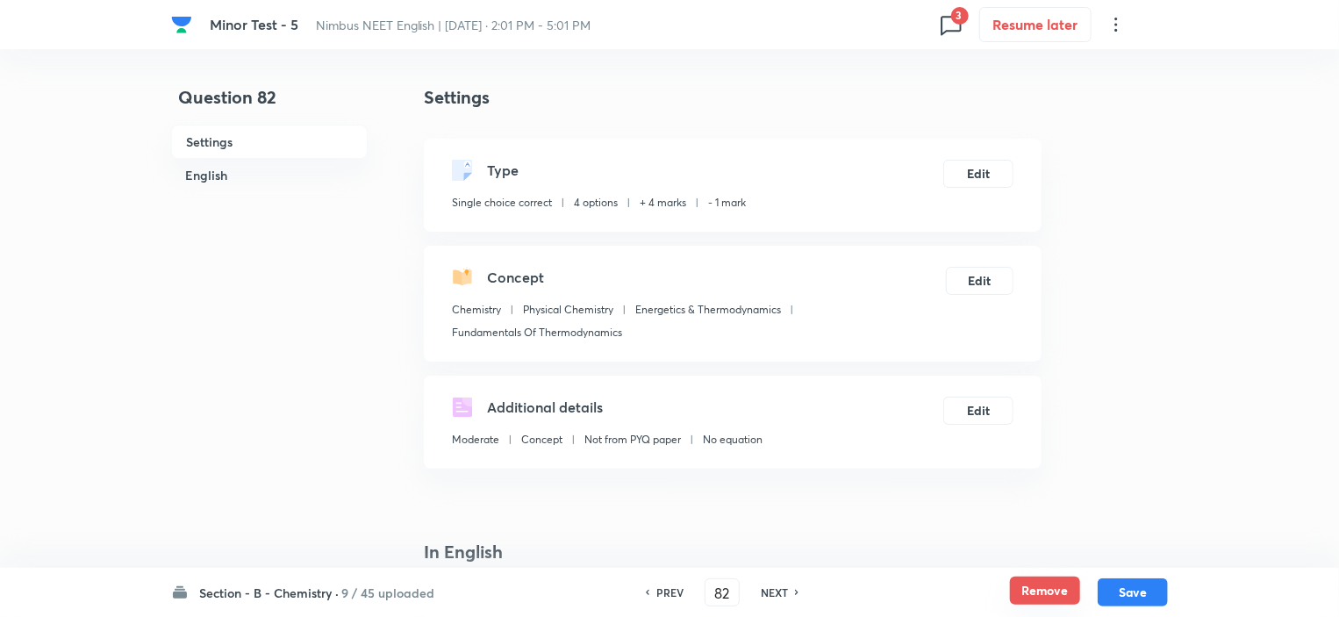
click at [1026, 592] on button "Remove" at bounding box center [1045, 590] width 70 height 28
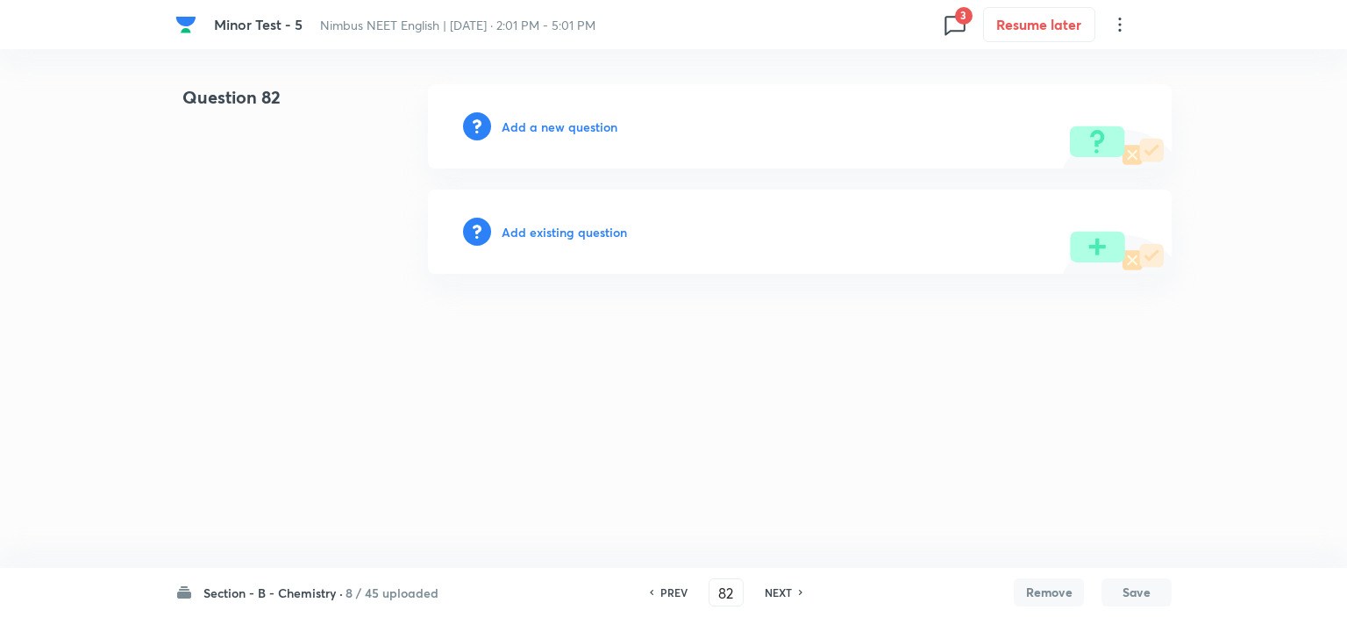
click at [777, 593] on h6 "NEXT" at bounding box center [778, 592] width 27 height 16
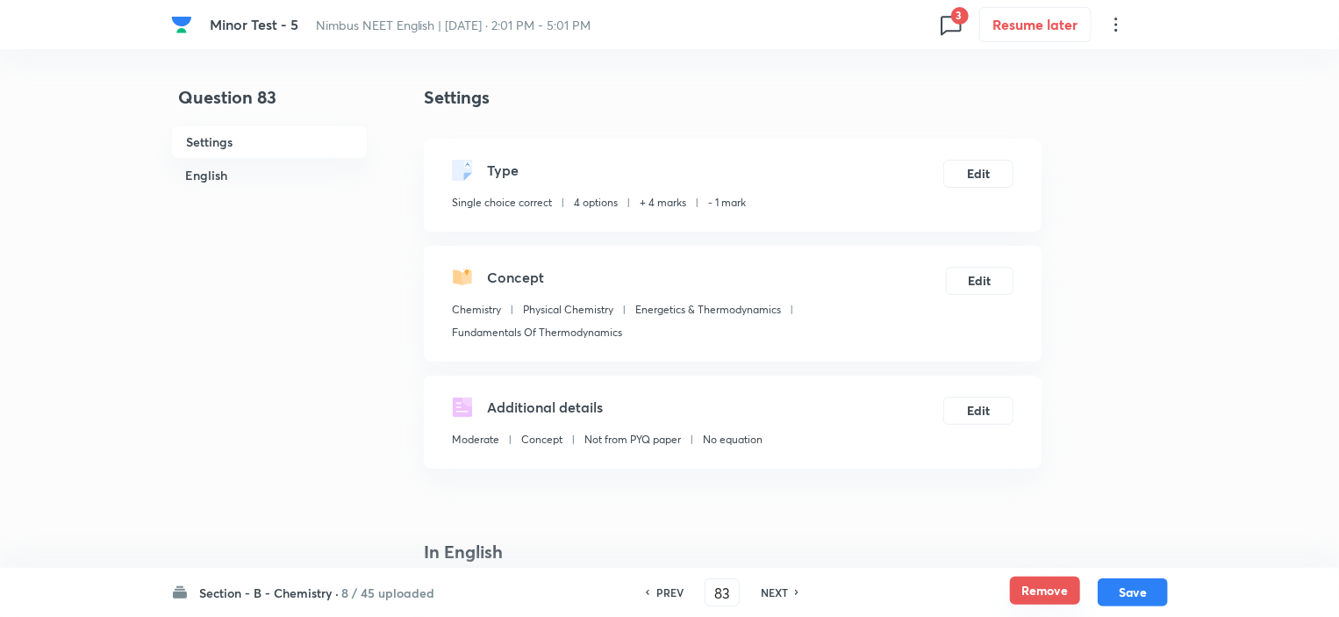
click at [1030, 593] on button "Remove" at bounding box center [1045, 590] width 70 height 28
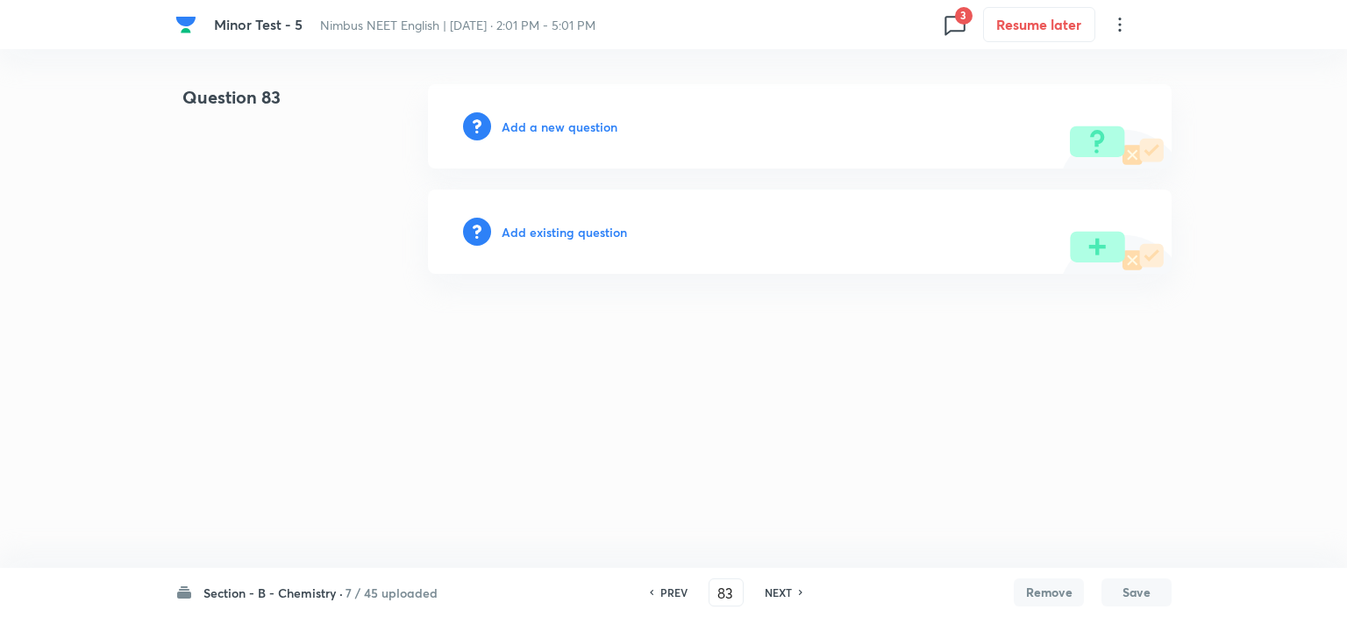
click at [780, 592] on h6 "NEXT" at bounding box center [778, 592] width 27 height 16
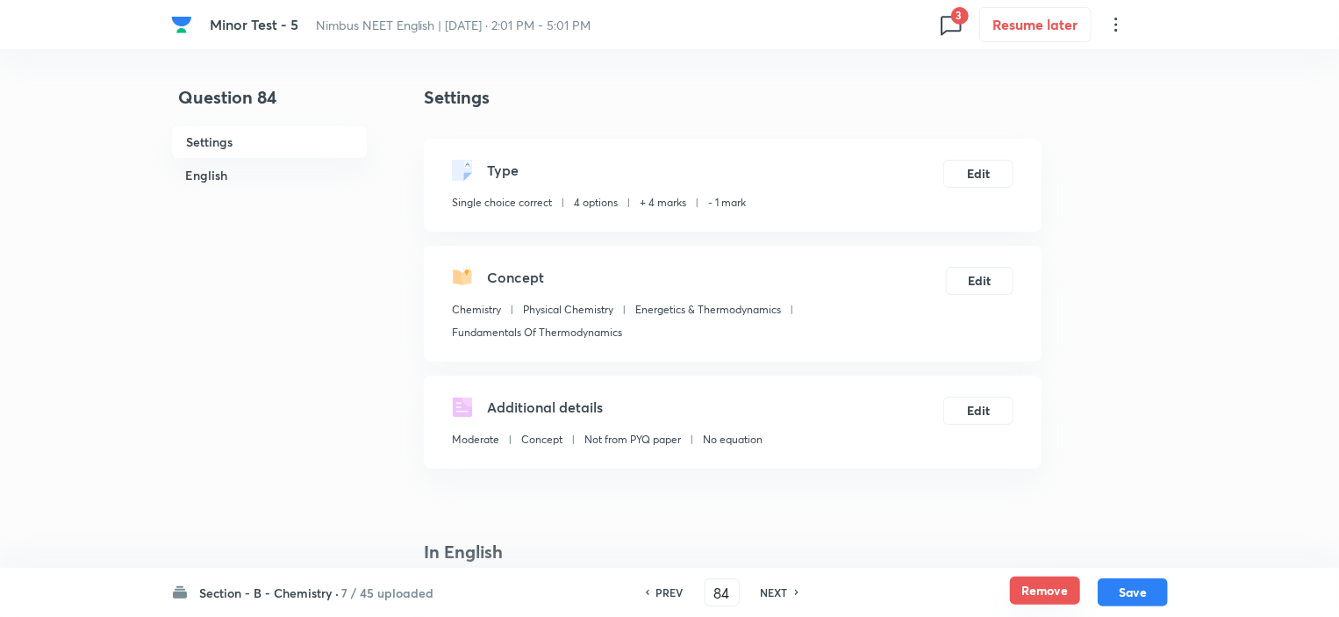
click at [1043, 590] on button "Remove" at bounding box center [1045, 590] width 70 height 28
click at [780, 596] on h6 "NEXT" at bounding box center [774, 592] width 27 height 16
type input "85"
checkbox input "false"
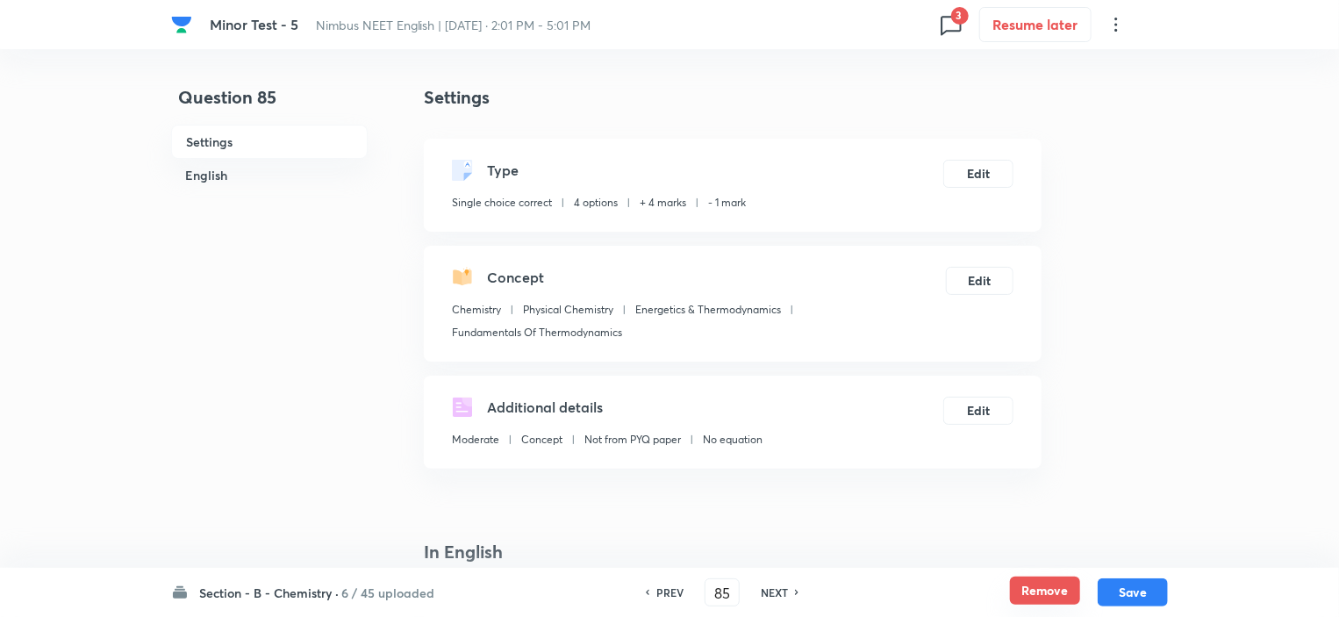
click at [1026, 592] on button "Remove" at bounding box center [1045, 590] width 70 height 28
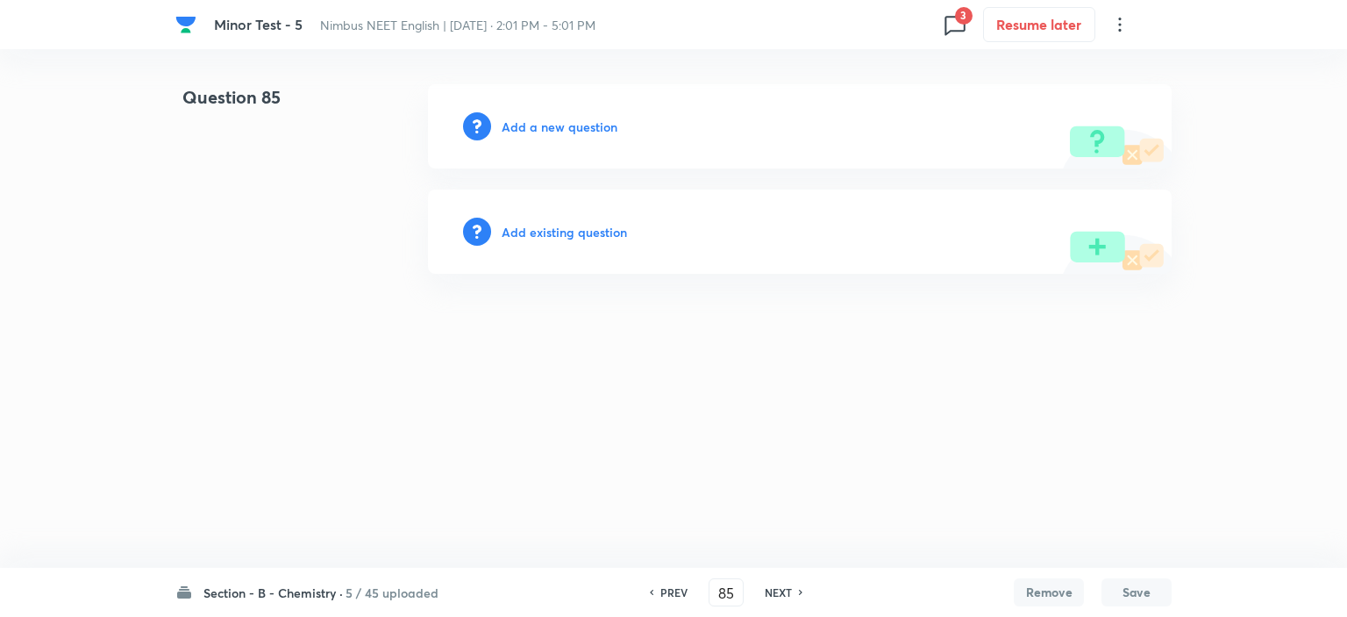
click at [775, 588] on h6 "NEXT" at bounding box center [778, 592] width 27 height 16
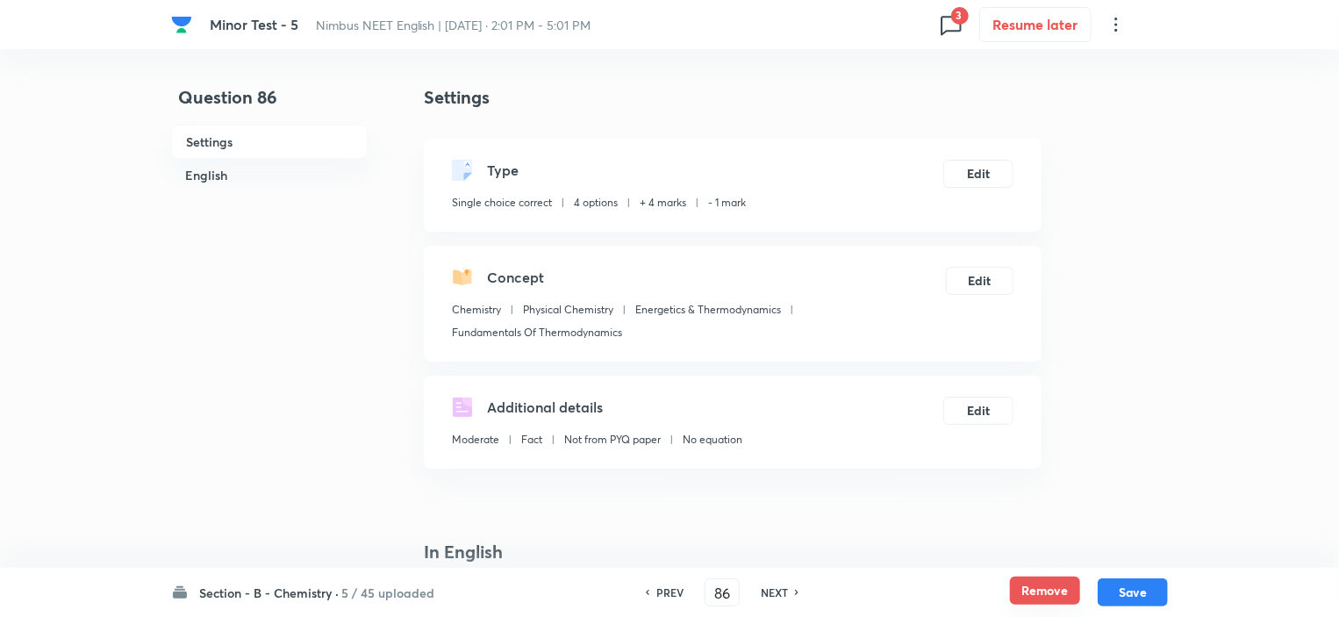
click at [1055, 593] on button "Remove" at bounding box center [1045, 590] width 70 height 28
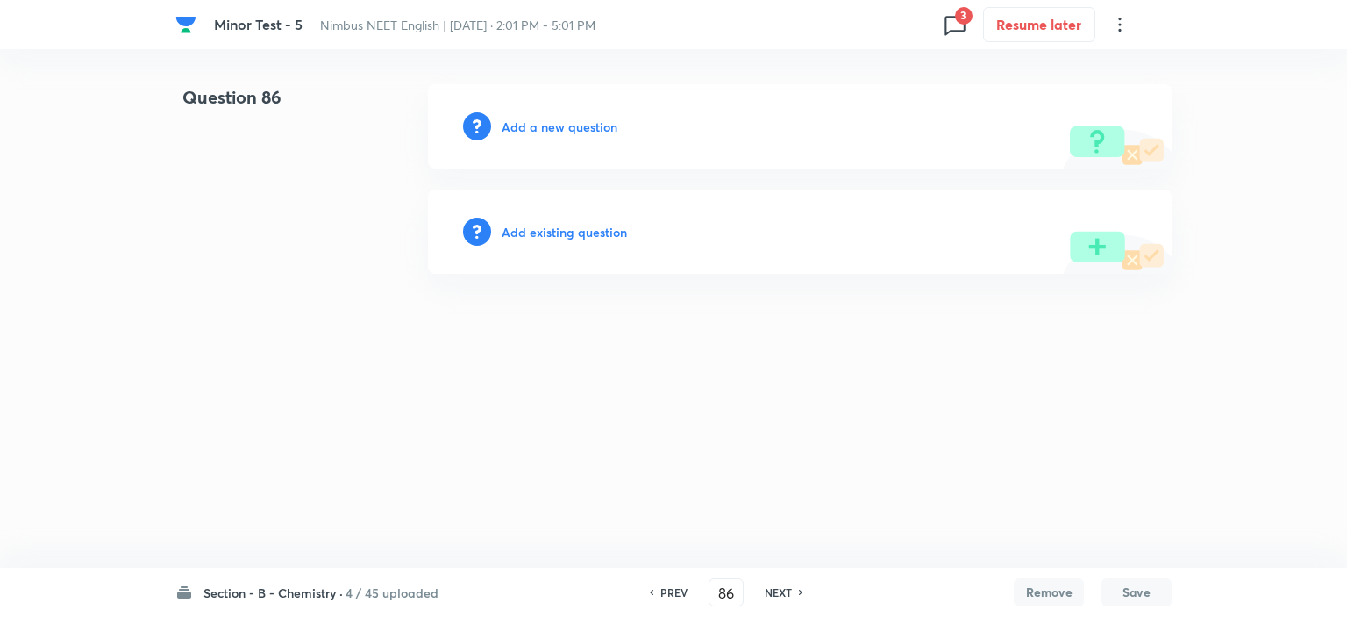
click at [772, 592] on h6 "NEXT" at bounding box center [778, 592] width 27 height 16
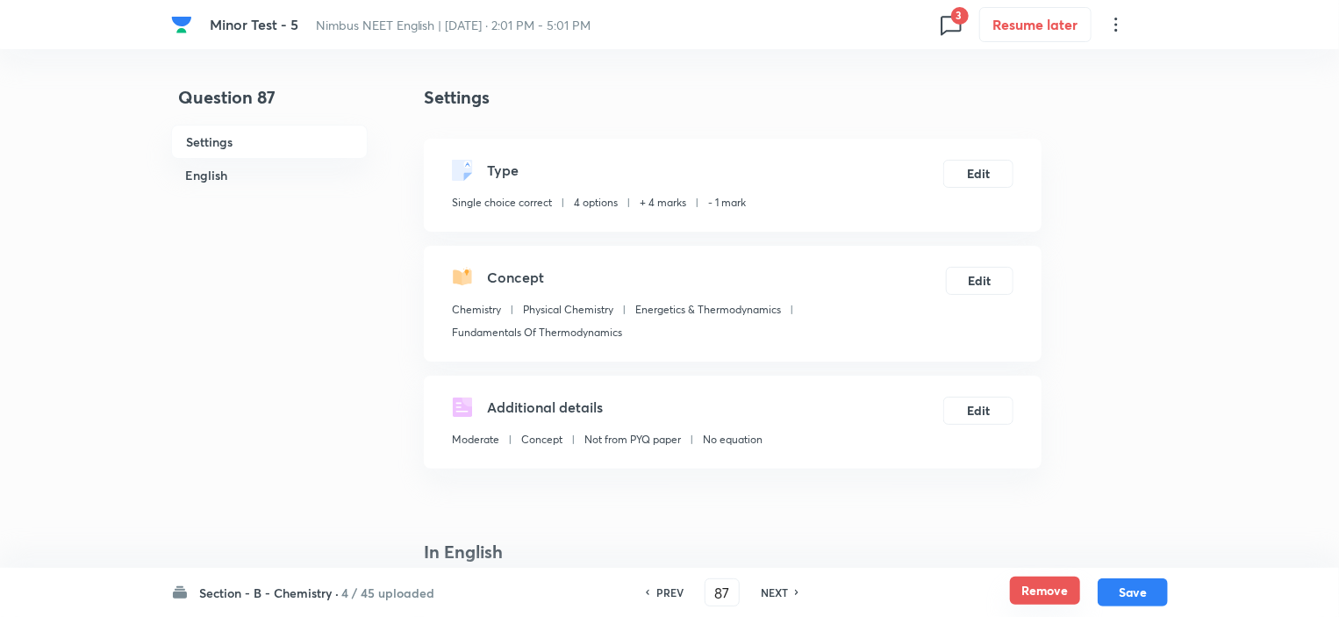
click at [1036, 585] on button "Remove" at bounding box center [1045, 590] width 70 height 28
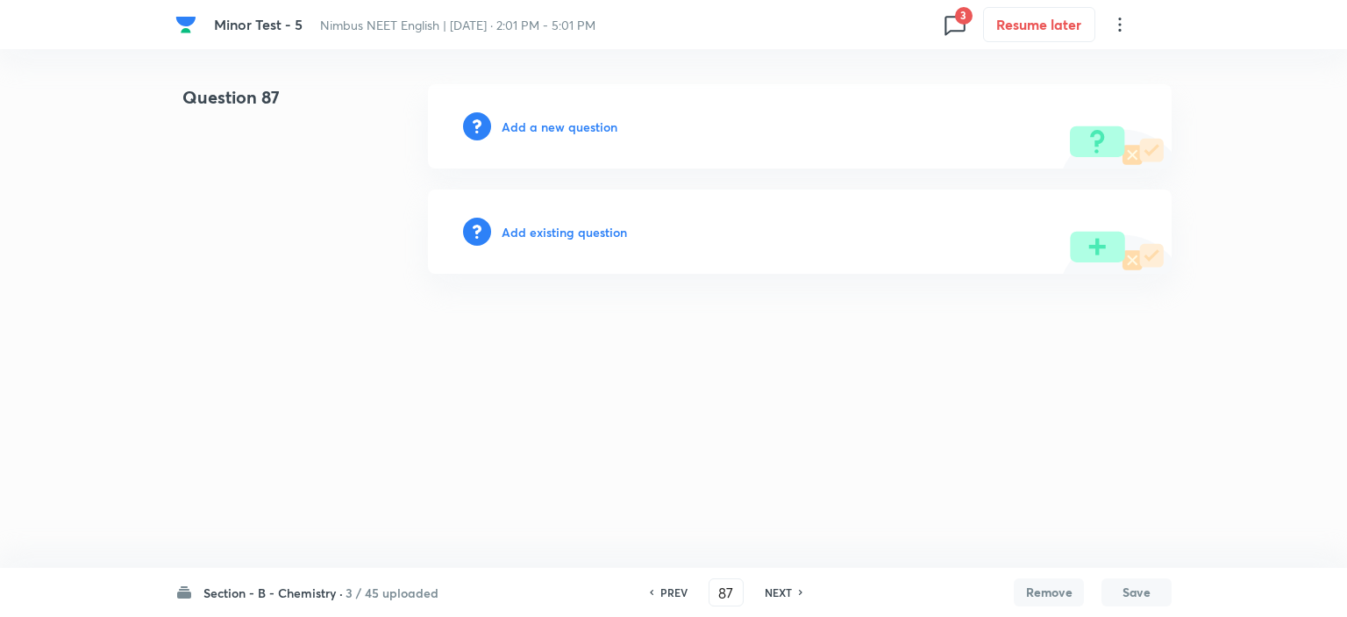
click at [780, 594] on h6 "NEXT" at bounding box center [778, 592] width 27 height 16
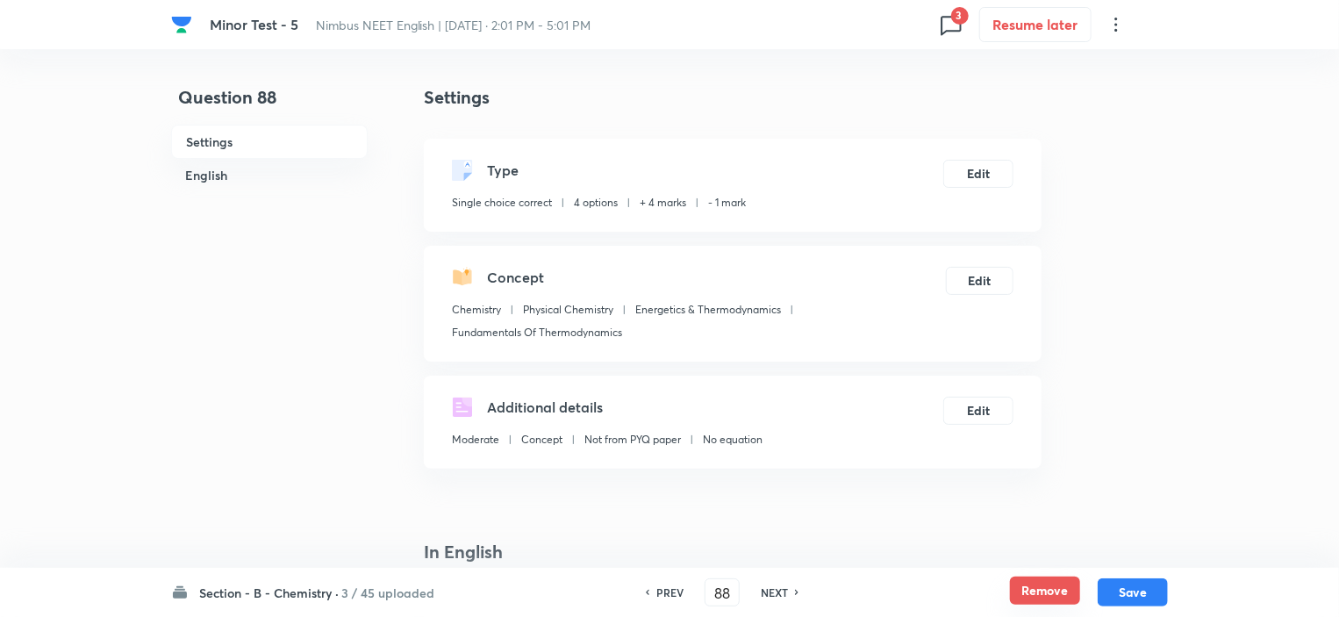
click at [1025, 585] on button "Remove" at bounding box center [1045, 590] width 70 height 28
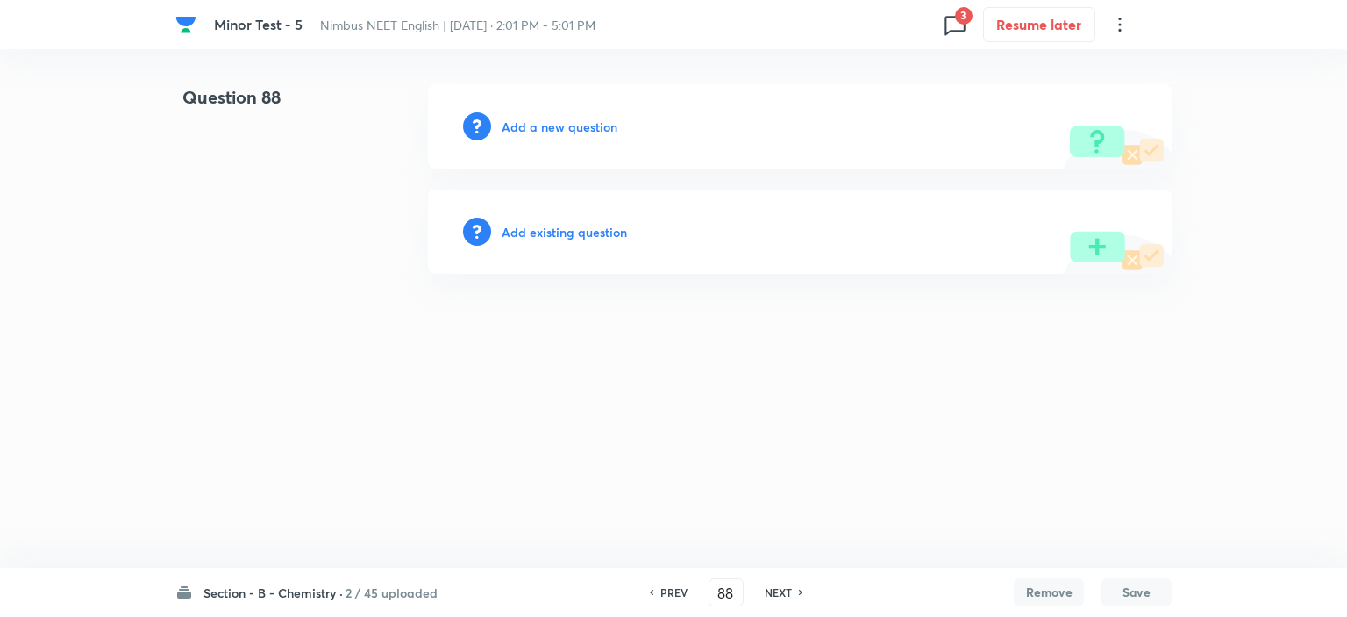
click at [770, 595] on h6 "NEXT" at bounding box center [778, 592] width 27 height 16
type input "89"
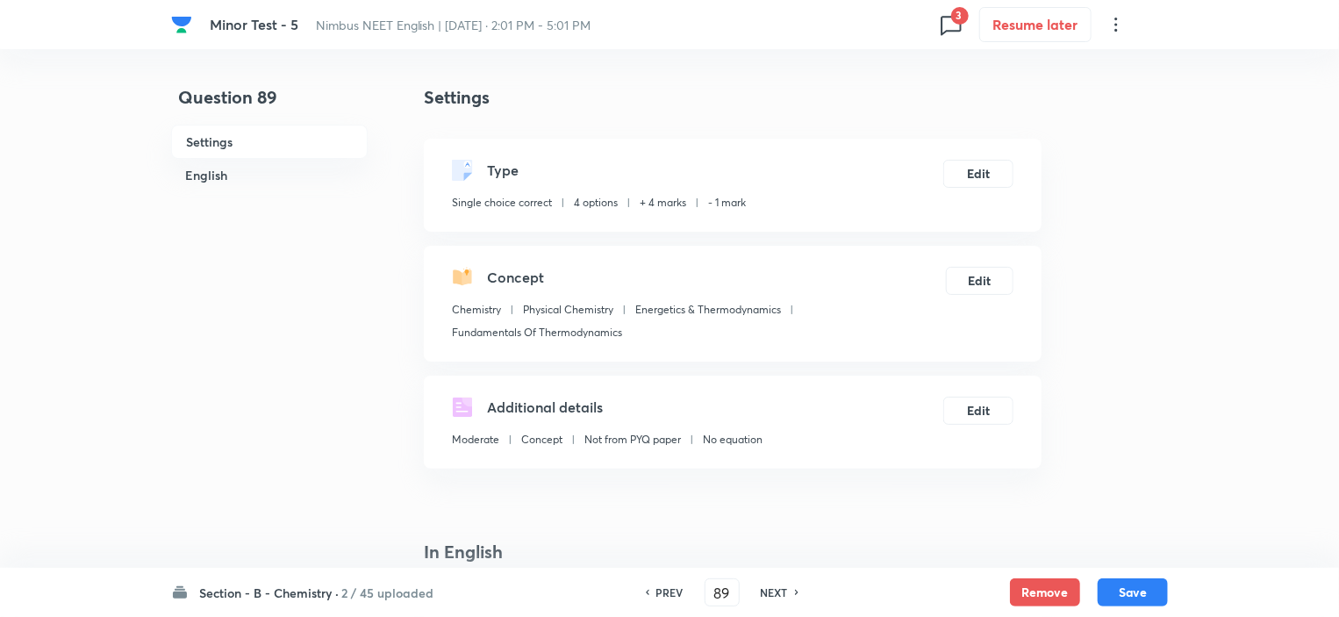
checkbox input "true"
click at [1060, 589] on button "Remove" at bounding box center [1045, 590] width 70 height 28
click at [767, 592] on h6 "NEXT" at bounding box center [774, 592] width 27 height 16
type input "90"
checkbox input "false"
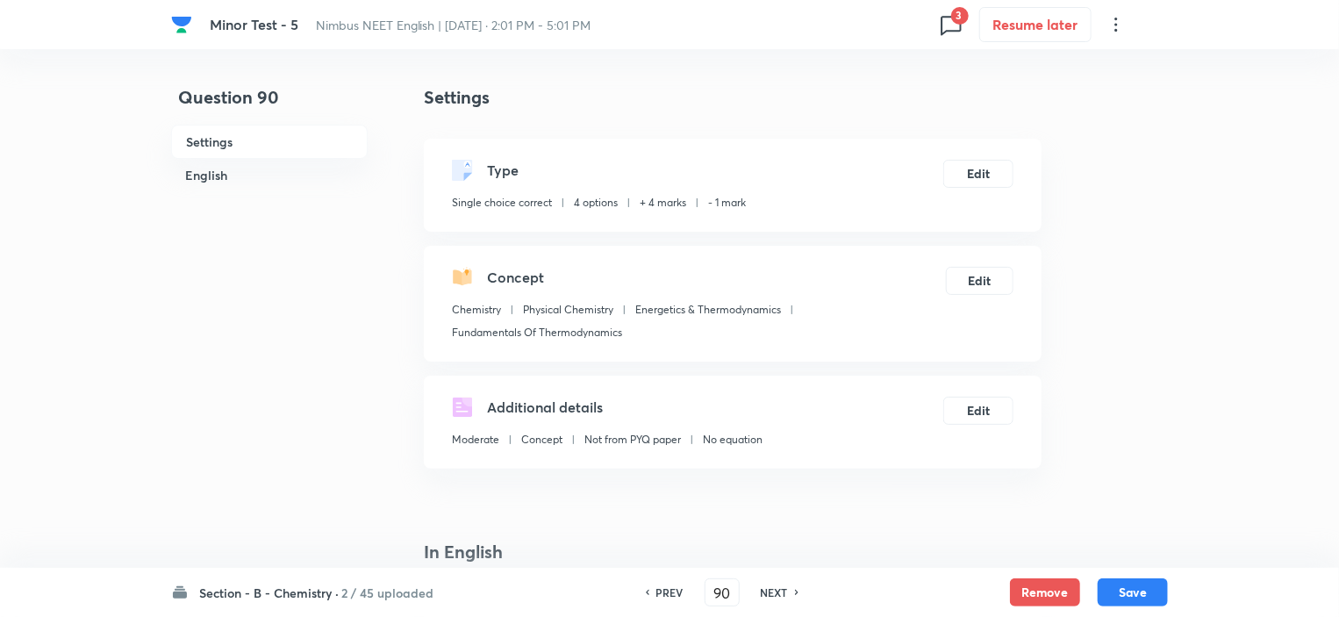
checkbox input "false"
click at [1024, 591] on button "Remove" at bounding box center [1045, 590] width 70 height 28
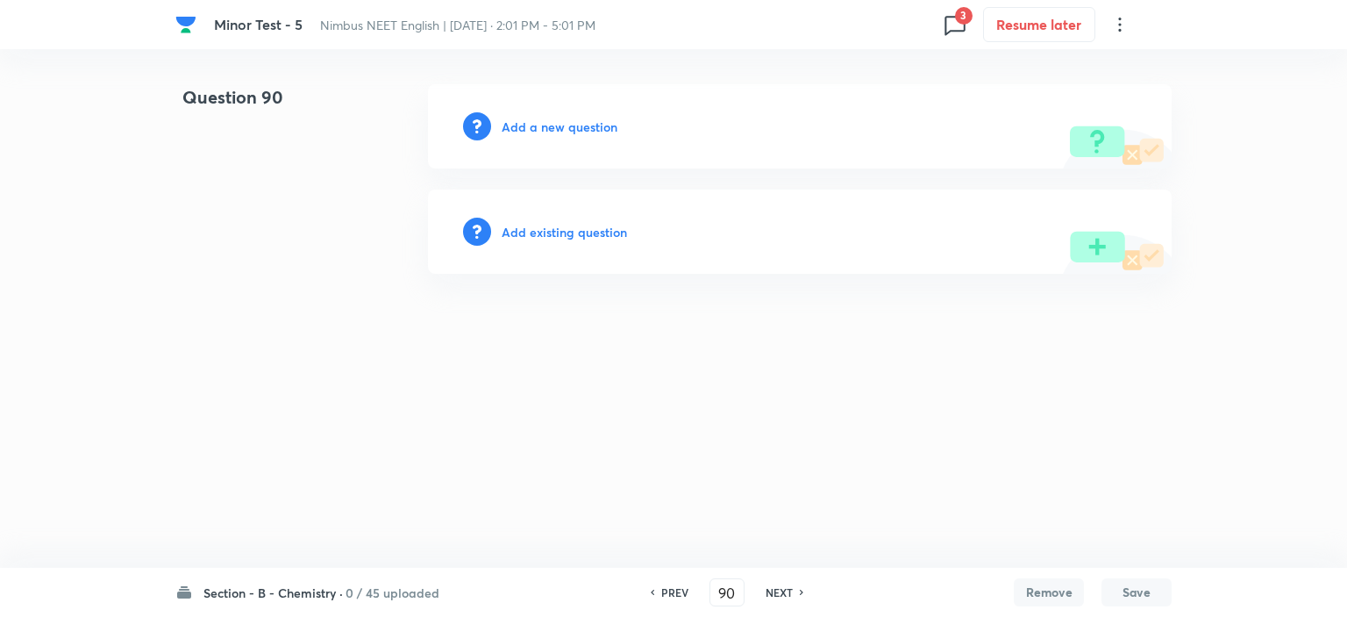
click at [365, 596] on h6 "0 / 45 uploaded" at bounding box center [393, 592] width 94 height 18
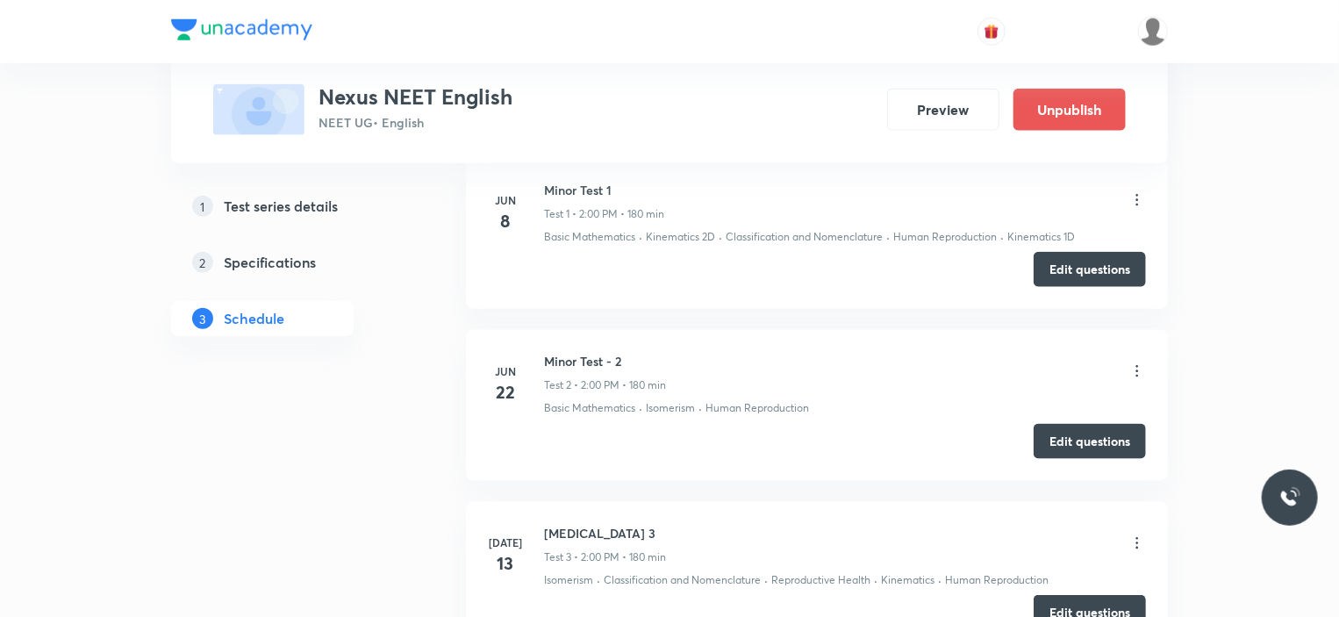
scroll to position [1628, 0]
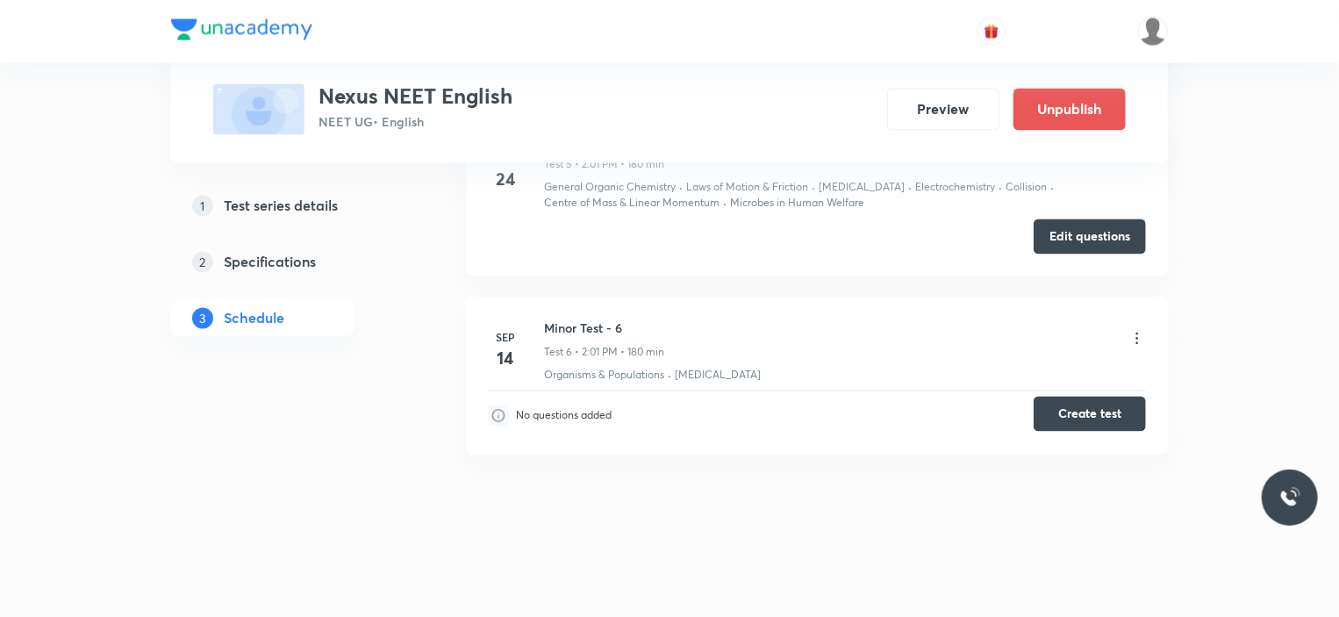
click at [1116, 417] on button "Create test" at bounding box center [1089, 413] width 112 height 35
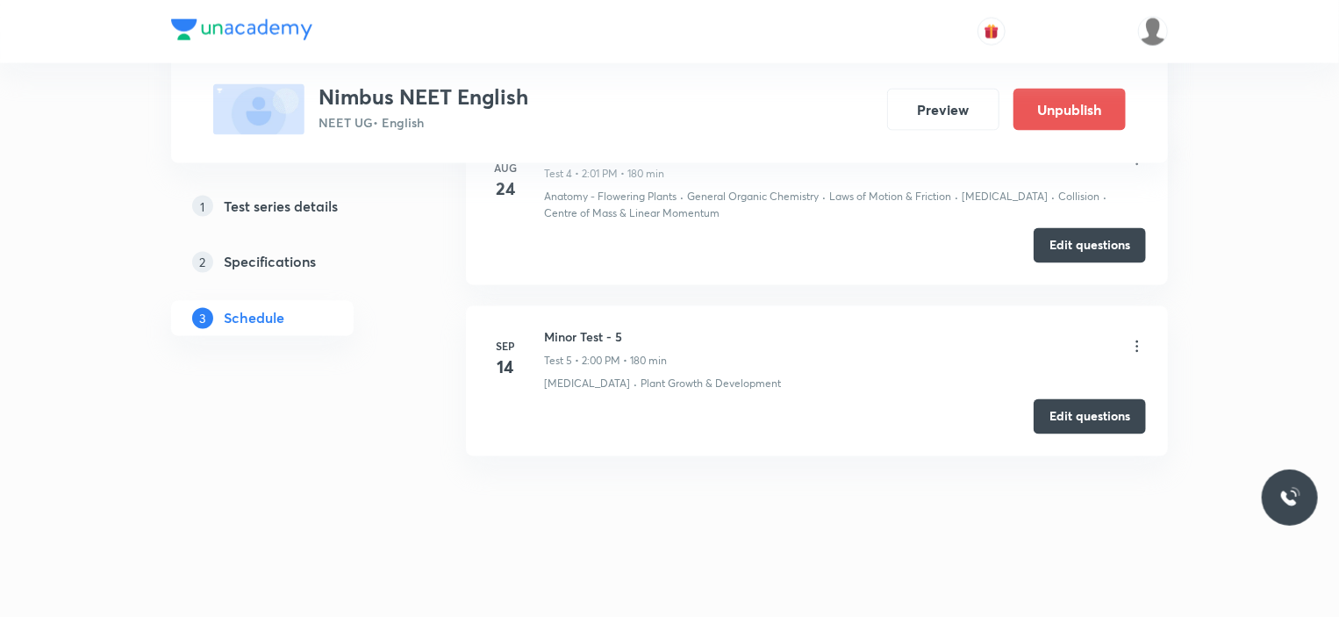
click at [1067, 411] on button "Edit questions" at bounding box center [1089, 416] width 112 height 35
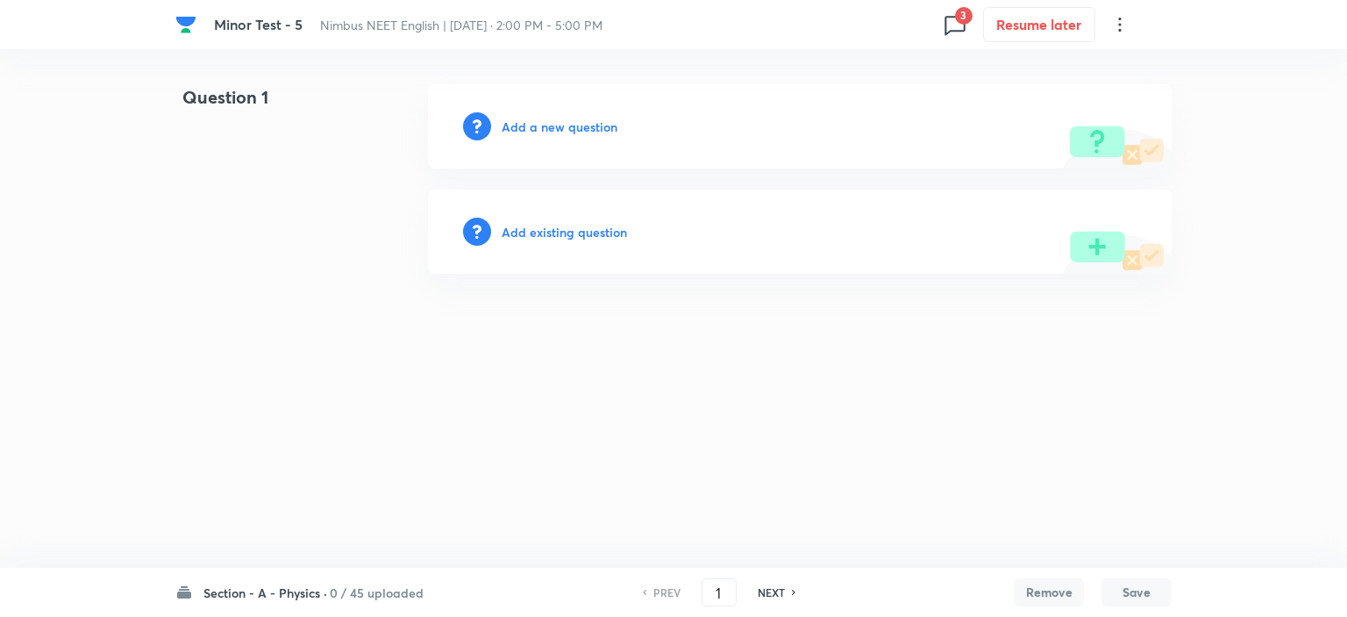
click at [291, 589] on h6 "Section - A - Physics ·" at bounding box center [266, 592] width 124 height 18
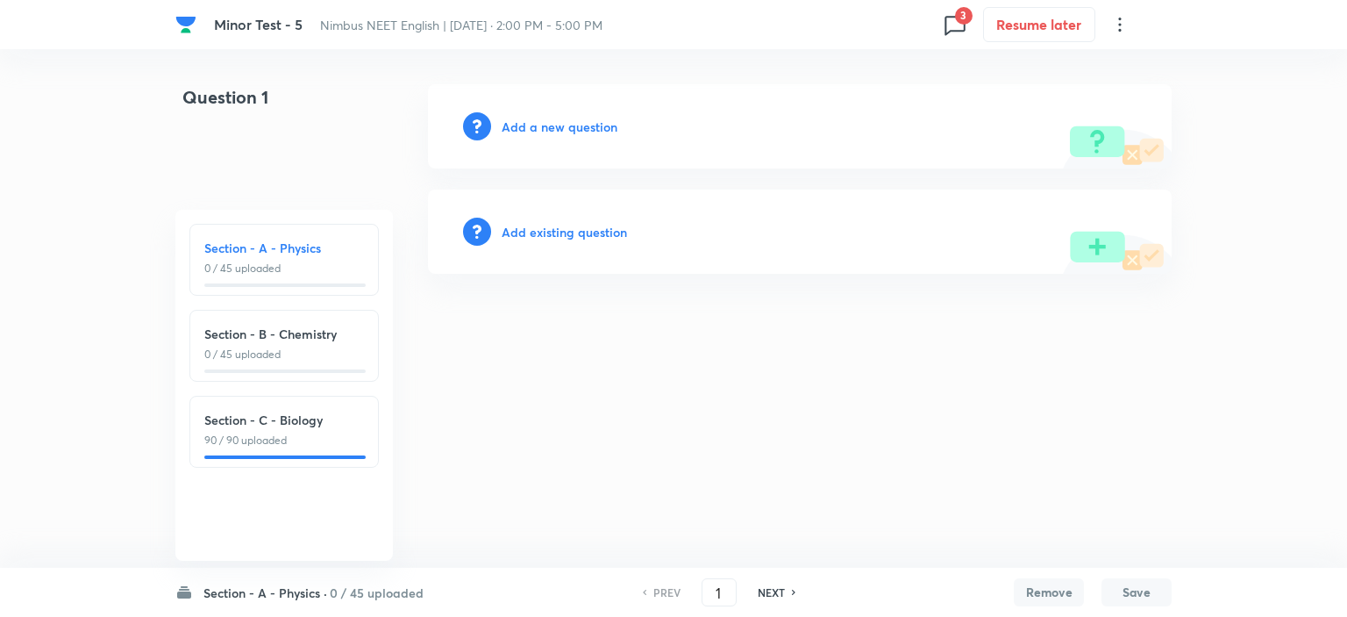
click at [142, 358] on html "Minor Test - 5 Nimbus NEET English | [DATE] · 2:00 PM - 5:00 PM 3 Resume later …" at bounding box center [673, 179] width 1347 height 358
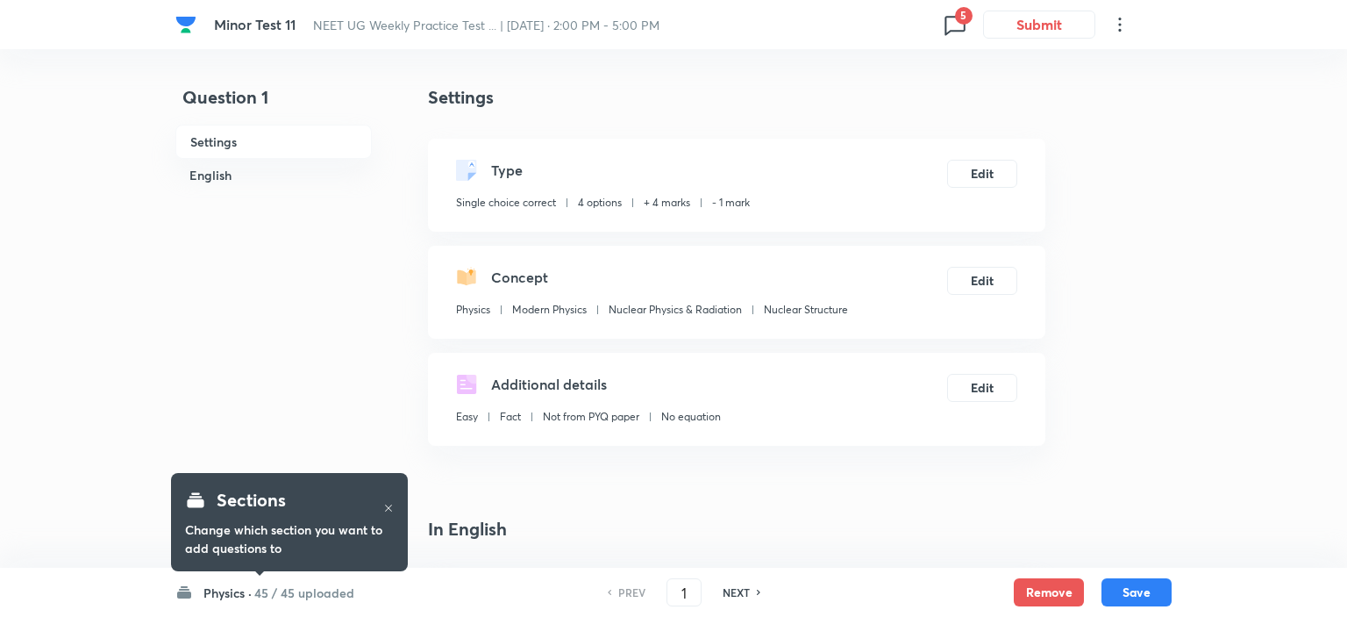
checkbox input "true"
click at [944, 24] on icon at bounding box center [951, 25] width 28 height 28
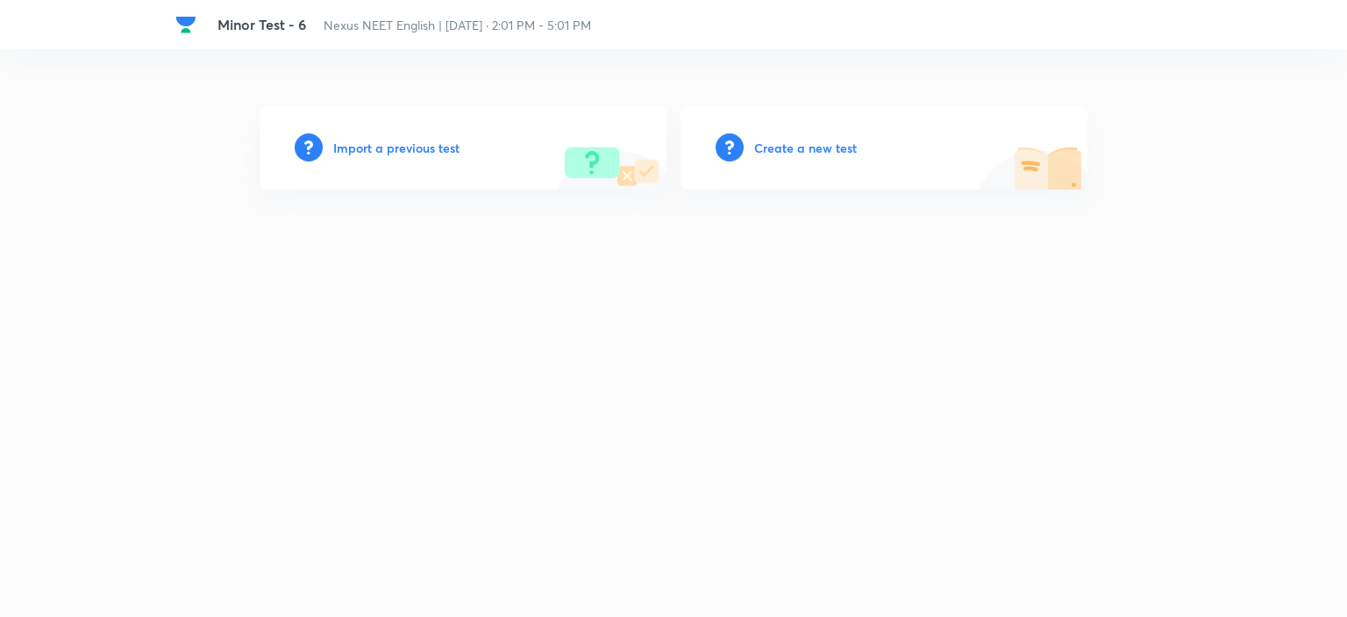
click at [390, 139] on h6 "Import a previous test" at bounding box center [396, 148] width 126 height 18
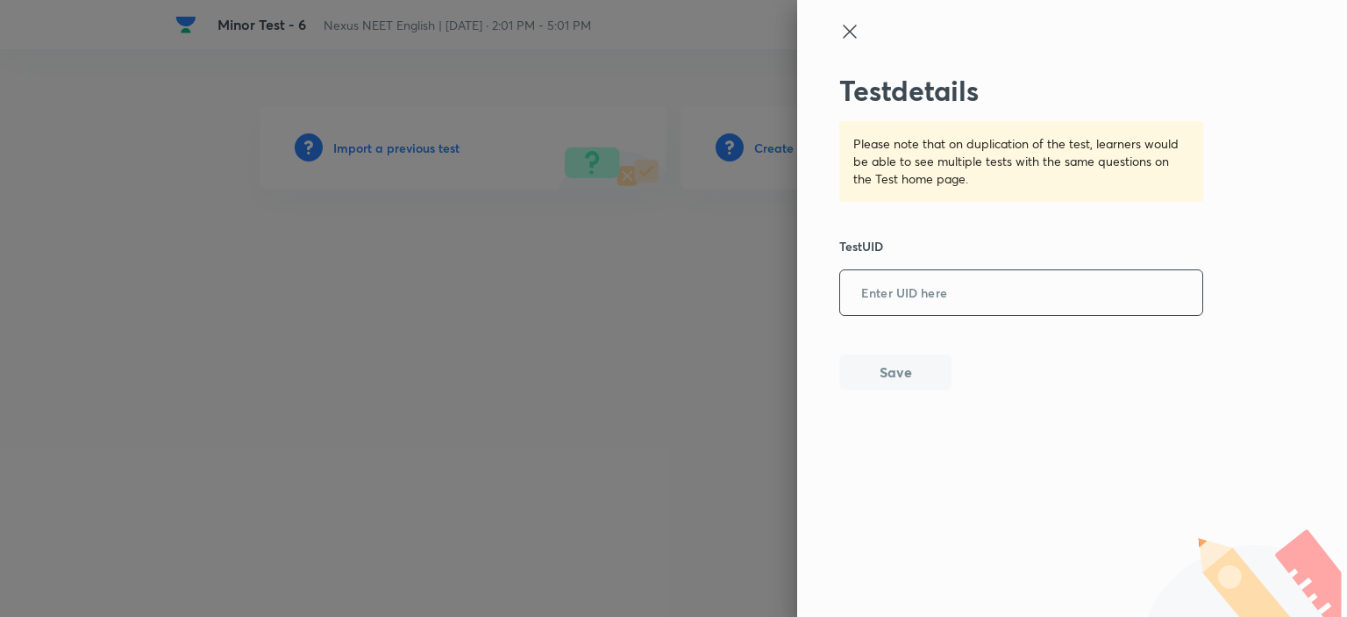
click at [946, 282] on input "text" at bounding box center [1021, 293] width 362 height 43
paste input "T114BBLQHS"
type input "T114BBLQHS"
click at [896, 378] on button "Save" at bounding box center [895, 370] width 112 height 35
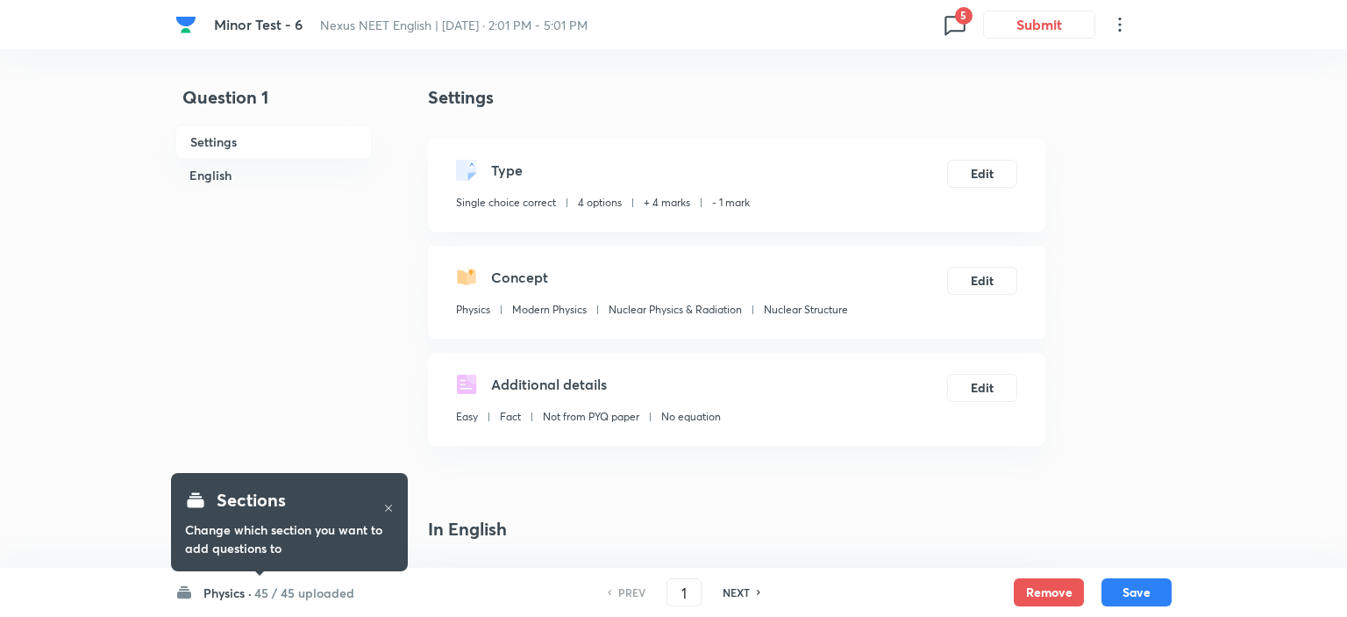
checkbox input "true"
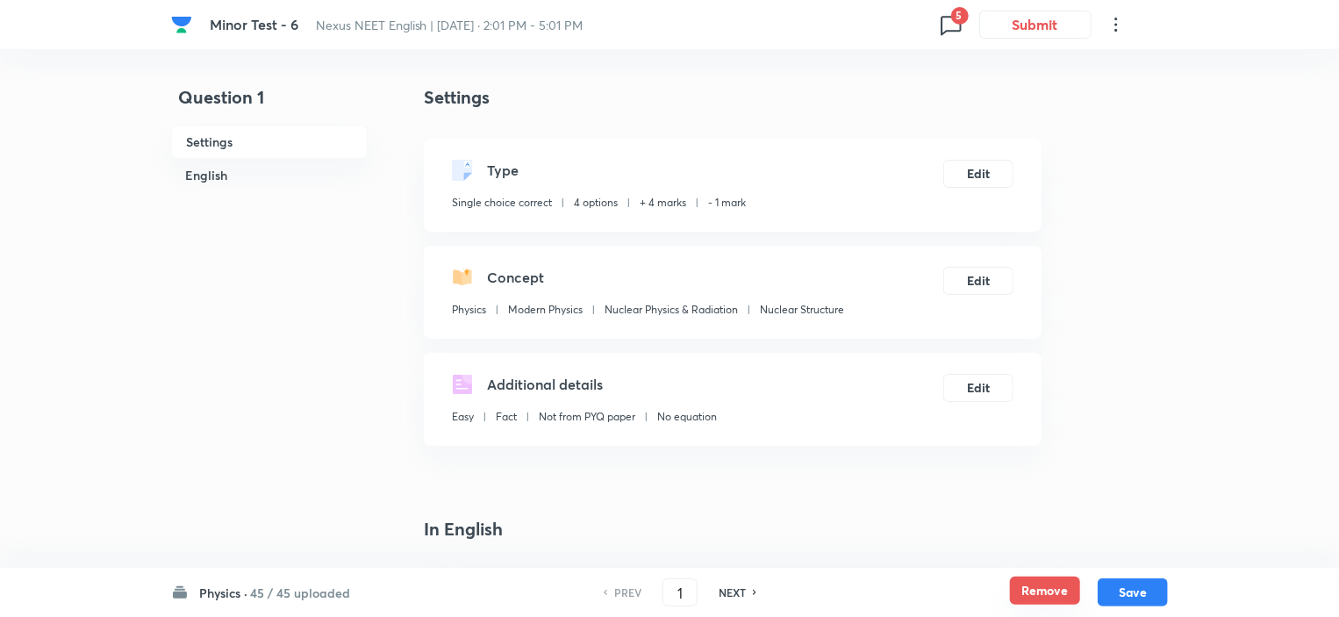
click at [1042, 588] on button "Remove" at bounding box center [1045, 590] width 70 height 28
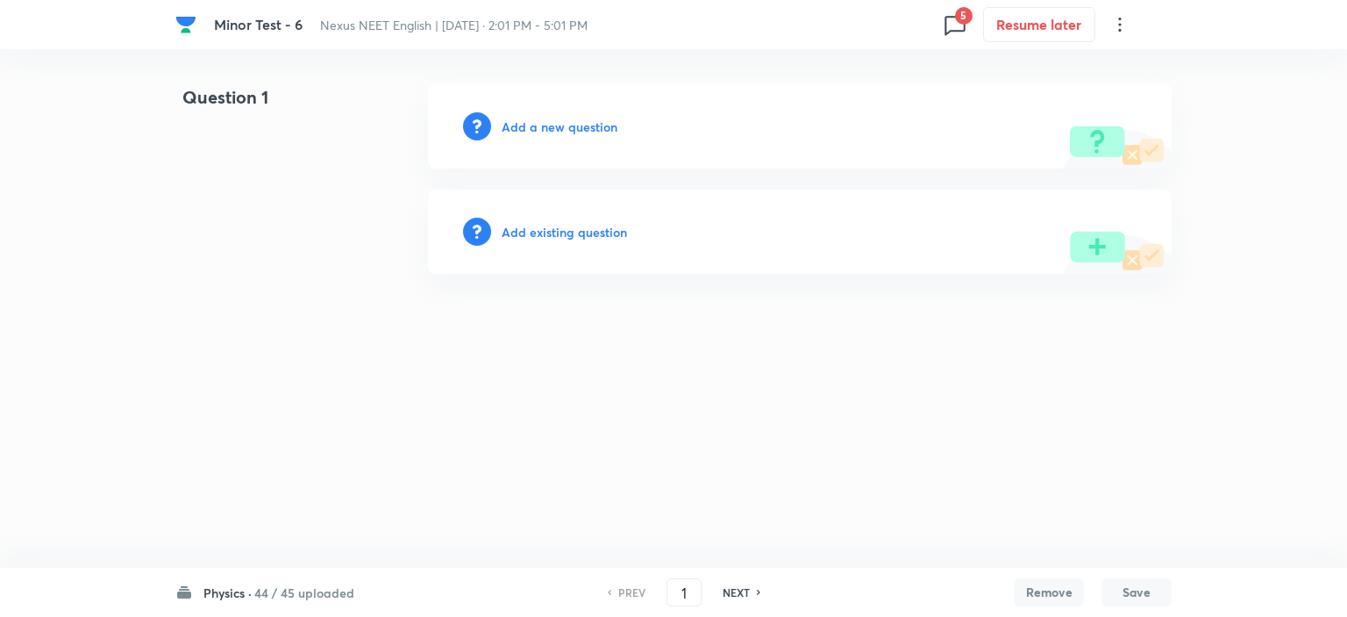
click at [723, 590] on h6 "NEXT" at bounding box center [736, 592] width 27 height 16
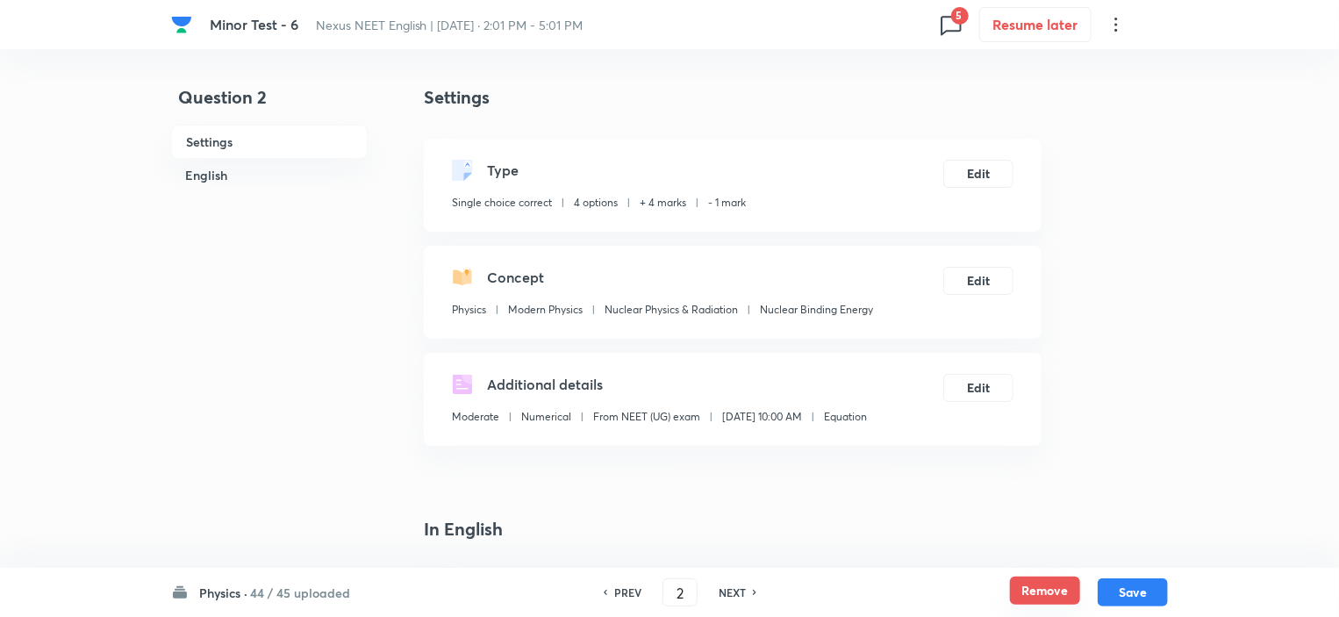
click at [1061, 593] on button "Remove" at bounding box center [1045, 590] width 70 height 28
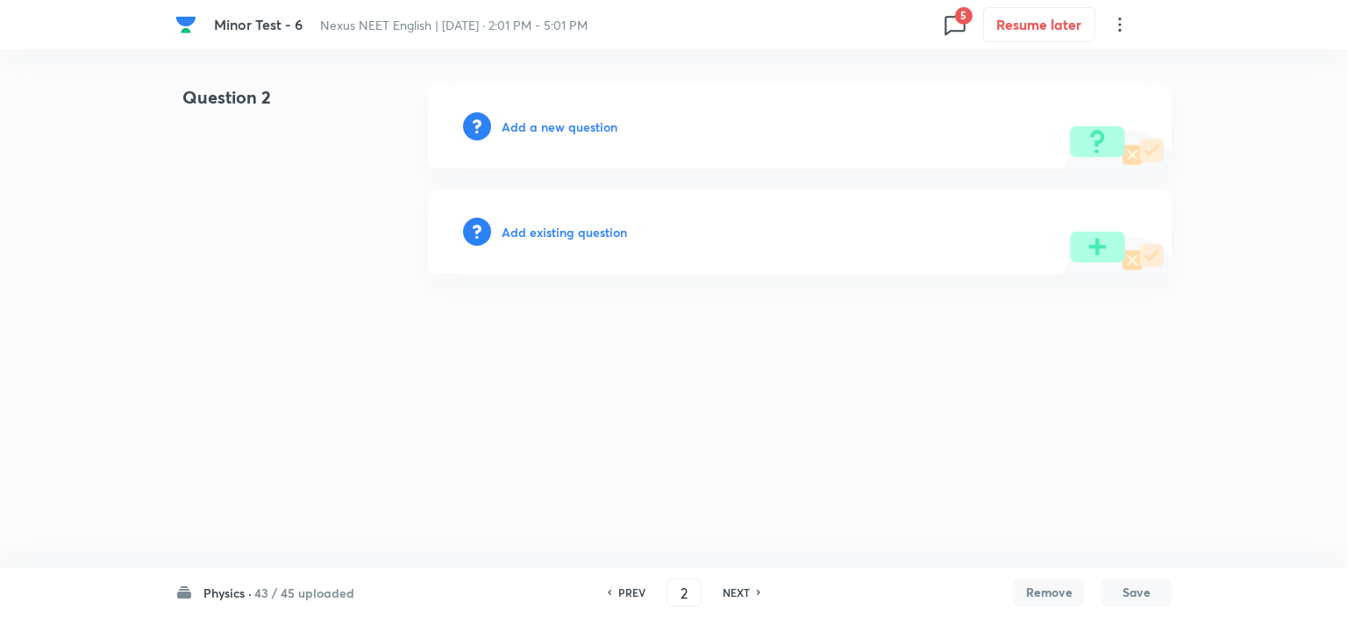
click at [739, 589] on h6 "NEXT" at bounding box center [736, 592] width 27 height 16
type input "3"
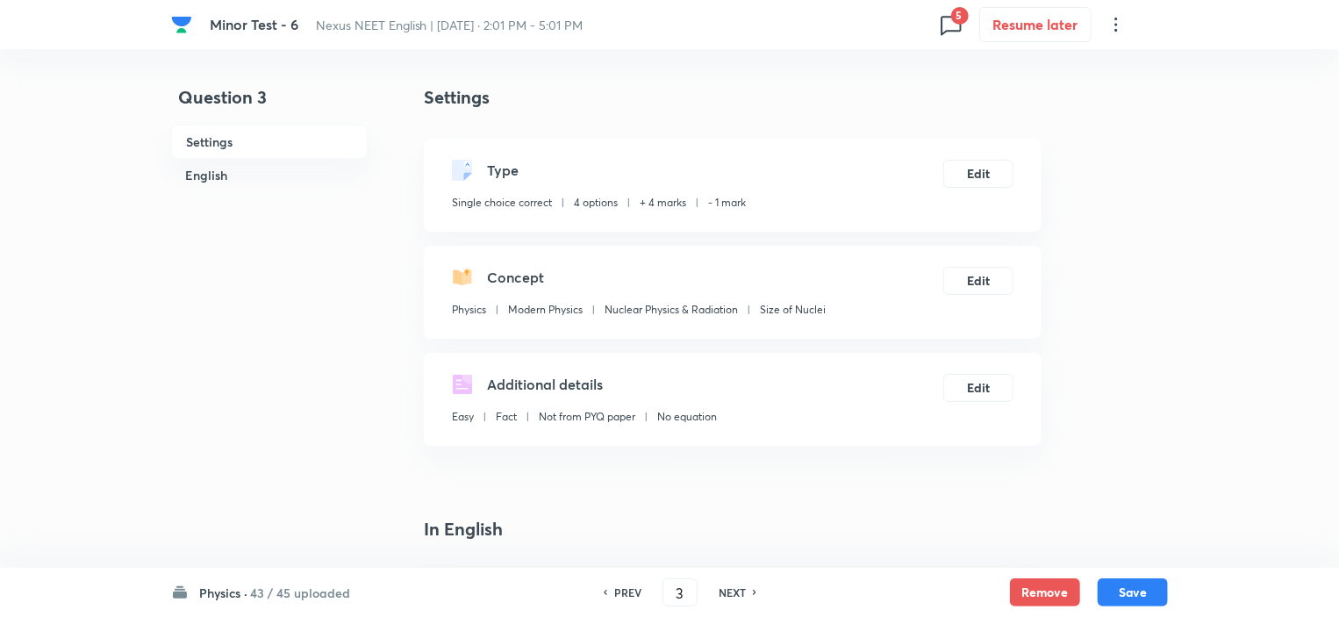
checkbox input "true"
click at [1010, 597] on button "Remove" at bounding box center [1045, 590] width 70 height 28
click at [1016, 592] on button "Remove" at bounding box center [1049, 590] width 70 height 28
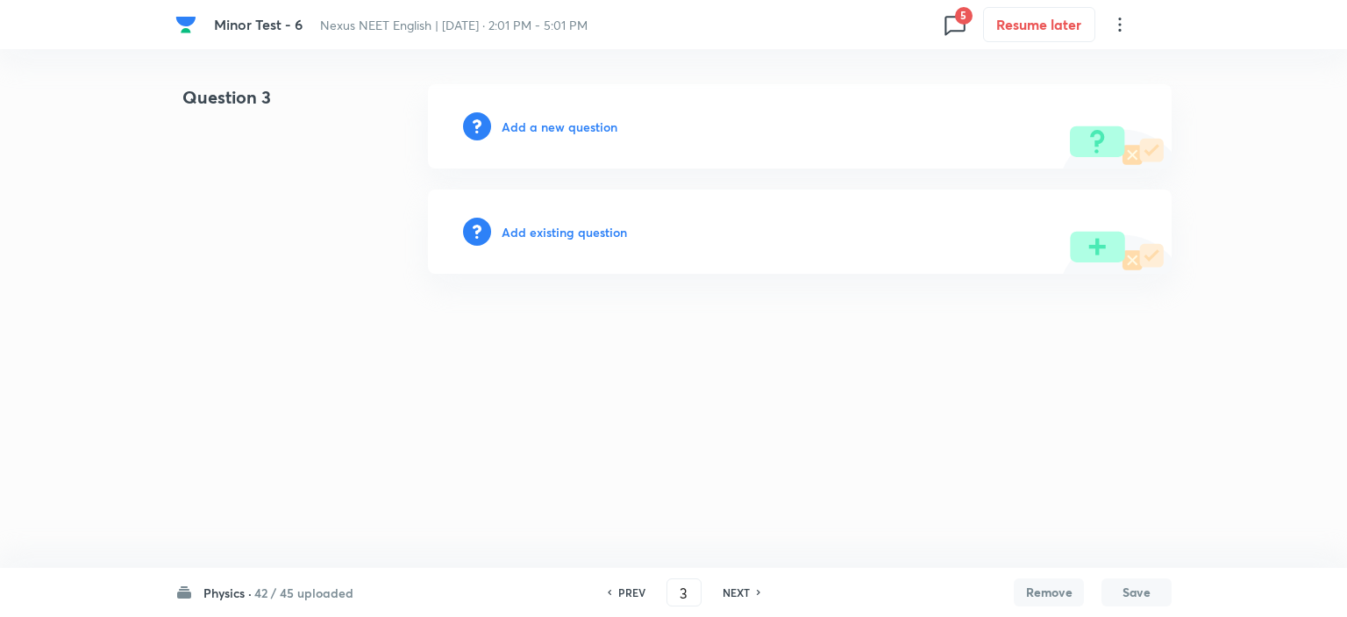
click at [746, 596] on h6 "NEXT" at bounding box center [736, 592] width 27 height 16
type input "4"
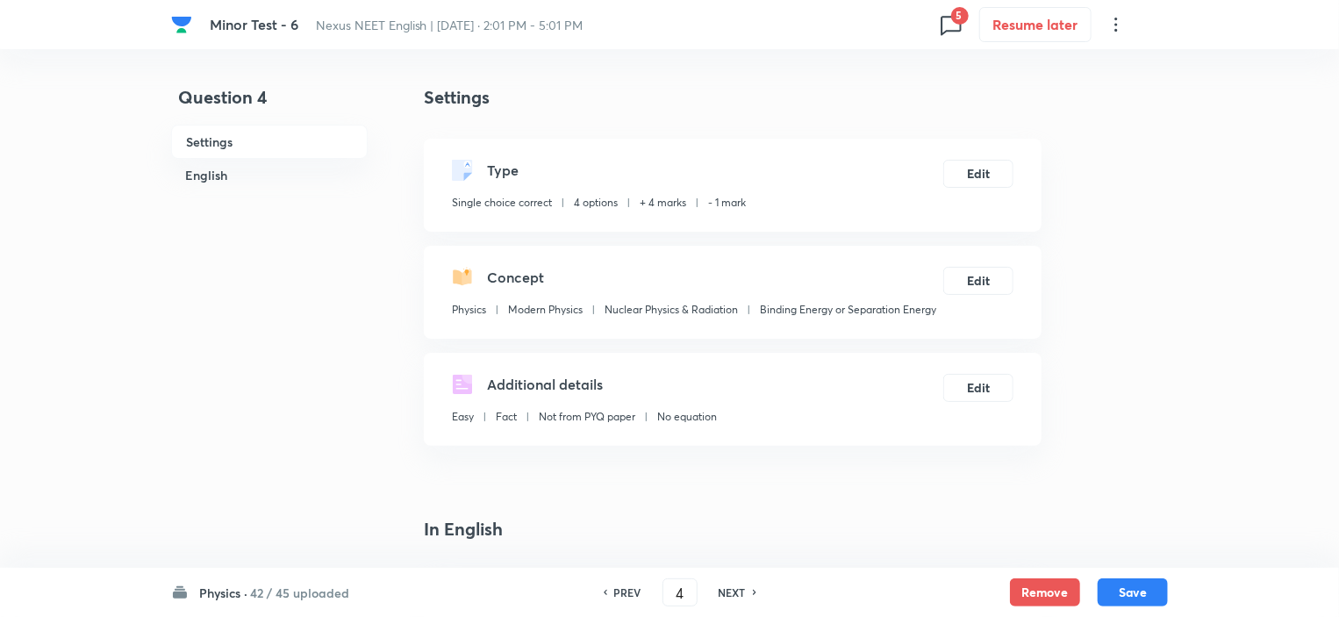
checkbox input "true"
click at [1041, 594] on button "Remove" at bounding box center [1045, 590] width 70 height 28
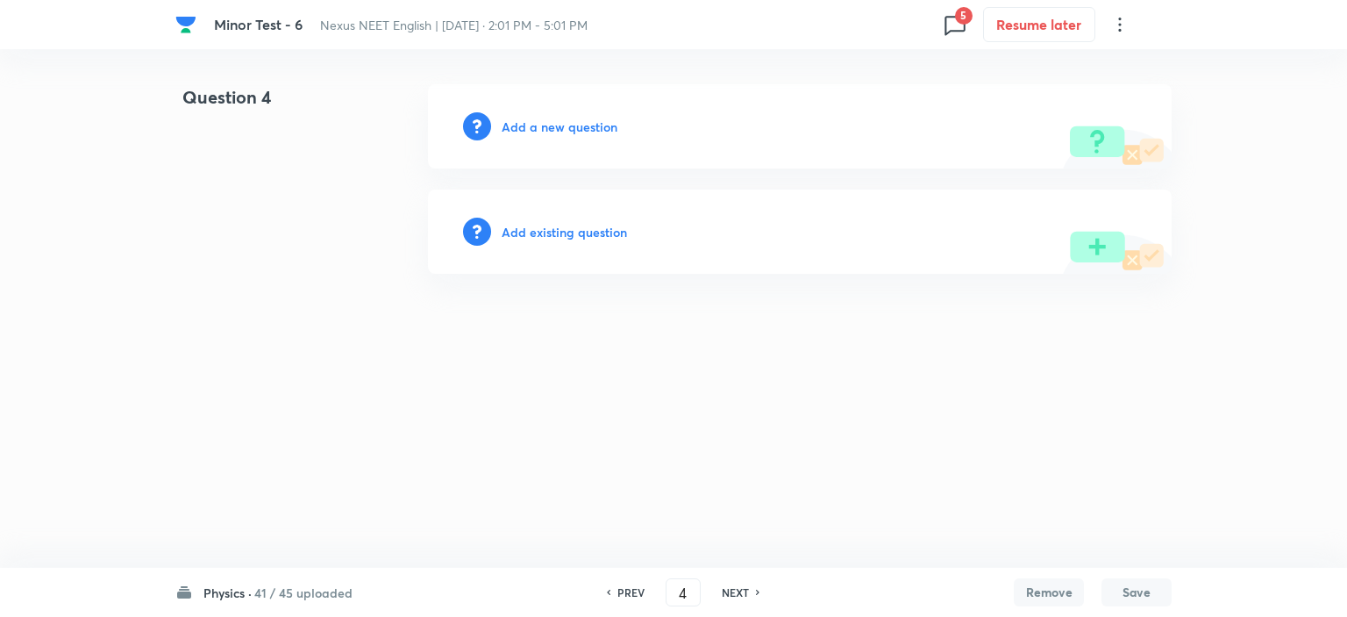
drag, startPoint x: 736, startPoint y: 590, endPoint x: 744, endPoint y: 599, distance: 11.8
click at [733, 590] on h6 "NEXT" at bounding box center [735, 592] width 27 height 16
type input "5"
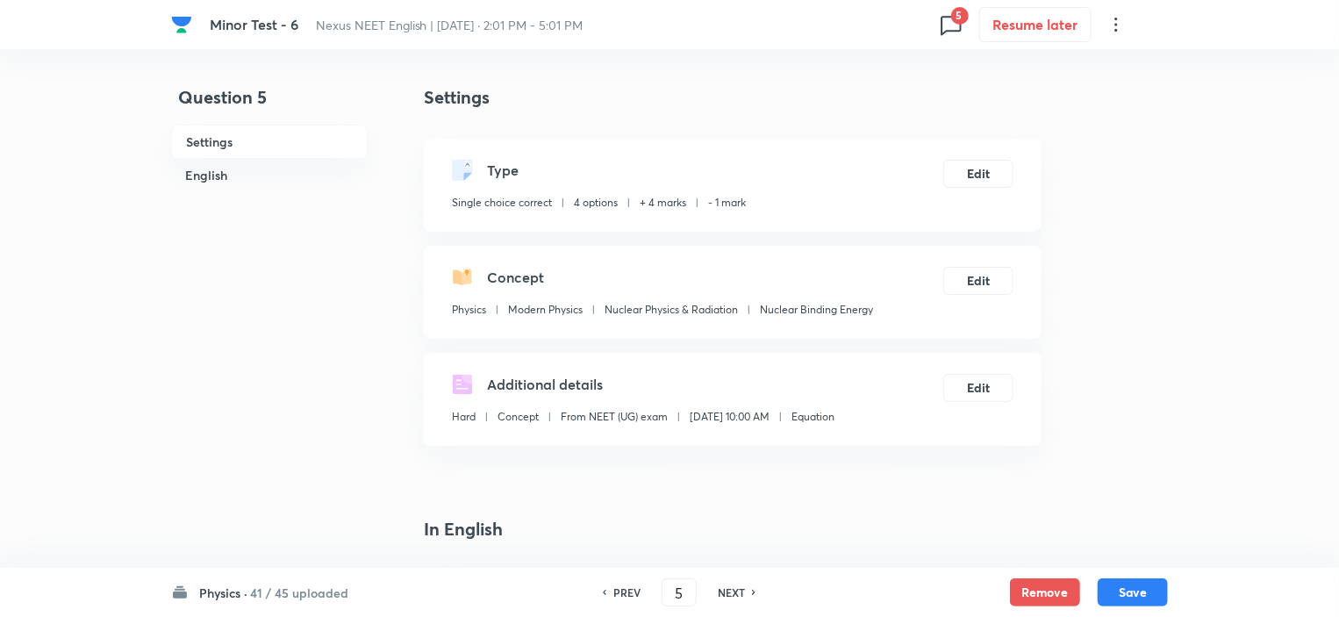
checkbox input "true"
click at [1054, 590] on button "Remove" at bounding box center [1045, 590] width 70 height 28
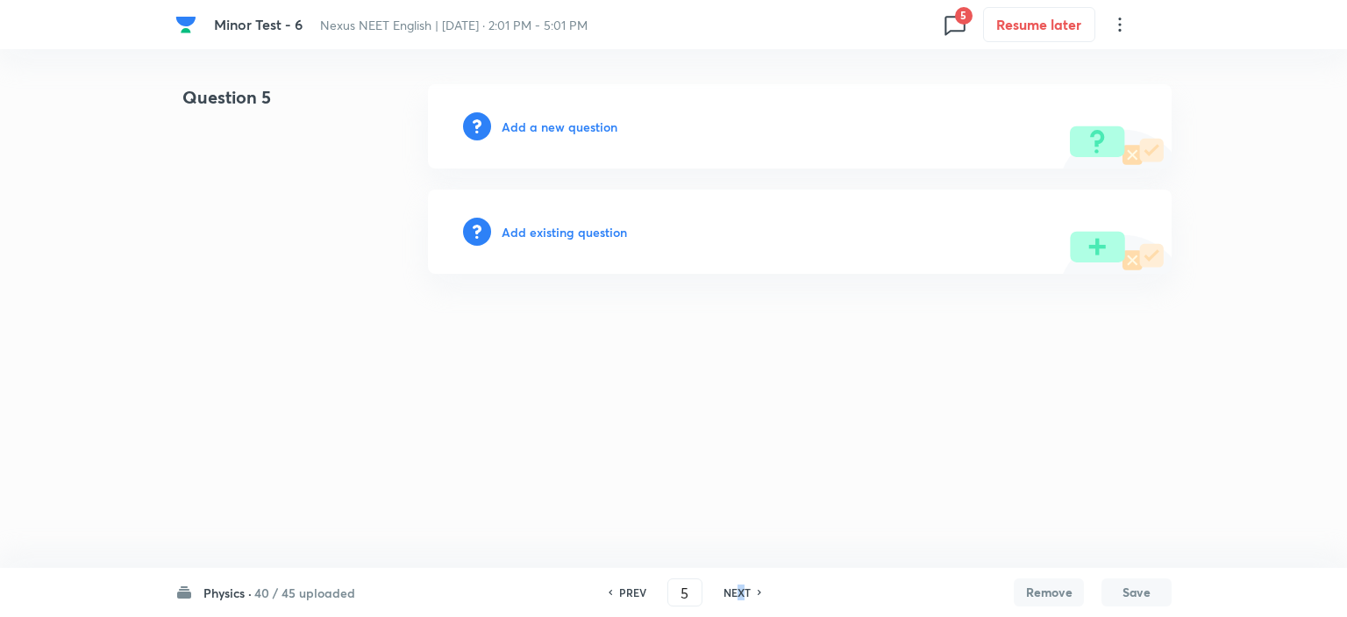
click at [739, 590] on h6 "NEXT" at bounding box center [737, 592] width 27 height 16
type input "6"
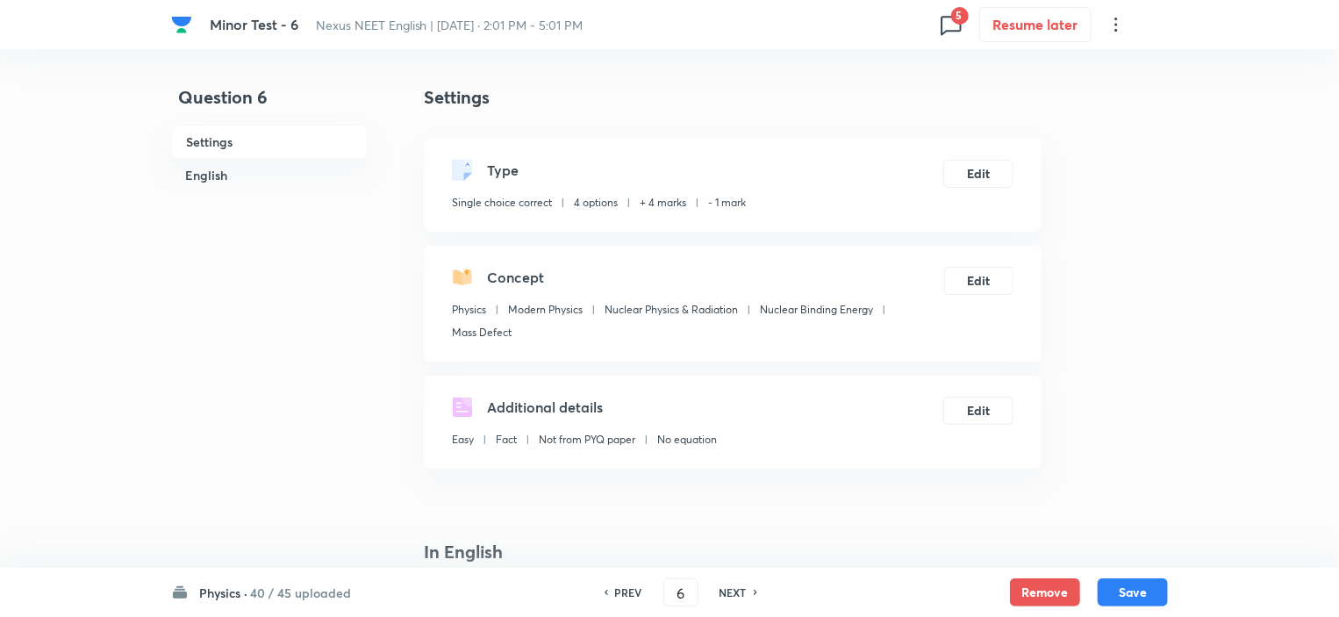
checkbox input "true"
click at [1050, 590] on button "Remove" at bounding box center [1045, 590] width 70 height 28
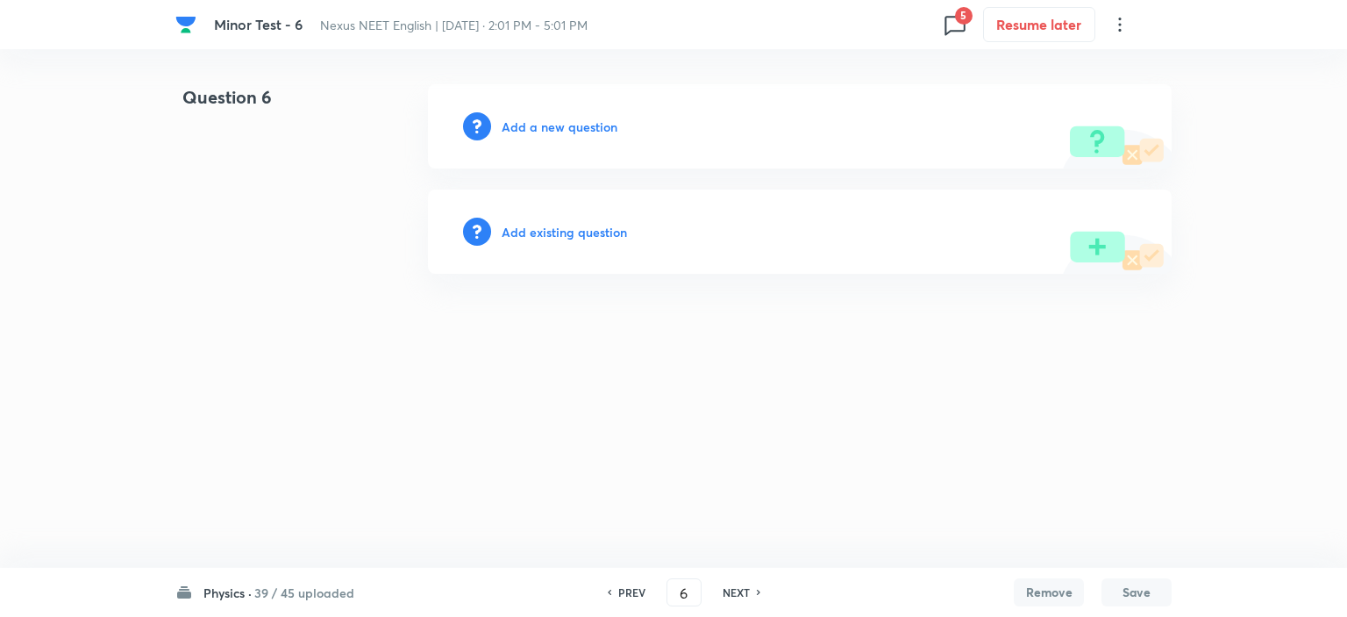
click at [719, 590] on div "NEXT" at bounding box center [739, 592] width 46 height 16
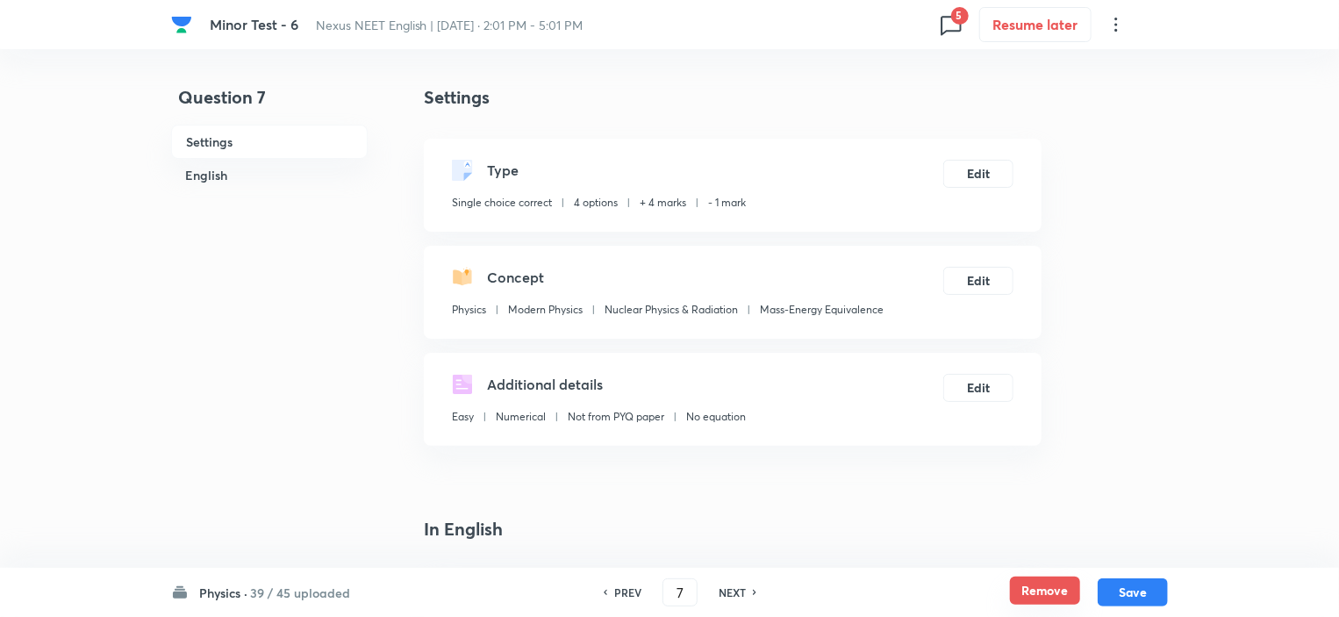
click at [1056, 592] on button "Remove" at bounding box center [1045, 590] width 70 height 28
click at [731, 591] on h6 "NEXT" at bounding box center [731, 592] width 27 height 16
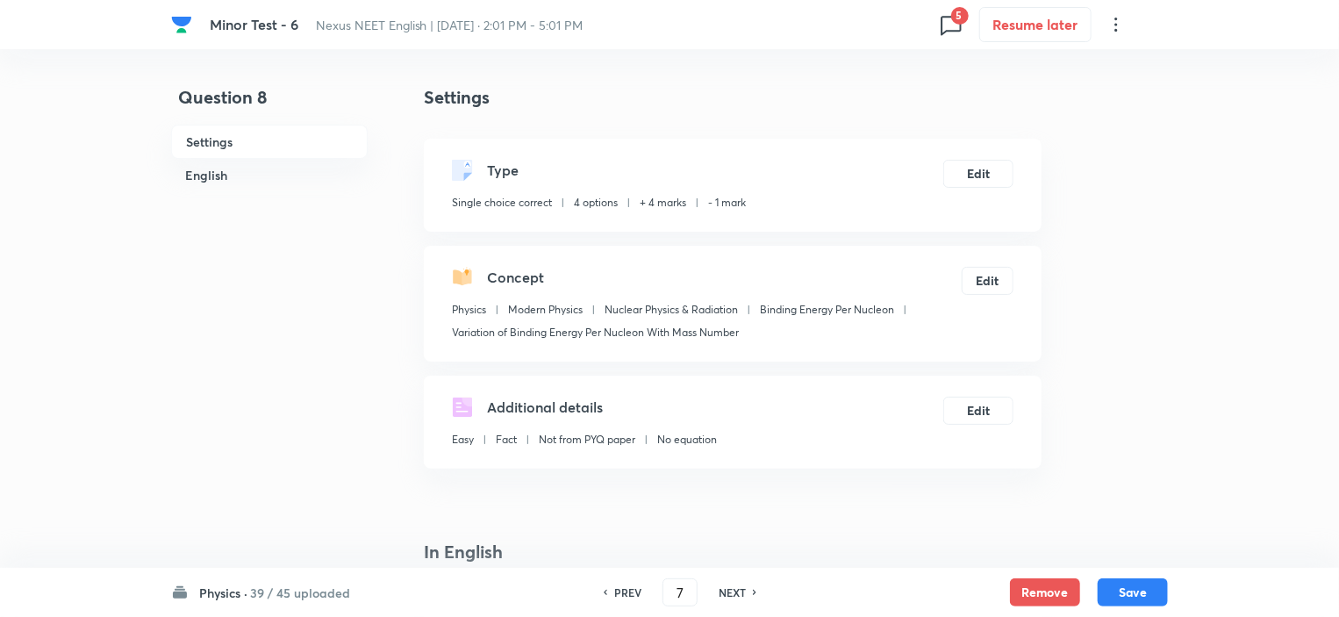
type input "8"
checkbox input "false"
click at [1045, 596] on button "Remove" at bounding box center [1045, 590] width 70 height 28
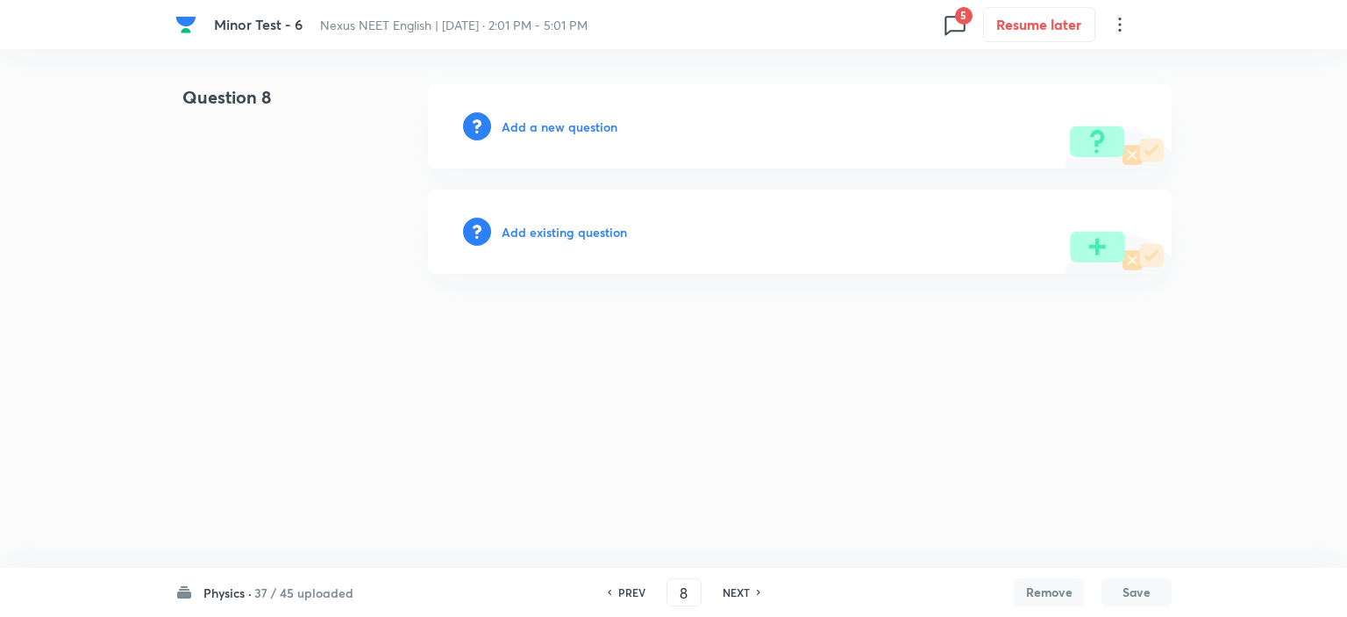
click at [740, 589] on h6 "NEXT" at bounding box center [736, 592] width 27 height 16
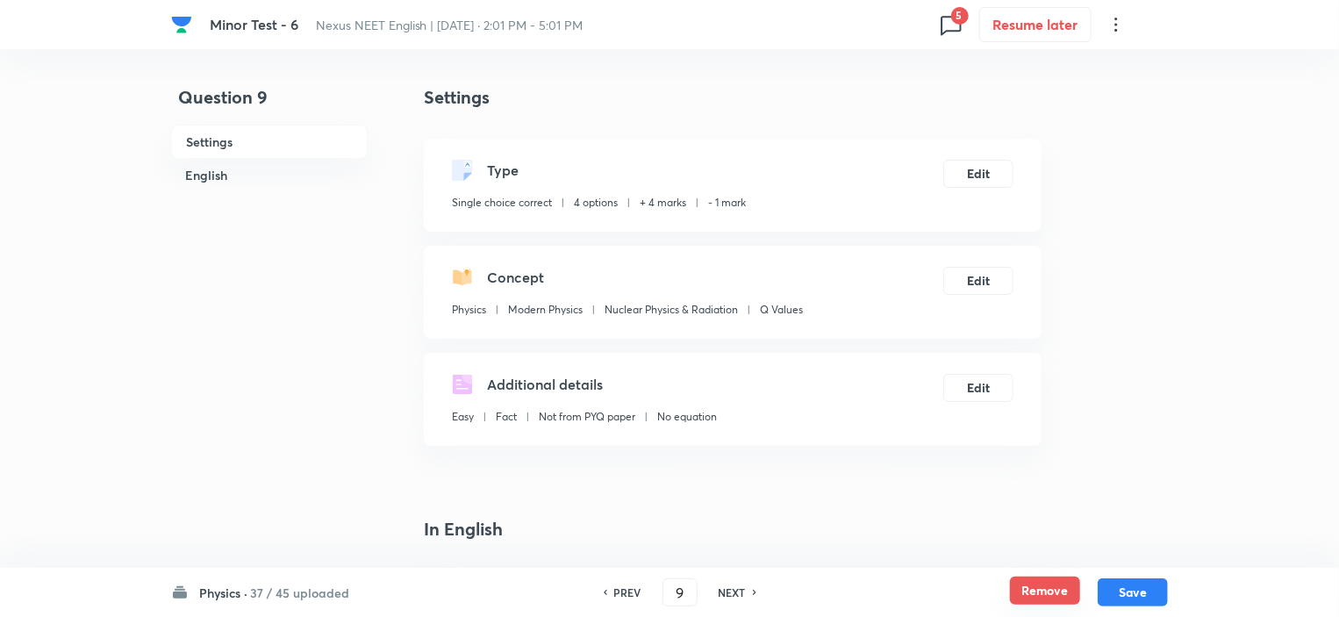
click at [1067, 586] on button "Remove" at bounding box center [1045, 590] width 70 height 28
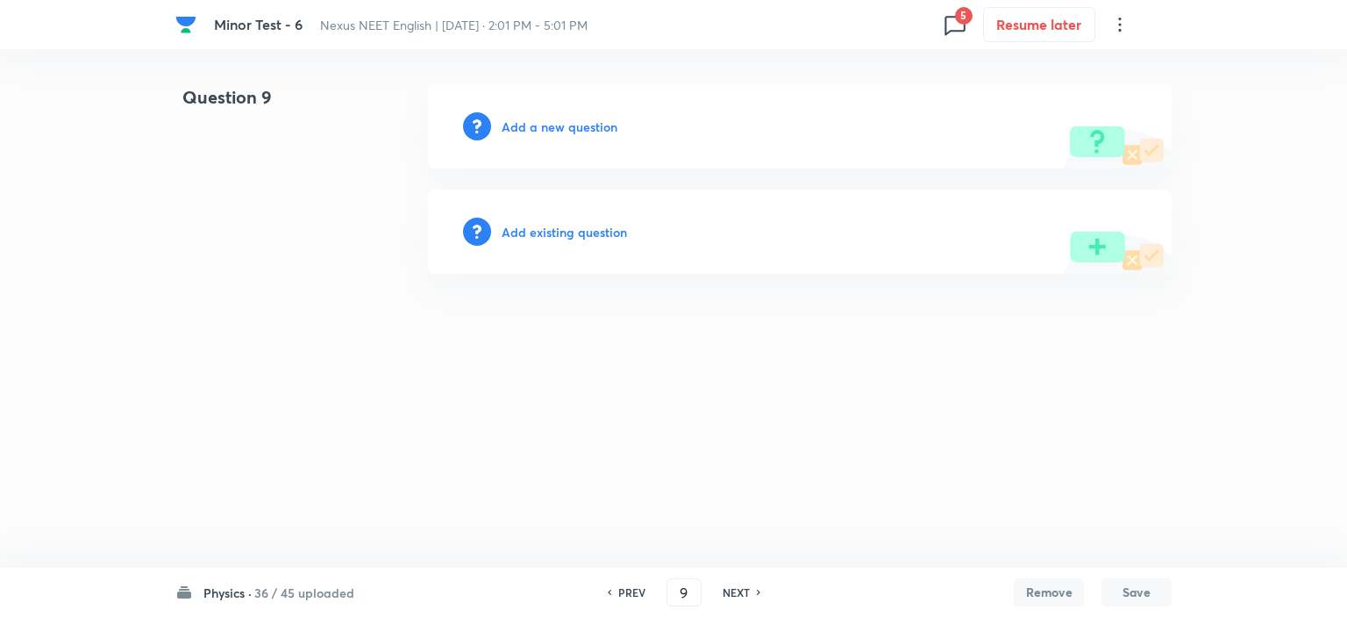
click at [730, 594] on h6 "NEXT" at bounding box center [736, 592] width 27 height 16
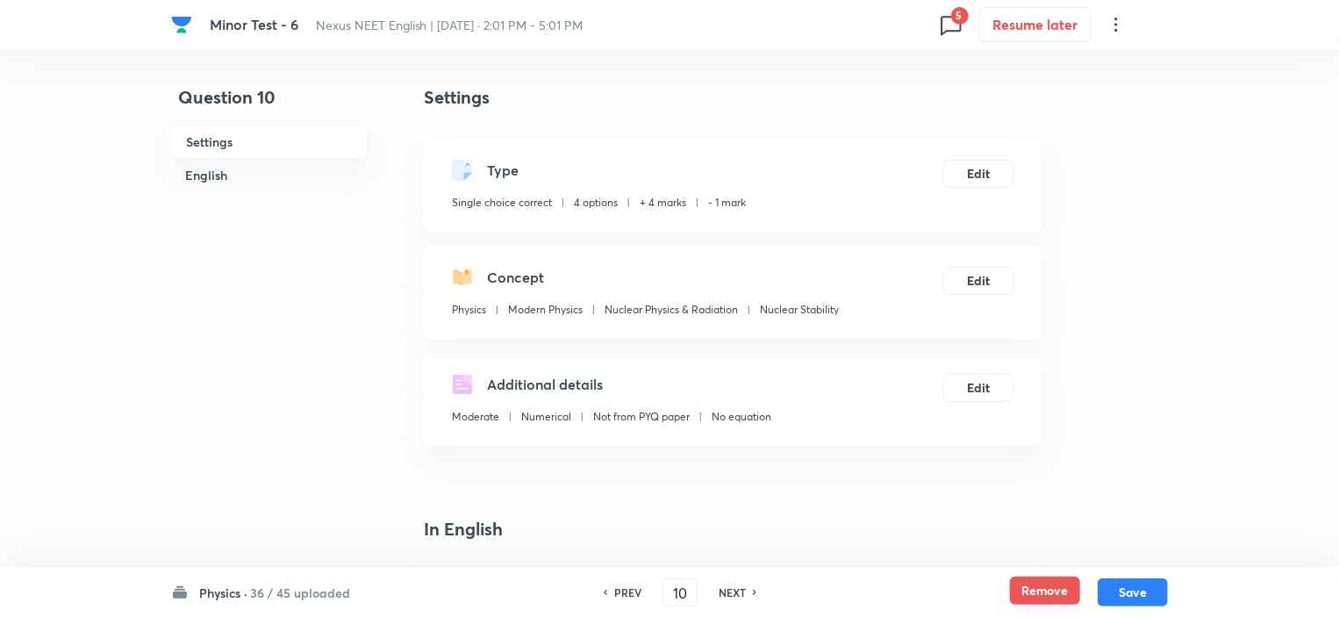
click at [1039, 579] on button "Remove" at bounding box center [1045, 590] width 70 height 28
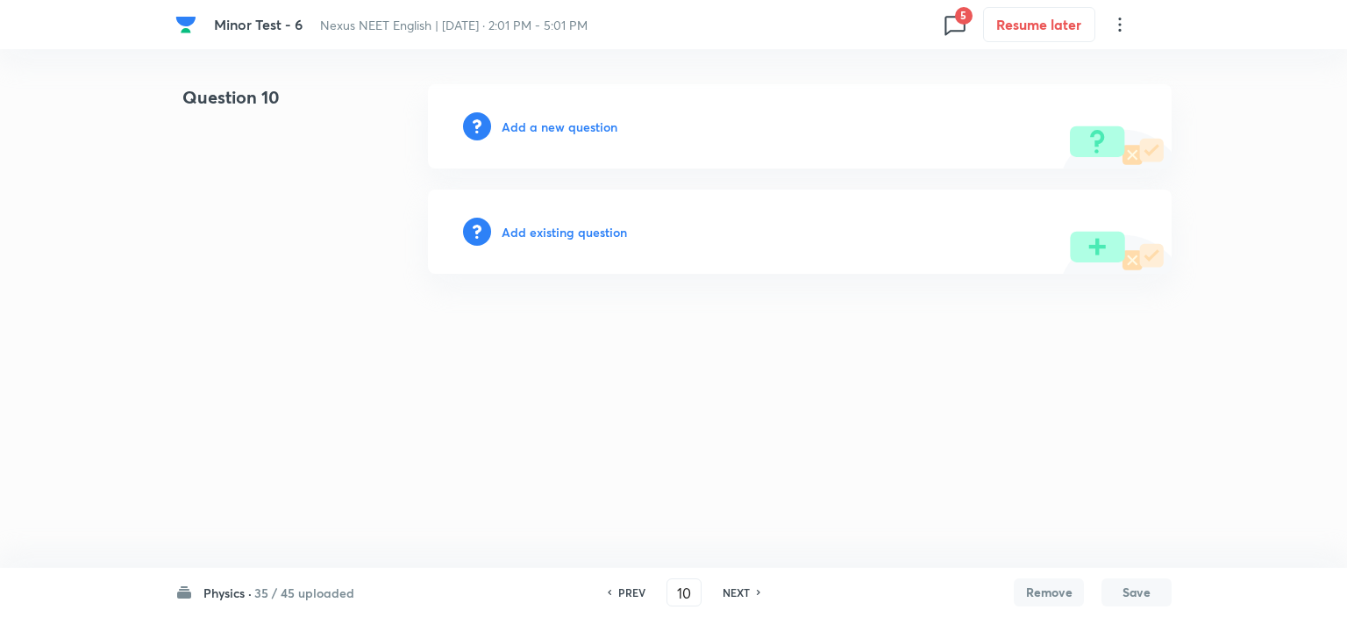
click at [724, 589] on h6 "NEXT" at bounding box center [736, 592] width 27 height 16
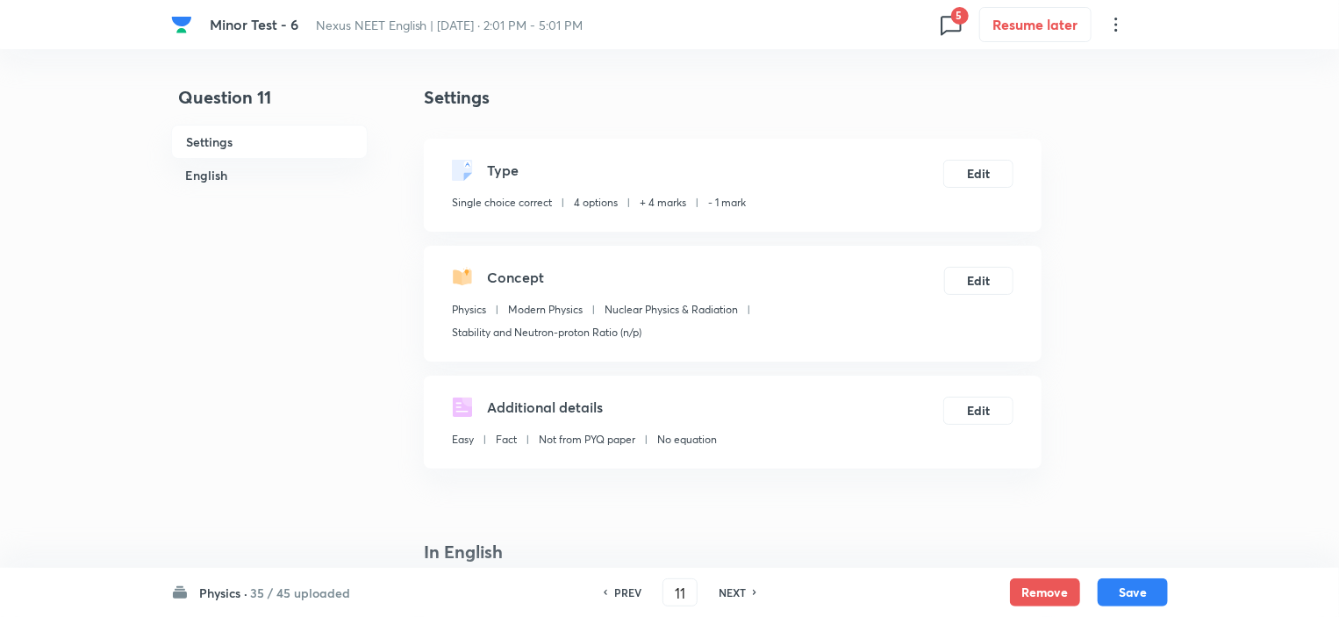
click at [1046, 606] on div "Physics · 35 / 45 uploaded PREV 11 ​ NEXT Remove Save" at bounding box center [669, 592] width 996 height 49
click at [1021, 592] on button "Remove" at bounding box center [1045, 590] width 70 height 28
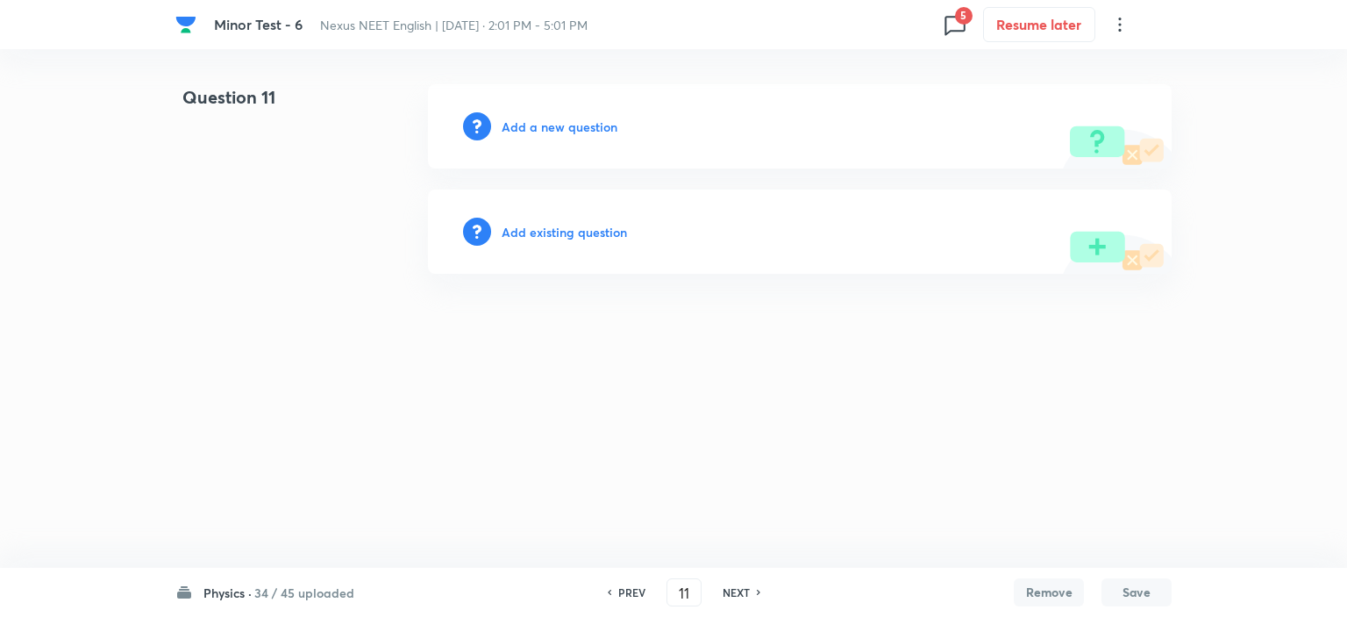
click at [742, 592] on h6 "NEXT" at bounding box center [736, 592] width 27 height 16
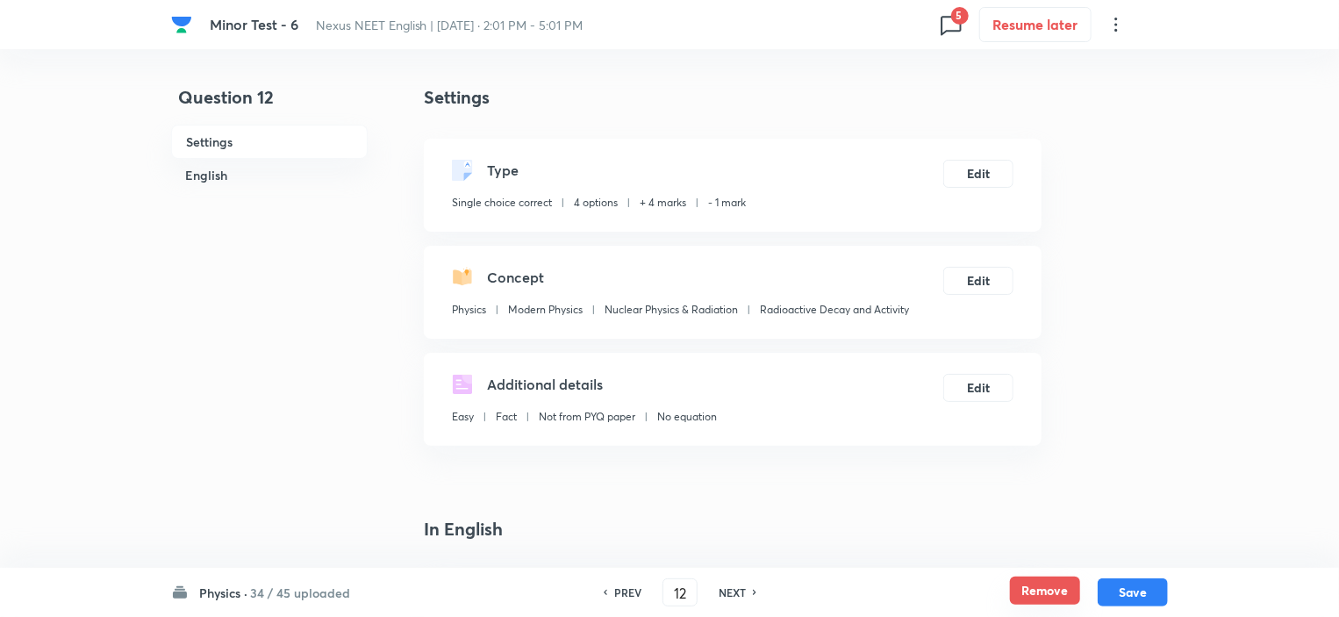
click at [1070, 599] on button "Remove" at bounding box center [1045, 590] width 70 height 28
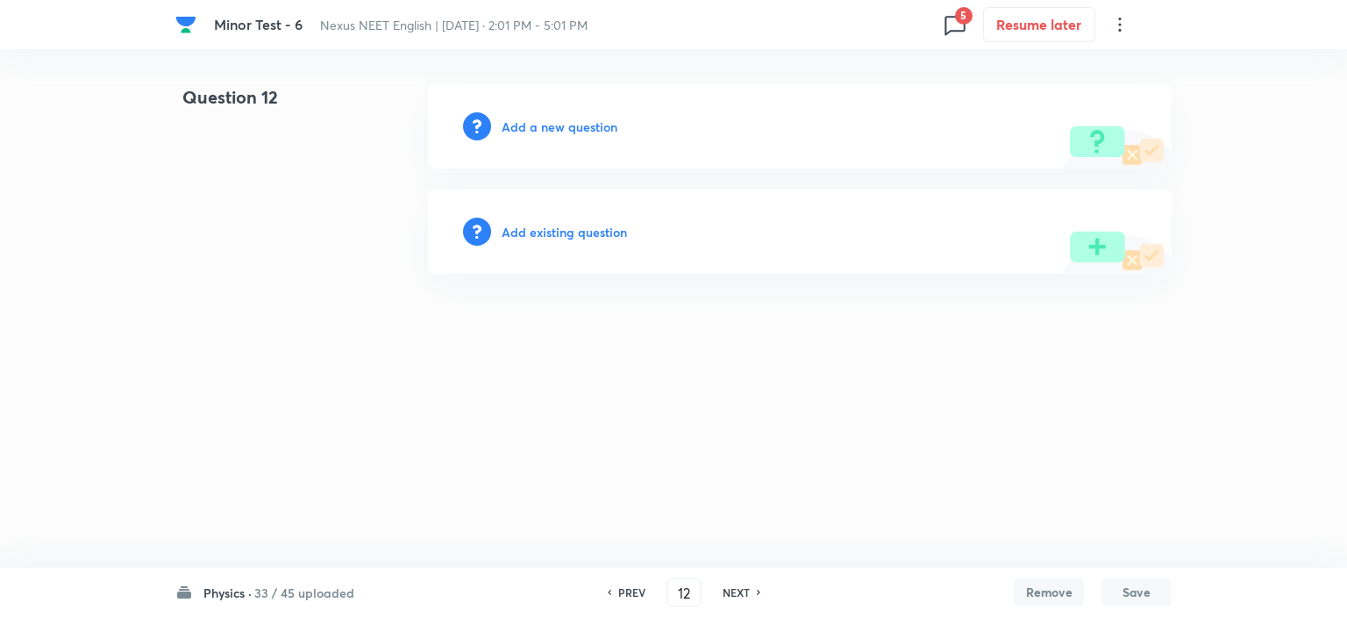
click at [727, 589] on h6 "NEXT" at bounding box center [736, 592] width 27 height 16
type input "13"
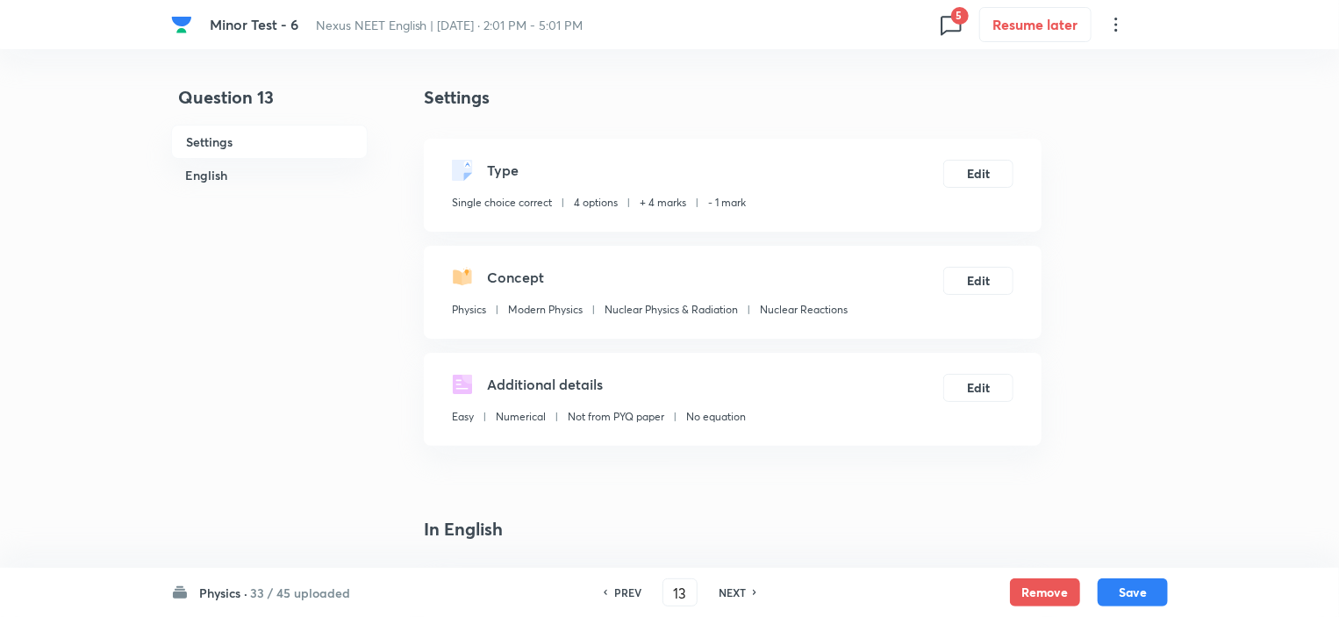
checkbox input "true"
click at [1044, 588] on button "Remove" at bounding box center [1045, 590] width 70 height 28
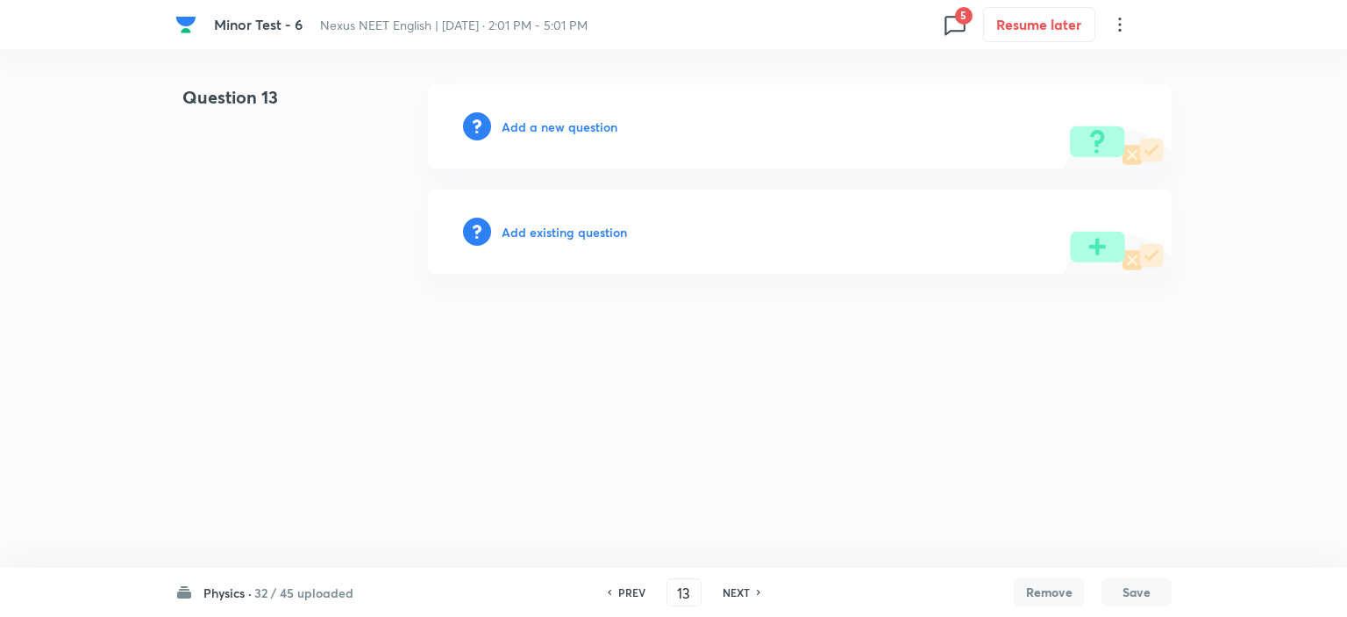
click at [740, 589] on h6 "NEXT" at bounding box center [736, 592] width 27 height 16
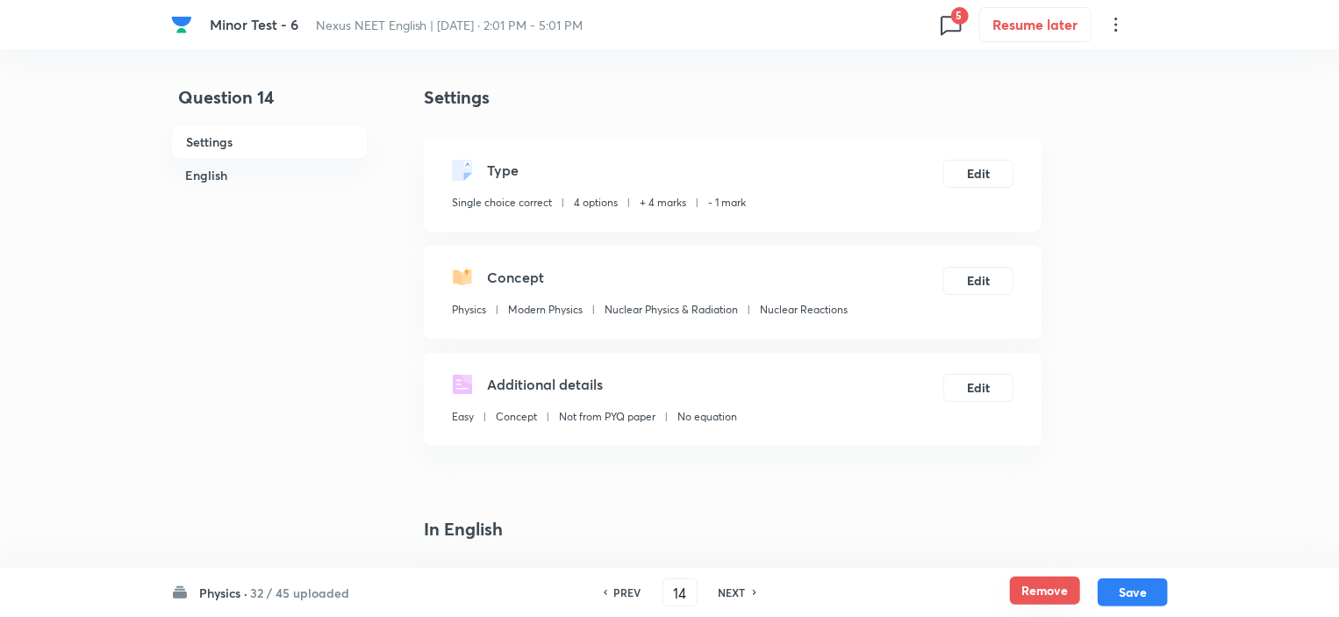
click at [1032, 596] on button "Remove" at bounding box center [1045, 590] width 70 height 28
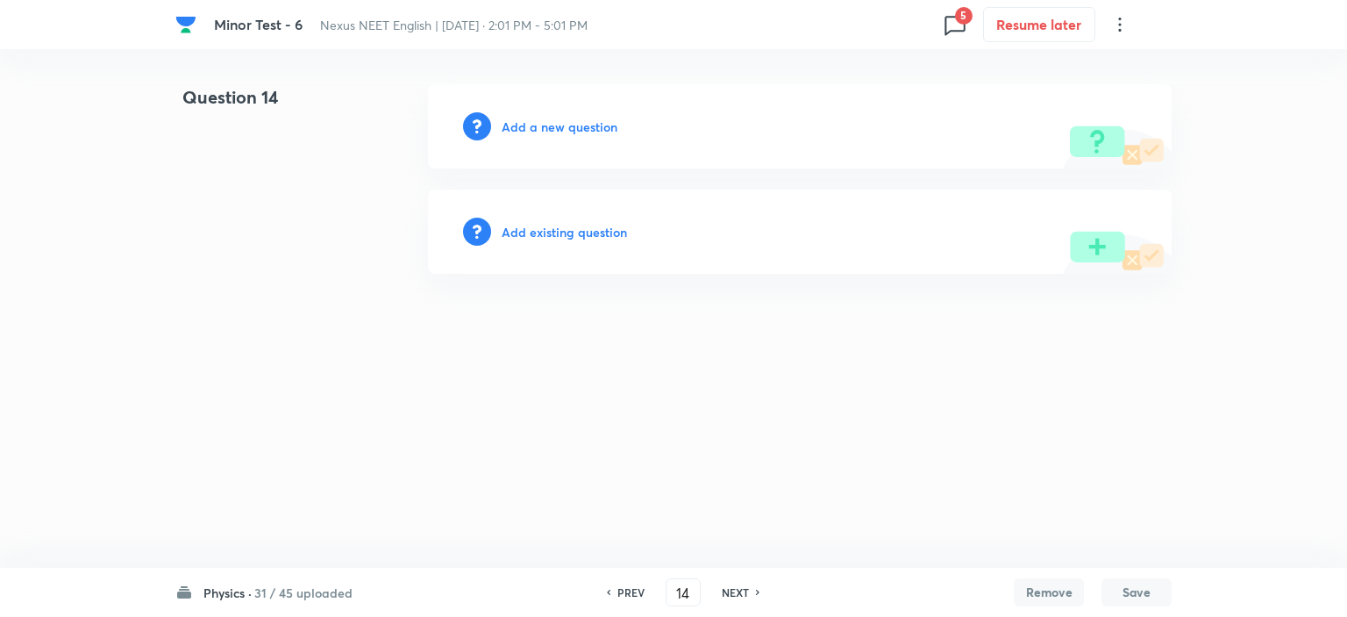
click at [733, 590] on h6 "NEXT" at bounding box center [735, 592] width 27 height 16
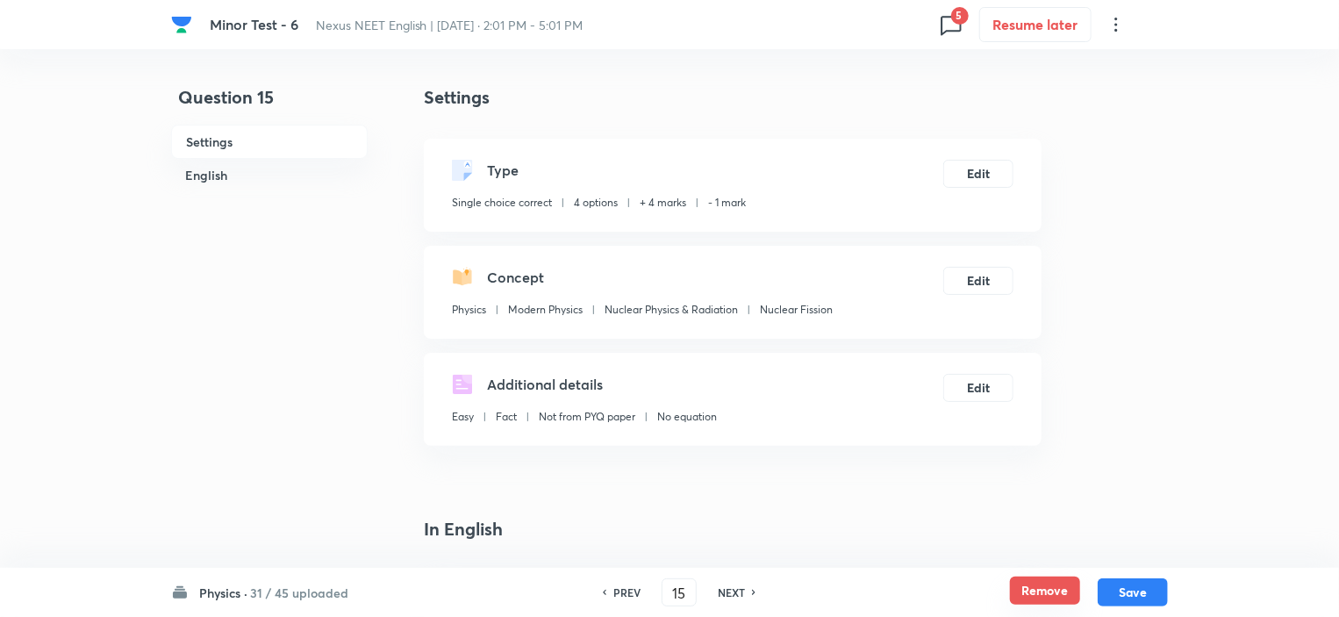
click at [1048, 592] on button "Remove" at bounding box center [1045, 590] width 70 height 28
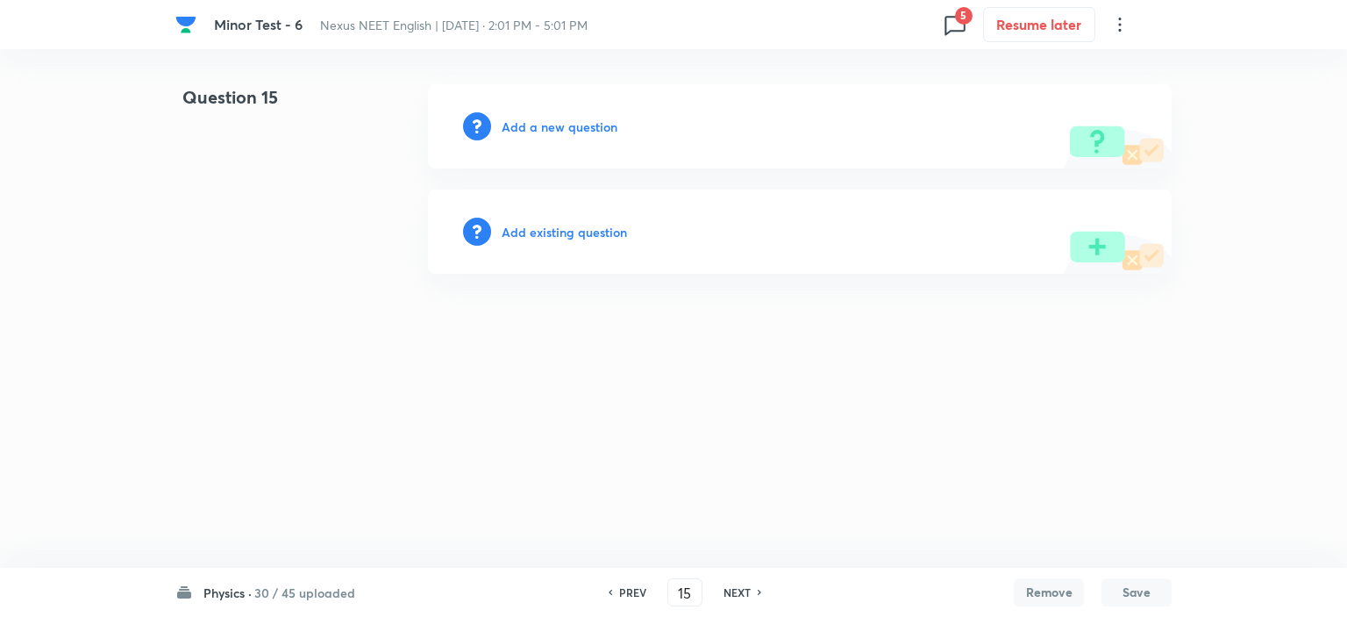
click at [740, 591] on h6 "NEXT" at bounding box center [737, 592] width 27 height 16
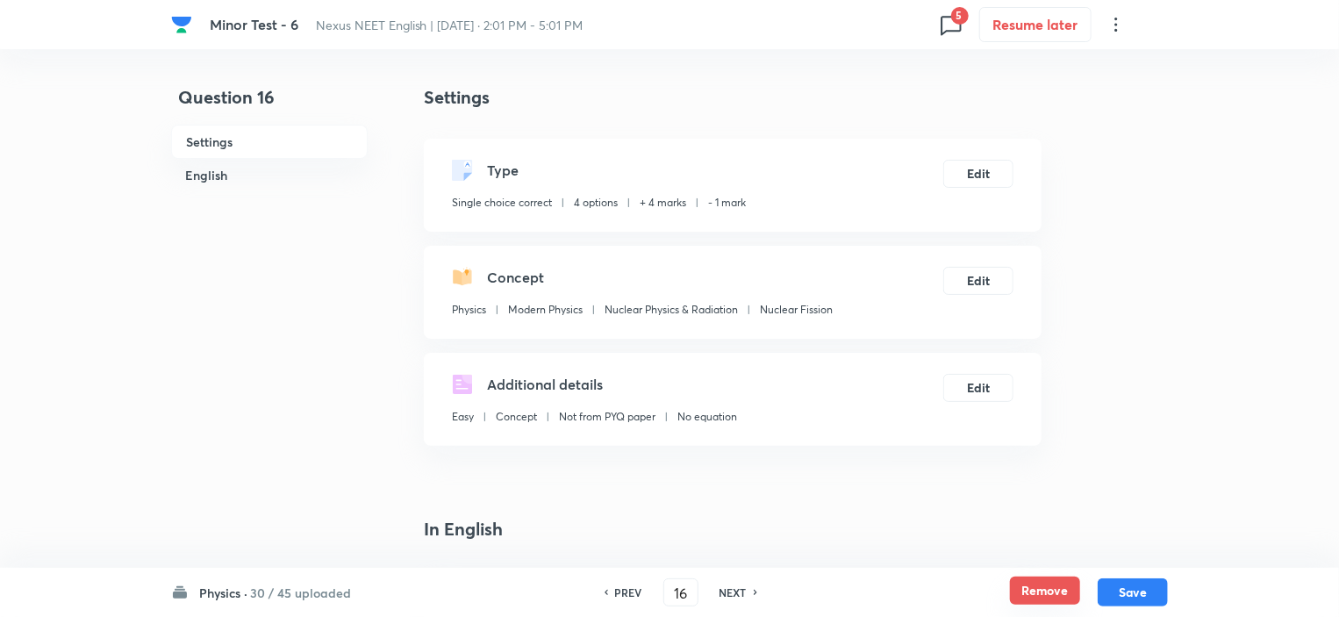
click at [1042, 596] on button "Remove" at bounding box center [1045, 590] width 70 height 28
click at [719, 592] on h6 "NEXT" at bounding box center [732, 592] width 27 height 16
type input "17"
checkbox input "false"
click at [1060, 585] on button "Remove" at bounding box center [1045, 590] width 70 height 28
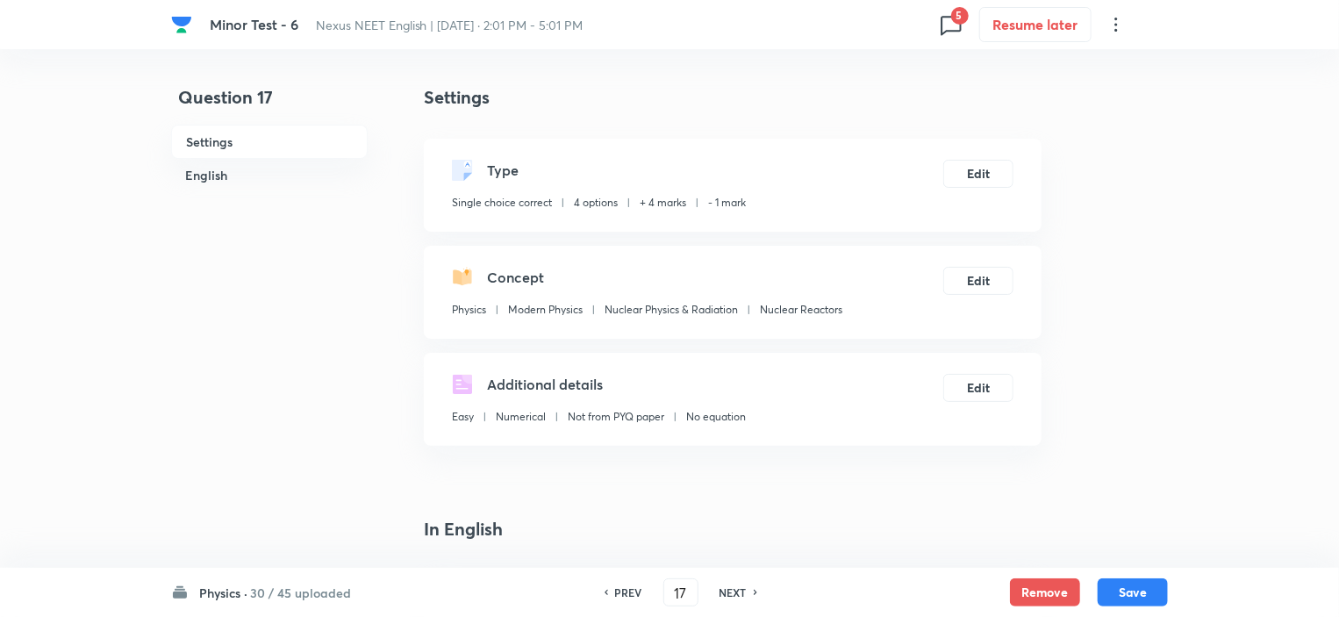
checkbox input "false"
click at [733, 592] on h6 "NEXT" at bounding box center [731, 592] width 27 height 16
type input "18"
checkbox input "false"
click at [1023, 589] on button "Remove" at bounding box center [1045, 590] width 70 height 28
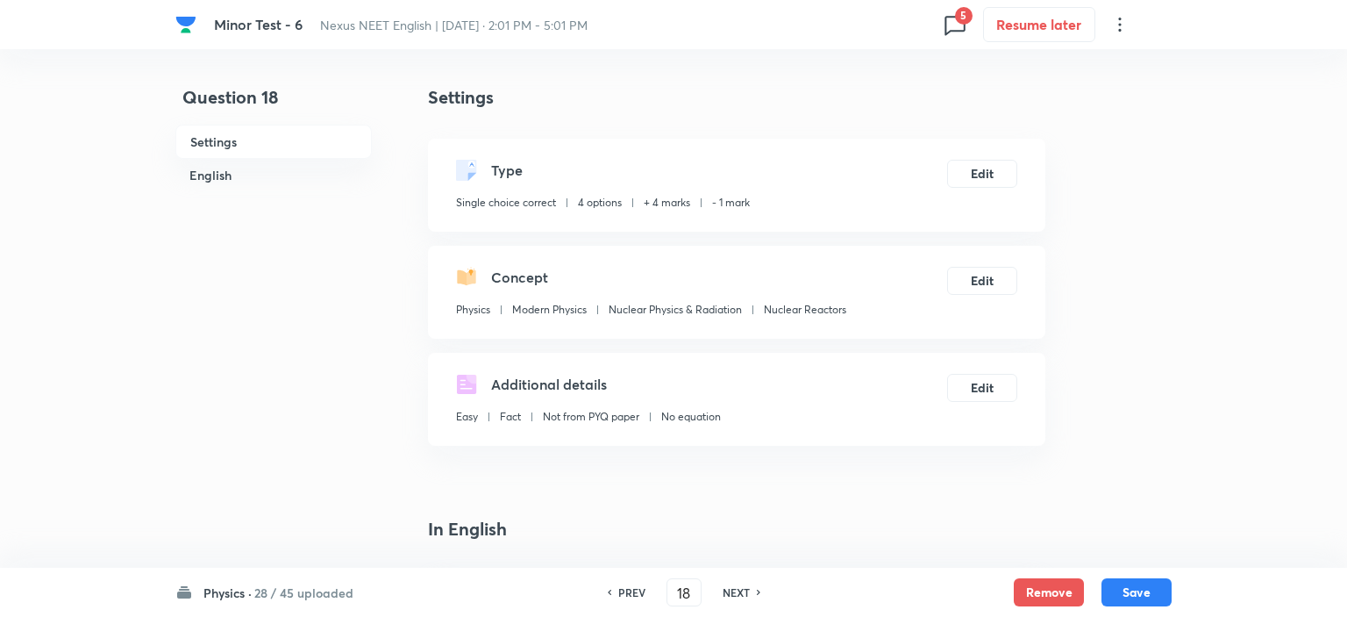
click at [732, 593] on h6 "NEXT" at bounding box center [736, 592] width 27 height 16
type input "19"
checkbox input "true"
click at [1044, 592] on button "Remove" at bounding box center [1045, 590] width 70 height 28
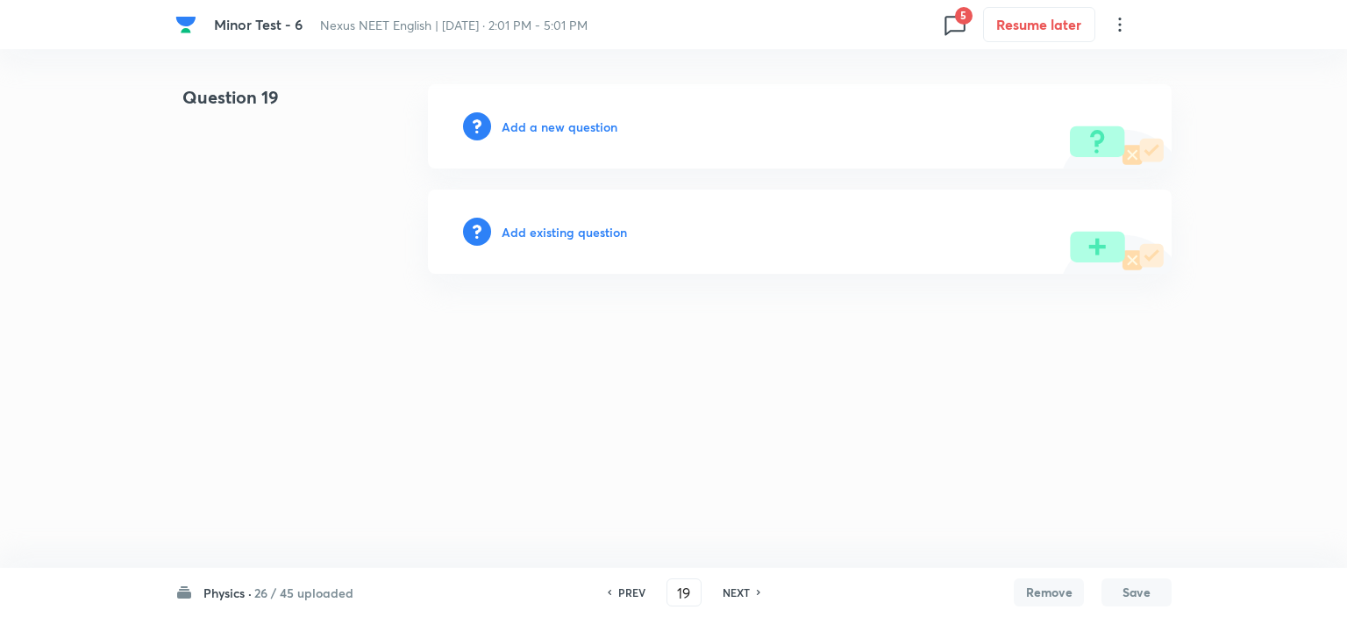
click at [713, 584] on div "PREV 19 ​ NEXT" at bounding box center [684, 592] width 226 height 28
click at [739, 591] on h6 "NEXT" at bounding box center [736, 592] width 27 height 16
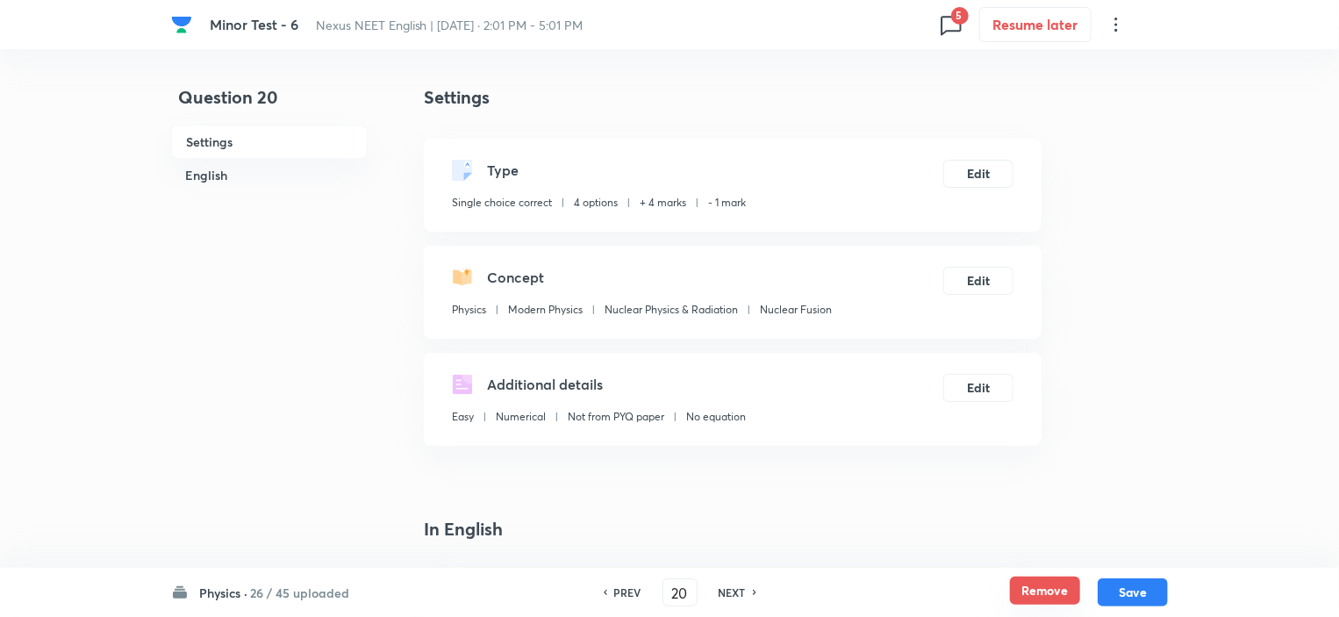
click at [1066, 586] on button "Remove" at bounding box center [1045, 590] width 70 height 28
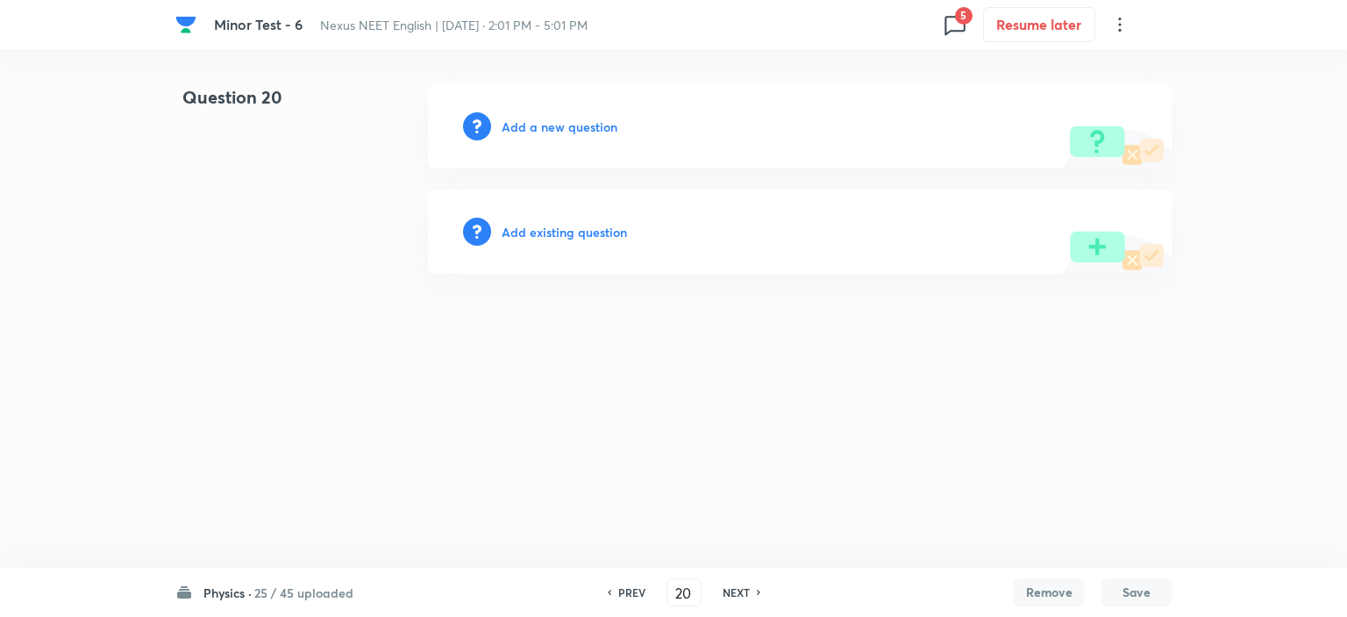
click at [730, 591] on h6 "NEXT" at bounding box center [736, 592] width 27 height 16
type input "21"
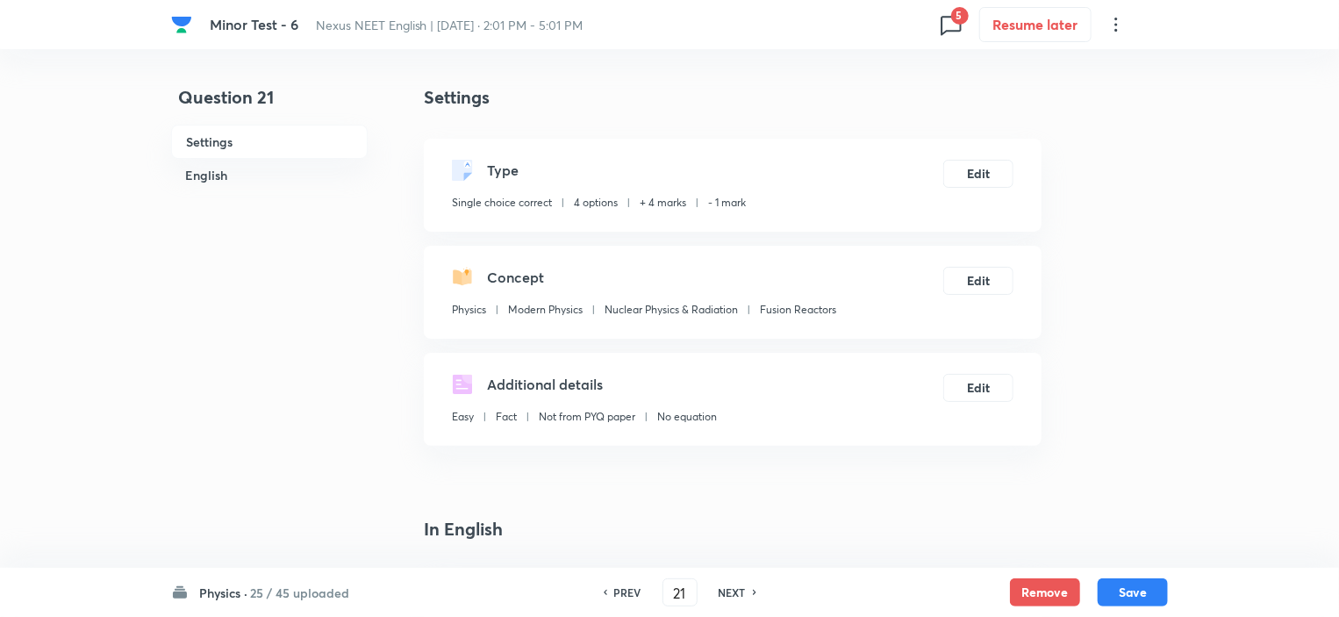
checkbox input "true"
click at [1067, 592] on button "Remove" at bounding box center [1045, 590] width 70 height 28
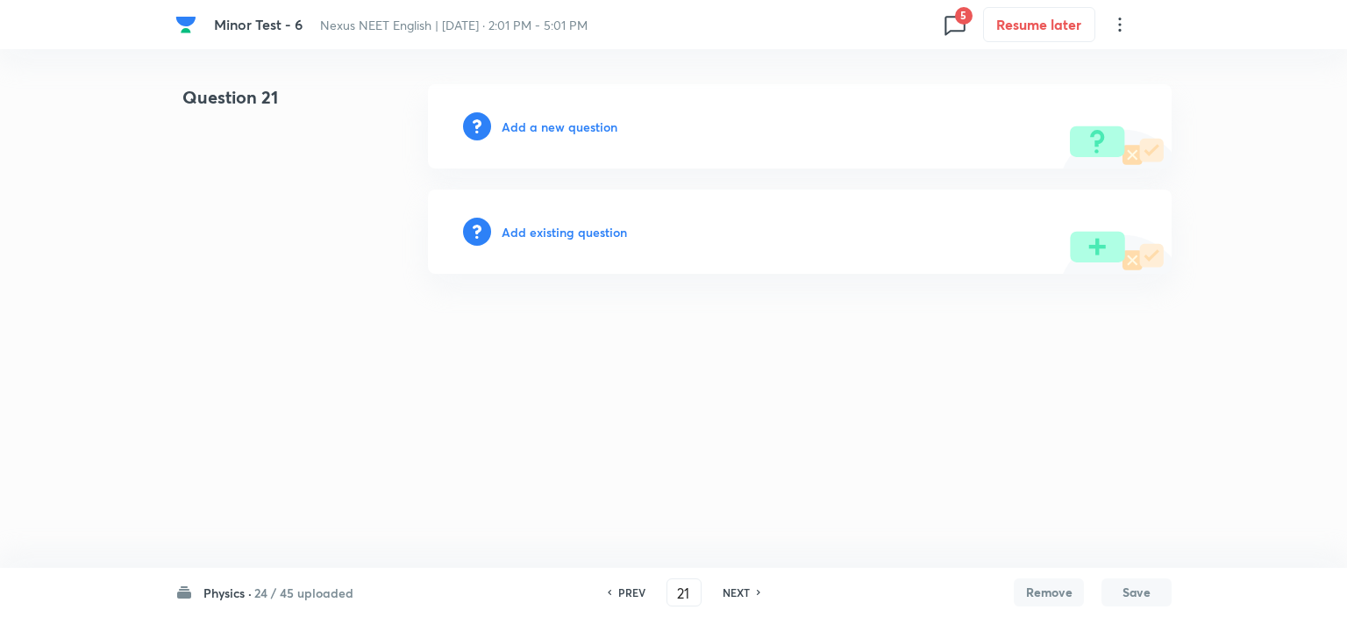
click at [741, 592] on h6 "NEXT" at bounding box center [736, 592] width 27 height 16
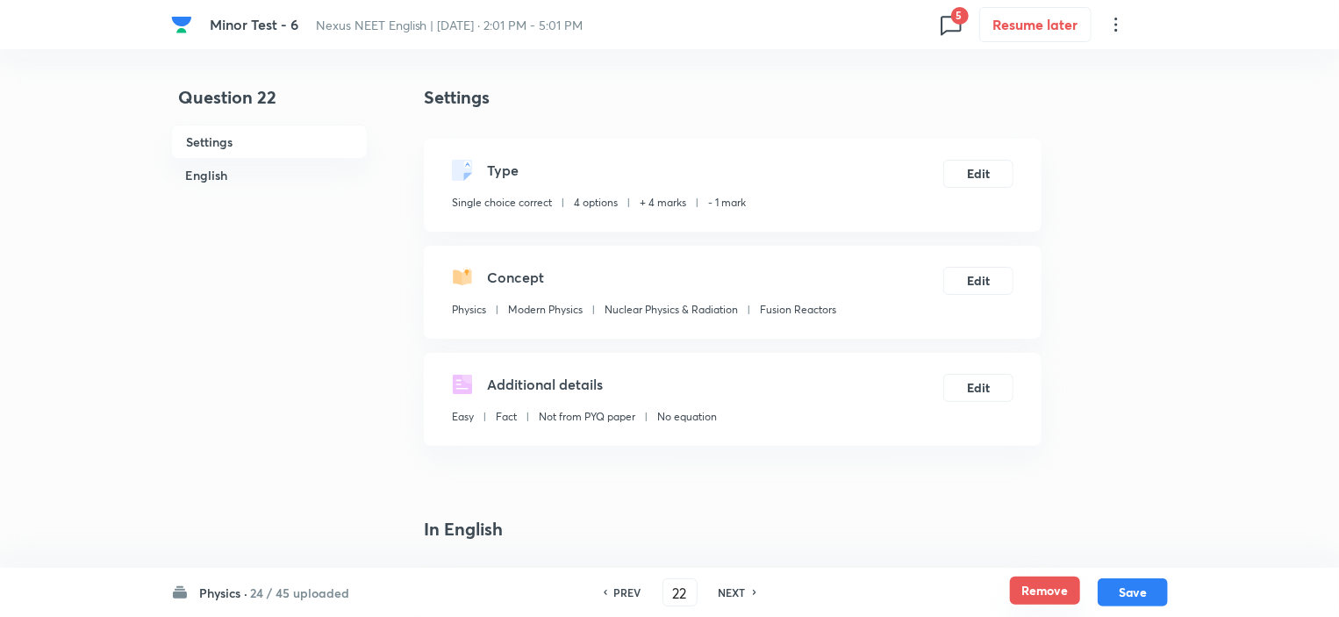
click at [1042, 596] on button "Remove" at bounding box center [1045, 590] width 70 height 28
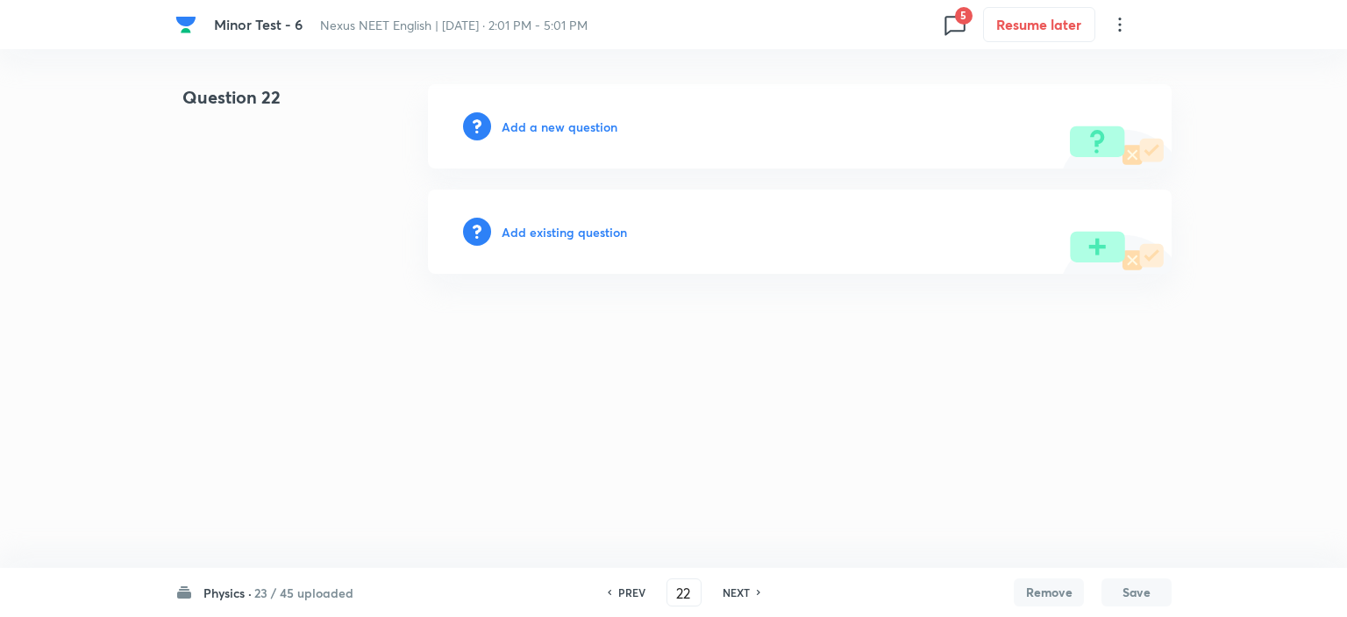
click at [742, 589] on h6 "NEXT" at bounding box center [736, 592] width 27 height 16
type input "23"
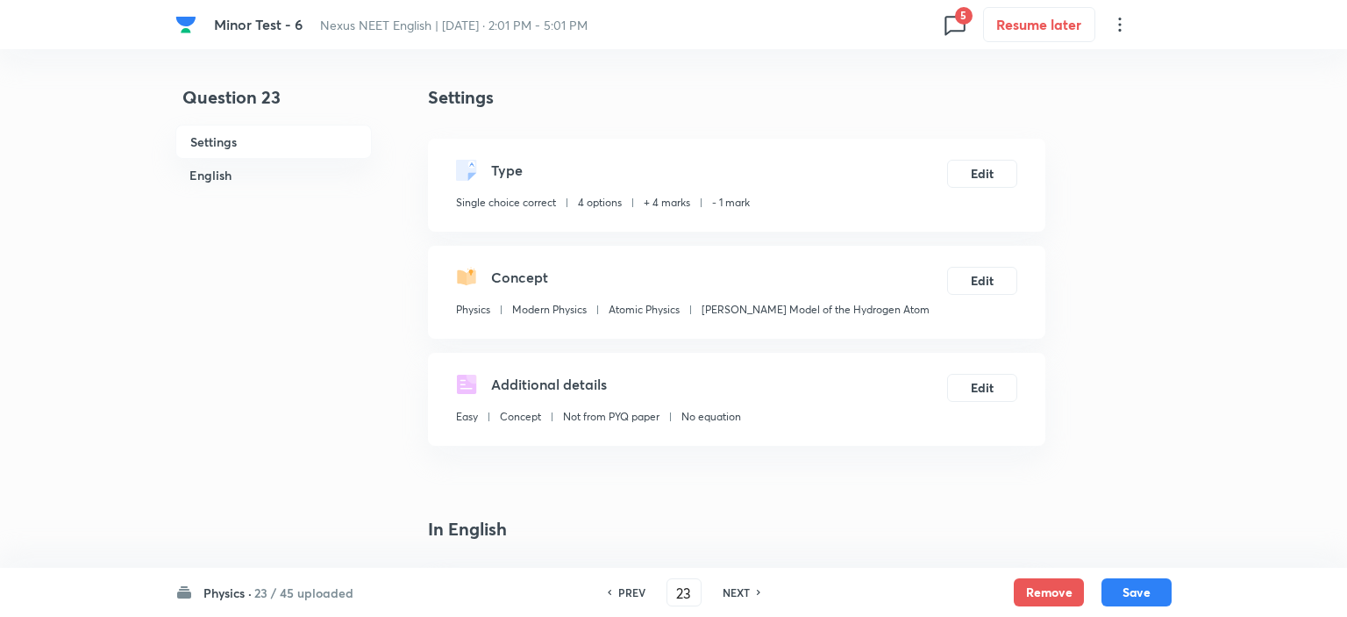
checkbox input "true"
click at [1041, 590] on button "Remove" at bounding box center [1045, 590] width 70 height 28
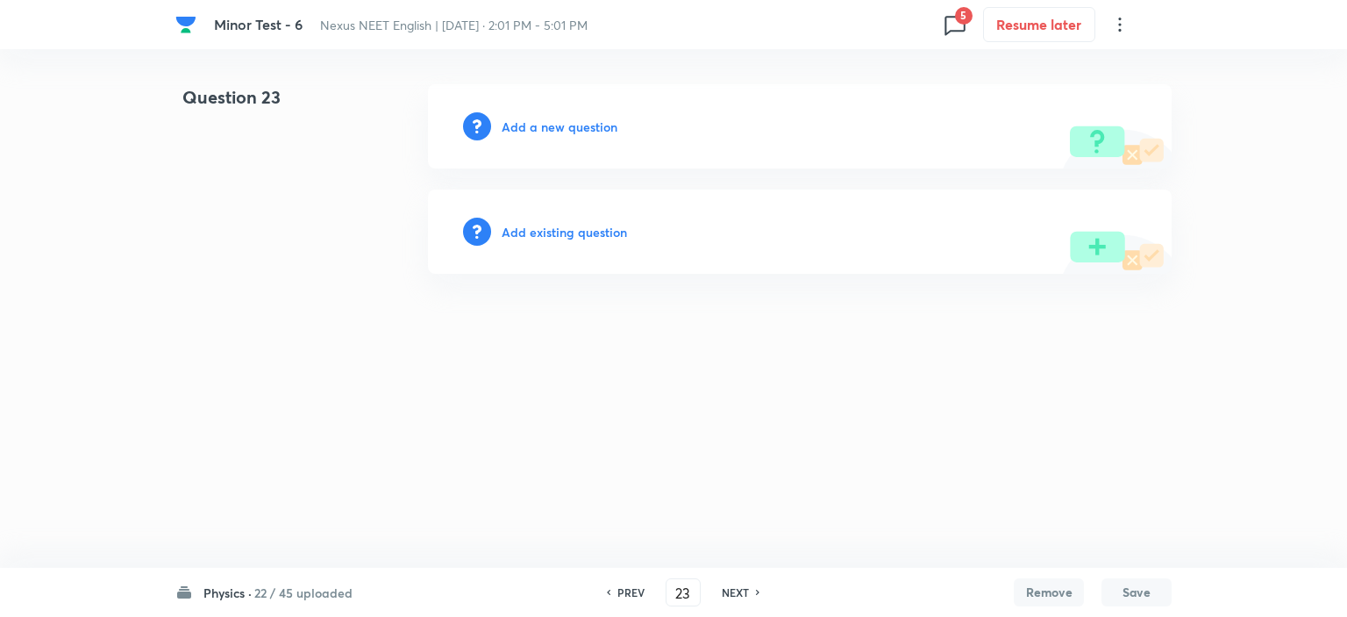
click at [741, 596] on h6 "NEXT" at bounding box center [735, 592] width 27 height 16
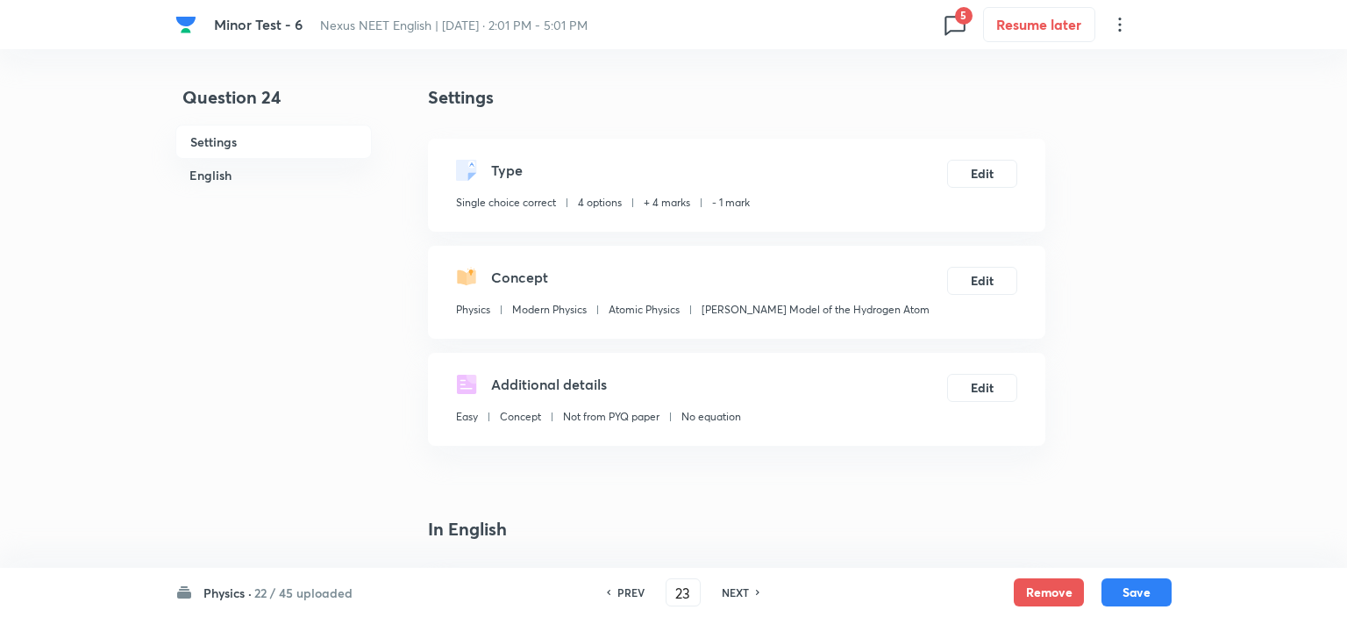
type input "24"
checkbox input "true"
click at [1034, 597] on button "Remove" at bounding box center [1045, 590] width 70 height 28
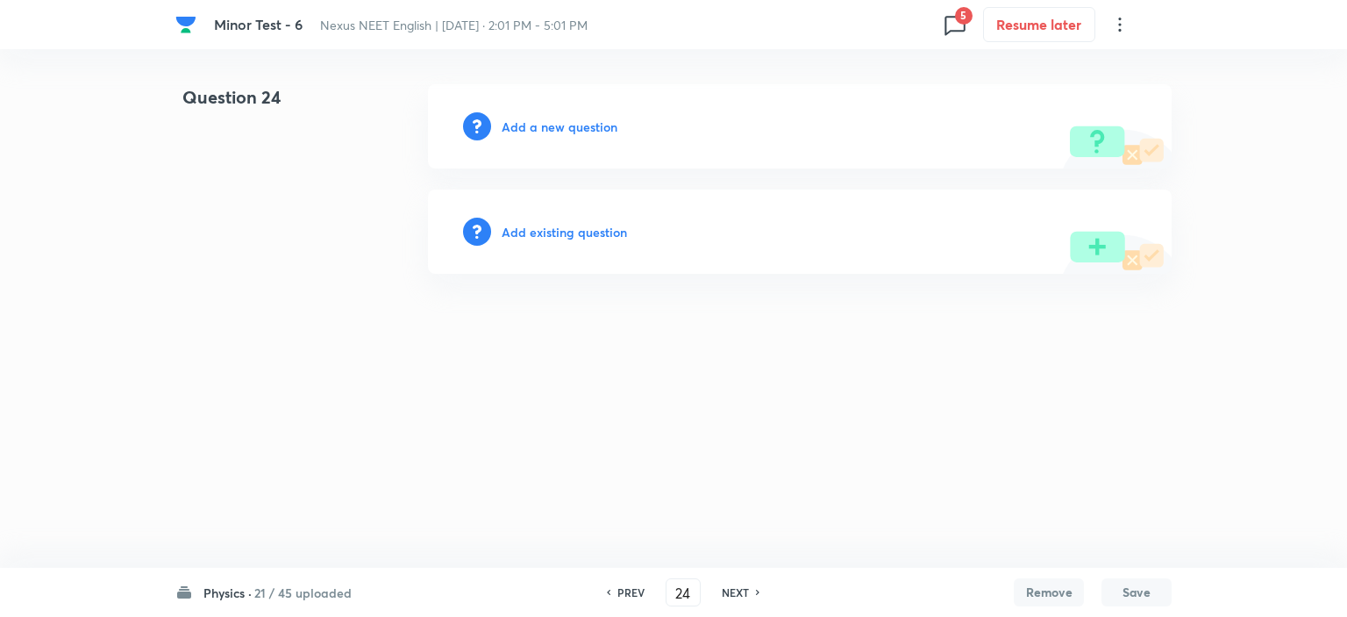
click at [734, 592] on h6 "NEXT" at bounding box center [735, 592] width 27 height 16
type input "25"
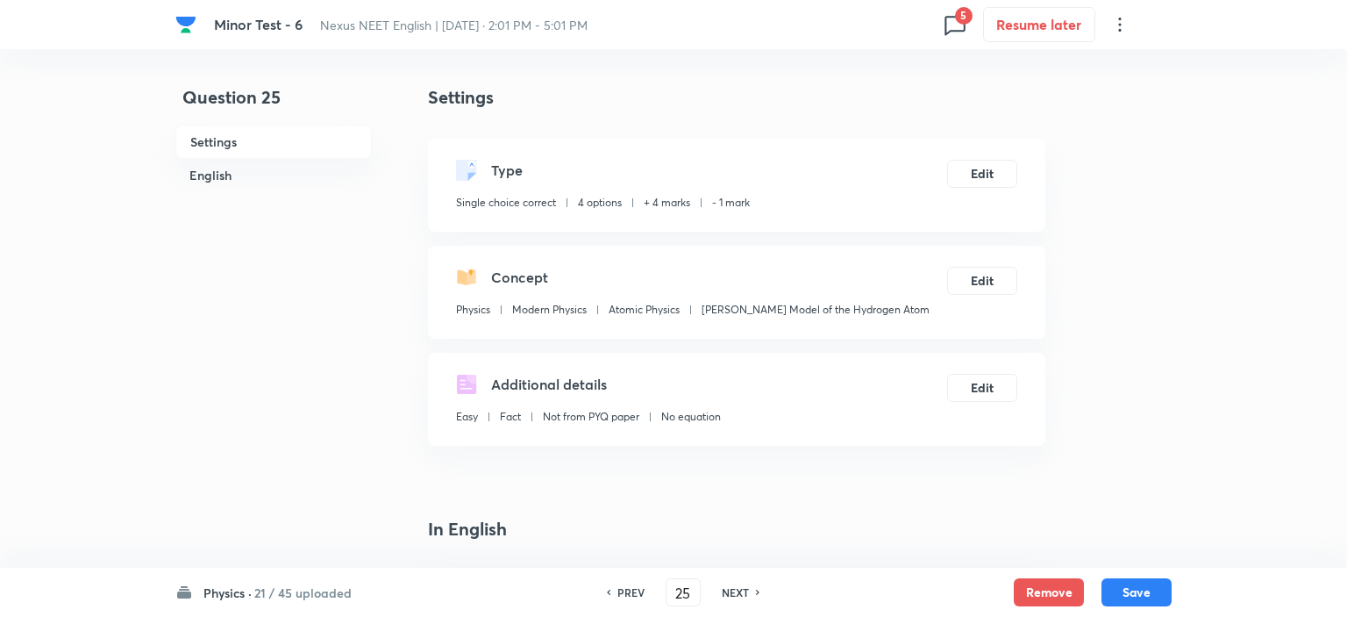
checkbox input "true"
click at [1043, 589] on button "Remove" at bounding box center [1045, 590] width 70 height 28
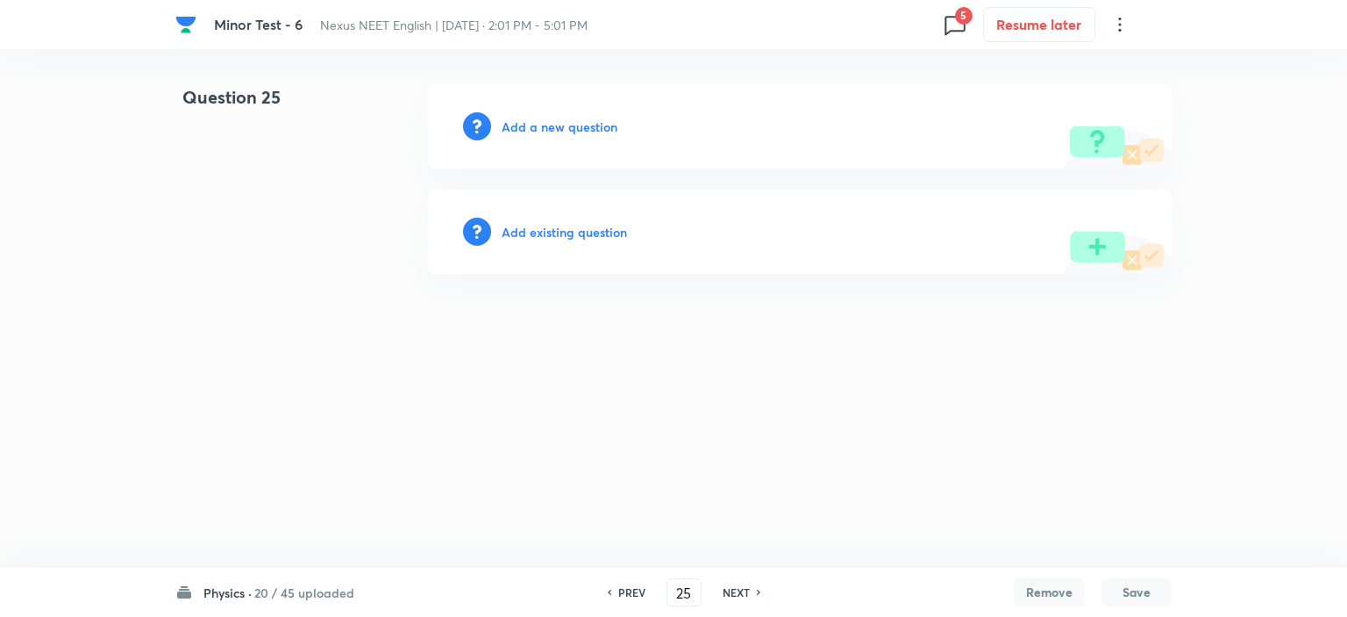
click at [729, 593] on h6 "NEXT" at bounding box center [736, 592] width 27 height 16
type input "26"
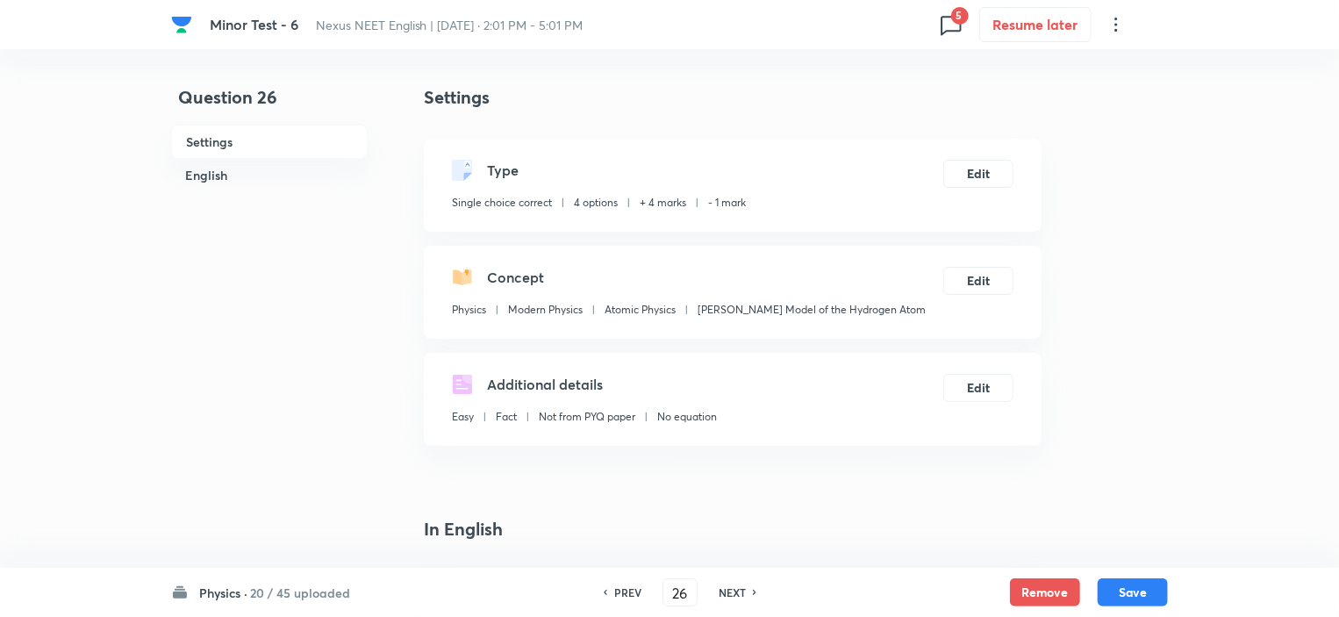
checkbox input "true"
click at [1061, 589] on button "Remove" at bounding box center [1045, 590] width 70 height 28
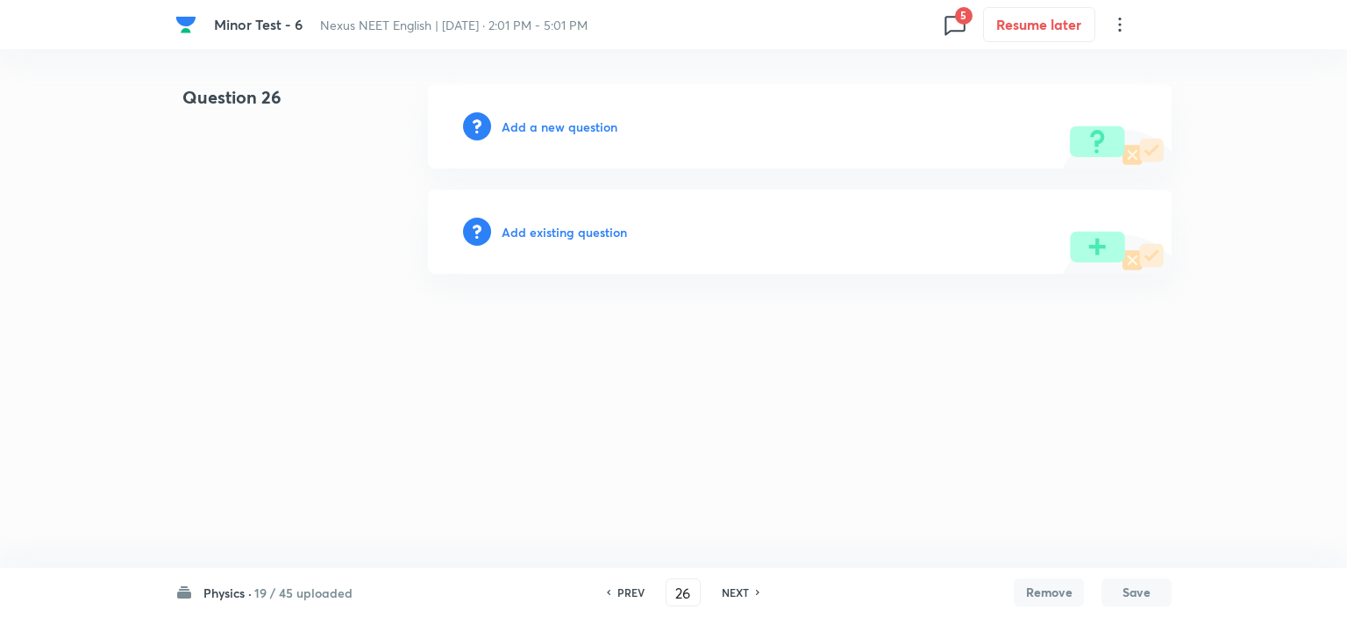
click at [729, 589] on h6 "NEXT" at bounding box center [735, 592] width 27 height 16
type input "27"
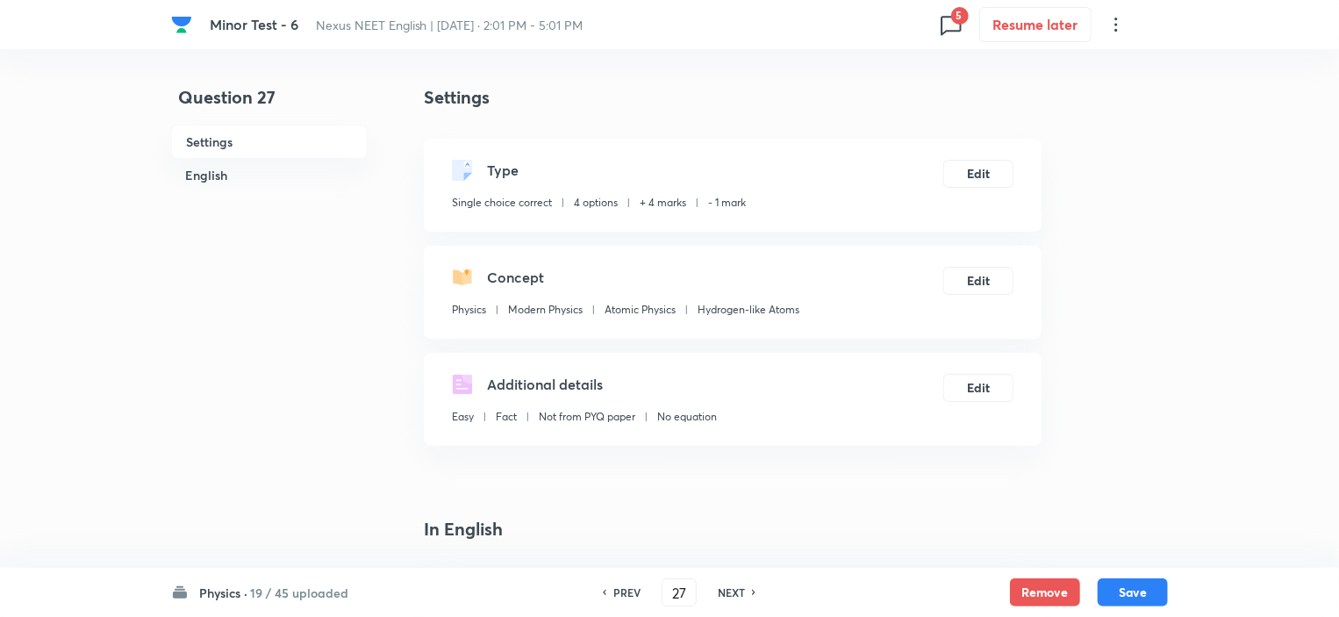
checkbox input "true"
click at [1029, 589] on button "Remove" at bounding box center [1045, 590] width 70 height 28
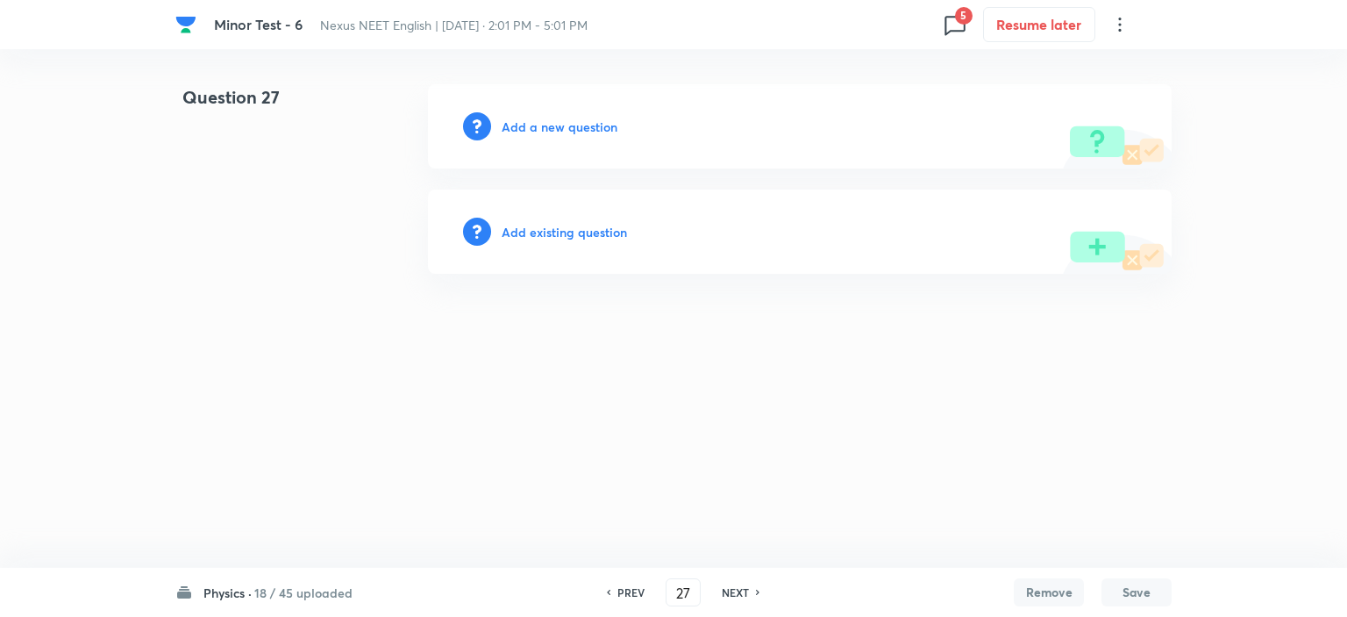
click at [734, 592] on h6 "NEXT" at bounding box center [735, 592] width 27 height 16
type input "28"
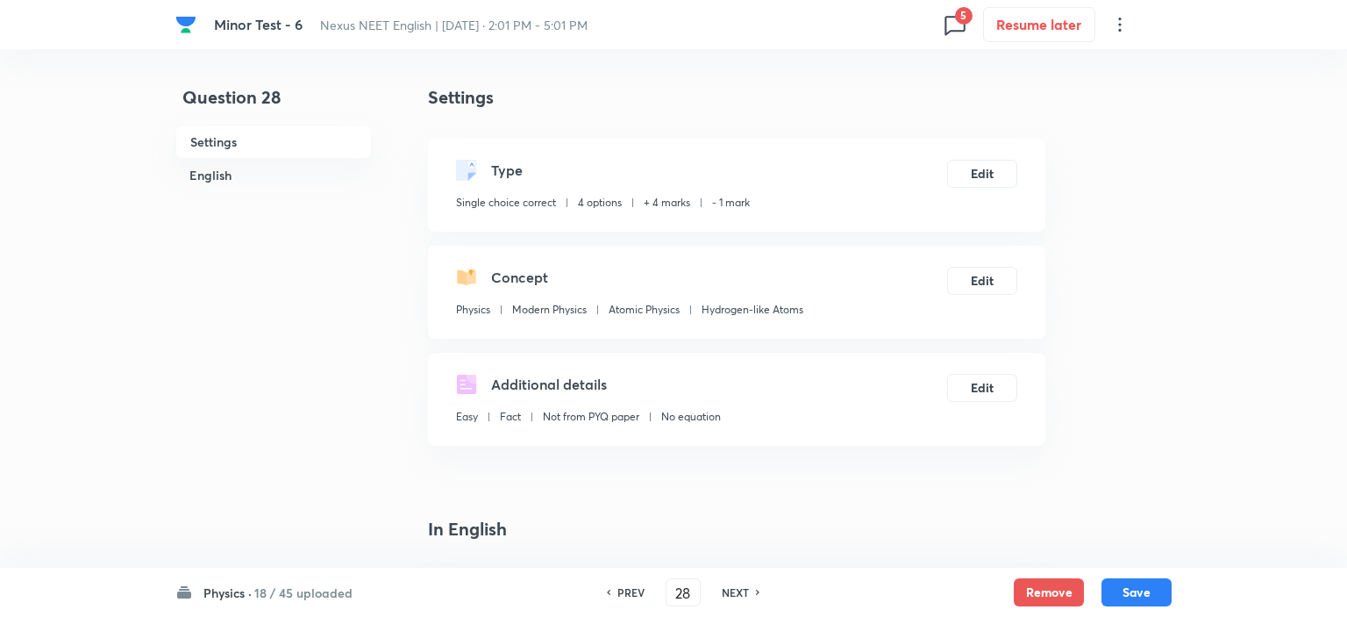
checkbox input "true"
click at [1028, 596] on button "Remove" at bounding box center [1045, 590] width 70 height 28
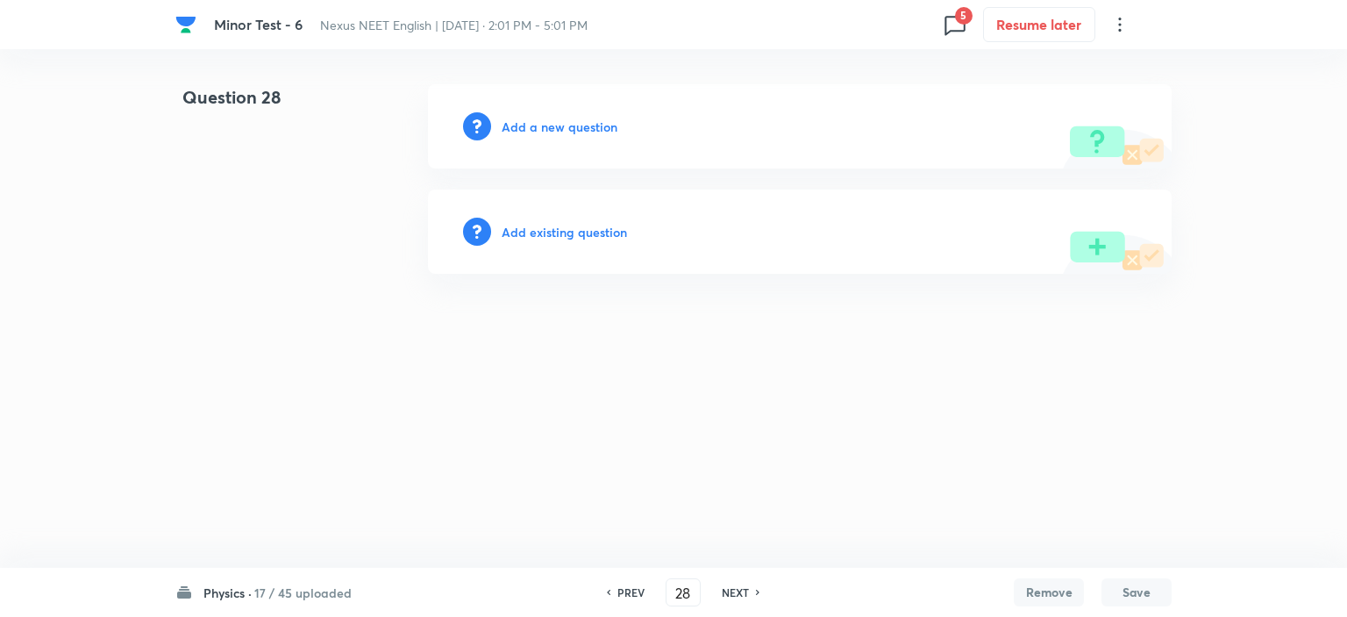
click at [741, 589] on h6 "NEXT" at bounding box center [735, 592] width 27 height 16
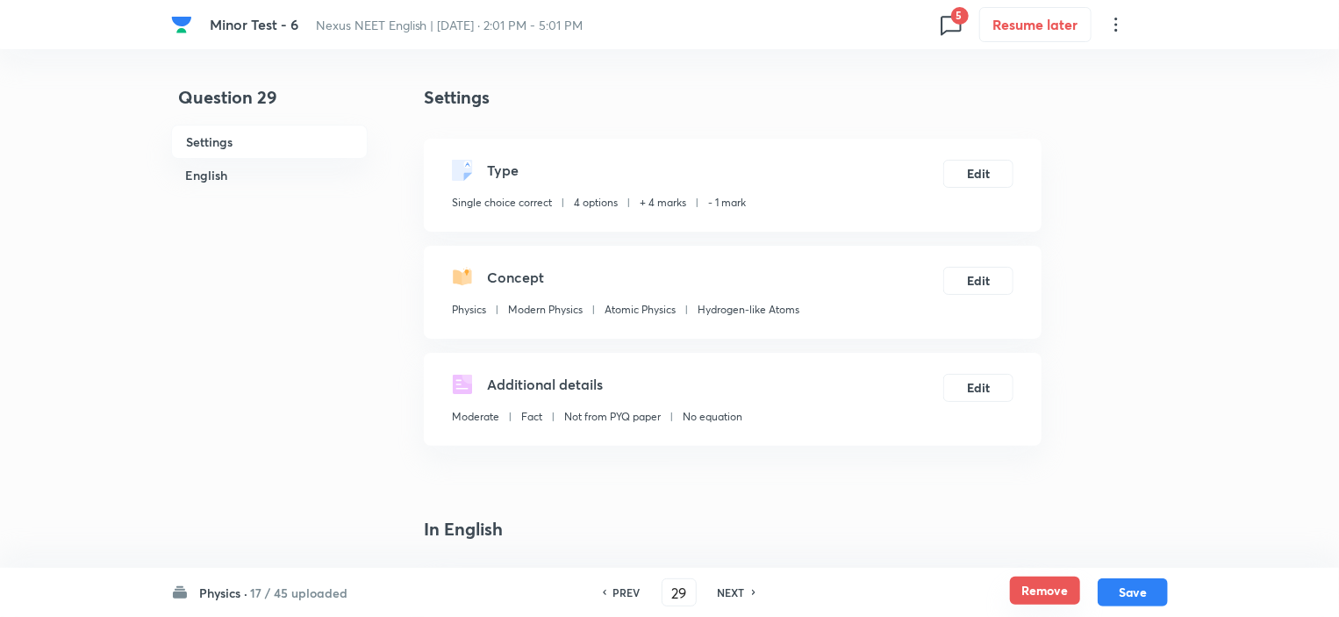
click at [1035, 589] on button "Remove" at bounding box center [1045, 590] width 70 height 28
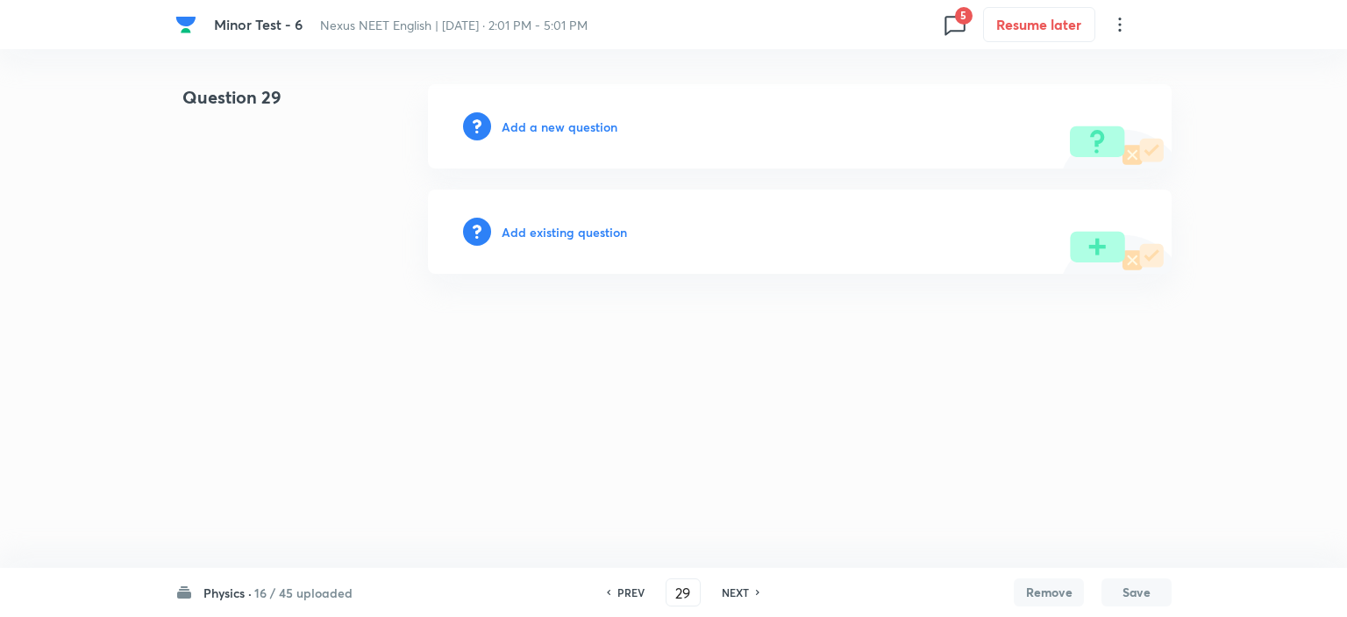
click at [740, 591] on h6 "NEXT" at bounding box center [735, 592] width 27 height 16
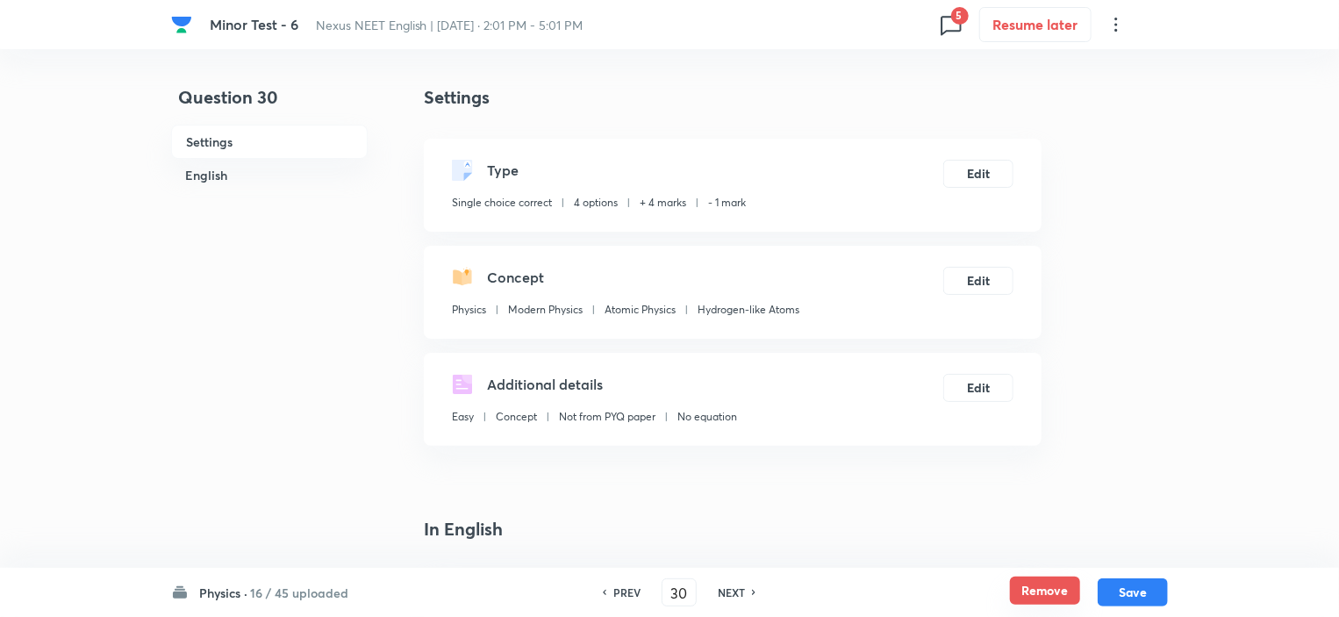
click at [1043, 588] on button "Remove" at bounding box center [1045, 590] width 70 height 28
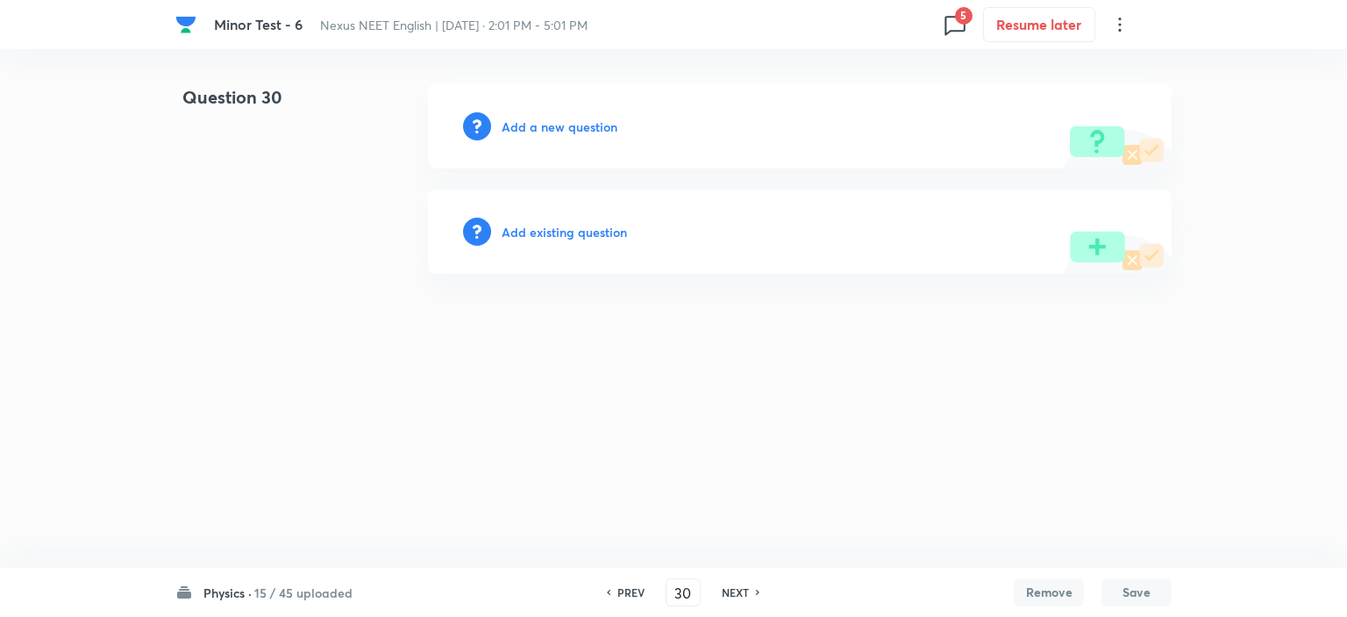
click at [724, 589] on h6 "NEXT" at bounding box center [735, 592] width 27 height 16
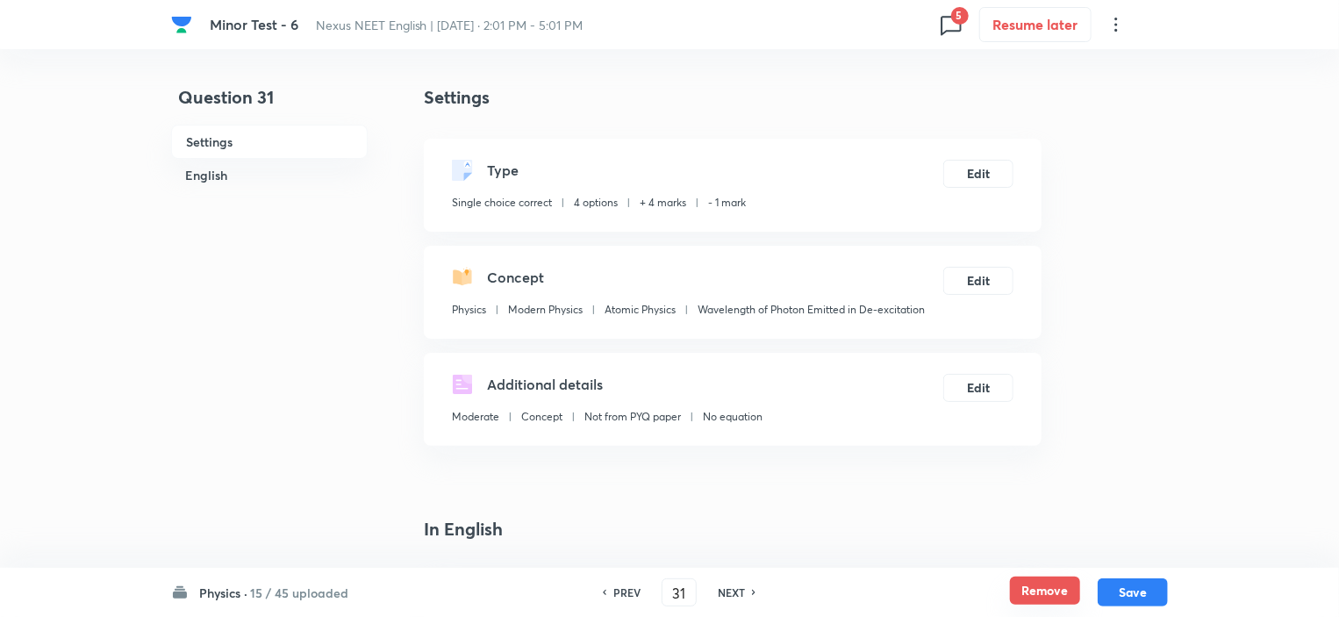
click at [1049, 594] on button "Remove" at bounding box center [1045, 590] width 70 height 28
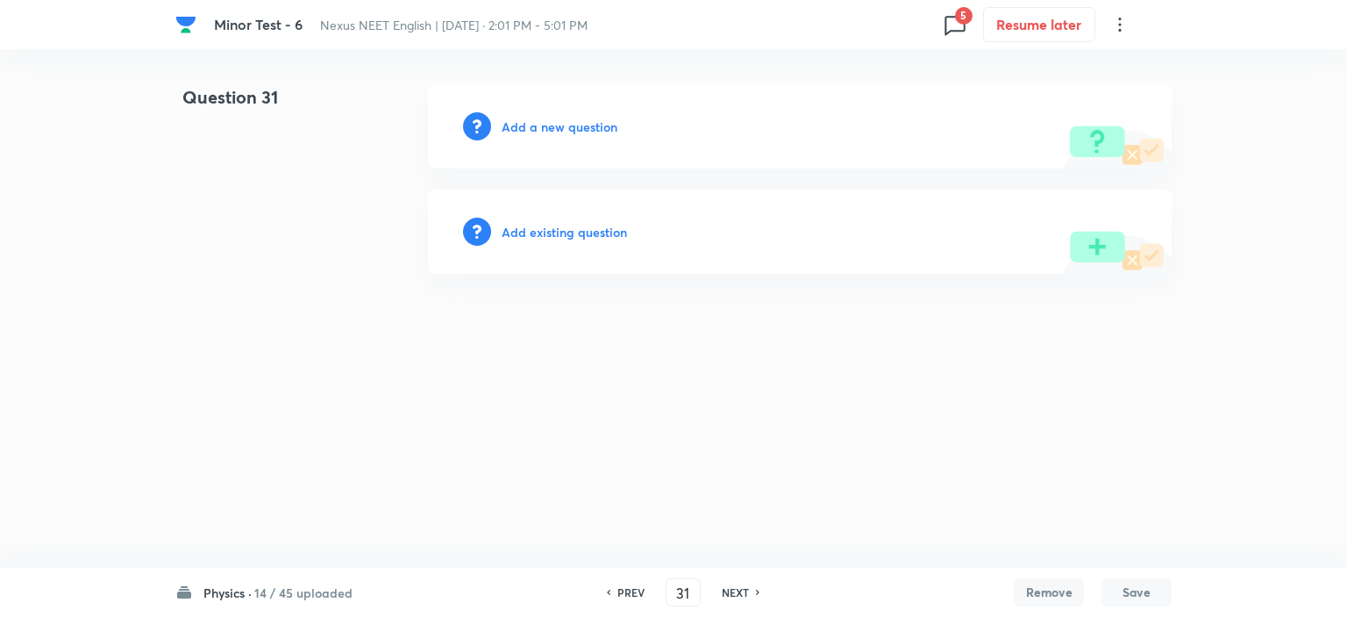
click at [744, 589] on h6 "NEXT" at bounding box center [735, 592] width 27 height 16
type input "32"
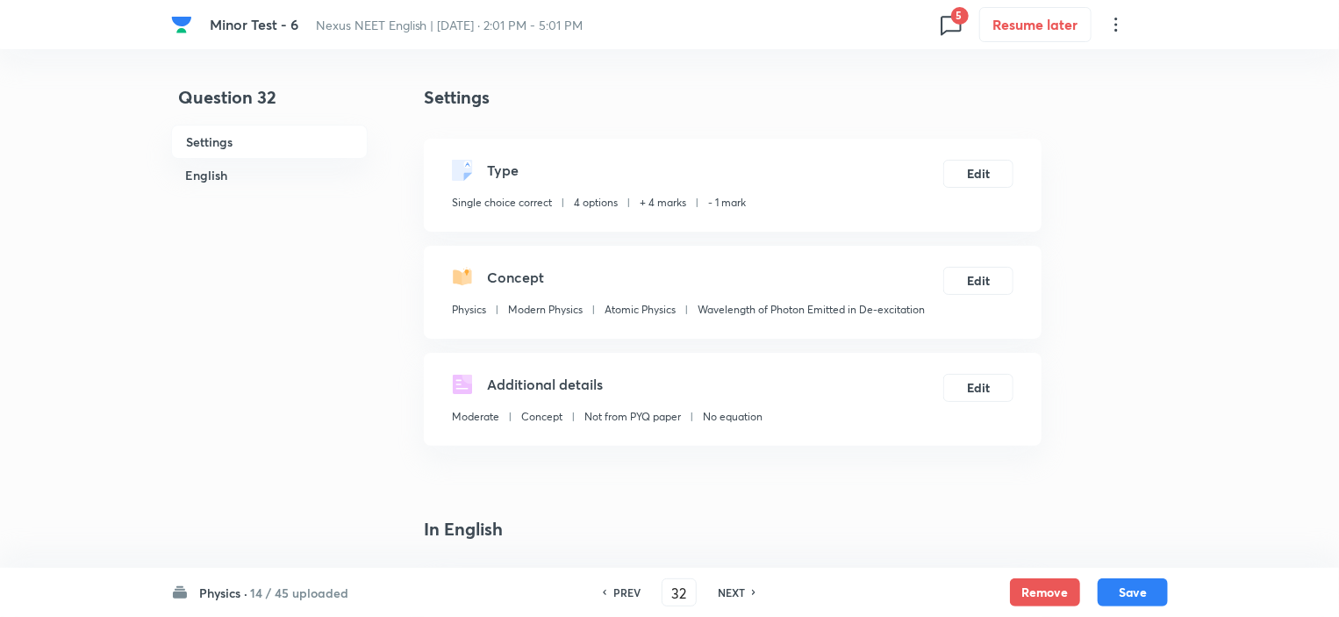
checkbox input "true"
click at [1042, 588] on button "Remove" at bounding box center [1045, 590] width 70 height 28
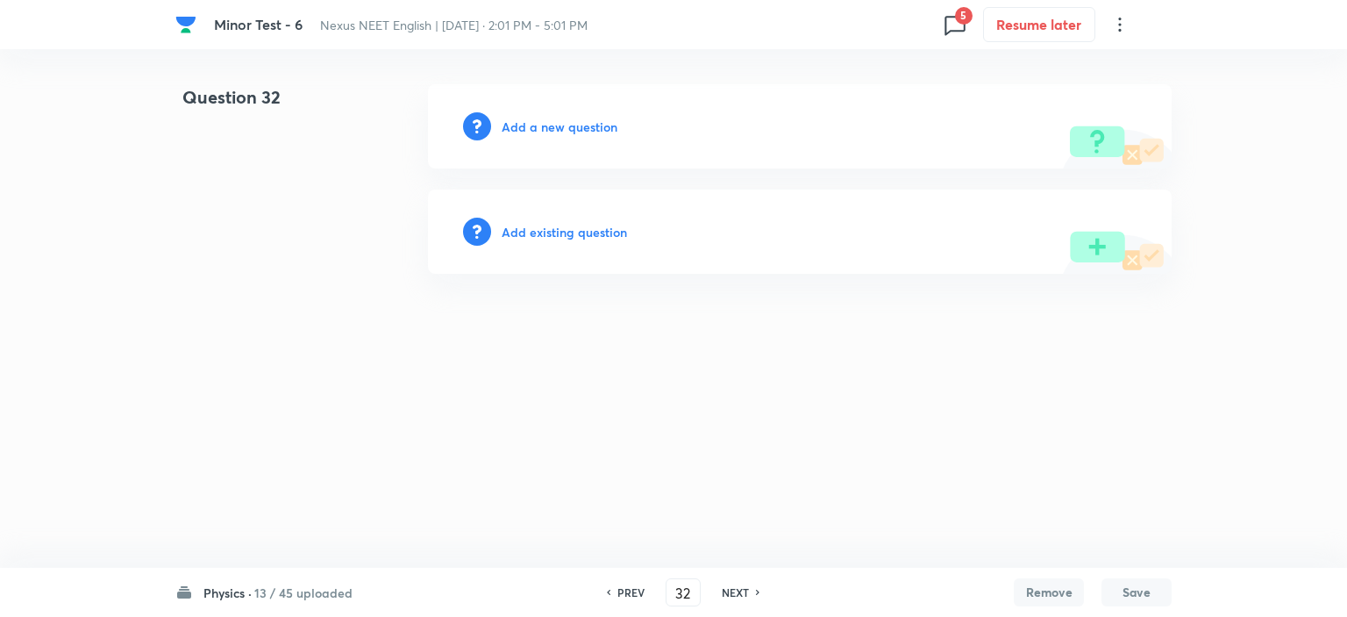
click at [738, 595] on h6 "NEXT" at bounding box center [735, 592] width 27 height 16
type input "33"
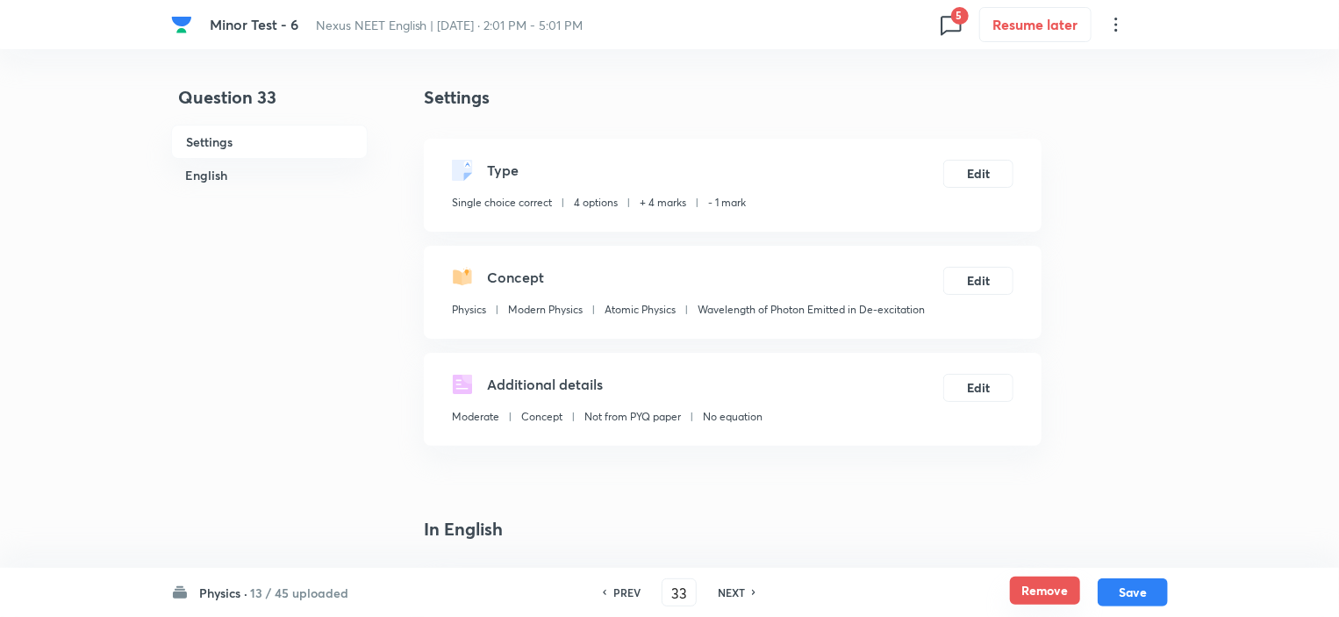
checkbox input "true"
click at [1036, 593] on button "Remove" at bounding box center [1045, 590] width 70 height 28
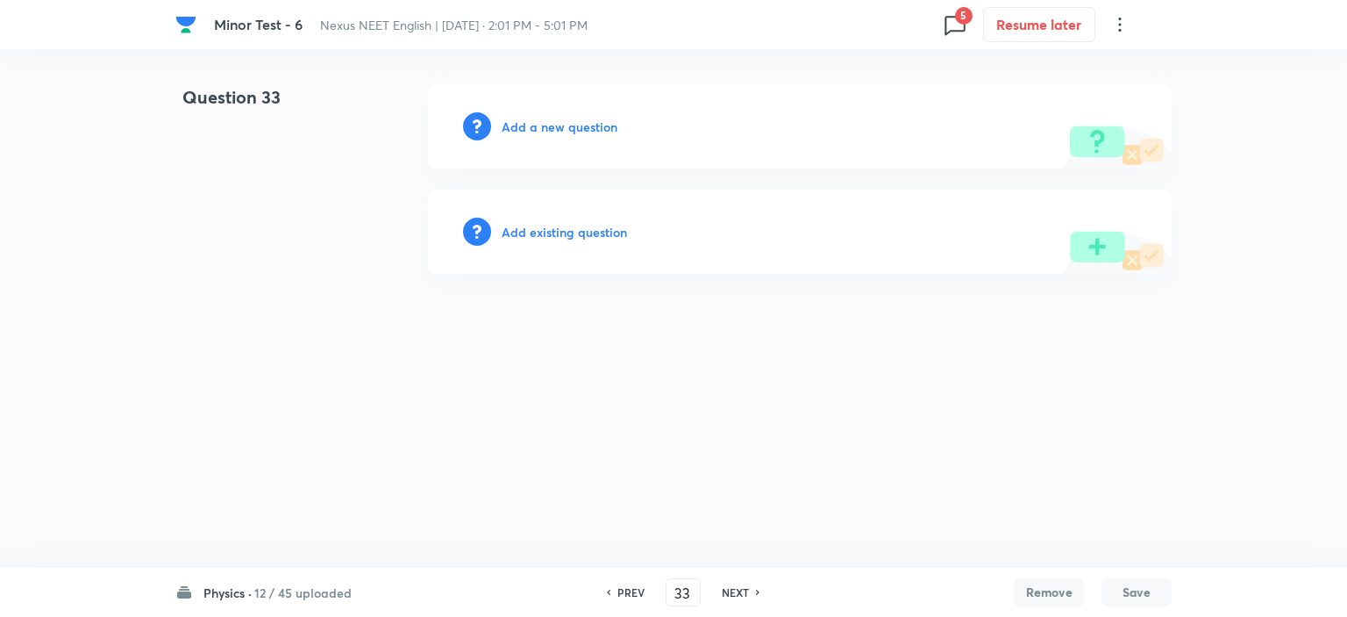
click at [726, 591] on h6 "NEXT" at bounding box center [735, 592] width 27 height 16
type input "34"
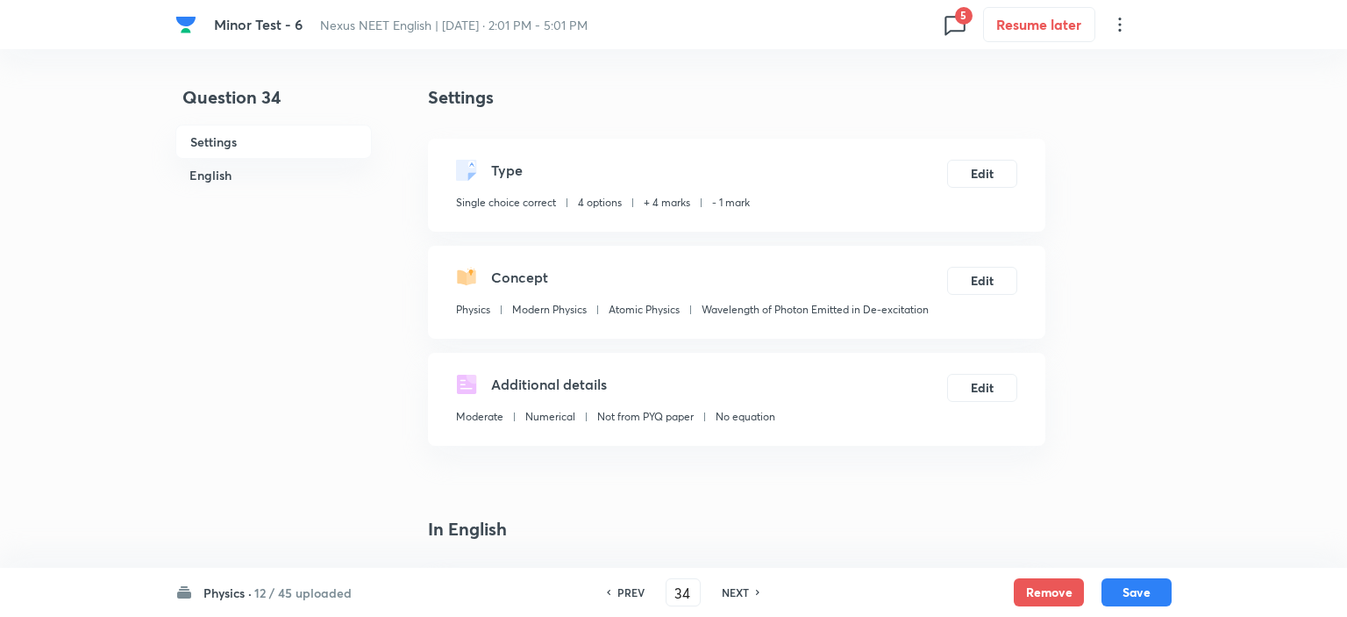
checkbox input "true"
click at [1041, 595] on button "Remove" at bounding box center [1045, 590] width 70 height 28
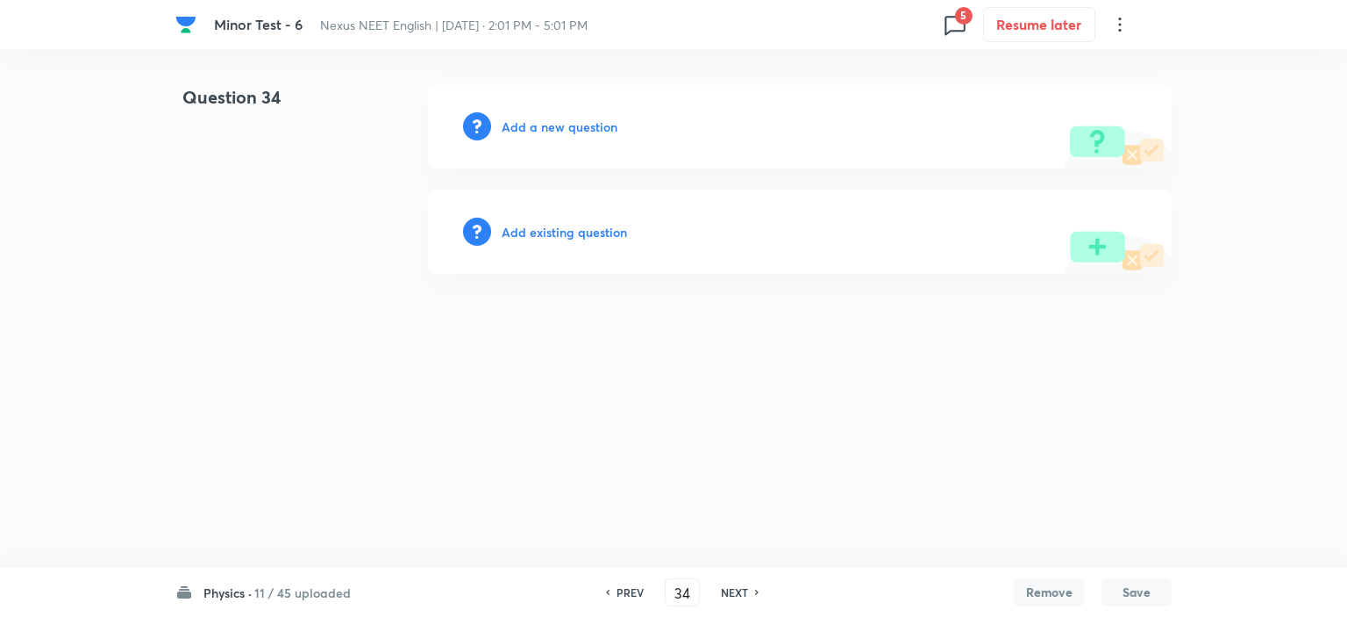
click at [735, 592] on h6 "NEXT" at bounding box center [734, 592] width 27 height 16
type input "35"
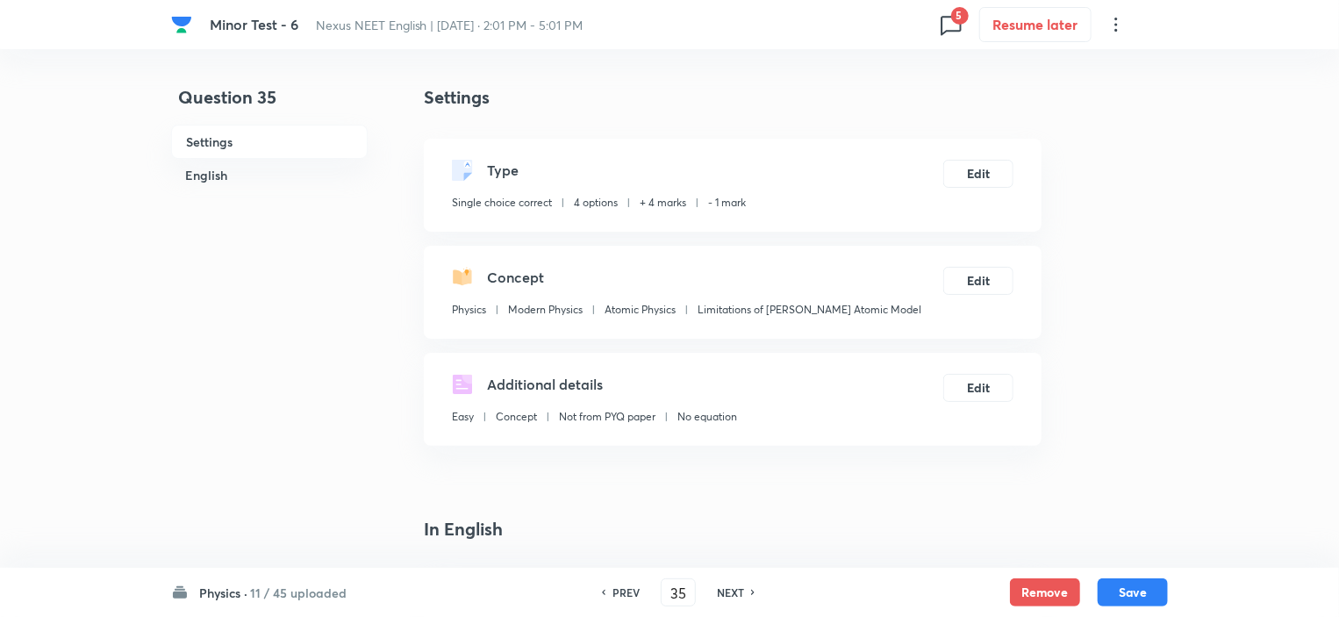
checkbox input "true"
click at [1032, 591] on button "Remove" at bounding box center [1045, 590] width 70 height 28
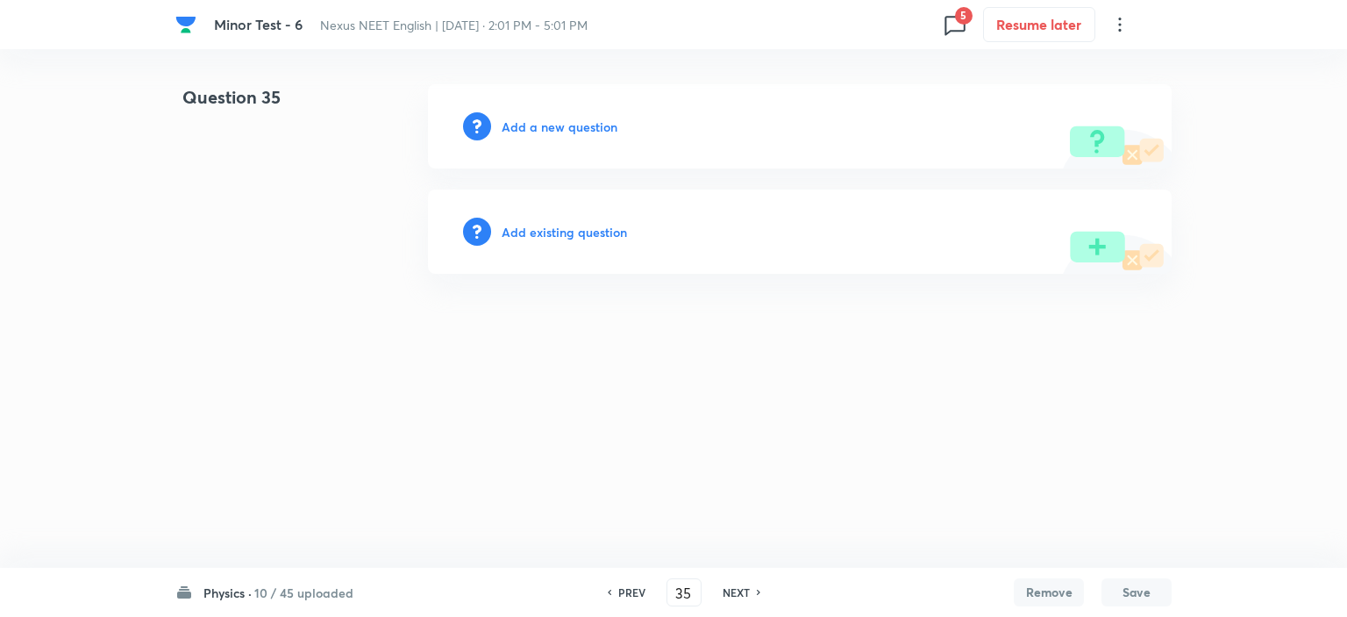
click at [716, 592] on div "NEXT" at bounding box center [739, 592] width 46 height 16
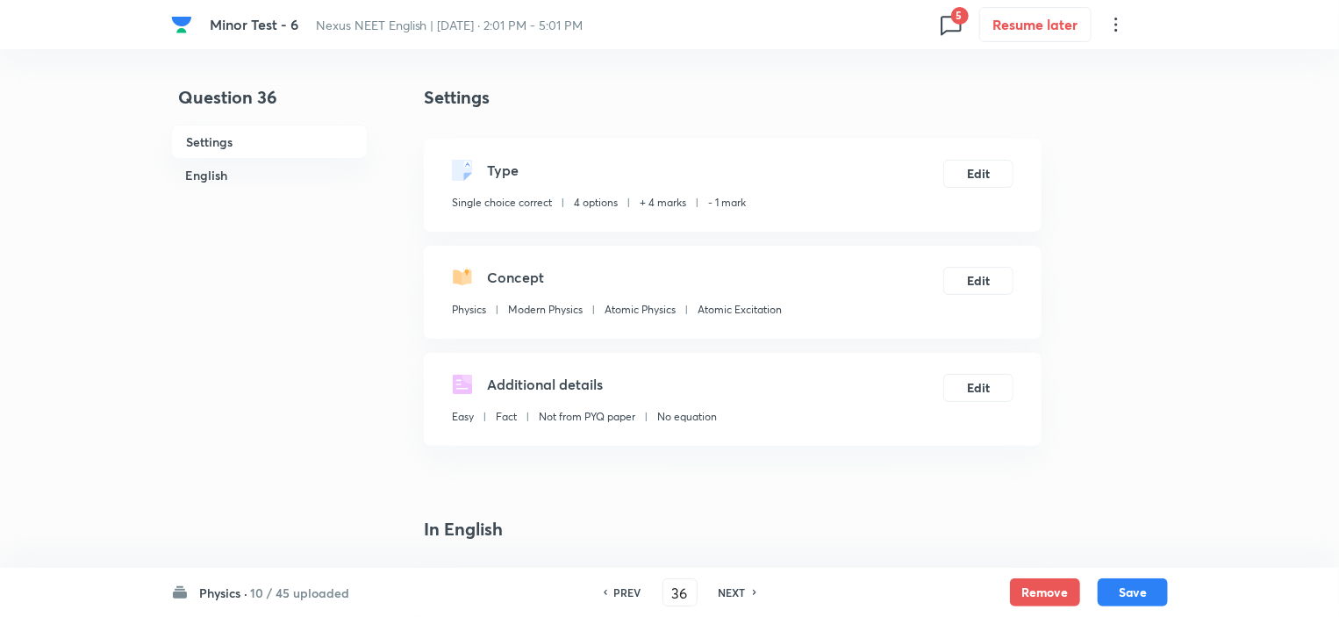
drag, startPoint x: 1035, startPoint y: 593, endPoint x: 991, endPoint y: 603, distance: 44.9
click at [1036, 593] on button "Remove" at bounding box center [1045, 592] width 70 height 28
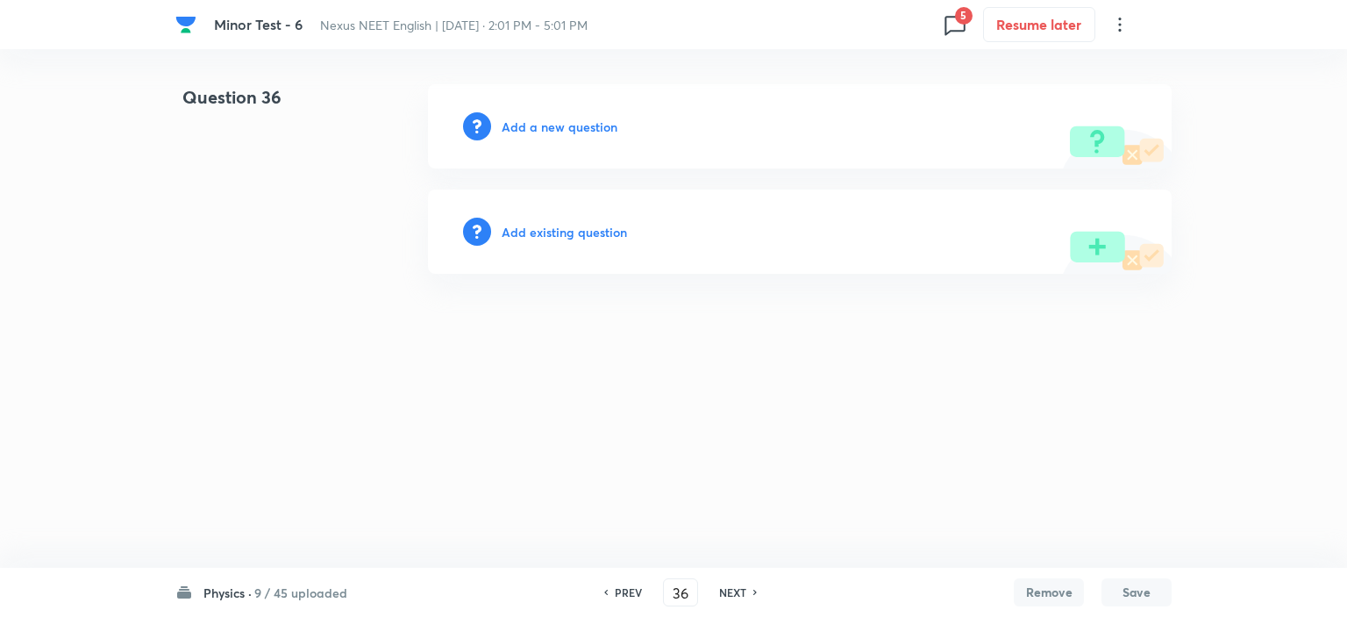
click at [727, 596] on h6 "NEXT" at bounding box center [732, 592] width 27 height 16
type input "37"
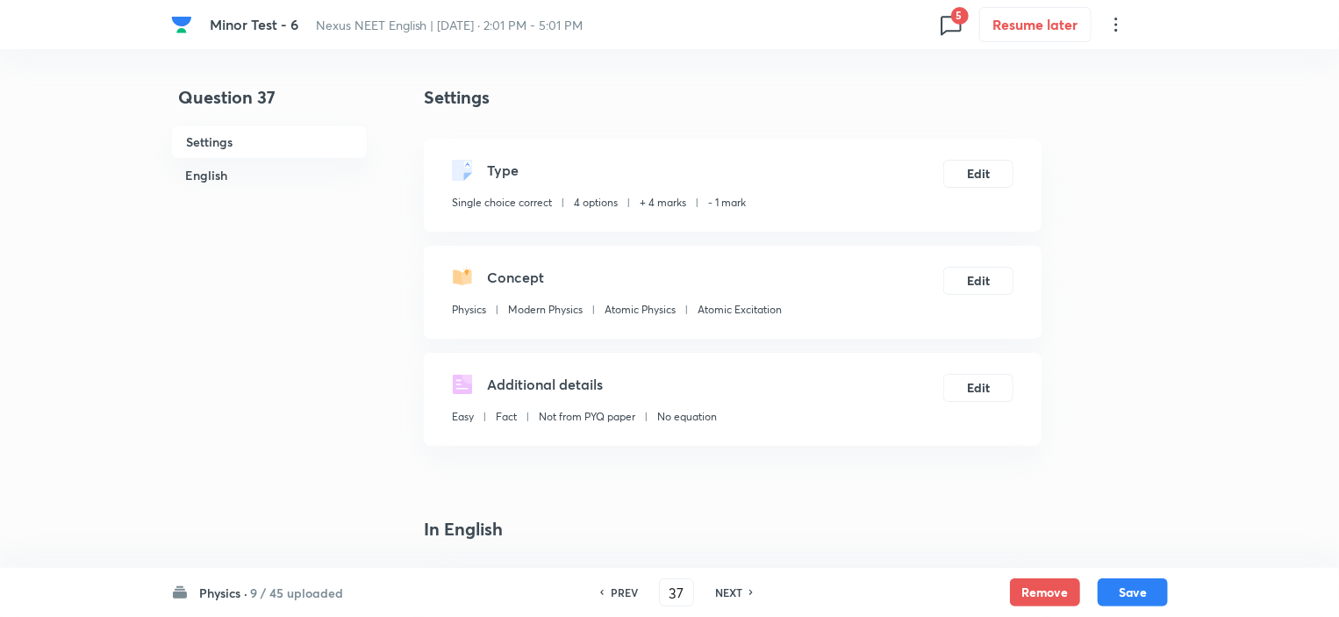
checkbox input "true"
click at [1037, 595] on button "Remove" at bounding box center [1045, 590] width 70 height 28
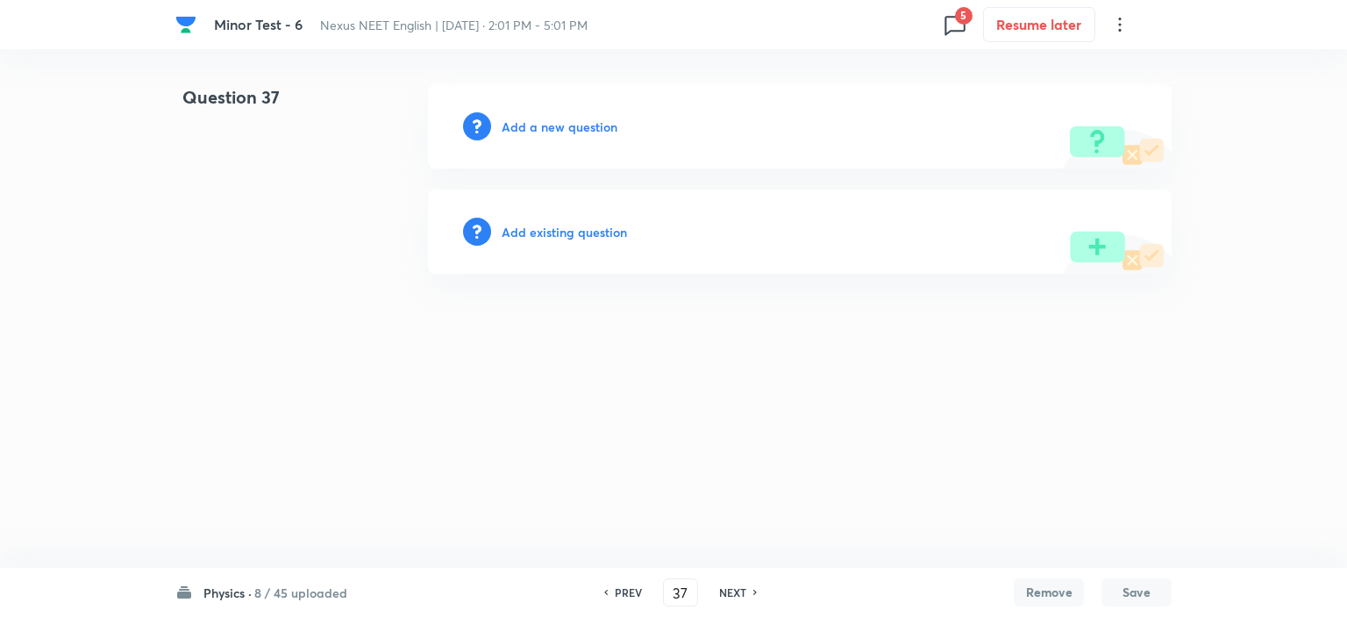
click at [729, 592] on h6 "NEXT" at bounding box center [732, 592] width 27 height 16
type input "38"
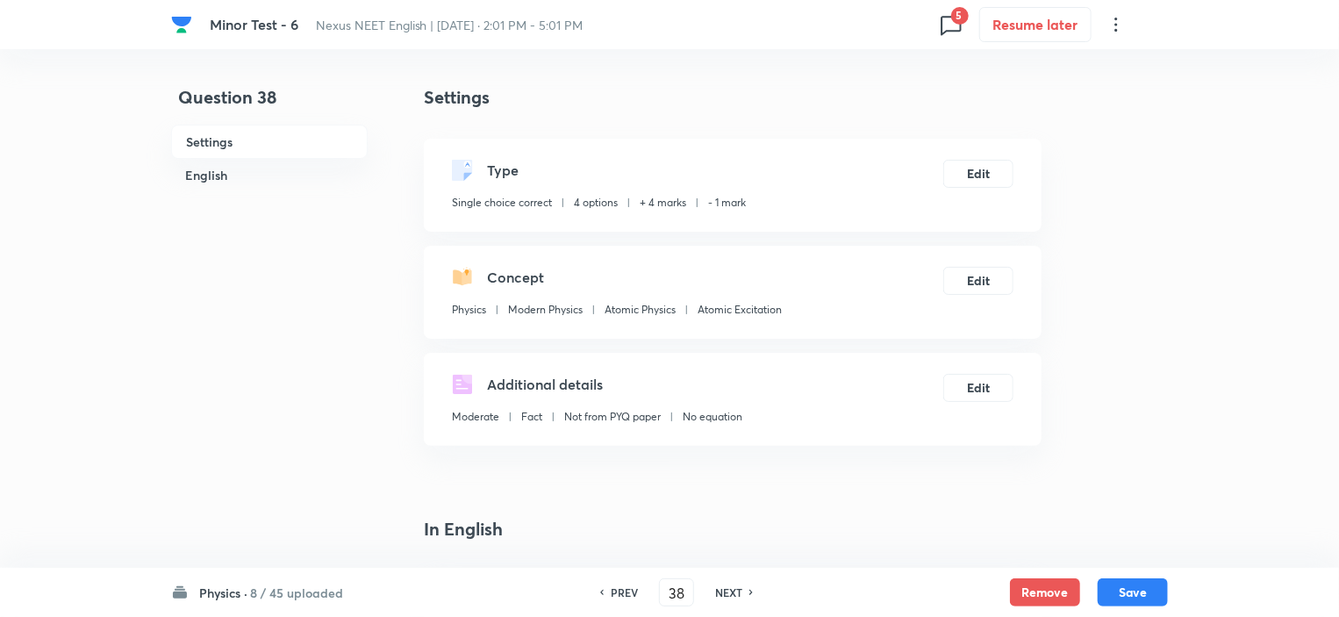
checkbox input "true"
click at [1058, 596] on button "Remove" at bounding box center [1045, 590] width 70 height 28
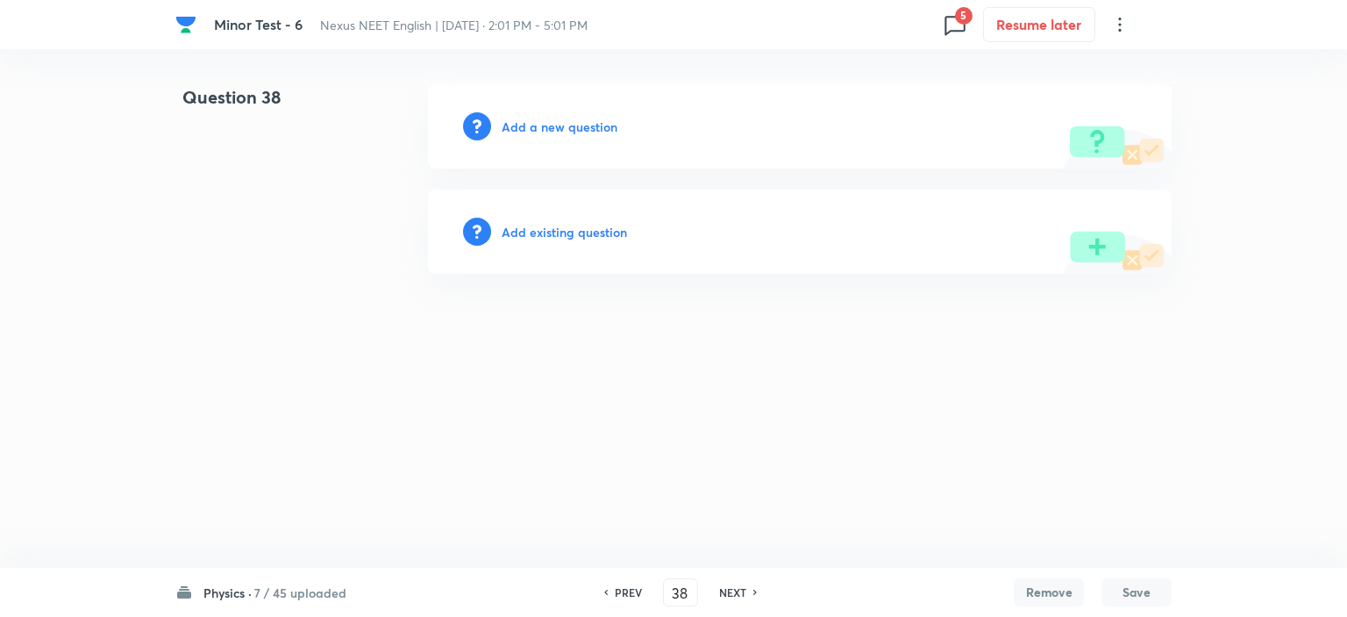
click at [747, 587] on div "NEXT" at bounding box center [735, 592] width 46 height 16
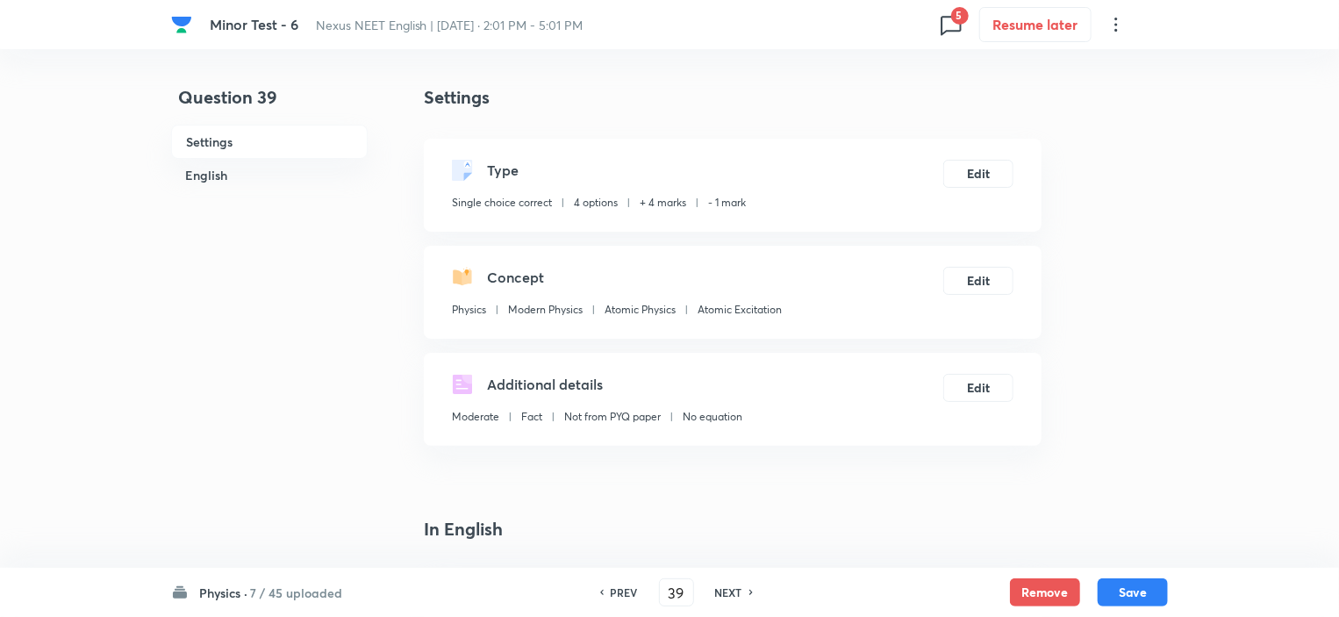
drag, startPoint x: 1032, startPoint y: 591, endPoint x: 961, endPoint y: 596, distance: 71.2
click at [1033, 590] on button "Remove" at bounding box center [1045, 592] width 70 height 28
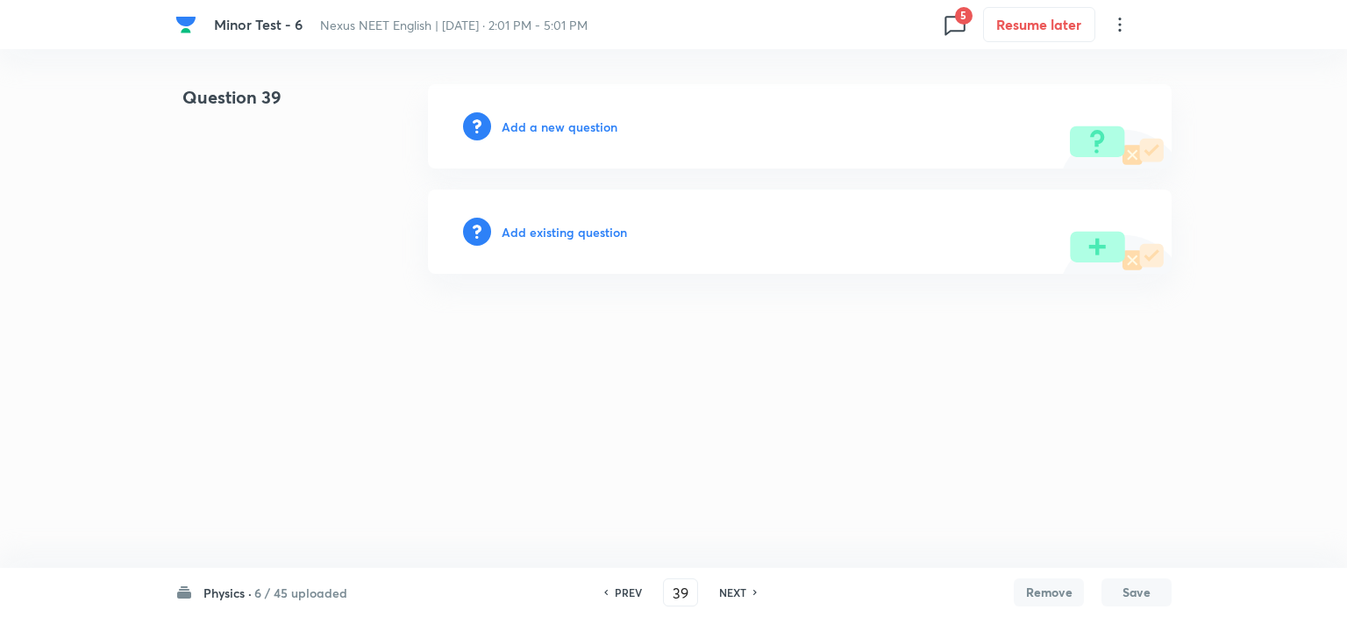
click at [716, 592] on div "NEXT" at bounding box center [735, 592] width 46 height 16
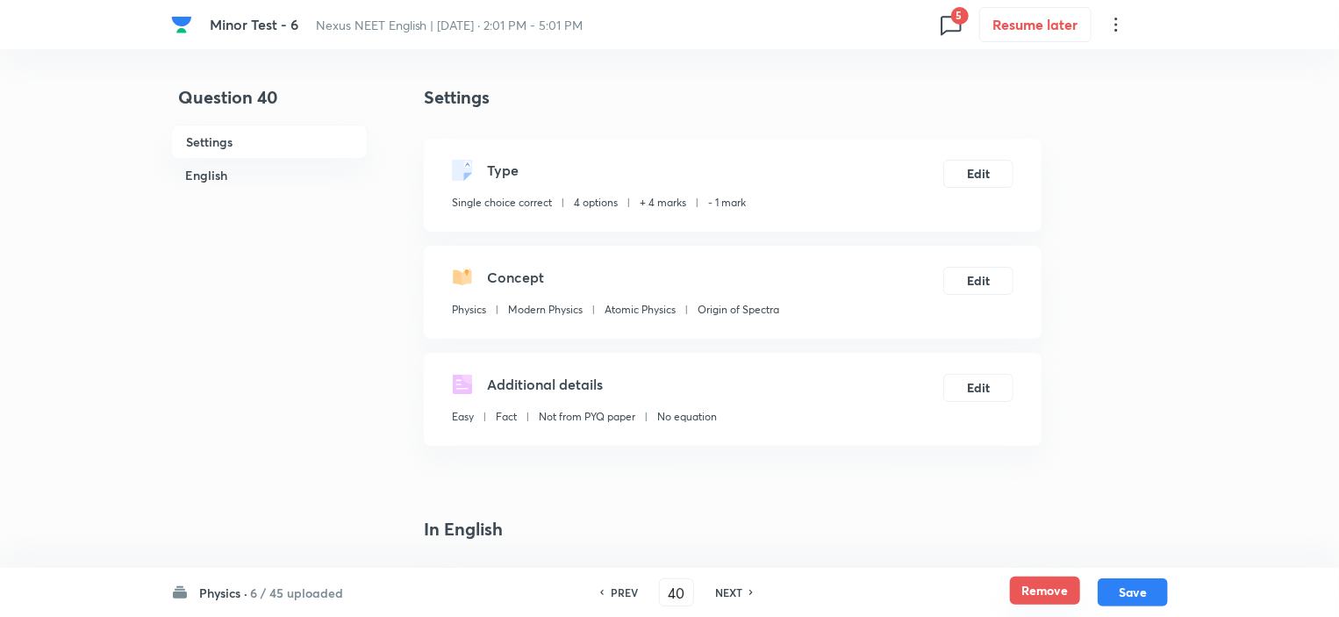
click at [1041, 591] on button "Remove" at bounding box center [1045, 590] width 70 height 28
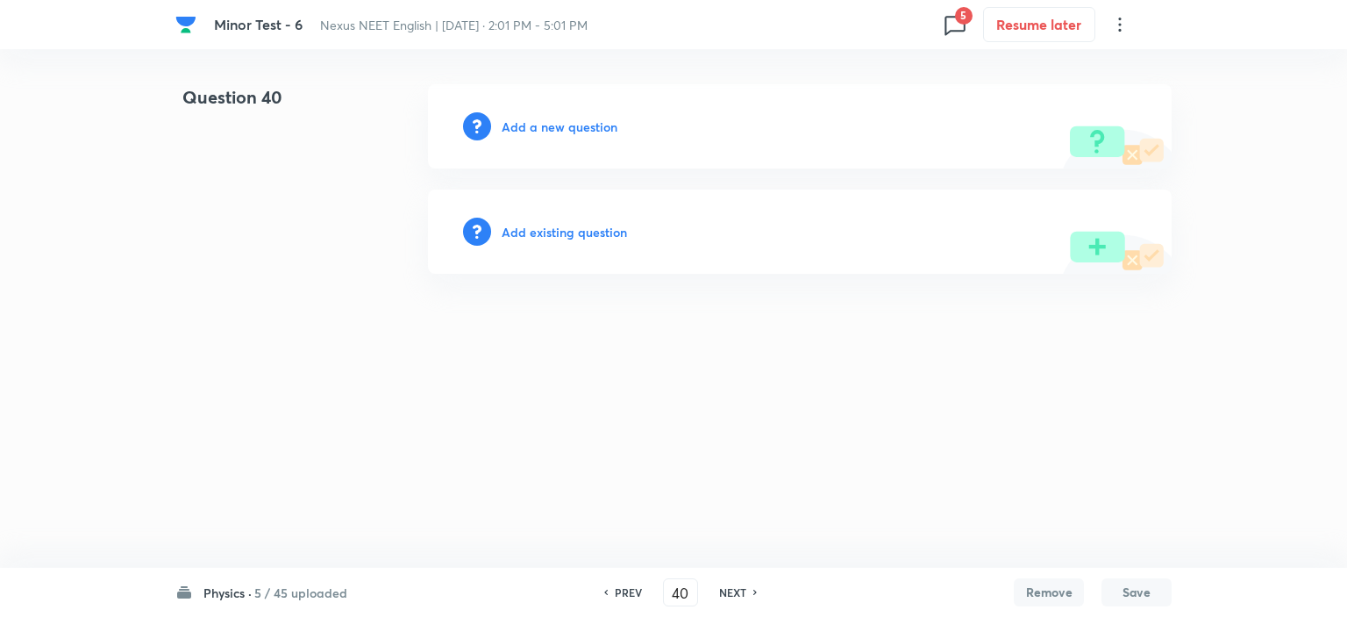
click at [739, 593] on h6 "NEXT" at bounding box center [732, 592] width 27 height 16
type input "41"
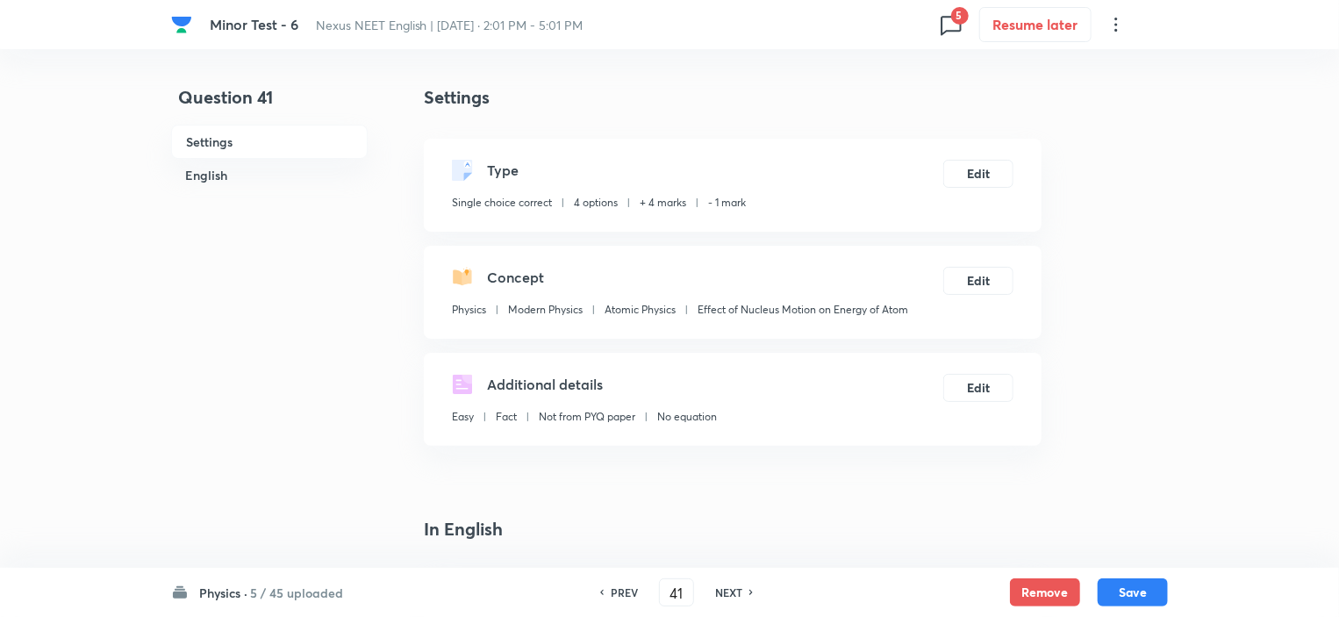
checkbox input "true"
click at [1037, 588] on button "Remove" at bounding box center [1045, 590] width 70 height 28
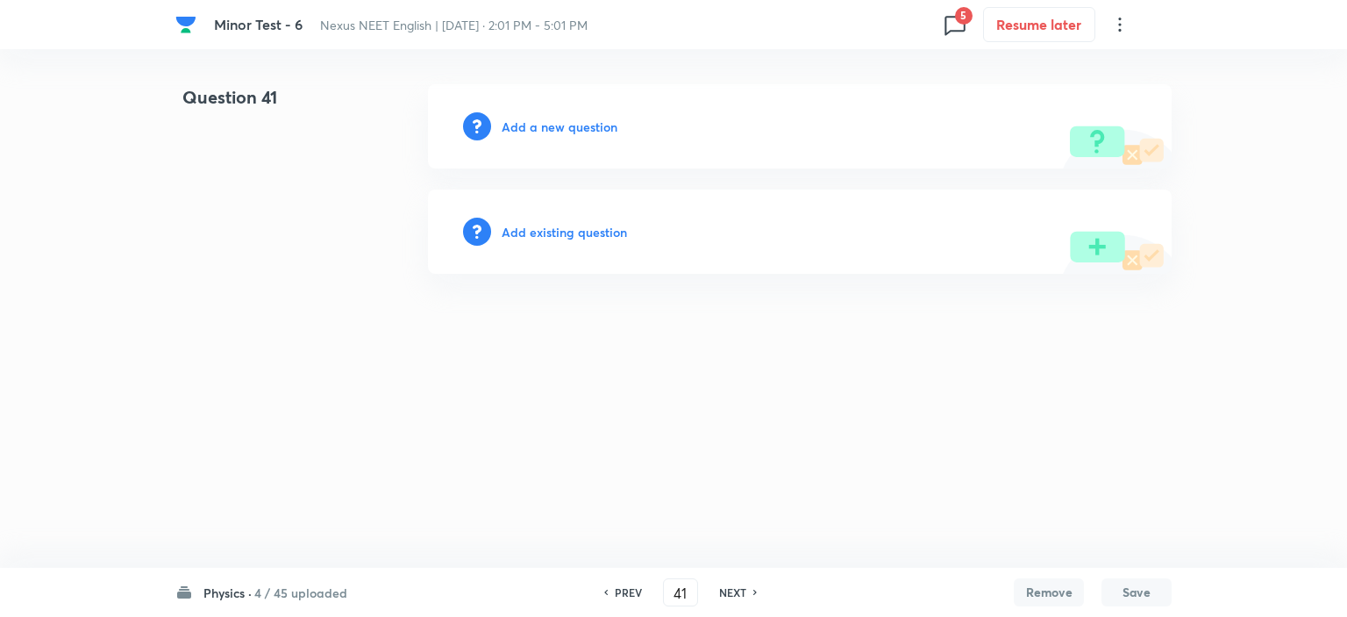
click at [727, 589] on h6 "NEXT" at bounding box center [732, 592] width 27 height 16
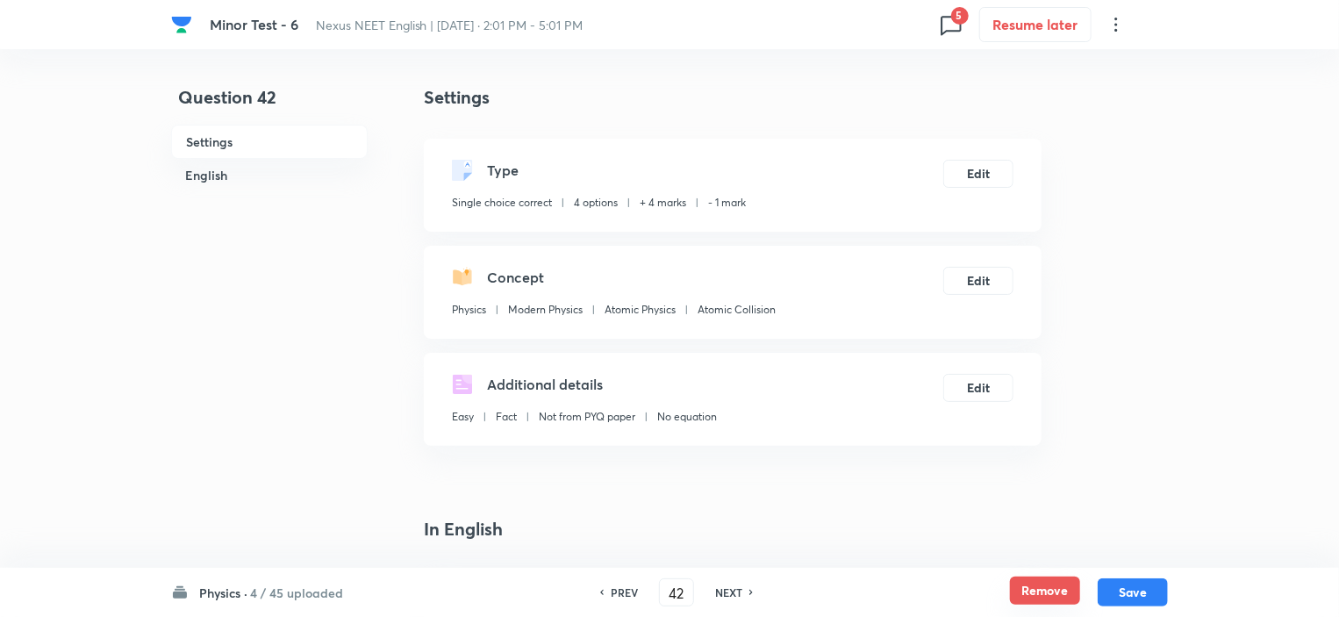
click at [1045, 589] on button "Remove" at bounding box center [1045, 590] width 70 height 28
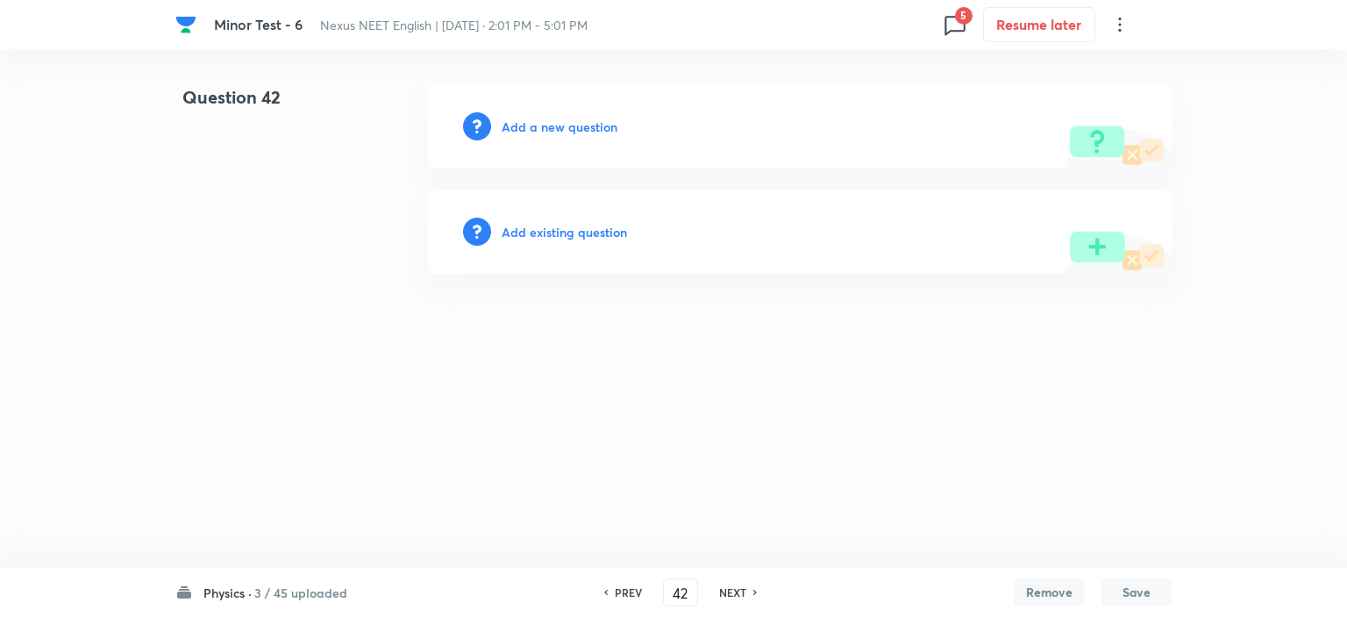
click at [719, 599] on h6 "NEXT" at bounding box center [732, 592] width 27 height 16
type input "43"
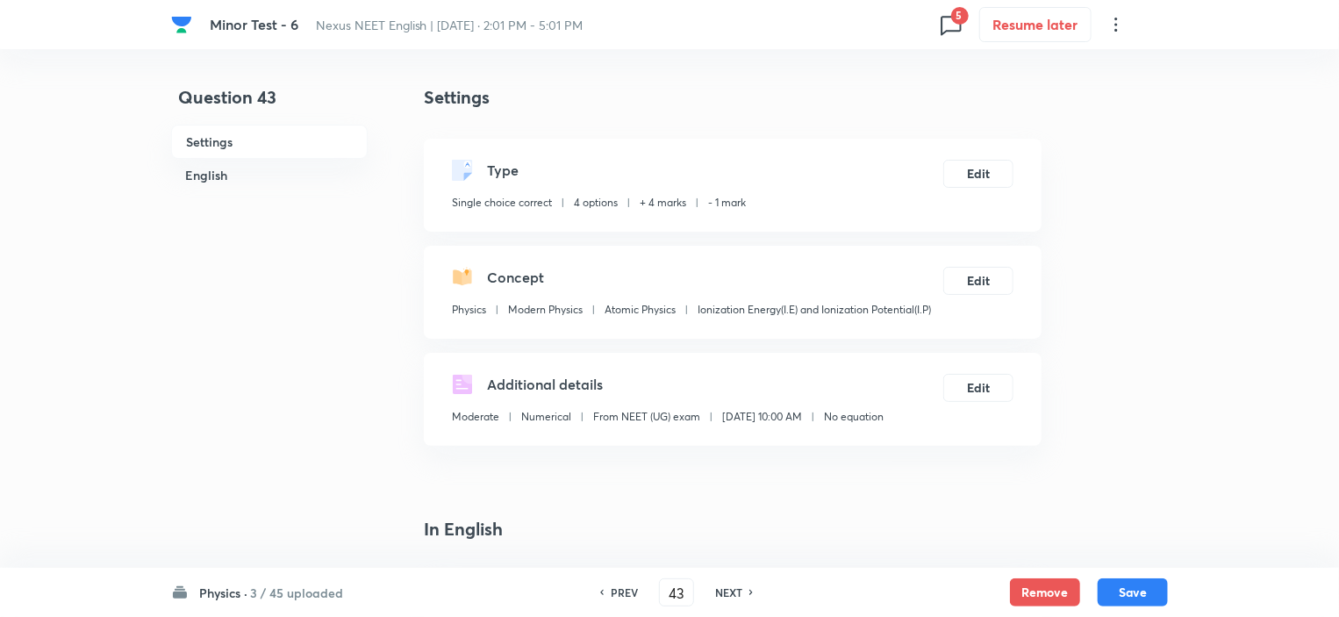
checkbox input "true"
click at [1022, 597] on button "Remove" at bounding box center [1045, 590] width 70 height 28
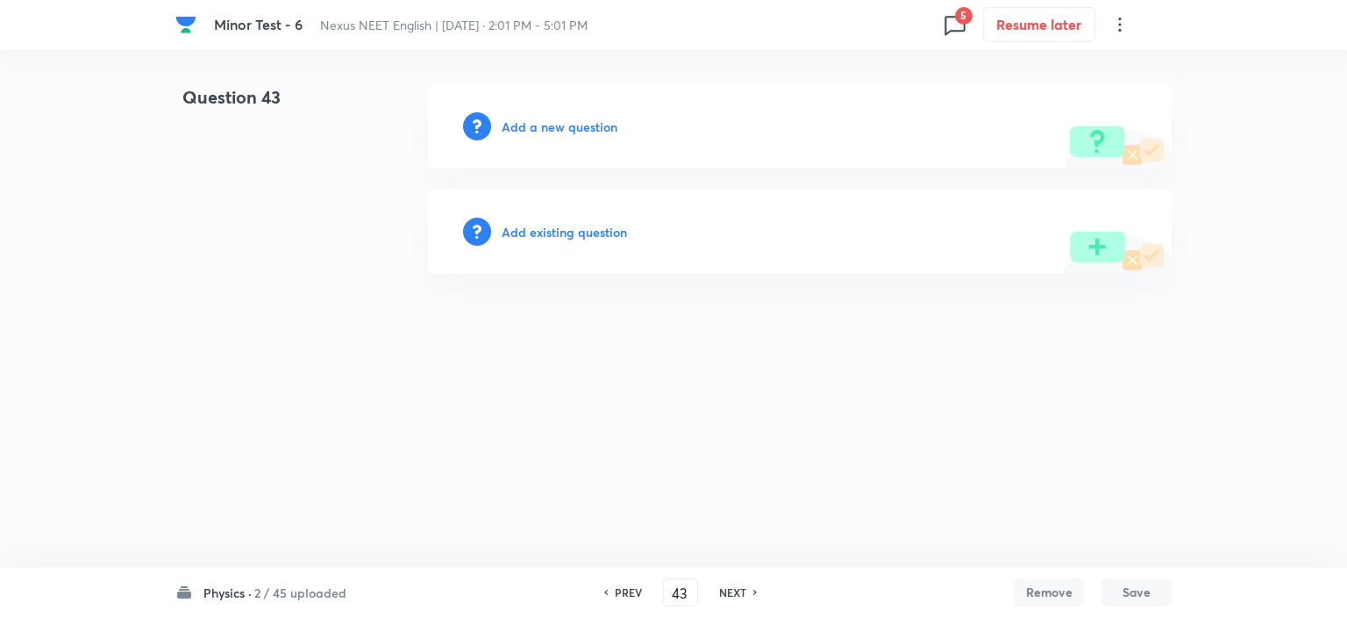
click at [728, 598] on h6 "NEXT" at bounding box center [732, 592] width 27 height 16
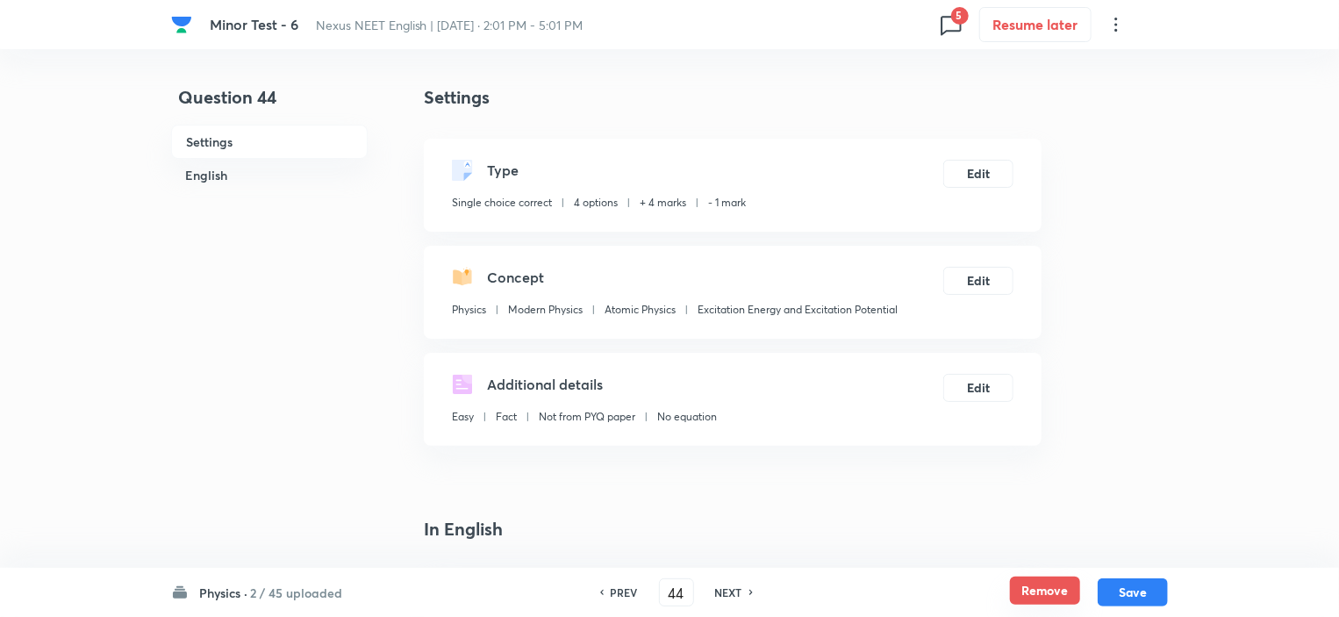
click at [1056, 596] on button "Remove" at bounding box center [1045, 590] width 70 height 28
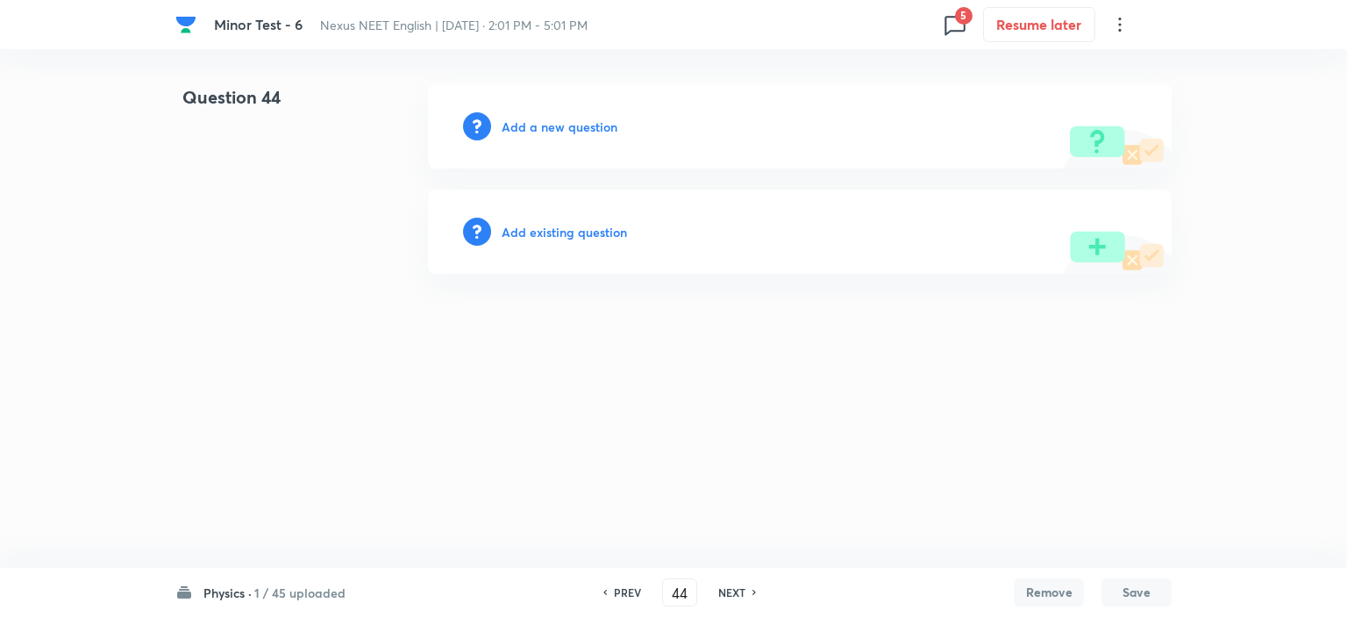
click at [740, 589] on h6 "NEXT" at bounding box center [731, 592] width 27 height 16
type input "45"
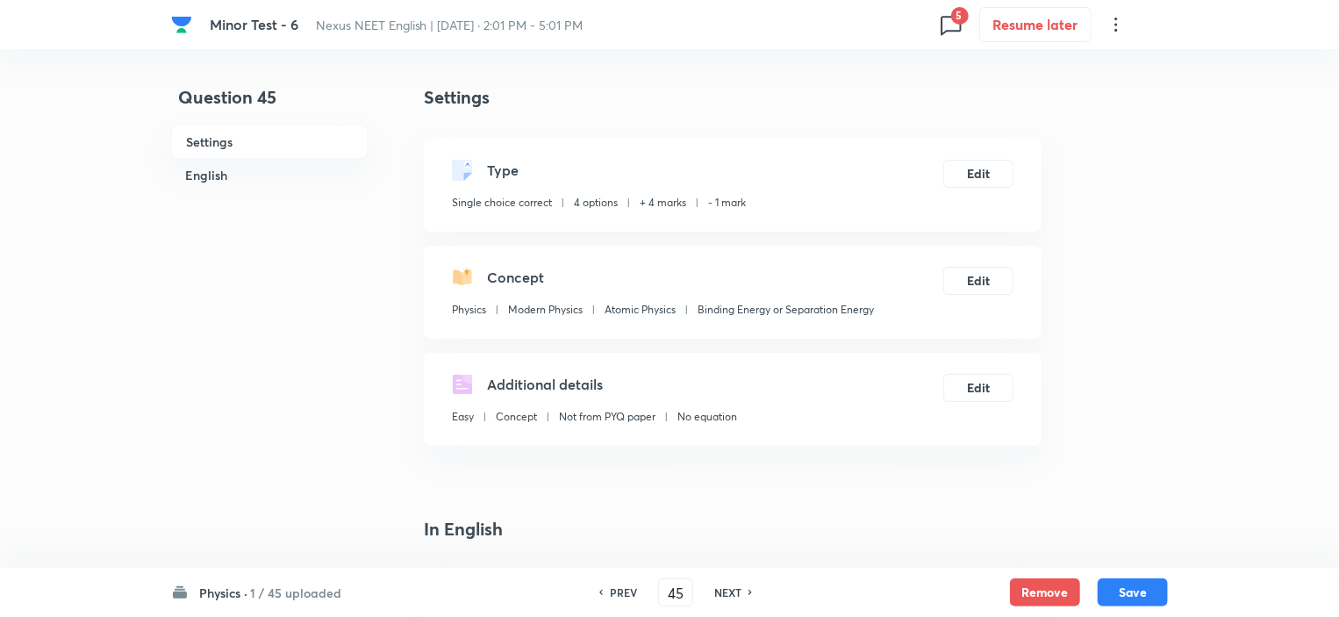
checkbox input "true"
click at [1018, 587] on button "Remove" at bounding box center [1045, 590] width 70 height 28
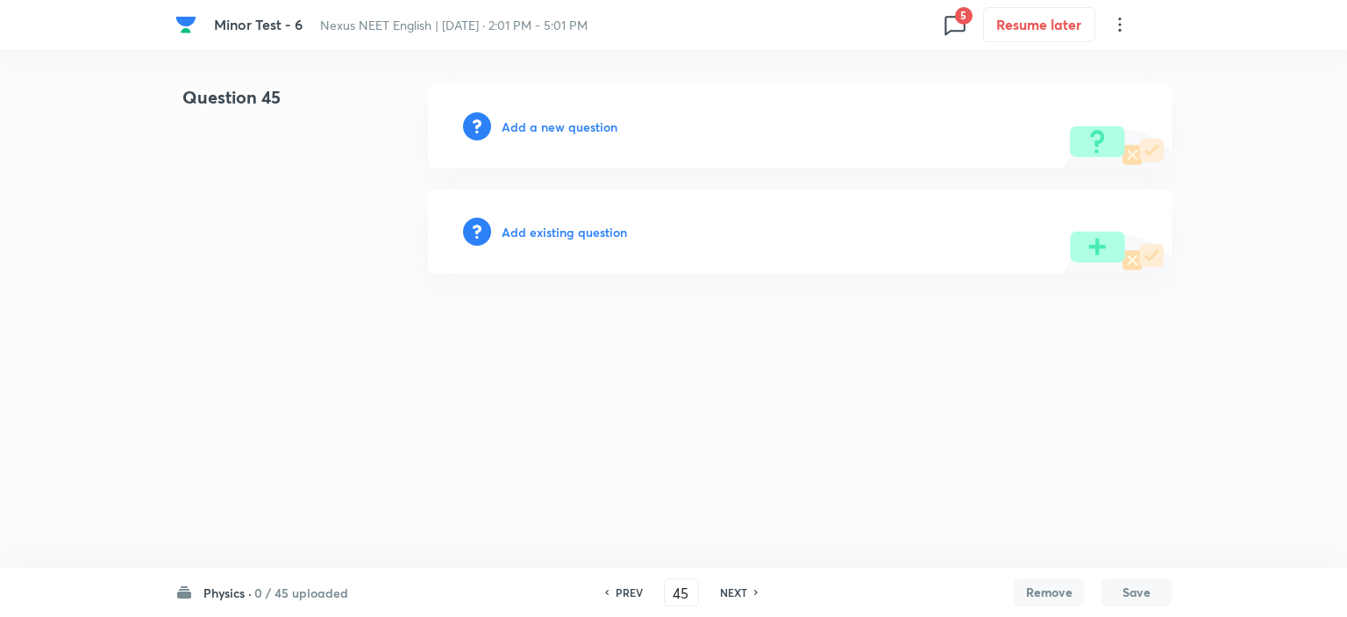
click at [737, 596] on h6 "NEXT" at bounding box center [733, 592] width 27 height 16
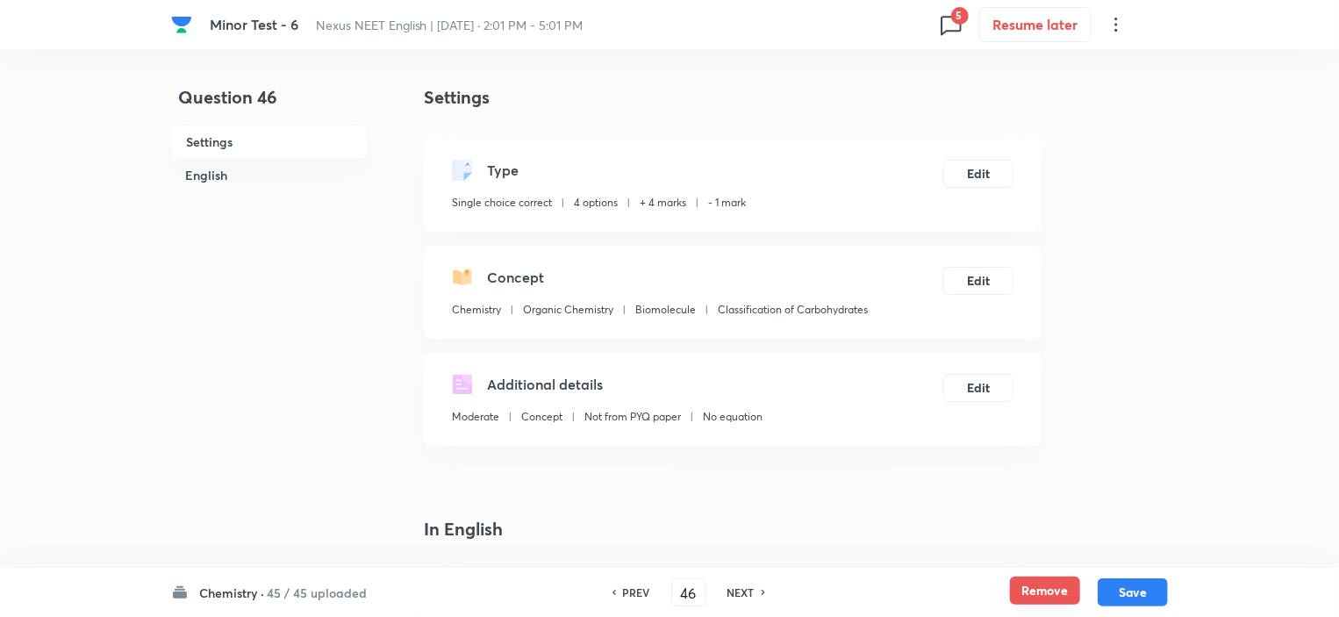
click at [1046, 597] on button "Remove" at bounding box center [1045, 590] width 70 height 28
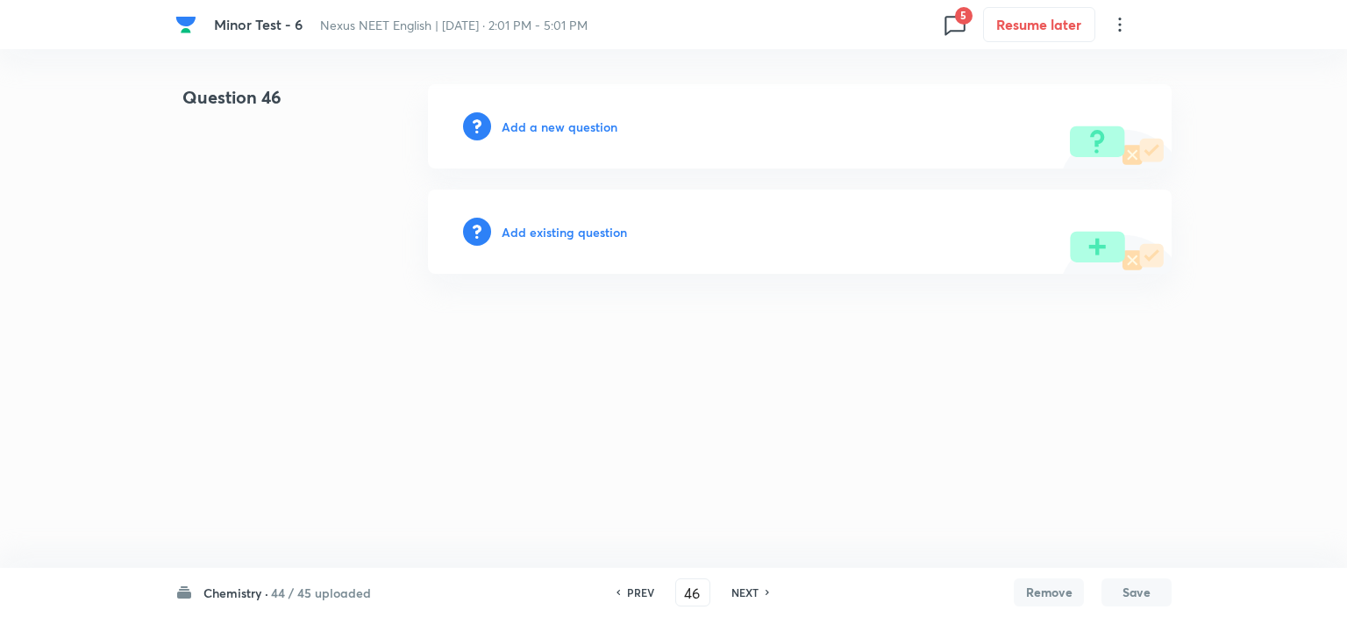
click at [739, 592] on h6 "NEXT" at bounding box center [745, 592] width 27 height 16
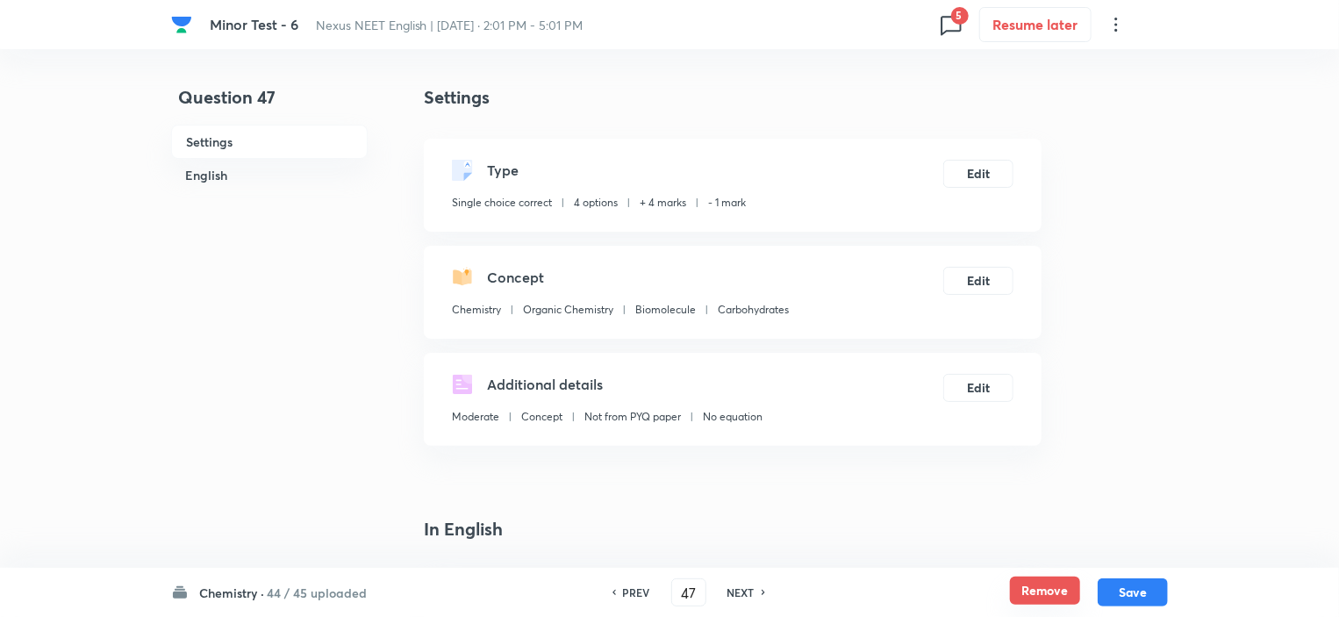
click at [1056, 595] on button "Remove" at bounding box center [1045, 590] width 70 height 28
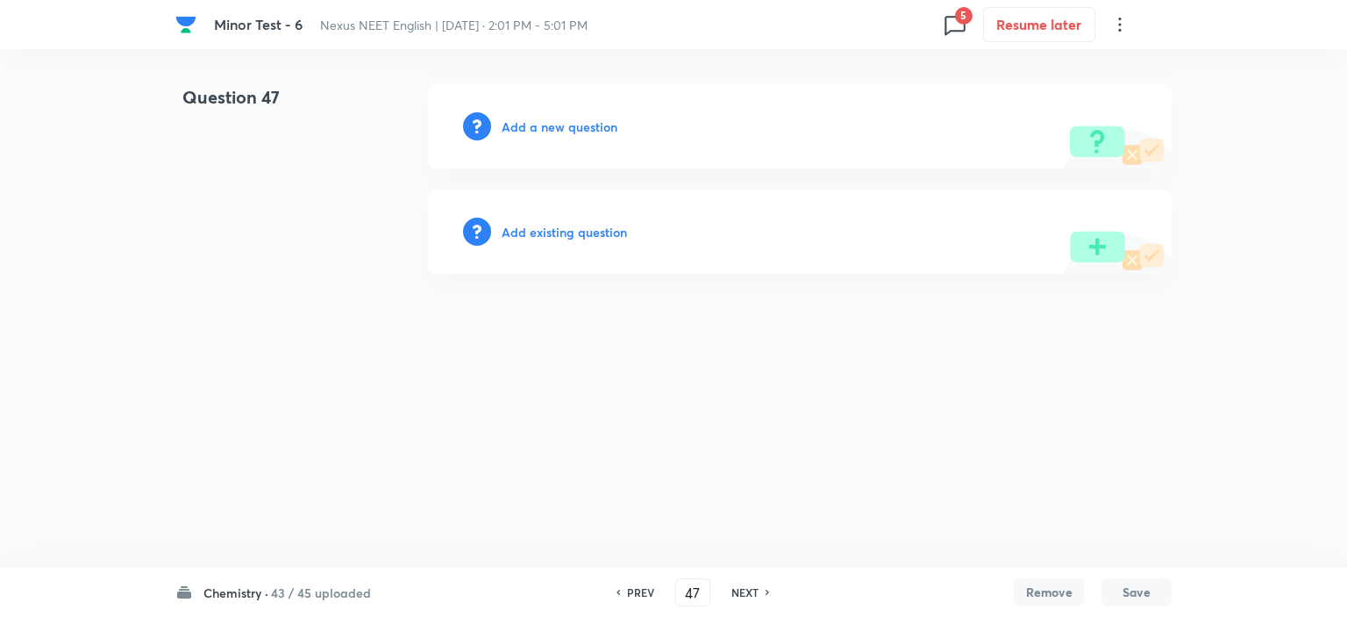
click at [744, 591] on h6 "NEXT" at bounding box center [745, 592] width 27 height 16
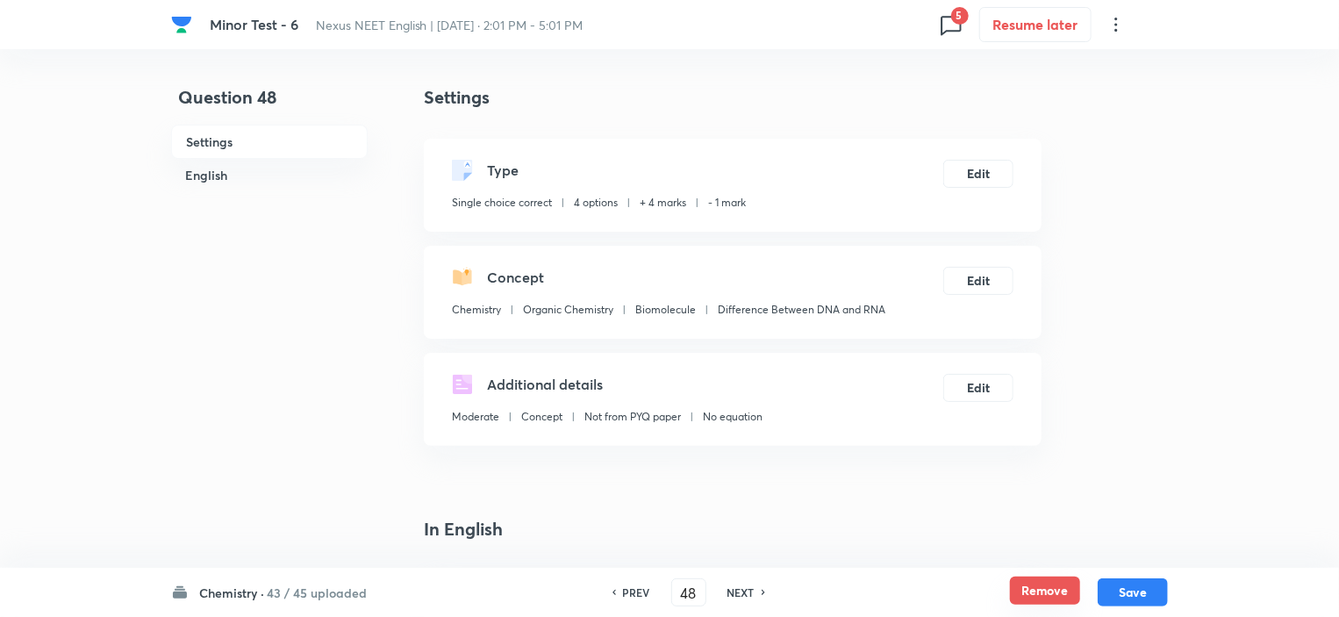
click at [1039, 588] on button "Remove" at bounding box center [1045, 590] width 70 height 28
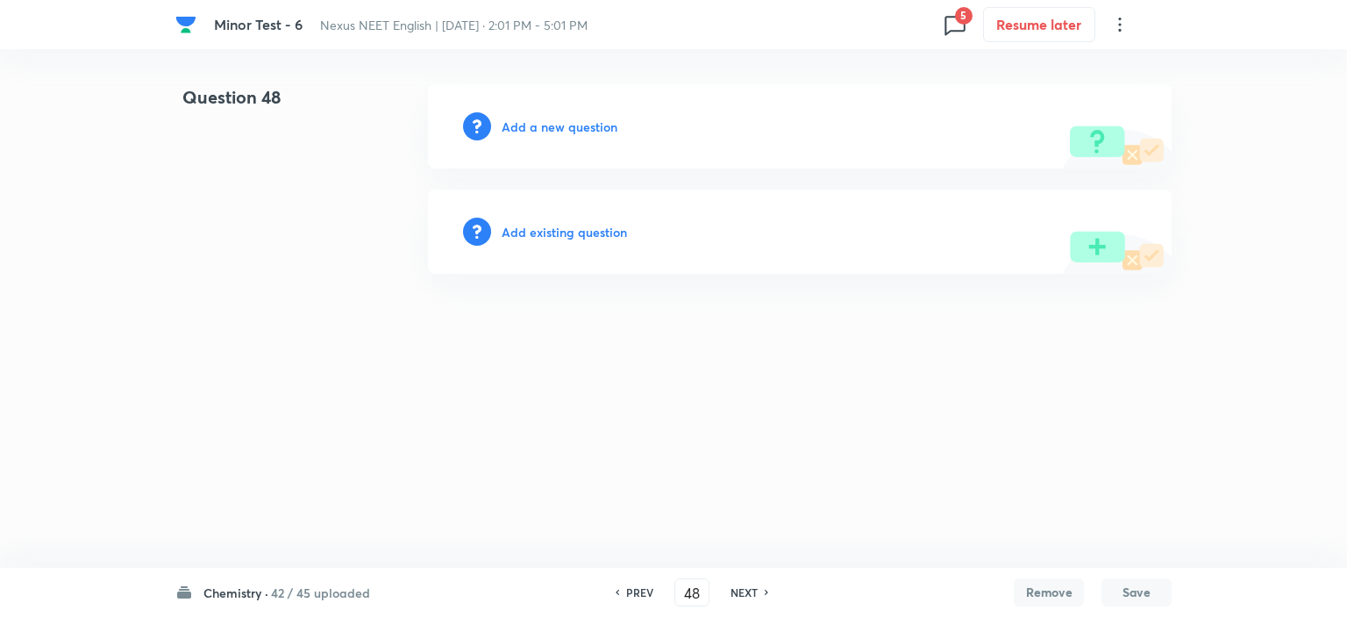
click at [752, 594] on h6 "NEXT" at bounding box center [744, 592] width 27 height 16
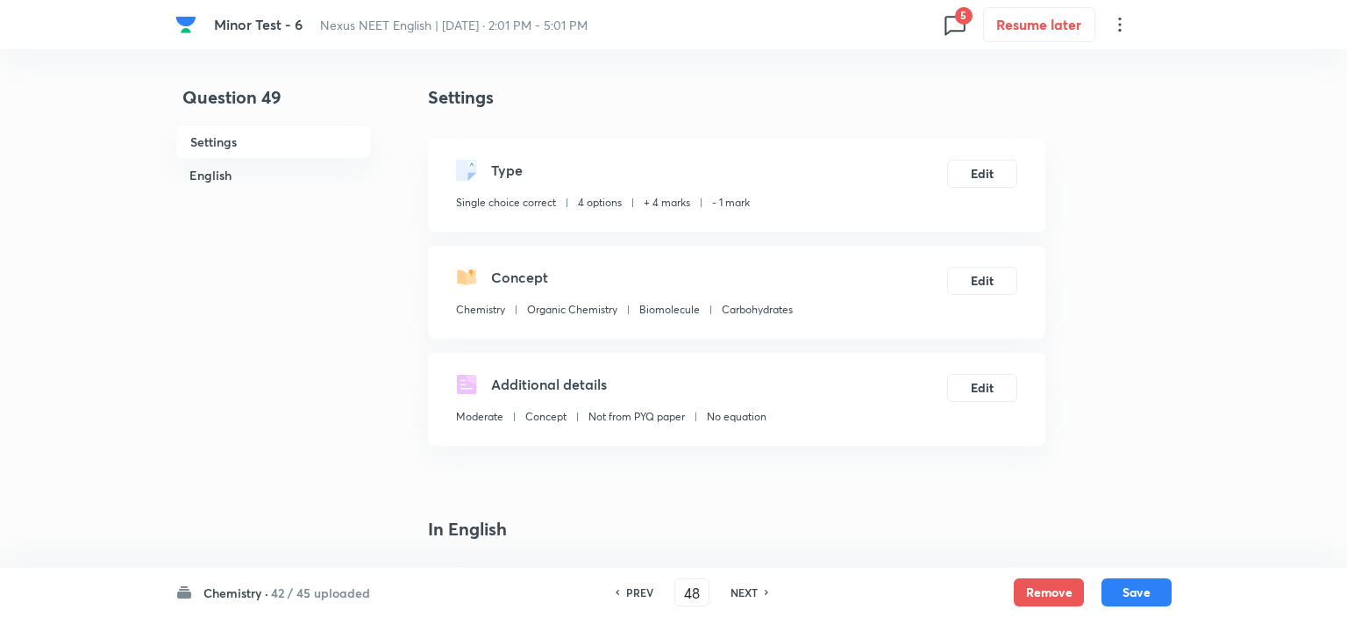
type input "49"
checkbox input "true"
click at [1052, 589] on button "Remove" at bounding box center [1045, 590] width 70 height 28
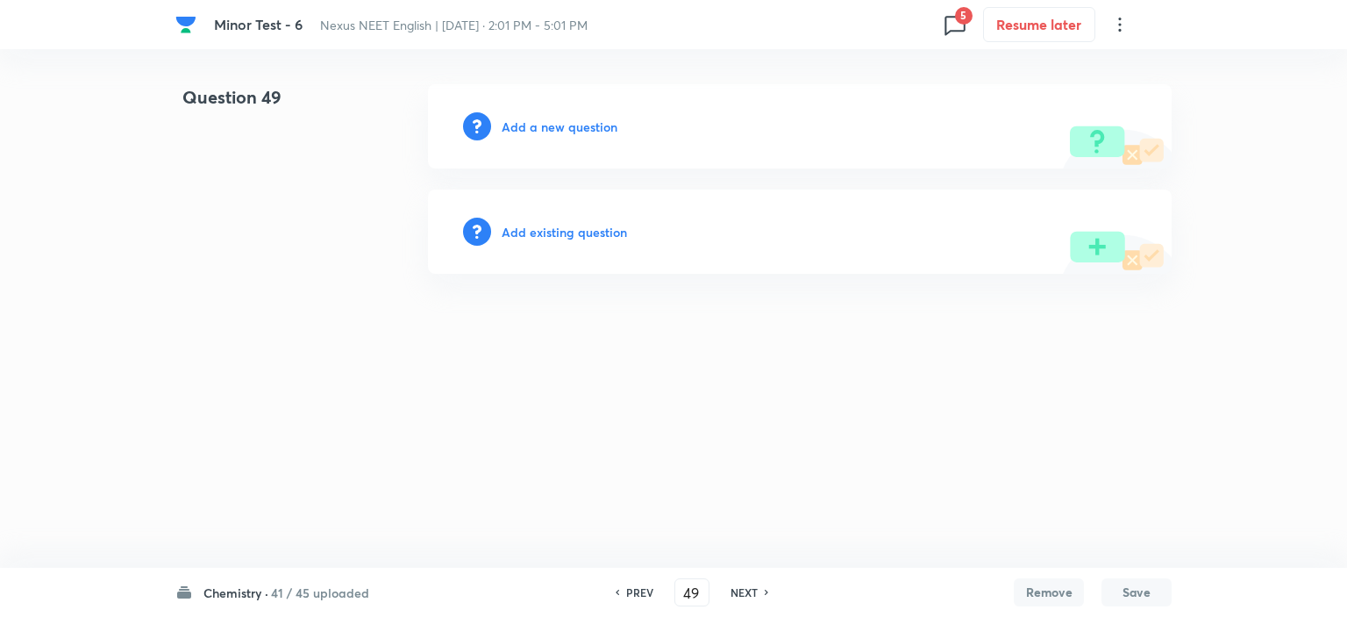
click at [738, 595] on h6 "NEXT" at bounding box center [744, 592] width 27 height 16
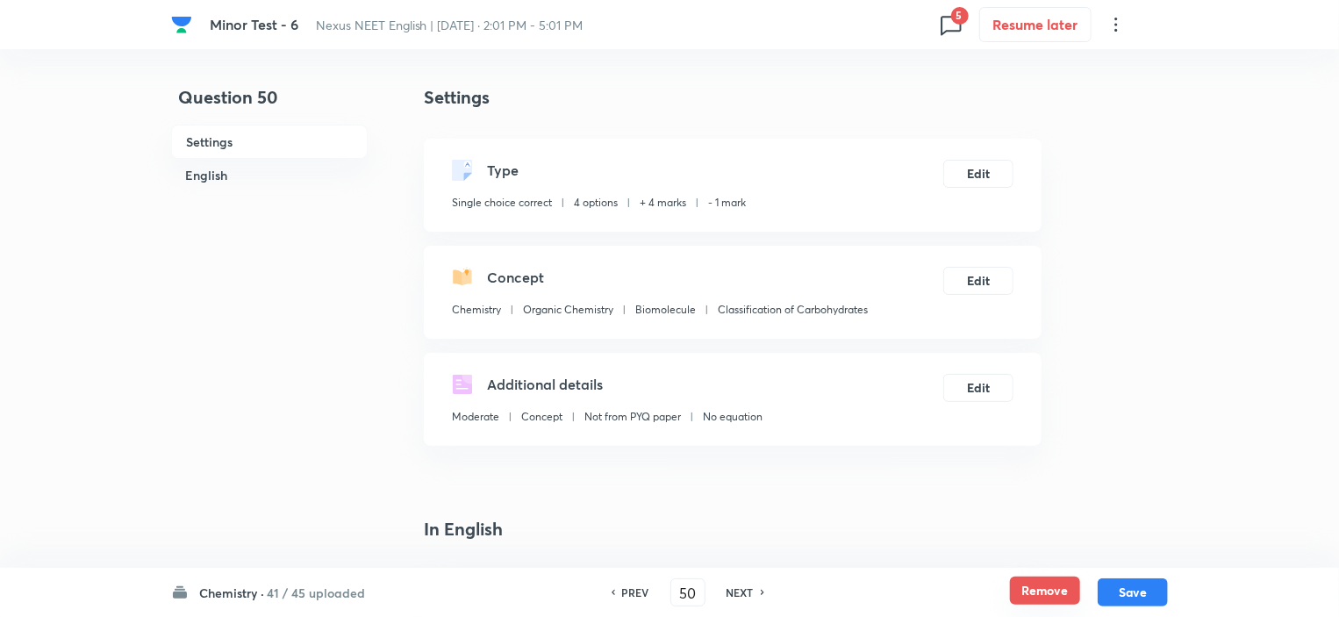
click at [1048, 589] on button "Remove" at bounding box center [1045, 590] width 70 height 28
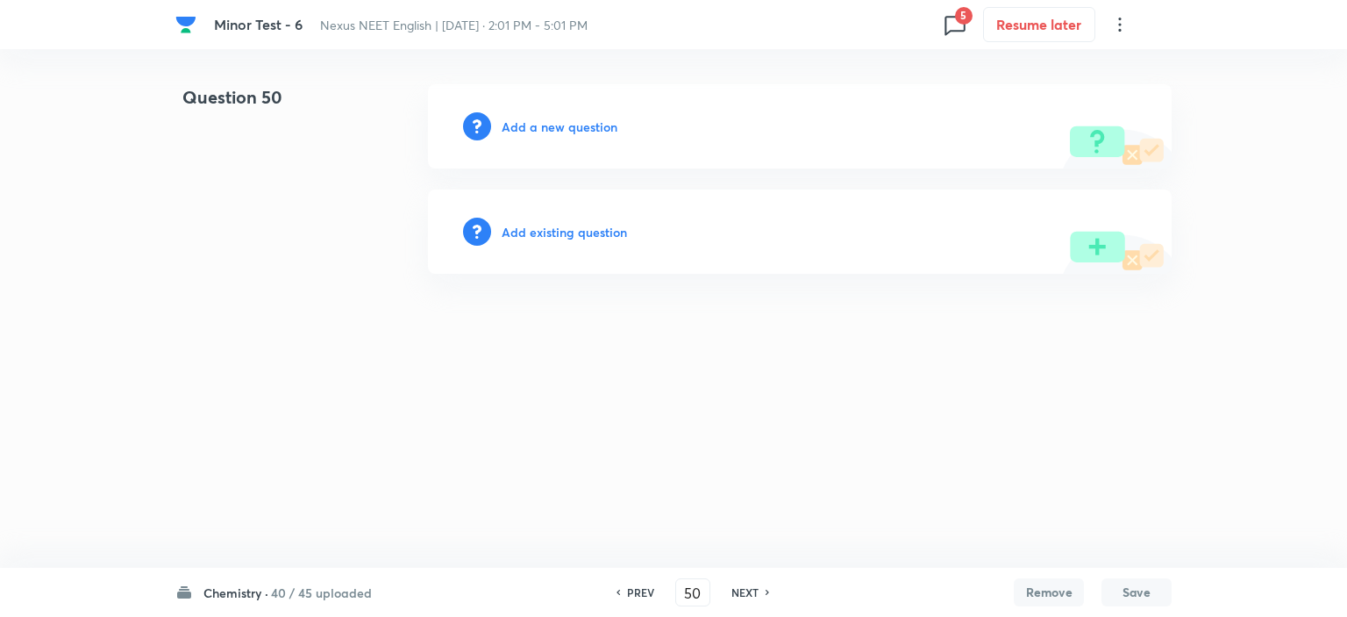
click at [745, 587] on h6 "NEXT" at bounding box center [745, 592] width 27 height 16
type input "51"
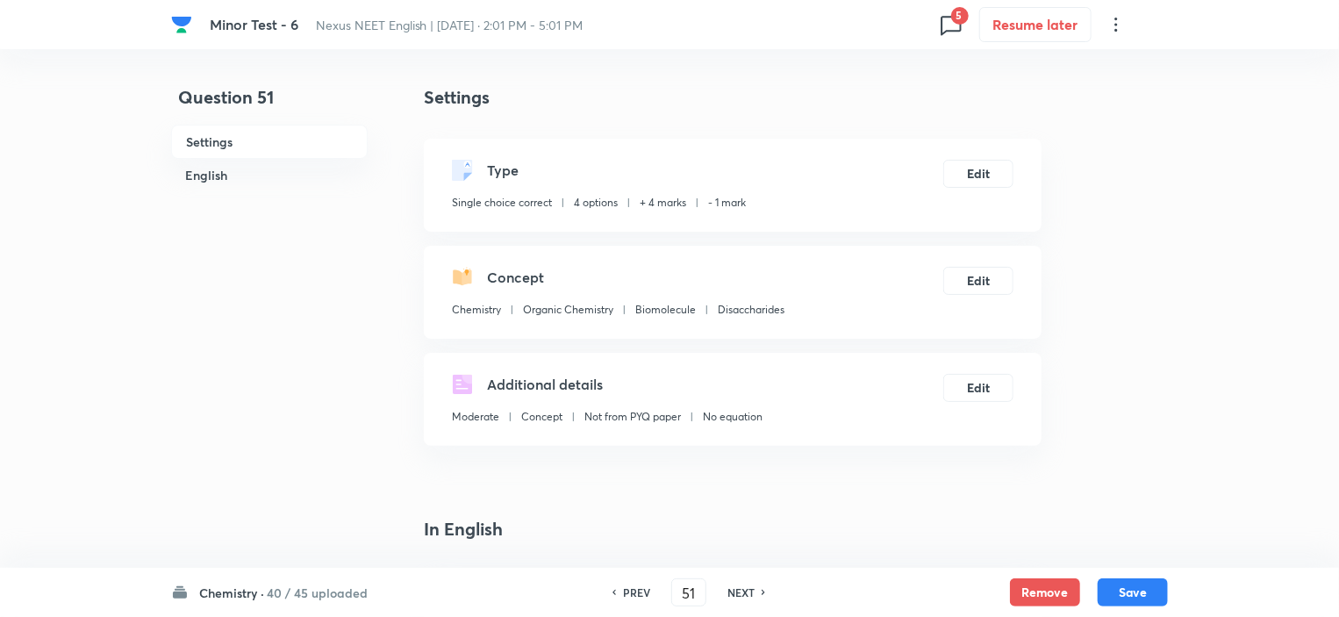
checkbox input "true"
click at [1039, 592] on button "Remove" at bounding box center [1045, 590] width 70 height 28
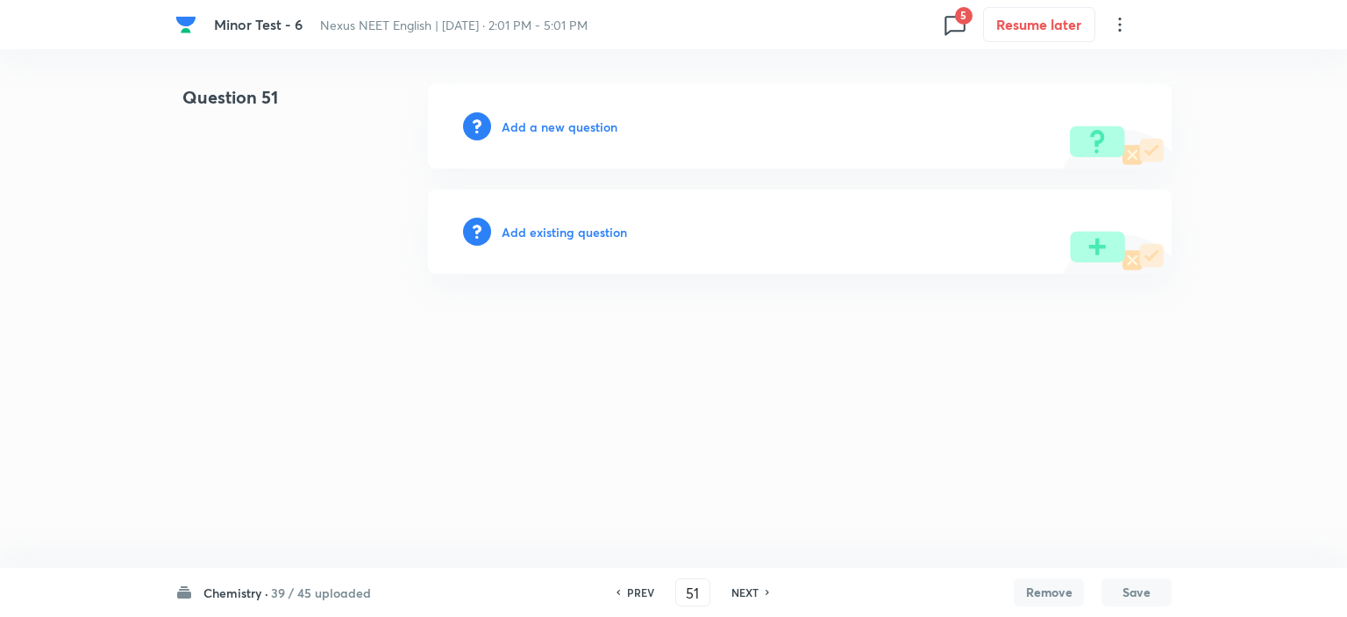
click at [740, 589] on h6 "NEXT" at bounding box center [745, 592] width 27 height 16
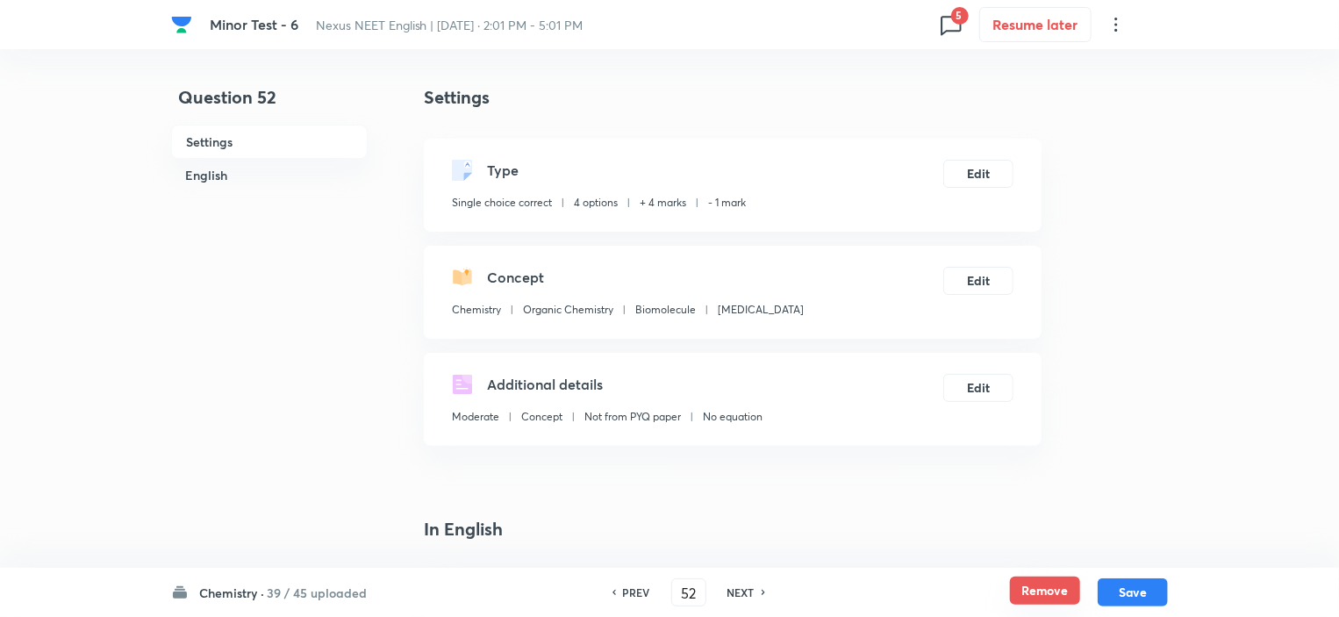
click at [1066, 597] on button "Remove" at bounding box center [1045, 590] width 70 height 28
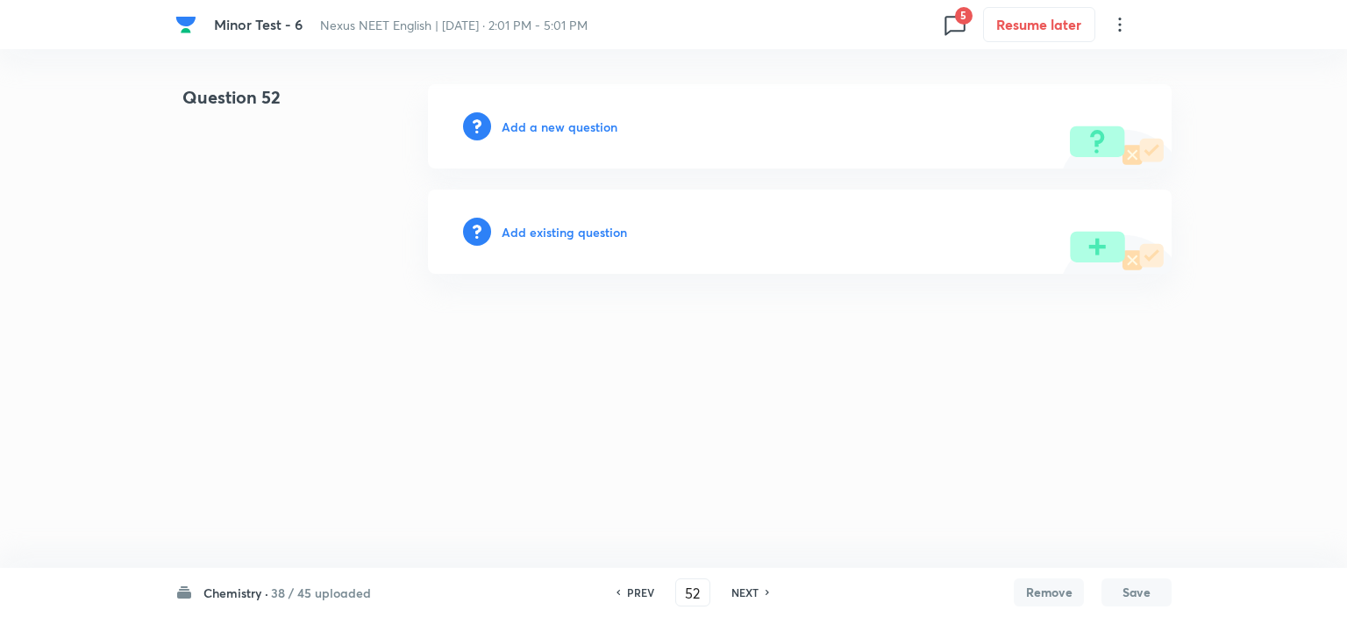
click at [740, 592] on h6 "NEXT" at bounding box center [745, 592] width 27 height 16
type input "53"
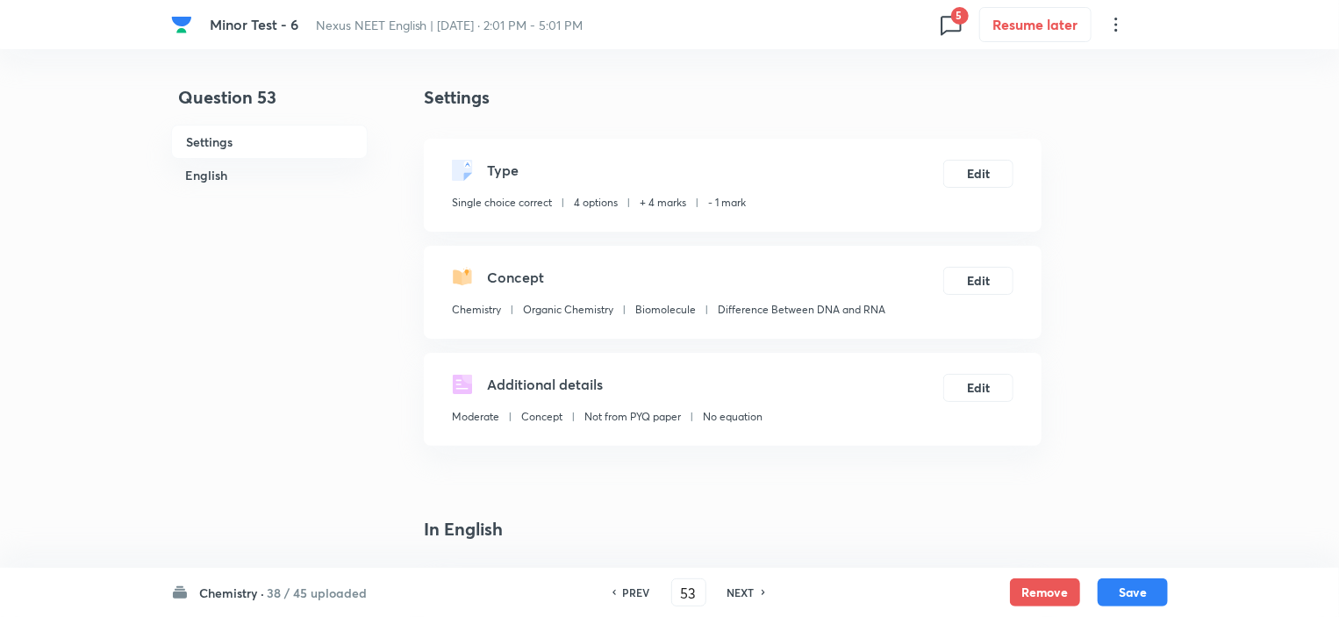
checkbox input "true"
drag, startPoint x: 1019, startPoint y: 593, endPoint x: 992, endPoint y: 592, distance: 27.2
click at [1020, 593] on button "Remove" at bounding box center [1045, 592] width 70 height 28
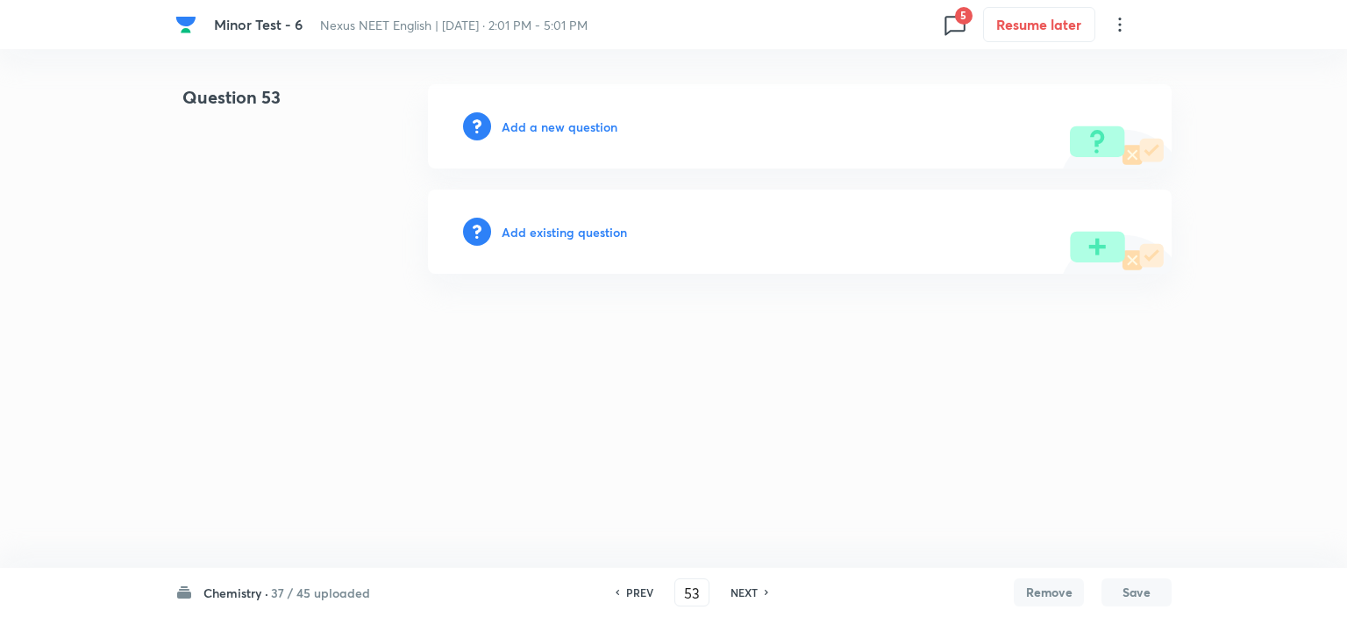
click at [725, 592] on div "NEXT" at bounding box center [747, 592] width 46 height 16
type input "54"
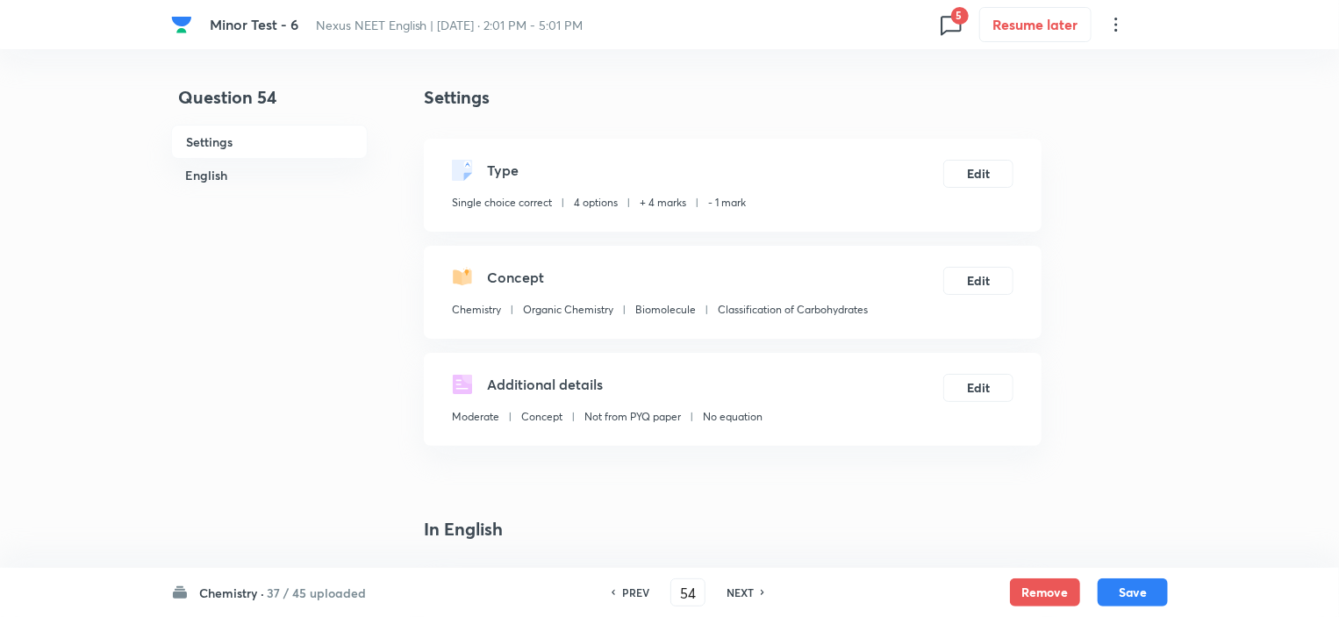
checkbox input "true"
click at [1032, 595] on button "Remove" at bounding box center [1045, 590] width 70 height 28
click at [744, 592] on h6 "NEXT" at bounding box center [739, 592] width 27 height 16
type input "55"
checkbox input "false"
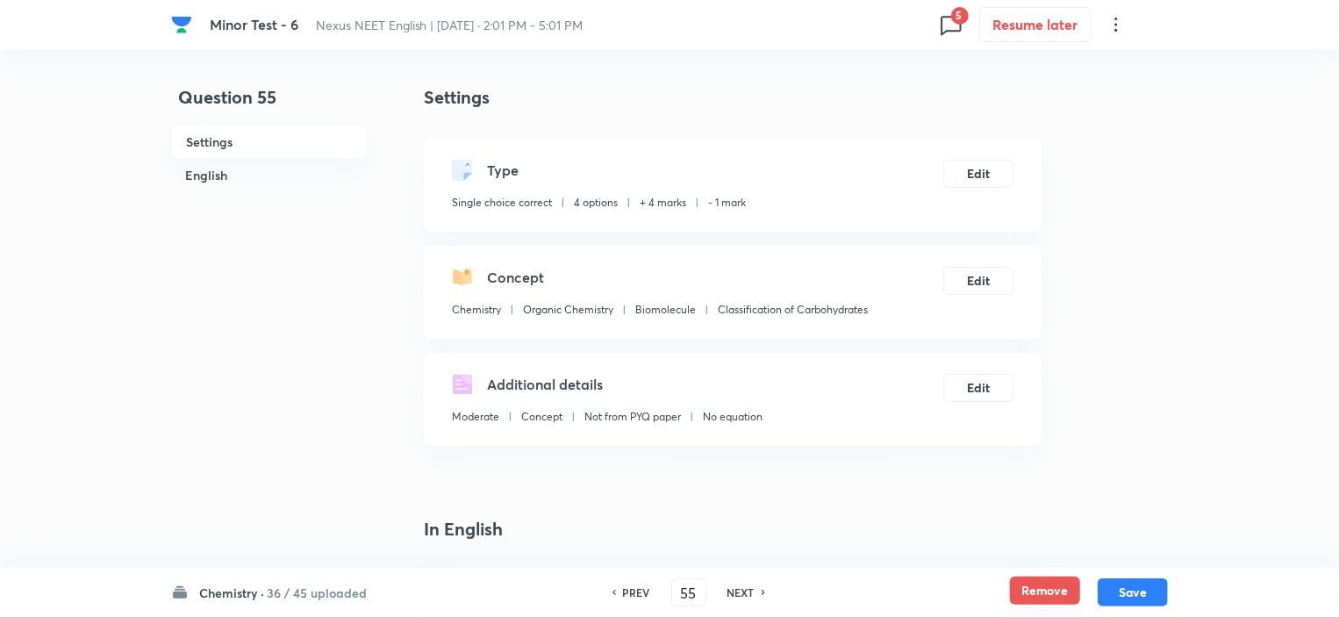
click at [1067, 589] on button "Remove" at bounding box center [1045, 590] width 70 height 28
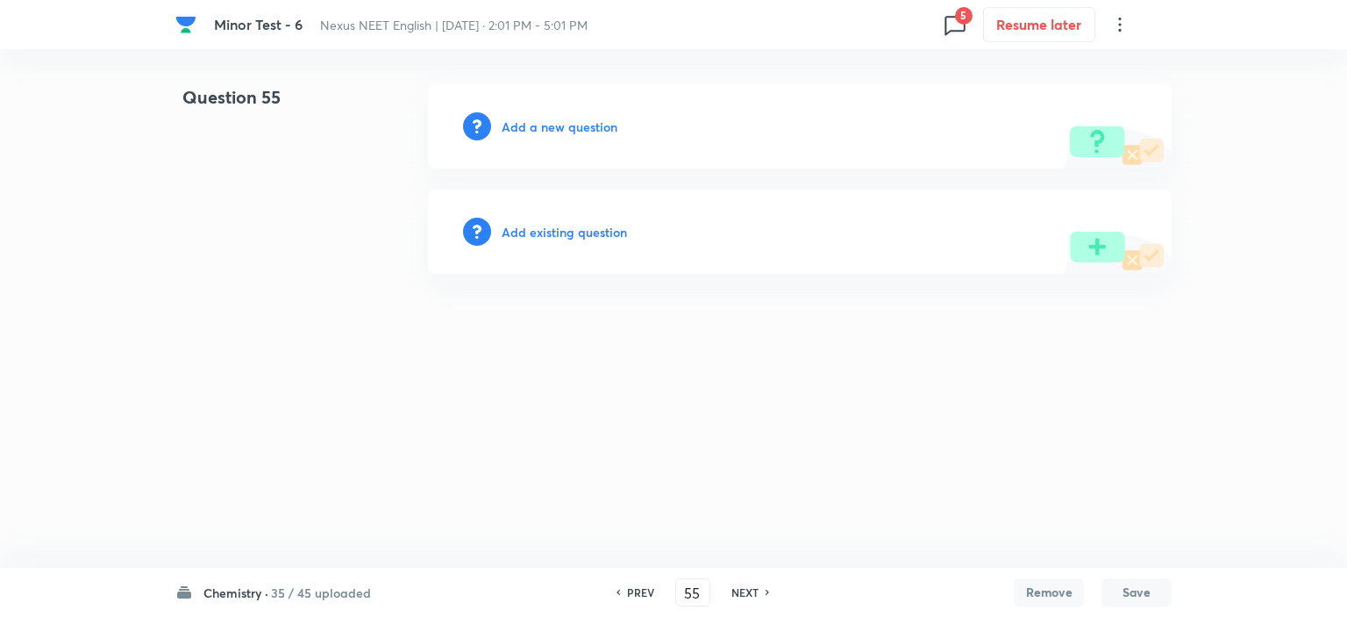
click at [743, 593] on h6 "NEXT" at bounding box center [745, 592] width 27 height 16
type input "56"
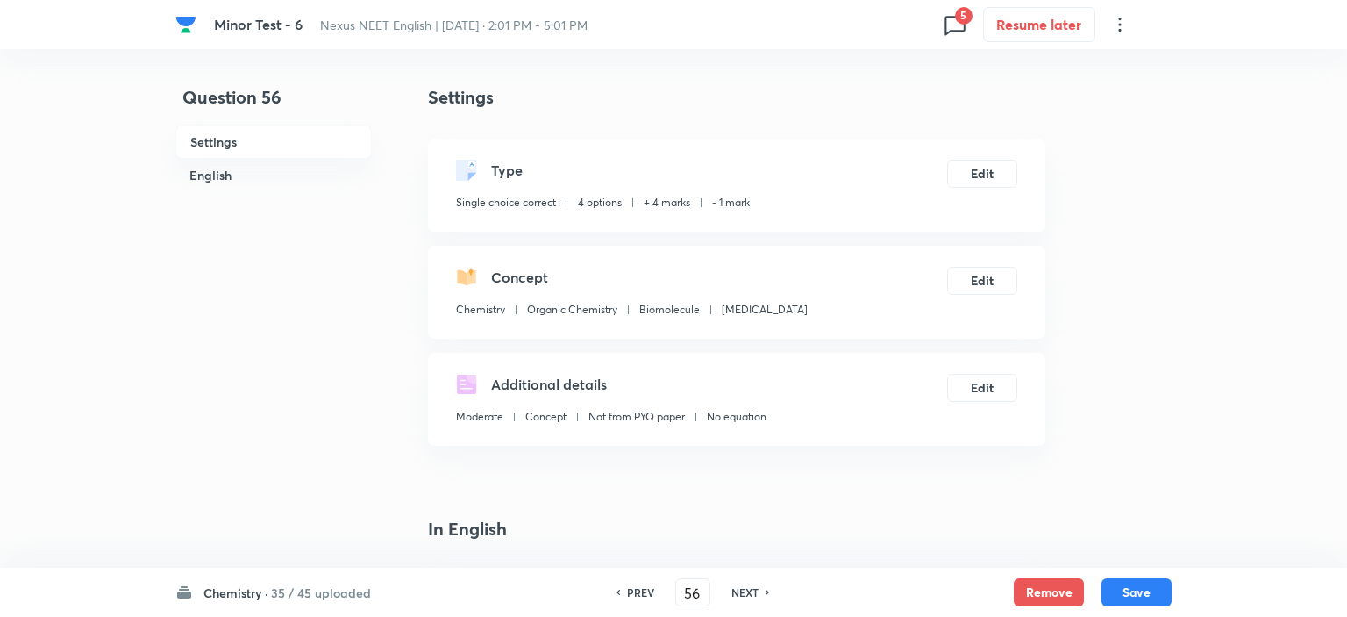
checkbox input "true"
click at [1018, 589] on button "Remove" at bounding box center [1045, 590] width 70 height 28
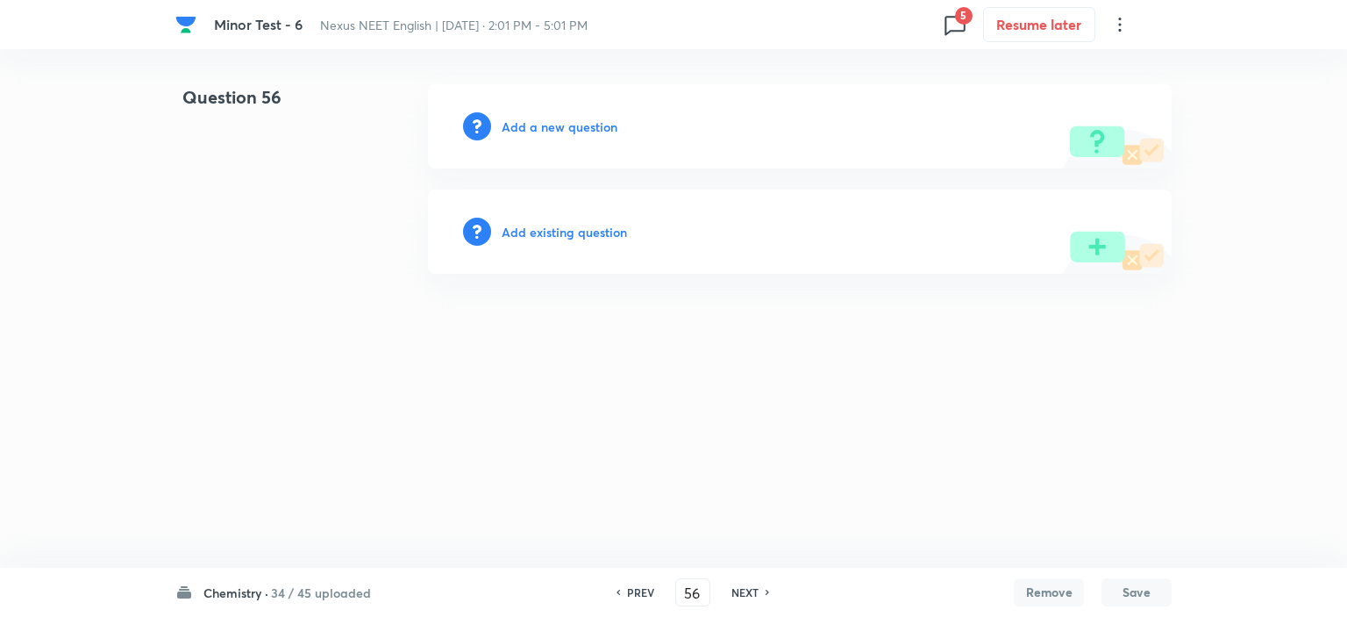
click at [752, 592] on h6 "NEXT" at bounding box center [745, 592] width 27 height 16
type input "57"
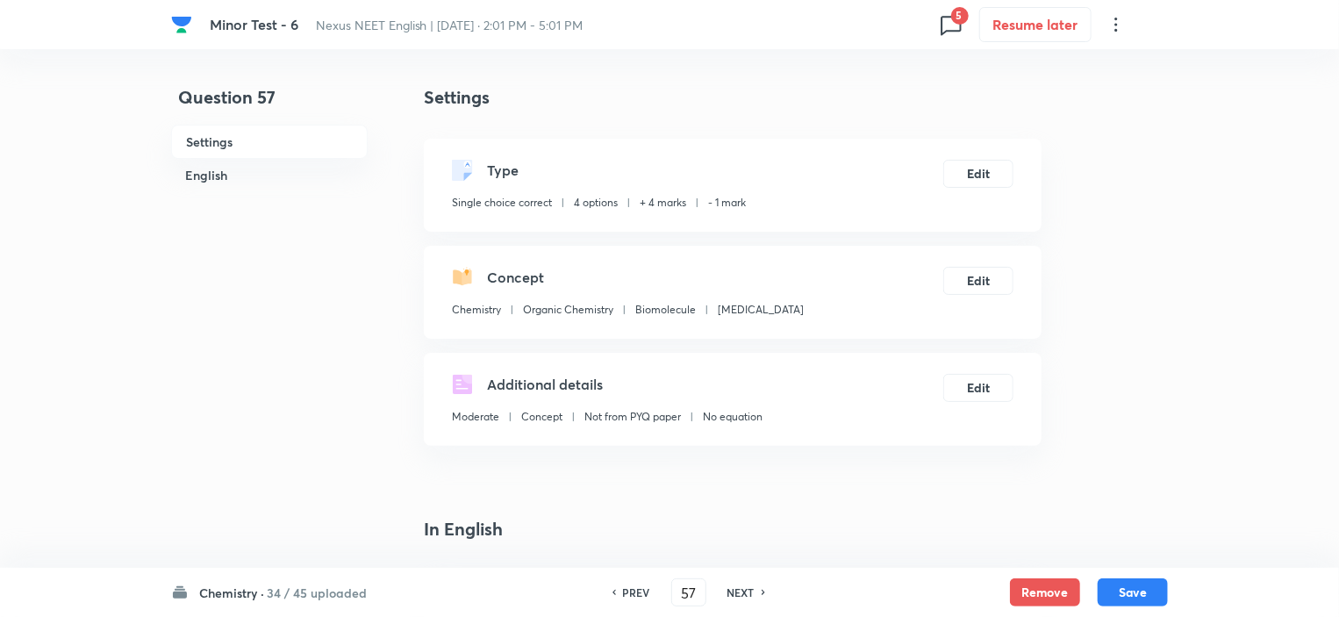
checkbox input "true"
click at [1033, 590] on button "Remove" at bounding box center [1045, 590] width 70 height 28
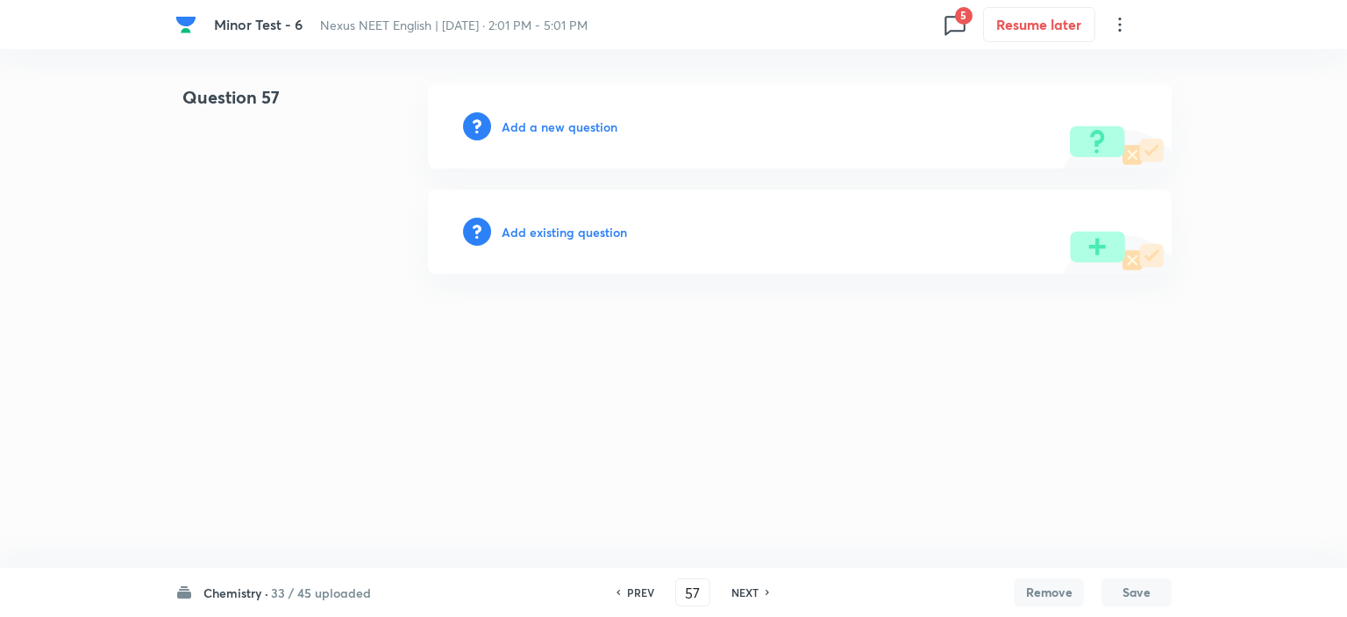
click at [734, 592] on h6 "NEXT" at bounding box center [745, 592] width 27 height 16
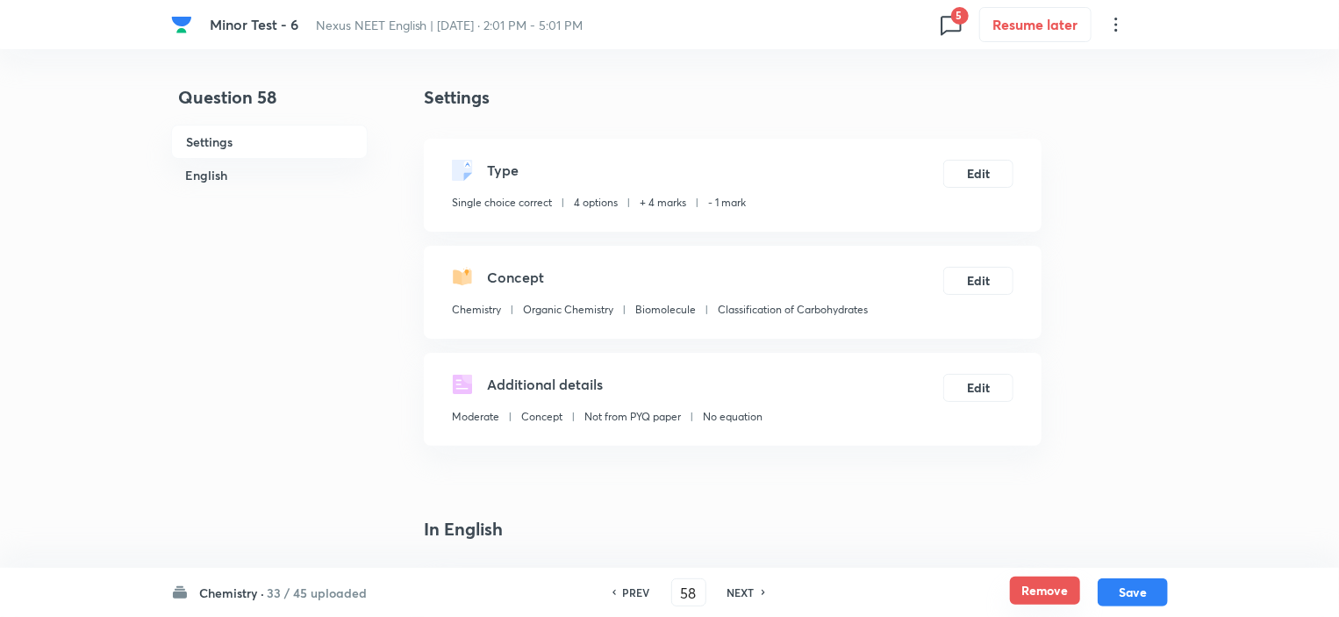
click at [1039, 593] on button "Remove" at bounding box center [1045, 590] width 70 height 28
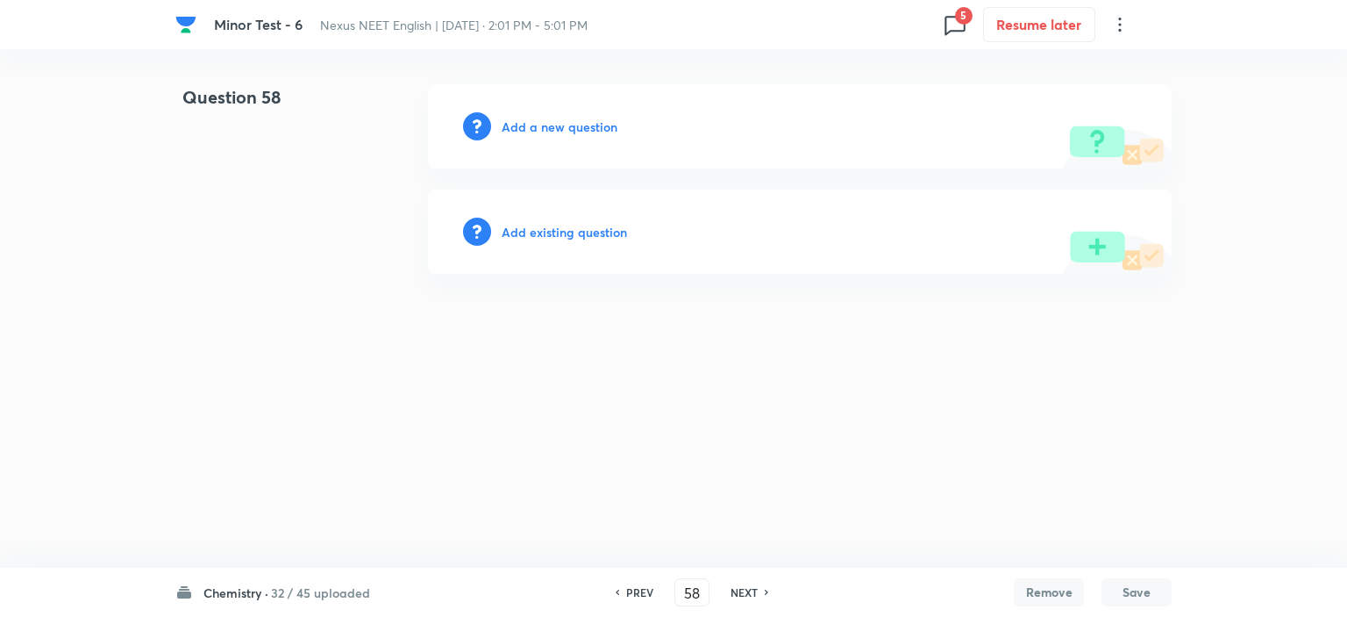
click at [733, 591] on h6 "NEXT" at bounding box center [744, 592] width 27 height 16
type input "59"
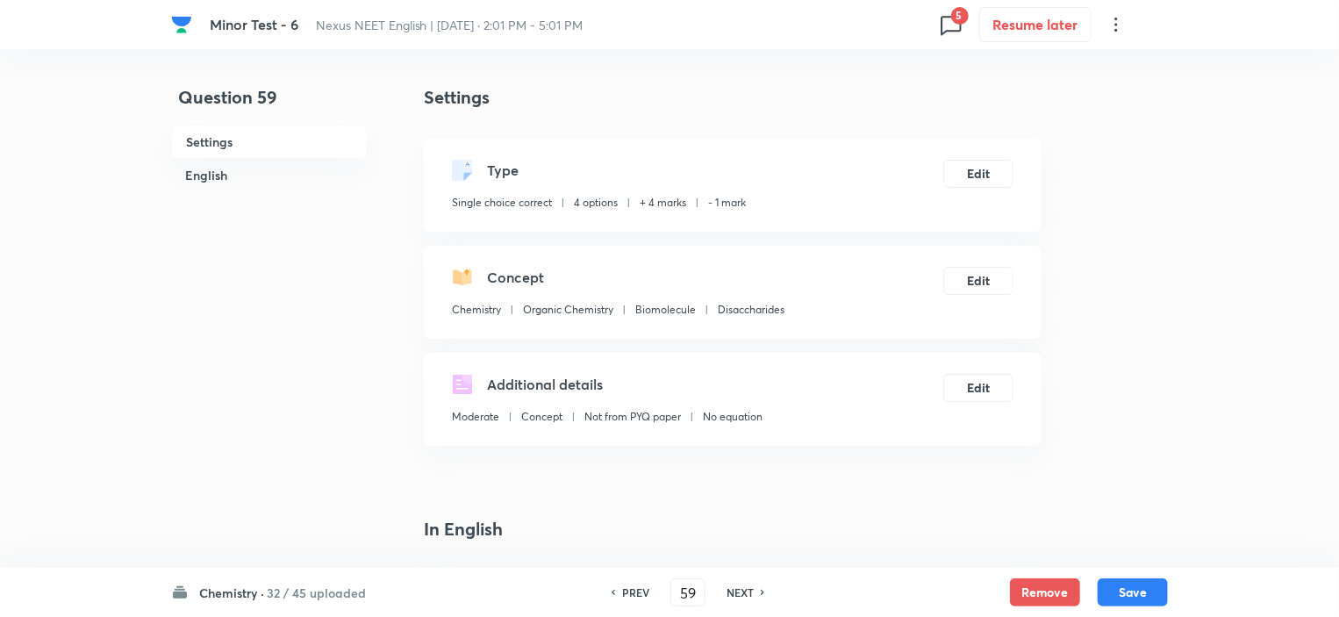
checkbox input "true"
click at [1030, 588] on button "Remove" at bounding box center [1045, 590] width 70 height 28
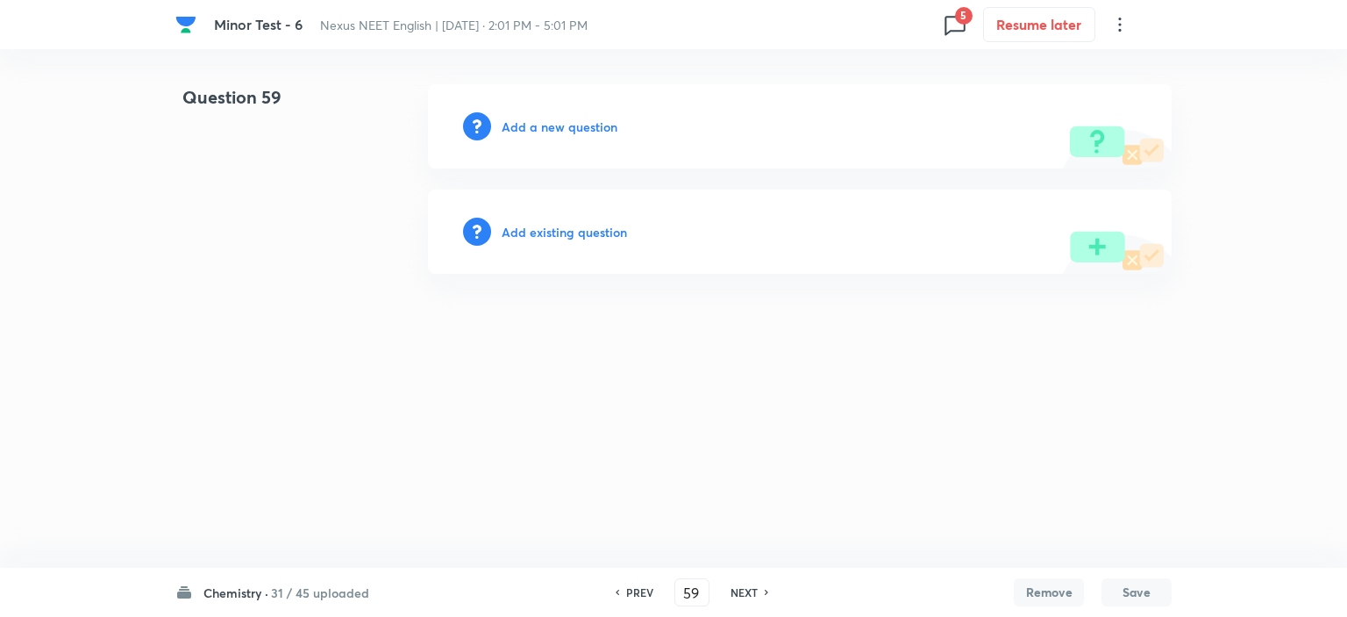
click at [718, 593] on div "PREV 59 ​ NEXT" at bounding box center [692, 592] width 226 height 28
click at [733, 585] on h6 "NEXT" at bounding box center [744, 592] width 27 height 16
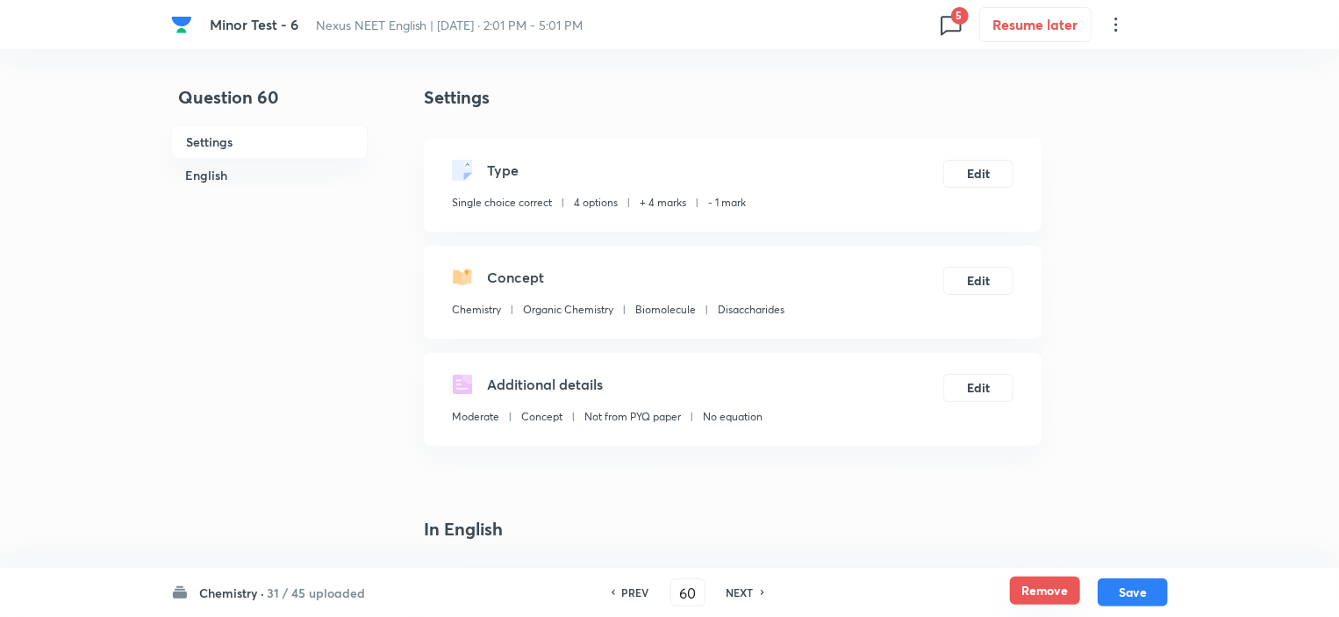
click at [1038, 592] on button "Remove" at bounding box center [1045, 590] width 70 height 28
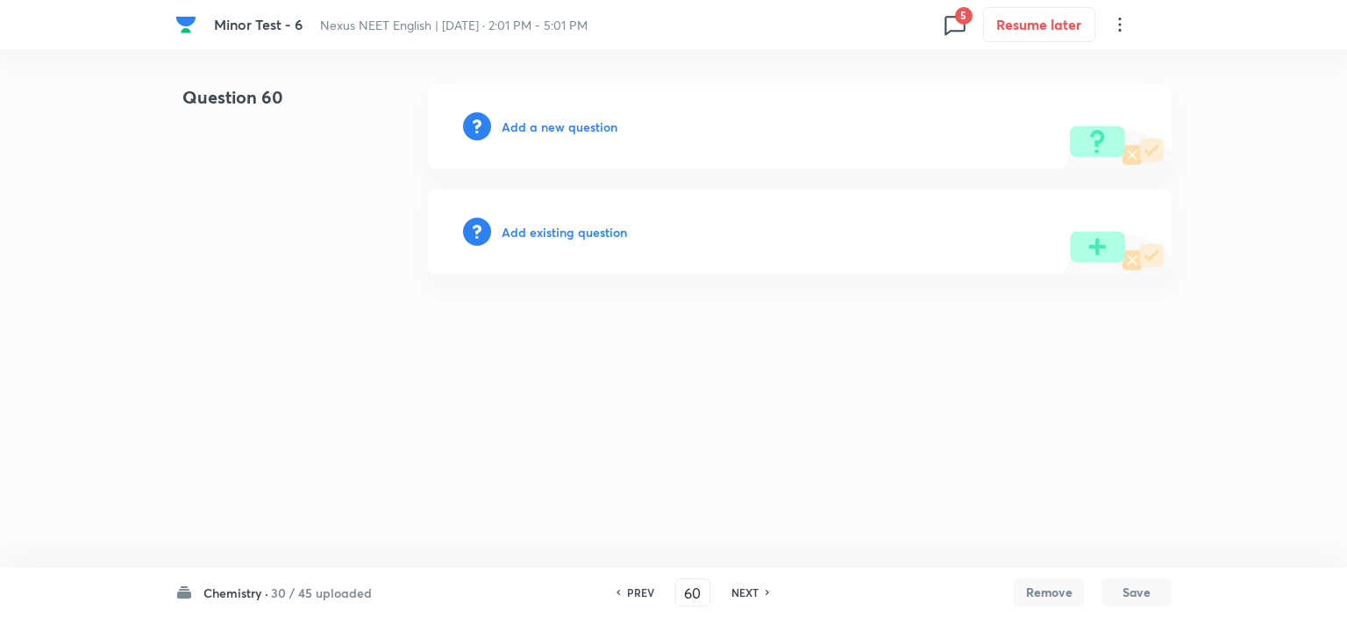
click at [749, 589] on h6 "NEXT" at bounding box center [745, 592] width 27 height 16
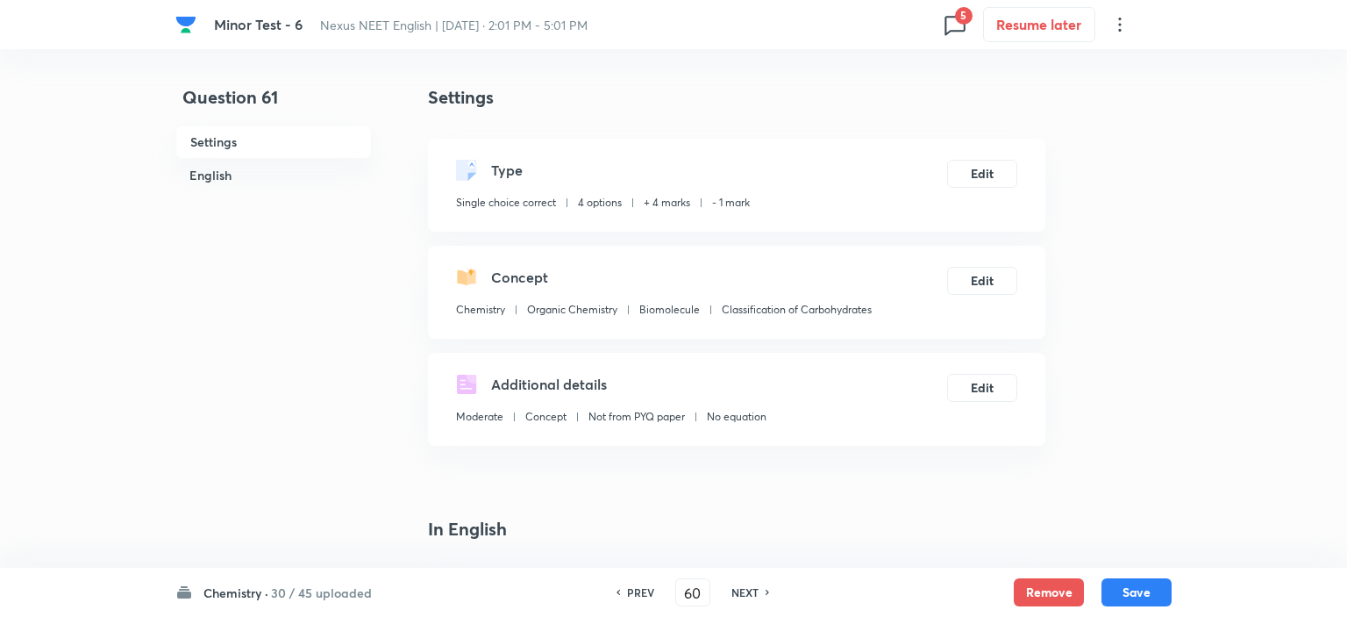
type input "61"
checkbox input "true"
click at [1053, 596] on button "Remove" at bounding box center [1045, 590] width 70 height 28
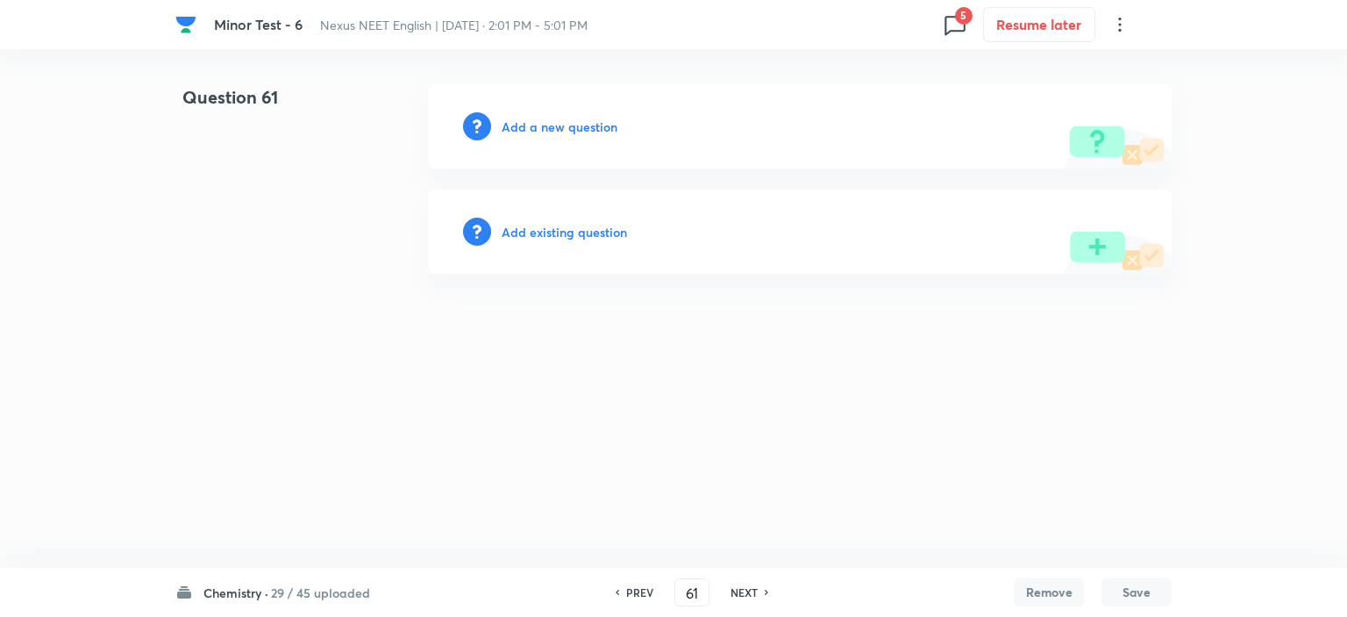
click at [751, 596] on h6 "NEXT" at bounding box center [744, 592] width 27 height 16
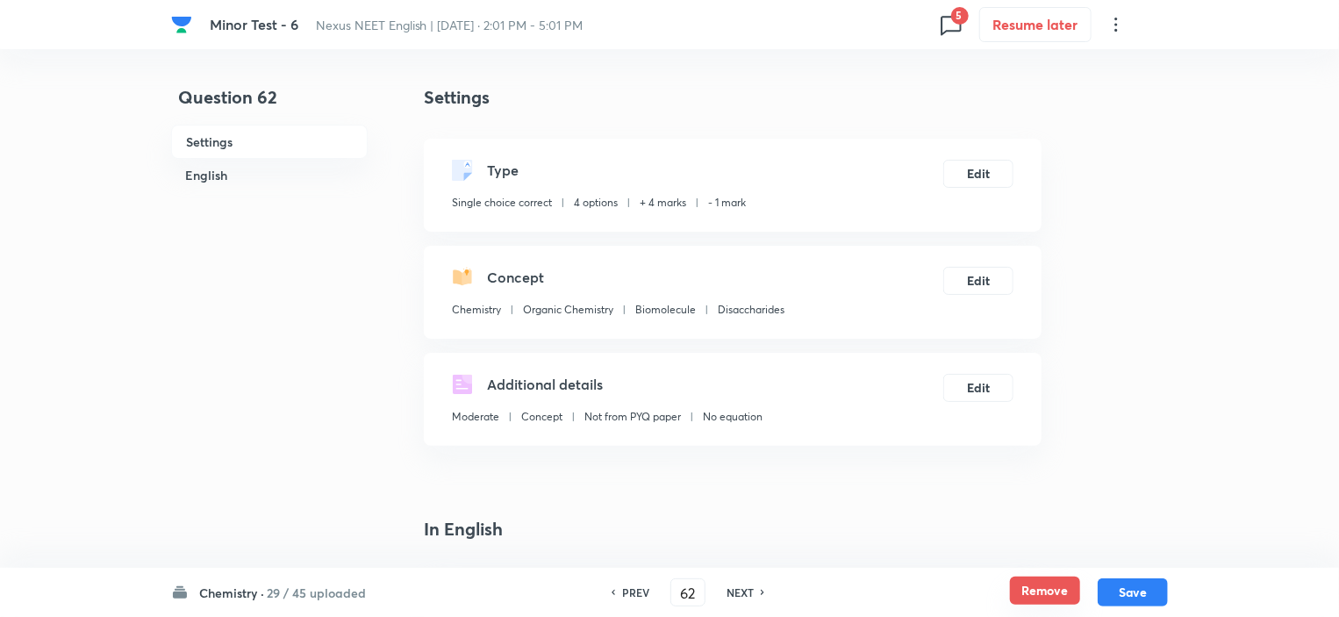
click at [1020, 585] on button "Remove" at bounding box center [1045, 590] width 70 height 28
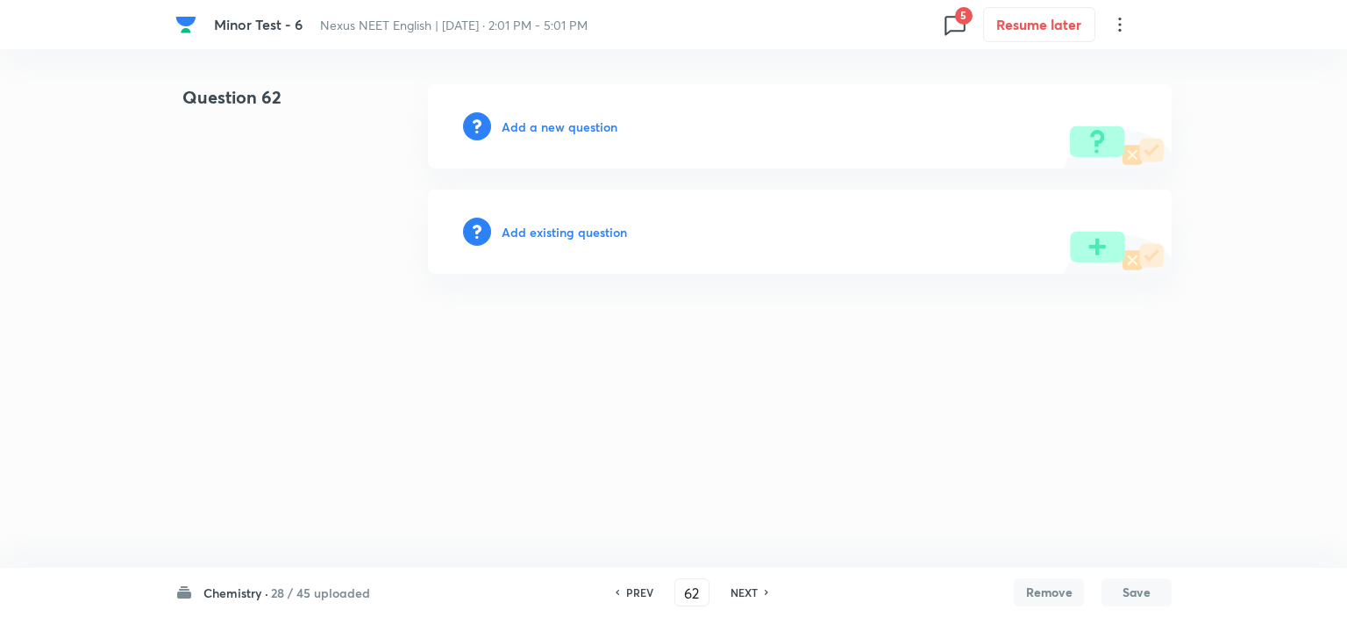
click at [750, 591] on h6 "NEXT" at bounding box center [744, 592] width 27 height 16
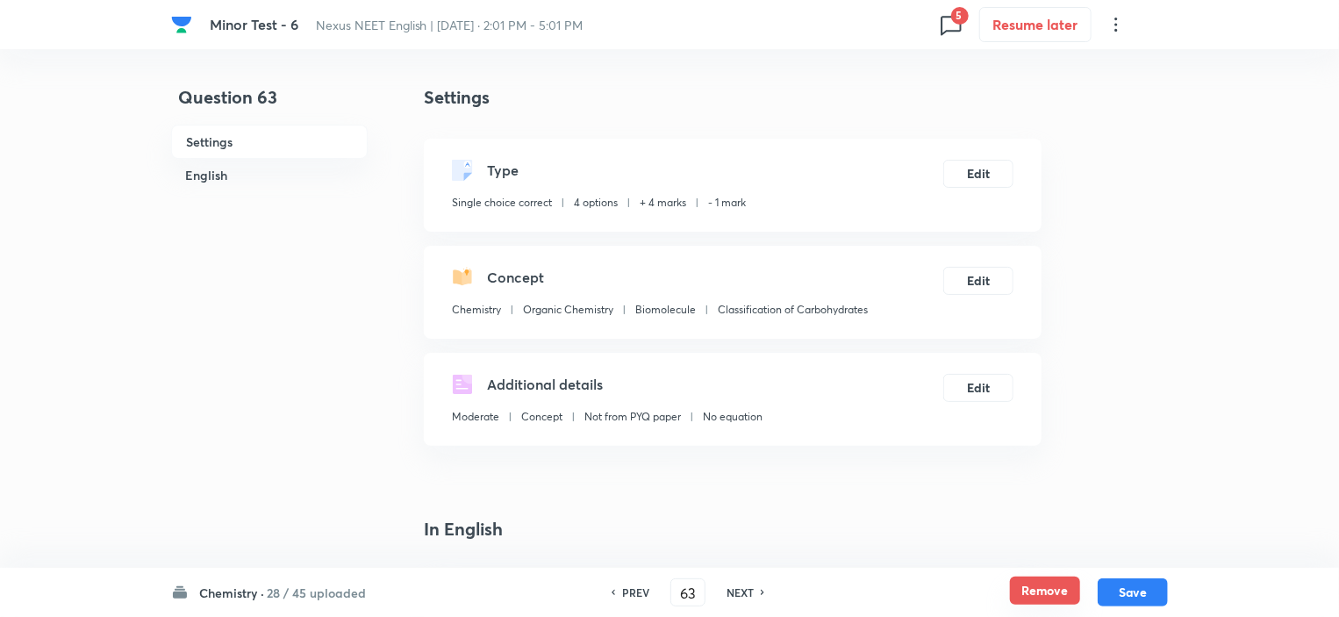
click at [1069, 596] on button "Remove" at bounding box center [1045, 590] width 70 height 28
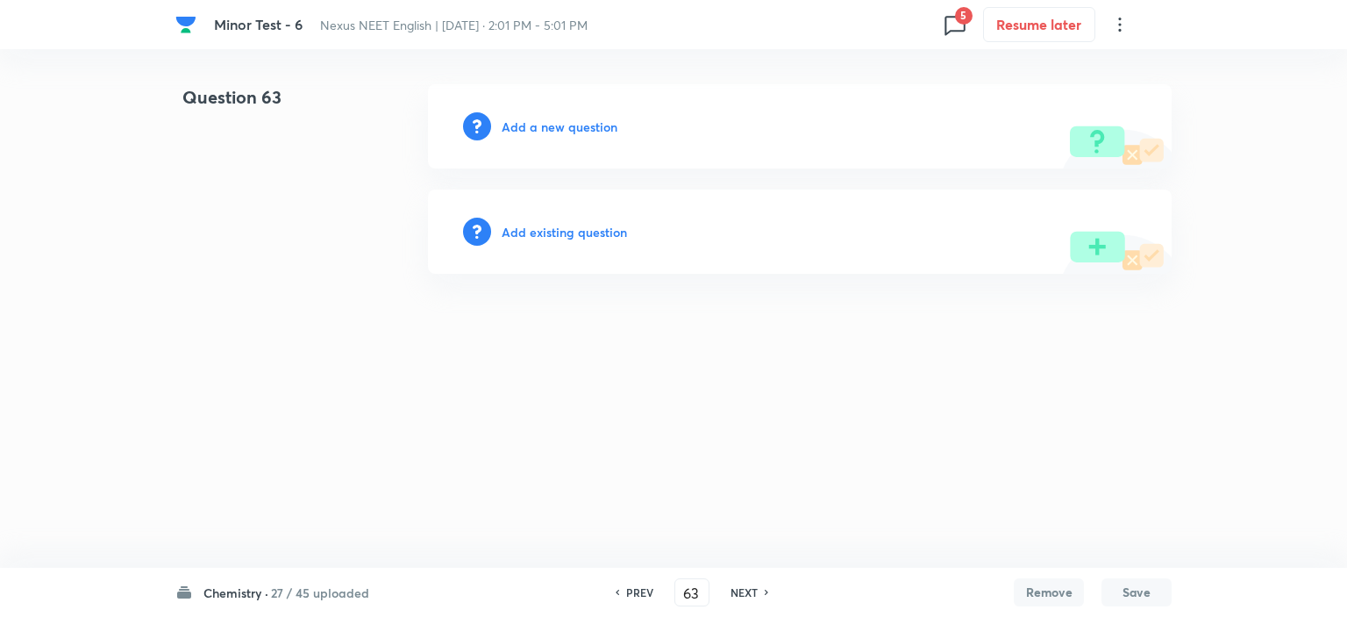
click at [746, 596] on h6 "NEXT" at bounding box center [744, 592] width 27 height 16
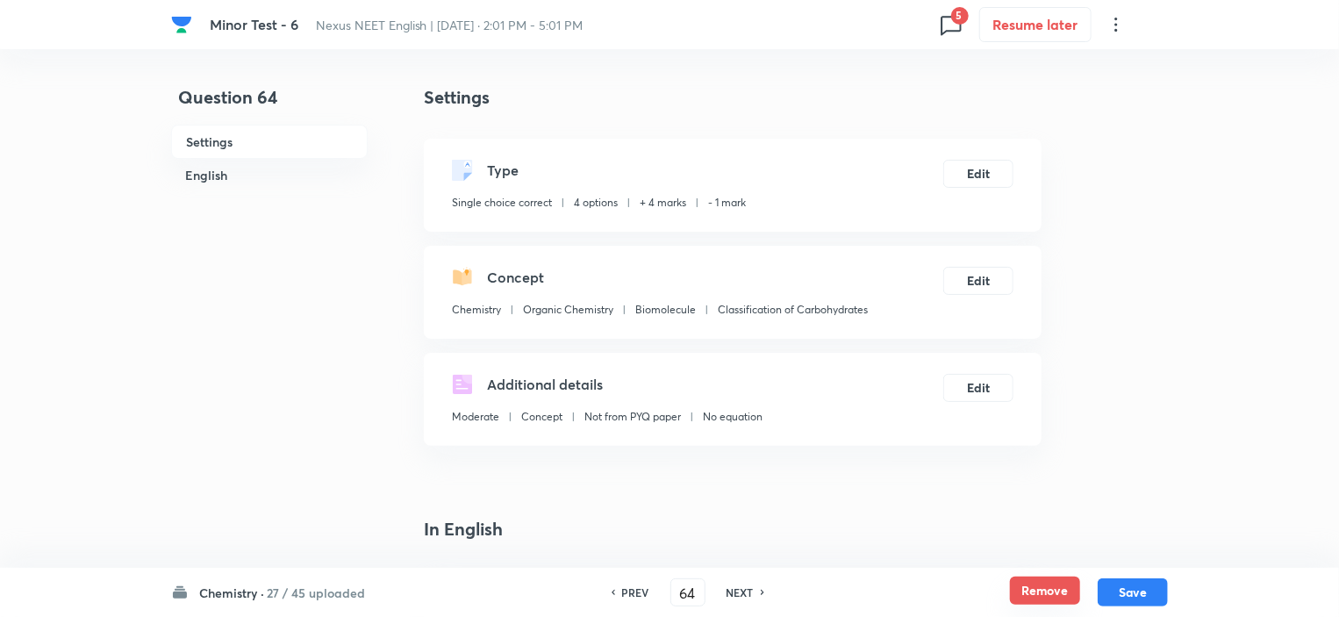
click at [1032, 594] on button "Remove" at bounding box center [1045, 590] width 70 height 28
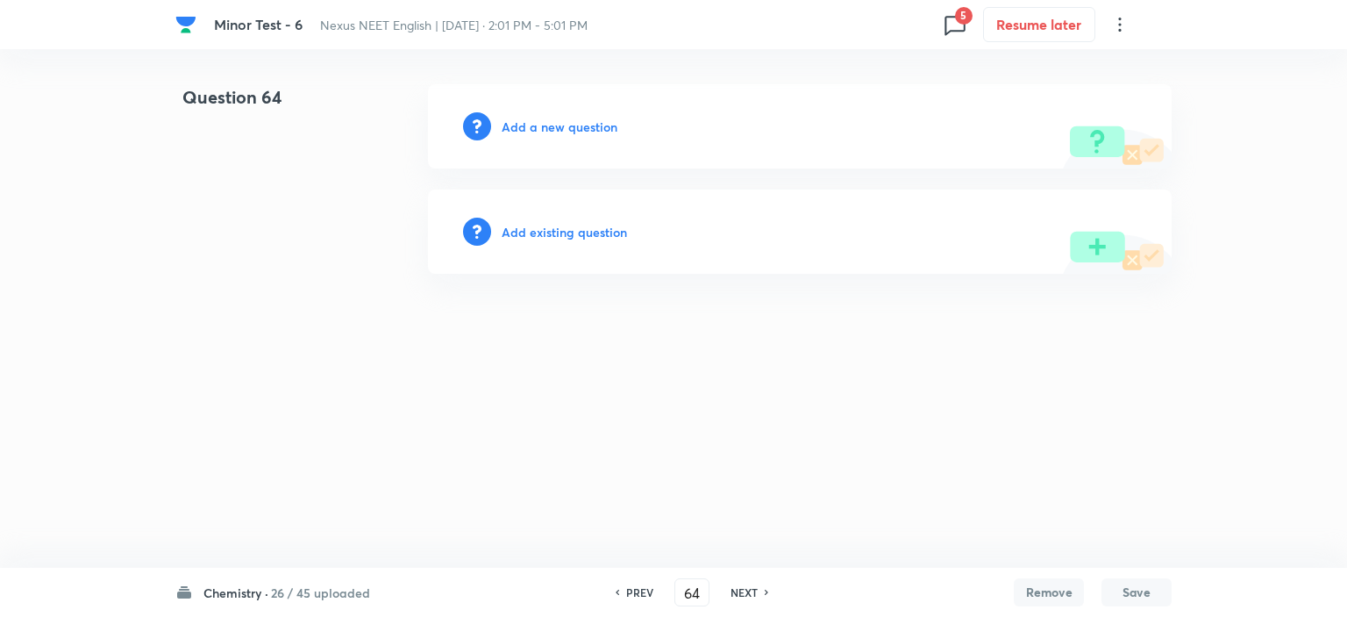
click at [731, 594] on h6 "NEXT" at bounding box center [744, 592] width 27 height 16
type input "65"
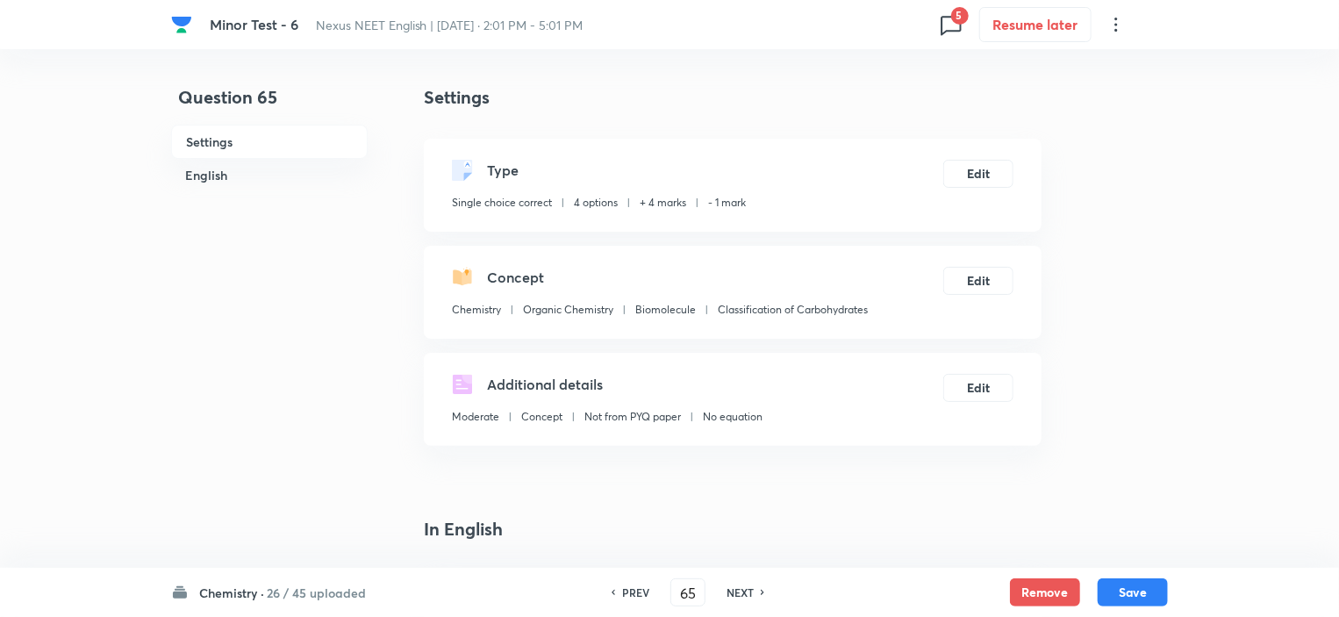
checkbox input "true"
click at [1046, 586] on button "Remove" at bounding box center [1045, 590] width 70 height 28
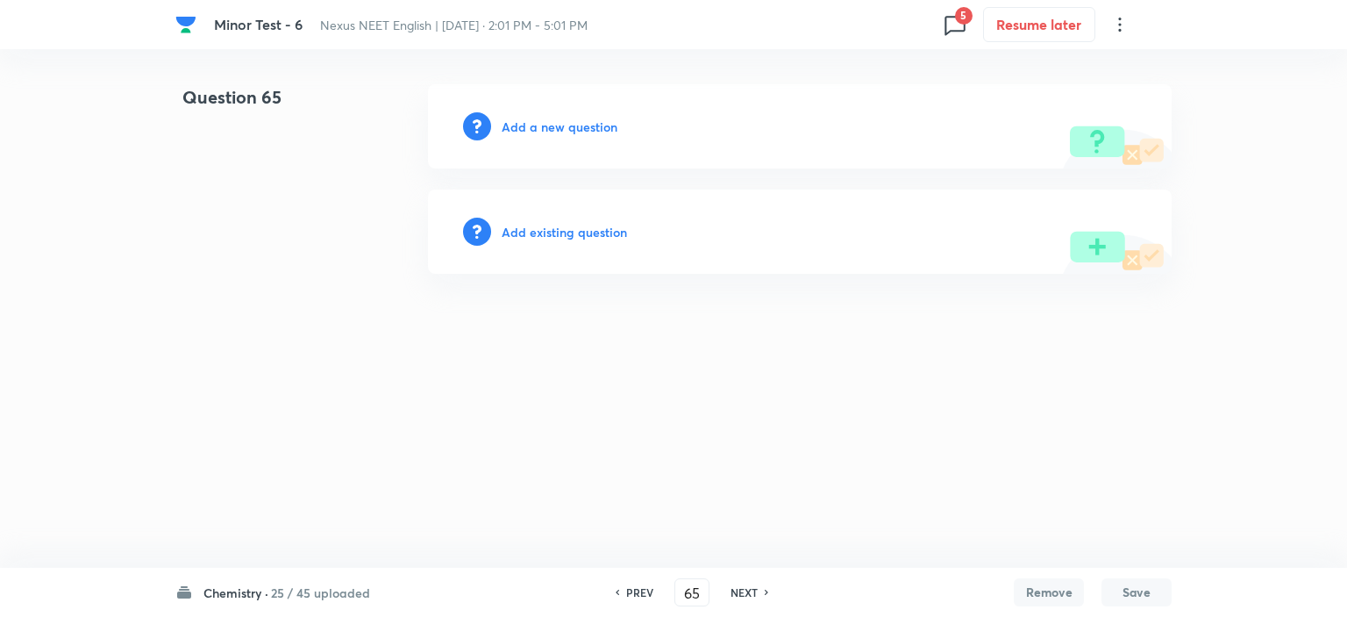
click at [732, 588] on h6 "NEXT" at bounding box center [744, 592] width 27 height 16
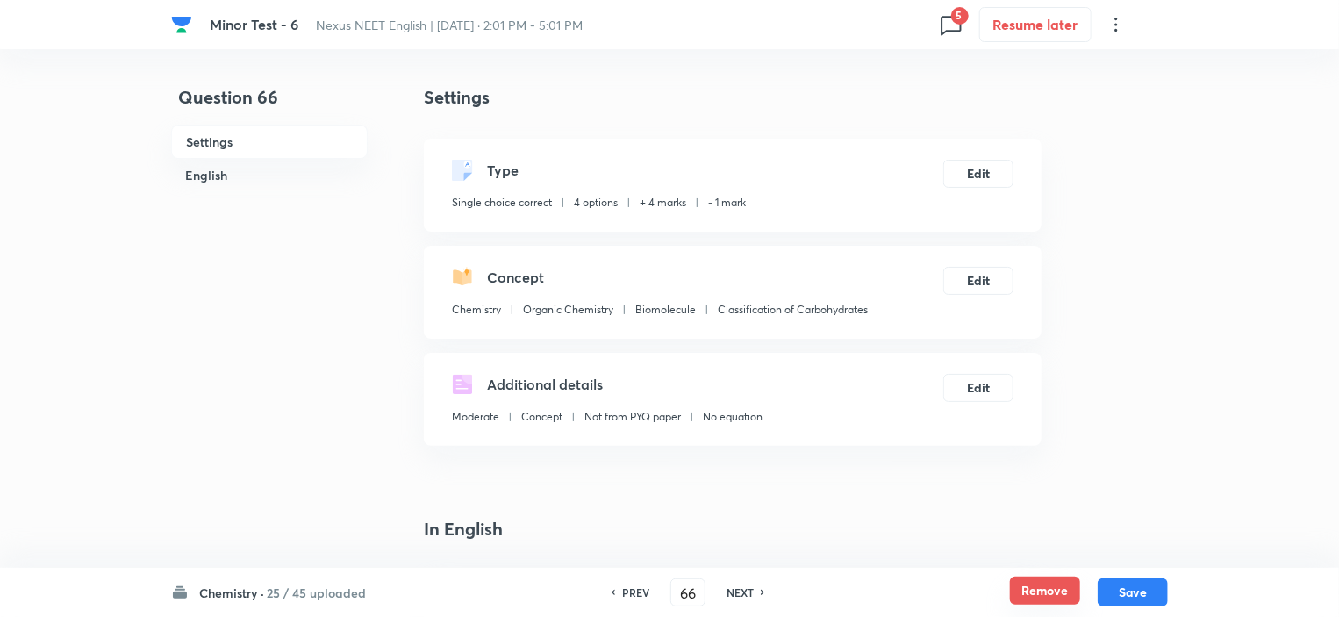
click at [1070, 592] on button "Remove" at bounding box center [1045, 590] width 70 height 28
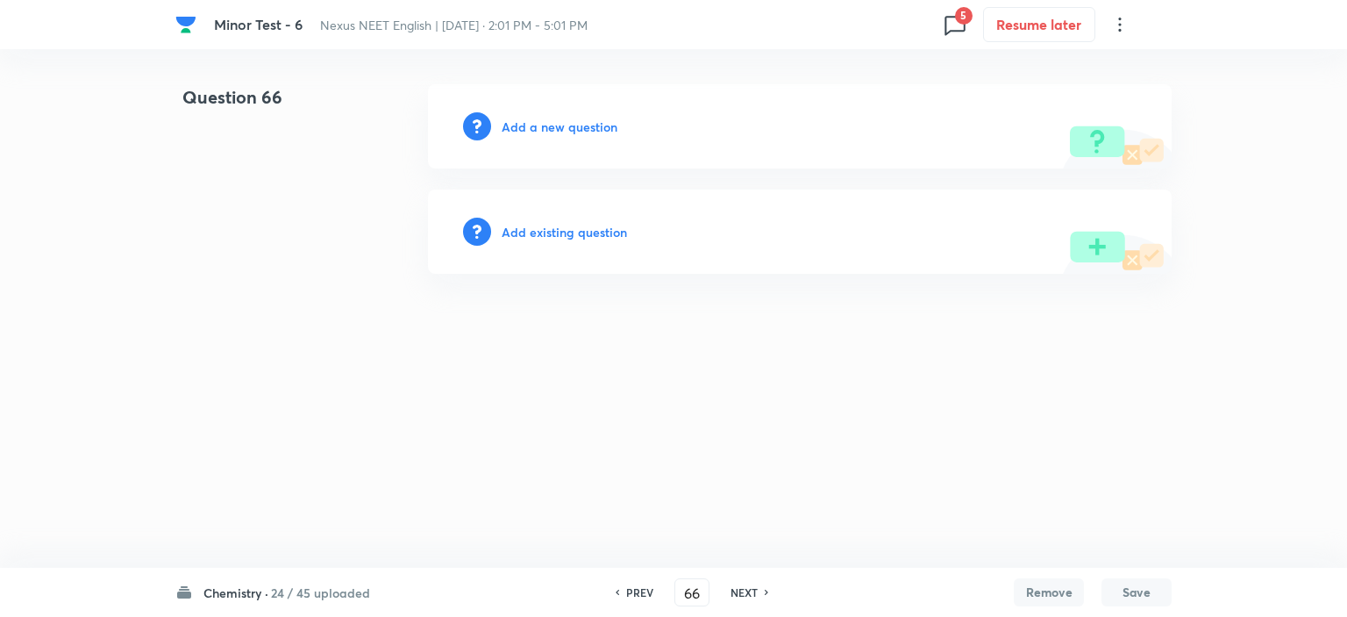
click at [752, 596] on h6 "NEXT" at bounding box center [744, 592] width 27 height 16
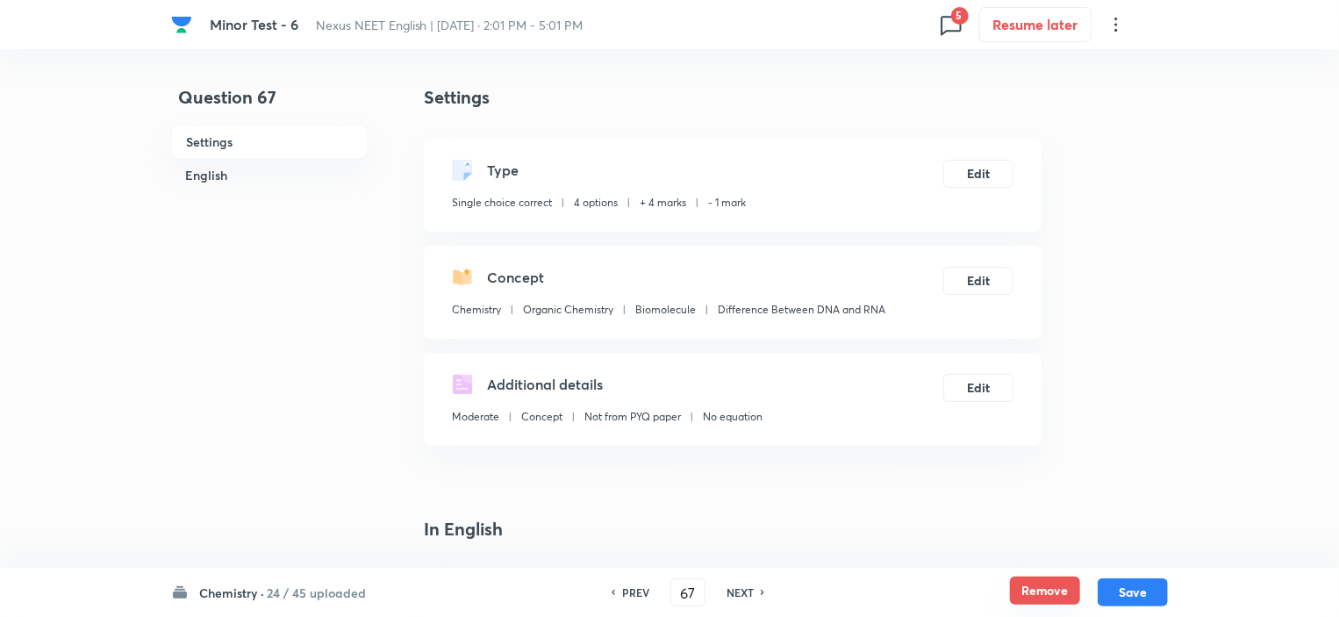
click at [1025, 589] on button "Remove" at bounding box center [1045, 590] width 70 height 28
click at [737, 592] on h6 "NEXT" at bounding box center [744, 592] width 27 height 16
type input "68"
checkbox input "true"
click at [1023, 592] on button "Remove" at bounding box center [1045, 590] width 70 height 28
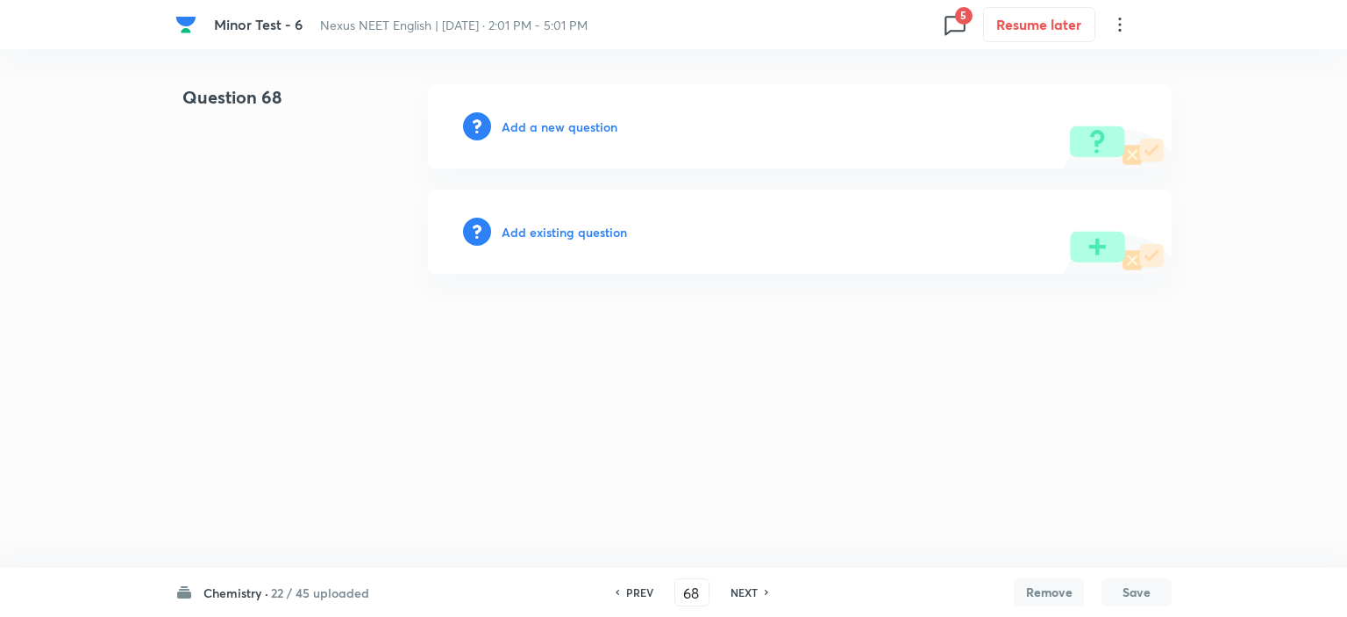
click at [736, 594] on h6 "NEXT" at bounding box center [744, 592] width 27 height 16
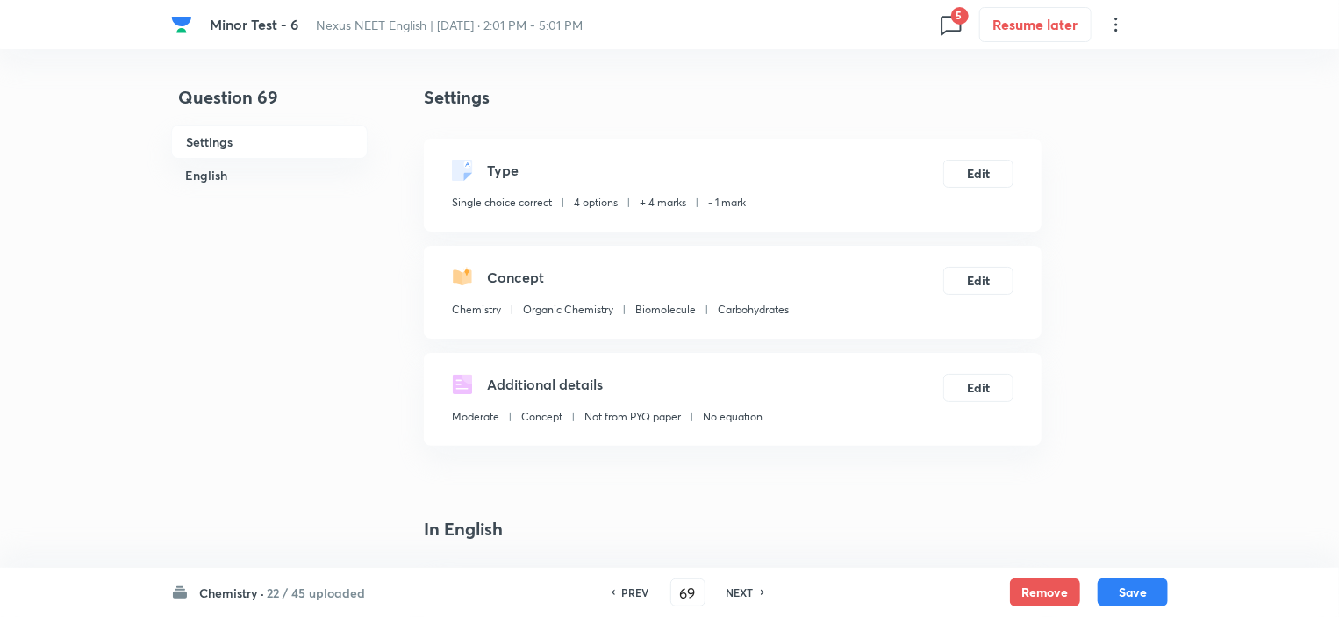
drag, startPoint x: 1024, startPoint y: 592, endPoint x: 997, endPoint y: 596, distance: 26.5
click at [1025, 591] on button "Remove" at bounding box center [1045, 592] width 70 height 28
click at [740, 597] on h6 "NEXT" at bounding box center [744, 592] width 27 height 16
type input "70"
checkbox input "true"
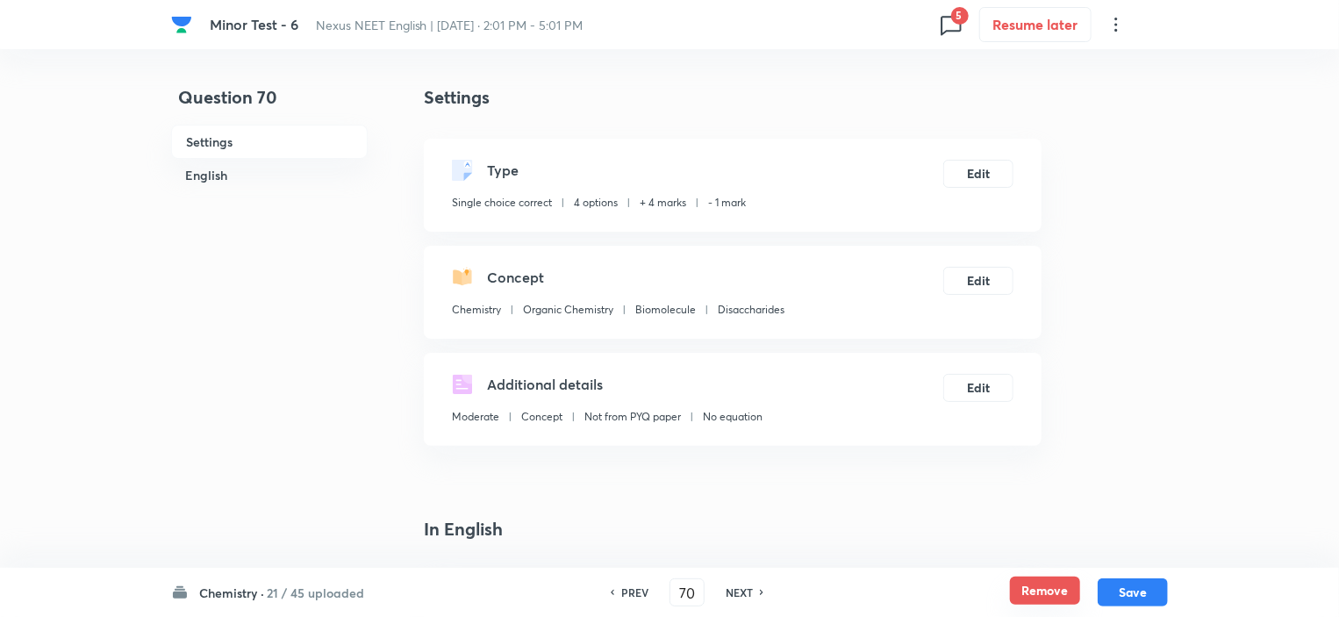
click at [1042, 592] on button "Remove" at bounding box center [1045, 590] width 70 height 28
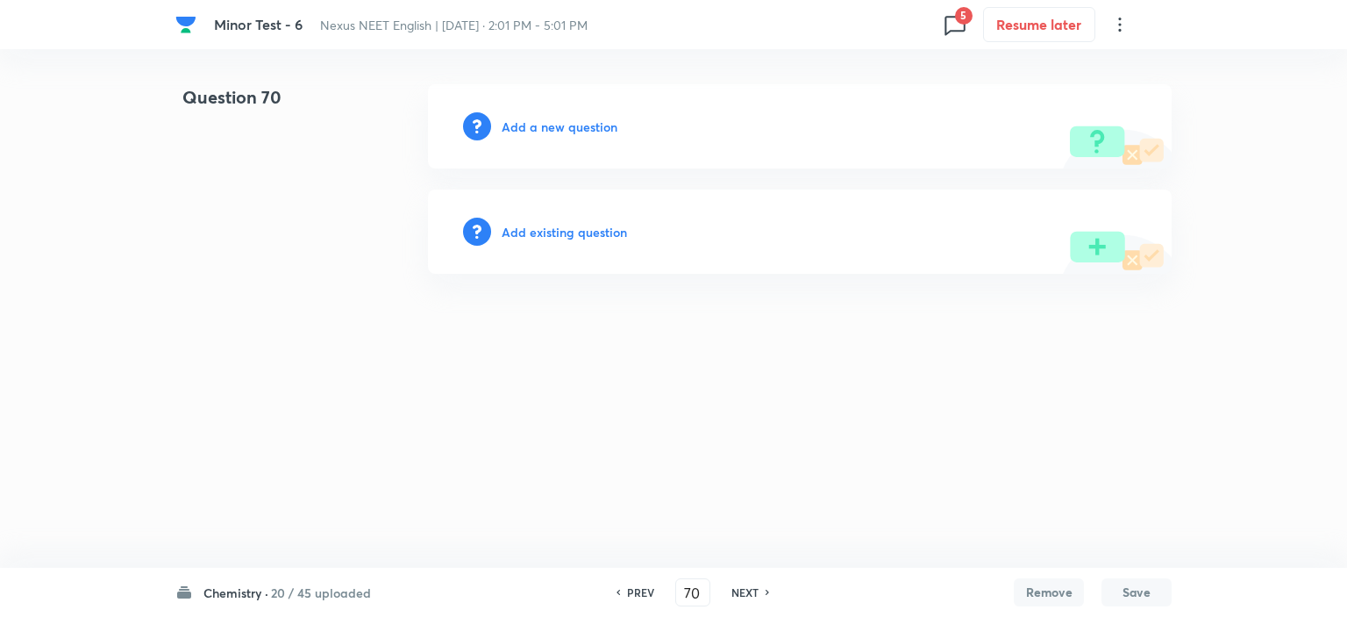
click at [739, 590] on h6 "NEXT" at bounding box center [745, 592] width 27 height 16
type input "71"
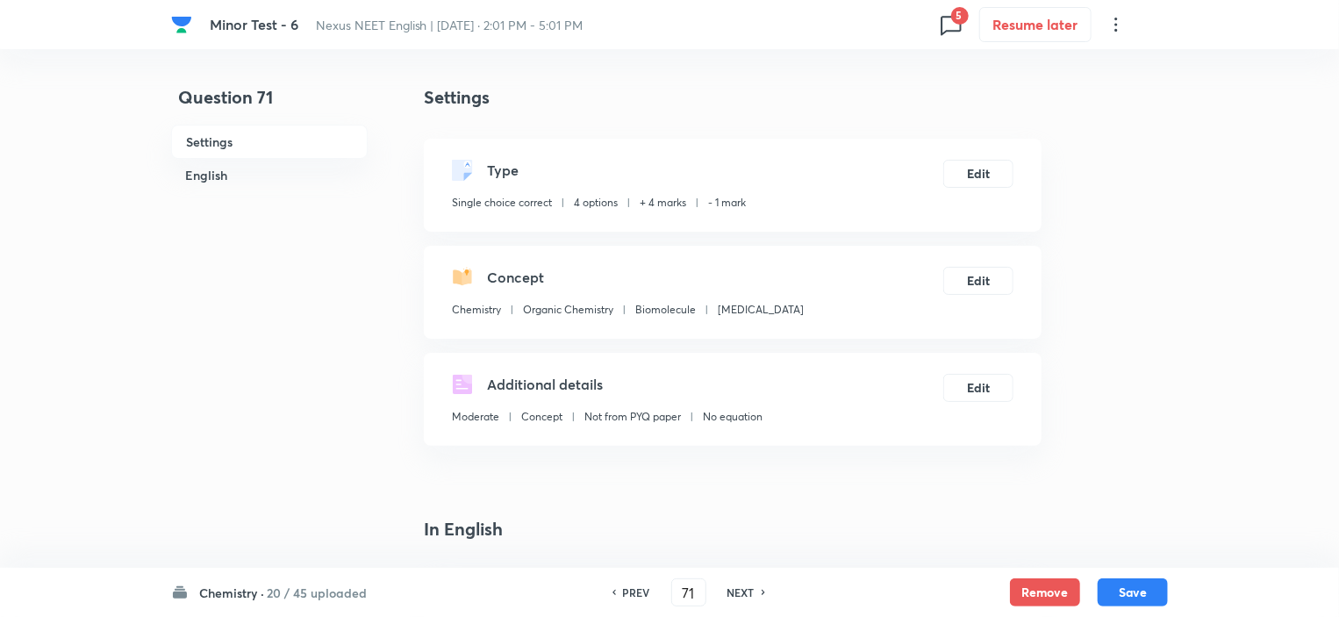
checkbox input "true"
click at [1028, 590] on button "Remove" at bounding box center [1045, 590] width 70 height 28
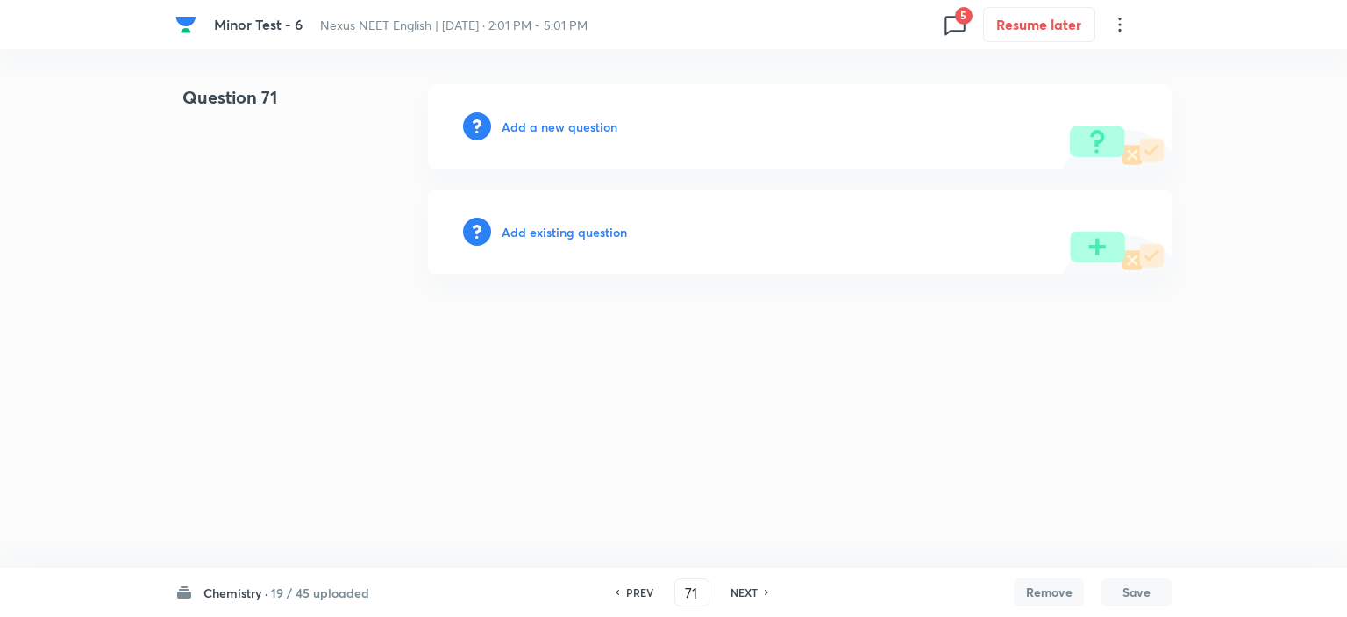
click at [751, 596] on h6 "NEXT" at bounding box center [744, 592] width 27 height 16
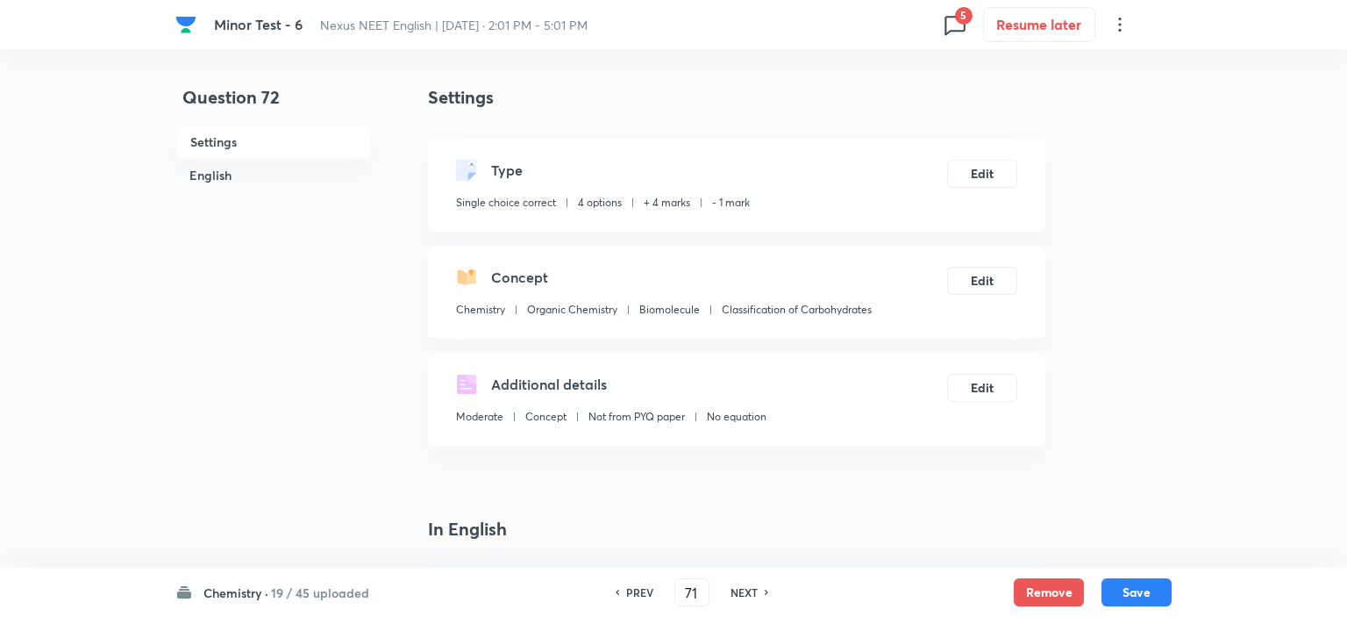
type input "72"
checkbox input "true"
click at [1030, 592] on button "Remove" at bounding box center [1045, 590] width 70 height 28
click at [748, 593] on h6 "NEXT" at bounding box center [739, 592] width 27 height 16
click at [1061, 597] on button "Remove" at bounding box center [1045, 590] width 70 height 28
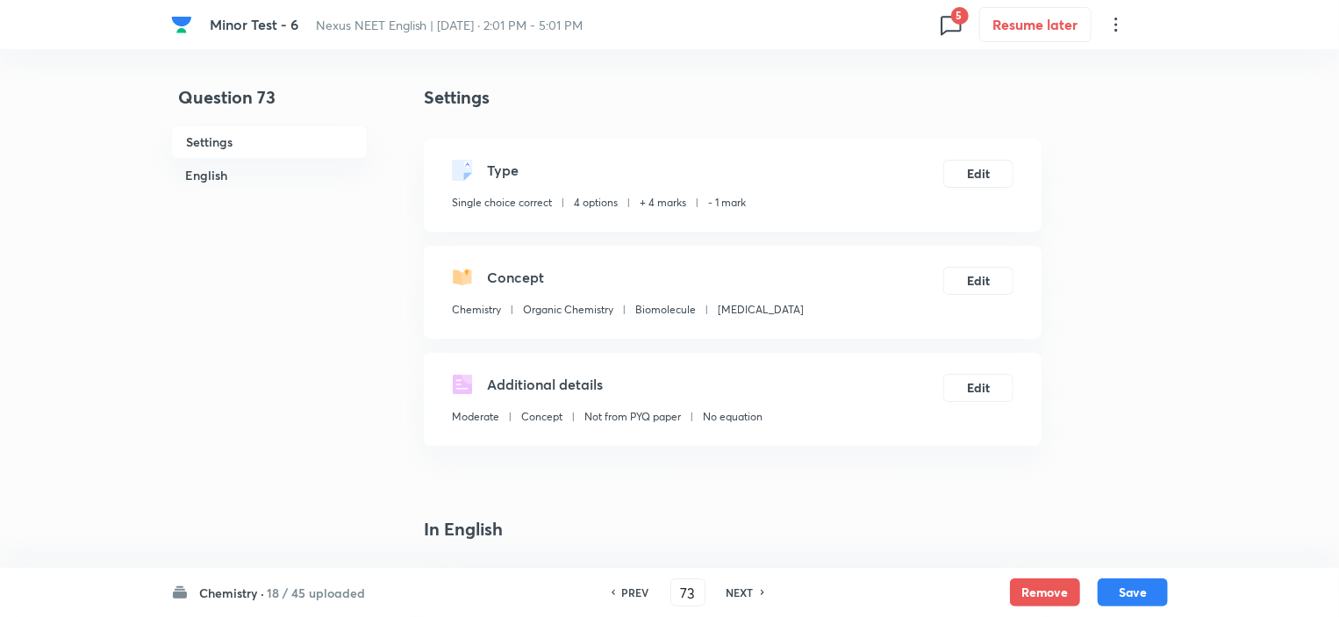
click at [742, 589] on h6 "NEXT" at bounding box center [739, 592] width 27 height 16
type input "74"
checkbox input "true"
click at [1059, 589] on button "Remove" at bounding box center [1045, 590] width 70 height 28
click at [731, 595] on h6 "NEXT" at bounding box center [738, 592] width 27 height 16
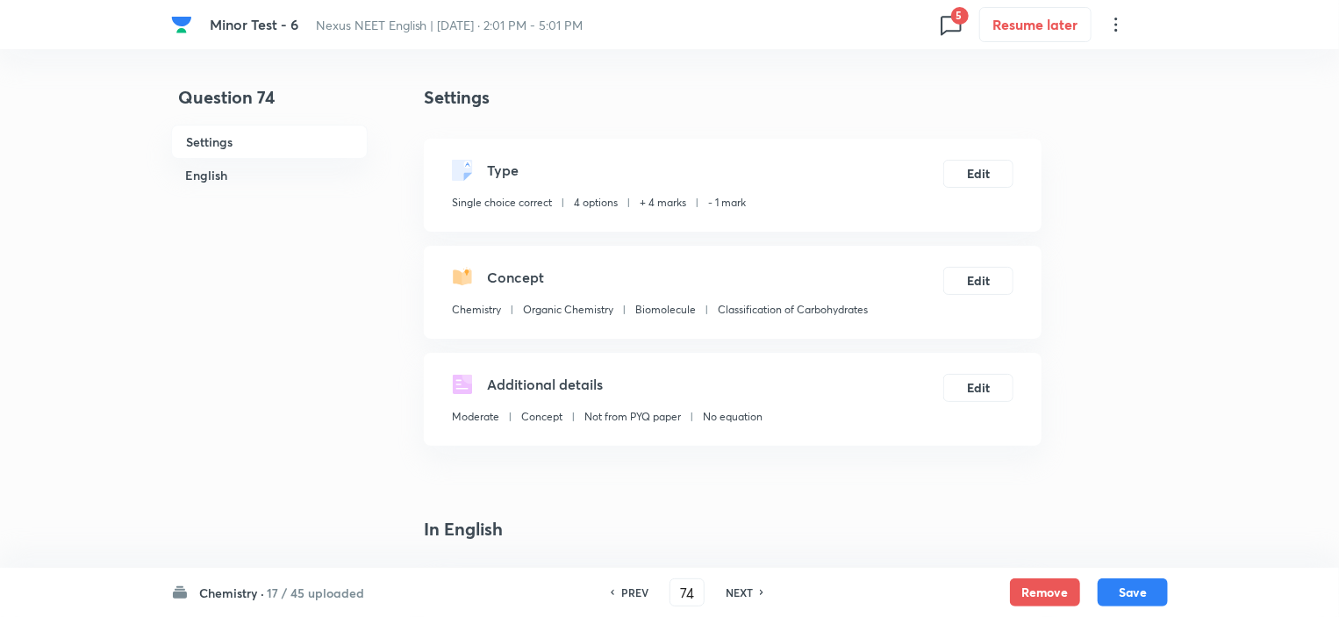
type input "75"
checkbox input "true"
click at [1039, 596] on button "Remove" at bounding box center [1045, 590] width 70 height 28
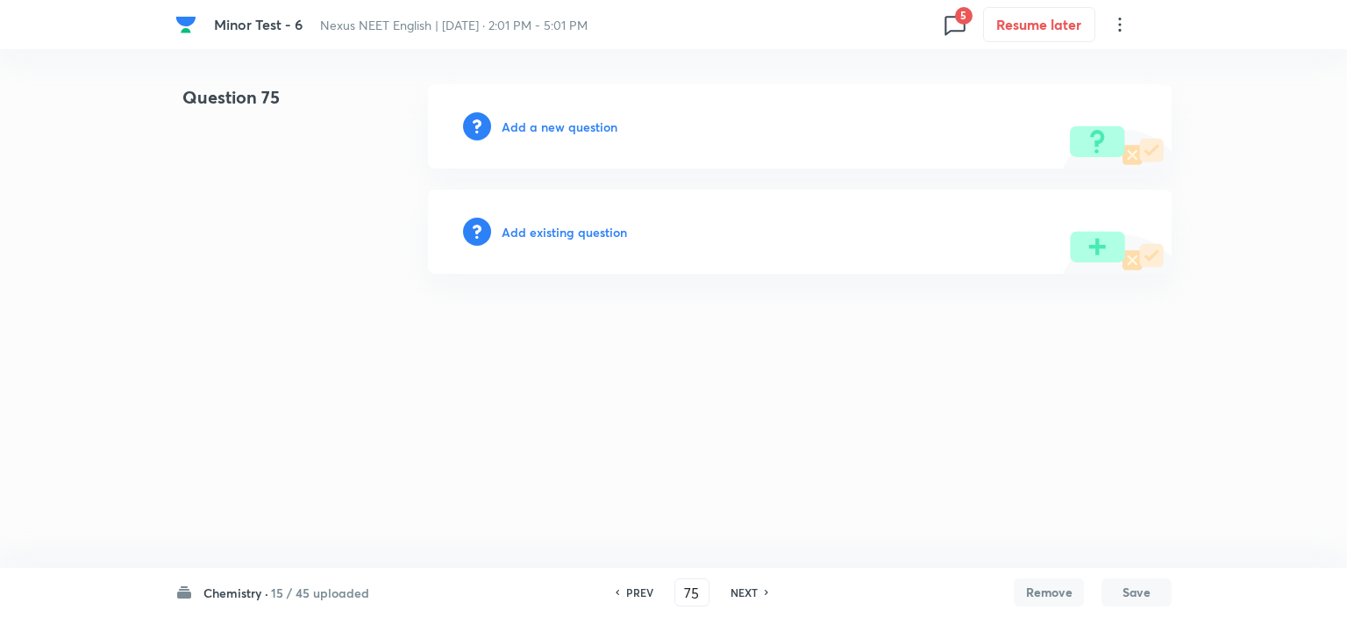
click at [739, 592] on h6 "NEXT" at bounding box center [744, 592] width 27 height 16
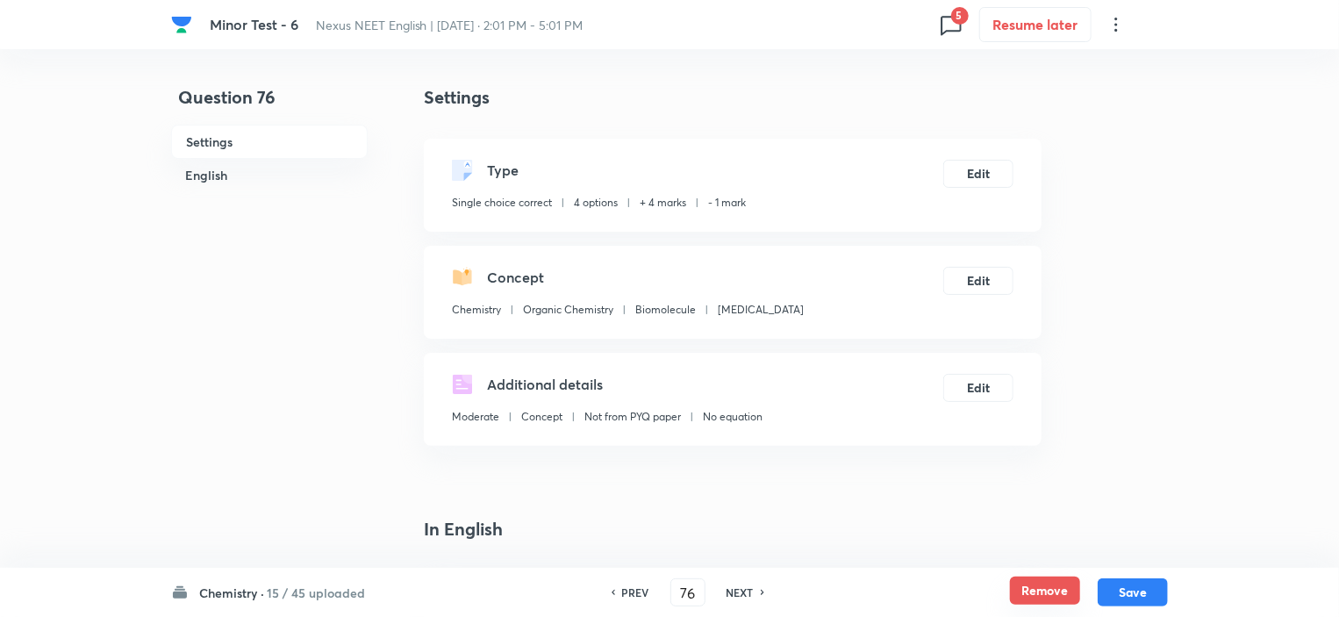
click at [1034, 587] on button "Remove" at bounding box center [1045, 590] width 70 height 28
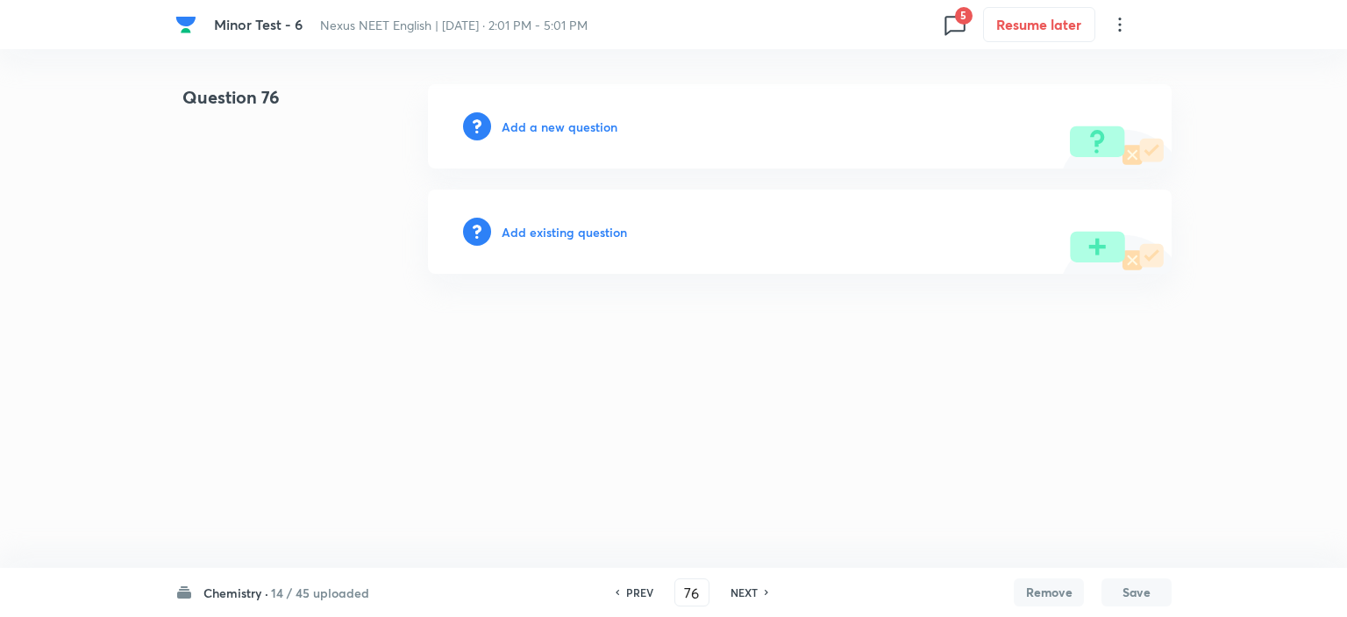
click at [755, 594] on h6 "NEXT" at bounding box center [744, 592] width 27 height 16
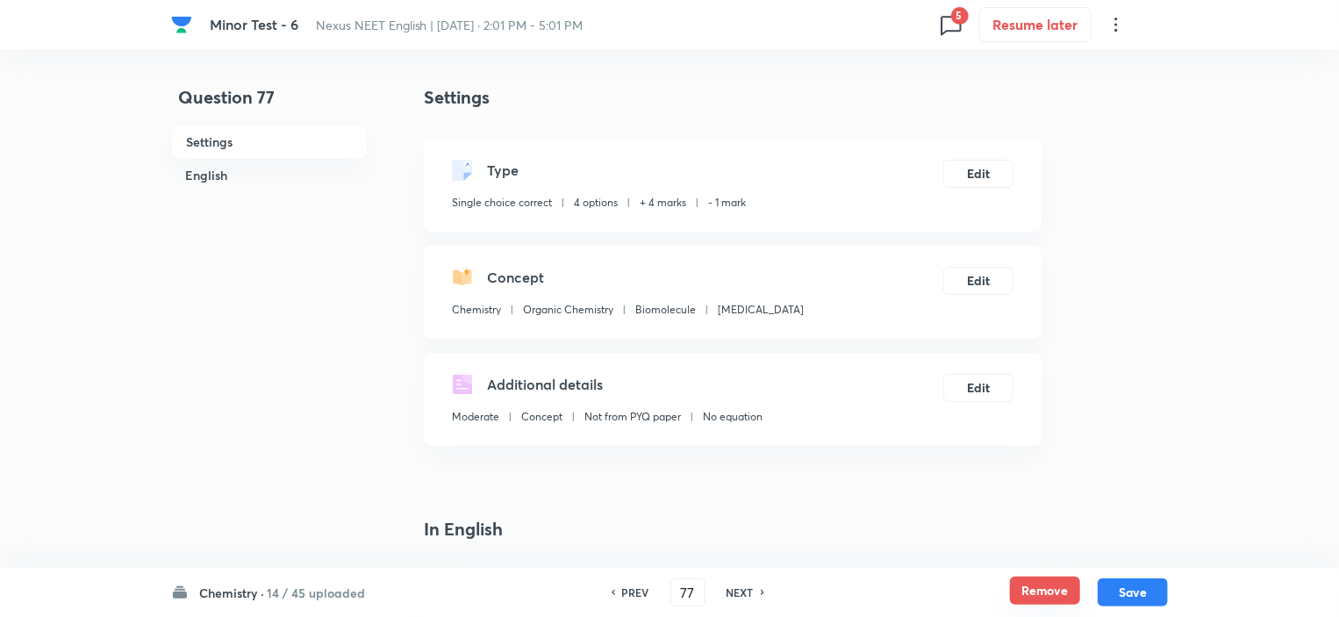
click at [1053, 588] on button "Remove" at bounding box center [1045, 590] width 70 height 28
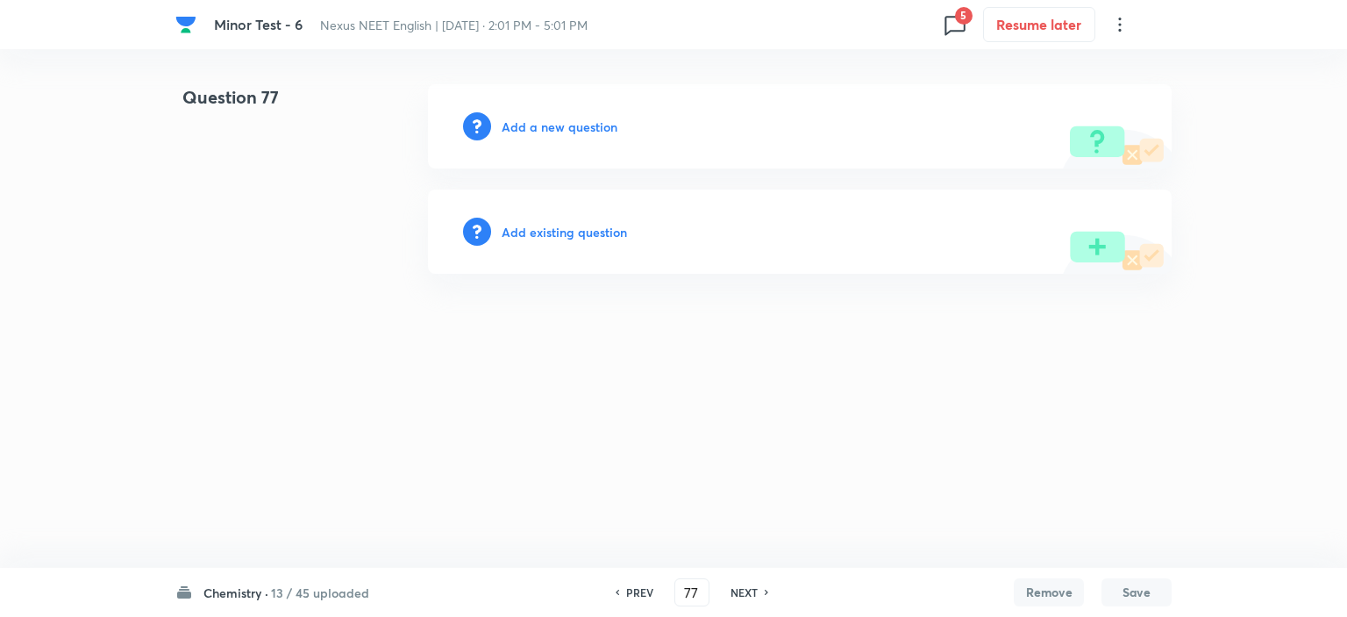
click at [731, 596] on h6 "NEXT" at bounding box center [744, 592] width 27 height 16
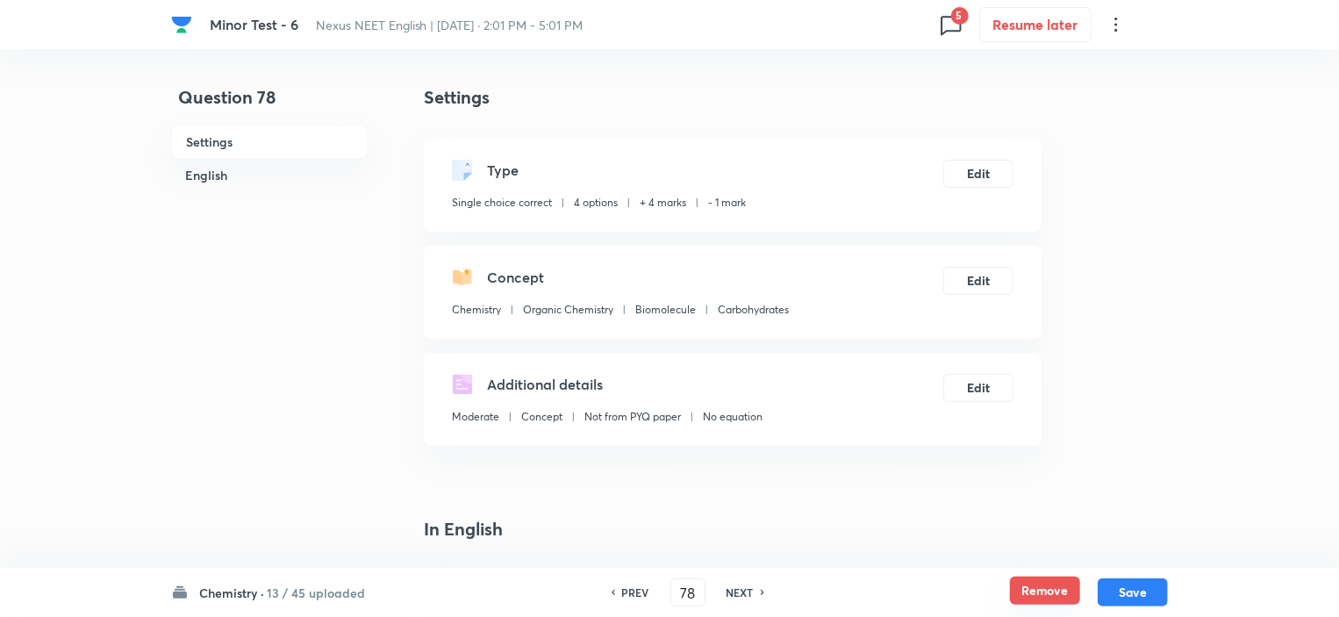
click at [1066, 592] on button "Remove" at bounding box center [1045, 590] width 70 height 28
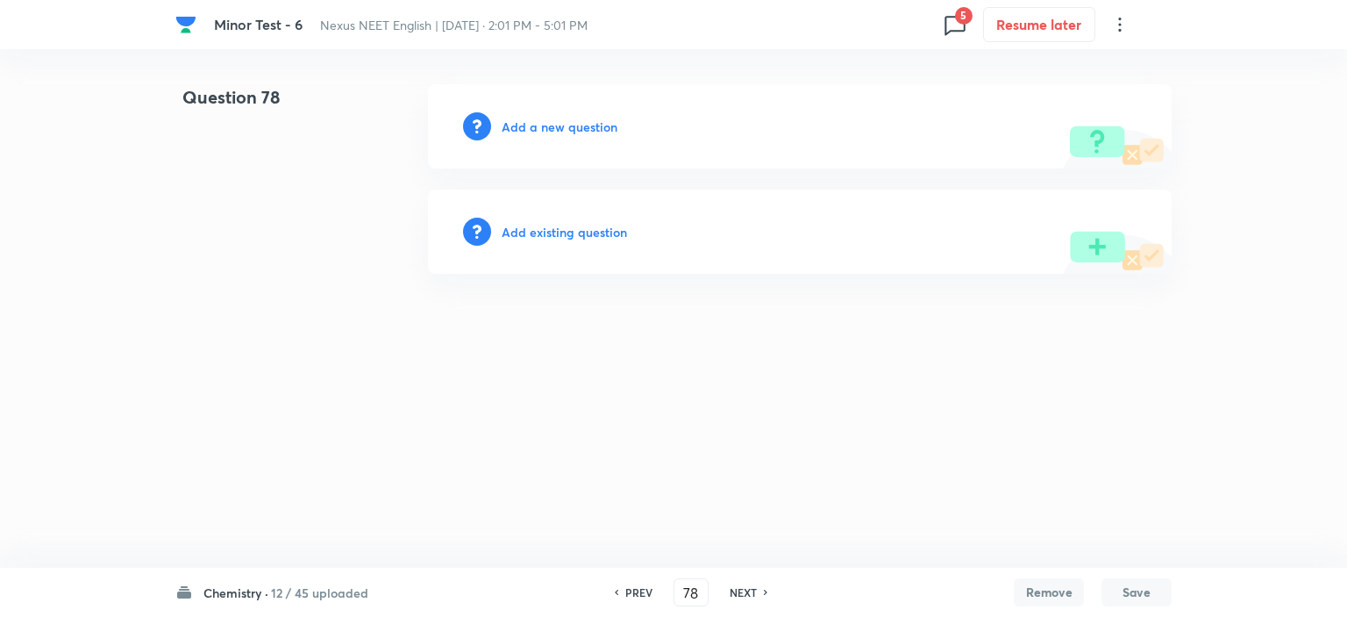
click at [754, 594] on h6 "NEXT" at bounding box center [743, 592] width 27 height 16
type input "79"
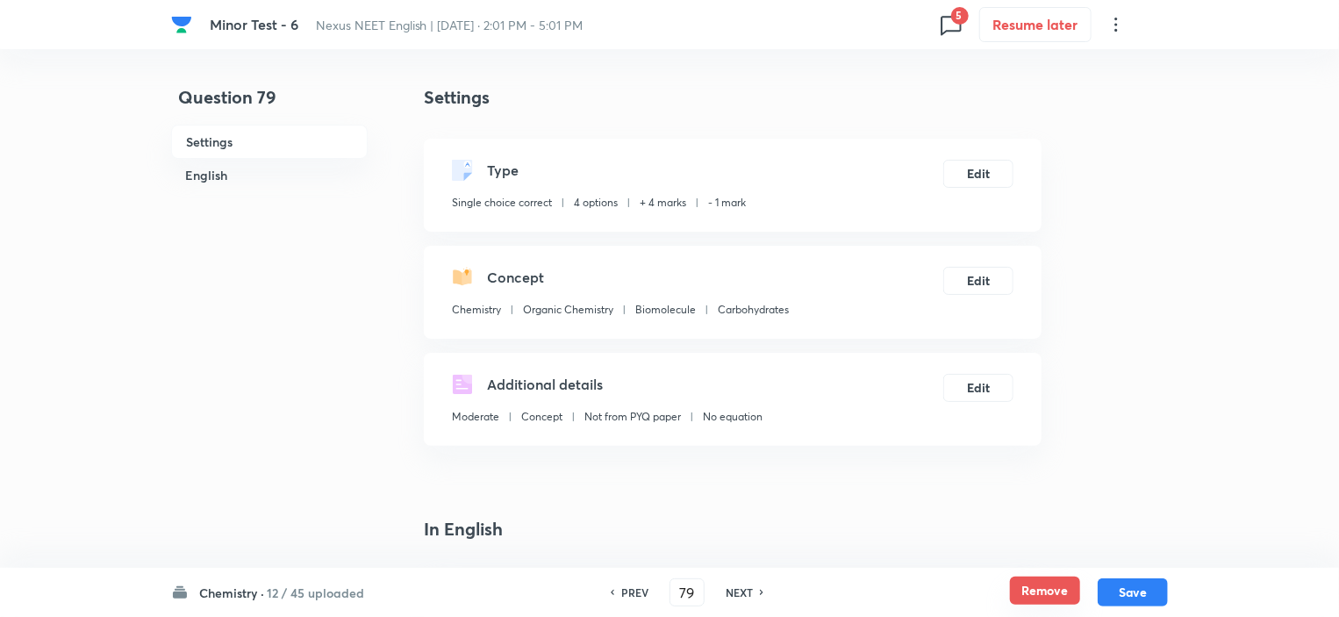
checkbox input "true"
click at [1063, 592] on button "Remove" at bounding box center [1045, 590] width 70 height 28
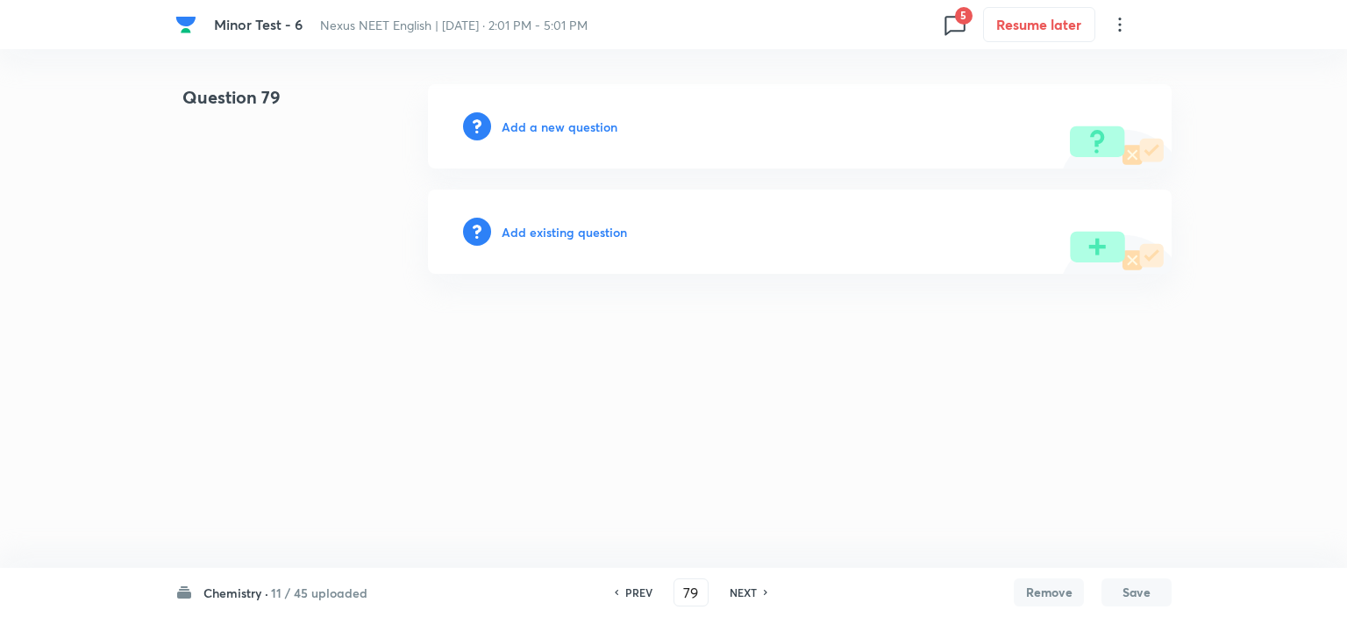
click at [740, 592] on h6 "NEXT" at bounding box center [743, 592] width 27 height 16
type input "80"
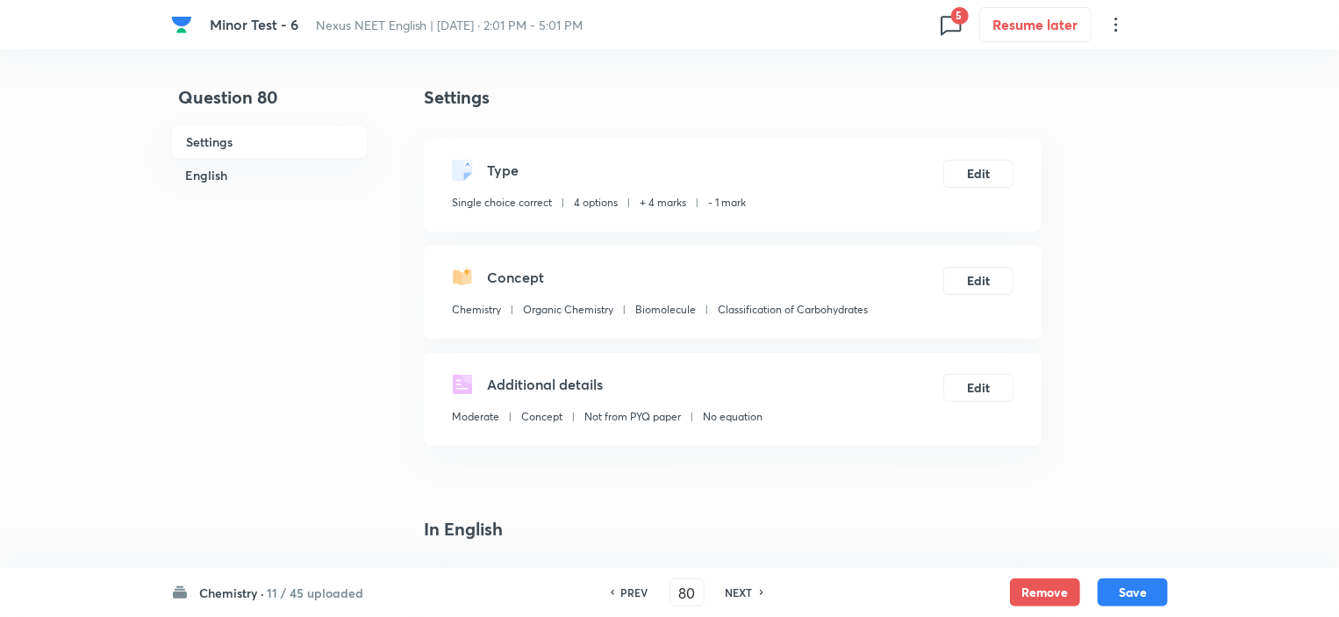
checkbox input "true"
click at [1035, 585] on button "Remove" at bounding box center [1045, 590] width 70 height 28
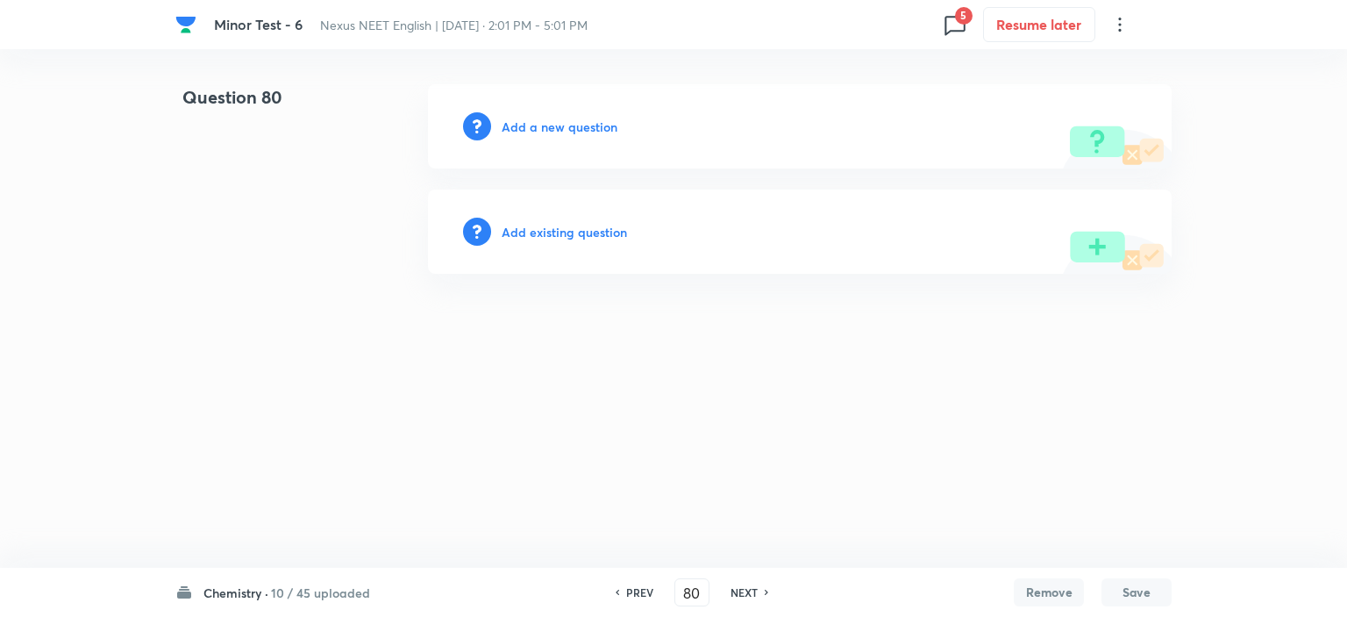
click at [734, 589] on h6 "NEXT" at bounding box center [744, 592] width 27 height 16
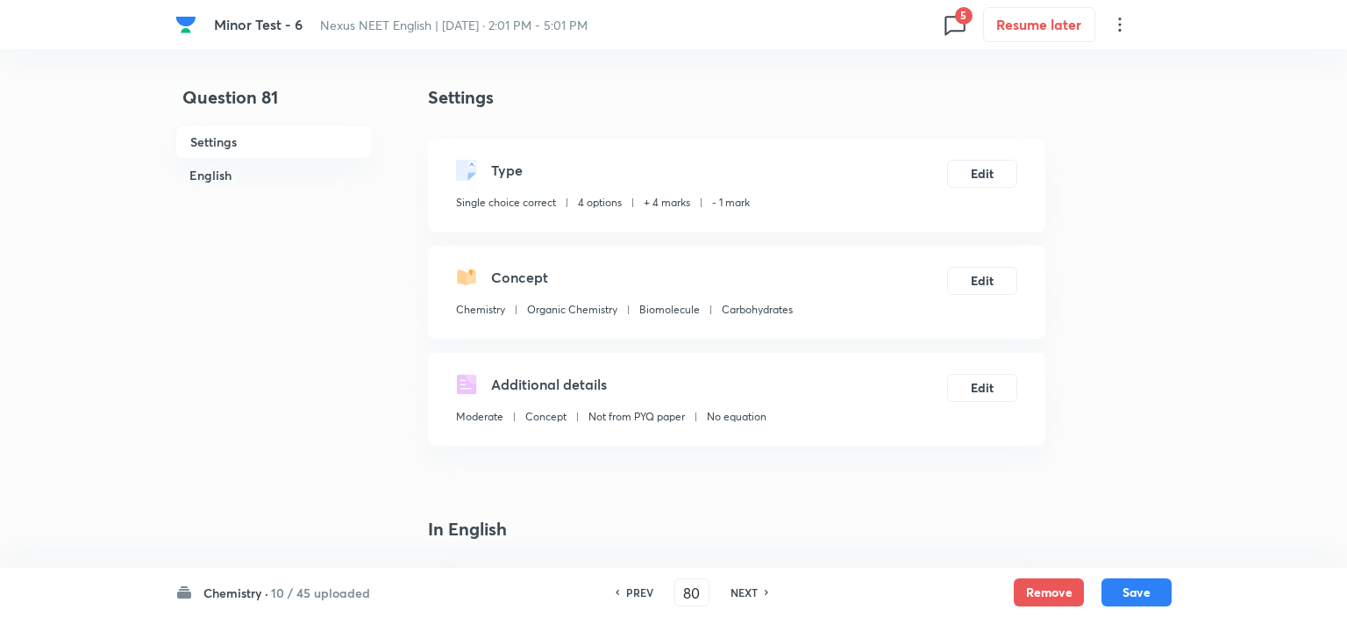
type input "81"
checkbox input "true"
click at [1014, 589] on button "Remove" at bounding box center [1045, 590] width 70 height 28
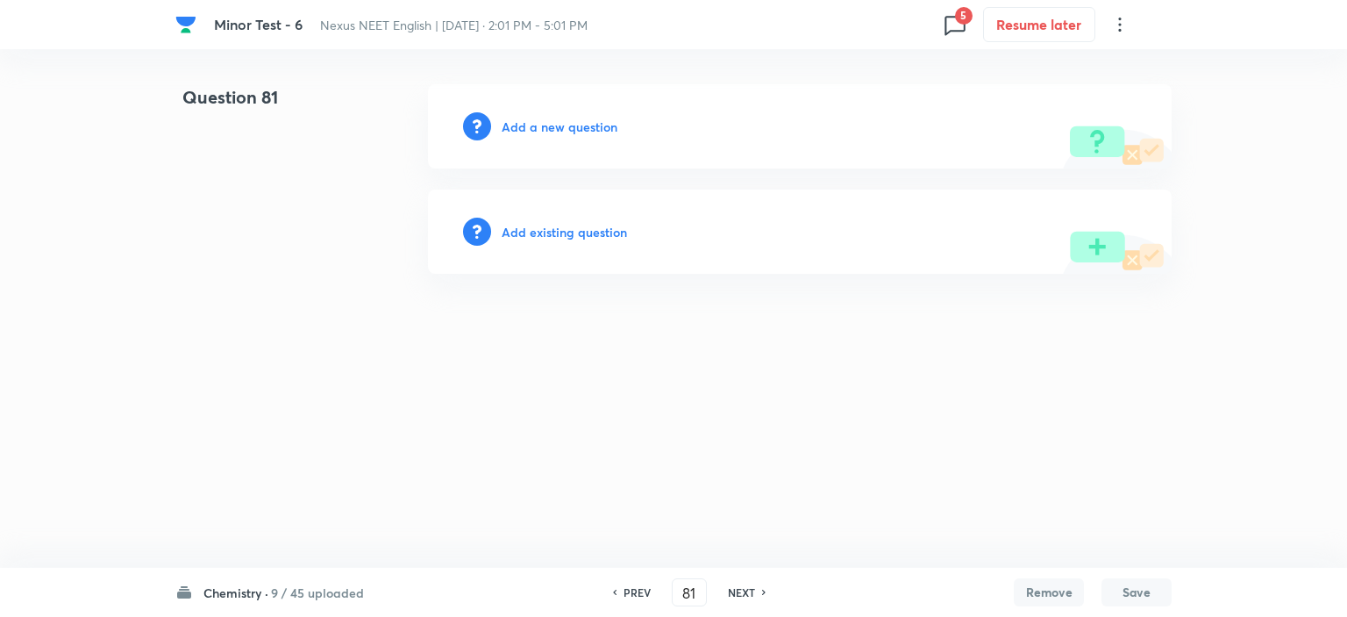
click at [738, 586] on h6 "NEXT" at bounding box center [741, 592] width 27 height 16
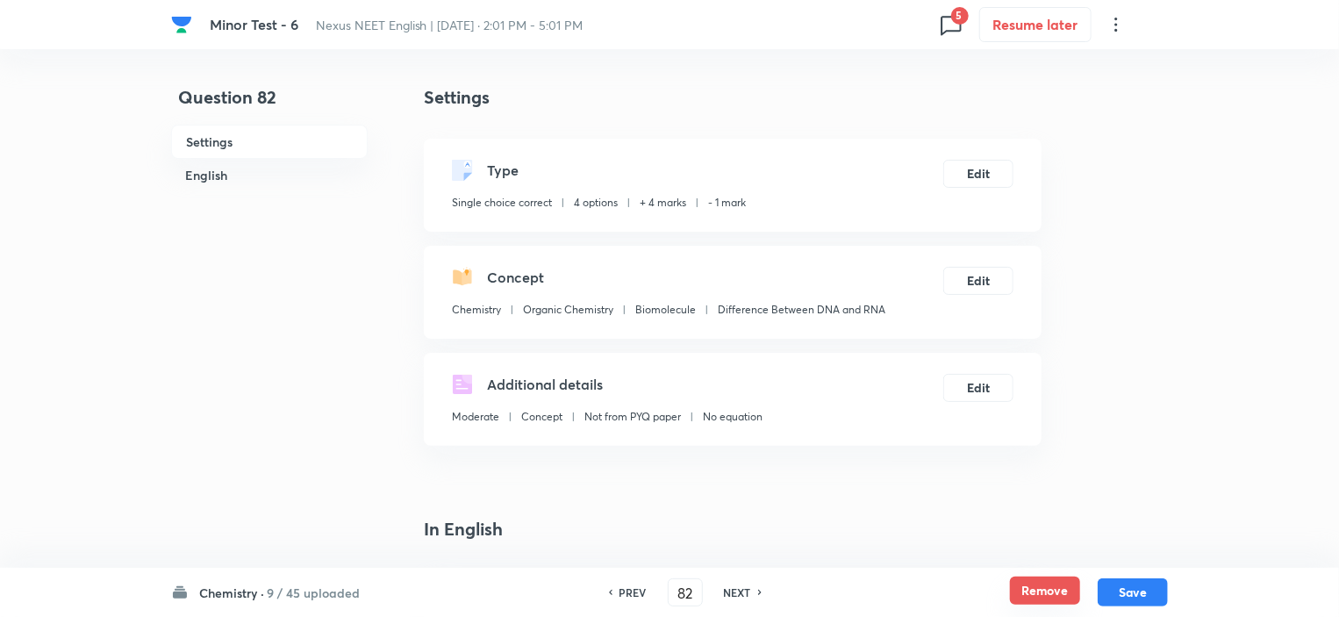
click at [1026, 596] on button "Remove" at bounding box center [1045, 590] width 70 height 28
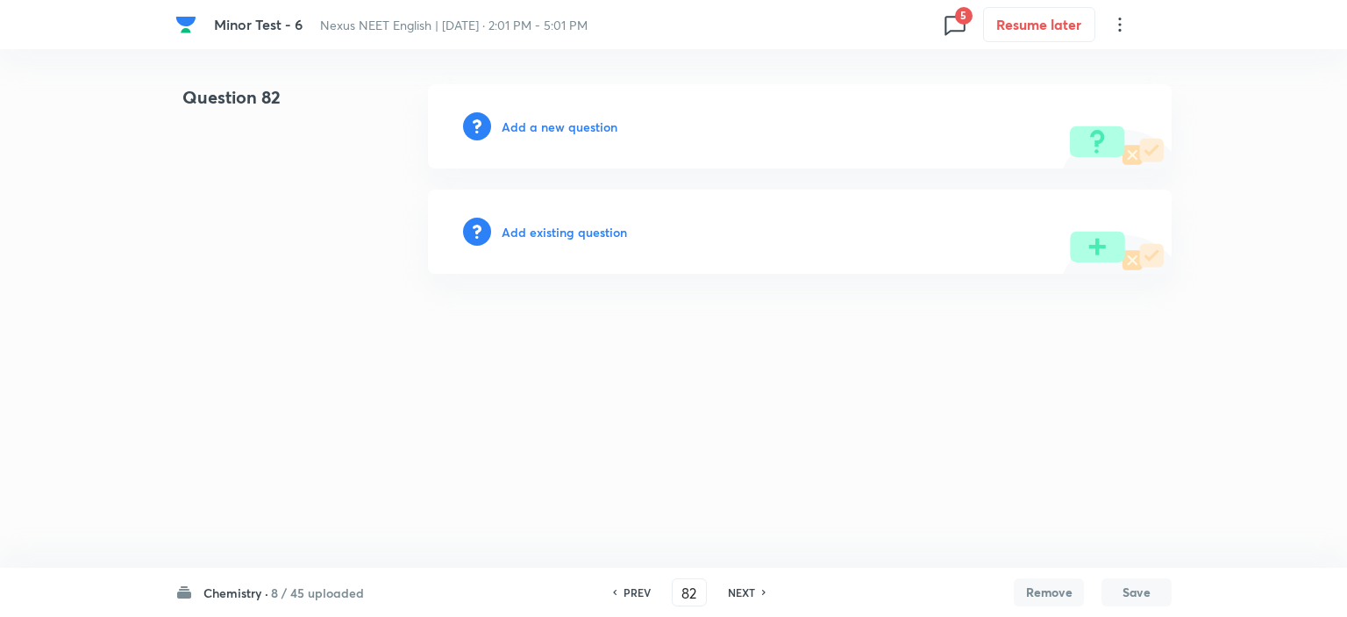
click at [733, 590] on h6 "NEXT" at bounding box center [741, 592] width 27 height 16
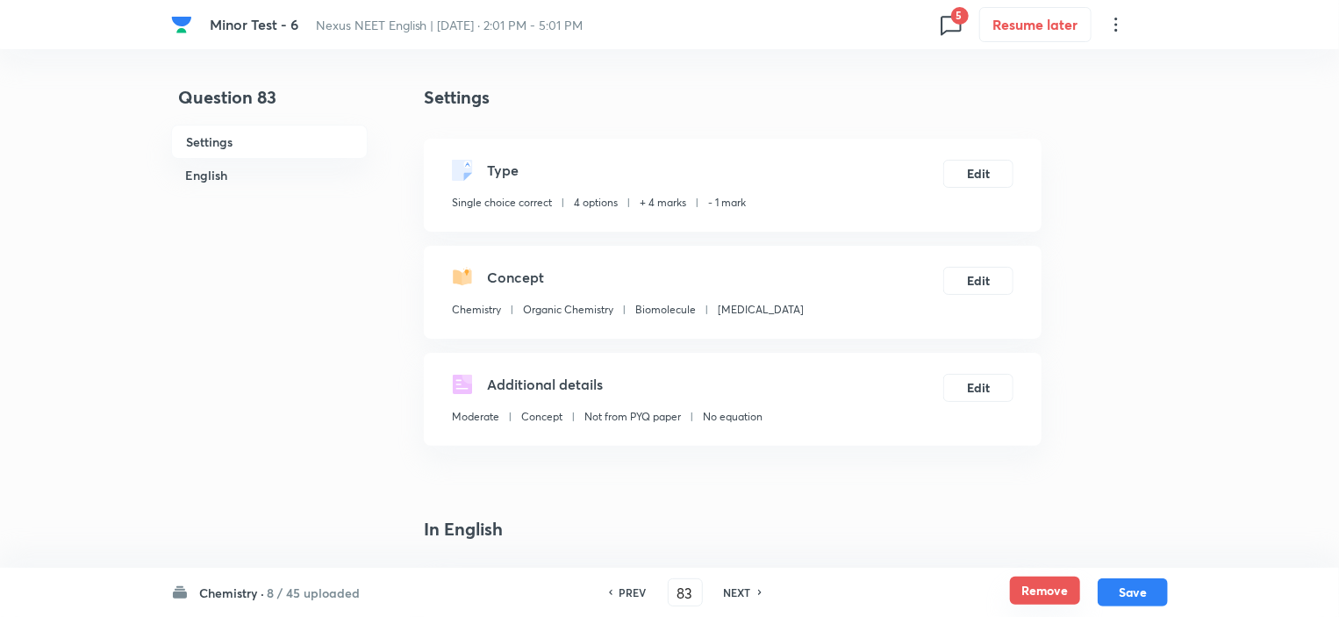
click at [1052, 585] on button "Remove" at bounding box center [1045, 590] width 70 height 28
click at [743, 592] on h6 "NEXT" at bounding box center [737, 592] width 27 height 16
type input "84"
checkbox input "false"
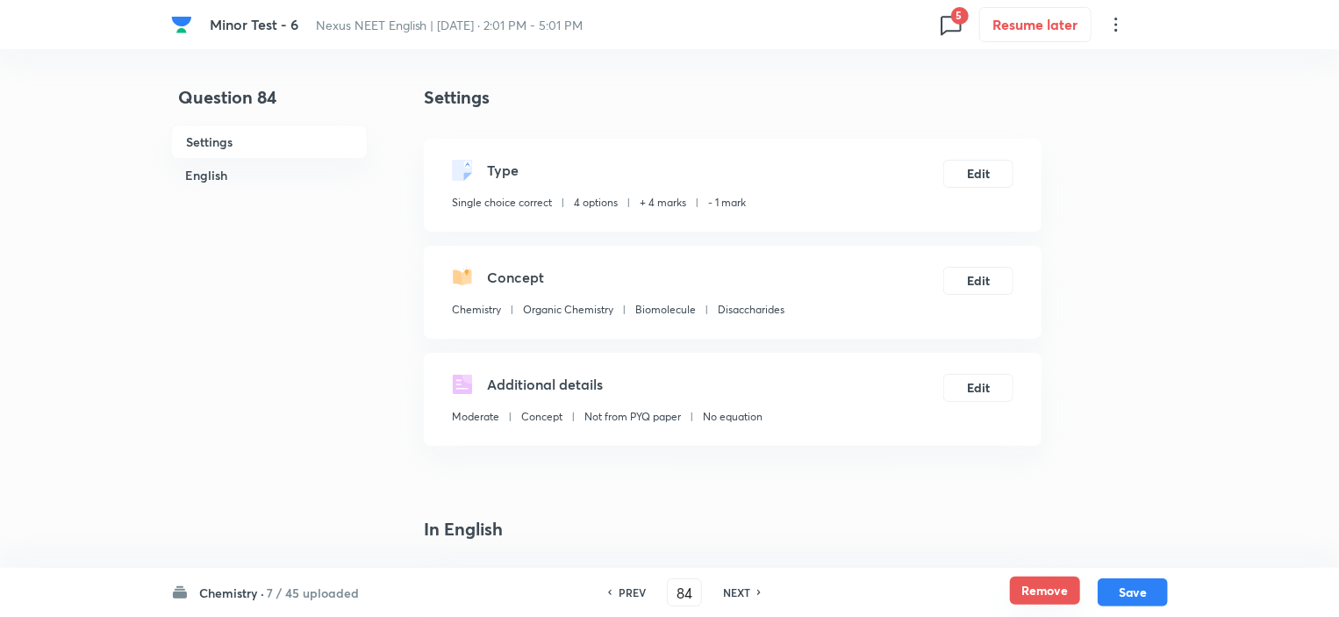
click at [1027, 589] on button "Remove" at bounding box center [1045, 590] width 70 height 28
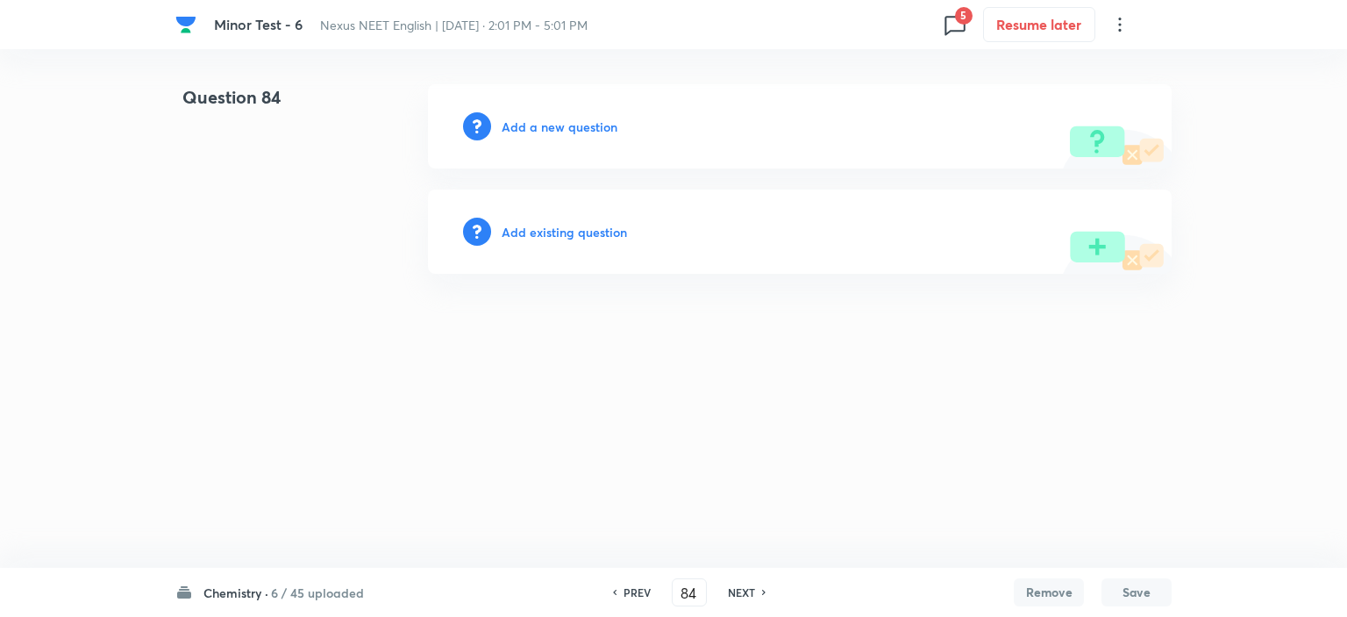
click at [729, 590] on h6 "NEXT" at bounding box center [741, 592] width 27 height 16
type input "85"
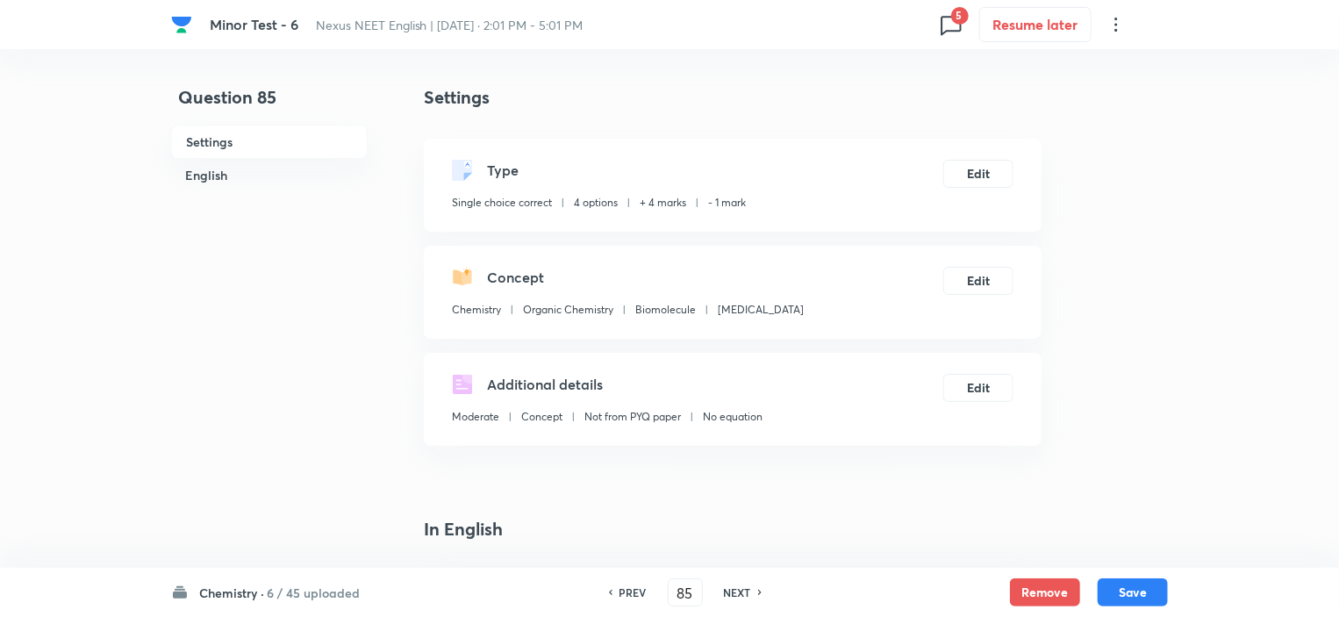
checkbox input "true"
click at [1025, 590] on button "Remove" at bounding box center [1045, 590] width 70 height 28
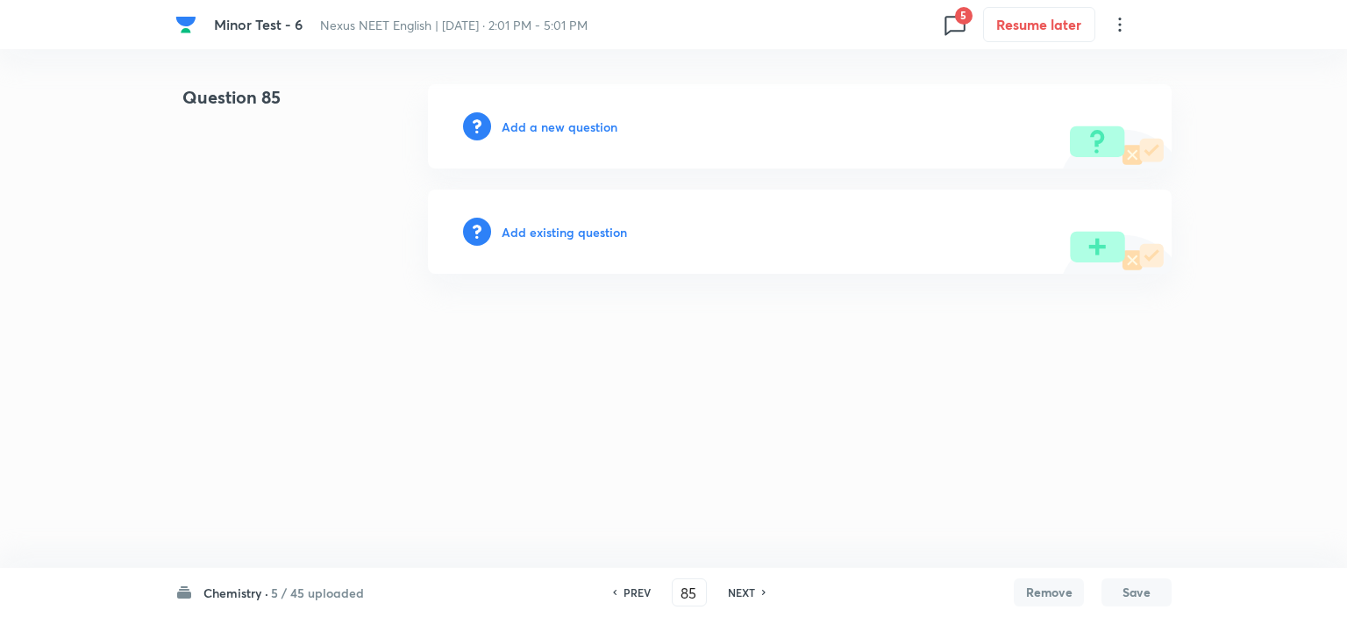
click at [730, 592] on h6 "NEXT" at bounding box center [741, 592] width 27 height 16
type input "86"
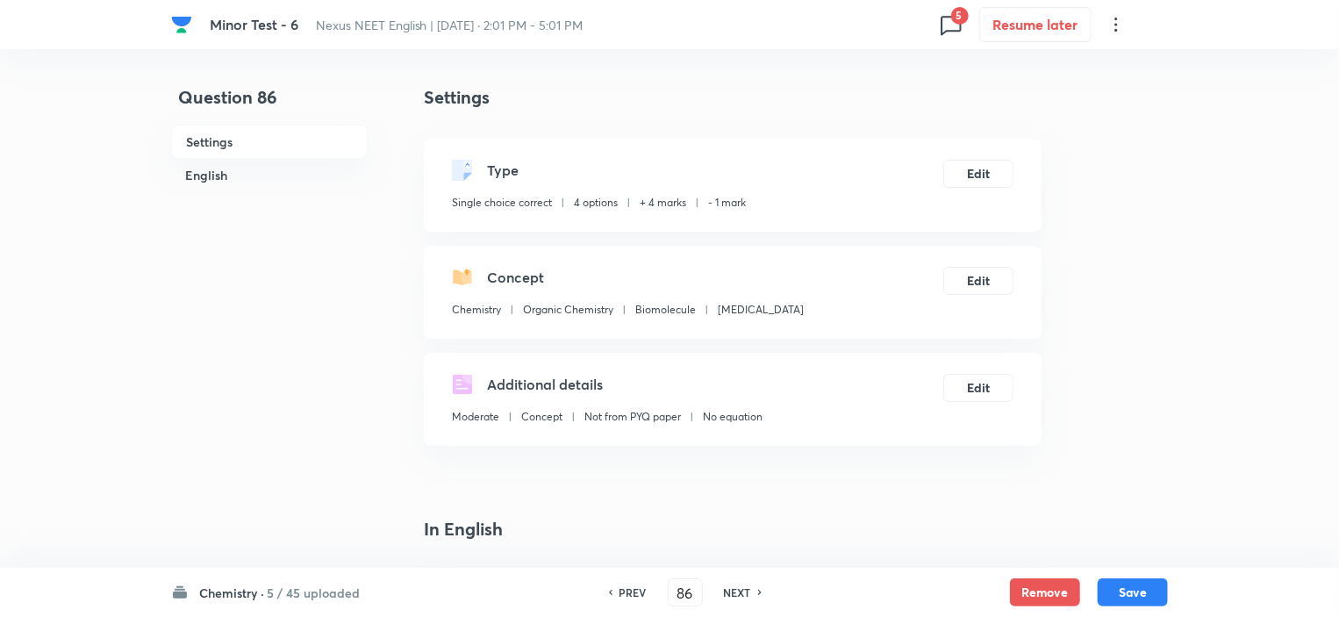
checkbox input "true"
click at [1004, 596] on div "Chemistry · 5 / 45 uploaded PREV 86 ​ NEXT Remove Save" at bounding box center [669, 592] width 996 height 49
click at [1044, 591] on button "Remove" at bounding box center [1045, 590] width 70 height 28
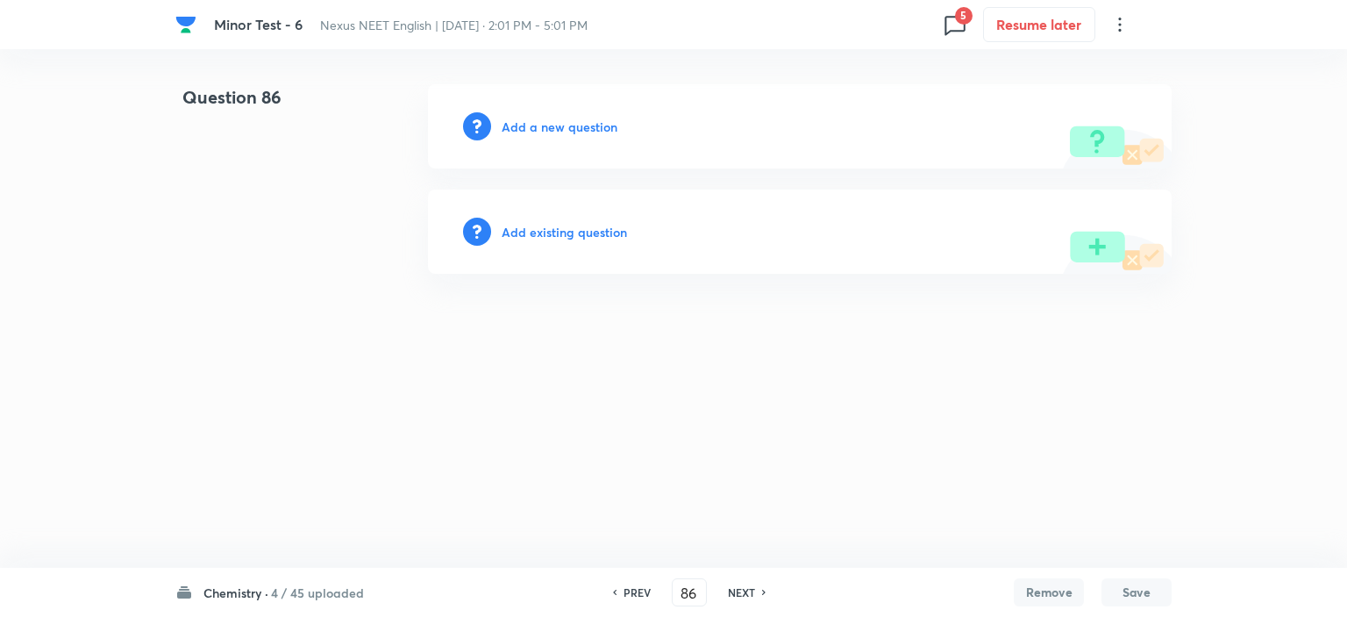
click at [748, 595] on h6 "NEXT" at bounding box center [741, 592] width 27 height 16
type input "87"
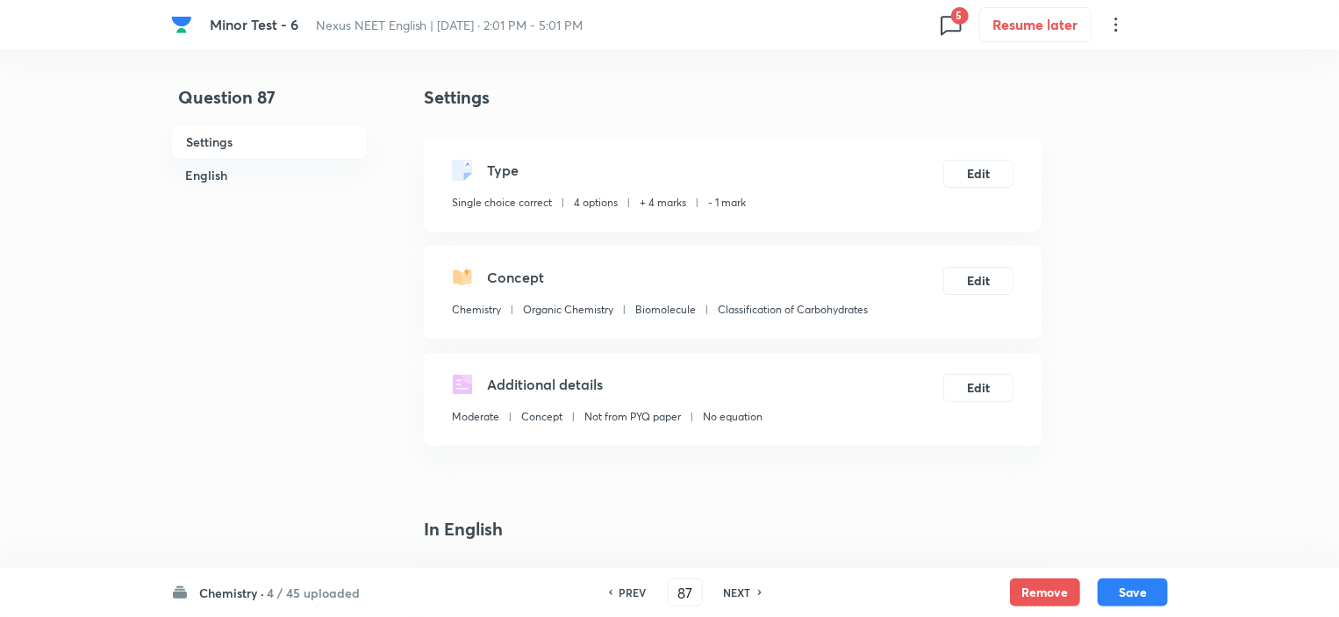
checkbox input "true"
click at [1027, 591] on button "Remove" at bounding box center [1045, 590] width 70 height 28
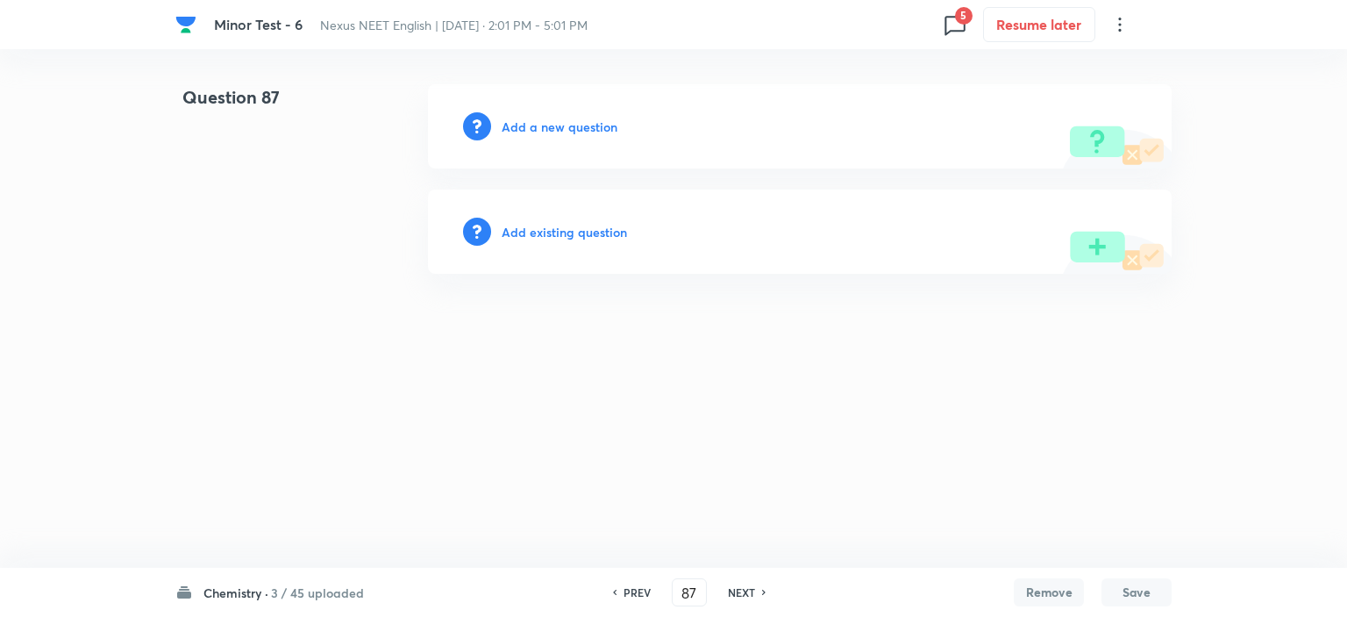
click at [734, 592] on h6 "NEXT" at bounding box center [741, 592] width 27 height 16
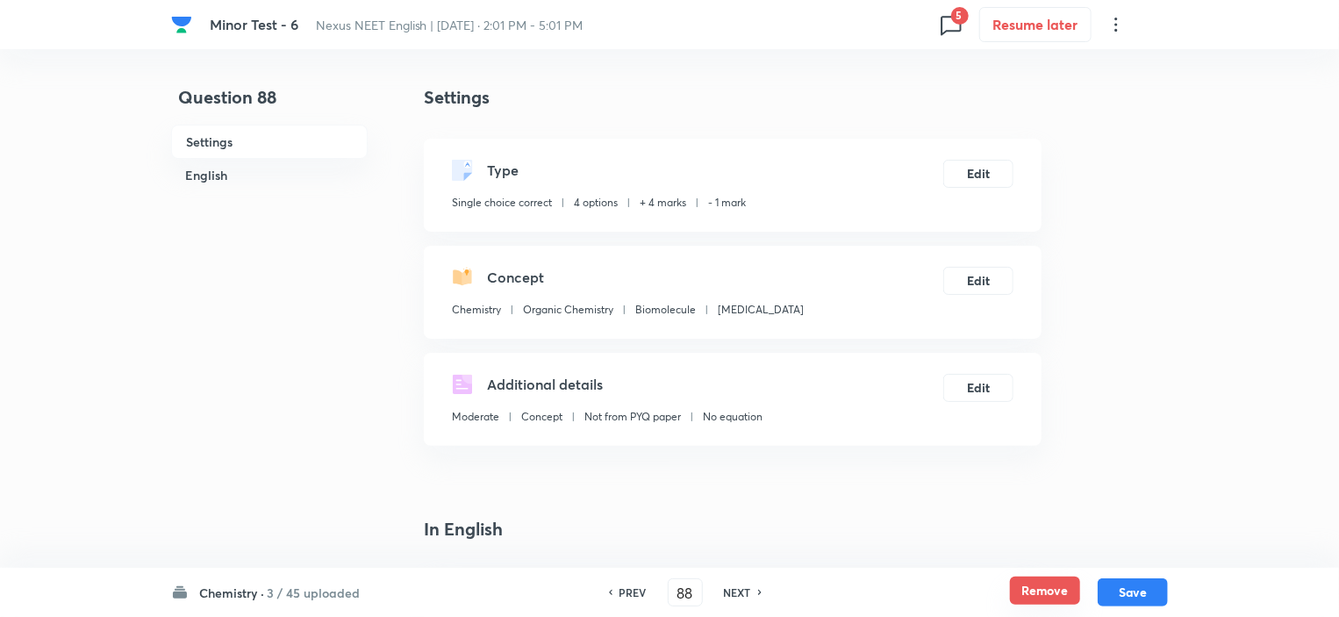
click at [1059, 589] on button "Remove" at bounding box center [1045, 590] width 70 height 28
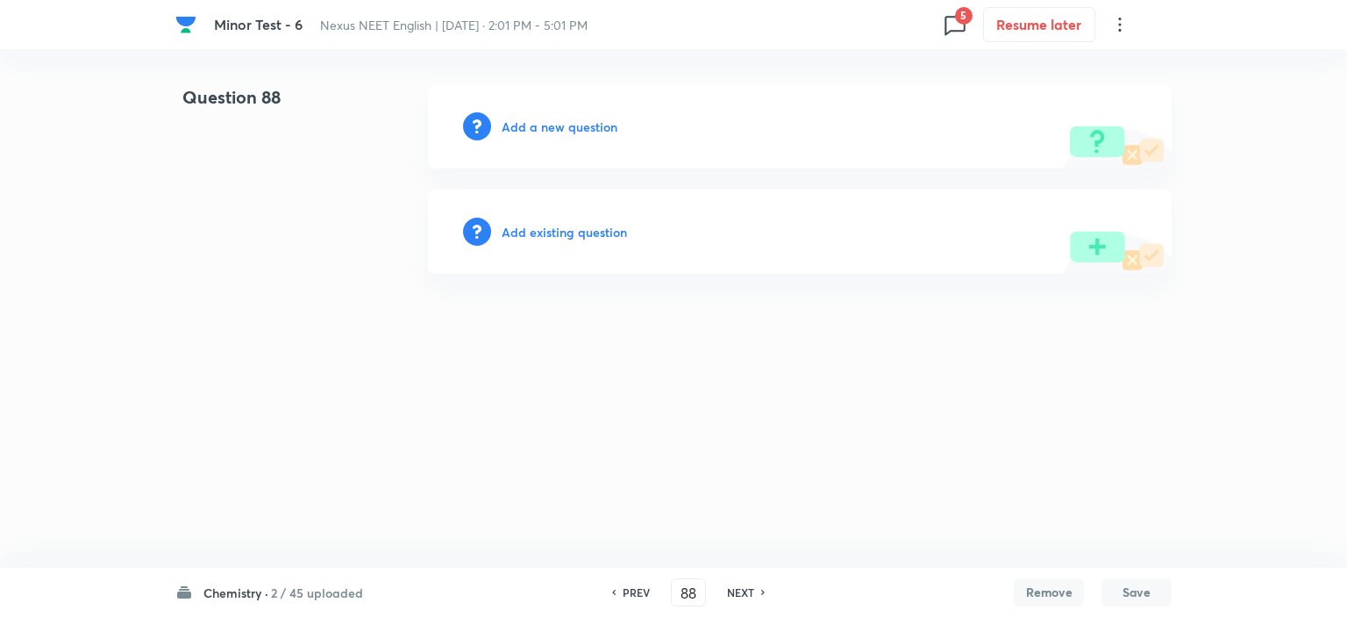
click at [739, 596] on h6 "NEXT" at bounding box center [740, 592] width 27 height 16
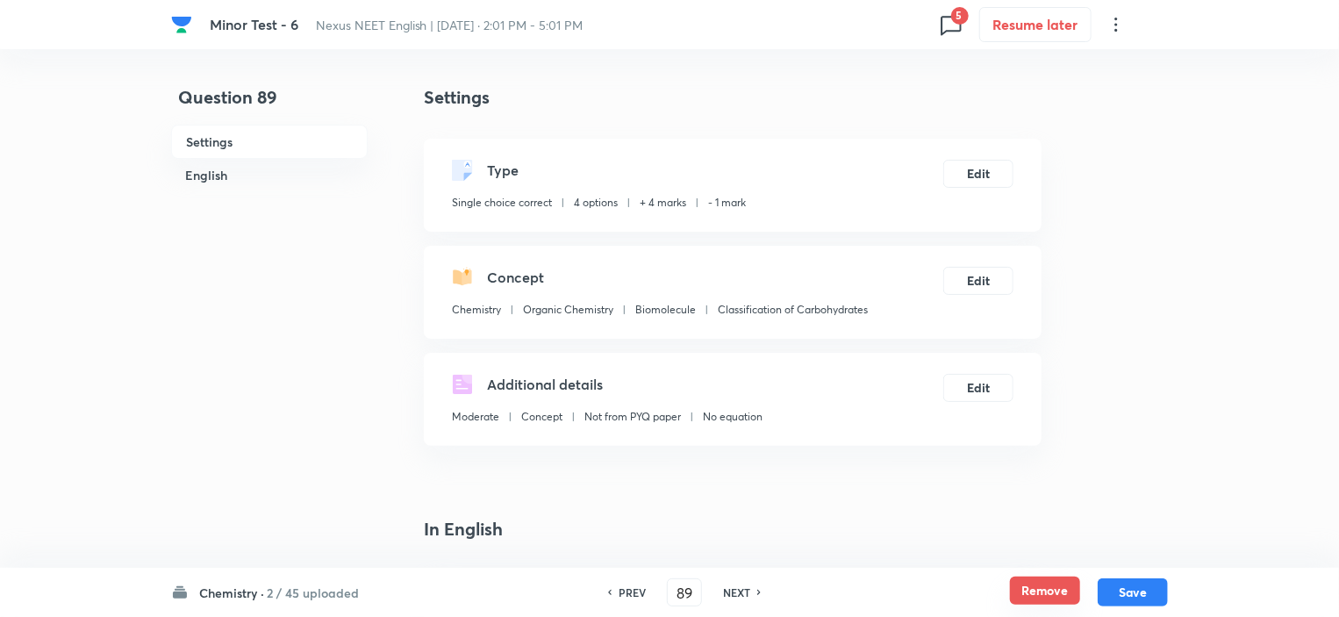
click at [1024, 596] on button "Remove" at bounding box center [1045, 590] width 70 height 28
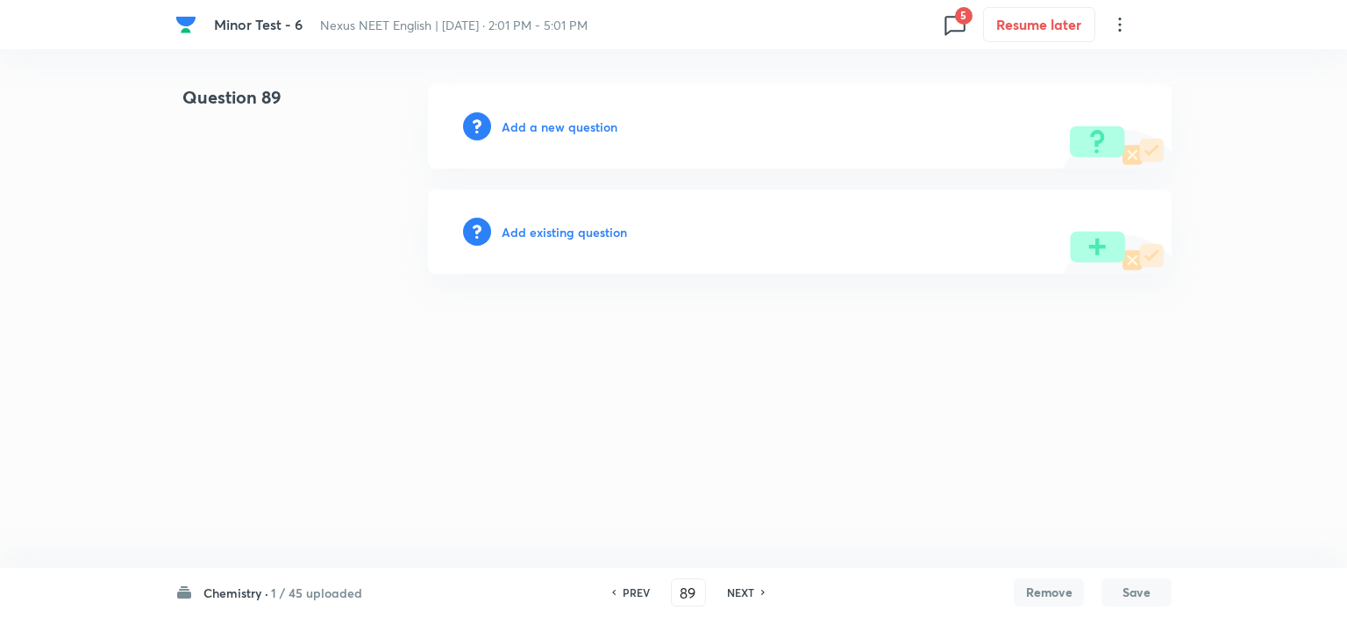
click at [739, 584] on h6 "NEXT" at bounding box center [740, 592] width 27 height 16
type input "90"
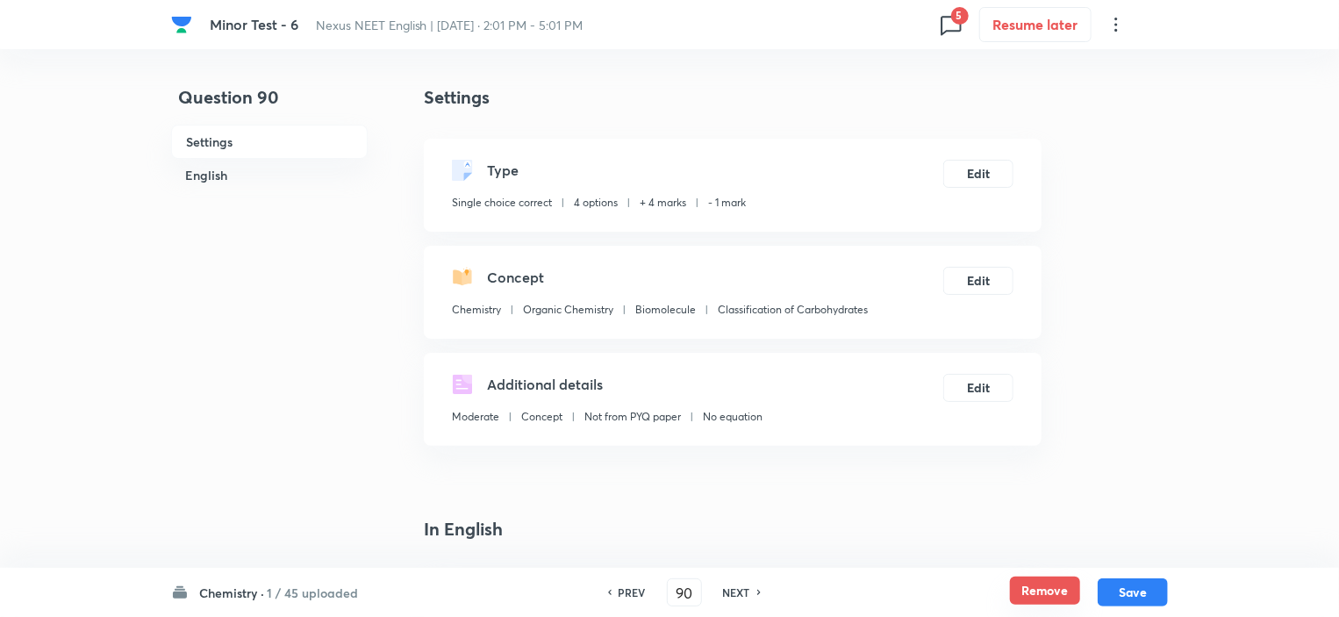
click at [1042, 581] on button "Remove" at bounding box center [1045, 590] width 70 height 28
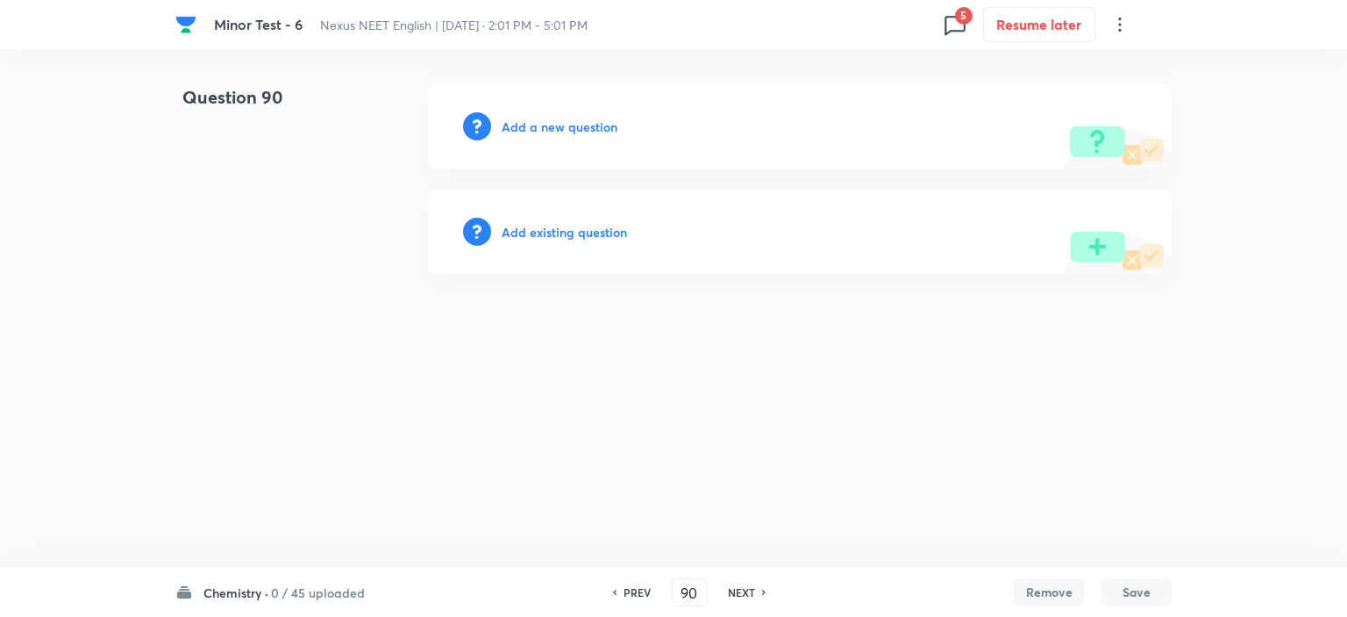
click at [339, 587] on h6 "0 / 45 uploaded" at bounding box center [318, 592] width 94 height 18
